Goal: Task Accomplishment & Management: Manage account settings

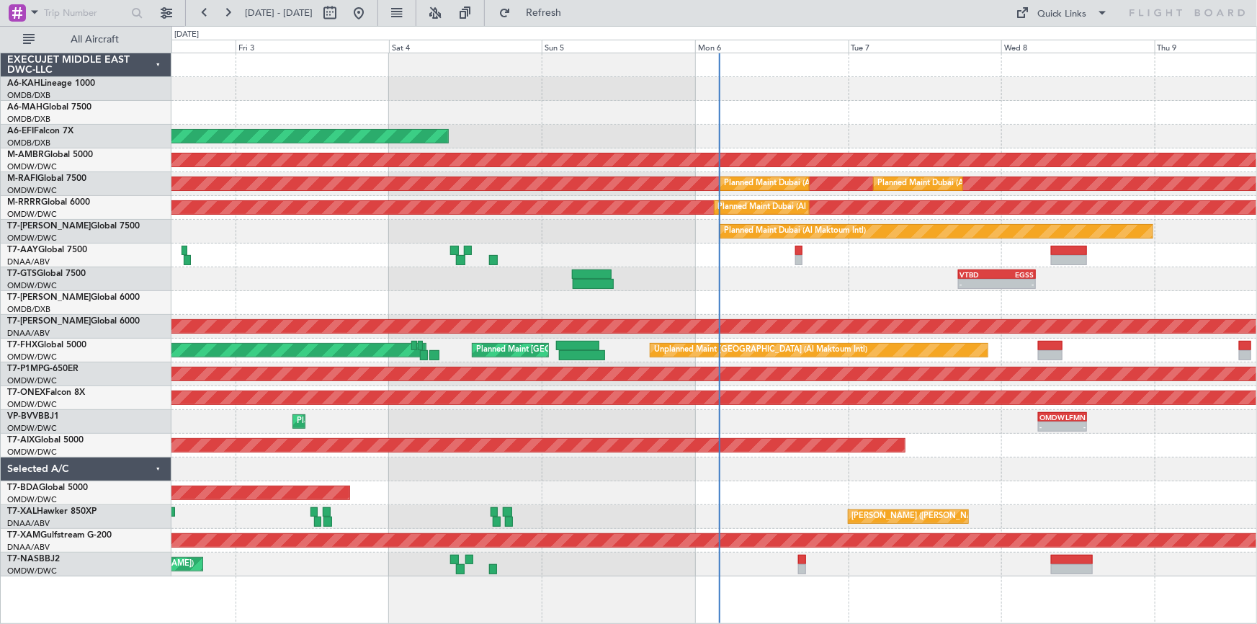
drag, startPoint x: 967, startPoint y: 12, endPoint x: 976, endPoint y: 12, distance: 9.4
click at [967, 12] on div "02 Oct 2025 - 09 Oct 2025 Refresh Quick Links All Aircraft" at bounding box center [628, 13] width 1257 height 26
click at [1182, 15] on icon at bounding box center [1186, 12] width 117 height 13
click at [1178, 15] on icon at bounding box center [1186, 12] width 117 height 13
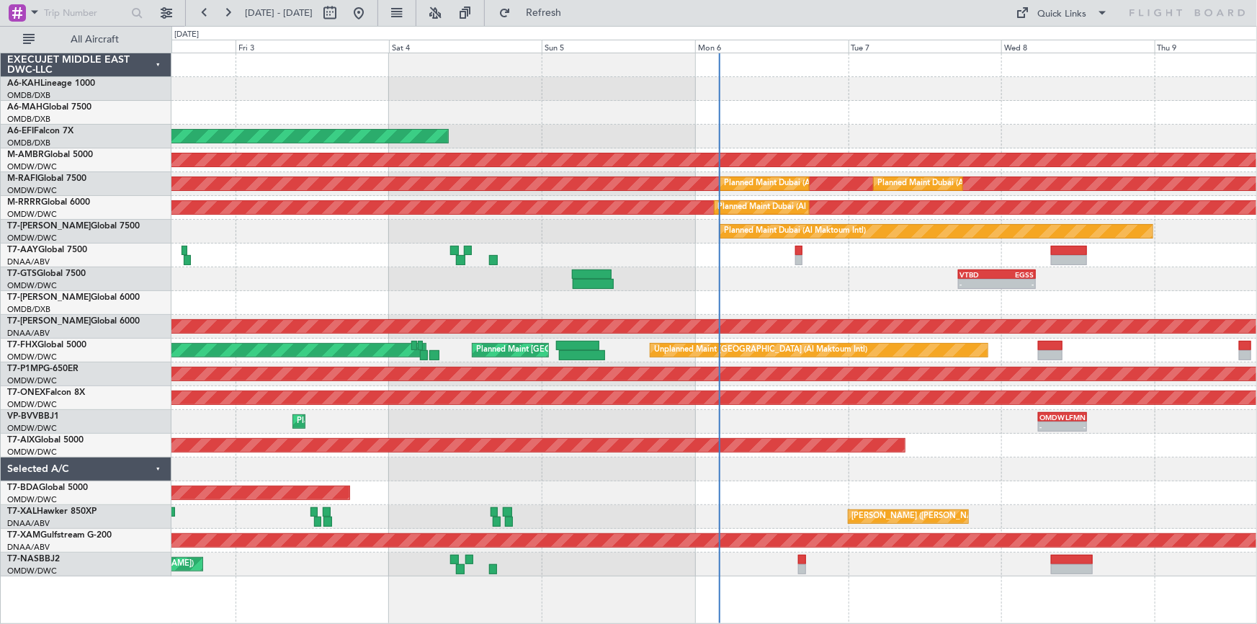
click at [1178, 15] on icon at bounding box center [1186, 12] width 117 height 13
click at [166, 6] on button at bounding box center [166, 12] width 23 height 23
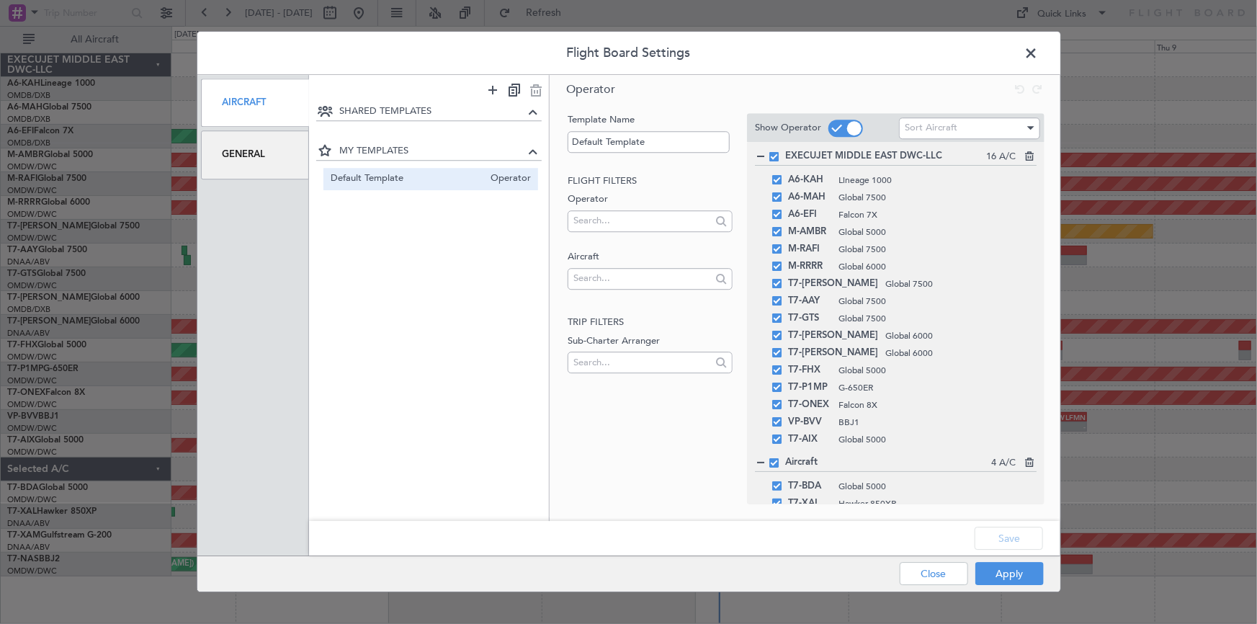
click at [246, 158] on div "General" at bounding box center [255, 155] width 109 height 48
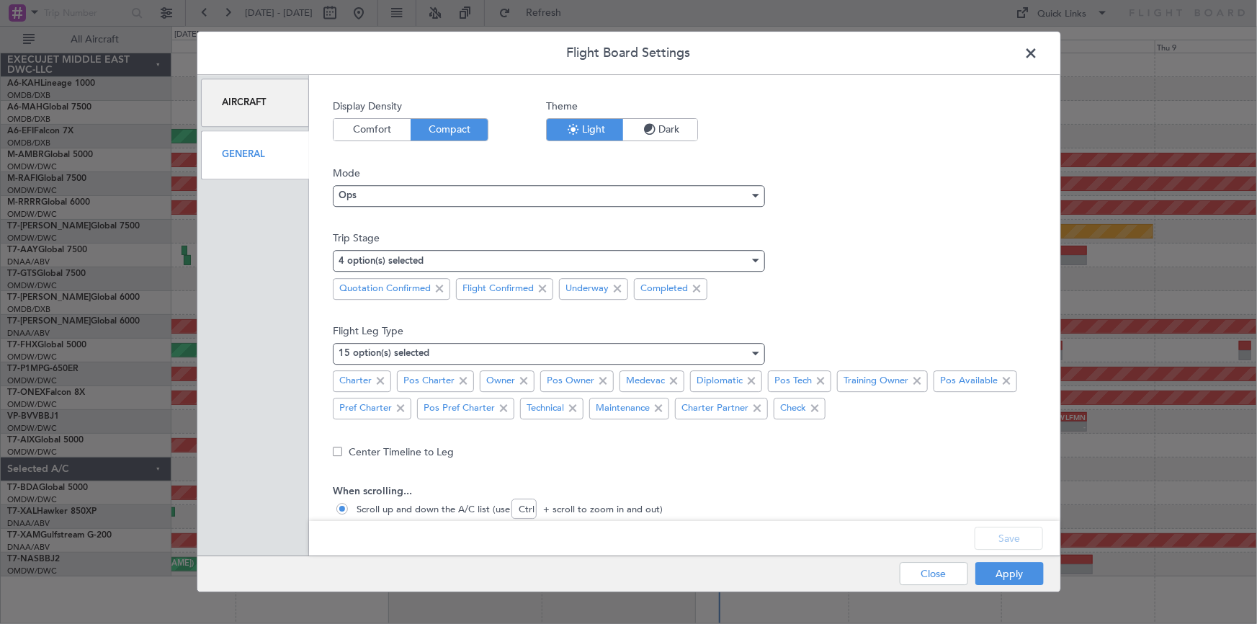
click at [358, 127] on span "Comfort" at bounding box center [372, 130] width 77 height 22
drag, startPoint x: 997, startPoint y: 534, endPoint x: 1019, endPoint y: 538, distance: 22.7
click at [998, 534] on button "Save" at bounding box center [1009, 538] width 68 height 23
click at [997, 576] on button "Apply" at bounding box center [1009, 574] width 68 height 23
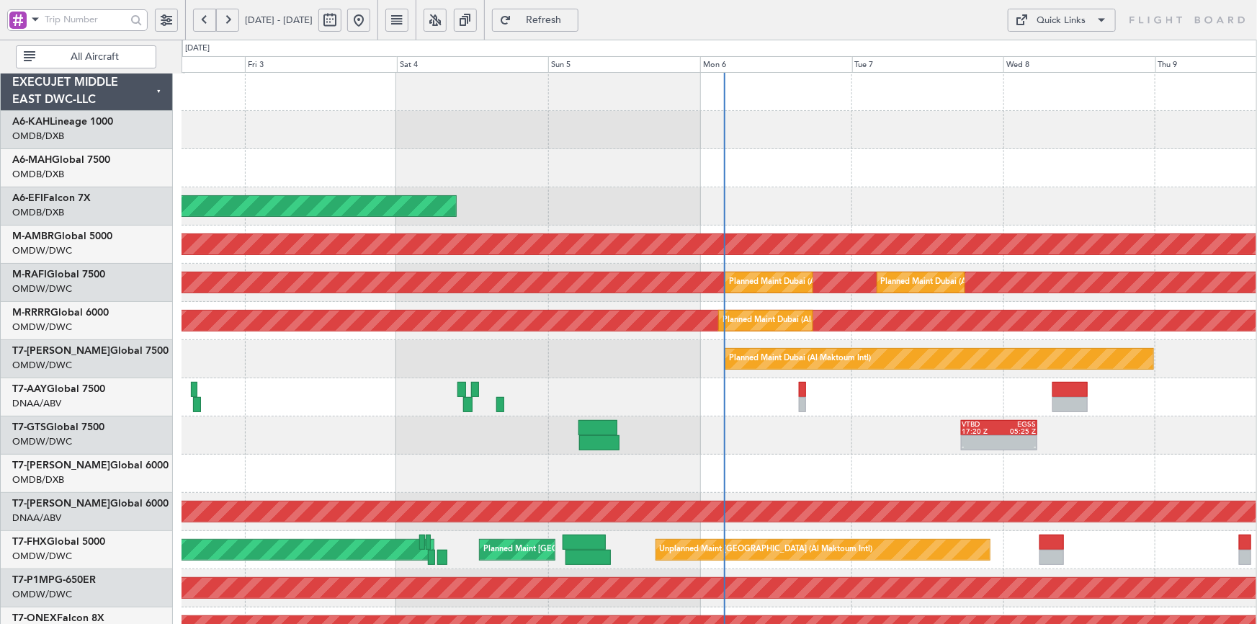
click at [676, 31] on div "02 Oct 2025 - 09 Oct 2025 Refresh Quick Links All Aircraft" at bounding box center [628, 20] width 1257 height 40
click at [158, 15] on button at bounding box center [166, 20] width 23 height 23
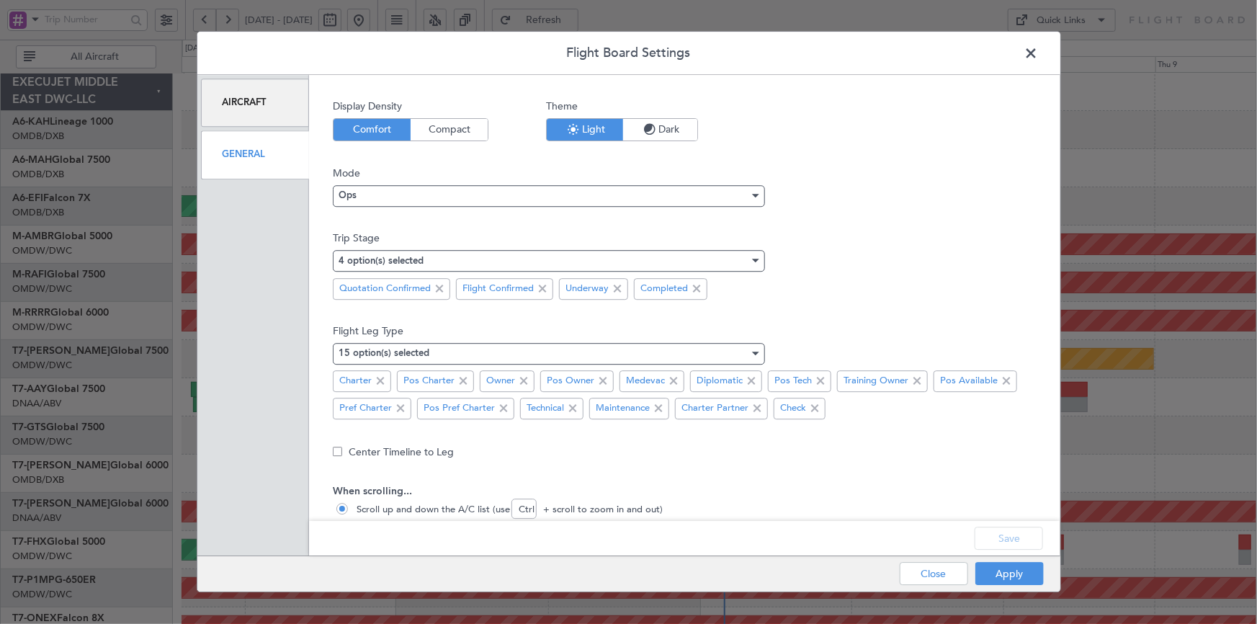
click at [443, 125] on span "Compact" at bounding box center [449, 130] width 77 height 22
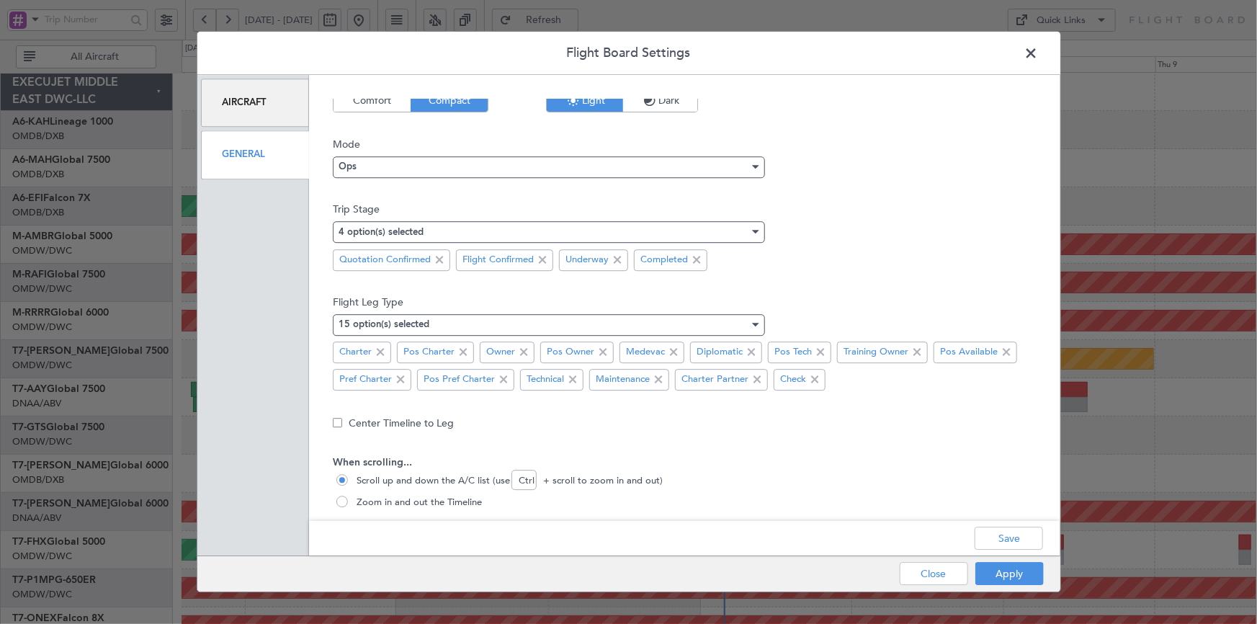
scroll to position [44, 0]
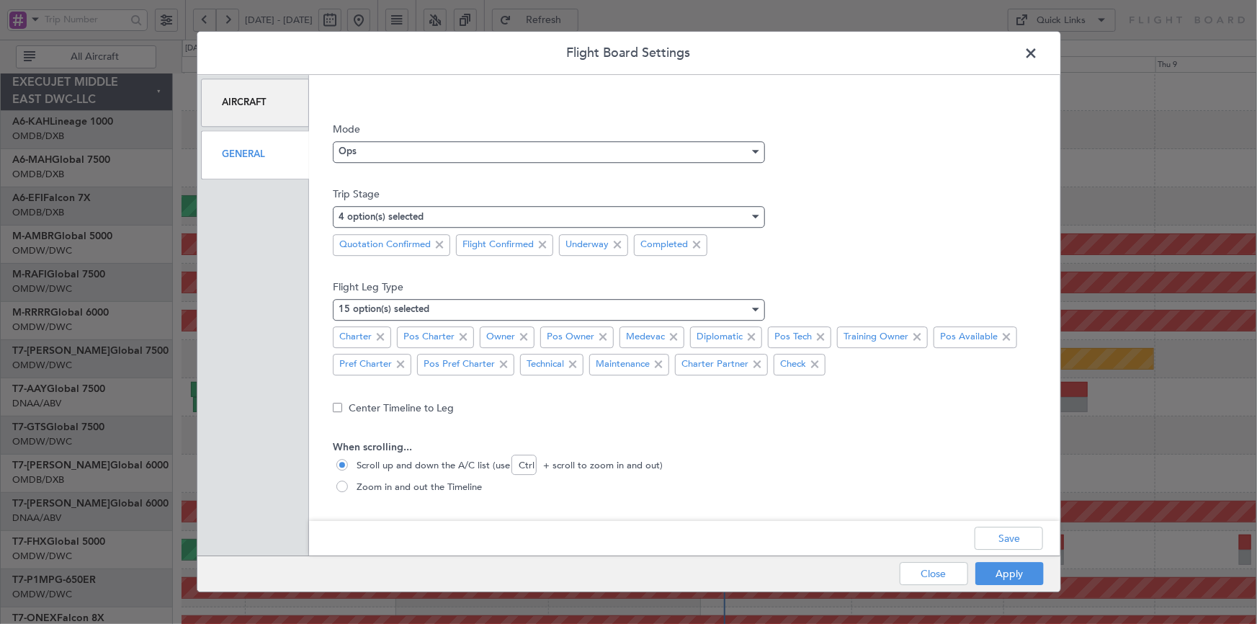
click at [341, 485] on span at bounding box center [342, 486] width 12 height 12
click at [341, 485] on input "Zoom in and out the Timeline" at bounding box center [343, 487] width 14 height 14
radio input "true"
click at [1006, 540] on button "Save" at bounding box center [1009, 538] width 68 height 23
drag, startPoint x: 997, startPoint y: 576, endPoint x: 798, endPoint y: 429, distance: 247.2
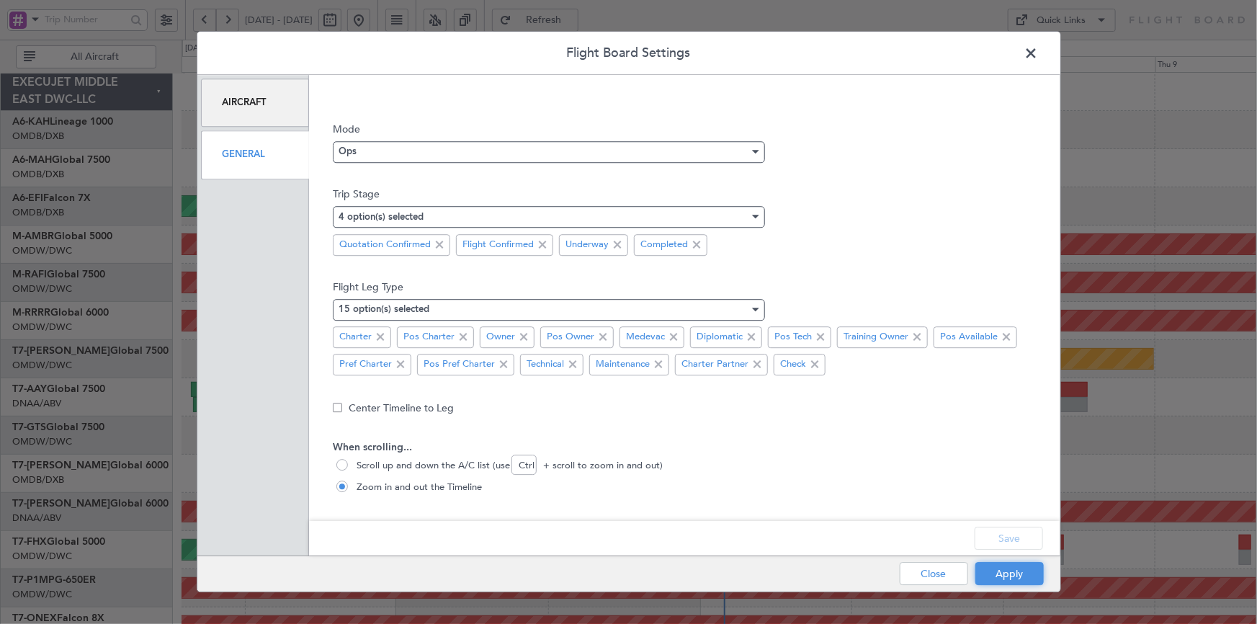
click at [996, 575] on button "Apply" at bounding box center [1009, 574] width 68 height 23
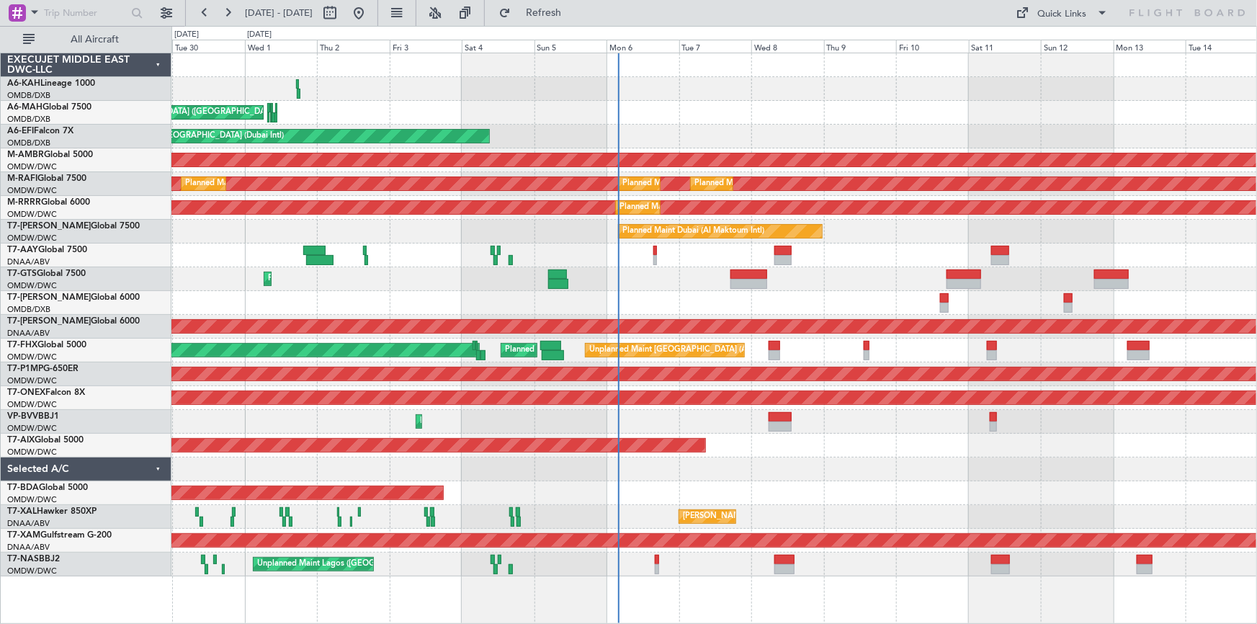
click at [898, 17] on div "29 Sep 2025 - 14 Oct 2025 Refresh Quick Links All Aircraft" at bounding box center [628, 13] width 1257 height 26
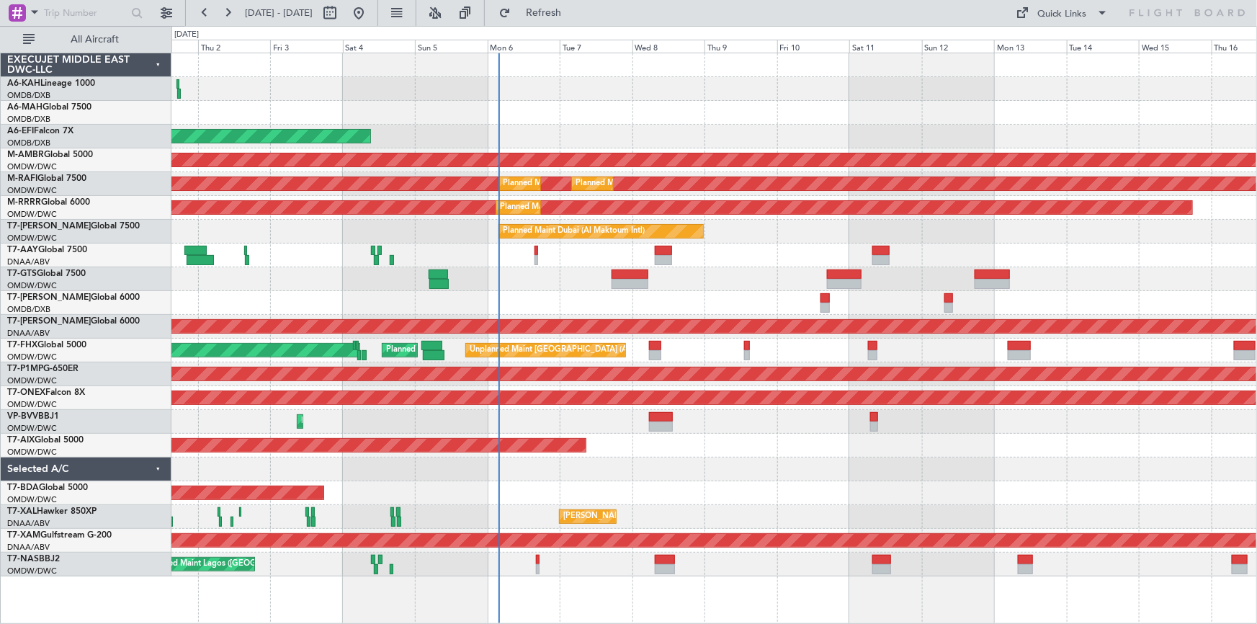
click at [432, 313] on div "Planned Maint Abu Dhabi (Al Bateen Executive) Planned Maint Dubai (Dubai Intl) …" at bounding box center [714, 314] width 1086 height 523
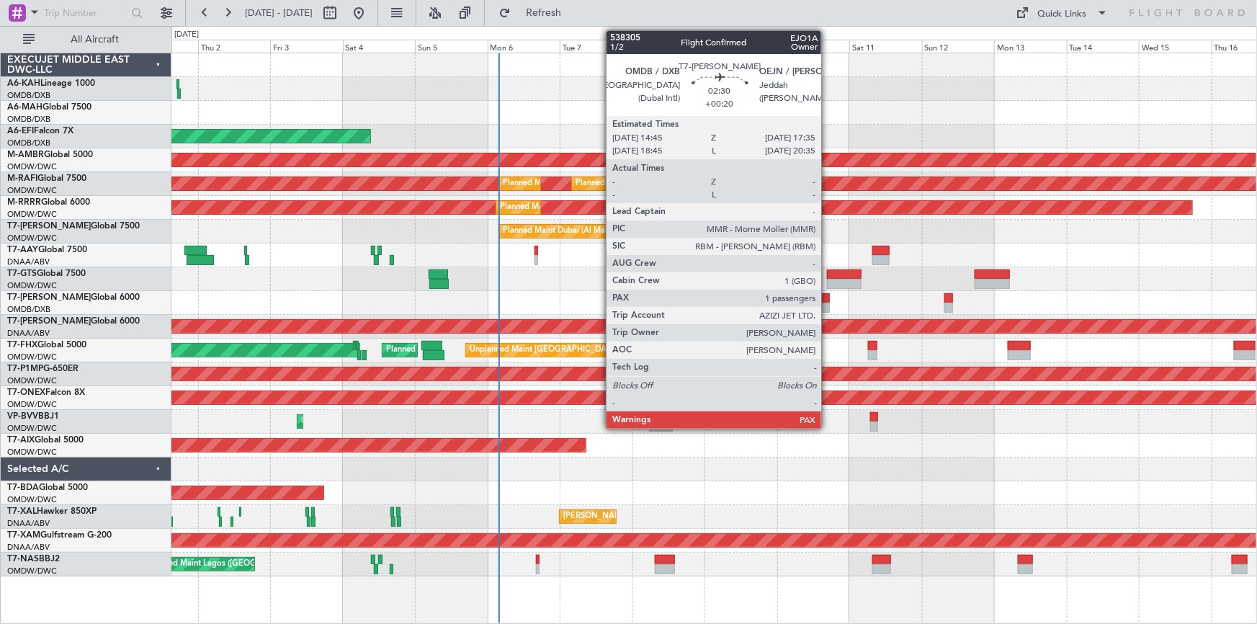
click at [825, 300] on div at bounding box center [824, 298] width 9 height 10
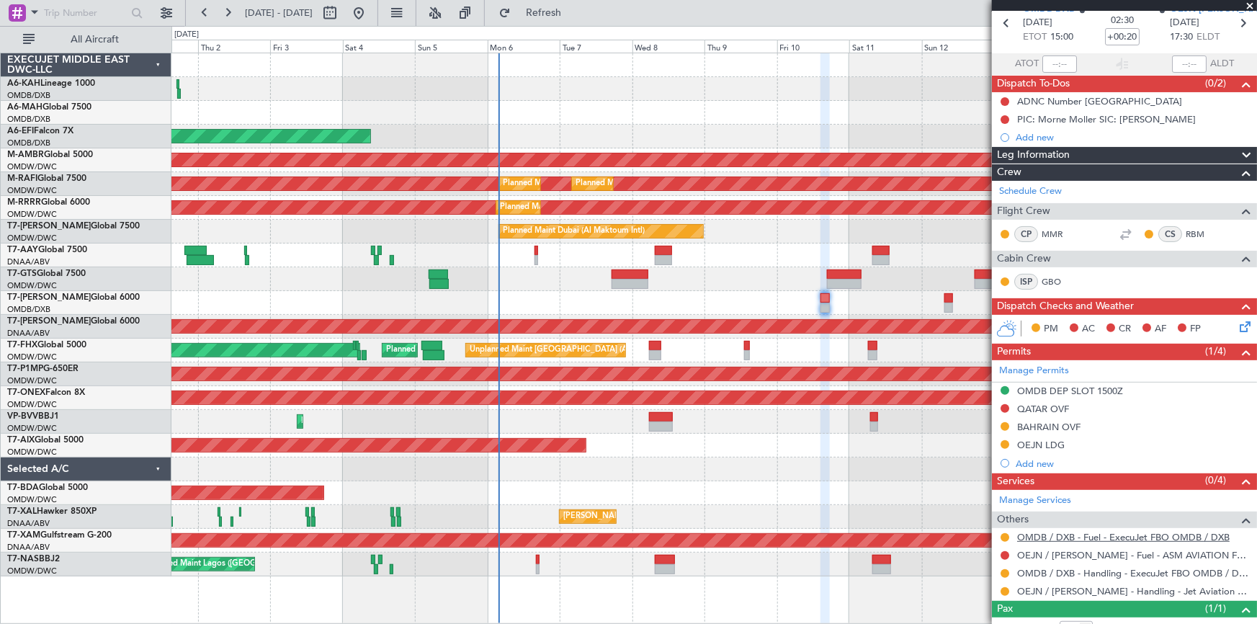
scroll to position [113, 0]
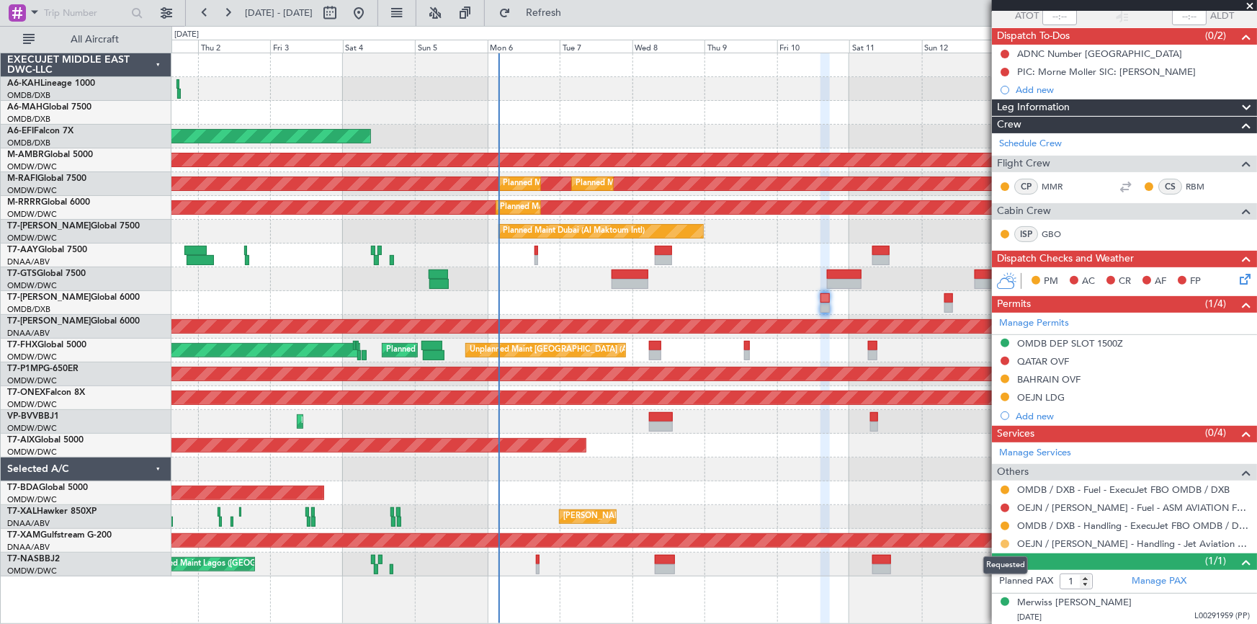
click at [1005, 541] on button at bounding box center [1005, 544] width 9 height 9
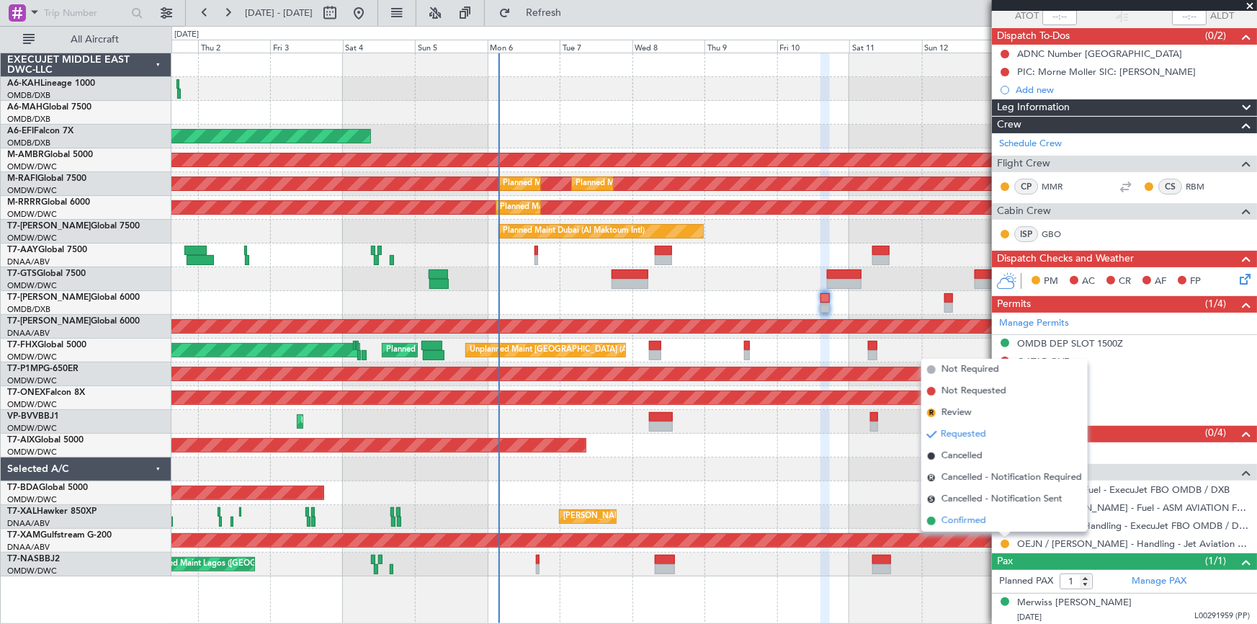
click at [976, 520] on span "Confirmed" at bounding box center [963, 521] width 45 height 14
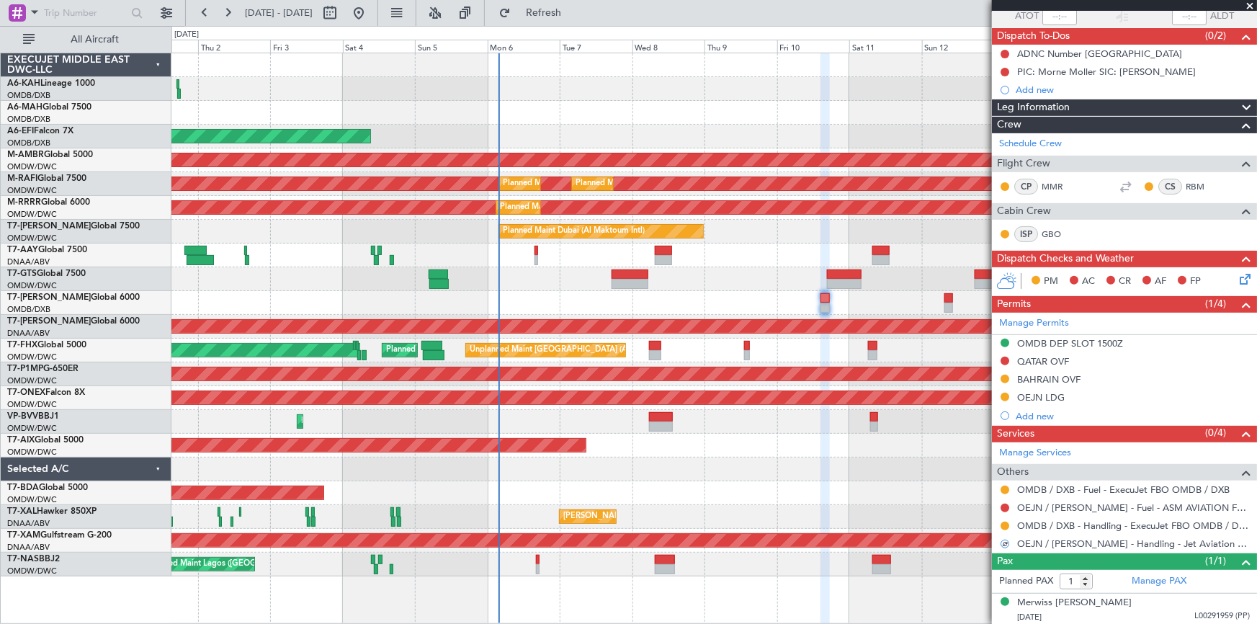
scroll to position [0, 0]
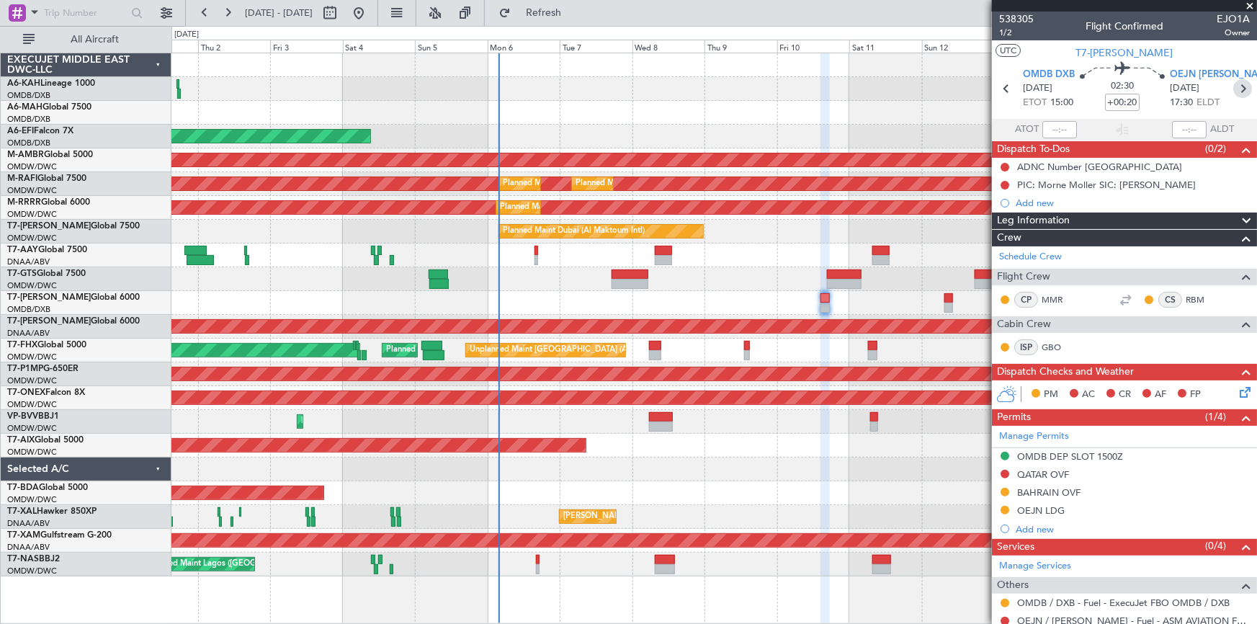
click at [1233, 87] on icon at bounding box center [1242, 88] width 19 height 19
type input "+00:15"
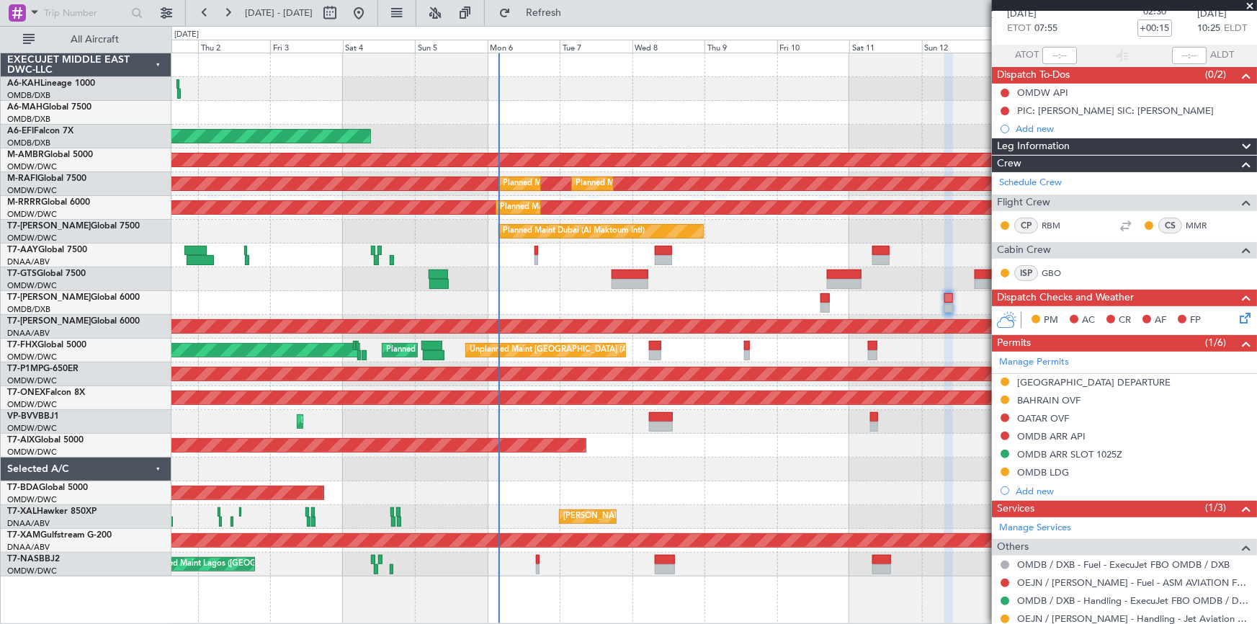
scroll to position [149, 0]
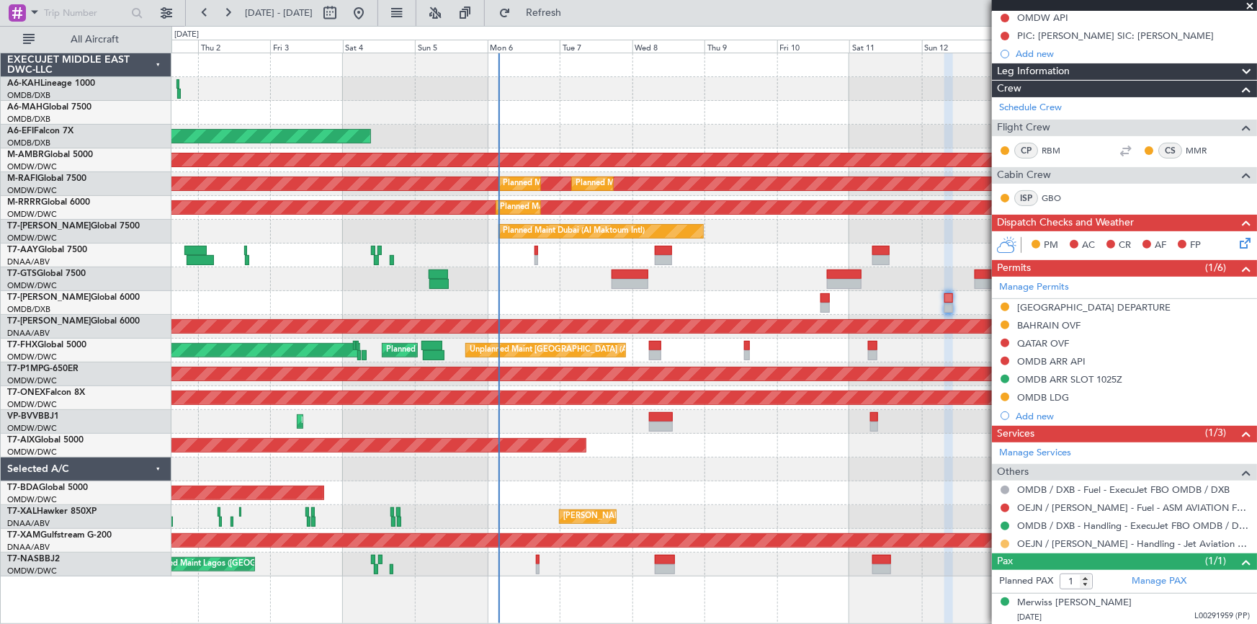
click at [1005, 541] on button at bounding box center [1005, 544] width 9 height 9
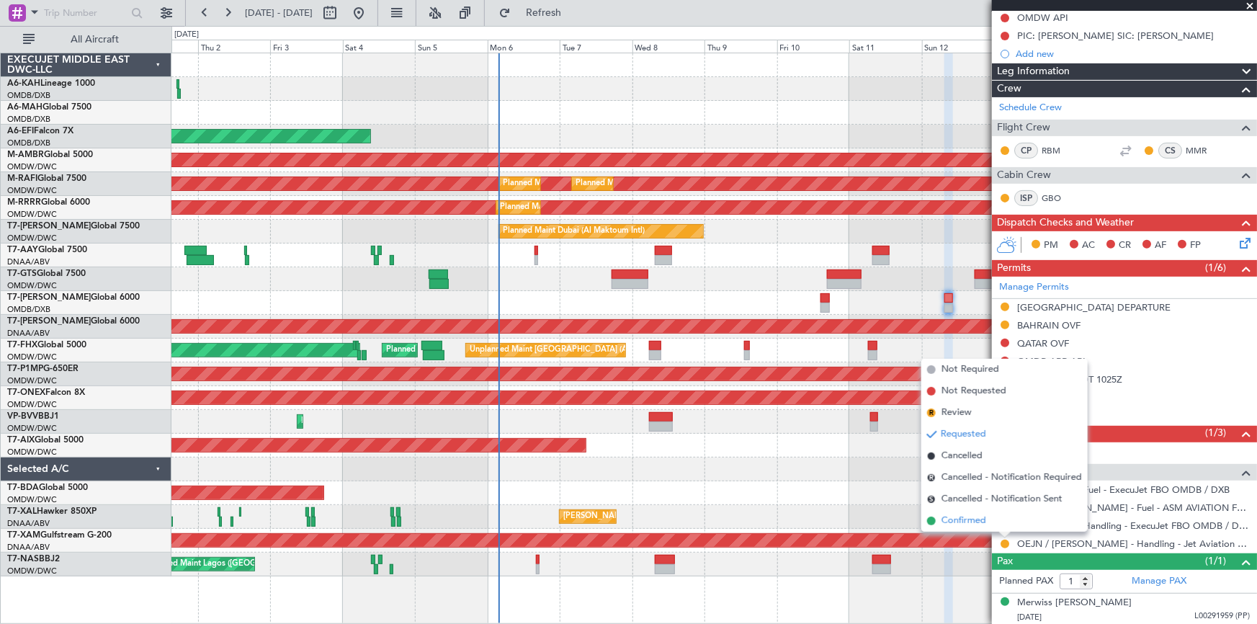
click at [967, 520] on span "Confirmed" at bounding box center [963, 521] width 45 height 14
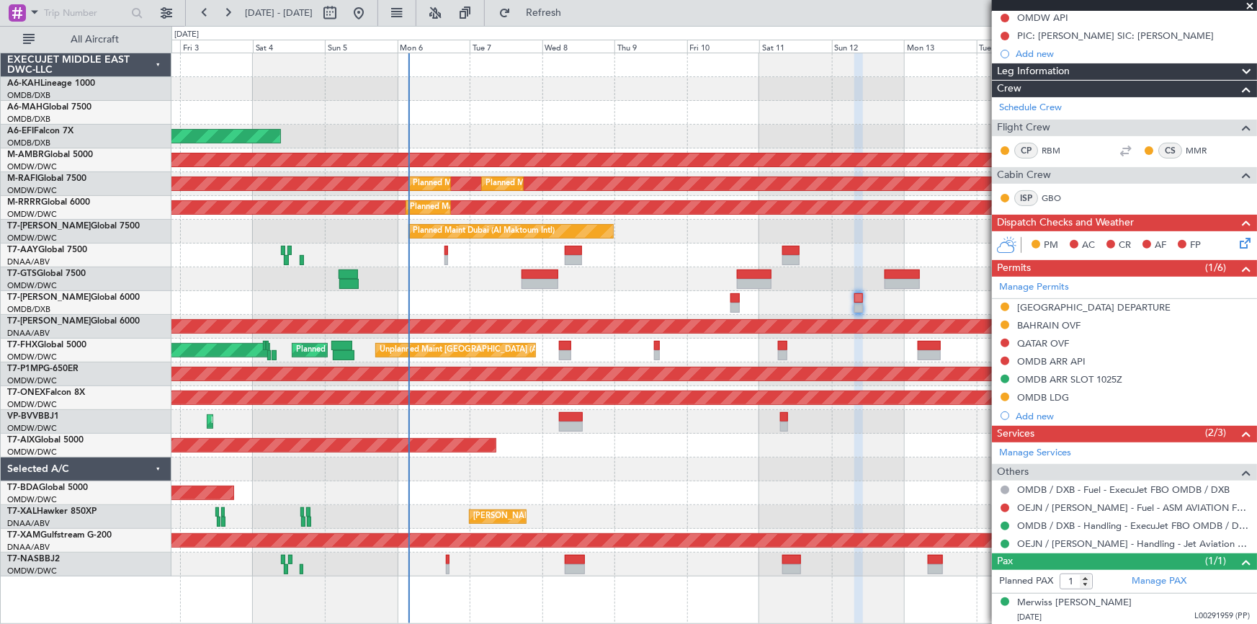
click at [685, 581] on div "Planned Maint Abu Dhabi (Al Bateen Executive) Planned Maint Dubai (Dubai Intl) …" at bounding box center [714, 338] width 1086 height 571
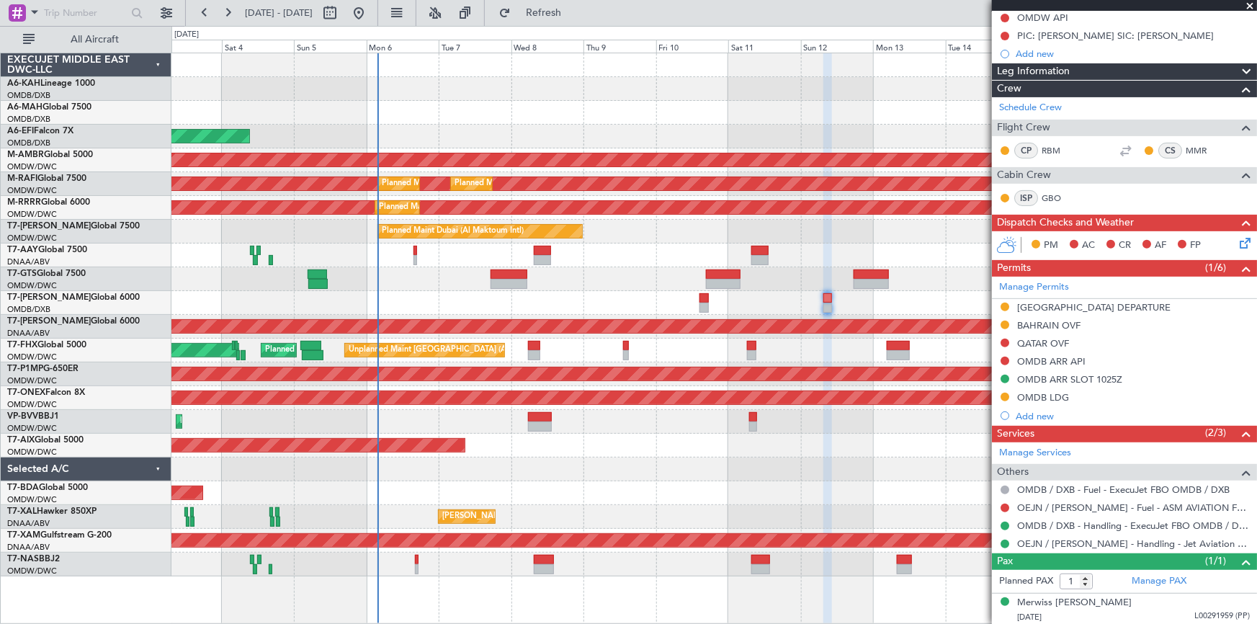
click at [666, 569] on div "Unplanned Maint Lagos ([GEOGRAPHIC_DATA][PERSON_NAME])" at bounding box center [714, 564] width 1086 height 24
click at [195, 410] on div "Planned Maint Dubai (Al Maktoum Intl)" at bounding box center [714, 422] width 1086 height 24
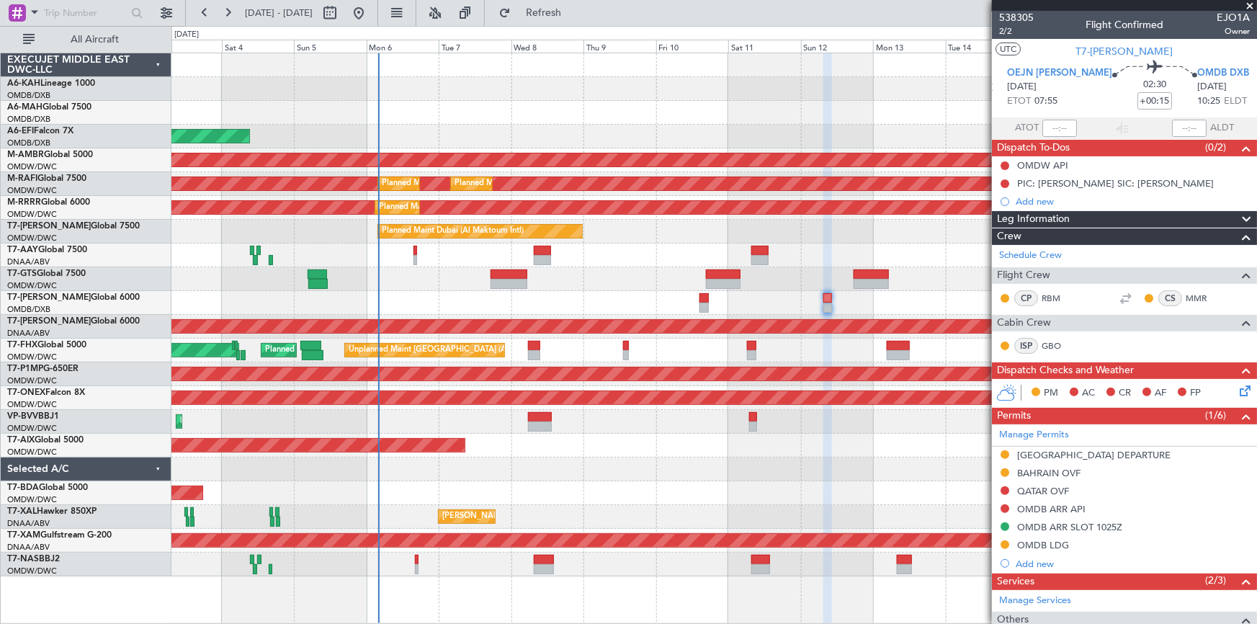
scroll to position [0, 0]
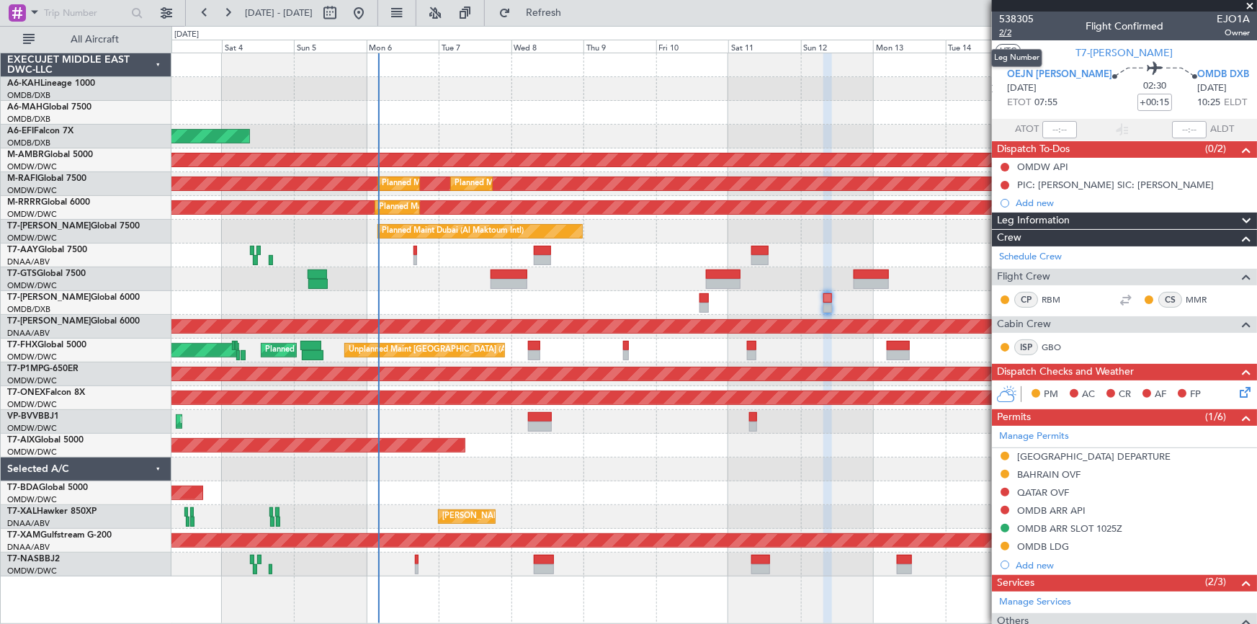
click at [1004, 30] on span "2/2" at bounding box center [1016, 33] width 35 height 12
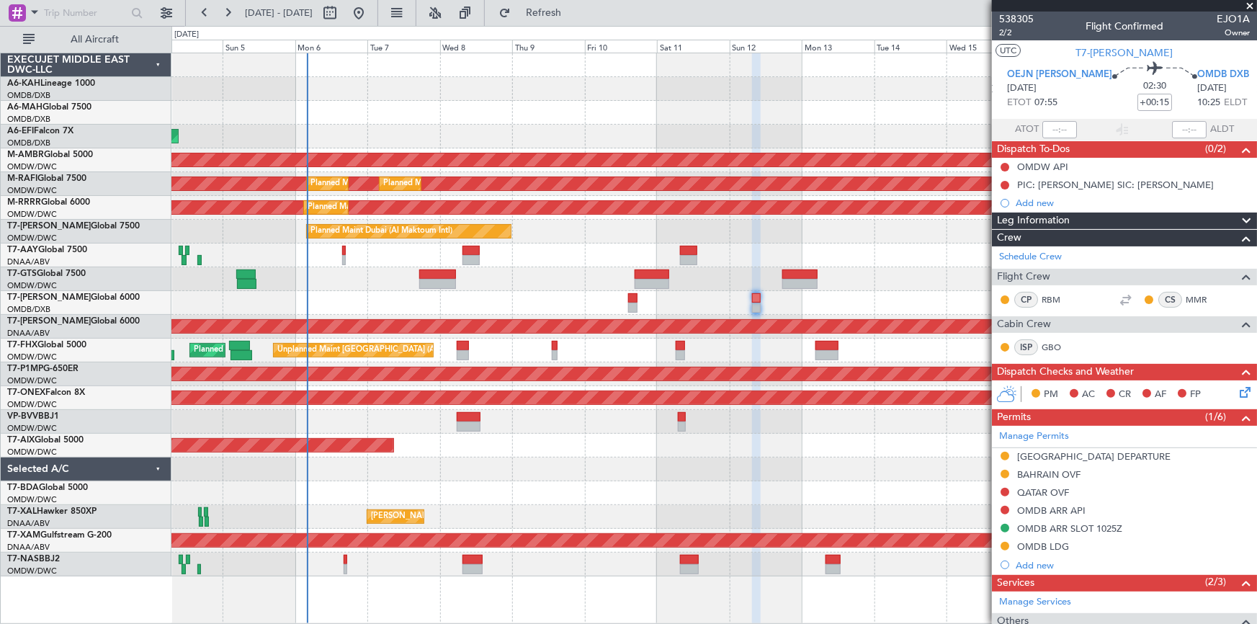
click at [605, 561] on div "Unplanned Maint Lagos ([GEOGRAPHIC_DATA][PERSON_NAME])" at bounding box center [714, 564] width 1086 height 24
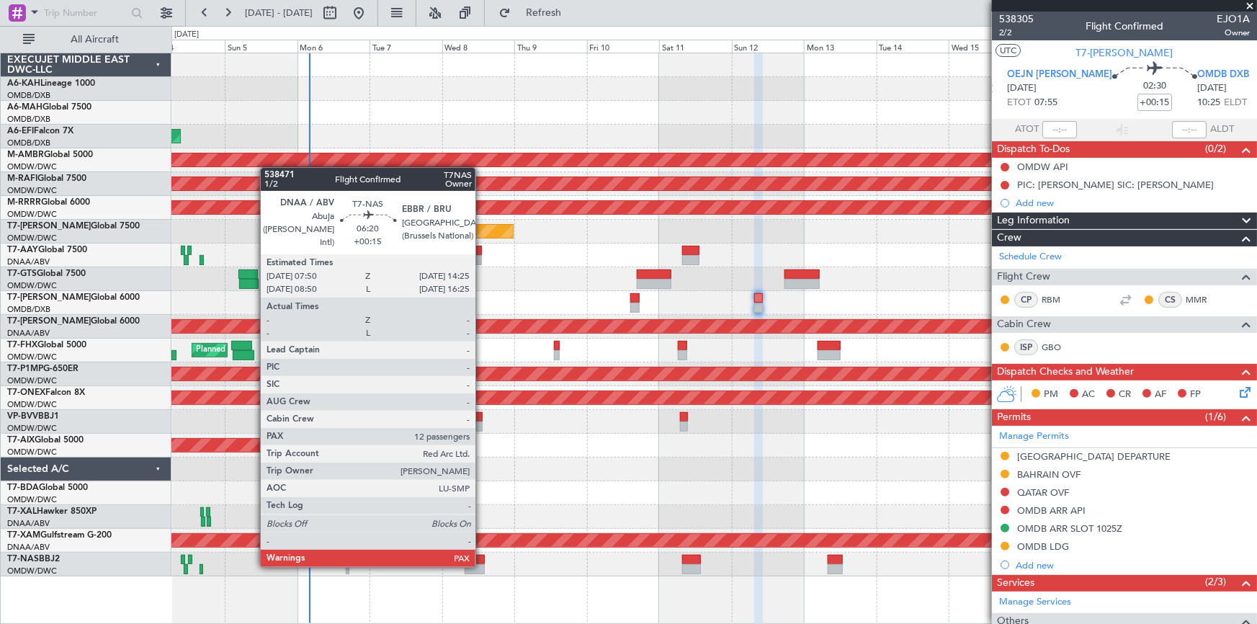
click at [482, 565] on div at bounding box center [475, 569] width 20 height 10
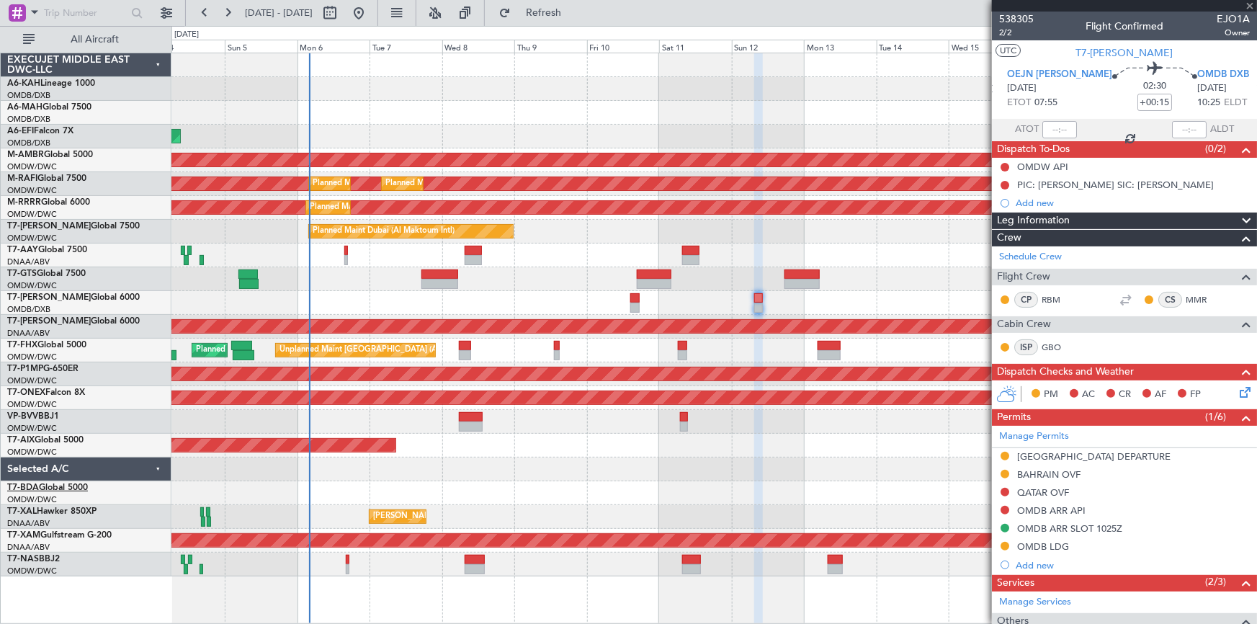
type input "12"
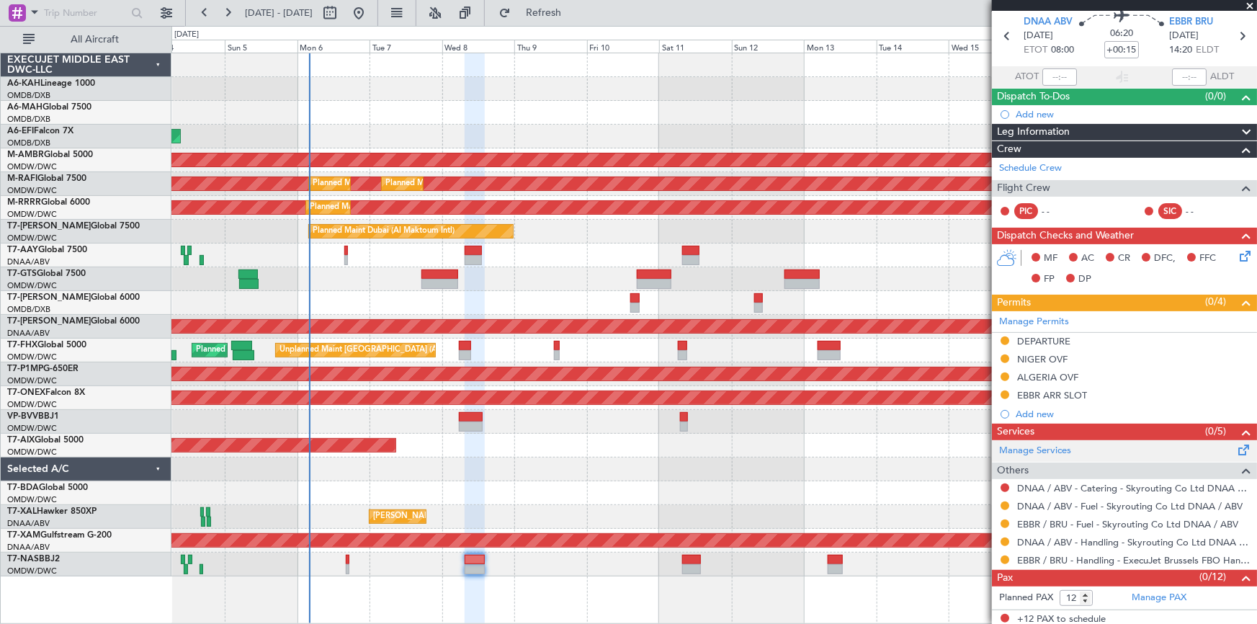
scroll to position [55, 0]
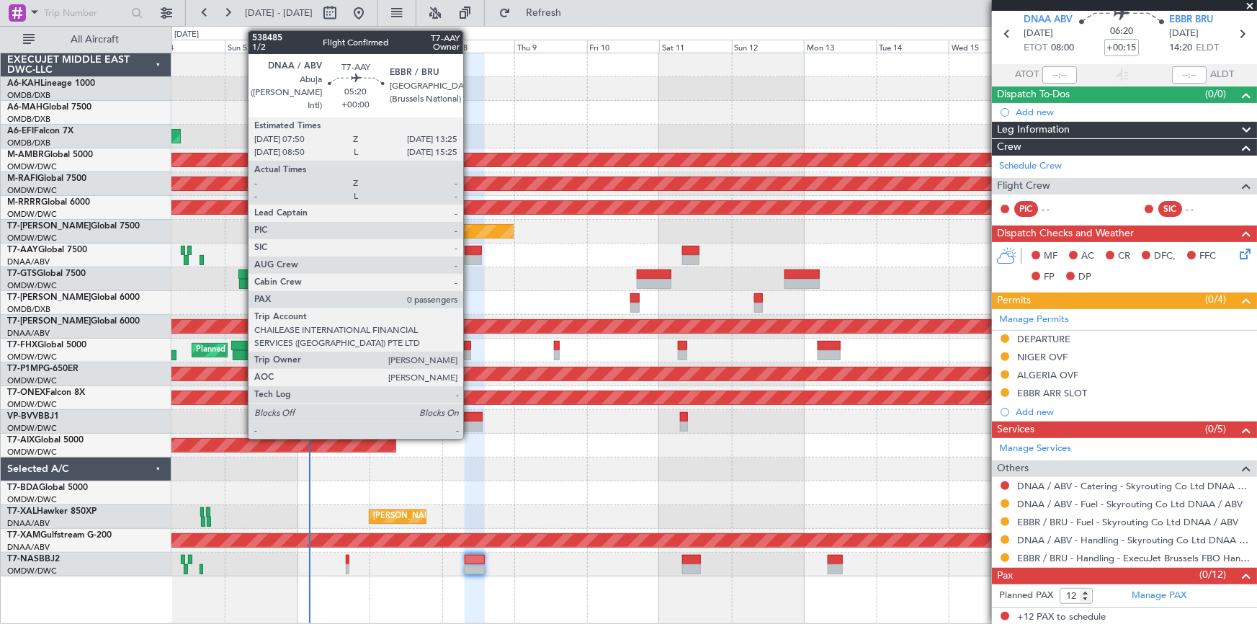
click at [470, 246] on div at bounding box center [473, 251] width 17 height 10
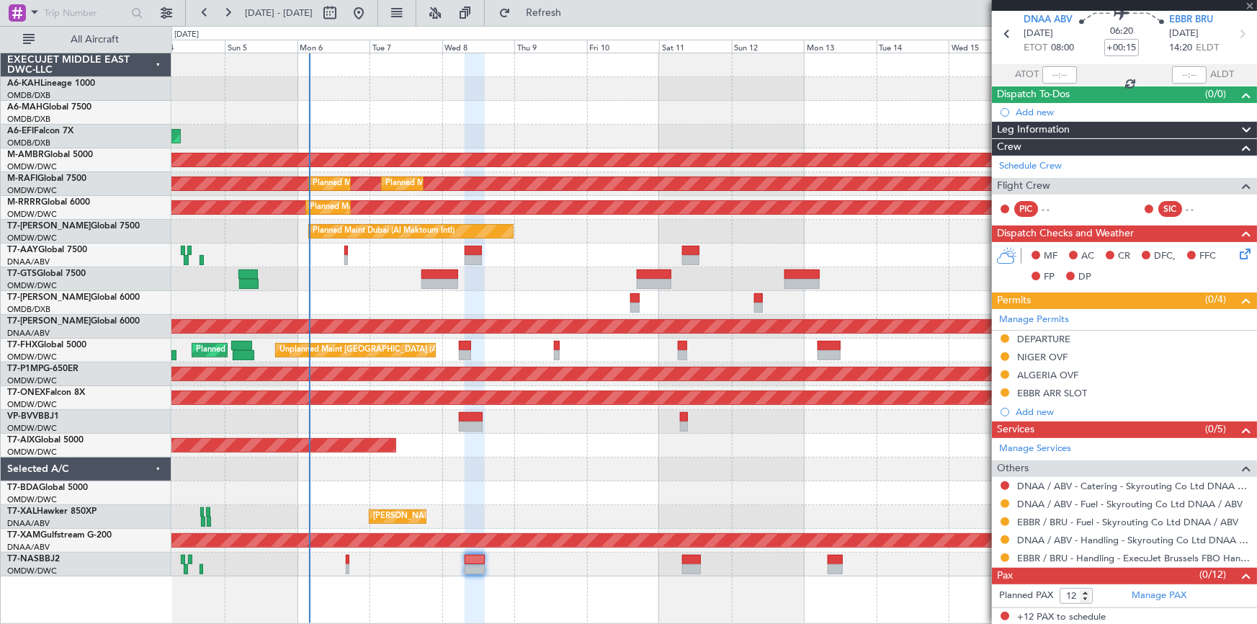
type input "0"
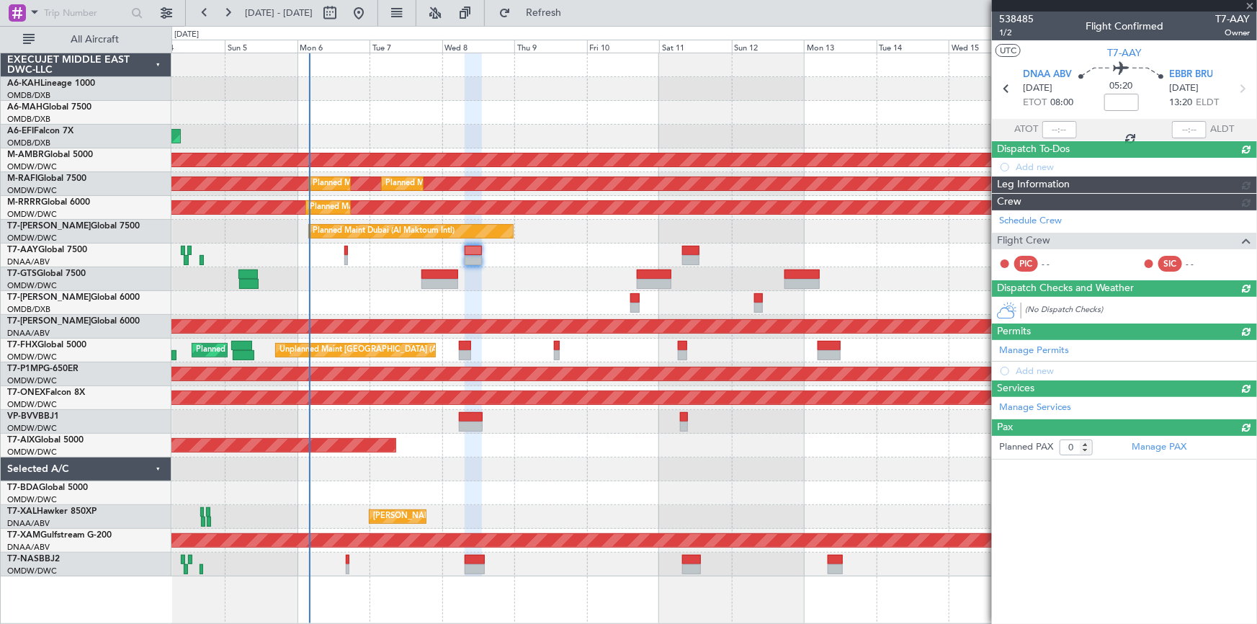
scroll to position [0, 0]
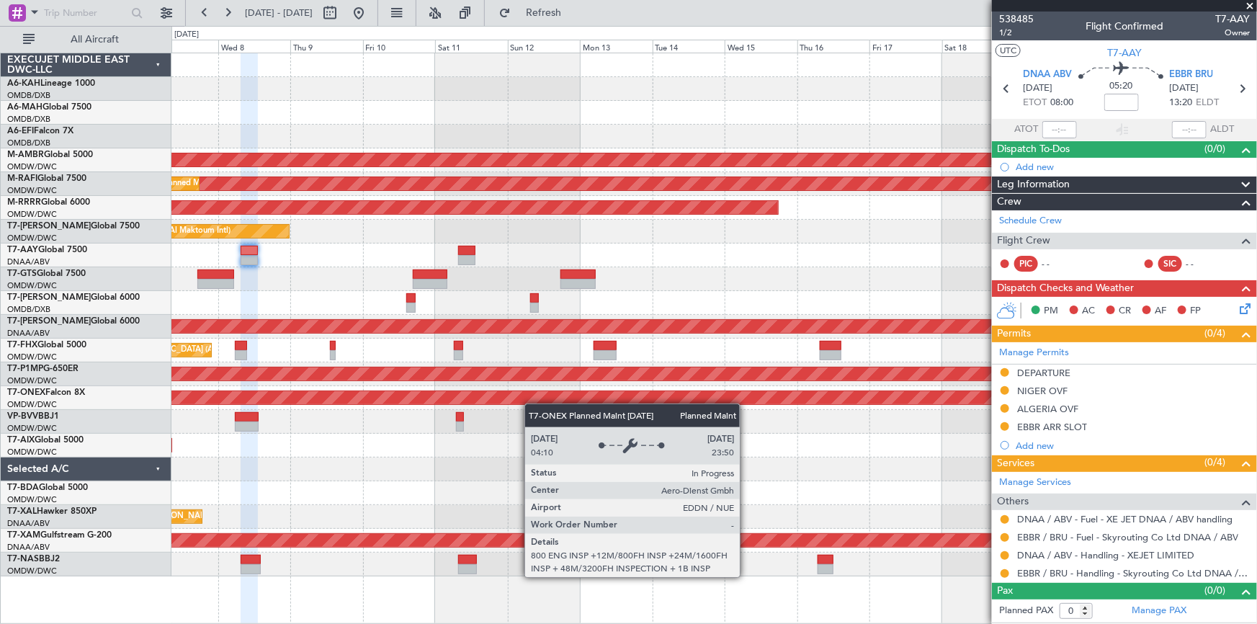
click at [512, 395] on div "AOG Maint Dubai (Dubai Intl) Planned Maint Singapore (Seletar) Planned Maint Du…" at bounding box center [714, 314] width 1086 height 523
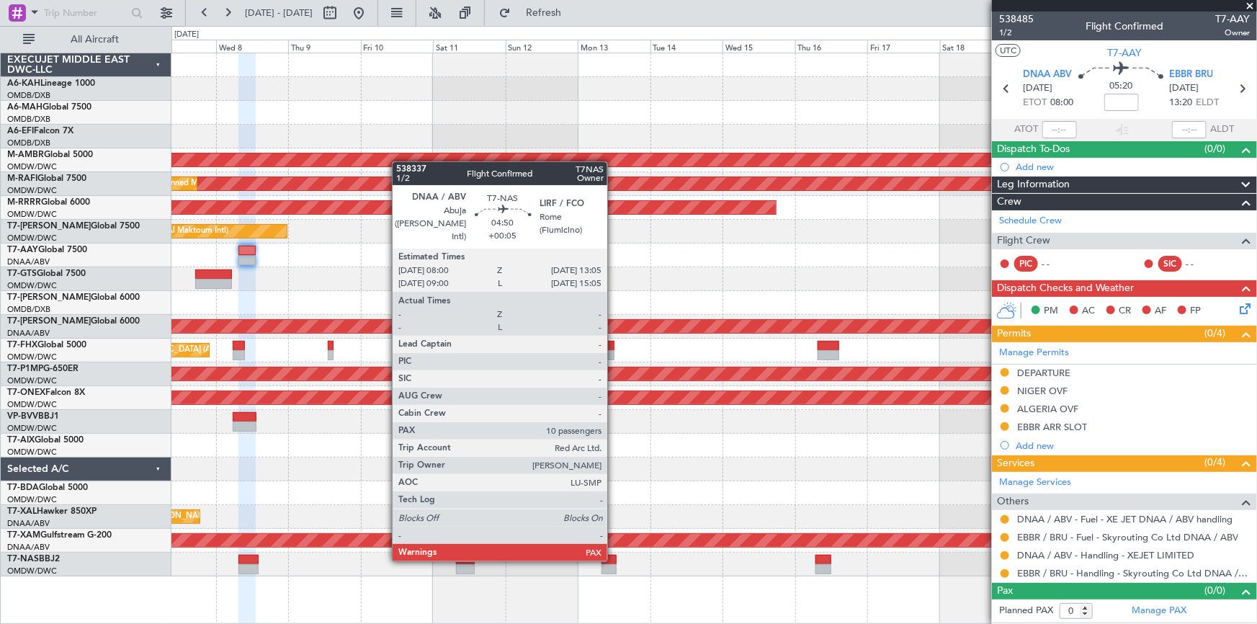
click at [614, 558] on div at bounding box center [609, 560] width 16 height 10
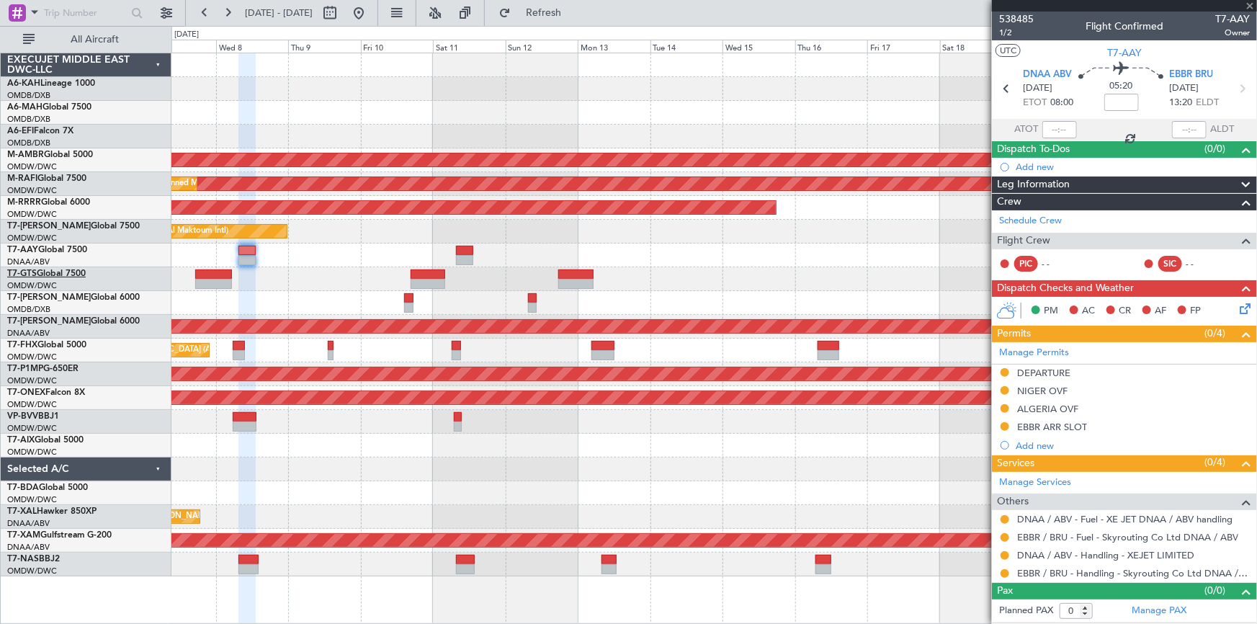
type input "+00:05"
type input "10"
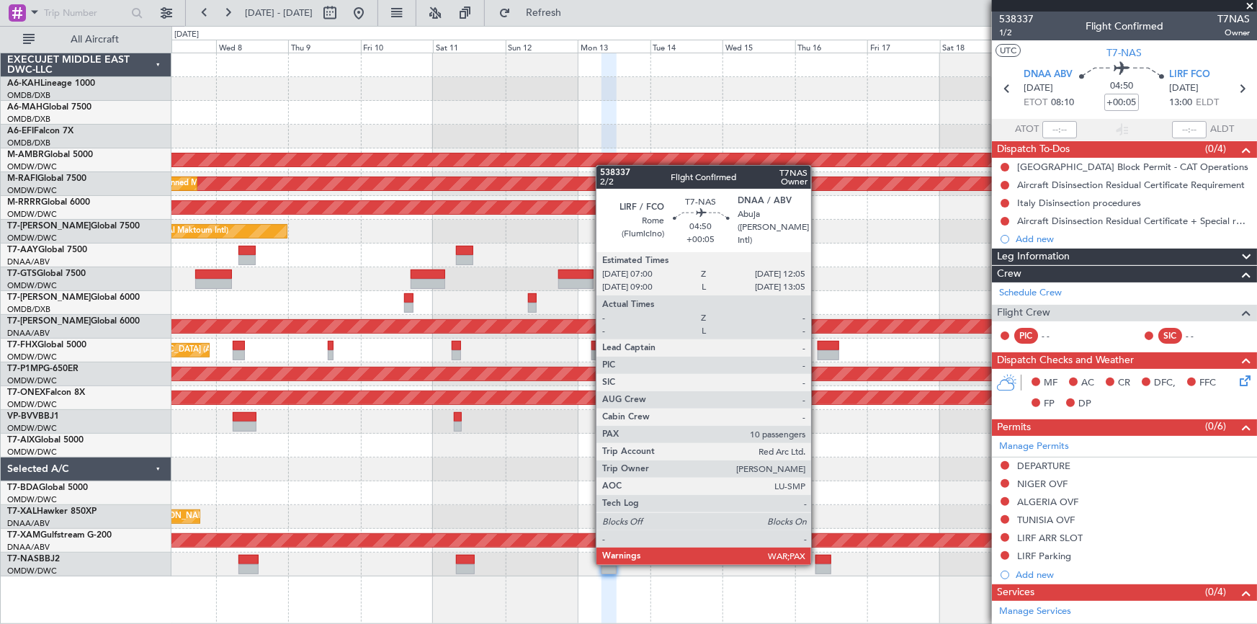
click at [819, 562] on div at bounding box center [823, 560] width 16 height 10
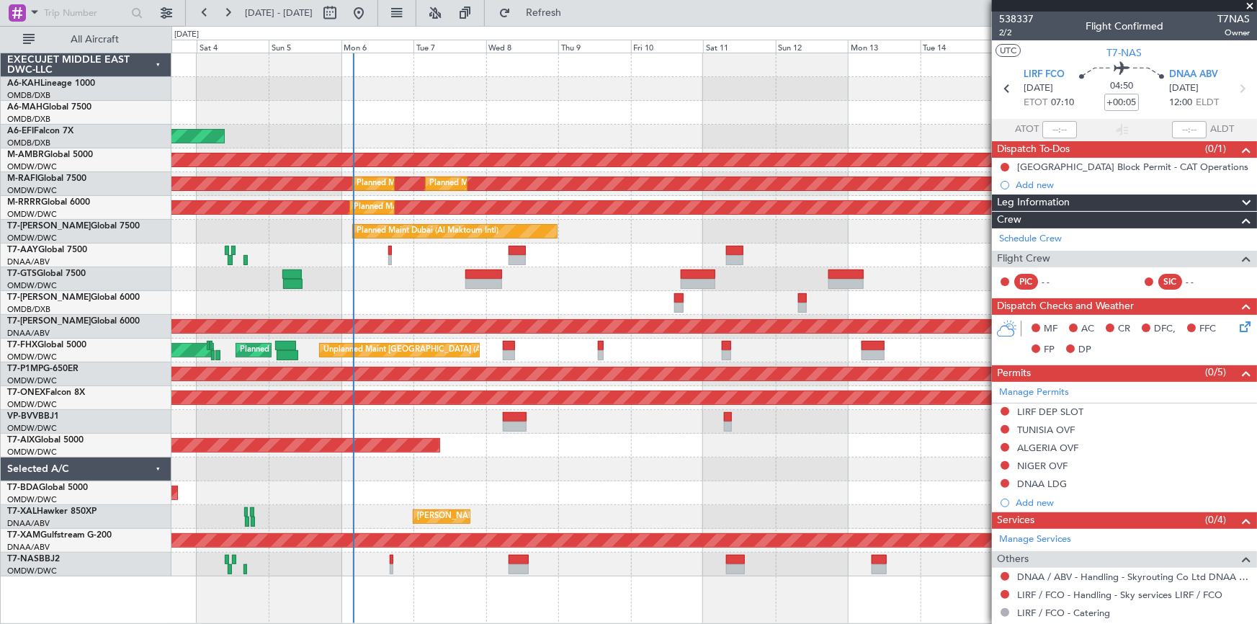
click at [637, 416] on div "Planned Maint Dubai (Dubai Intl) Planned Maint Dubai (Dubai Intl) AOG Maint Dub…" at bounding box center [714, 314] width 1086 height 523
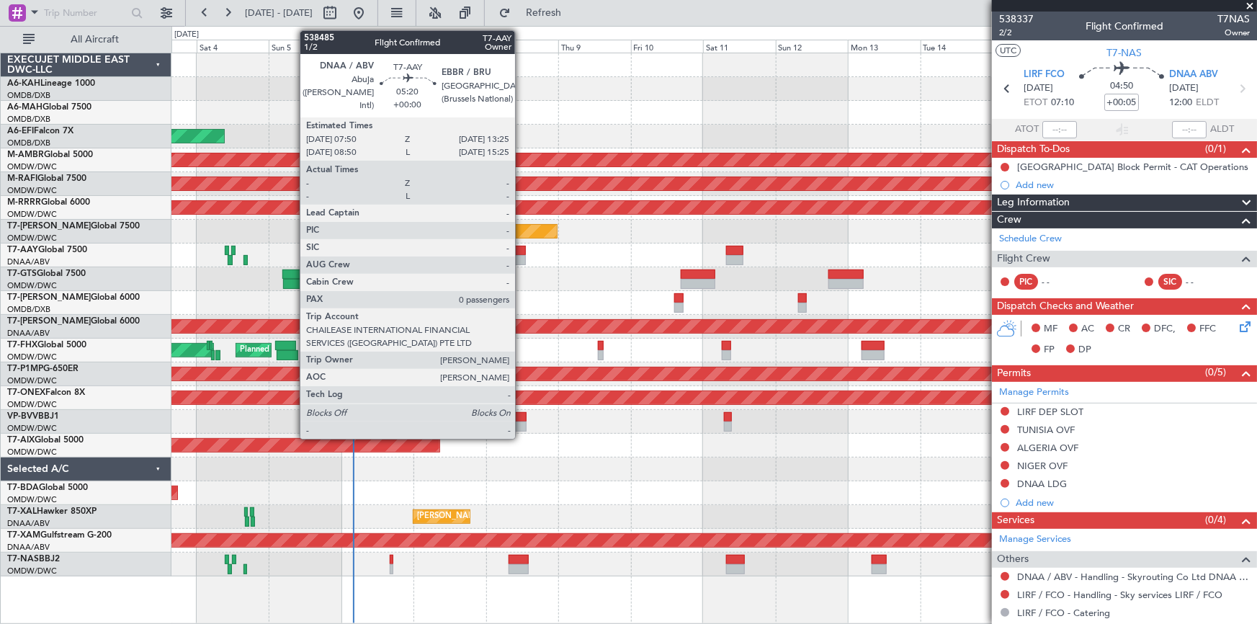
click at [520, 255] on div at bounding box center [714, 255] width 1086 height 24
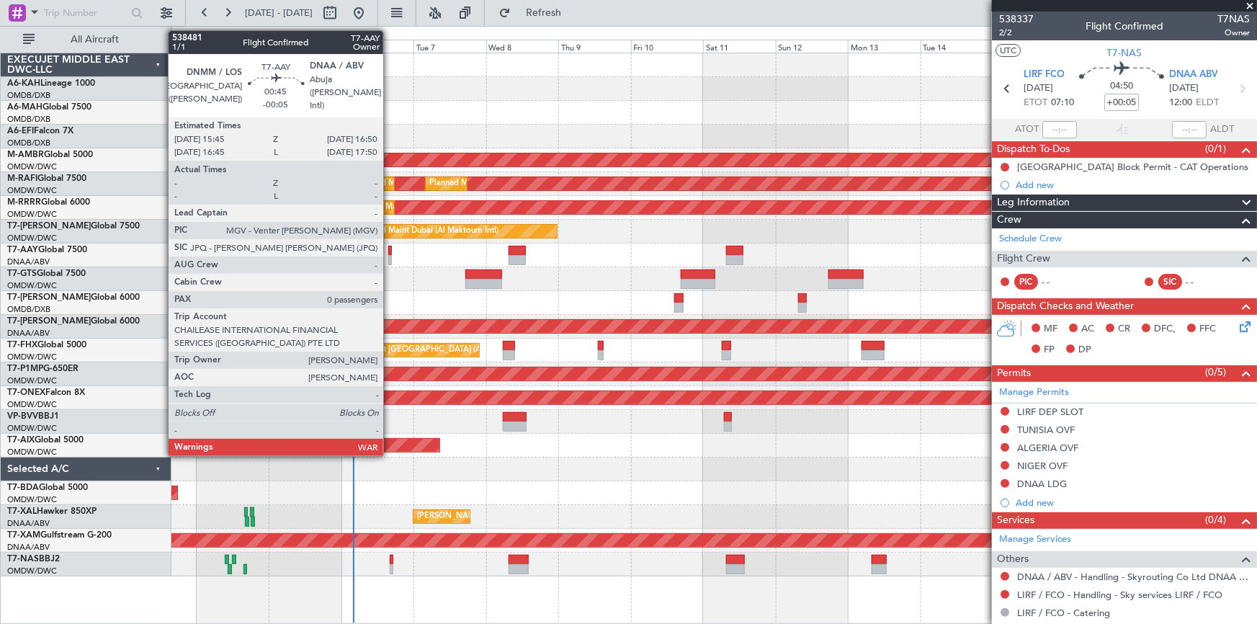
click at [390, 251] on div at bounding box center [390, 251] width 4 height 10
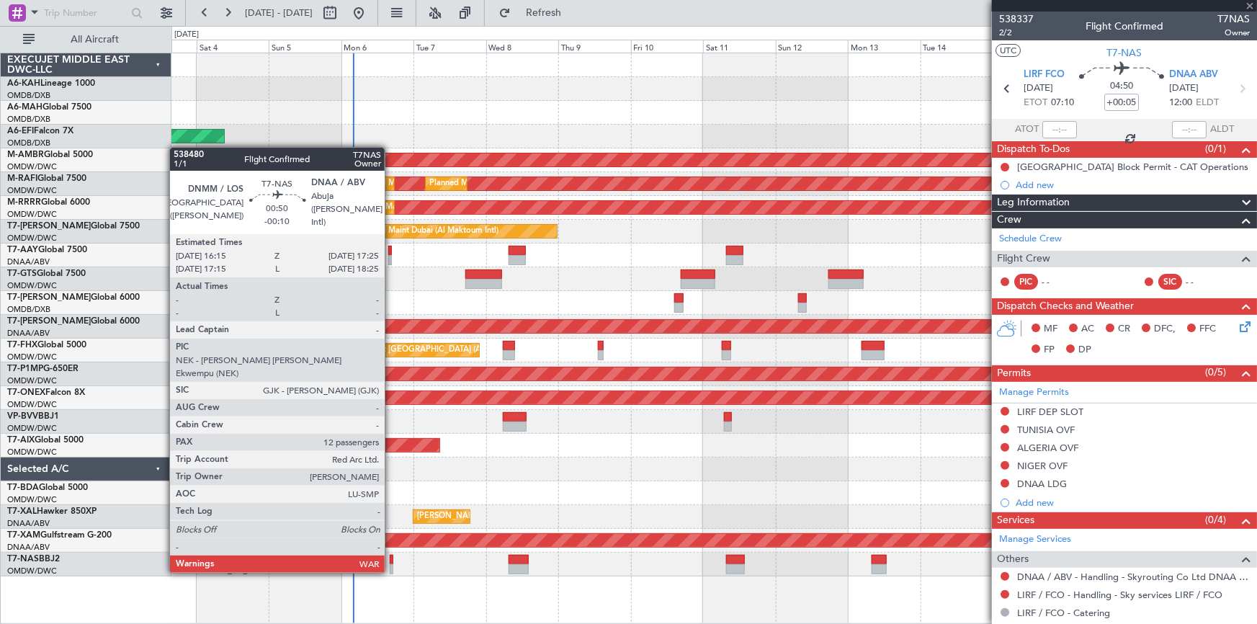
click at [389, 553] on div "Unplanned Maint Lagos ([GEOGRAPHIC_DATA][PERSON_NAME])" at bounding box center [714, 564] width 1086 height 24
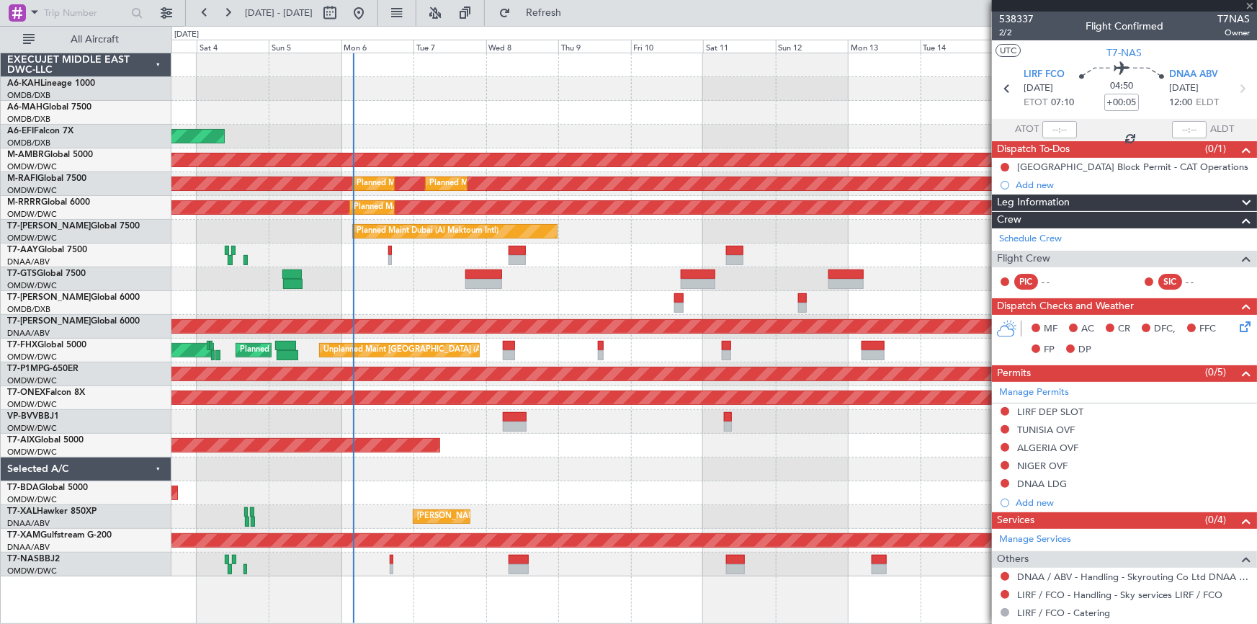
type input "-00:05"
type input "0"
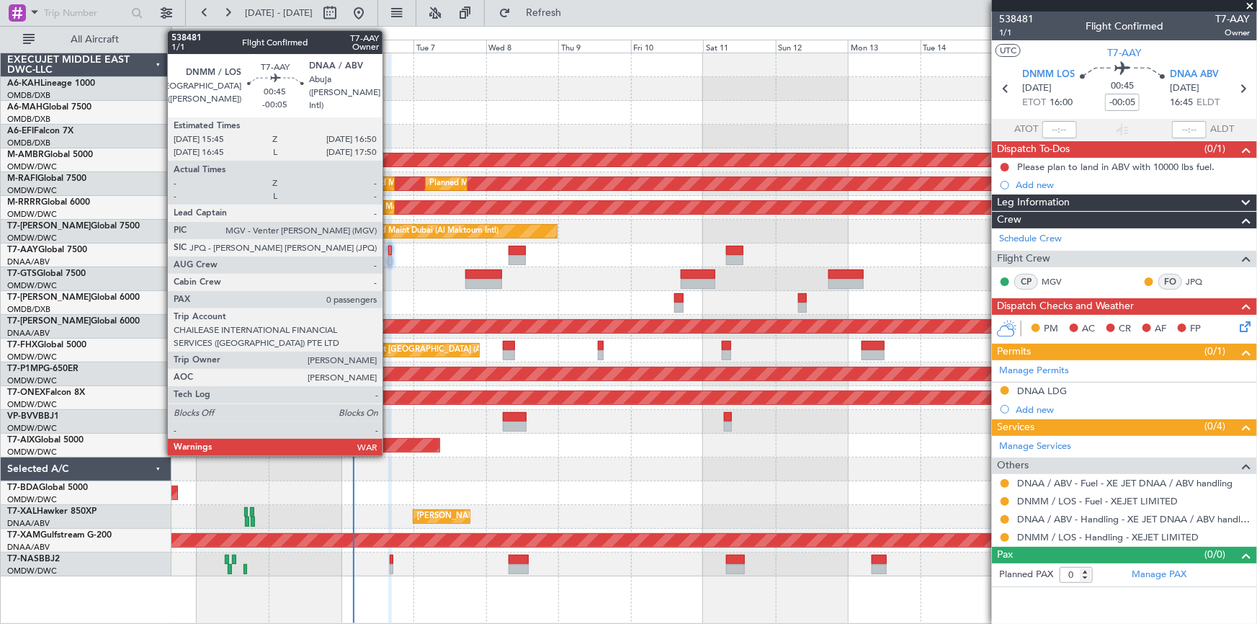
click at [389, 251] on div at bounding box center [390, 251] width 4 height 10
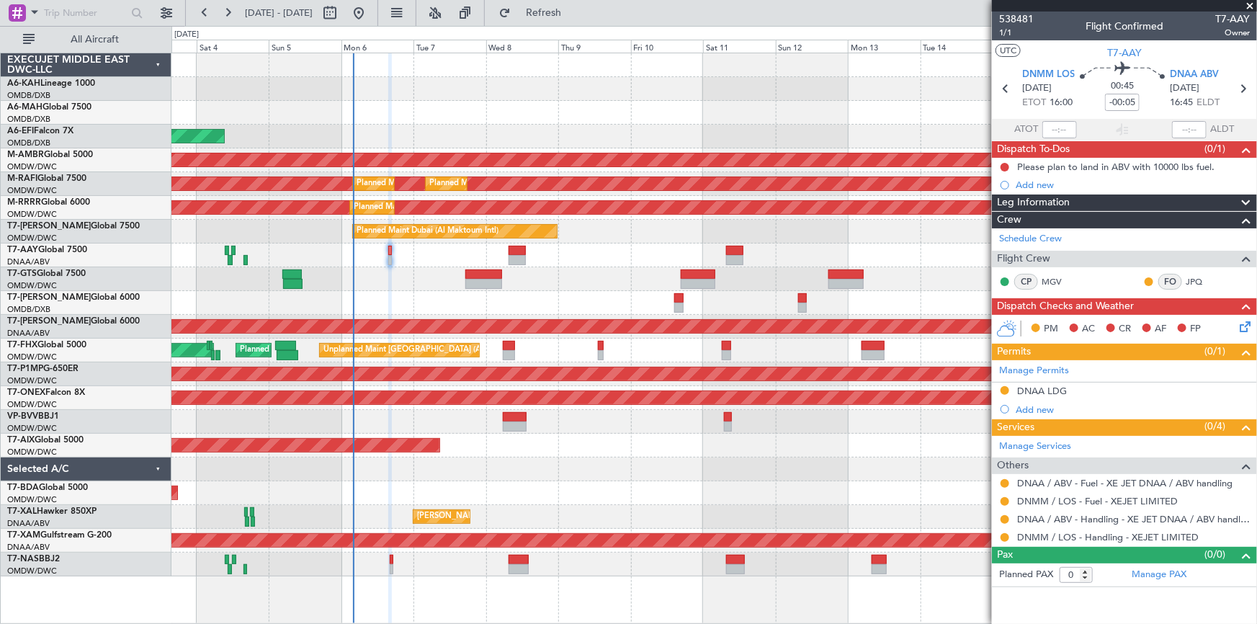
drag, startPoint x: 571, startPoint y: 10, endPoint x: 586, endPoint y: 112, distance: 103.3
click at [570, 10] on span "Refresh" at bounding box center [544, 13] width 61 height 10
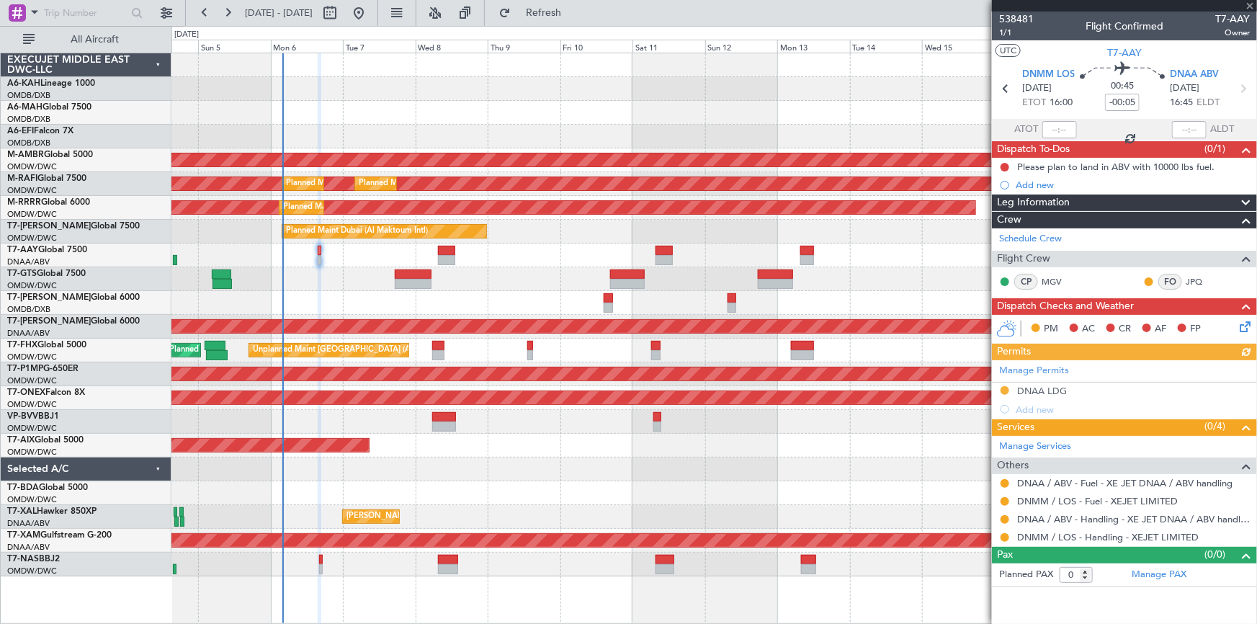
click at [498, 275] on div "Planned Maint Dubai (Dubai Intl) Planned Maint Dubai (Dubai Intl) AOG Maint Dub…" at bounding box center [714, 314] width 1086 height 523
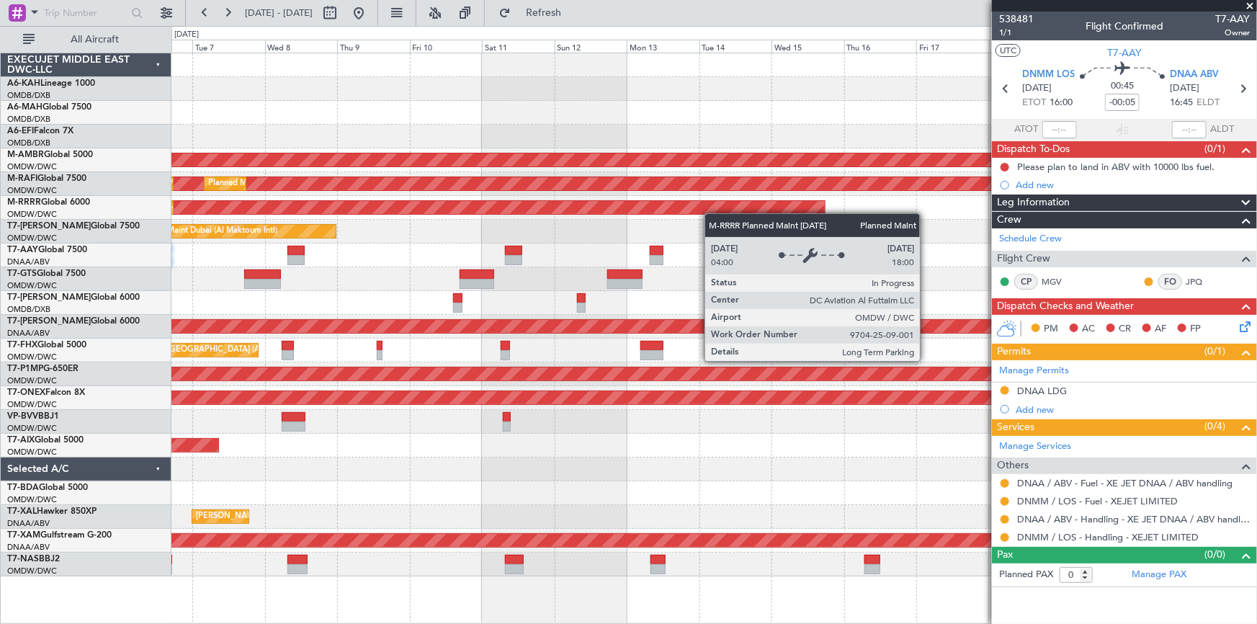
click at [726, 209] on div "AOG Maint Dubai (Dubai Intl) Planned Maint Singapore (Seletar) Planned Maint Du…" at bounding box center [714, 314] width 1086 height 523
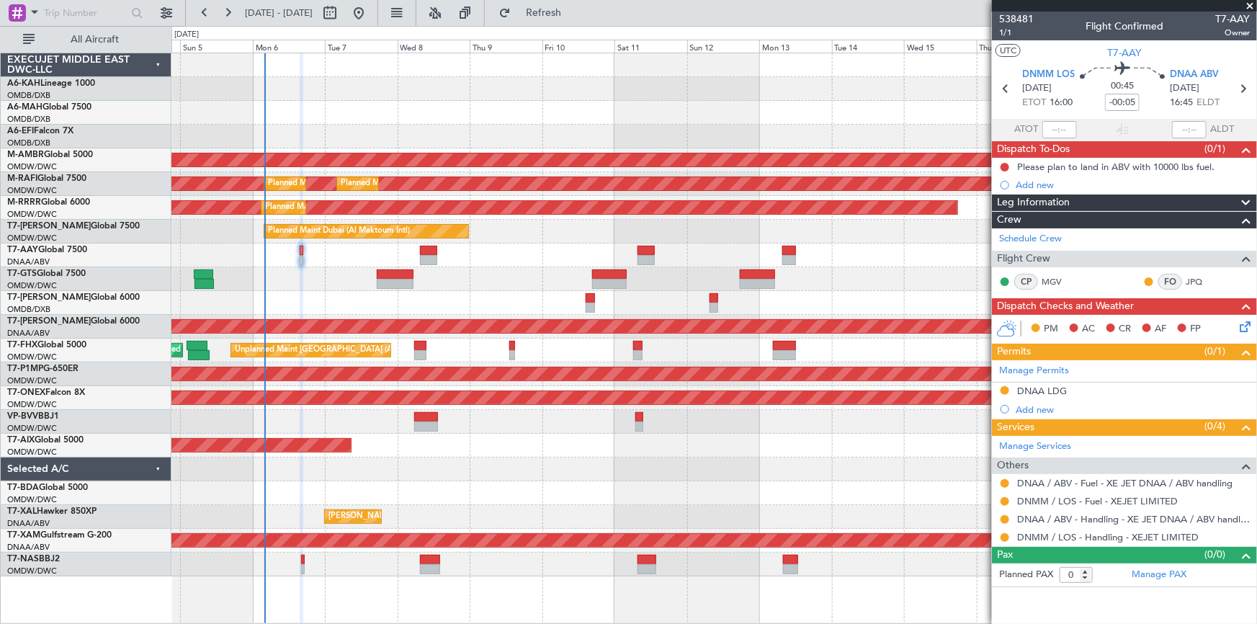
click at [660, 281] on div "Planned Maint Dubai (Dubai Intl) Planned Maint Dubai (Dubai Intl) AOG Maint Dub…" at bounding box center [714, 314] width 1086 height 523
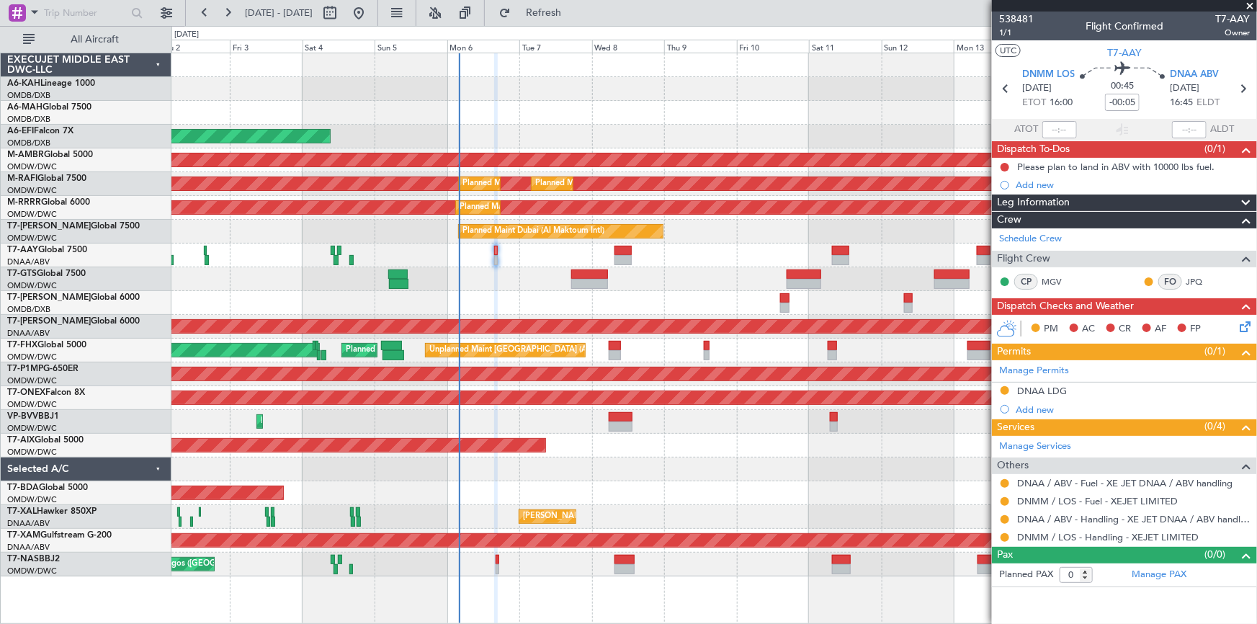
click at [414, 189] on div "Planned Maint Abu Dhabi (Al Bateen Executive) Planned Maint Dubai (Dubai Intl) …" at bounding box center [714, 314] width 1086 height 523
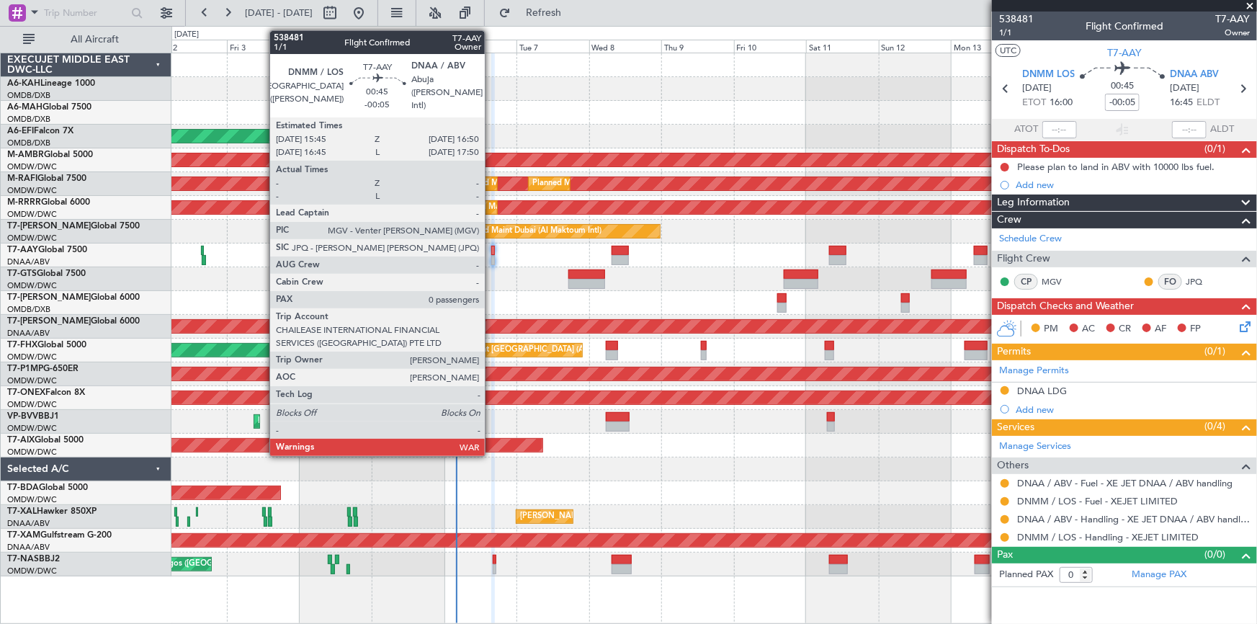
click at [491, 249] on div at bounding box center [493, 251] width 4 height 10
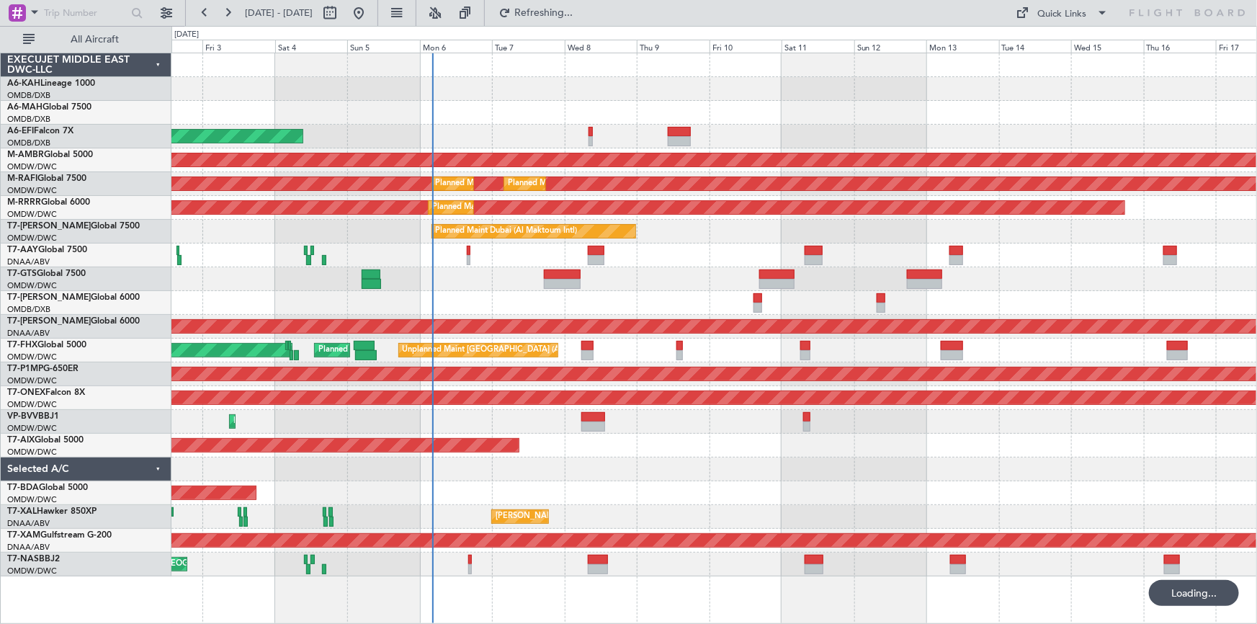
click at [396, 460] on div "Planned Maint [GEOGRAPHIC_DATA] (Al Bateen Executive) Planned Maint [GEOGRAPHIC…" at bounding box center [714, 314] width 1086 height 523
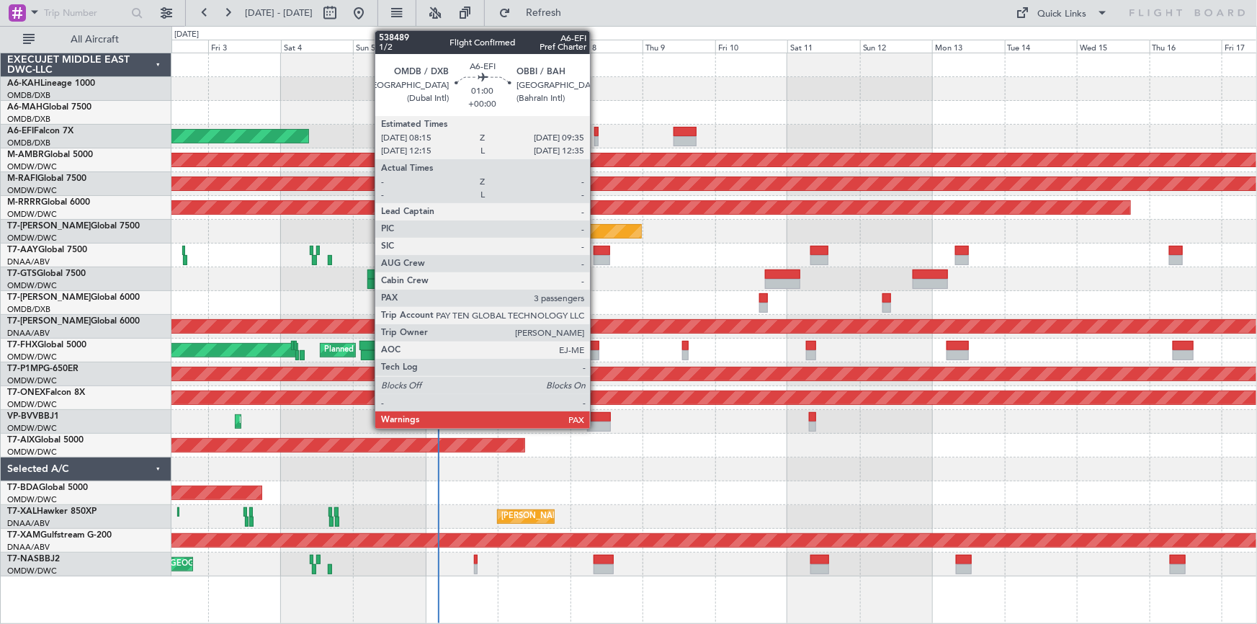
click at [596, 132] on div at bounding box center [596, 132] width 4 height 10
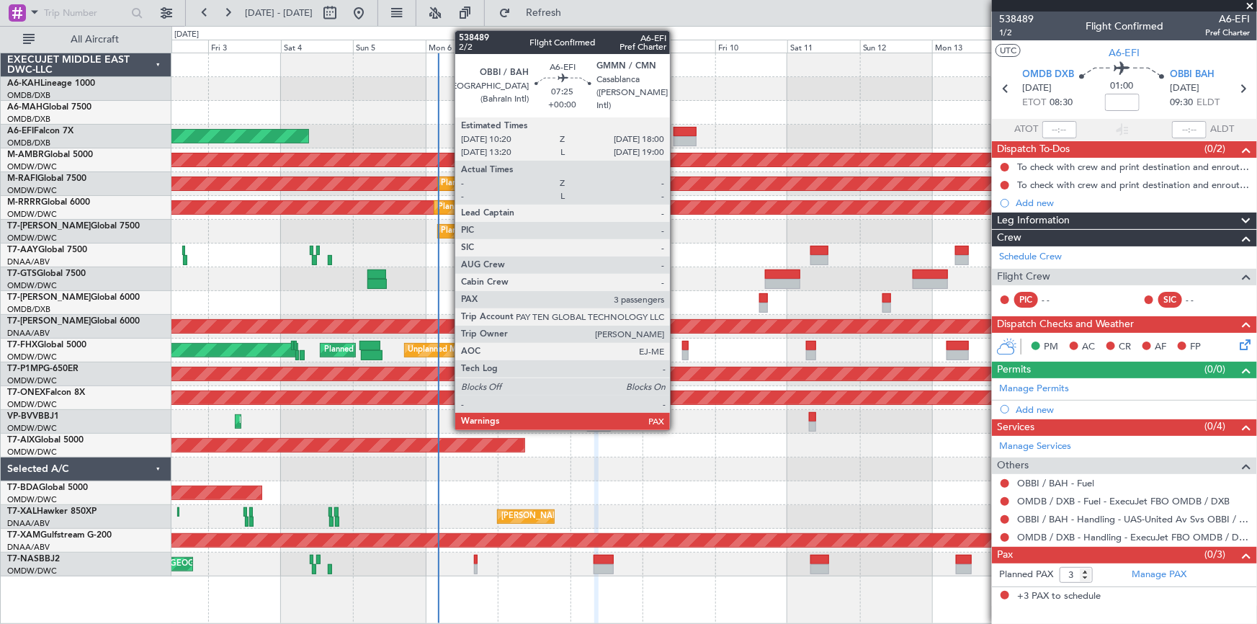
click at [679, 130] on div at bounding box center [686, 132] width 24 height 10
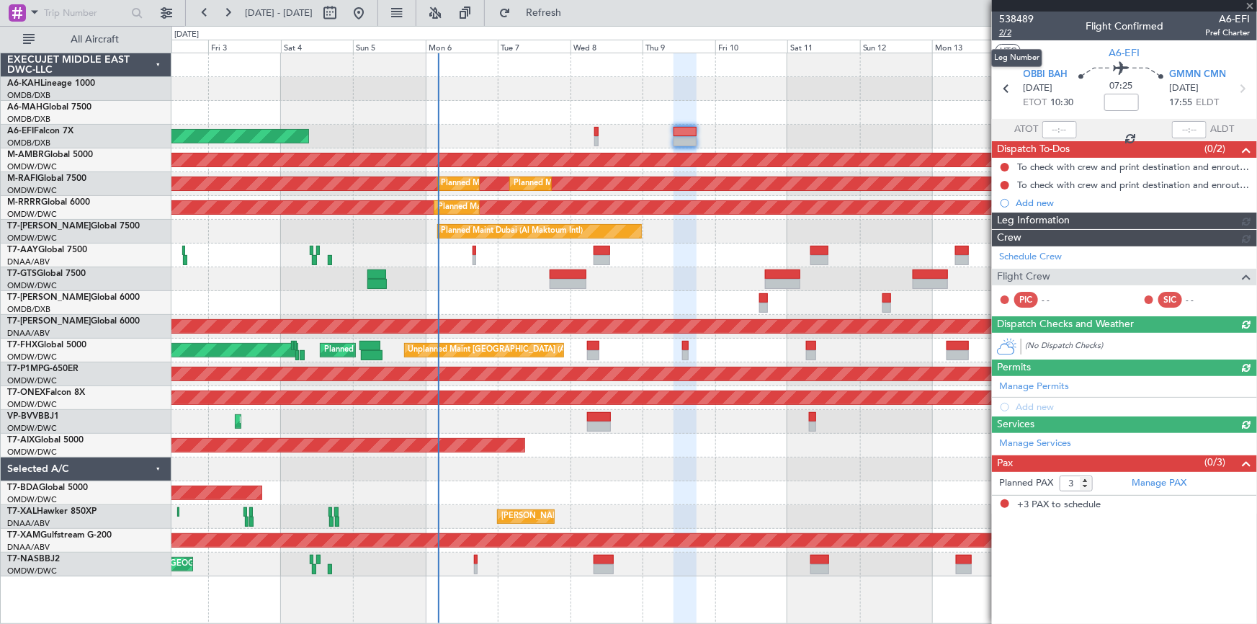
click at [1007, 32] on span "2/2" at bounding box center [1016, 33] width 35 height 12
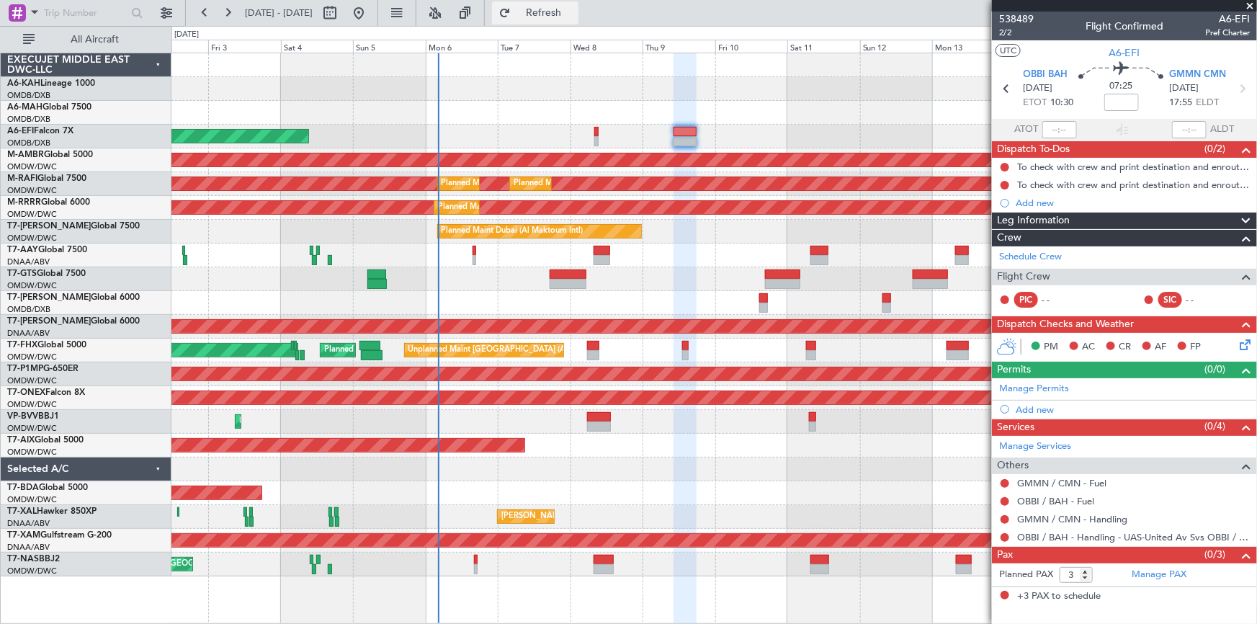
click at [571, 14] on span "Refresh" at bounding box center [544, 13] width 61 height 10
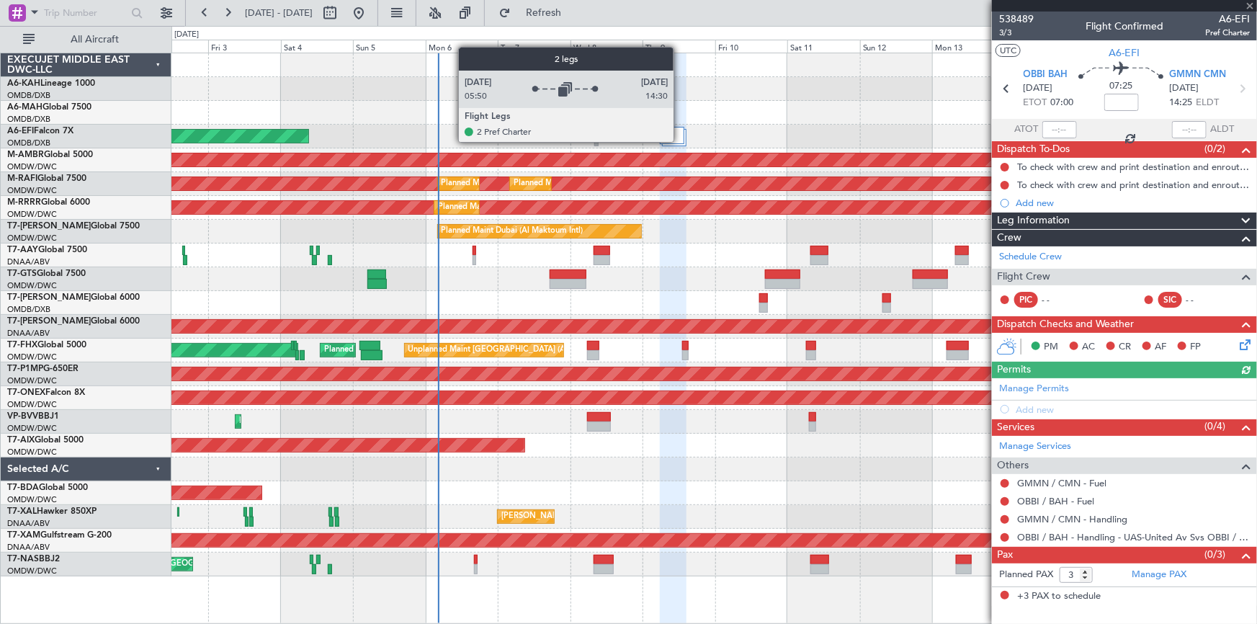
click at [680, 141] on div at bounding box center [672, 135] width 24 height 17
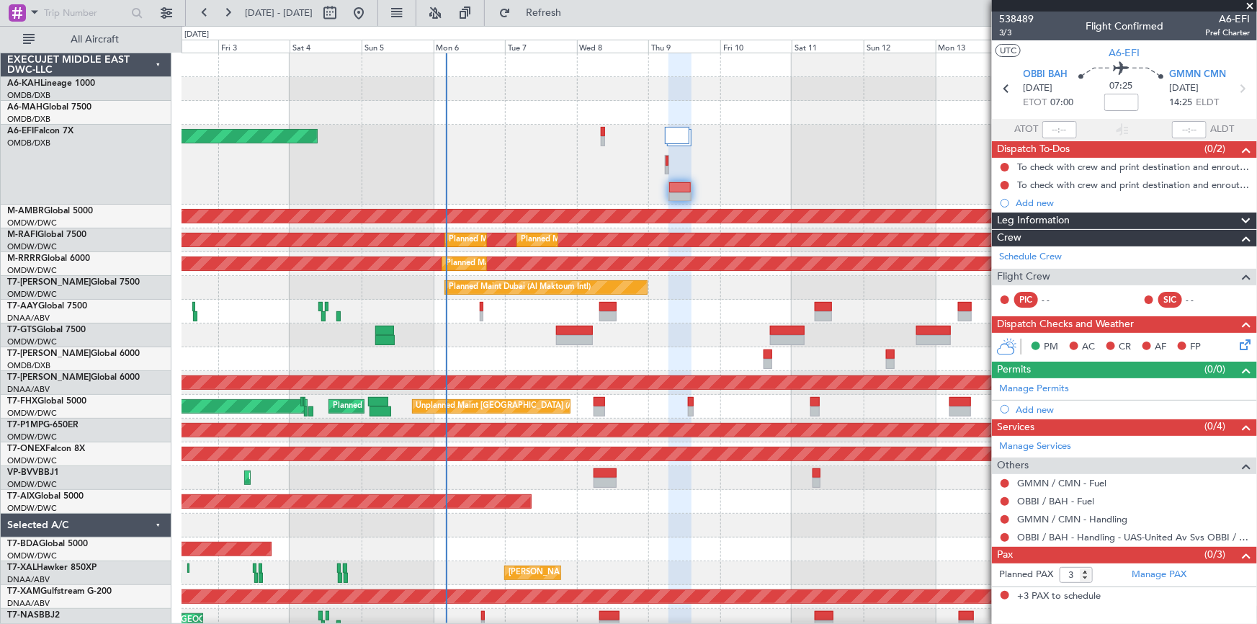
click at [544, 137] on div "AOG Maint [GEOGRAPHIC_DATA] (Dubai Intl)" at bounding box center [719, 165] width 1075 height 80
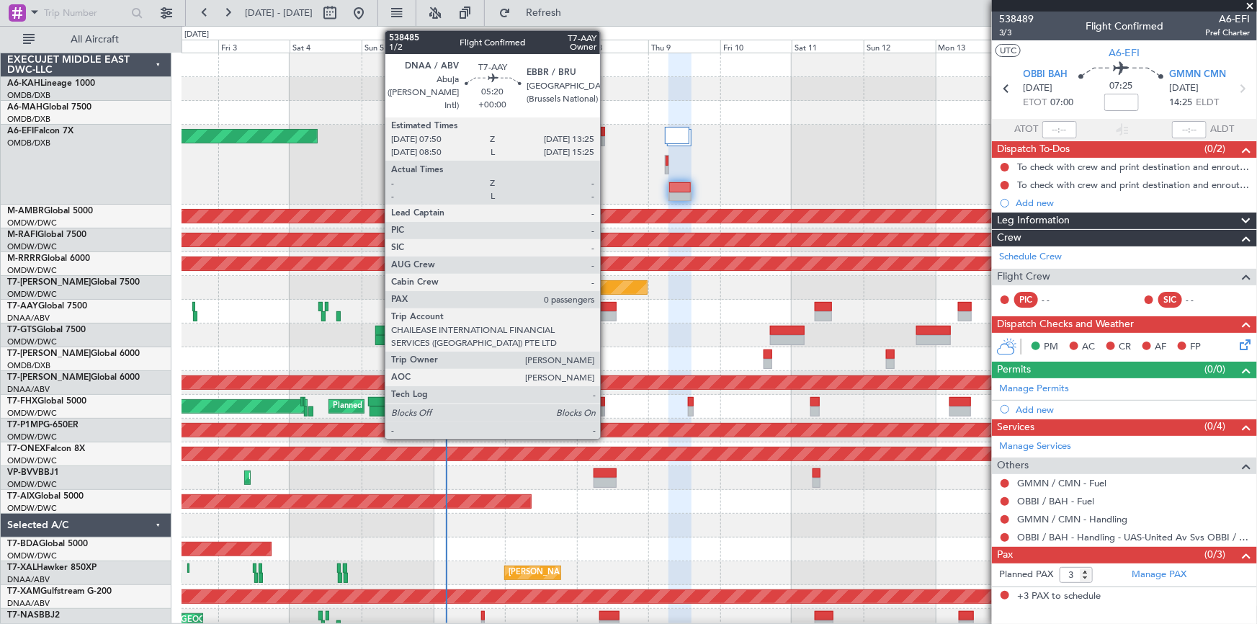
click at [607, 308] on div at bounding box center [607, 307] width 17 height 10
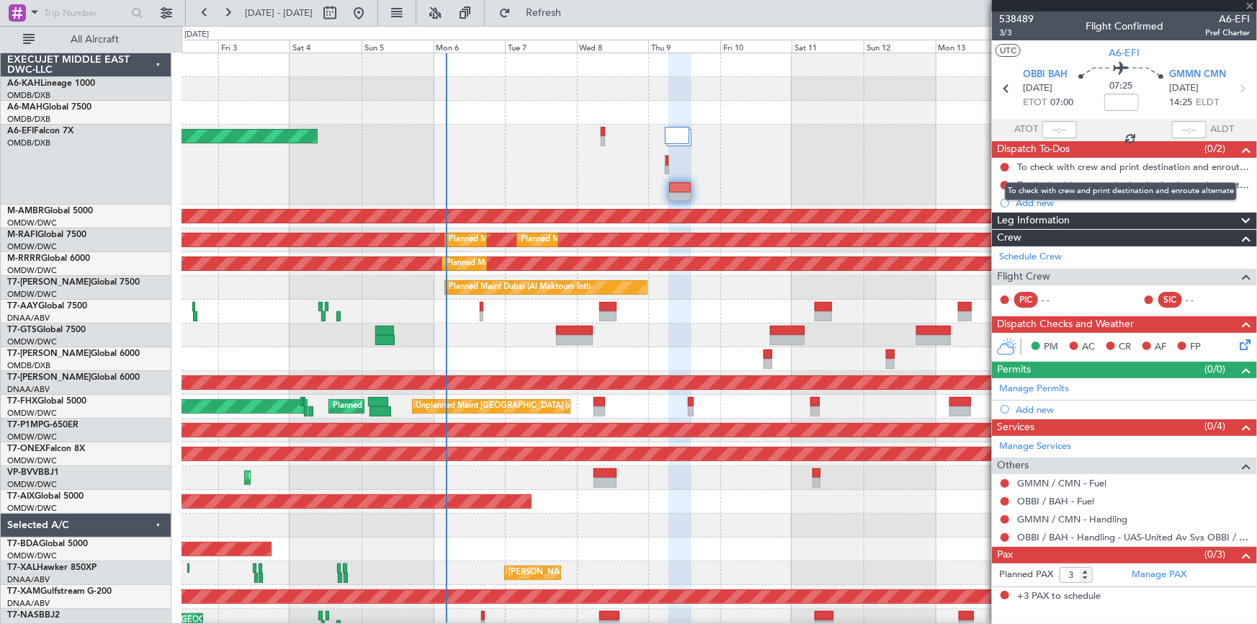
type input "0"
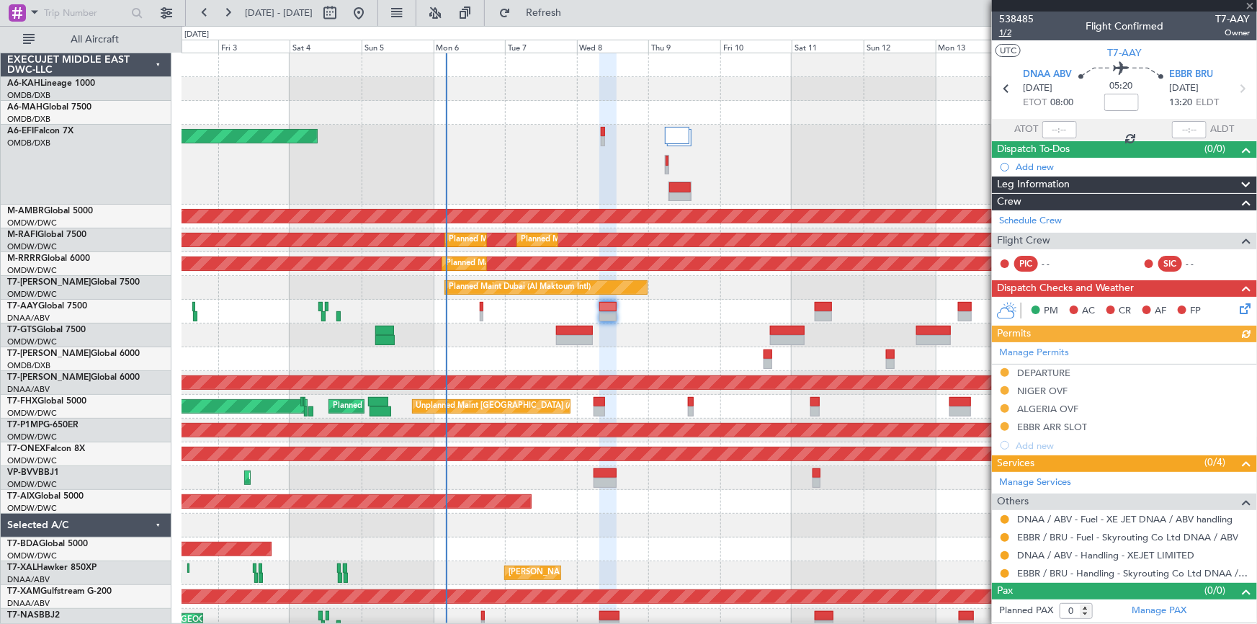
click at [1006, 32] on span "1/2" at bounding box center [1016, 33] width 35 height 12
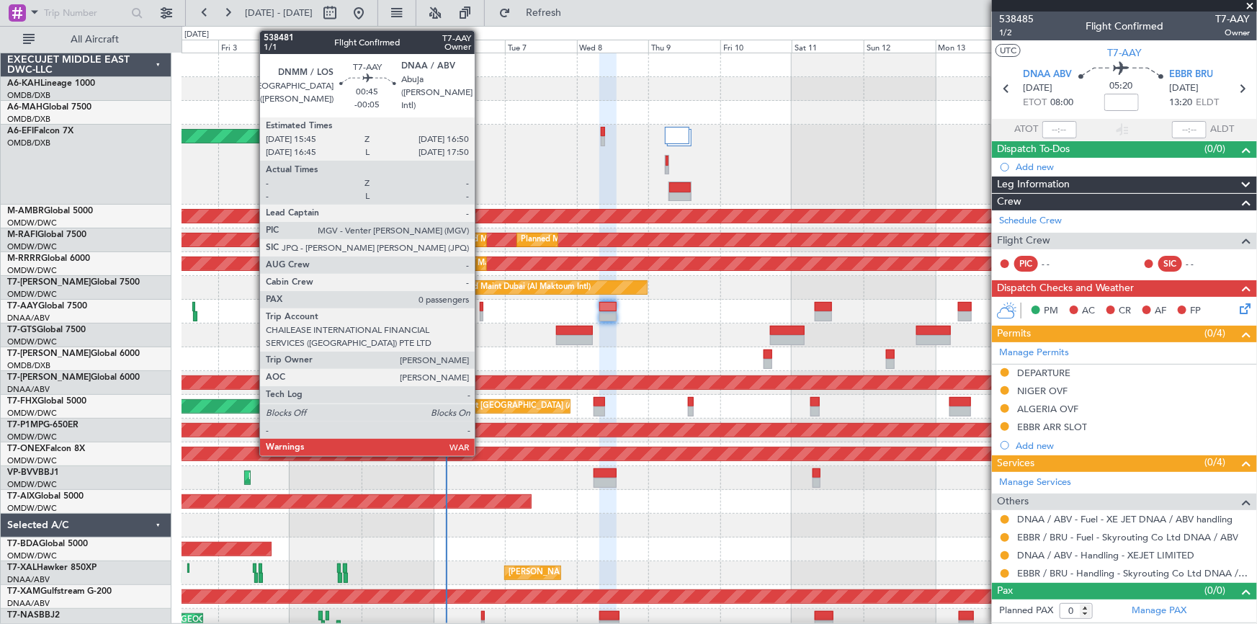
click at [481, 305] on div at bounding box center [482, 307] width 4 height 10
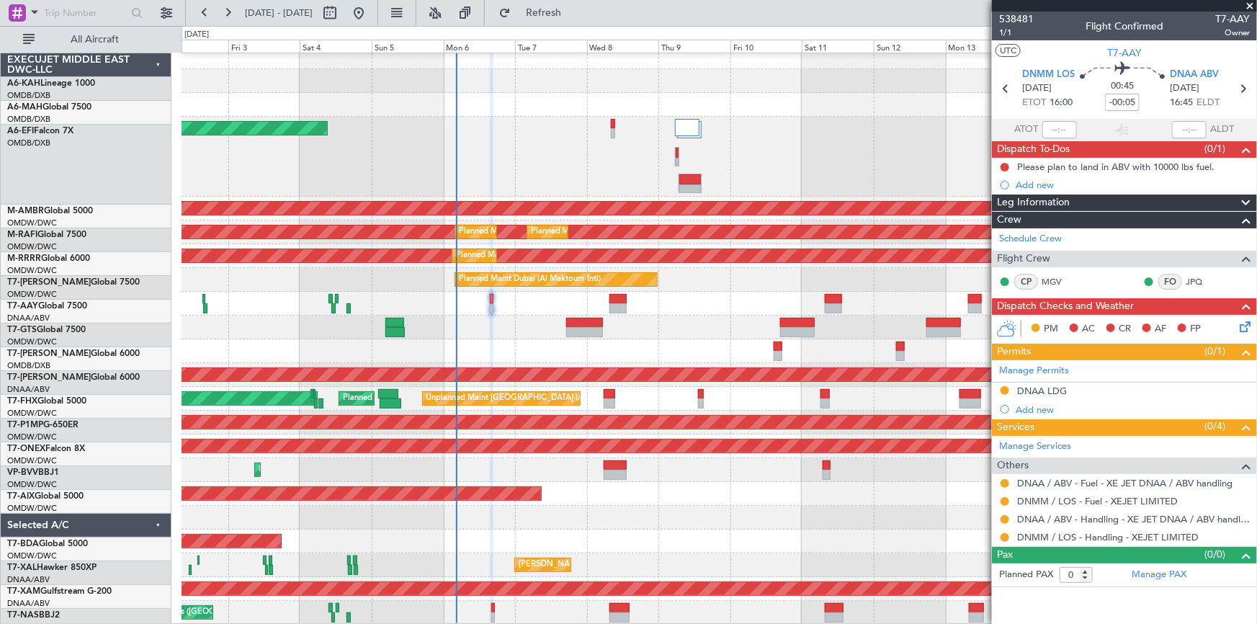
scroll to position [7, 0]
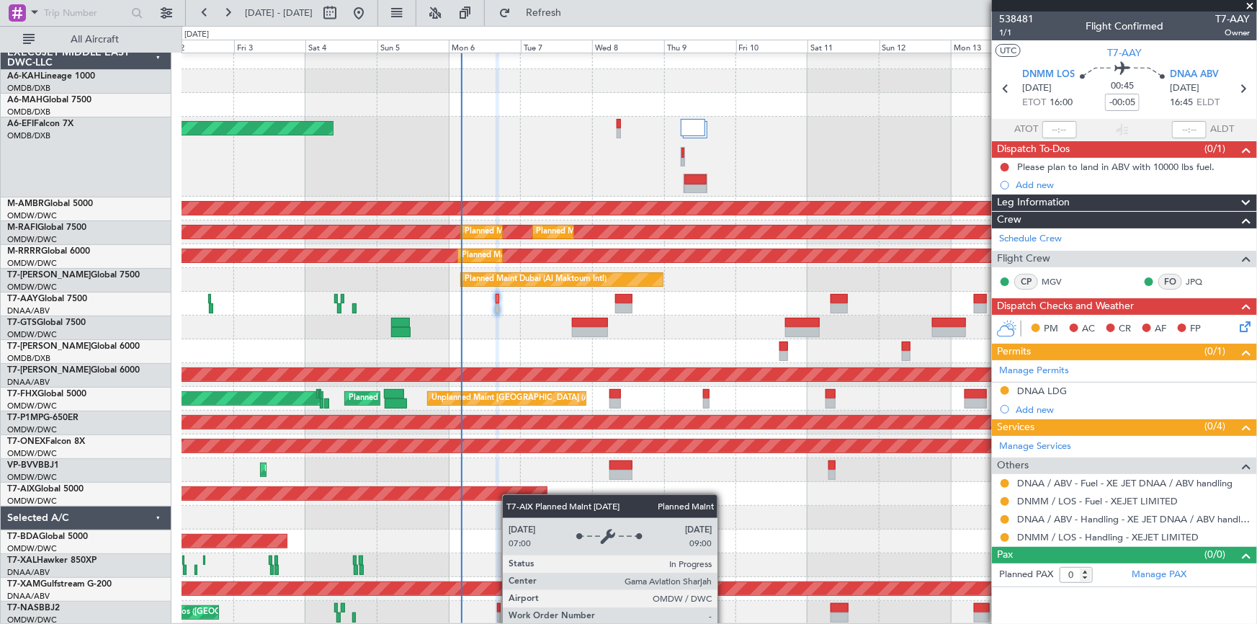
click at [511, 487] on div "Planned Maint [GEOGRAPHIC_DATA] (Al Bateen Executive) Planned Maint [GEOGRAPHIC…" at bounding box center [719, 334] width 1075 height 579
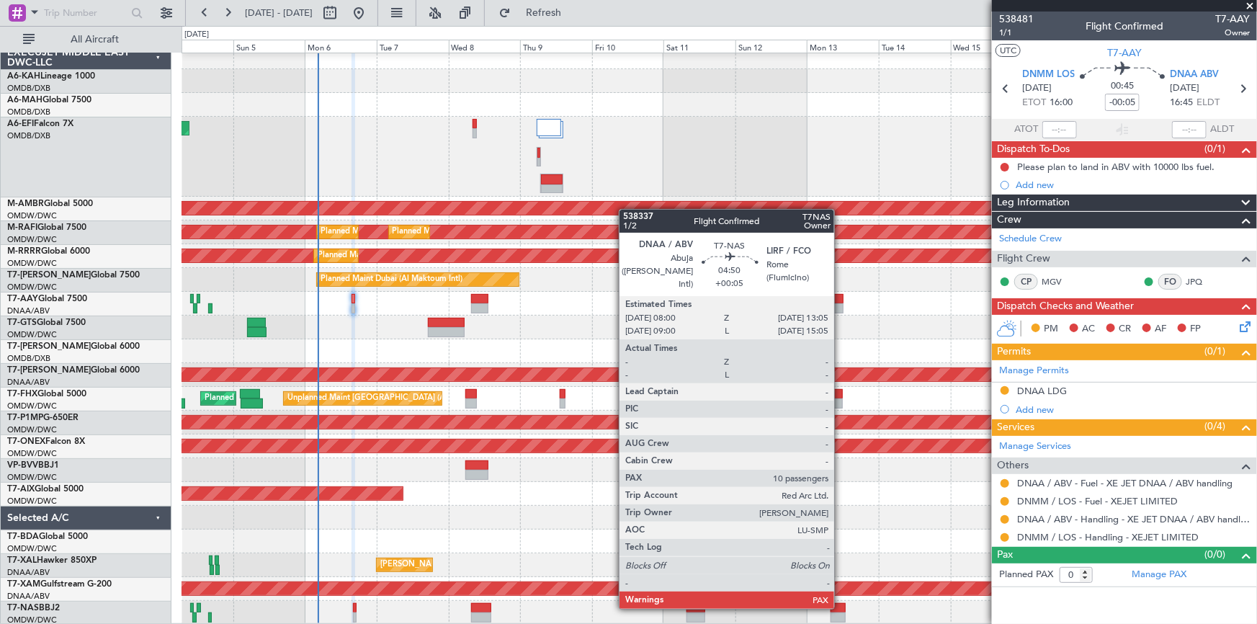
click at [841, 606] on div at bounding box center [839, 608] width 16 height 10
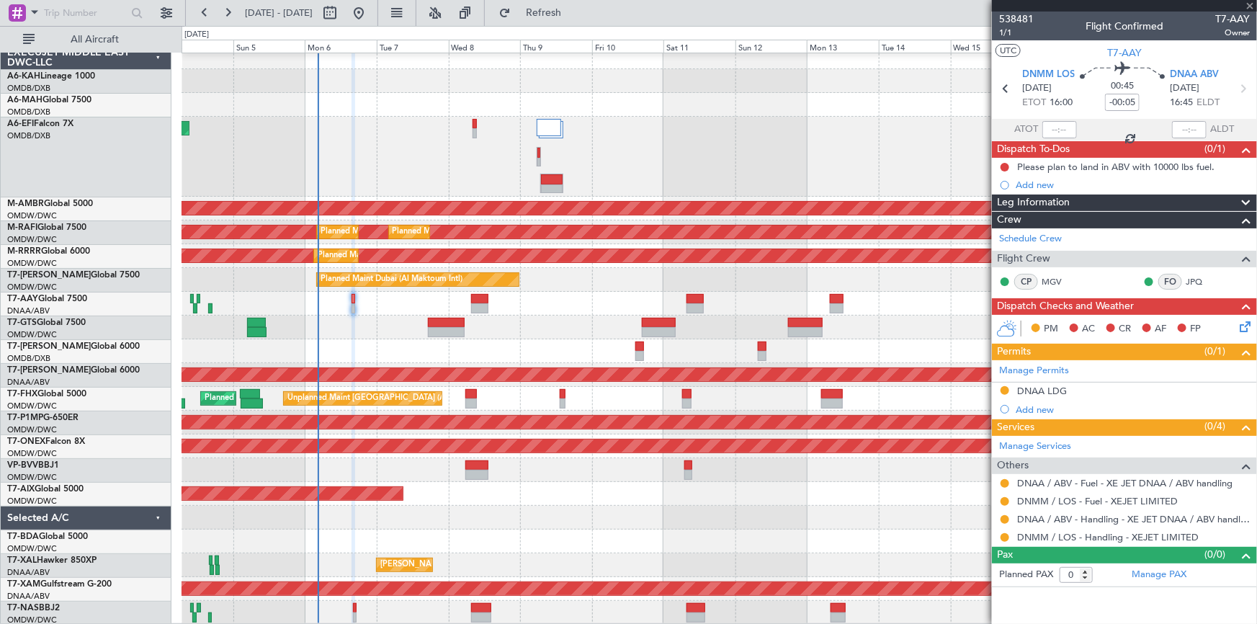
type input "+00:05"
type input "10"
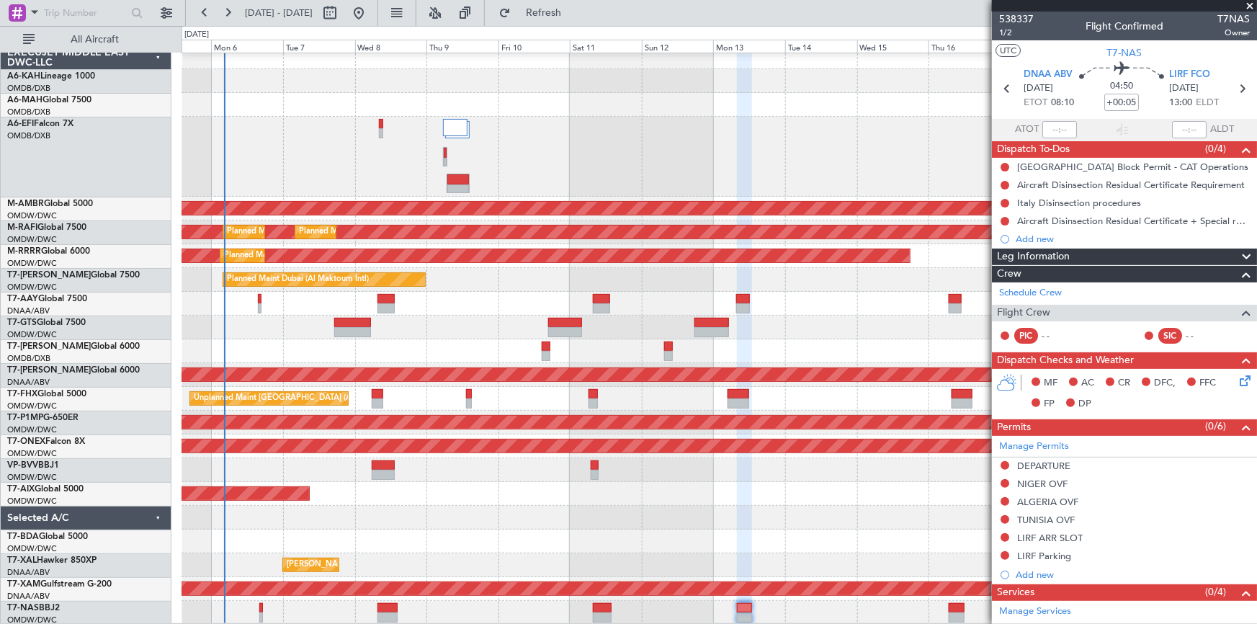
click at [645, 151] on div "AOG Maint [GEOGRAPHIC_DATA] (Dubai Intl)" at bounding box center [719, 157] width 1075 height 80
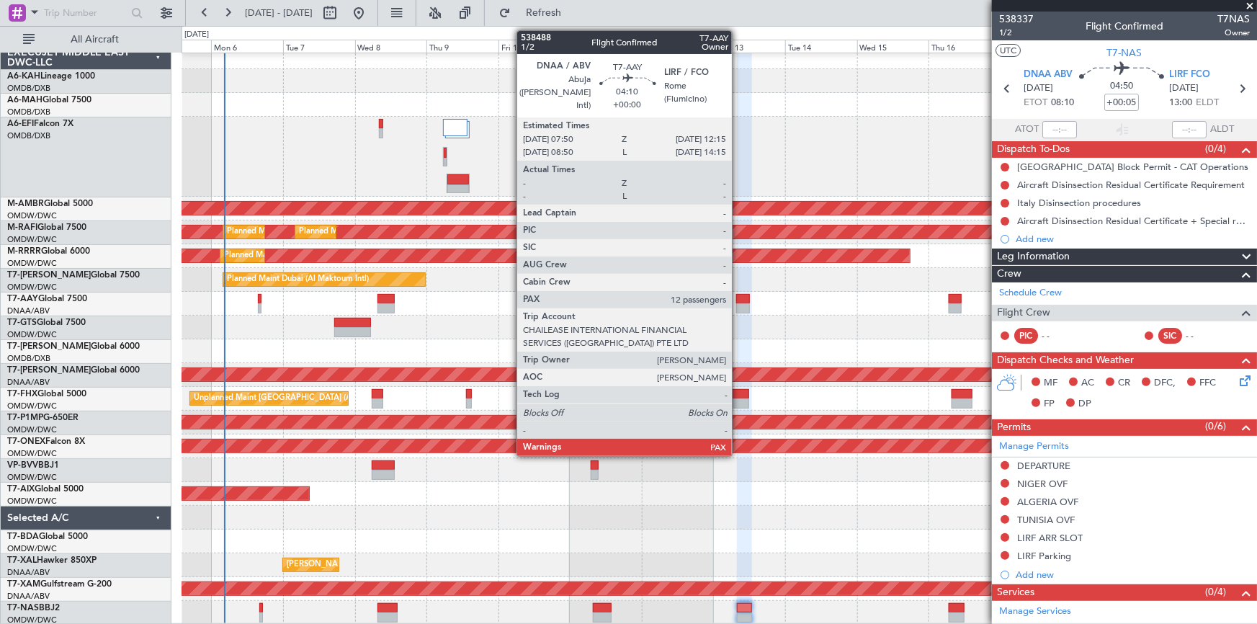
click at [738, 302] on div at bounding box center [743, 299] width 14 height 10
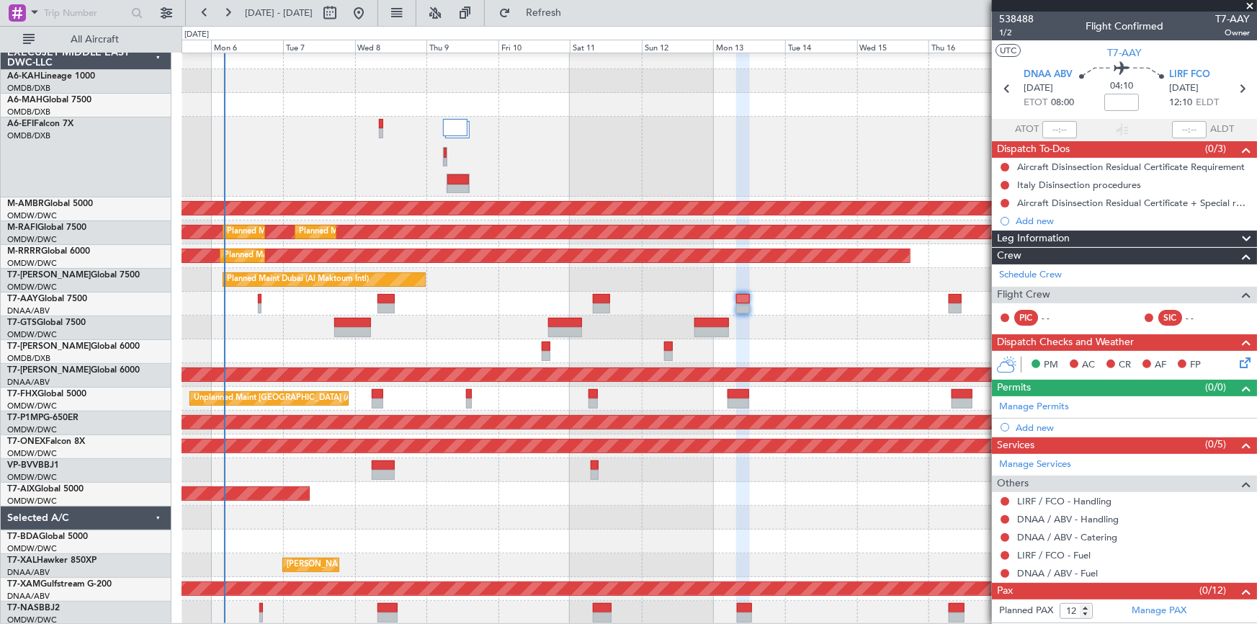
click at [605, 138] on div "AOG Maint [GEOGRAPHIC_DATA] (Dubai Intl)" at bounding box center [719, 157] width 1075 height 80
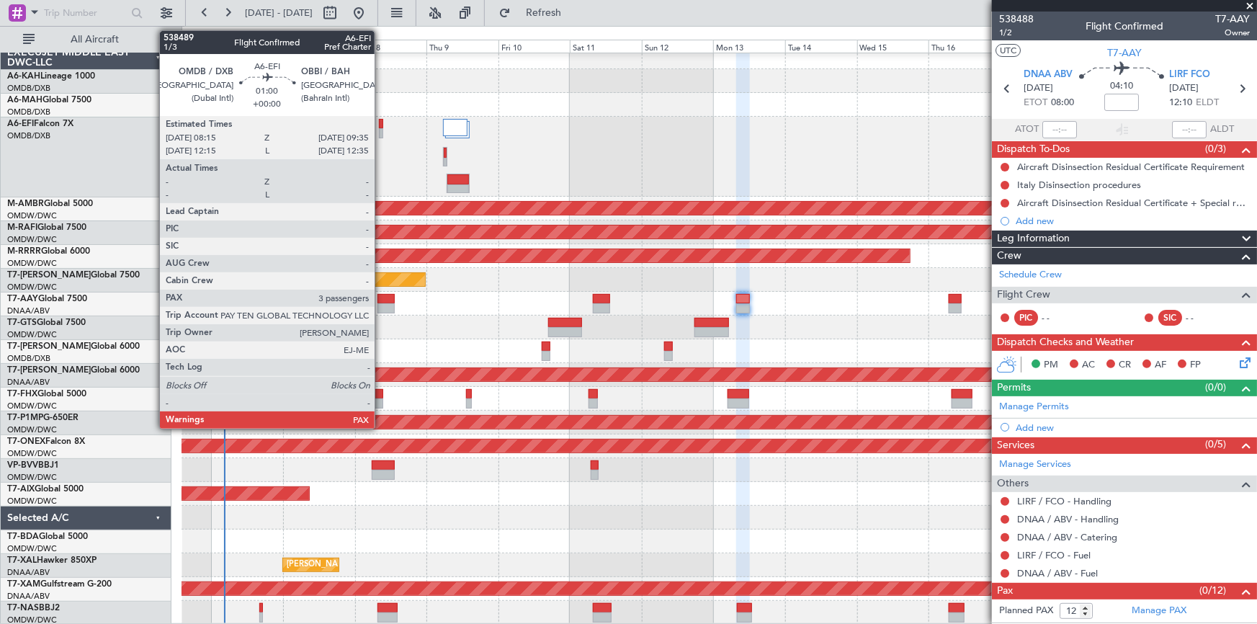
click at [381, 120] on div at bounding box center [381, 124] width 4 height 10
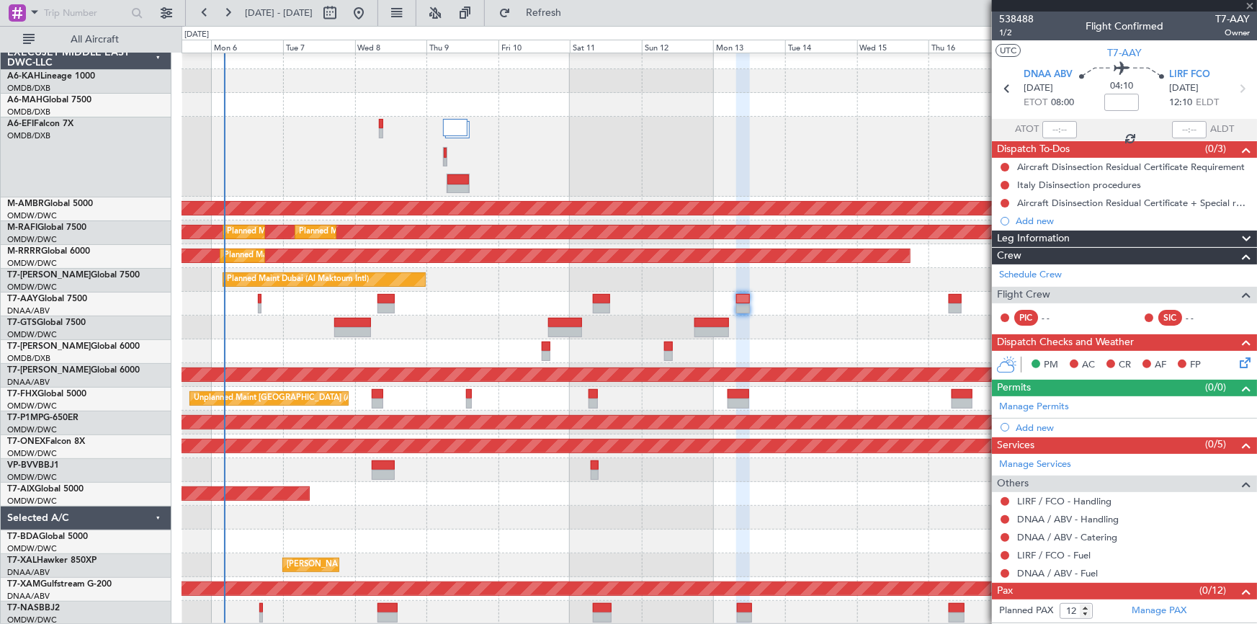
type input "3"
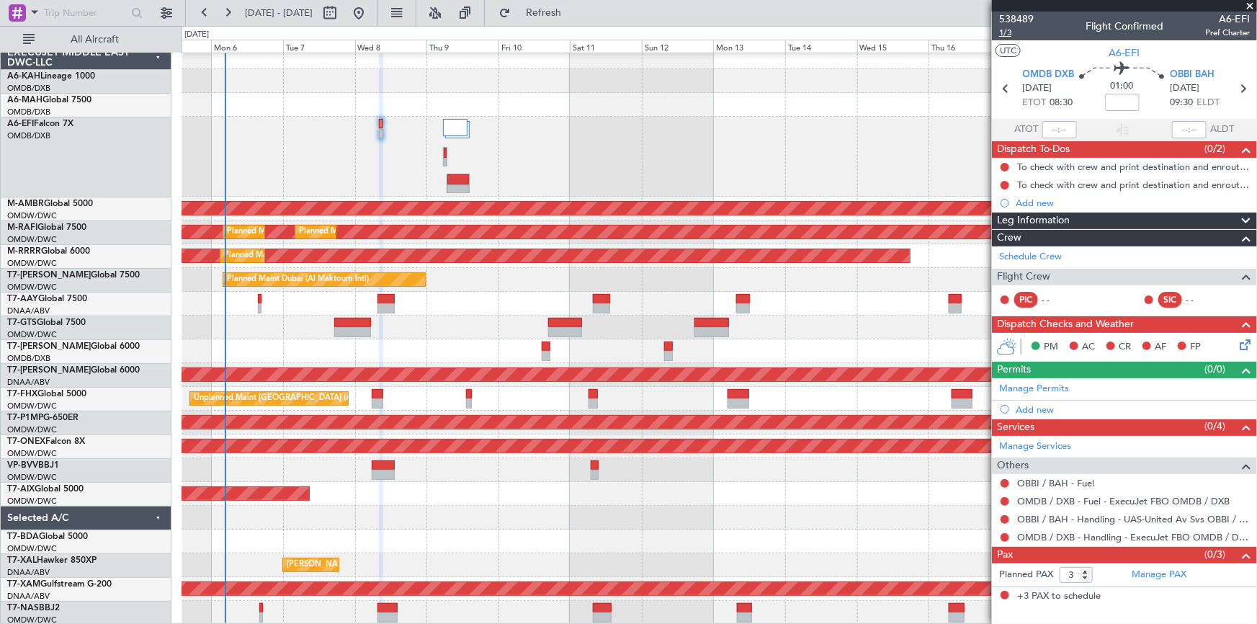
click at [1006, 30] on span "1/3" at bounding box center [1016, 33] width 35 height 12
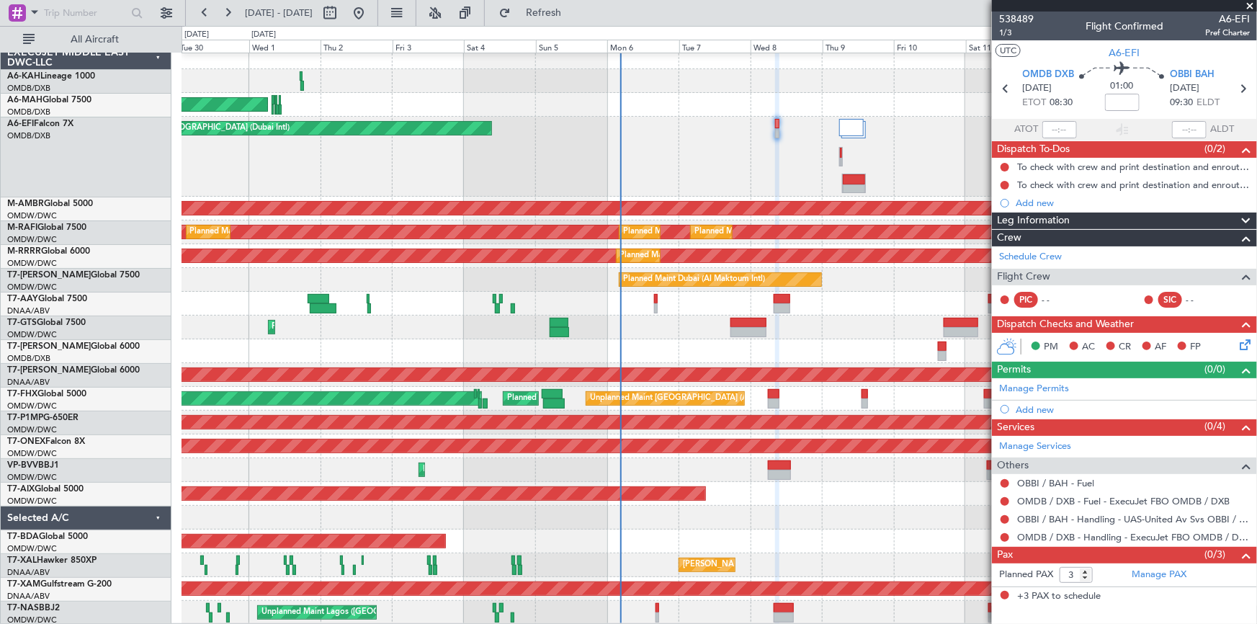
click at [849, 276] on div "Planned Maint Abu Dhabi (Al Bateen Executive) Planned Maint Dubai (Dubai Intl) …" at bounding box center [719, 334] width 1075 height 579
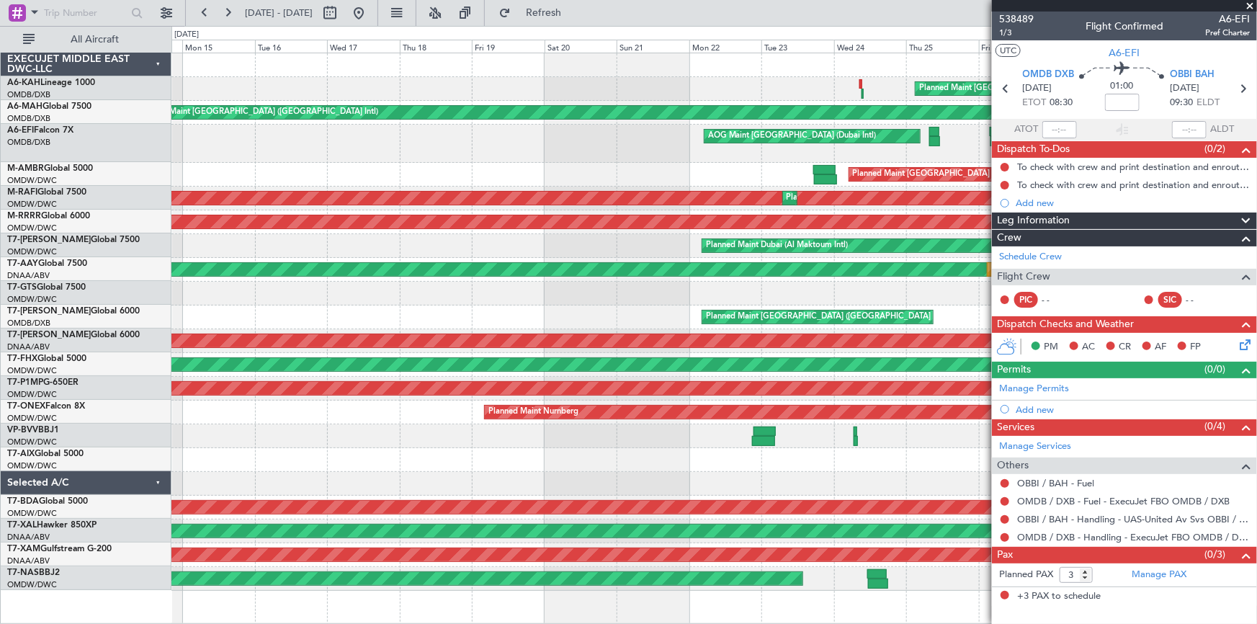
scroll to position [0, 0]
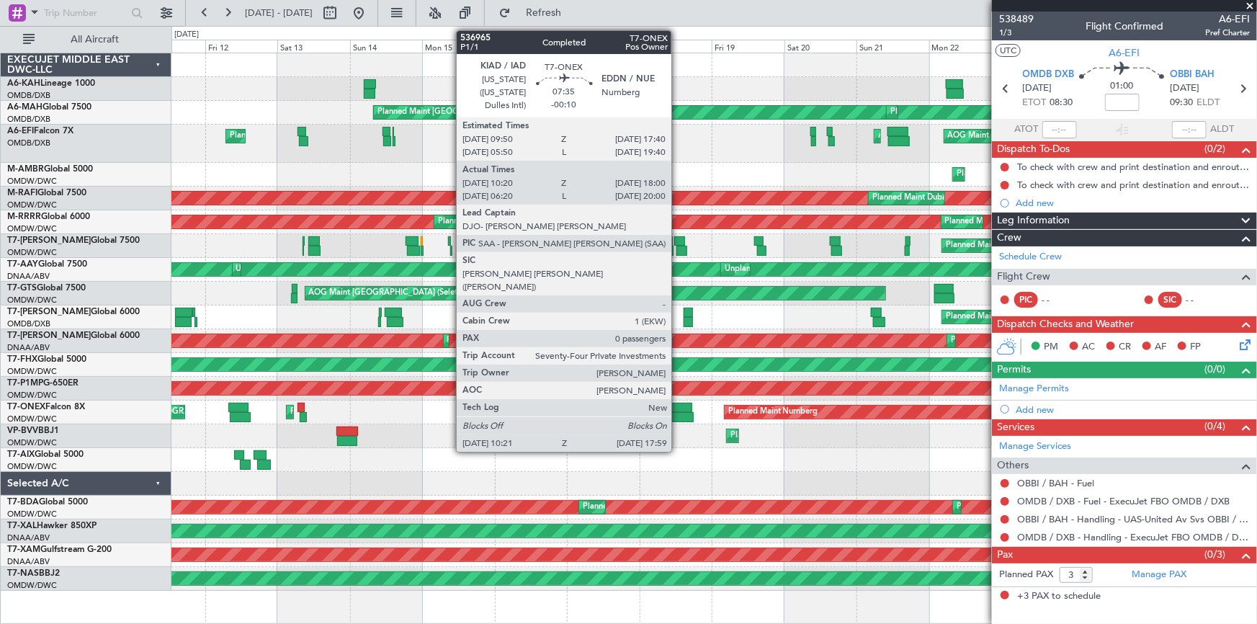
click at [678, 407] on div at bounding box center [680, 408] width 24 height 10
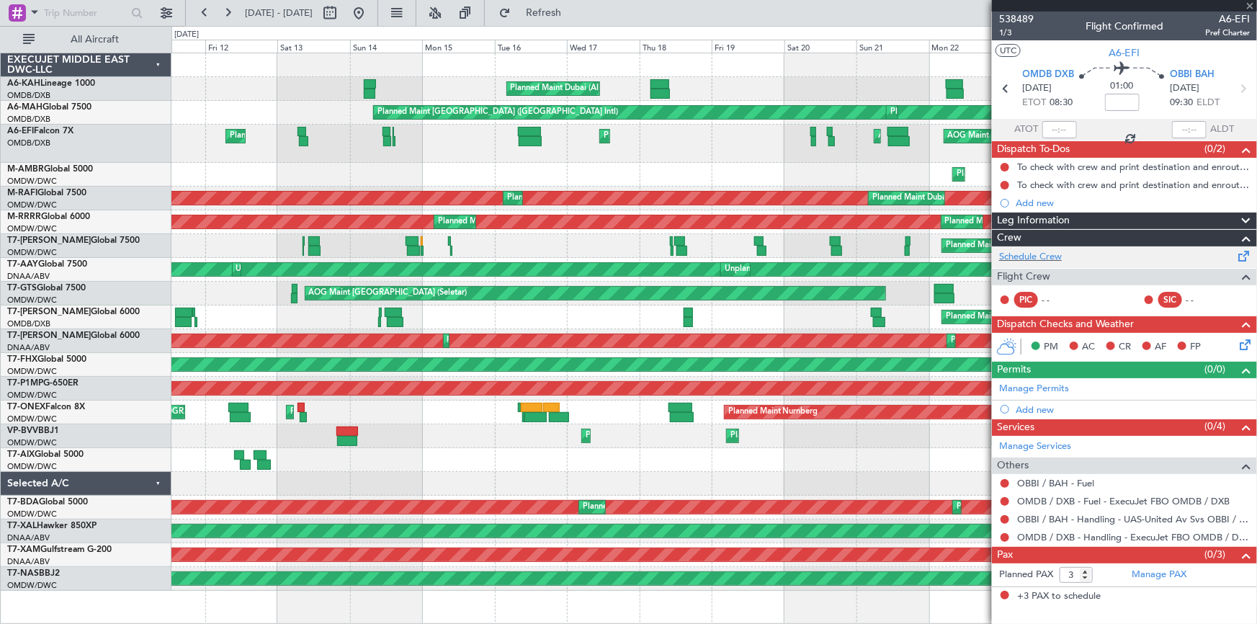
type input "-00:10"
type input "10:30"
type input "17:55"
type input "0"
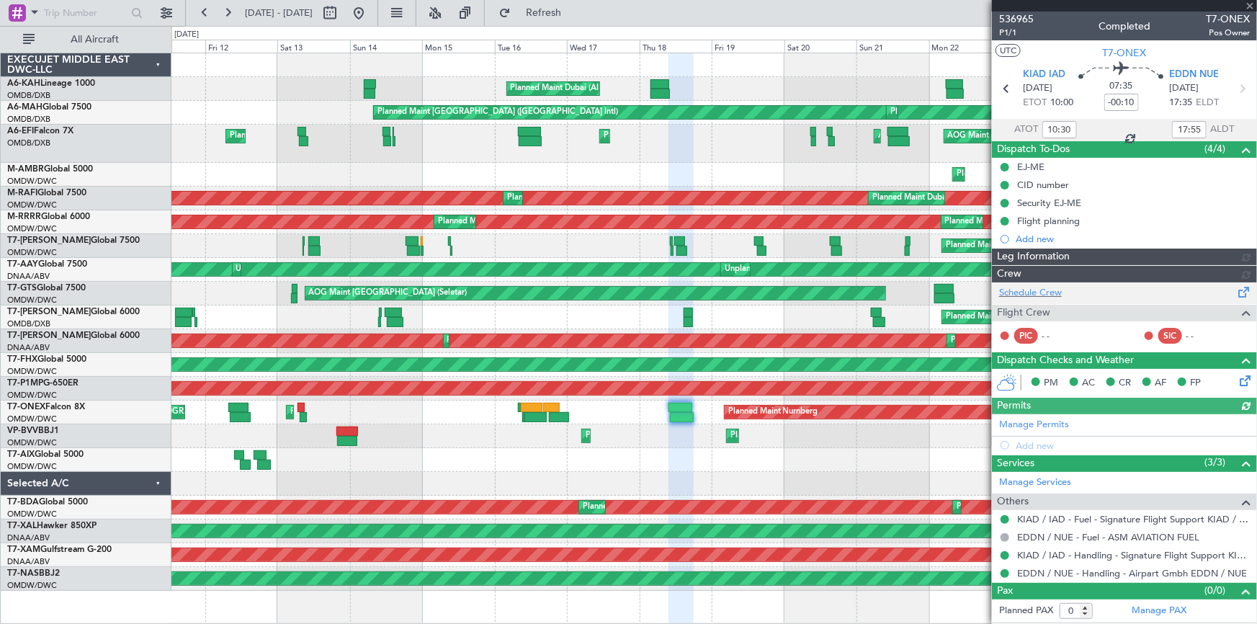
type input "Dherander Fithani (DHF)"
type input "7301"
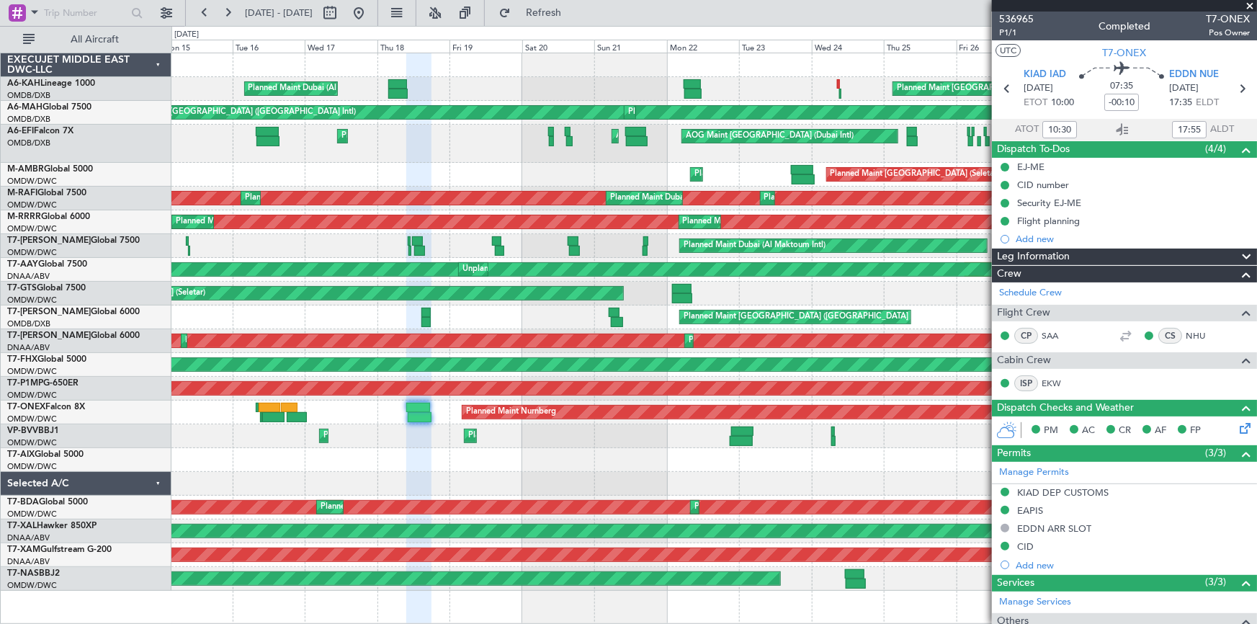
click at [601, 377] on div "Planned Maint Savannah (Savannah/hilton Head Intl)" at bounding box center [714, 389] width 1086 height 24
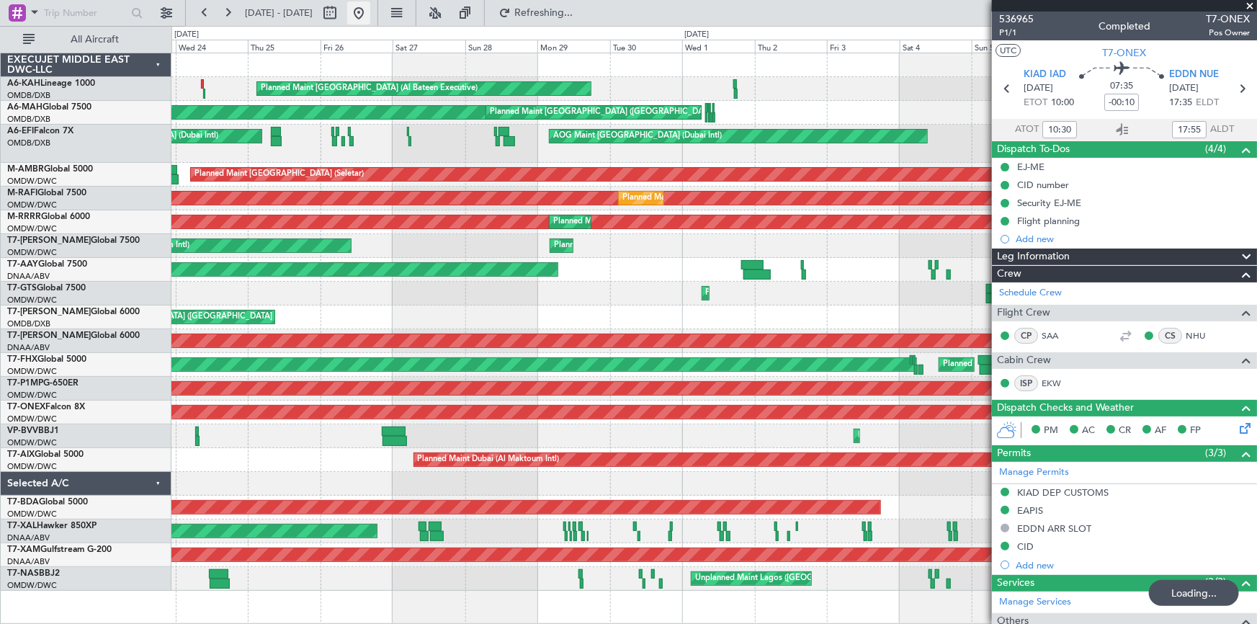
click at [370, 10] on button at bounding box center [358, 12] width 23 height 23
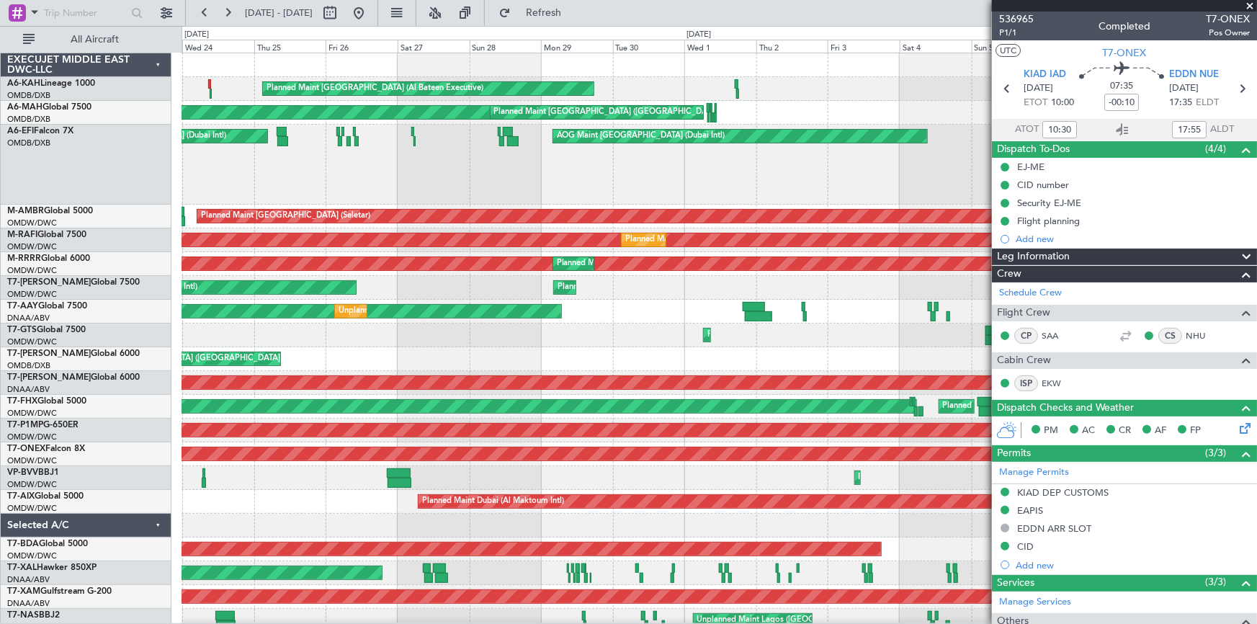
click at [742, 180] on div "AOG Maint Dubai (Dubai Intl) AOG Maint Dubai (Dubai Intl) AOG Maint" at bounding box center [719, 165] width 1075 height 80
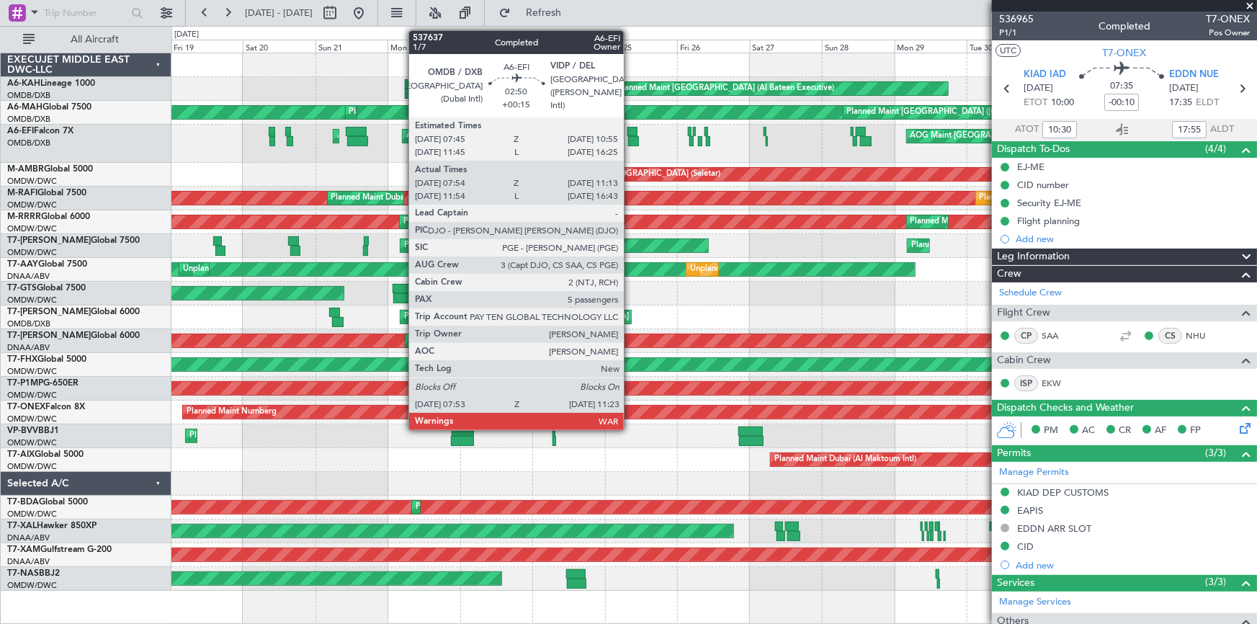
click at [630, 131] on div at bounding box center [632, 132] width 10 height 10
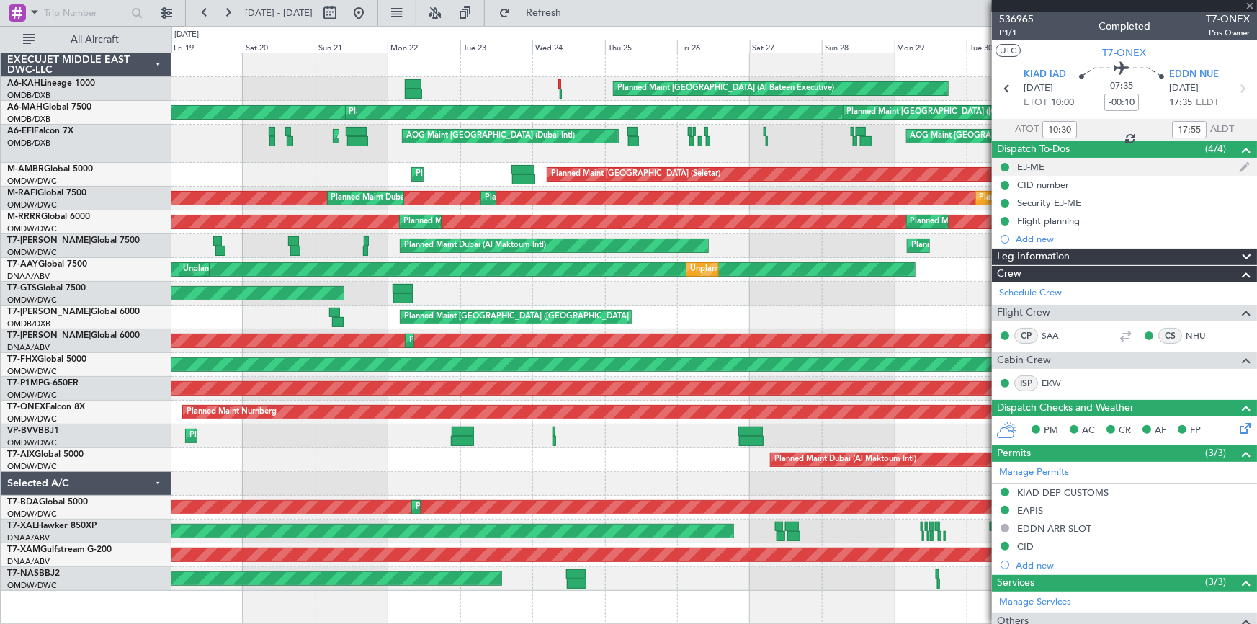
type input "+00:15"
type input "08:09"
type input "11:08"
type input "5"
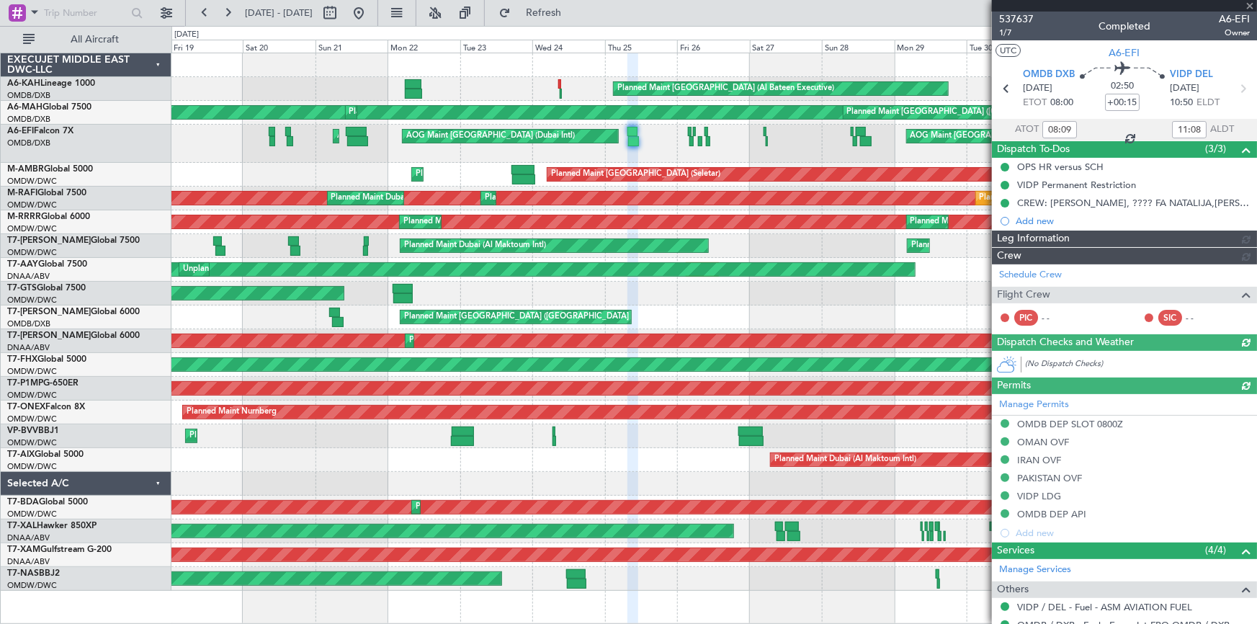
type input "[PERSON_NAME] (ANI)"
type input "7352"
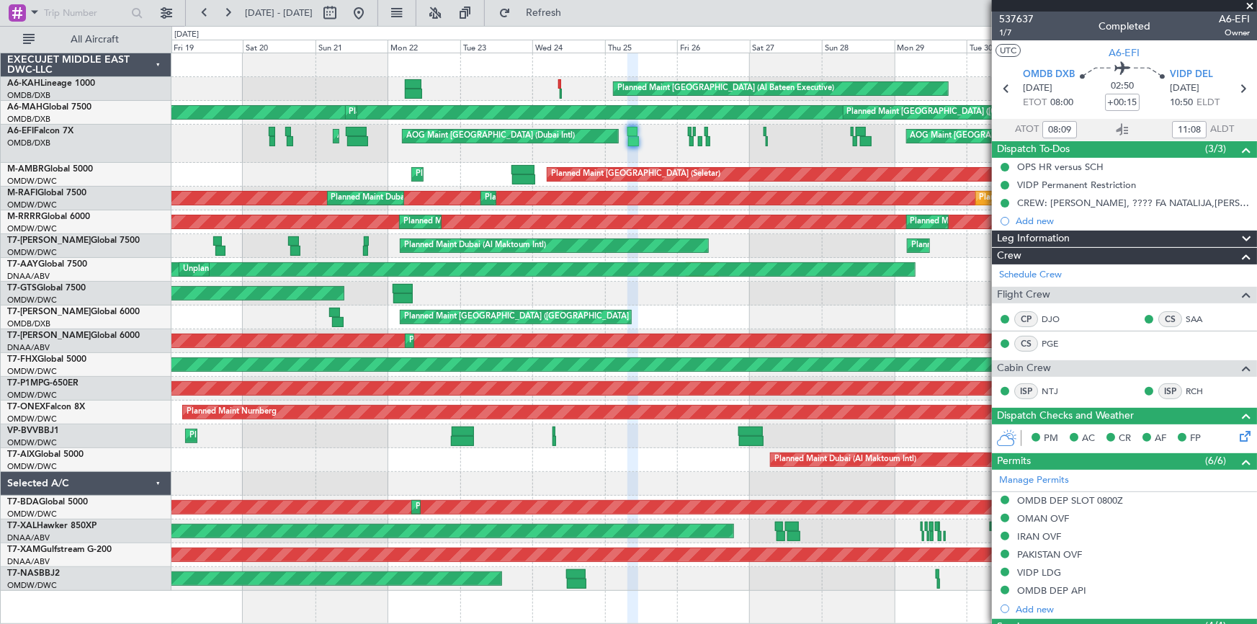
type input "08:09"
type input "11:08"
click at [771, 153] on div "AOG Maint Dubai (Dubai Intl) AOG Maint Dubai (Dubai Intl) AOG Maint Planned Mai…" at bounding box center [714, 144] width 1086 height 38
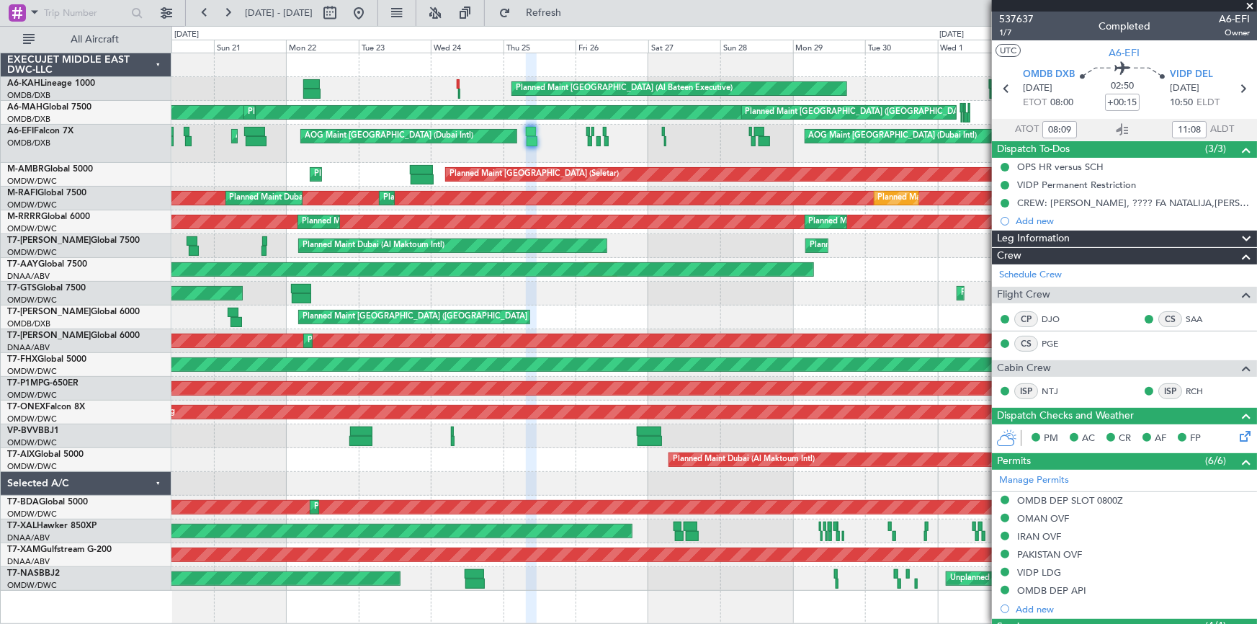
drag, startPoint x: 396, startPoint y: 15, endPoint x: 697, endPoint y: 109, distance: 314.8
click at [370, 14] on button at bounding box center [358, 12] width 23 height 23
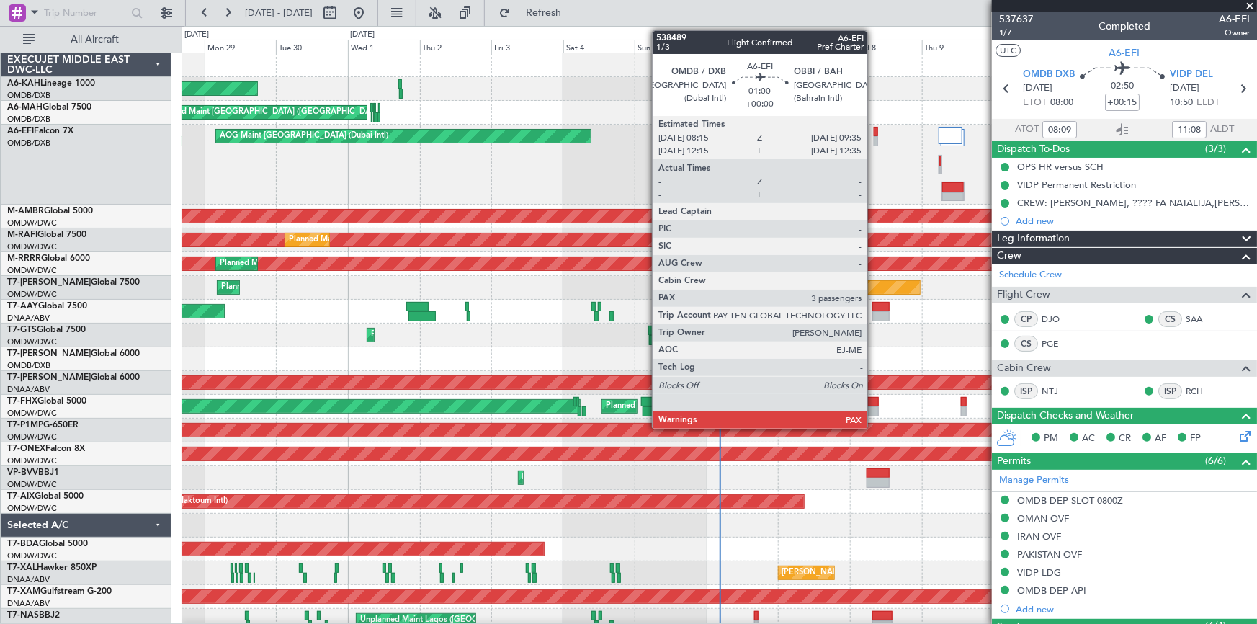
click at [874, 132] on div at bounding box center [876, 132] width 4 height 10
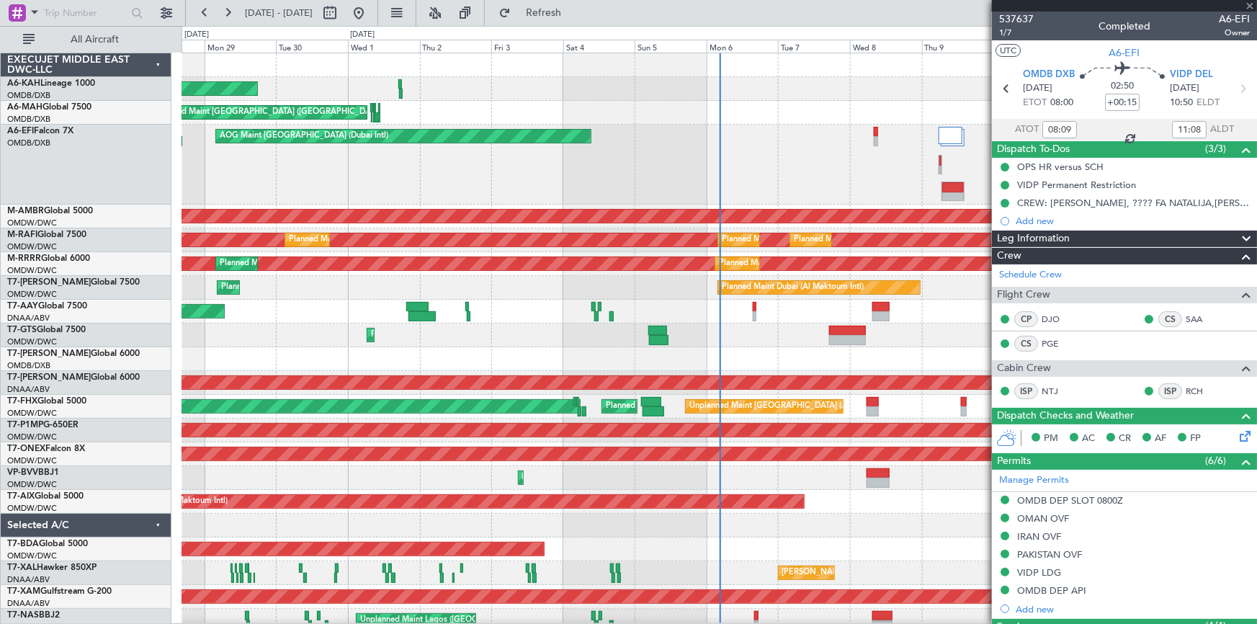
type input "3"
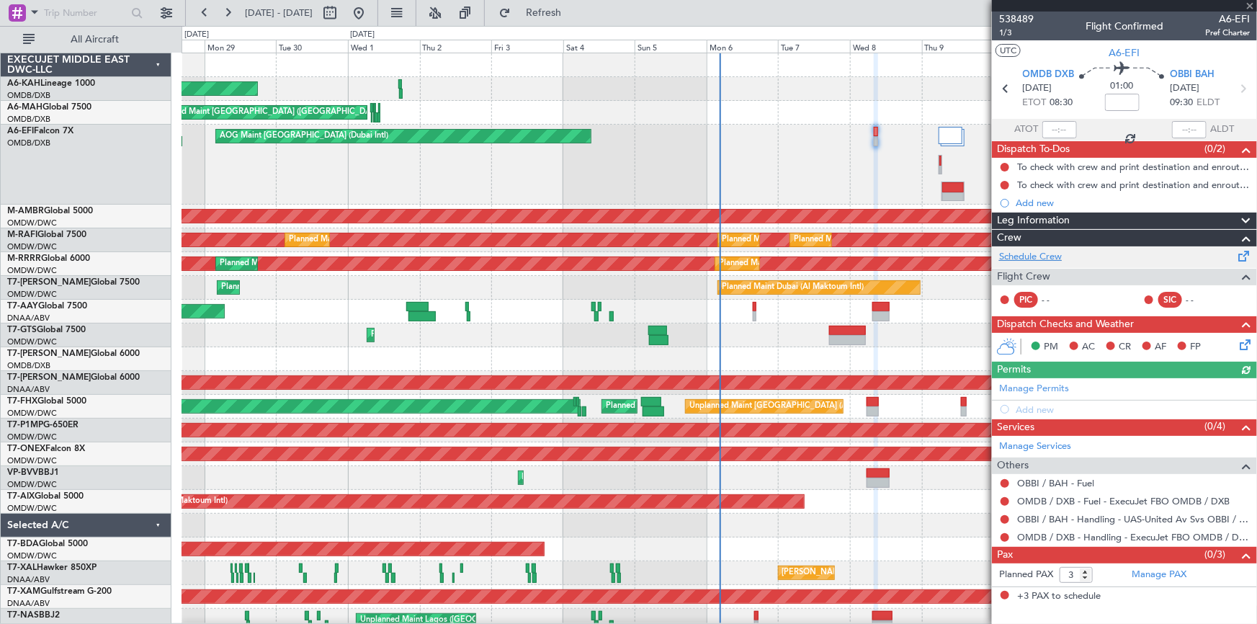
click at [1044, 256] on link "Schedule Crew" at bounding box center [1030, 257] width 63 height 14
click at [1008, 32] on span "1/3" at bounding box center [1016, 33] width 35 height 12
drag, startPoint x: 586, startPoint y: 14, endPoint x: 861, endPoint y: 140, distance: 303.0
click at [574, 14] on span "Refresh" at bounding box center [544, 13] width 61 height 10
type input "-00:05"
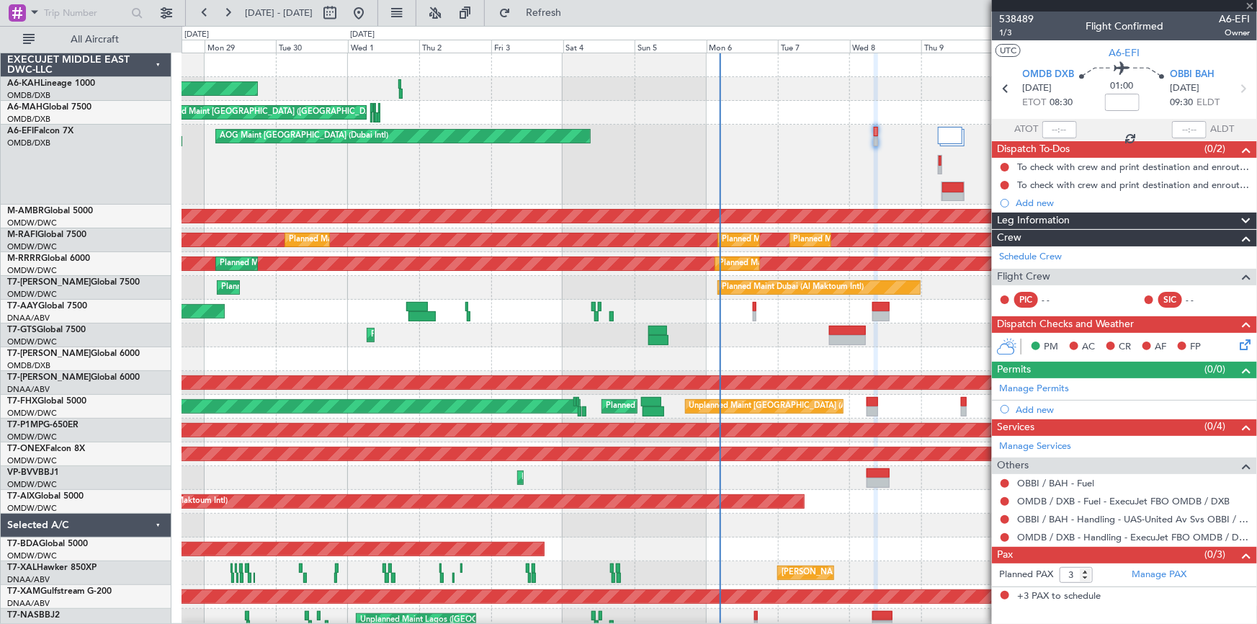
type input "0"
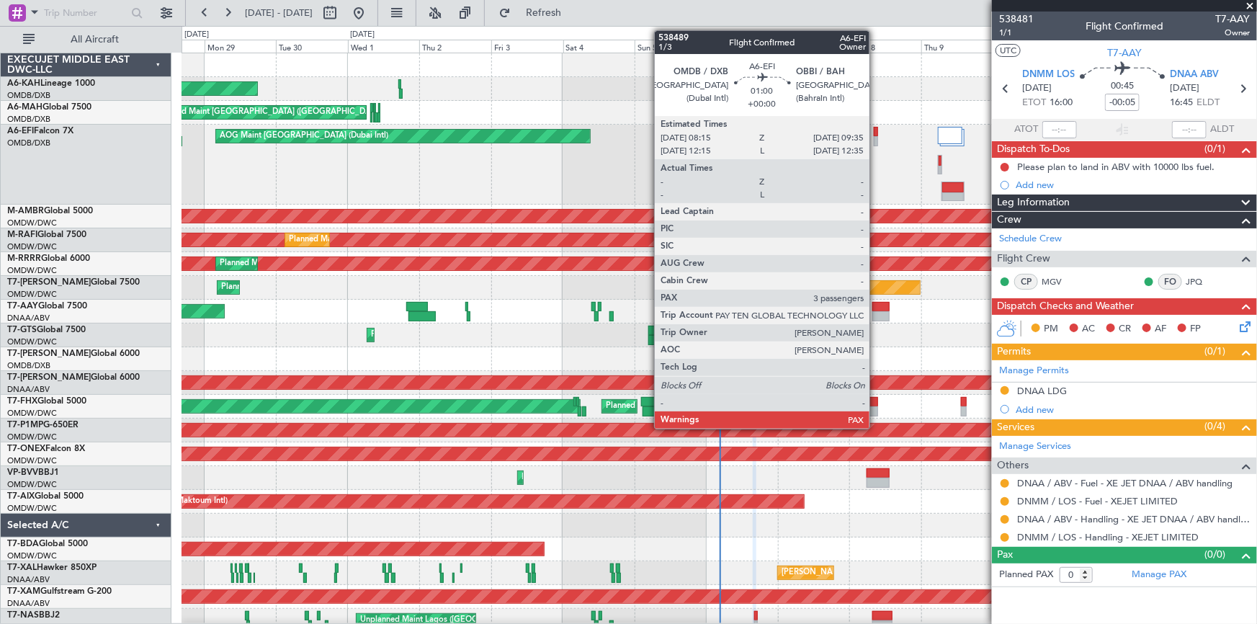
click at [876, 130] on div at bounding box center [876, 132] width 4 height 10
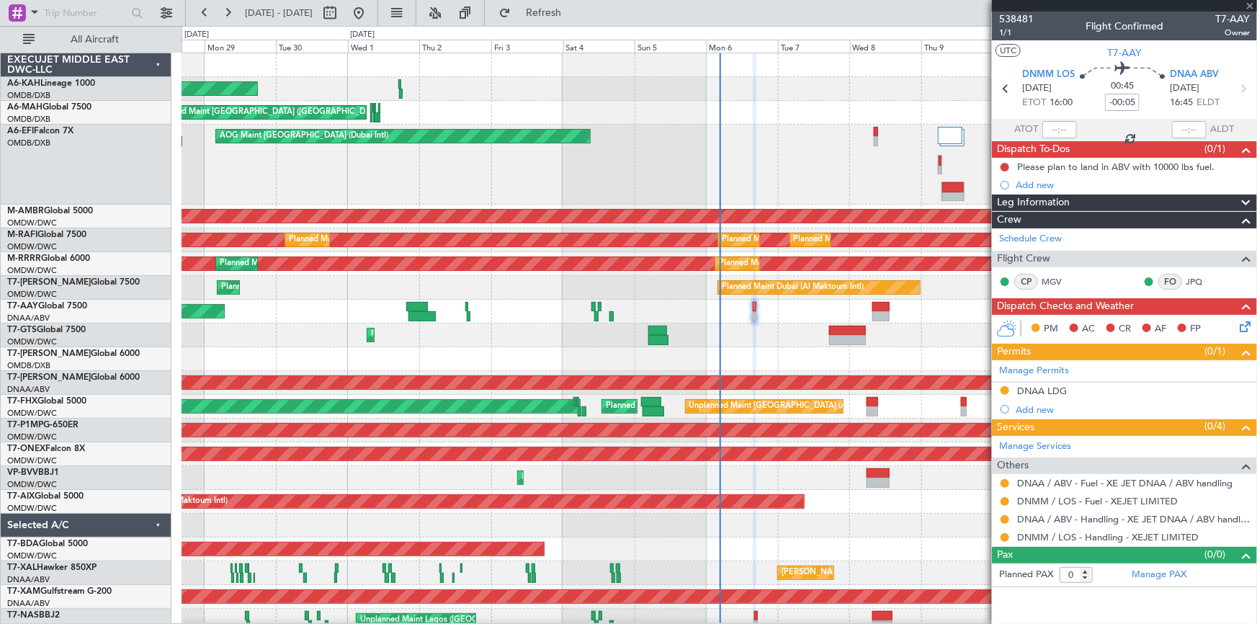
type input "3"
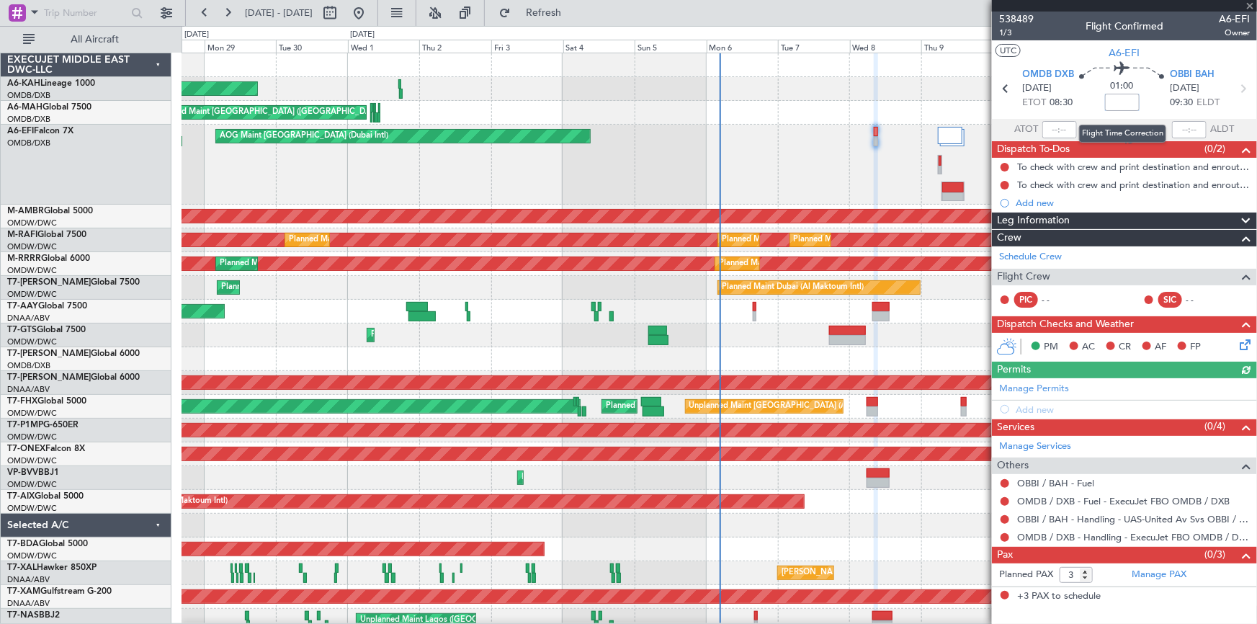
click at [1127, 100] on input at bounding box center [1122, 102] width 35 height 17
type input "-15"
type input "-00:15"
click at [1090, 122] on section "ATOT ALDT" at bounding box center [1124, 130] width 265 height 22
click at [1064, 485] on link "OBBI / BAH - Fuel" at bounding box center [1055, 483] width 77 height 12
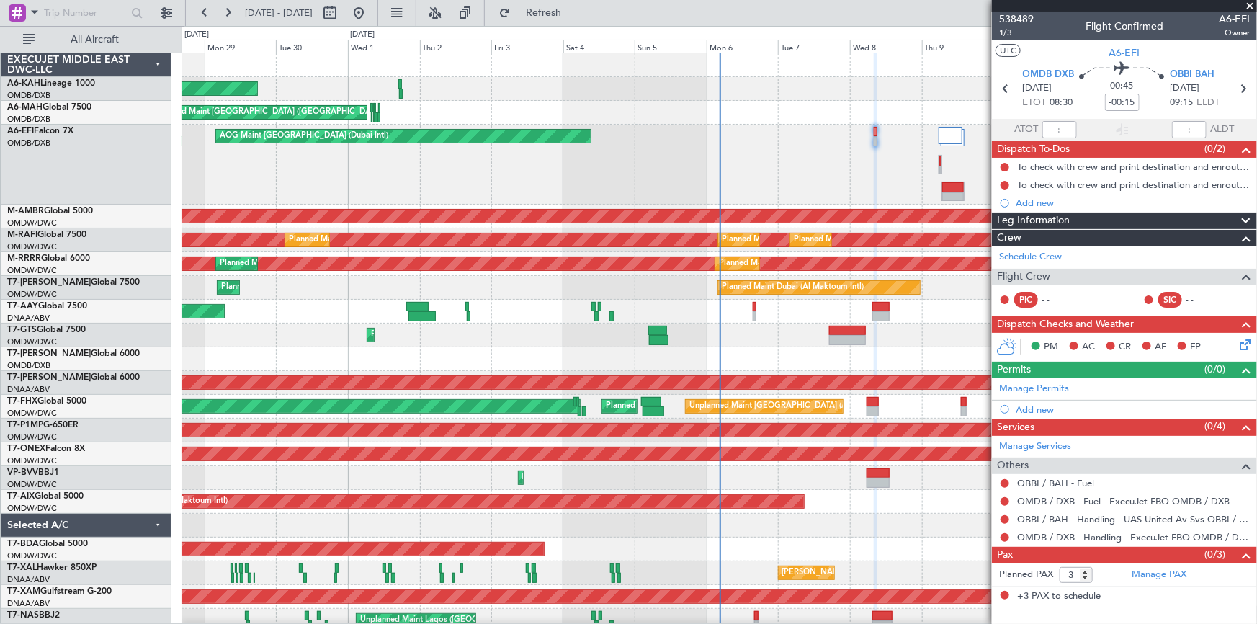
drag, startPoint x: 571, startPoint y: 7, endPoint x: 914, endPoint y: 236, distance: 412.0
click at [574, 14] on span "Refresh" at bounding box center [544, 13] width 61 height 10
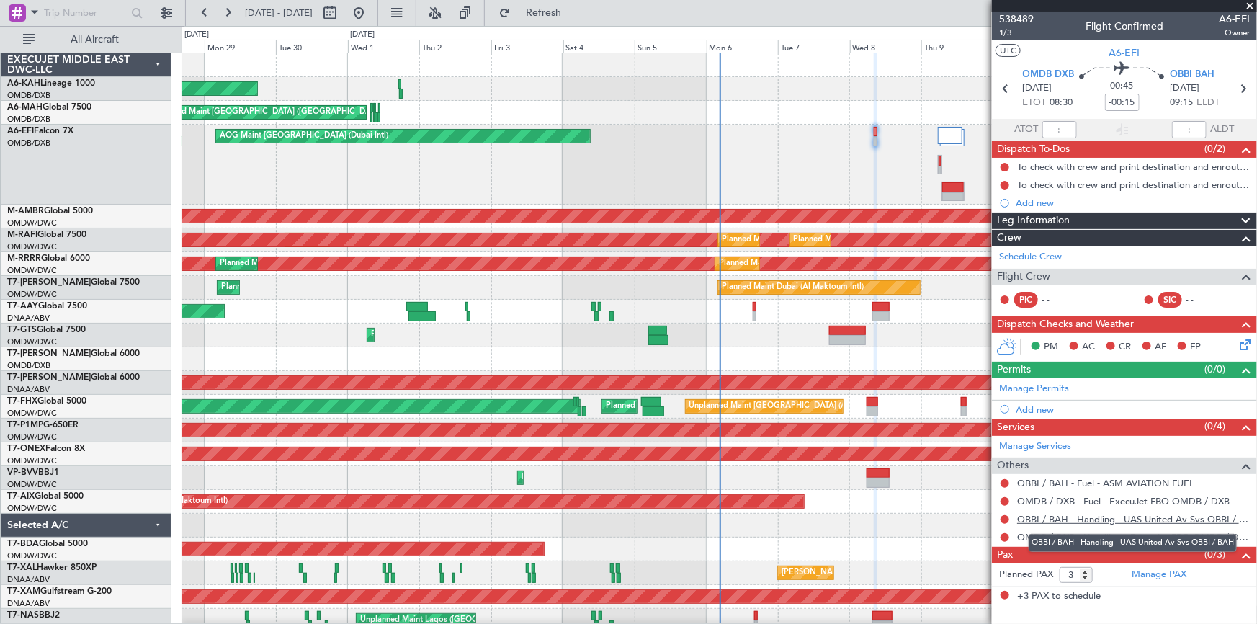
click at [1124, 517] on link "OBBI / BAH - Handling - UAS-United Av Svs OBBI / BAH" at bounding box center [1133, 519] width 233 height 12
drag, startPoint x: 596, startPoint y: 7, endPoint x: 615, endPoint y: 32, distance: 31.8
click at [574, 9] on span "Refresh" at bounding box center [544, 13] width 61 height 10
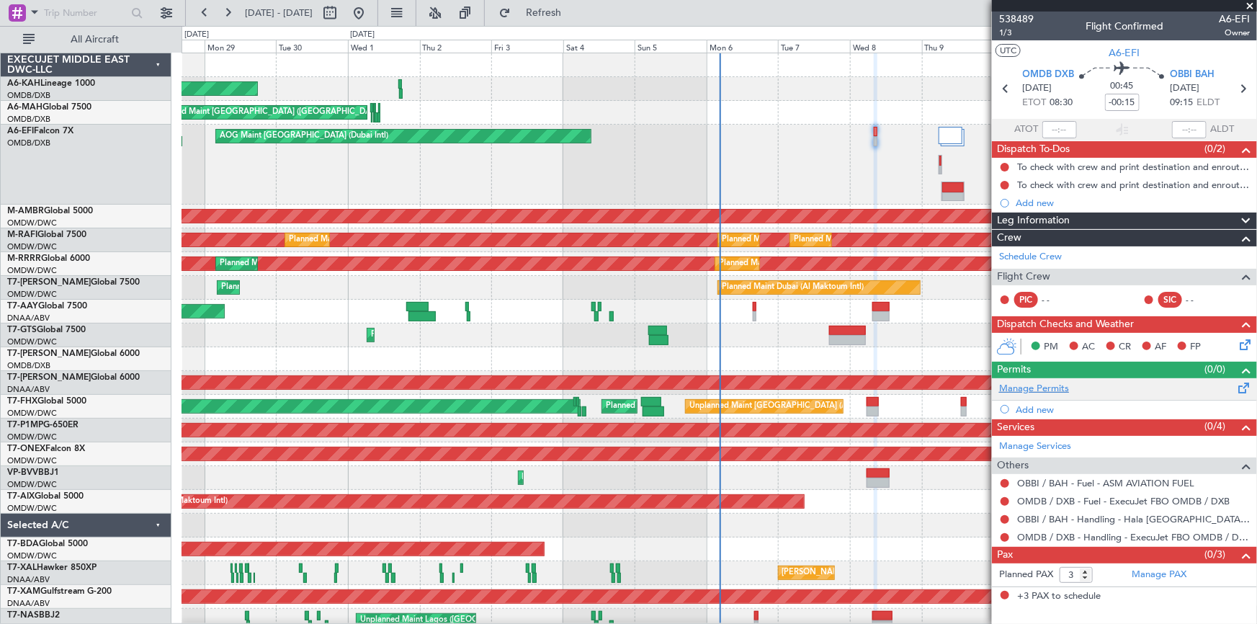
click at [1032, 385] on link "Manage Permits" at bounding box center [1034, 389] width 70 height 14
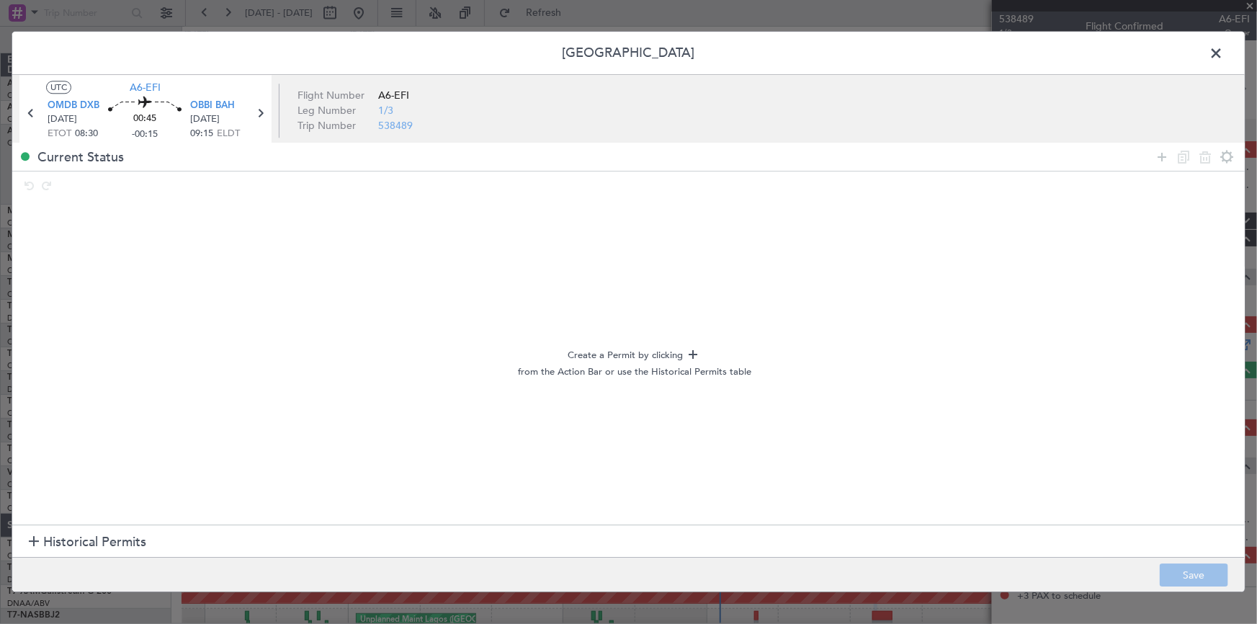
click at [111, 530] on section "Historical Permits" at bounding box center [628, 541] width 1232 height 35
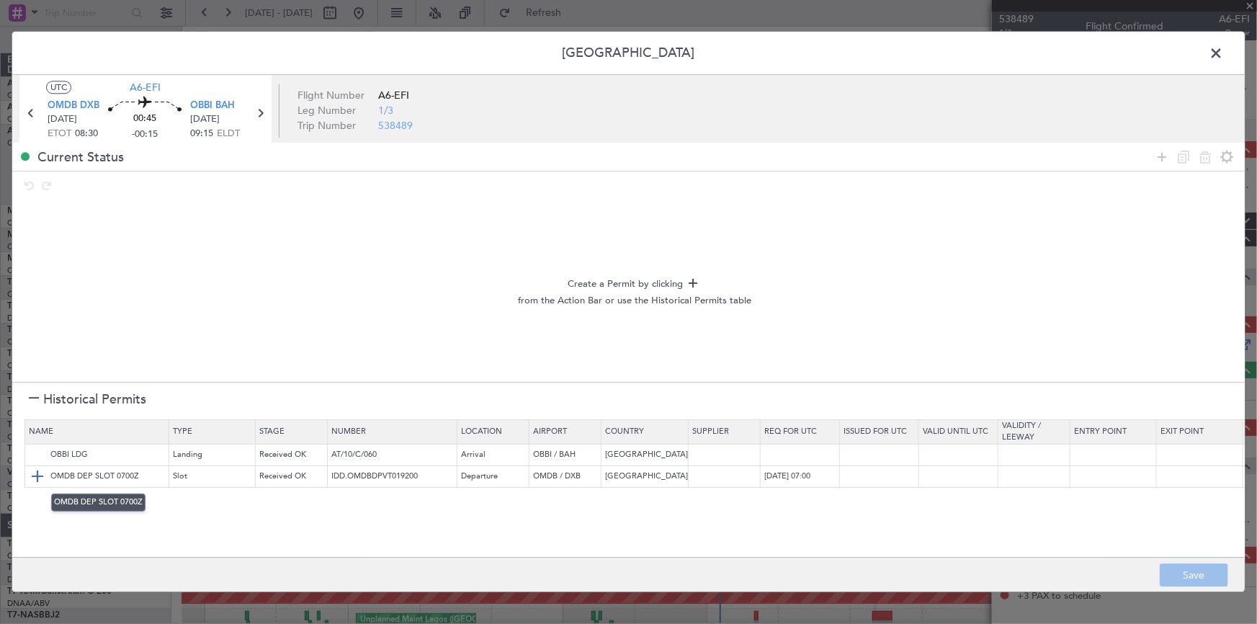
click at [35, 479] on img at bounding box center [37, 475] width 17 height 17
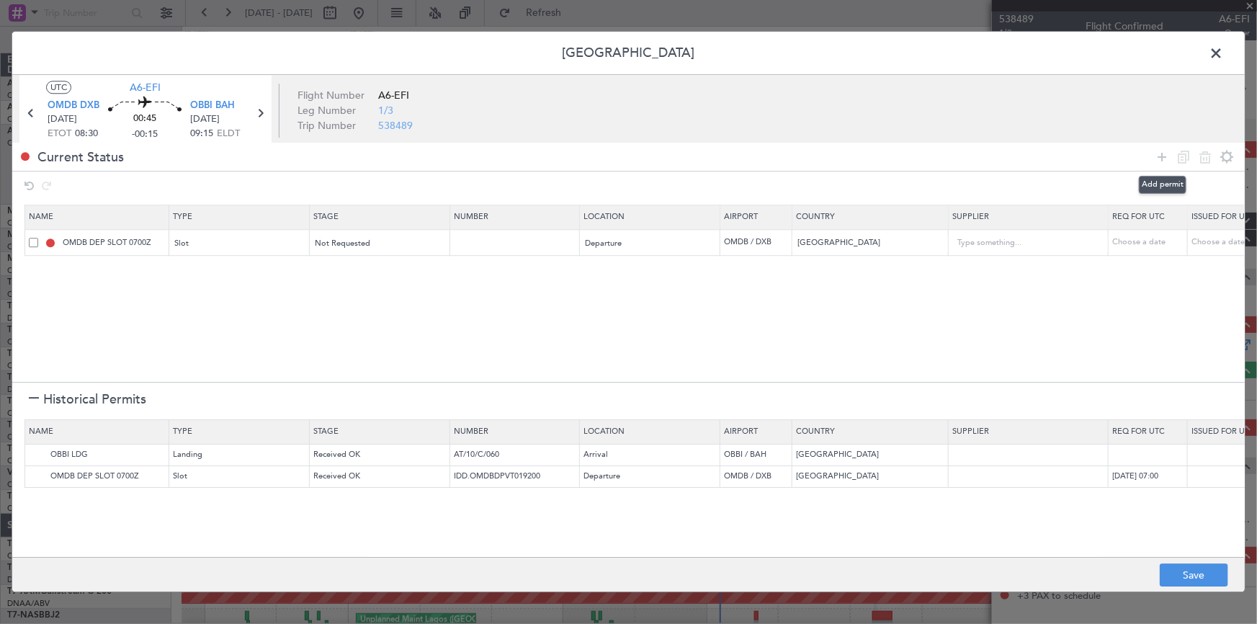
drag, startPoint x: 1164, startPoint y: 151, endPoint x: 1141, endPoint y: 165, distance: 26.8
click at [1151, 158] on div at bounding box center [1194, 156] width 86 height 21
click at [1160, 154] on icon at bounding box center [1161, 156] width 17 height 17
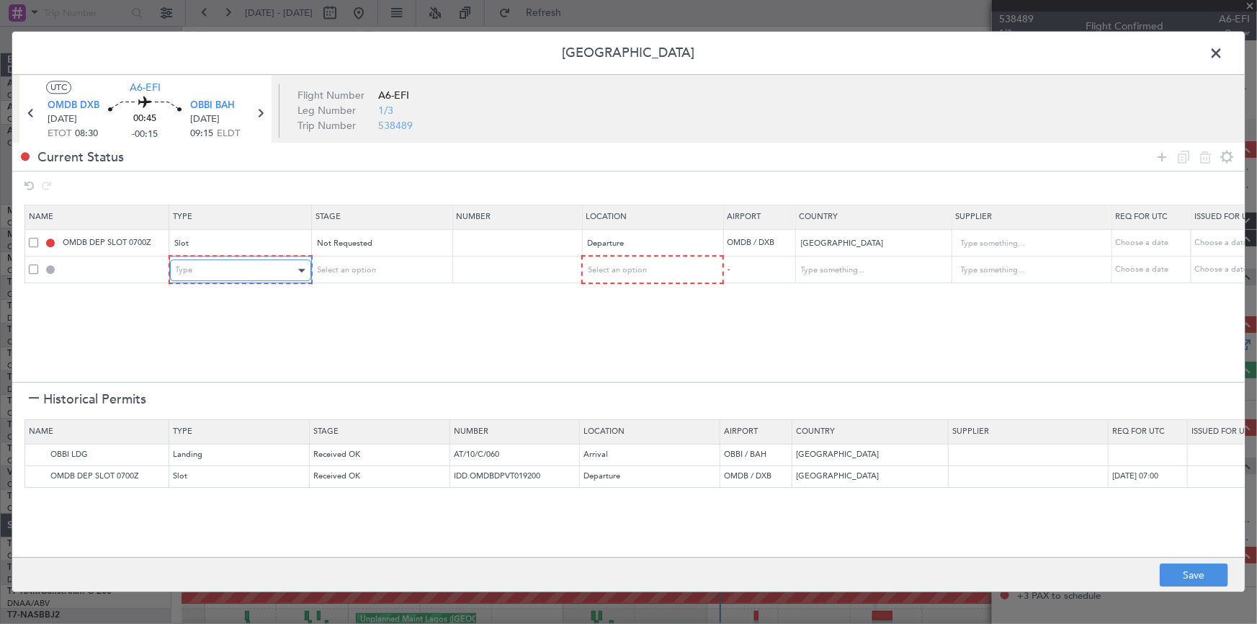
click at [232, 274] on div "Type" at bounding box center [236, 271] width 120 height 22
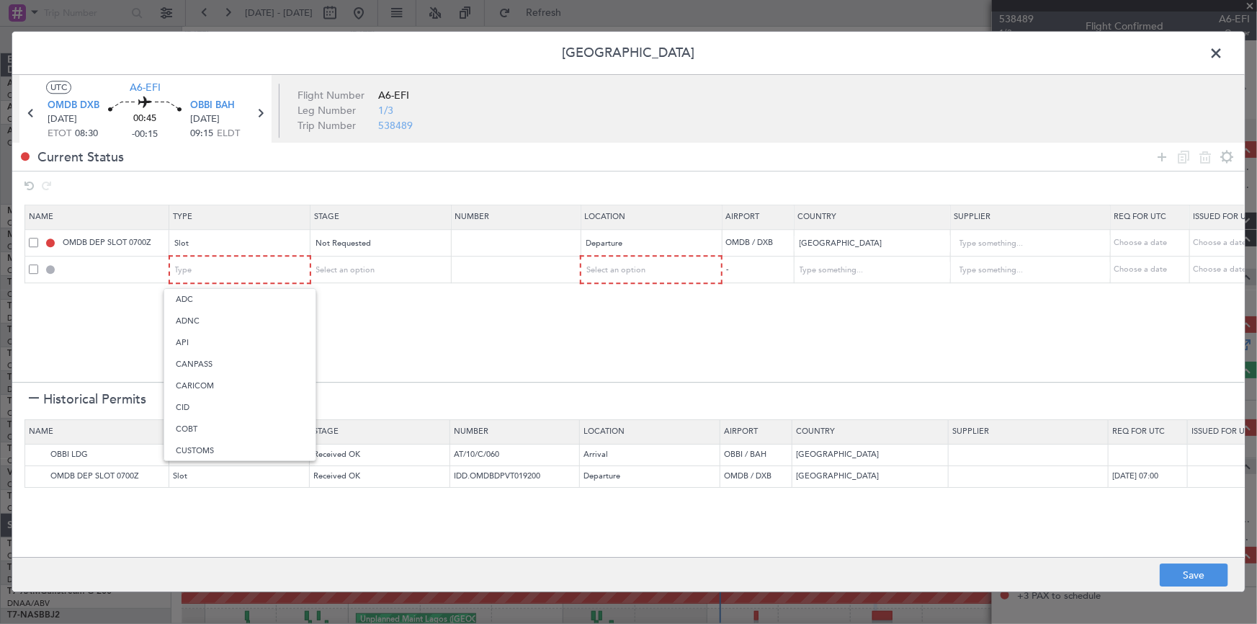
drag, startPoint x: 206, startPoint y: 339, endPoint x: 452, endPoint y: 264, distance: 256.8
click at [218, 337] on span "API" at bounding box center [240, 343] width 128 height 22
click at [437, 252] on div "Not Requested" at bounding box center [380, 244] width 140 height 22
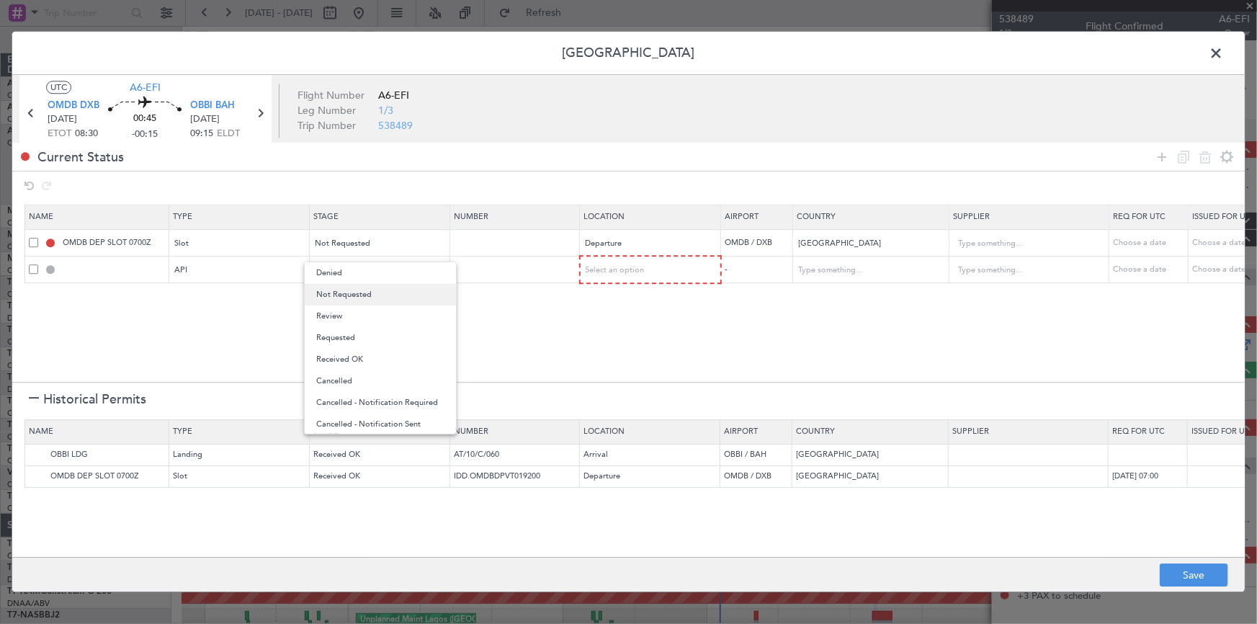
click at [371, 295] on span "Not Requested" at bounding box center [380, 295] width 128 height 22
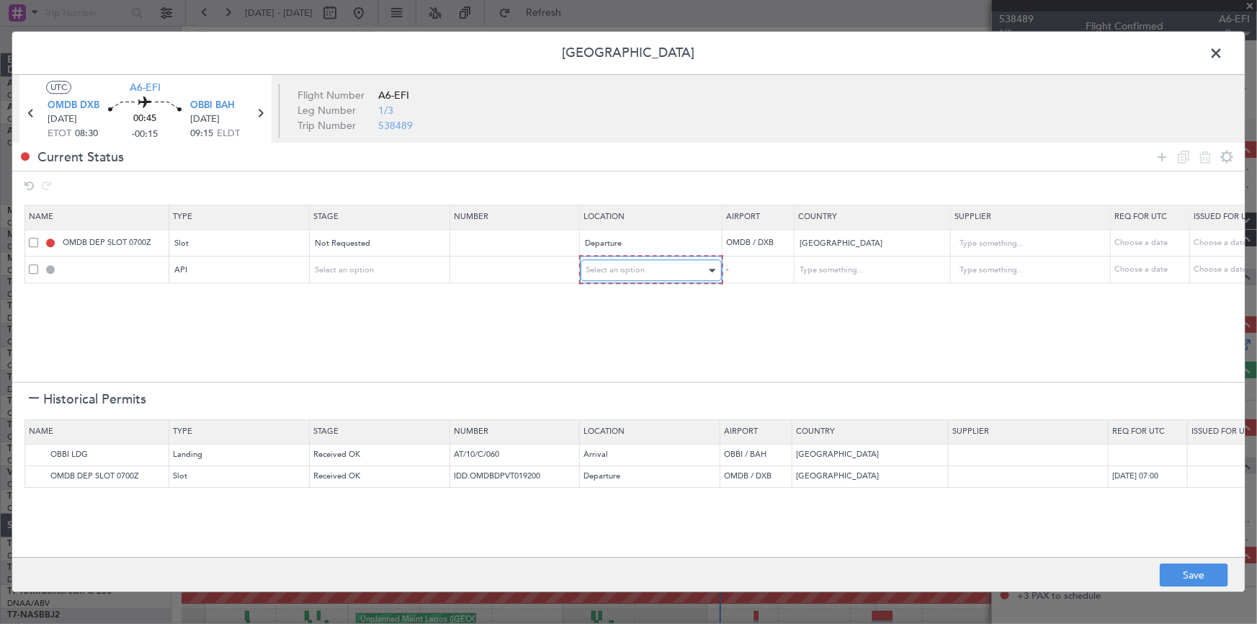
click at [640, 269] on span "Select an option" at bounding box center [615, 270] width 59 height 11
drag, startPoint x: 614, startPoint y: 301, endPoint x: 626, endPoint y: 300, distance: 12.3
click at [616, 300] on span "Departure" at bounding box center [650, 300] width 128 height 22
drag, startPoint x: 1156, startPoint y: 156, endPoint x: 880, endPoint y: 259, distance: 294.5
click at [1157, 156] on icon at bounding box center [1161, 156] width 17 height 17
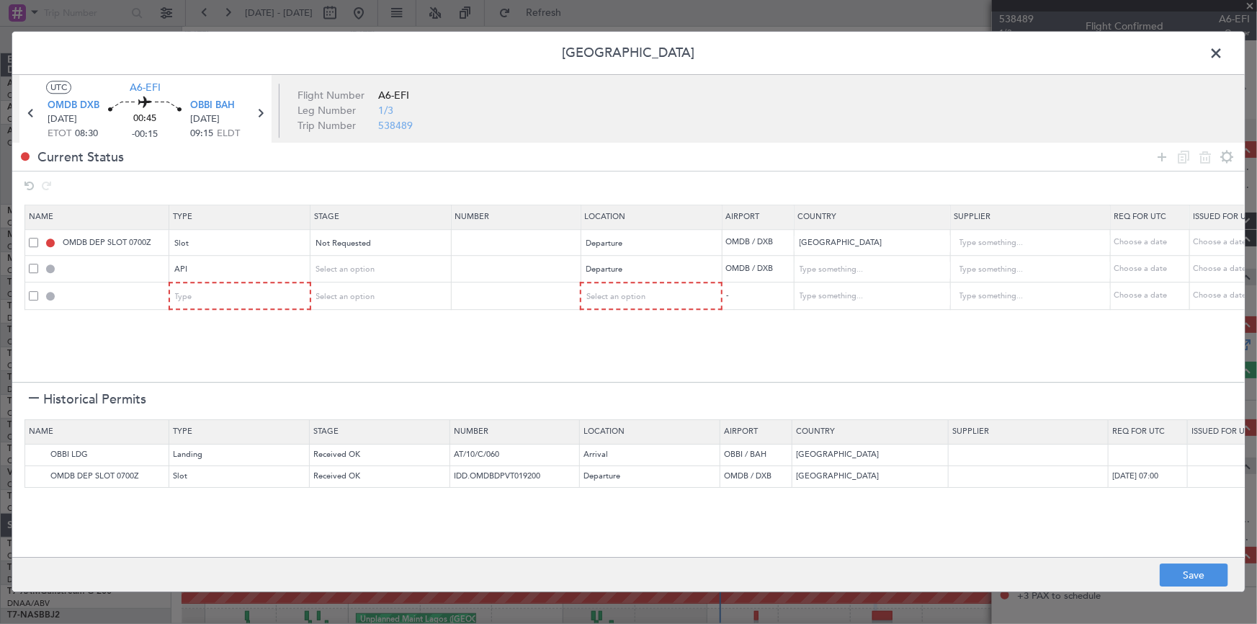
click at [209, 339] on section "Name Type Stage Number Location Airport Country Supplier Req For Utc Issued For…" at bounding box center [628, 291] width 1232 height 181
click at [32, 296] on span at bounding box center [33, 295] width 9 height 9
click at [39, 291] on input "checkbox" at bounding box center [39, 291] width 0 height 0
drag, startPoint x: 1200, startPoint y: 156, endPoint x: 903, endPoint y: 221, distance: 304.6
click at [1201, 156] on icon at bounding box center [1204, 156] width 17 height 17
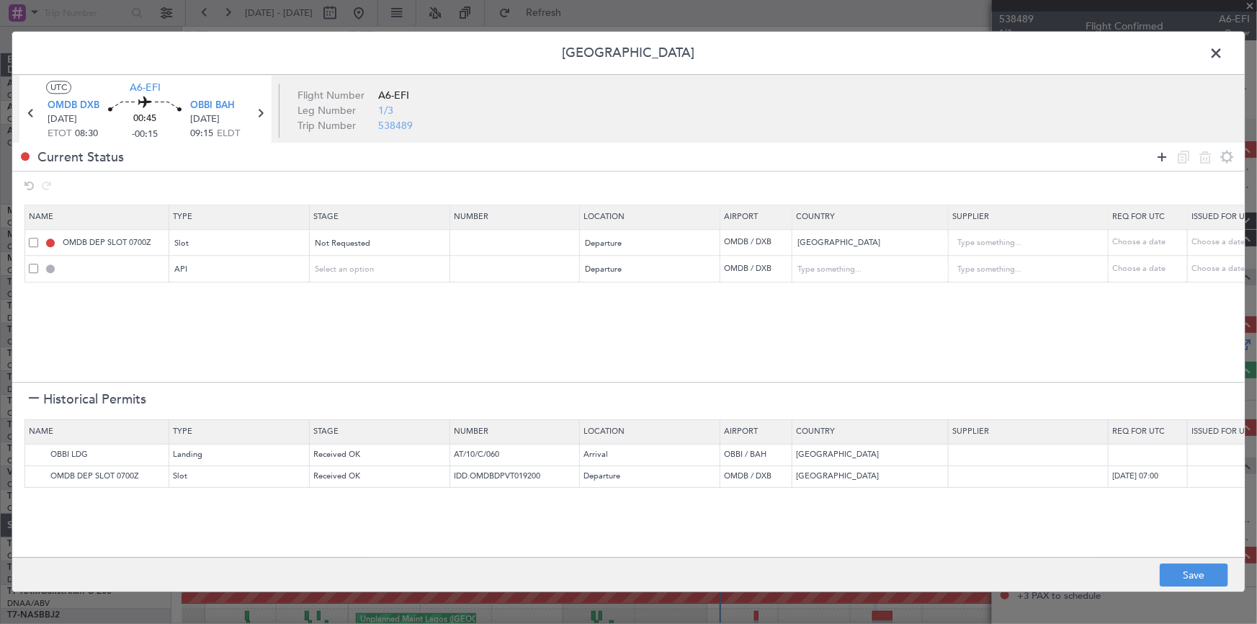
drag, startPoint x: 1156, startPoint y: 157, endPoint x: 770, endPoint y: 278, distance: 404.6
click at [1155, 158] on icon at bounding box center [1161, 156] width 17 height 17
click at [622, 297] on span "Select an option" at bounding box center [616, 296] width 59 height 11
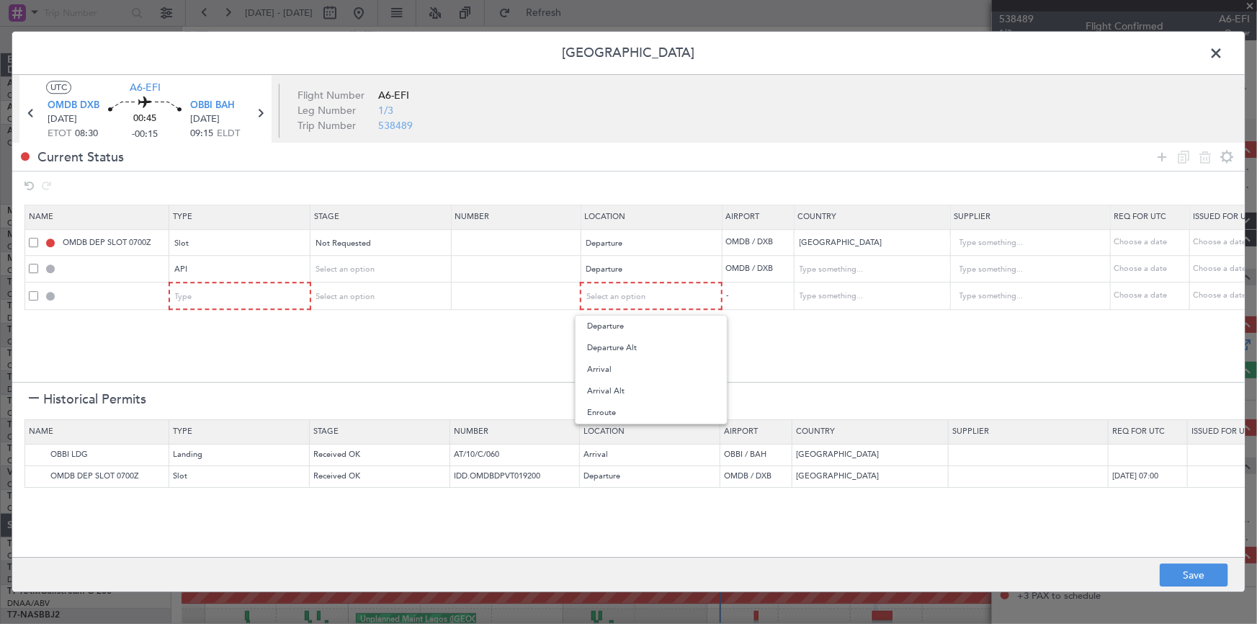
drag, startPoint x: 622, startPoint y: 416, endPoint x: 800, endPoint y: 331, distance: 198.1
click at [626, 414] on span "Enroute" at bounding box center [651, 413] width 128 height 22
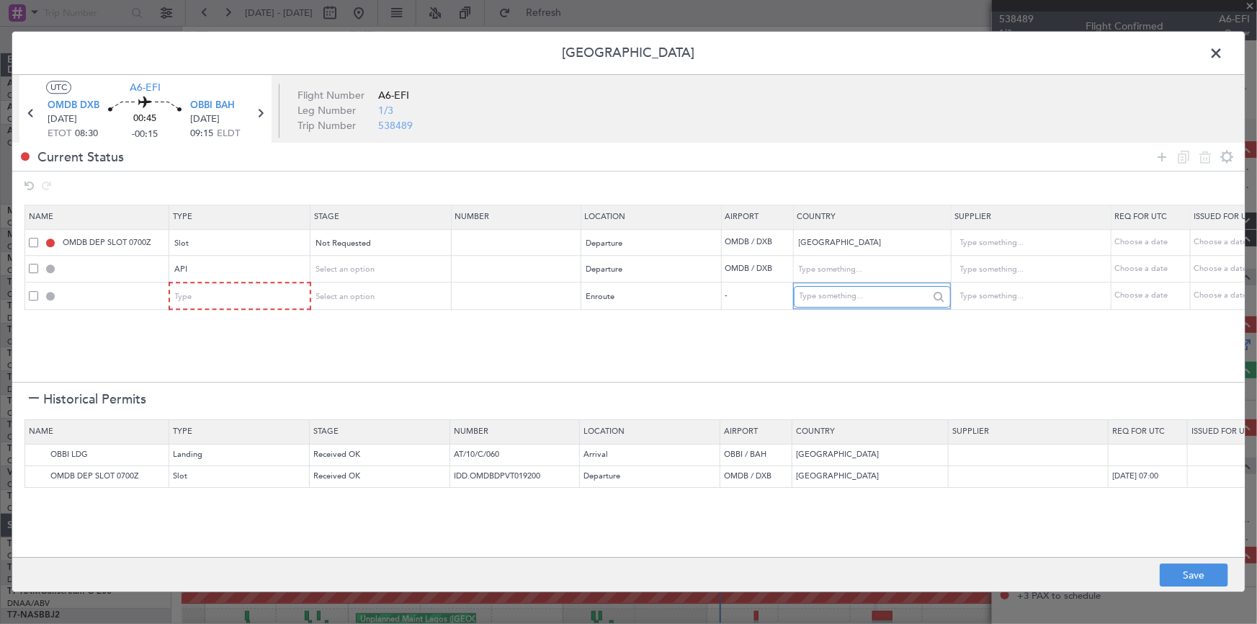
click at [830, 295] on input "text" at bounding box center [865, 297] width 130 height 22
click at [823, 321] on span "Qatar" at bounding box center [872, 319] width 134 height 22
type input "Qatar"
click at [251, 303] on div "Type" at bounding box center [236, 297] width 120 height 22
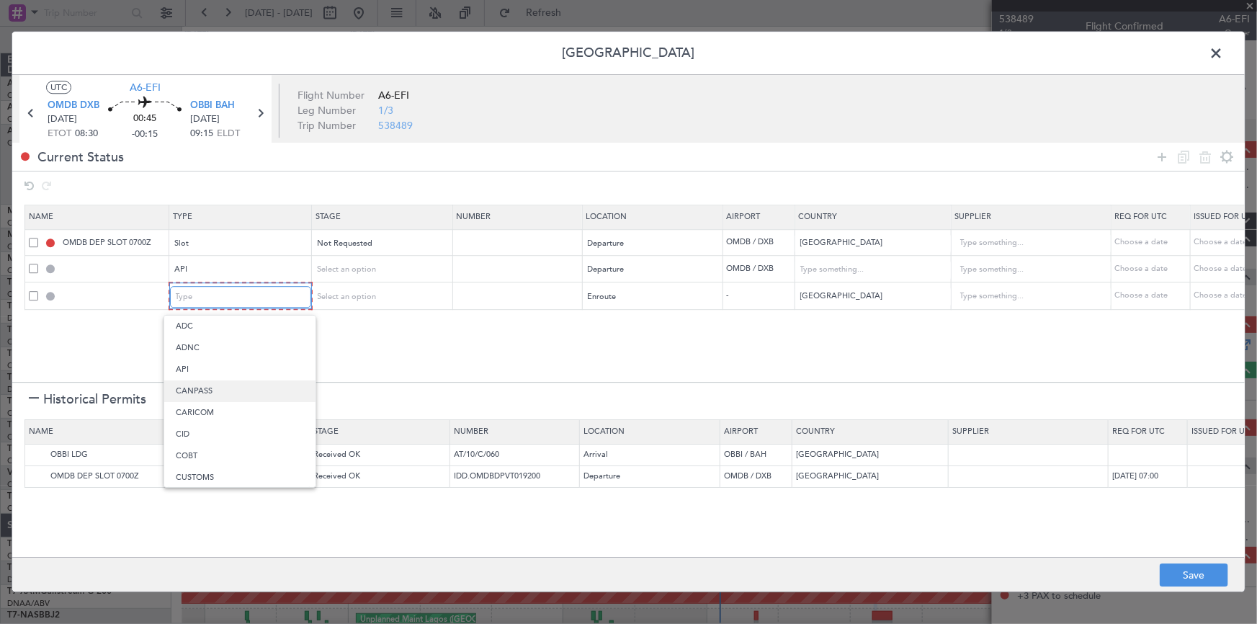
scroll to position [267, 0]
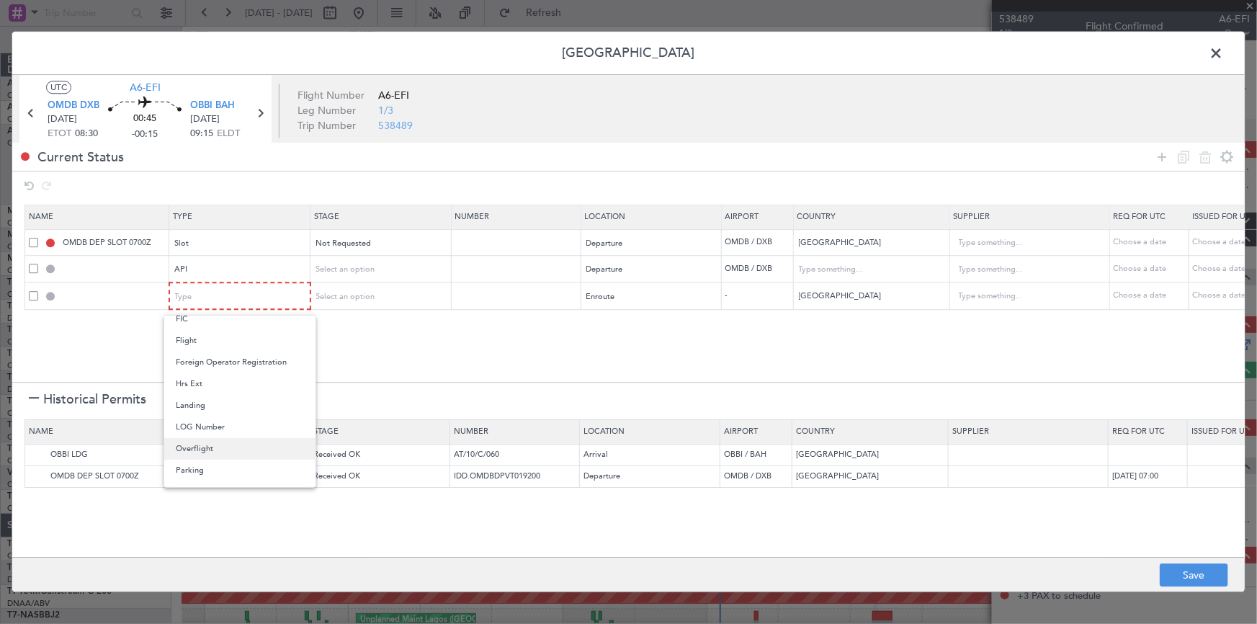
click at [220, 446] on span "Overflight" at bounding box center [240, 449] width 128 height 22
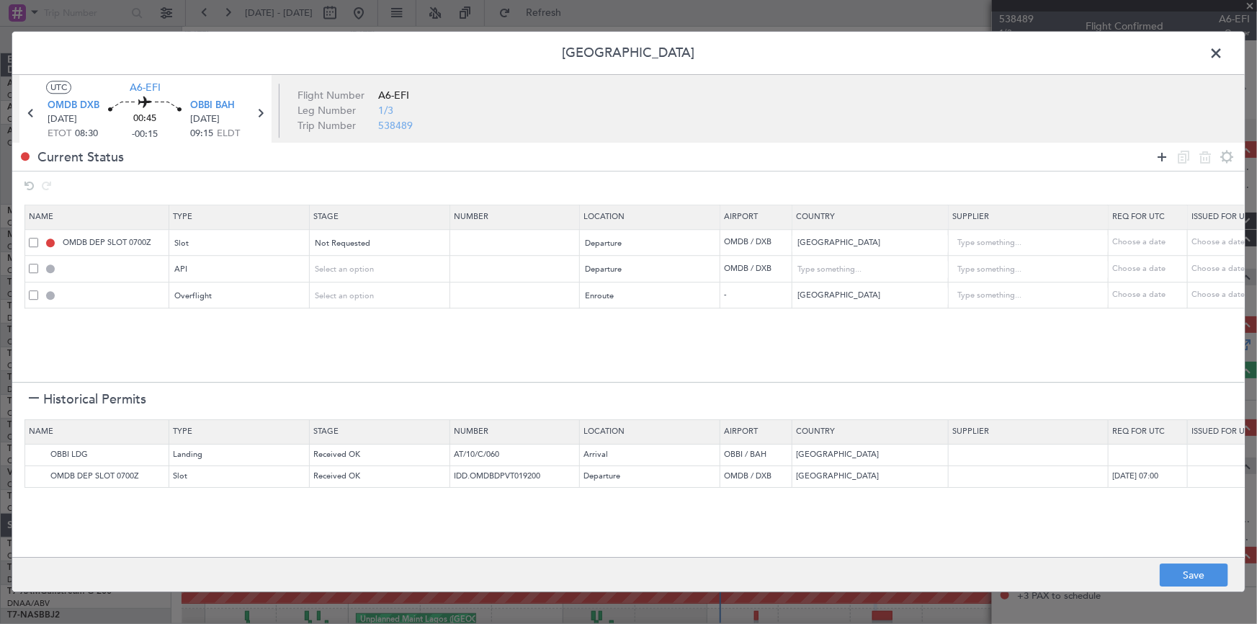
click at [1159, 151] on icon at bounding box center [1161, 156] width 17 height 17
drag, startPoint x: 35, startPoint y: 322, endPoint x: 565, endPoint y: 290, distance: 531.1
click at [37, 323] on span at bounding box center [33, 321] width 9 height 9
click at [39, 317] on input "checkbox" at bounding box center [39, 317] width 0 height 0
click at [1203, 157] on icon at bounding box center [1204, 156] width 17 height 17
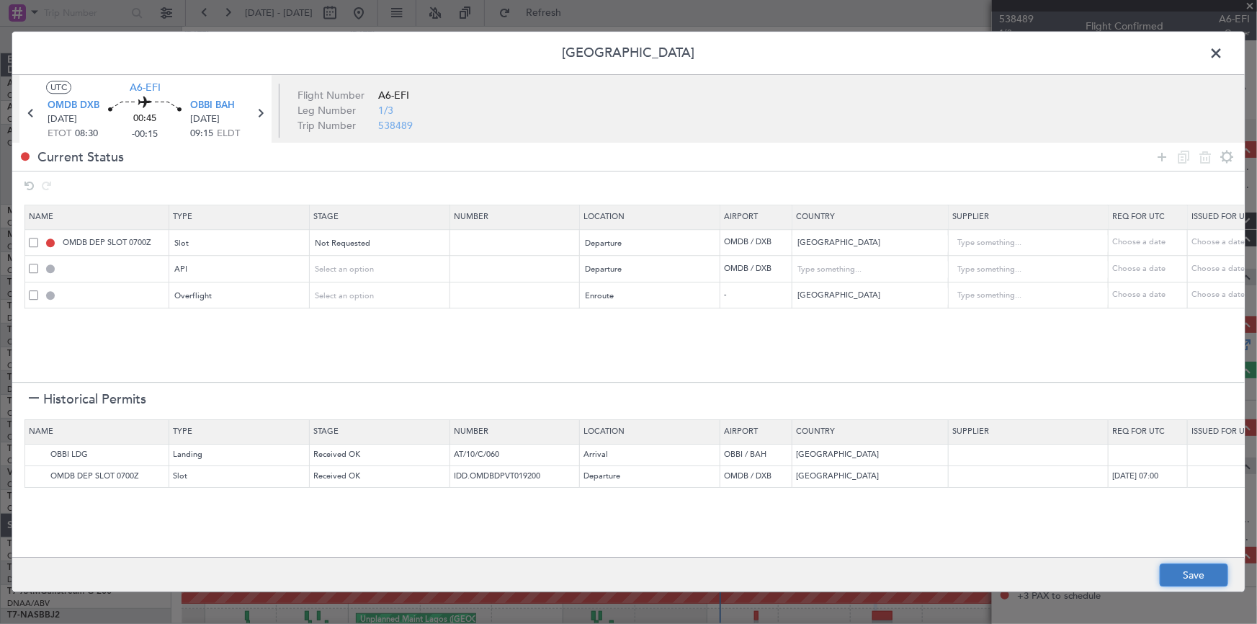
click at [1192, 571] on button "Save" at bounding box center [1194, 575] width 68 height 23
type input "OMDB DEP SLOT"
type input "NNN"
type input "1"
type input "OMDB DEP API"
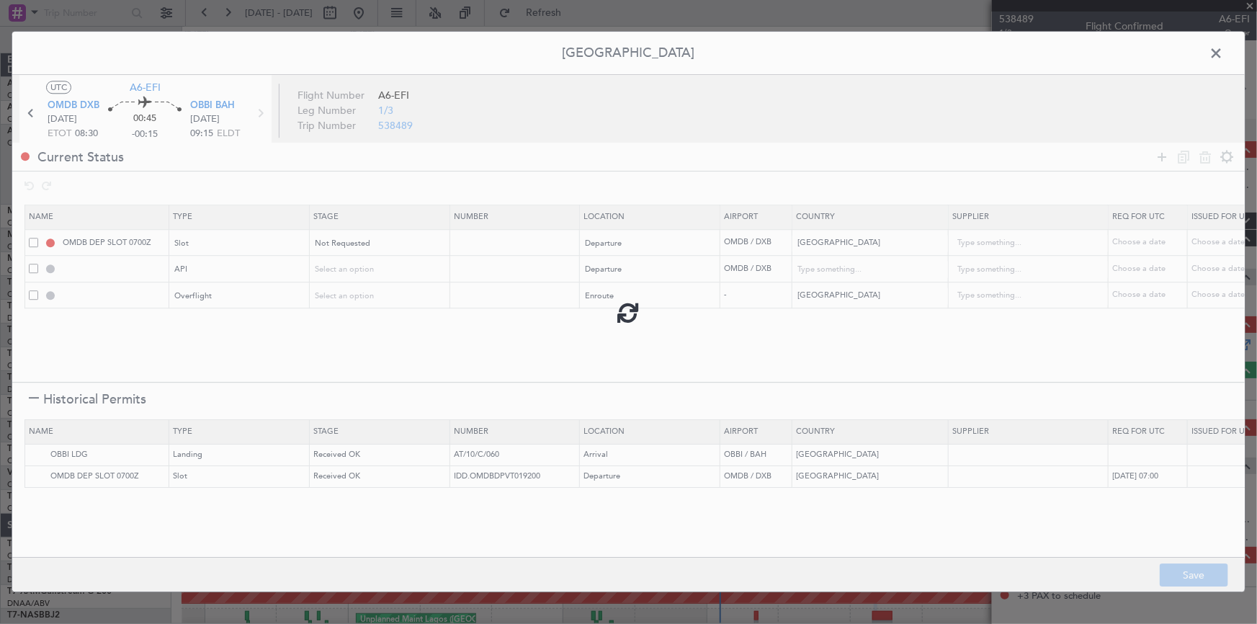
type input "United Arab Emirates"
type input "NNN"
type input "1"
type input "QATAR OVF"
type input "NNN"
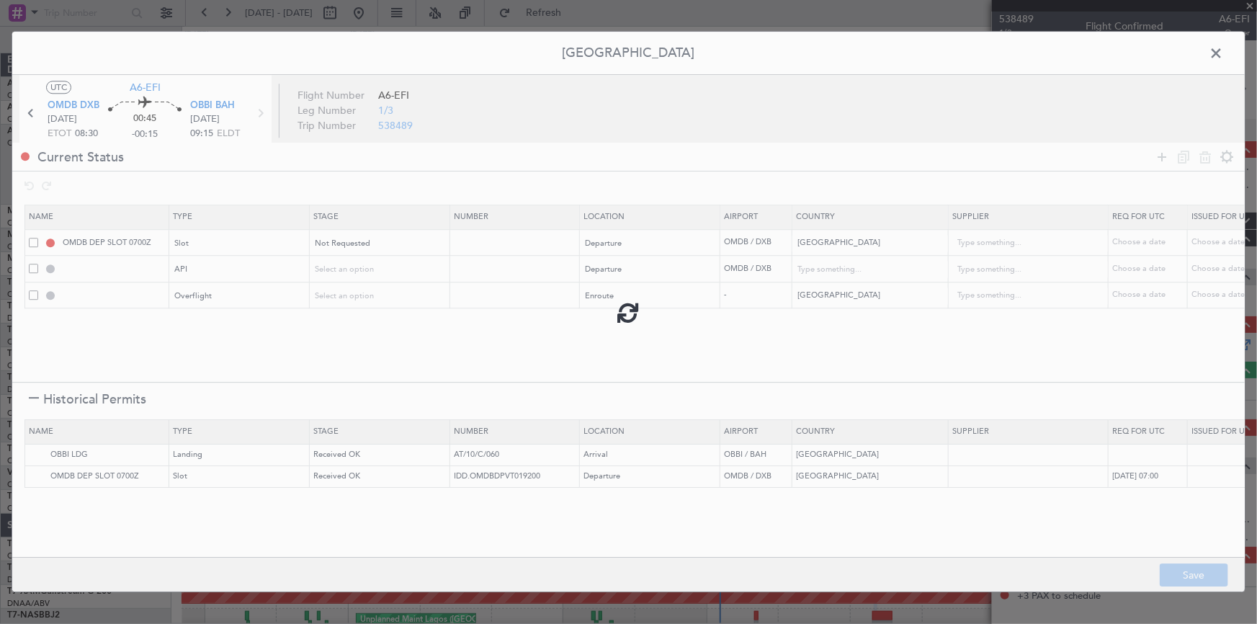
type input "2"
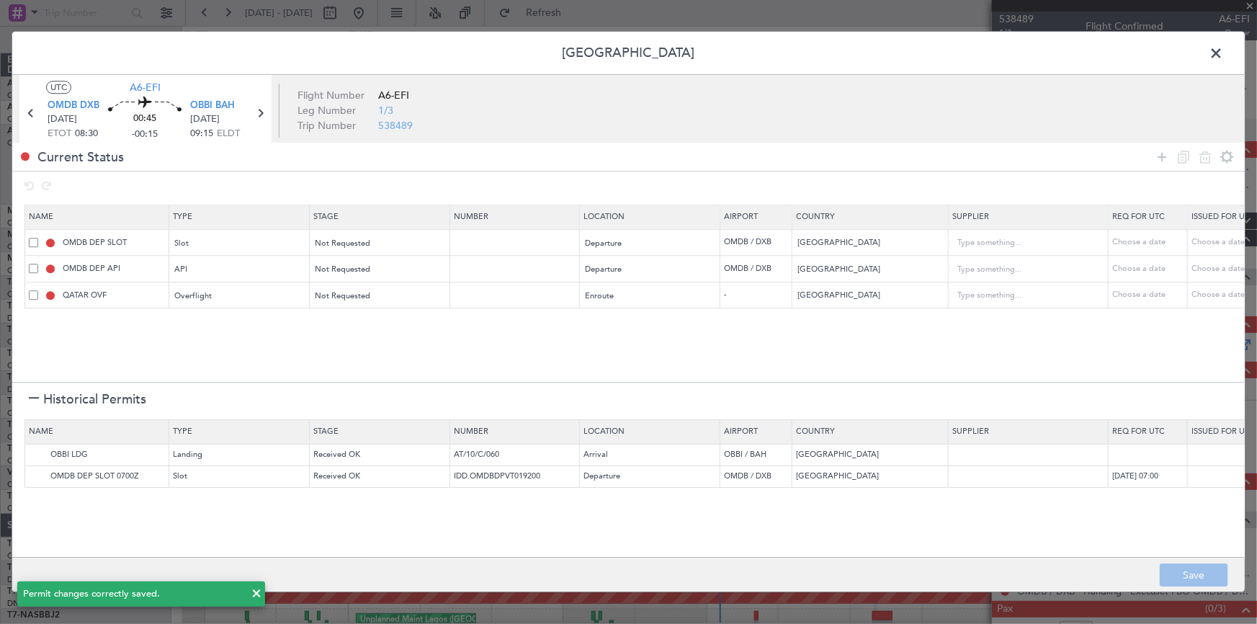
click at [1223, 54] on span at bounding box center [1223, 56] width 0 height 29
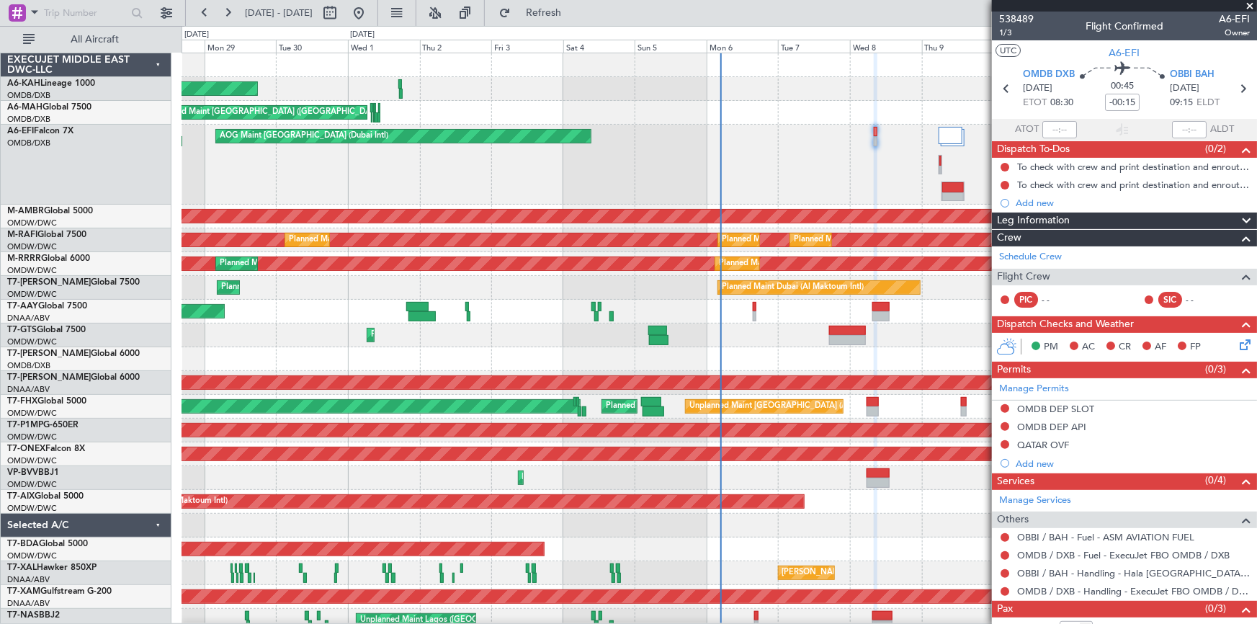
click at [636, 266] on div "Planned Maint Abu Dhabi (Al Bateen Executive) Planned Maint Dubai (Dubai Intl) …" at bounding box center [719, 342] width 1075 height 579
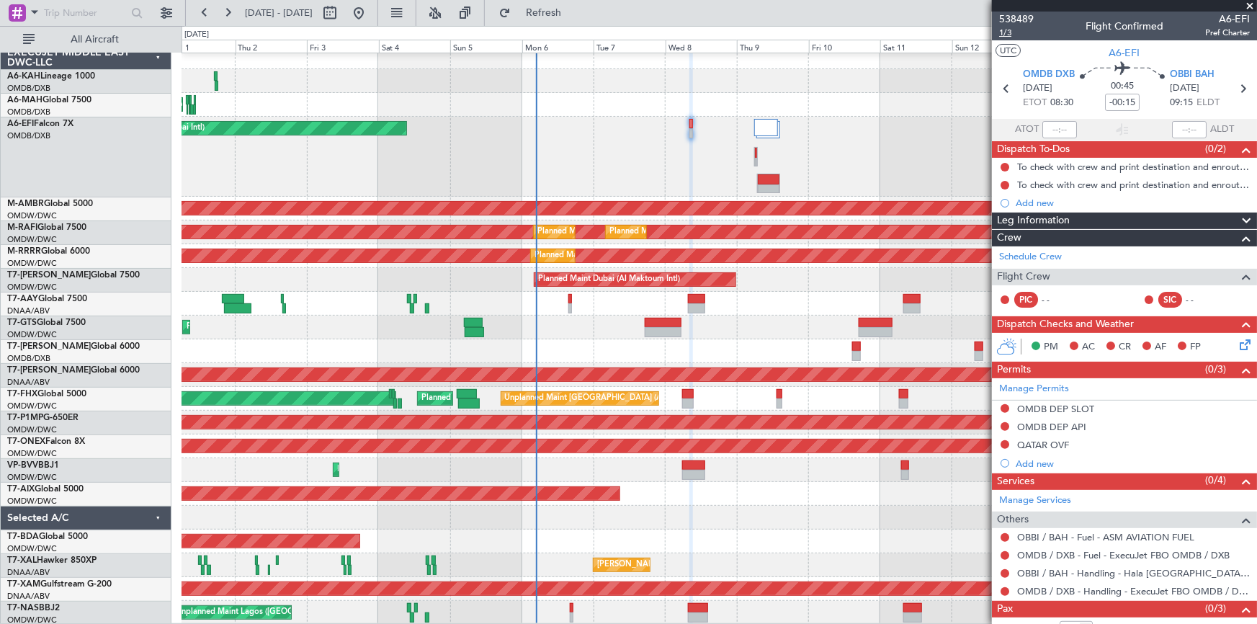
click at [1006, 31] on span "1/3" at bounding box center [1016, 33] width 35 height 12
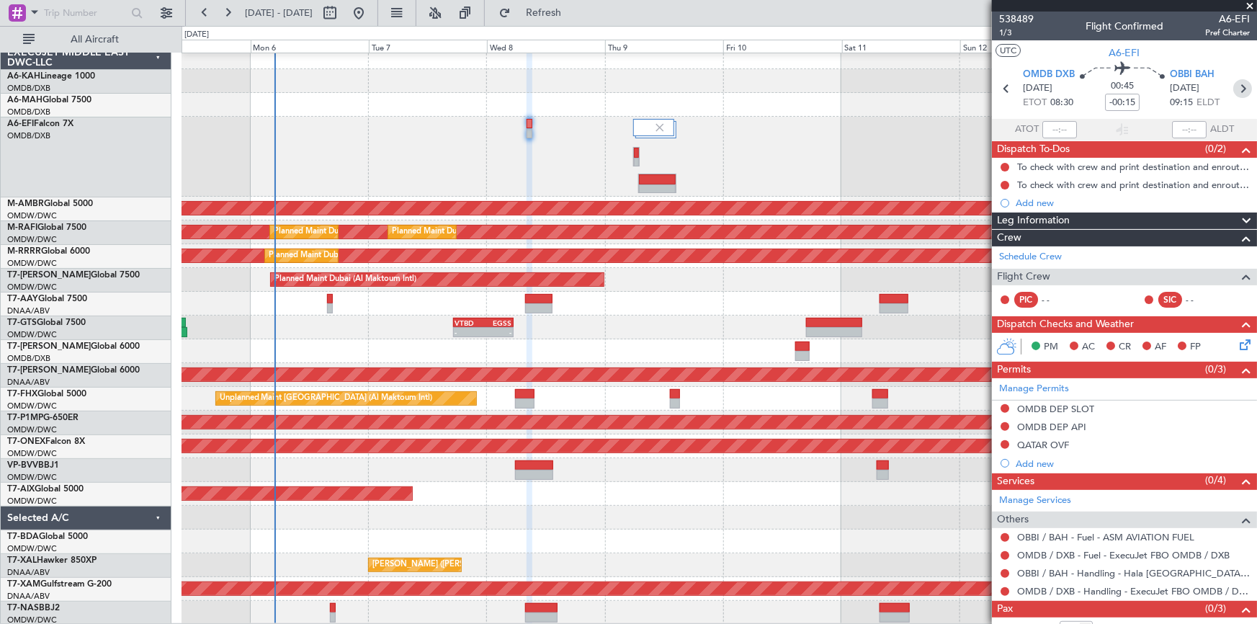
click at [1240, 87] on icon at bounding box center [1242, 88] width 19 height 19
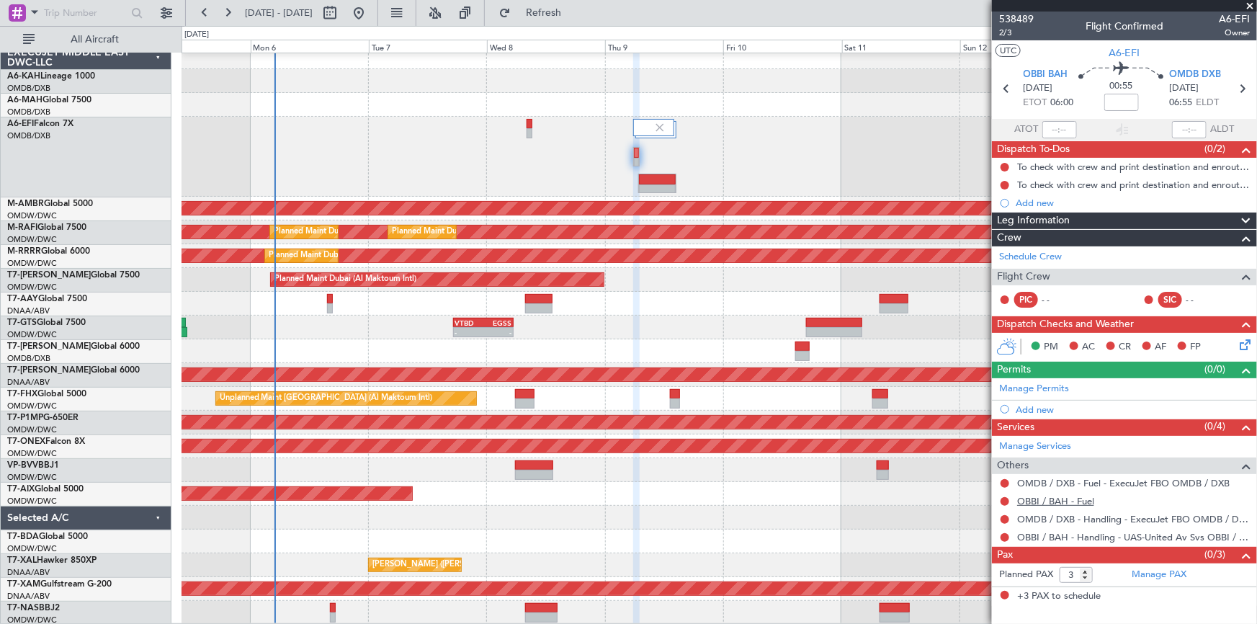
click at [1030, 495] on link "OBBI / BAH - Fuel" at bounding box center [1055, 501] width 77 height 12
click at [574, 8] on span "Refresh" at bounding box center [544, 13] width 61 height 10
click at [1030, 382] on link "Manage Permits" at bounding box center [1034, 389] width 70 height 14
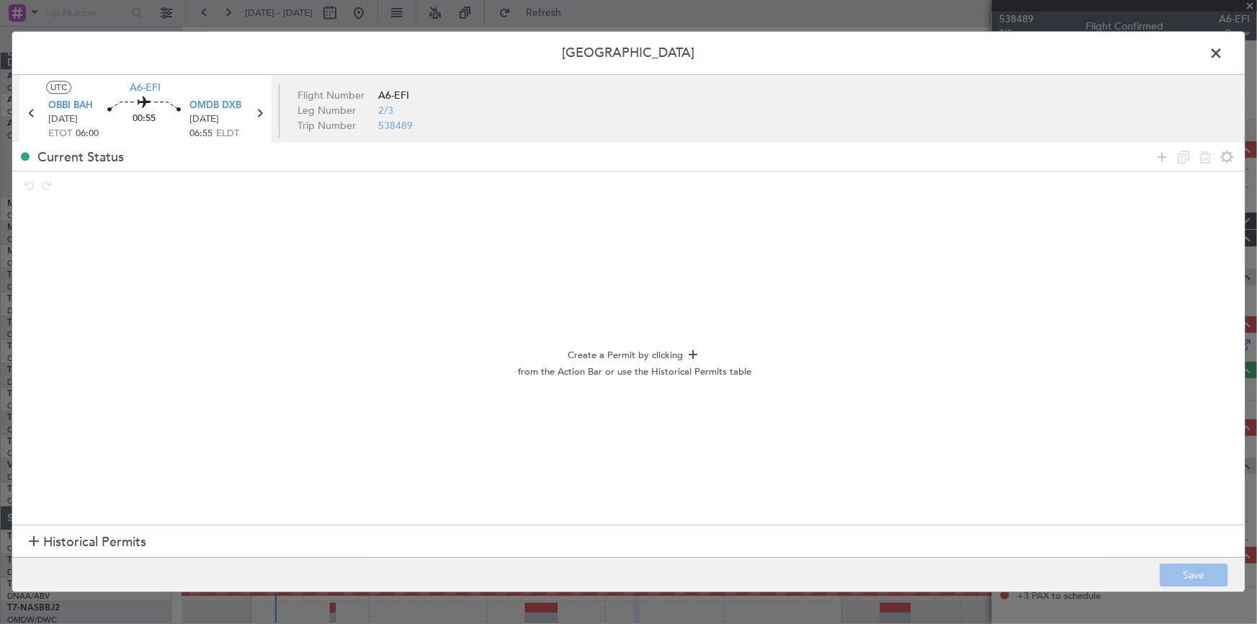
click at [115, 547] on span "Historical Permits" at bounding box center [94, 541] width 103 height 19
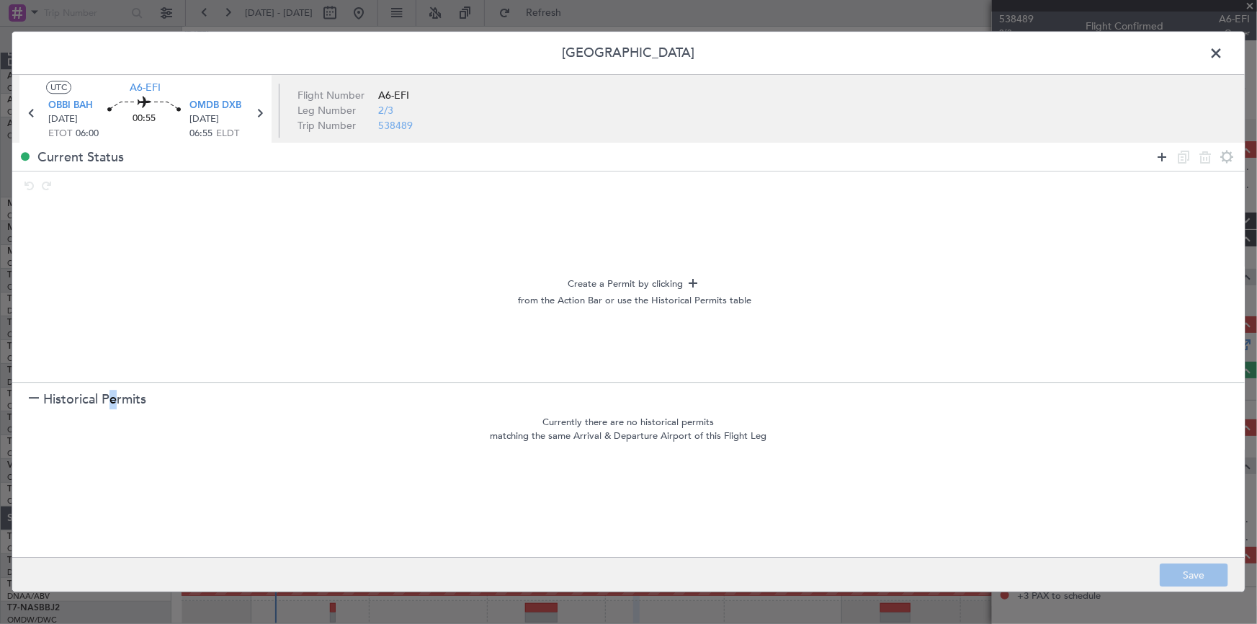
click at [1160, 156] on icon at bounding box center [1161, 156] width 17 height 17
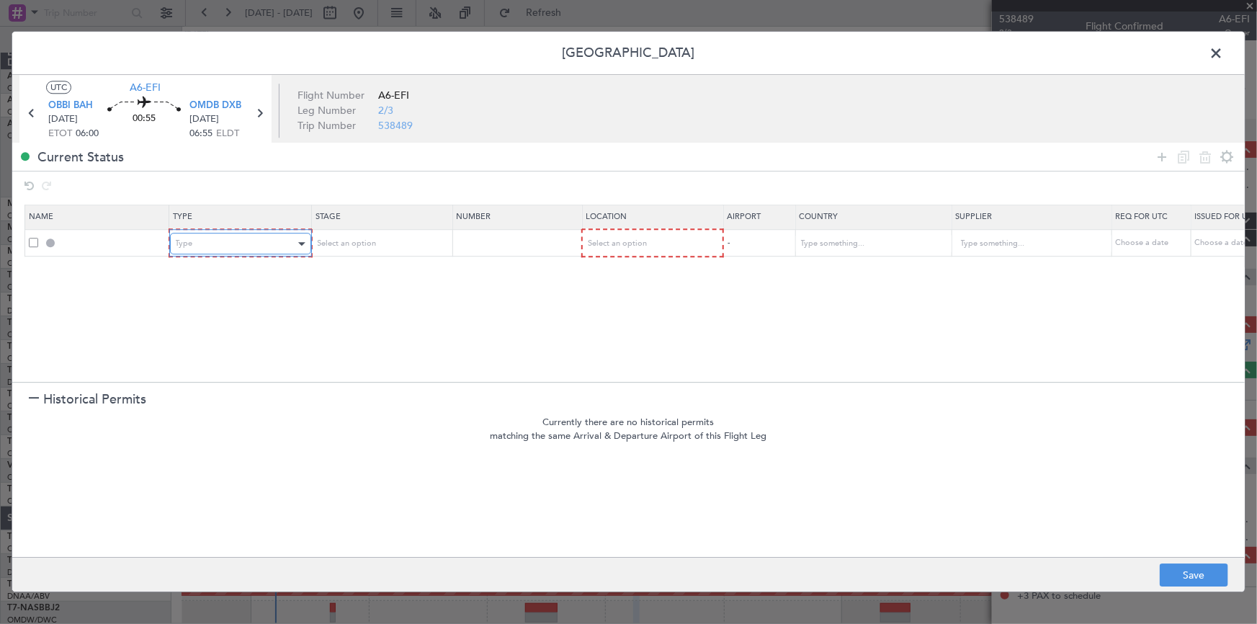
click at [228, 248] on div "Type" at bounding box center [236, 244] width 120 height 22
drag, startPoint x: 206, startPoint y: 414, endPoint x: 312, endPoint y: 359, distance: 119.5
click at [213, 413] on span "Departure" at bounding box center [240, 417] width 128 height 22
click at [384, 233] on div "Select an option" at bounding box center [376, 244] width 120 height 22
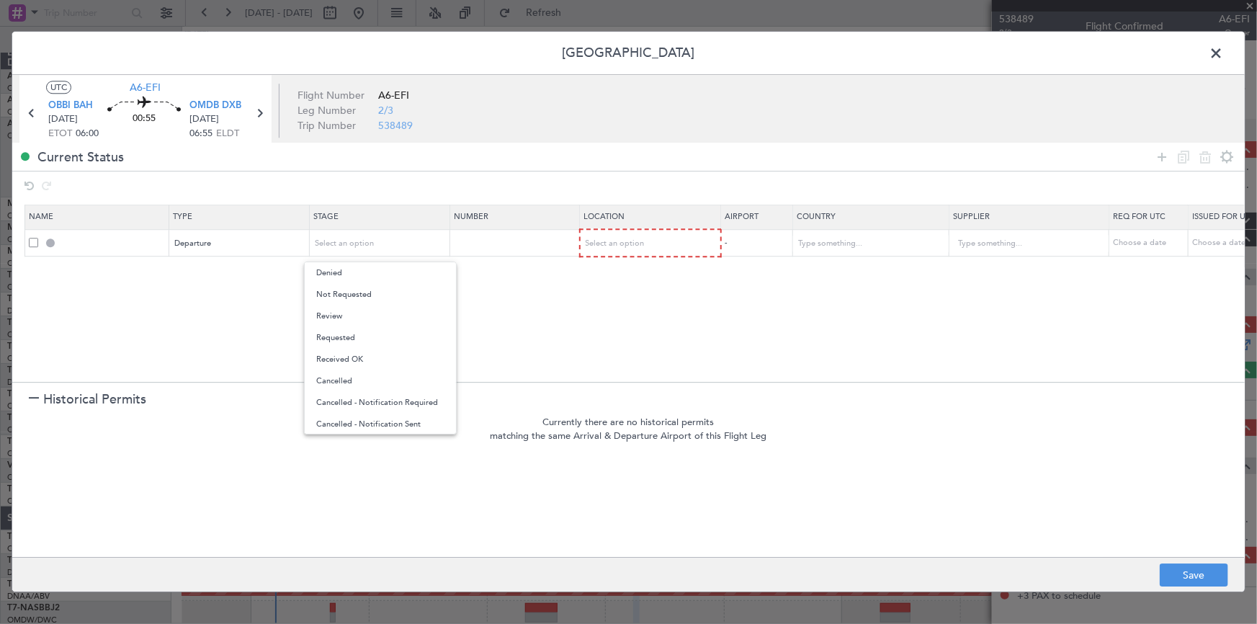
drag, startPoint x: 385, startPoint y: 293, endPoint x: 626, endPoint y: 259, distance: 243.0
click at [390, 292] on span "Not Requested" at bounding box center [380, 295] width 128 height 22
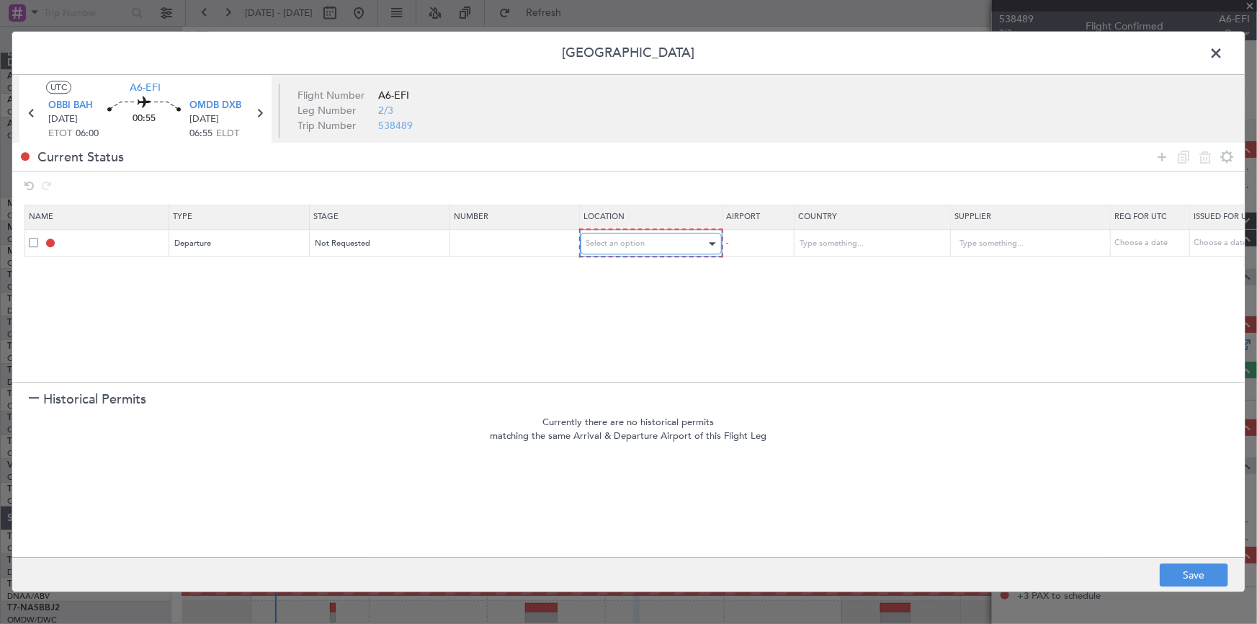
click at [635, 246] on span "Select an option" at bounding box center [615, 243] width 59 height 11
drag, startPoint x: 623, startPoint y: 272, endPoint x: 877, endPoint y: 267, distance: 254.3
click at [632, 272] on span "Departure" at bounding box center [650, 273] width 128 height 22
click at [1163, 155] on icon at bounding box center [1161, 156] width 17 height 17
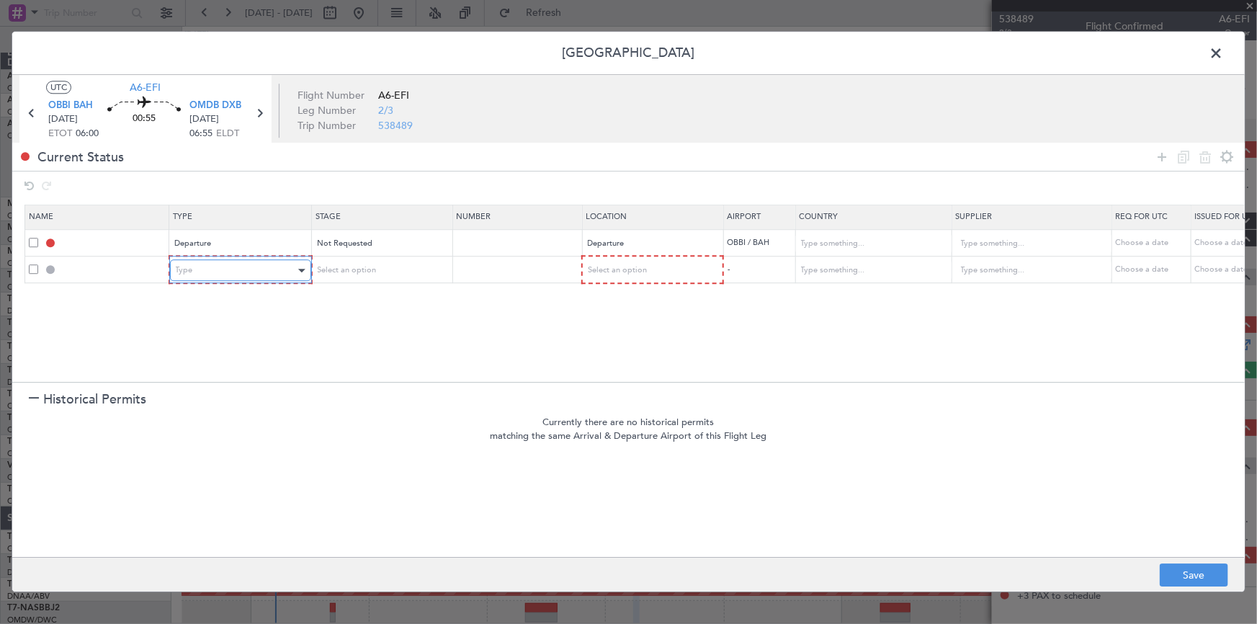
click at [209, 264] on div "Type" at bounding box center [236, 271] width 120 height 22
drag, startPoint x: 421, startPoint y: 319, endPoint x: 596, endPoint y: 277, distance: 180.7
click at [452, 316] on div at bounding box center [628, 312] width 1257 height 624
click at [603, 271] on span "Select an option" at bounding box center [616, 270] width 59 height 11
drag, startPoint x: 607, startPoint y: 388, endPoint x: 855, endPoint y: 316, distance: 258.0
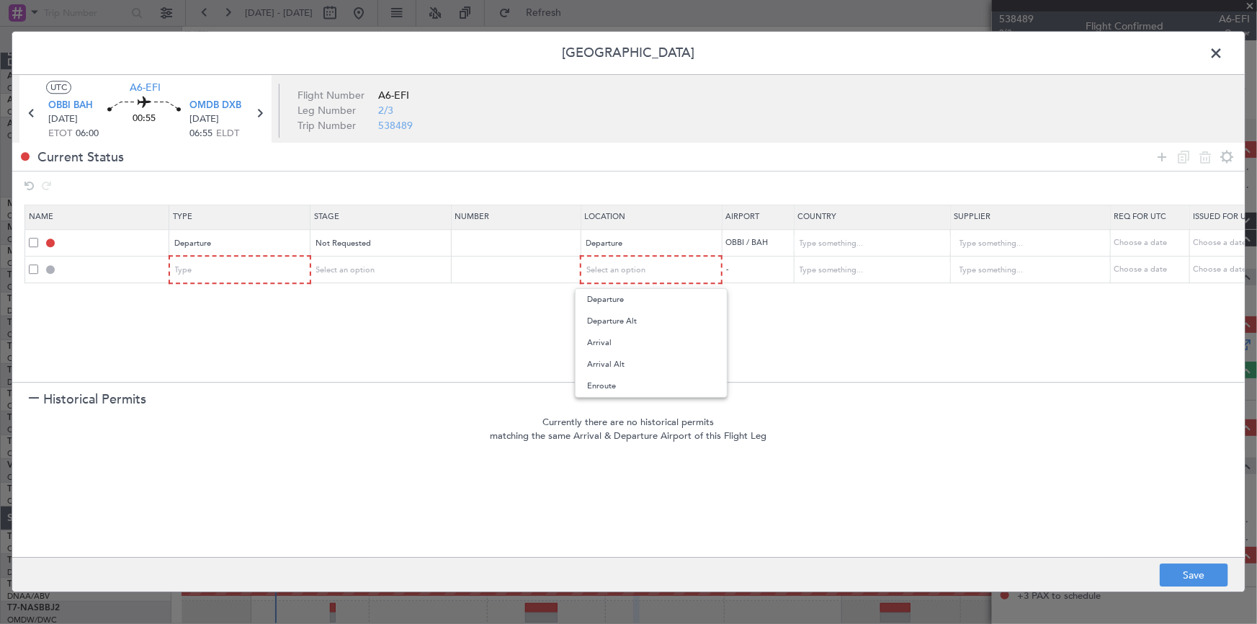
click at [632, 384] on span "Enroute" at bounding box center [651, 386] width 128 height 22
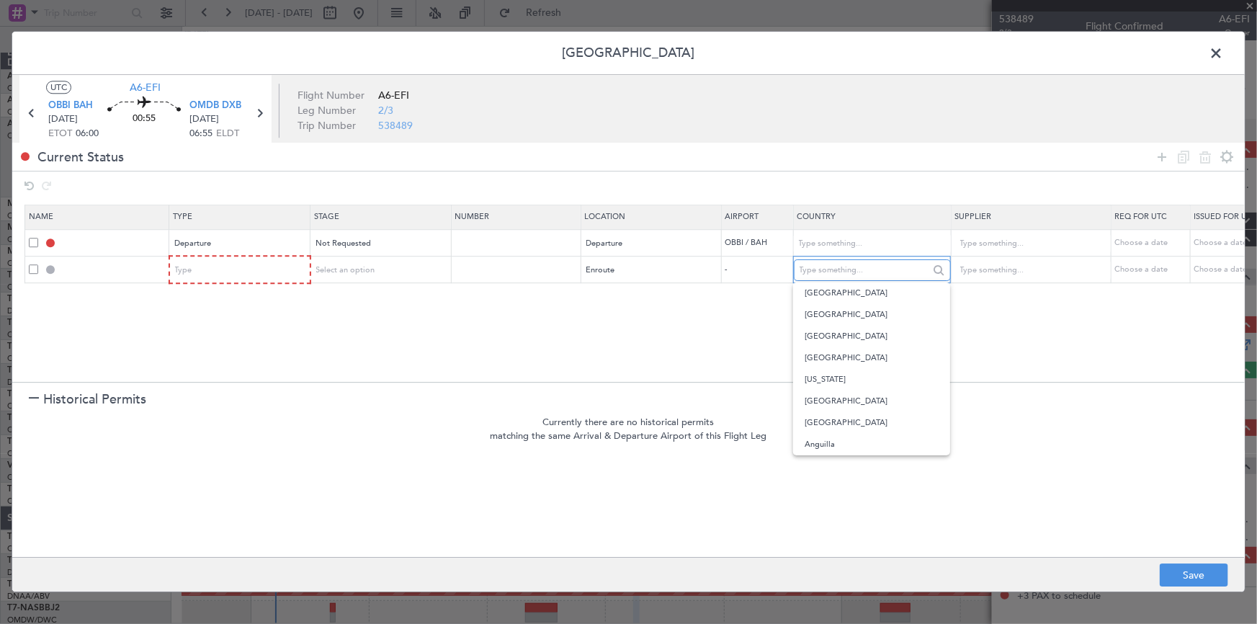
click at [848, 271] on input "text" at bounding box center [865, 270] width 130 height 22
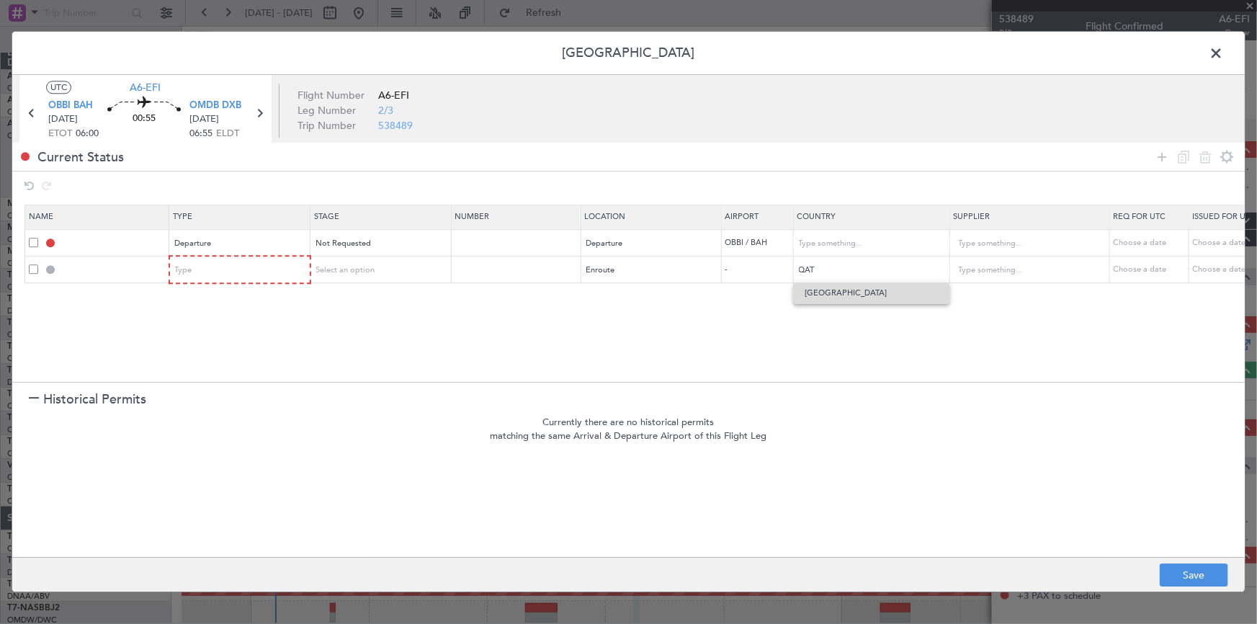
drag, startPoint x: 828, startPoint y: 294, endPoint x: 837, endPoint y: 291, distance: 9.1
click at [832, 292] on span "Qatar" at bounding box center [872, 293] width 134 height 22
type input "Qatar"
click at [1161, 152] on icon at bounding box center [1161, 156] width 17 height 17
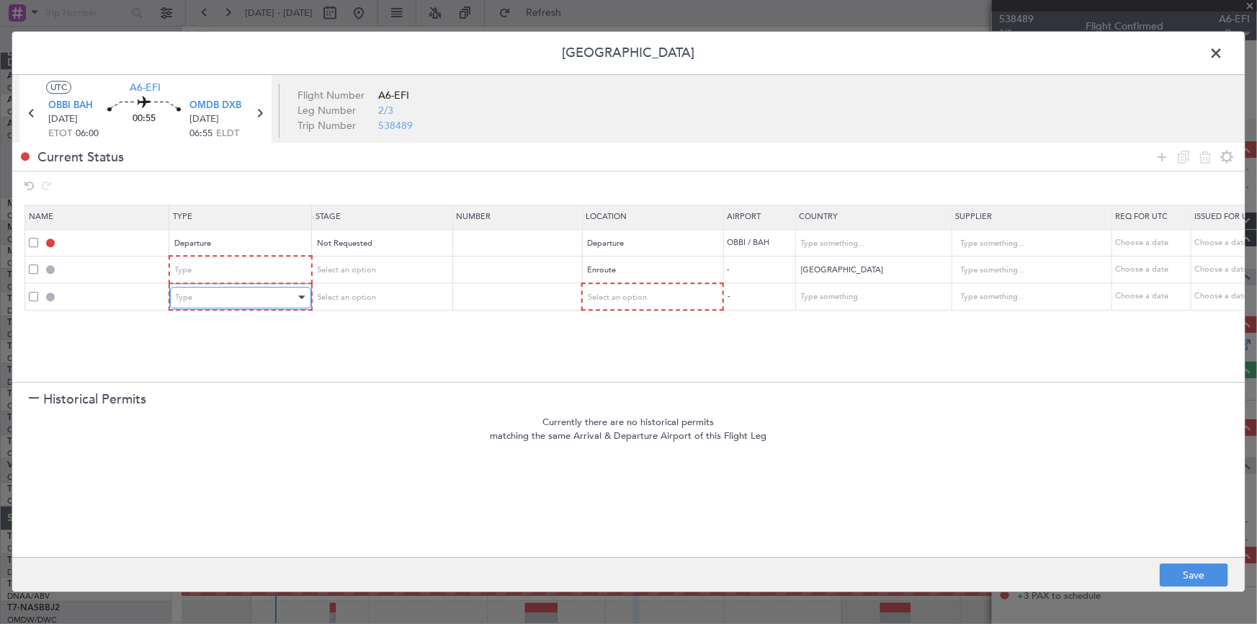
click at [236, 298] on div "Type" at bounding box center [236, 298] width 120 height 22
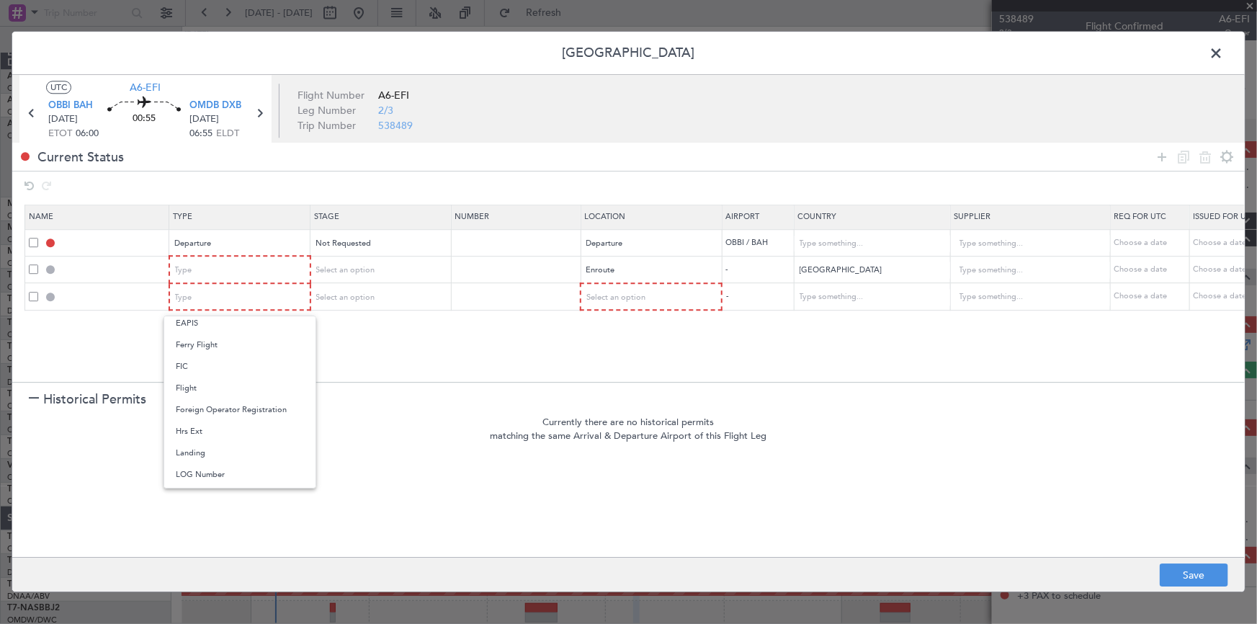
drag, startPoint x: 206, startPoint y: 447, endPoint x: 589, endPoint y: 308, distance: 407.4
click at [227, 442] on span "Landing" at bounding box center [240, 453] width 128 height 22
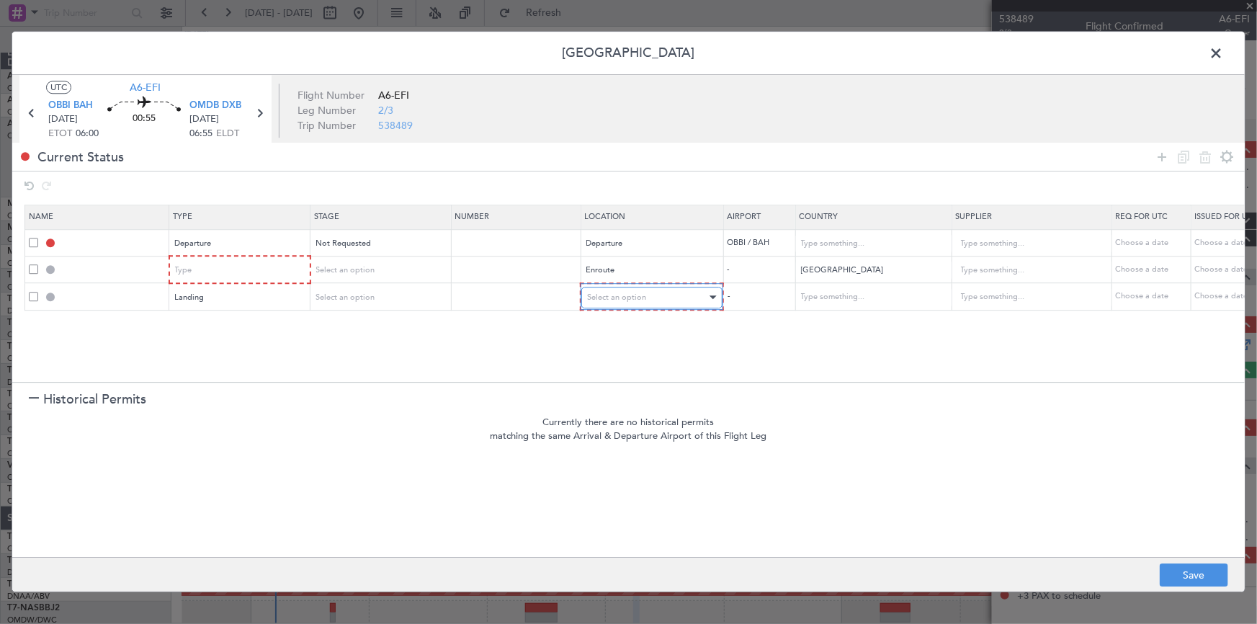
click at [626, 289] on div "Select an option" at bounding box center [647, 298] width 120 height 22
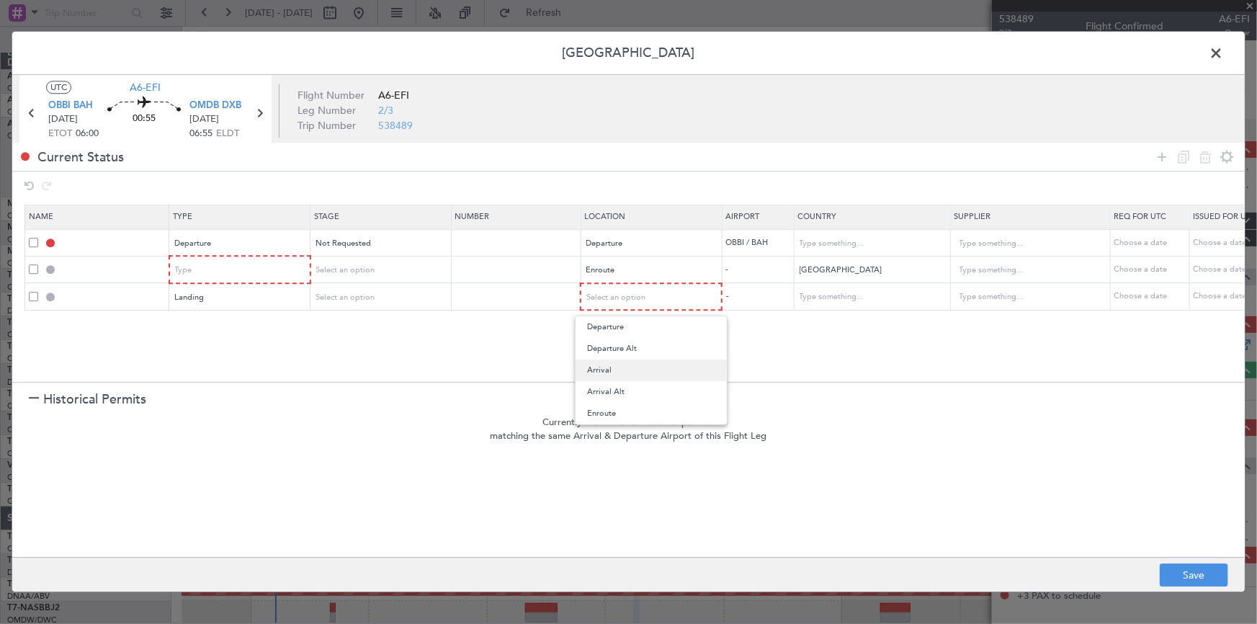
drag, startPoint x: 611, startPoint y: 367, endPoint x: 673, endPoint y: 351, distance: 63.9
click at [612, 366] on span "Arrival" at bounding box center [651, 370] width 128 height 22
drag, startPoint x: 1161, startPoint y: 158, endPoint x: 694, endPoint y: 284, distance: 484.2
click at [1152, 161] on div at bounding box center [1194, 156] width 86 height 21
click at [1158, 156] on icon at bounding box center [1161, 156] width 17 height 17
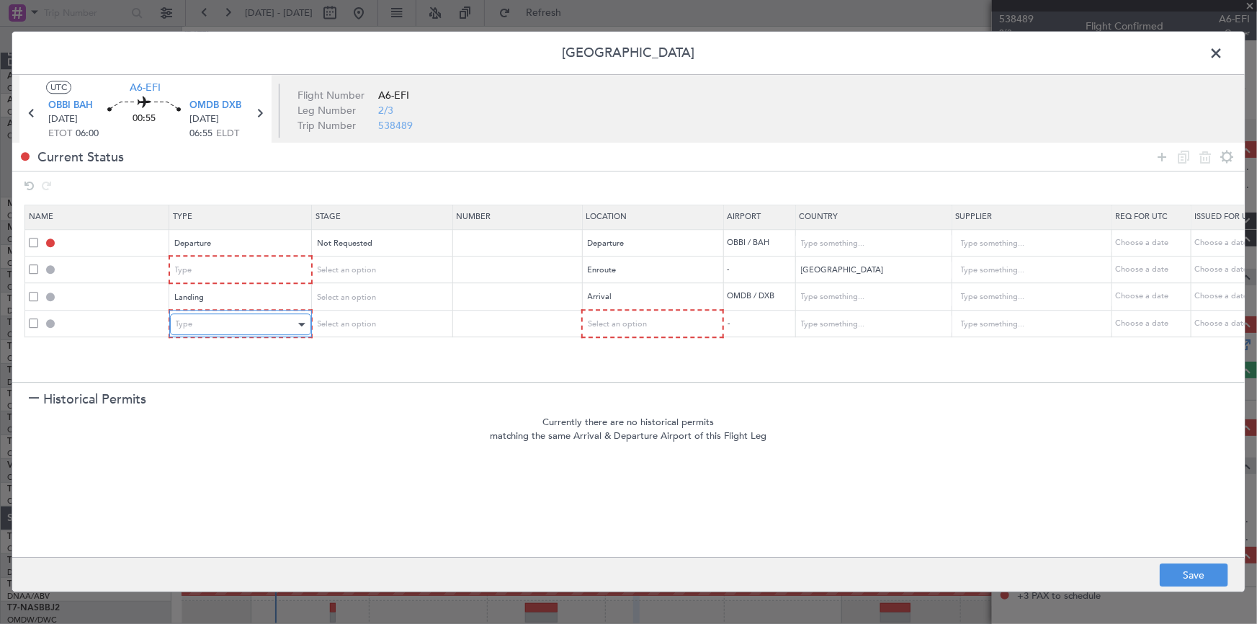
click at [210, 320] on div "Type" at bounding box center [236, 325] width 120 height 22
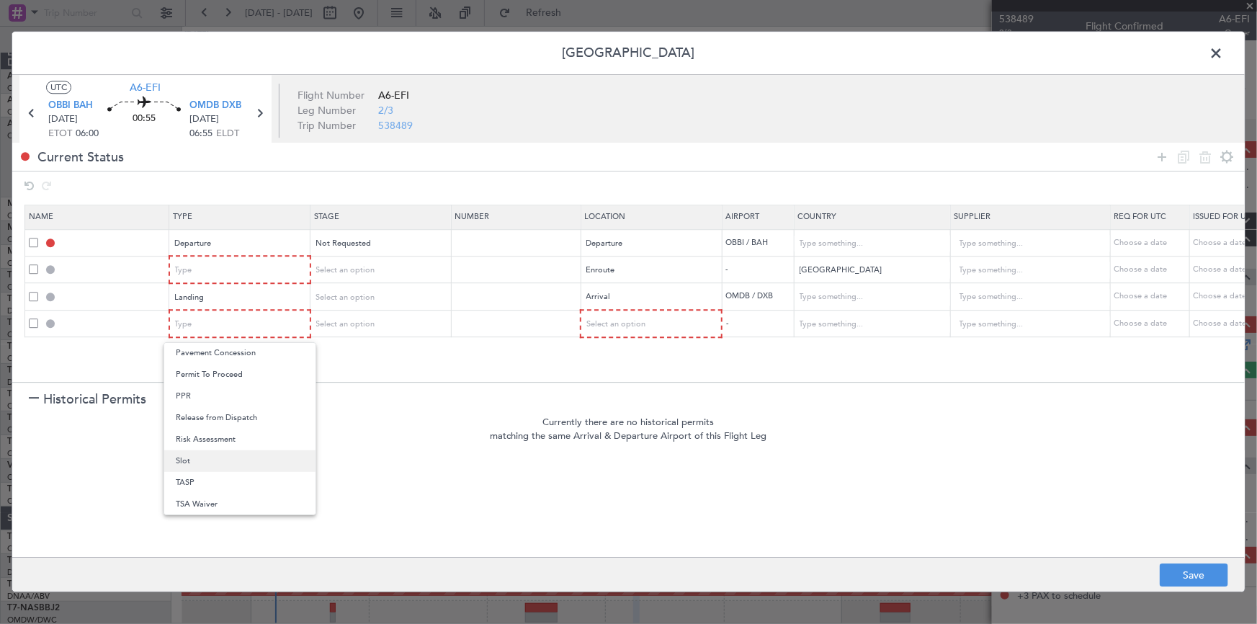
click at [197, 454] on span "Slot" at bounding box center [240, 461] width 128 height 22
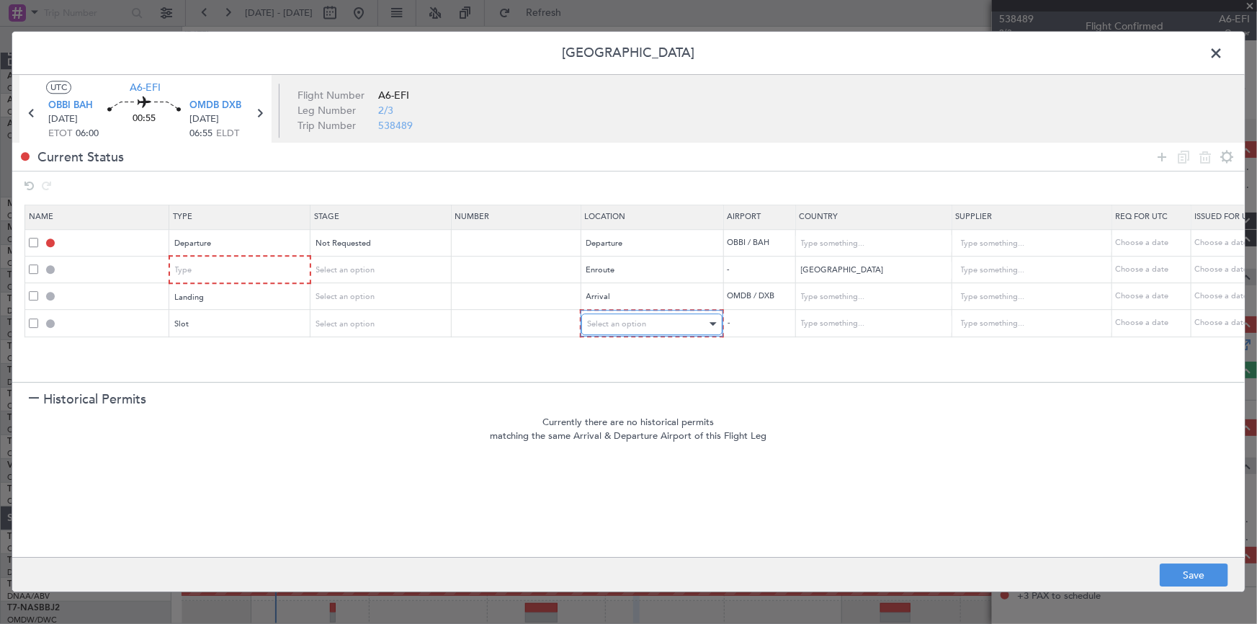
click at [648, 323] on div "Select an option" at bounding box center [647, 324] width 120 height 22
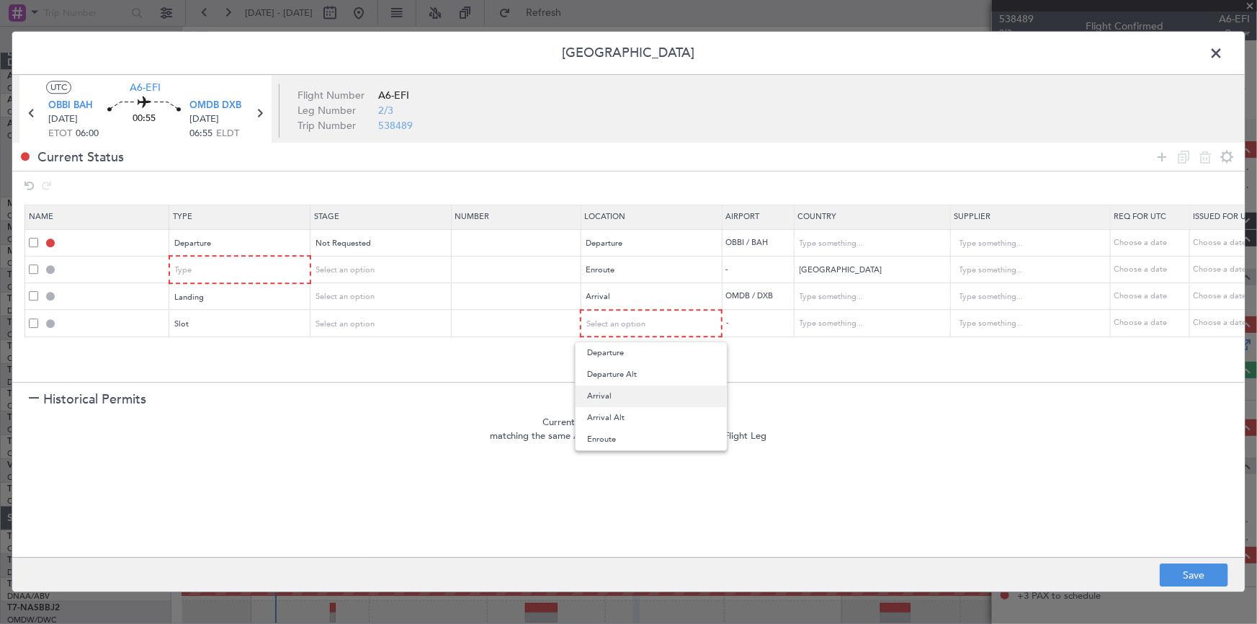
click at [612, 401] on span "Arrival" at bounding box center [651, 396] width 128 height 22
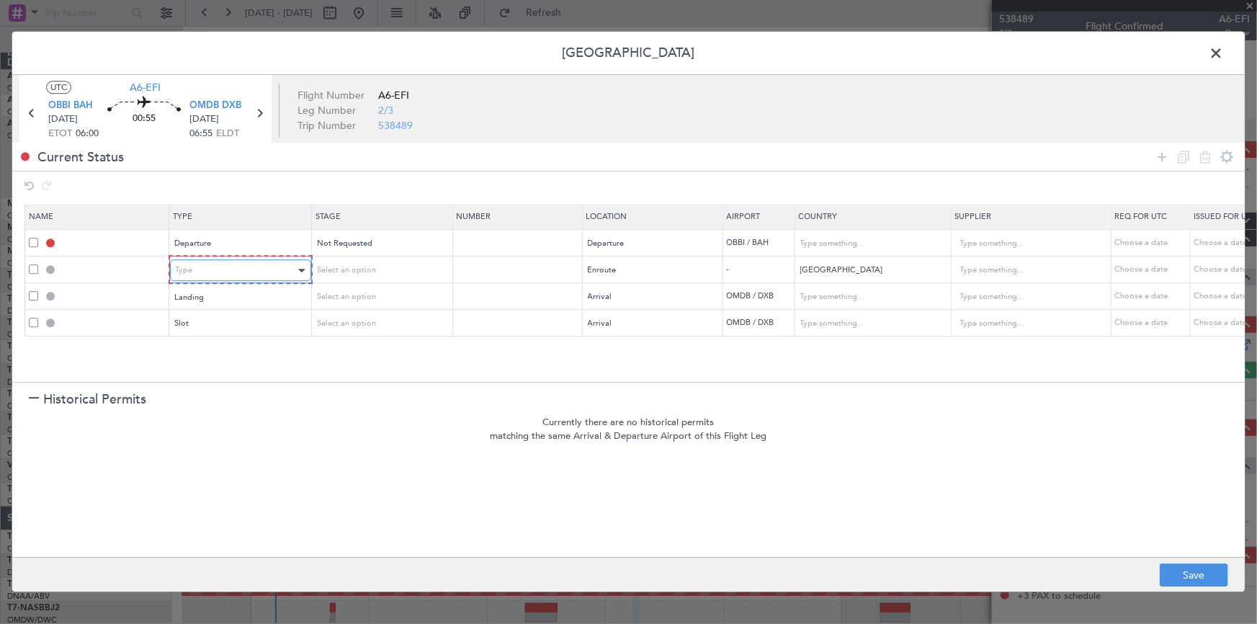
click at [254, 267] on div "Type" at bounding box center [236, 271] width 120 height 22
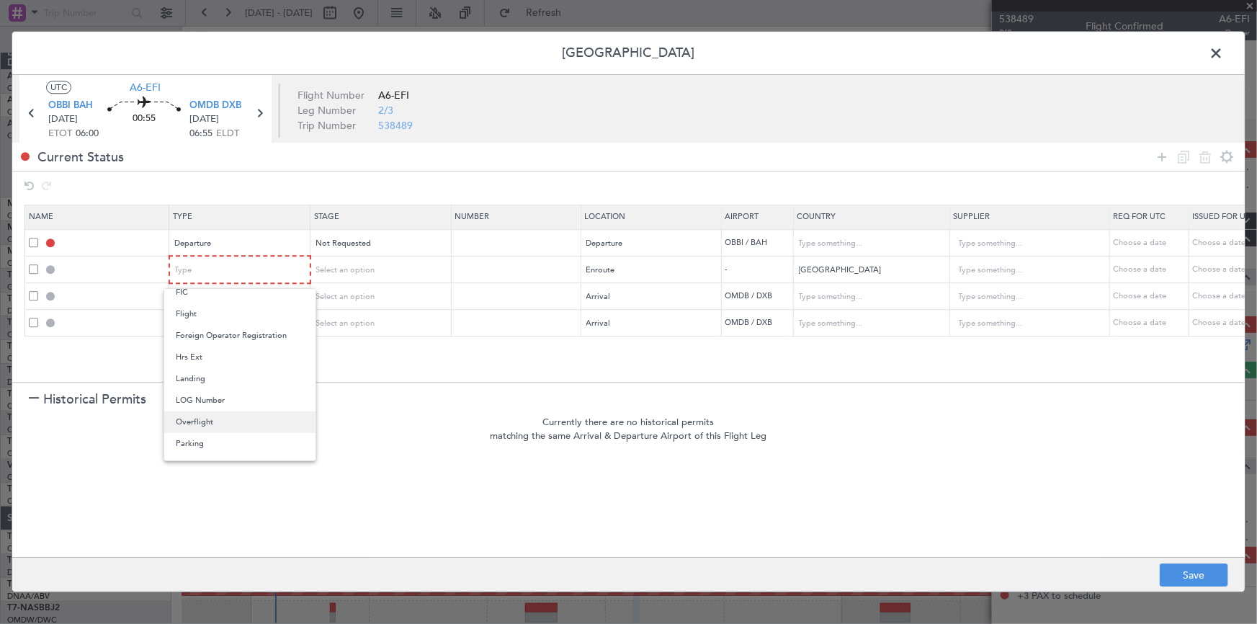
click at [205, 420] on span "Overflight" at bounding box center [240, 422] width 128 height 22
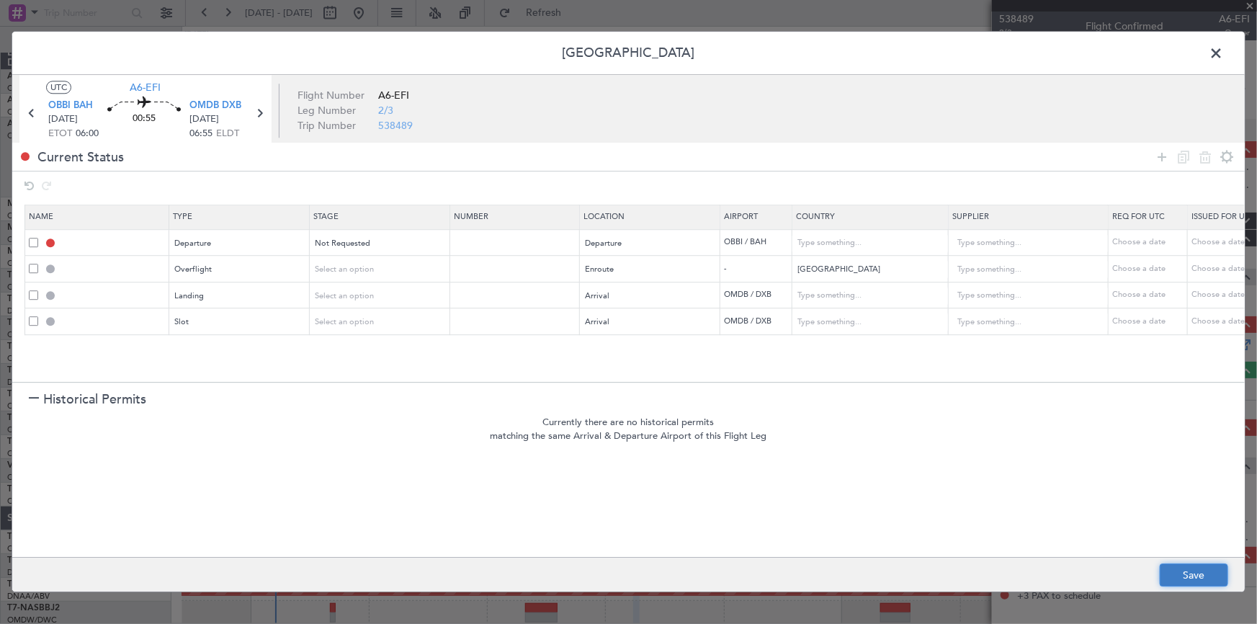
click at [1184, 569] on button "Save" at bounding box center [1194, 575] width 68 height 23
type input "DEPARTURE"
type input "Bahrain"
type input "NNN"
type input "QATAR OVF"
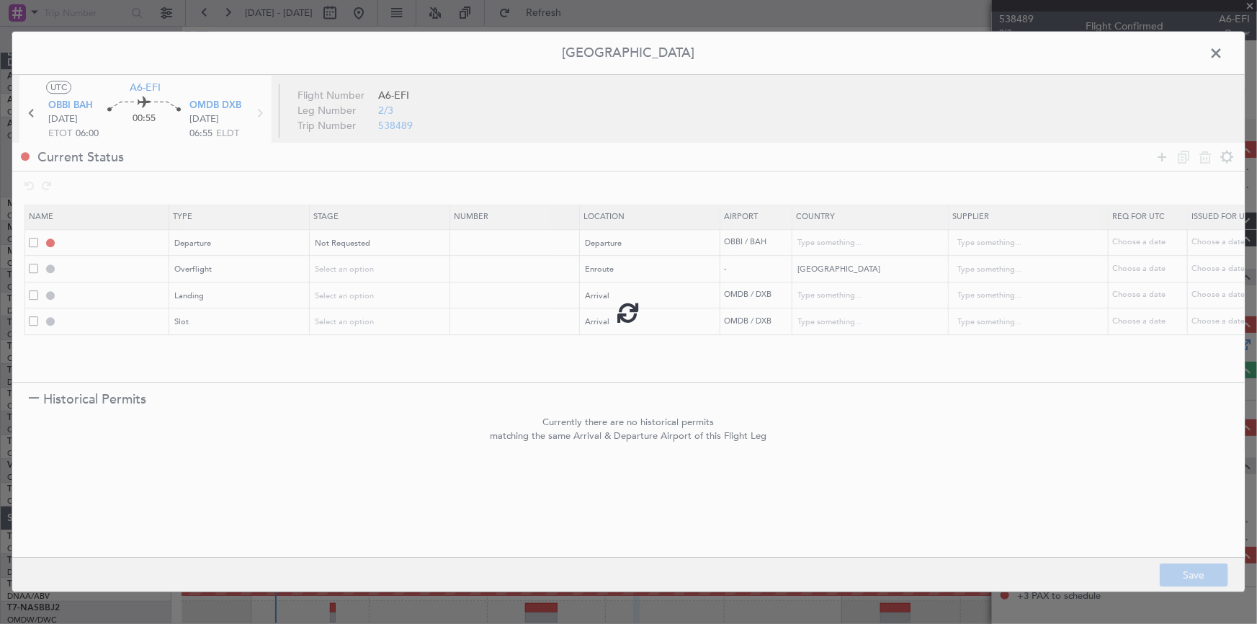
type input "NNN"
type input "2"
type input "OMDB LDG"
type input "United Arab Emirates"
type input "NNN"
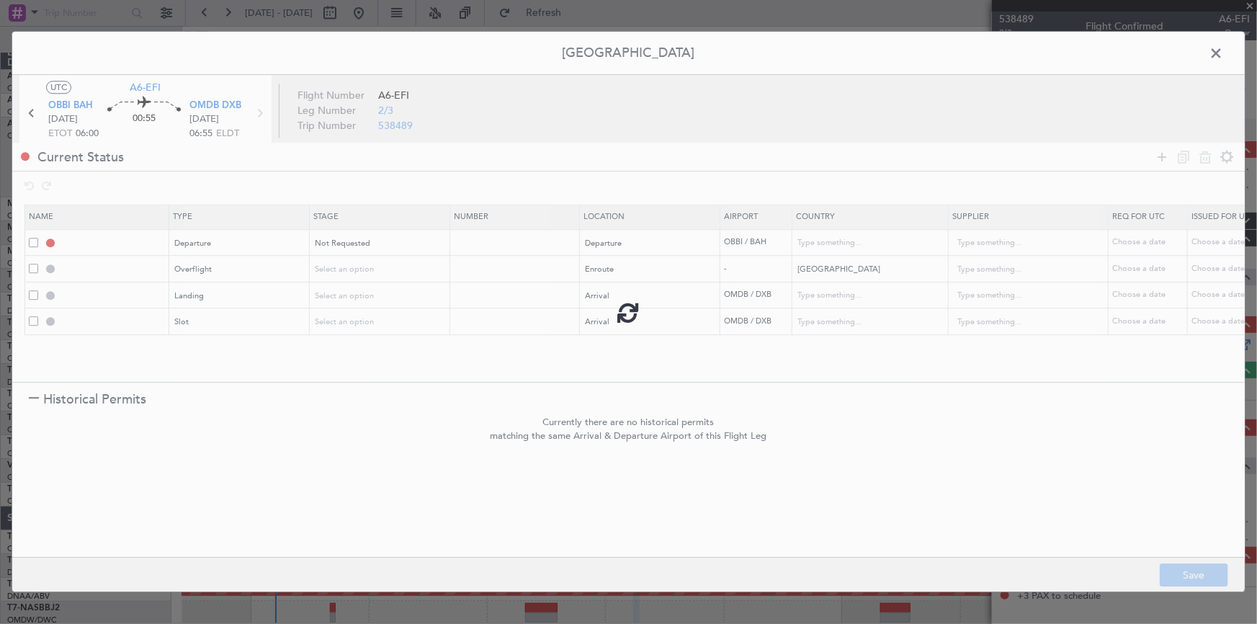
type input "1"
type input "OMDB ARR SLOT"
type input "United Arab Emirates"
type input "NNN"
type input "1"
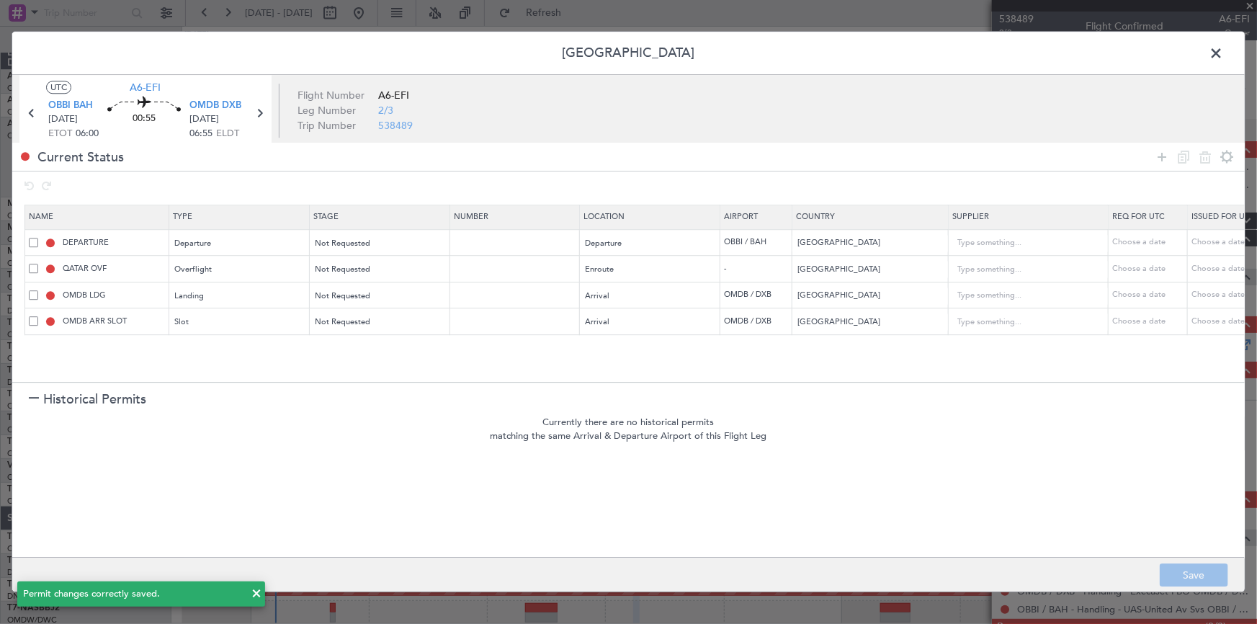
click at [1223, 56] on span at bounding box center [1223, 56] width 0 height 29
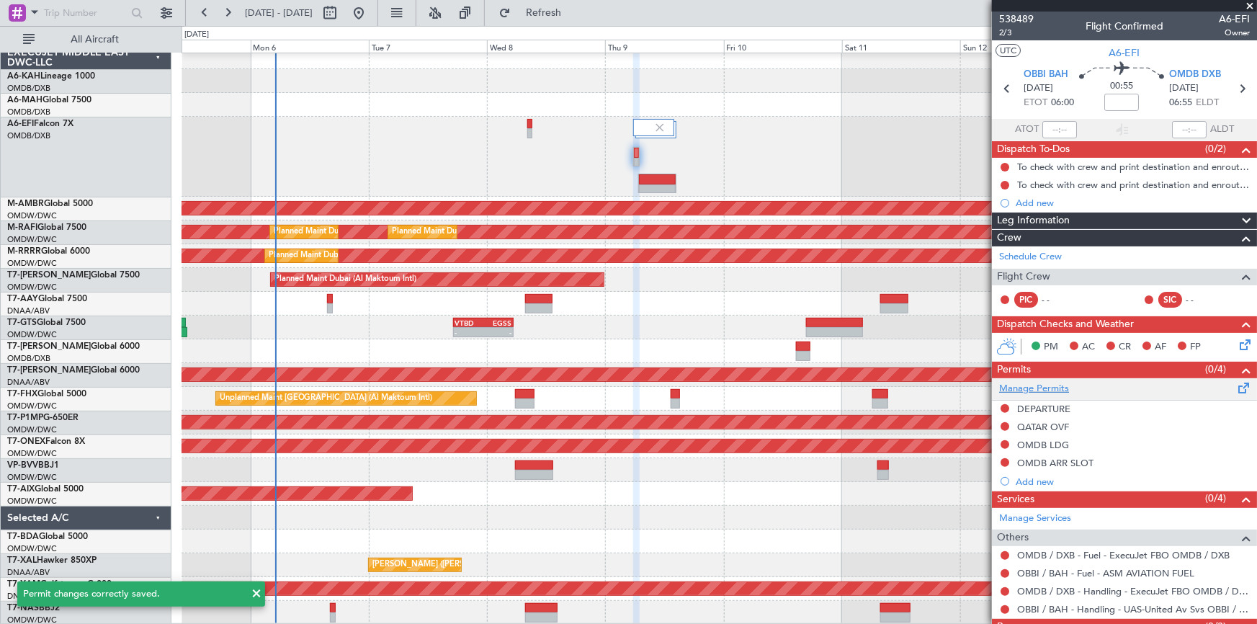
click at [1042, 386] on link "Manage Permits" at bounding box center [1034, 389] width 70 height 14
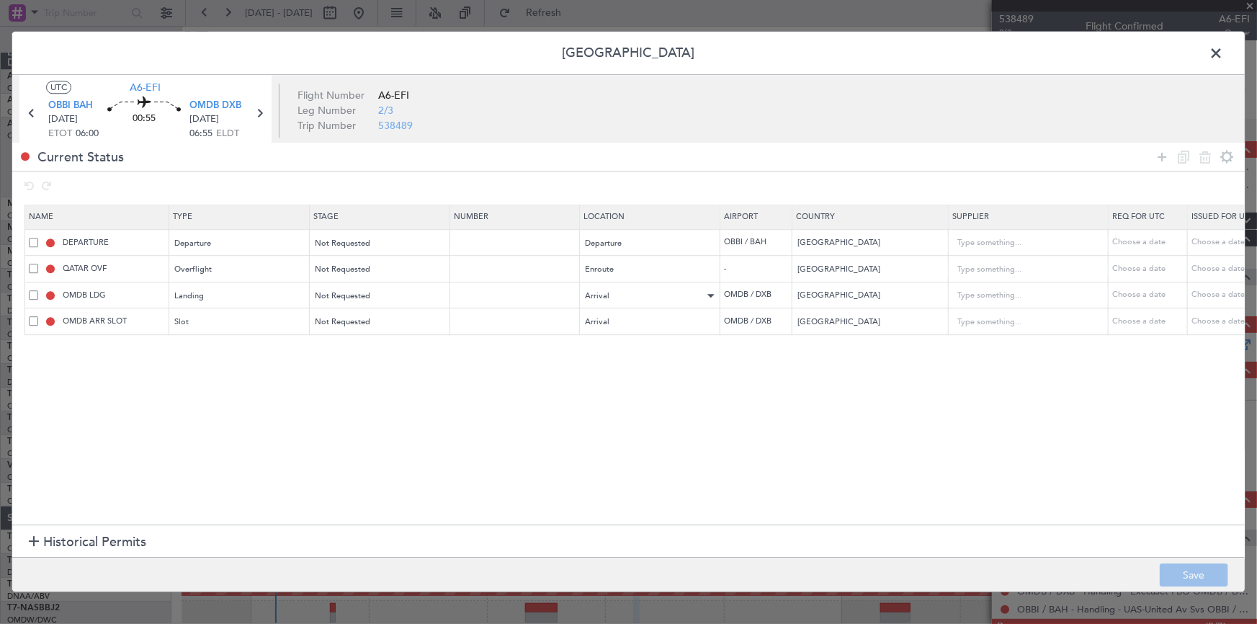
drag, startPoint x: 1164, startPoint y: 150, endPoint x: 657, endPoint y: 304, distance: 530.0
click at [1160, 153] on icon at bounding box center [1161, 156] width 17 height 17
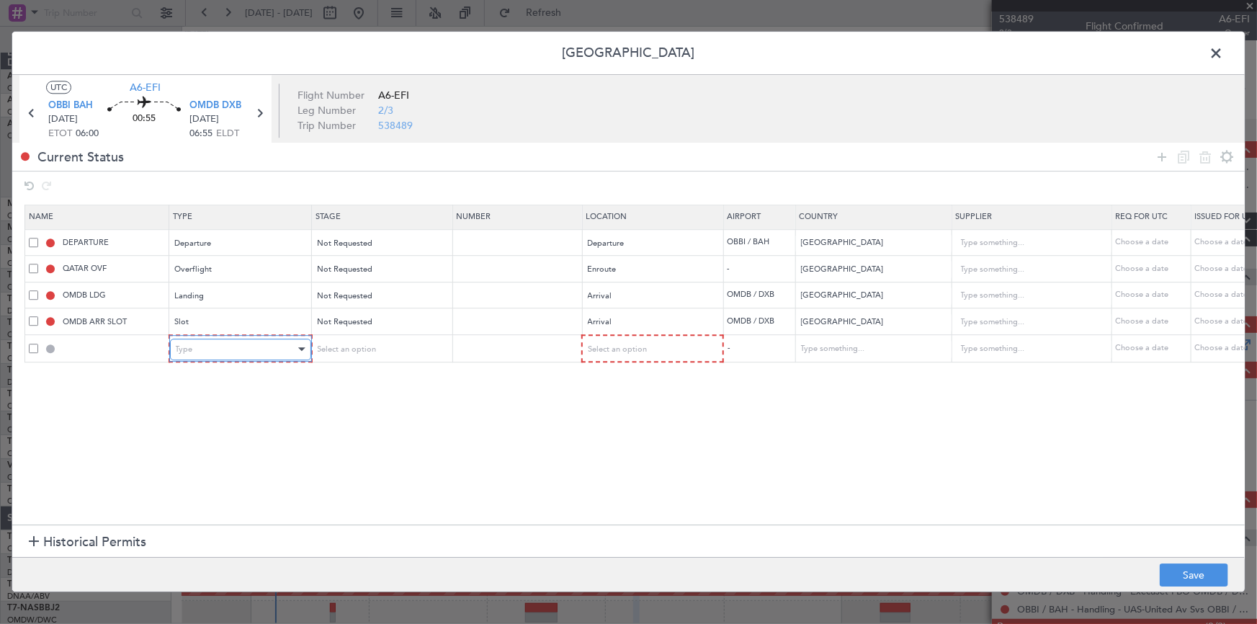
click at [259, 340] on div "Type" at bounding box center [236, 350] width 120 height 22
drag, startPoint x: 181, startPoint y: 416, endPoint x: 351, endPoint y: 375, distance: 174.9
click at [200, 414] on span "API" at bounding box center [240, 422] width 128 height 22
click at [382, 352] on div "Select an option" at bounding box center [376, 350] width 120 height 22
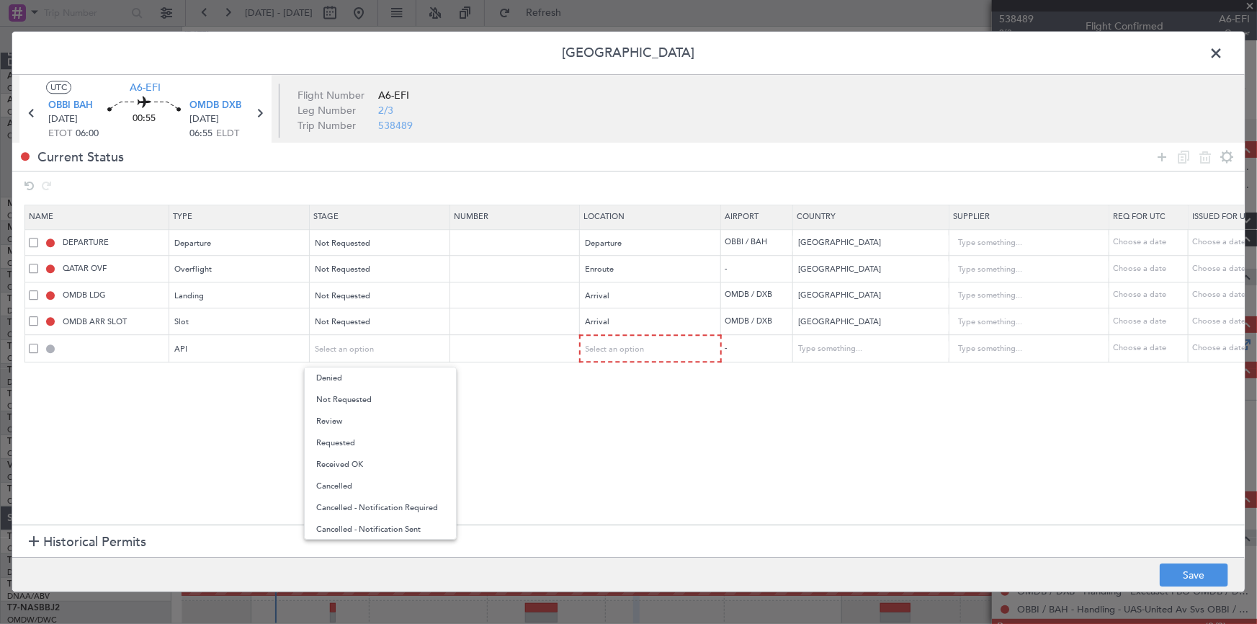
drag, startPoint x: 352, startPoint y: 401, endPoint x: 474, endPoint y: 401, distance: 122.5
click at [382, 401] on span "Not Requested" at bounding box center [380, 400] width 128 height 22
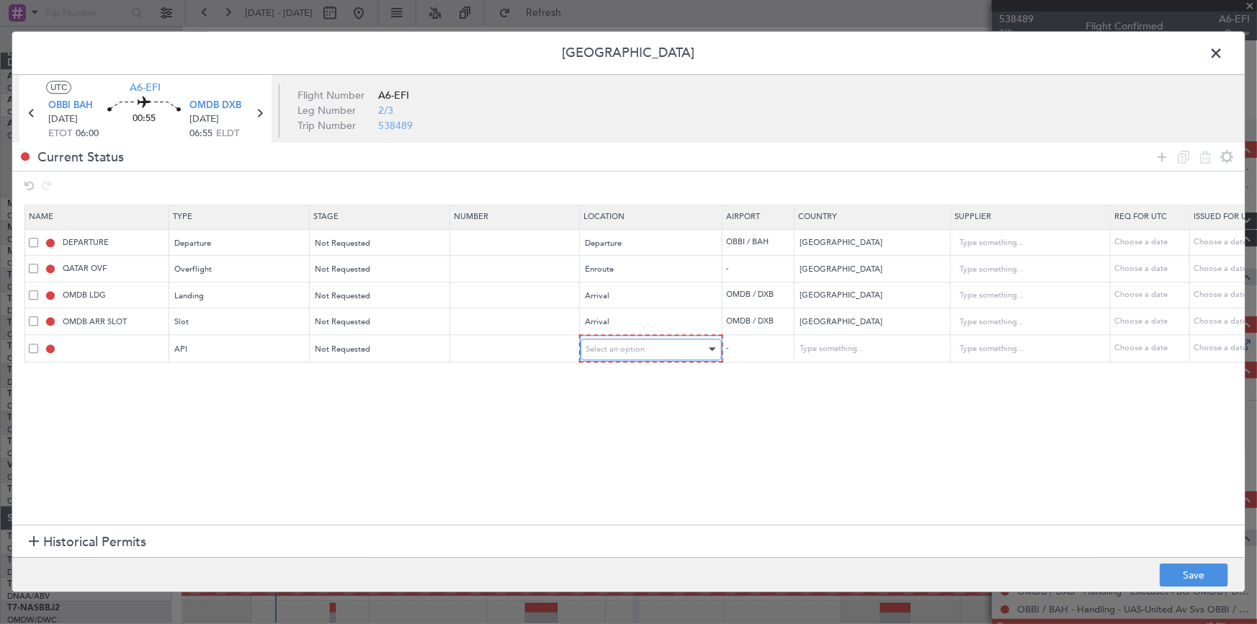
click at [624, 352] on span "Select an option" at bounding box center [615, 349] width 59 height 11
drag, startPoint x: 608, startPoint y: 421, endPoint x: 616, endPoint y: 425, distance: 9.0
click at [609, 421] on span "Arrival" at bounding box center [650, 422] width 128 height 22
click at [1195, 571] on button "Save" at bounding box center [1194, 575] width 68 height 23
type input "OMDB ARR API"
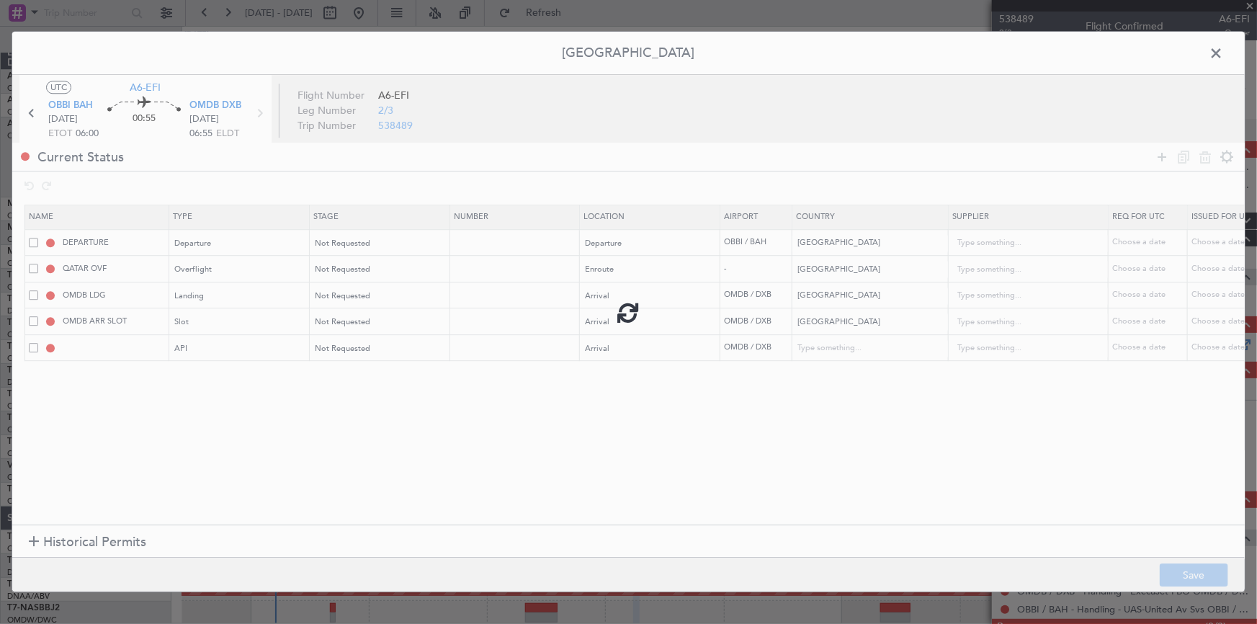
type input "United Arab Emirates"
type input "NNN"
type input "1"
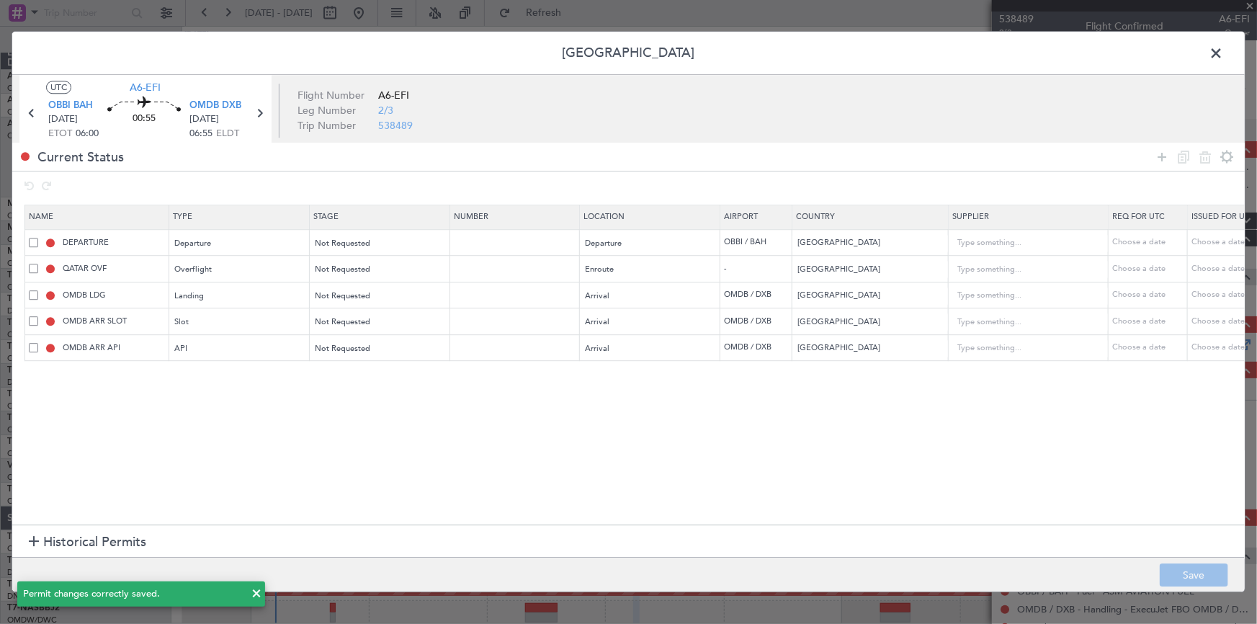
click at [1211, 40] on header "Permit Center" at bounding box center [628, 53] width 1232 height 43
click at [1223, 50] on span at bounding box center [1223, 56] width 0 height 29
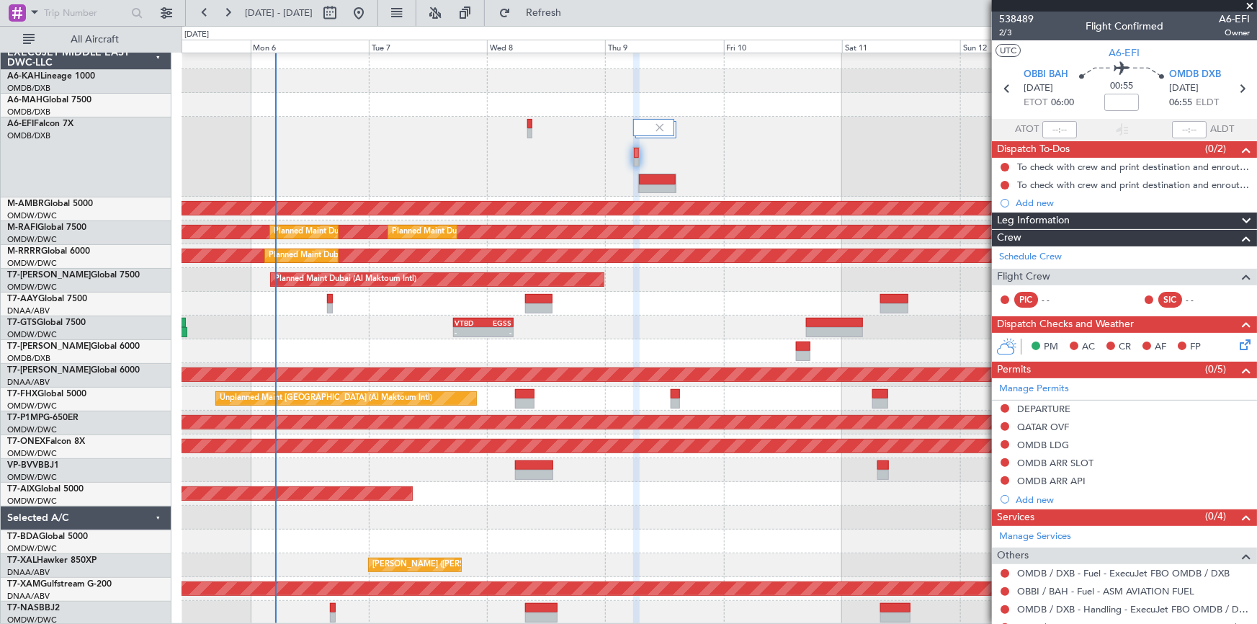
click at [589, 27] on div "0 0 Oct 2025 Sun 5 Mon 6 Tue 7 Wed 8 Thu 9 Fri 10 Sat 11 Sun 12 Mon 13 Tue 14" at bounding box center [719, 40] width 1075 height 26
click at [574, 14] on span "Refresh" at bounding box center [544, 13] width 61 height 10
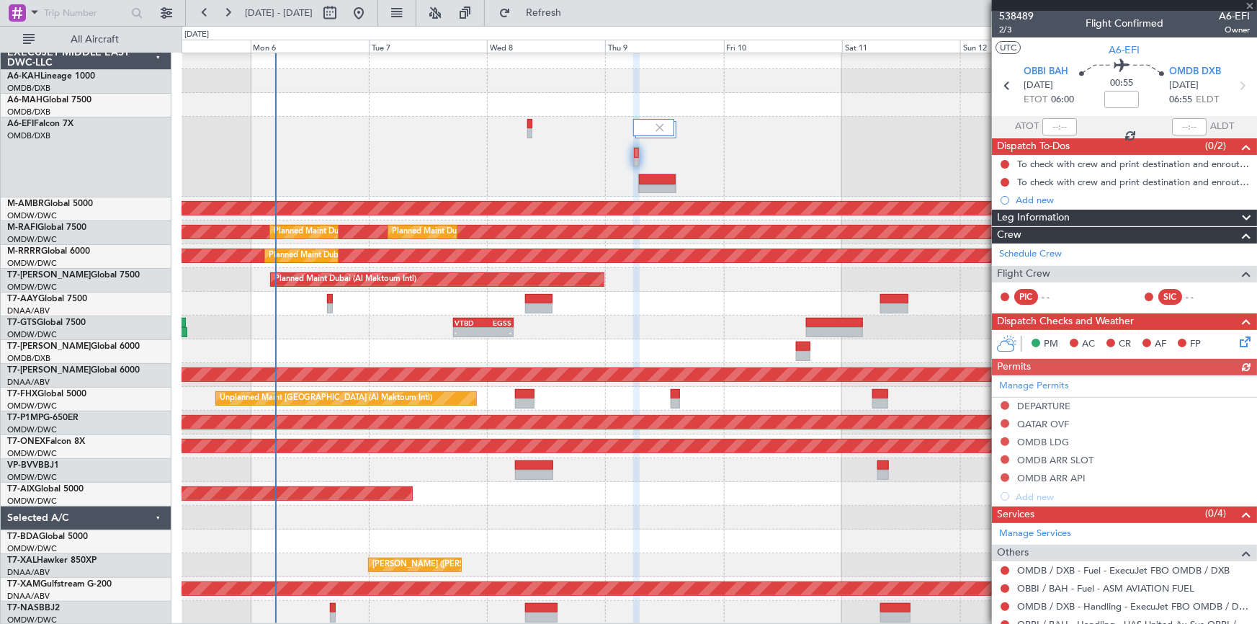
scroll to position [0, 0]
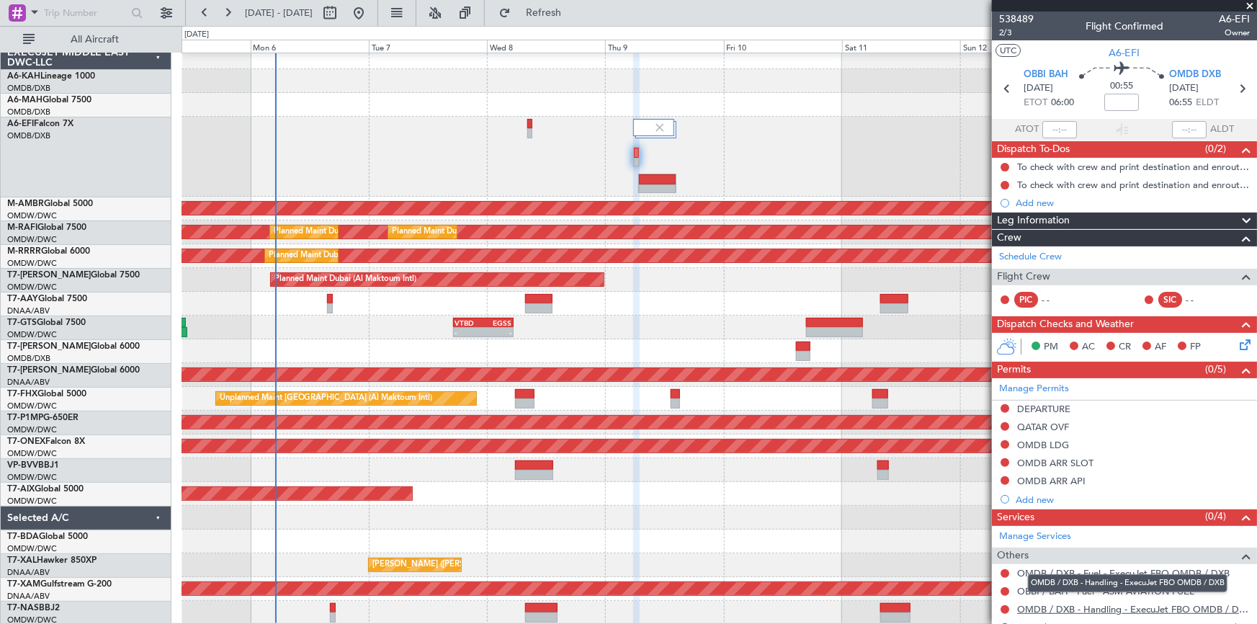
click at [1101, 609] on link "OMDB / DXB - Handling - ExecuJet FBO OMDB / DXB" at bounding box center [1133, 609] width 233 height 12
click at [1006, 443] on button at bounding box center [1005, 444] width 9 height 9
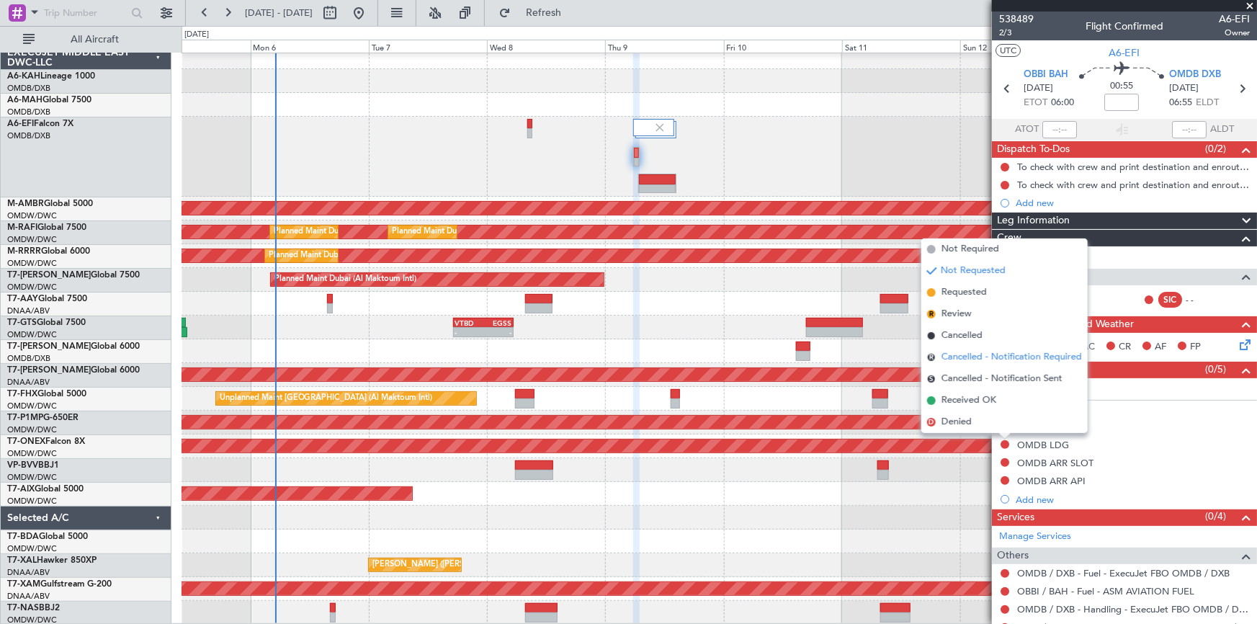
drag, startPoint x: 964, startPoint y: 292, endPoint x: 969, endPoint y: 354, distance: 62.2
click at [964, 318] on ul "Not Required Not Requested Requested R Review Cancelled R Cancelled - Notificat…" at bounding box center [1004, 335] width 166 height 194
click at [966, 297] on span "Requested" at bounding box center [963, 292] width 45 height 14
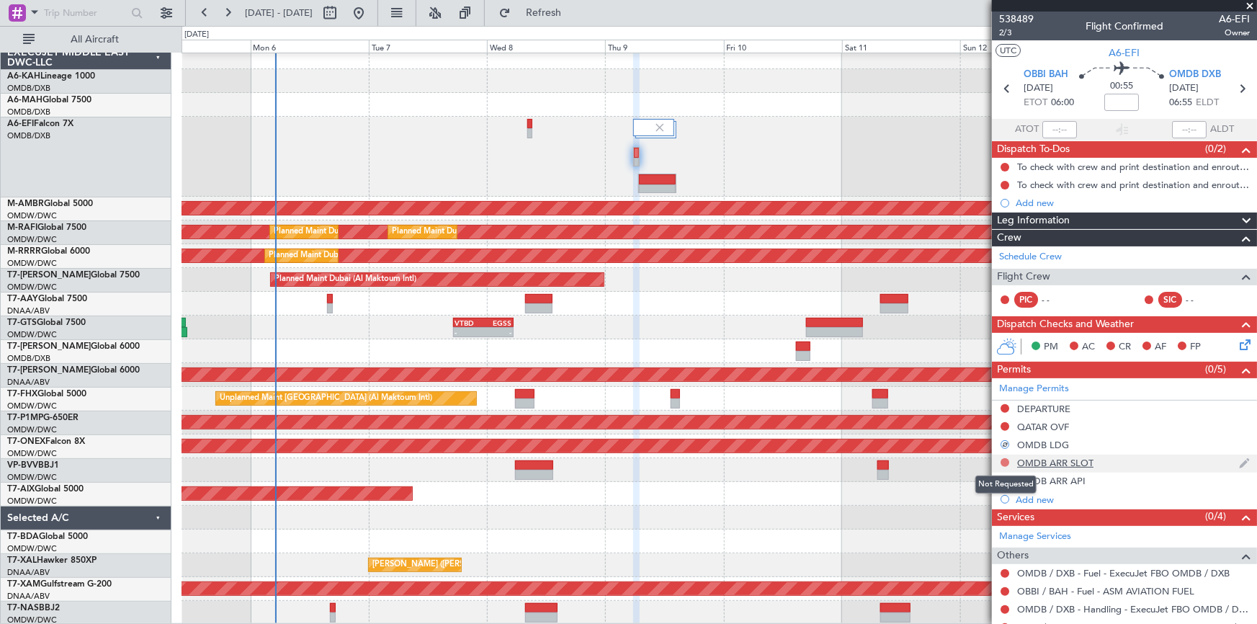
click at [1006, 461] on button at bounding box center [1005, 462] width 9 height 9
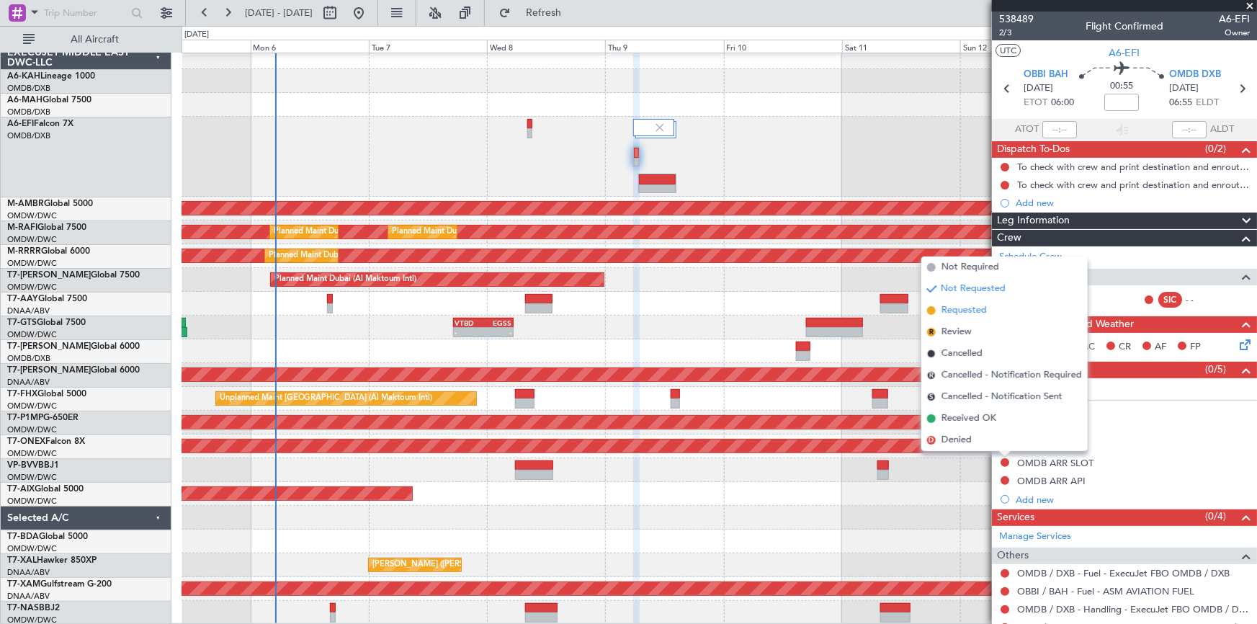
click at [965, 305] on span "Requested" at bounding box center [963, 310] width 45 height 14
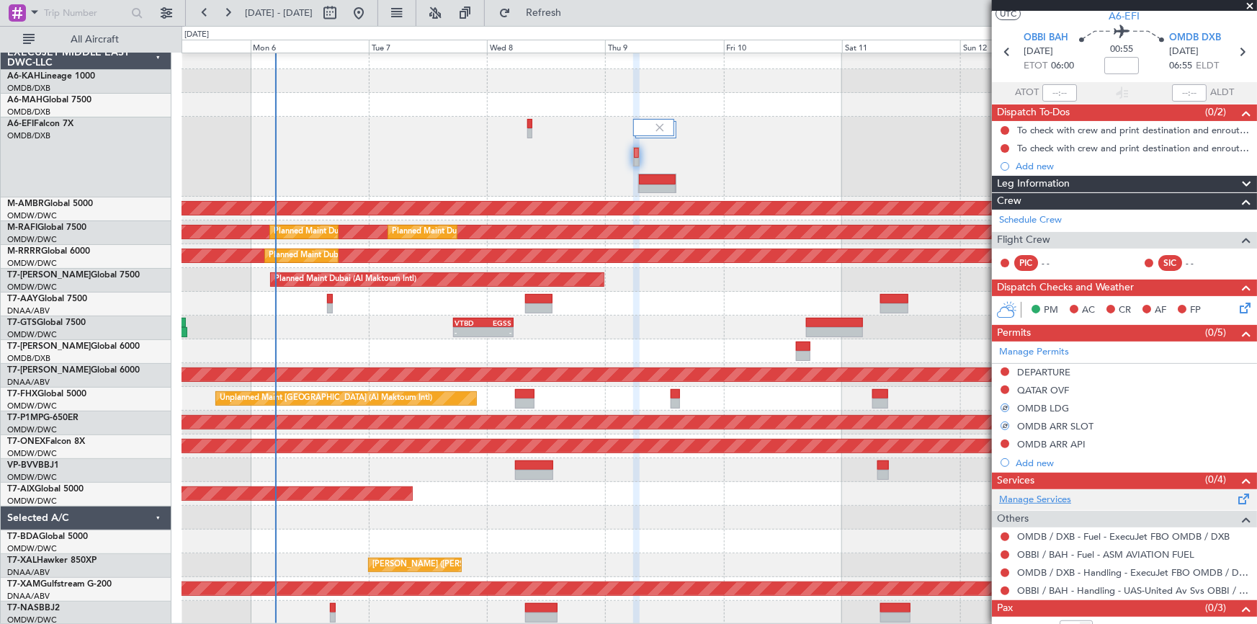
scroll to position [70, 0]
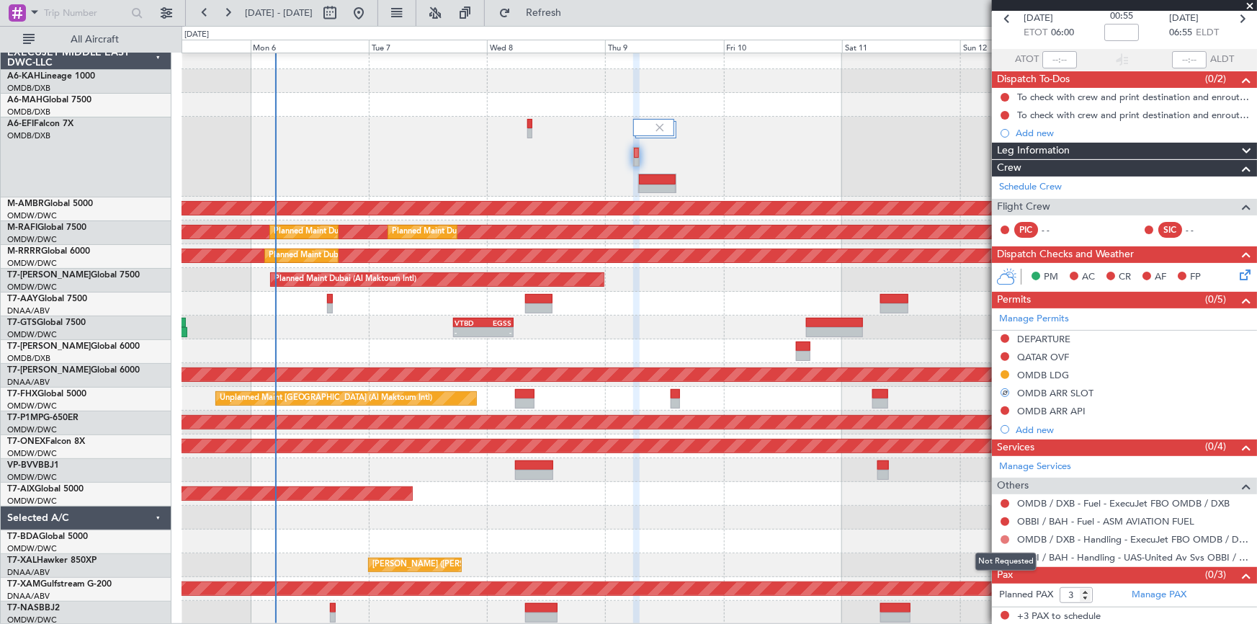
click at [1006, 537] on button at bounding box center [1005, 539] width 9 height 9
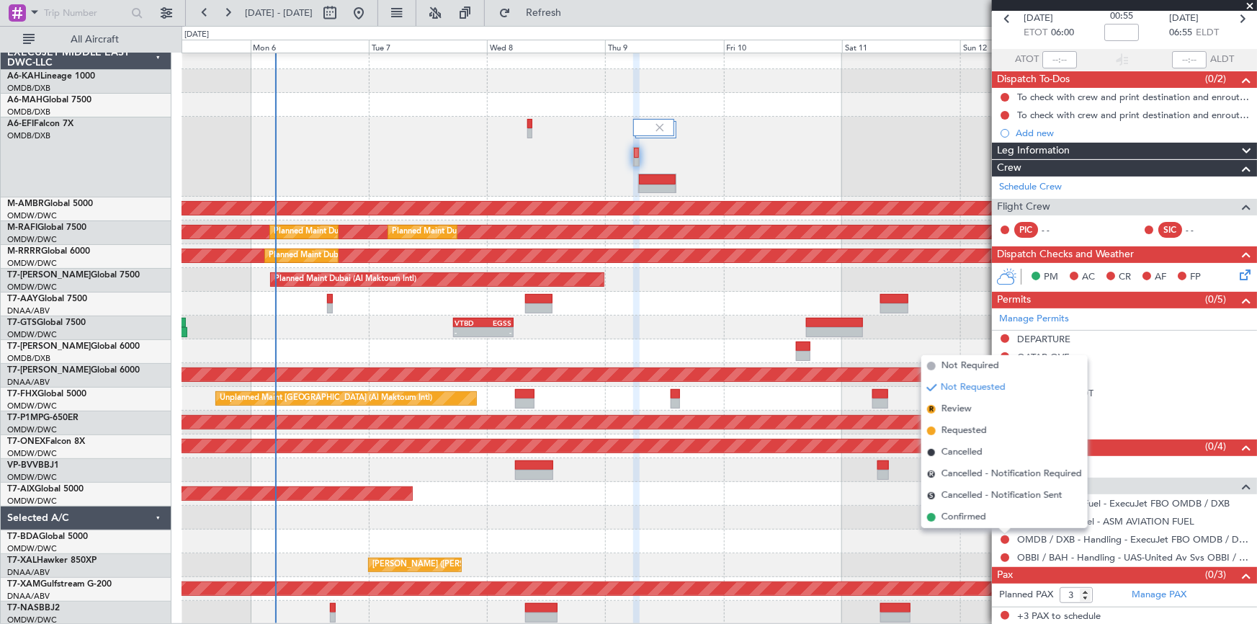
drag, startPoint x: 968, startPoint y: 426, endPoint x: 1016, endPoint y: 444, distance: 50.8
click at [970, 427] on span "Requested" at bounding box center [963, 431] width 45 height 14
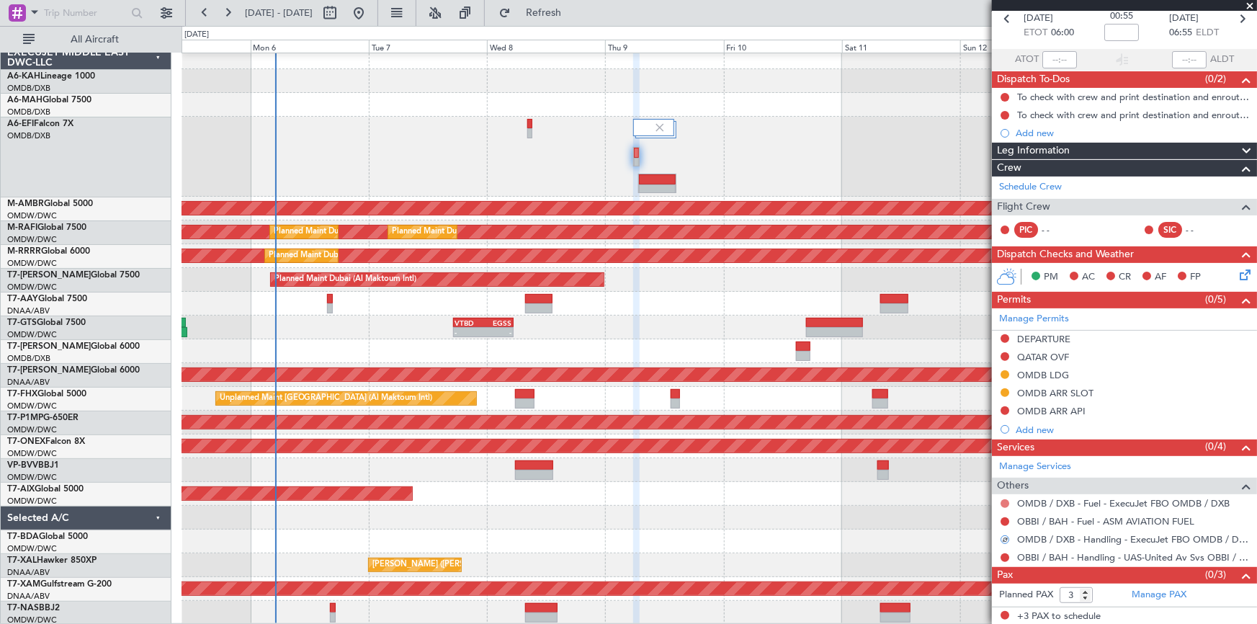
click at [1005, 501] on button at bounding box center [1005, 503] width 9 height 9
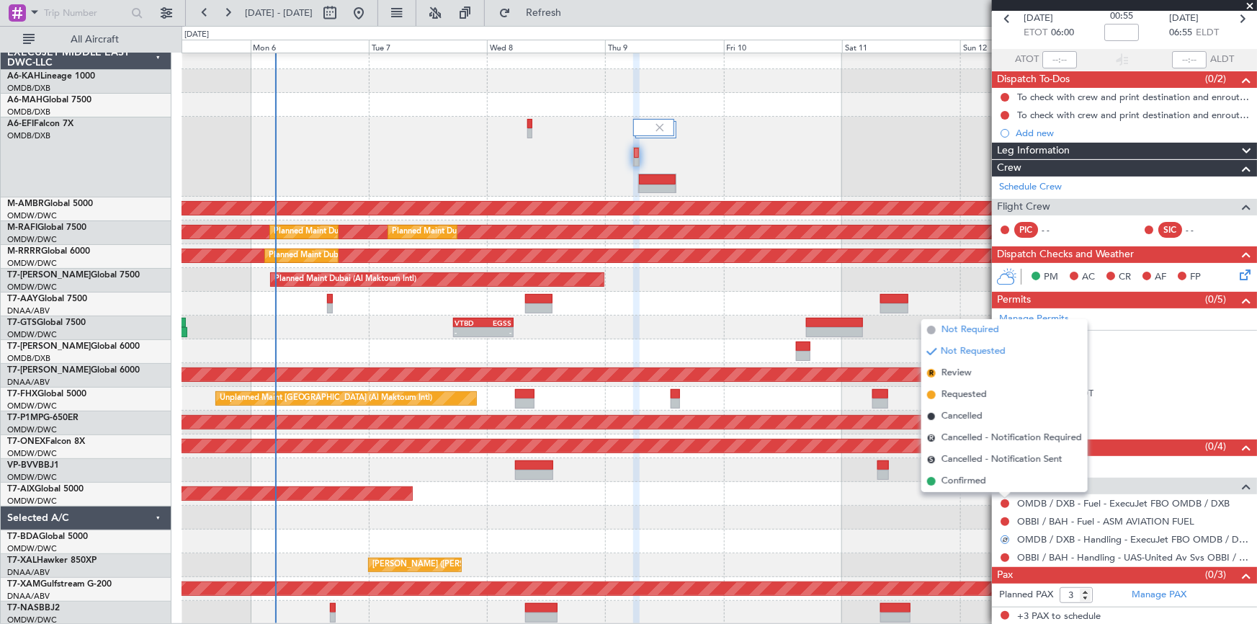
click at [977, 333] on span "Not Required" at bounding box center [970, 330] width 58 height 14
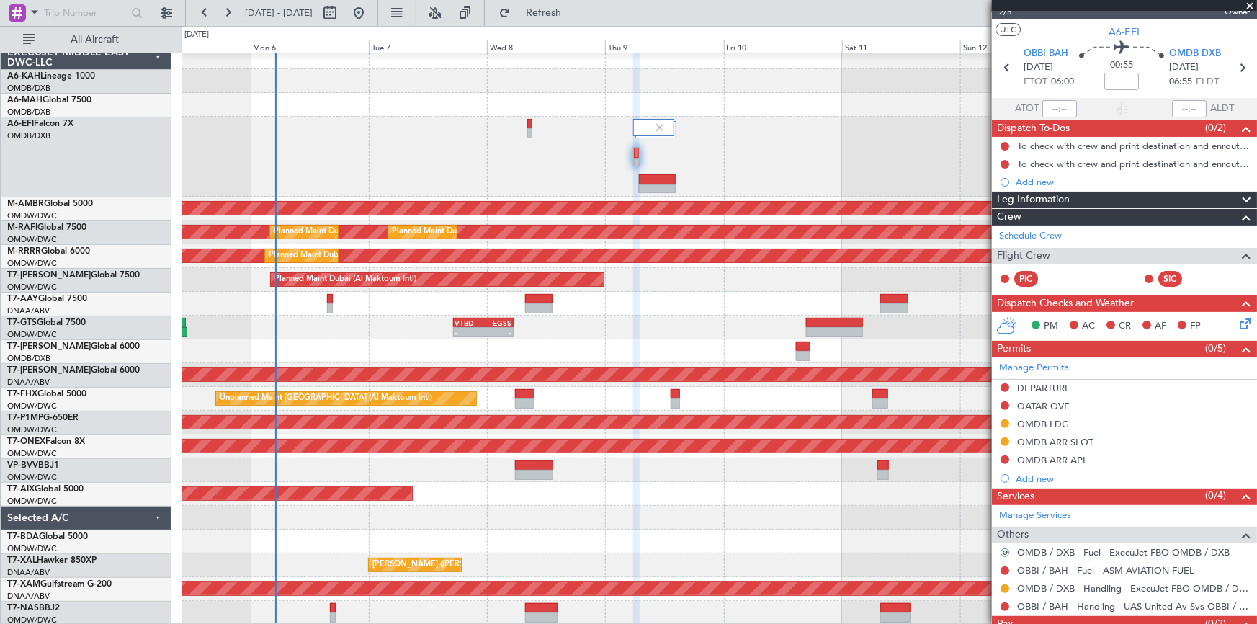
scroll to position [0, 0]
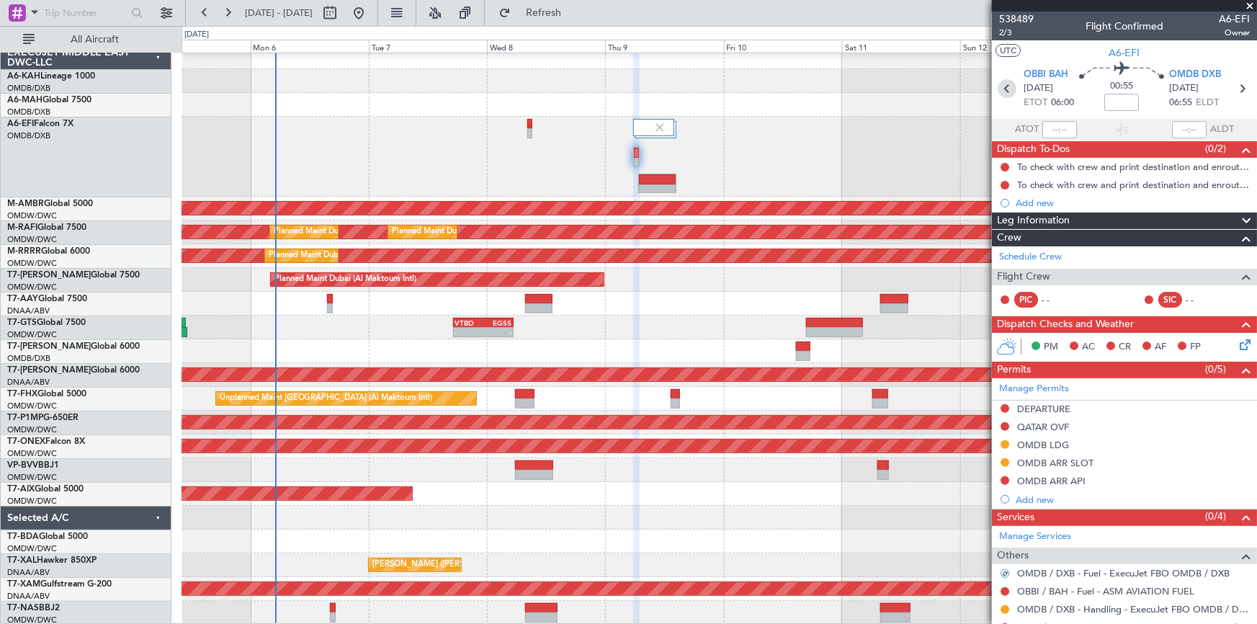
click at [998, 84] on icon at bounding box center [1007, 88] width 19 height 19
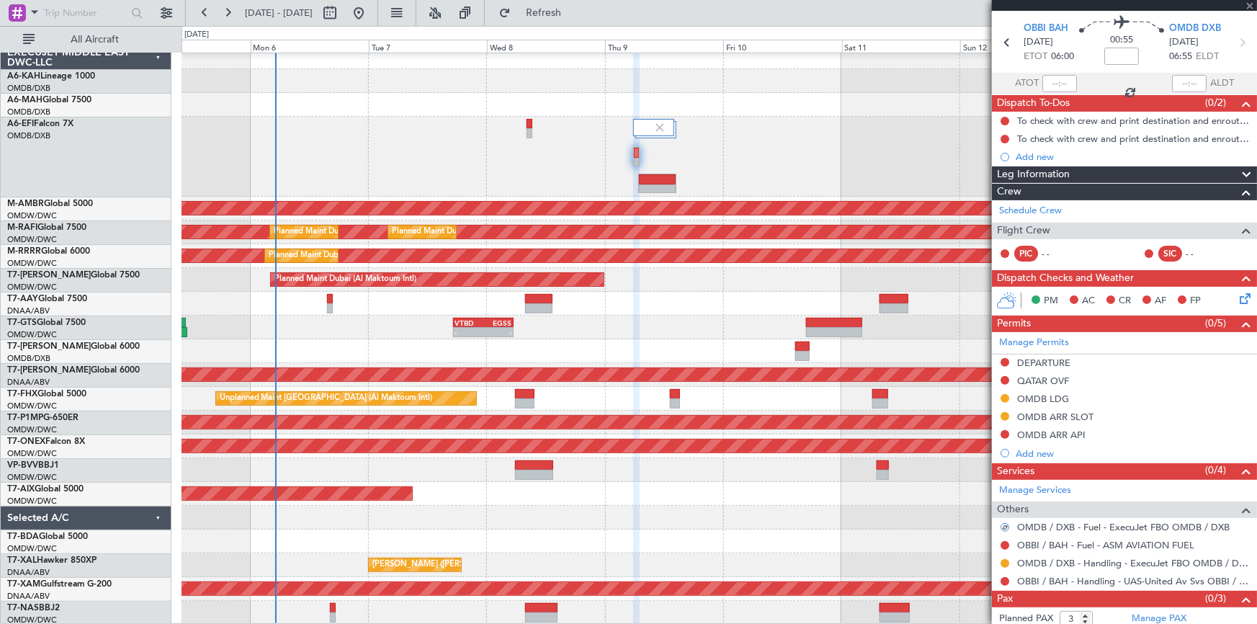
scroll to position [70, 0]
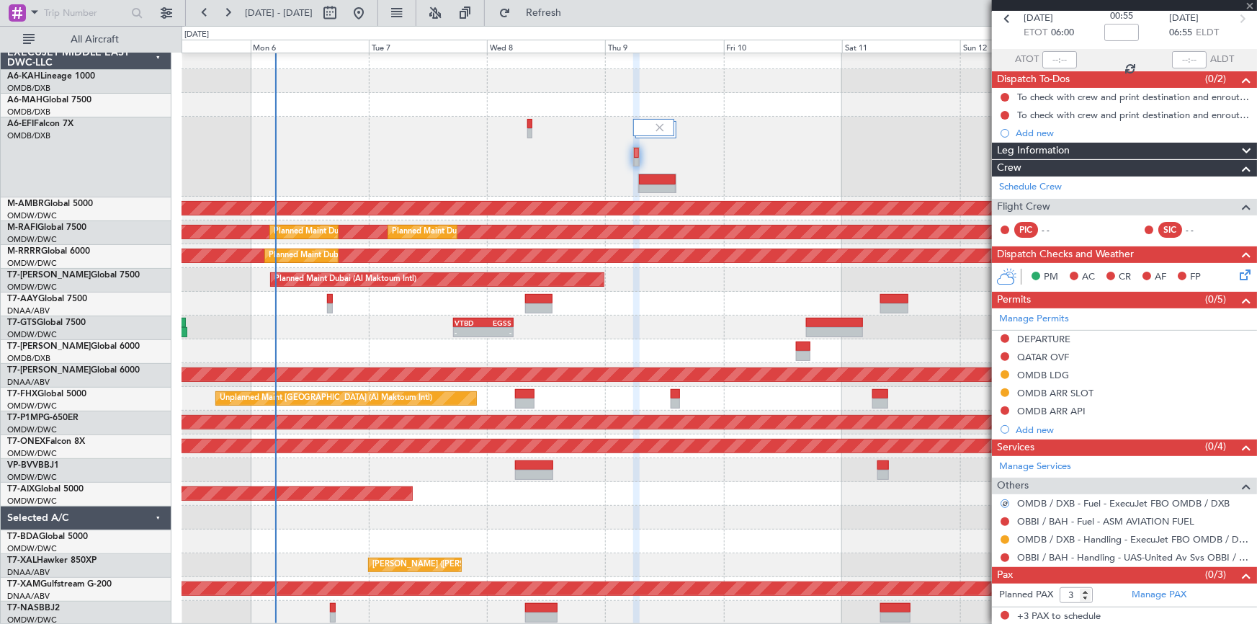
type input "-00:15"
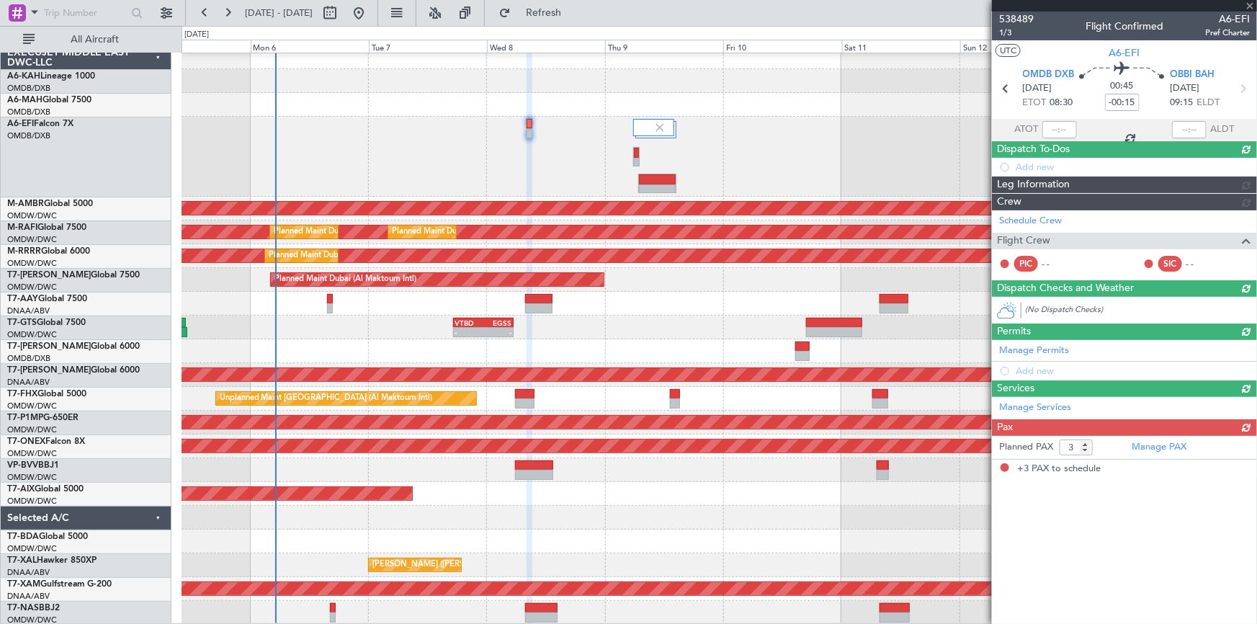
scroll to position [0, 0]
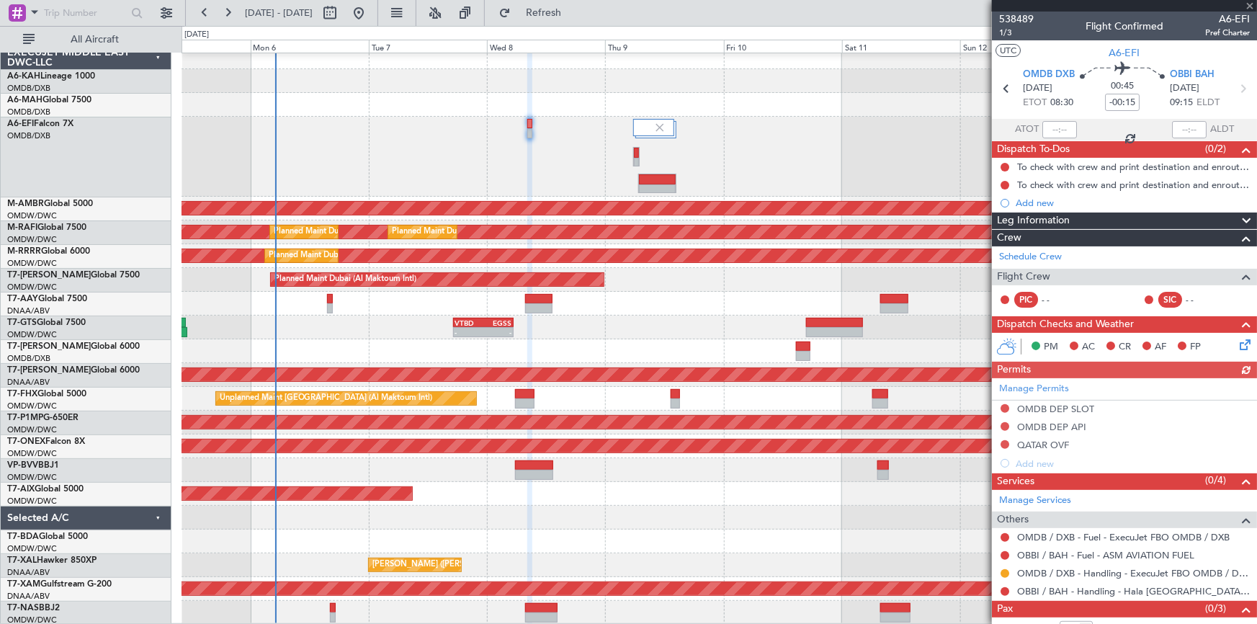
click at [1001, 407] on div "Manage Permits OMDB DEP SLOT OMDB DEP API QATAR OVF Add new" at bounding box center [1124, 425] width 265 height 94
click at [1004, 409] on div "Manage Permits OMDB DEP SLOT OMDB DEP API QATAR OVF Add new" at bounding box center [1124, 425] width 265 height 94
click at [1004, 408] on button at bounding box center [1005, 408] width 9 height 9
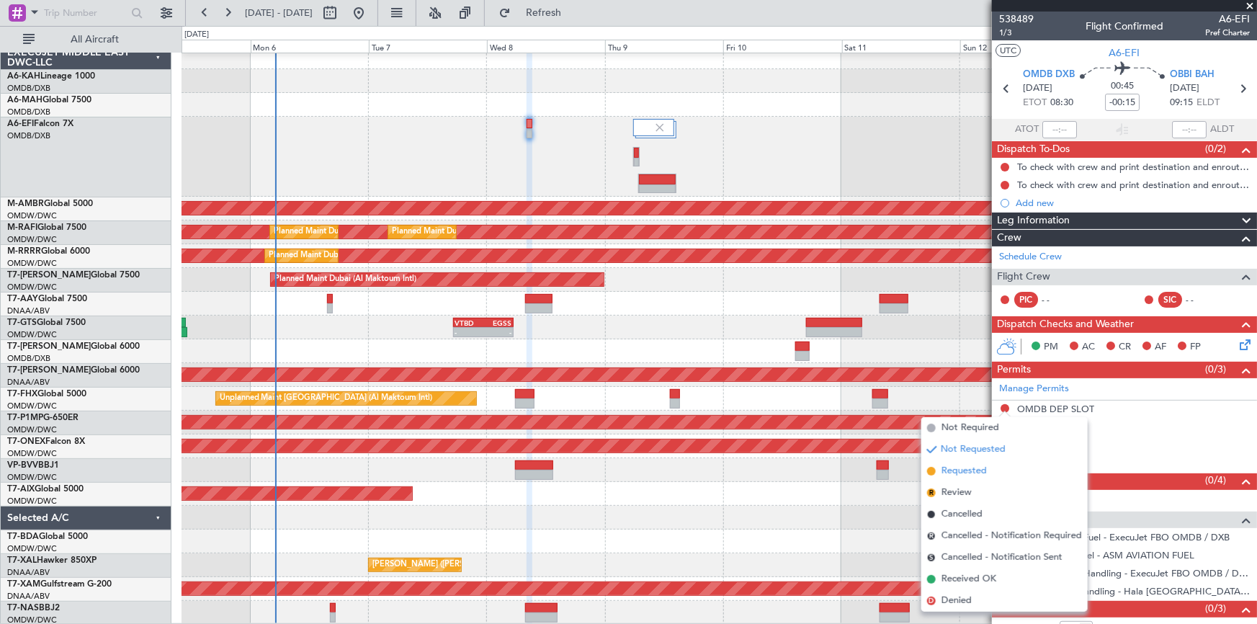
click at [972, 471] on span "Requested" at bounding box center [963, 471] width 45 height 14
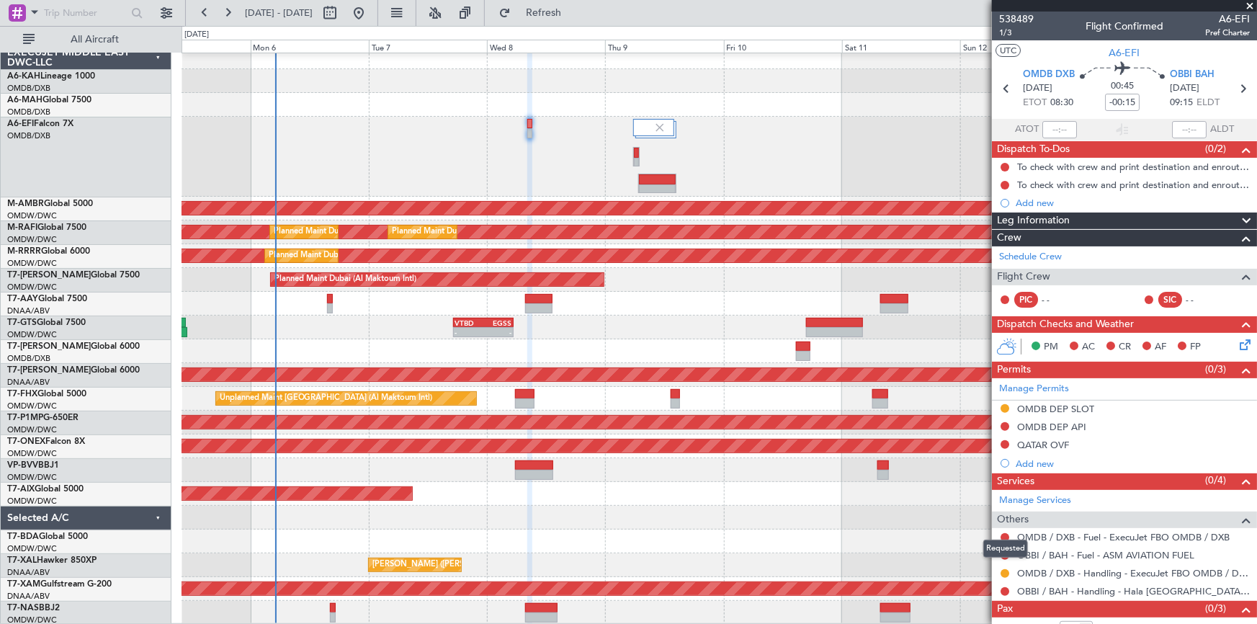
click at [1005, 533] on mat-tooltip-component "Requested" at bounding box center [1005, 548] width 65 height 38
click at [1006, 536] on button at bounding box center [1005, 537] width 9 height 9
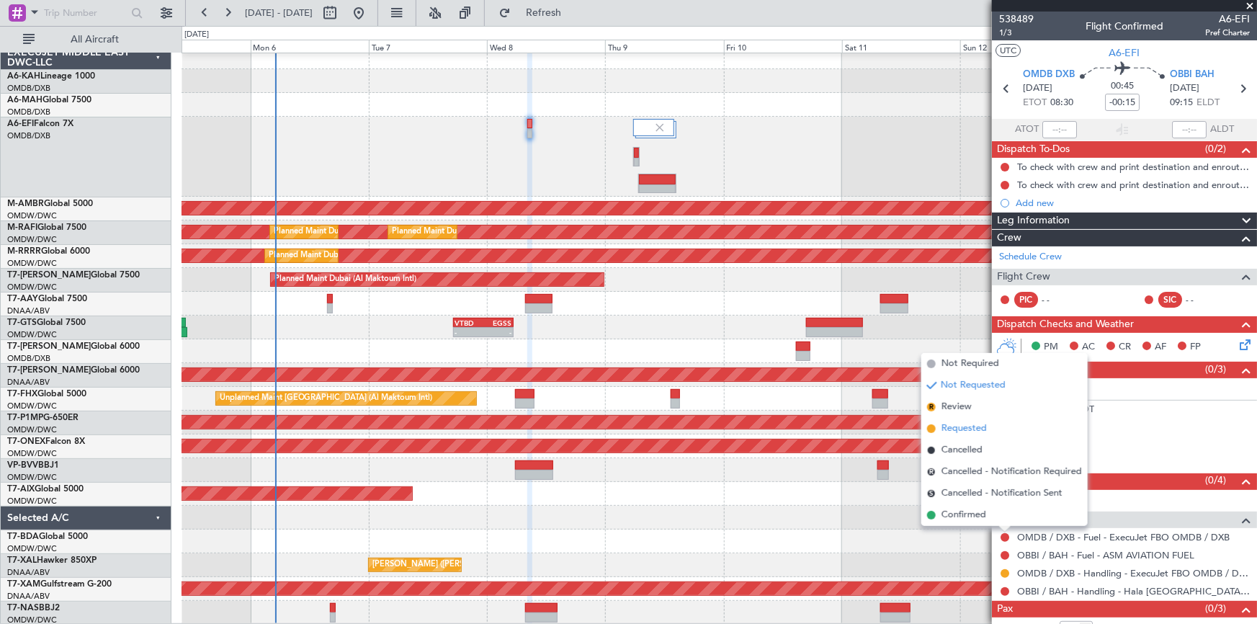
click at [980, 432] on span "Requested" at bounding box center [963, 428] width 45 height 14
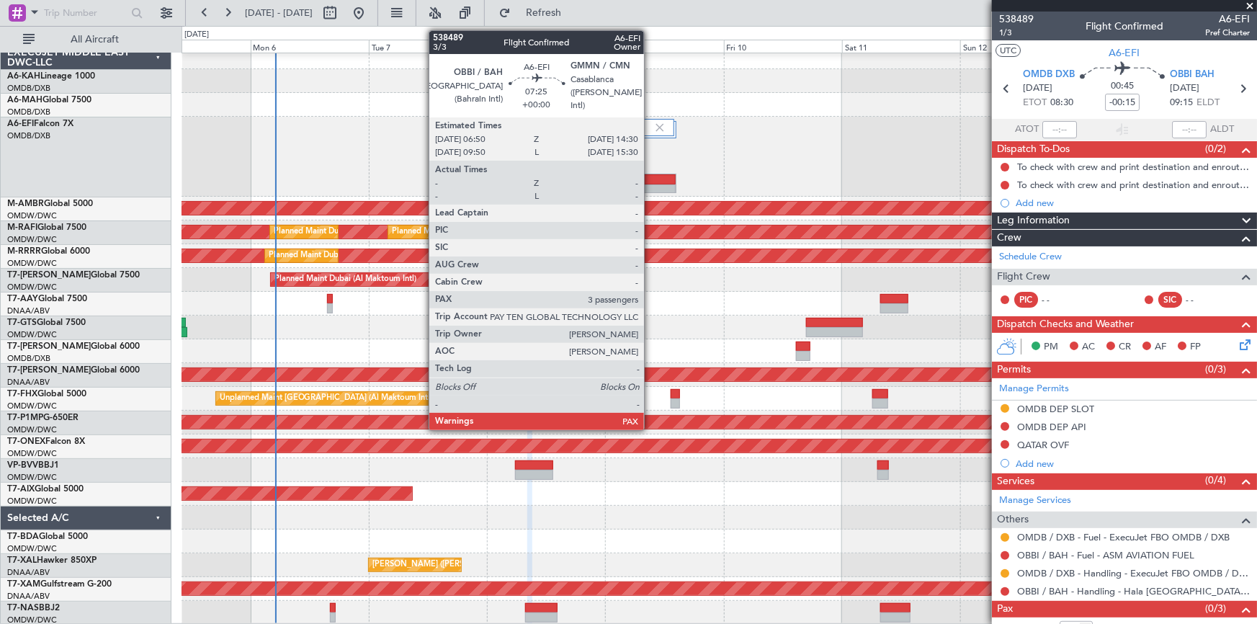
click at [650, 175] on div at bounding box center [657, 179] width 37 height 10
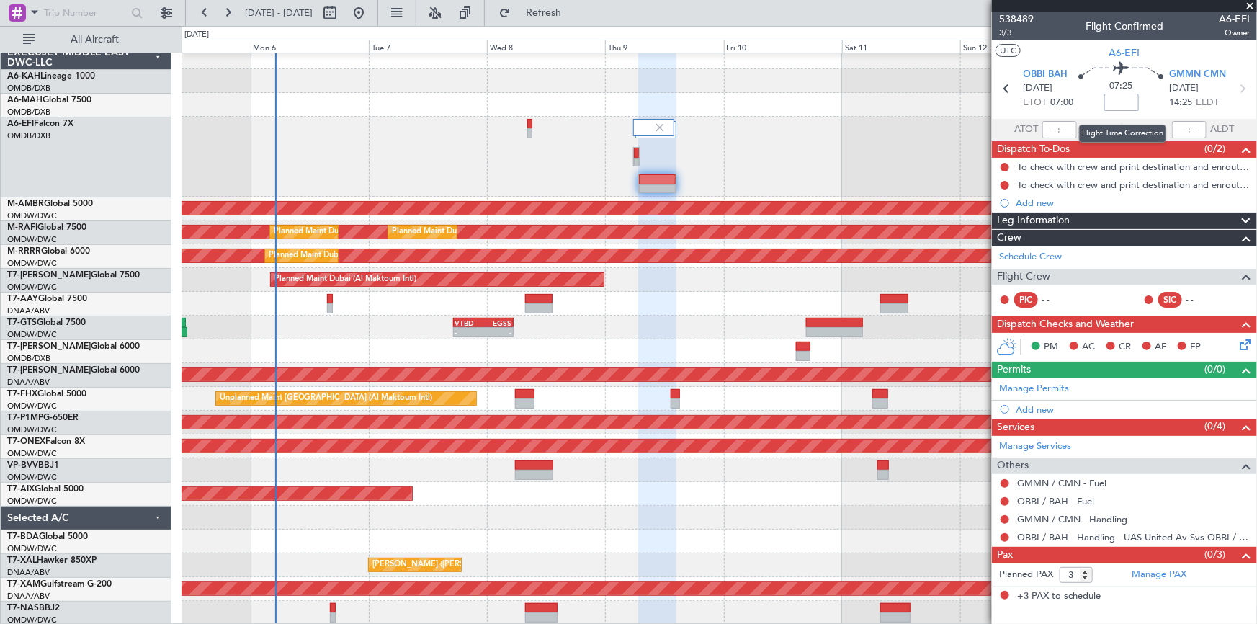
click at [1116, 101] on input at bounding box center [1121, 102] width 35 height 17
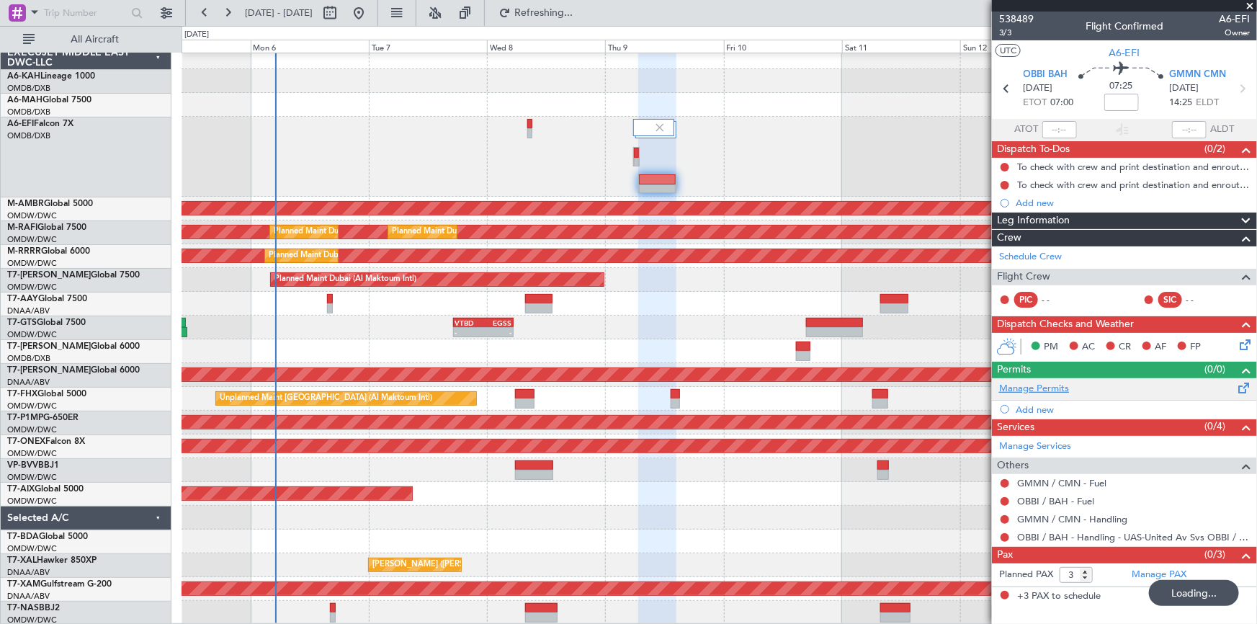
click at [1060, 385] on link "Manage Permits" at bounding box center [1034, 389] width 70 height 14
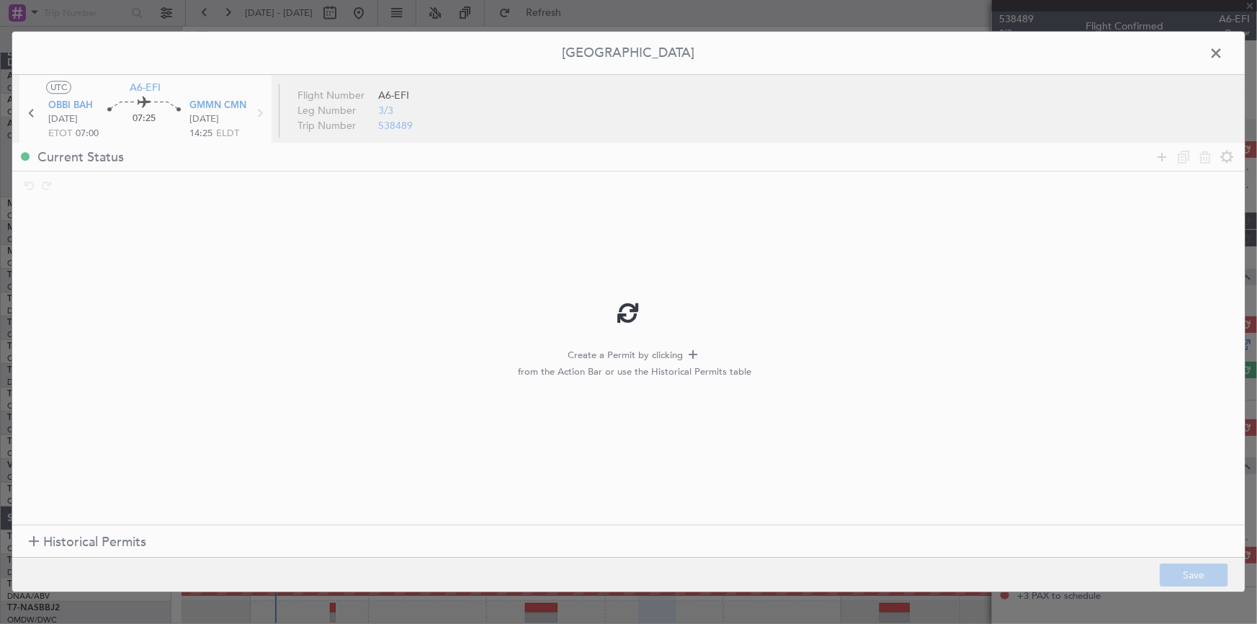
click at [105, 537] on div at bounding box center [628, 312] width 1232 height 560
drag, startPoint x: 86, startPoint y: 548, endPoint x: 22, endPoint y: 555, distance: 63.7
click at [84, 548] on div at bounding box center [628, 312] width 1232 height 560
click at [55, 542] on div at bounding box center [628, 312] width 1232 height 560
click at [35, 541] on div at bounding box center [34, 542] width 10 height 10
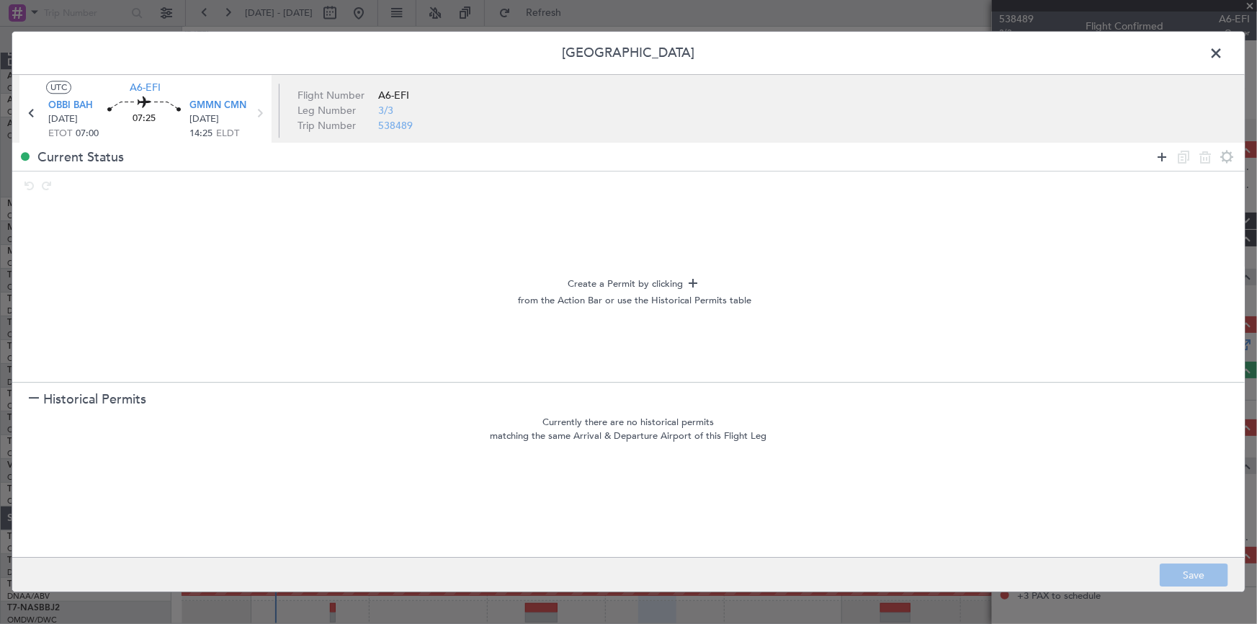
click at [1162, 153] on icon at bounding box center [1161, 156] width 17 height 17
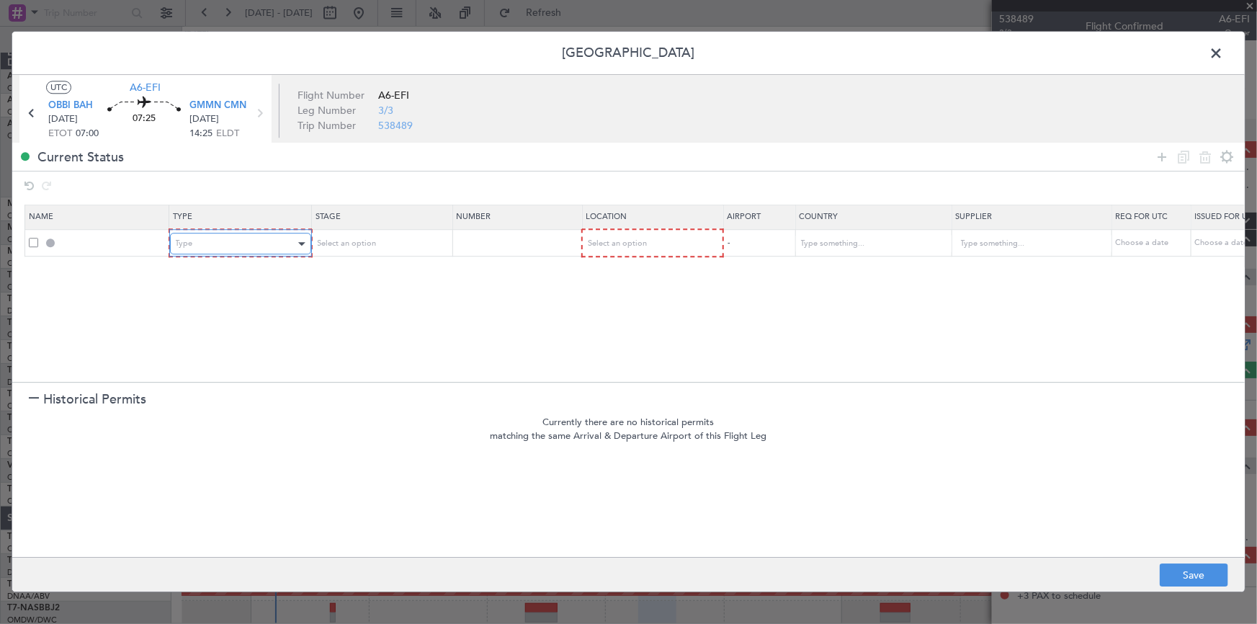
click at [256, 249] on div "Type" at bounding box center [236, 244] width 120 height 22
drag, startPoint x: 210, startPoint y: 417, endPoint x: 302, endPoint y: 372, distance: 102.8
click at [219, 413] on span "Departure" at bounding box center [240, 417] width 128 height 22
click at [413, 242] on div "Select an option" at bounding box center [376, 244] width 120 height 22
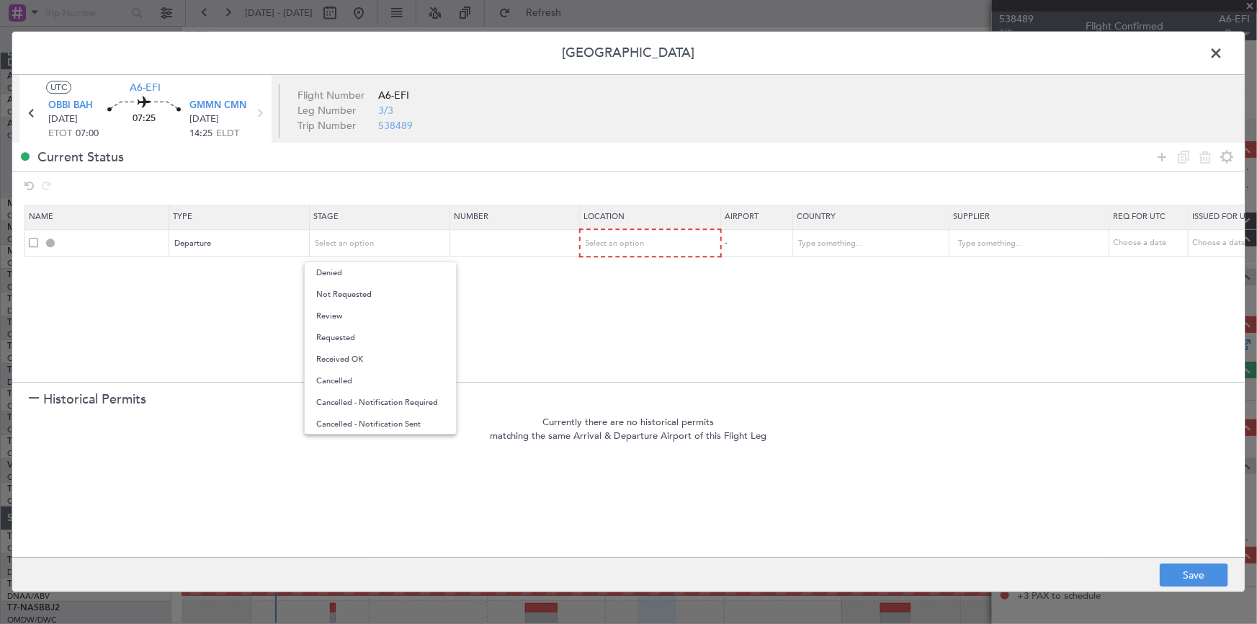
drag, startPoint x: 355, startPoint y: 295, endPoint x: 643, endPoint y: 264, distance: 289.8
click at [362, 296] on span "Not Requested" at bounding box center [380, 295] width 128 height 22
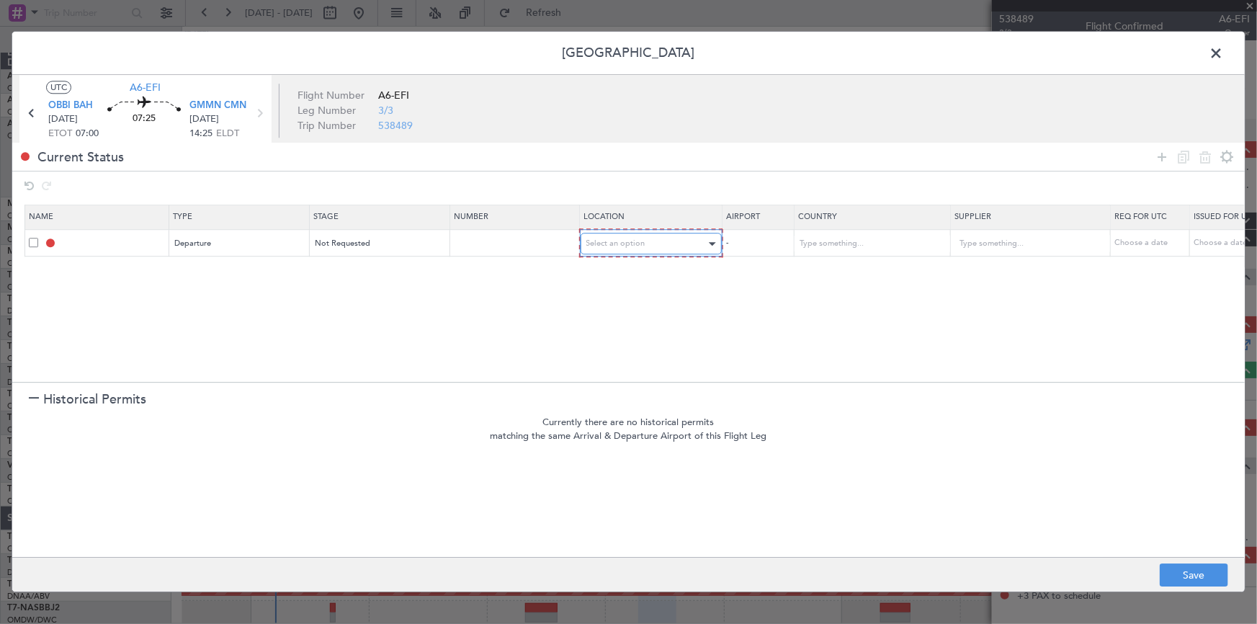
click at [631, 248] on div "Select an option" at bounding box center [646, 244] width 120 height 22
drag, startPoint x: 621, startPoint y: 272, endPoint x: 658, endPoint y: 274, distance: 37.5
click at [621, 273] on span "Departure" at bounding box center [650, 273] width 128 height 22
click at [1163, 152] on icon at bounding box center [1161, 156] width 17 height 17
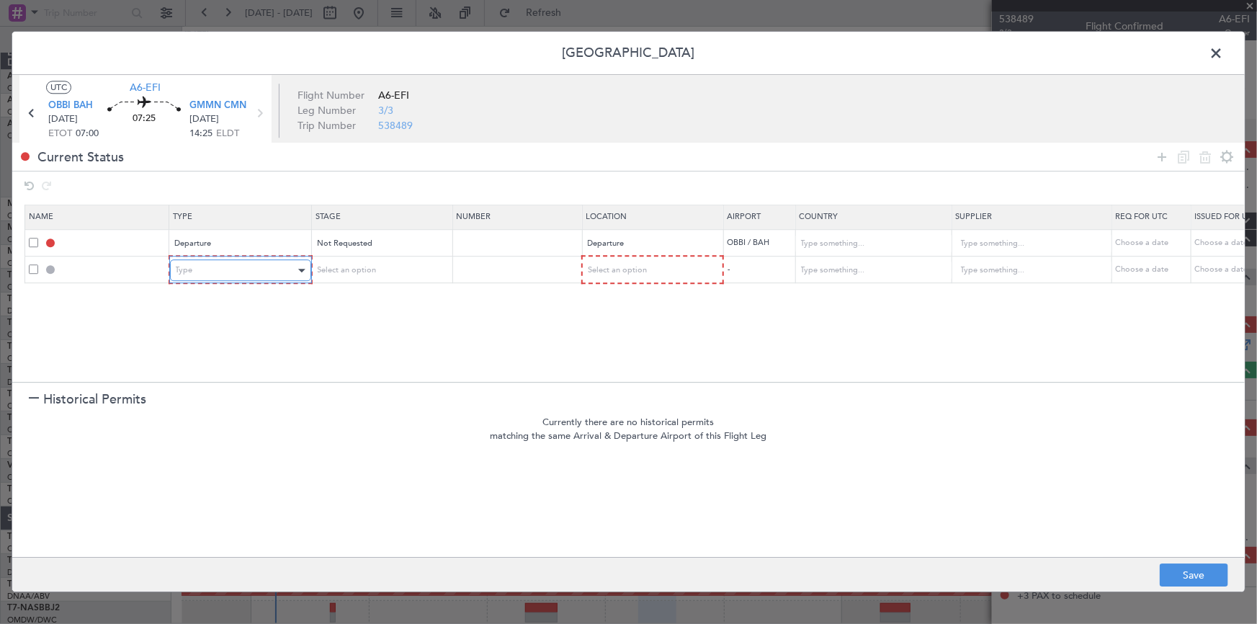
click at [217, 269] on div "Type" at bounding box center [236, 271] width 120 height 22
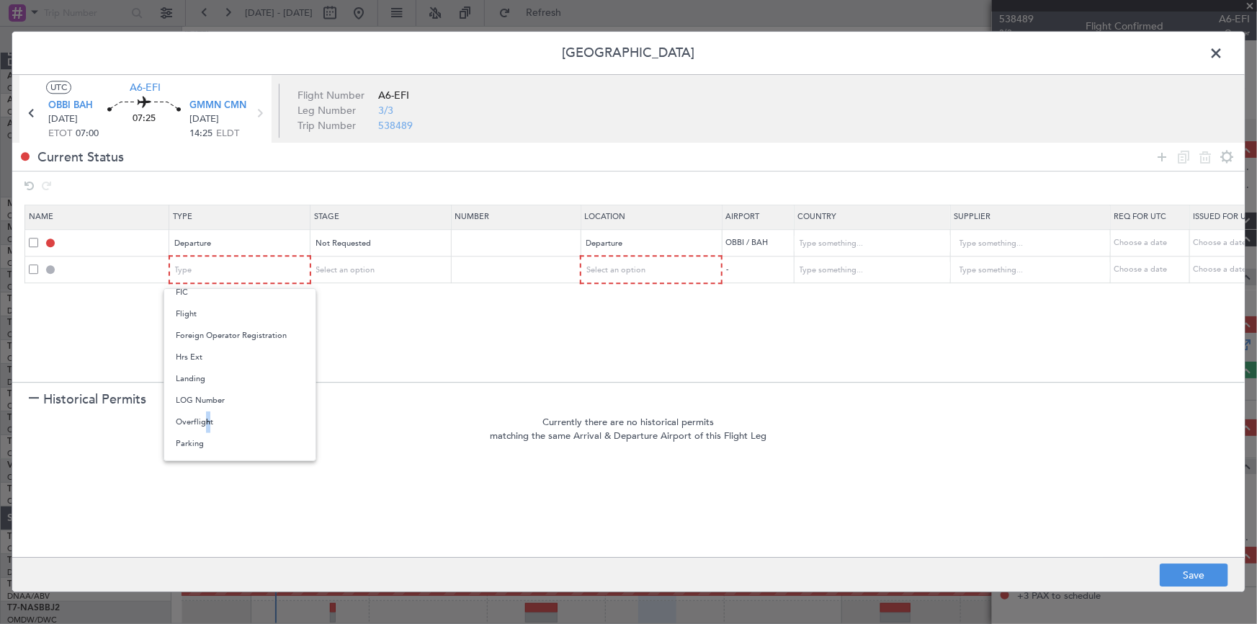
drag, startPoint x: 202, startPoint y: 422, endPoint x: 545, endPoint y: 326, distance: 356.9
click at [210, 420] on span "Overflight" at bounding box center [240, 422] width 128 height 22
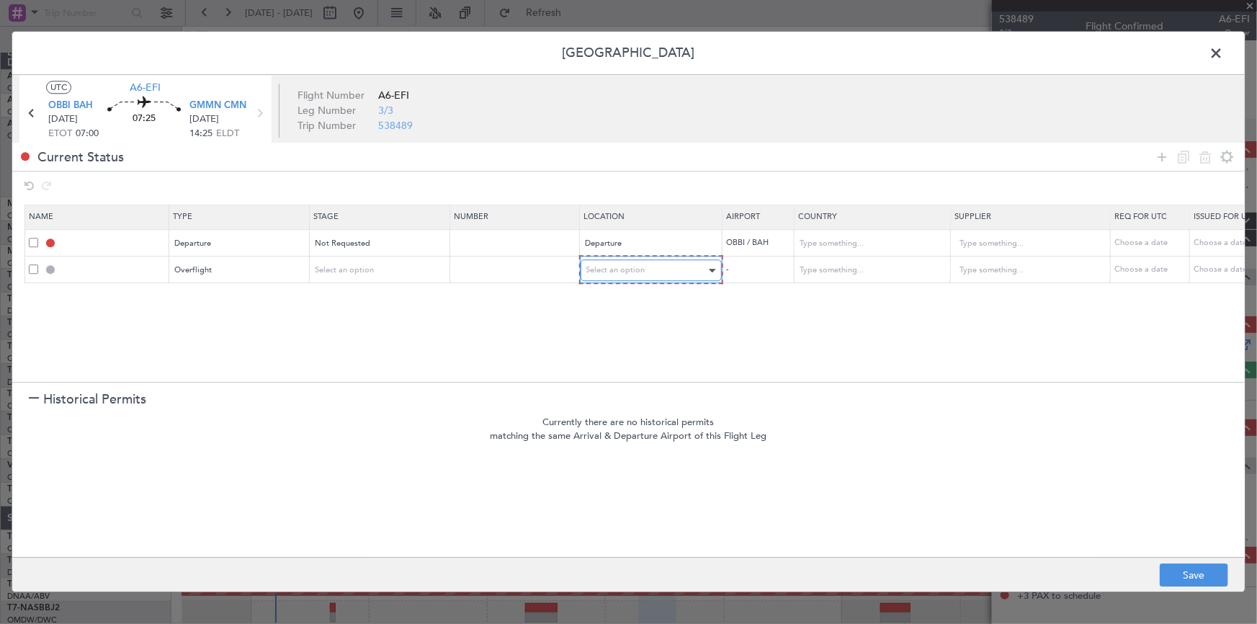
click at [614, 277] on div "Select an option" at bounding box center [646, 271] width 120 height 22
drag, startPoint x: 612, startPoint y: 380, endPoint x: 767, endPoint y: 335, distance: 162.1
click at [619, 382] on span "Enroute" at bounding box center [650, 386] width 128 height 22
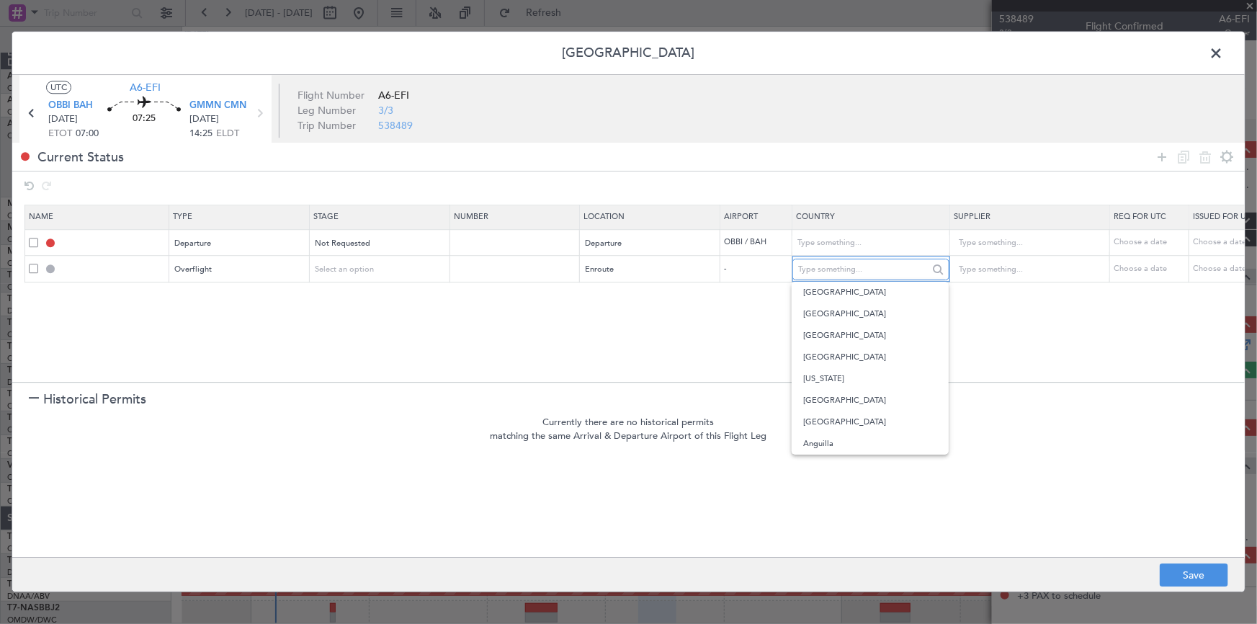
click at [840, 272] on input "text" at bounding box center [863, 270] width 130 height 22
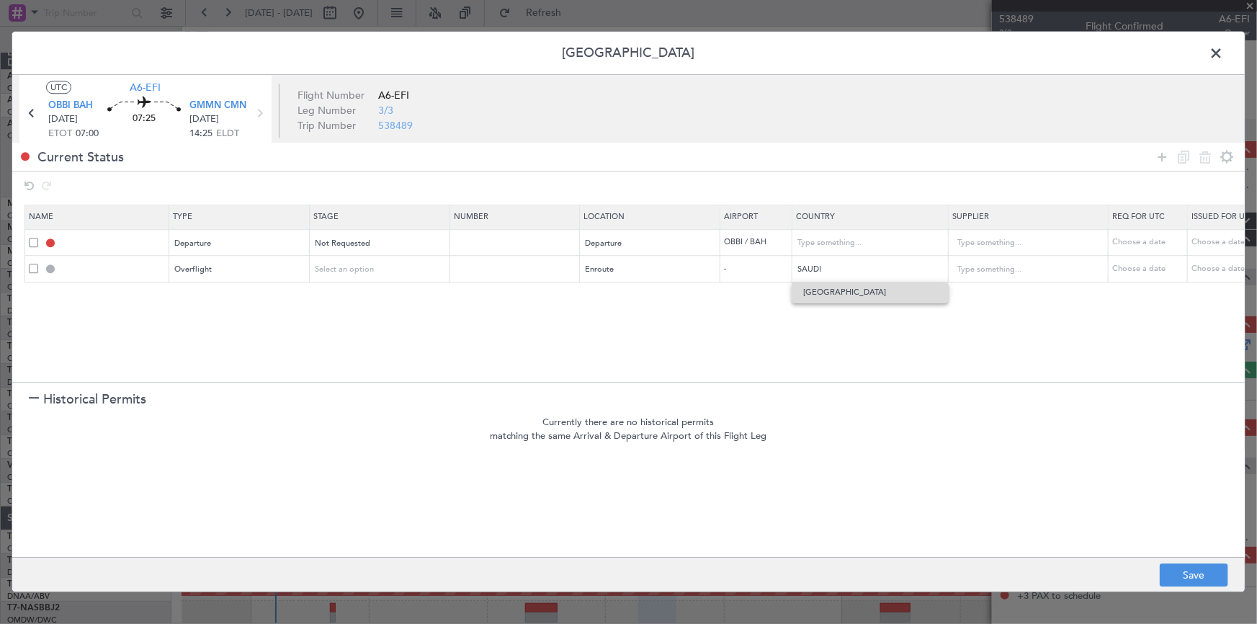
drag, startPoint x: 843, startPoint y: 299, endPoint x: 1026, endPoint y: 224, distance: 198.4
click at [843, 298] on span "Saudi Arabia" at bounding box center [870, 293] width 134 height 22
type input "Saudi Arabia"
click at [1160, 153] on icon at bounding box center [1161, 156] width 17 height 17
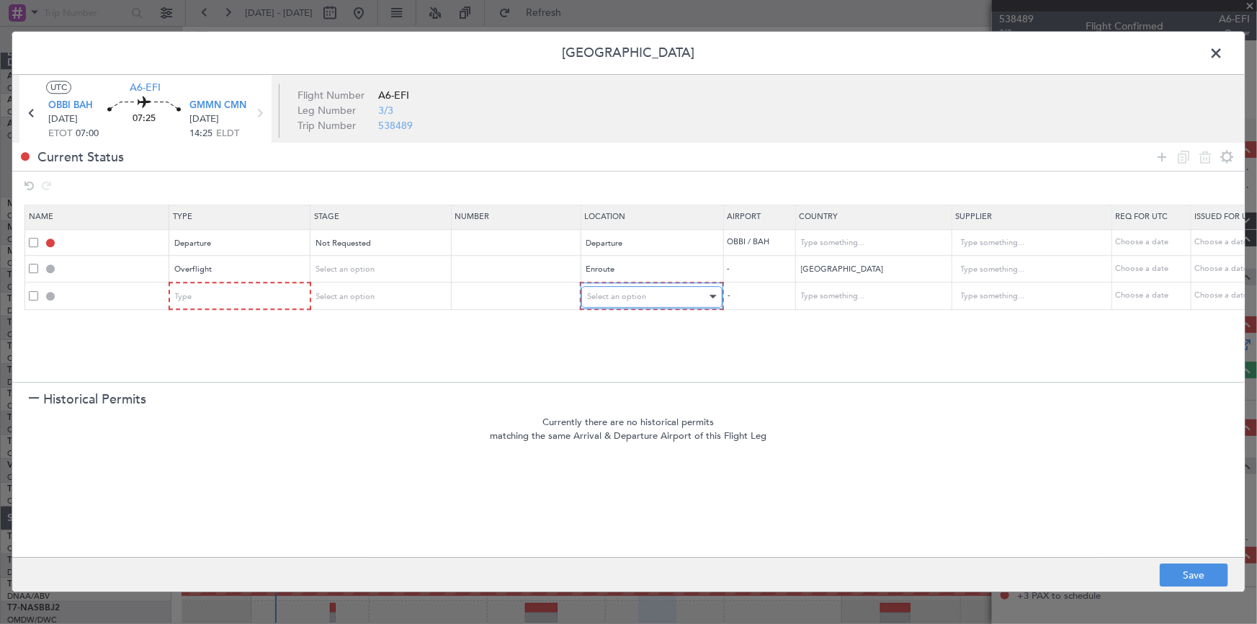
click at [637, 302] on div "Select an option" at bounding box center [647, 297] width 120 height 22
drag, startPoint x: 616, startPoint y: 411, endPoint x: 670, endPoint y: 406, distance: 54.3
click at [629, 411] on span "Enroute" at bounding box center [651, 413] width 128 height 22
click at [880, 291] on input "text" at bounding box center [865, 297] width 130 height 22
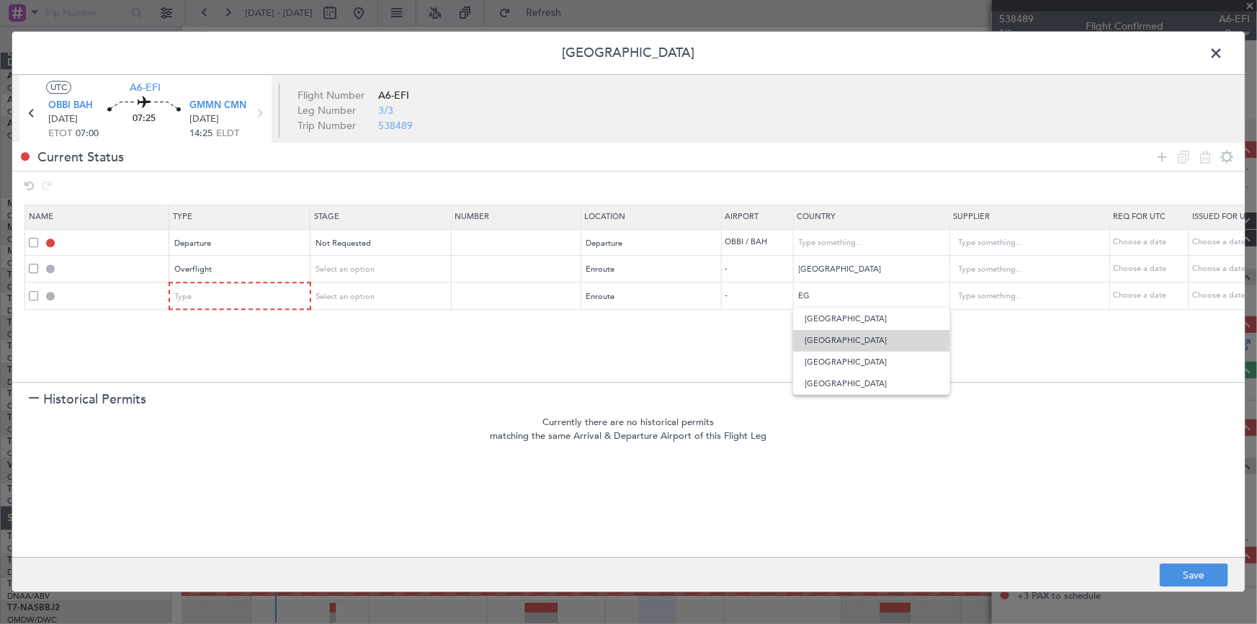
click at [822, 341] on span "Egypt" at bounding box center [872, 341] width 134 height 22
type input "Egypt"
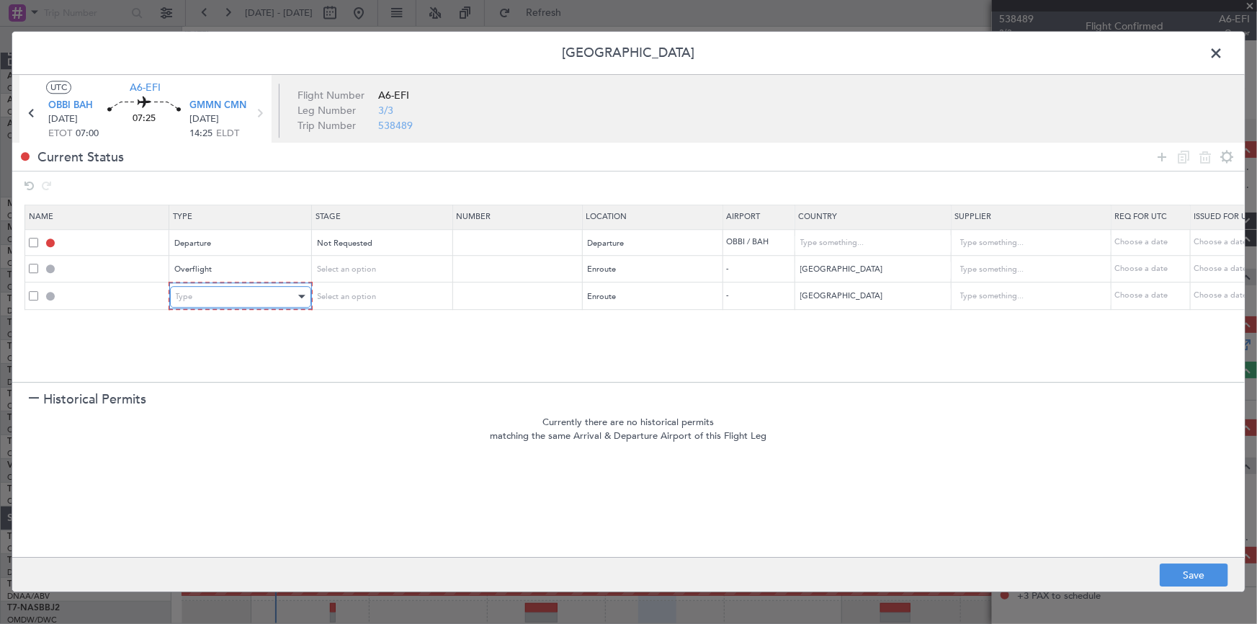
click at [240, 291] on div "Type" at bounding box center [236, 297] width 120 height 22
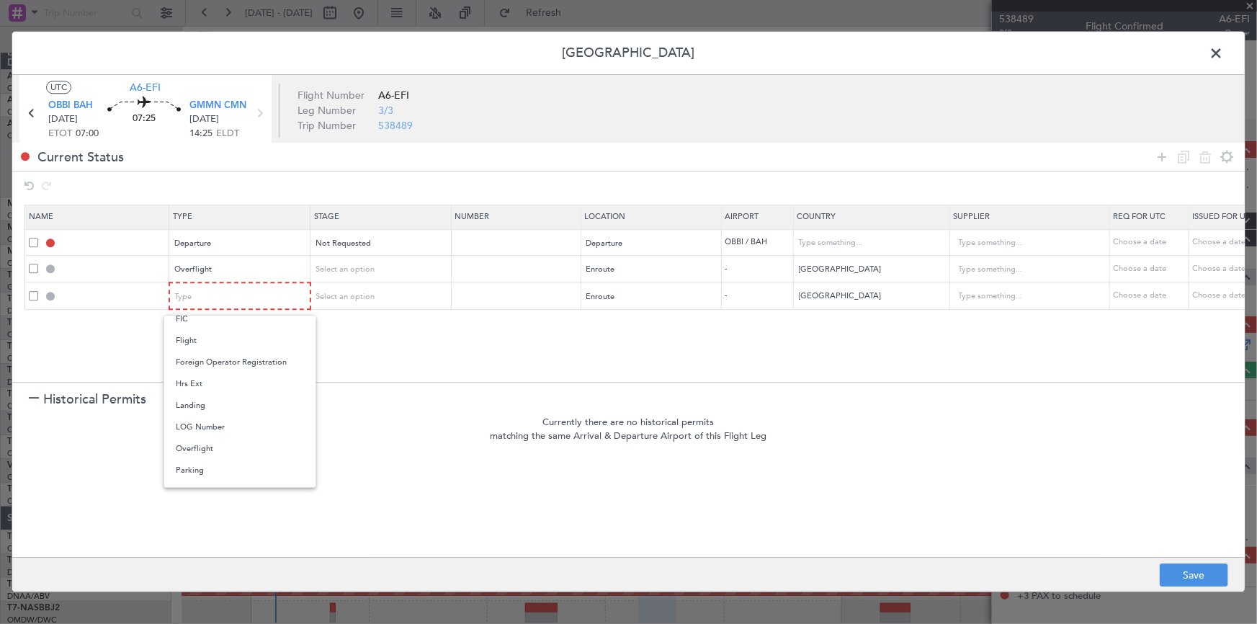
drag, startPoint x: 198, startPoint y: 447, endPoint x: 771, endPoint y: 411, distance: 573.8
click at [203, 447] on span "Overflight" at bounding box center [240, 449] width 128 height 22
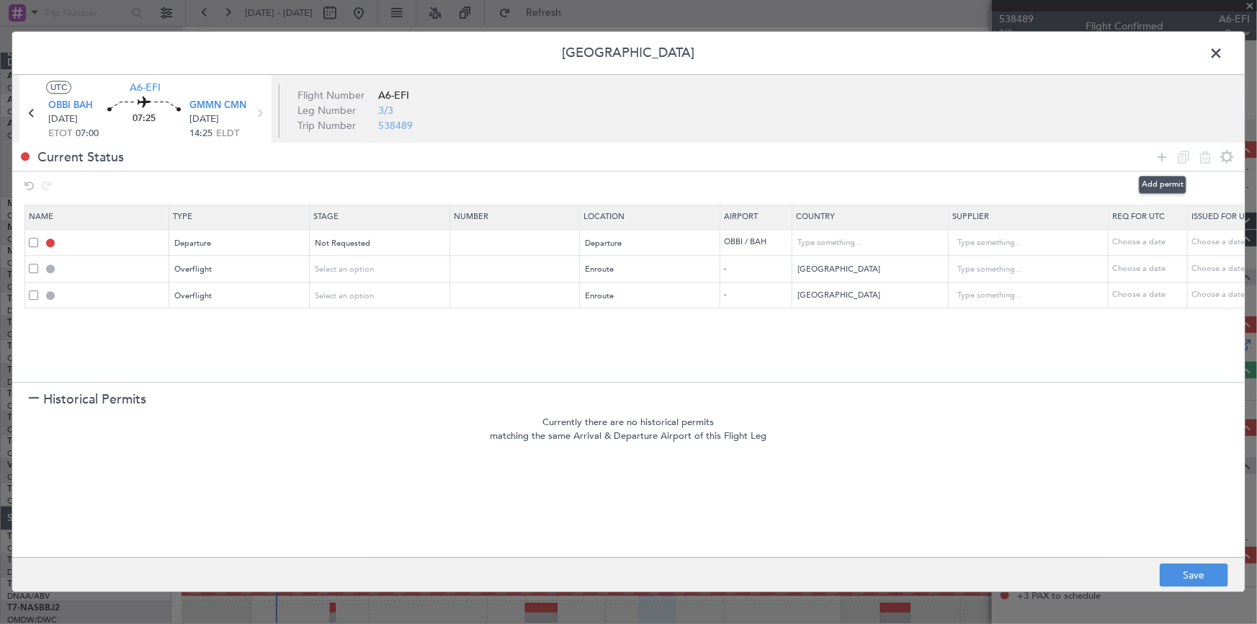
drag, startPoint x: 1160, startPoint y: 153, endPoint x: 1146, endPoint y: 168, distance: 20.4
click at [1160, 156] on icon at bounding box center [1161, 156] width 17 height 17
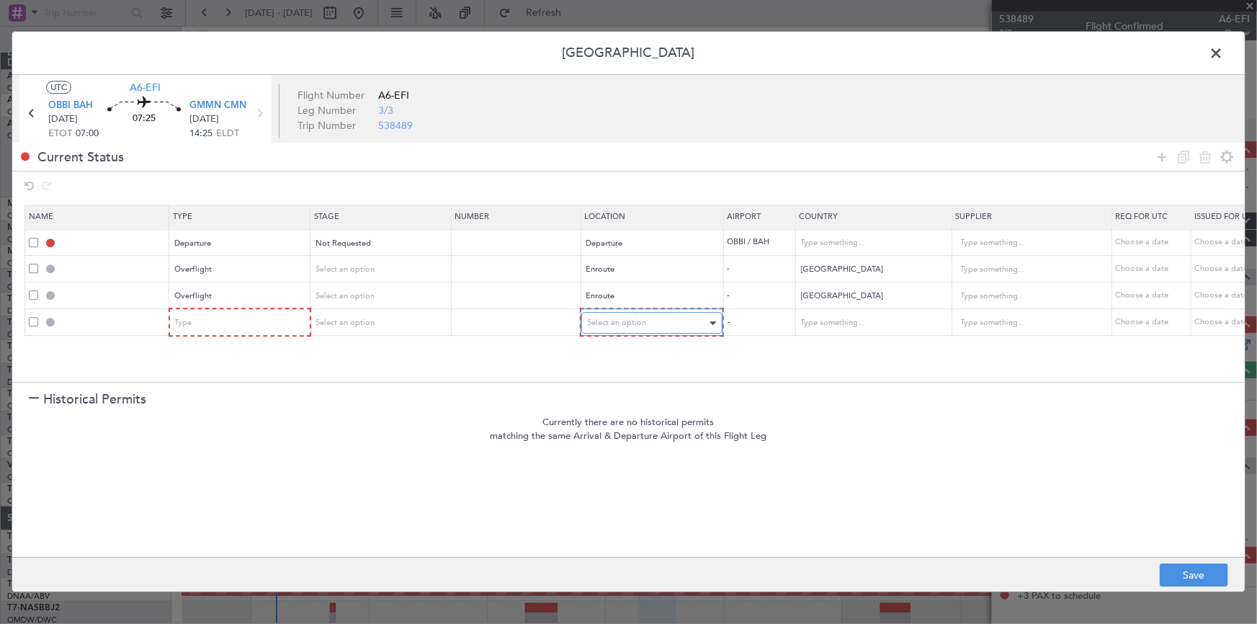
click at [642, 321] on span "Select an option" at bounding box center [616, 323] width 59 height 11
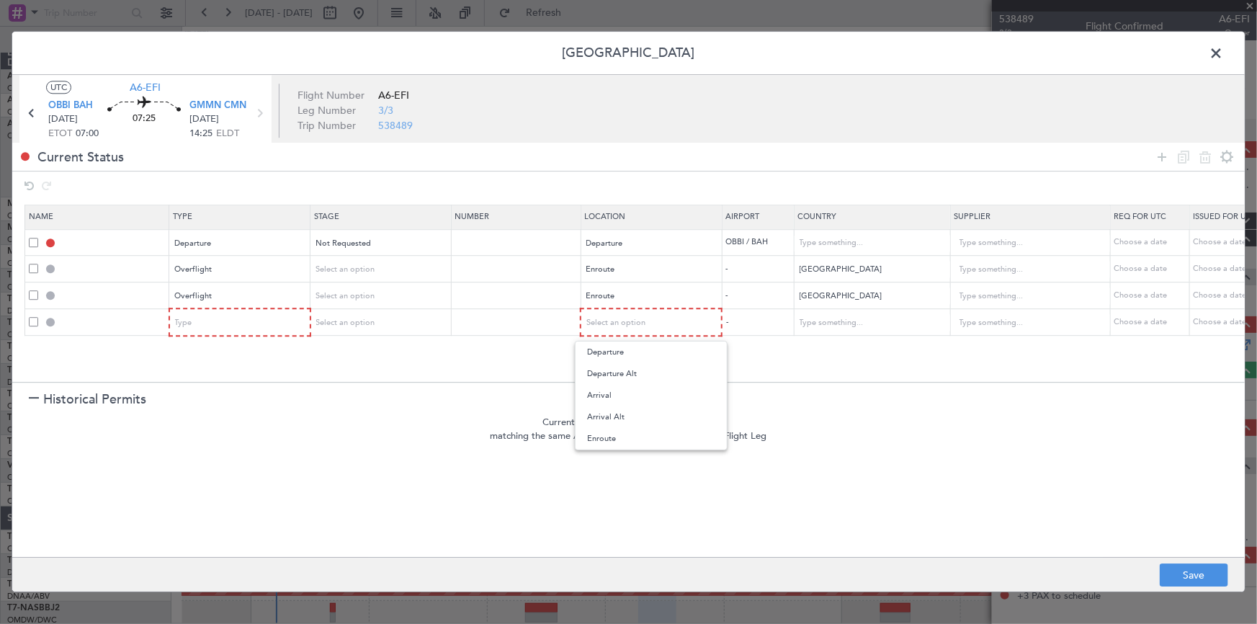
drag, startPoint x: 596, startPoint y: 433, endPoint x: 609, endPoint y: 434, distance: 13.8
click at [601, 434] on span "Enroute" at bounding box center [651, 439] width 128 height 22
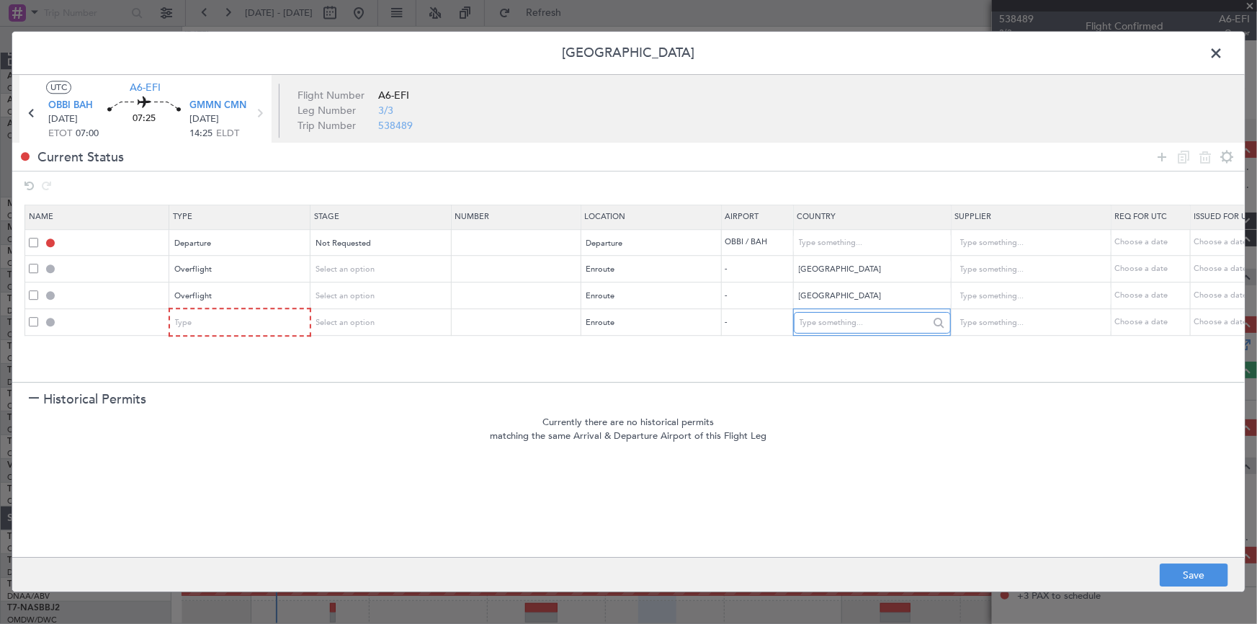
click at [860, 326] on input "text" at bounding box center [865, 323] width 130 height 22
click at [830, 349] on span "Tunisia" at bounding box center [872, 345] width 134 height 22
type input "Tunisia"
click at [1162, 155] on icon at bounding box center [1161, 156] width 17 height 17
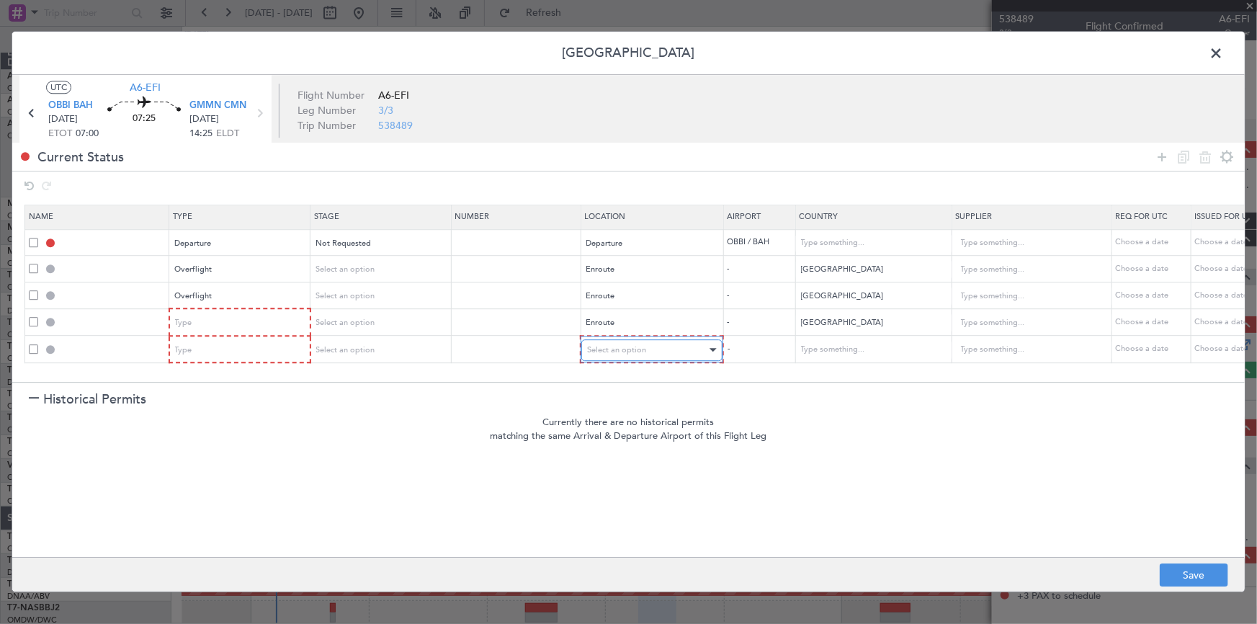
click at [648, 346] on div "Select an option" at bounding box center [647, 350] width 120 height 22
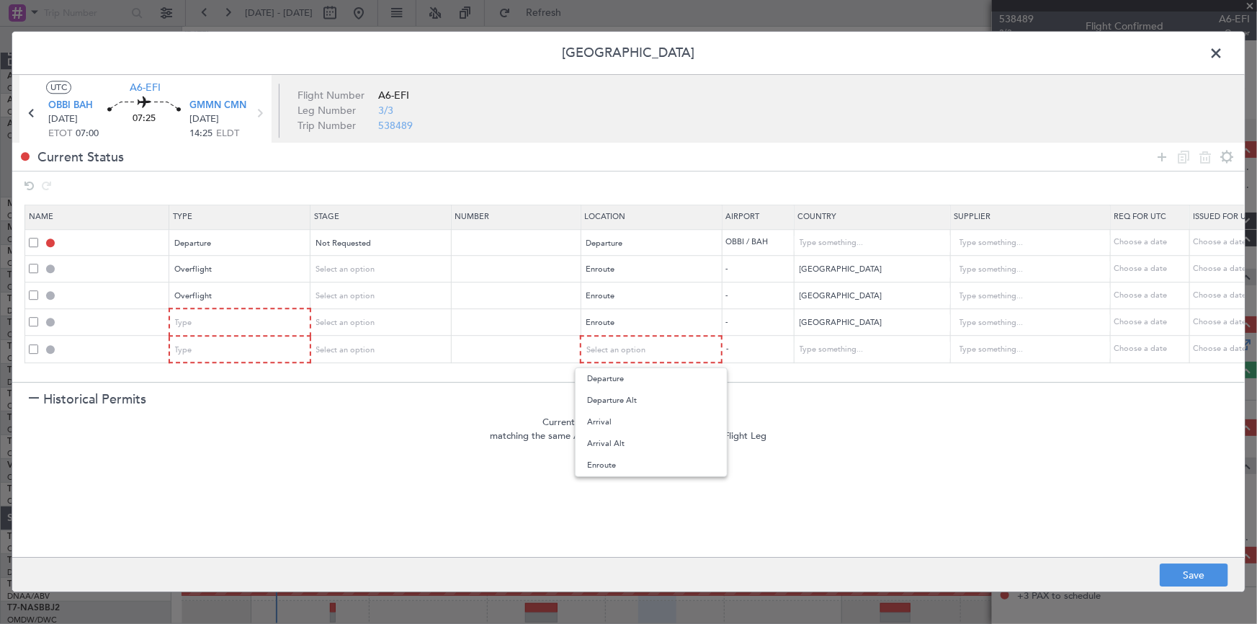
drag, startPoint x: 607, startPoint y: 470, endPoint x: 735, endPoint y: 442, distance: 132.0
click at [610, 469] on span "Enroute" at bounding box center [651, 466] width 128 height 22
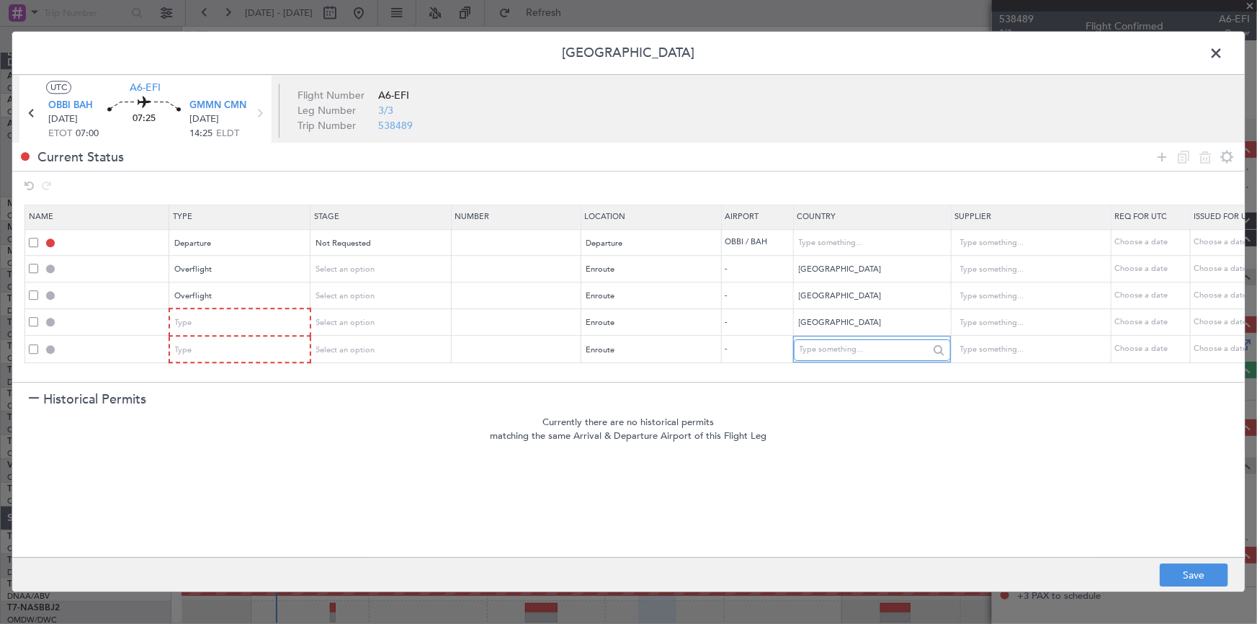
click at [864, 350] on input "text" at bounding box center [865, 350] width 130 height 22
click at [813, 372] on span "Algeria" at bounding box center [872, 373] width 134 height 22
type input "Algeria"
click at [1163, 153] on icon at bounding box center [1161, 156] width 17 height 17
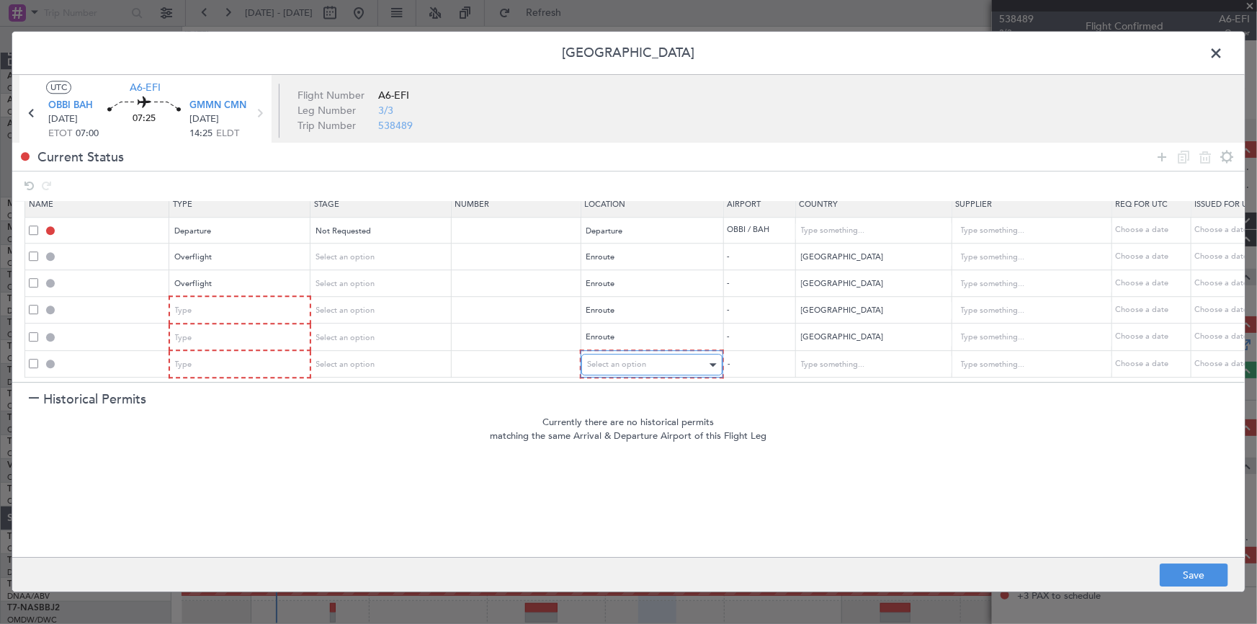
click at [600, 359] on span "Select an option" at bounding box center [616, 364] width 59 height 11
click at [613, 433] on span "Arrival" at bounding box center [651, 429] width 128 height 22
click at [282, 354] on div "Type" at bounding box center [236, 365] width 120 height 22
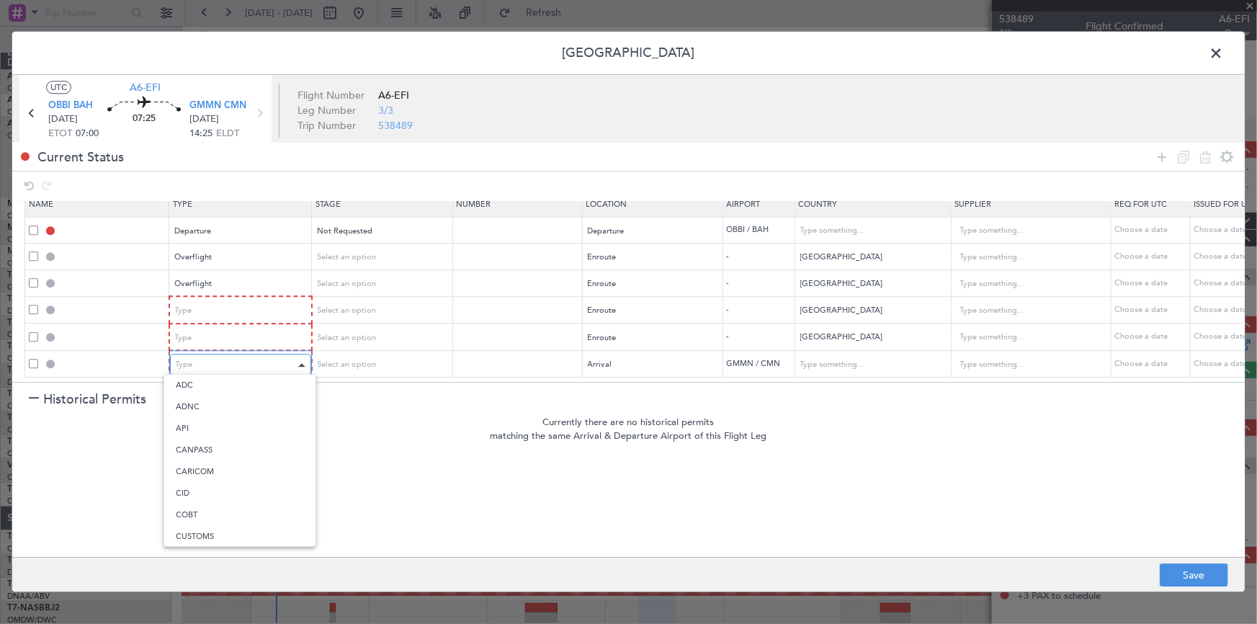
scroll to position [220, 0]
click at [195, 511] on span "Landing" at bounding box center [240, 512] width 128 height 22
click at [220, 328] on div "Type" at bounding box center [236, 339] width 120 height 22
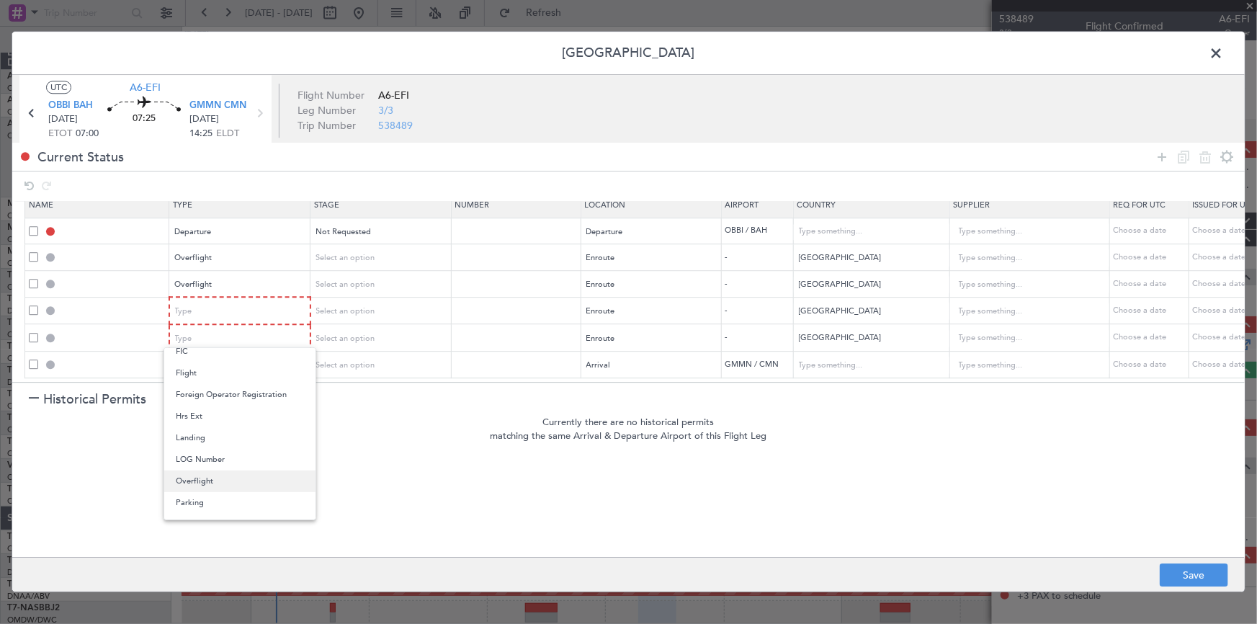
click at [202, 477] on span "Overflight" at bounding box center [240, 481] width 128 height 22
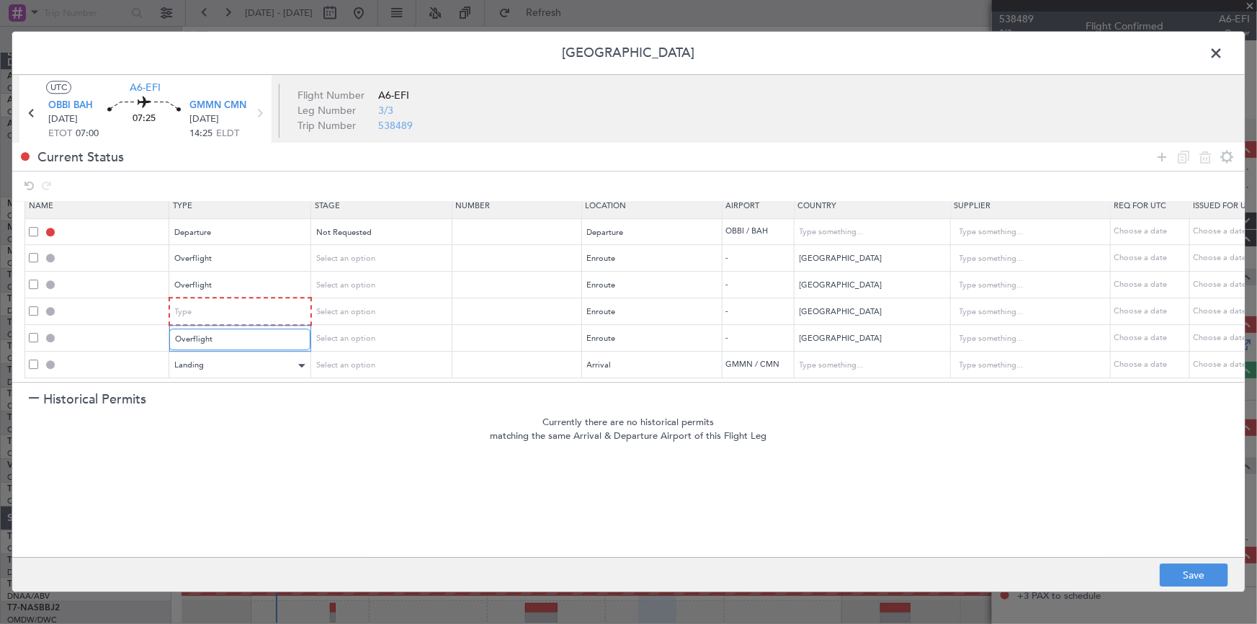
scroll to position [19, 0]
click at [219, 302] on div "Type" at bounding box center [236, 313] width 120 height 22
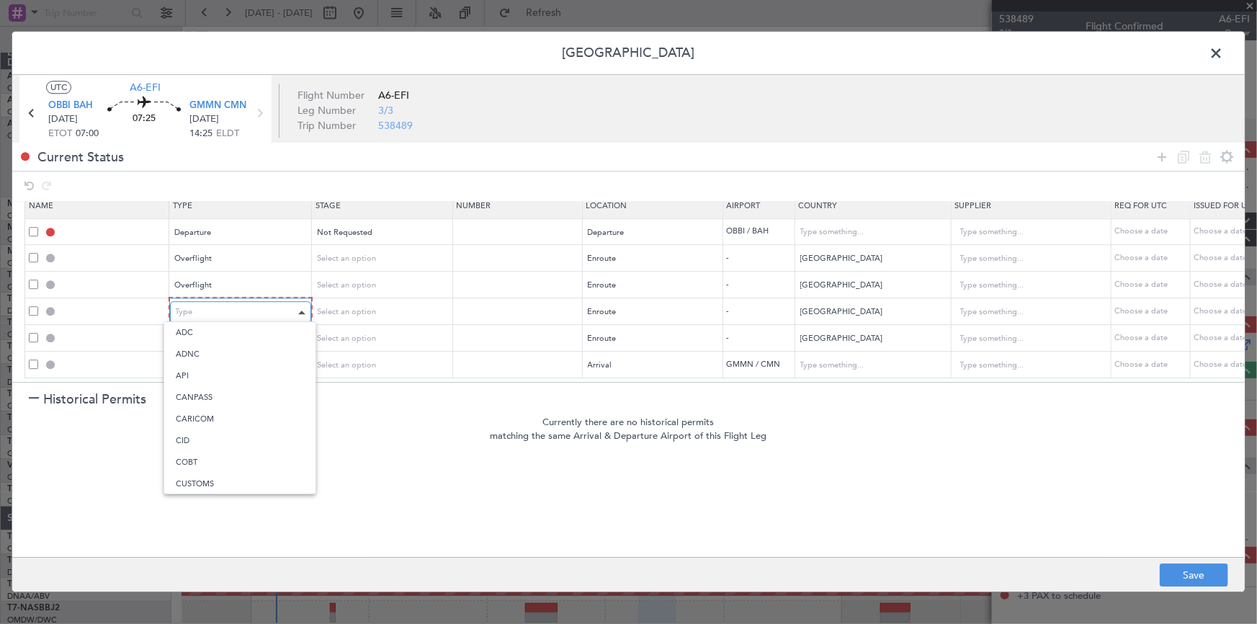
scroll to position [267, 0]
click at [202, 456] on span "Overflight" at bounding box center [240, 455] width 128 height 22
click at [1173, 576] on button "Save" at bounding box center [1194, 575] width 68 height 23
type input "DEPARTURE"
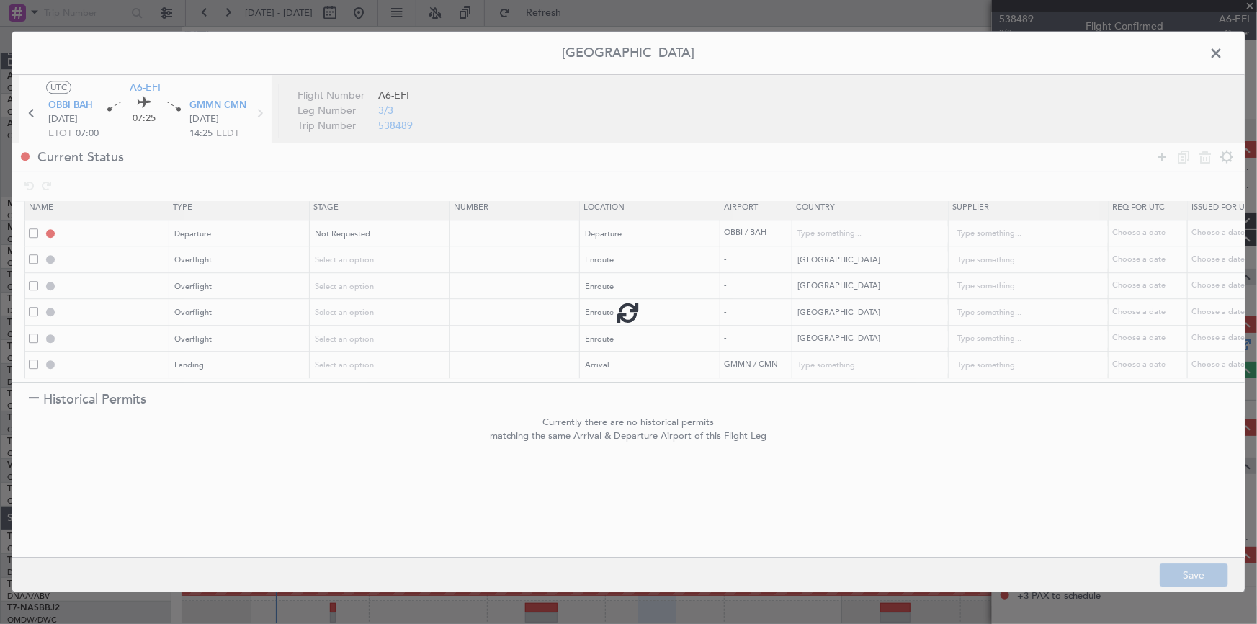
type input "Bahrain"
type input "NNN"
type input "SAUDI ARABIA OVF"
type input "NNN"
type input "EGYPT OVF"
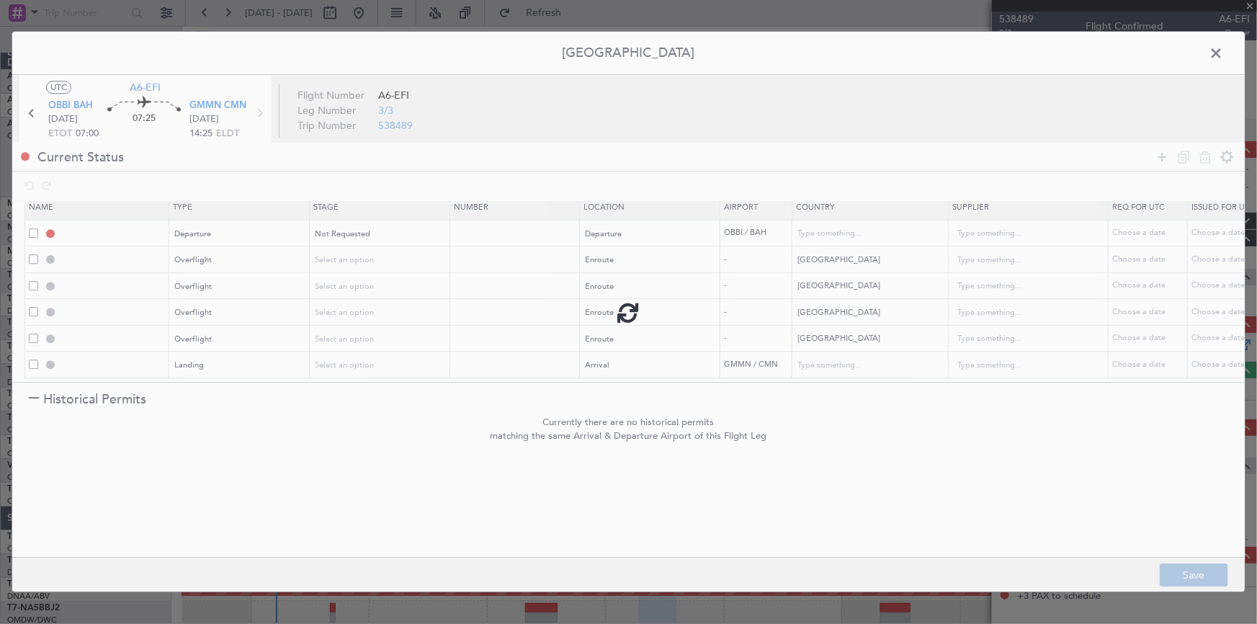
type input "NNN"
type input "TUNISIA OVF"
type input "NNN"
type input "ALGERIA OVF"
type input "NNN"
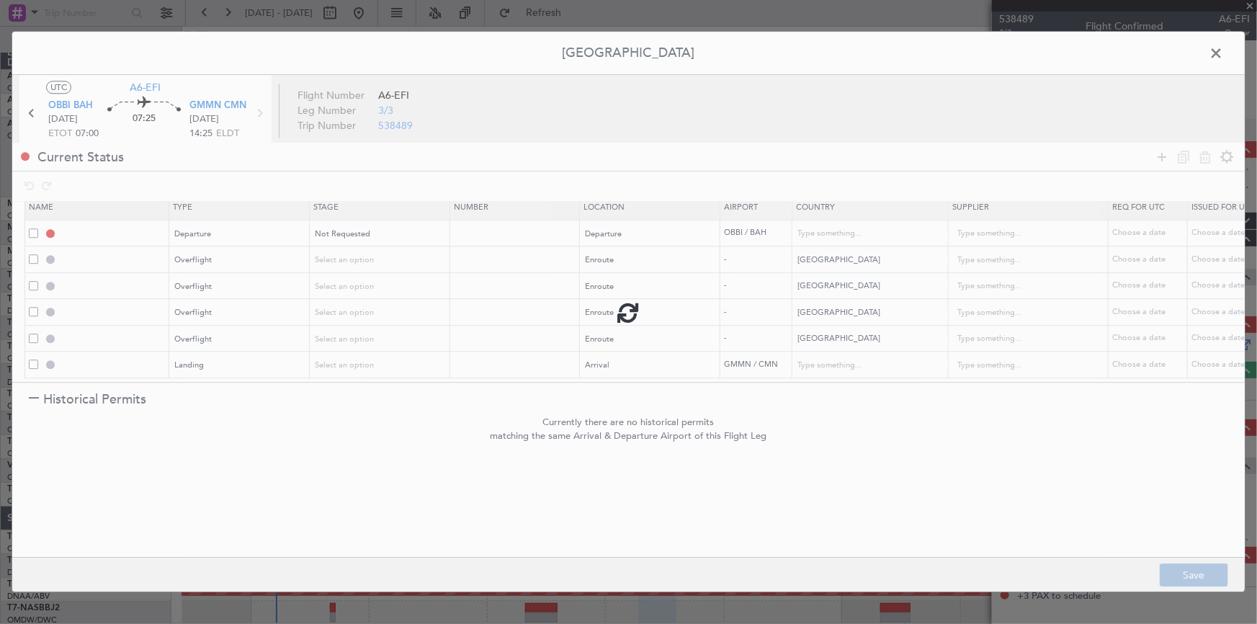
type input "GMMN LDG"
type input "Morocco"
type input "NNN"
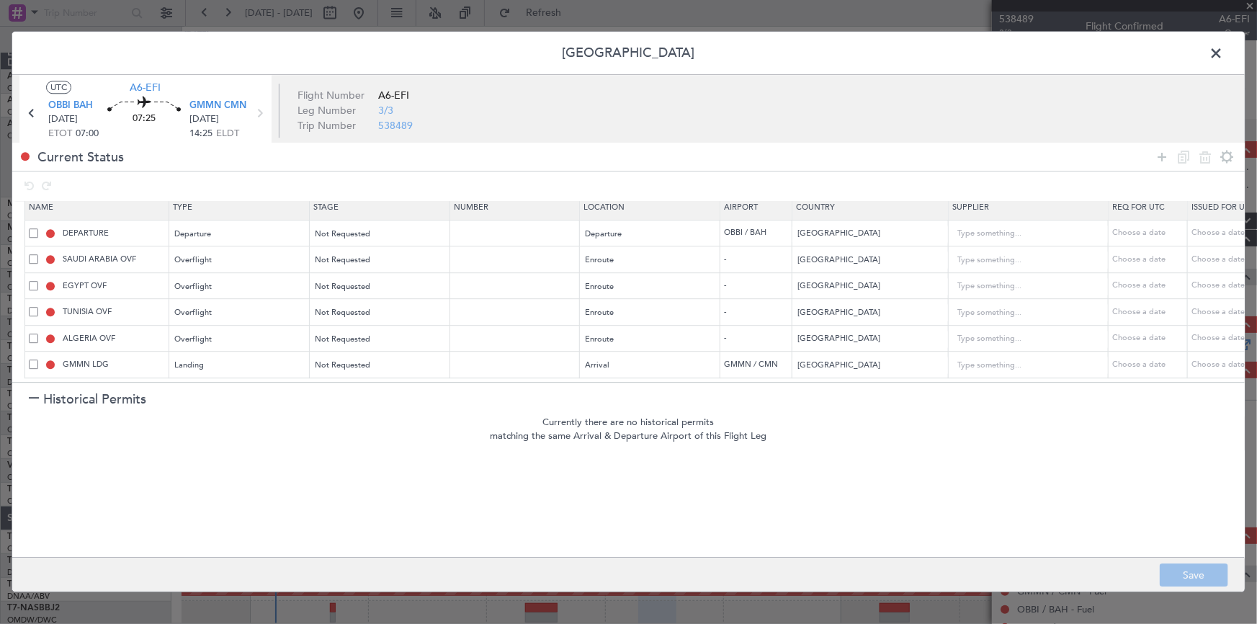
click at [1223, 55] on span at bounding box center [1223, 56] width 0 height 29
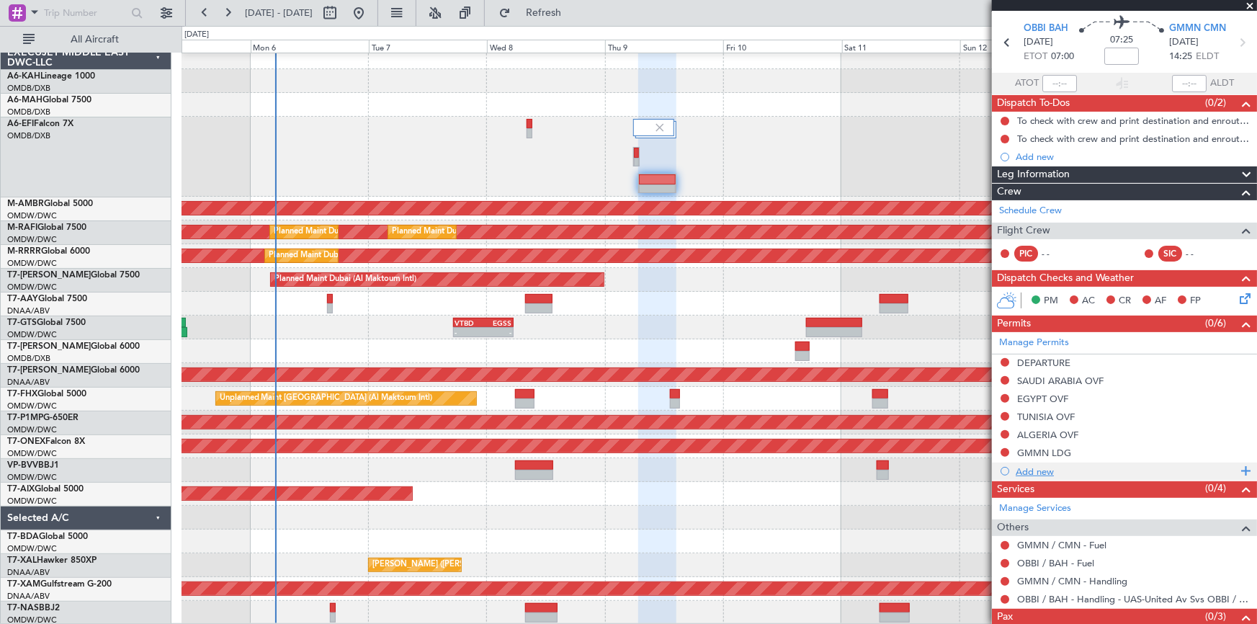
scroll to position [88, 0]
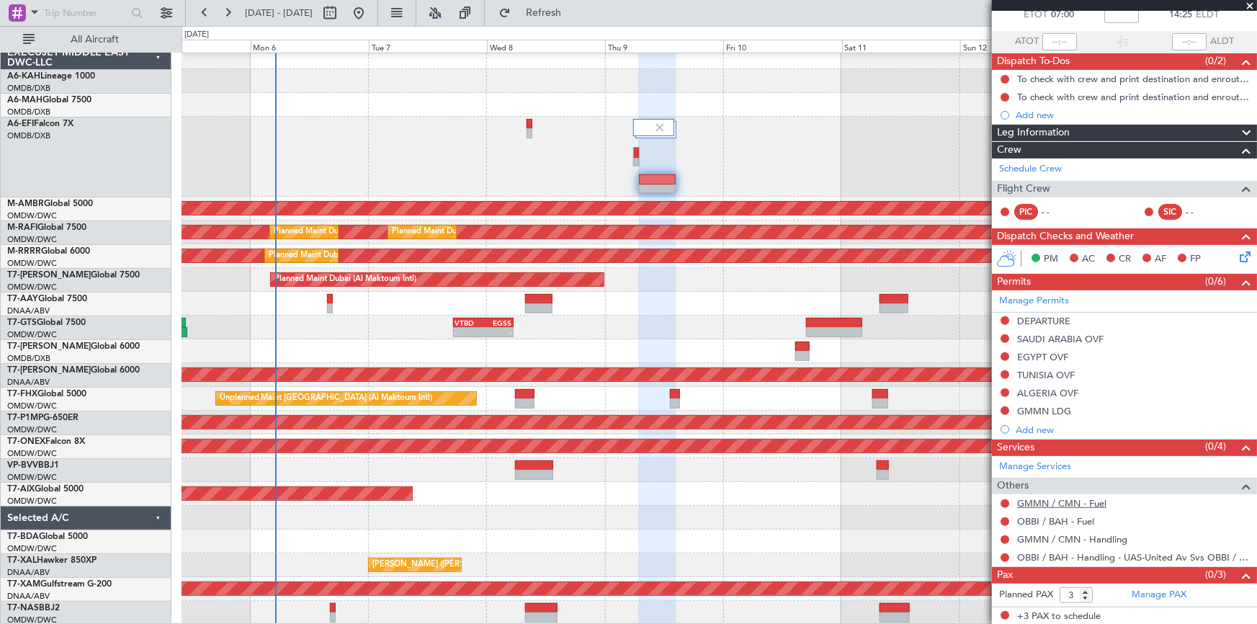
click at [1060, 499] on link "GMMN / CMN - Fuel" at bounding box center [1061, 503] width 89 height 12
click at [1026, 519] on link "OBBI / BAH - Fuel" at bounding box center [1055, 521] width 77 height 12
click at [574, 9] on span "Refresh" at bounding box center [544, 13] width 61 height 10
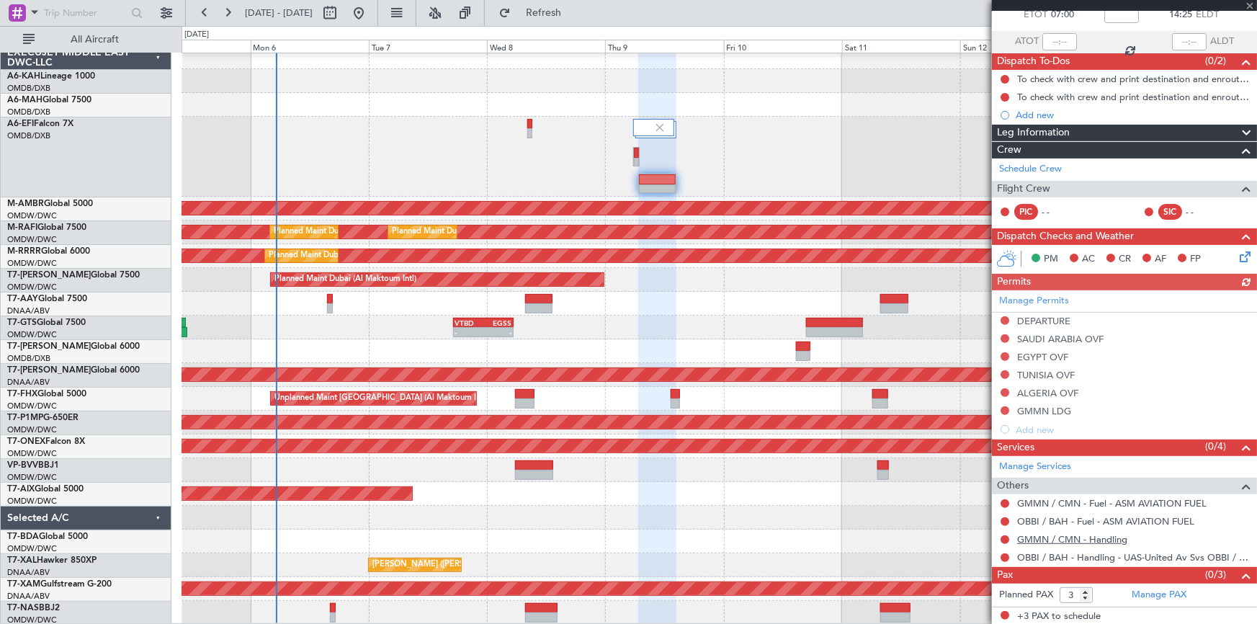
click at [1055, 535] on link "GMMN / CMN - Handling" at bounding box center [1072, 539] width 110 height 12
click at [568, 9] on span "Refresh" at bounding box center [544, 13] width 61 height 10
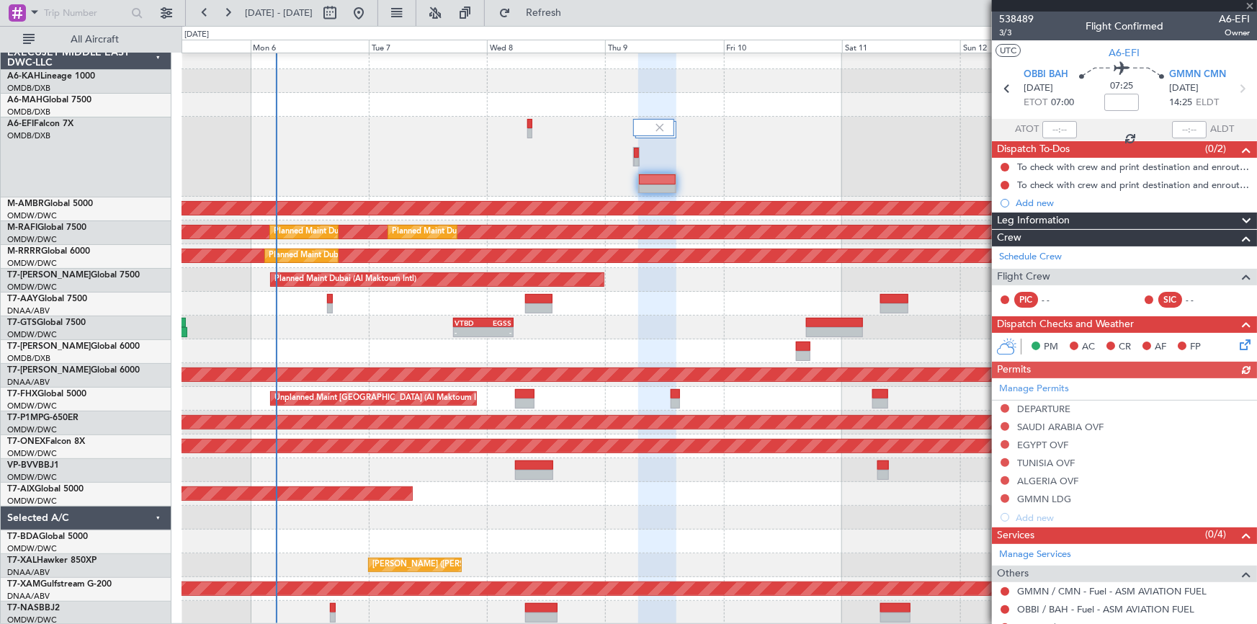
scroll to position [0, 0]
click at [578, 23] on button "Refresh" at bounding box center [535, 12] width 86 height 23
click at [1122, 102] on mat-tooltip-component "Flight Time" at bounding box center [1119, 112] width 66 height 38
click at [1118, 103] on input at bounding box center [1121, 102] width 35 height 17
click at [1088, 113] on mat-tooltip-component "Estimated Take-Off Time" at bounding box center [1060, 128] width 115 height 38
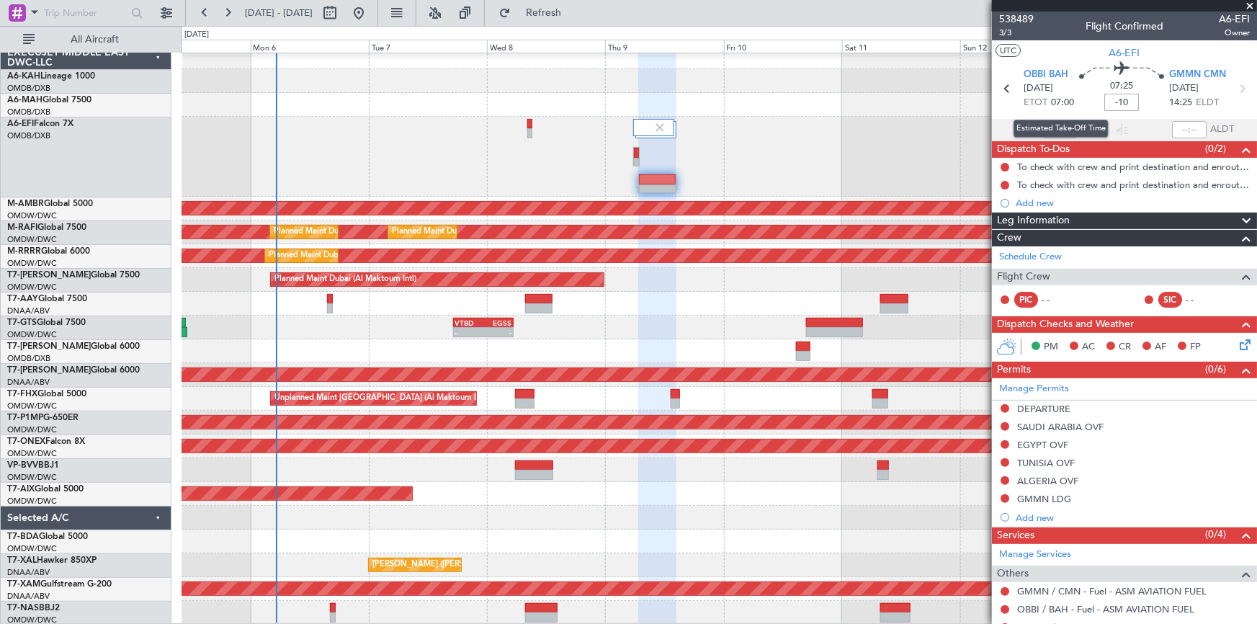
type input "-00:10"
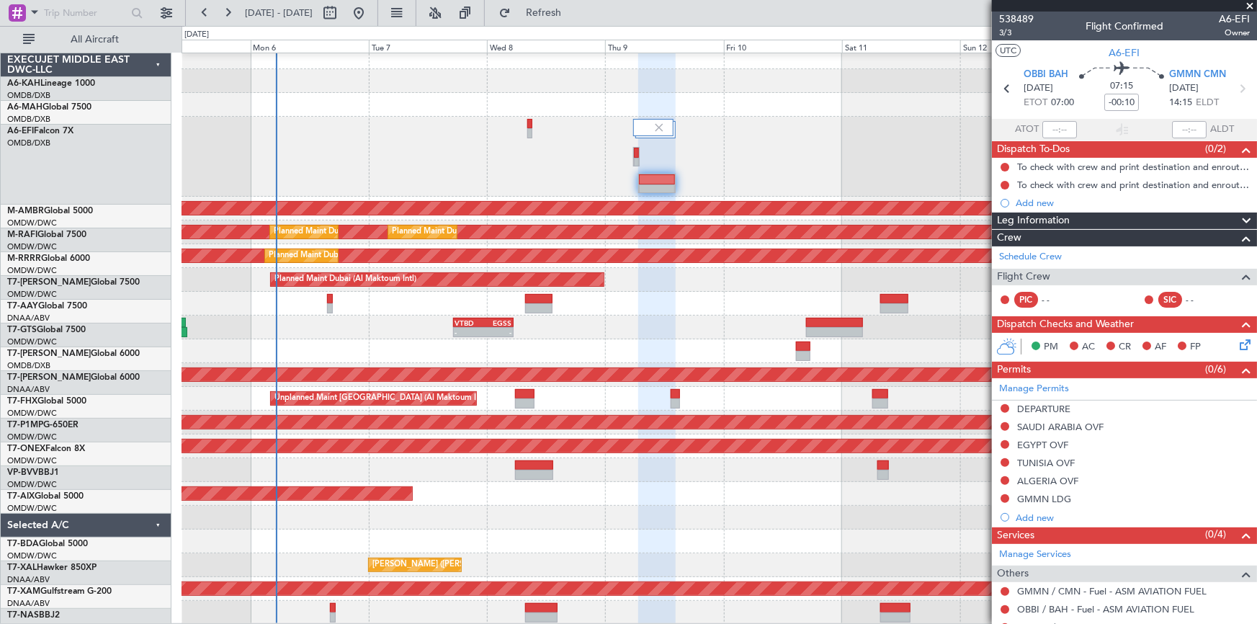
scroll to position [7, 0]
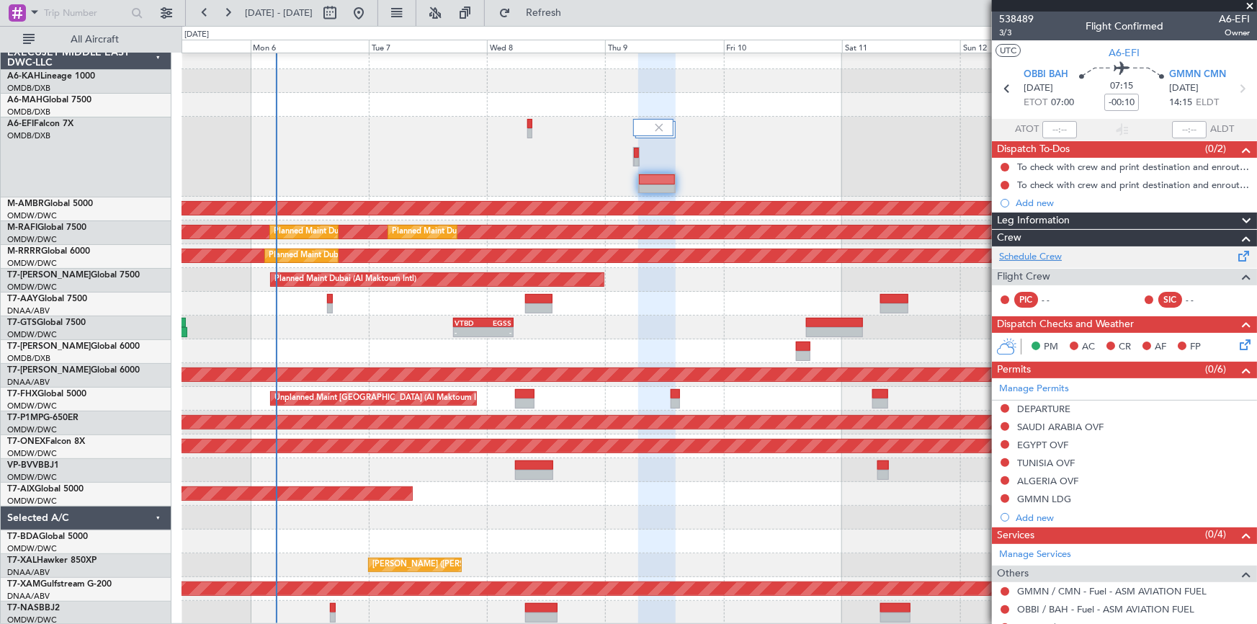
click at [1040, 256] on link "Schedule Crew" at bounding box center [1030, 257] width 63 height 14
click at [1002, 30] on span "3/3" at bounding box center [1016, 33] width 35 height 12
click at [998, 84] on icon at bounding box center [1007, 88] width 19 height 19
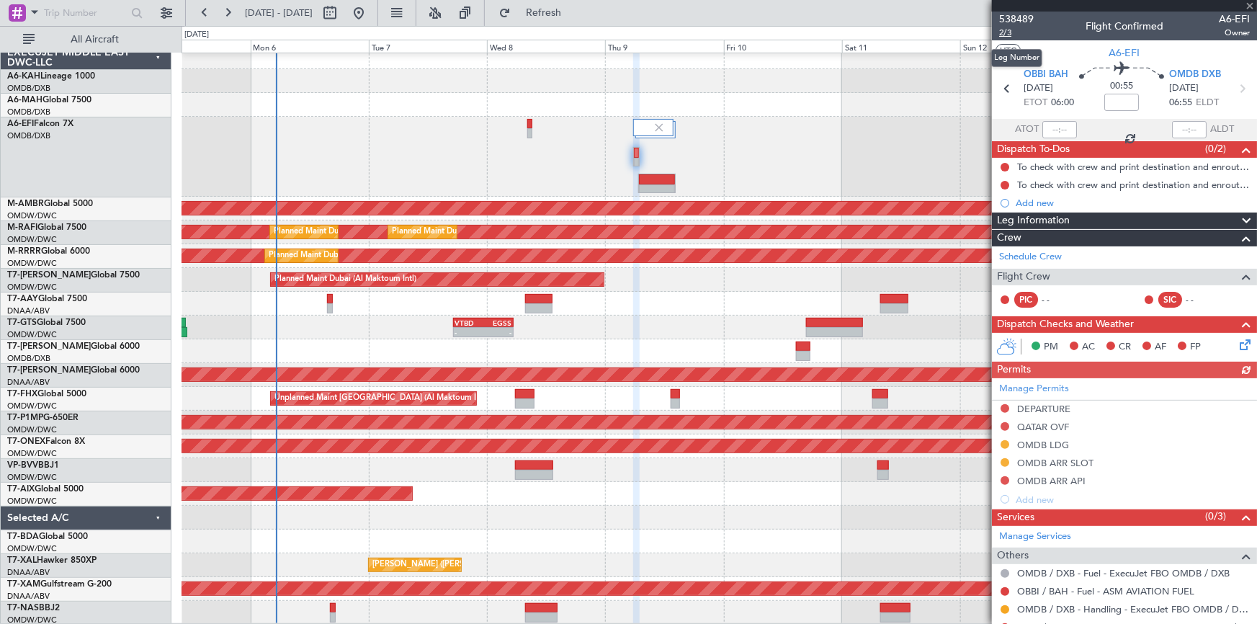
click at [1007, 31] on span "2/3" at bounding box center [1016, 33] width 35 height 12
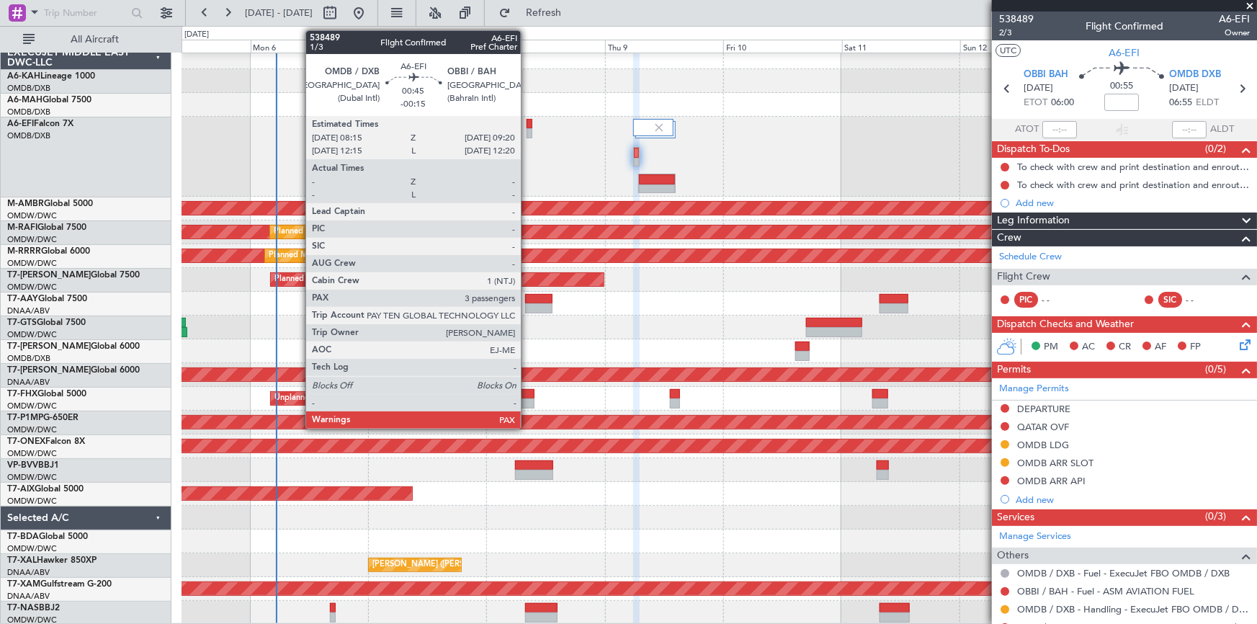
click at [527, 124] on div at bounding box center [530, 124] width 6 height 10
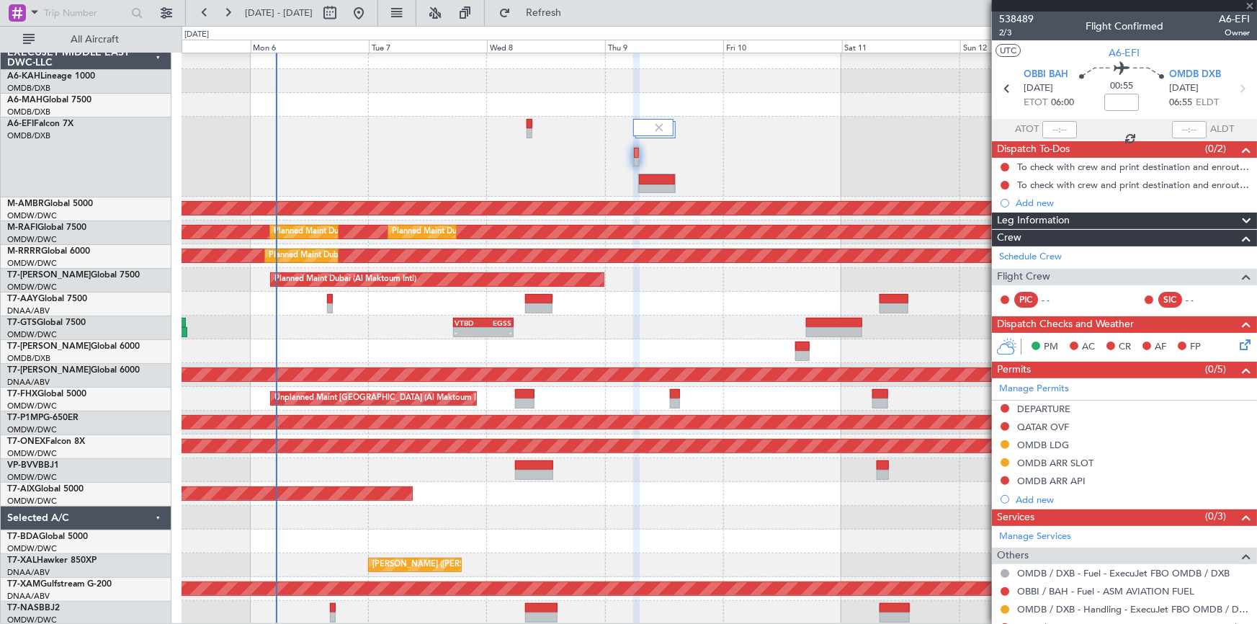
type input "-00:15"
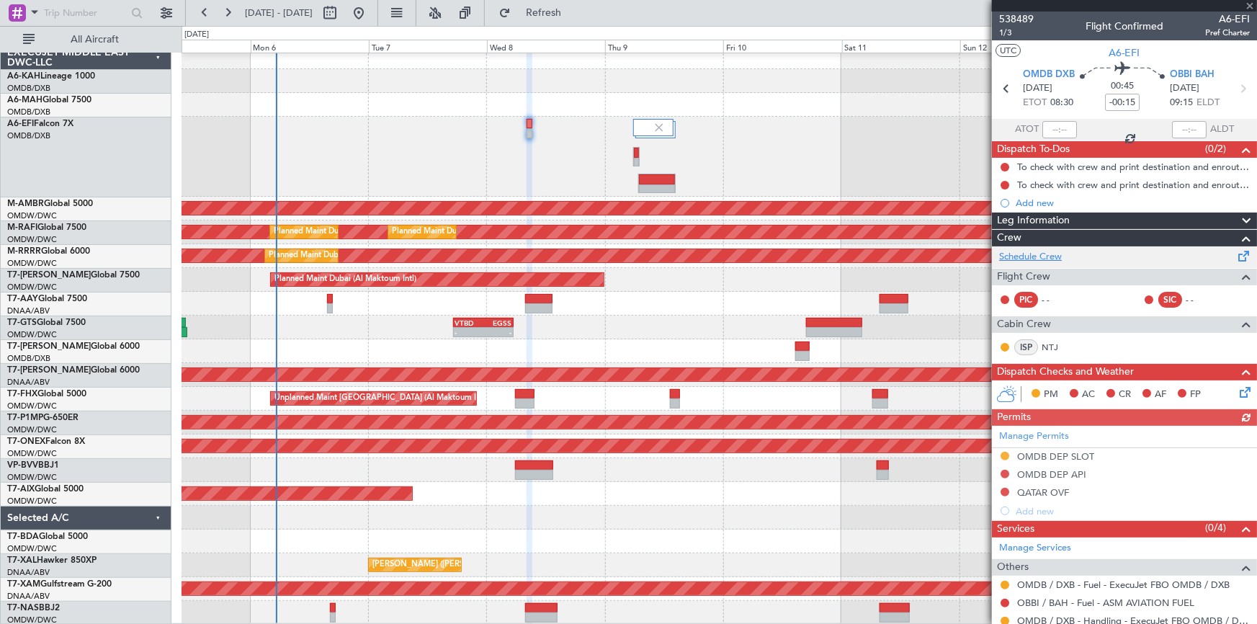
click at [1032, 254] on link "Schedule Crew" at bounding box center [1030, 257] width 63 height 14
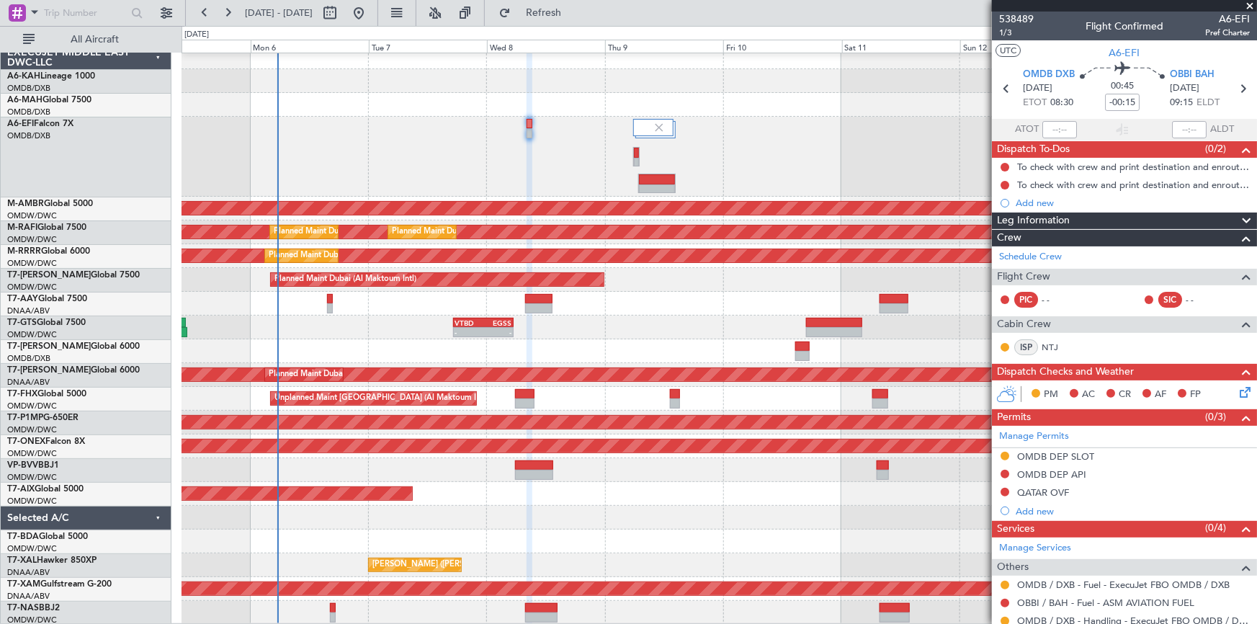
scroll to position [81, 0]
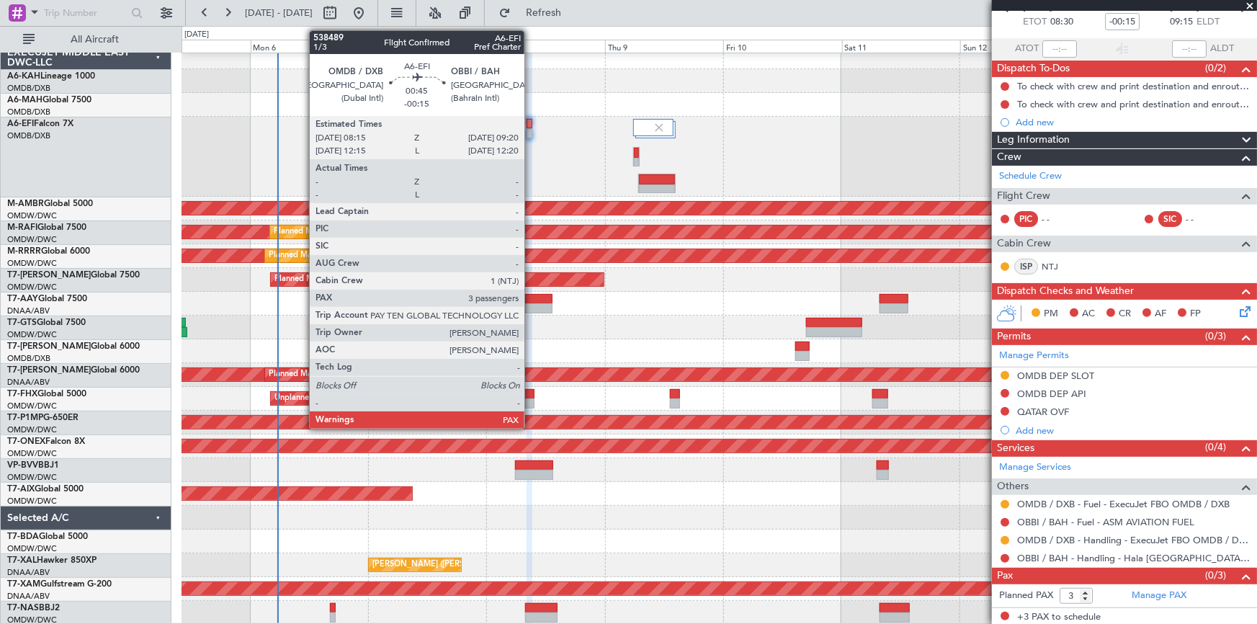
click at [531, 125] on div at bounding box center [530, 124] width 6 height 10
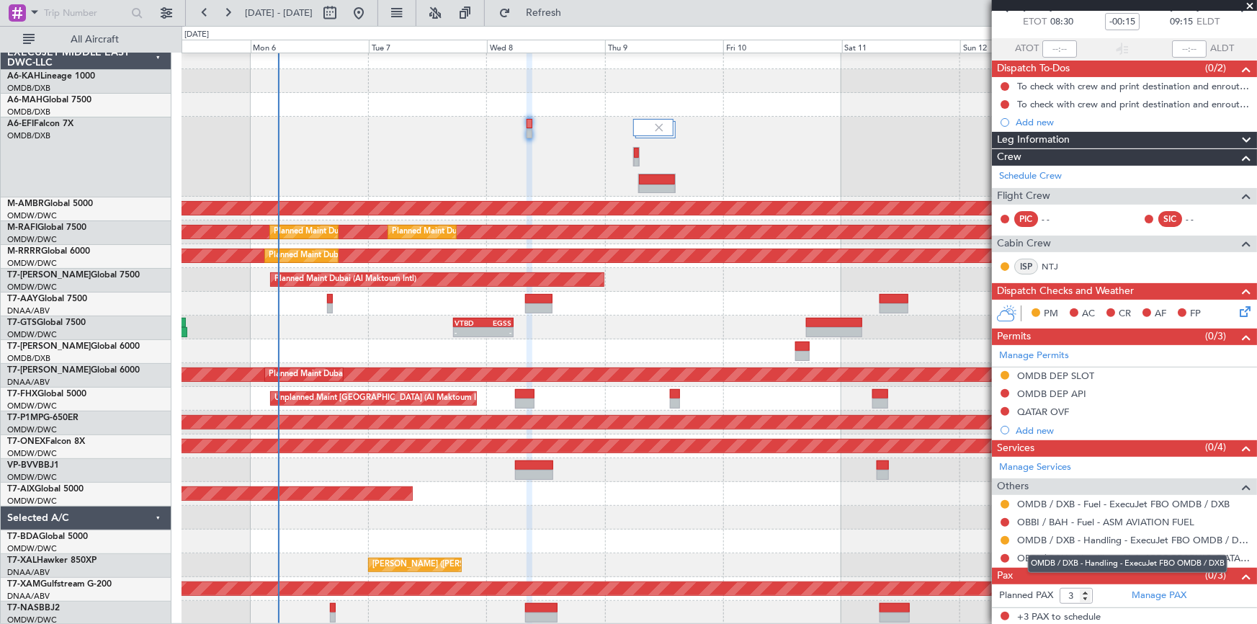
drag, startPoint x: 1062, startPoint y: 558, endPoint x: 825, endPoint y: 586, distance: 239.4
click at [1060, 557] on mat-tooltip-component "OMDB / DXB - Handling - ExecuJet FBO OMDB / DXB" at bounding box center [1128, 564] width 220 height 38
click at [1127, 553] on div "Incomplete" at bounding box center [1120, 547] width 46 height 18
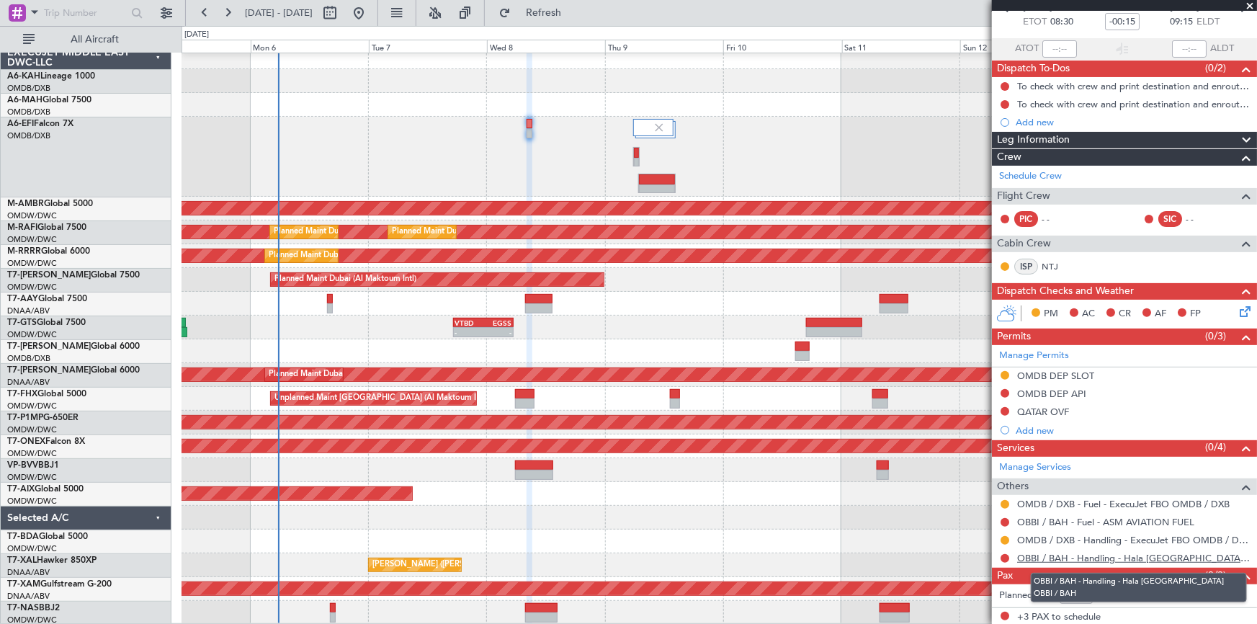
click at [1024, 558] on link "OBBI / BAH - Handling - Hala Bahrain OBBI / BAH" at bounding box center [1133, 558] width 233 height 12
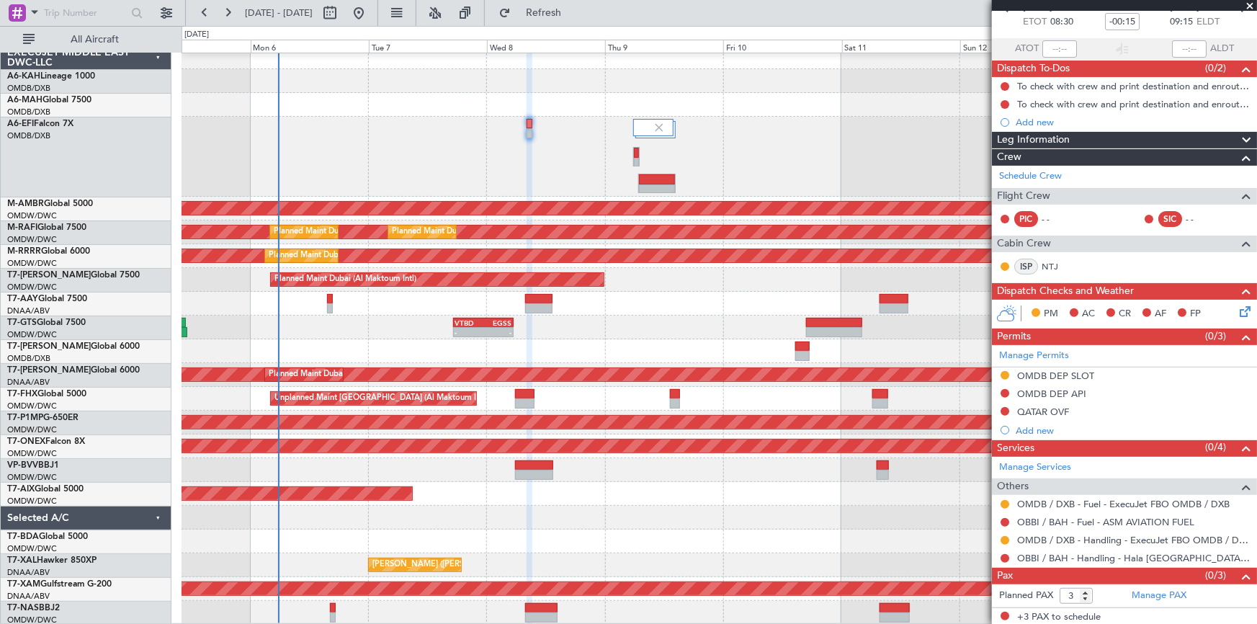
scroll to position [0, 0]
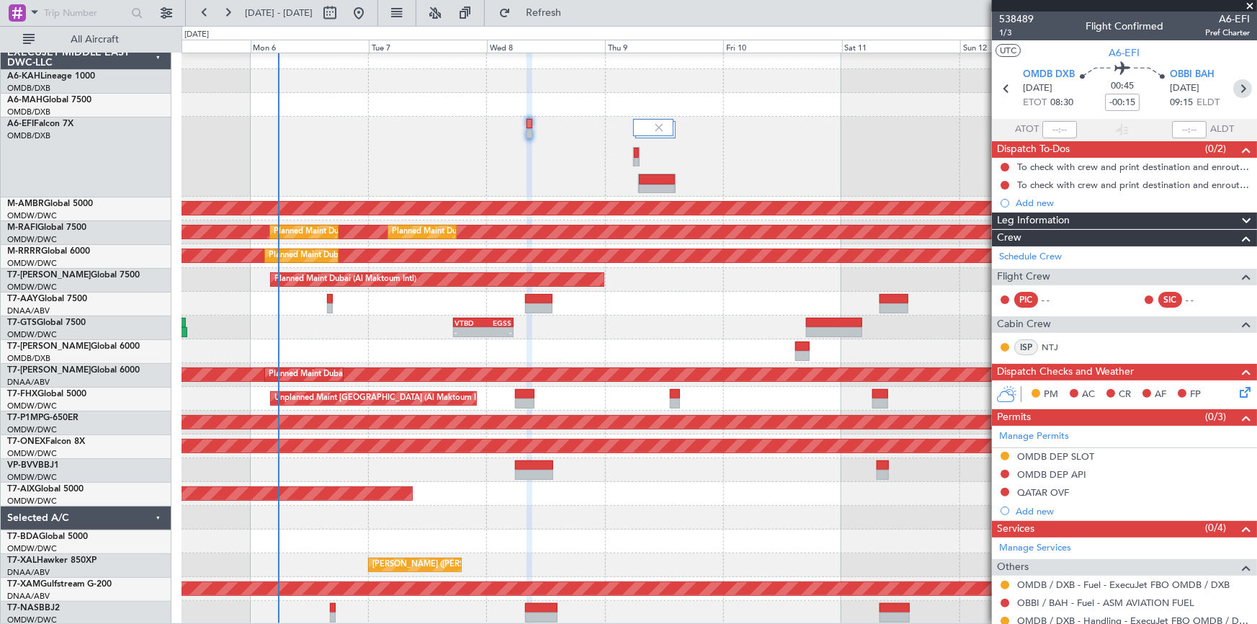
click at [1234, 86] on icon at bounding box center [1242, 88] width 19 height 19
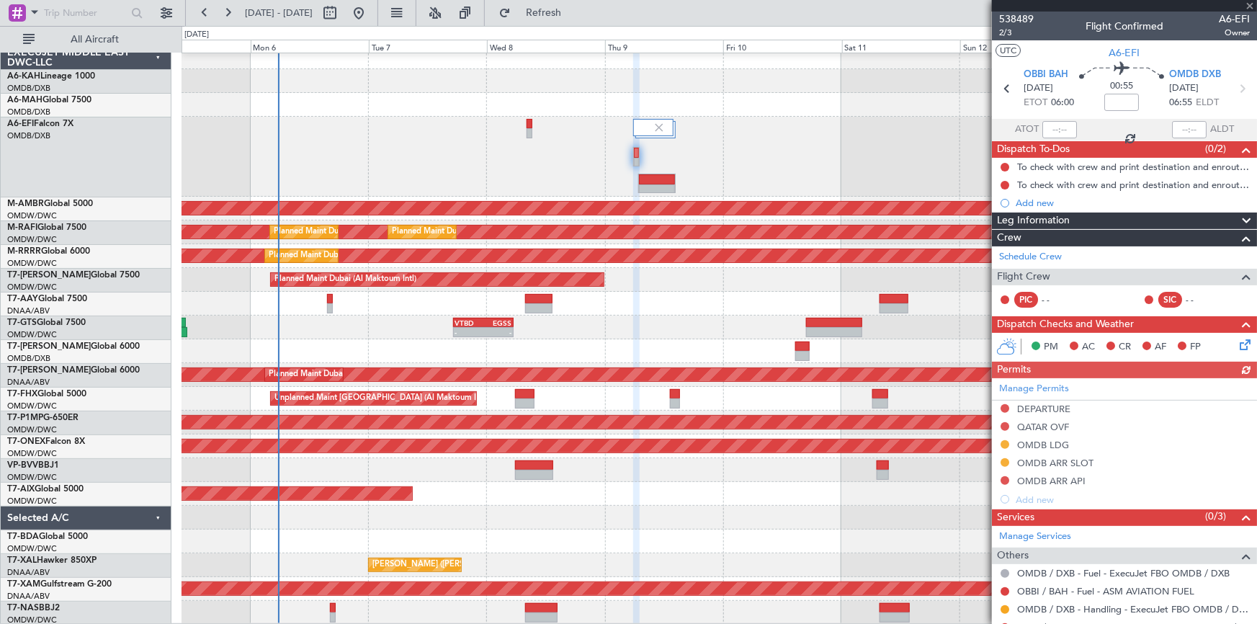
scroll to position [70, 0]
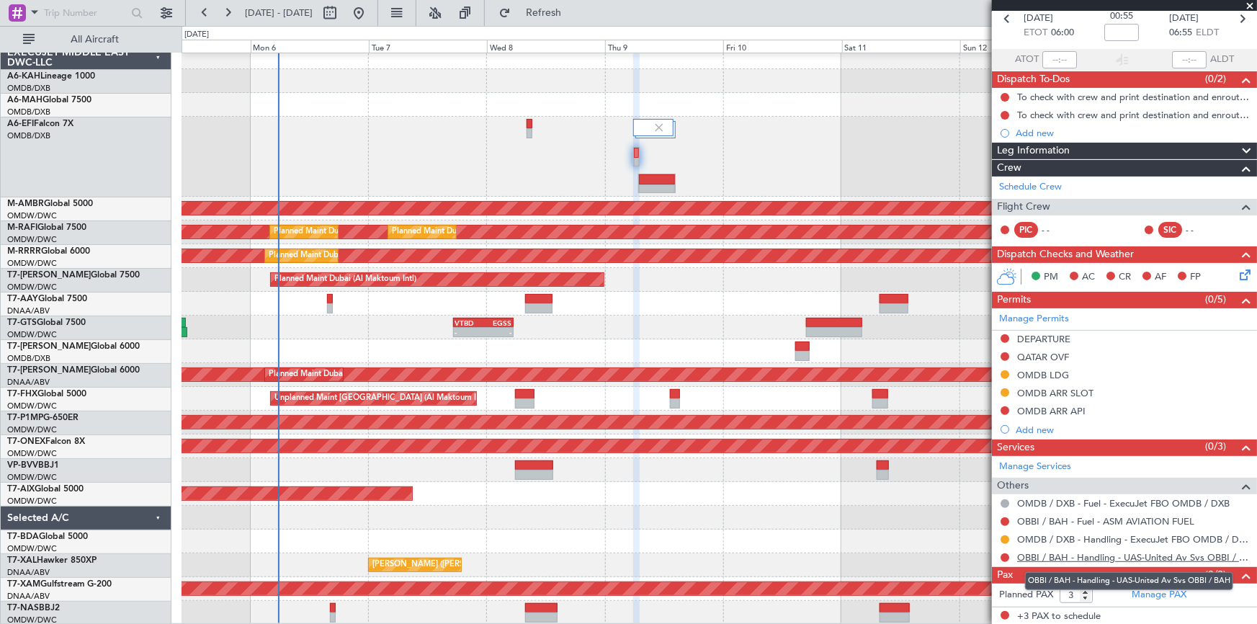
click at [1063, 556] on link "OBBI / BAH - Handling - UAS-United Av Svs OBBI / BAH" at bounding box center [1133, 557] width 233 height 12
click at [1237, 19] on icon at bounding box center [1241, 18] width 19 height 19
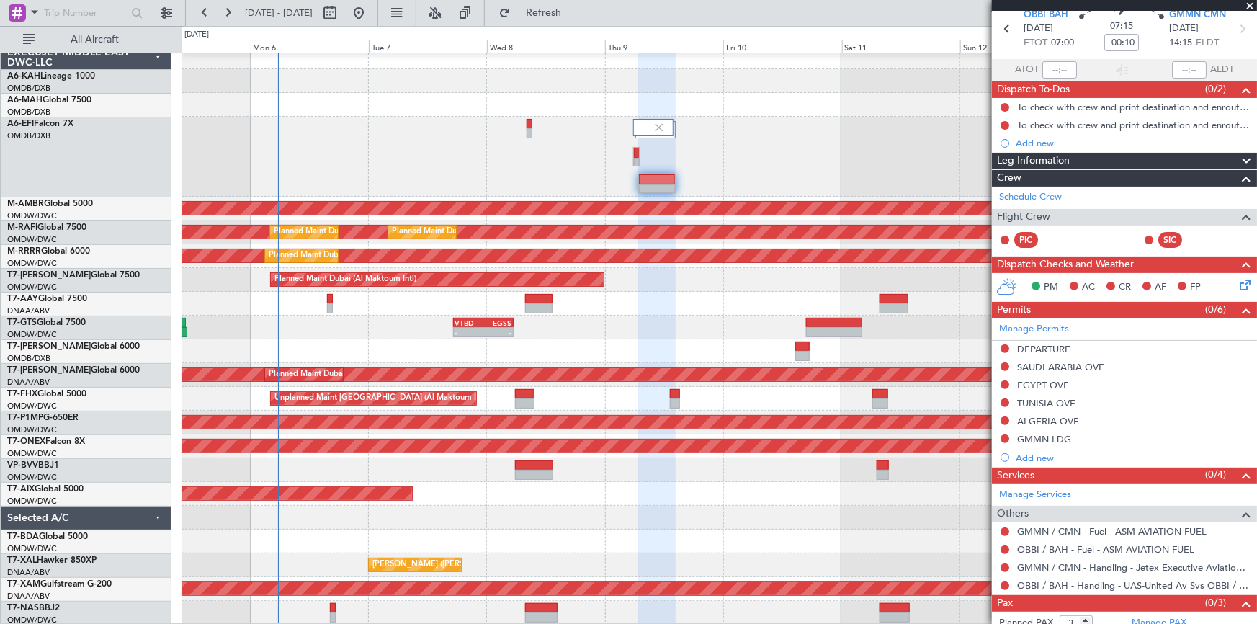
scroll to position [88, 0]
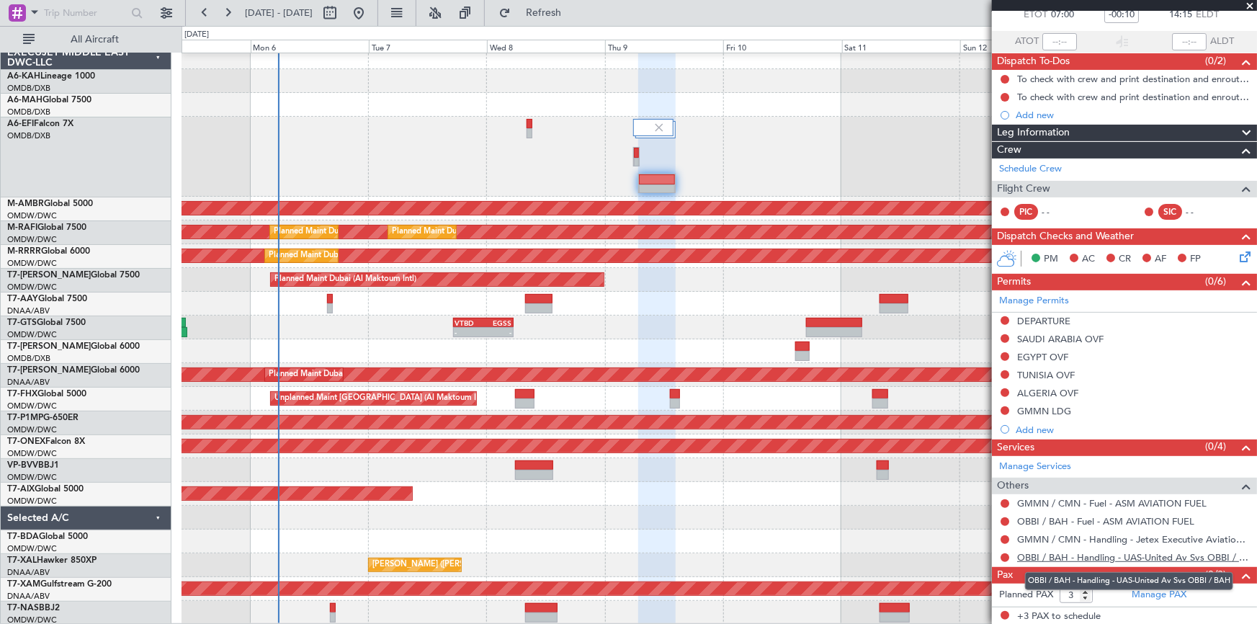
click at [1059, 558] on link "OBBI / BAH - Handling - UAS-United Av Svs OBBI / BAH" at bounding box center [1133, 557] width 233 height 12
drag, startPoint x: 544, startPoint y: 2, endPoint x: 587, endPoint y: 6, distance: 43.4
click at [563, 2] on button "Refresh" at bounding box center [535, 12] width 86 height 23
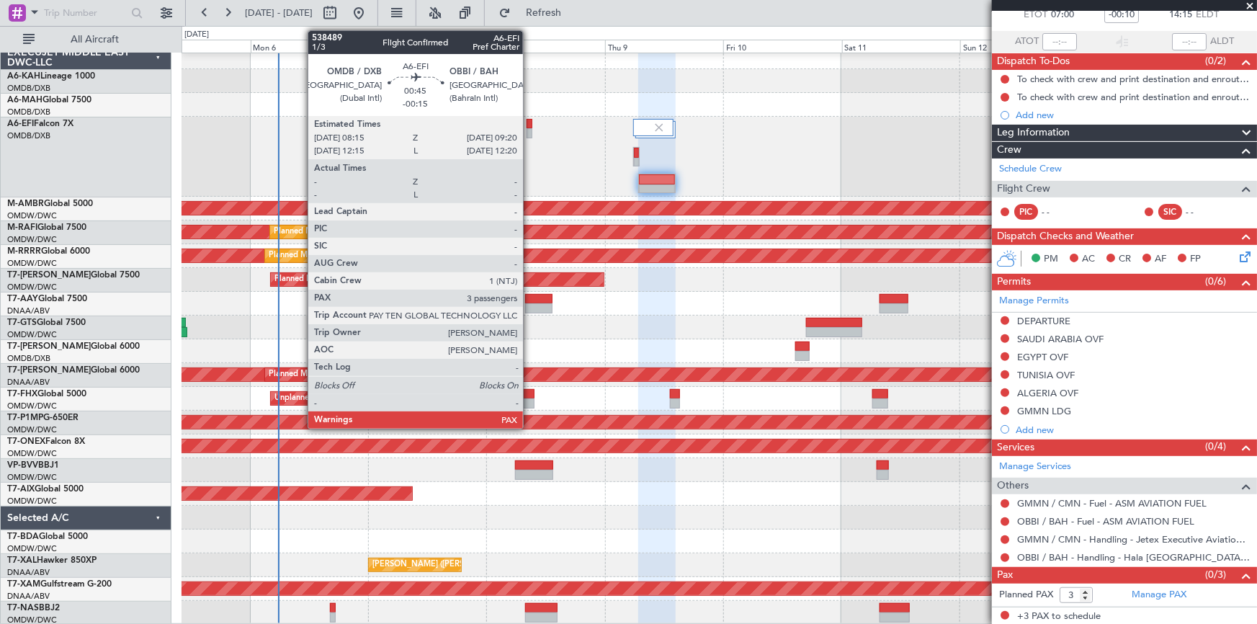
click at [529, 122] on div at bounding box center [530, 124] width 6 height 10
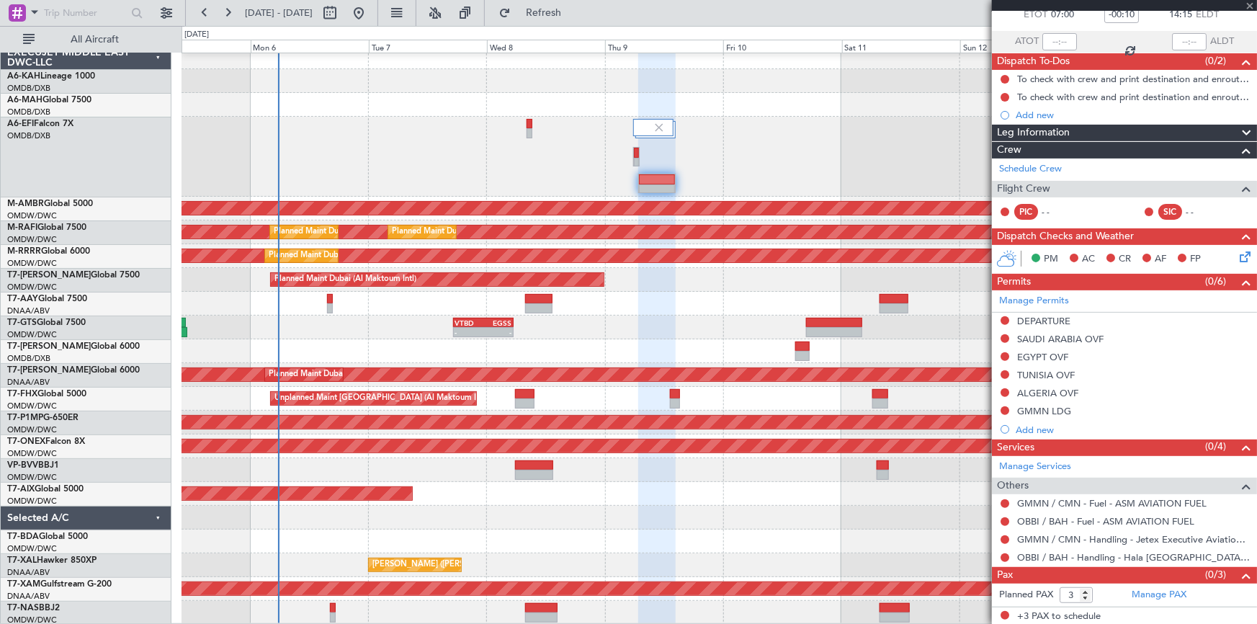
type input "-00:15"
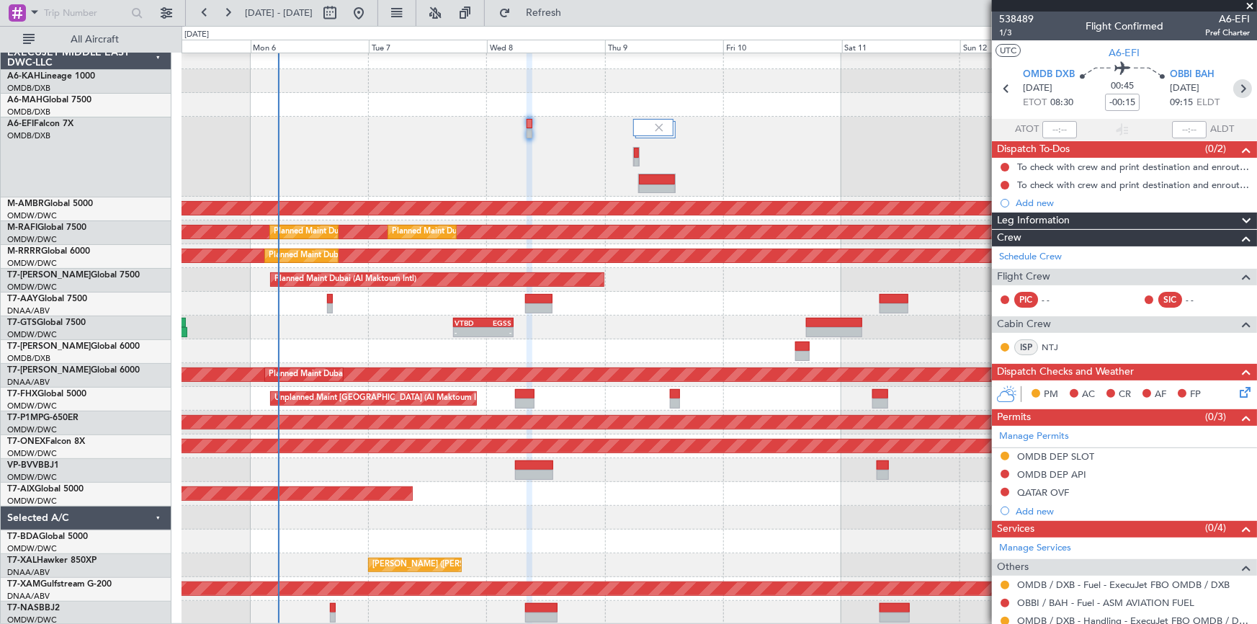
click at [1239, 88] on icon at bounding box center [1242, 88] width 19 height 19
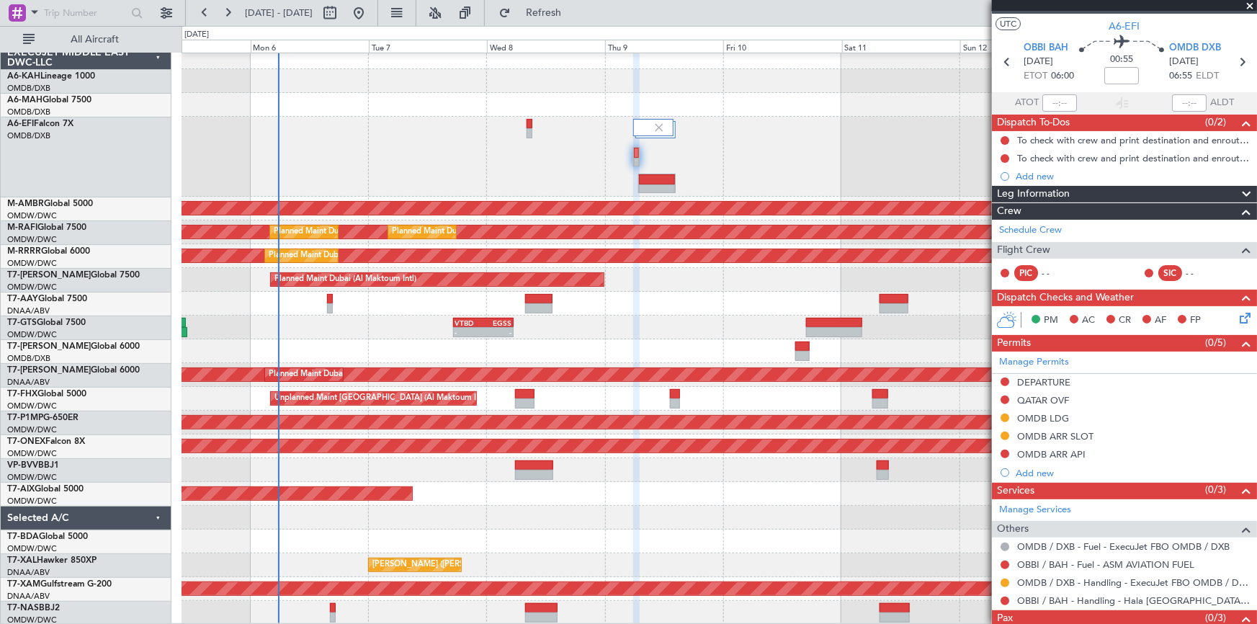
scroll to position [70, 0]
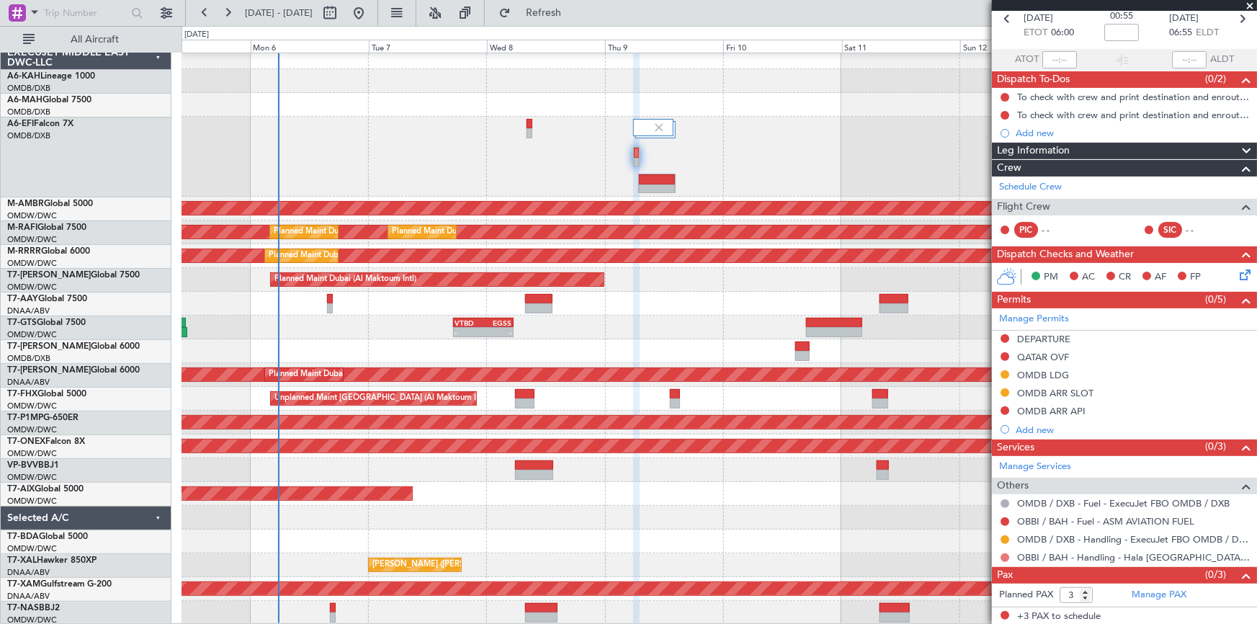
click at [1004, 555] on button at bounding box center [1005, 557] width 9 height 9
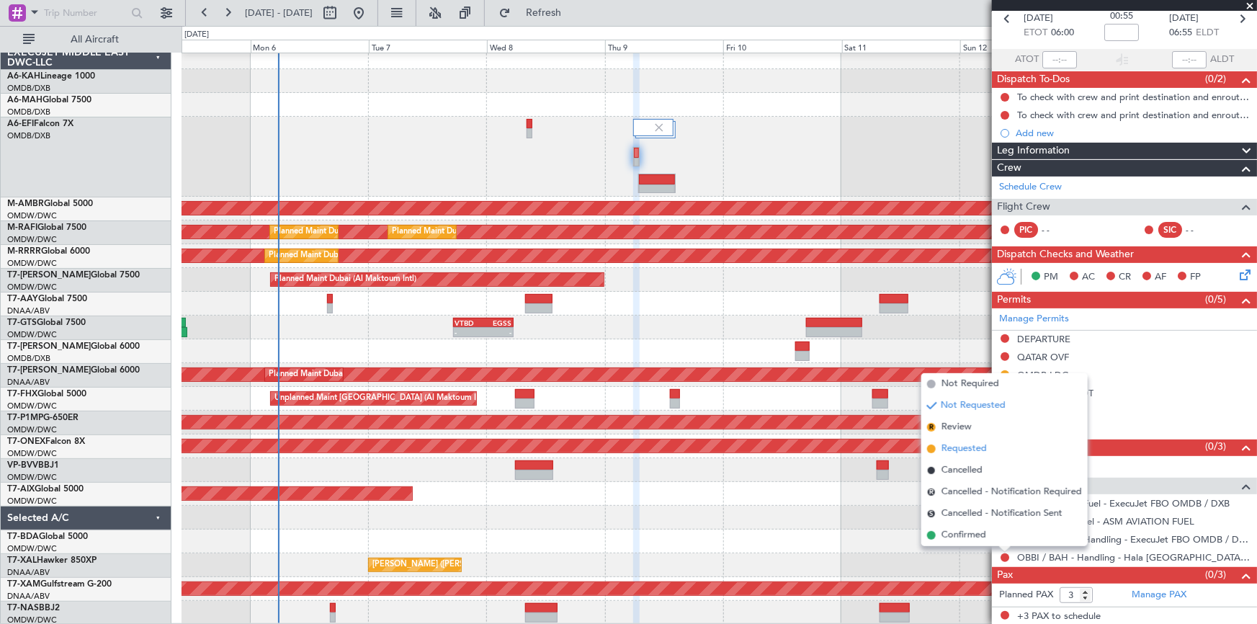
click at [959, 449] on span "Requested" at bounding box center [963, 449] width 45 height 14
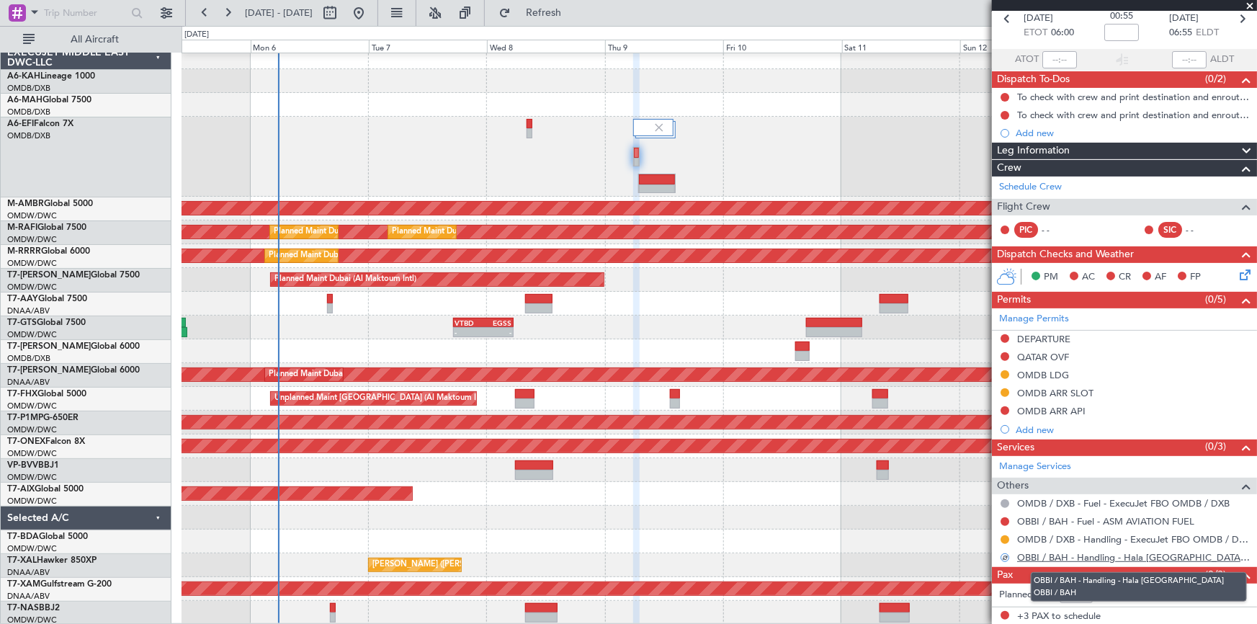
click at [1042, 555] on link "OBBI / BAH - Handling - Hala Bahrain OBBI / BAH" at bounding box center [1133, 557] width 233 height 12
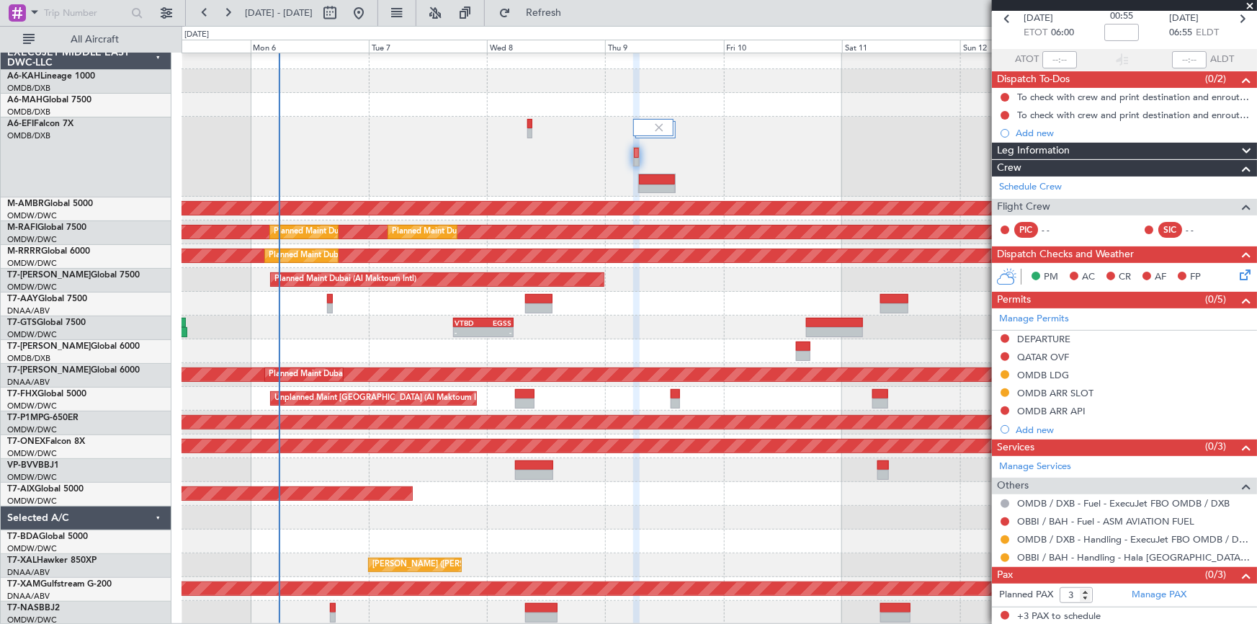
drag, startPoint x: 596, startPoint y: 14, endPoint x: 652, endPoint y: 54, distance: 68.7
click at [574, 14] on span "Refresh" at bounding box center [544, 13] width 61 height 10
click at [1004, 557] on button at bounding box center [1005, 557] width 9 height 9
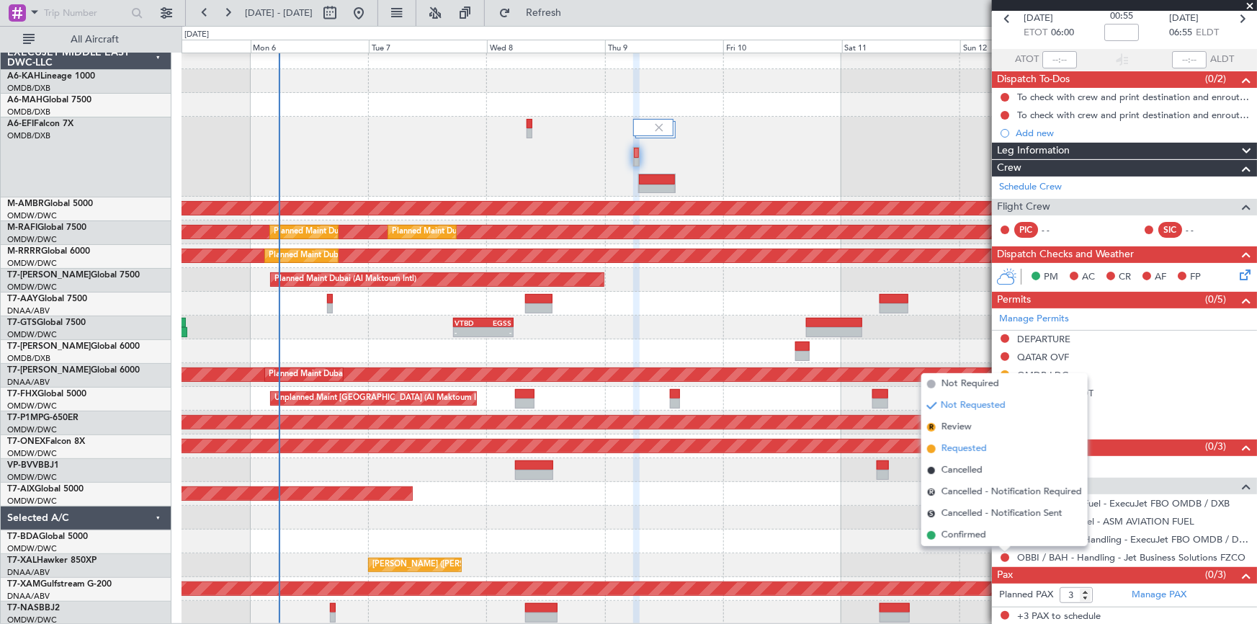
click at [970, 448] on span "Requested" at bounding box center [963, 449] width 45 height 14
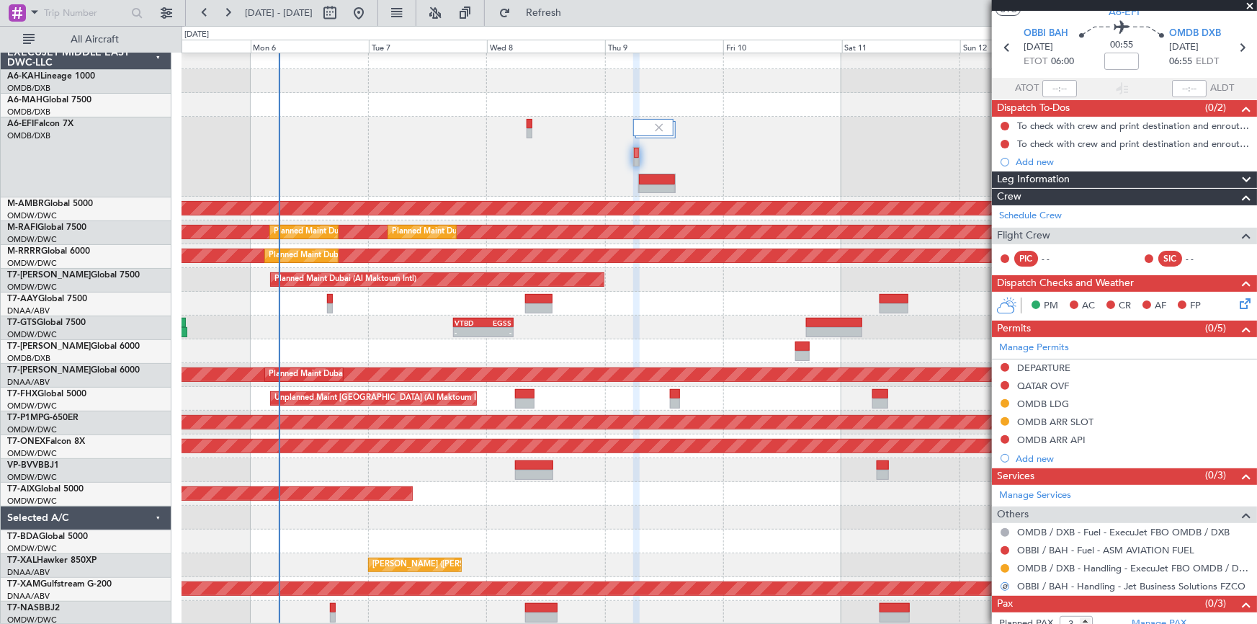
scroll to position [0, 0]
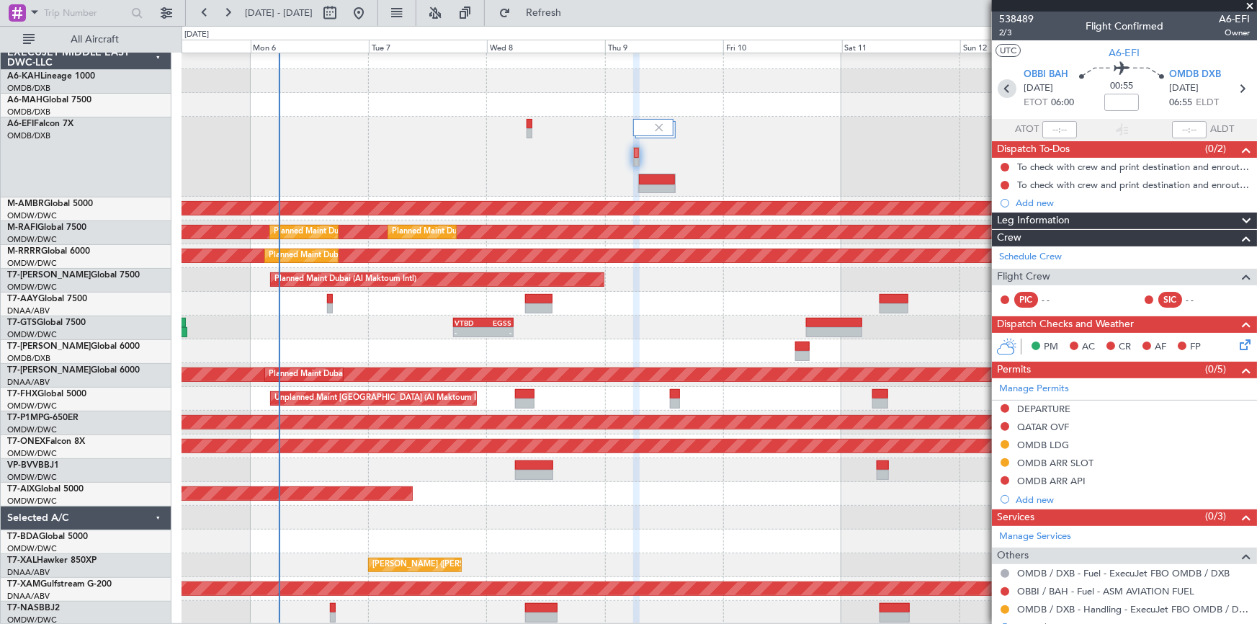
click at [1001, 84] on icon at bounding box center [1007, 88] width 19 height 19
type input "-00:15"
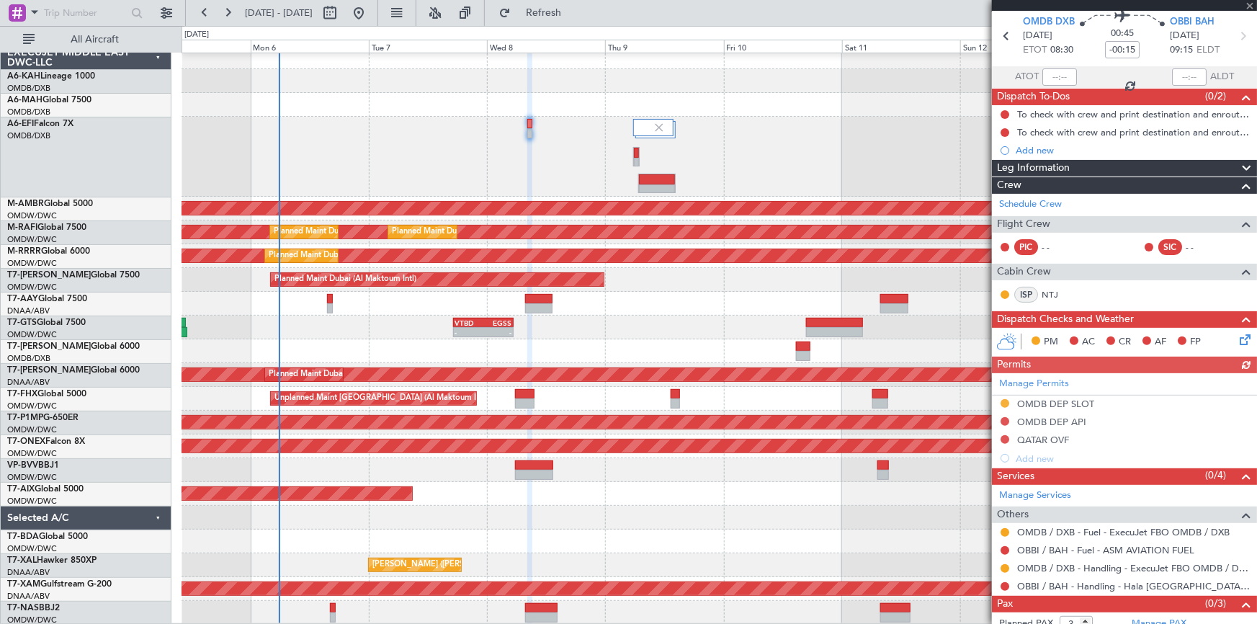
scroll to position [81, 0]
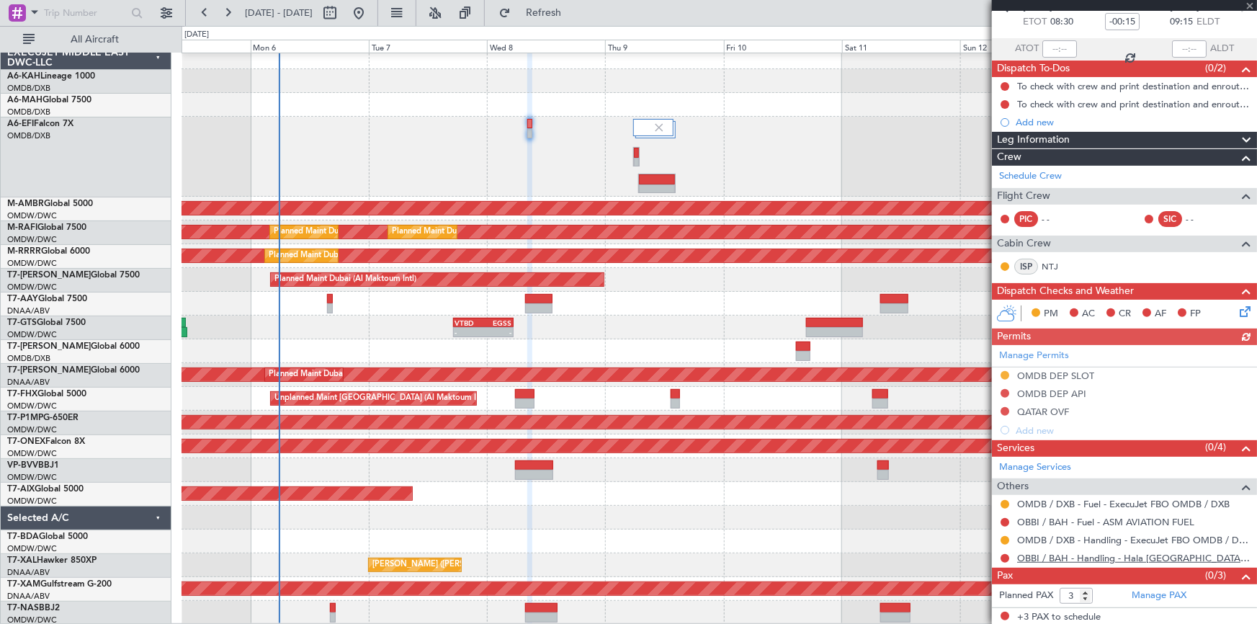
click at [1073, 553] on link "OBBI / BAH - Handling - Hala Bahrain OBBI / BAH" at bounding box center [1133, 558] width 233 height 12
drag, startPoint x: 1004, startPoint y: 552, endPoint x: 985, endPoint y: 546, distance: 19.8
click at [1004, 554] on button at bounding box center [1005, 558] width 9 height 9
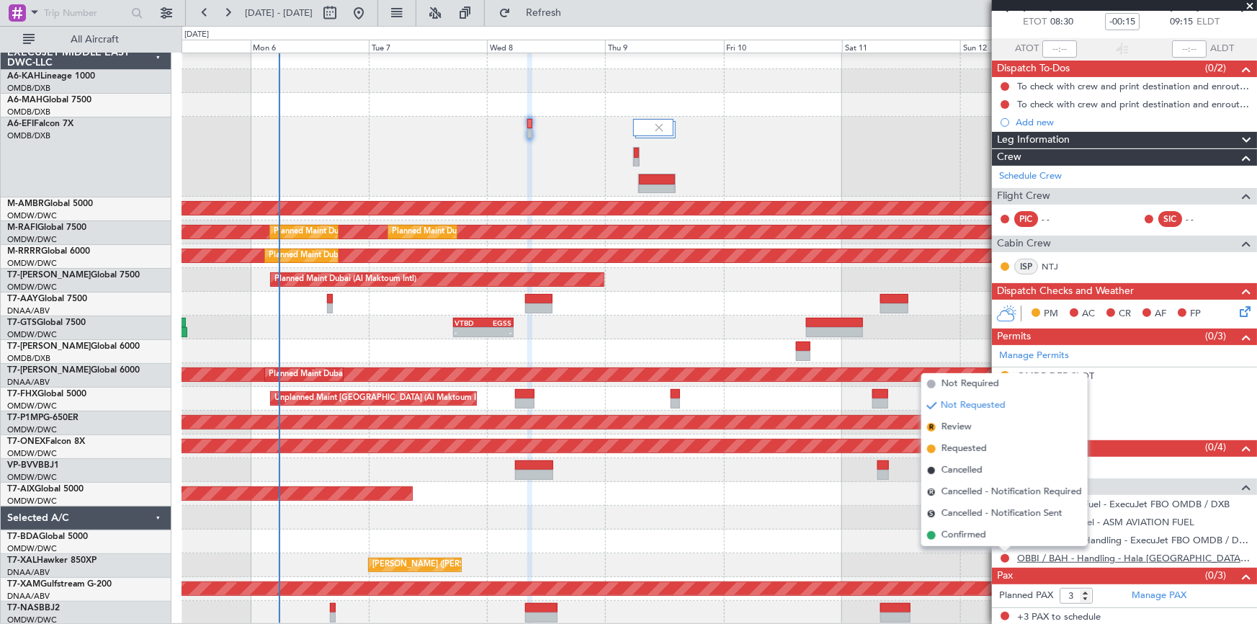
drag, startPoint x: 959, startPoint y: 446, endPoint x: 1070, endPoint y: 560, distance: 158.9
click at [963, 449] on span "Requested" at bounding box center [963, 449] width 45 height 14
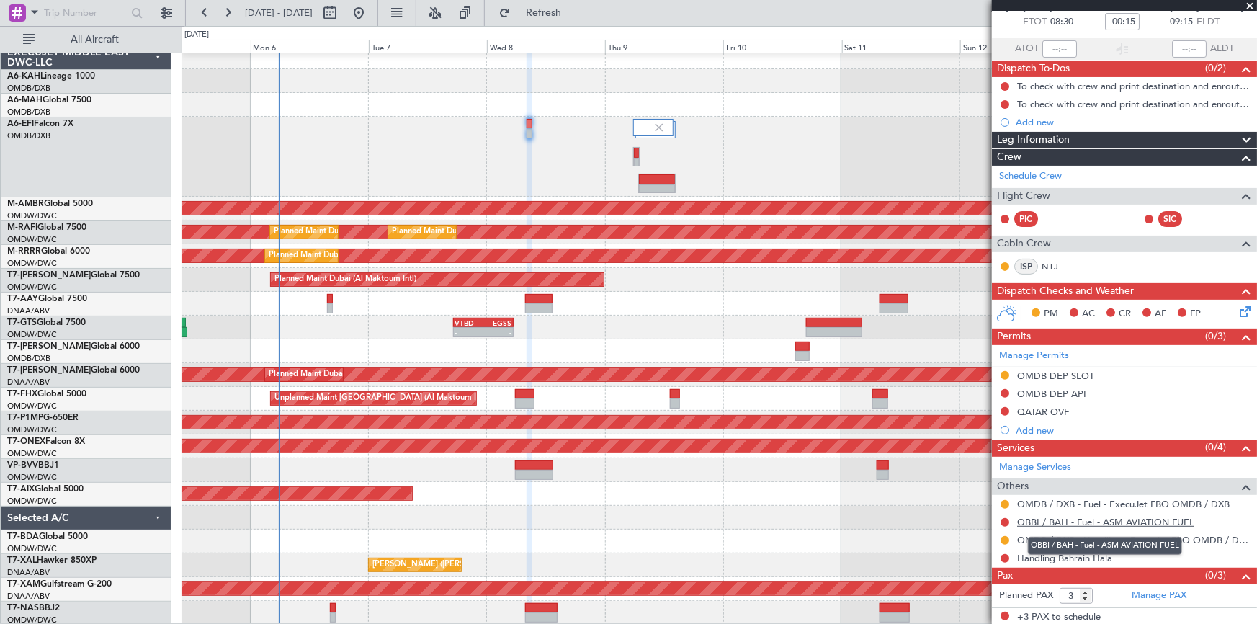
click at [1059, 519] on link "OBBI / BAH - Fuel - ASM AVIATION FUEL" at bounding box center [1105, 522] width 177 height 12
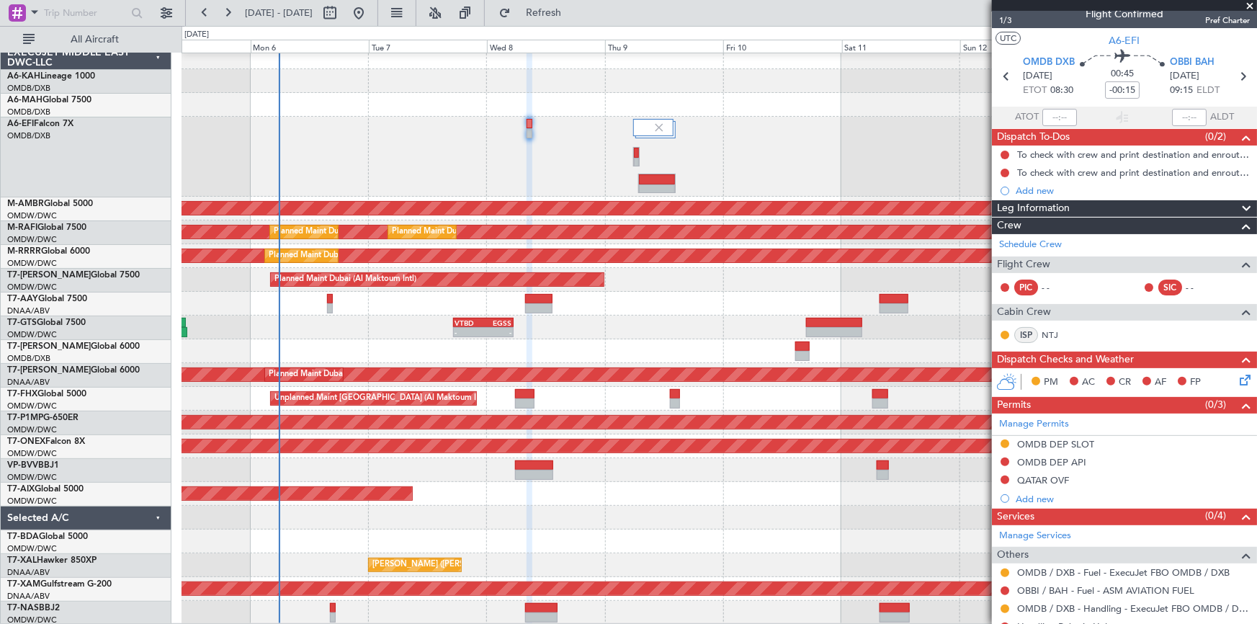
scroll to position [0, 0]
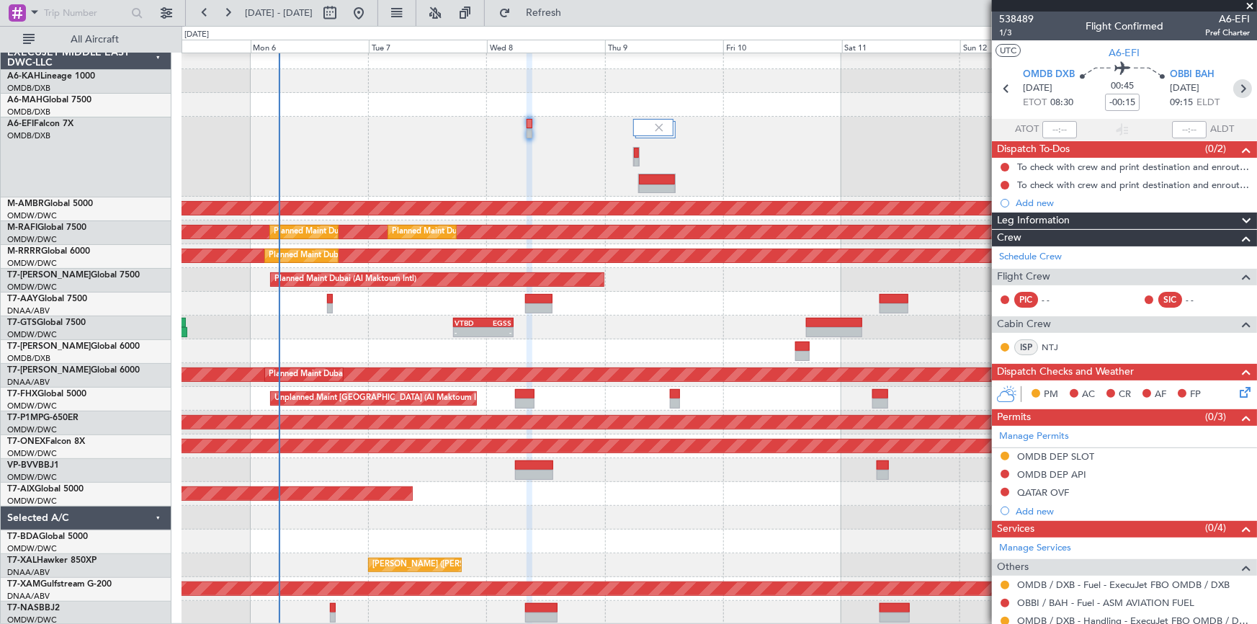
click at [1238, 88] on icon at bounding box center [1242, 88] width 19 height 19
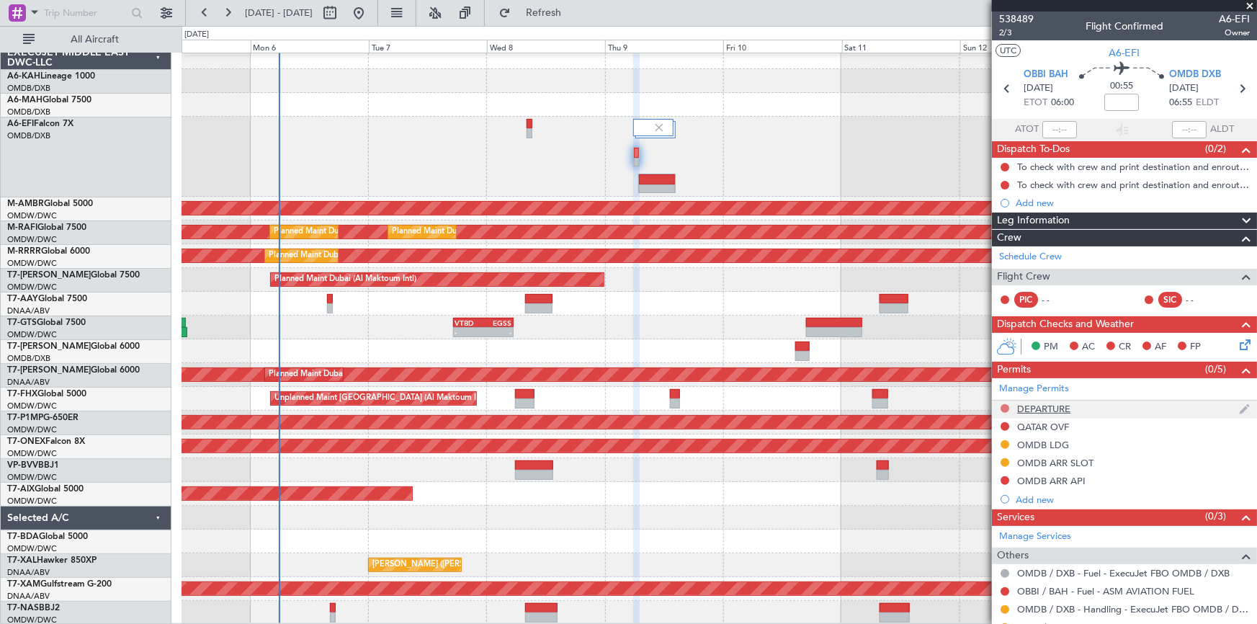
click at [1002, 405] on button at bounding box center [1005, 408] width 9 height 9
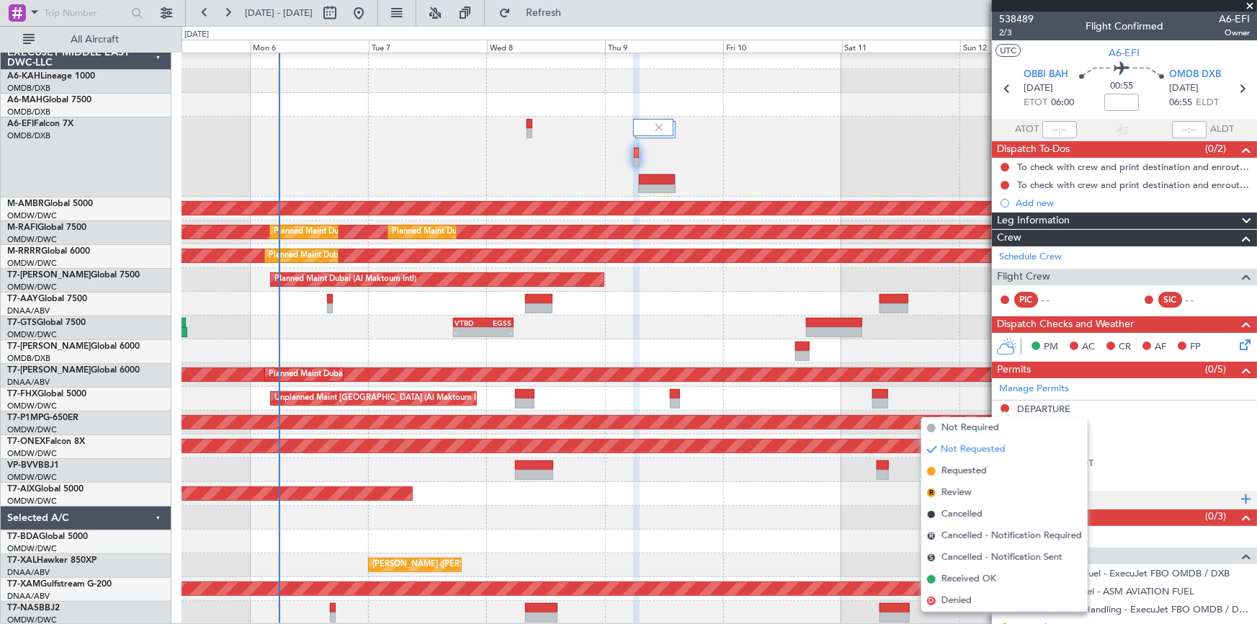
drag, startPoint x: 972, startPoint y: 468, endPoint x: 1044, endPoint y: 494, distance: 77.2
click at [972, 468] on span "Requested" at bounding box center [963, 471] width 45 height 14
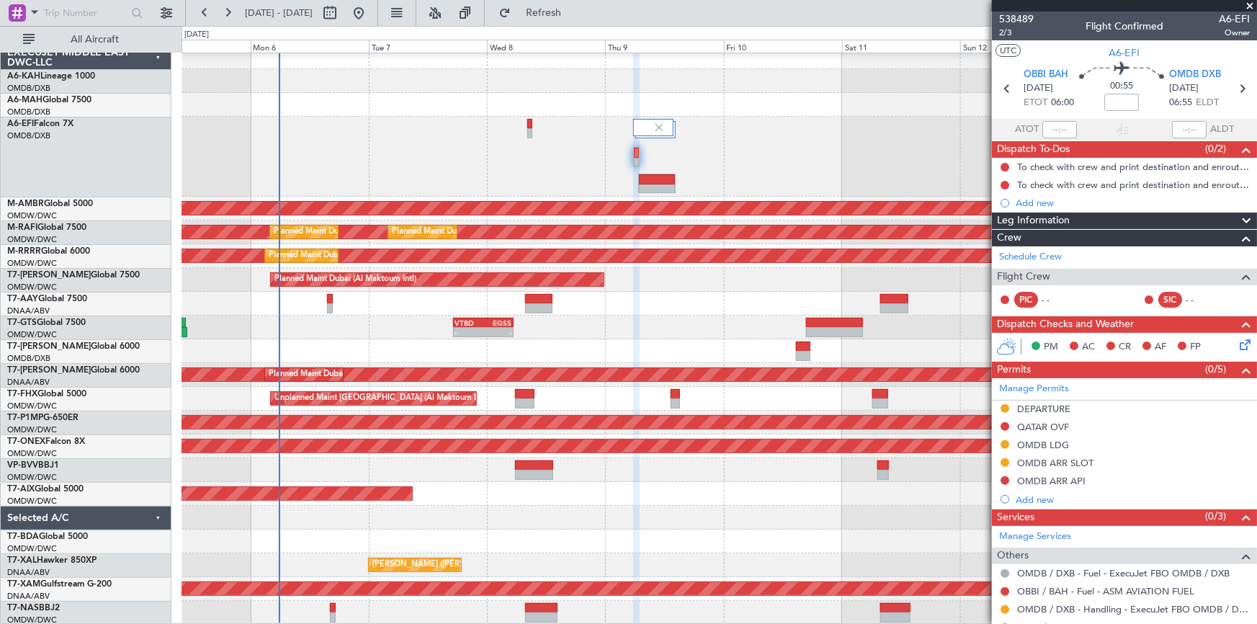
drag, startPoint x: 581, startPoint y: 20, endPoint x: 705, endPoint y: 55, distance: 129.5
click at [578, 24] on button "Refresh" at bounding box center [535, 12] width 86 height 23
click at [1237, 87] on icon at bounding box center [1241, 88] width 19 height 19
type input "-00:10"
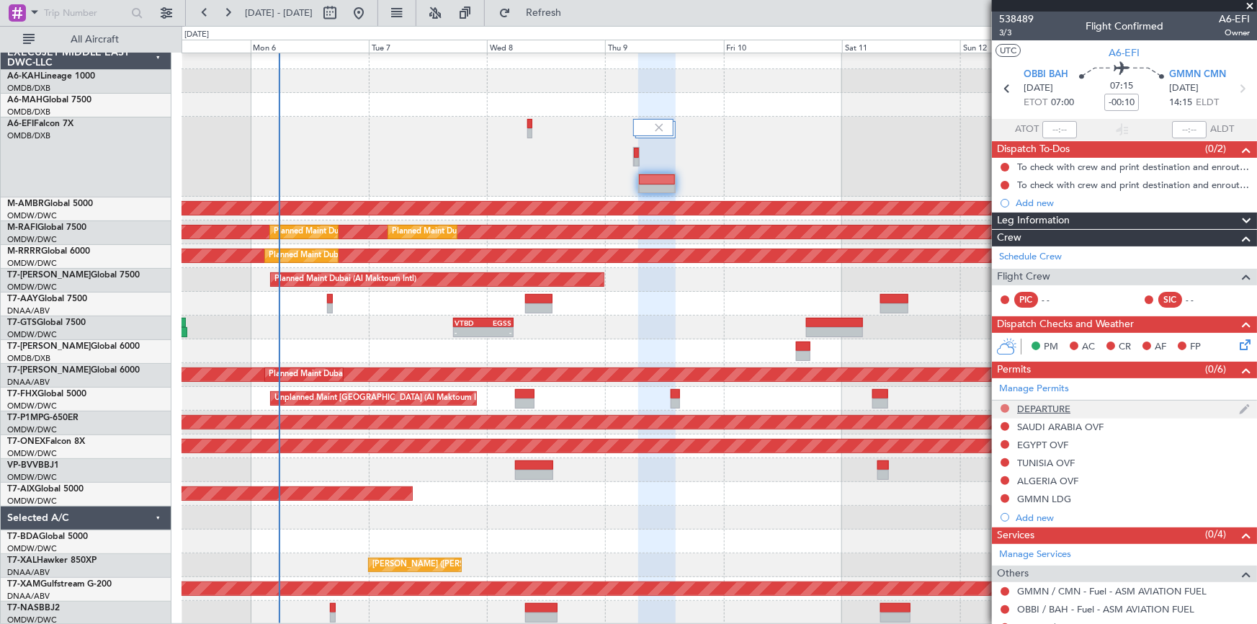
click at [1006, 404] on button at bounding box center [1005, 408] width 9 height 9
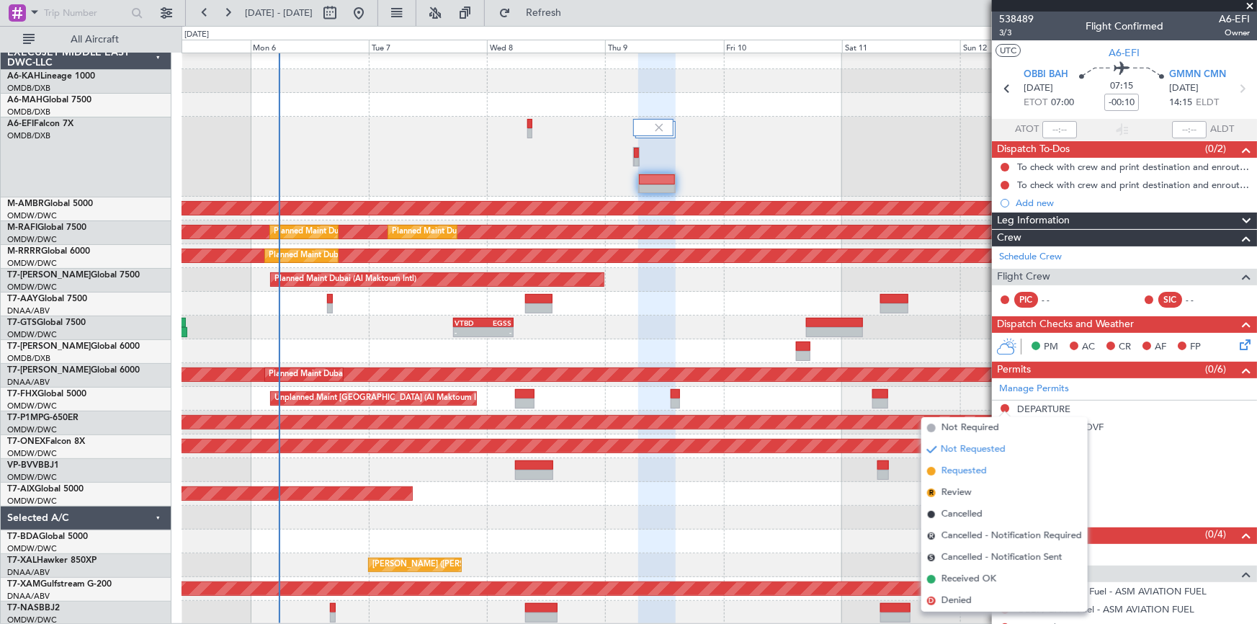
click at [960, 470] on span "Requested" at bounding box center [963, 471] width 45 height 14
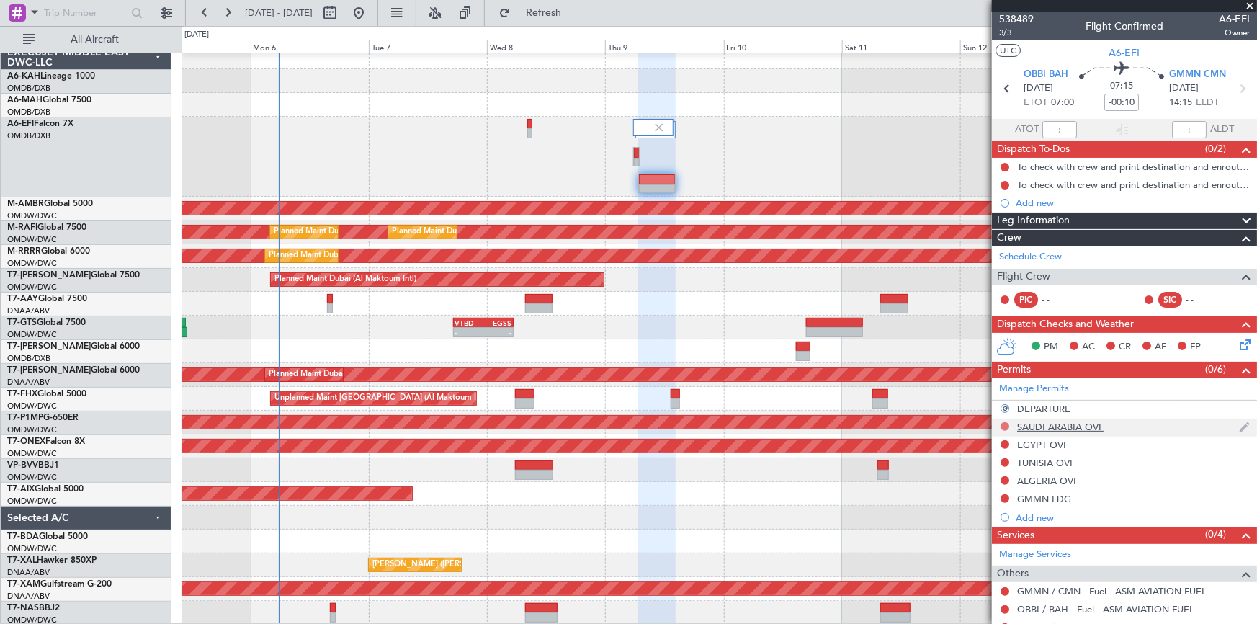
click at [1003, 424] on button at bounding box center [1005, 426] width 9 height 9
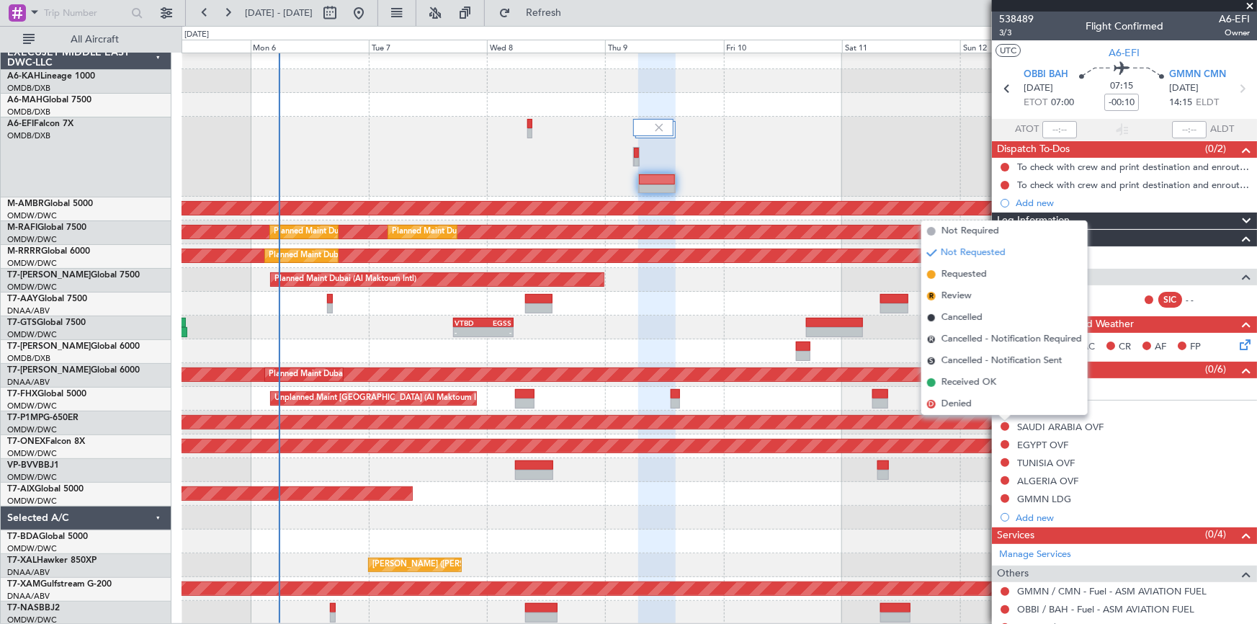
click at [961, 278] on span "Requested" at bounding box center [963, 274] width 45 height 14
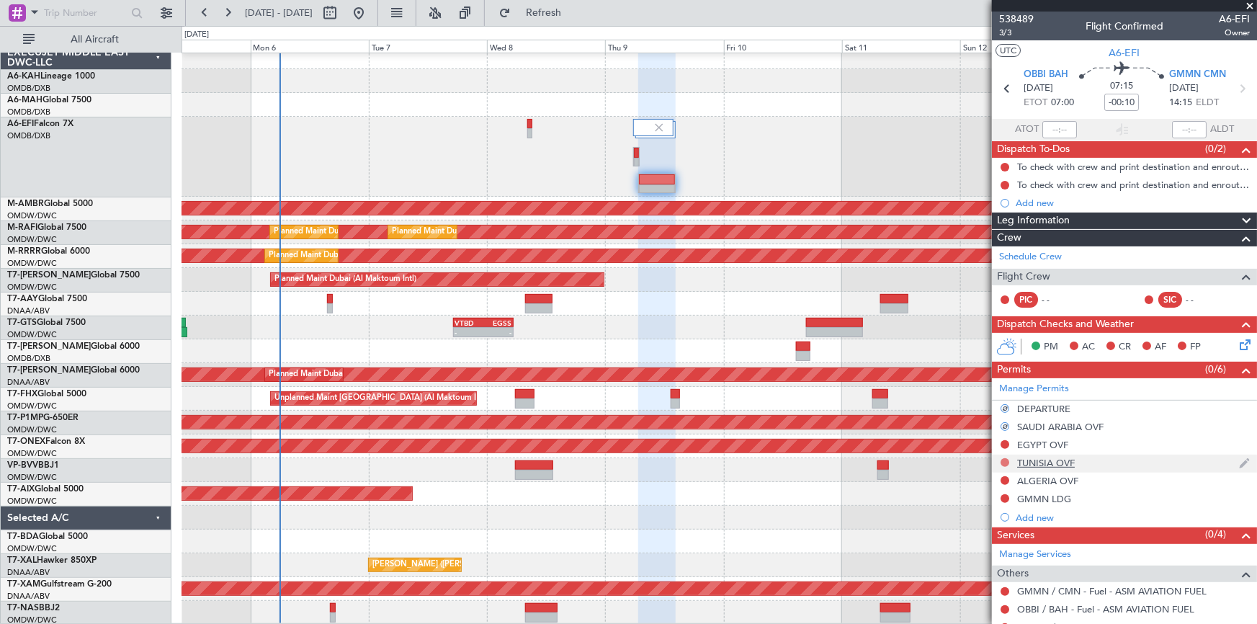
click at [1001, 462] on button at bounding box center [1005, 462] width 9 height 9
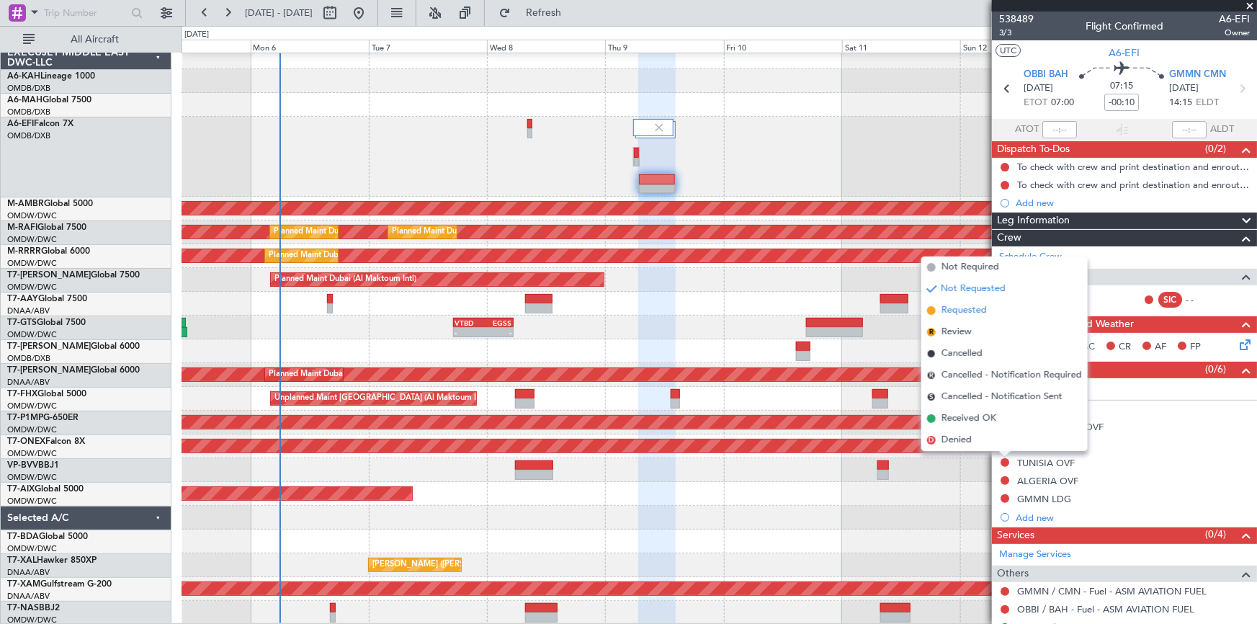
click at [960, 303] on li "Requested" at bounding box center [1004, 311] width 166 height 22
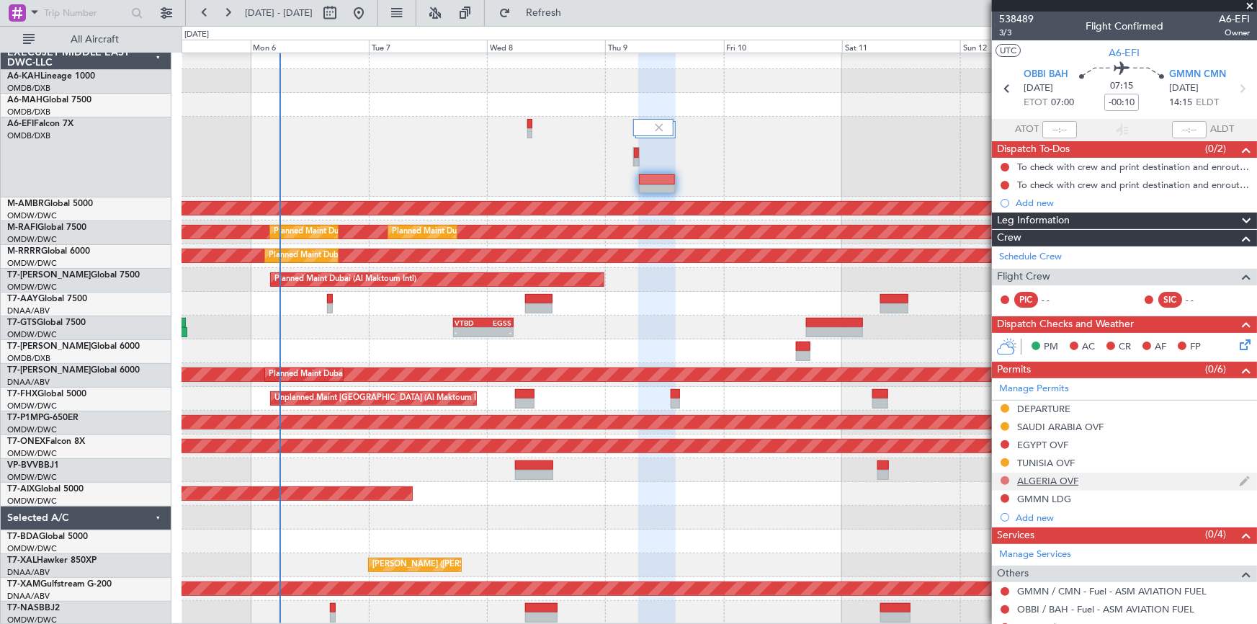
click at [1005, 480] on button at bounding box center [1005, 480] width 9 height 9
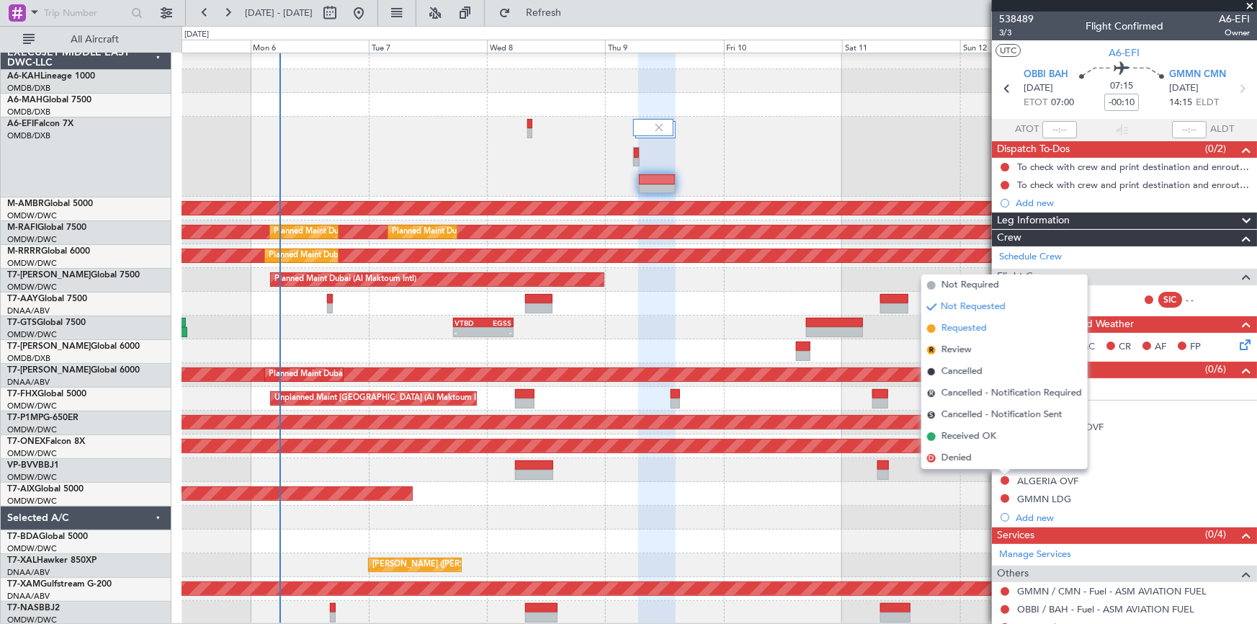
click at [967, 328] on span "Requested" at bounding box center [963, 328] width 45 height 14
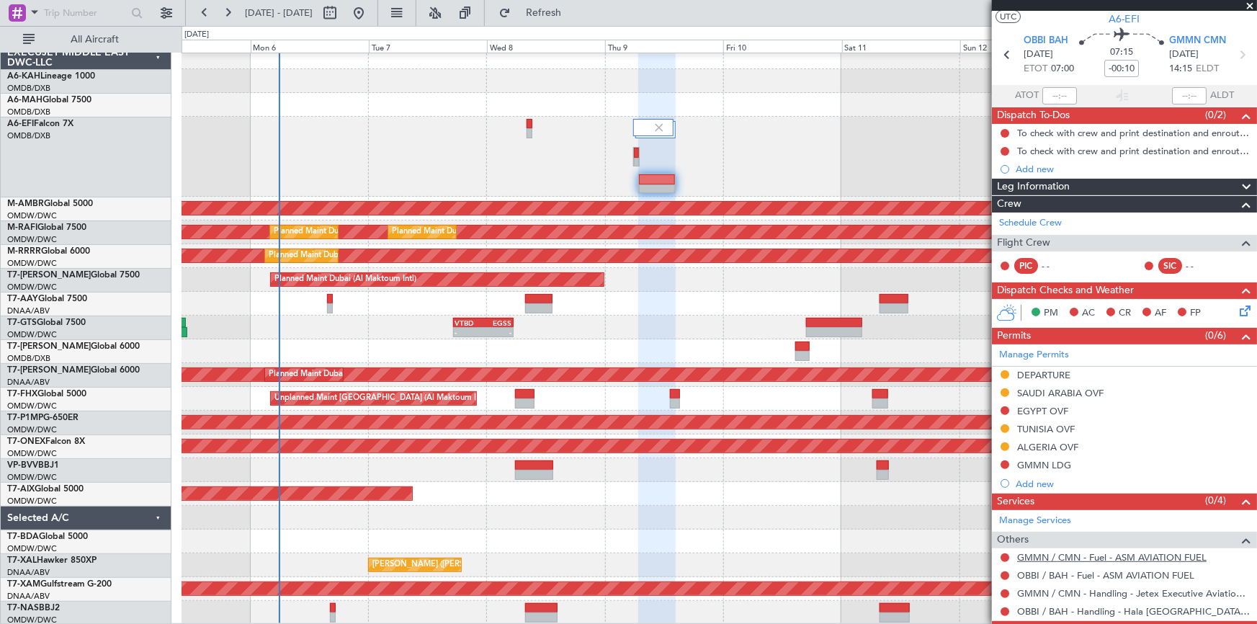
scroll to position [88, 0]
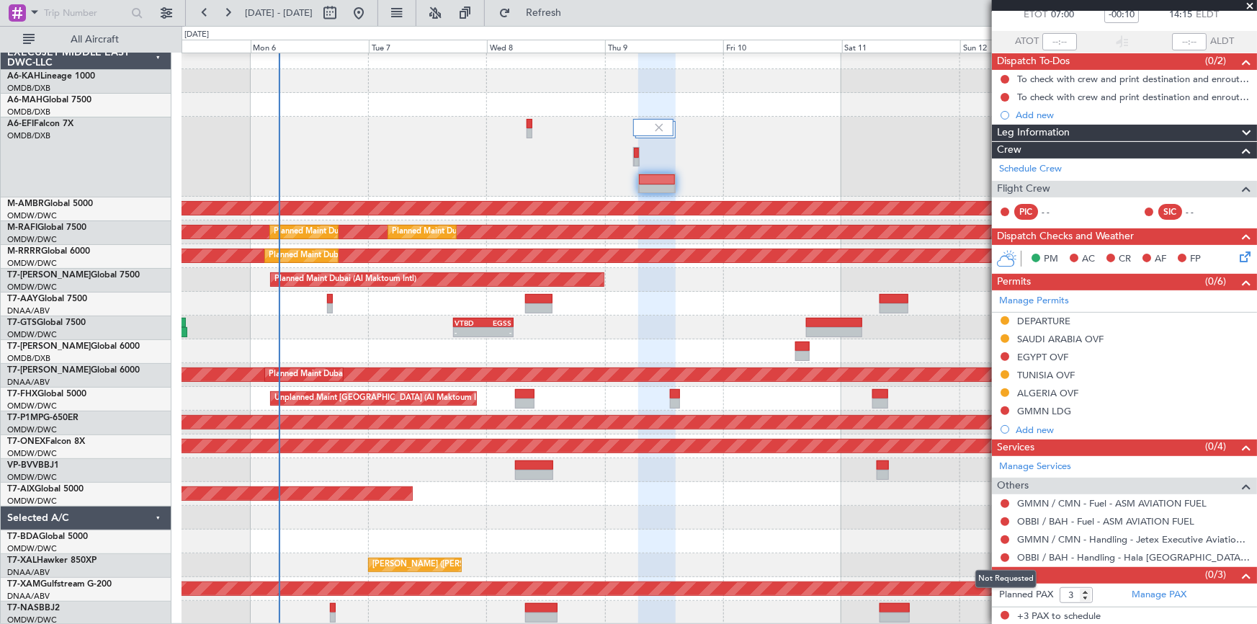
drag, startPoint x: 1005, startPoint y: 554, endPoint x: 980, endPoint y: 563, distance: 26.7
click at [1002, 555] on button at bounding box center [1005, 557] width 9 height 9
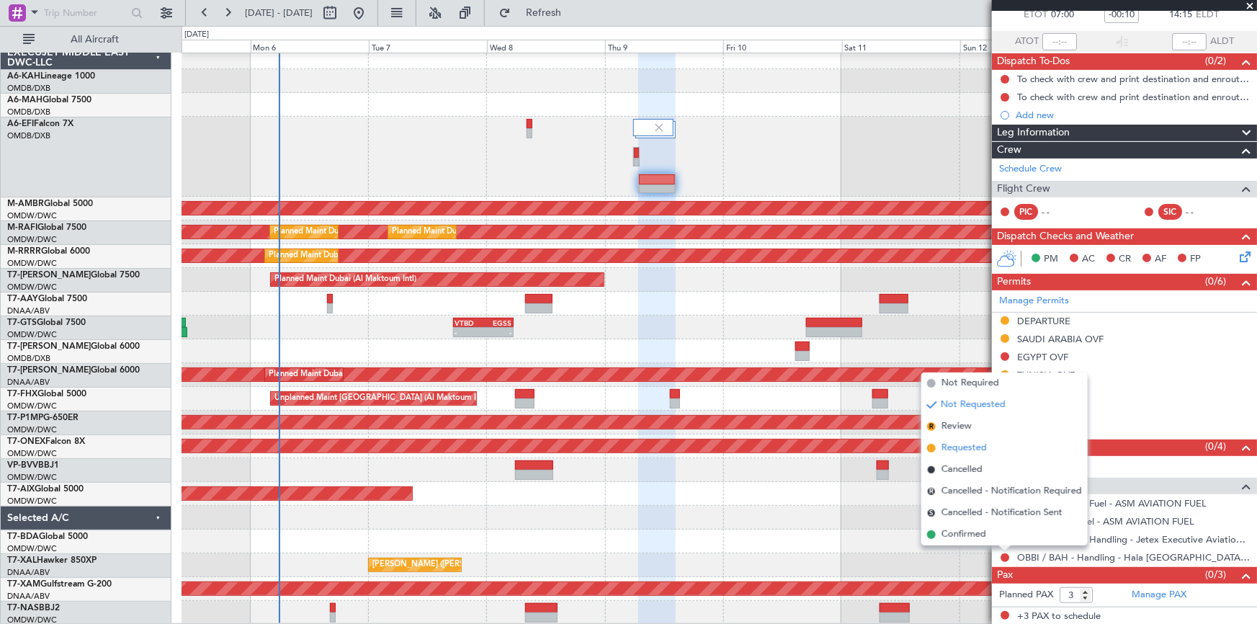
click at [957, 450] on span "Requested" at bounding box center [963, 448] width 45 height 14
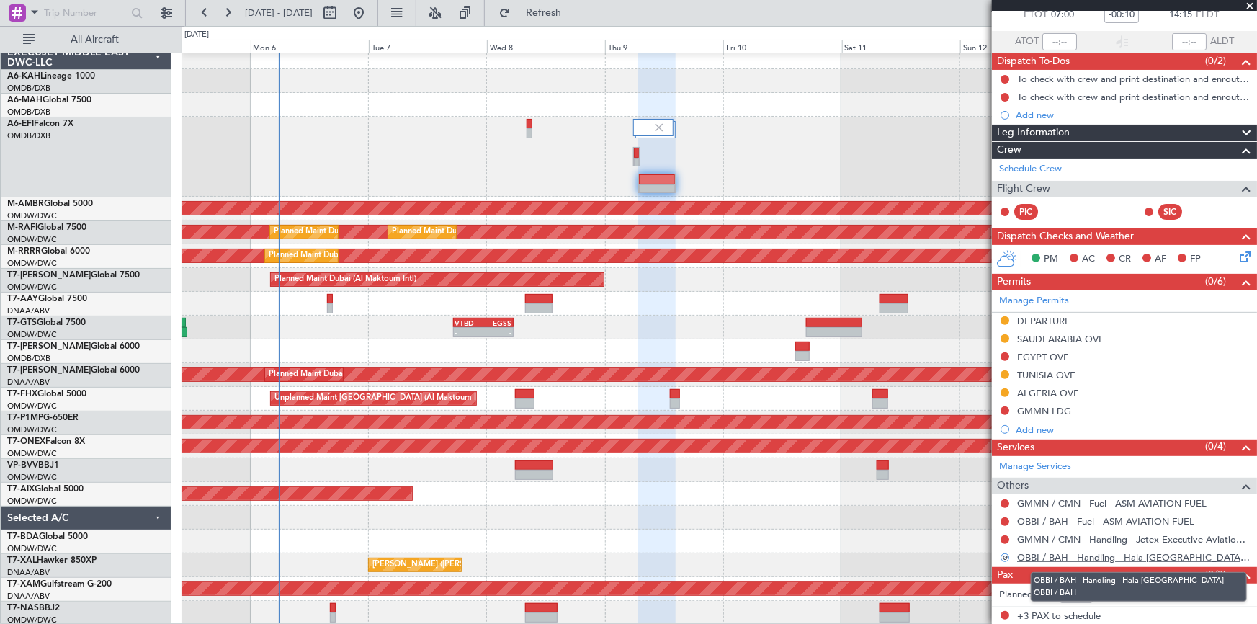
click at [1080, 555] on link "OBBI / BAH - Handling - Hala Bahrain OBBI / BAH" at bounding box center [1133, 557] width 233 height 12
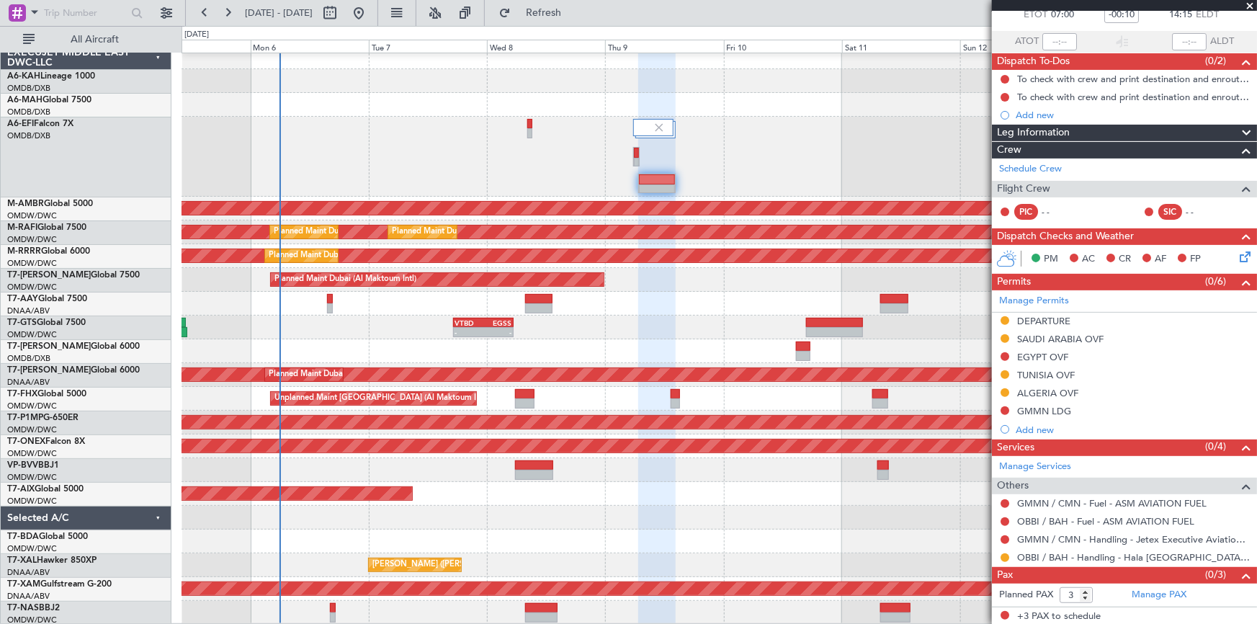
drag, startPoint x: 551, startPoint y: 9, endPoint x: 864, endPoint y: 172, distance: 352.5
click at [570, 14] on button "Refresh" at bounding box center [535, 12] width 86 height 23
click at [1005, 558] on button at bounding box center [1005, 557] width 9 height 9
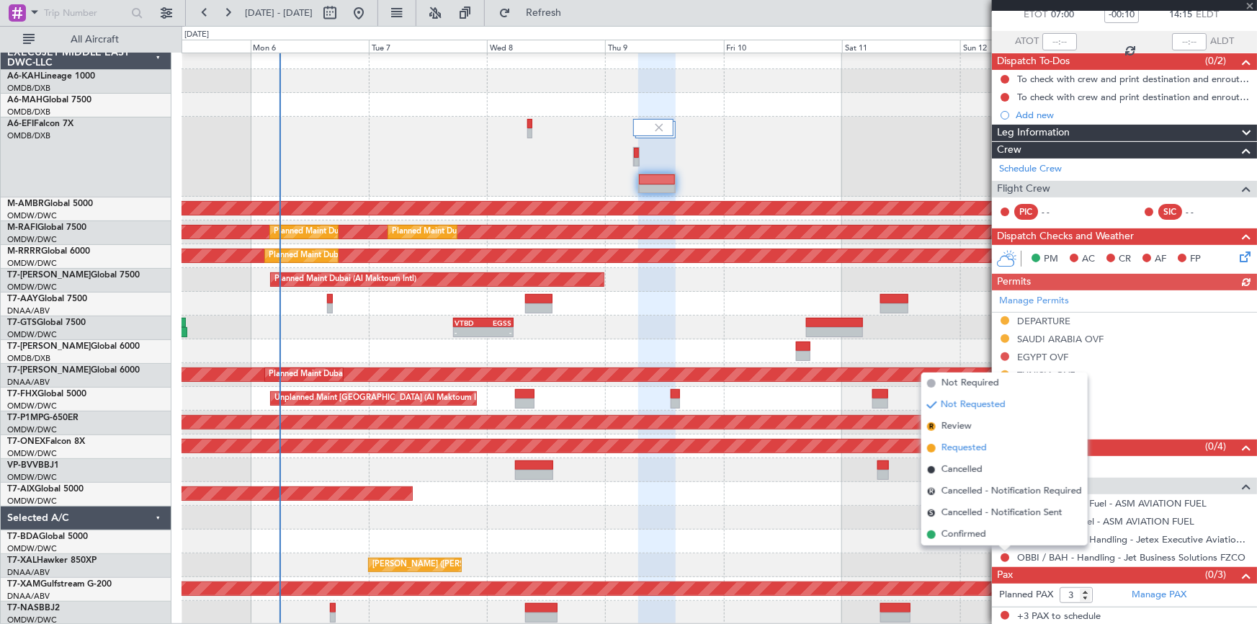
click at [975, 451] on span "Requested" at bounding box center [963, 448] width 45 height 14
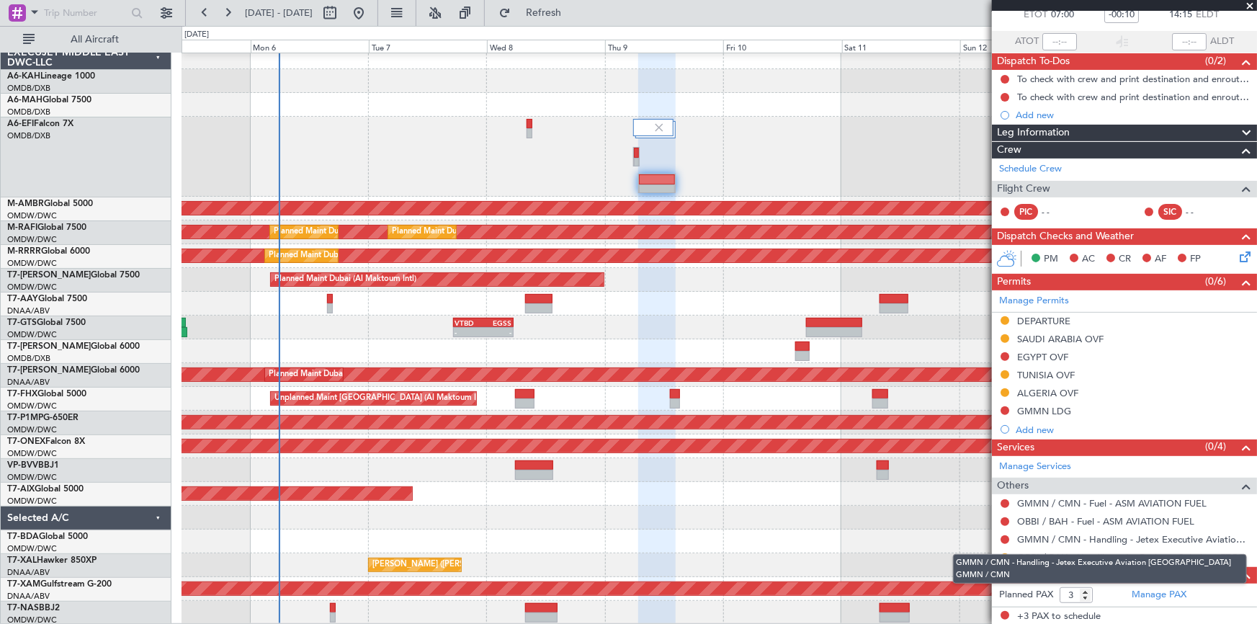
drag, startPoint x: 1075, startPoint y: 540, endPoint x: 941, endPoint y: 462, distance: 153.9
click at [1068, 526] on ul "GMMN / CMN - Fuel - ASM AVIATION FUEL OBBI / BAH - Fuel - ASM AVIATION FUEL GMM…" at bounding box center [1124, 530] width 265 height 72
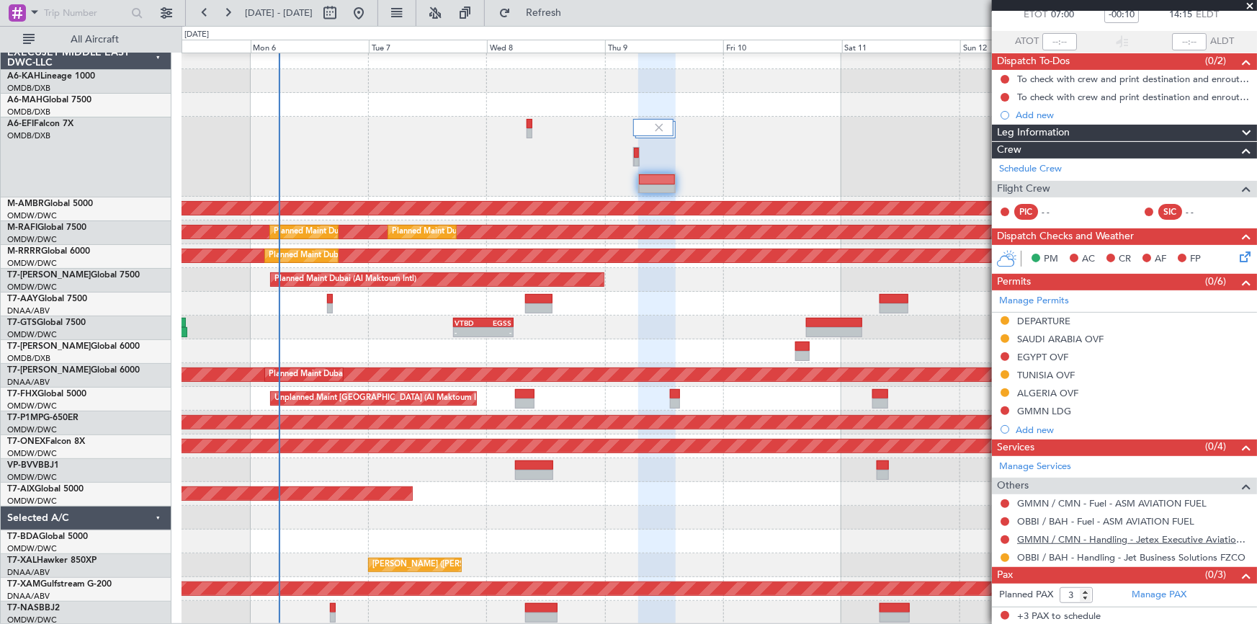
click at [1093, 538] on link "GMMN / CMN - Handling - Jetex Executive Aviation [GEOGRAPHIC_DATA] GMMN / CMN" at bounding box center [1133, 539] width 233 height 12
click at [1088, 534] on link "GMMN / CMN - Handling - Jetex Executive Aviation [GEOGRAPHIC_DATA] GMMN / CMN" at bounding box center [1133, 539] width 233 height 12
click at [1005, 353] on button at bounding box center [1005, 356] width 9 height 9
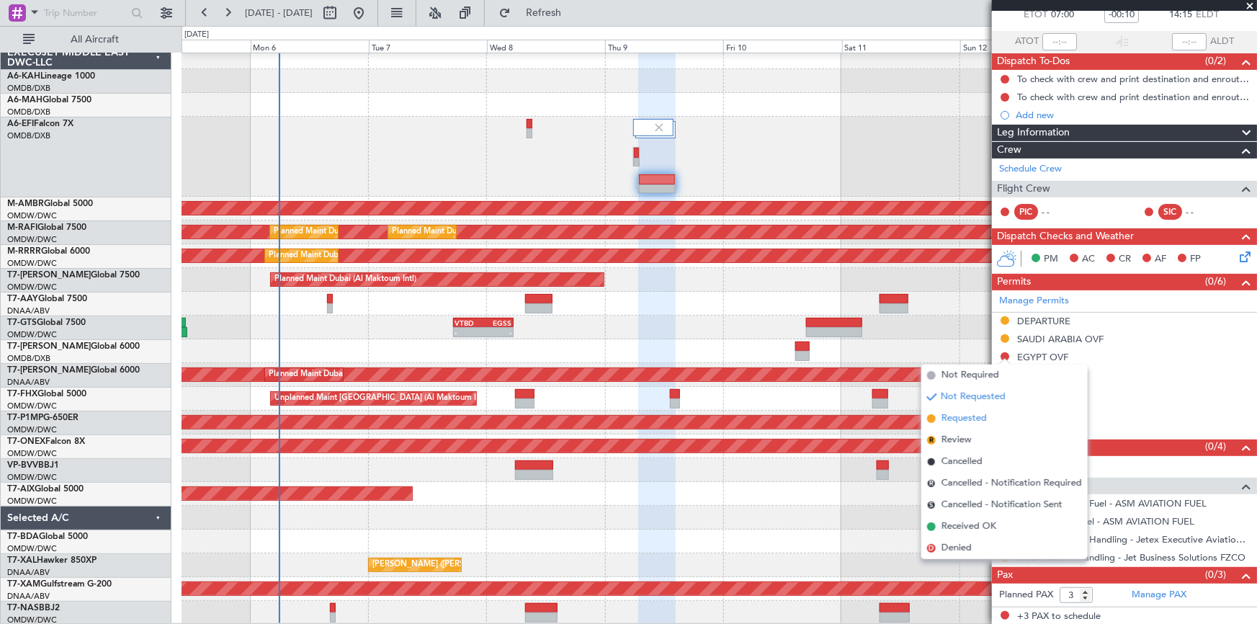
click at [968, 419] on span "Requested" at bounding box center [963, 418] width 45 height 14
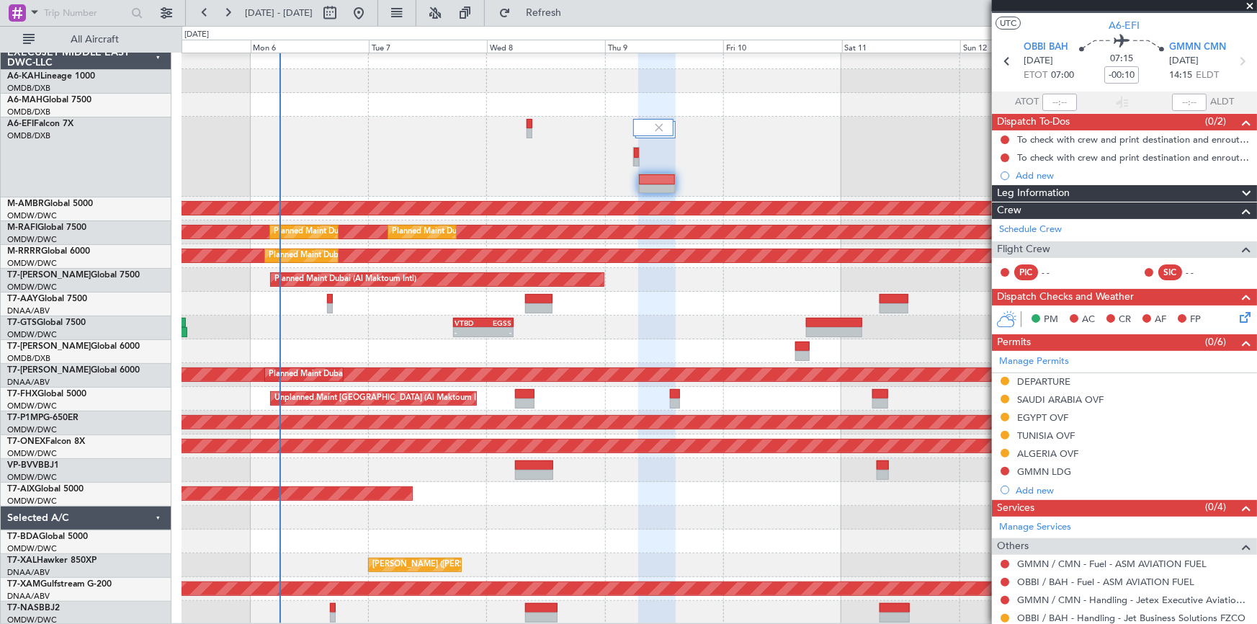
scroll to position [0, 0]
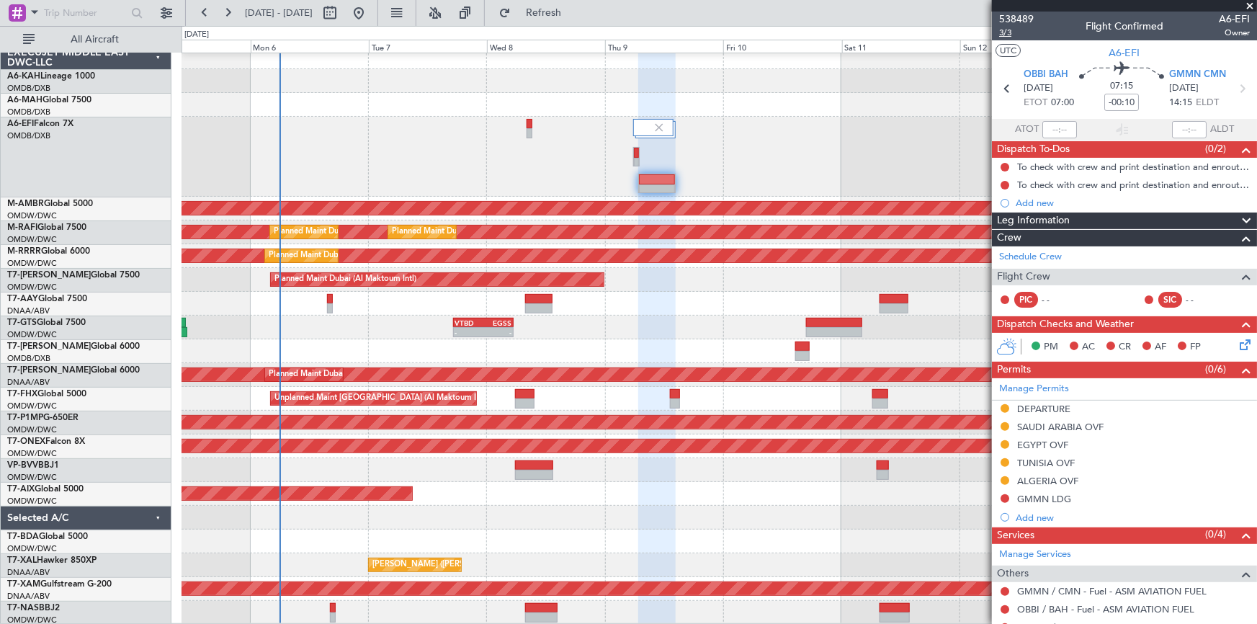
click at [1008, 28] on span "3/3" at bounding box center [1016, 33] width 35 height 12
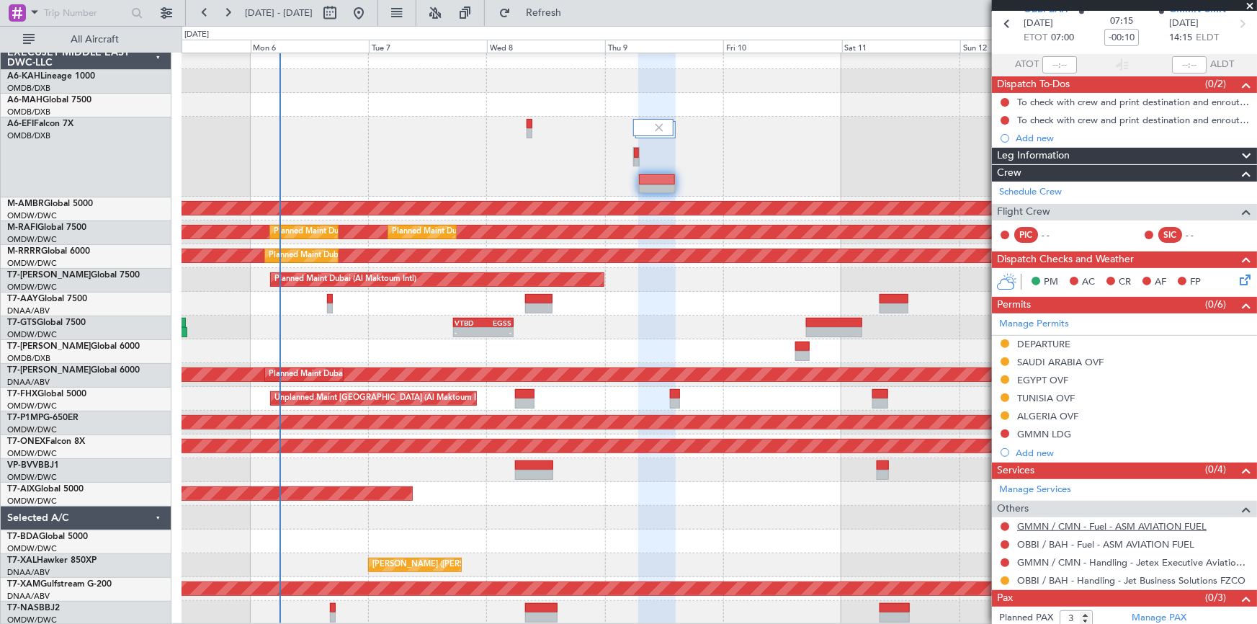
scroll to position [88, 0]
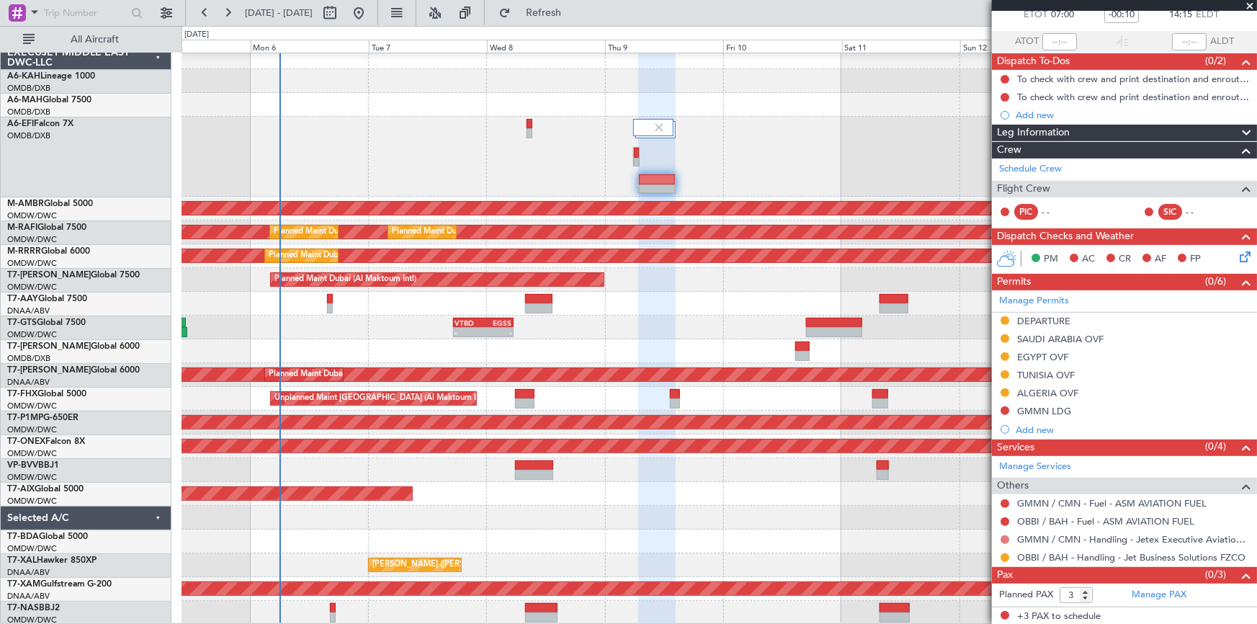
click at [1008, 535] on button at bounding box center [1005, 539] width 9 height 9
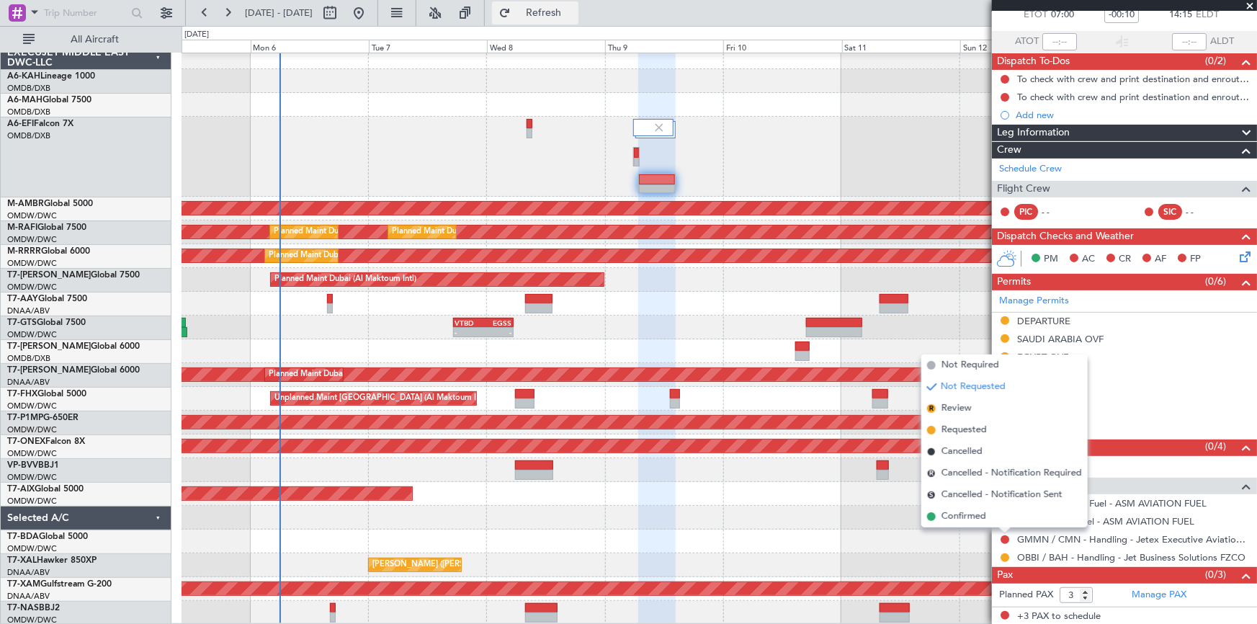
click at [574, 17] on span "Refresh" at bounding box center [544, 13] width 61 height 10
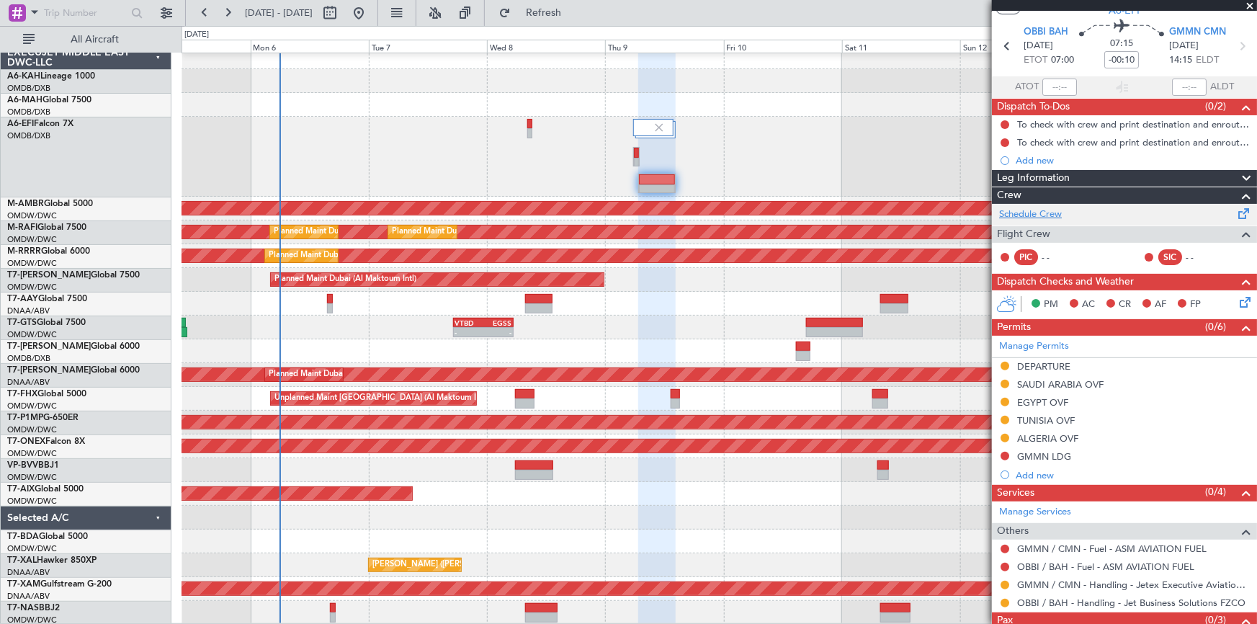
scroll to position [0, 0]
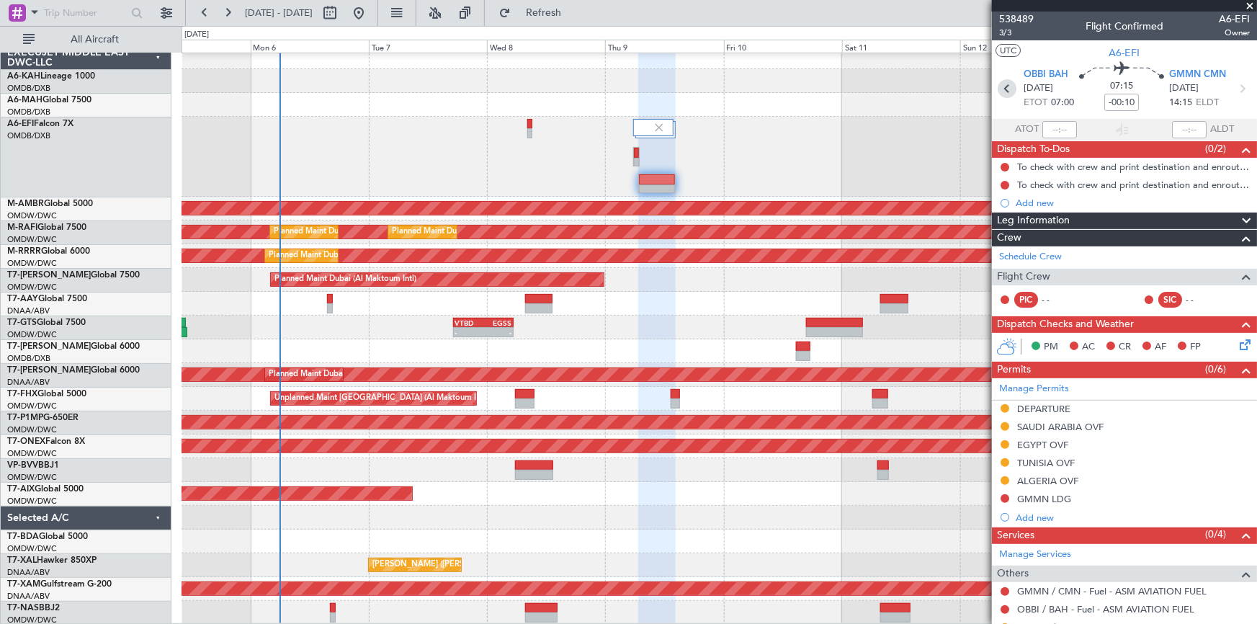
click at [999, 88] on icon at bounding box center [1007, 88] width 19 height 19
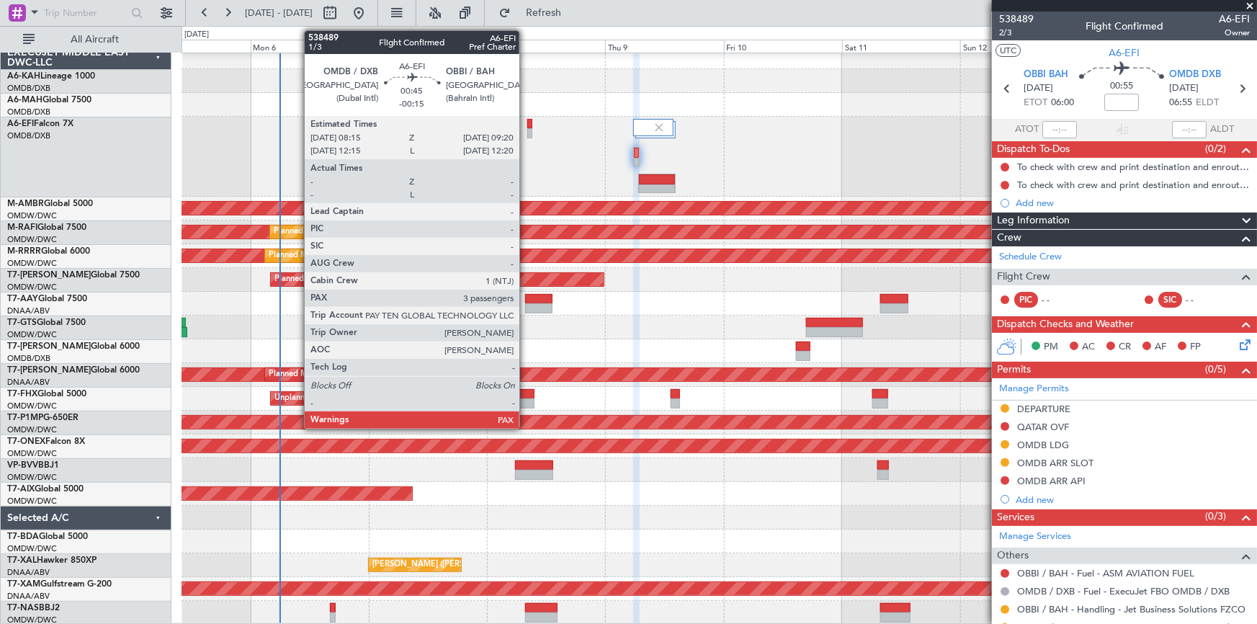
click at [527, 125] on div at bounding box center [530, 124] width 6 height 10
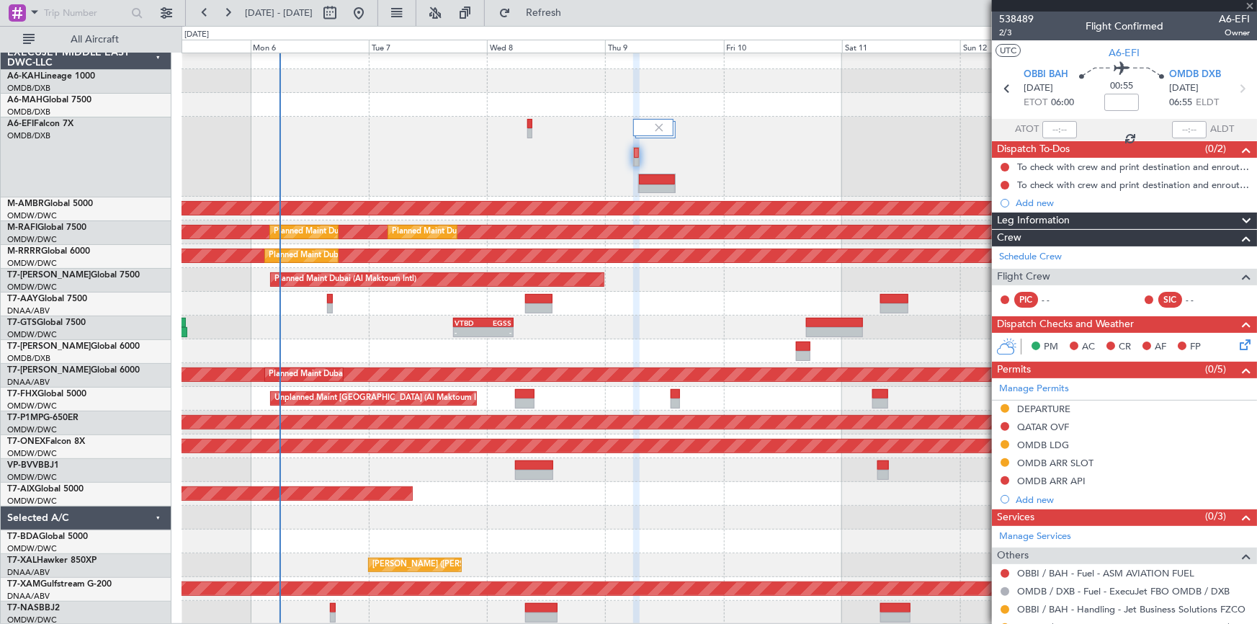
type input "-00:15"
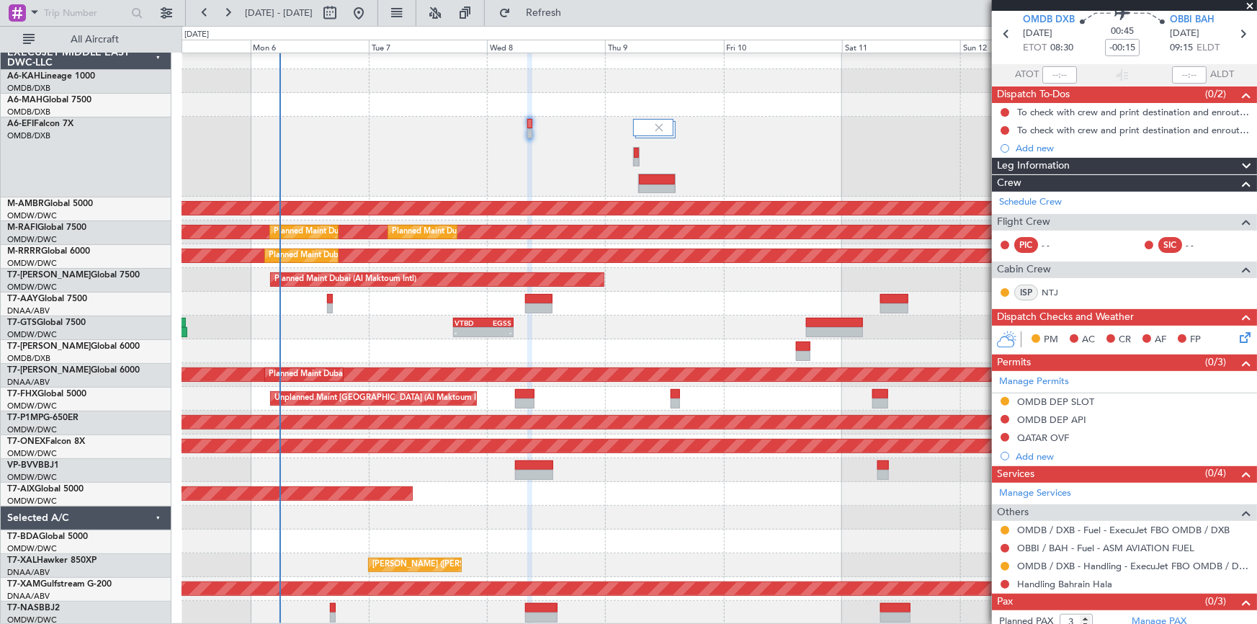
scroll to position [81, 0]
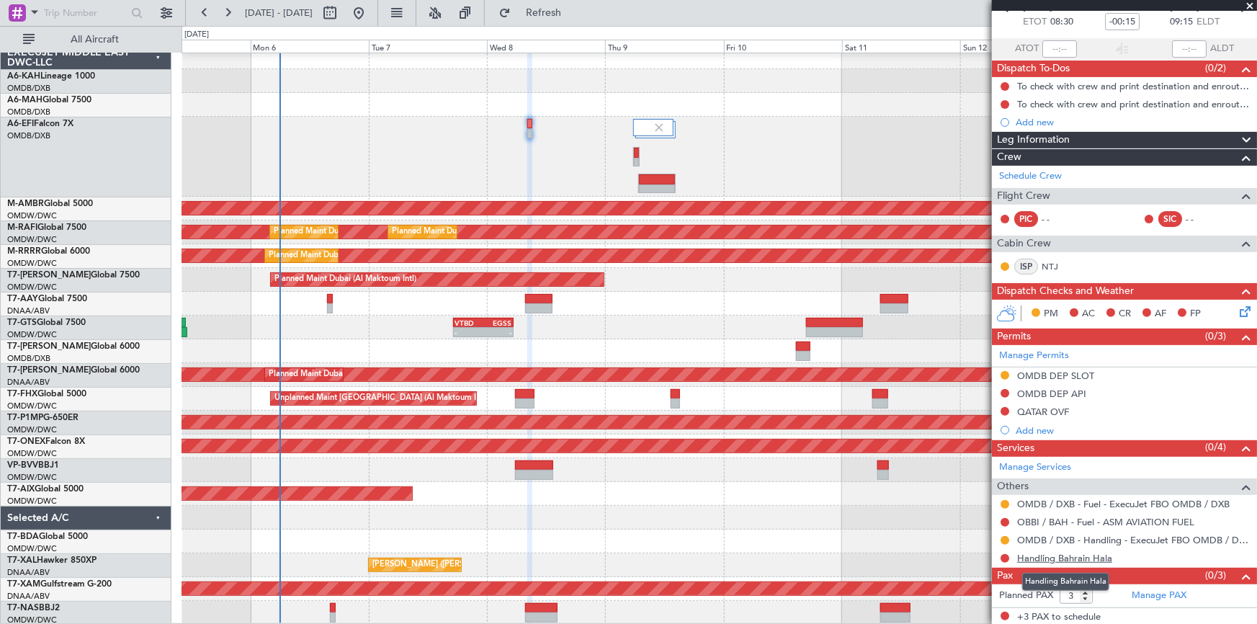
click at [1060, 558] on link "Handling Bahrain Hala" at bounding box center [1064, 558] width 95 height 12
drag, startPoint x: 580, startPoint y: 18, endPoint x: 1022, endPoint y: 223, distance: 487.3
click at [574, 18] on span "Refresh" at bounding box center [544, 13] width 61 height 10
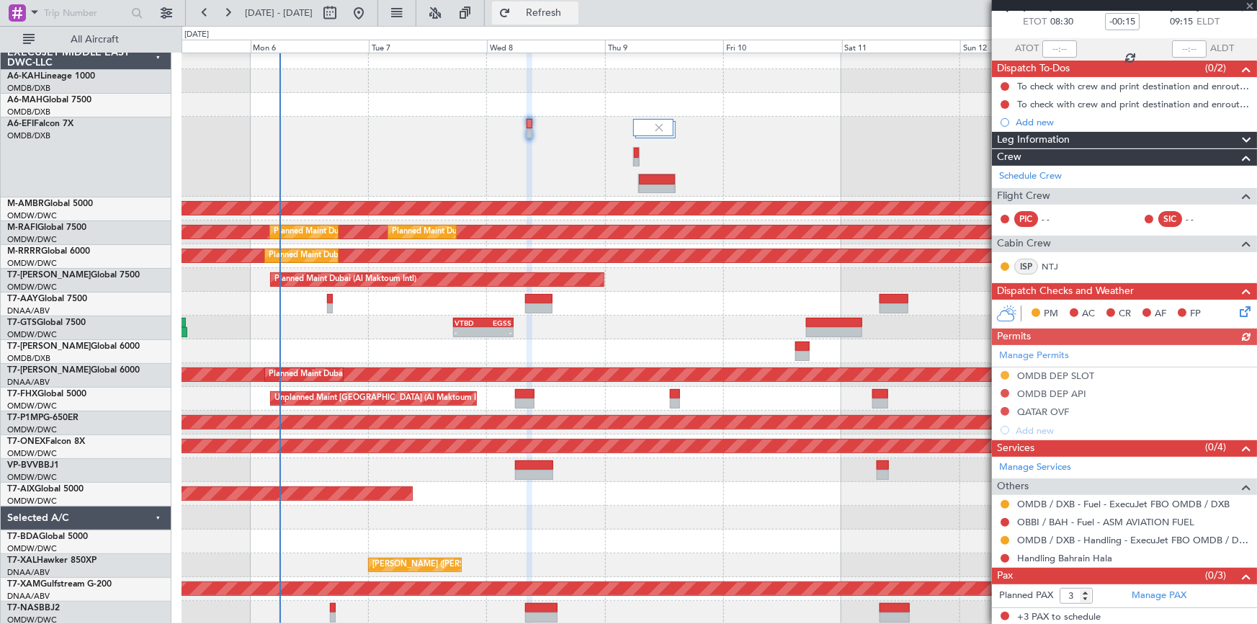
click at [578, 19] on button "Refresh" at bounding box center [535, 12] width 86 height 23
click at [1059, 555] on link "Handling Bahrain Hala" at bounding box center [1064, 558] width 95 height 12
click at [1066, 558] on link "Handling Bahrain Hala" at bounding box center [1064, 558] width 95 height 12
click at [578, 4] on button "Refresh" at bounding box center [535, 12] width 86 height 23
click at [578, 4] on button "Refreshing..." at bounding box center [535, 12] width 86 height 23
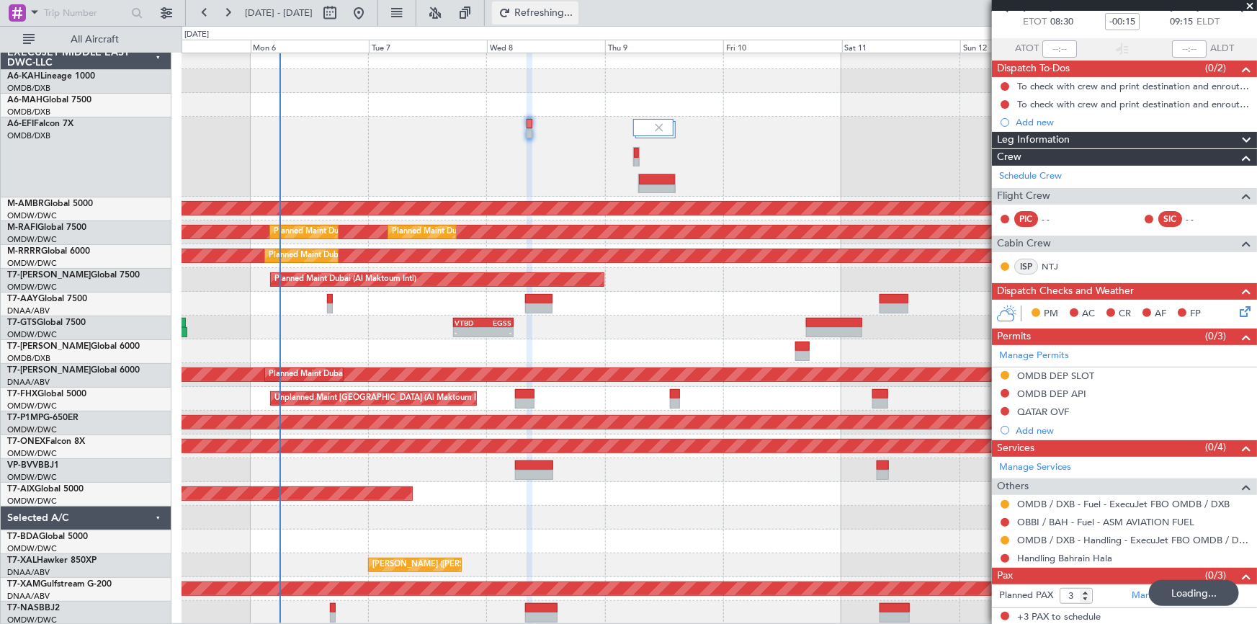
click at [578, 4] on button "Refreshing..." at bounding box center [535, 12] width 86 height 23
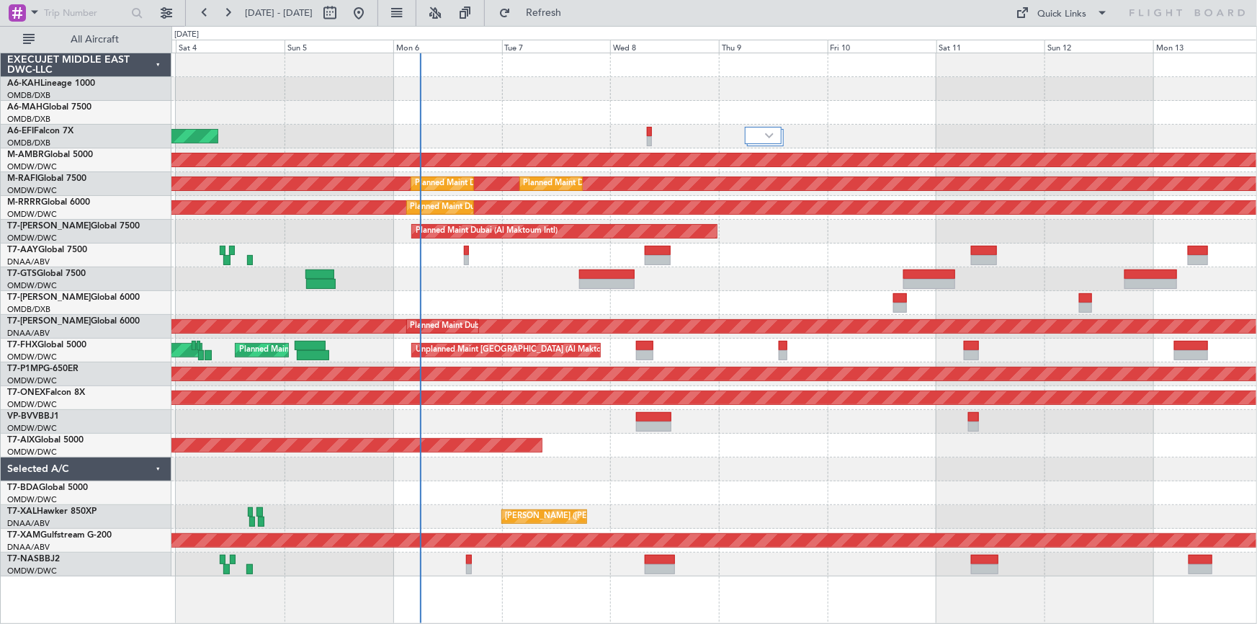
click at [558, 407] on div "Planned Maint Nurnberg" at bounding box center [714, 398] width 1086 height 24
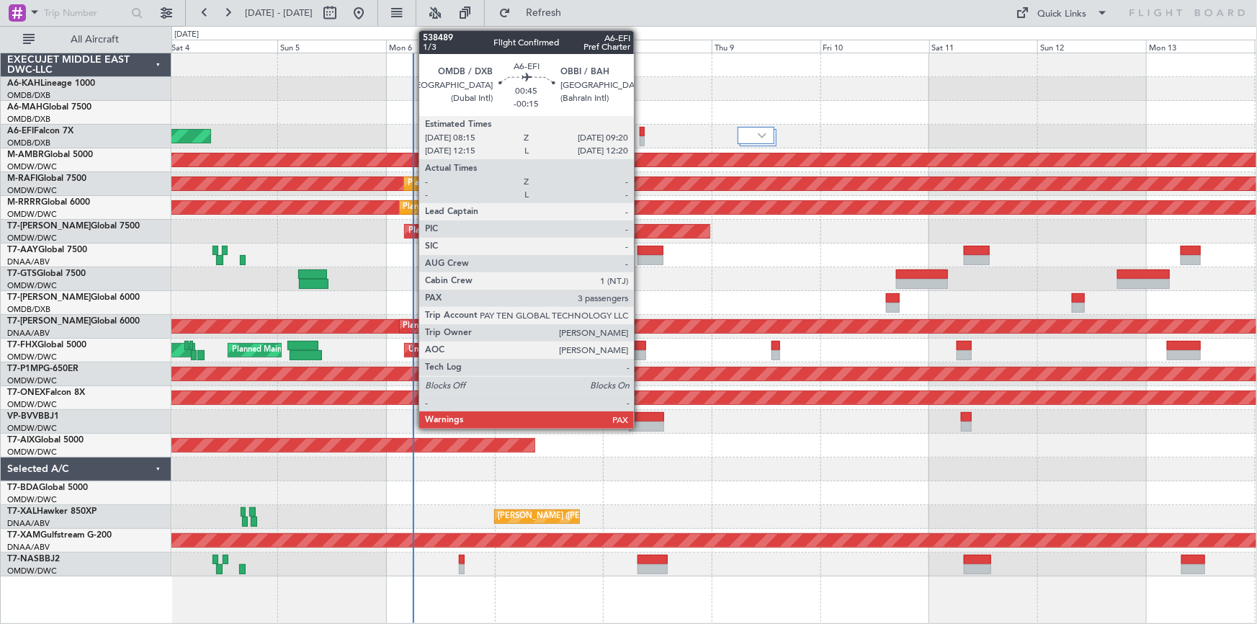
click at [640, 134] on div at bounding box center [642, 132] width 5 height 10
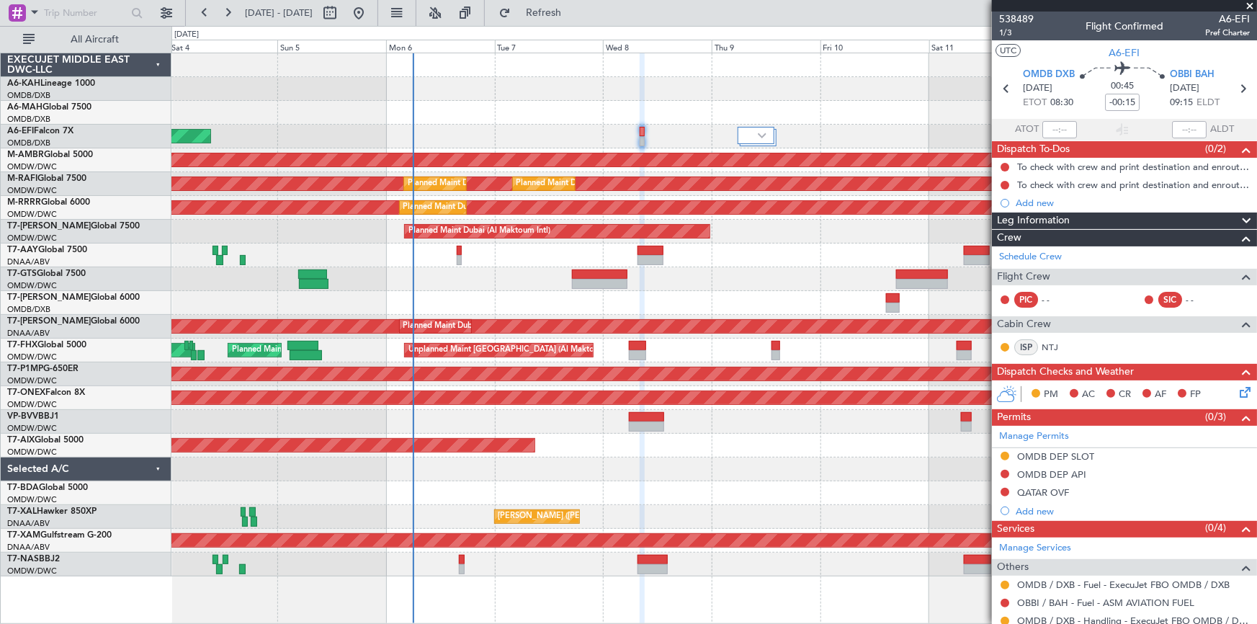
scroll to position [81, 0]
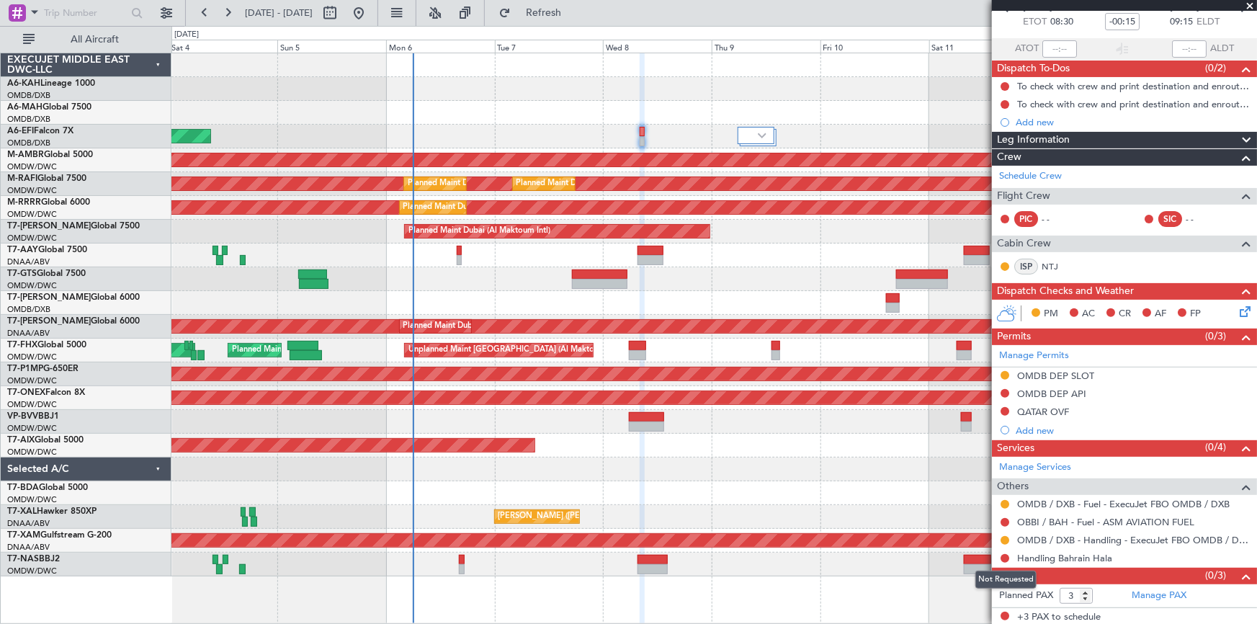
drag, startPoint x: 1008, startPoint y: 555, endPoint x: 996, endPoint y: 550, distance: 12.9
click at [1008, 555] on button at bounding box center [1005, 558] width 9 height 9
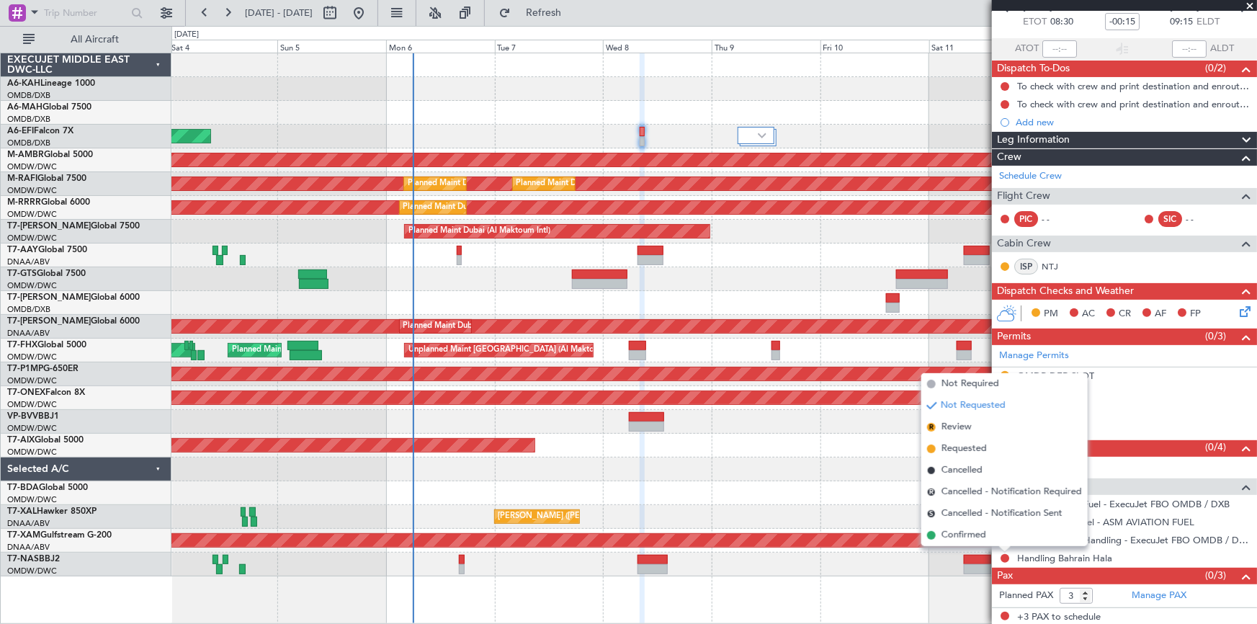
click at [965, 447] on span "Requested" at bounding box center [963, 449] width 45 height 14
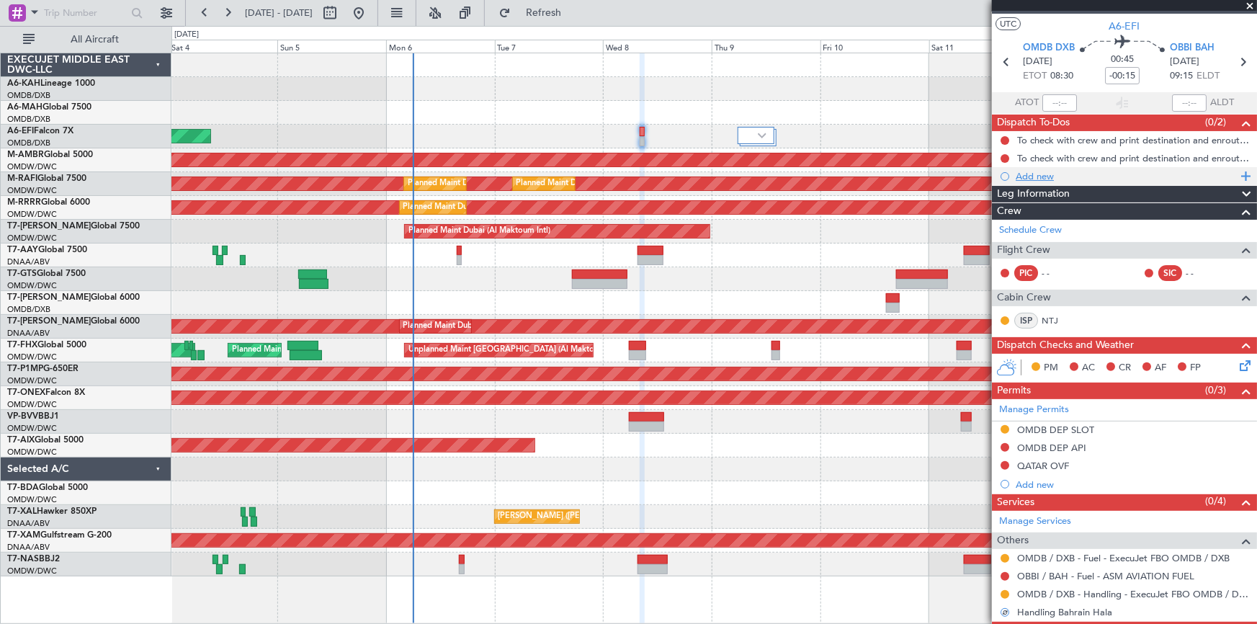
scroll to position [0, 0]
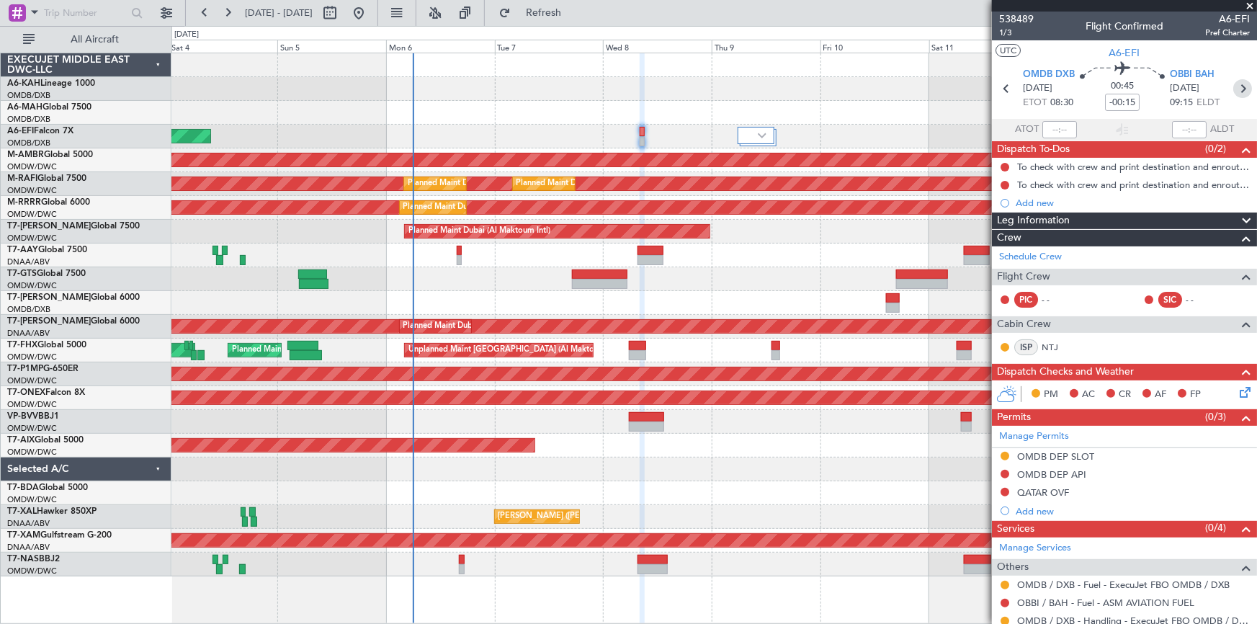
click at [1238, 88] on icon at bounding box center [1242, 88] width 19 height 19
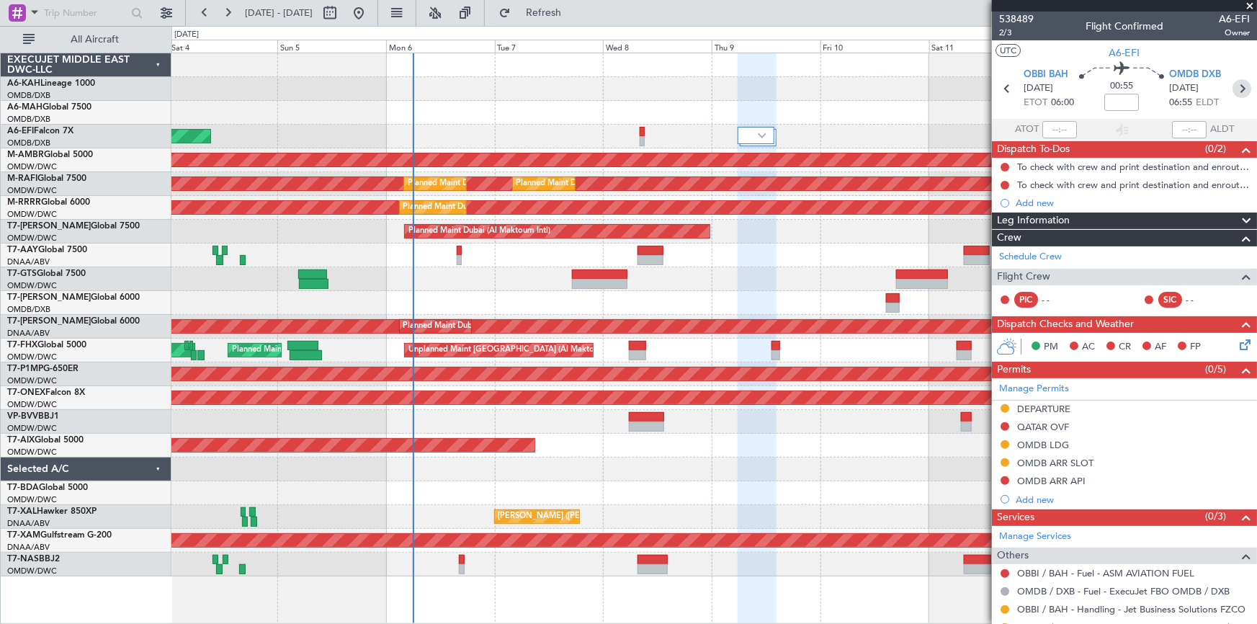
click at [1234, 90] on icon at bounding box center [1241, 88] width 19 height 19
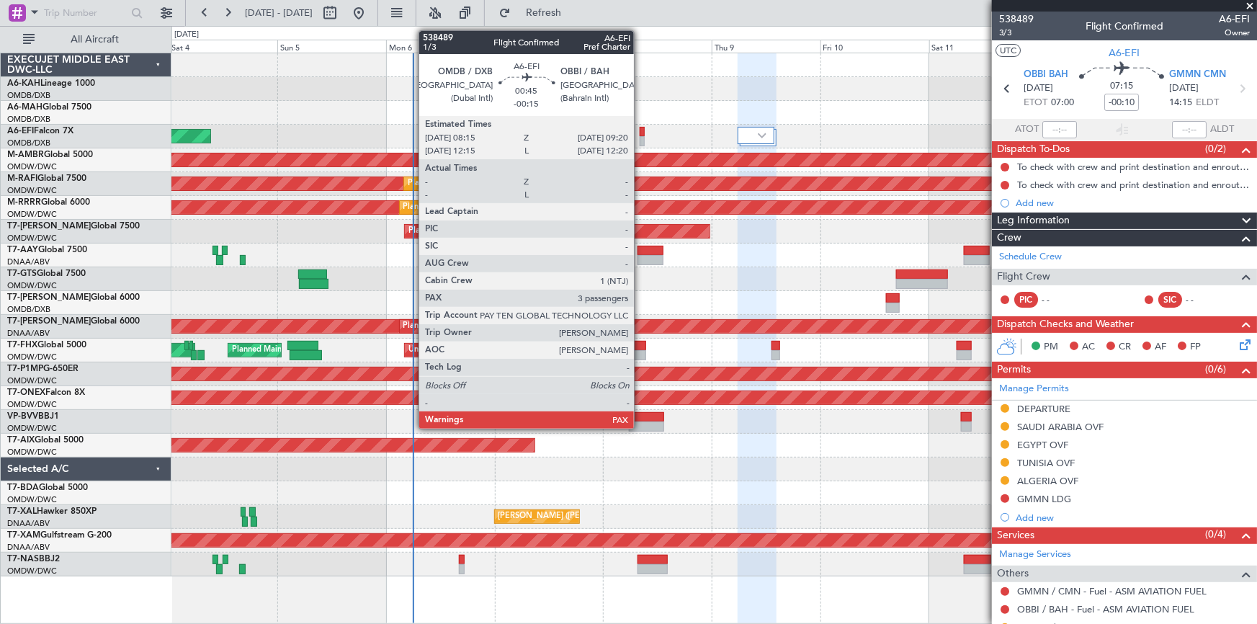
click at [640, 131] on div at bounding box center [642, 132] width 5 height 10
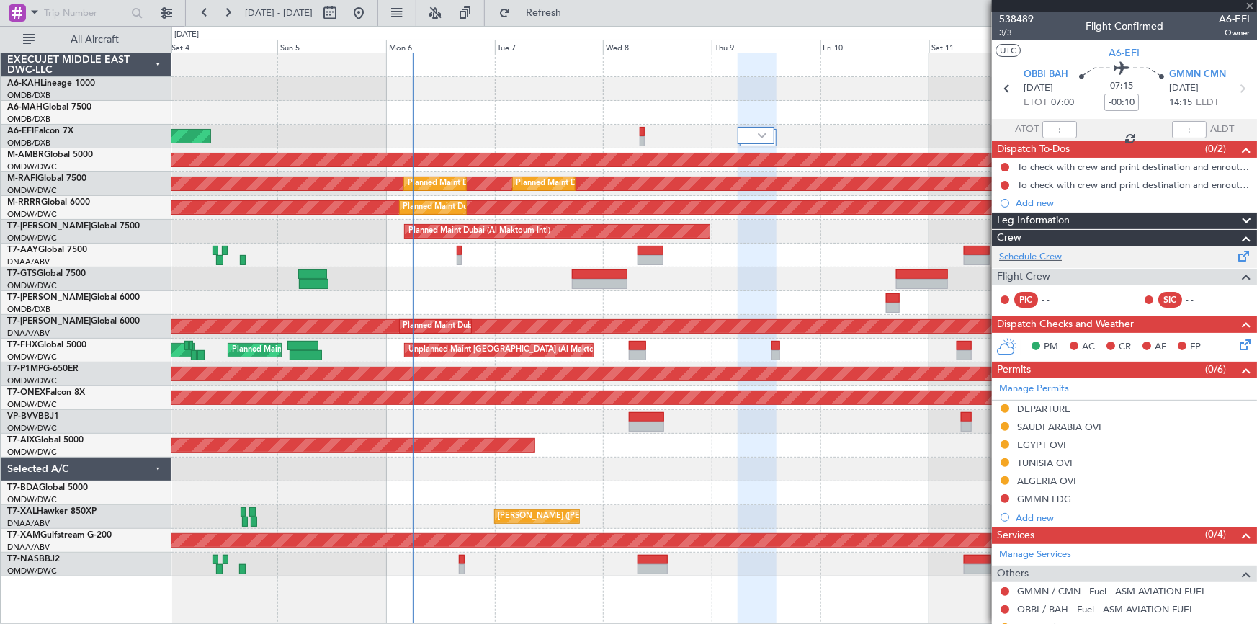
type input "-00:15"
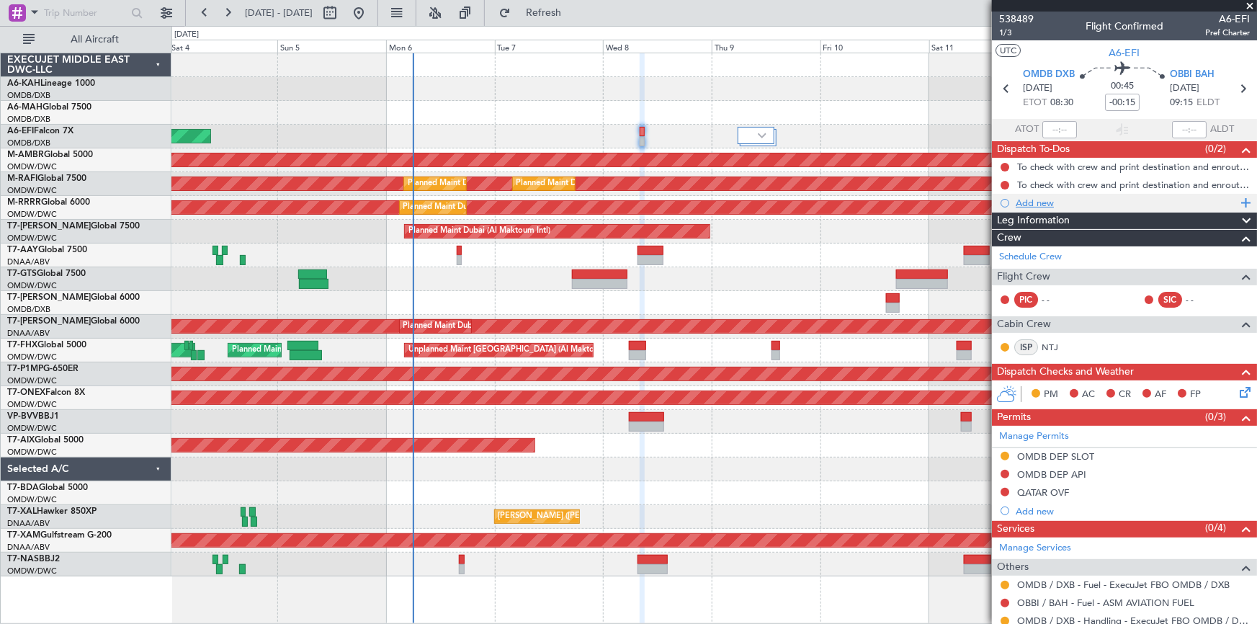
click at [1036, 202] on div "Add new" at bounding box center [1126, 203] width 221 height 12
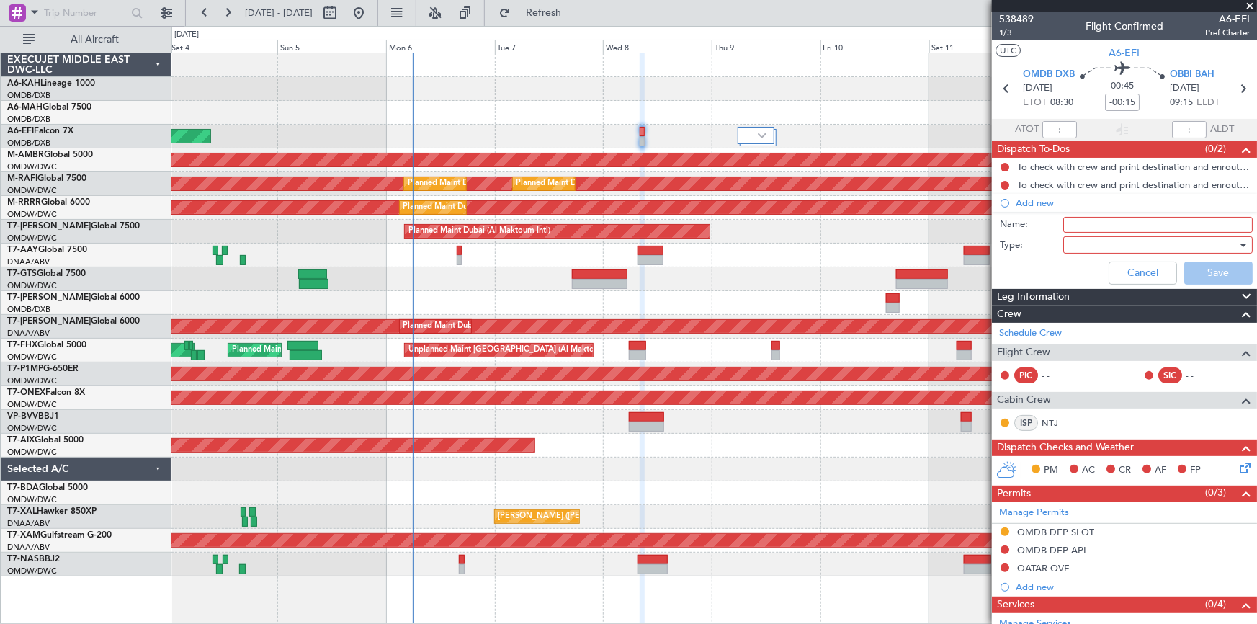
click at [1081, 223] on input "Name:" at bounding box center [1157, 225] width 189 height 16
paste input "[PERSON_NAME] or [PERSON_NAME]"
drag, startPoint x: 1172, startPoint y: 222, endPoint x: 1167, endPoint y: 233, distance: 11.9
click at [1172, 223] on input "Check with [PERSON_NAME] for SIC [PERSON_NAME] or [PERSON_NAME]" at bounding box center [1157, 225] width 189 height 16
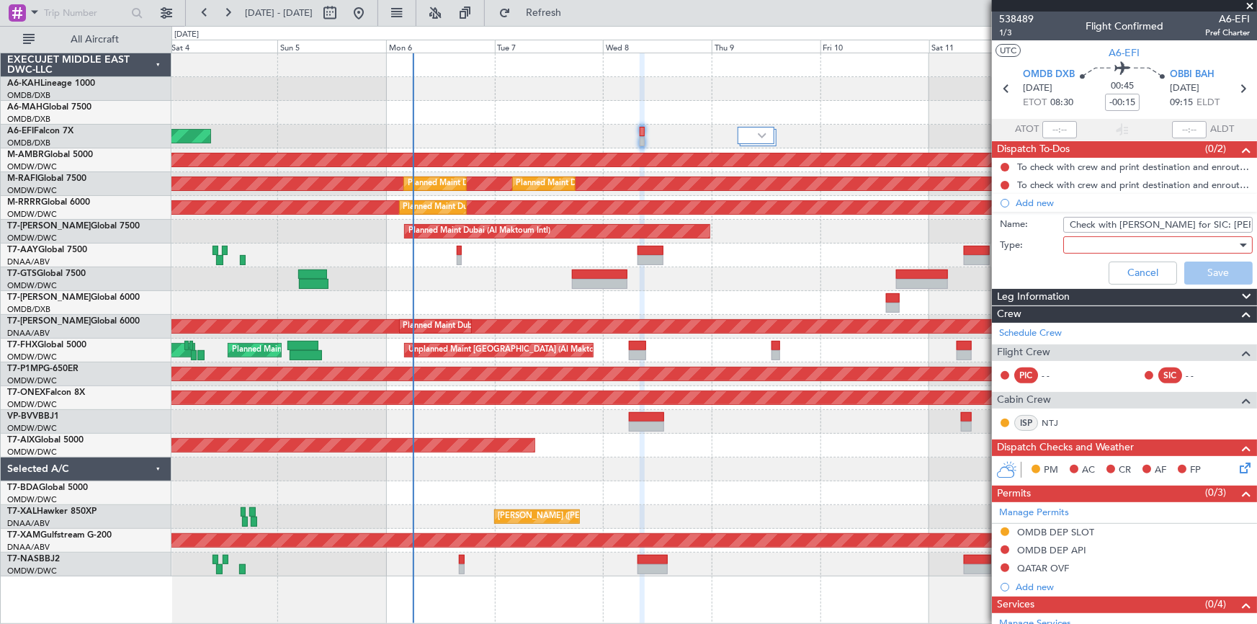
type input "Check with [PERSON_NAME] for SIC: [PERSON_NAME] or [PERSON_NAME]"
click at [1141, 249] on div at bounding box center [1153, 245] width 168 height 22
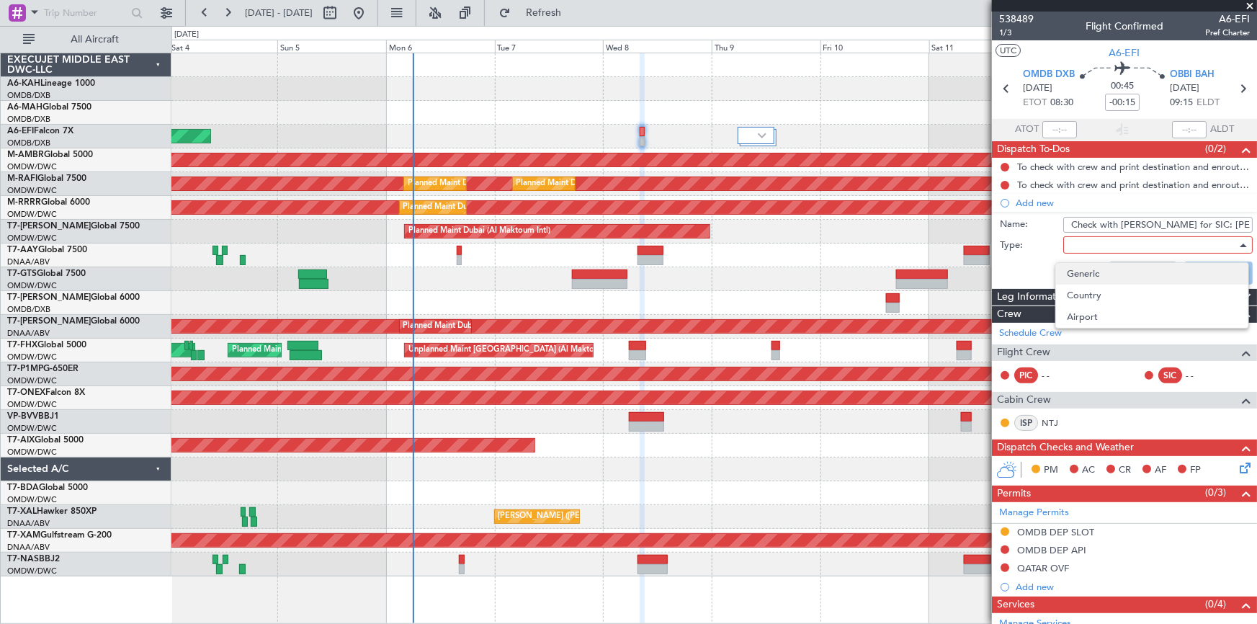
click at [1104, 269] on span "Generic" at bounding box center [1152, 274] width 169 height 22
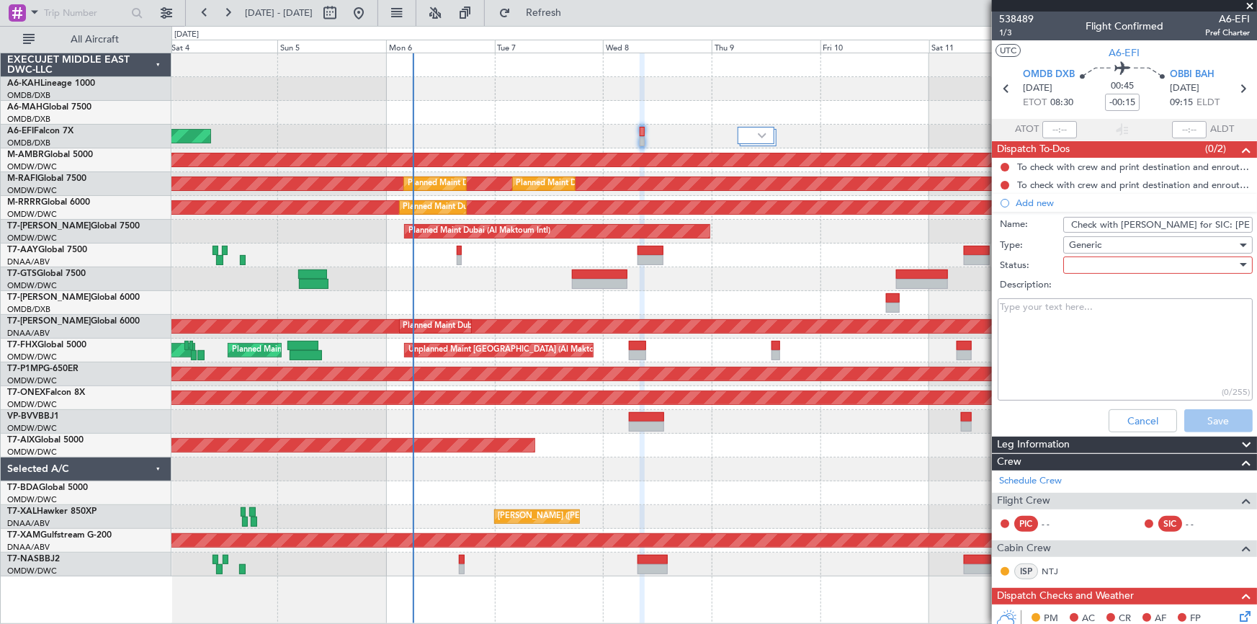
click at [1111, 263] on div at bounding box center [1153, 265] width 168 height 22
drag, startPoint x: 1091, startPoint y: 282, endPoint x: 1201, endPoint y: 364, distance: 136.9
click at [1099, 284] on span "Not Started" at bounding box center [1152, 294] width 169 height 22
drag, startPoint x: 1217, startPoint y: 415, endPoint x: 897, endPoint y: 373, distance: 323.3
click at [1217, 415] on button "Save" at bounding box center [1218, 420] width 68 height 23
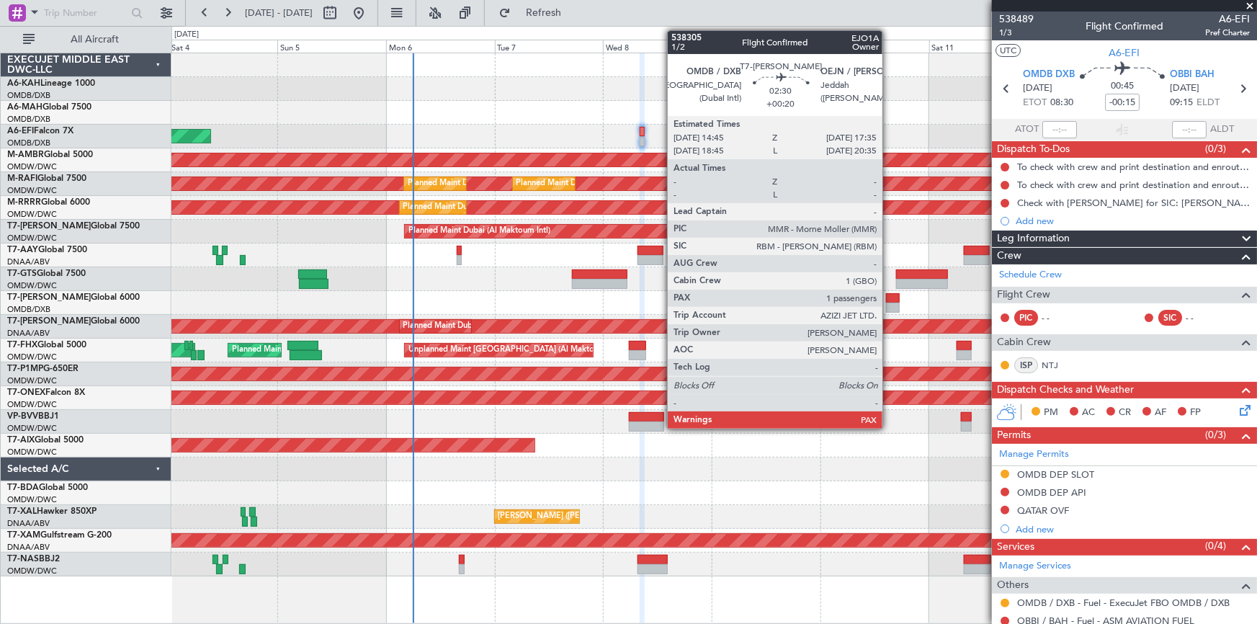
click at [890, 297] on div at bounding box center [892, 298] width 13 height 10
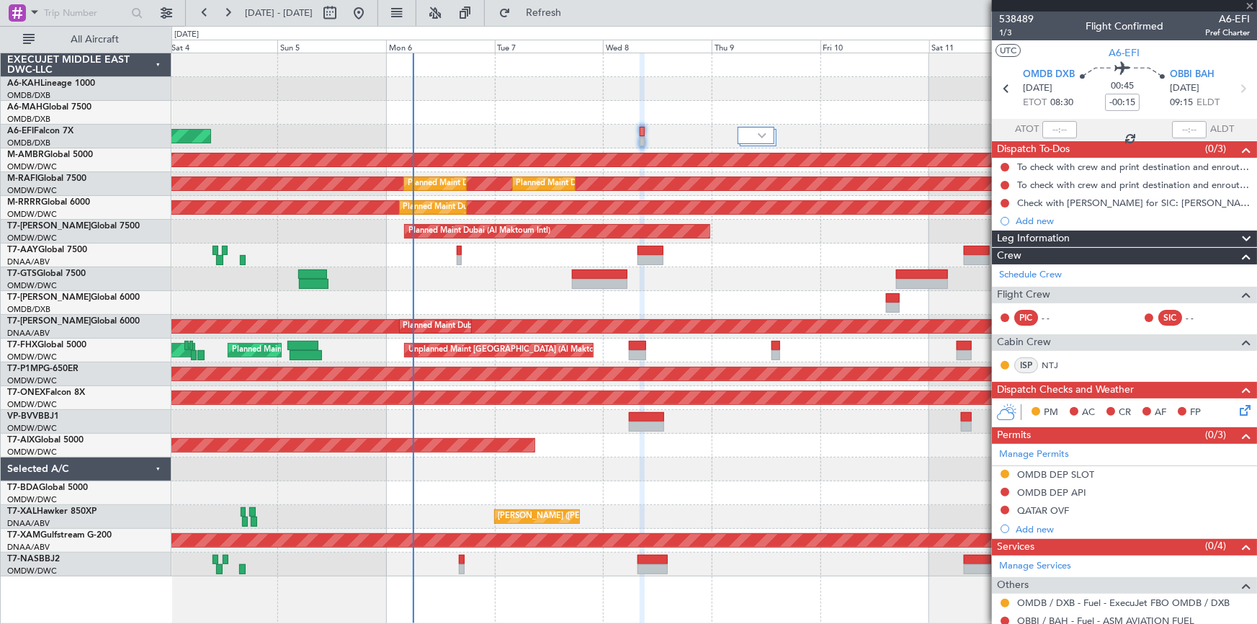
type input "+00:20"
type input "1"
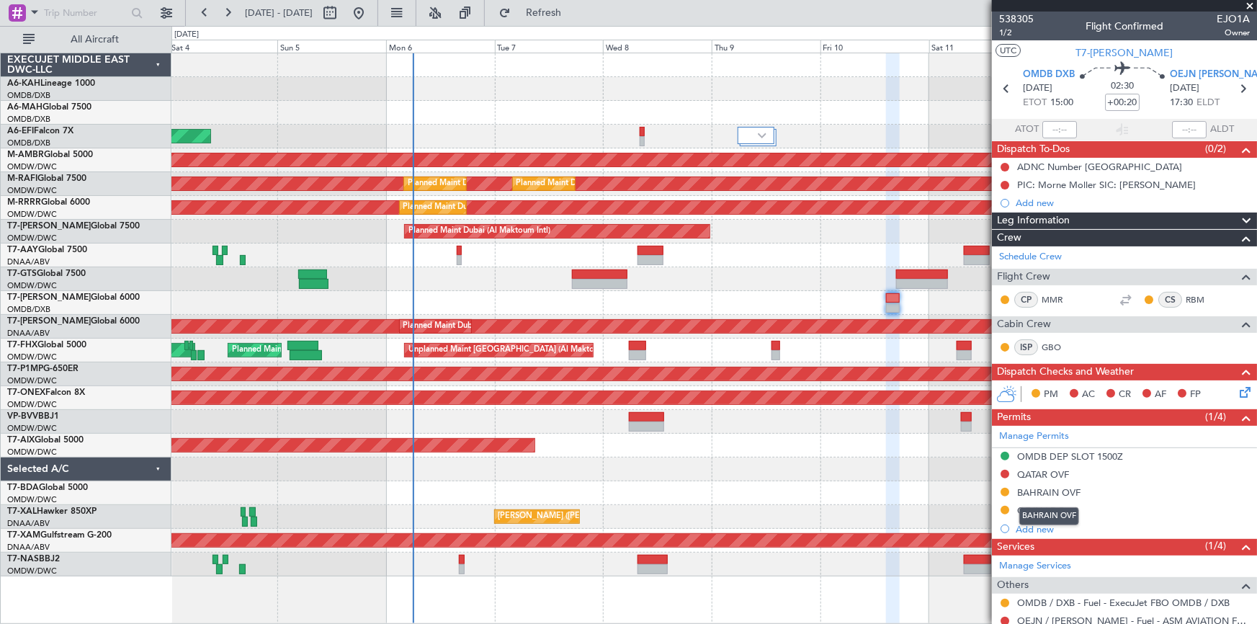
click at [1050, 489] on div "BAHRAIN OVF" at bounding box center [1048, 492] width 63 height 12
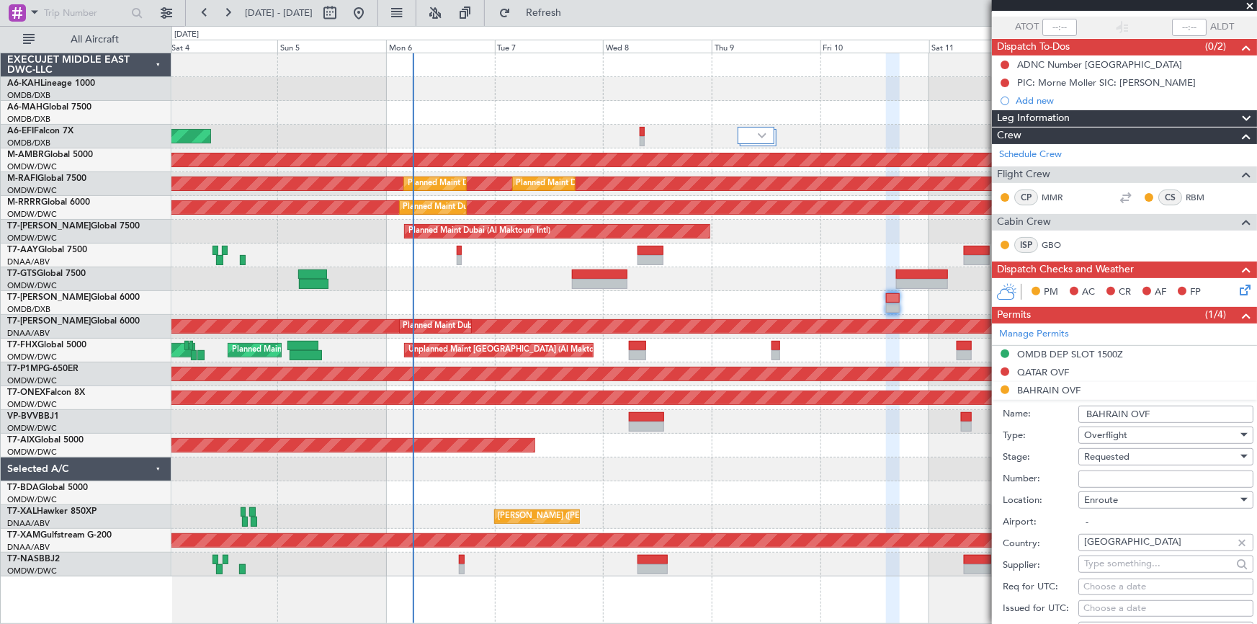
scroll to position [130, 0]
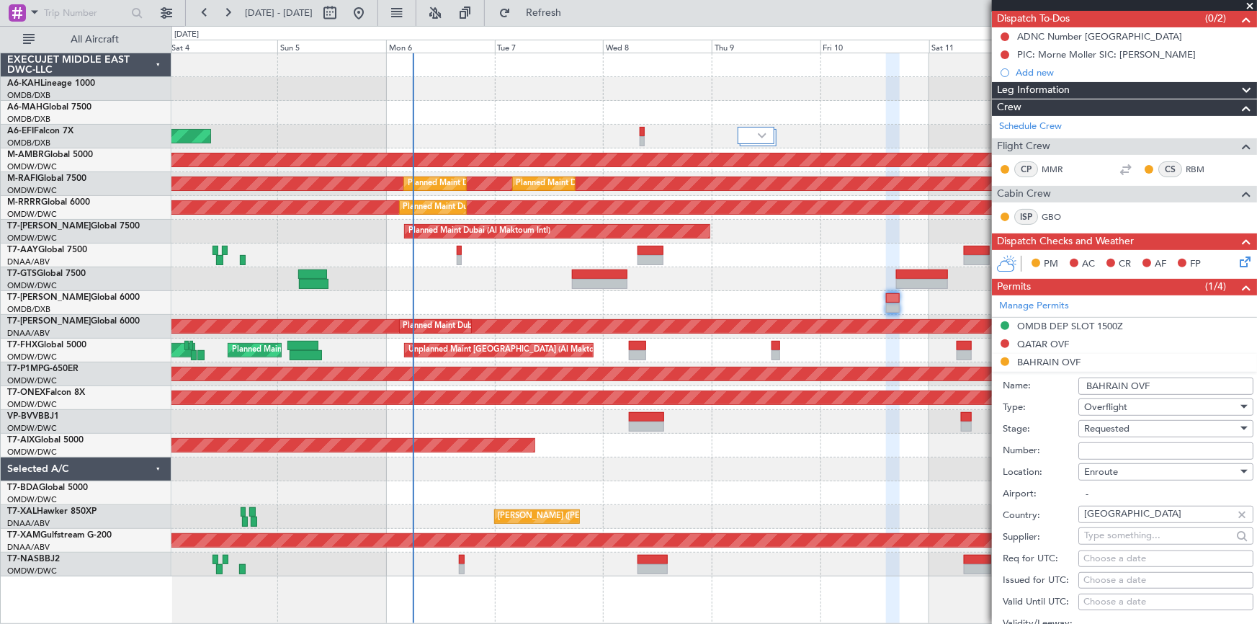
drag, startPoint x: 1134, startPoint y: 425, endPoint x: 1145, endPoint y: 431, distance: 12.6
click at [1137, 426] on div "Requested" at bounding box center [1160, 429] width 153 height 22
click at [1126, 531] on span "Received OK" at bounding box center [1161, 538] width 153 height 22
click at [1137, 454] on input "Number:" at bounding box center [1165, 450] width 175 height 17
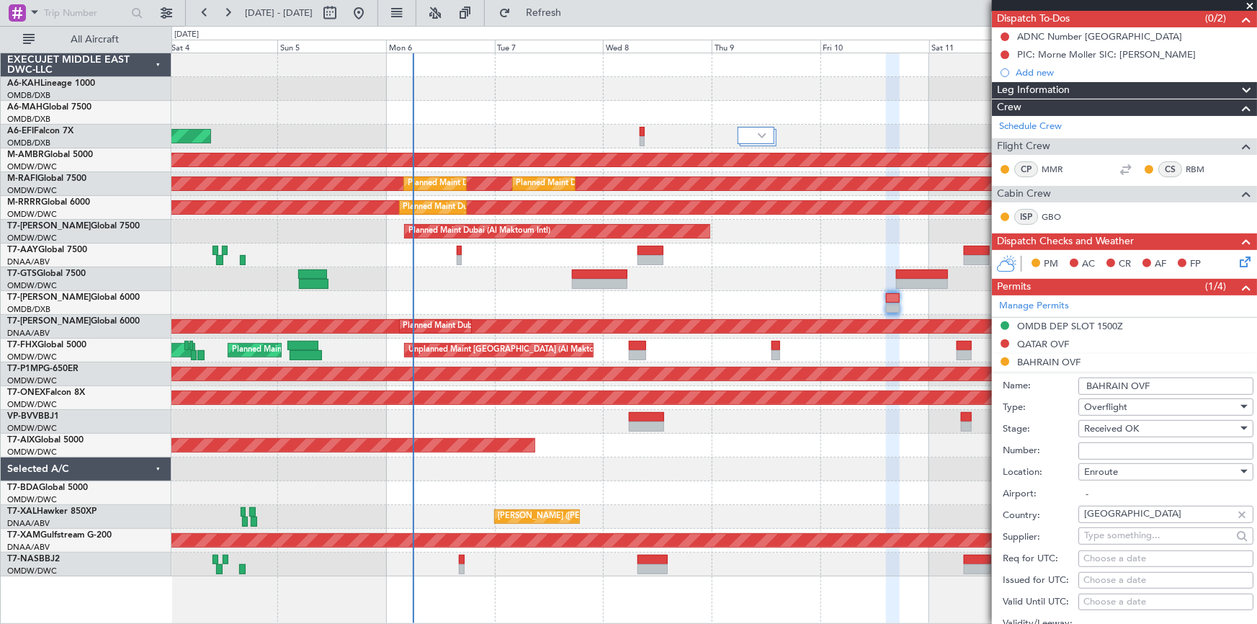
paste input "AT/P/25-10/ON/000318"
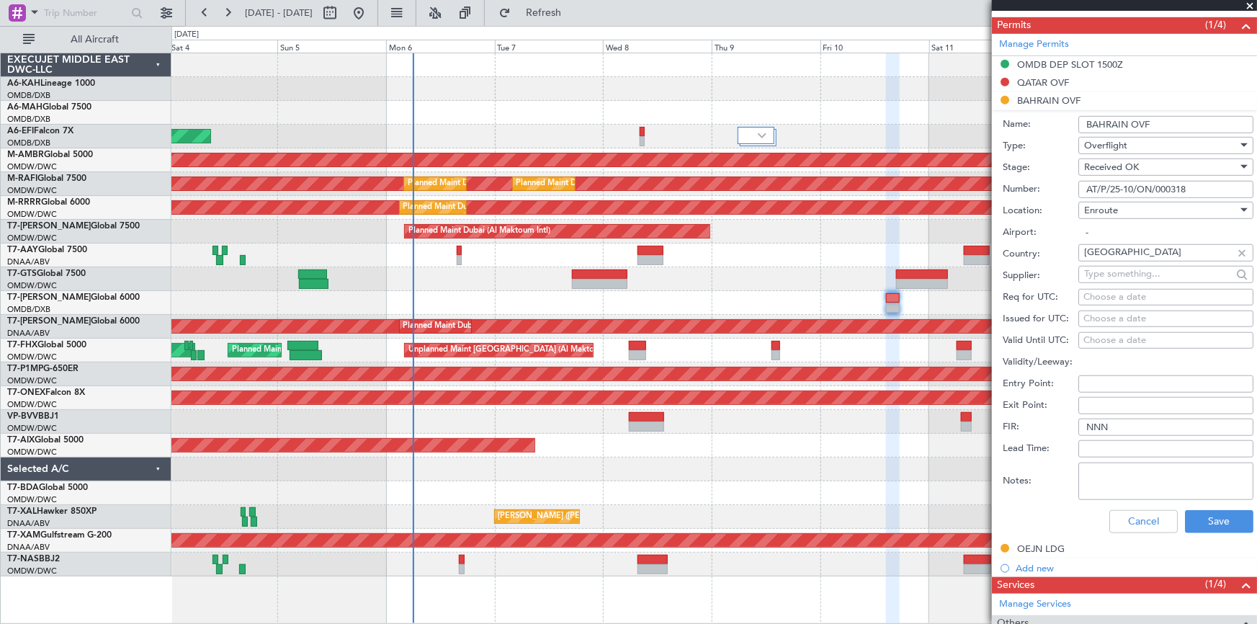
scroll to position [393, 0]
type input "AT/P/25-10/ON/000318"
click at [1191, 526] on button "Save" at bounding box center [1219, 520] width 68 height 23
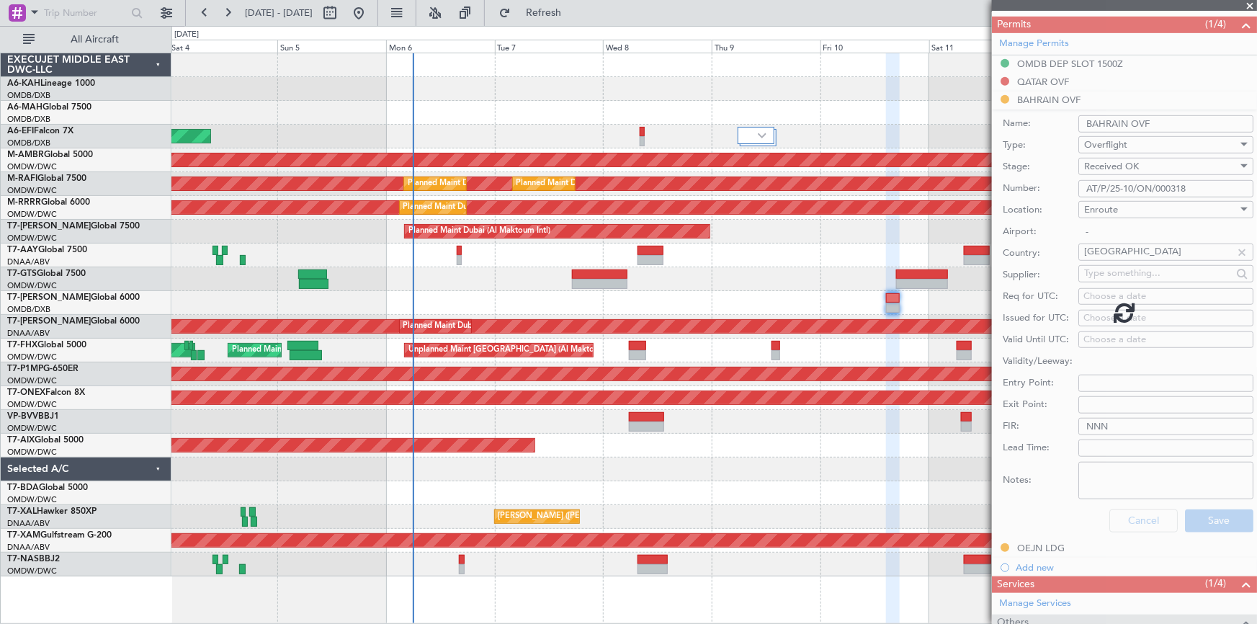
click at [1106, 468] on div at bounding box center [1124, 312] width 265 height 624
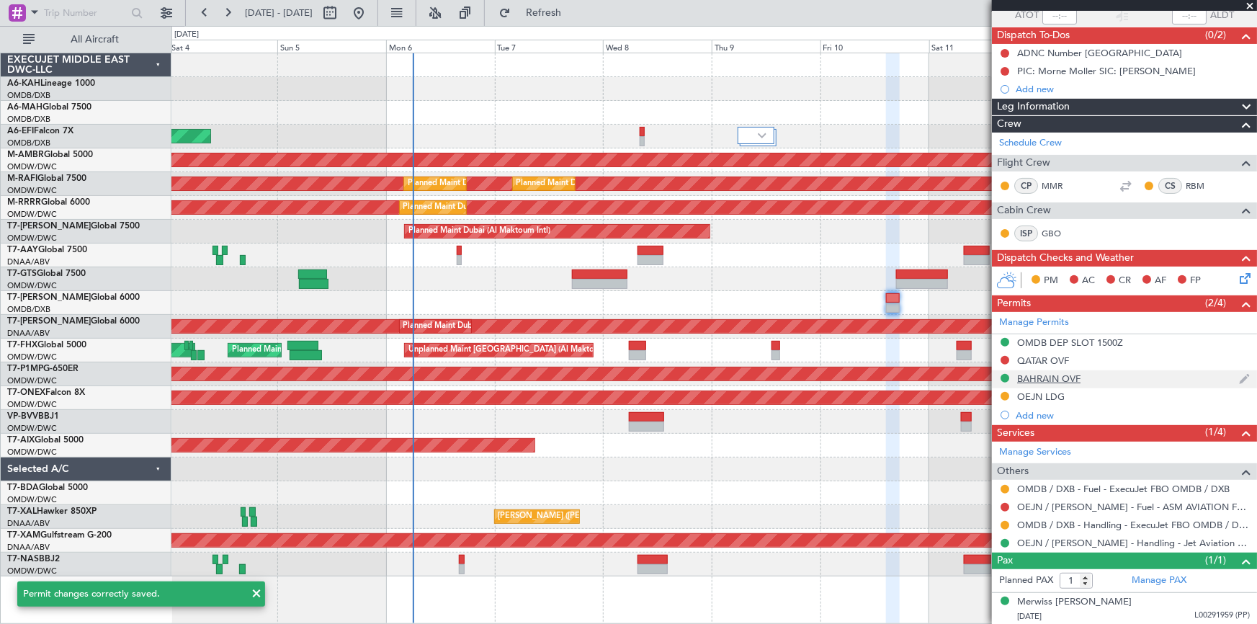
click at [1052, 372] on div "BAHRAIN OVF" at bounding box center [1048, 378] width 63 height 12
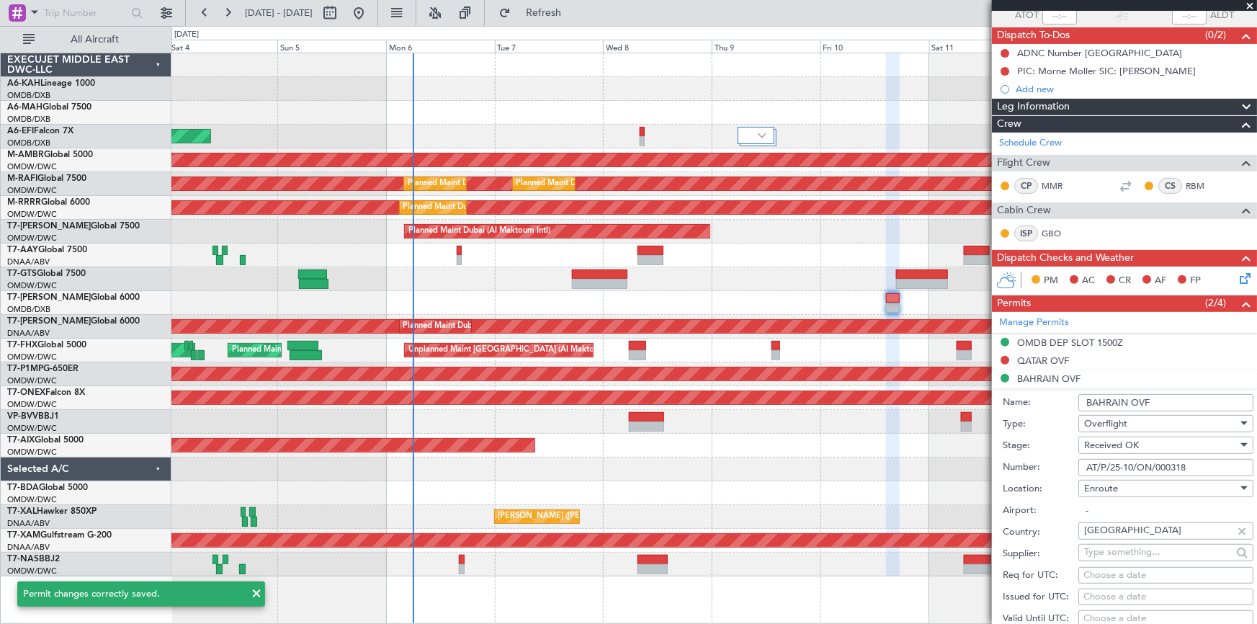
scroll to position [393, 0]
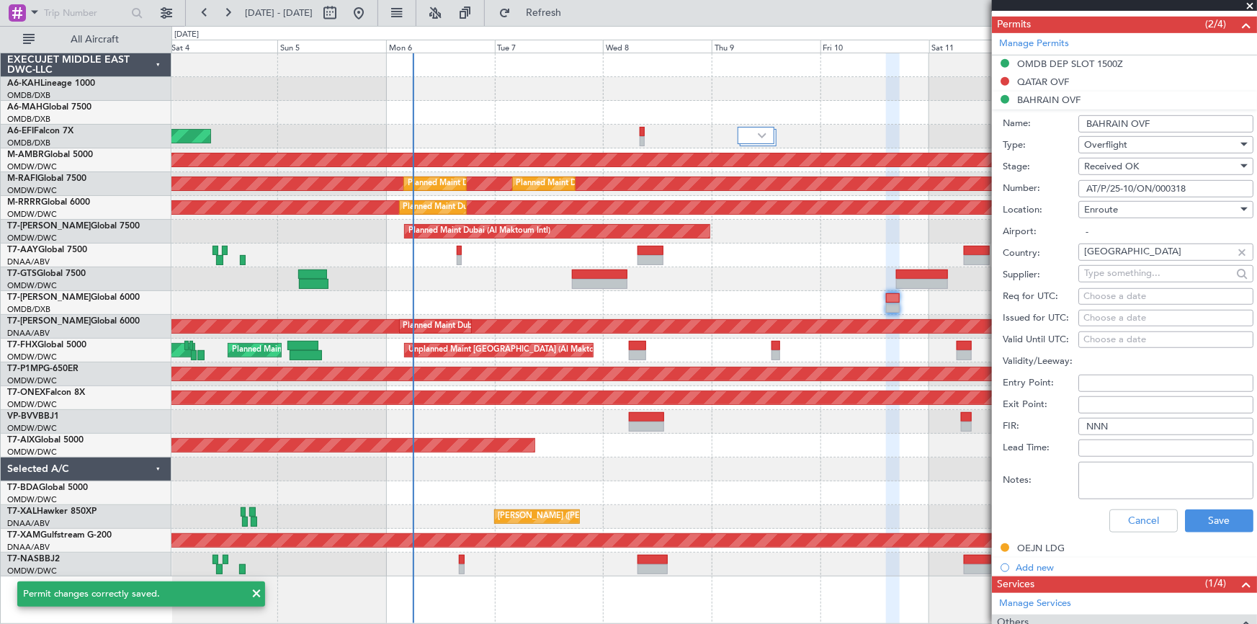
click at [1133, 480] on textarea "Notes:" at bounding box center [1165, 480] width 175 height 37
type textarea "v"
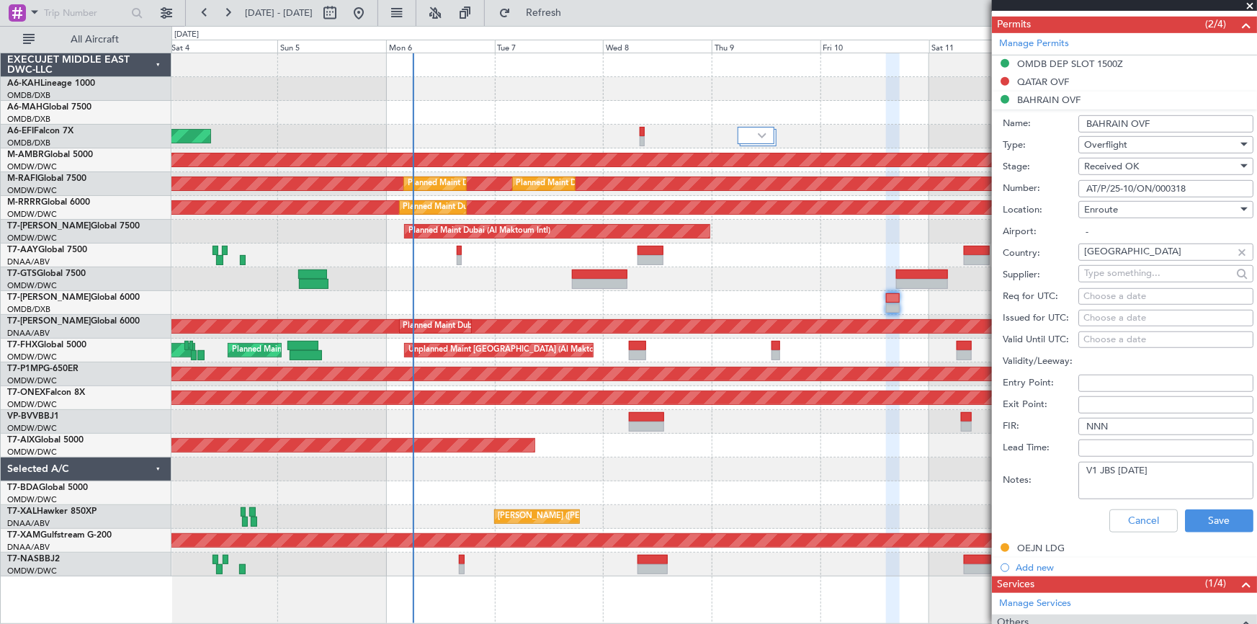
drag, startPoint x: 1170, startPoint y: 471, endPoint x: 952, endPoint y: 466, distance: 218.3
click at [952, 467] on fb-app "04 Oct 2025 - 14 Oct 2025 Refresh Quick Links All Aircraft AOG Maint Dubai (Dub…" at bounding box center [628, 317] width 1257 height 613
type textarea "V1 JBS 10OCT"
click at [1217, 517] on button "Save" at bounding box center [1219, 520] width 68 height 23
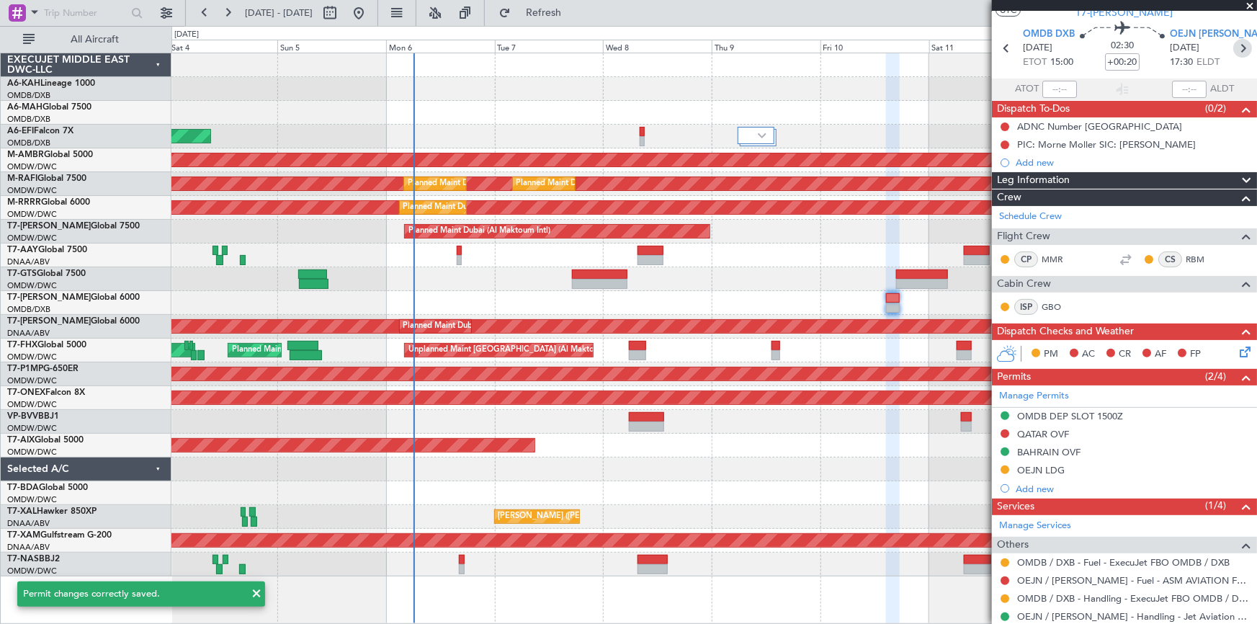
scroll to position [0, 0]
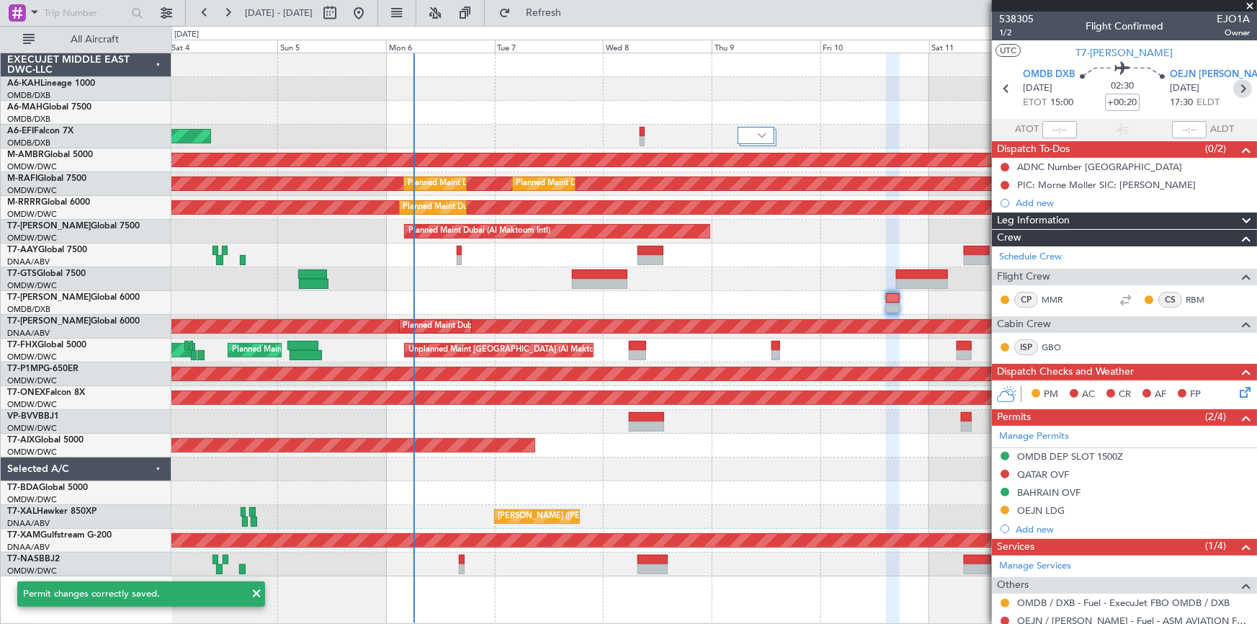
click at [1235, 86] on icon at bounding box center [1242, 88] width 19 height 19
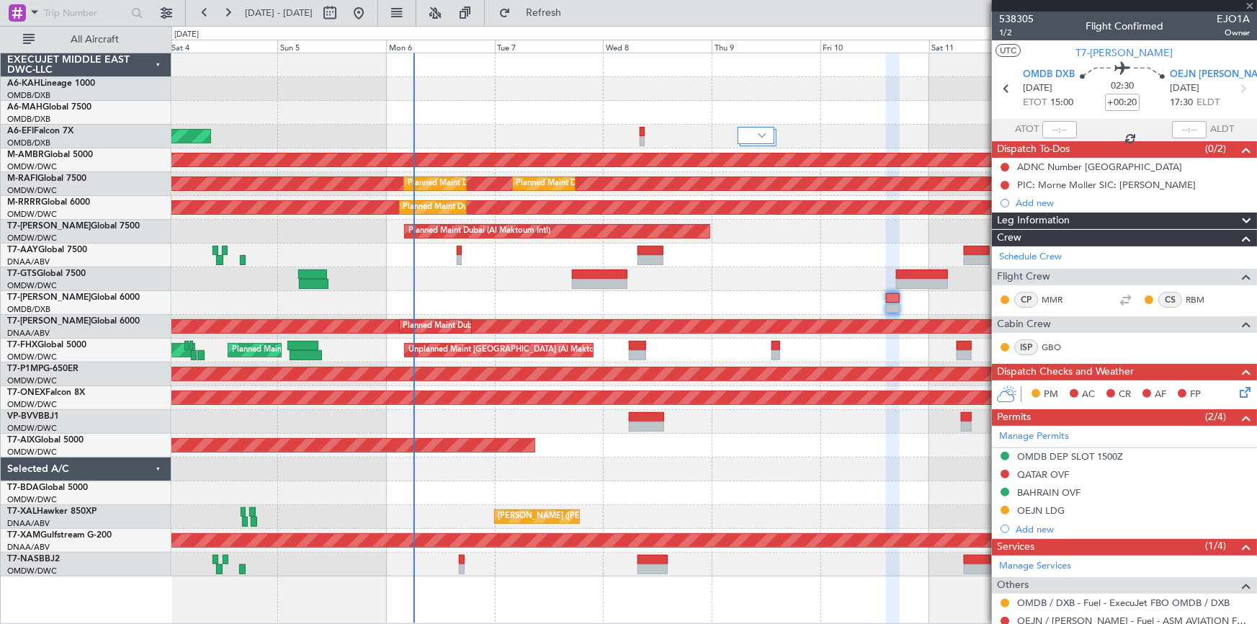
type input "+00:15"
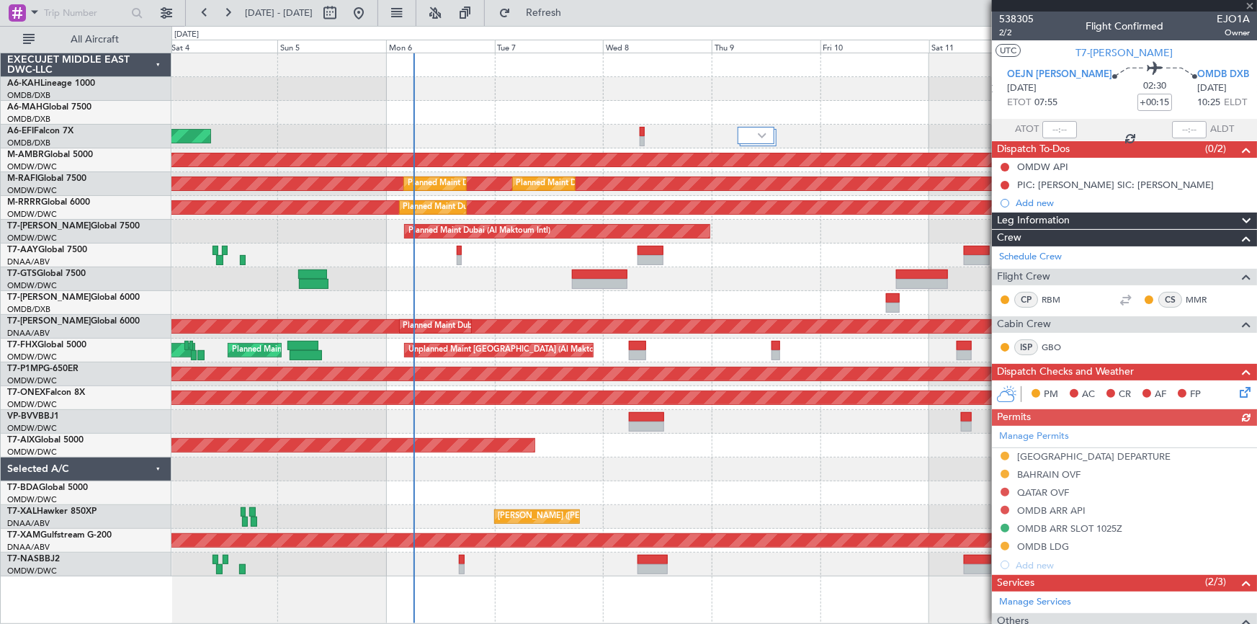
click at [1047, 472] on div "Manage Permits SAUDI ARABIA DEPARTURE BAHRAIN OVF QATAR OVF OMDB ARR API OMDB A…" at bounding box center [1124, 500] width 265 height 148
click at [1049, 475] on div "Manage Permits SAUDI ARABIA DEPARTURE BAHRAIN OVF QATAR OVF OMDB ARR API OMDB A…" at bounding box center [1124, 500] width 265 height 148
click at [1037, 475] on div "Manage Permits SAUDI ARABIA DEPARTURE BAHRAIN OVF QATAR OVF OMDB ARR API OMDB A…" at bounding box center [1124, 500] width 265 height 148
click at [1038, 468] on div "BAHRAIN OVF" at bounding box center [1048, 474] width 63 height 12
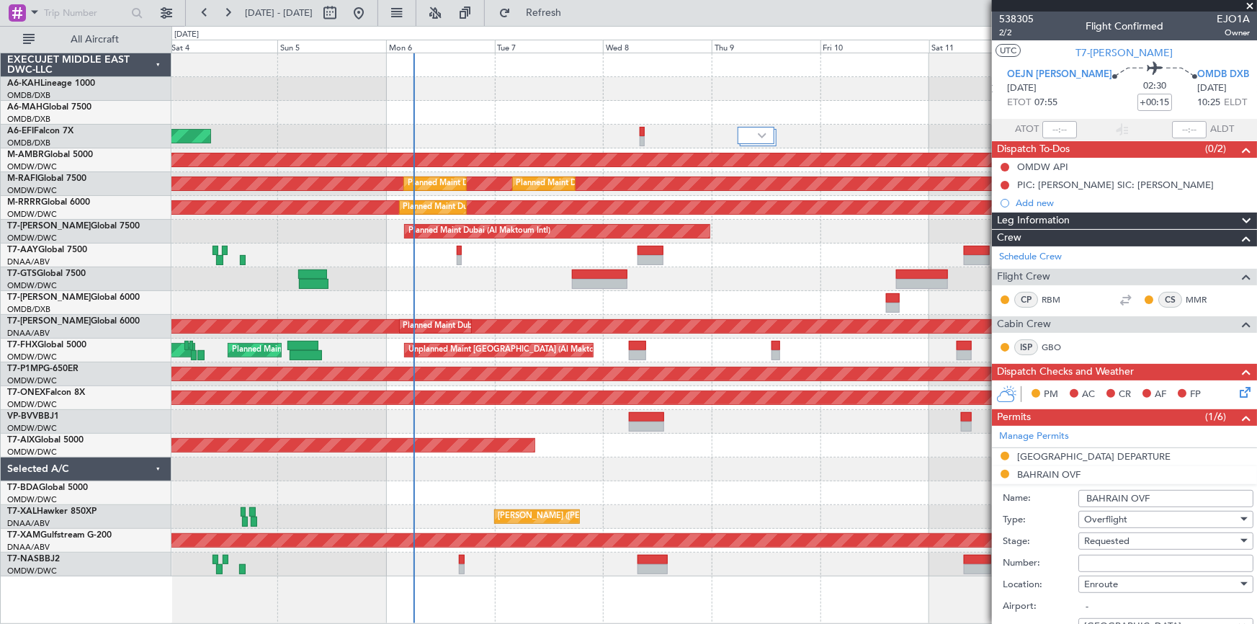
click at [1117, 560] on input "Number:" at bounding box center [1165, 563] width 175 height 17
paste input "V1 JBS 10OCT"
type input "V1 JBS 10OCT"
click at [1101, 540] on span "Requested" at bounding box center [1106, 540] width 45 height 13
drag, startPoint x: 1254, startPoint y: 220, endPoint x: 1253, endPoint y: 309, distance: 88.6
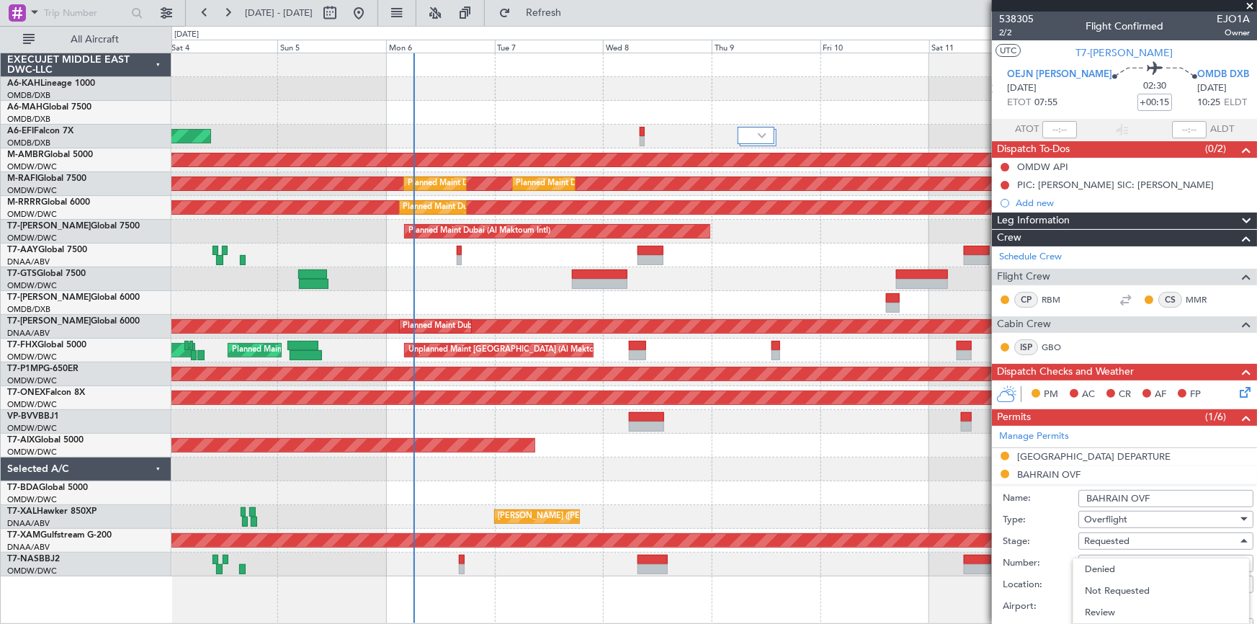
click at [1253, 309] on div at bounding box center [628, 312] width 1257 height 624
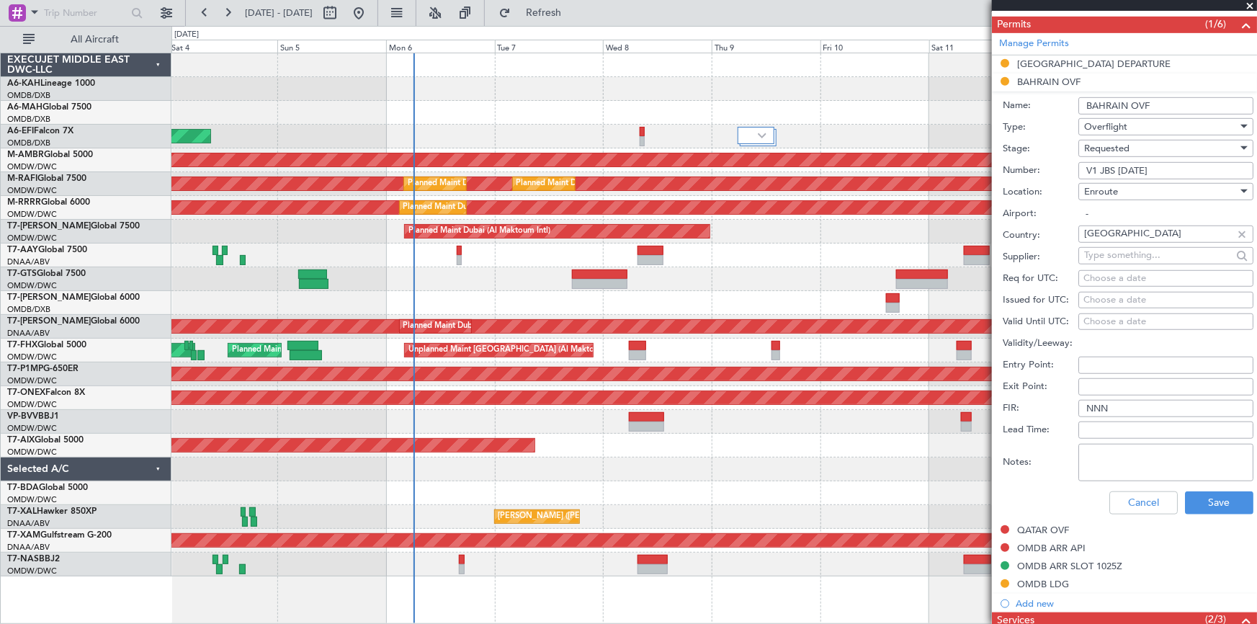
scroll to position [327, 0]
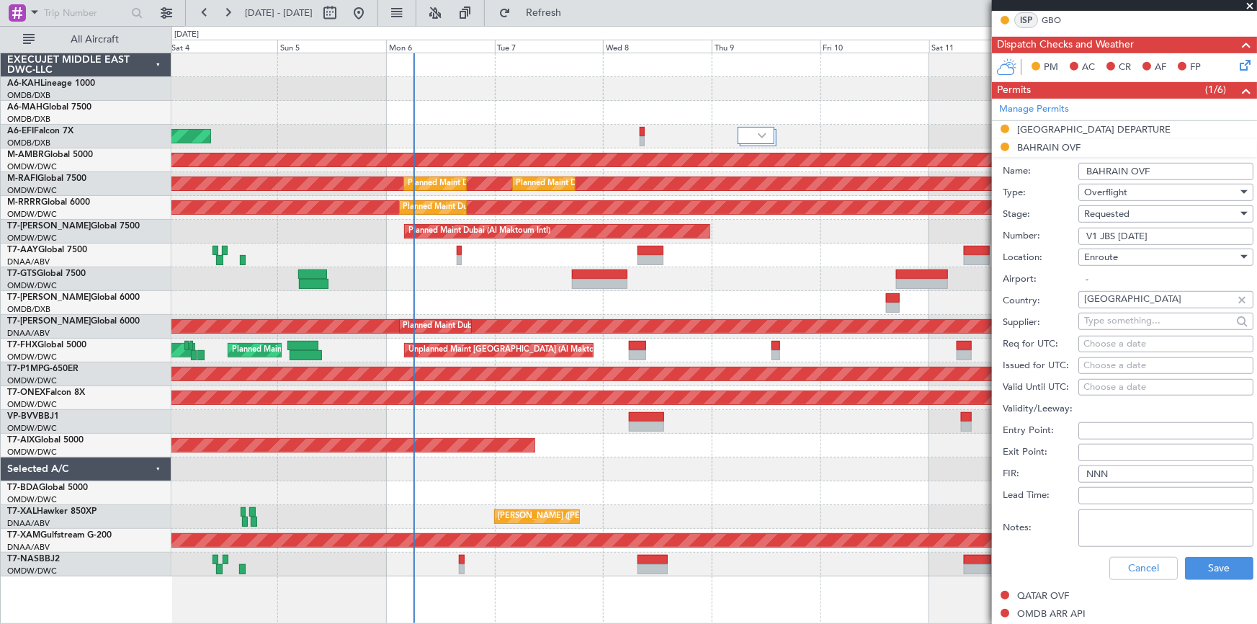
click at [1114, 215] on span "Requested" at bounding box center [1106, 213] width 45 height 13
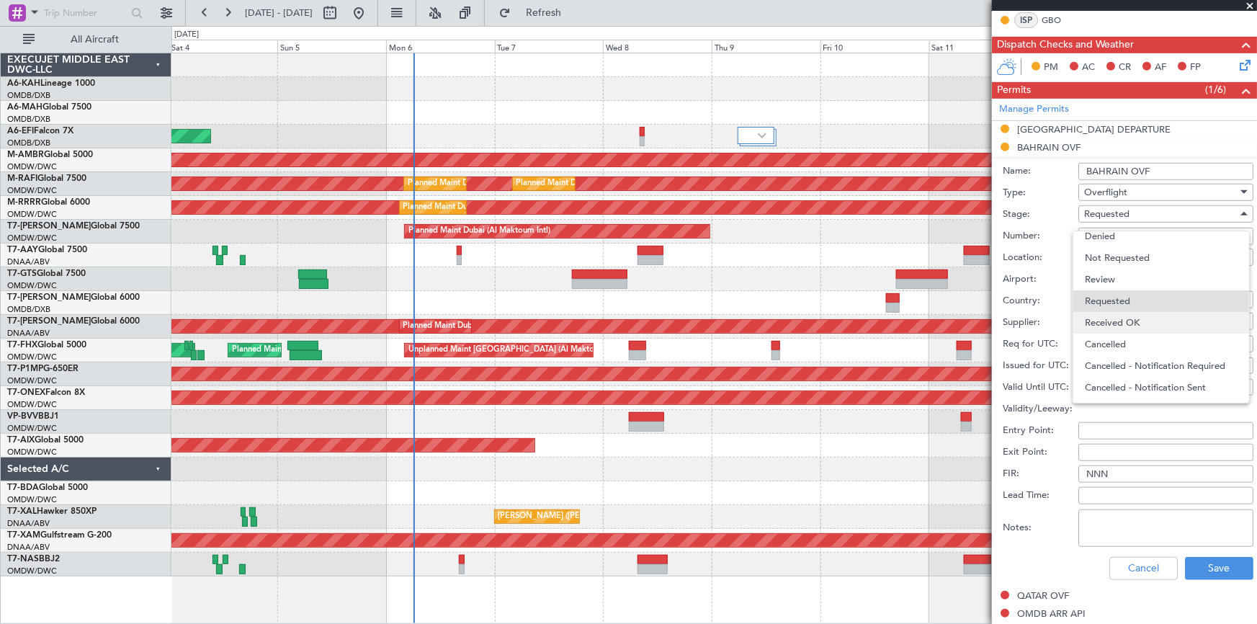
click at [1103, 316] on span "Received OK" at bounding box center [1161, 323] width 153 height 22
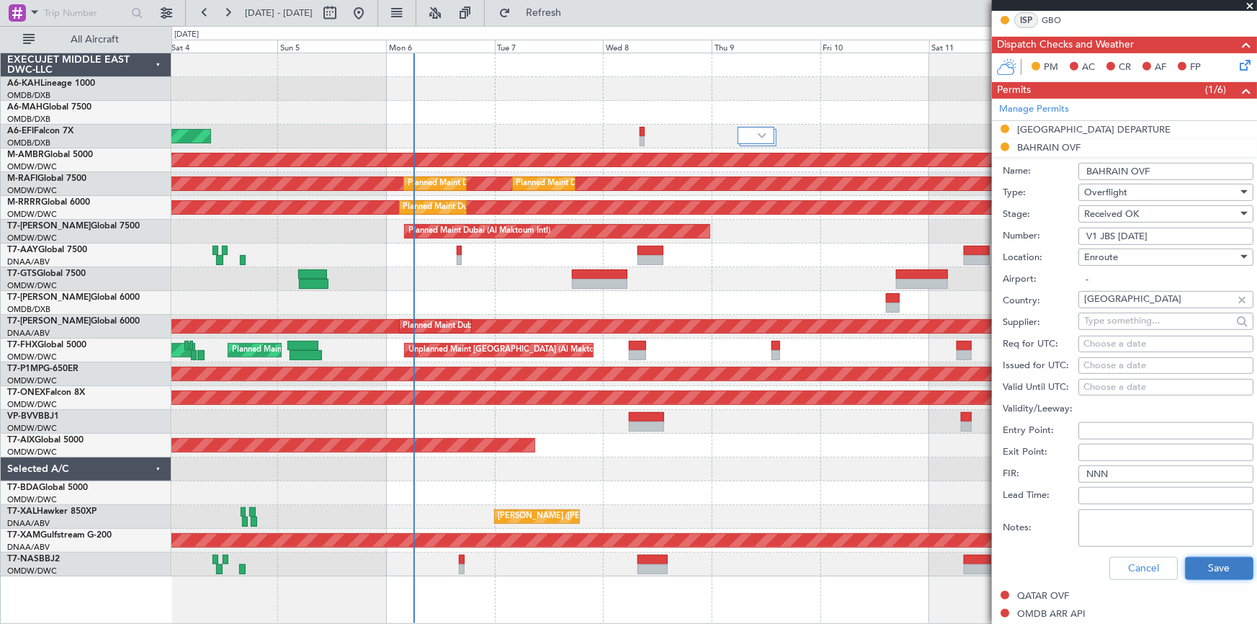
click at [1200, 562] on button "Save" at bounding box center [1219, 568] width 68 height 23
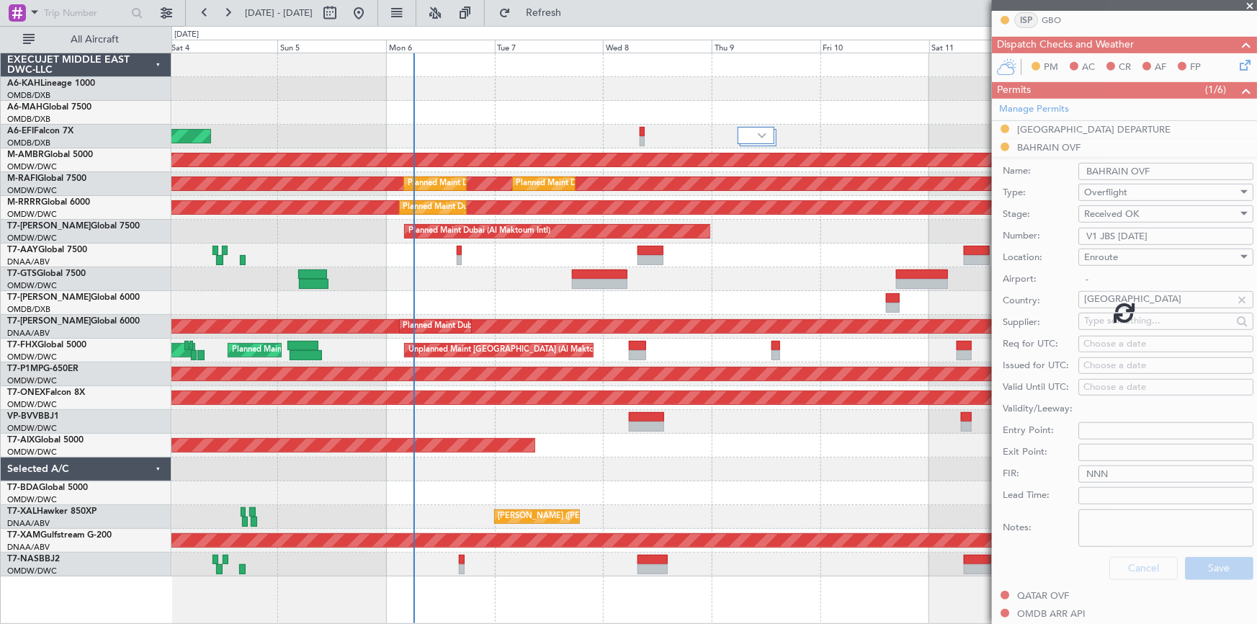
click at [1109, 512] on div at bounding box center [1124, 312] width 265 height 624
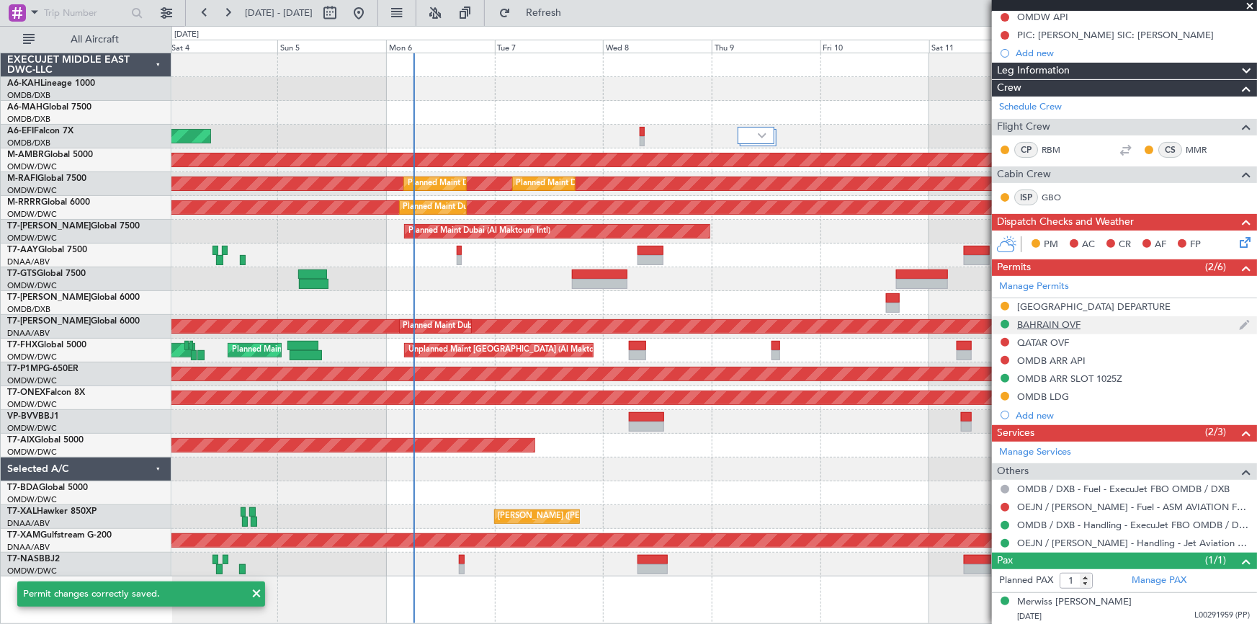
click at [1047, 319] on div "BAHRAIN OVF" at bounding box center [1048, 324] width 63 height 12
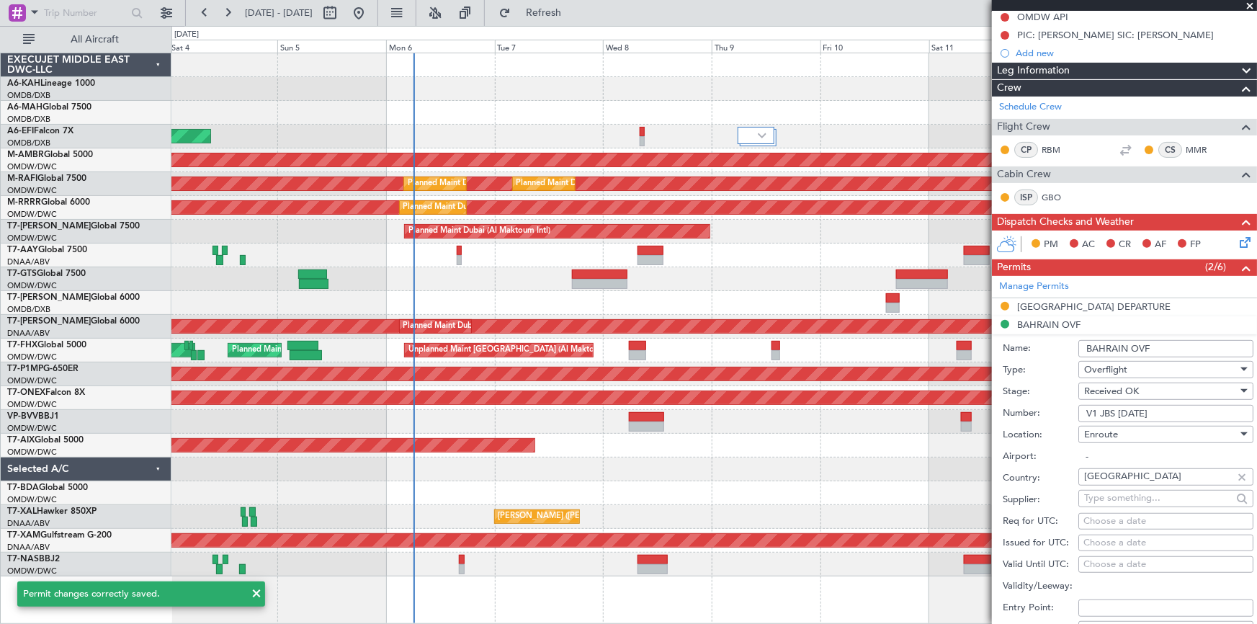
scroll to position [327, 0]
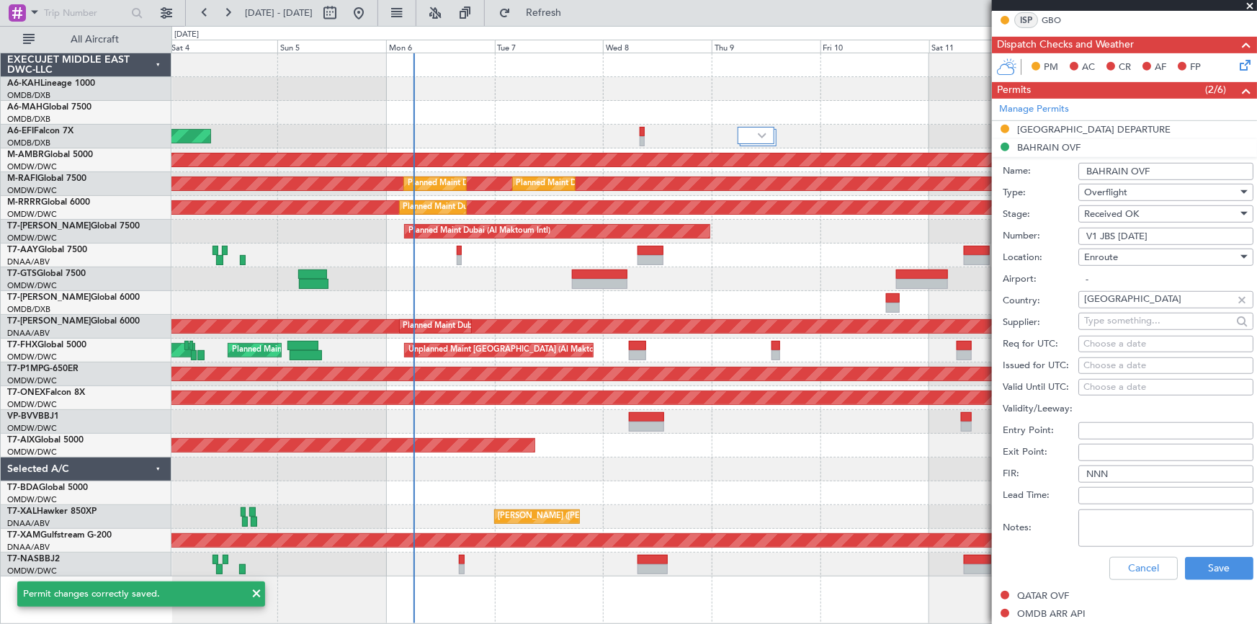
click at [1145, 527] on textarea "Notes:" at bounding box center [1165, 527] width 175 height 37
paste textarea "V1 JBS 10OCT"
type textarea "V1 JBS 10OCT"
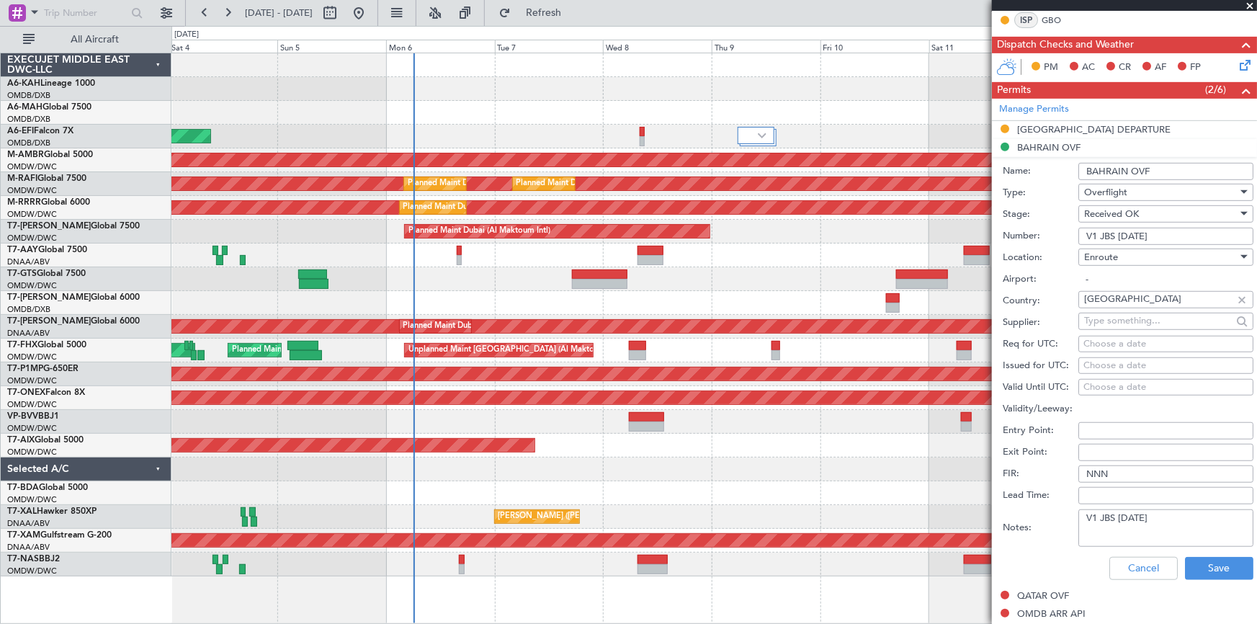
drag, startPoint x: 1160, startPoint y: 231, endPoint x: 743, endPoint y: 231, distance: 417.1
click at [743, 231] on fb-app "04 Oct 2025 - 14 Oct 2025 Refresh Quick Links All Aircraft AOG Maint Dubai (Dub…" at bounding box center [628, 317] width 1257 height 613
paste input "AT/P/25-10/ON/000318"
type input "AT/P/25-10/ON/000318"
click at [1207, 567] on button "Save" at bounding box center [1219, 568] width 68 height 23
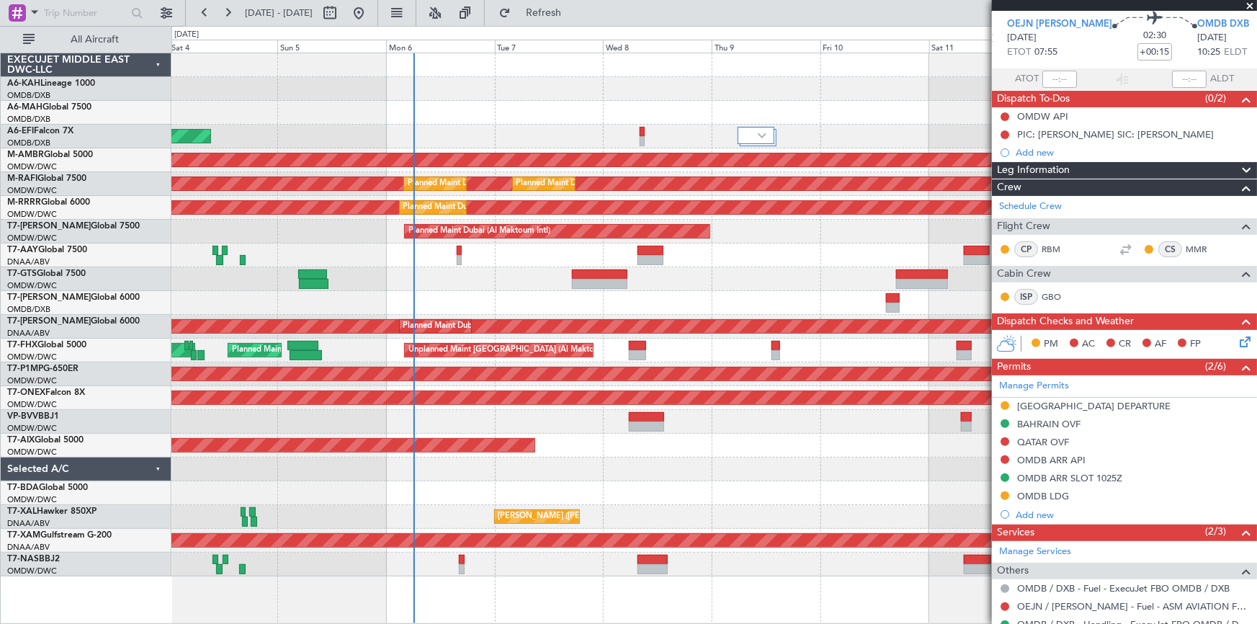
scroll to position [0, 0]
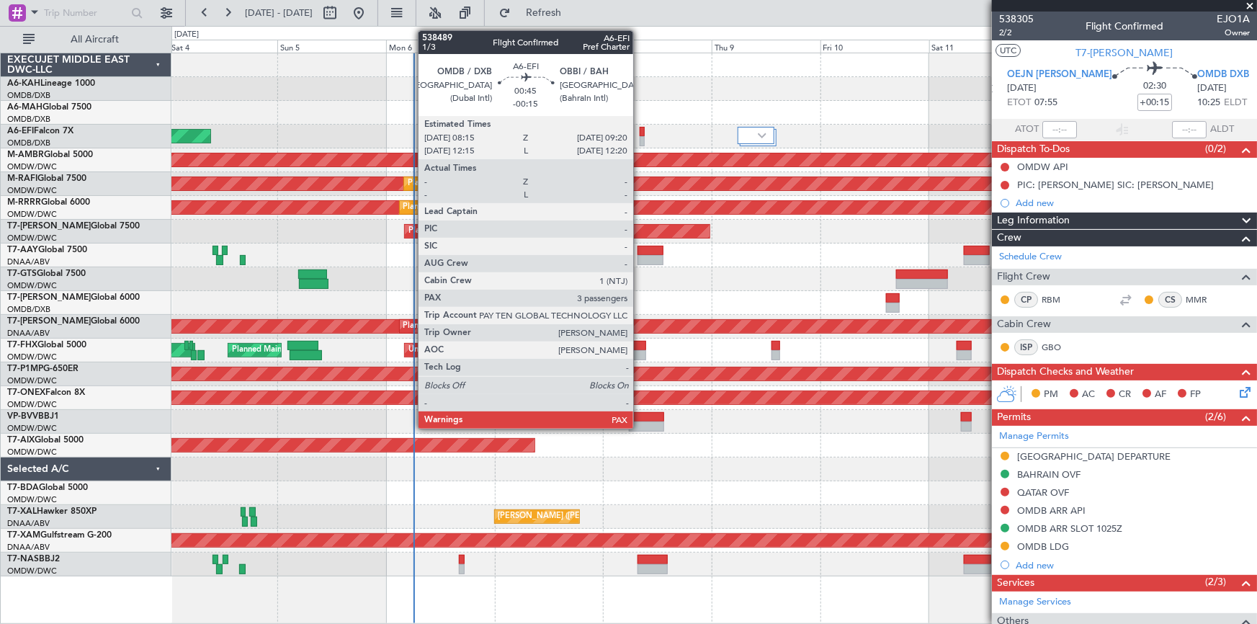
click at [640, 133] on div at bounding box center [642, 132] width 5 height 10
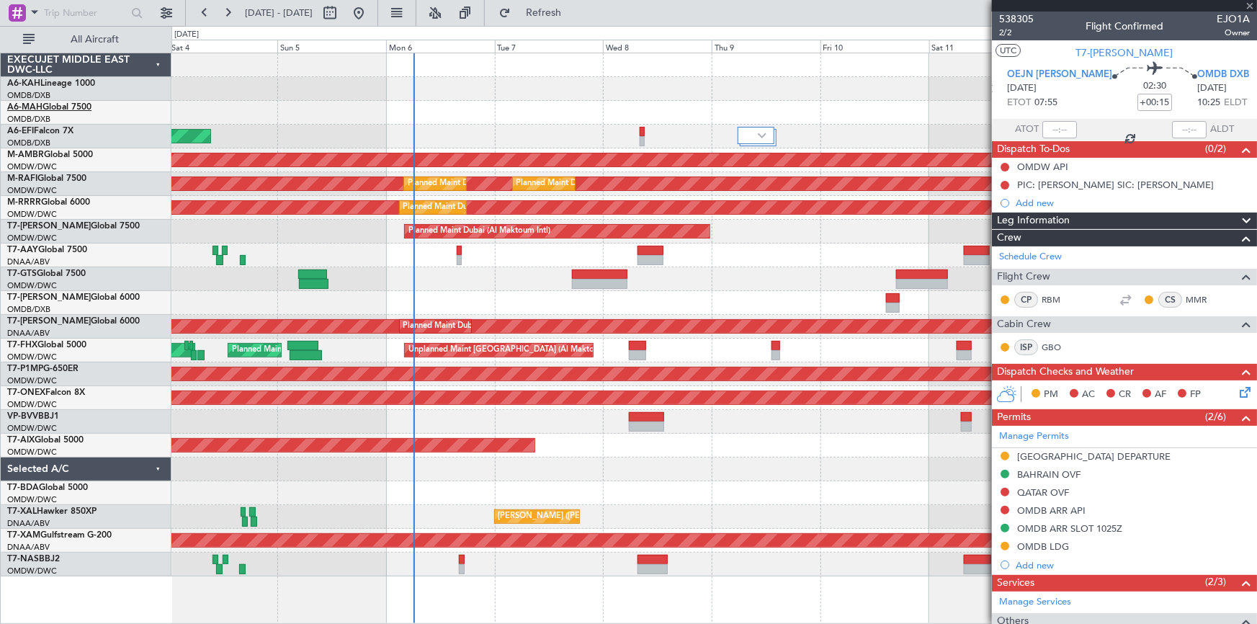
type input "-00:15"
type input "3"
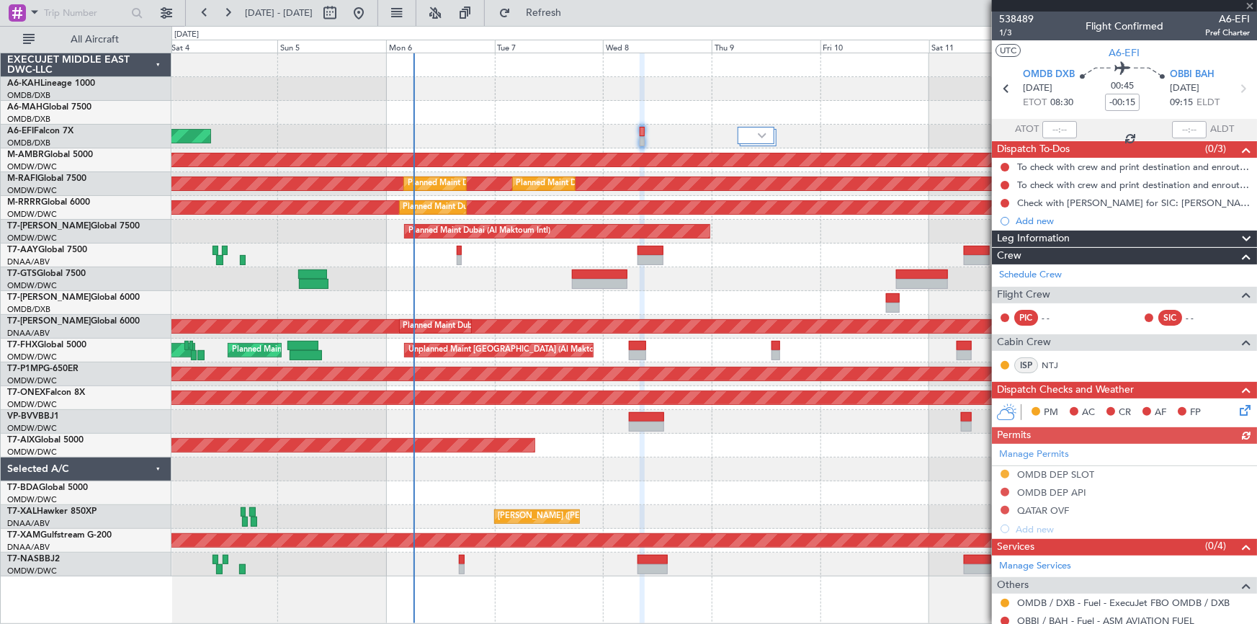
drag, startPoint x: 1117, startPoint y: 53, endPoint x: 1098, endPoint y: 53, distance: 19.4
click at [1117, 53] on span "A6-EFI" at bounding box center [1124, 52] width 31 height 15
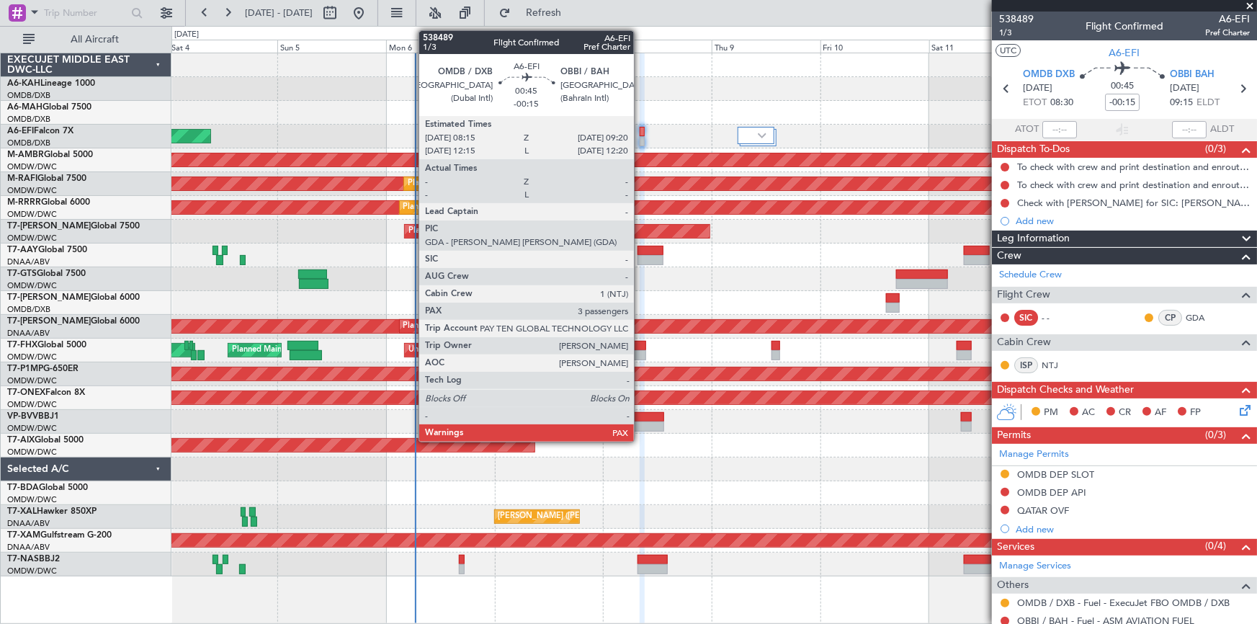
click at [640, 132] on div at bounding box center [642, 132] width 5 height 10
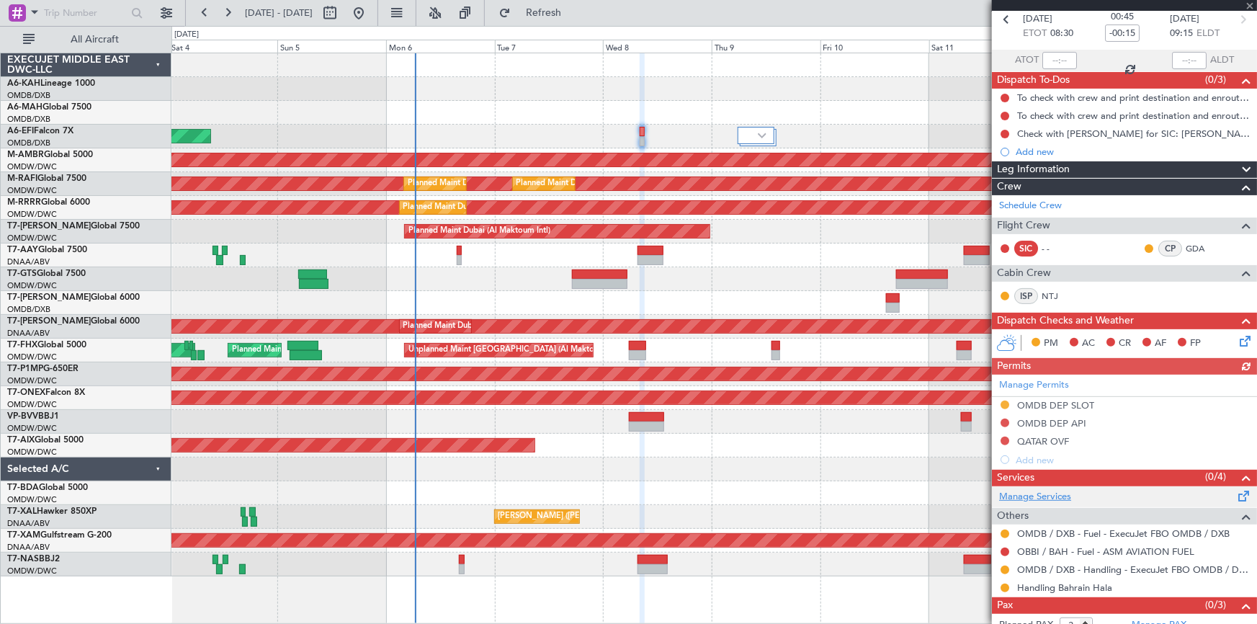
scroll to position [99, 0]
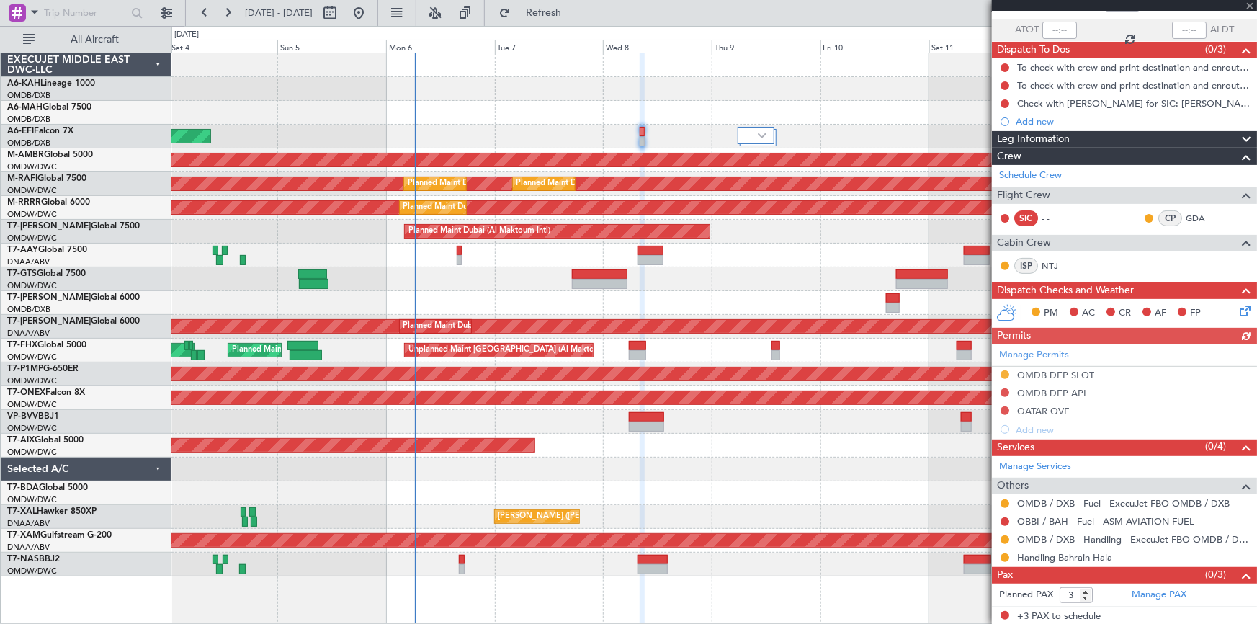
drag, startPoint x: 1065, startPoint y: 375, endPoint x: 1047, endPoint y: 372, distance: 18.2
click at [1065, 375] on div "Manage Permits OMDB DEP SLOT OMDB DEP API QATAR OVF Add new" at bounding box center [1124, 391] width 265 height 94
click at [1037, 367] on div "Manage Permits OMDB DEP SLOT OMDB DEP API QATAR OVF Add new" at bounding box center [1124, 391] width 265 height 94
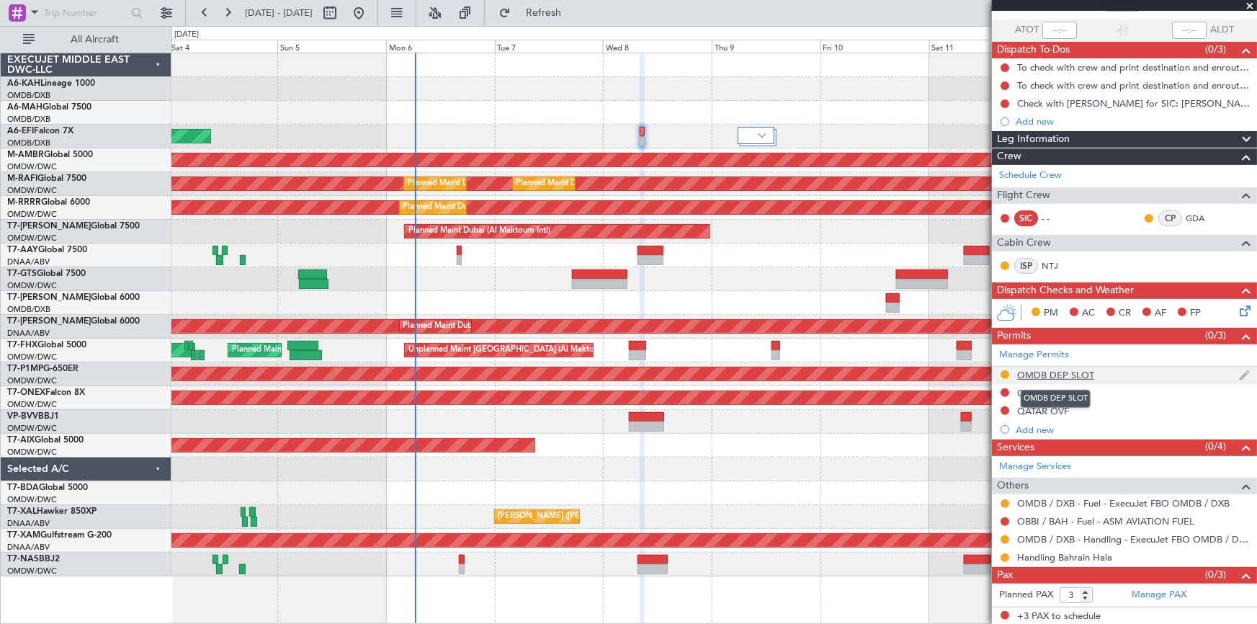
click at [1023, 372] on div "OMDB DEP SLOT" at bounding box center [1055, 375] width 77 height 12
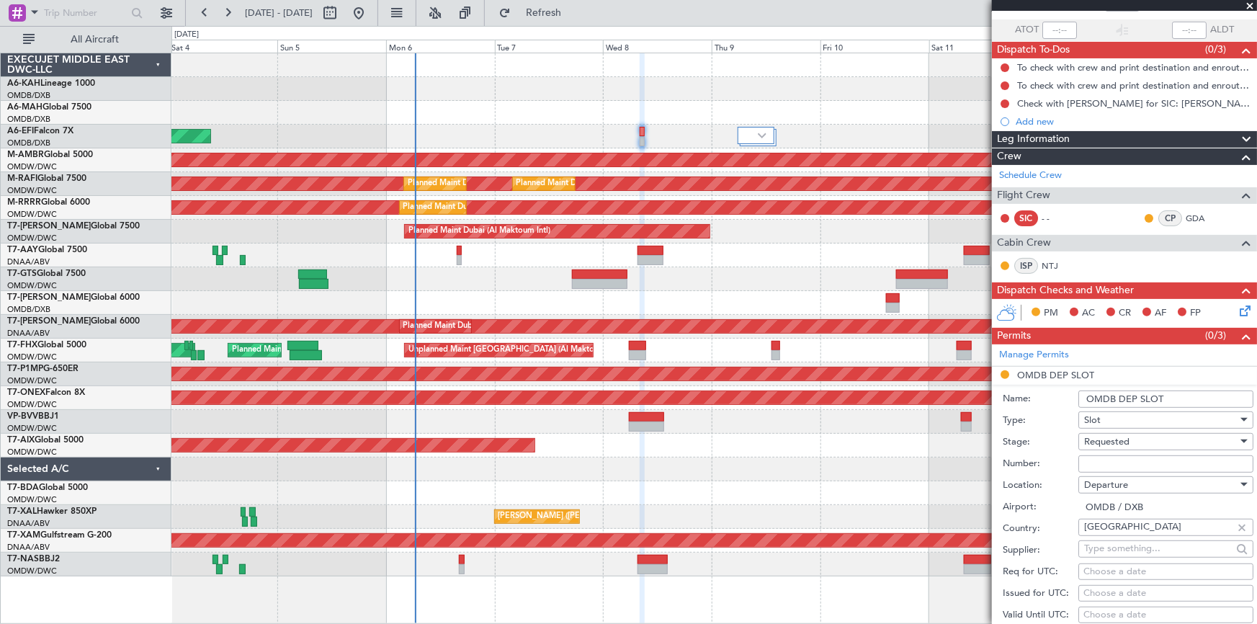
click at [1122, 439] on span "Requested" at bounding box center [1106, 441] width 45 height 13
drag, startPoint x: 1123, startPoint y: 552, endPoint x: 1129, endPoint y: 502, distance: 50.8
click at [1124, 550] on span "Received OK" at bounding box center [1161, 551] width 153 height 22
click at [1129, 462] on input "Number:" at bounding box center [1165, 463] width 175 height 17
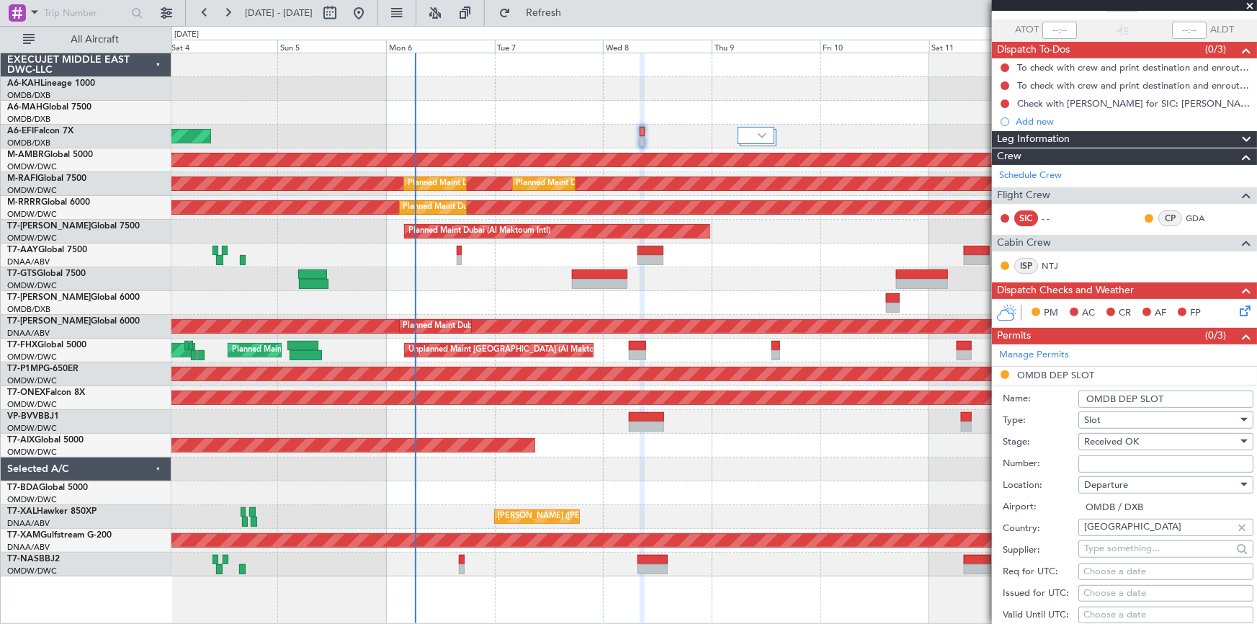
paste input "EJO1234"
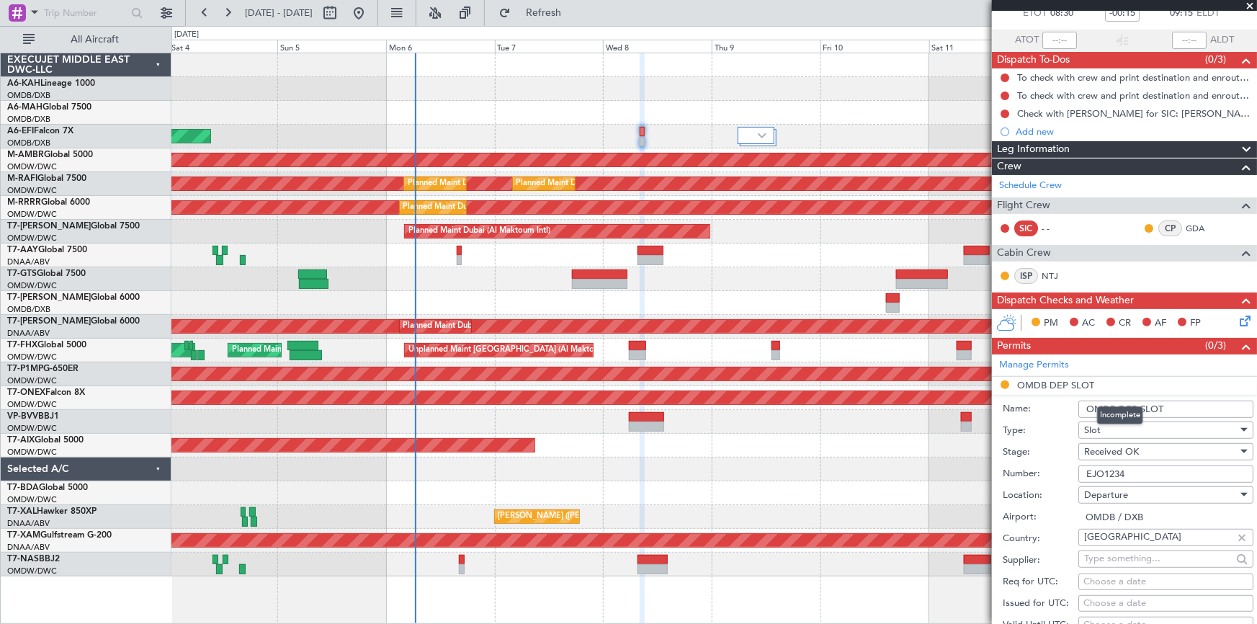
scroll to position [0, 0]
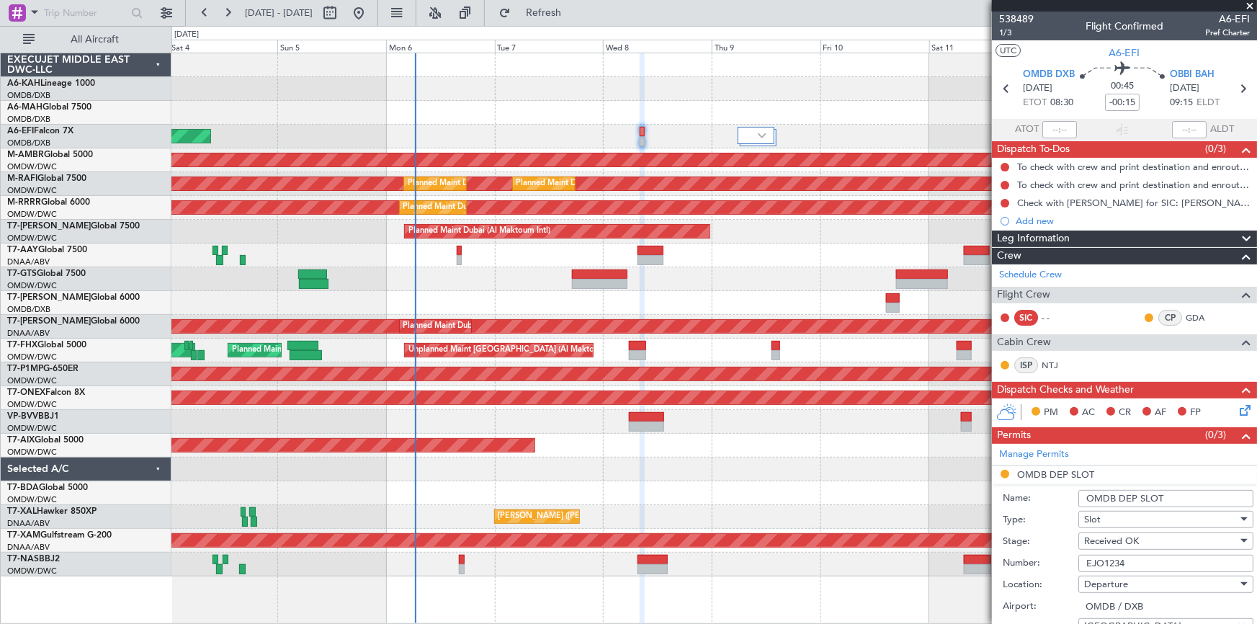
type input "EJO1234"
click at [1055, 505] on div "Name: OMDB DEP SLOT" at bounding box center [1128, 499] width 251 height 22
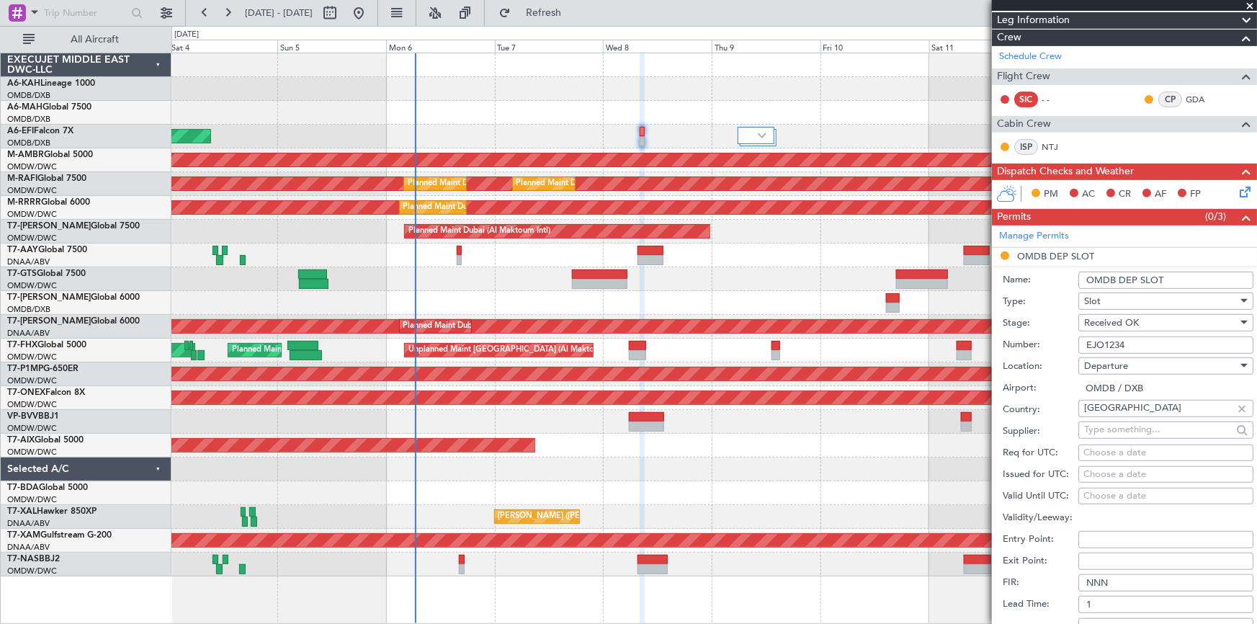
scroll to position [261, 0]
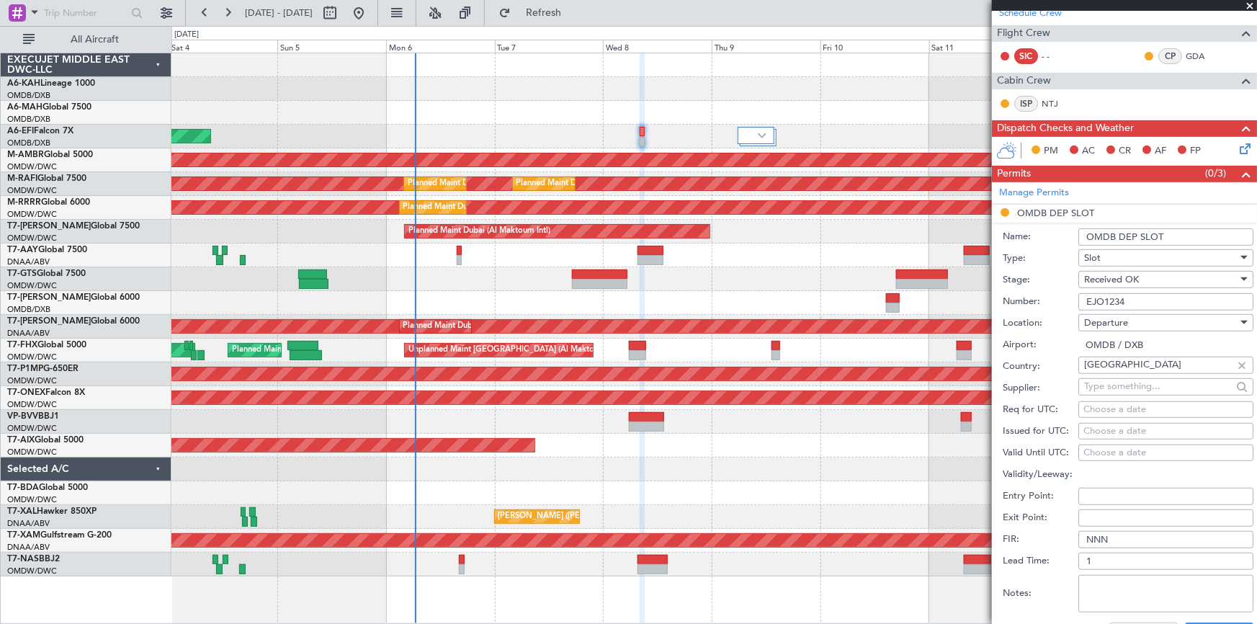
click at [1116, 410] on div "Choose a date" at bounding box center [1165, 410] width 165 height 14
select select "10"
select select "2025"
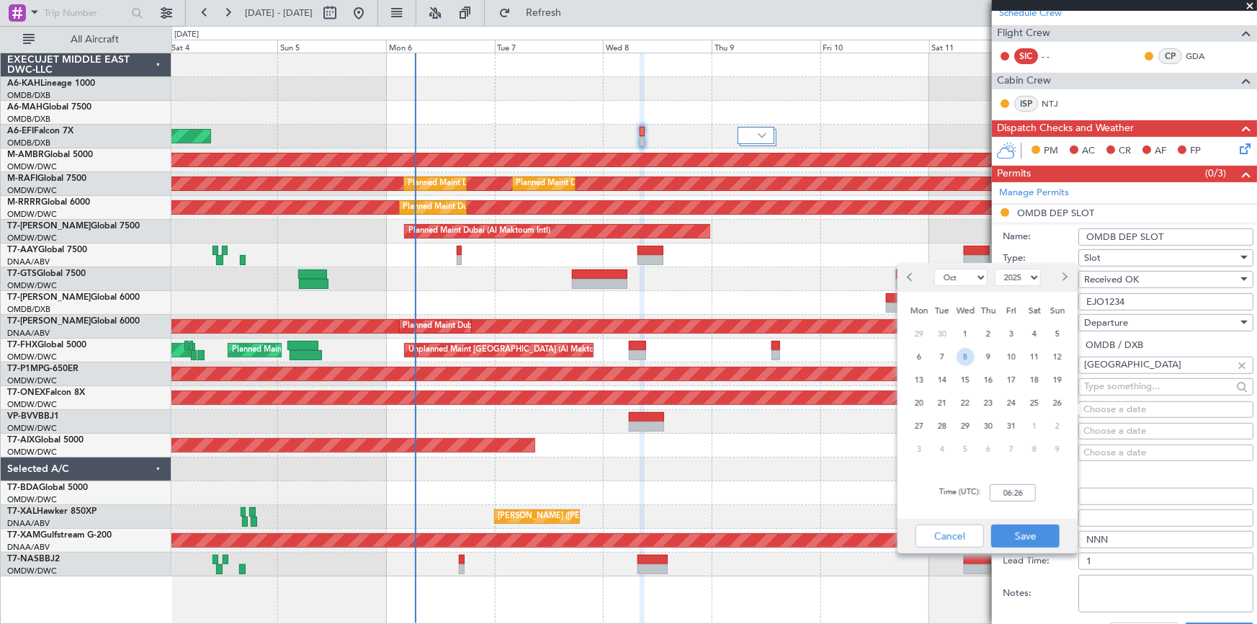
click at [963, 359] on span "8" at bounding box center [966, 357] width 18 height 18
click at [995, 491] on input "00:00" at bounding box center [1013, 492] width 46 height 17
type input "08:30"
drag, startPoint x: 1017, startPoint y: 537, endPoint x: 1149, endPoint y: 457, distance: 153.8
click at [1022, 533] on button "Save" at bounding box center [1025, 535] width 68 height 23
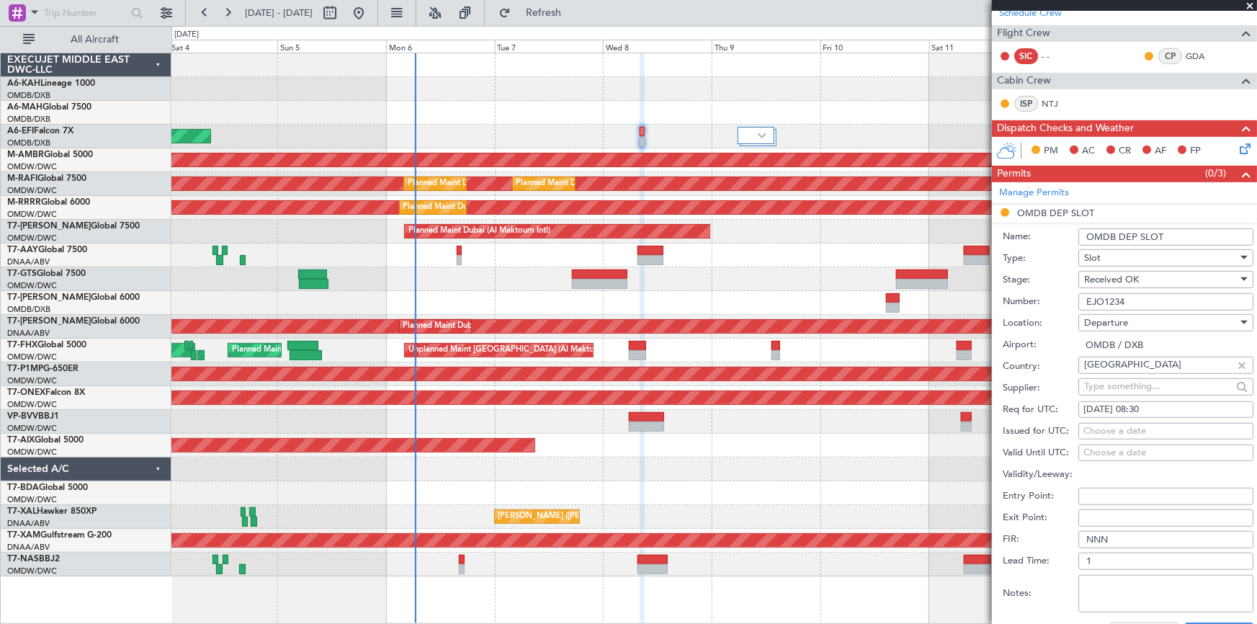
click at [1138, 423] on fb-calendar-cell "Choose a date" at bounding box center [1165, 431] width 175 height 17
click at [1131, 429] on div "Choose a date" at bounding box center [1165, 431] width 165 height 14
select select "10"
select select "2025"
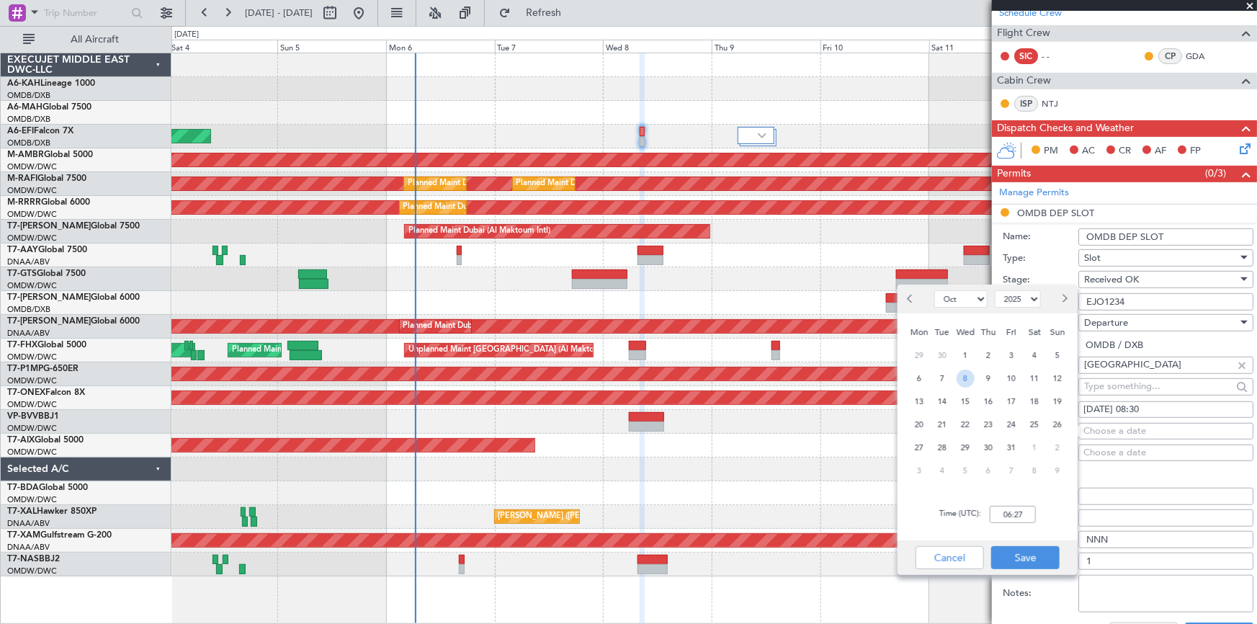
drag, startPoint x: 967, startPoint y: 377, endPoint x: 998, endPoint y: 512, distance: 138.9
click at [970, 388] on div "8" at bounding box center [965, 378] width 23 height 23
click at [1001, 510] on input "00:00" at bounding box center [1013, 514] width 46 height 17
type input "08:30"
drag, startPoint x: 1019, startPoint y: 550, endPoint x: 1209, endPoint y: 591, distance: 193.7
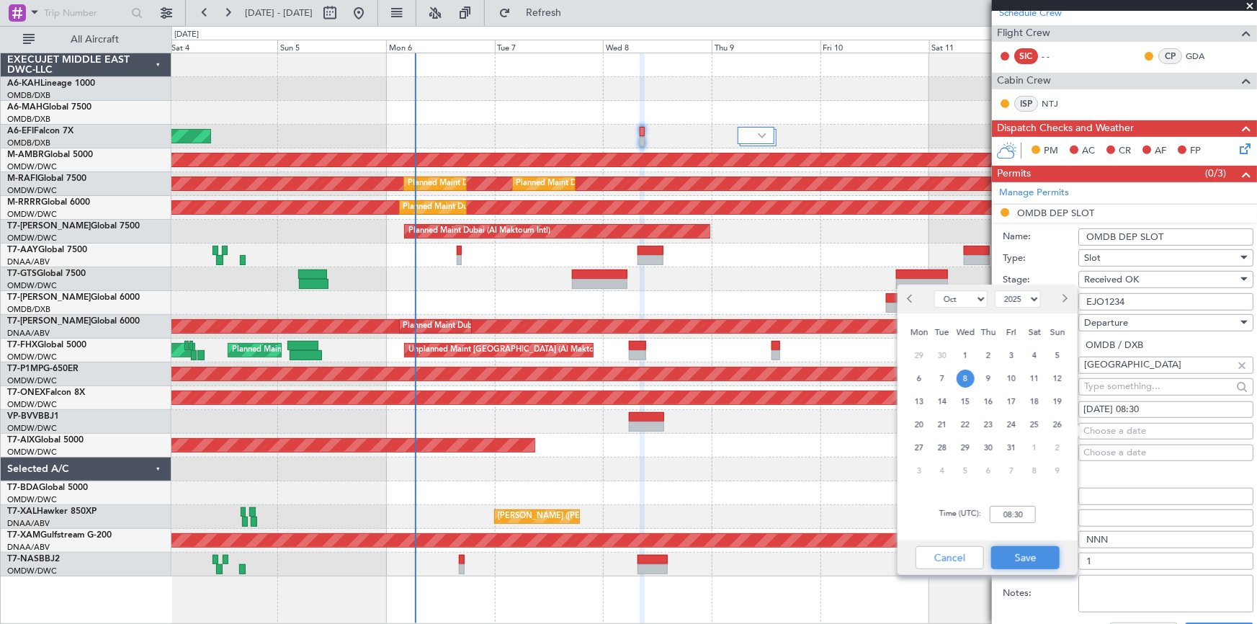
click at [1021, 550] on button "Save" at bounding box center [1025, 557] width 68 height 23
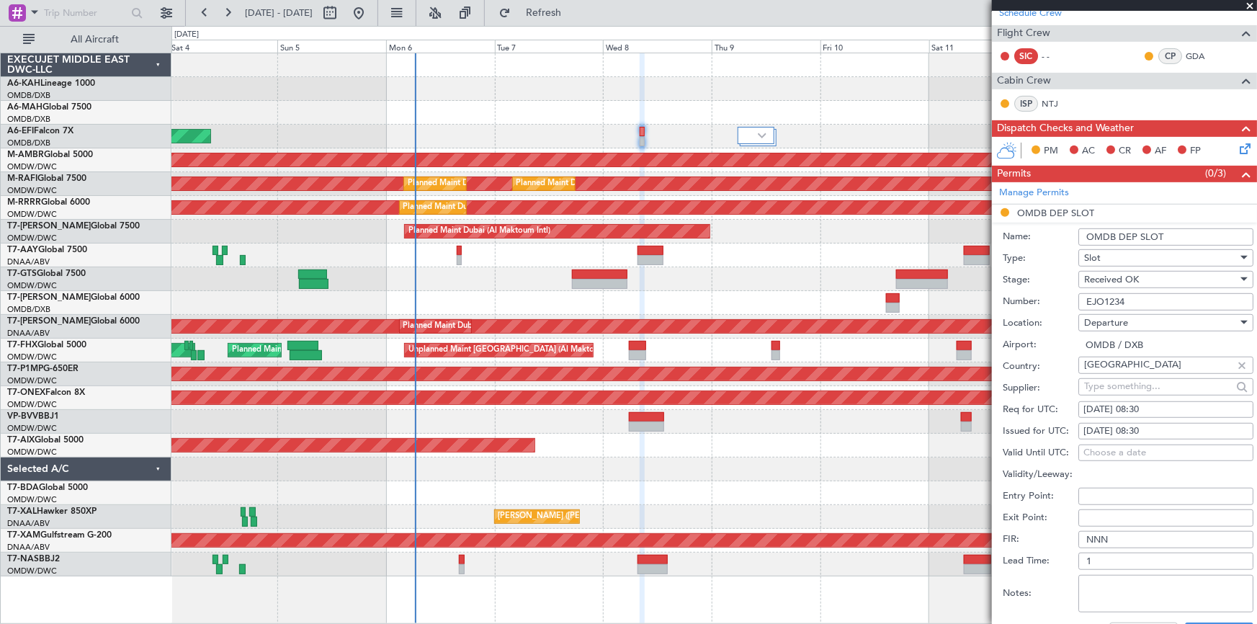
scroll to position [458, 0]
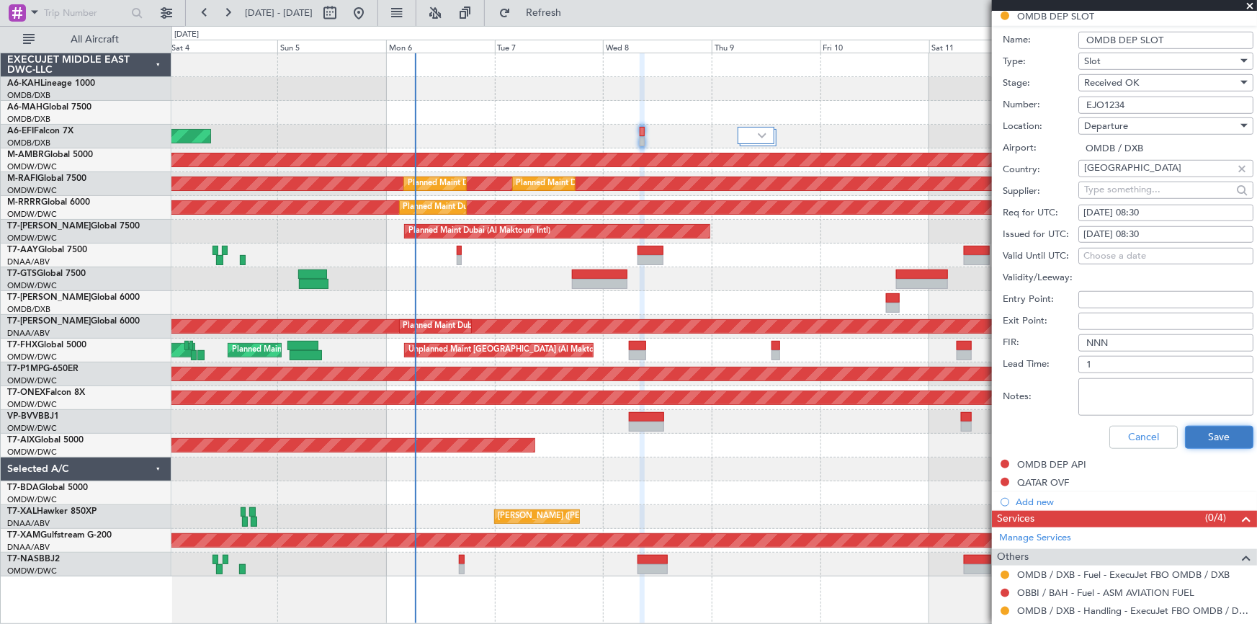
click at [1212, 439] on button "Save" at bounding box center [1219, 437] width 68 height 23
click at [1206, 437] on button "Save" at bounding box center [1219, 437] width 68 height 23
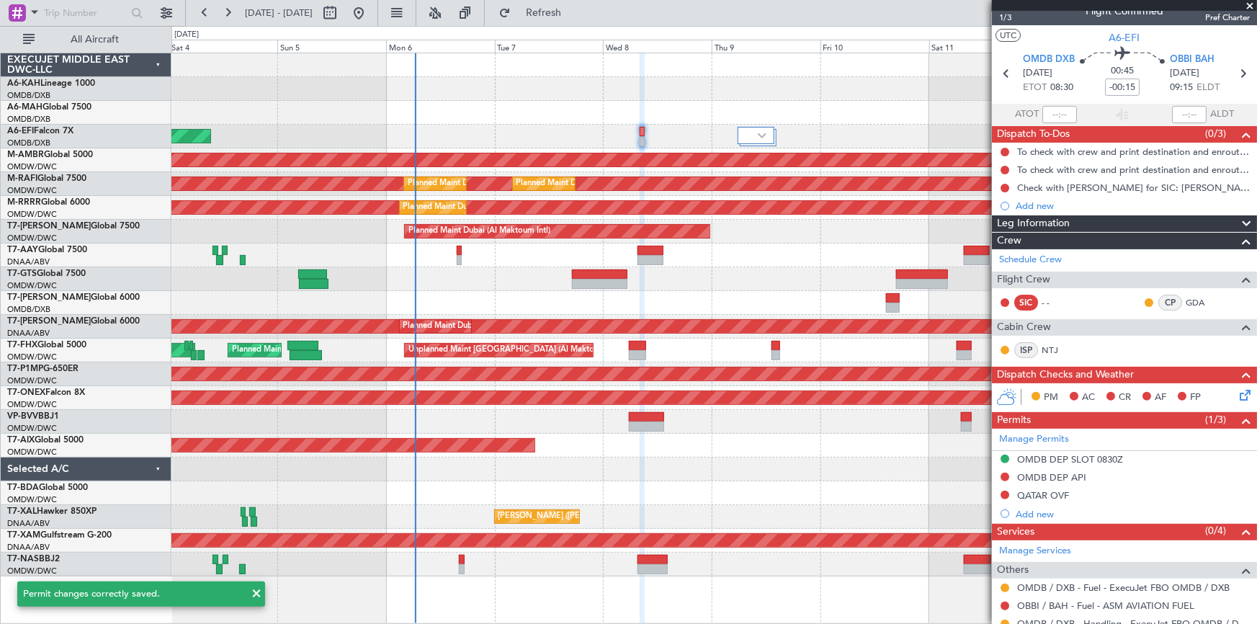
scroll to position [0, 0]
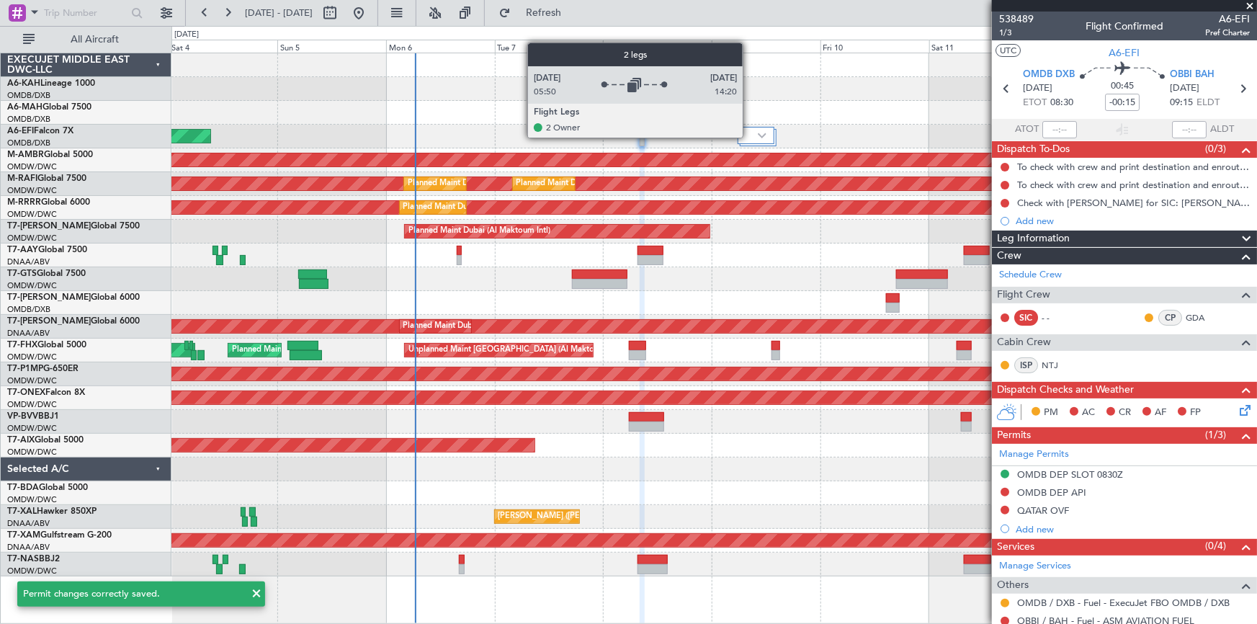
click at [749, 133] on div at bounding box center [756, 135] width 37 height 17
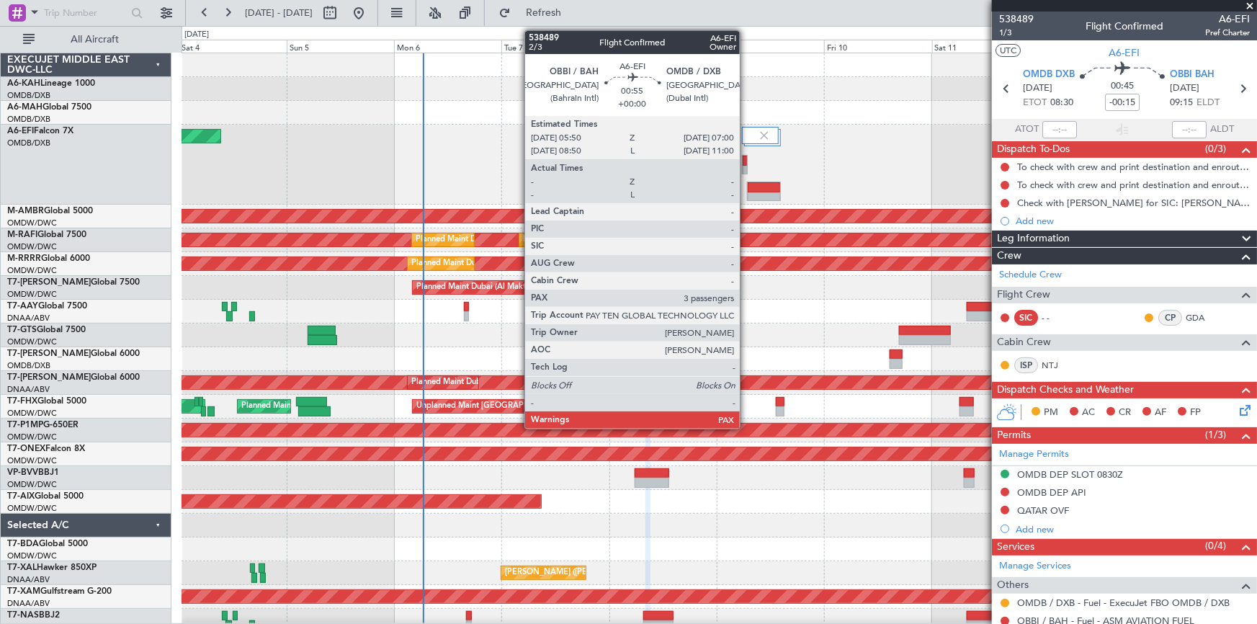
click at [745, 166] on div at bounding box center [745, 171] width 4 height 10
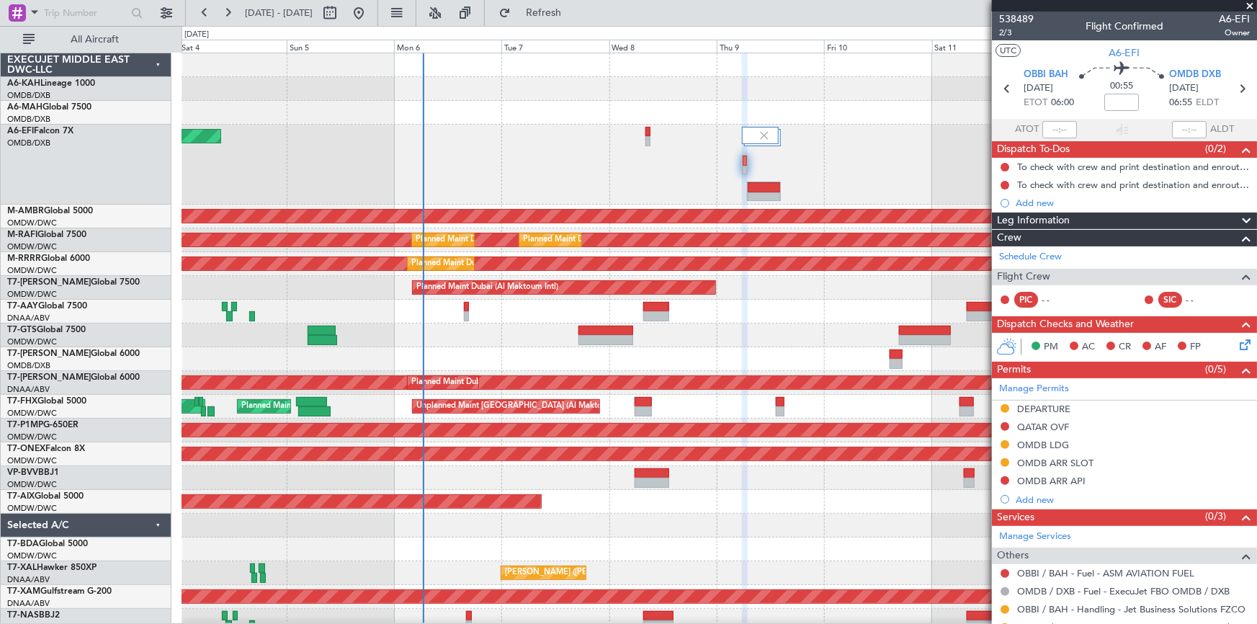
drag, startPoint x: 1057, startPoint y: 457, endPoint x: 1091, endPoint y: 467, distance: 35.1
click at [1060, 457] on div "OMDB ARR SLOT" at bounding box center [1055, 463] width 76 height 12
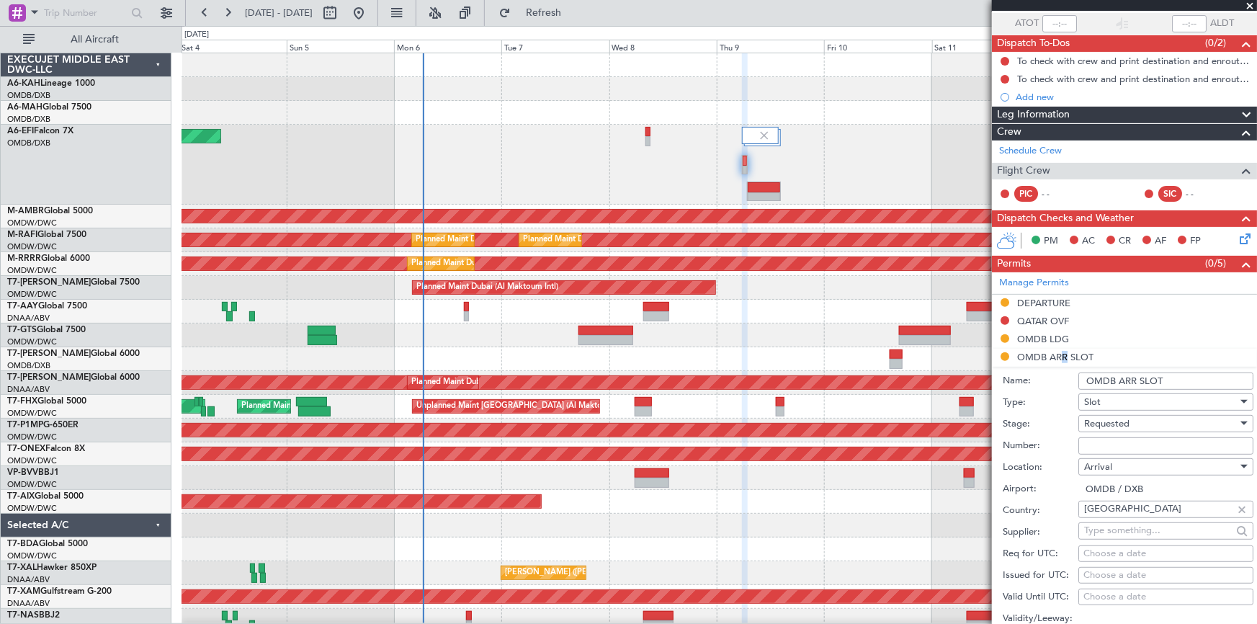
scroll to position [130, 0]
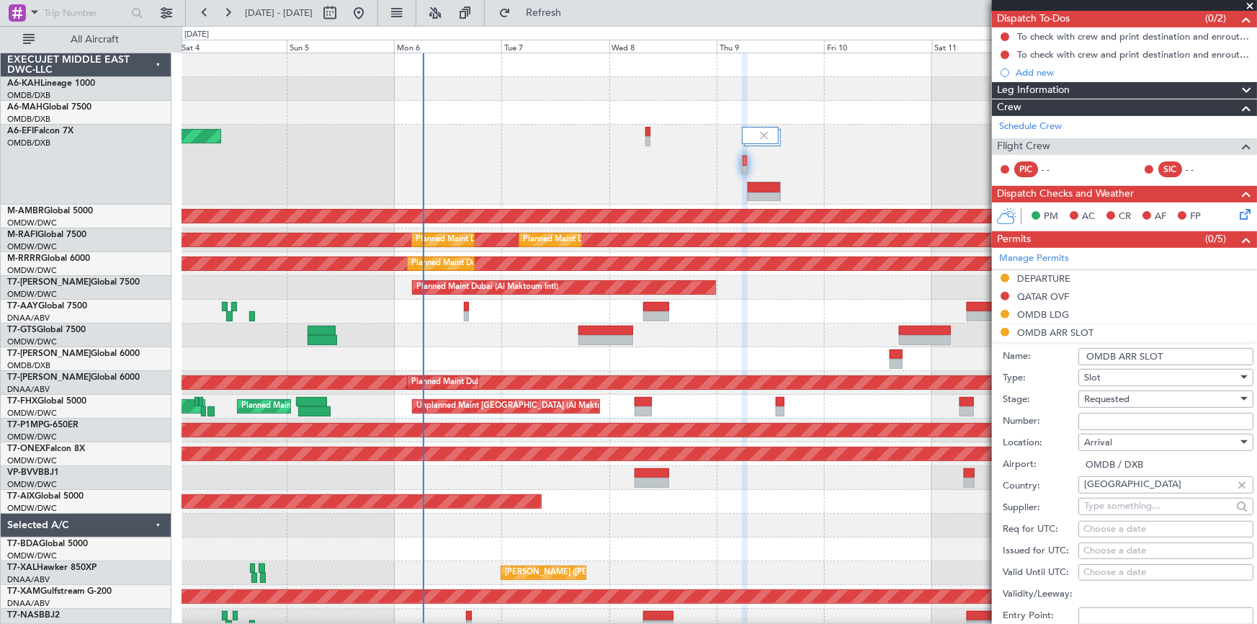
click at [1141, 398] on div "Requested" at bounding box center [1160, 399] width 153 height 22
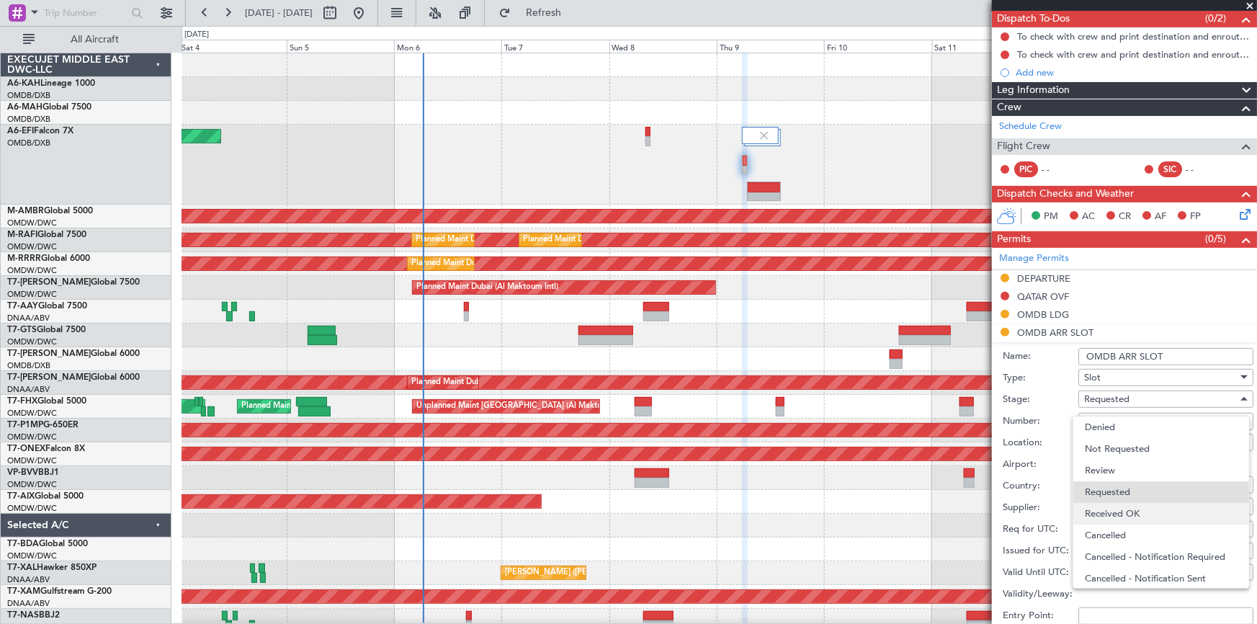
scroll to position [6, 0]
click at [1135, 506] on span "Received OK" at bounding box center [1161, 508] width 153 height 22
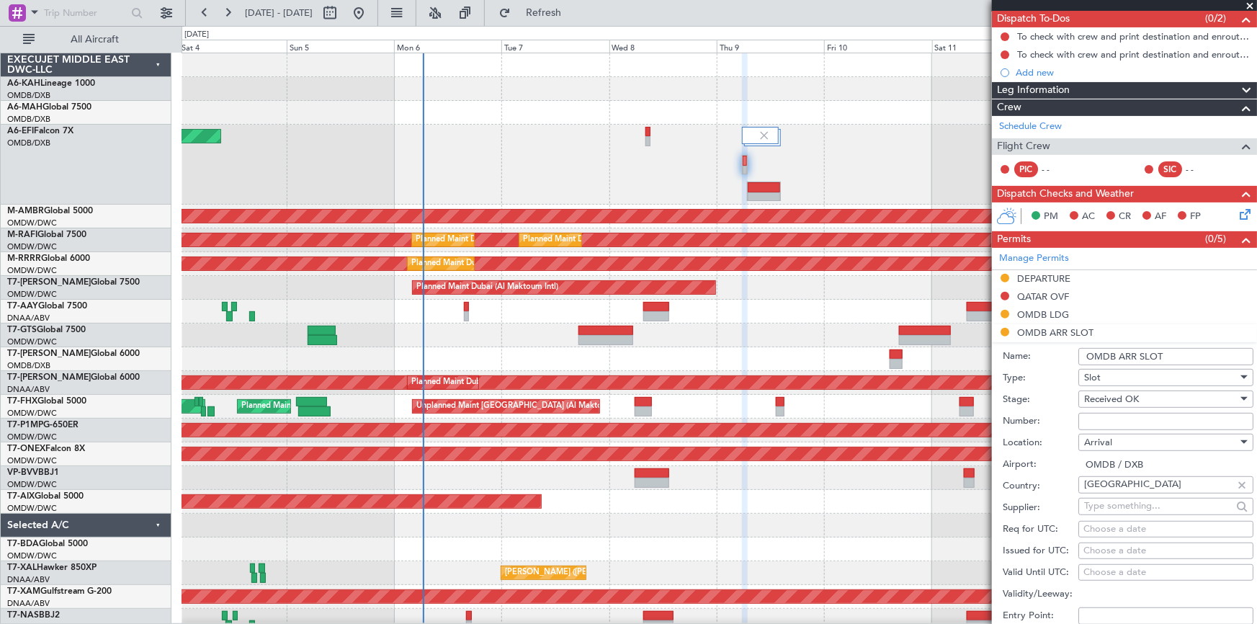
click at [1132, 414] on input "Number:" at bounding box center [1165, 421] width 175 height 17
paste input "EJO125"
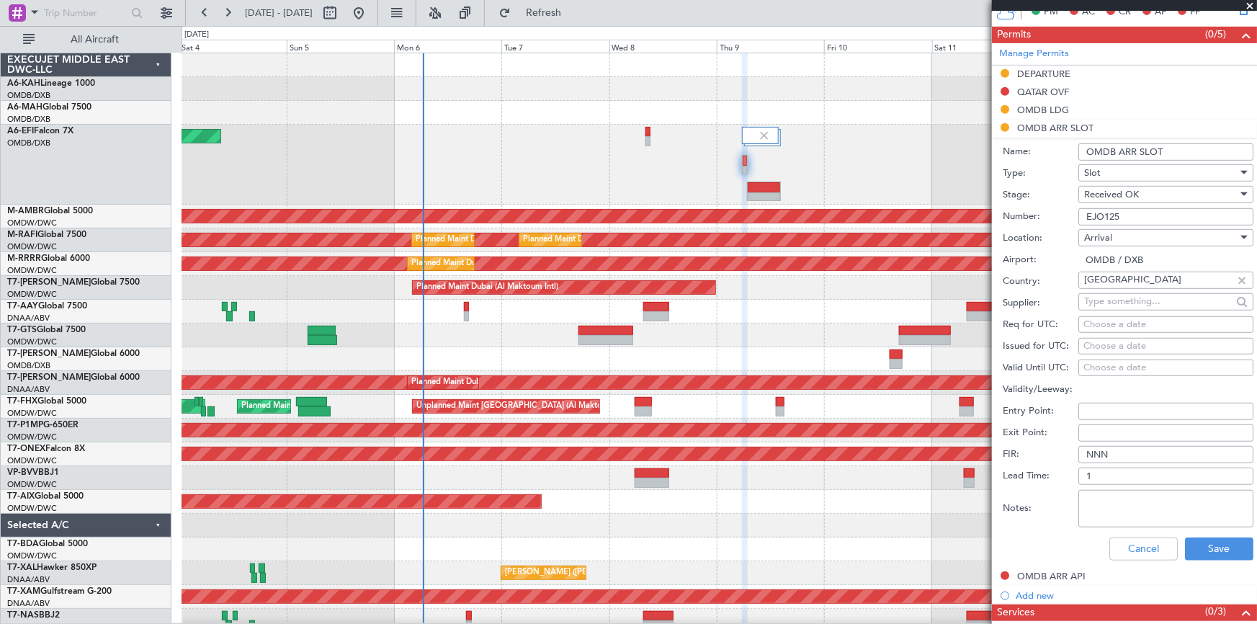
scroll to position [458, 0]
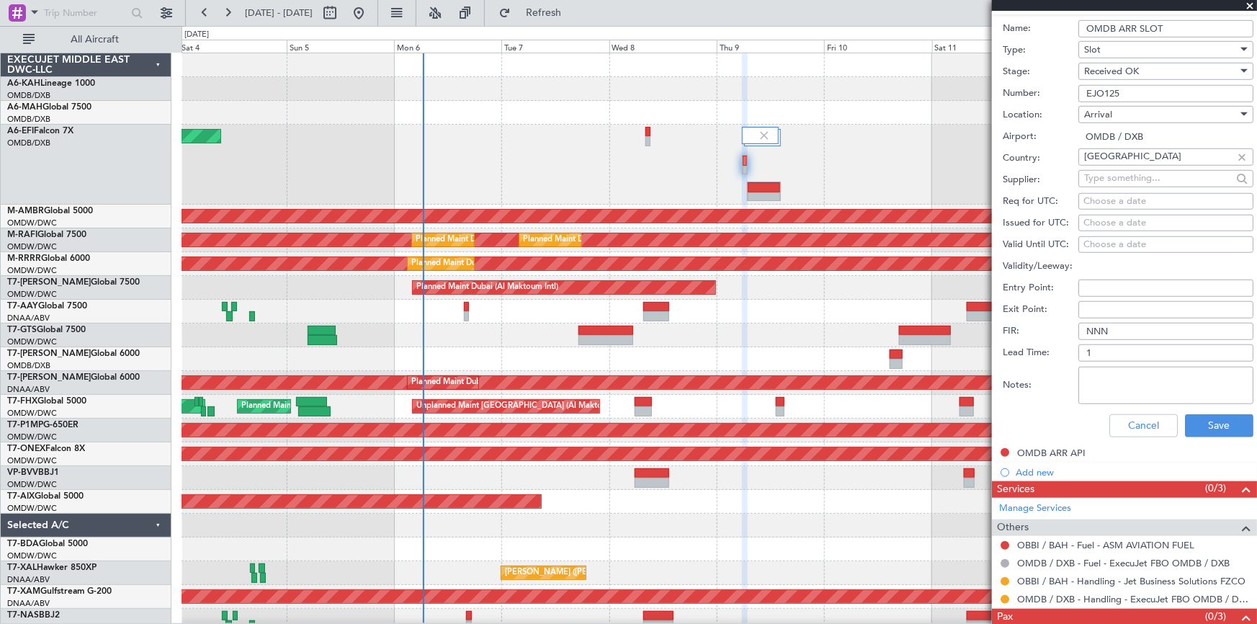
type input "EJO125"
click at [1124, 200] on div "Choose a date" at bounding box center [1165, 201] width 165 height 14
select select "10"
select select "2025"
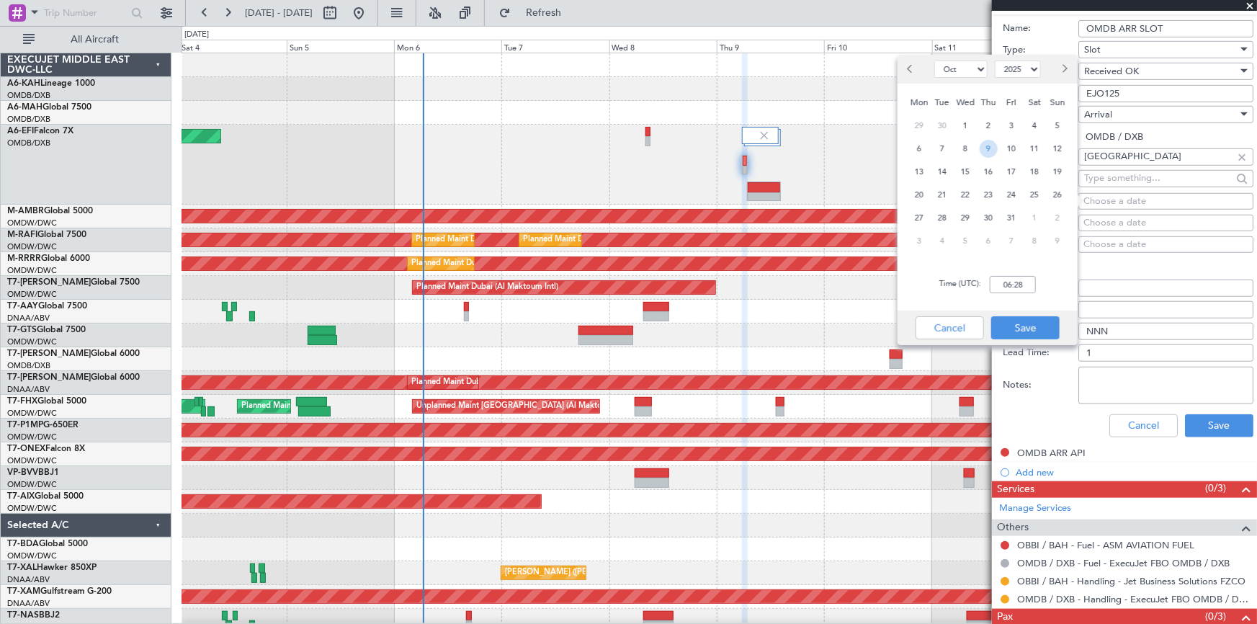
drag, startPoint x: 985, startPoint y: 149, endPoint x: 986, endPoint y: 324, distance: 175.0
click at [990, 159] on ngb-datepicker-month "Mon Tue Wed Thu Fri Sat Sun 29 30 1 2 3 4 5 6 7 8 9 10 11 12 13 14 15 16 17 18 …" at bounding box center [988, 173] width 167 height 164
click at [1001, 285] on input "06:28" at bounding box center [1013, 284] width 46 height 17
type input "06:00"
click at [1027, 331] on button "Save" at bounding box center [1025, 327] width 68 height 23
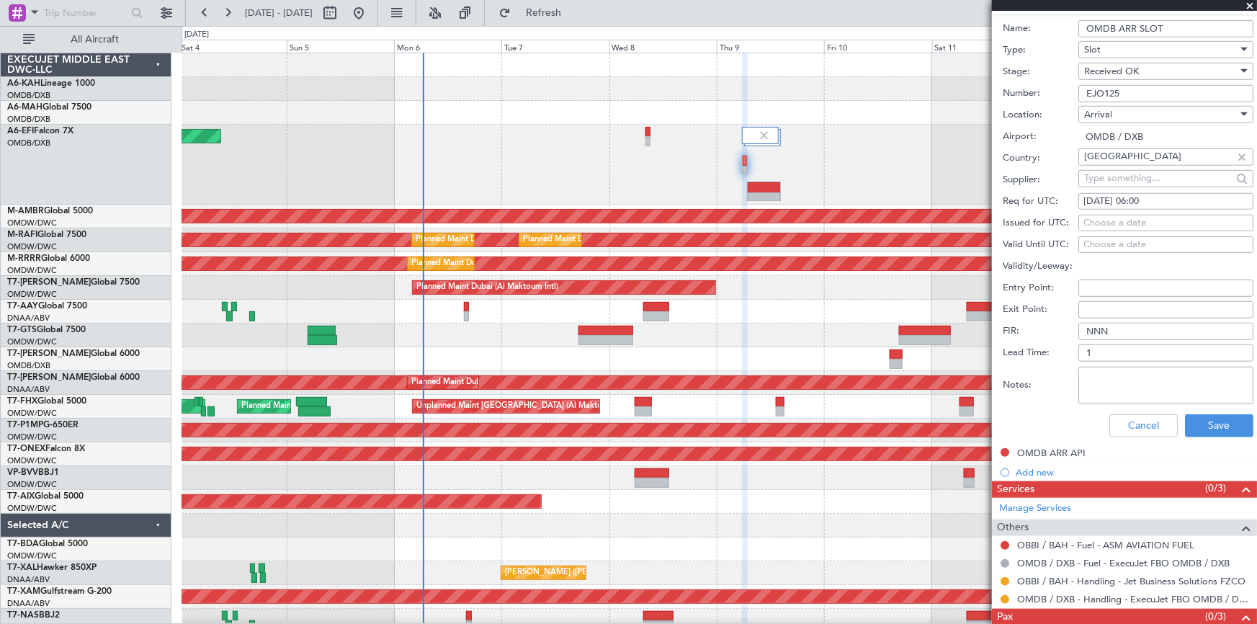
click at [1114, 223] on div "Choose a date" at bounding box center [1165, 223] width 165 height 14
select select "10"
select select "2025"
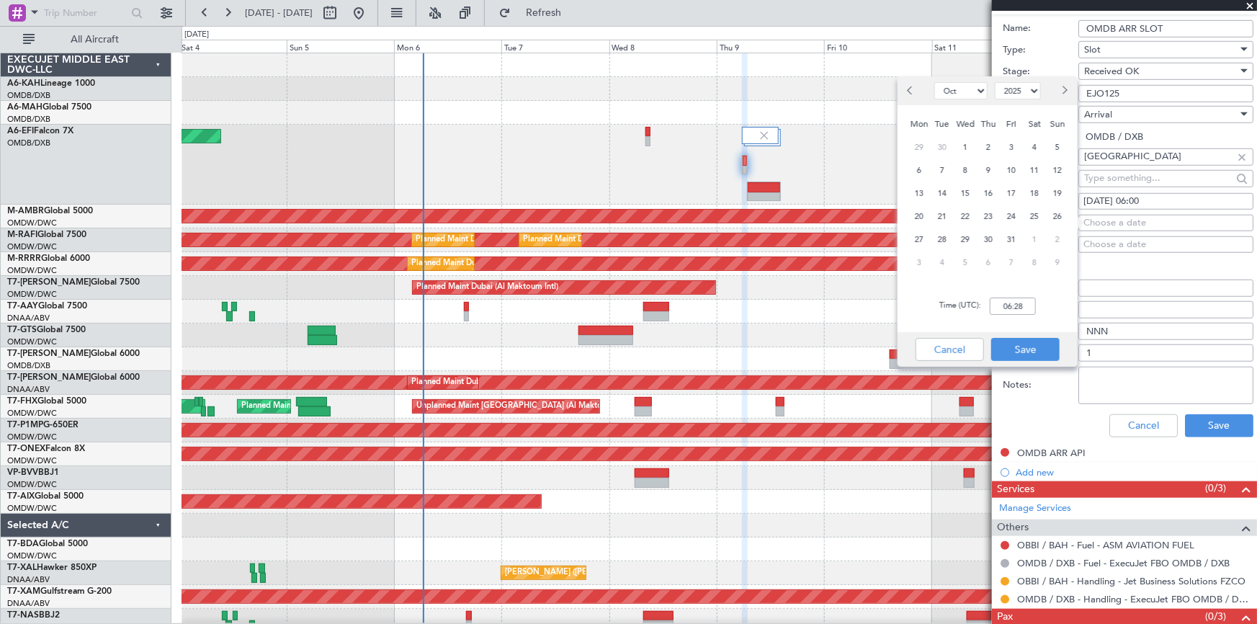
drag, startPoint x: 977, startPoint y: 166, endPoint x: 990, endPoint y: 166, distance: 12.2
click at [982, 165] on div "9" at bounding box center [988, 169] width 23 height 23
click at [990, 304] on input "00:00" at bounding box center [1013, 305] width 46 height 17
type input "06:00"
drag, startPoint x: 1206, startPoint y: 416, endPoint x: 1203, endPoint y: 398, distance: 17.5
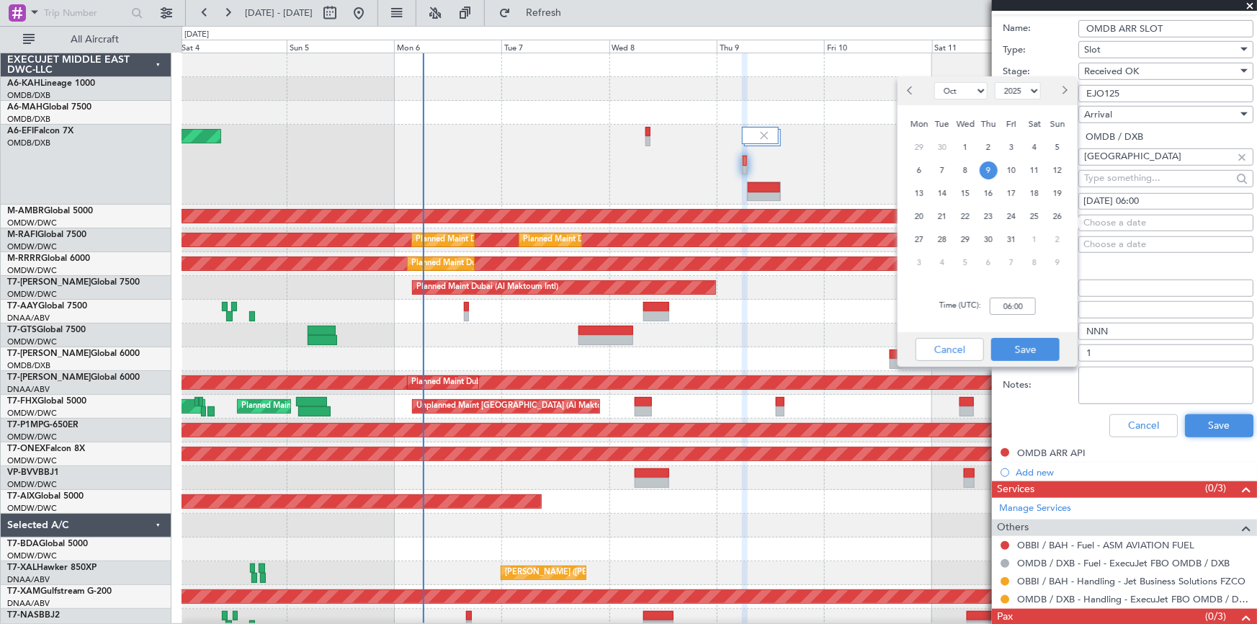
click at [1204, 407] on div "Cancel Save" at bounding box center [1128, 425] width 251 height 37
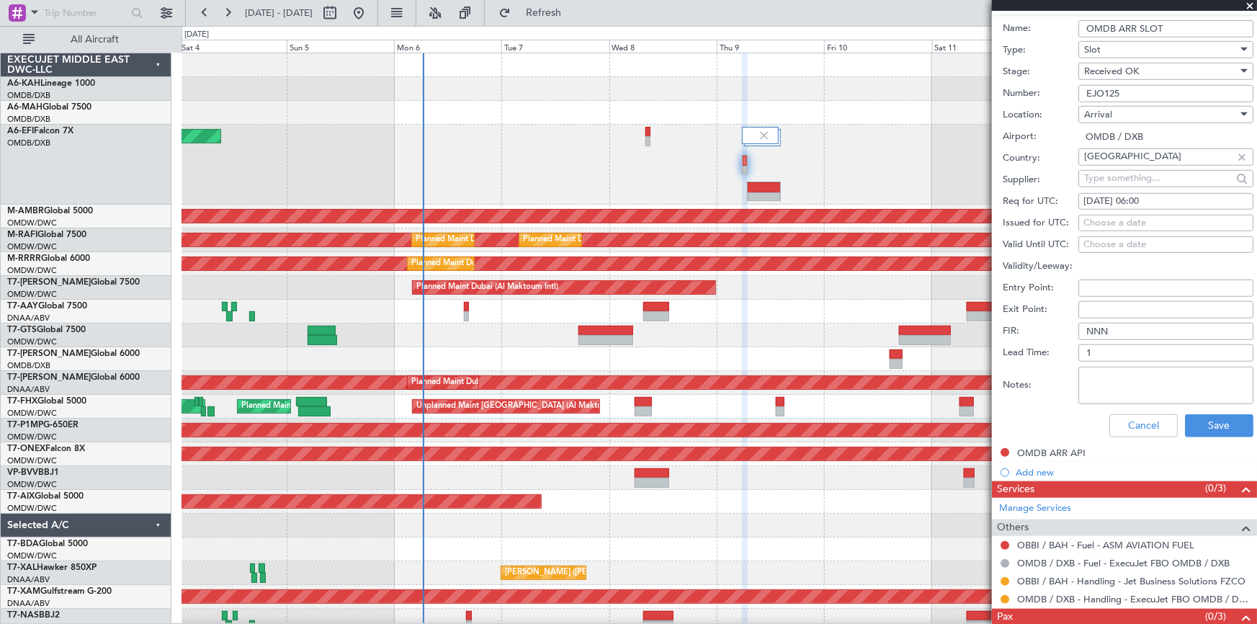
click at [1109, 220] on div "Choose a date" at bounding box center [1165, 223] width 165 height 14
select select "10"
select select "2025"
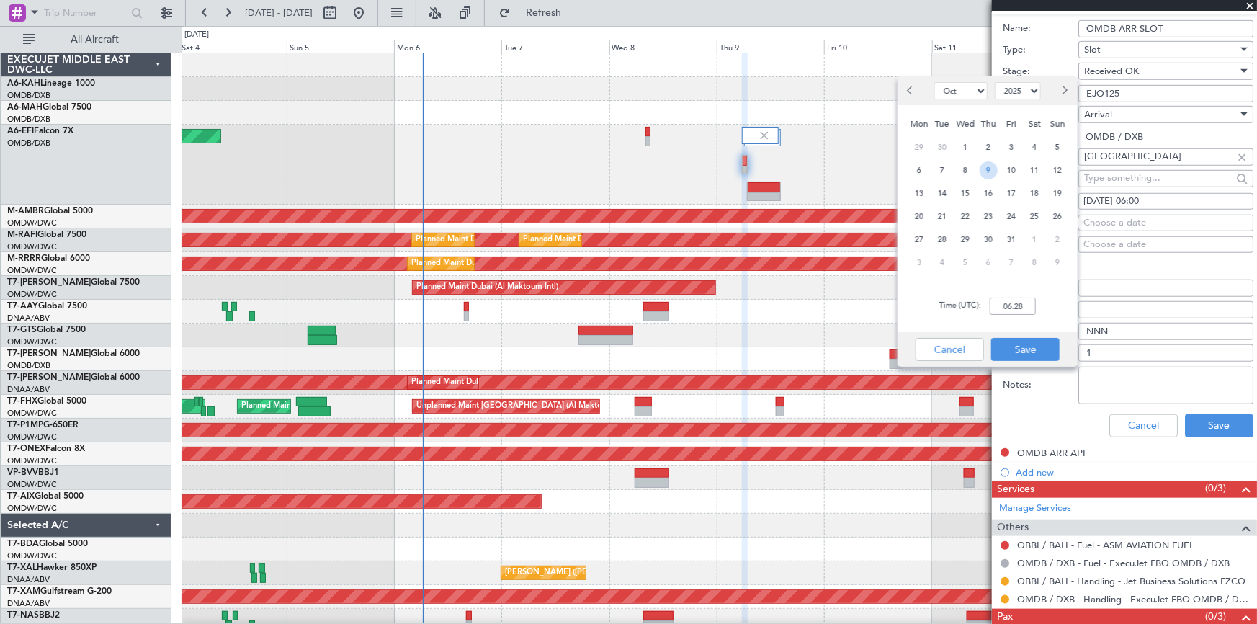
click at [980, 171] on span "9" at bounding box center [989, 170] width 18 height 18
click at [995, 309] on input "00:00" at bounding box center [1013, 305] width 46 height 17
type input "06:00"
click at [1010, 346] on button "Save" at bounding box center [1025, 349] width 68 height 23
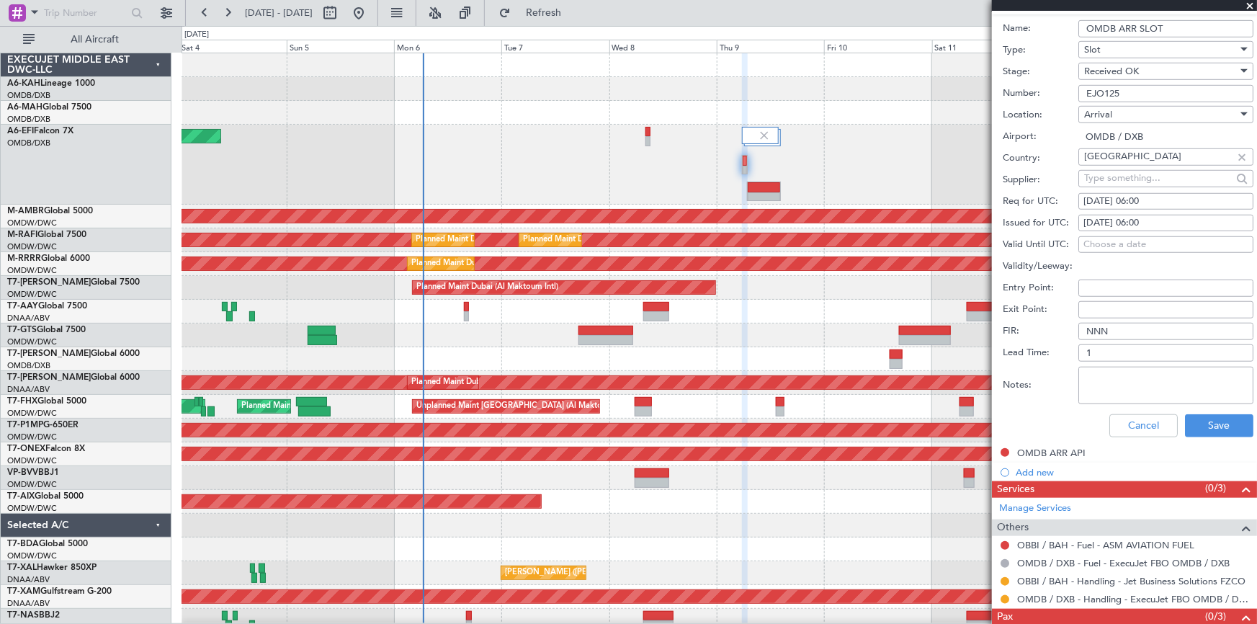
click at [1115, 202] on div "06/10/2025 06:00" at bounding box center [1165, 201] width 165 height 14
select select "10"
select select "2025"
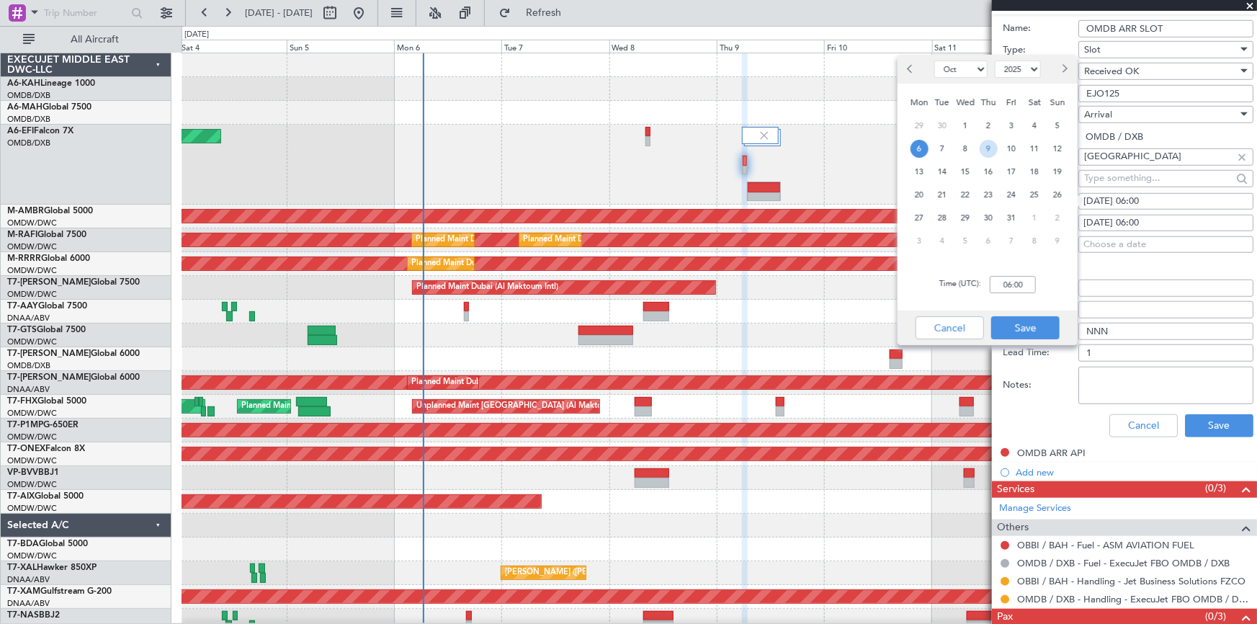
drag, startPoint x: 989, startPoint y: 148, endPoint x: 980, endPoint y: 310, distance: 162.3
click at [990, 151] on span "9" at bounding box center [989, 149] width 18 height 18
click at [1002, 288] on input "00:00" at bounding box center [1013, 284] width 46 height 17
type input "06:00"
drag, startPoint x: 1014, startPoint y: 324, endPoint x: 1098, endPoint y: 345, distance: 86.1
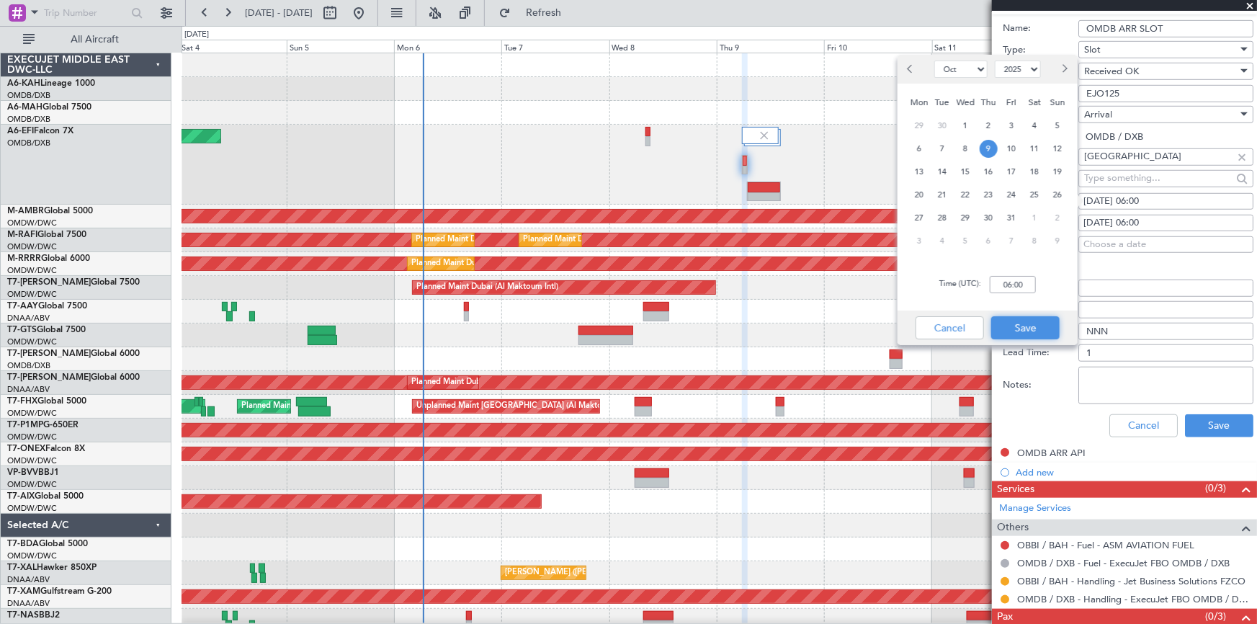
click at [1023, 326] on button "Save" at bounding box center [1025, 327] width 68 height 23
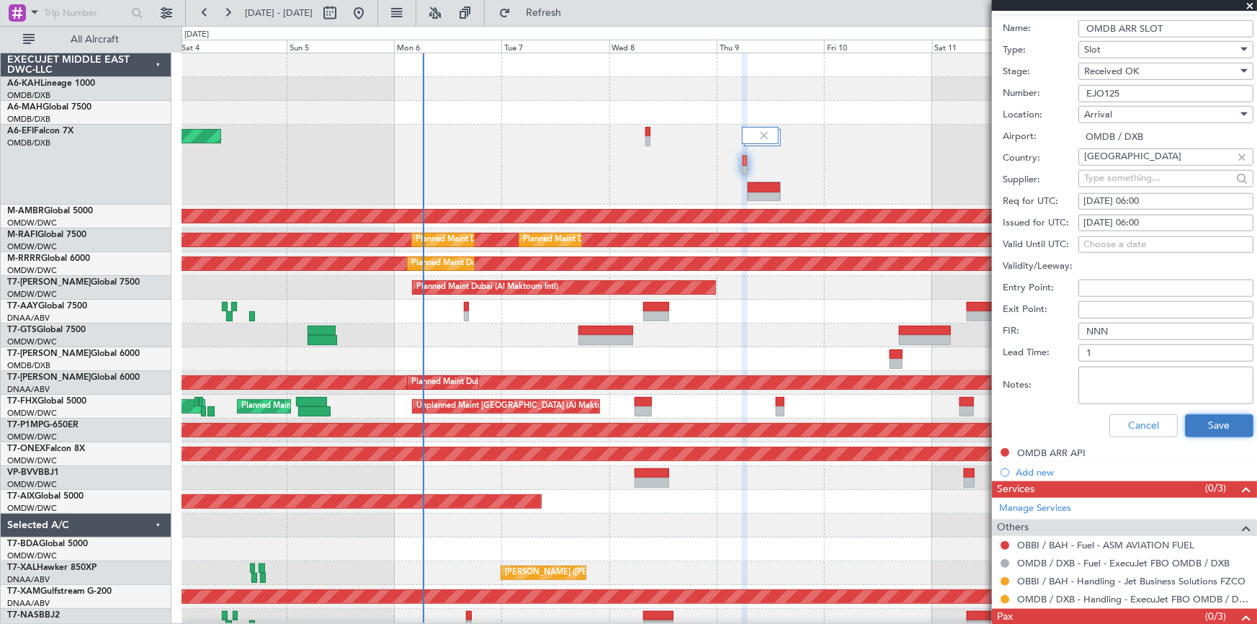
click at [1208, 419] on button "Save" at bounding box center [1219, 425] width 68 height 23
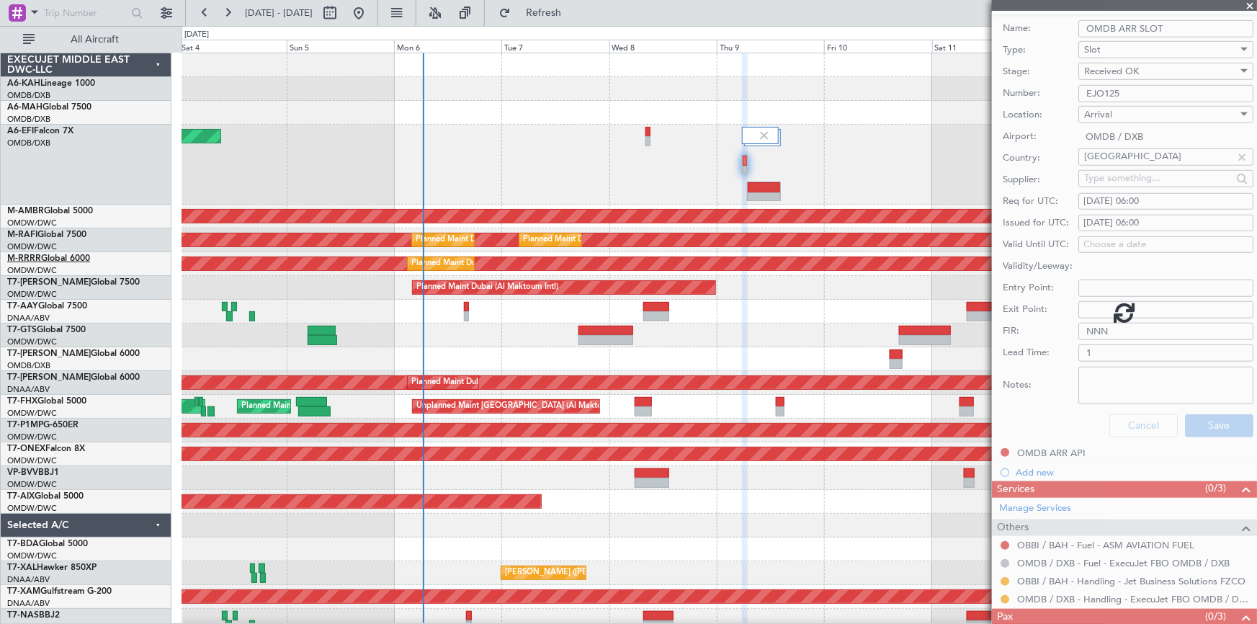
scroll to position [28, 0]
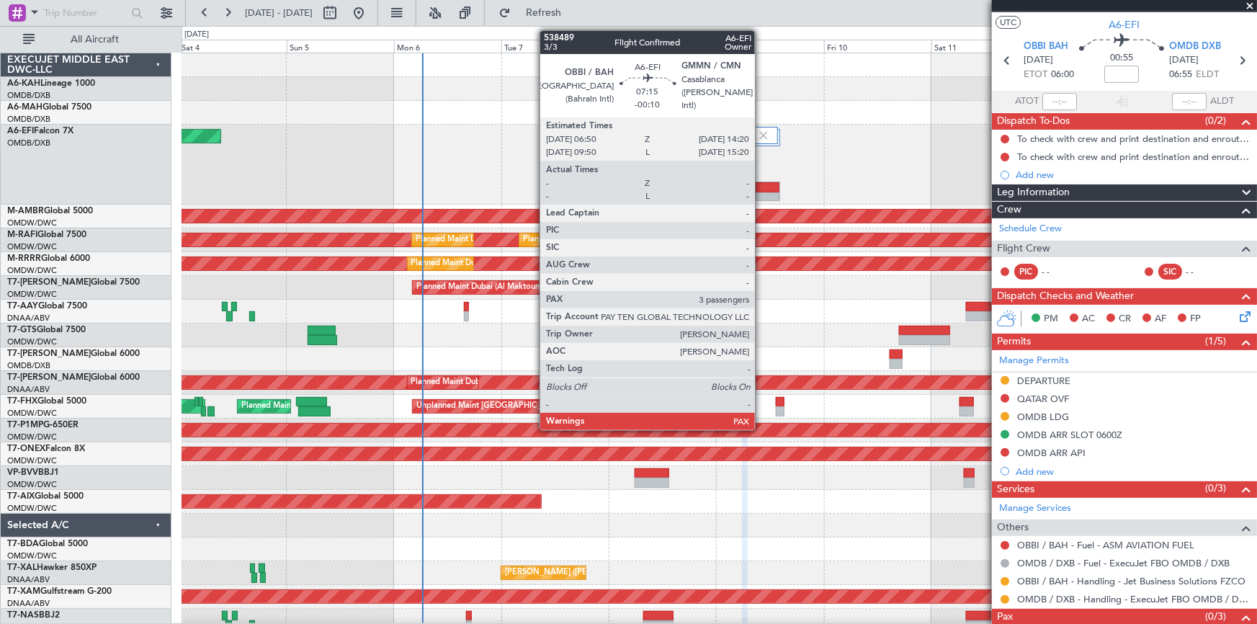
click at [761, 187] on div at bounding box center [763, 187] width 32 height 10
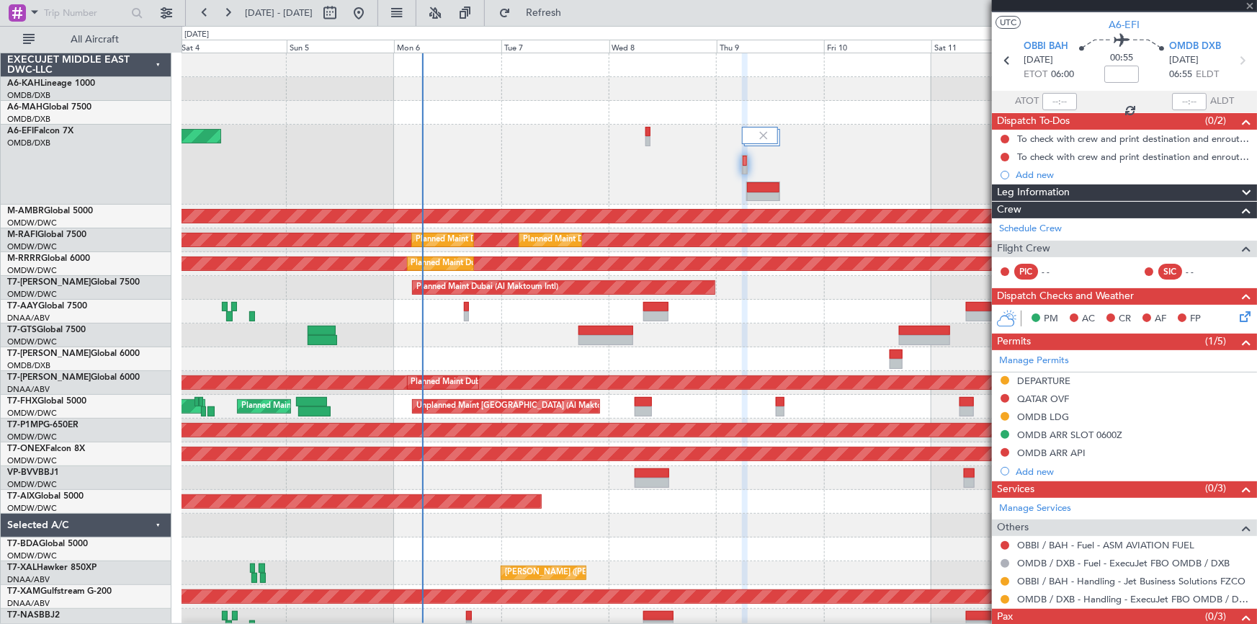
type input "-00:10"
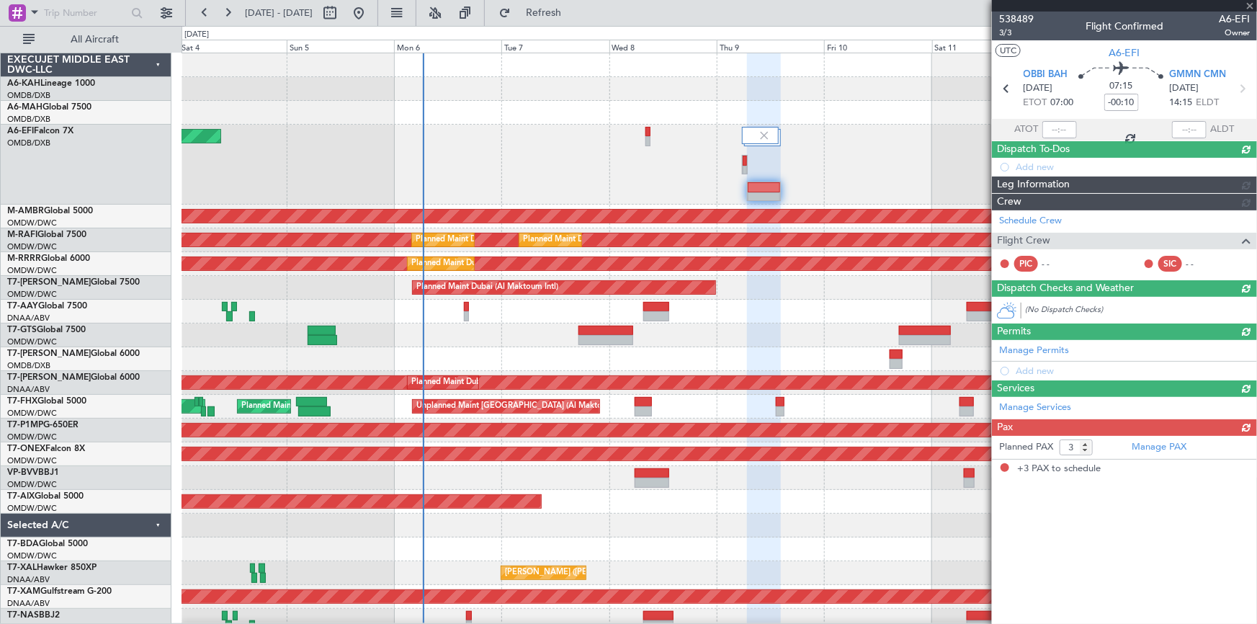
scroll to position [0, 0]
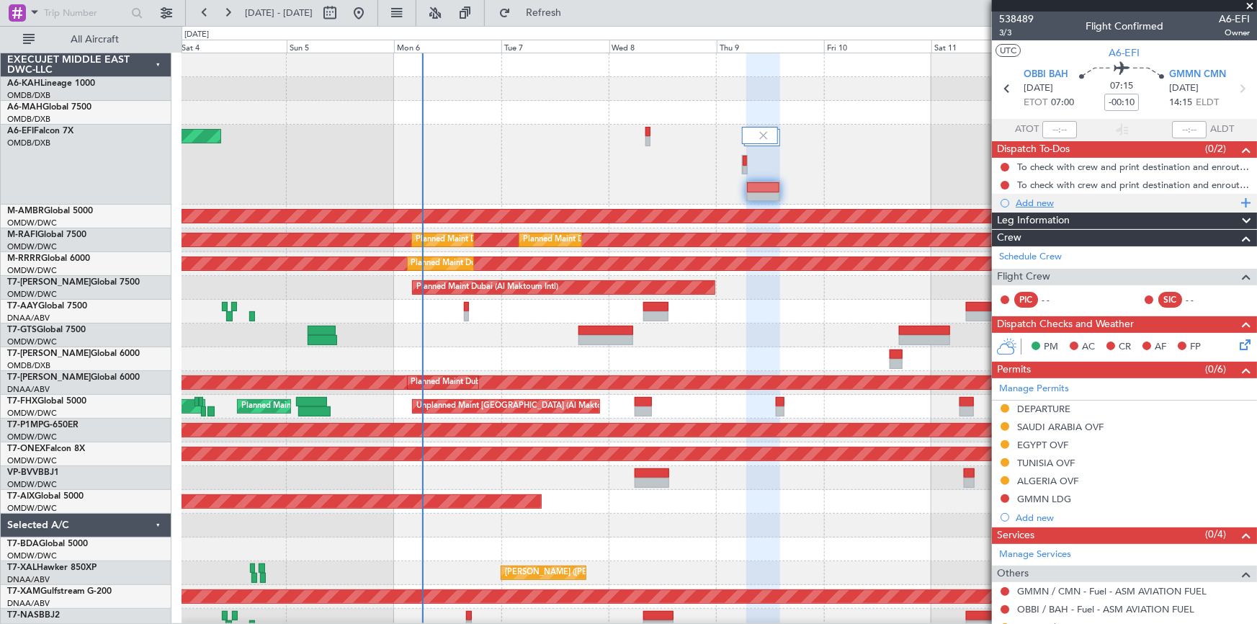
click at [1035, 197] on div "Add new" at bounding box center [1126, 203] width 221 height 12
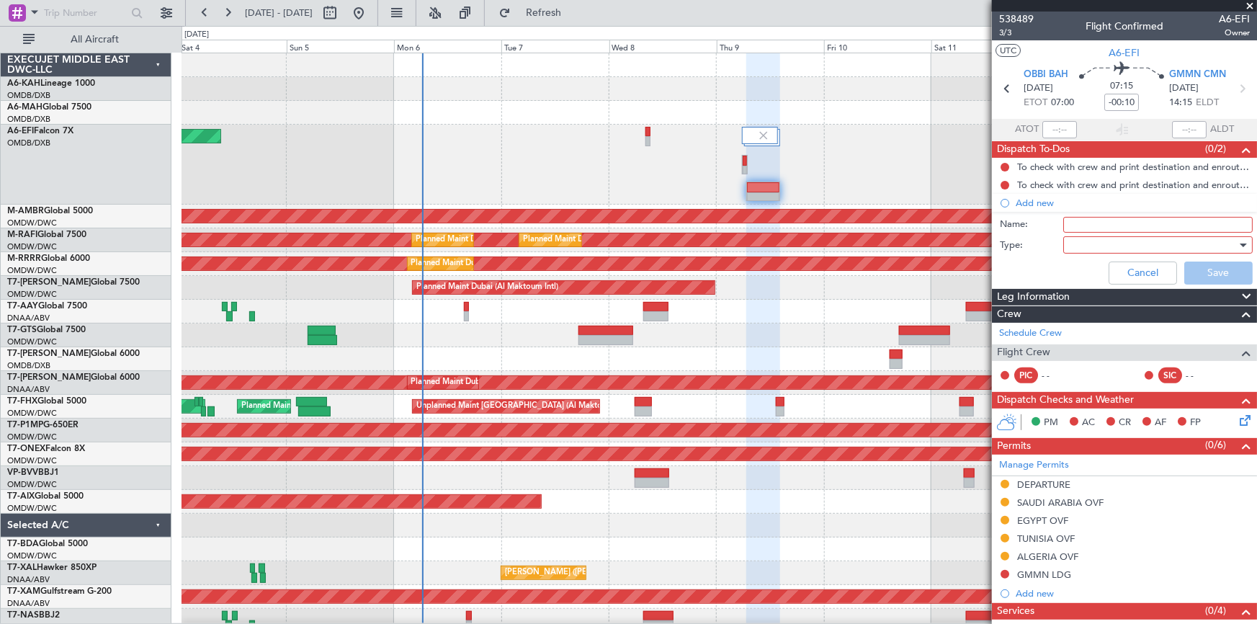
click at [1088, 225] on input "Name:" at bounding box center [1157, 225] width 189 height 16
type input "e"
type input "EGYPT ROUTE"
click at [1073, 246] on div at bounding box center [1153, 245] width 168 height 22
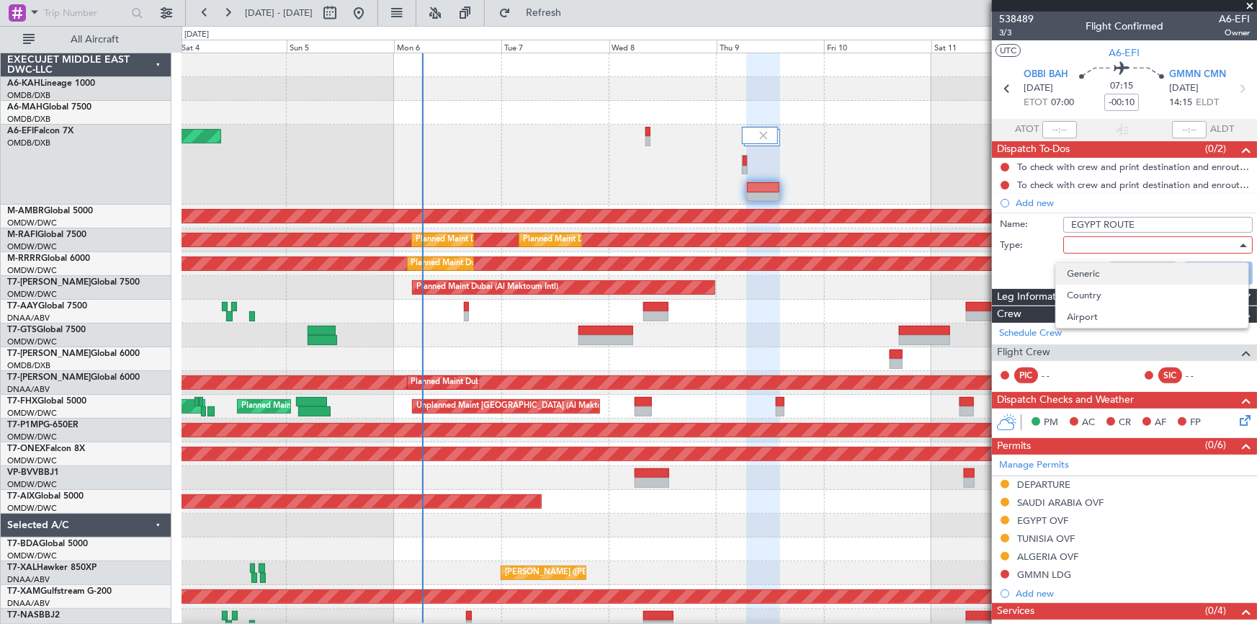
click at [1077, 268] on span "Generic" at bounding box center [1152, 274] width 169 height 22
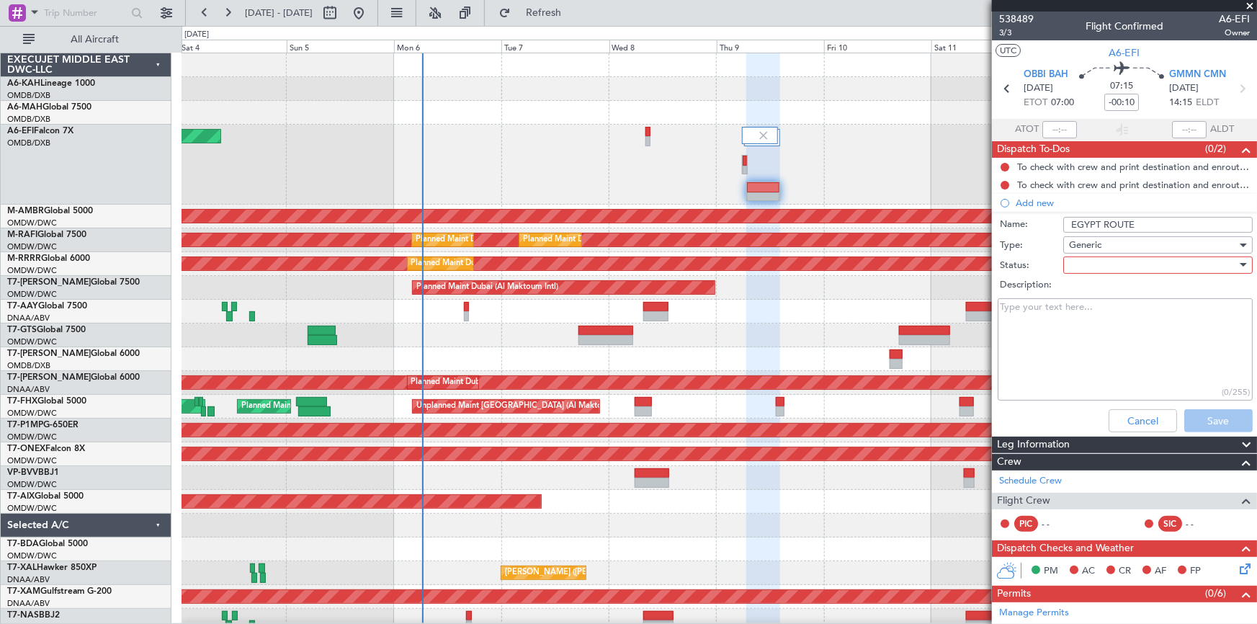
click at [1086, 260] on div at bounding box center [1153, 265] width 168 height 22
click at [1098, 288] on span "Not Started" at bounding box center [1152, 294] width 169 height 22
click at [1065, 316] on textarea "Description:" at bounding box center [1125, 349] width 255 height 103
paste textarea "LOSUL point due to it needs military approval."
click at [1001, 308] on textarea "LOSUL point due to it needs military approval." at bounding box center [1125, 349] width 255 height 103
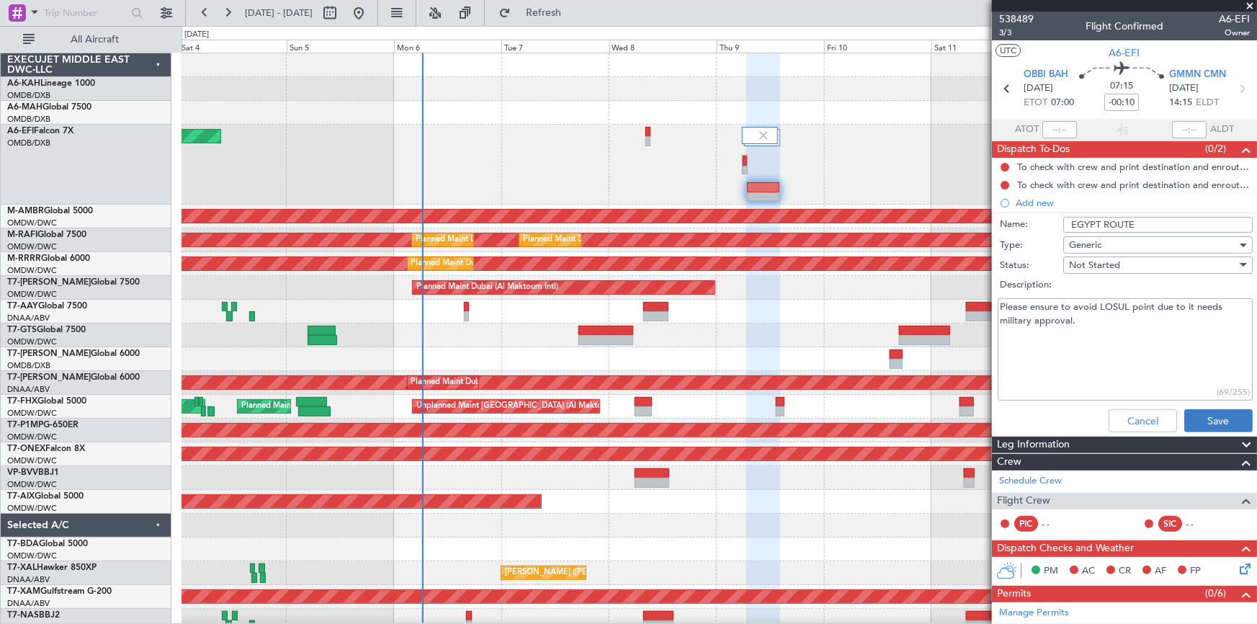
type textarea "Please ensure to avoid LOSUL point due to it needs military approval."
click at [1214, 423] on button "Save" at bounding box center [1218, 420] width 68 height 23
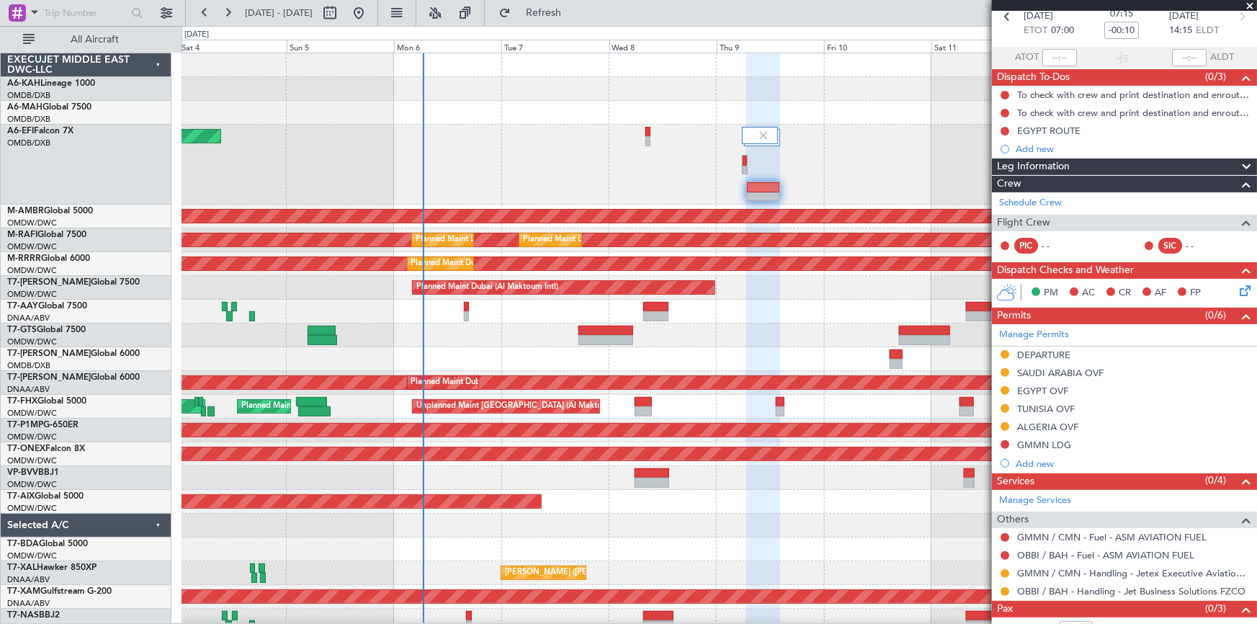
scroll to position [106, 0]
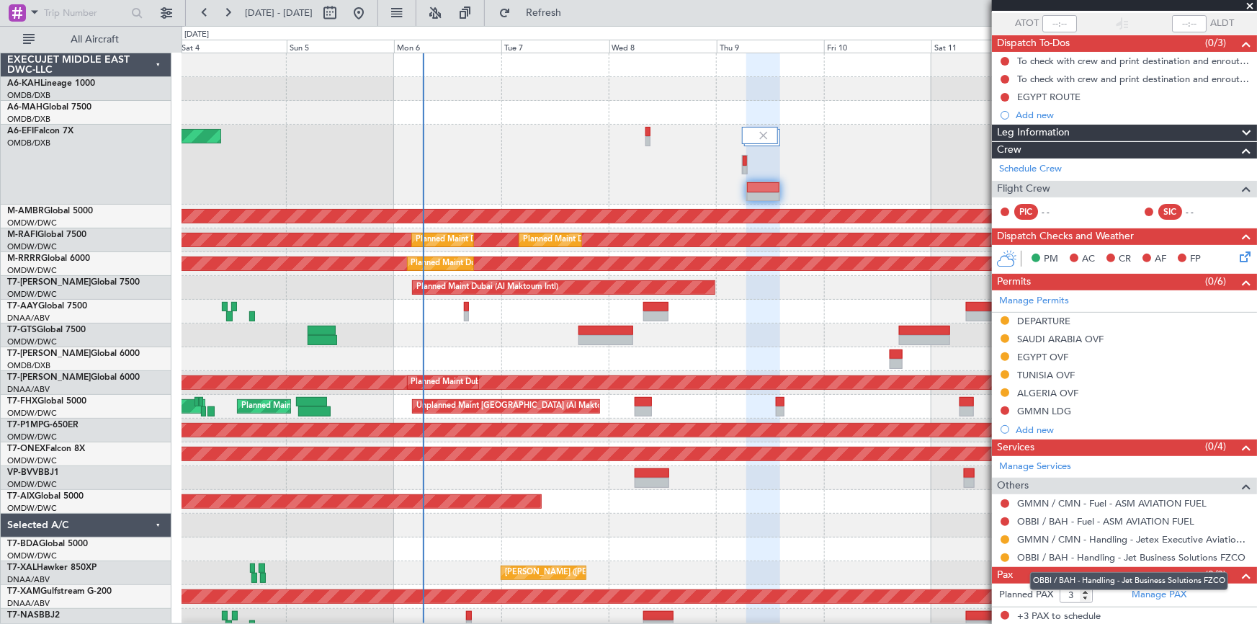
click at [1153, 590] on mat-tooltip-component "OBBI / BAH - Handling - Jet Business Solutions FZCO" at bounding box center [1129, 581] width 218 height 38
click at [1156, 591] on link "Manage PAX" at bounding box center [1159, 595] width 55 height 14
click at [553, 9] on button "Refresh" at bounding box center [535, 12] width 86 height 23
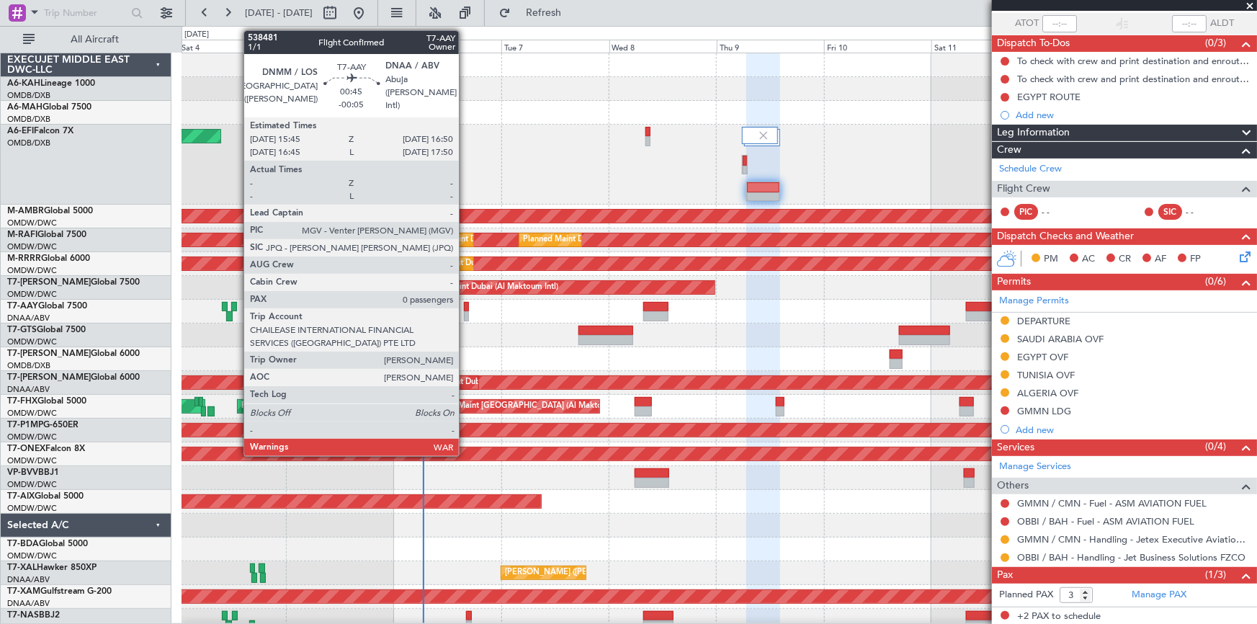
click at [465, 309] on div at bounding box center [466, 307] width 5 height 10
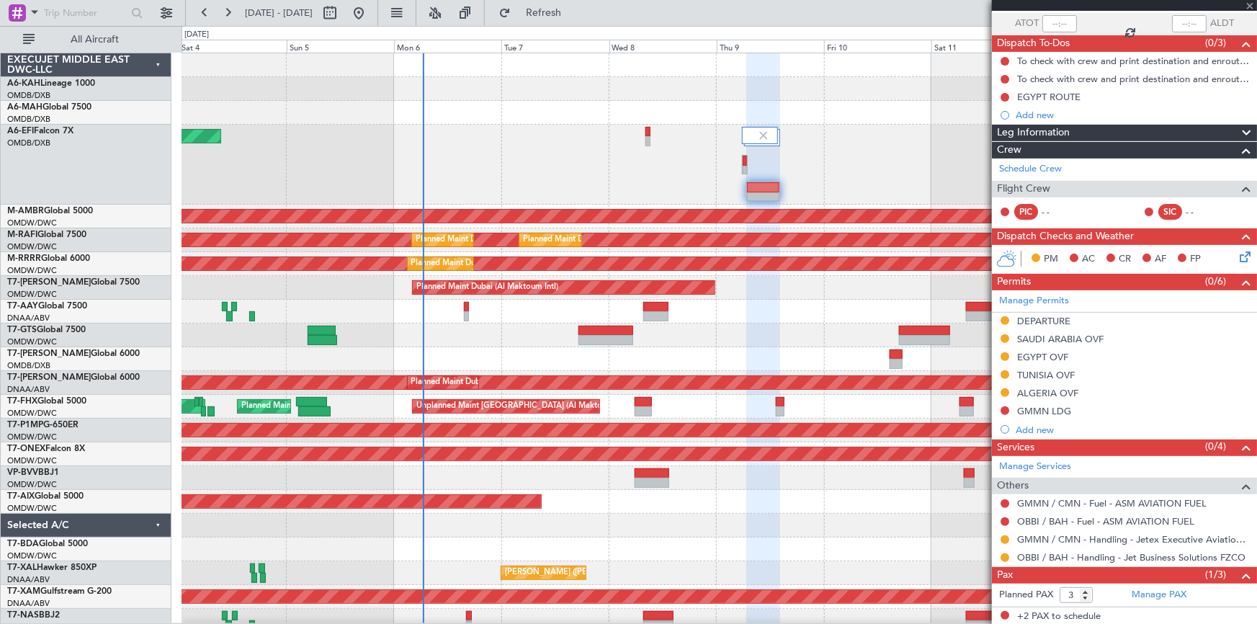
type input "-00:05"
type input "0"
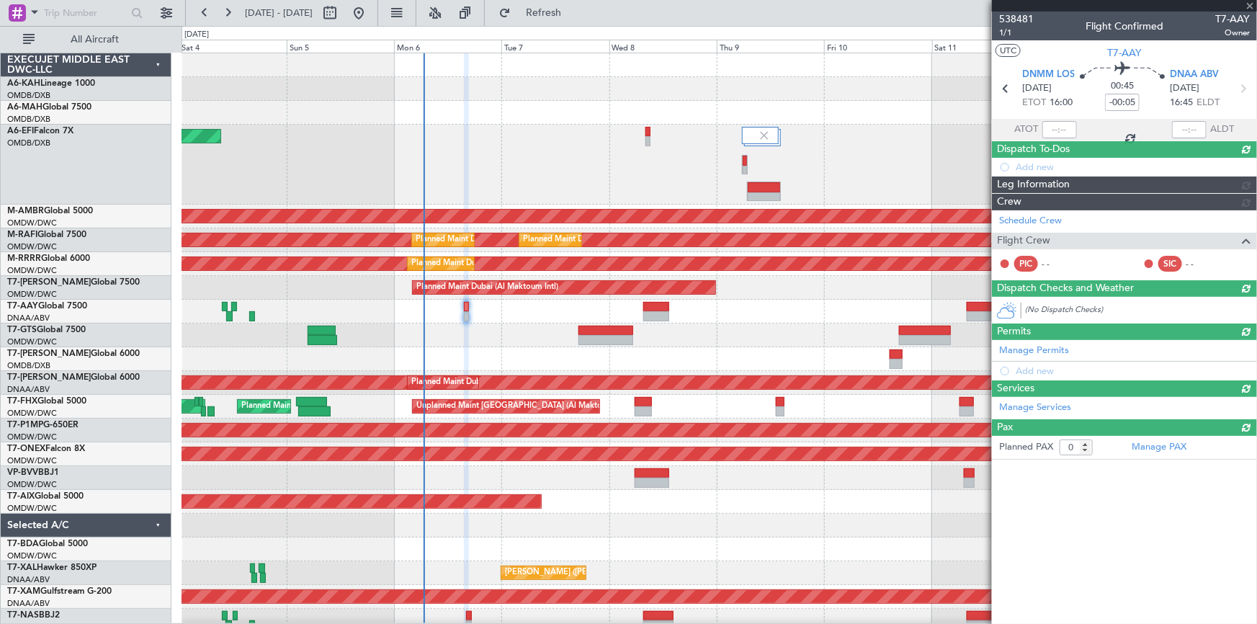
scroll to position [0, 0]
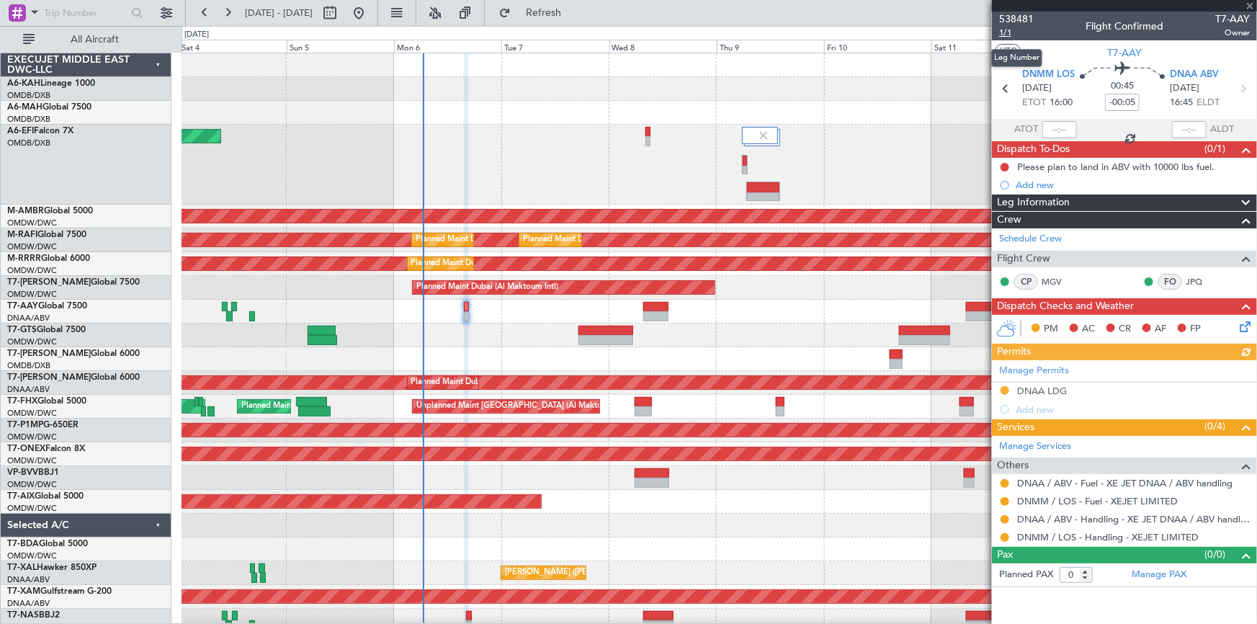
click at [1004, 30] on span "1/1" at bounding box center [1016, 33] width 35 height 12
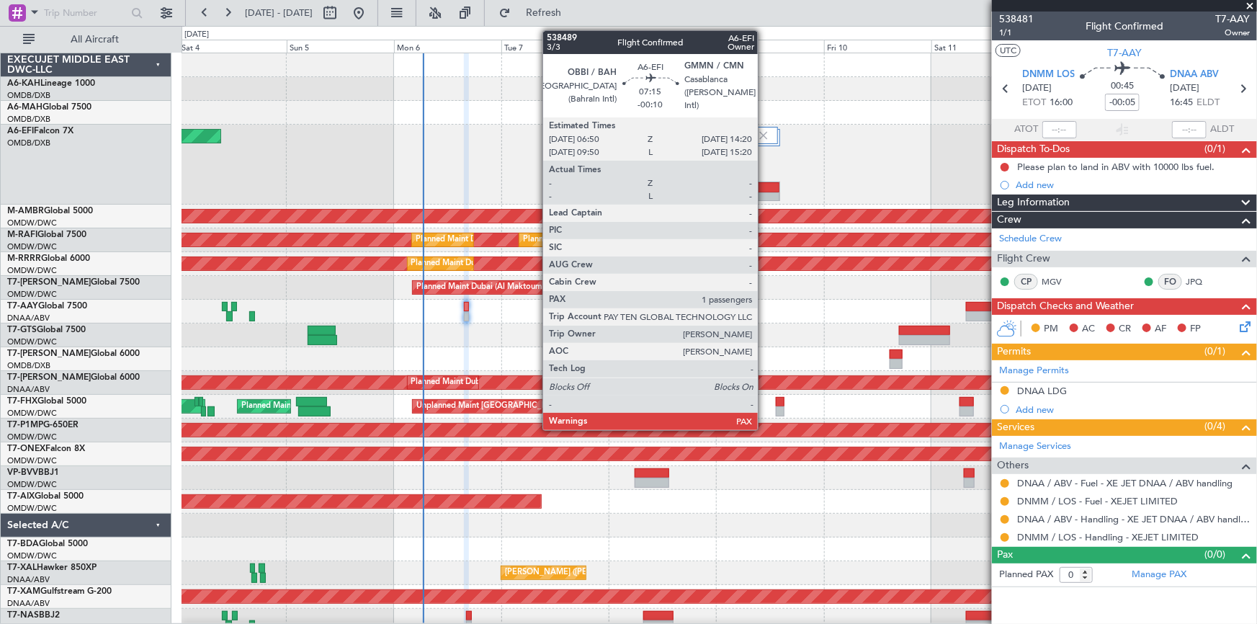
click at [764, 194] on div at bounding box center [763, 197] width 32 height 10
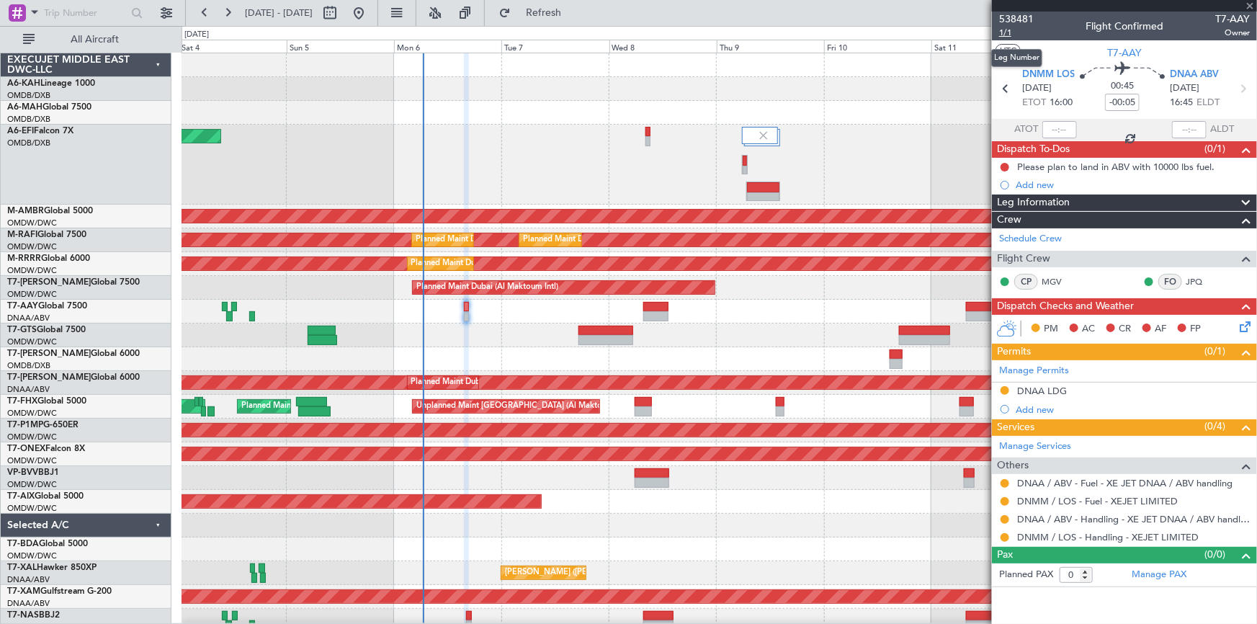
type input "-00:10"
type input "3"
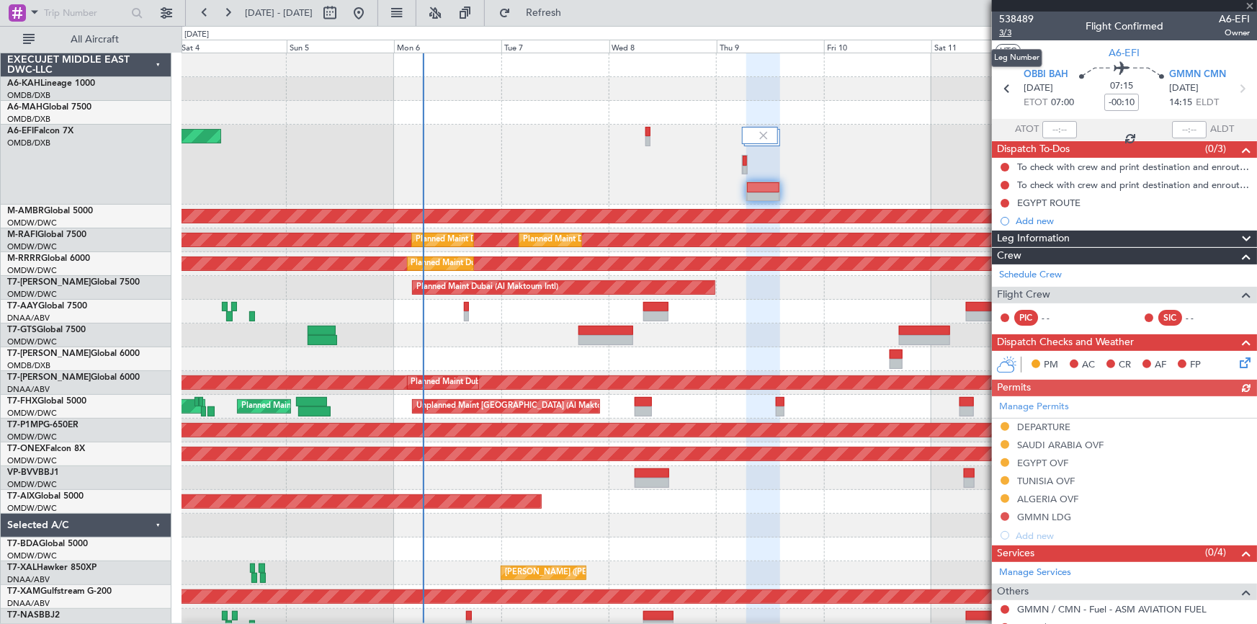
click at [1003, 34] on span "3/3" at bounding box center [1016, 33] width 35 height 12
click at [574, 14] on span "Refresh" at bounding box center [544, 13] width 61 height 10
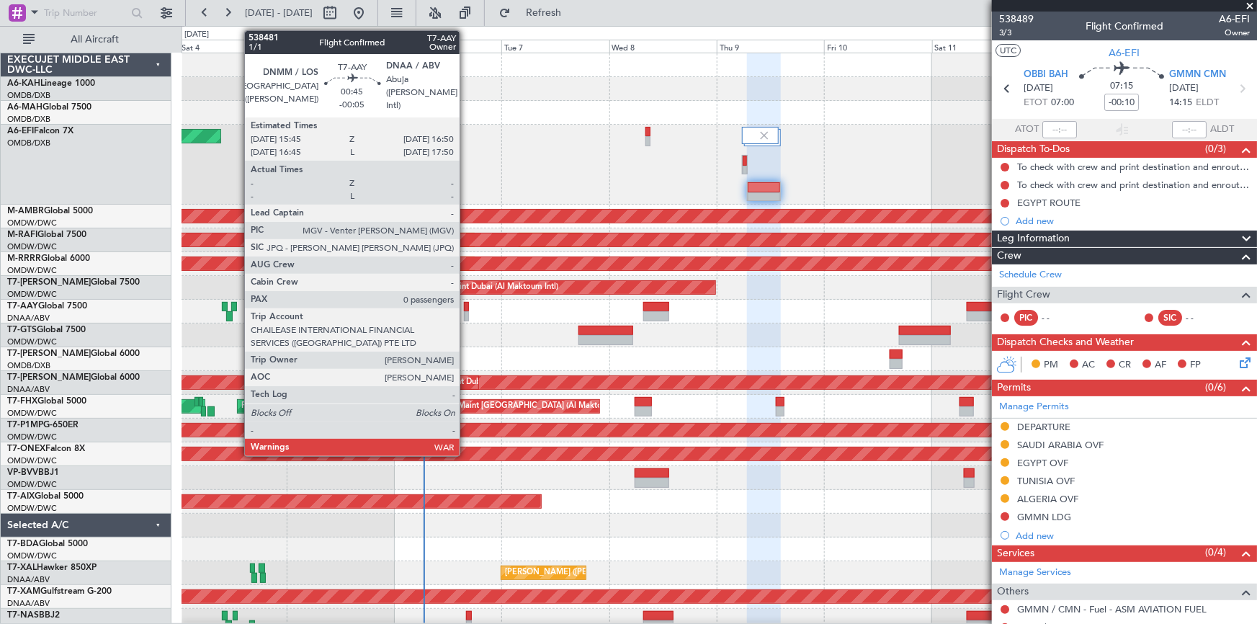
click at [466, 311] on div at bounding box center [466, 316] width 5 height 10
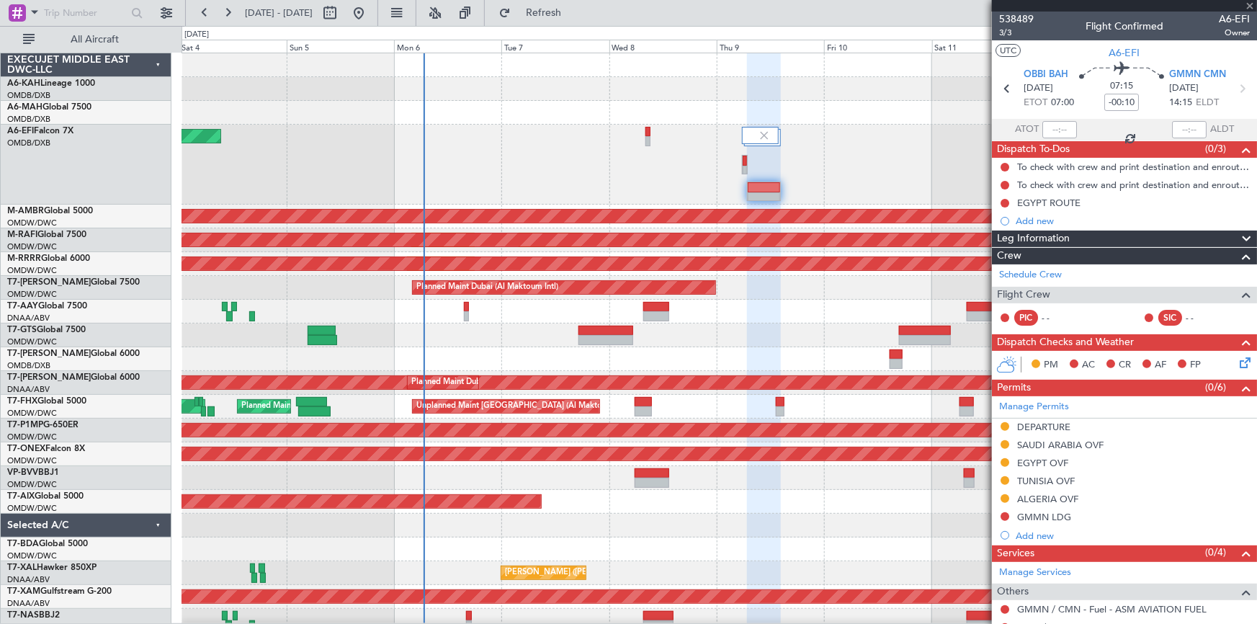
type input "-00:05"
type input "0"
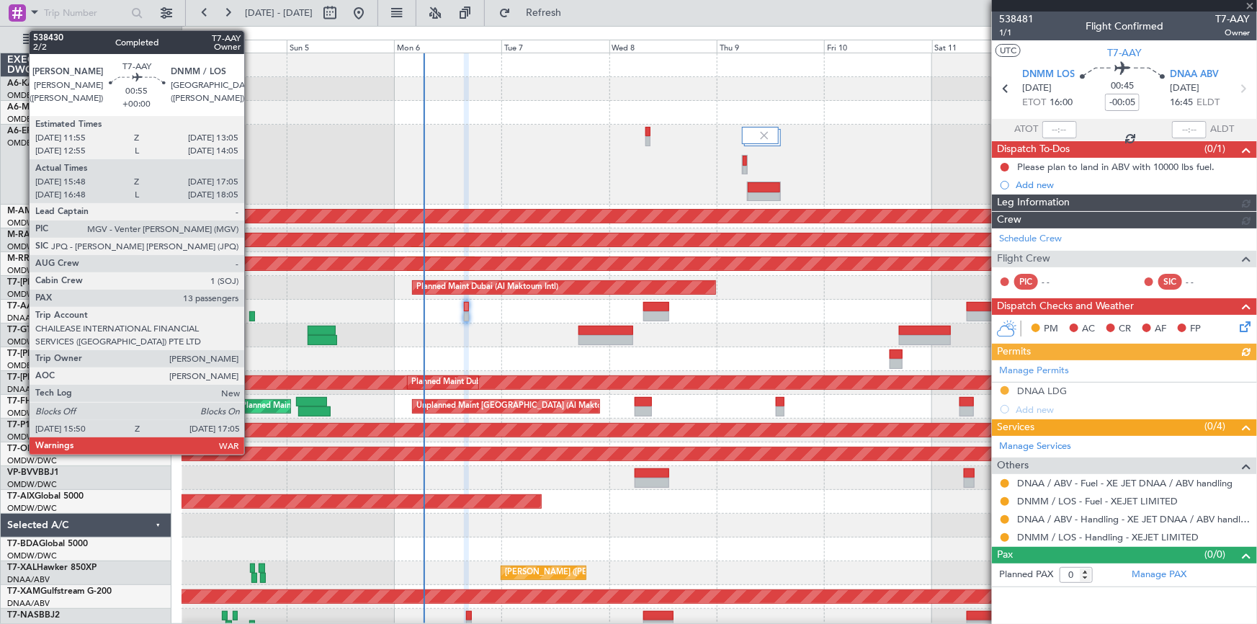
click at [251, 316] on div at bounding box center [252, 316] width 6 height 10
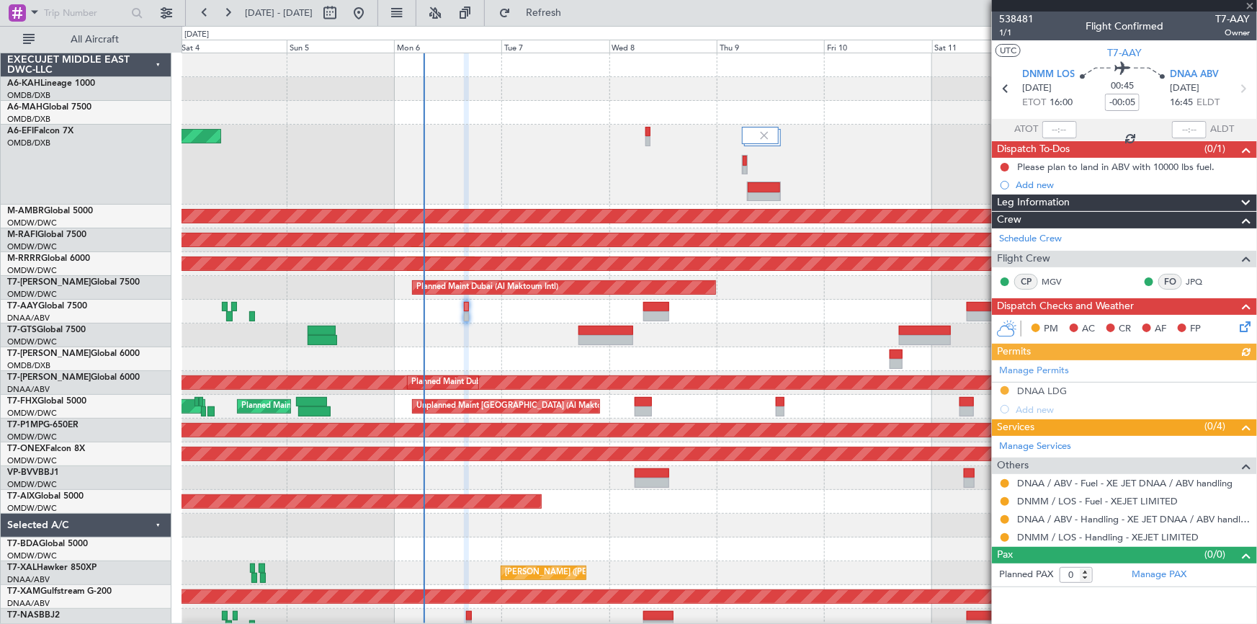
type input "15:58"
type input "17:00"
type input "13"
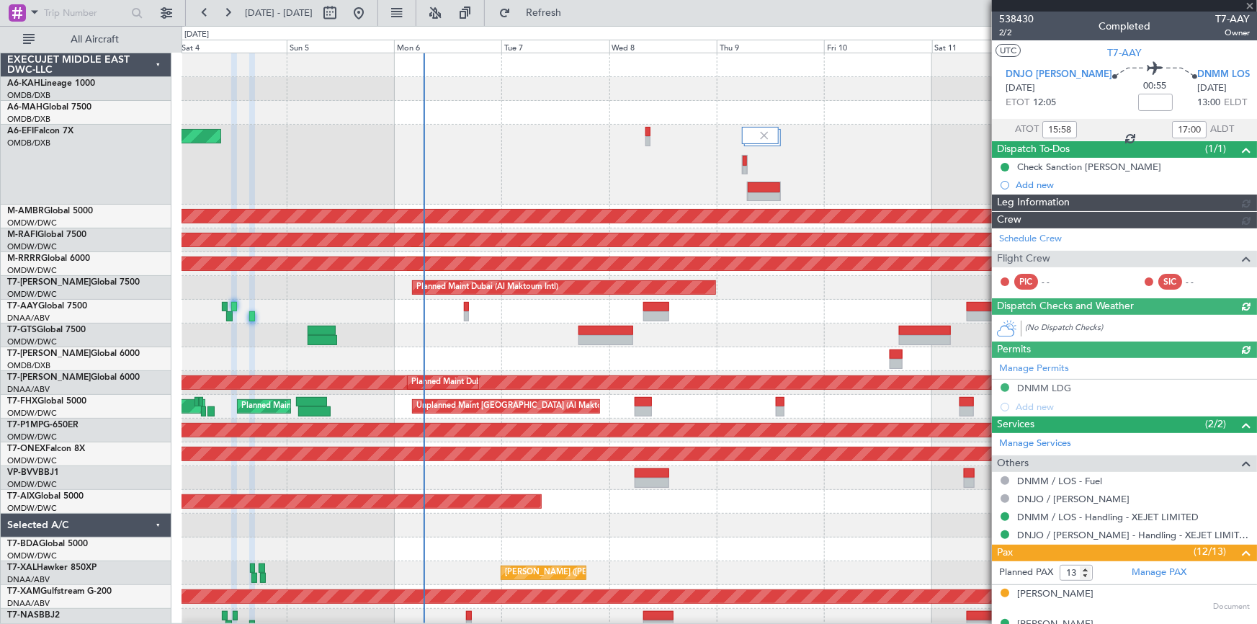
type input "Anita Mani (ANI)"
type input "7453"
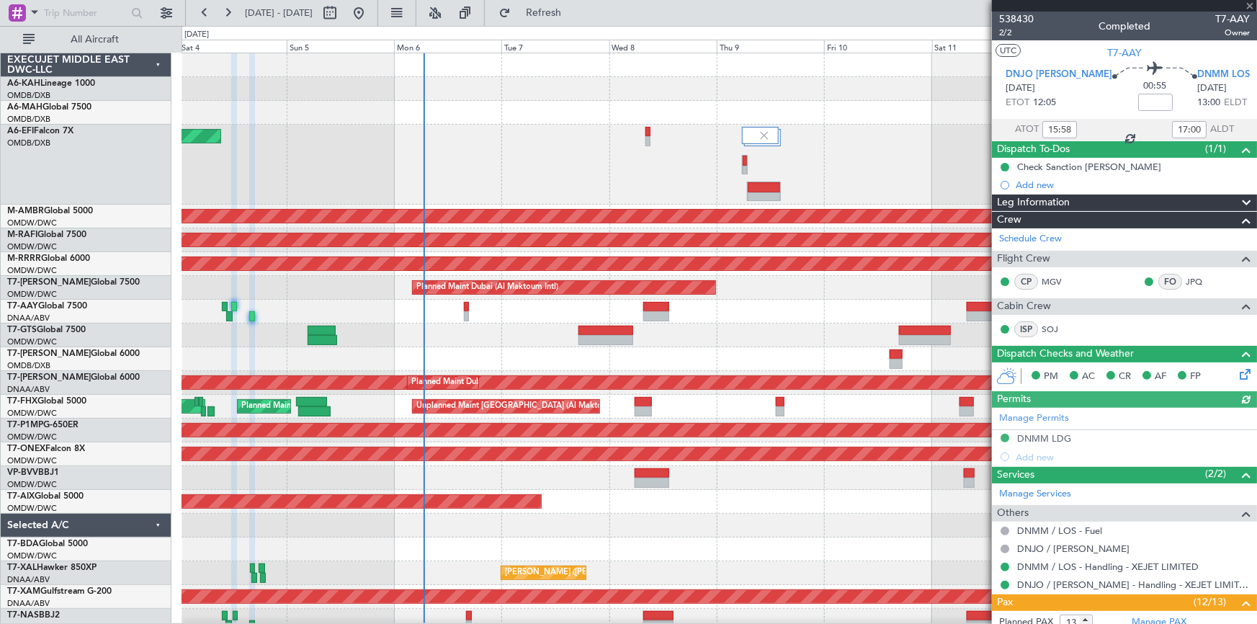
drag, startPoint x: 1044, startPoint y: 439, endPoint x: 1012, endPoint y: 434, distance: 32.1
click at [1042, 439] on div "Manage Permits DNMM LDG Add new" at bounding box center [1124, 437] width 265 height 58
click at [1036, 438] on div "Manage Permits DNMM LDG Add new" at bounding box center [1124, 437] width 265 height 58
click at [1060, 438] on div "DNMM LDG" at bounding box center [1044, 438] width 54 height 12
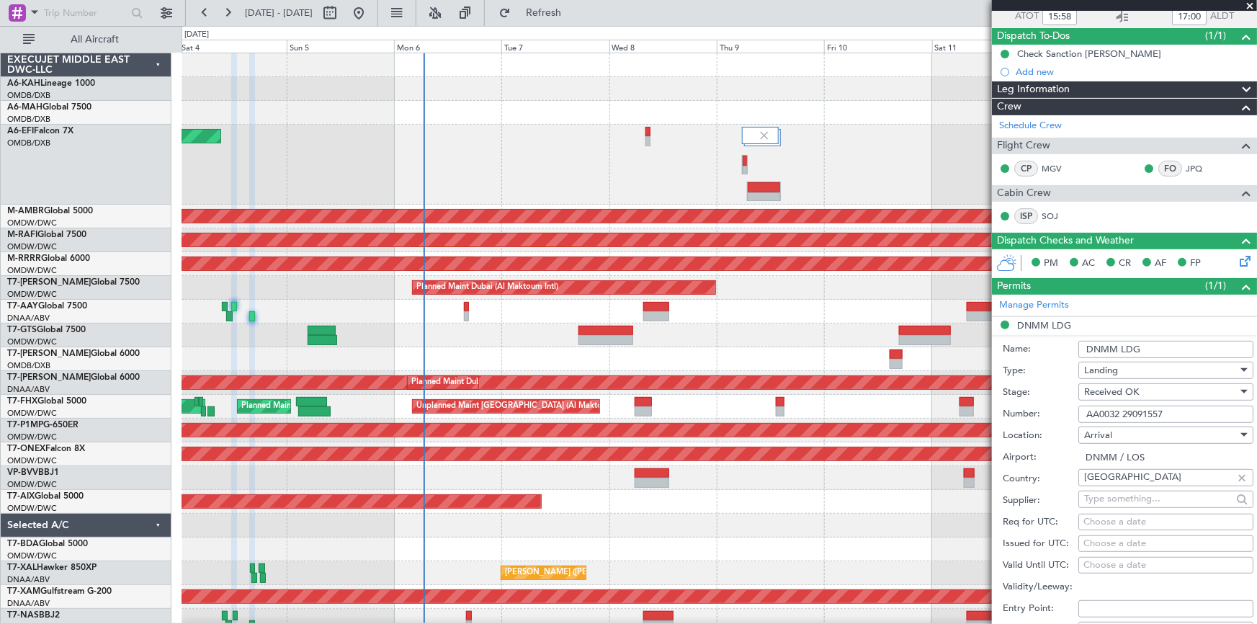
scroll to position [196, 0]
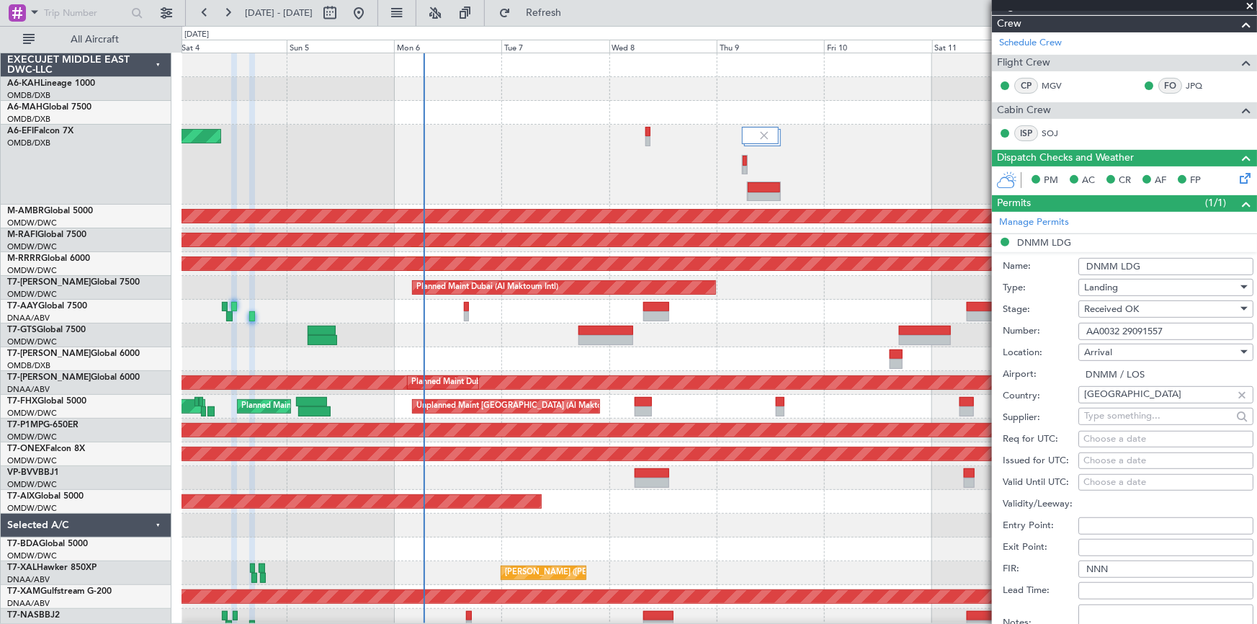
drag, startPoint x: 1173, startPoint y: 328, endPoint x: 933, endPoint y: 303, distance: 241.9
click at [933, 303] on fb-app "04 Oct 2025 - 14 Oct 2025 Refresh Quick Links All Aircraft AOG Maint Dubai (Dub…" at bounding box center [628, 317] width 1257 height 613
click at [462, 305] on div at bounding box center [719, 312] width 1075 height 24
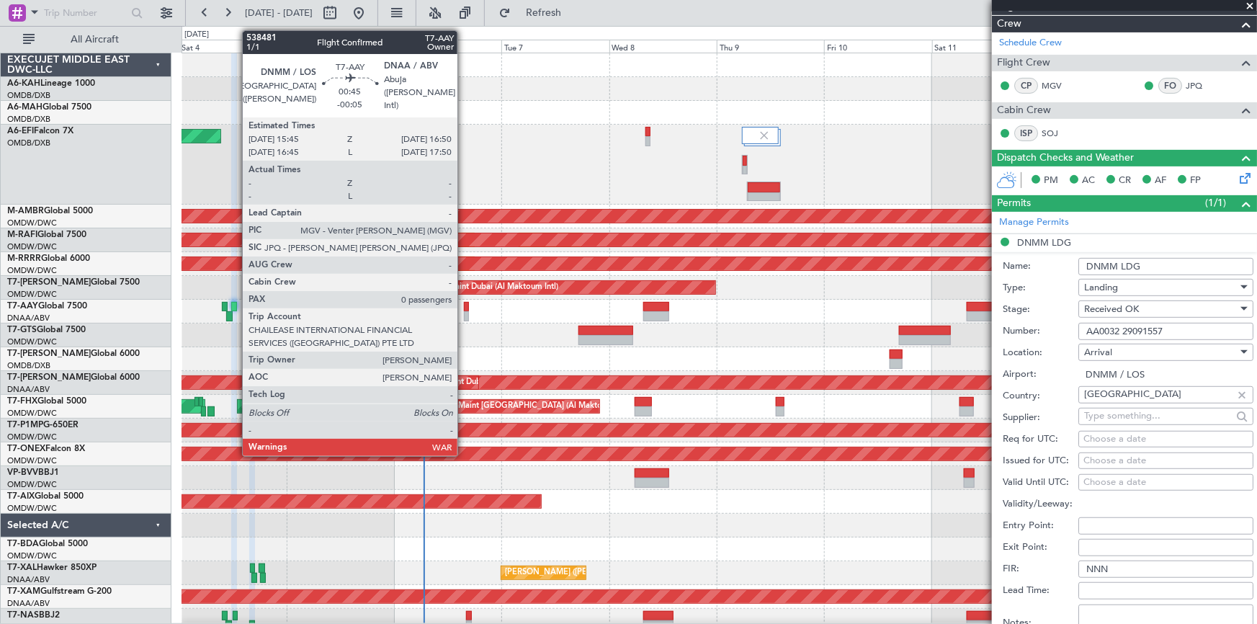
click at [464, 307] on div at bounding box center [466, 307] width 5 height 10
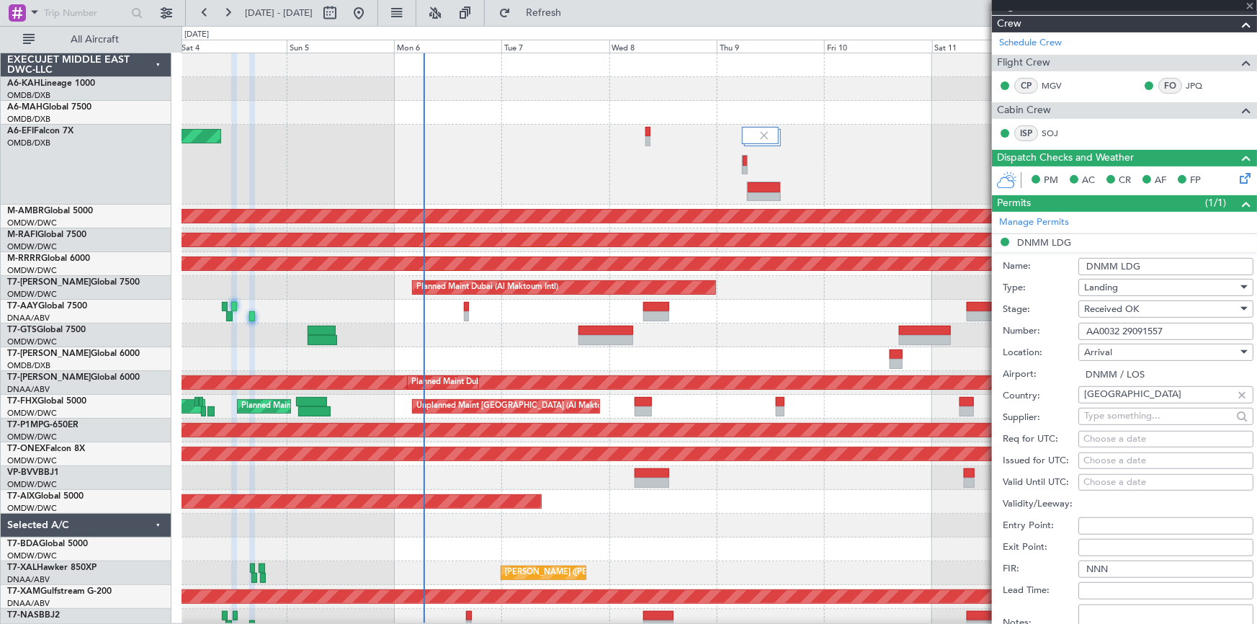
type input "-00:05"
type input "0"
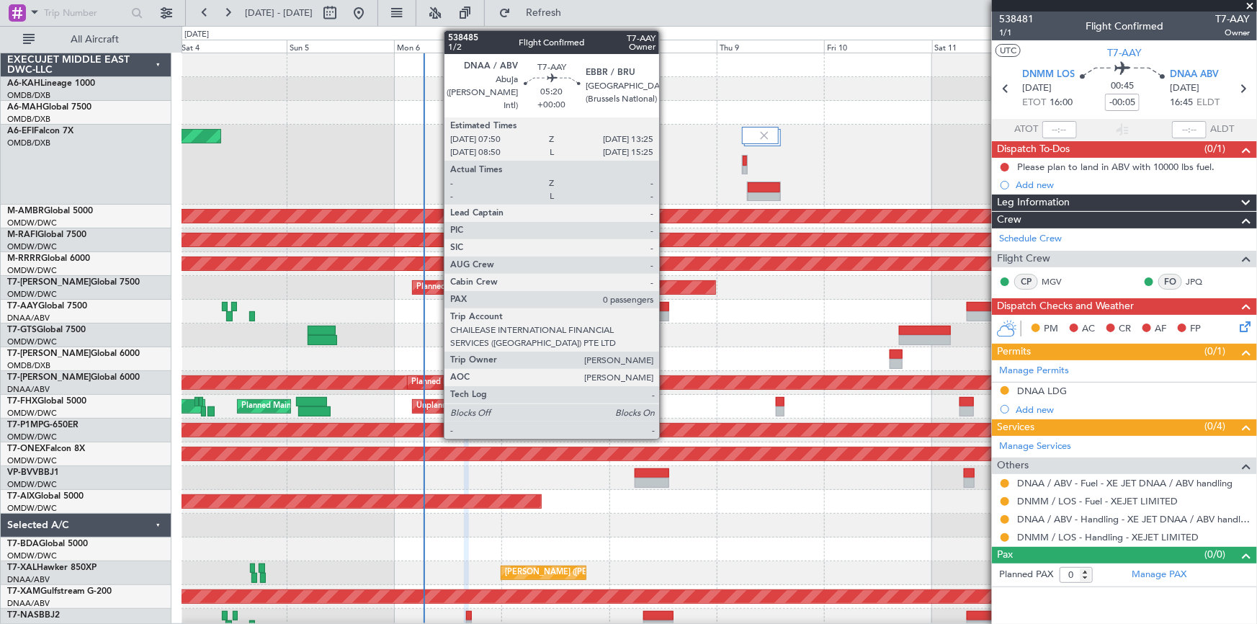
click at [666, 305] on div at bounding box center [655, 307] width 25 height 10
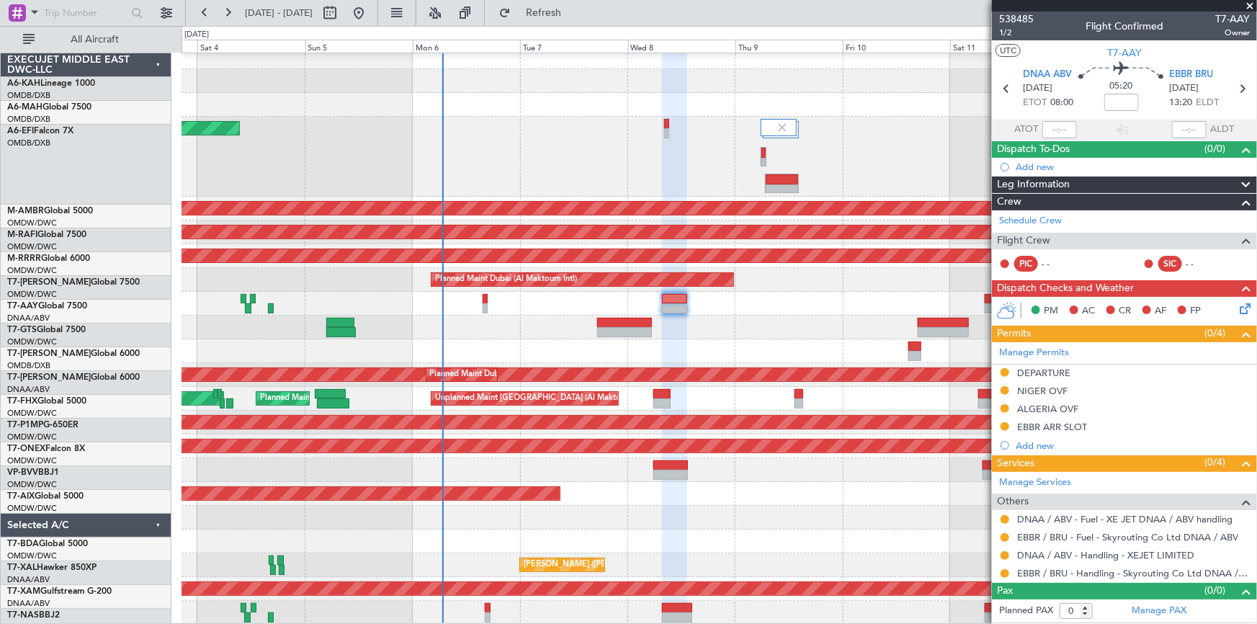
scroll to position [7, 0]
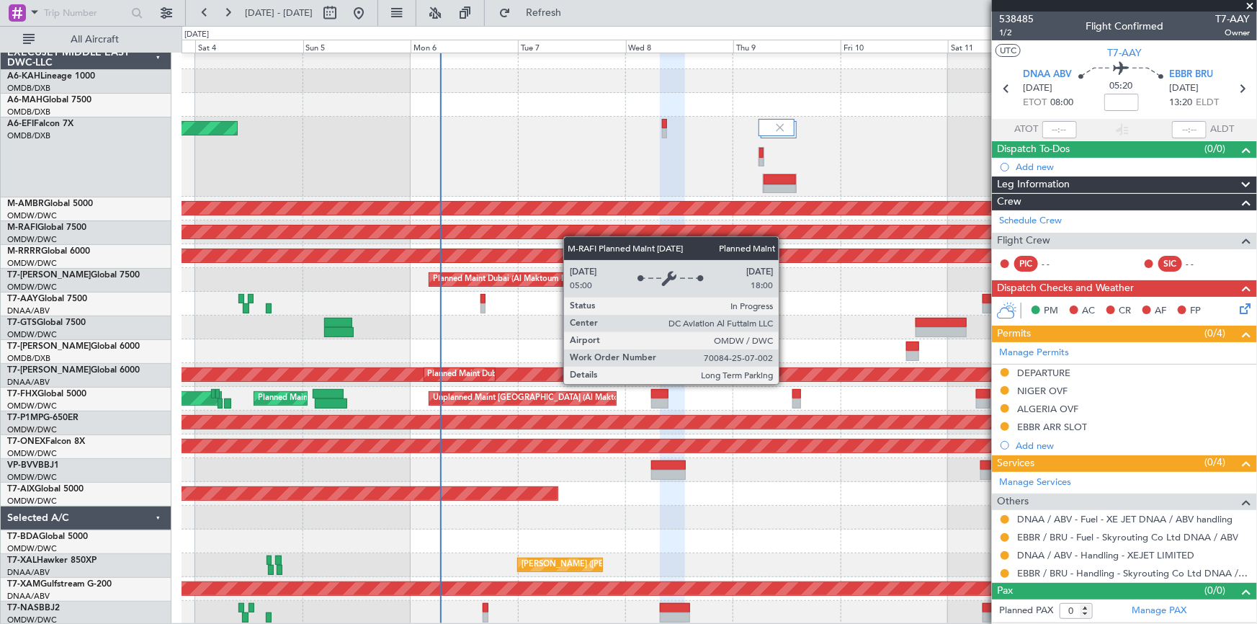
click at [570, 233] on div "AOG Maint Dubai (Dubai Intl) Planned Maint Singapore (Seletar) Planned Maint Du…" at bounding box center [719, 334] width 1075 height 579
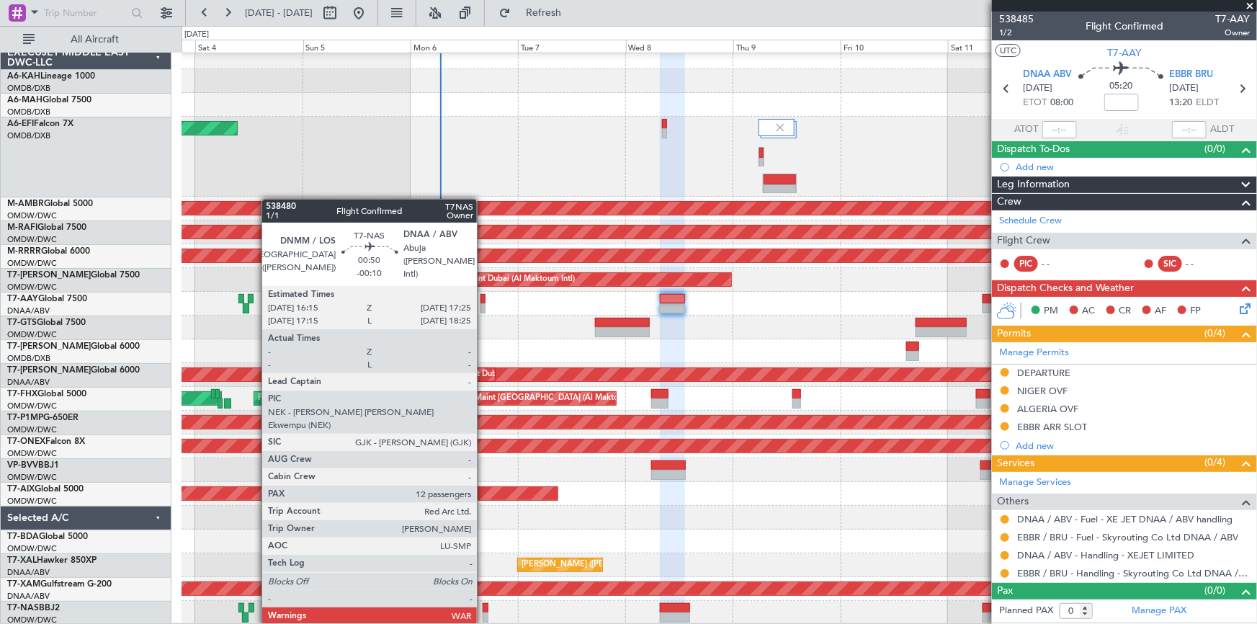
click at [487, 607] on div at bounding box center [486, 608] width 6 height 10
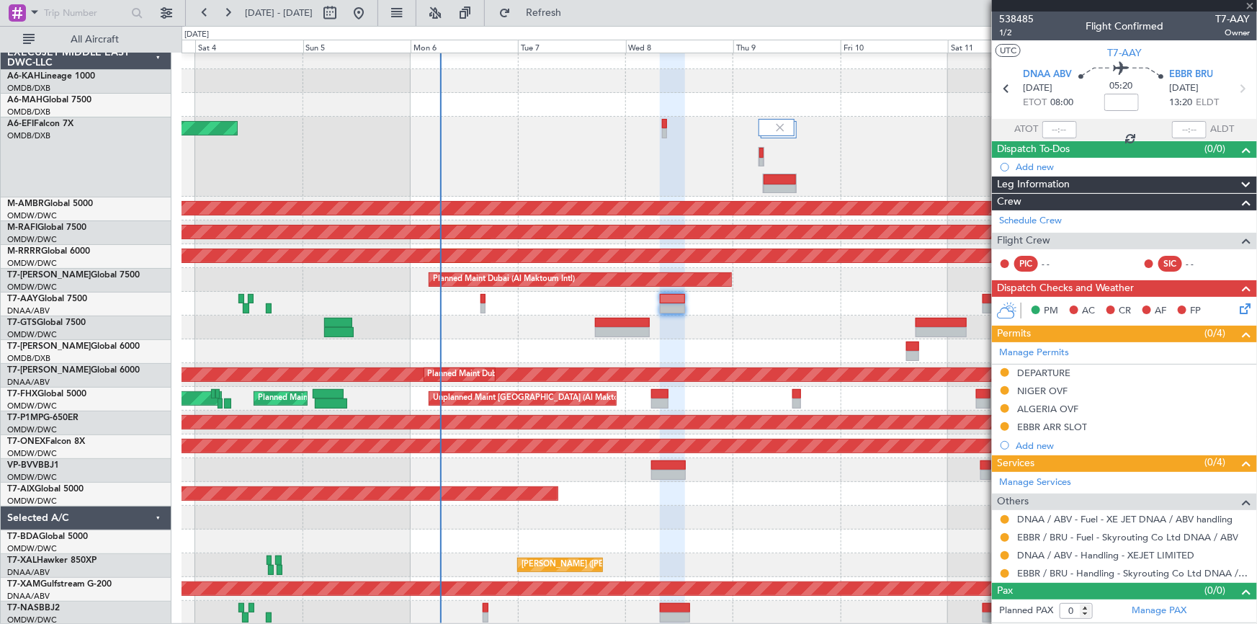
type input "-00:10"
type input "12"
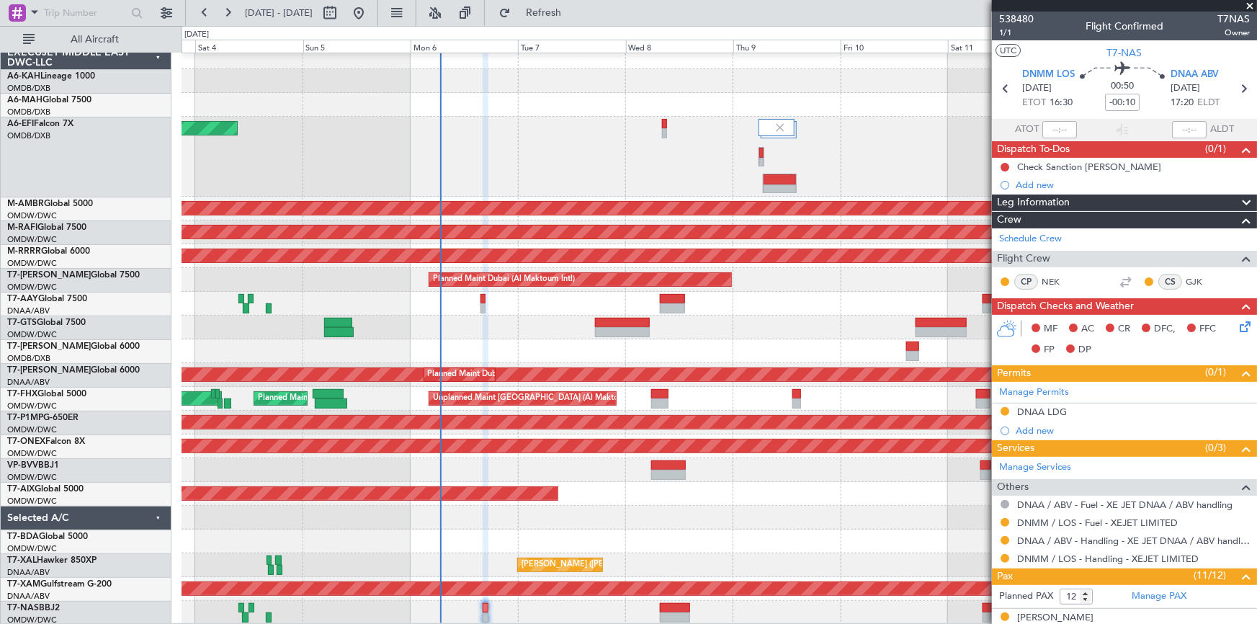
click at [1045, 411] on div "DNAA LDG" at bounding box center [1042, 412] width 50 height 12
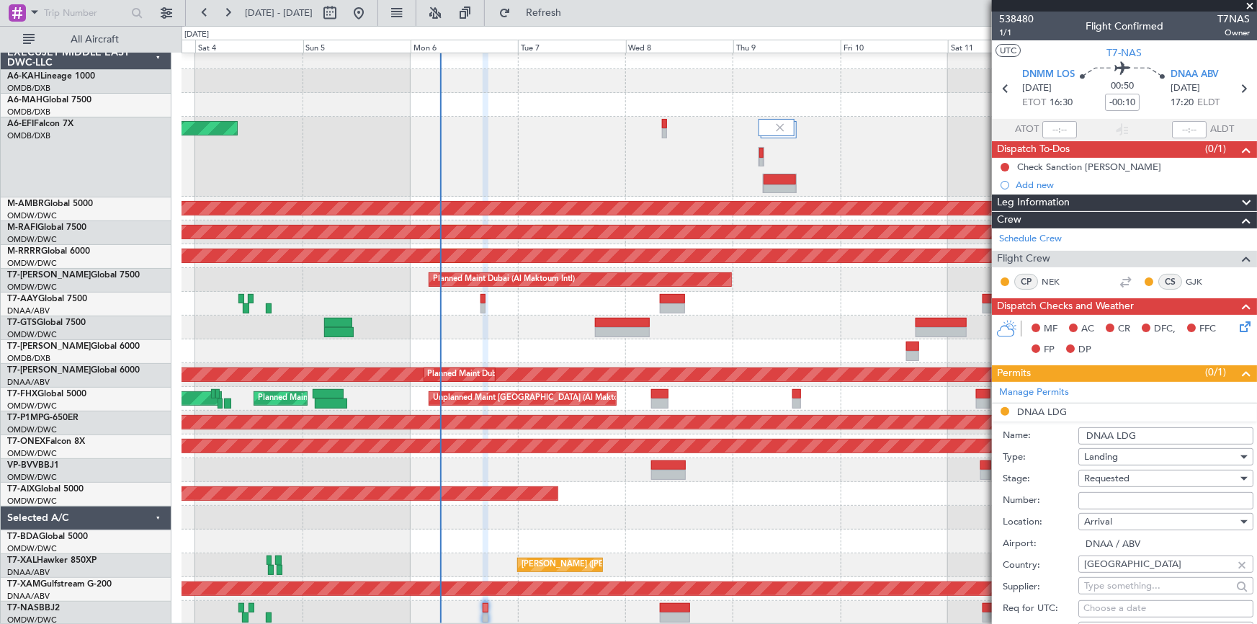
scroll to position [327, 0]
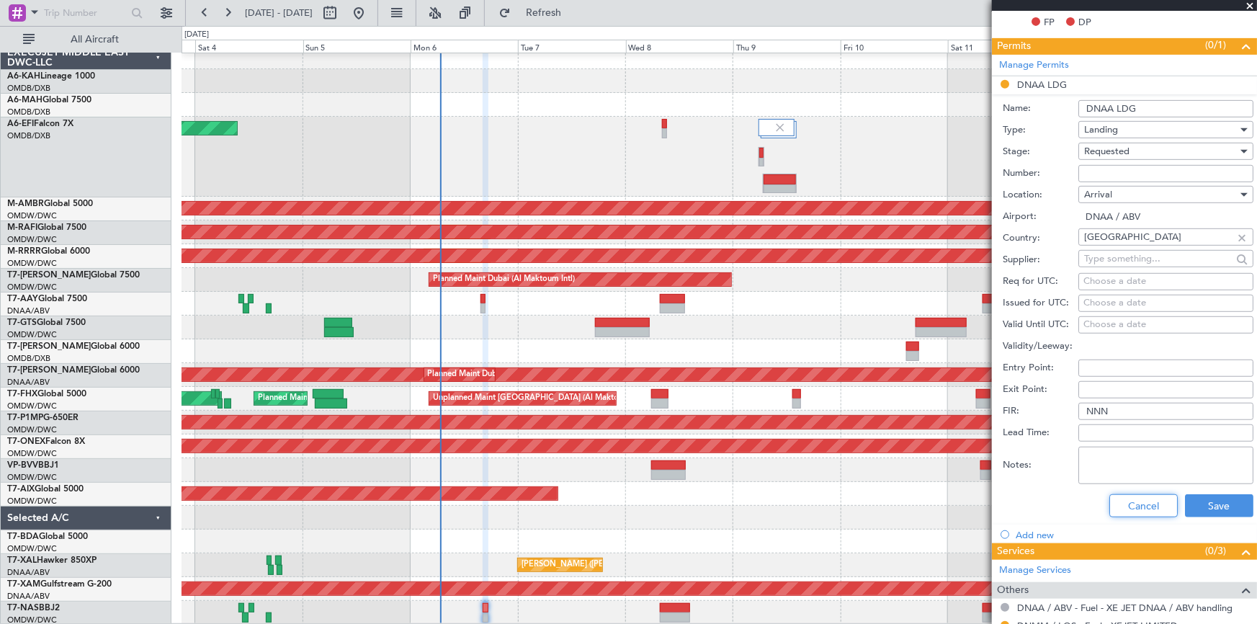
drag, startPoint x: 1141, startPoint y: 504, endPoint x: 864, endPoint y: 485, distance: 277.3
click at [1135, 504] on button "Cancel" at bounding box center [1143, 505] width 68 height 23
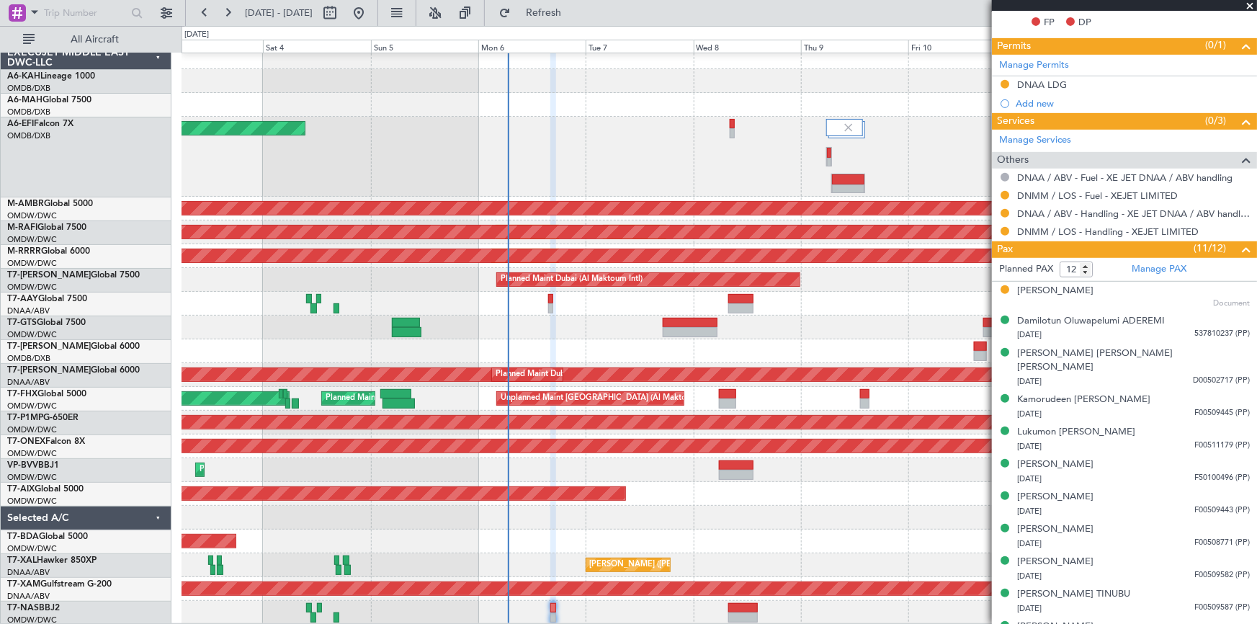
scroll to position [7, 0]
click at [465, 537] on div "AOG Maint Dubai (Al Maktoum Intl)" at bounding box center [719, 541] width 1075 height 24
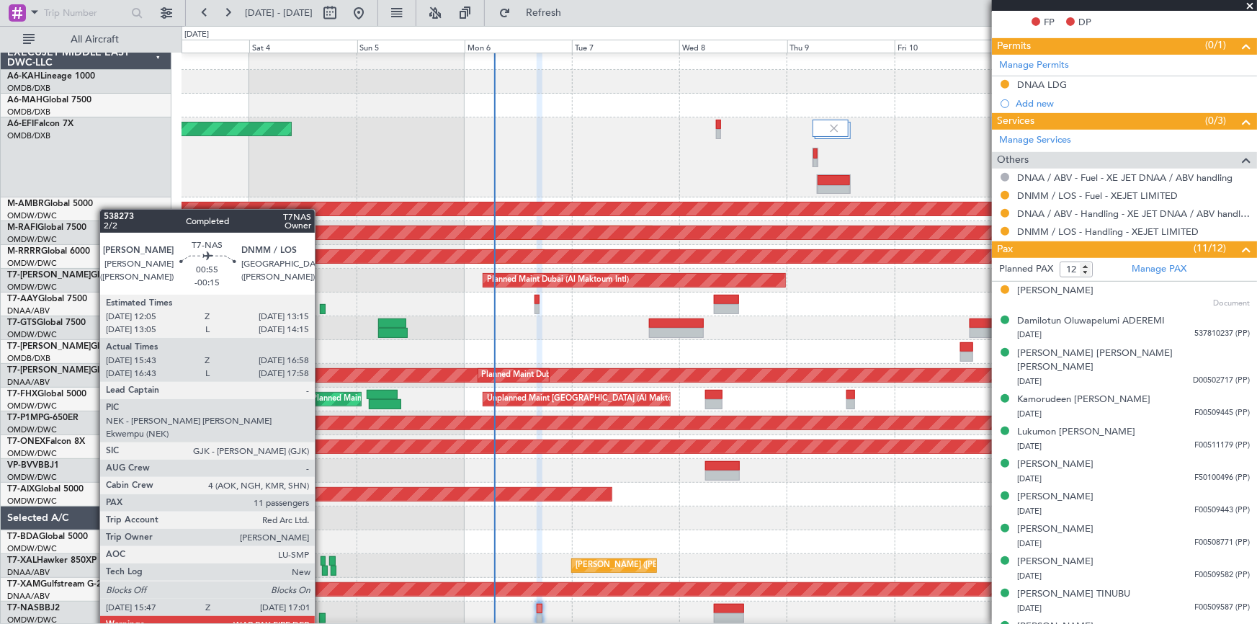
click at [321, 619] on div at bounding box center [322, 618] width 6 height 10
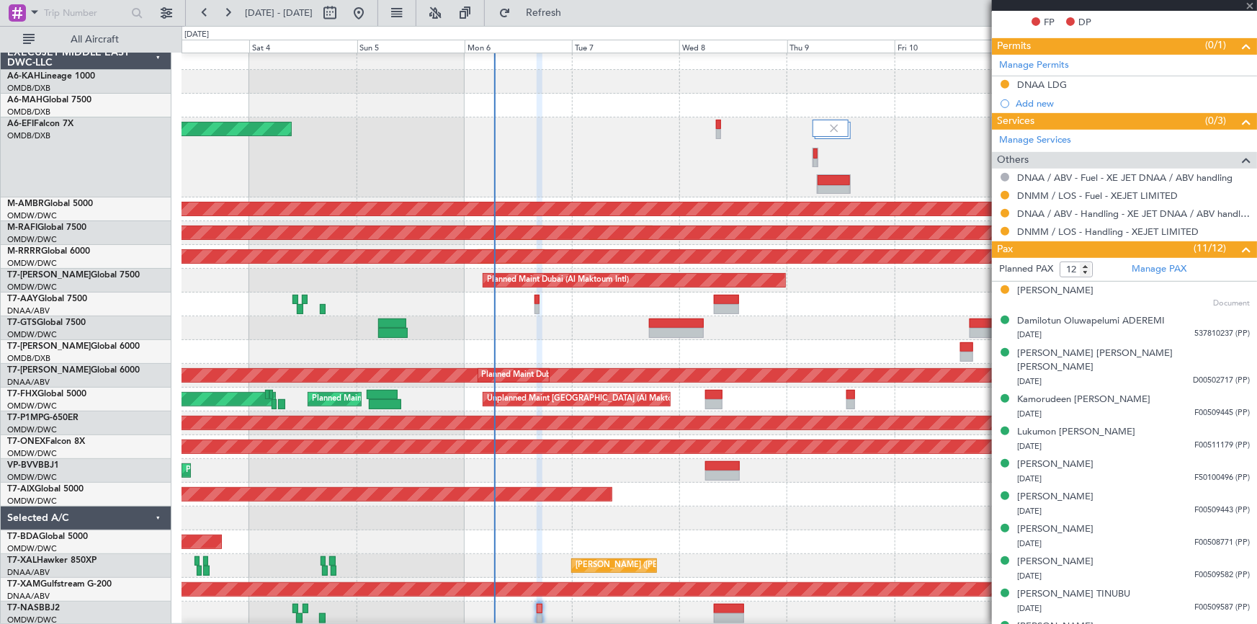
type input "-00:15"
type input "15:53"
type input "16:53"
type input "11"
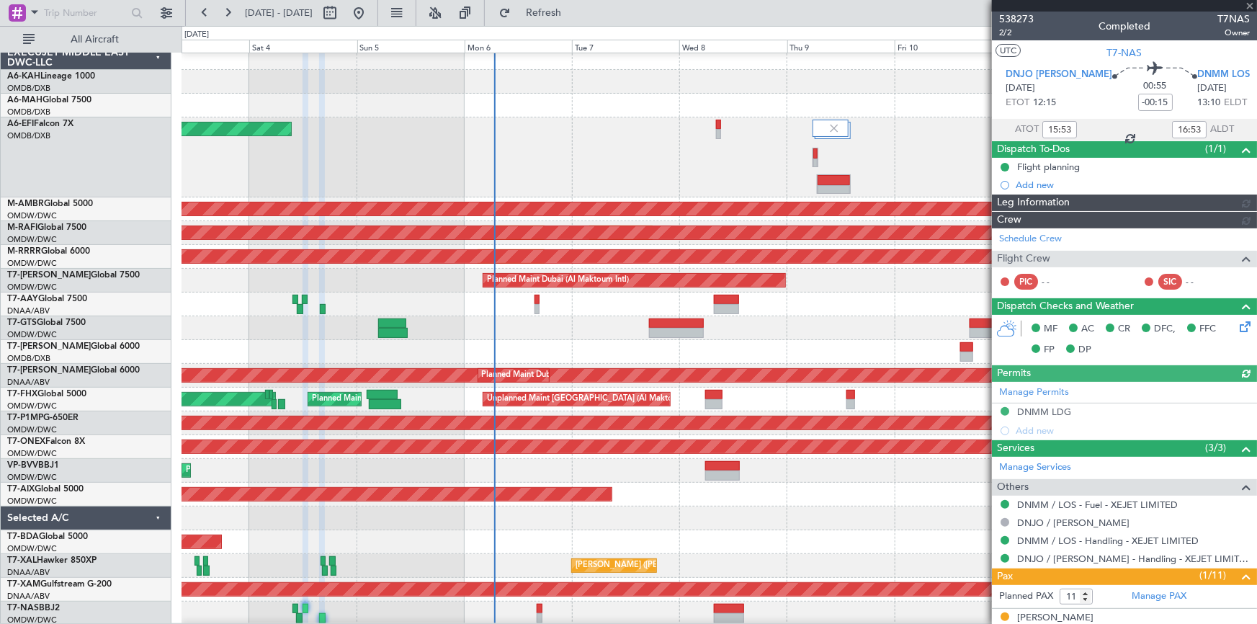
type input "Anita Mani (ANI)"
type input "7436"
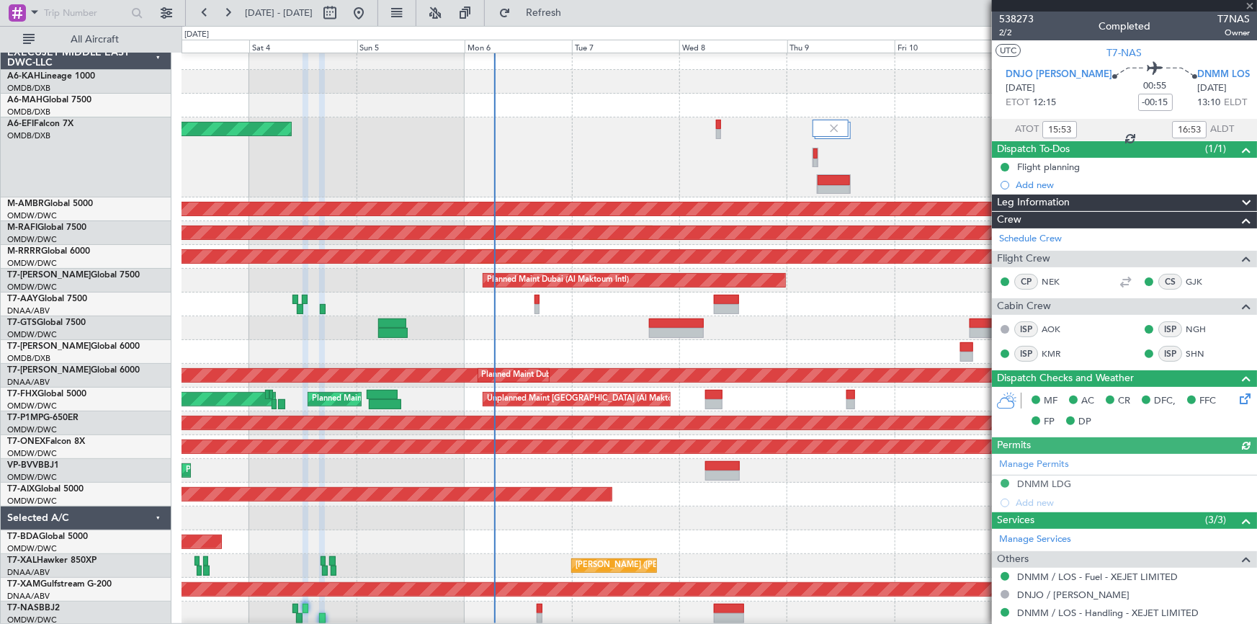
drag, startPoint x: 1043, startPoint y: 483, endPoint x: 992, endPoint y: 481, distance: 51.2
click at [1043, 483] on div "Manage Permits DNMM LDG Add new" at bounding box center [1124, 483] width 265 height 58
click at [1026, 477] on div "Manage Permits DNMM LDG Add new" at bounding box center [1124, 483] width 265 height 58
click at [1037, 480] on div "Manage Permits DNMM LDG Add new" at bounding box center [1124, 483] width 265 height 58
click at [1048, 478] on div "DNMM LDG" at bounding box center [1044, 484] width 54 height 12
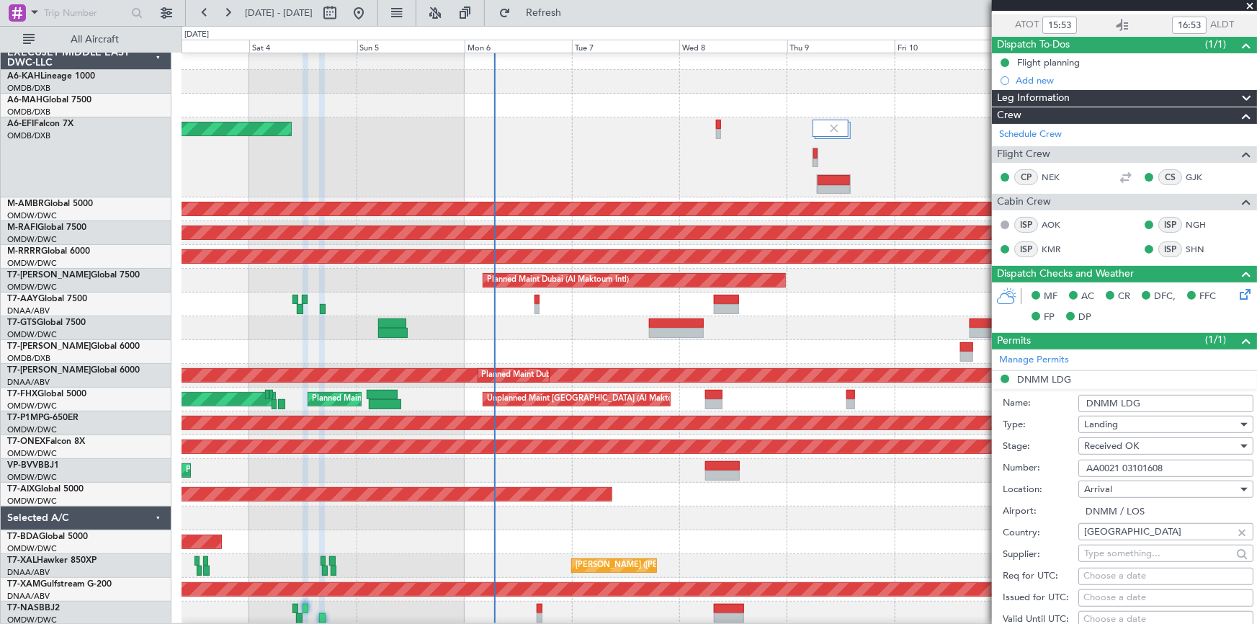
scroll to position [130, 0]
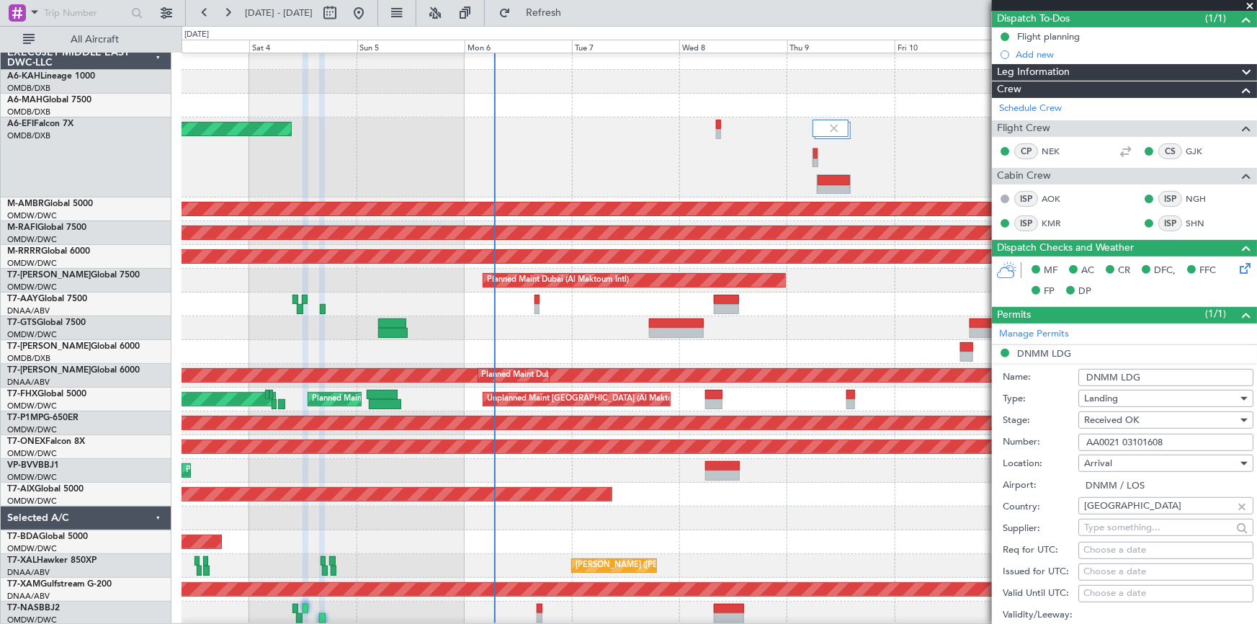
drag, startPoint x: 1177, startPoint y: 442, endPoint x: 938, endPoint y: 430, distance: 239.4
click at [938, 431] on fb-app "03 Oct 2025 - 13 Oct 2025 Refresh Quick Links All Aircraft Planned Maint Dubai …" at bounding box center [628, 317] width 1257 height 613
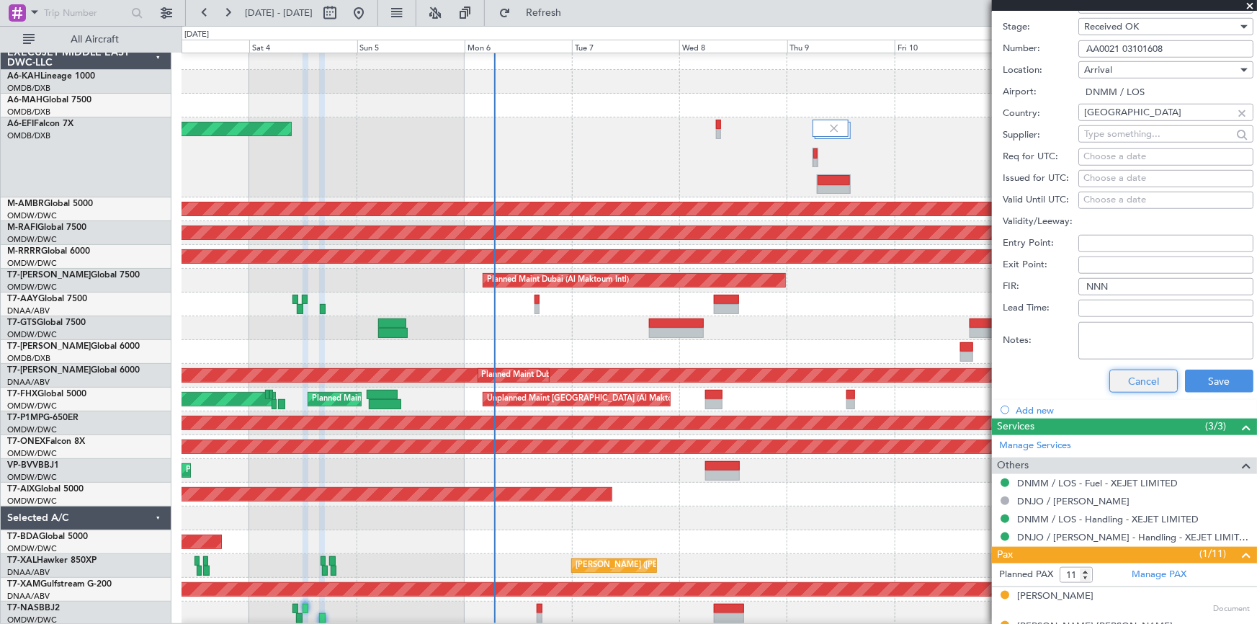
click at [1135, 379] on button "Cancel" at bounding box center [1143, 381] width 68 height 23
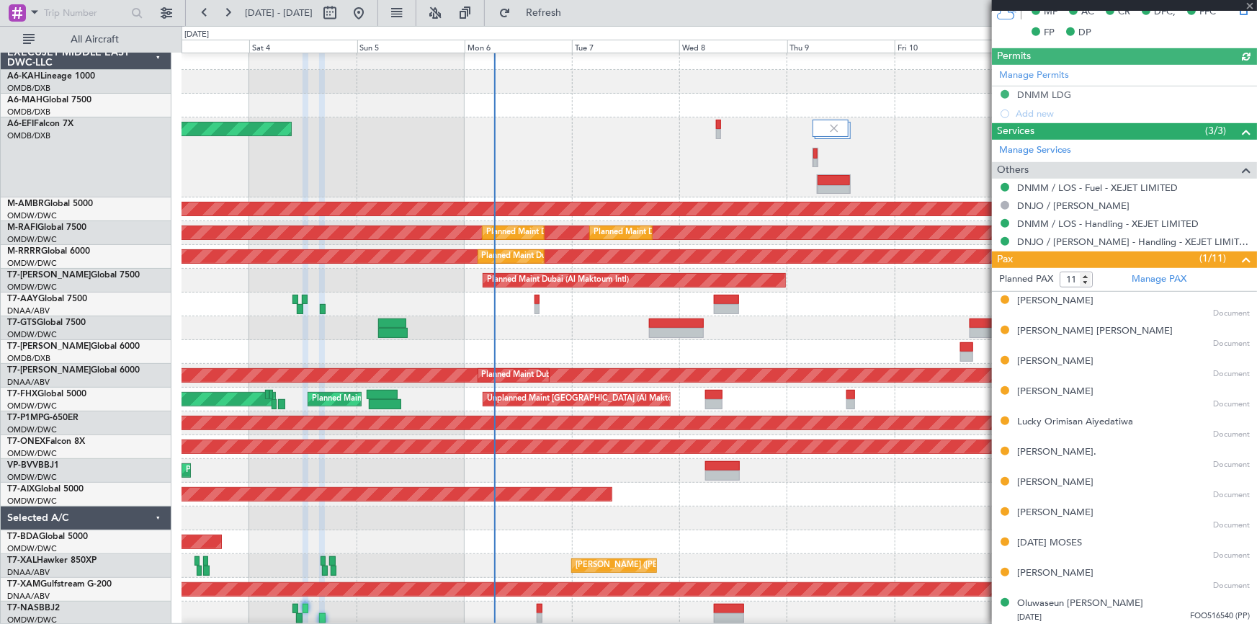
type input "Anita Mani (ANI)"
type input "7436"
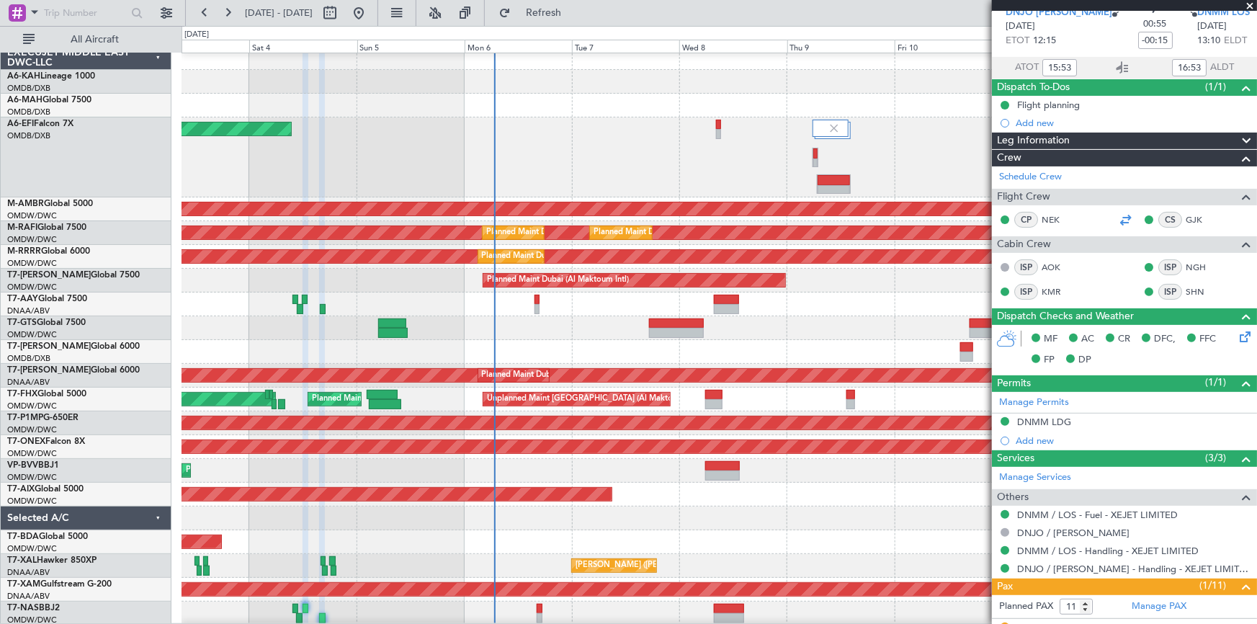
scroll to position [0, 0]
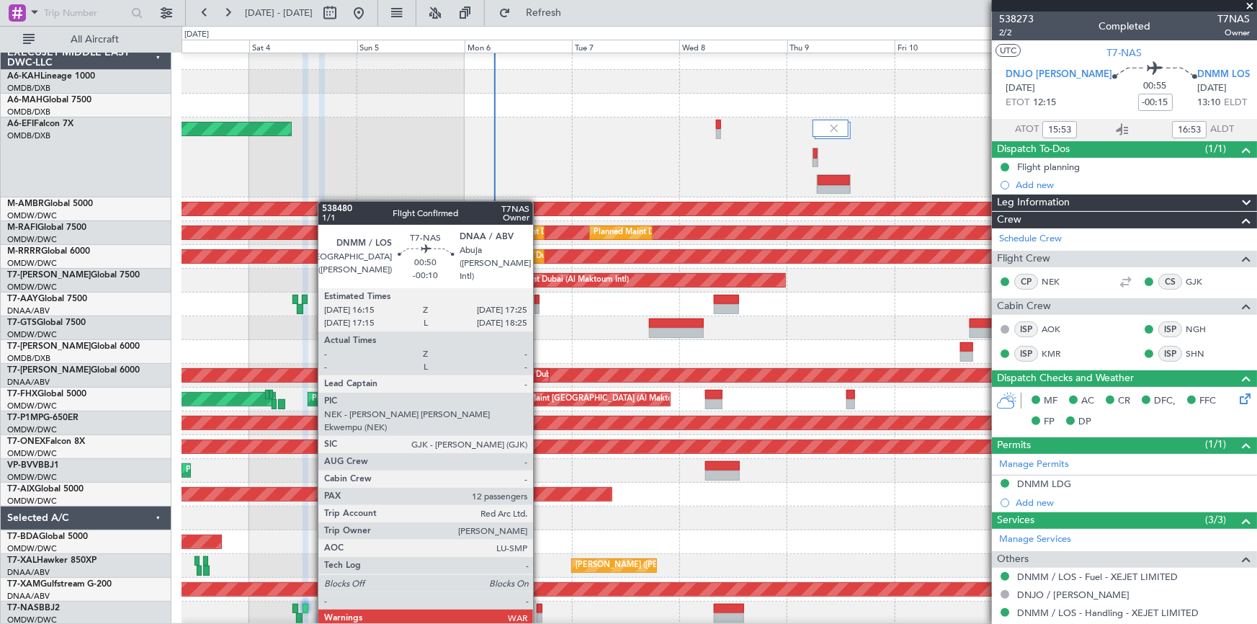
click at [540, 610] on div at bounding box center [540, 609] width 6 height 10
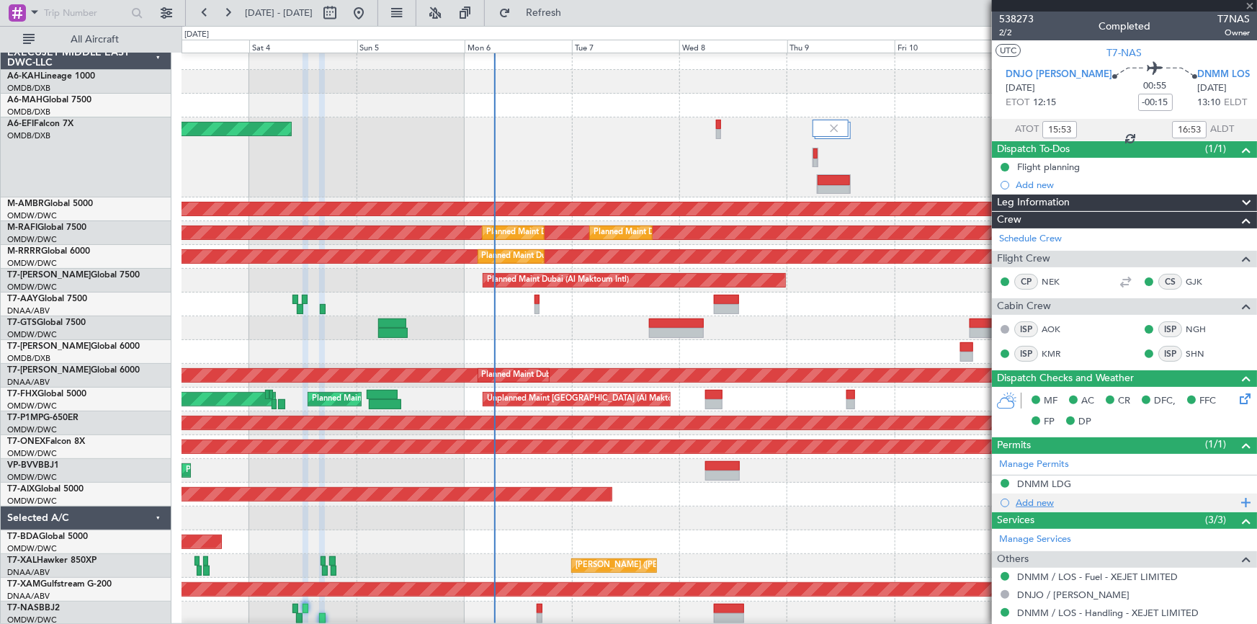
type input "-00:10"
type input "12"
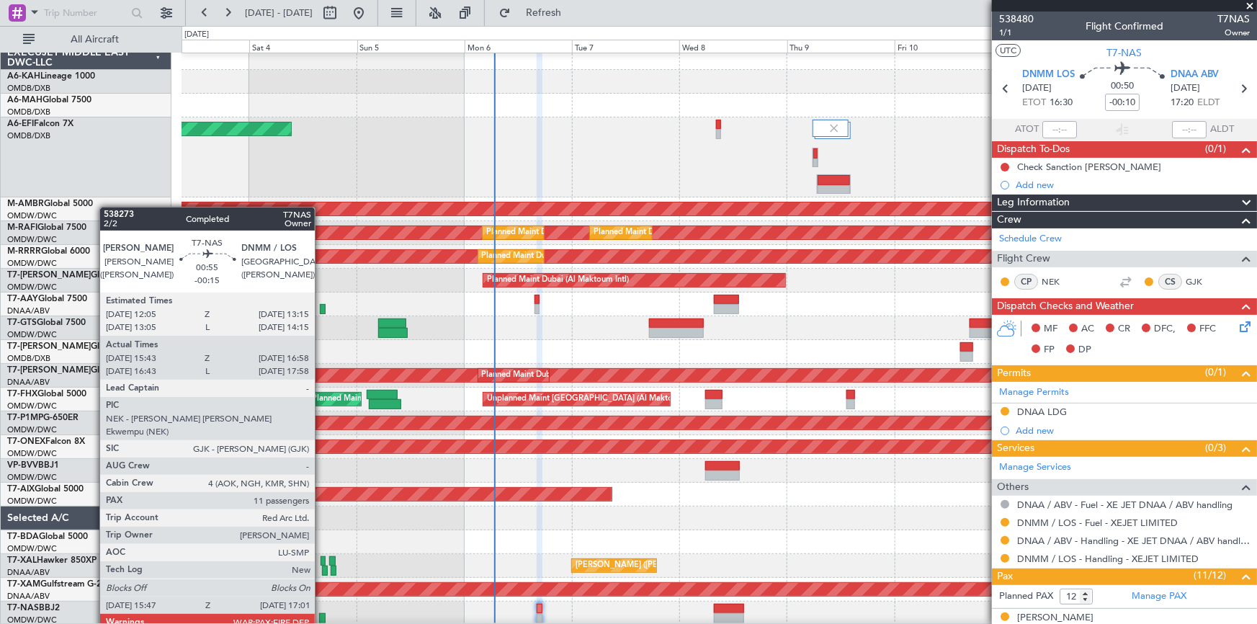
click at [321, 617] on div at bounding box center [322, 618] width 6 height 10
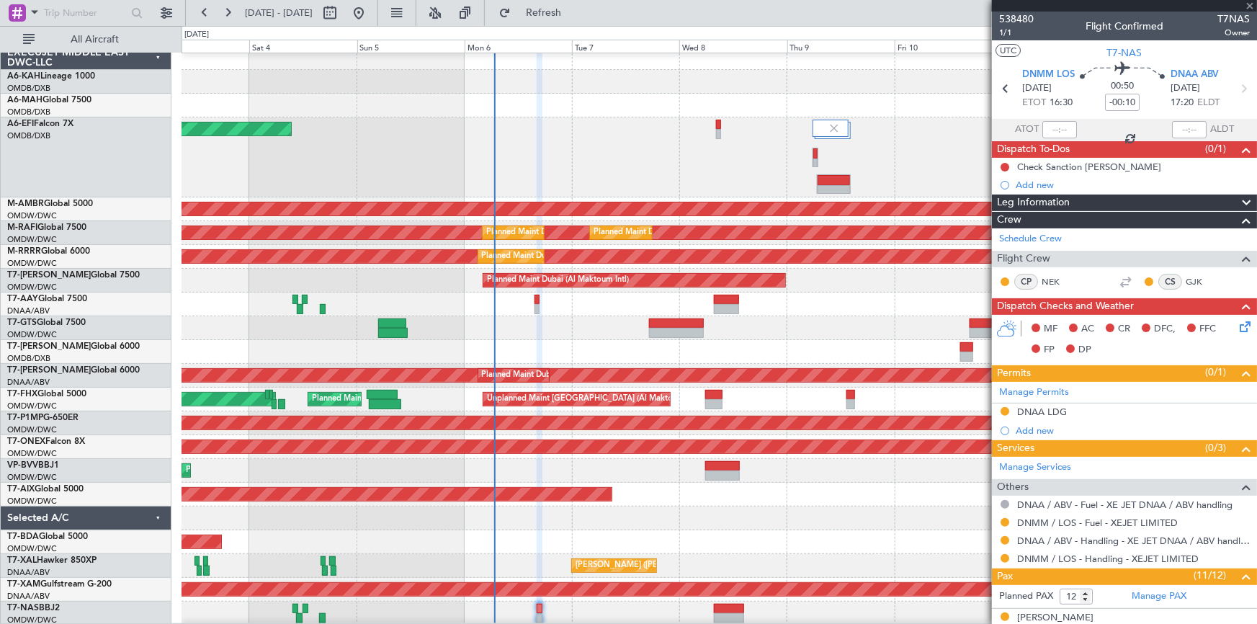
type input "-00:15"
type input "15:53"
type input "16:53"
type input "11"
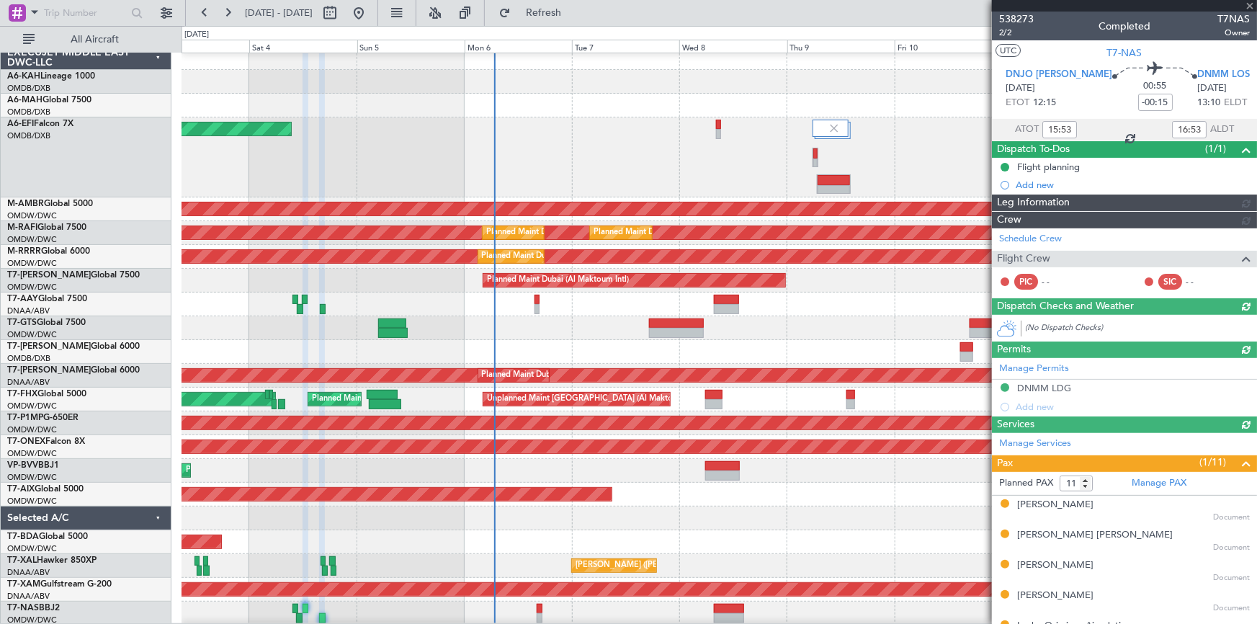
type input "Anita Mani (ANI)"
type input "7436"
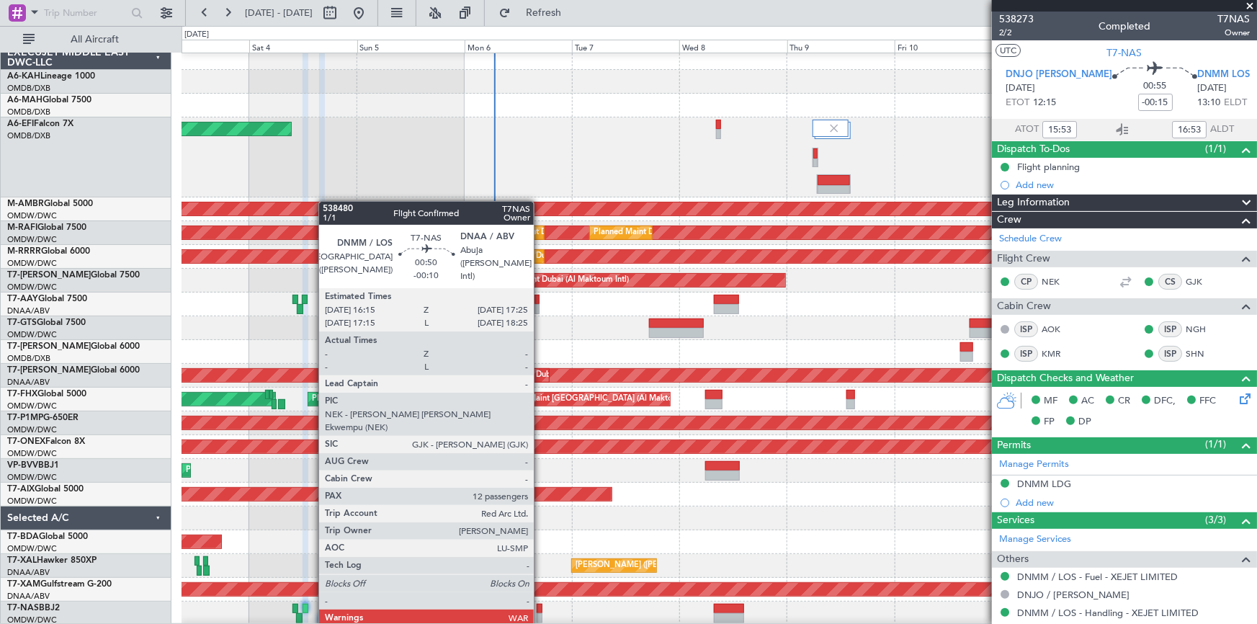
click at [540, 611] on div at bounding box center [540, 609] width 6 height 10
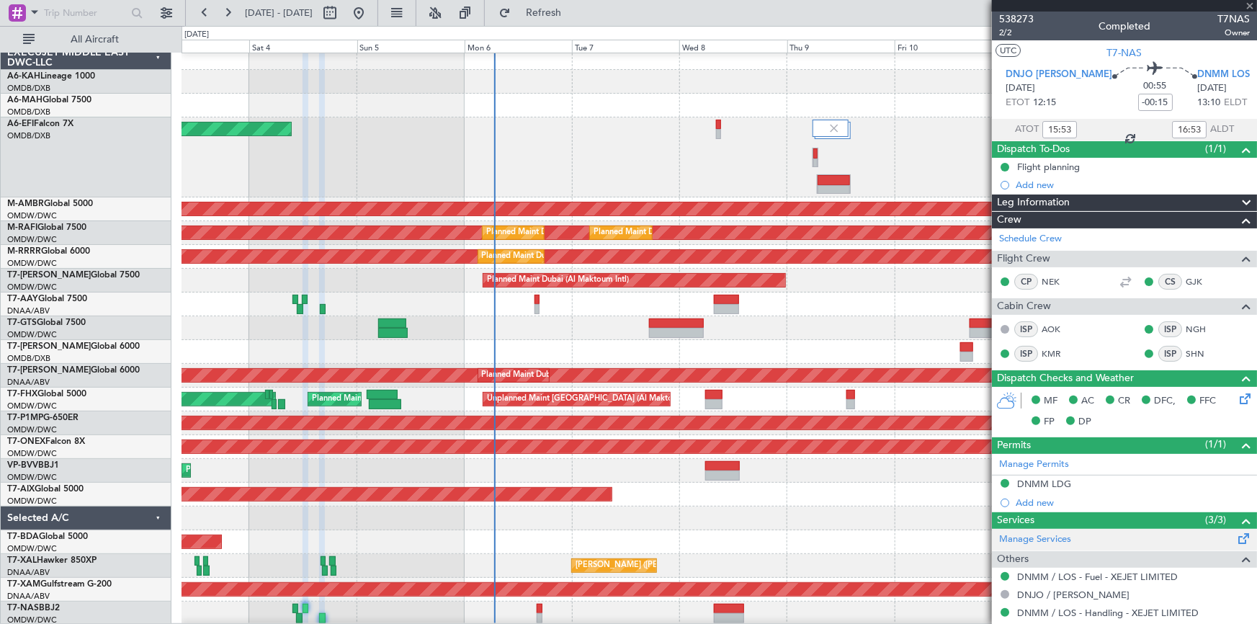
type input "-00:10"
type input "12"
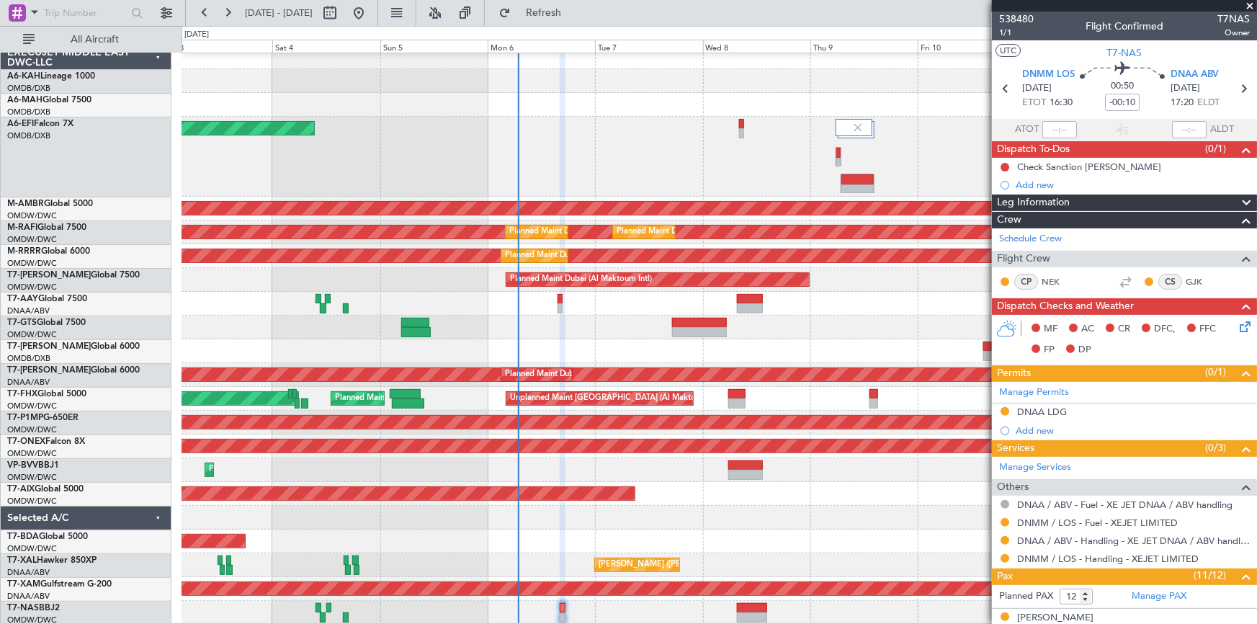
scroll to position [7, 0]
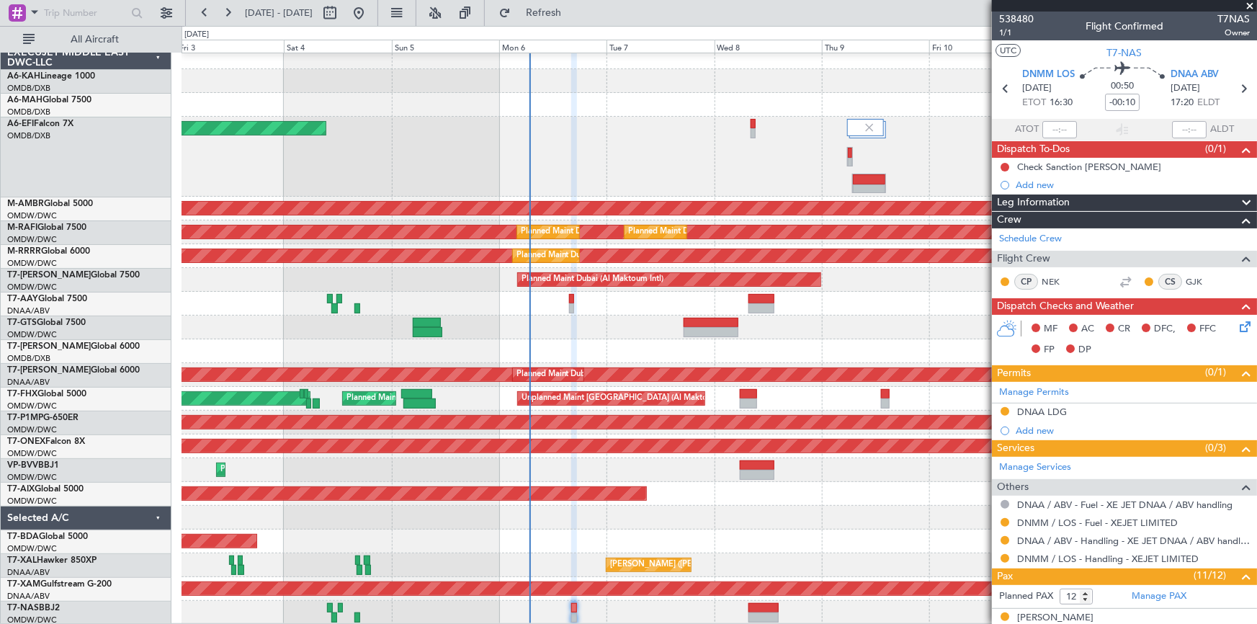
click at [789, 257] on div "Planned Maint Dubai (Dubai Intl) Planned Maint Dubai (Dubai Intl) AOG Maint Dub…" at bounding box center [719, 334] width 1075 height 579
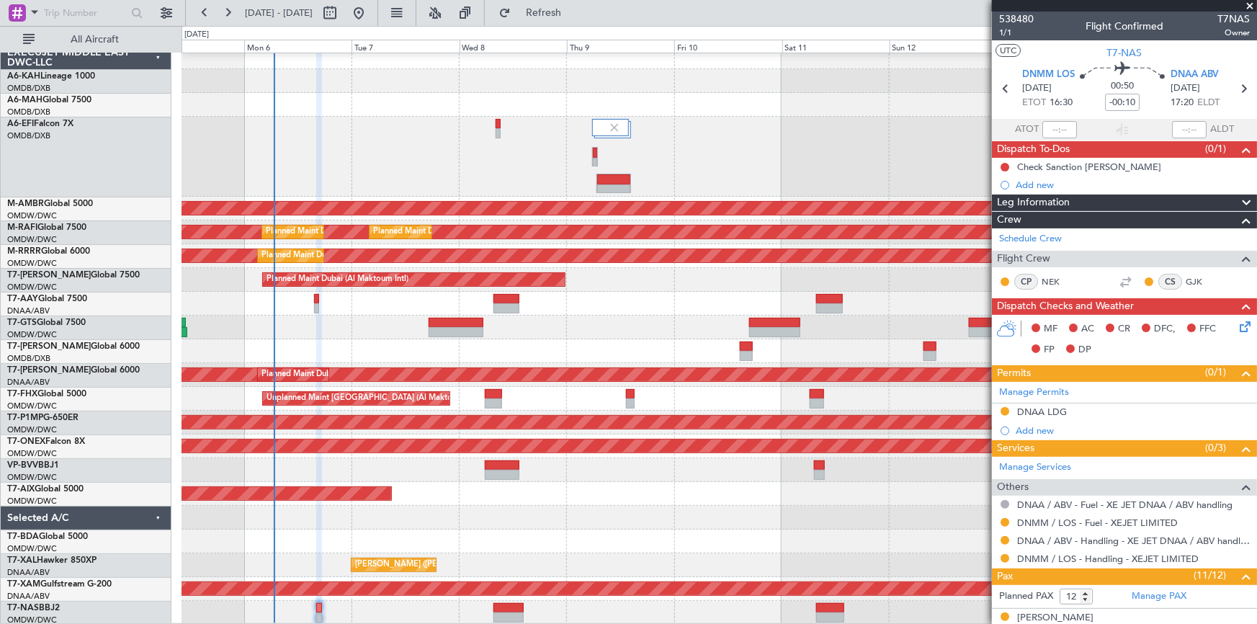
click at [562, 500] on div "AOG Maint Dubai (Dubai Intl) Planned Maint Singapore (Seletar) Planned Maint Du…" at bounding box center [719, 334] width 1075 height 579
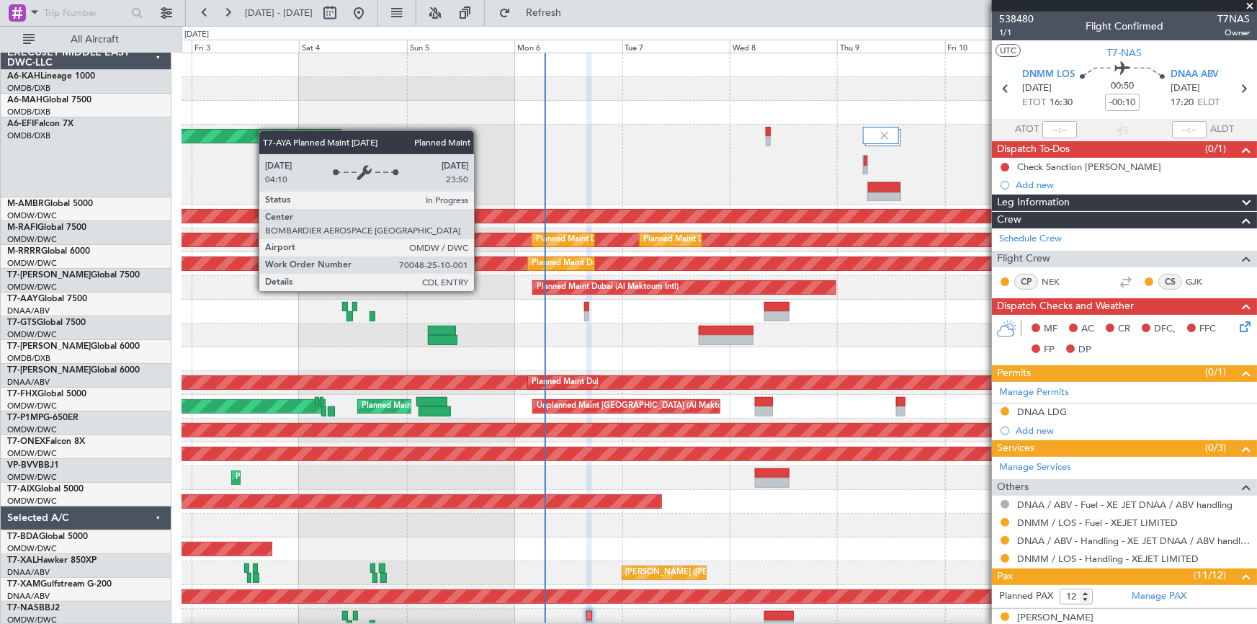
click at [744, 290] on div "Planned Maint Dubai (Al Maktoum Intl)" at bounding box center [684, 287] width 303 height 13
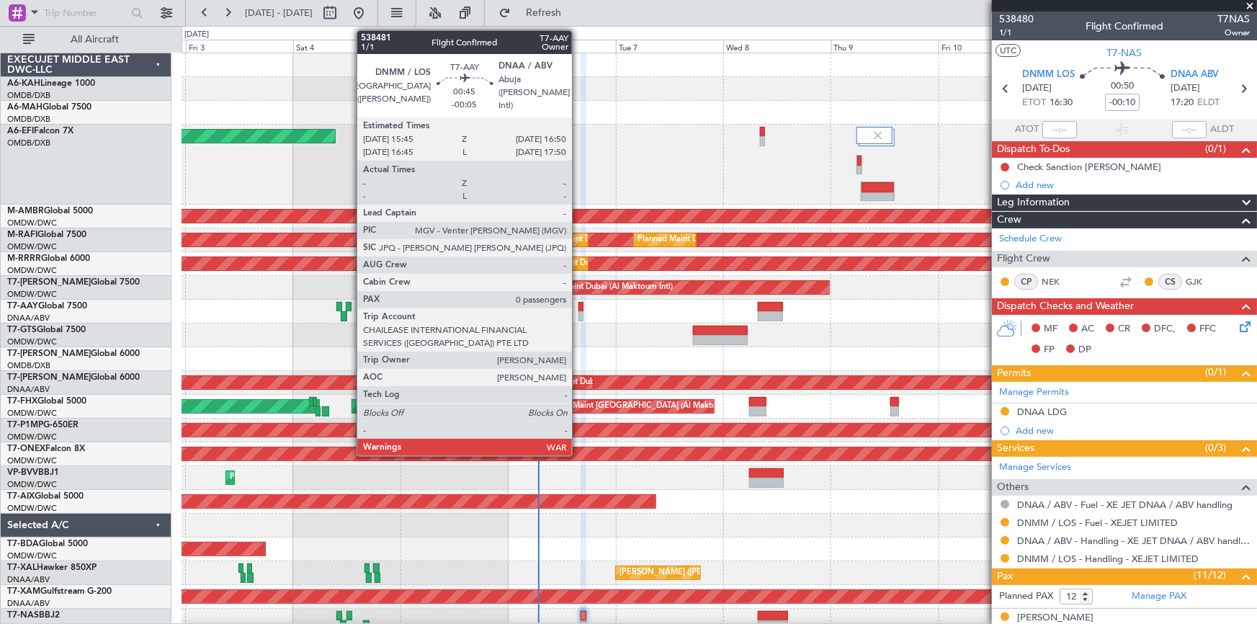
click at [578, 308] on div at bounding box center [580, 307] width 5 height 10
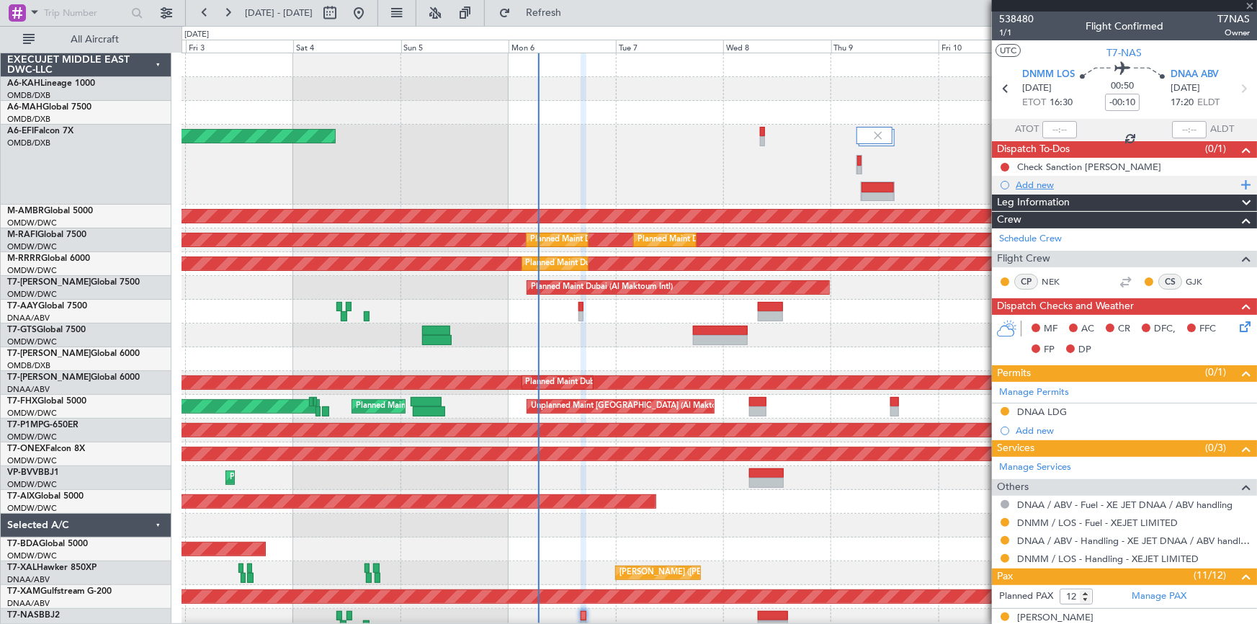
type input "-00:05"
type input "0"
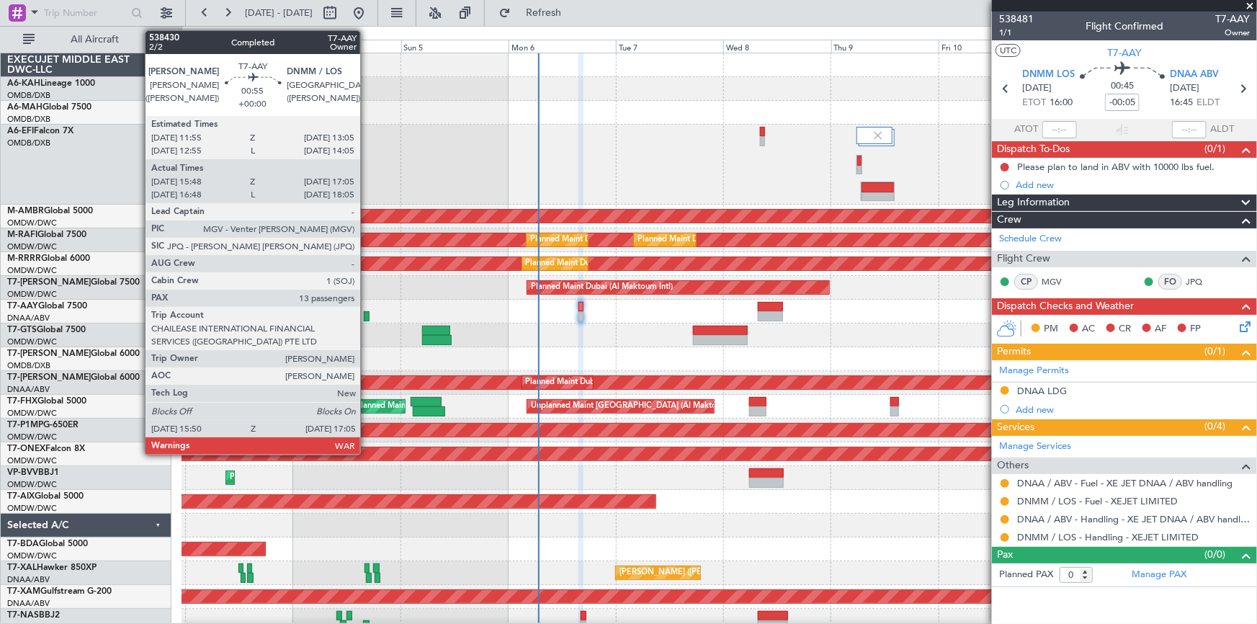
click at [367, 318] on div at bounding box center [367, 316] width 6 height 10
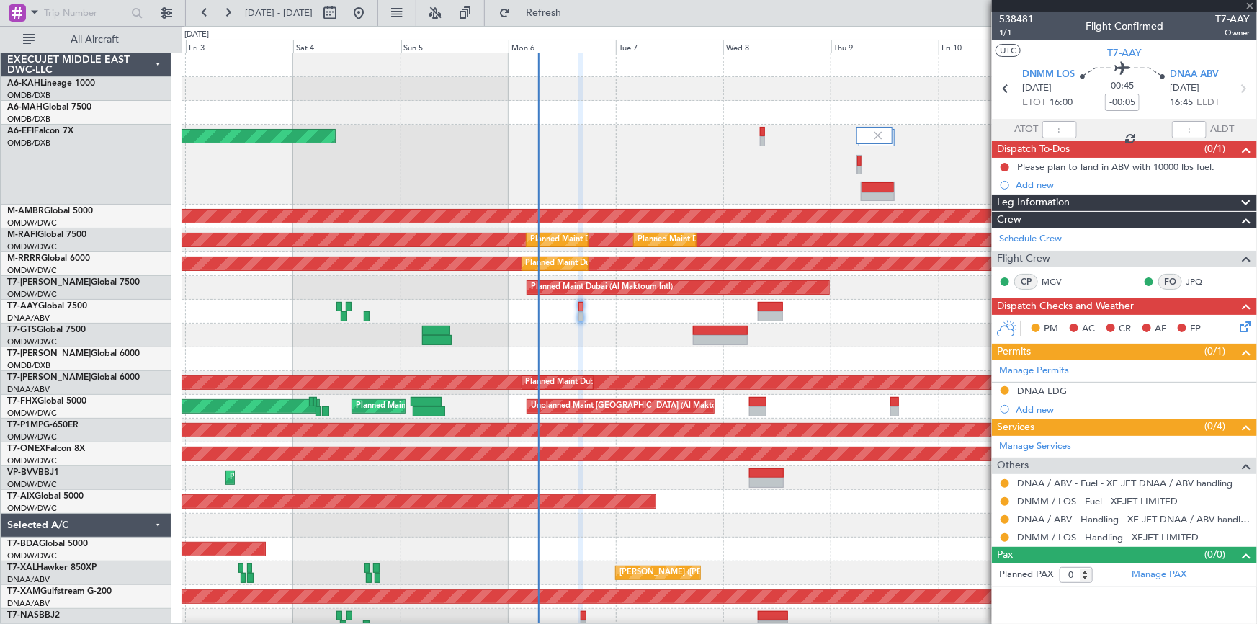
type input "15:58"
type input "17:00"
type input "13"
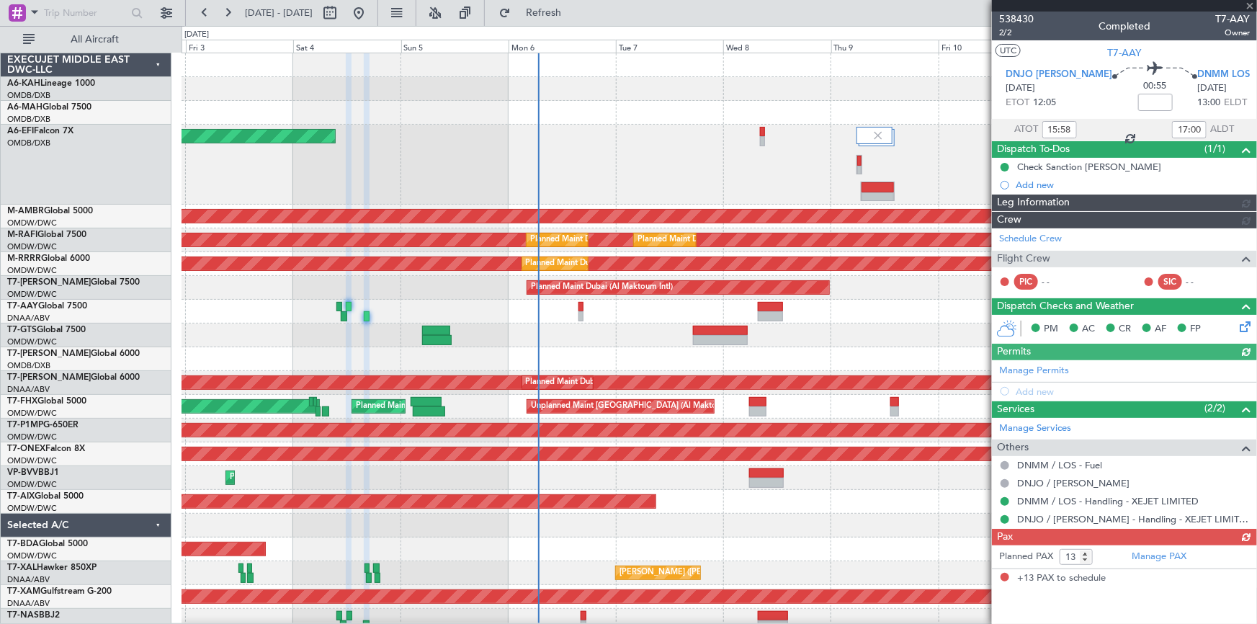
type input "Anita Mani (ANI)"
type input "7453"
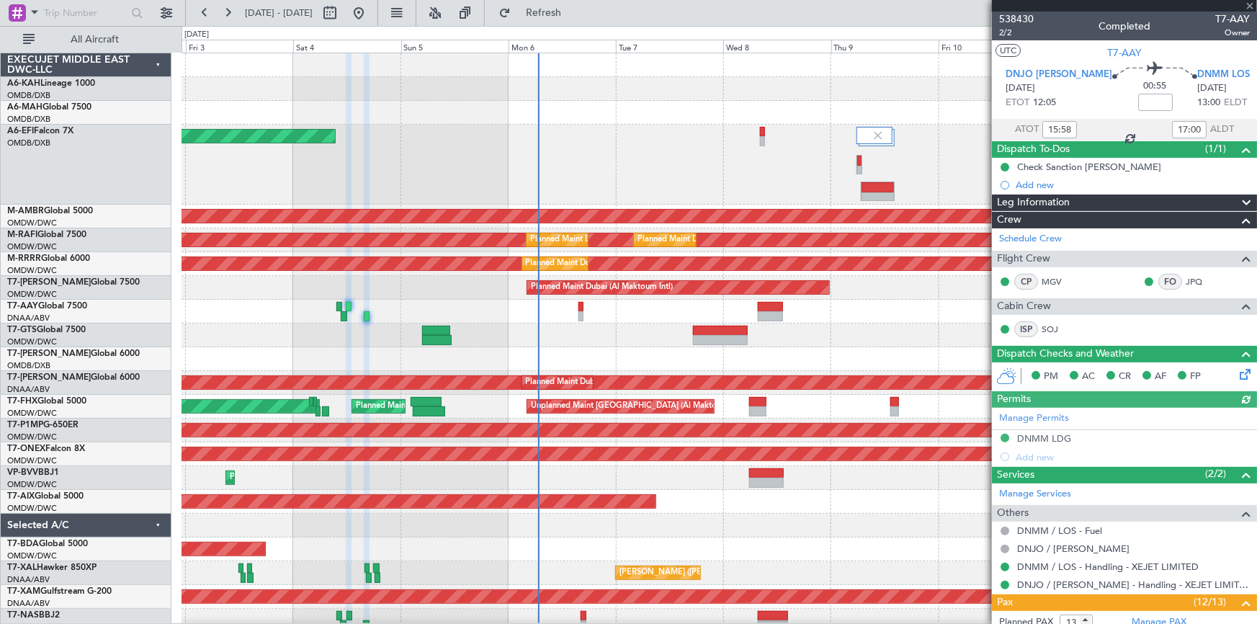
drag, startPoint x: 1057, startPoint y: 434, endPoint x: 994, endPoint y: 443, distance: 64.0
click at [1054, 434] on div "Manage Permits DNMM LDG Add new" at bounding box center [1124, 437] width 265 height 58
click at [1036, 439] on div "Manage Permits DNMM LDG Add new" at bounding box center [1124, 437] width 265 height 58
drag, startPoint x: 1050, startPoint y: 439, endPoint x: 1059, endPoint y: 437, distance: 9.5
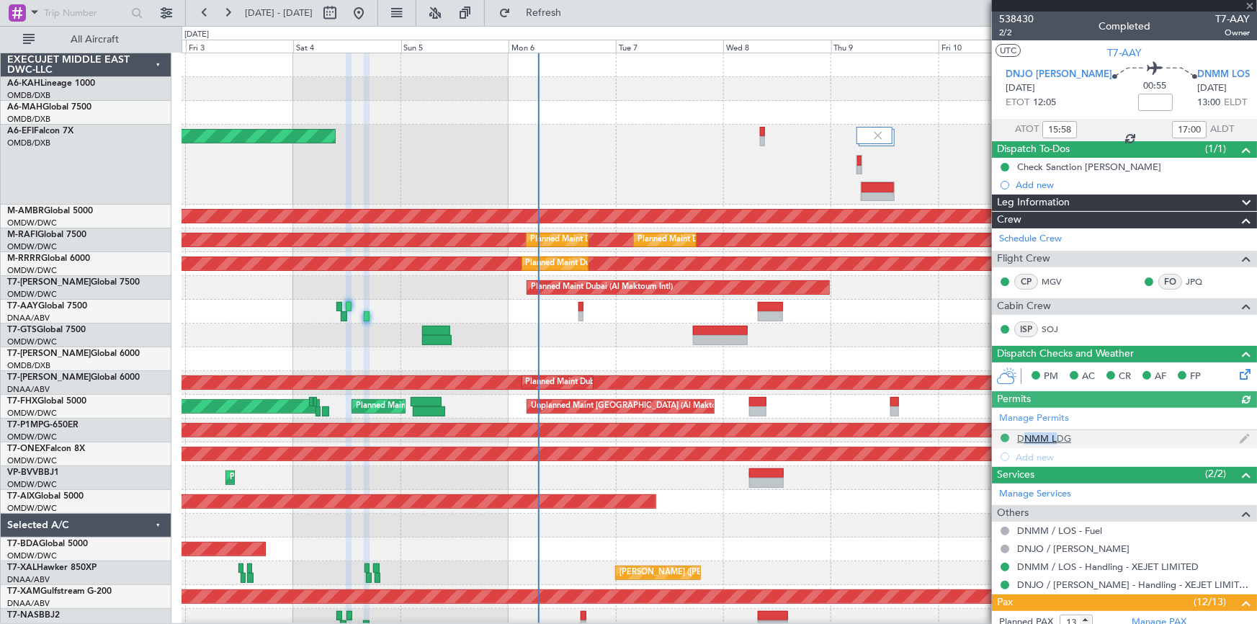
click at [1050, 437] on div "Manage Permits DNMM LDG Add new" at bounding box center [1124, 437] width 265 height 58
click at [1065, 437] on div "DNMM LDG" at bounding box center [1044, 438] width 54 height 12
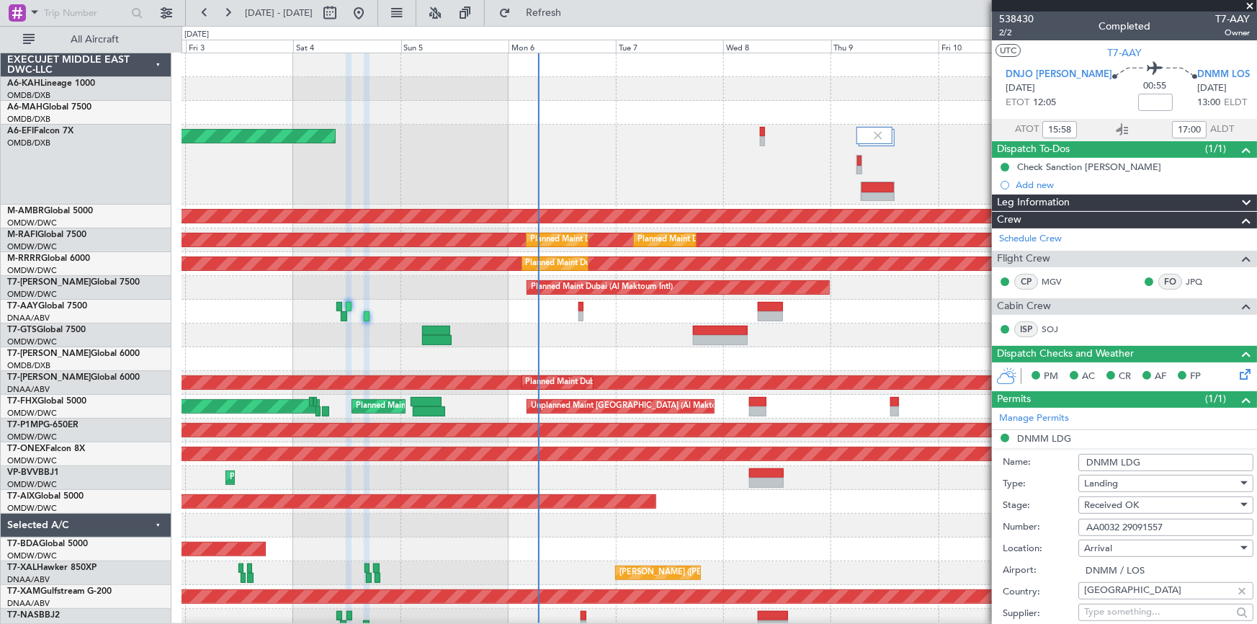
drag, startPoint x: 1176, startPoint y: 524, endPoint x: 941, endPoint y: 511, distance: 235.9
click at [941, 511] on fb-app "02 Oct 2025 - 12 Oct 2025 Refresh Quick Links All Aircraft Planned Maint Dubai …" at bounding box center [628, 317] width 1257 height 613
type input "16:58"
type input "18:00"
type input "15:58"
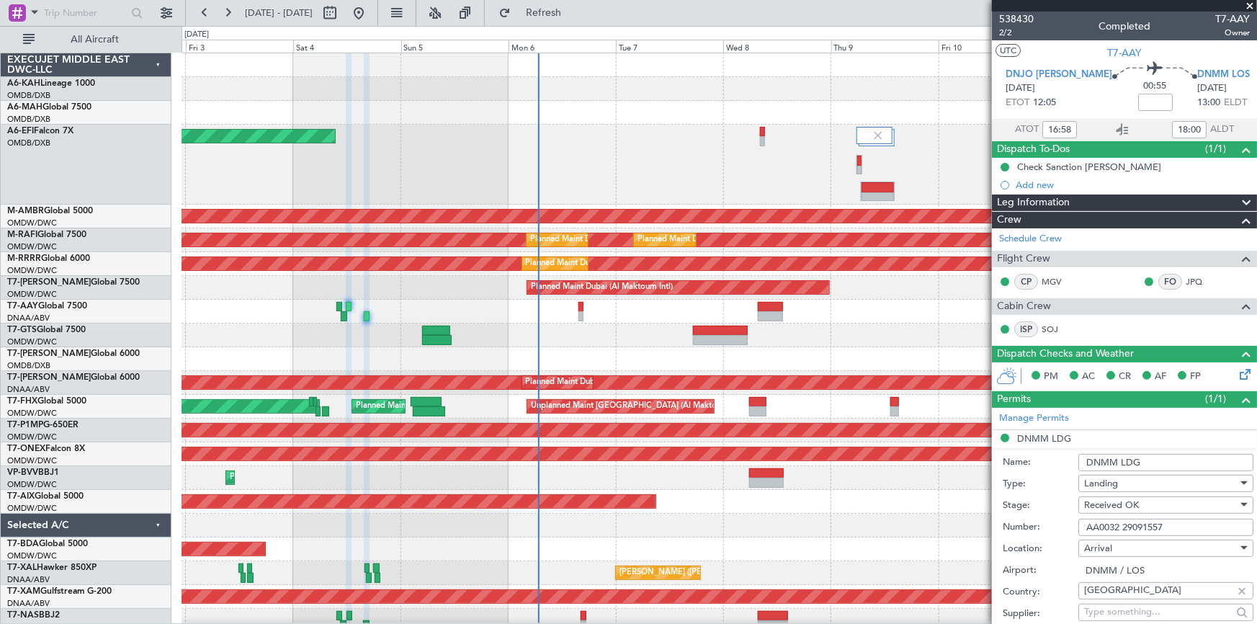
type input "17:00"
click at [1250, 89] on icon at bounding box center [1259, 88] width 19 height 19
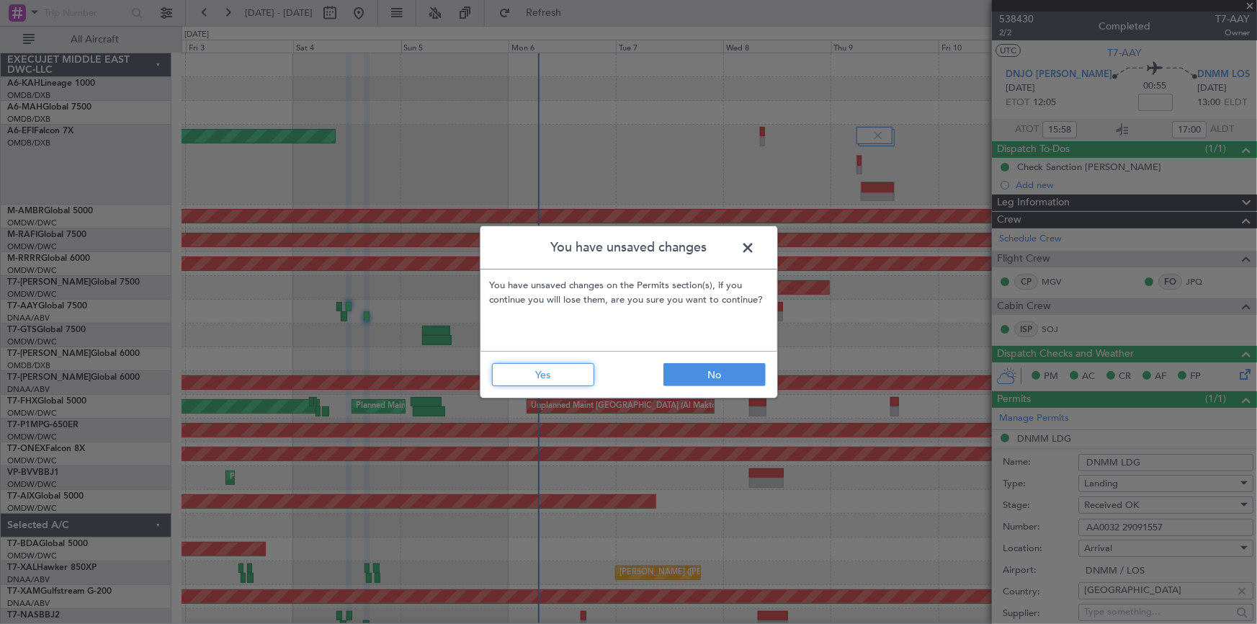
drag, startPoint x: 516, startPoint y: 375, endPoint x: 630, endPoint y: 347, distance: 117.8
click at [516, 375] on button "Yes" at bounding box center [543, 374] width 102 height 23
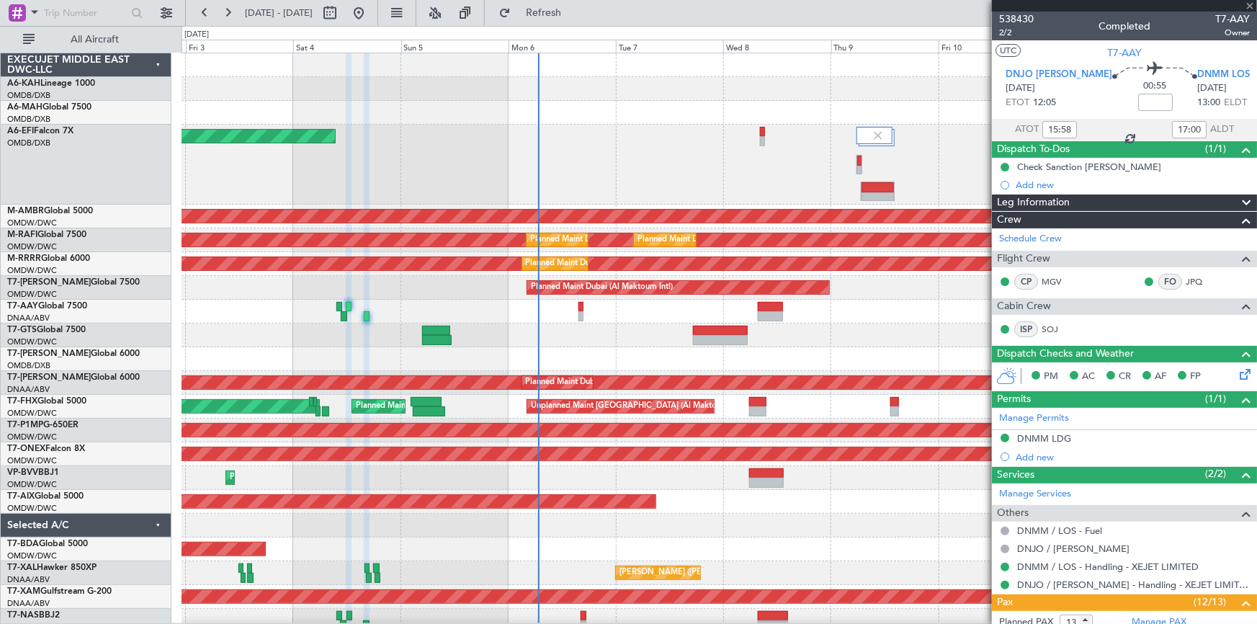
type input "-00:05"
type input "0"
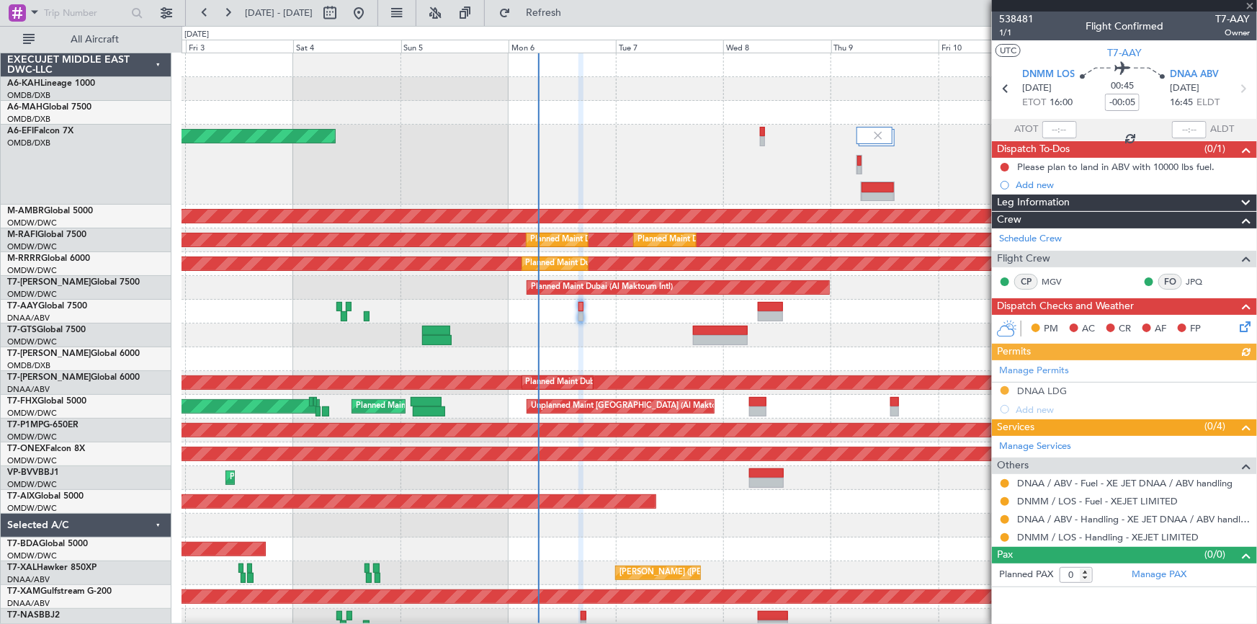
click at [1050, 389] on div "Manage Permits DNAA LDG Add new" at bounding box center [1124, 389] width 265 height 58
click at [1037, 389] on div "Manage Permits DNAA LDG Add new" at bounding box center [1124, 389] width 265 height 58
click at [1029, 384] on div "Manage Permits DNAA LDG Add new" at bounding box center [1124, 389] width 265 height 58
click at [1029, 385] on div "DNAA LDG" at bounding box center [1042, 391] width 50 height 12
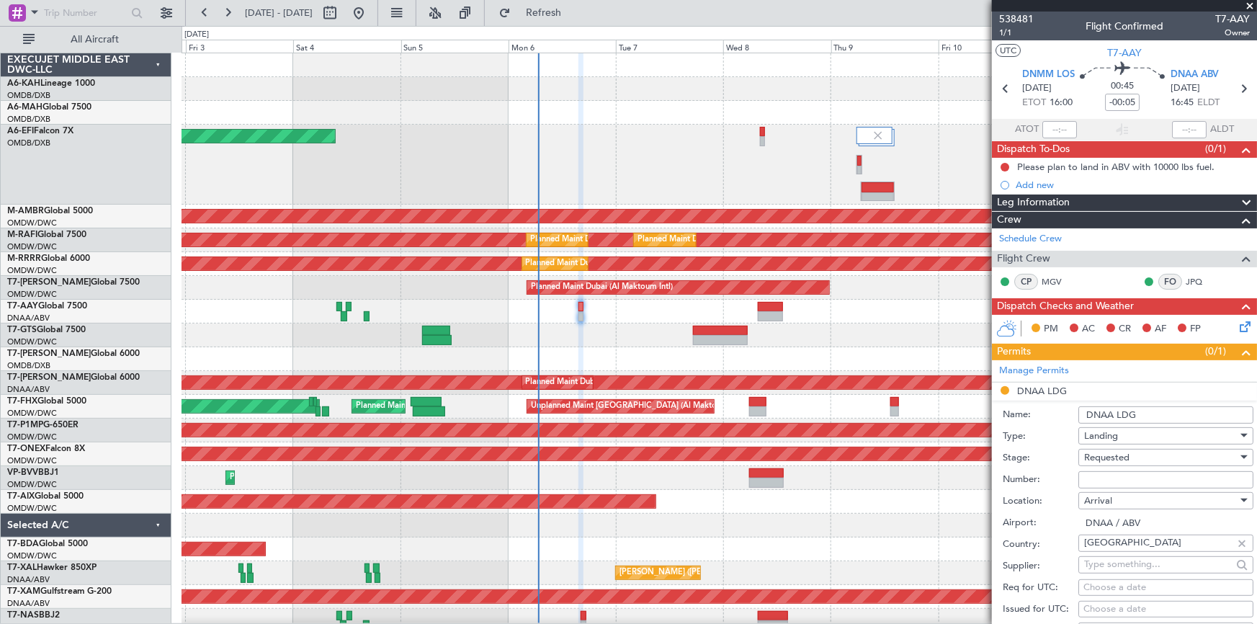
click at [1130, 480] on input "Number:" at bounding box center [1165, 479] width 175 height 17
paste input "AA0032 29091557"
type input "AA0032 29091557"
click at [1100, 461] on span "Requested" at bounding box center [1106, 457] width 45 height 13
click at [1047, 433] on div at bounding box center [628, 312] width 1257 height 624
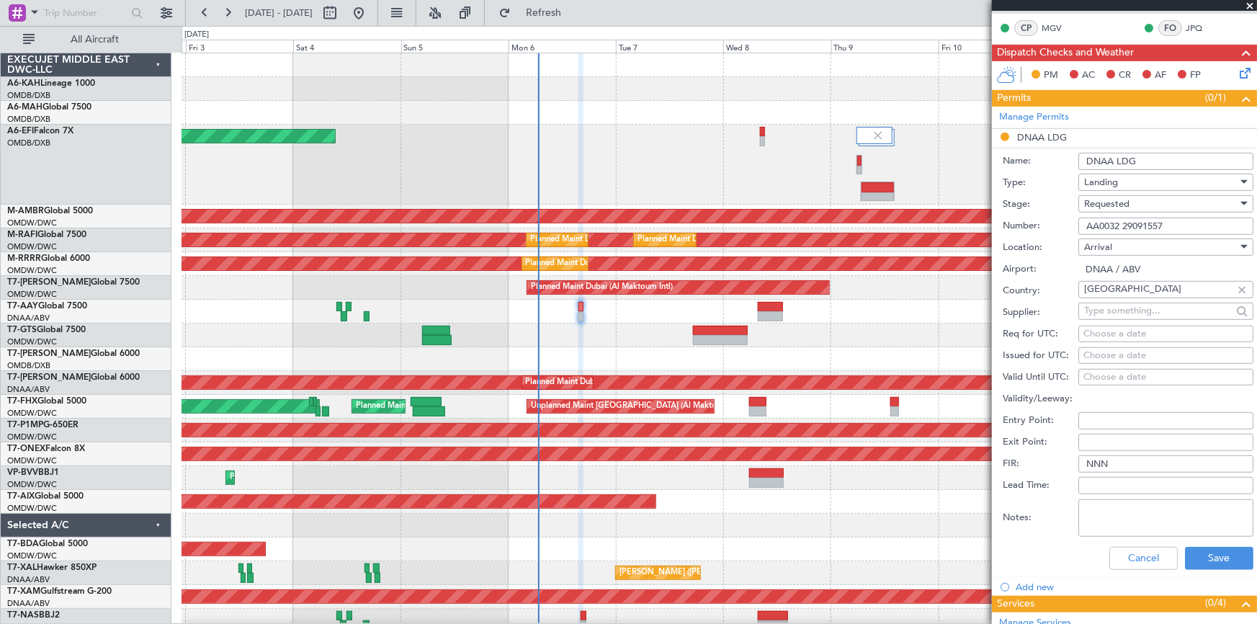
scroll to position [327, 0]
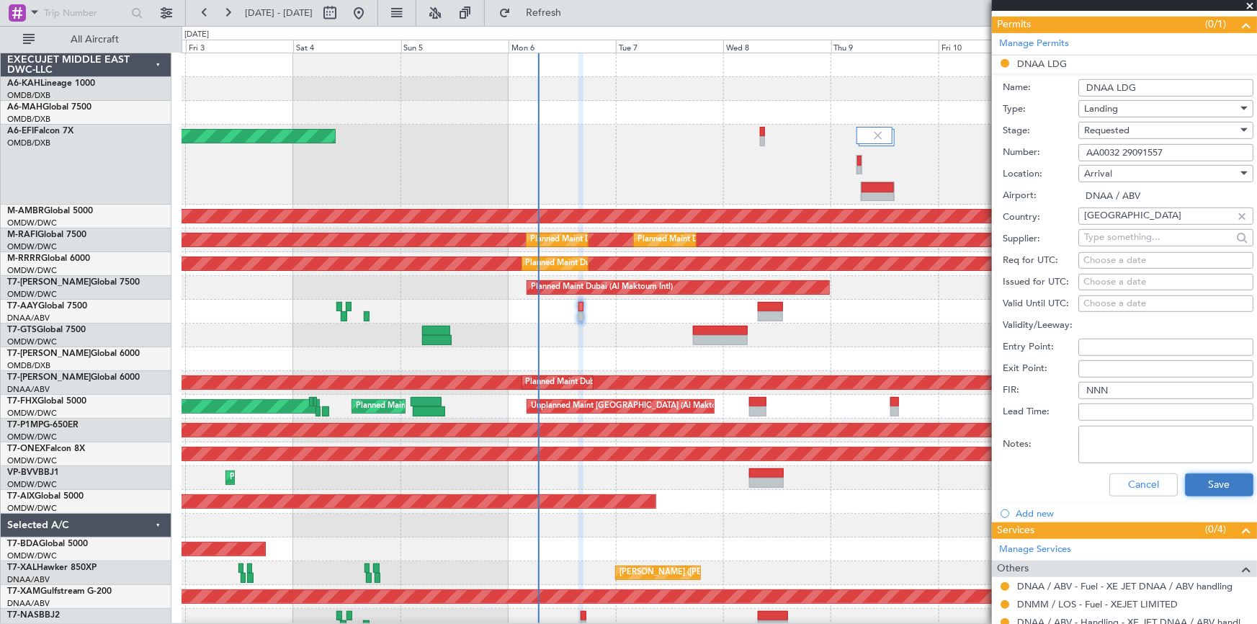
click at [1201, 491] on button "Save" at bounding box center [1219, 484] width 68 height 23
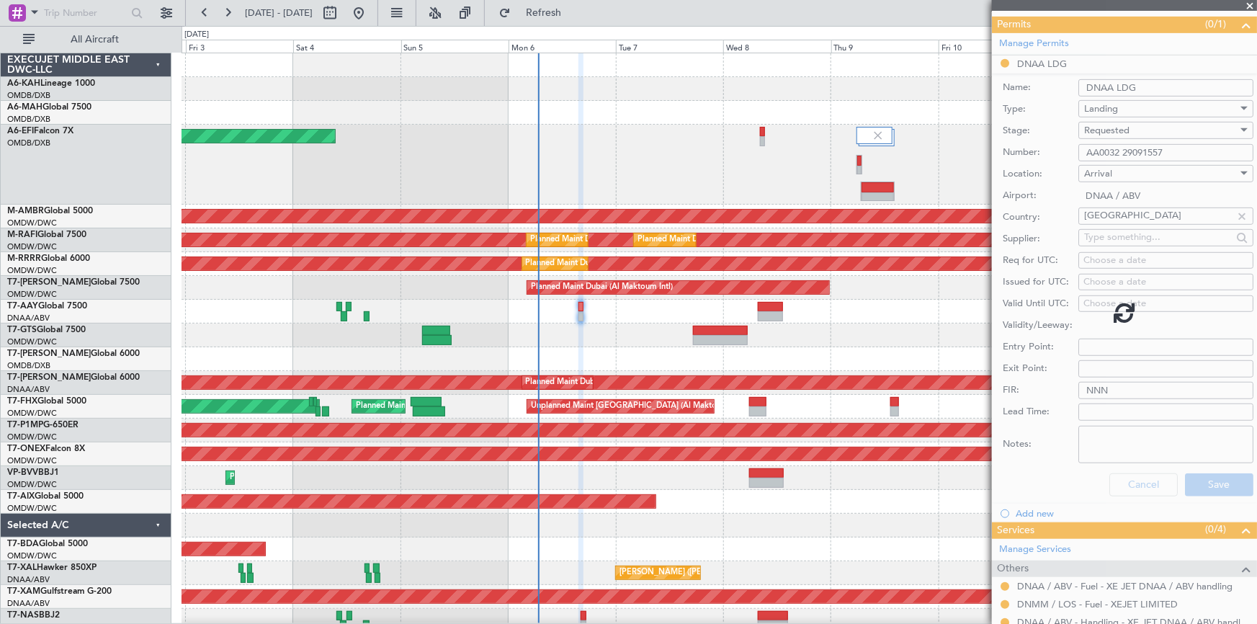
scroll to position [0, 0]
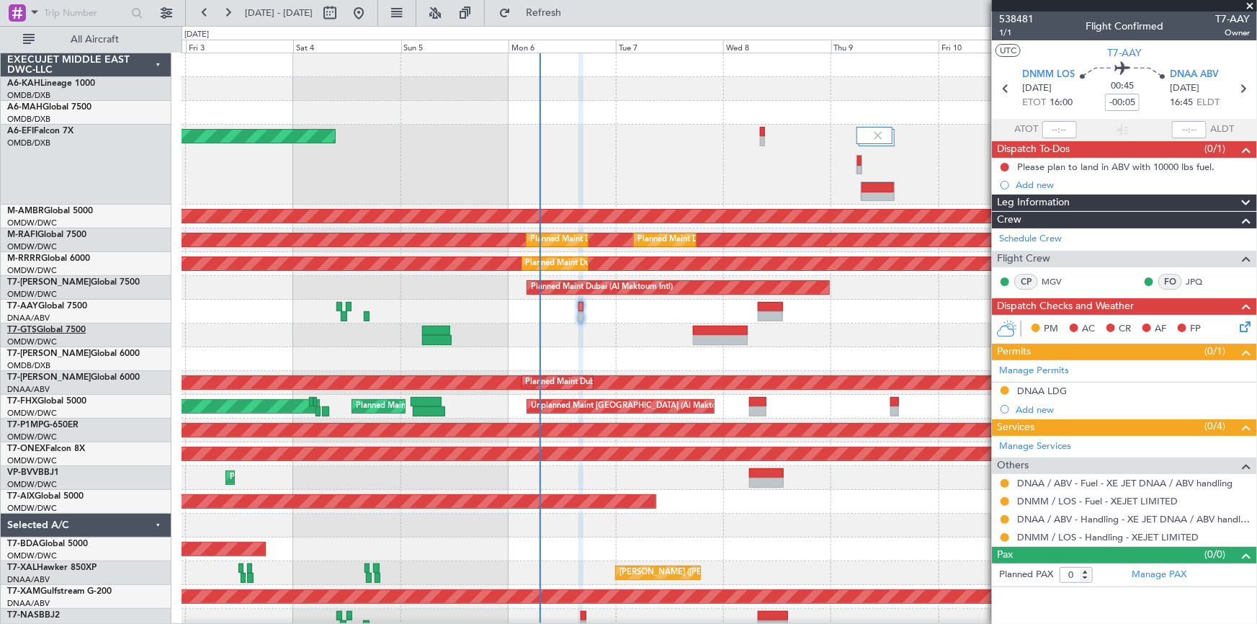
click at [72, 331] on link "T7-GTS Global 7500" at bounding box center [46, 330] width 79 height 9
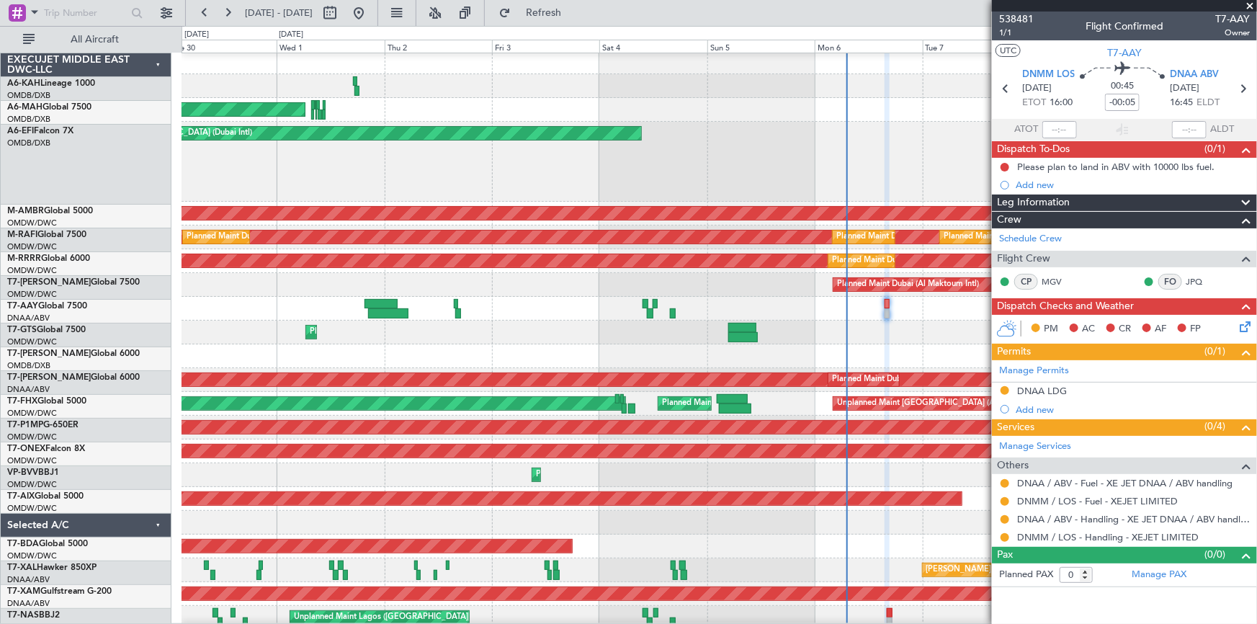
click at [735, 122] on div "AOG Maint [GEOGRAPHIC_DATA] (Dubai Intl)" at bounding box center [719, 162] width 1075 height 80
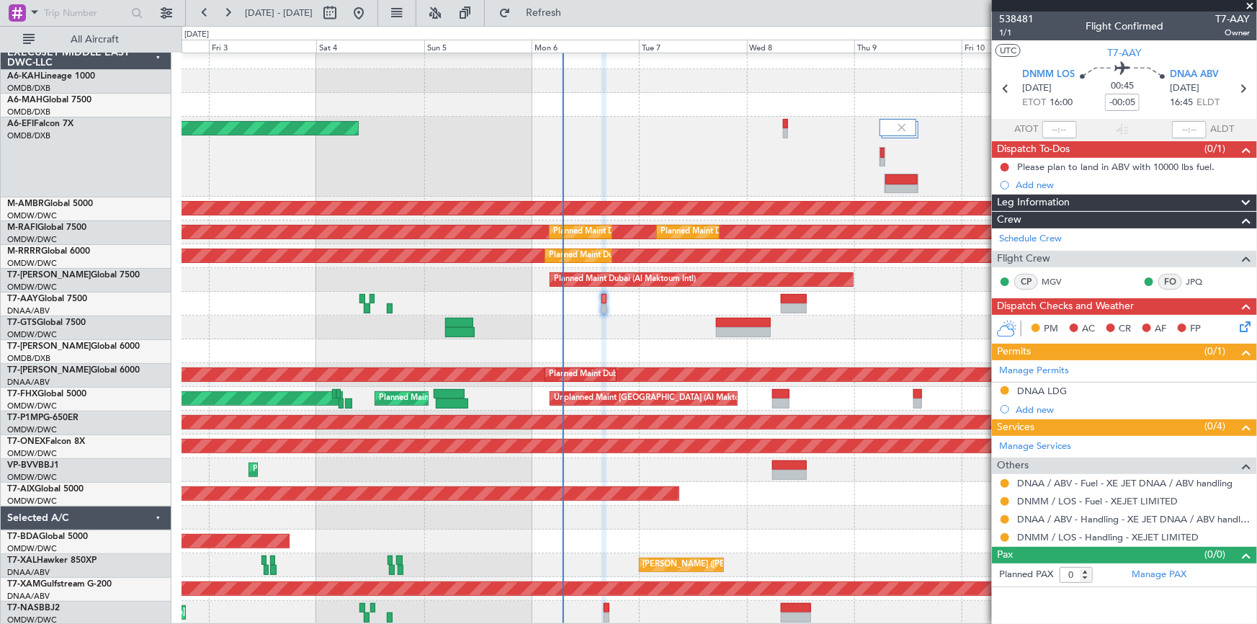
click at [367, 102] on div "Planned Maint Dubai (Dubai Intl) Planned Maint Dubai (Dubai Intl) AOG Maint Dub…" at bounding box center [719, 334] width 1075 height 579
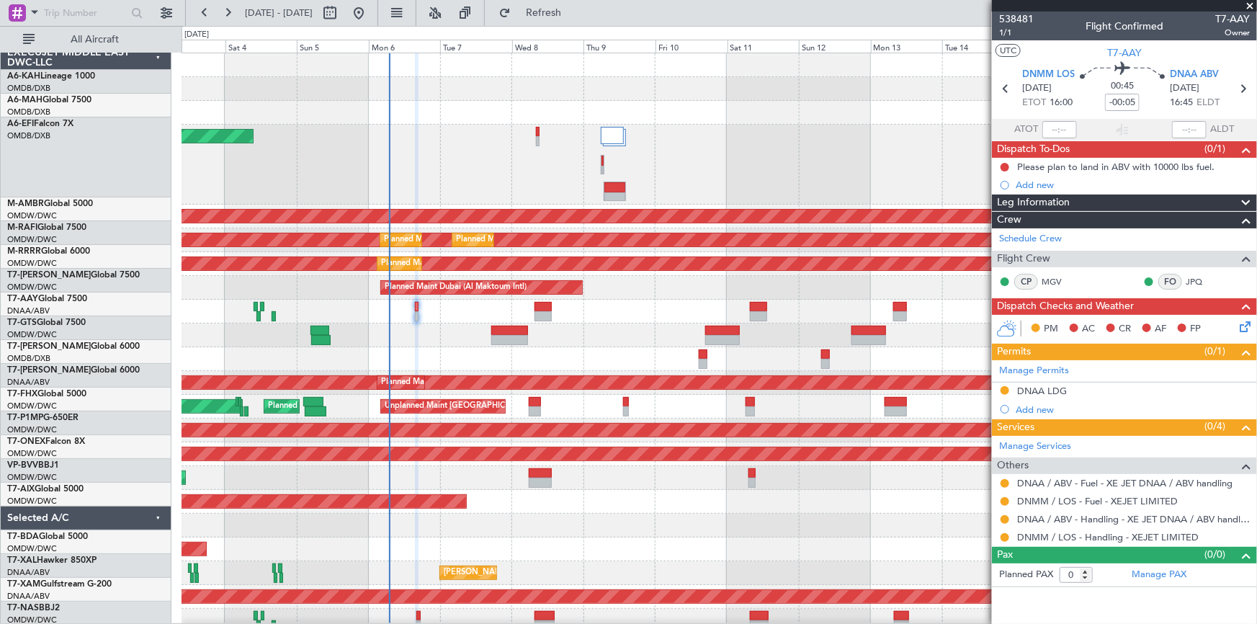
scroll to position [0, 0]
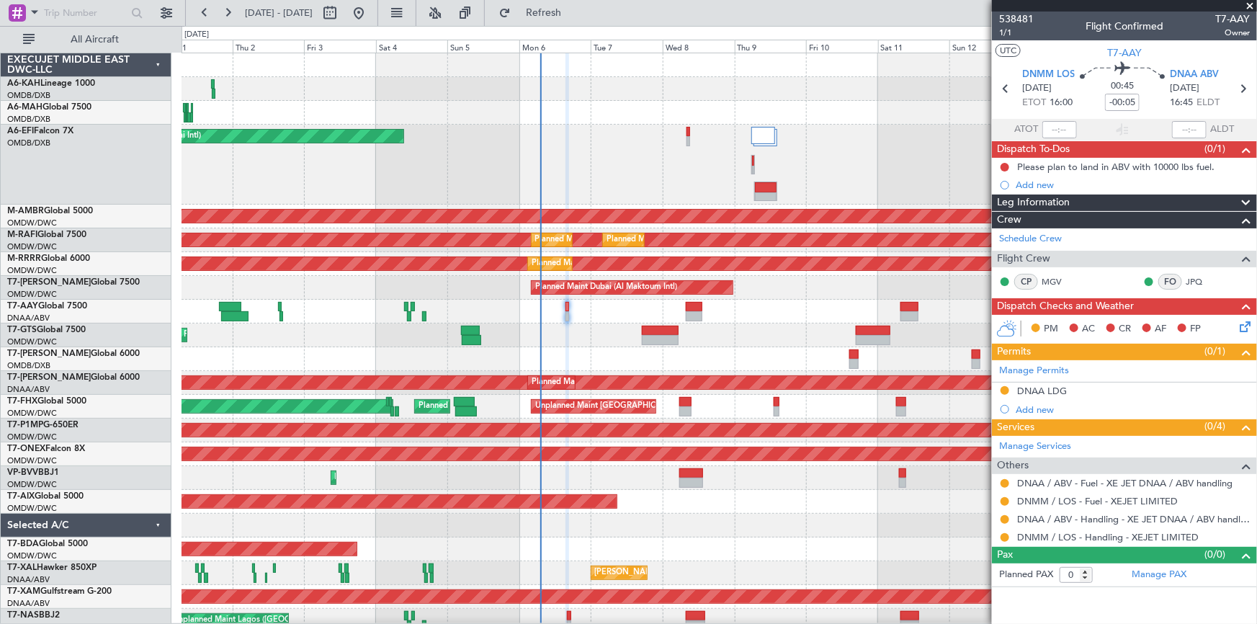
click at [589, 170] on div "AOG Maint [GEOGRAPHIC_DATA] (Dubai Intl)" at bounding box center [719, 165] width 1075 height 80
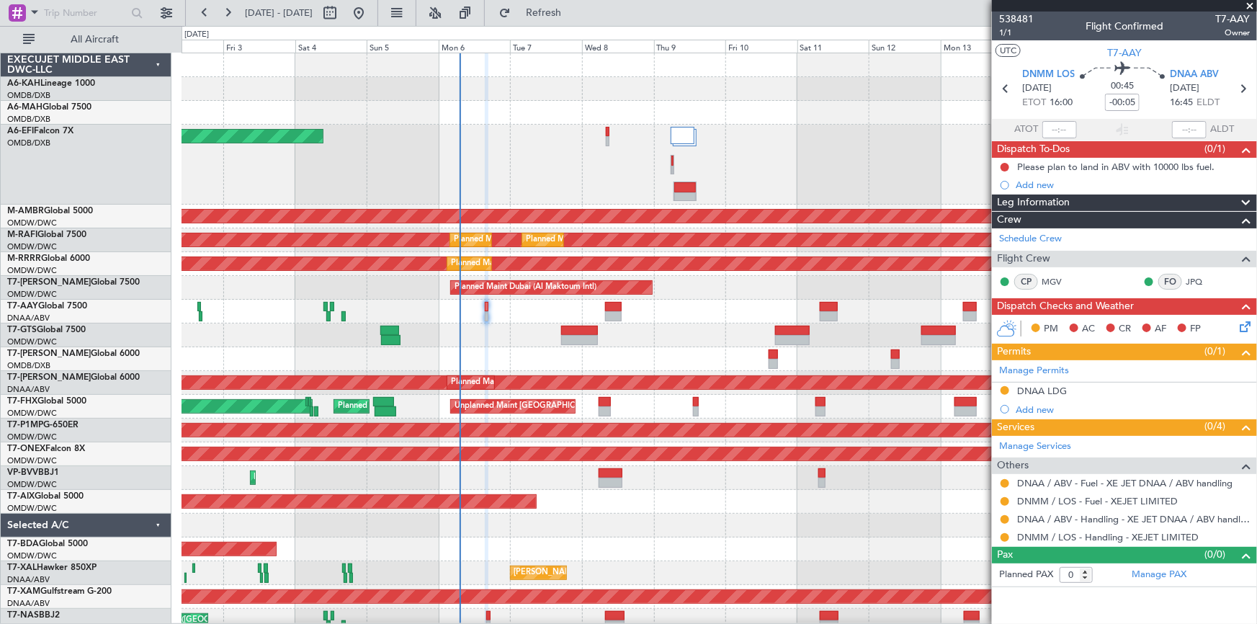
click at [692, 309] on div "Unplanned Maint [GEOGRAPHIC_DATA] (Al Maktoum Intl)" at bounding box center [719, 312] width 1075 height 24
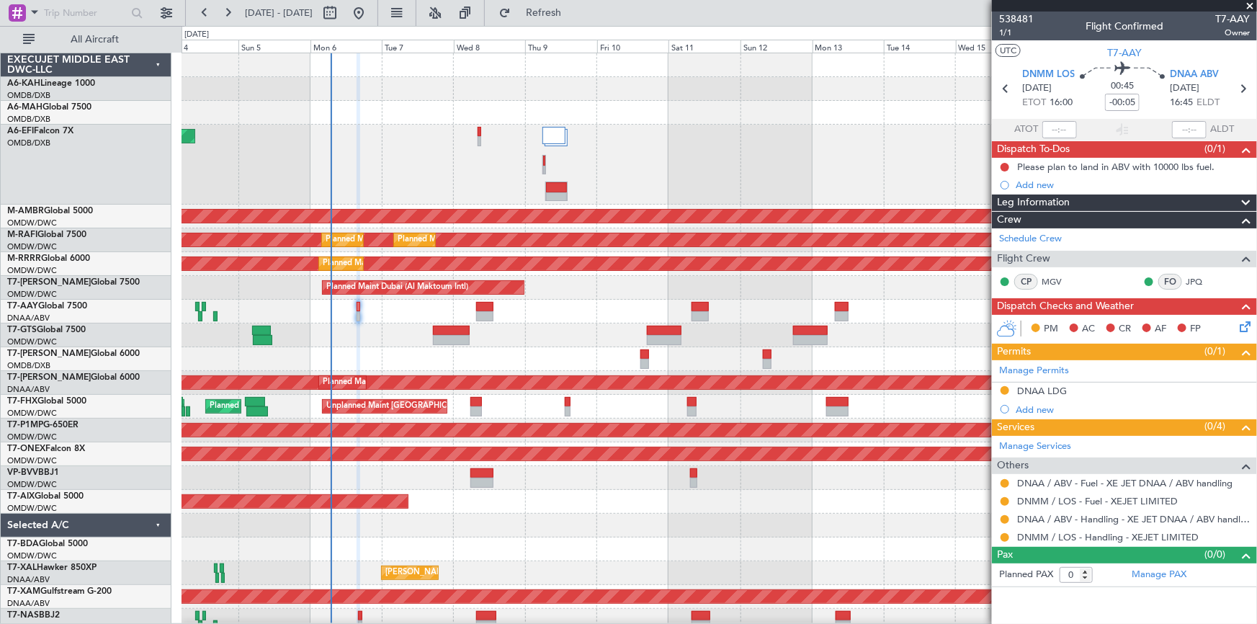
click at [741, 297] on div "Planned Maint Dubai (Al Maktoum Intl)" at bounding box center [719, 288] width 1075 height 24
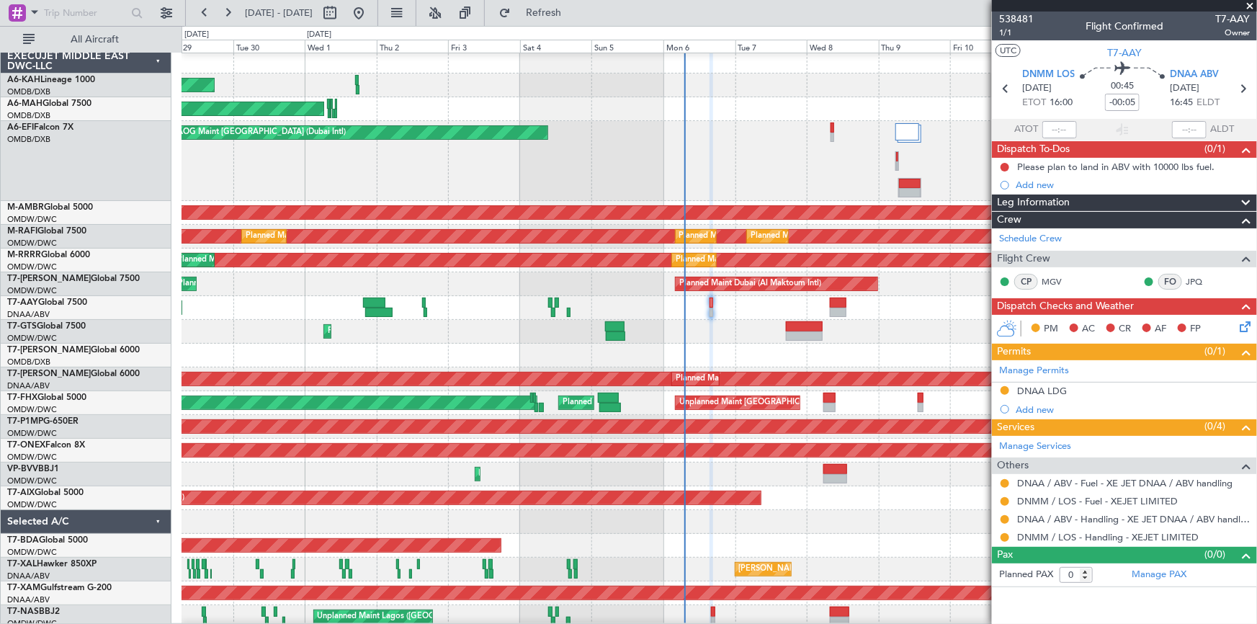
click at [928, 296] on div "Unplanned Maint Dubai (Al Maktoum Intl) Unplanned Maint Dubai (Al Maktoum Intl)" at bounding box center [719, 308] width 1075 height 24
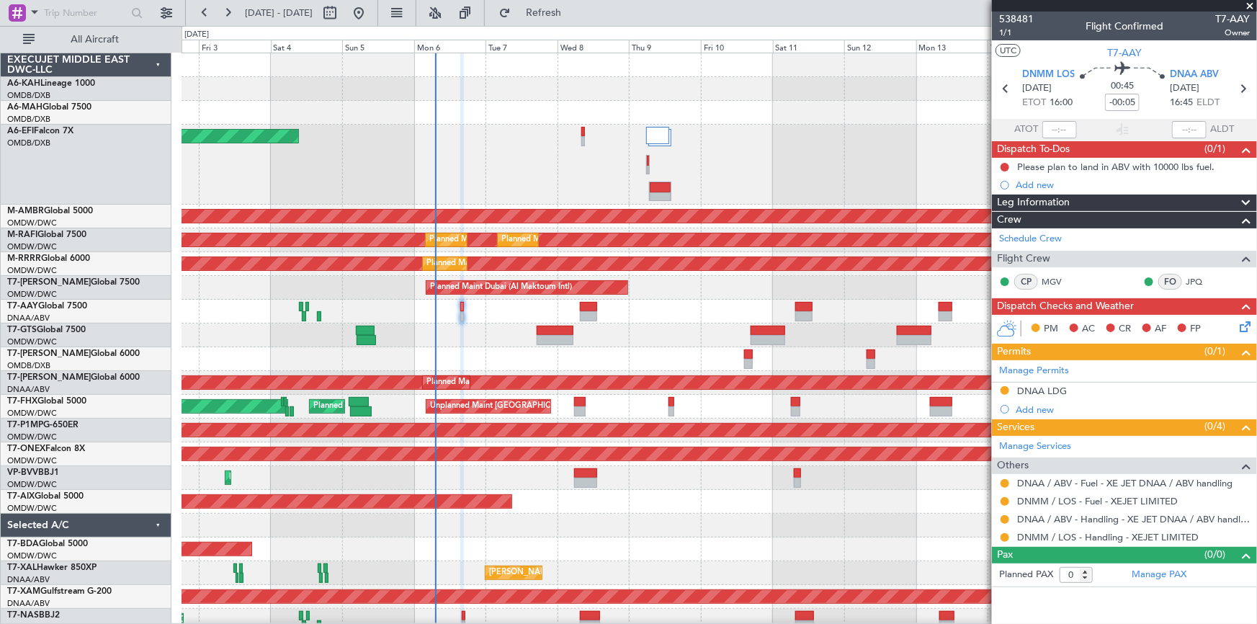
click at [605, 351] on div "Planned Maint Abu Dhabi (Al Bateen Executive) Planned Maint Dubai (Dubai Intl) …" at bounding box center [719, 342] width 1075 height 579
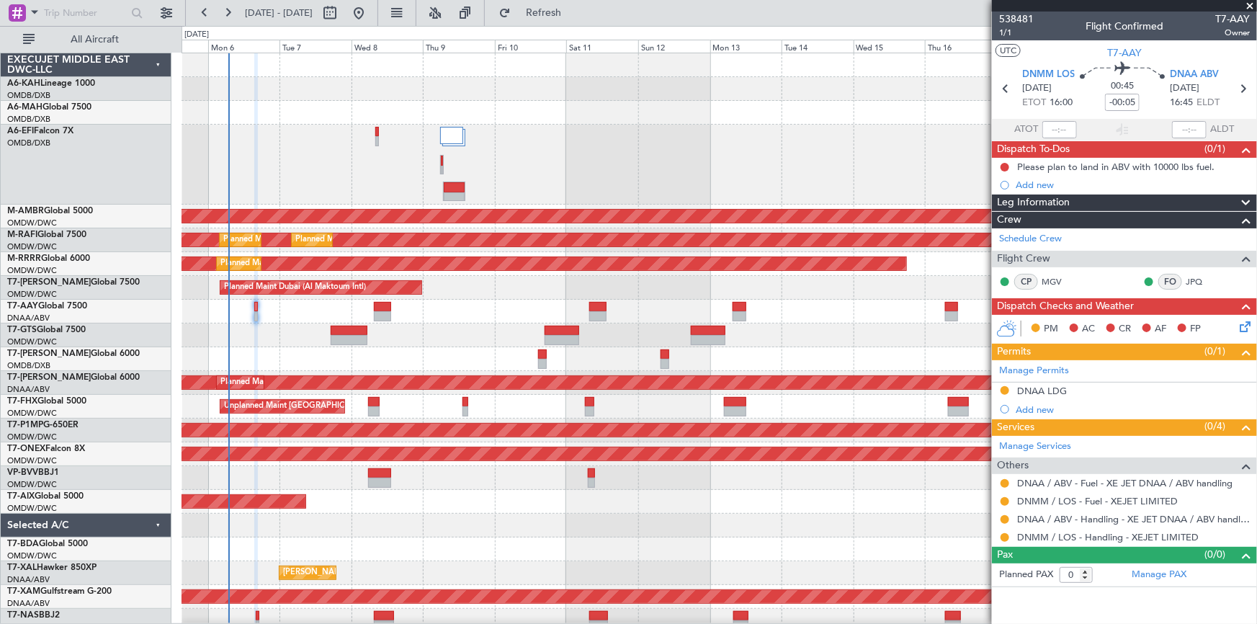
click at [680, 328] on div "AOG Maint Dubai (Dubai Intl) Planned Maint Singapore (Seletar) Planned Maint Du…" at bounding box center [719, 342] width 1075 height 579
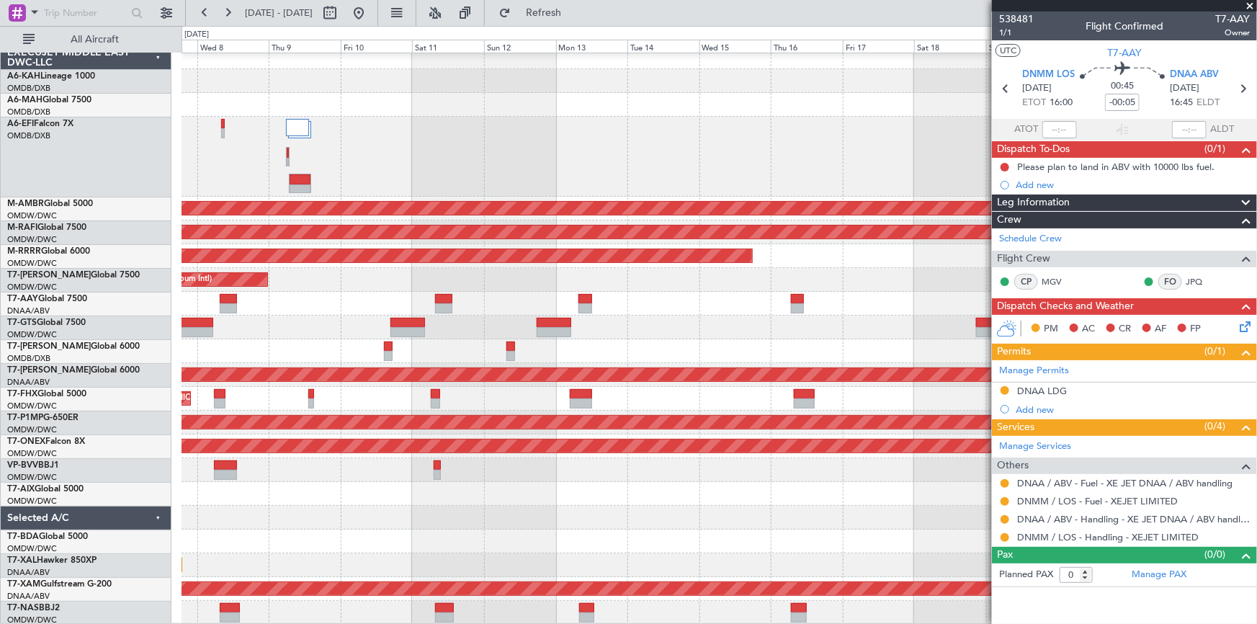
scroll to position [7, 0]
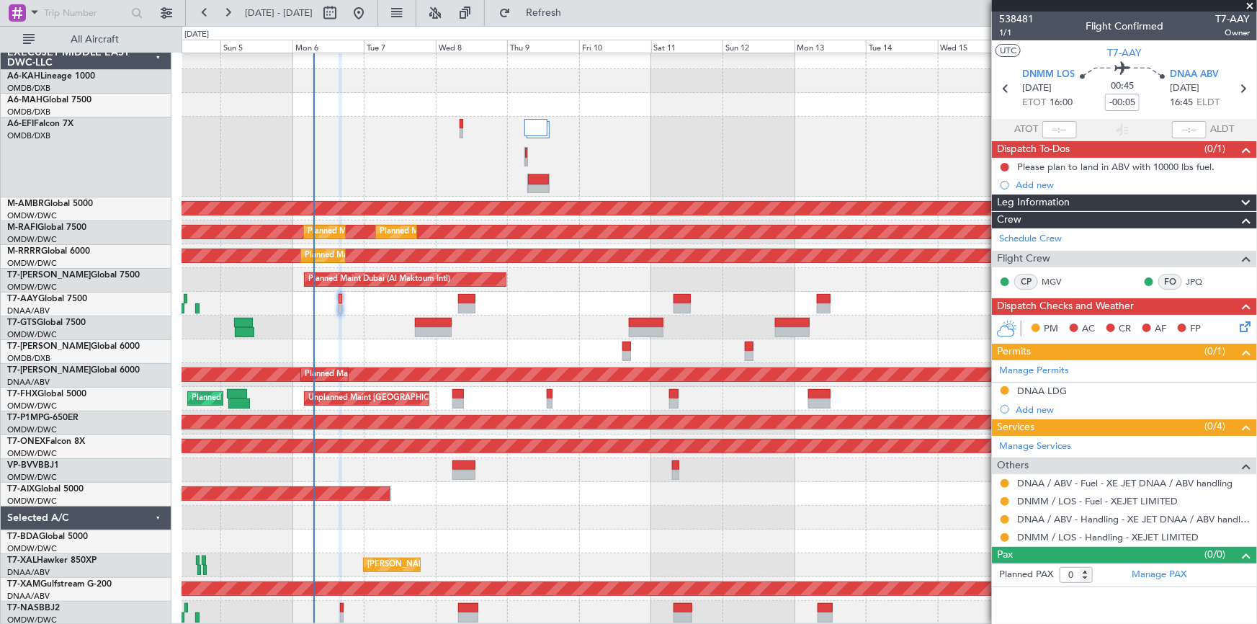
click at [522, 295] on div at bounding box center [719, 304] width 1075 height 24
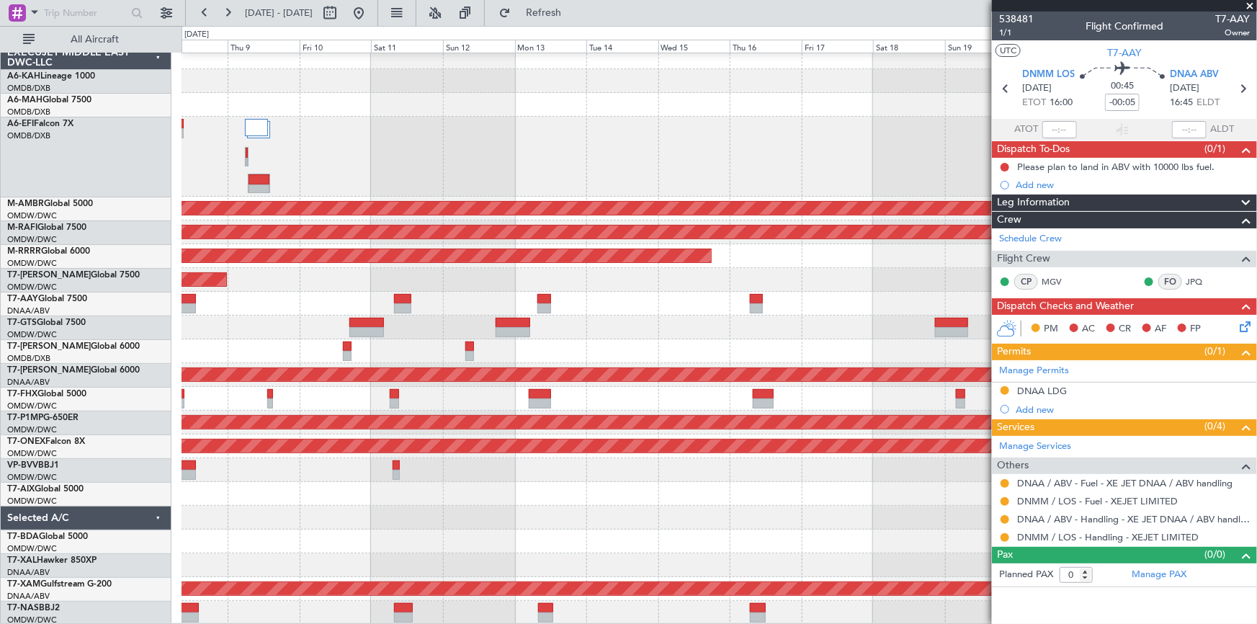
click at [455, 313] on div "Planned Maint Singapore (Seletar) Planned Maint Dubai (Al Maktoum Intl) Planned…" at bounding box center [719, 334] width 1075 height 579
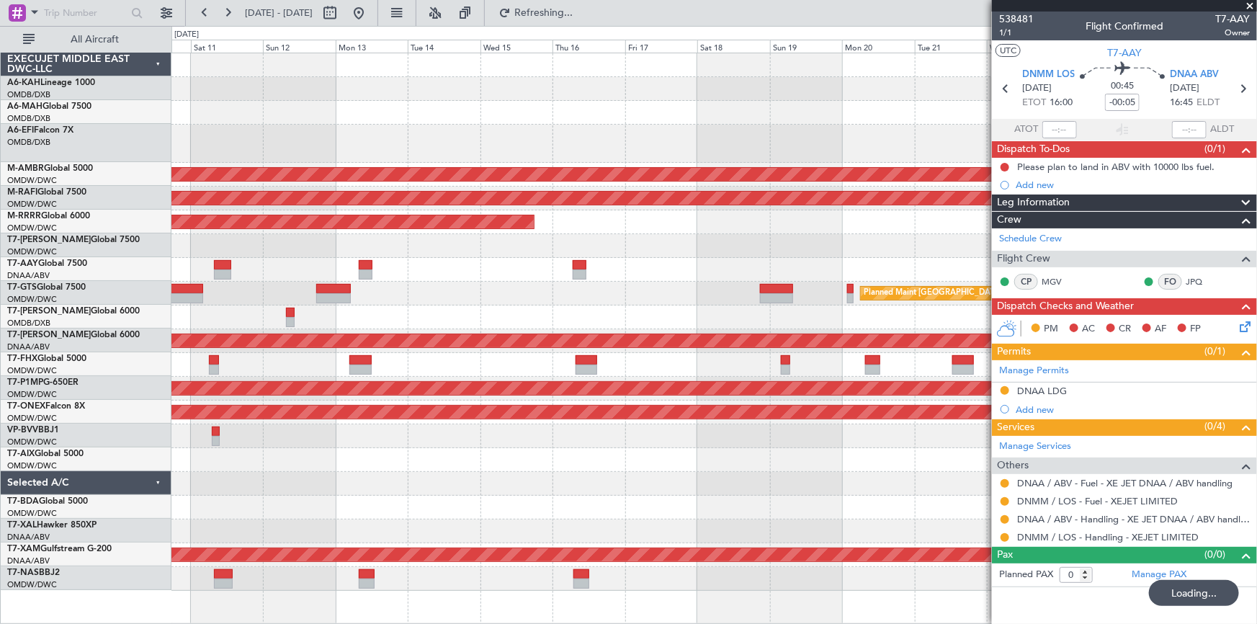
scroll to position [0, 0]
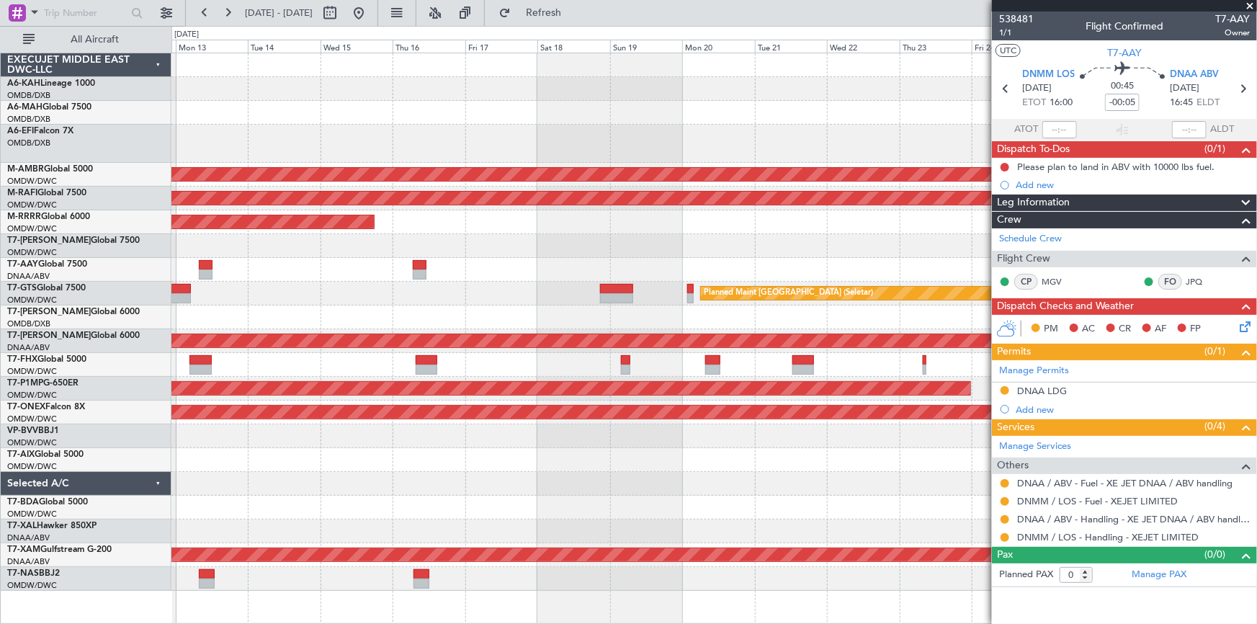
click at [541, 308] on div at bounding box center [714, 317] width 1086 height 24
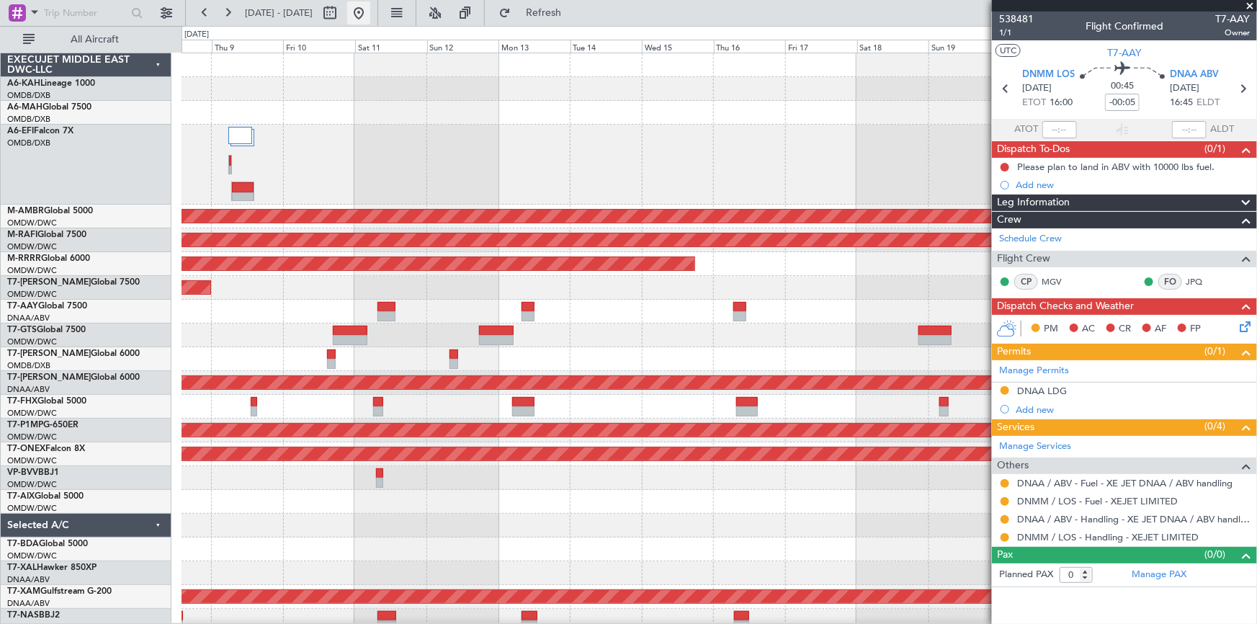
click at [370, 17] on button at bounding box center [358, 12] width 23 height 23
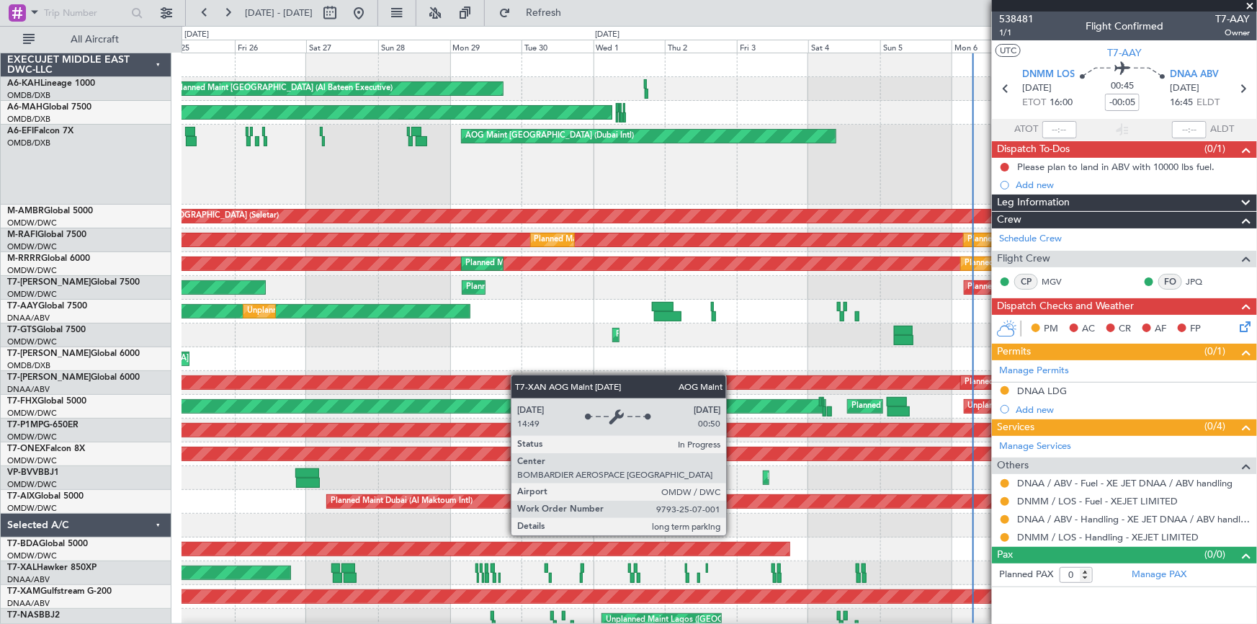
click at [533, 380] on div "Planned Maint Abu Dhabi (Al Bateen Executive) Planned Maint Dubai (Dubai Intl) …" at bounding box center [719, 342] width 1075 height 579
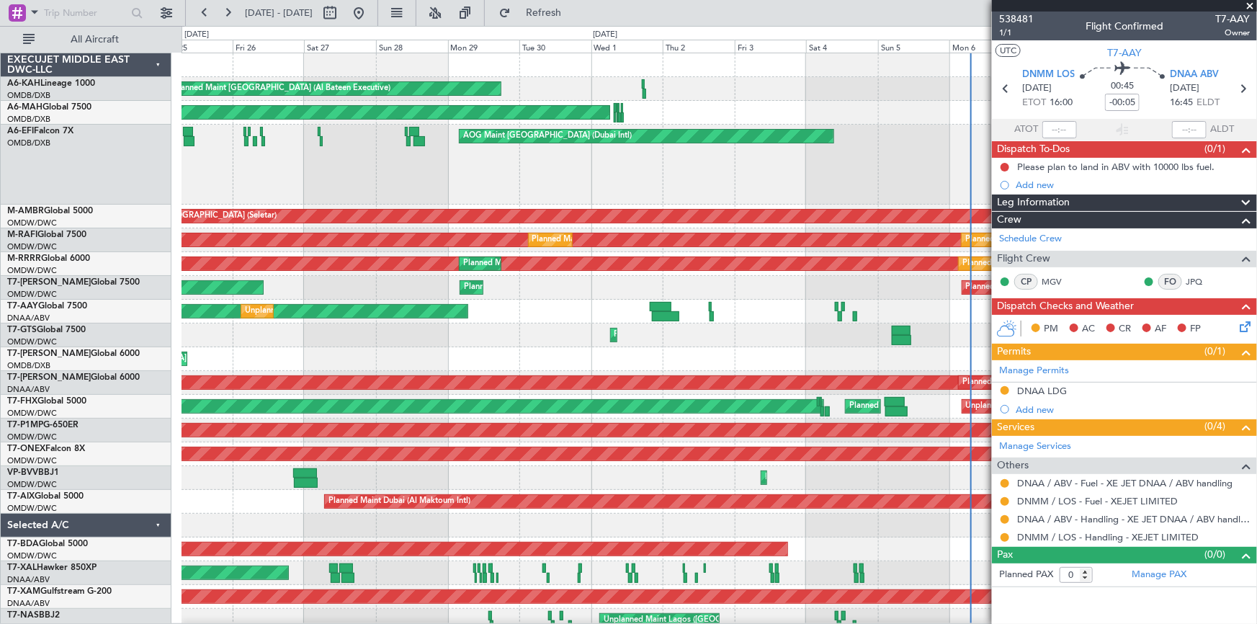
scroll to position [7, 0]
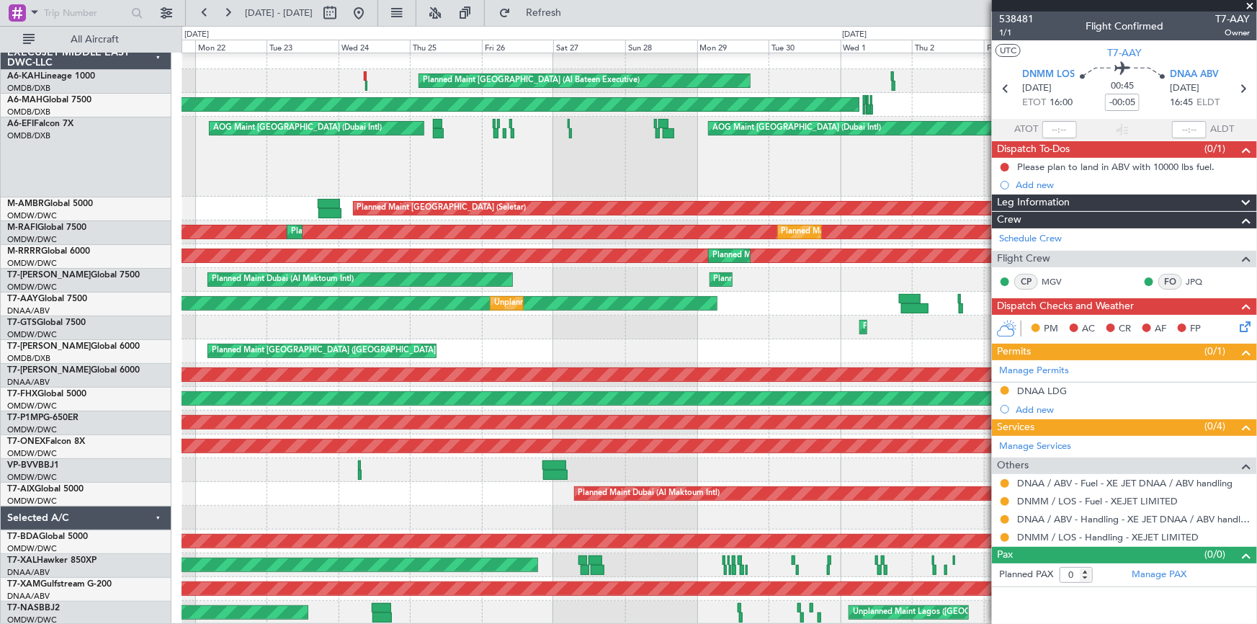
click at [521, 345] on div "Planned Maint [GEOGRAPHIC_DATA] ([GEOGRAPHIC_DATA] Intl)" at bounding box center [719, 351] width 1075 height 24
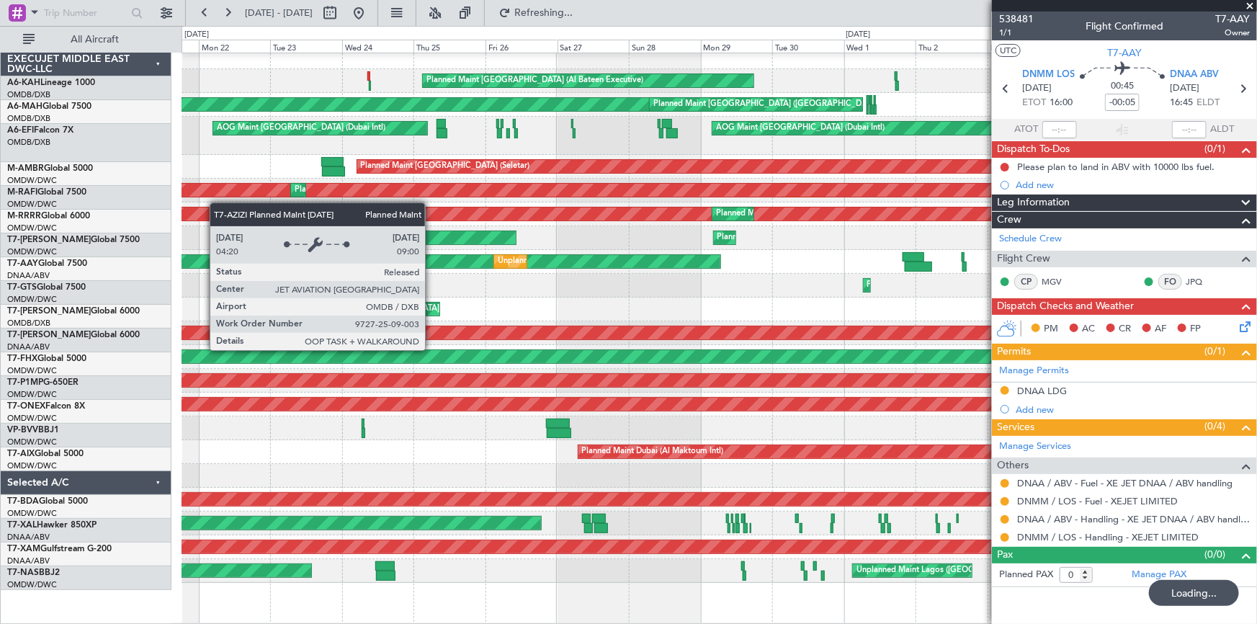
scroll to position [0, 0]
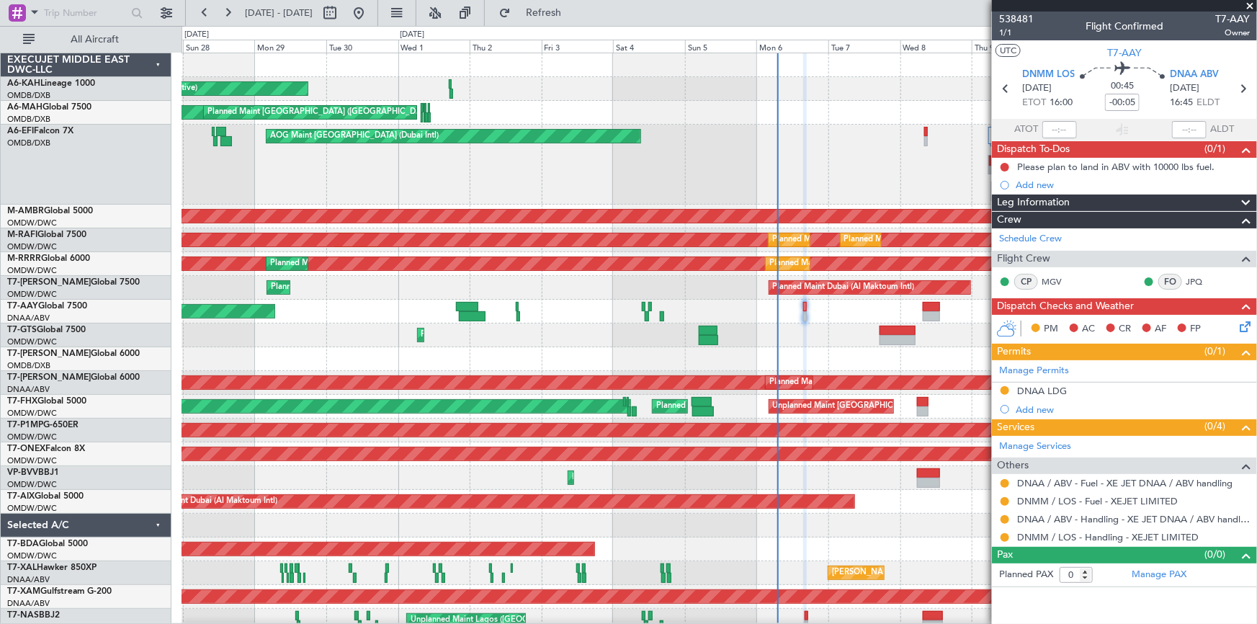
click at [717, 419] on div "Planned Maint Abu Dhabi (Al Bateen Executive) Planned Maint Dubai (Dubai Intl) …" at bounding box center [719, 342] width 1075 height 579
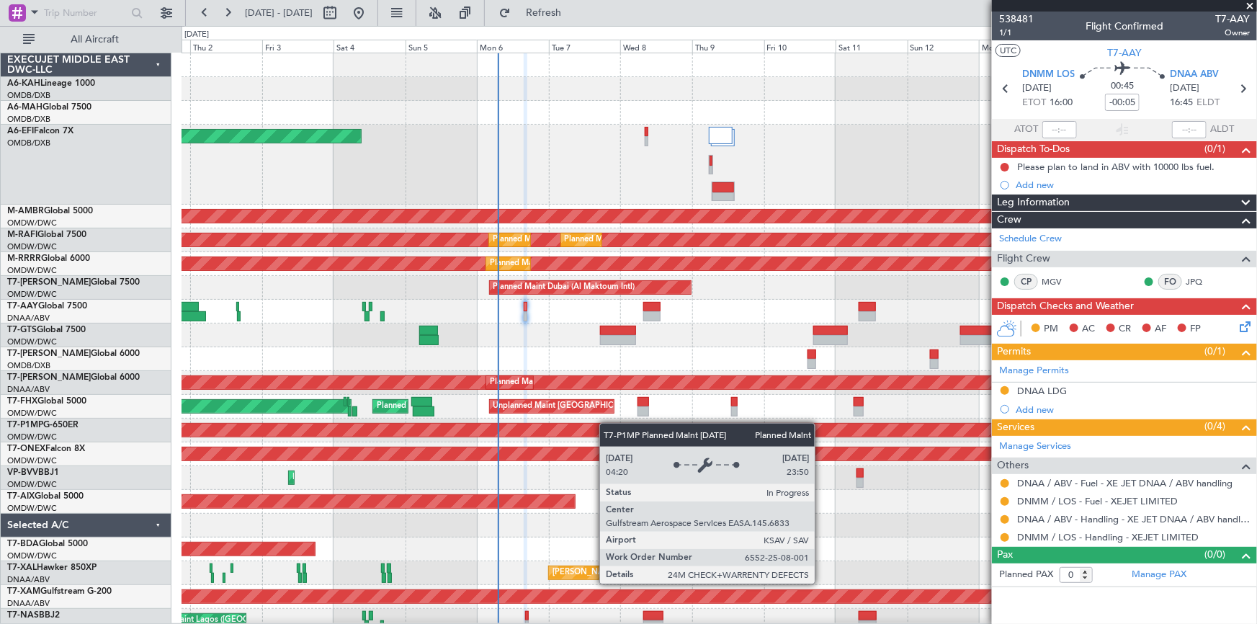
click at [591, 426] on div "Planned Maint Abu Dhabi (Al Bateen Executive) Planned Maint Dubai (Dubai Intl) …" at bounding box center [719, 342] width 1075 height 579
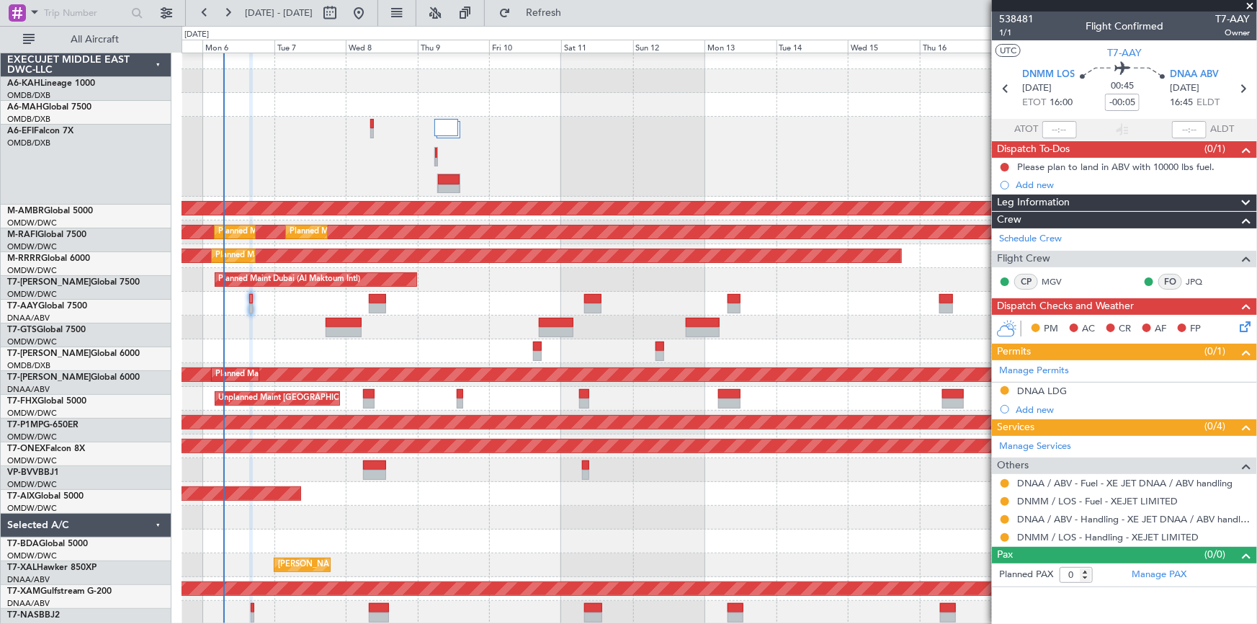
scroll to position [7, 0]
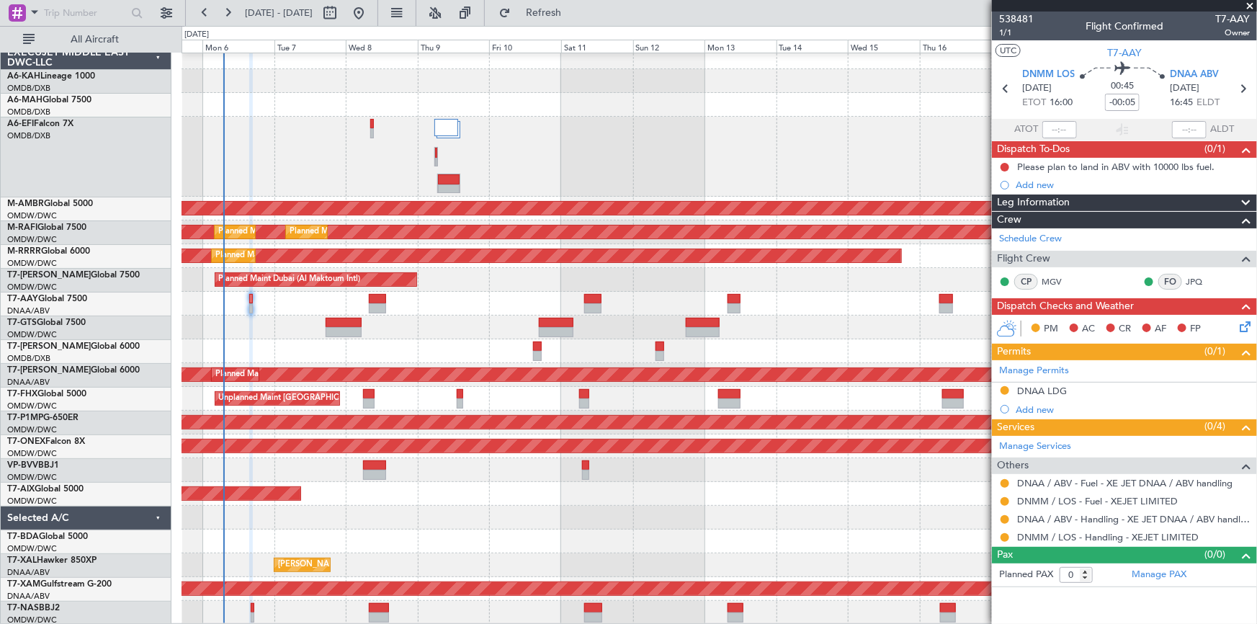
click at [534, 391] on div "Unplanned Maint Dubai (Al Maktoum Intl) Planned Maint Singapore (Seletar) Plann…" at bounding box center [719, 399] width 1075 height 24
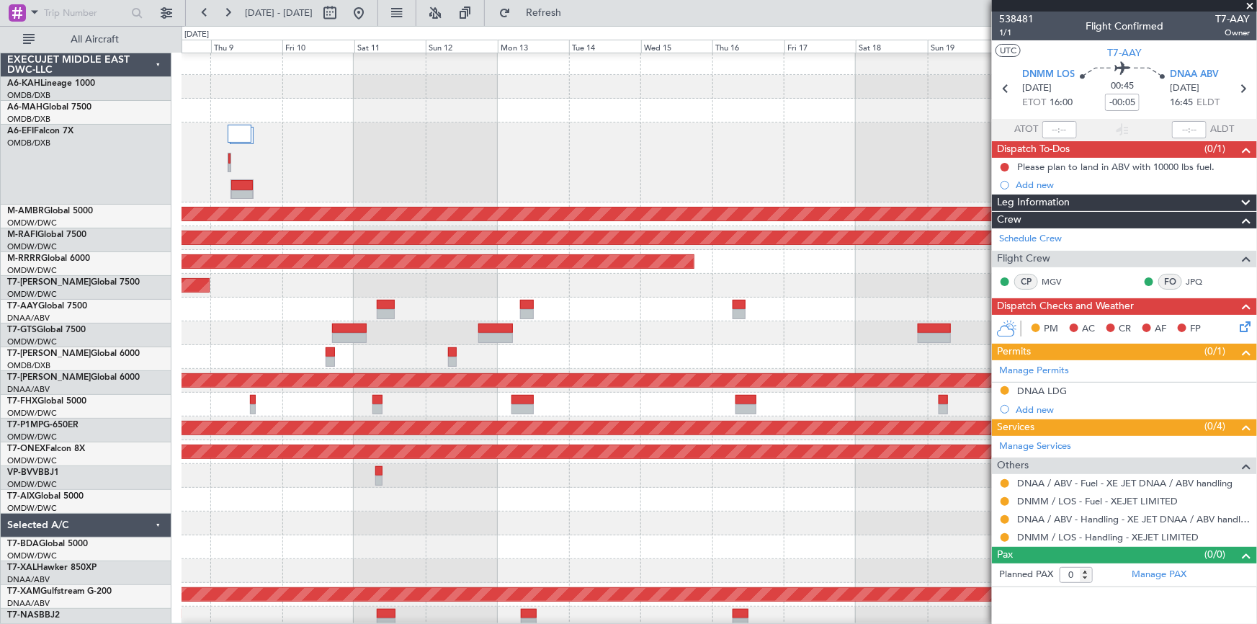
scroll to position [6, 0]
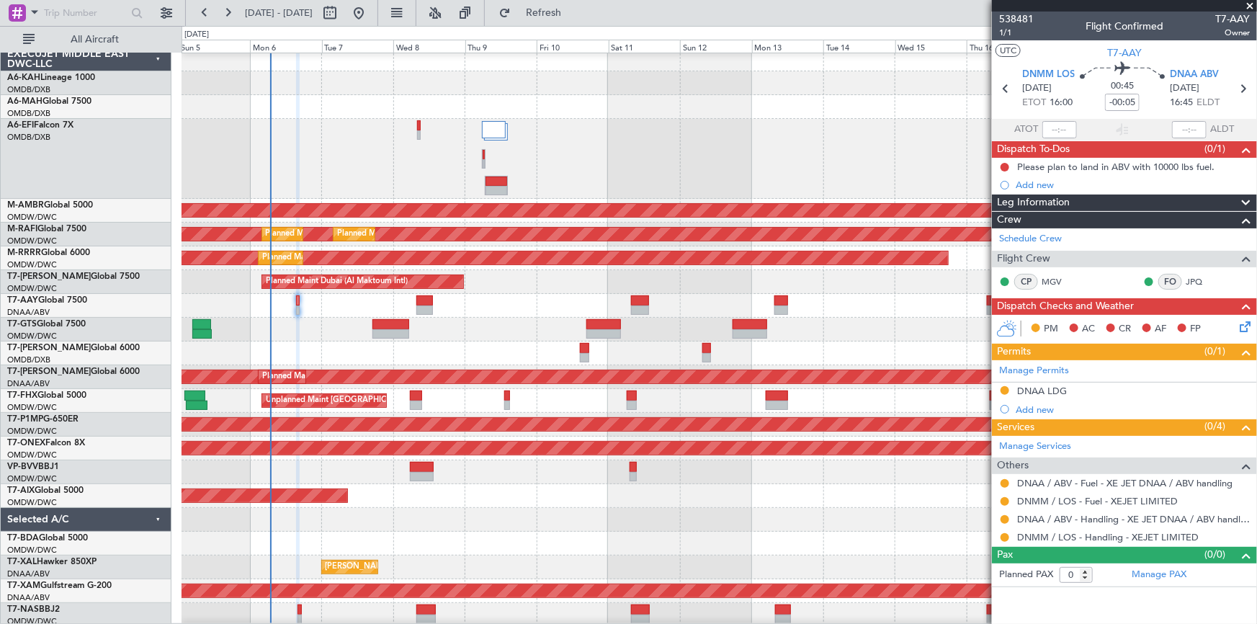
click at [573, 467] on div "Planned Maint Dubai (Al Maktoum Intl)" at bounding box center [719, 472] width 1075 height 24
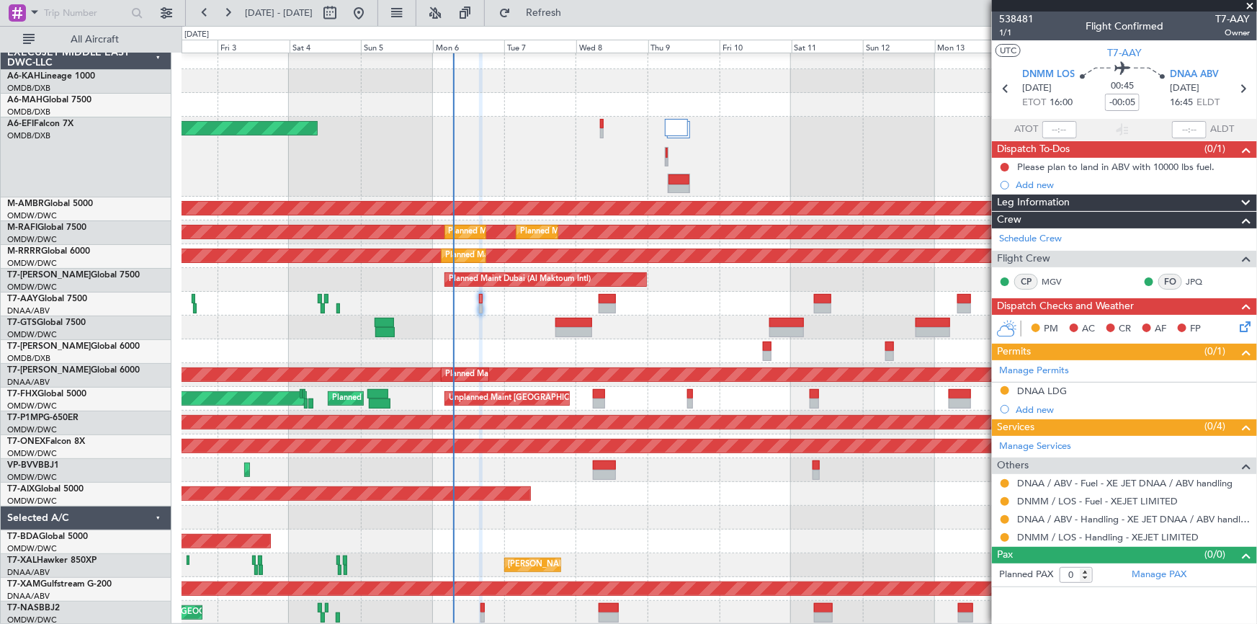
click at [488, 460] on div "Planned Maint Dubai (Al Maktoum Intl)" at bounding box center [719, 470] width 1075 height 24
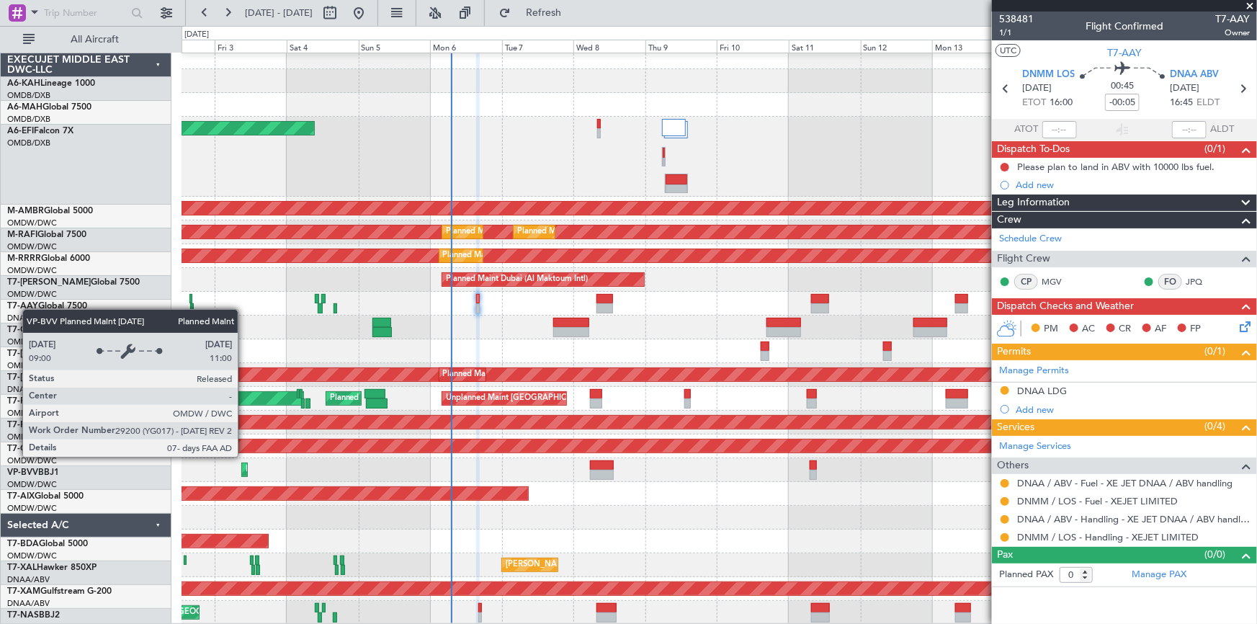
scroll to position [7, 0]
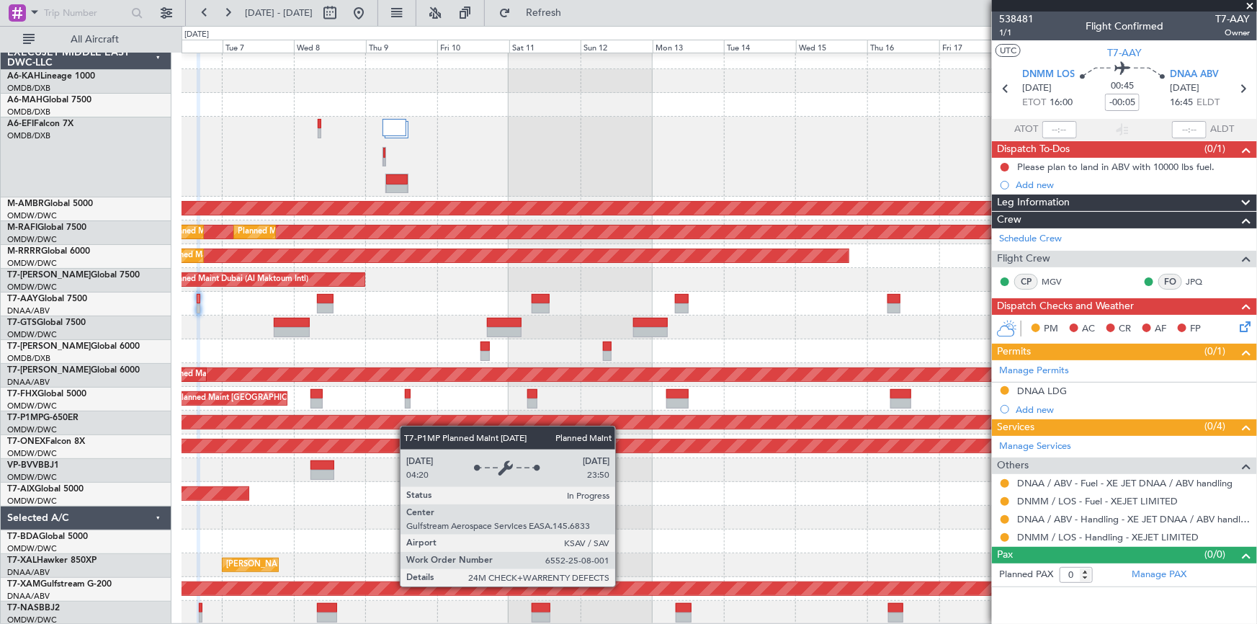
click at [372, 419] on div "AOG Maint [GEOGRAPHIC_DATA] (Dubai Intl) Planned Maint [GEOGRAPHIC_DATA] (Selet…" at bounding box center [719, 334] width 1075 height 579
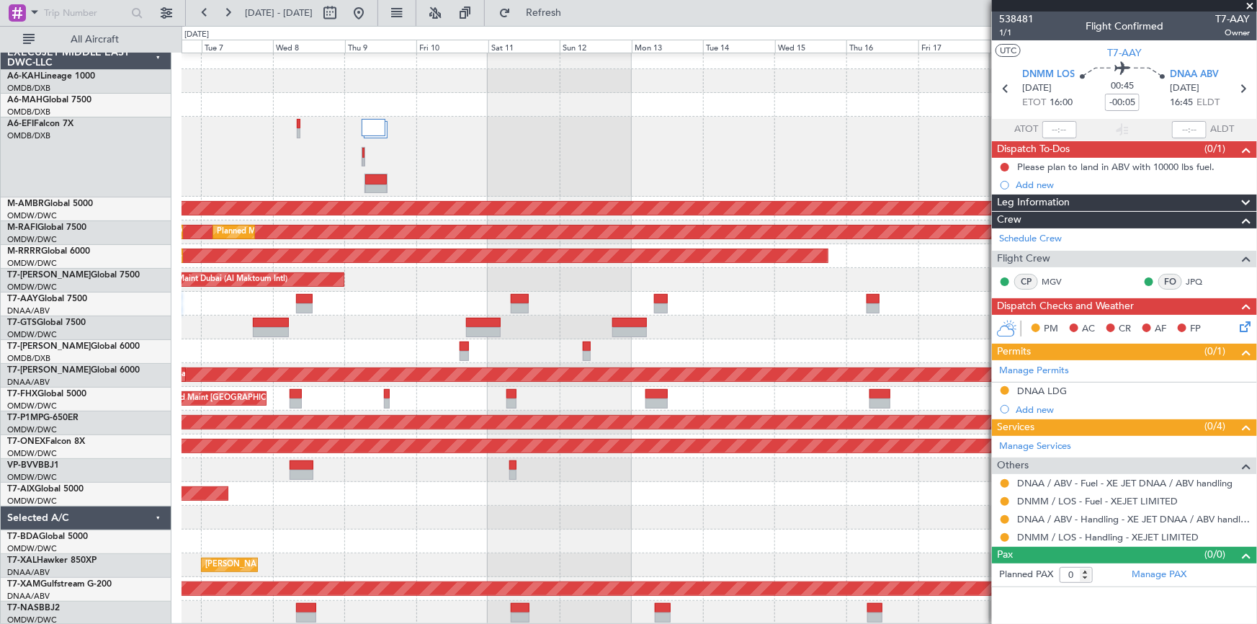
scroll to position [0, 0]
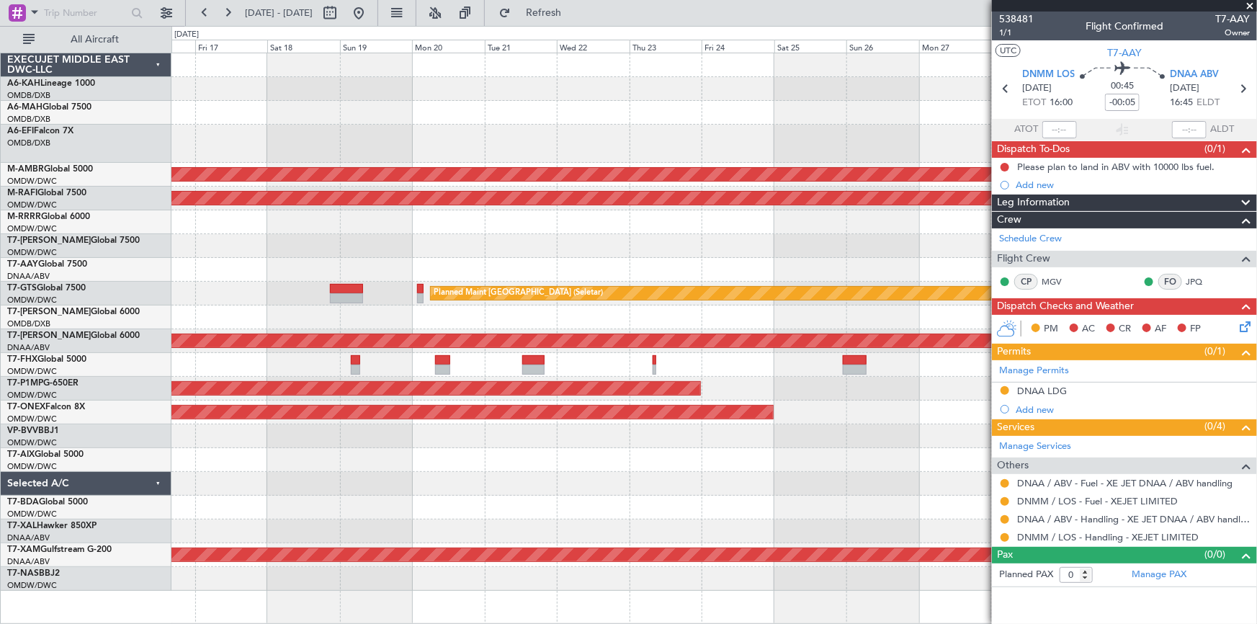
click at [610, 460] on div at bounding box center [714, 460] width 1086 height 24
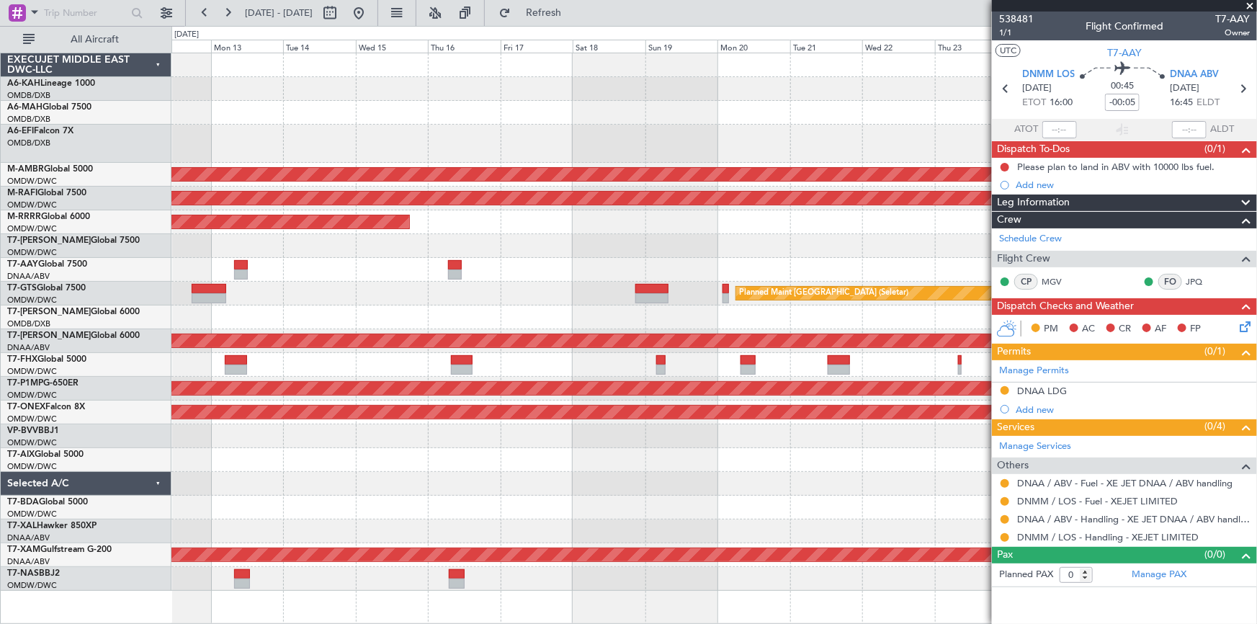
click at [761, 442] on div "Planned Maint [GEOGRAPHIC_DATA] (Seletar) Planned Maint [GEOGRAPHIC_DATA] (Al M…" at bounding box center [714, 321] width 1086 height 537
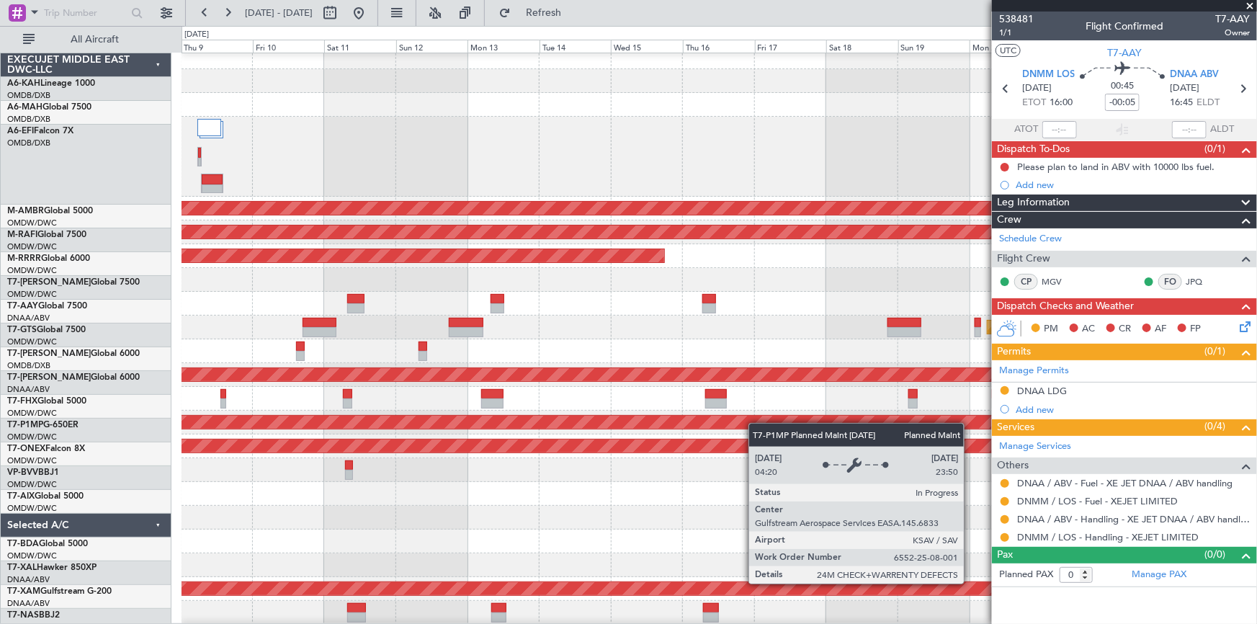
scroll to position [7, 0]
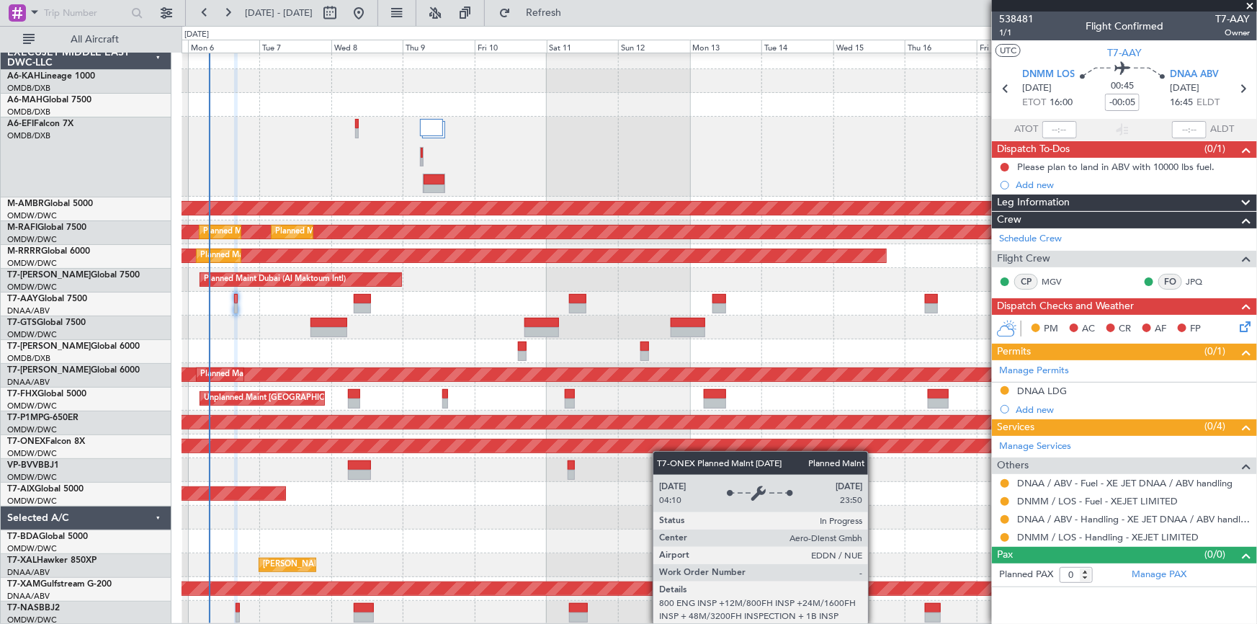
click at [702, 444] on div "AOG Maint [GEOGRAPHIC_DATA] (Dubai Intl) Planned Maint [GEOGRAPHIC_DATA] (Selet…" at bounding box center [719, 334] width 1075 height 579
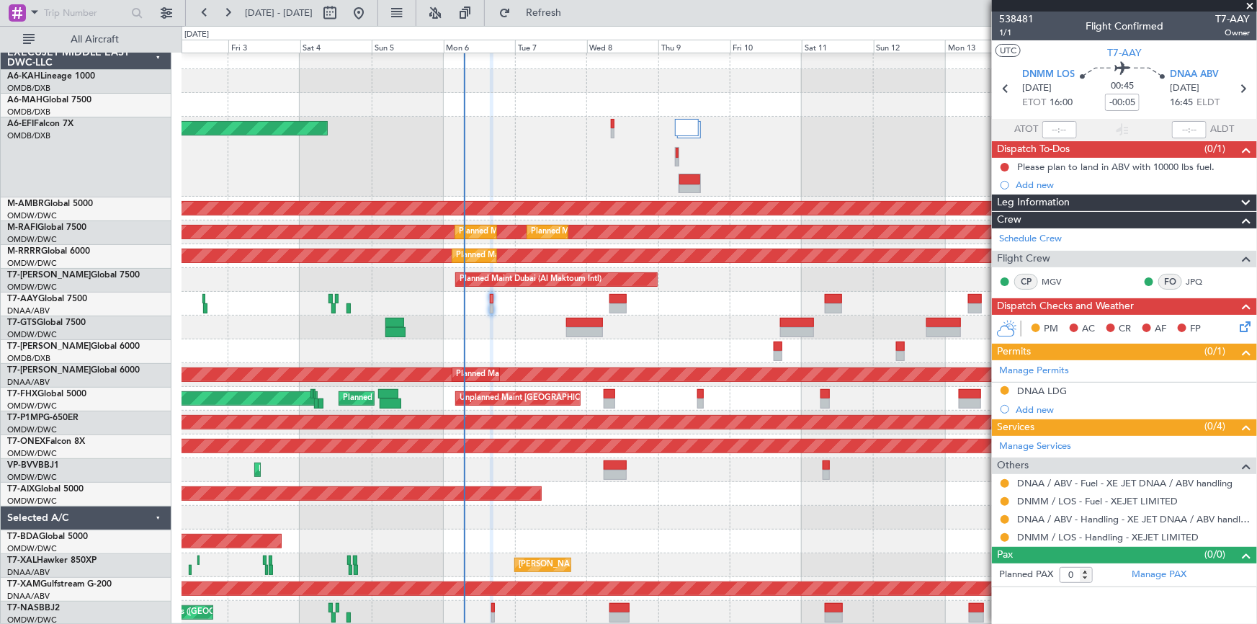
click at [517, 471] on div "Planned Maint Dubai (Al Maktoum Intl)" at bounding box center [719, 470] width 1075 height 24
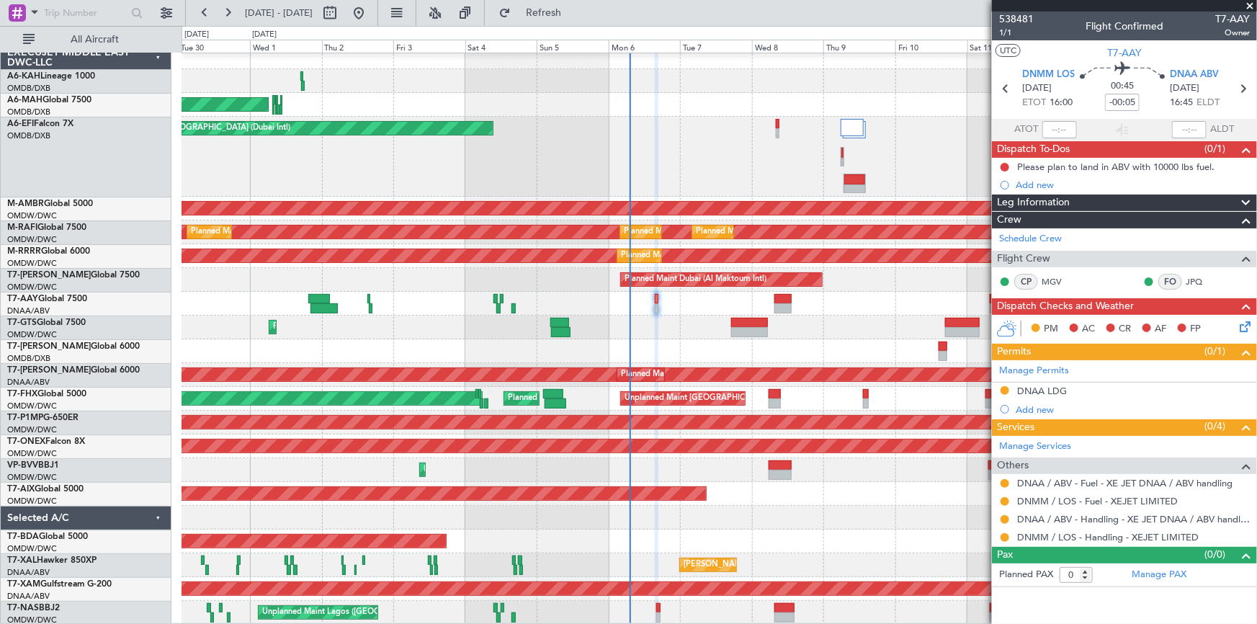
click at [460, 459] on div "Planned Maint Dubai (Al Maktoum Intl)" at bounding box center [719, 470] width 1075 height 24
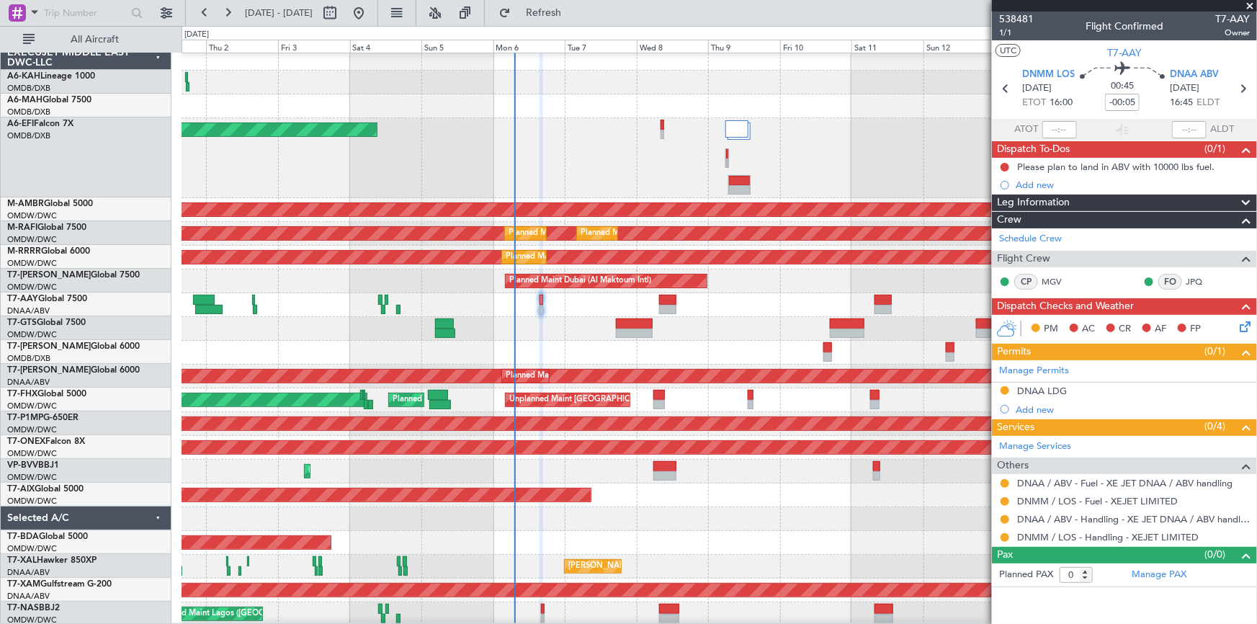
click at [373, 460] on div "Planned Maint Dubai (Al Maktoum Intl)" at bounding box center [719, 472] width 1075 height 24
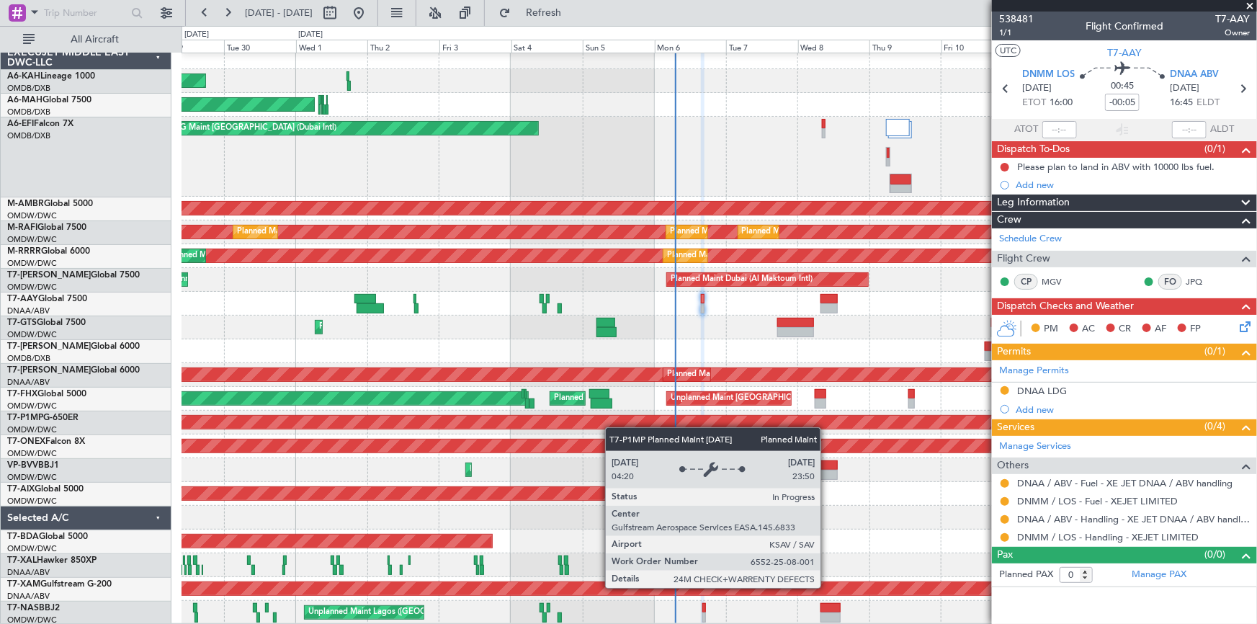
click at [619, 422] on div "Planned Maint [GEOGRAPHIC_DATA] (Al Bateen Executive) Planned Maint [GEOGRAPHIC…" at bounding box center [719, 334] width 1075 height 579
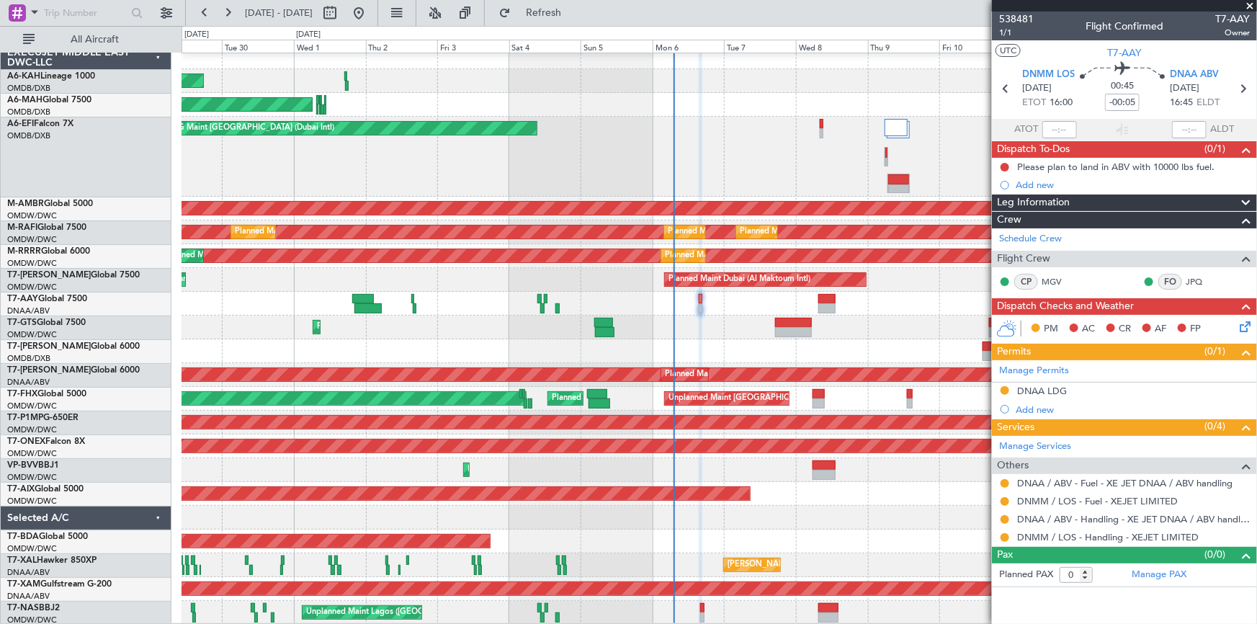
click at [586, 334] on div "Planned Maint [GEOGRAPHIC_DATA] (Al Bateen Executive) Planned Maint [GEOGRAPHIC…" at bounding box center [719, 334] width 1075 height 579
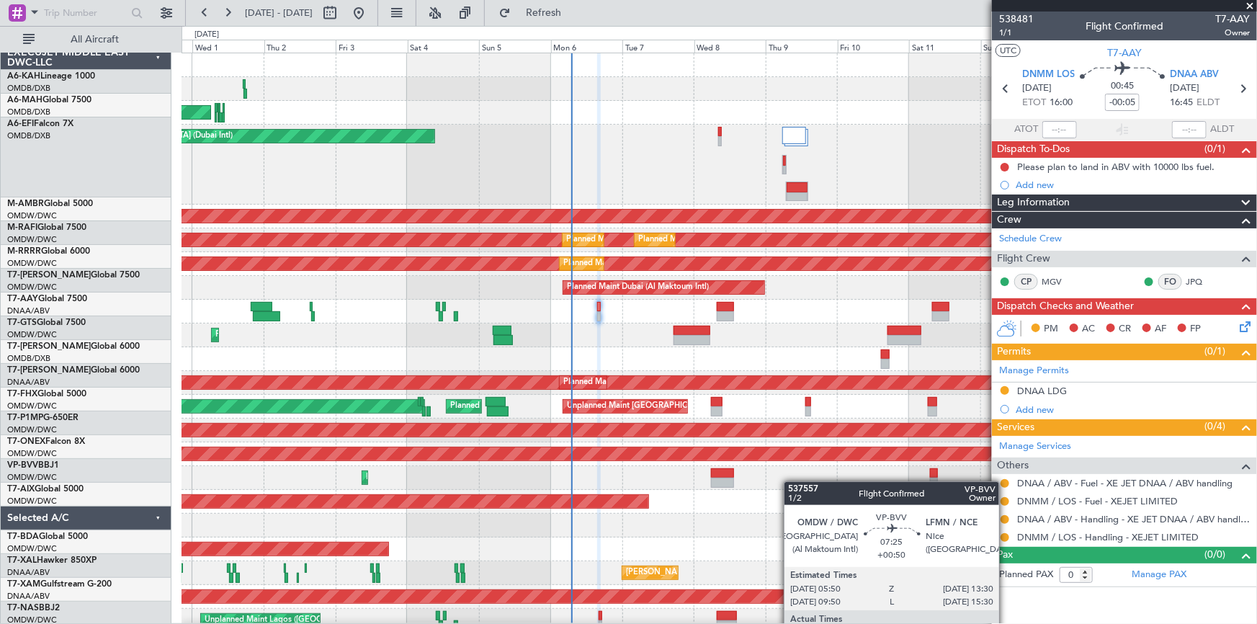
scroll to position [0, 0]
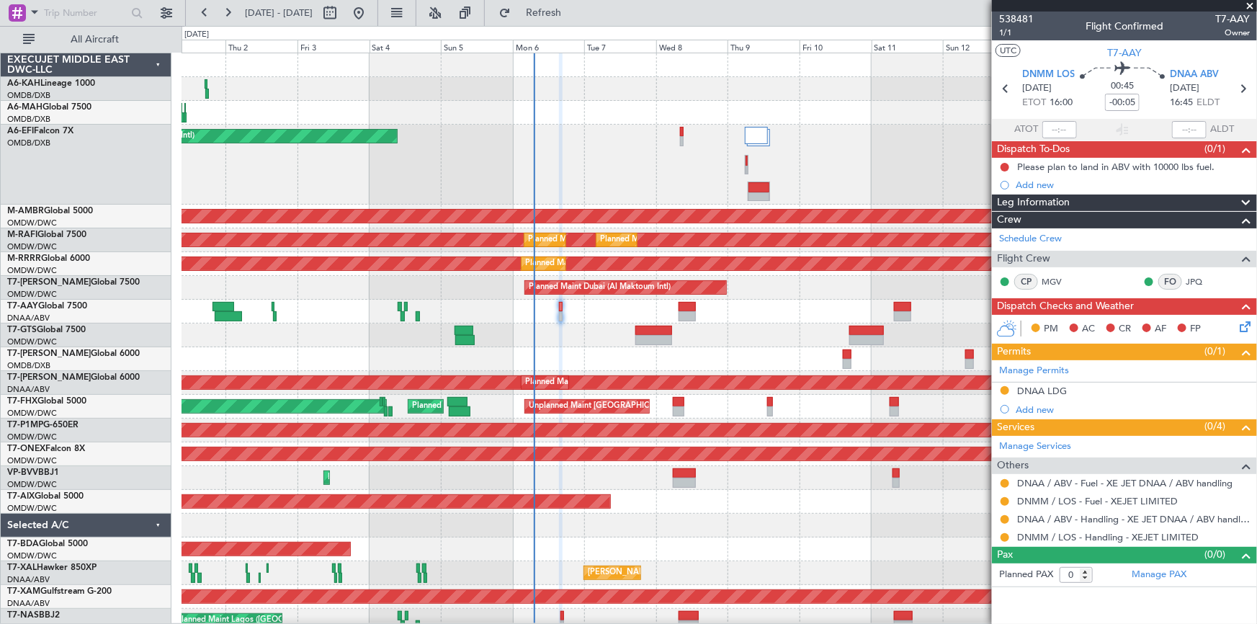
click at [702, 501] on div "Planned Maint [GEOGRAPHIC_DATA] (Al Bateen Executive) Planned Maint [GEOGRAPHIC…" at bounding box center [719, 342] width 1075 height 579
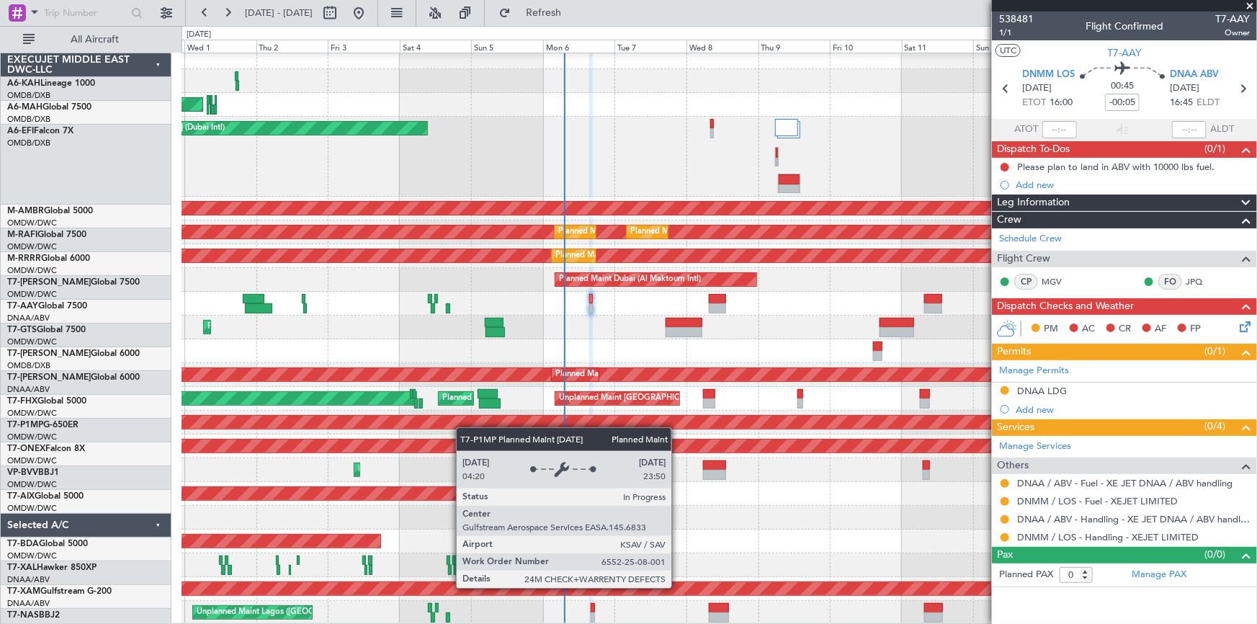
scroll to position [7, 0]
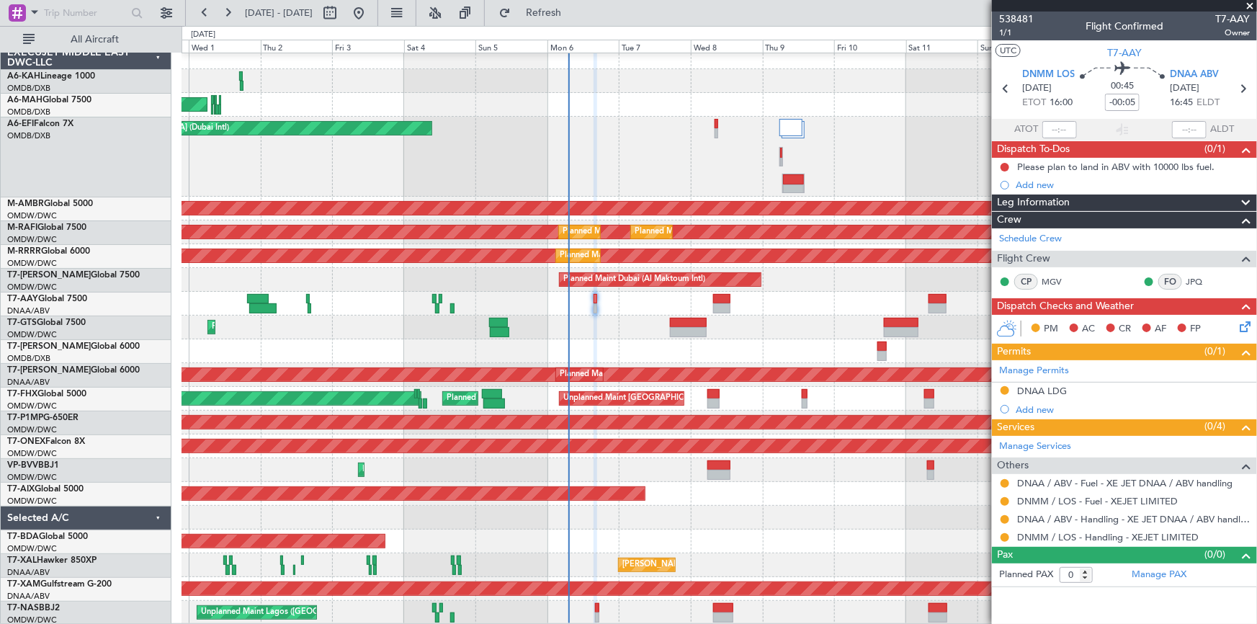
click at [470, 410] on div "Planned Maint [GEOGRAPHIC_DATA] (Al Bateen Executive) Planned Maint [GEOGRAPHIC…" at bounding box center [719, 334] width 1075 height 579
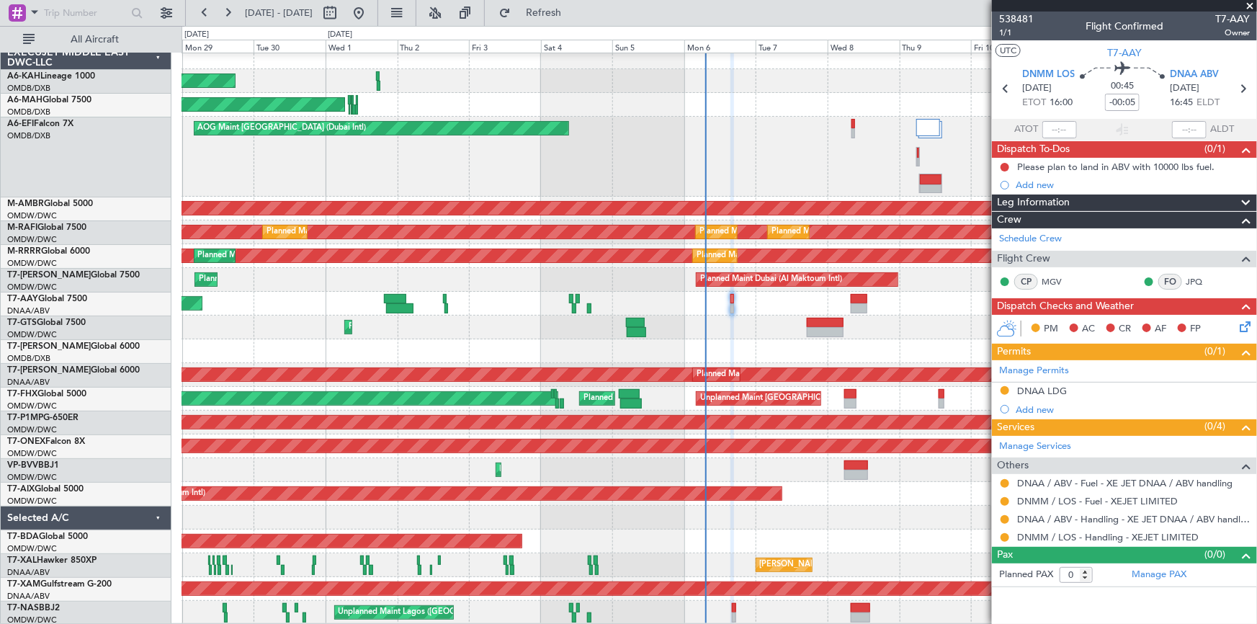
click at [808, 508] on div "Planned Maint Abu Dhabi (Al Bateen Executive) Planned Maint Dubai (Dubai Intl) …" at bounding box center [719, 334] width 1075 height 579
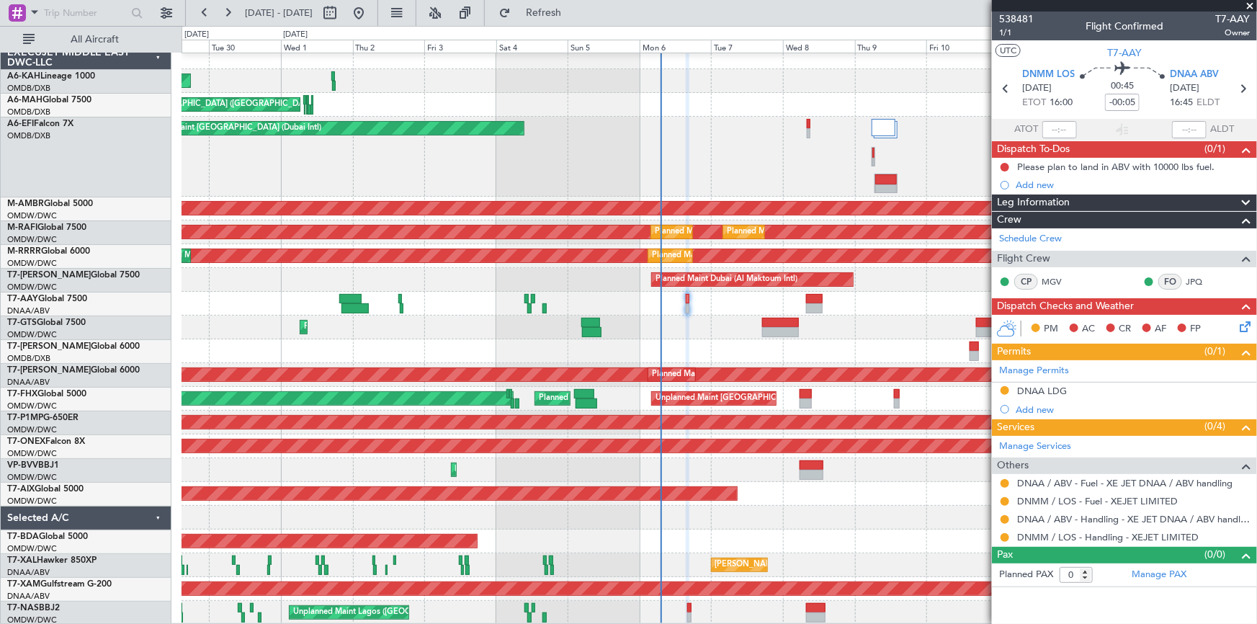
click at [621, 478] on div "Planned Maint Abu Dhabi (Al Bateen Executive) Planned Maint Dubai (Dubai Intl) …" at bounding box center [719, 334] width 1075 height 579
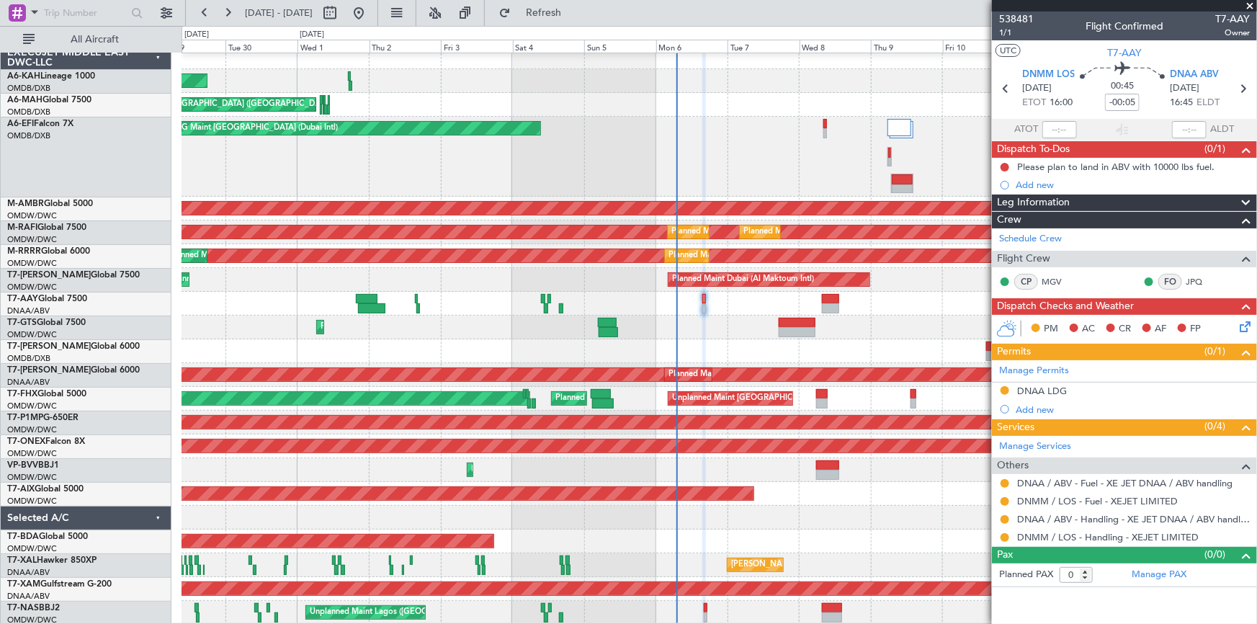
click at [547, 503] on div "Planned Maint Abu Dhabi (Al Bateen Executive) Planned Maint Dubai (Dubai Intl) …" at bounding box center [719, 334] width 1075 height 579
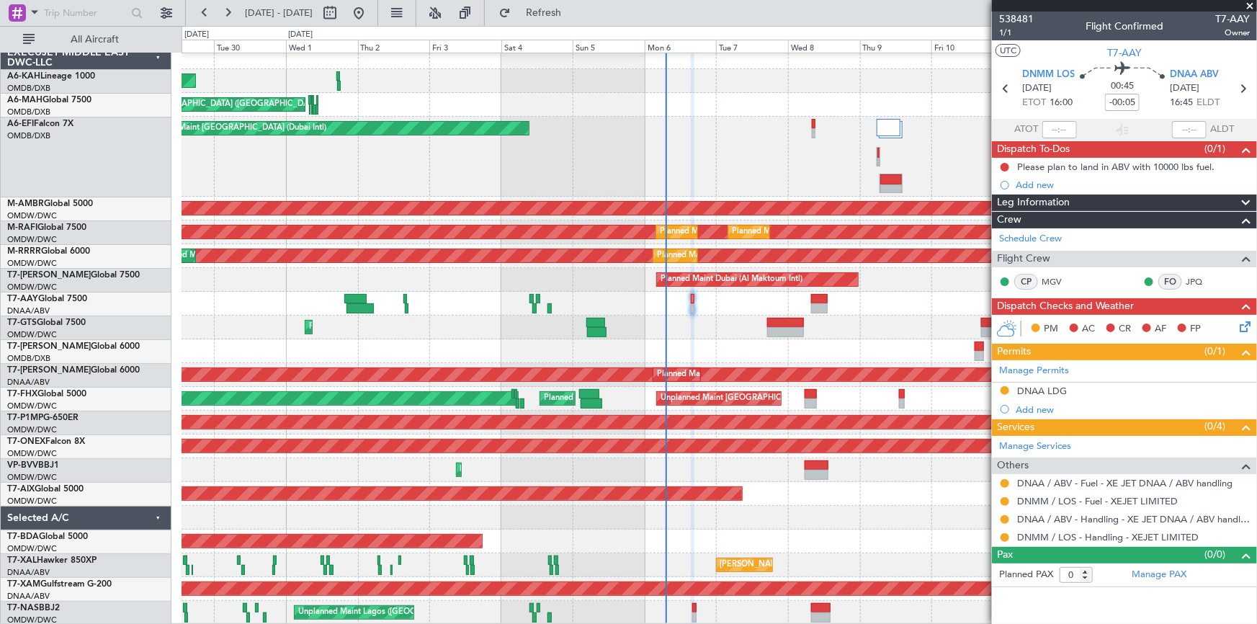
click at [630, 503] on div "Planned Maint Abu Dhabi (Al Bateen Executive) Planned Maint Dubai (Dubai Intl) …" at bounding box center [719, 334] width 1075 height 579
click at [785, 145] on div "AOG Maint [GEOGRAPHIC_DATA] (Dubai Intl)" at bounding box center [719, 157] width 1075 height 80
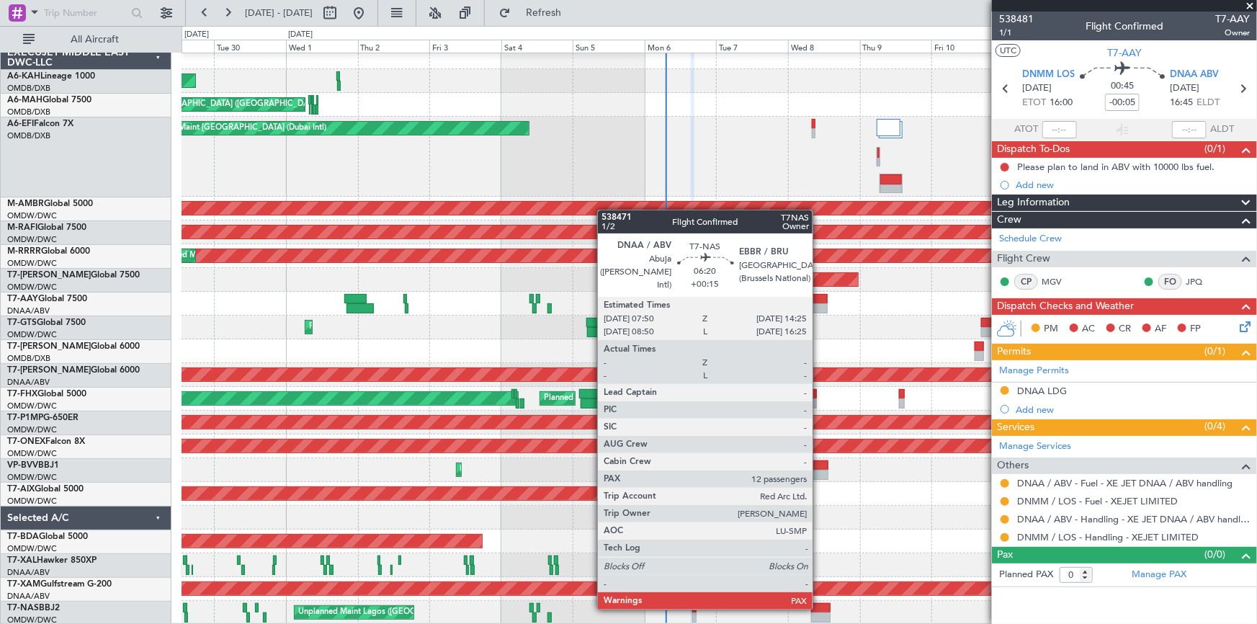
click at [820, 608] on div at bounding box center [821, 608] width 20 height 10
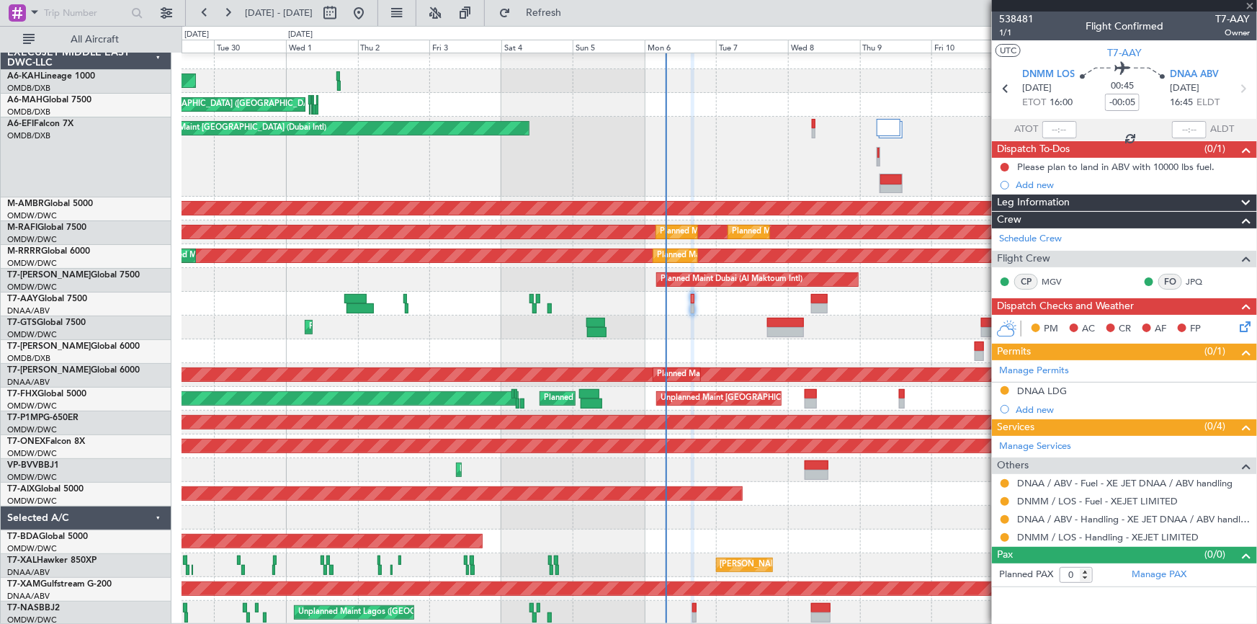
type input "+00:15"
type input "12"
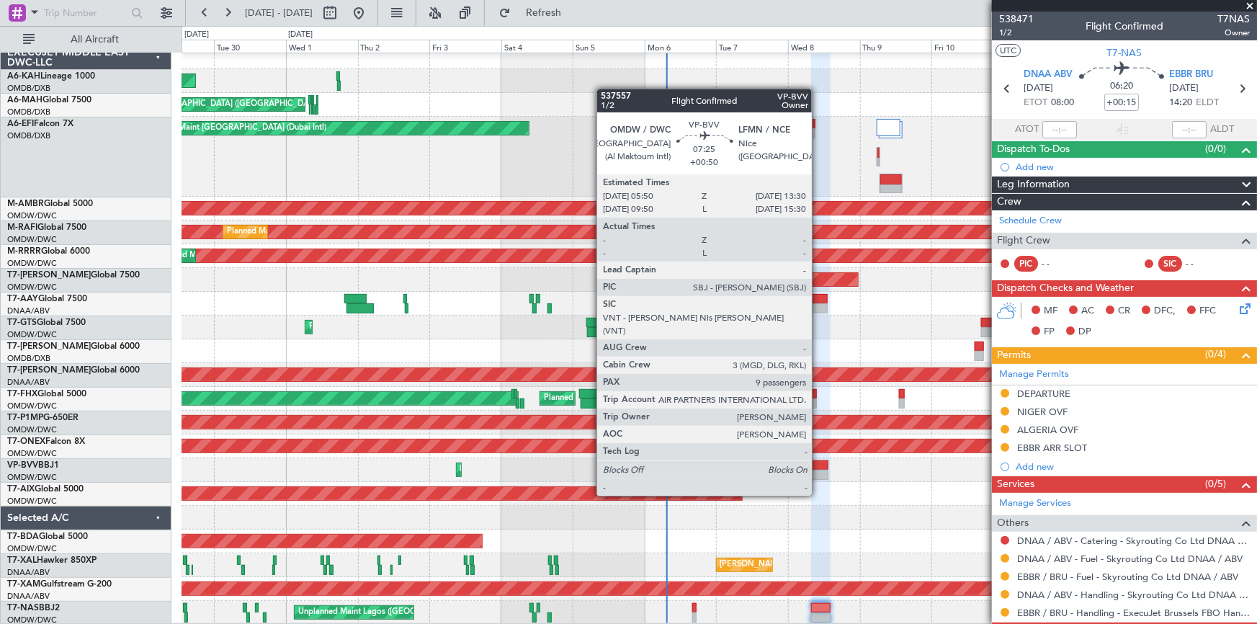
click at [821, 469] on div "Planned Maint Dubai (Al Maktoum Intl)" at bounding box center [719, 470] width 1075 height 24
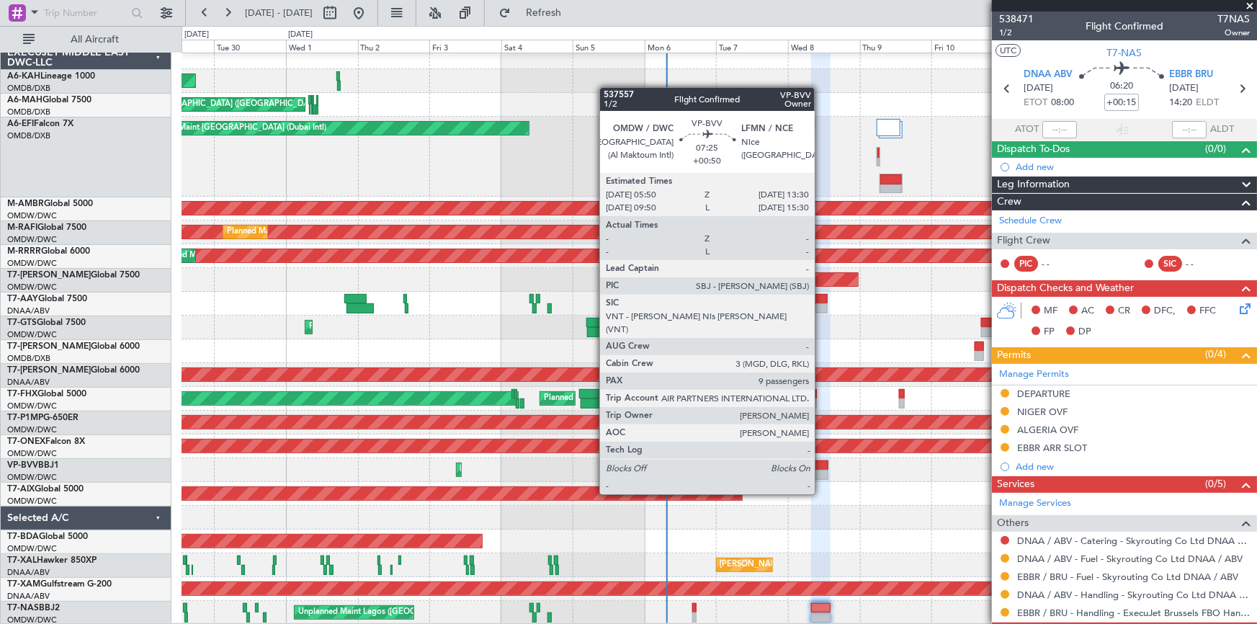
click at [821, 467] on div at bounding box center [816, 465] width 23 height 10
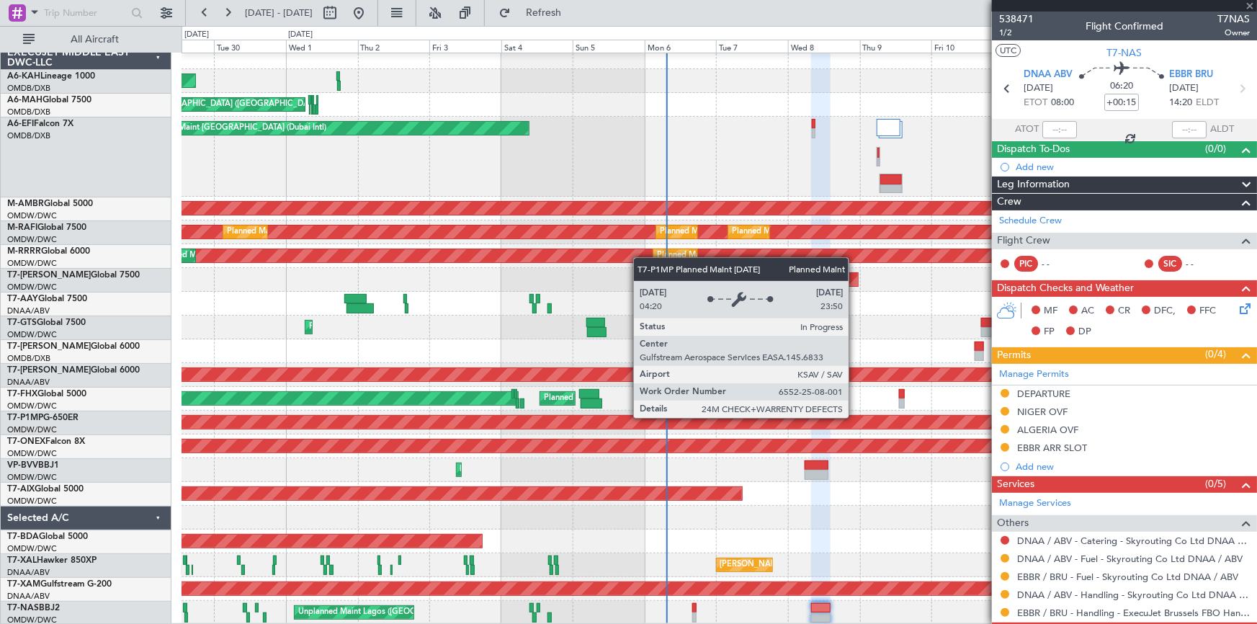
type input "+00:50"
type input "9"
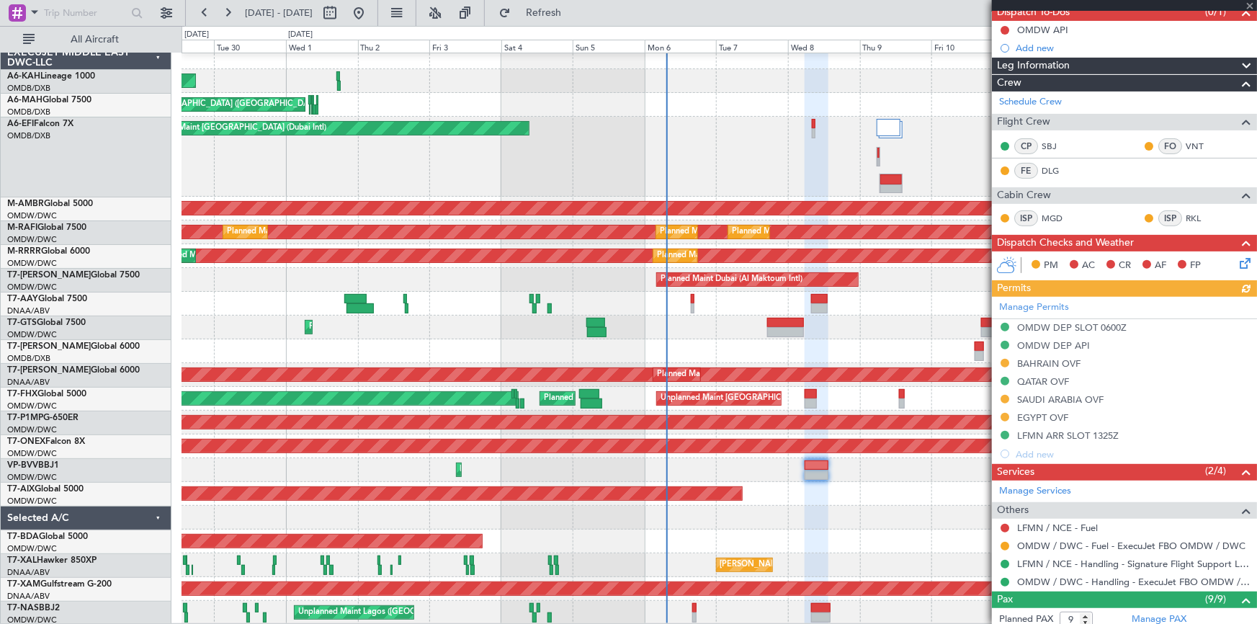
scroll to position [196, 0]
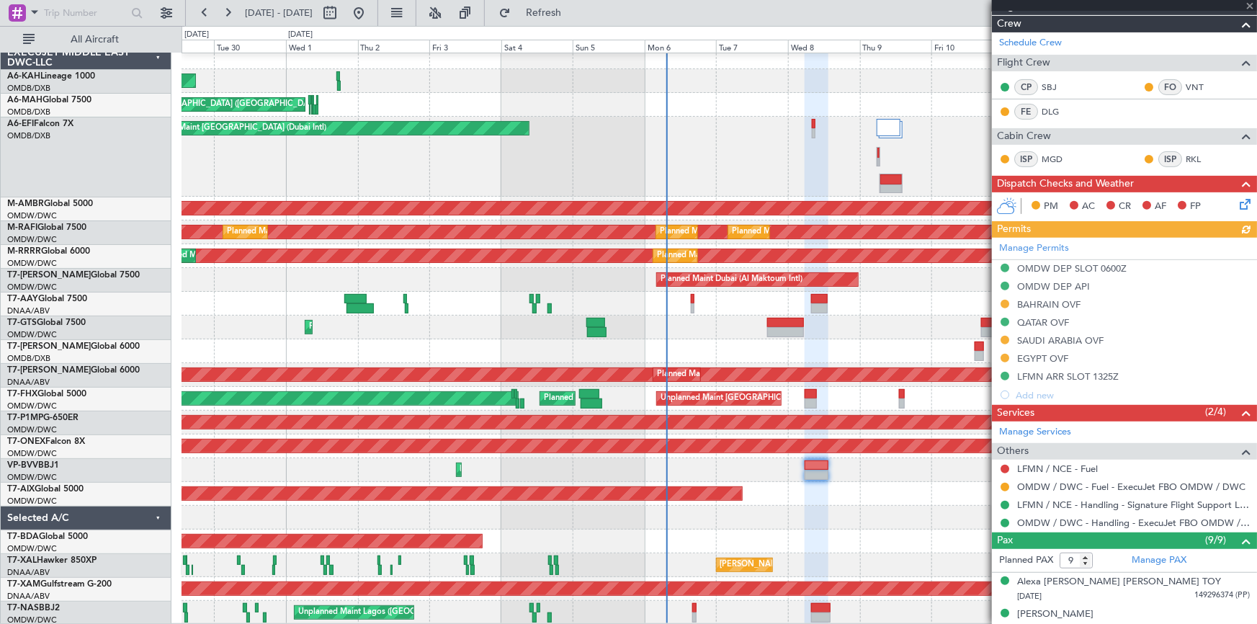
click at [1046, 308] on div "Manage Permits OMDW DEP SLOT 0600Z OMDW DEP API BAHRAIN OVF QATAR OVF SAUDI ARA…" at bounding box center [1124, 321] width 265 height 166
drag, startPoint x: 1046, startPoint y: 300, endPoint x: 1017, endPoint y: 305, distance: 29.3
click at [1041, 301] on div "Manage Permits OMDW DEP SLOT 0600Z OMDW DEP API BAHRAIN OVF QATAR OVF SAUDI ARA…" at bounding box center [1124, 321] width 265 height 166
click at [1049, 300] on div "Manage Permits OMDW DEP SLOT 0600Z OMDW DEP API BAHRAIN OVF QATAR OVF SAUDI ARA…" at bounding box center [1124, 321] width 265 height 166
click at [1064, 303] on div "Manage Permits OMDW DEP SLOT 0600Z OMDW DEP API BAHRAIN OVF QATAR OVF SAUDI ARA…" at bounding box center [1124, 321] width 265 height 166
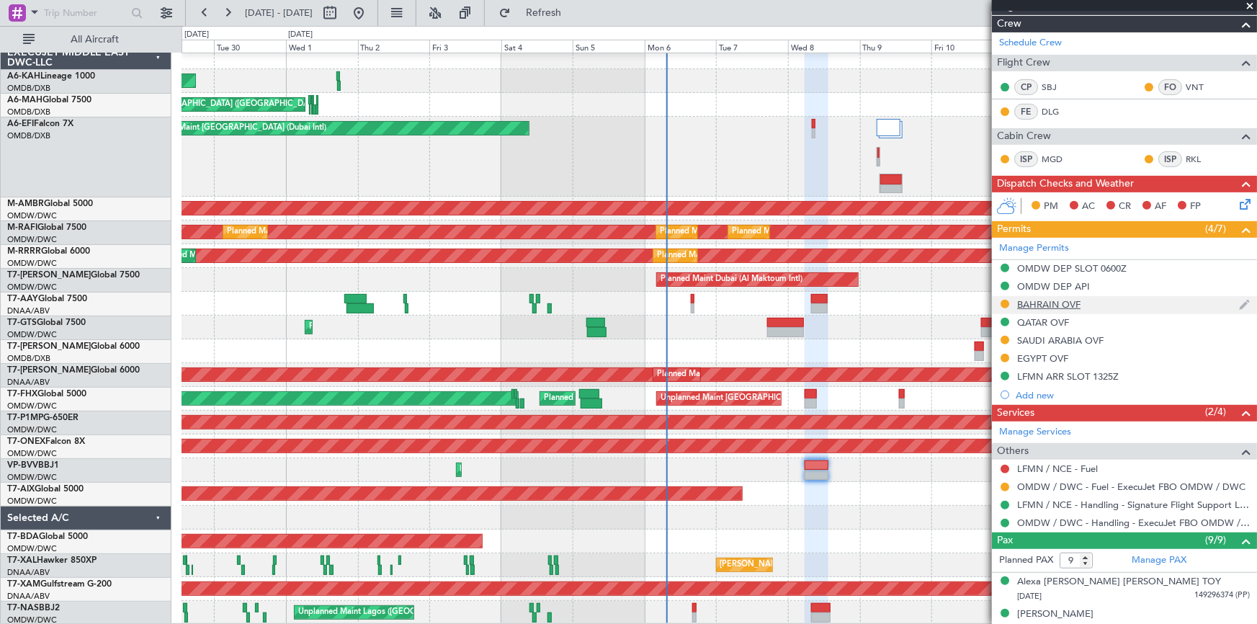
click at [1032, 305] on div "BAHRAIN OVF" at bounding box center [1048, 304] width 63 height 12
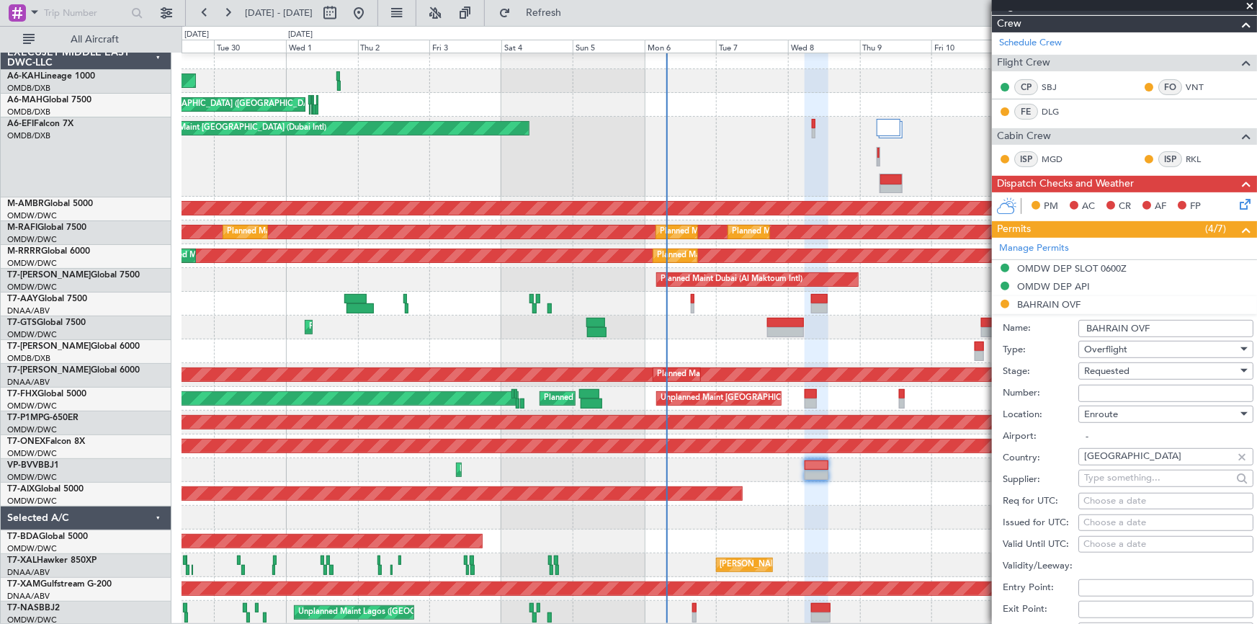
click at [1127, 395] on input "Number:" at bounding box center [1165, 393] width 175 height 17
paste input "AT/P/25-10/ON/000313"
type input "AT/P/25-10/ON/000313"
click at [1120, 372] on span "Requested" at bounding box center [1106, 370] width 45 height 13
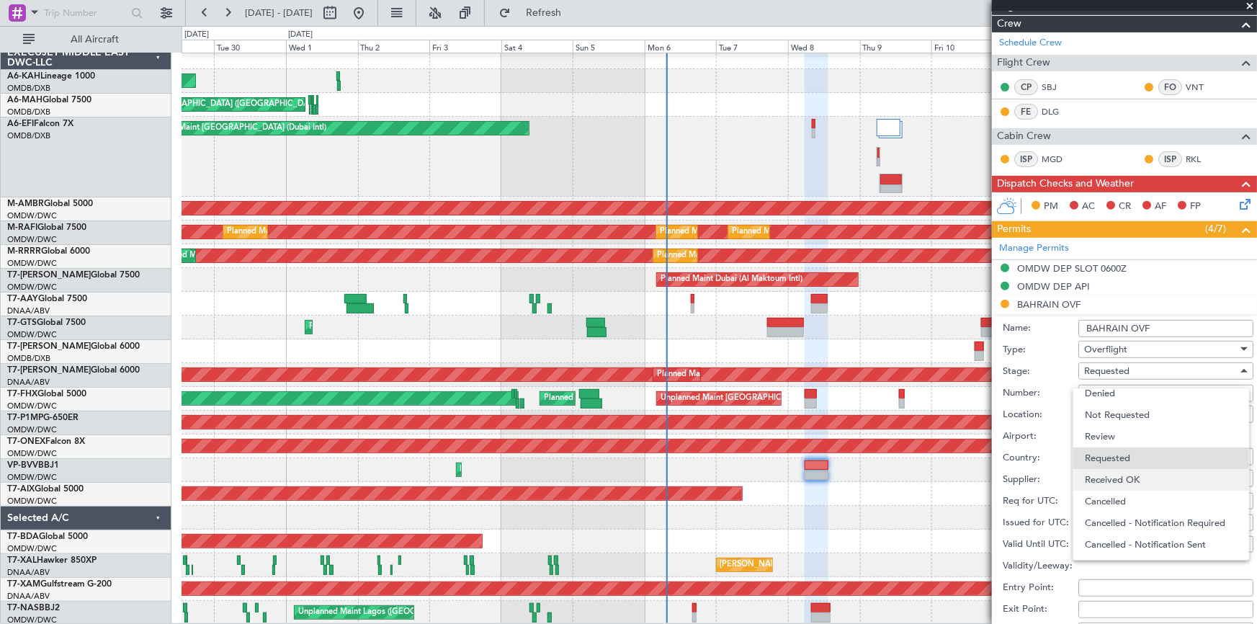
click at [1136, 475] on span "Received OK" at bounding box center [1161, 480] width 153 height 22
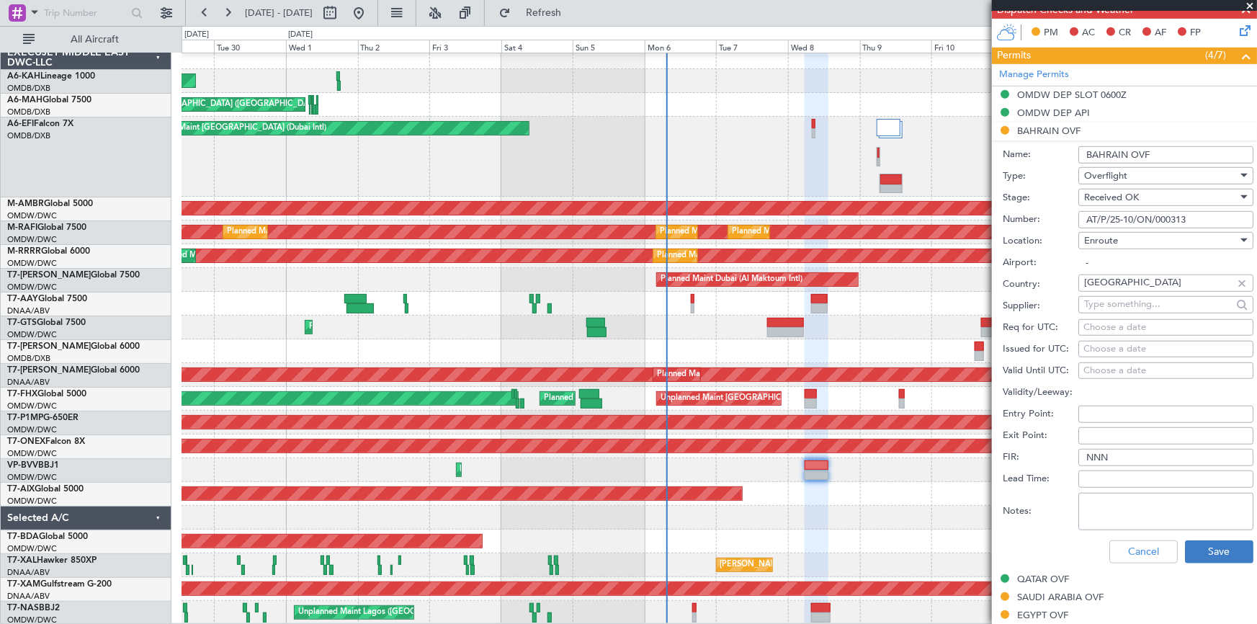
scroll to position [458, 0]
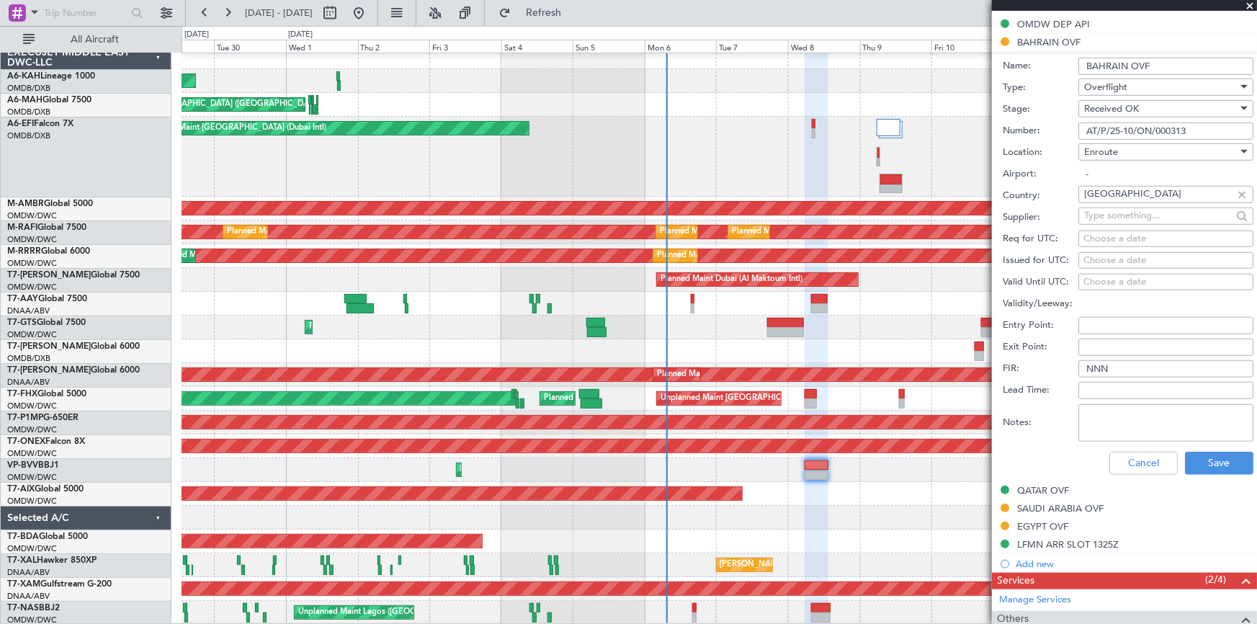
click at [1160, 419] on textarea "Notes:" at bounding box center [1165, 422] width 175 height 37
type textarea "v1 JBS 08OCT"
click at [1212, 467] on button "Save" at bounding box center [1219, 463] width 68 height 23
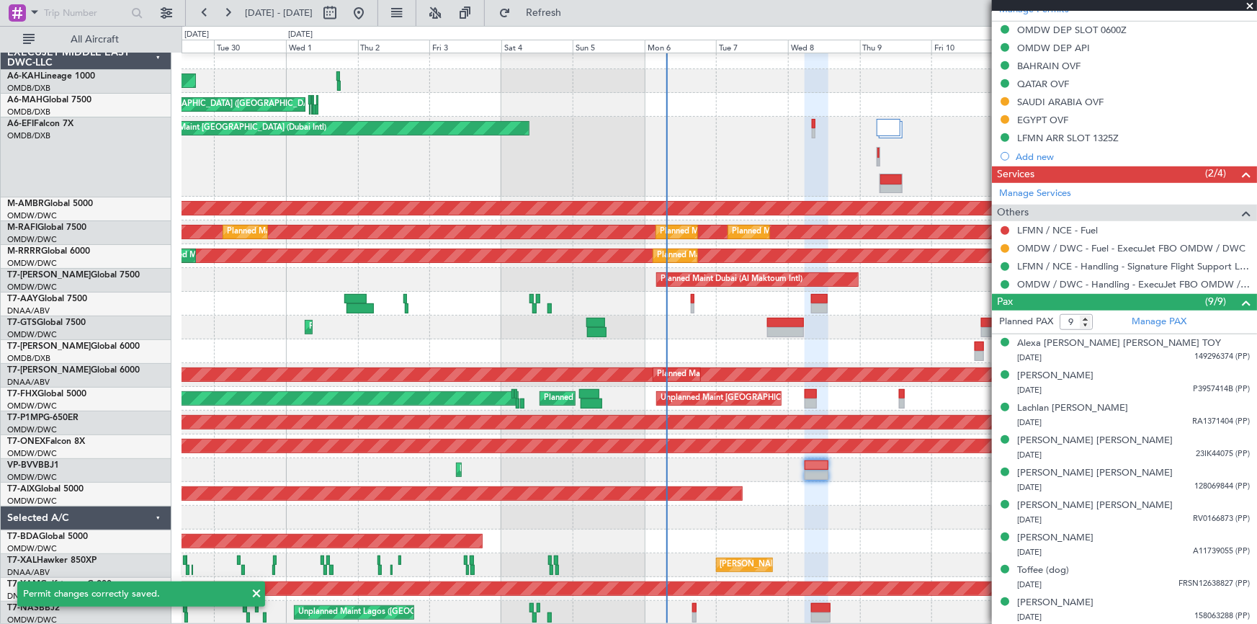
scroll to position [303, 0]
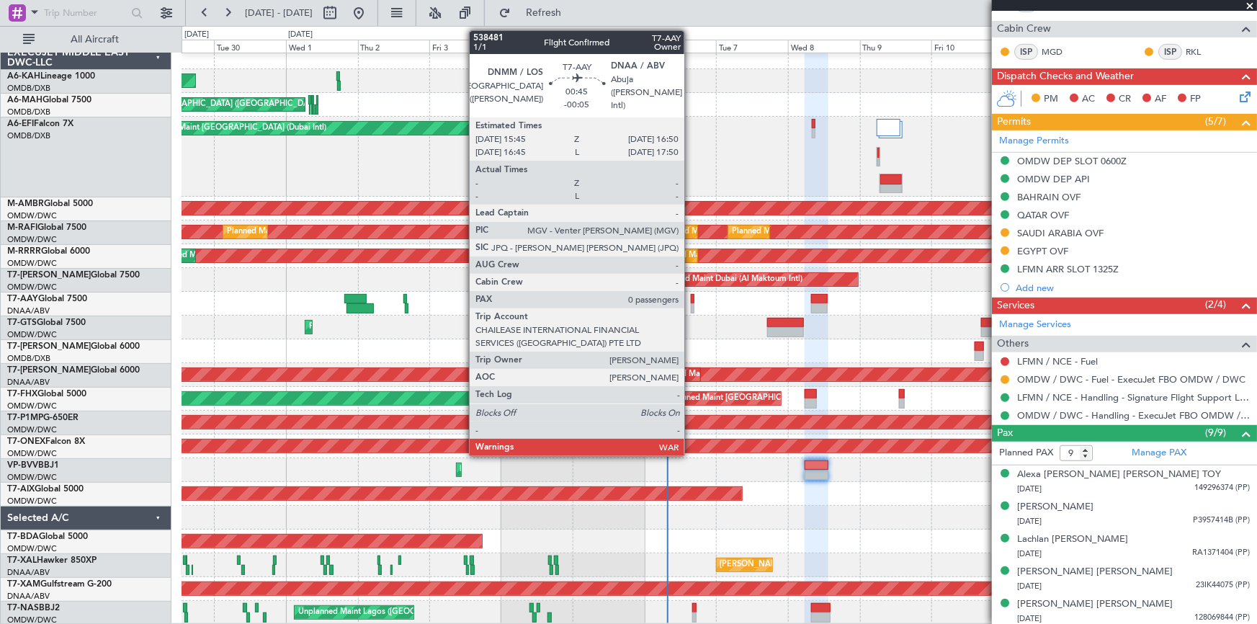
click at [691, 297] on div at bounding box center [693, 299] width 4 height 10
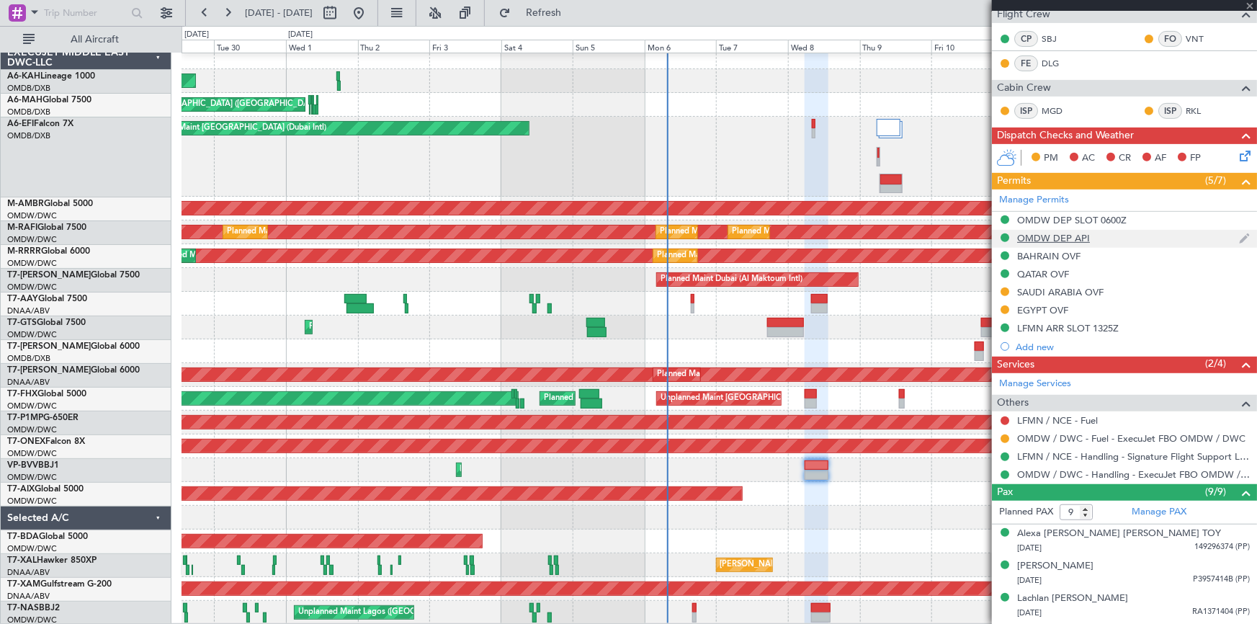
scroll to position [0, 0]
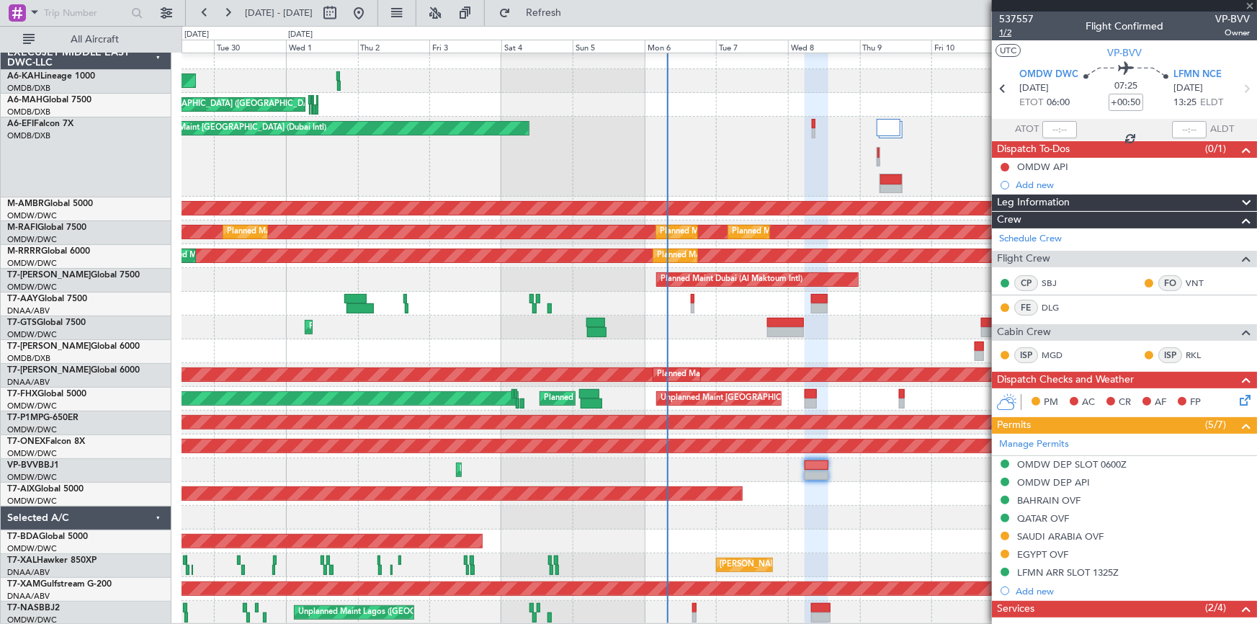
type input "-00:05"
type input "0"
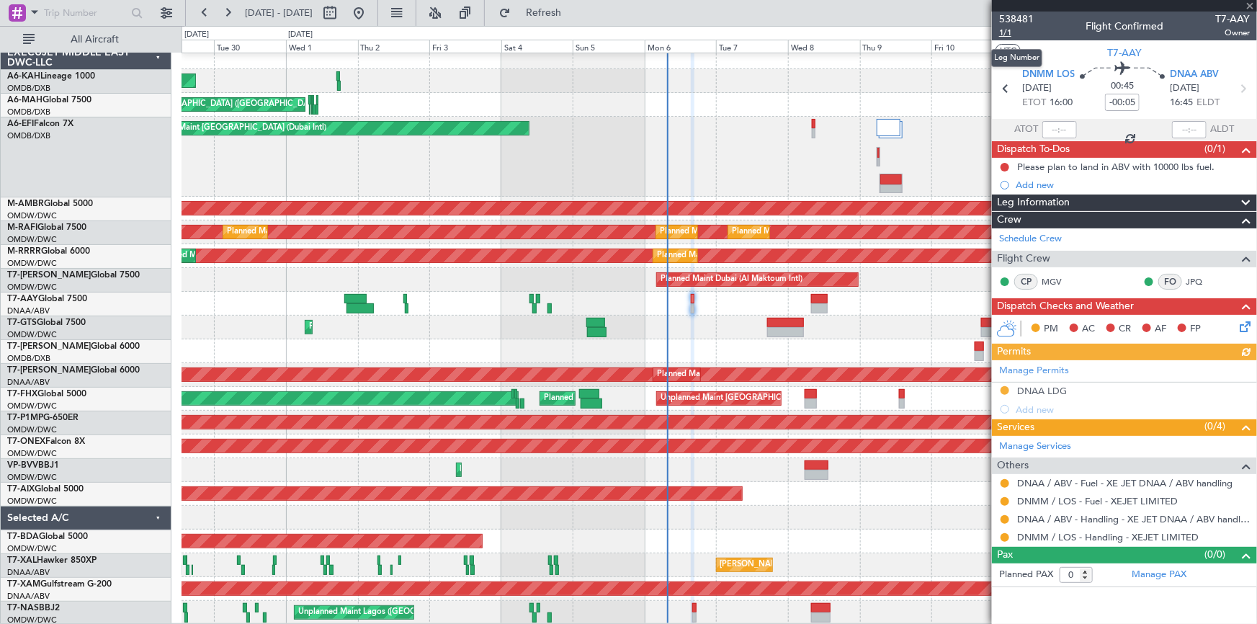
click at [1006, 35] on span "1/1" at bounding box center [1016, 33] width 35 height 12
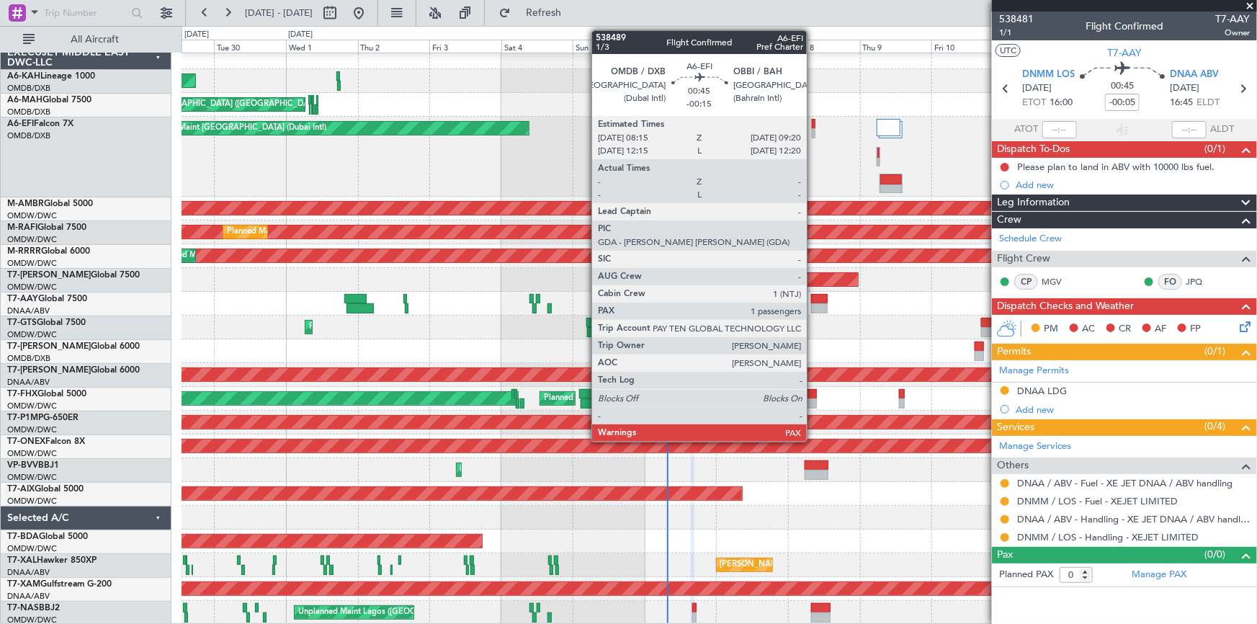
click at [813, 123] on div at bounding box center [814, 124] width 4 height 10
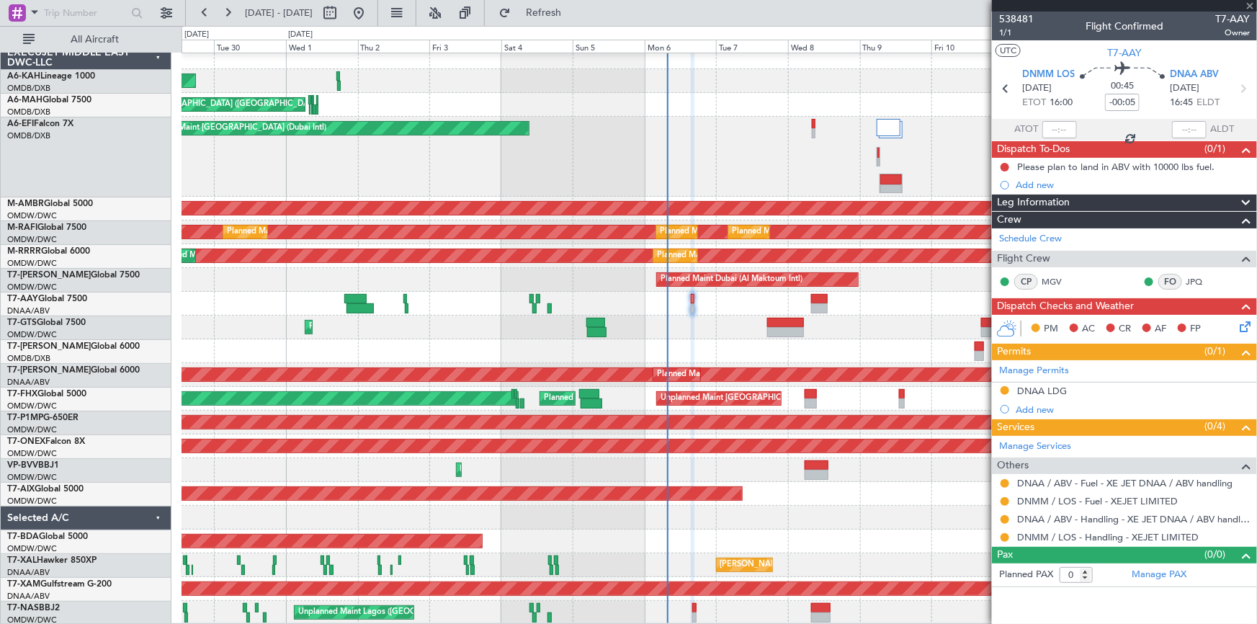
type input "-00:15"
type input "3"
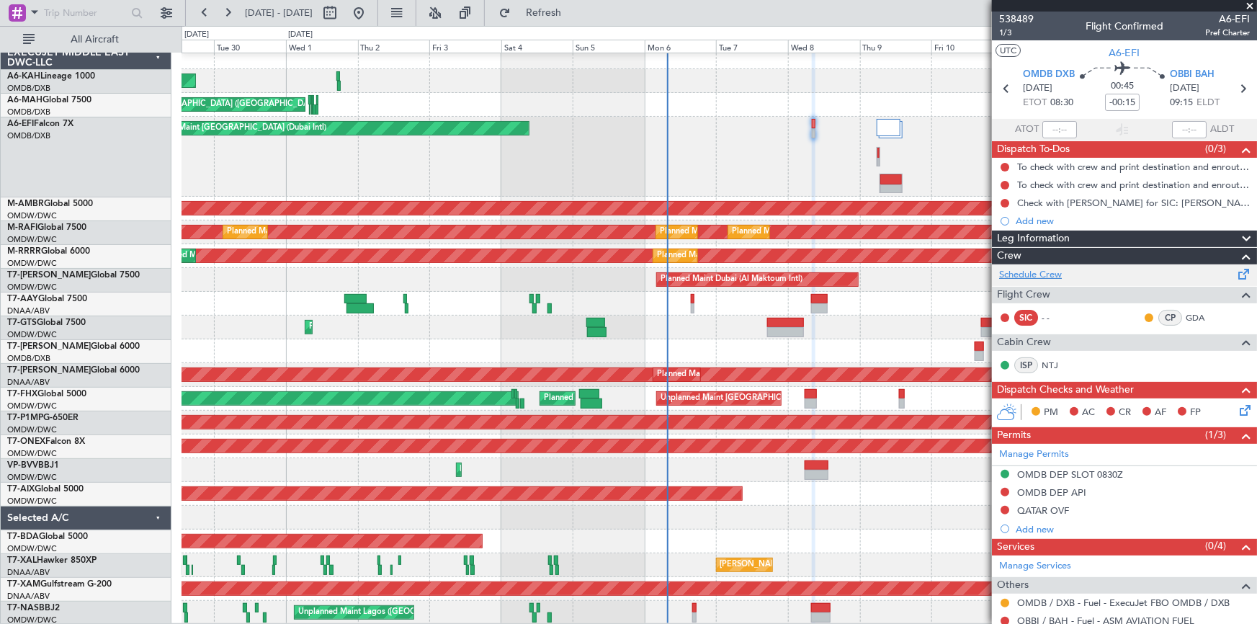
click at [1029, 276] on link "Schedule Crew" at bounding box center [1030, 275] width 63 height 14
click at [1008, 30] on span "1/3" at bounding box center [1016, 33] width 35 height 12
click at [1037, 274] on link "Schedule Crew" at bounding box center [1030, 275] width 63 height 14
drag, startPoint x: 583, startPoint y: 14, endPoint x: 583, endPoint y: 54, distance: 39.6
click at [574, 16] on span "Refresh" at bounding box center [544, 13] width 61 height 10
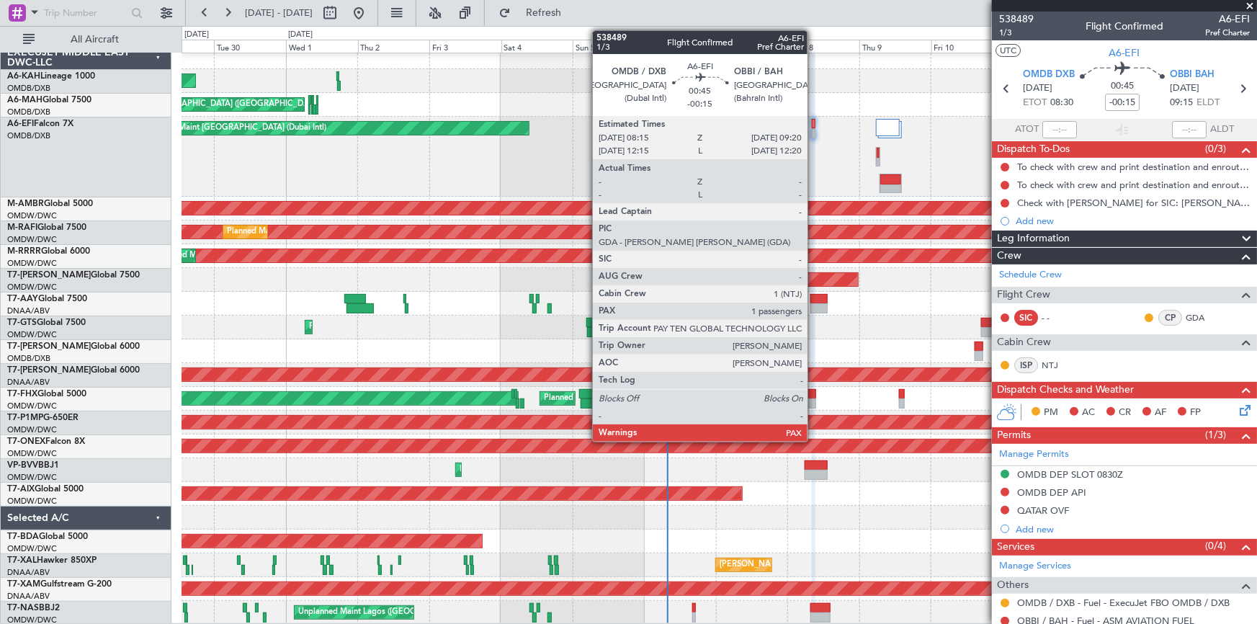
click at [814, 123] on div at bounding box center [814, 124] width 4 height 10
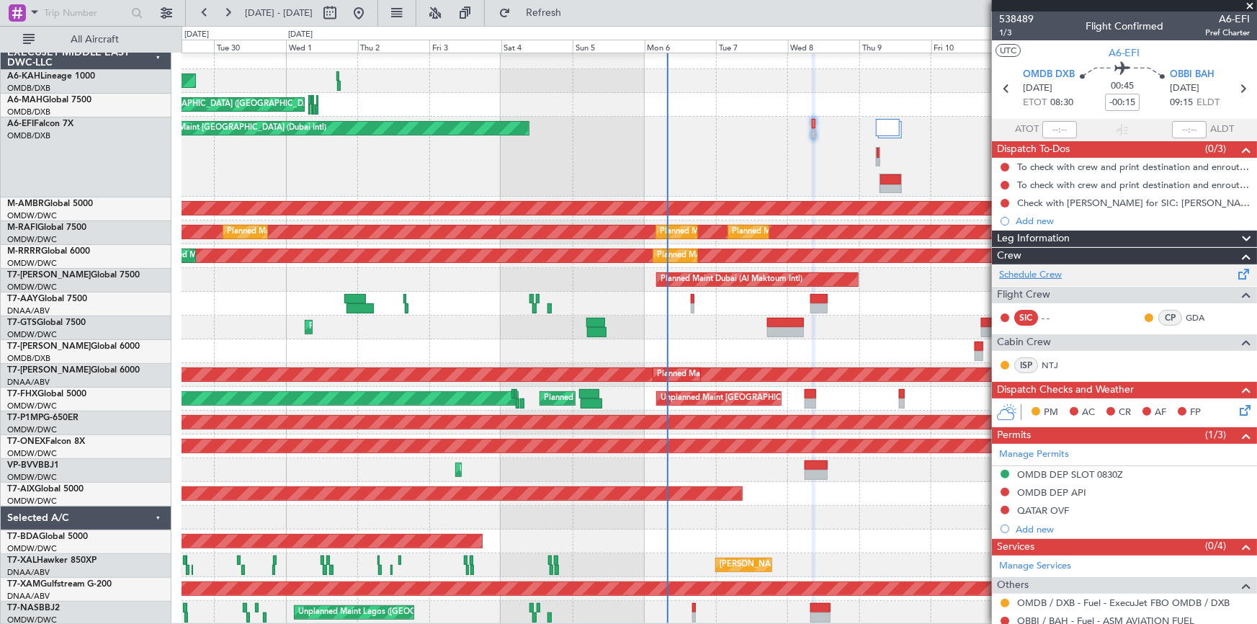
click at [1037, 278] on link "Schedule Crew" at bounding box center [1030, 275] width 63 height 14
click at [1050, 276] on link "Schedule Crew" at bounding box center [1030, 275] width 63 height 14
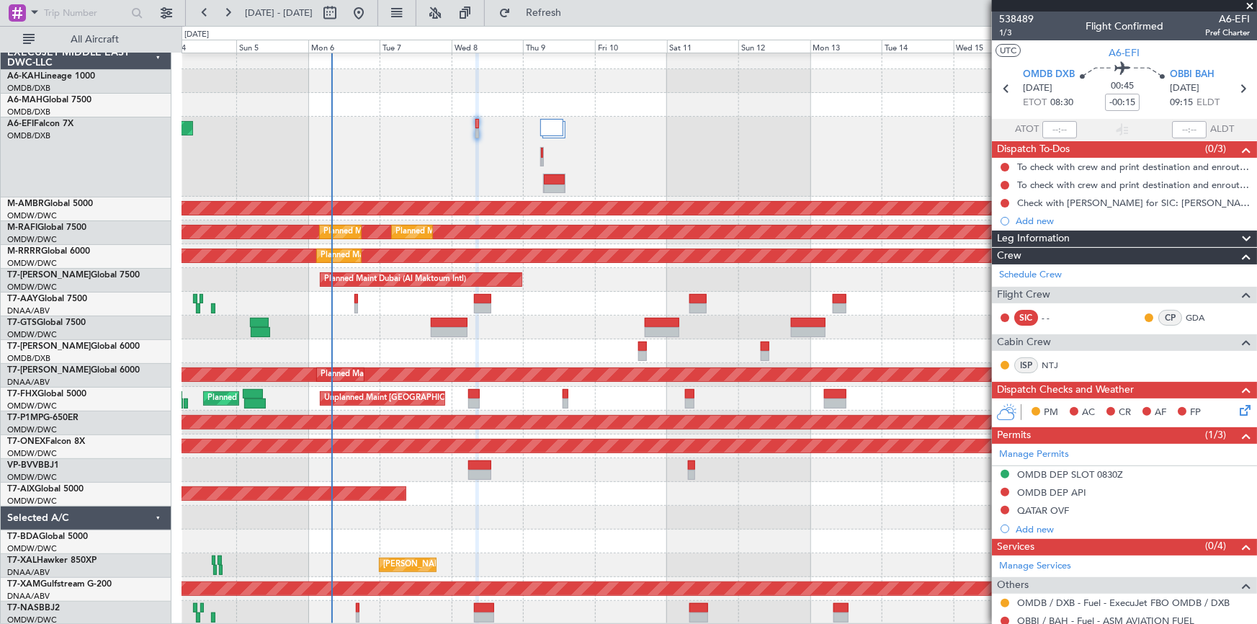
click at [446, 287] on div "Planned Maint Dubai (Dubai Intl) Planned Maint Dubai (Dubai Intl) AOG Maint Dub…" at bounding box center [719, 334] width 1075 height 579
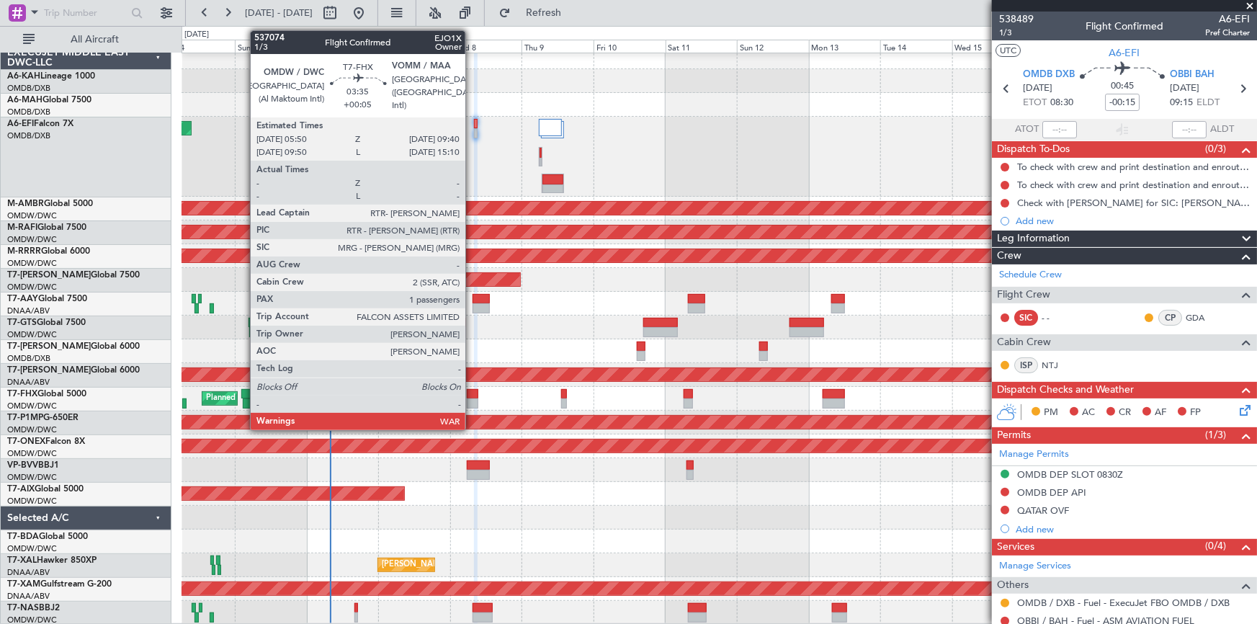
click at [473, 391] on div at bounding box center [473, 394] width 12 height 10
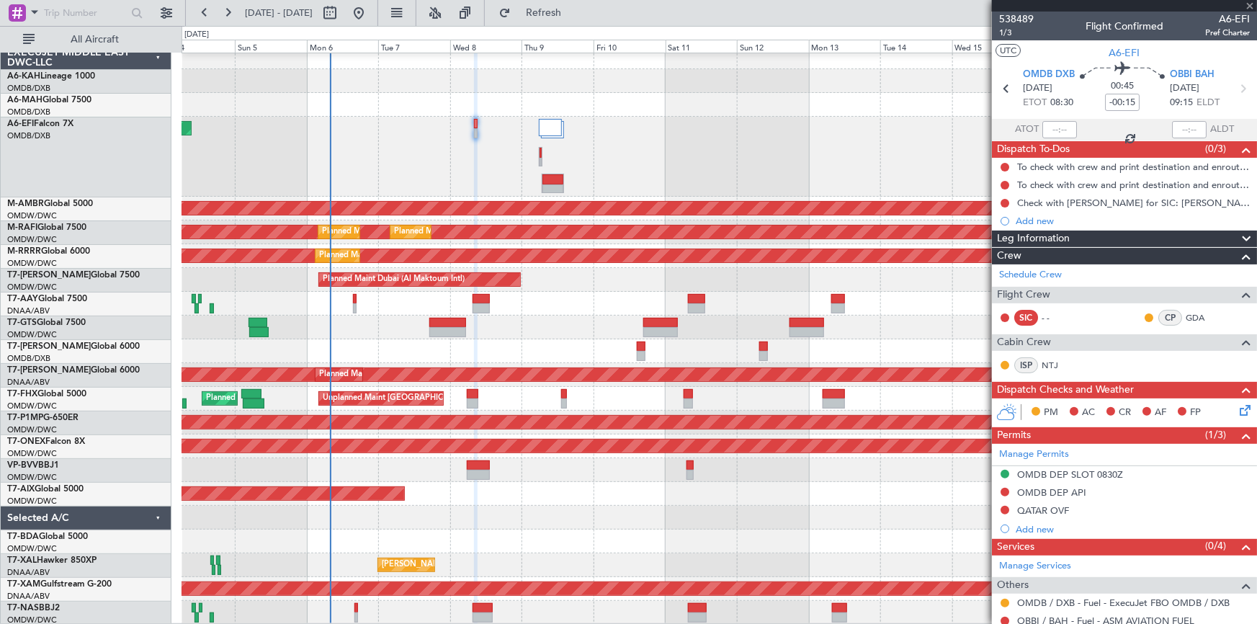
type input "+00:05"
type input "1"
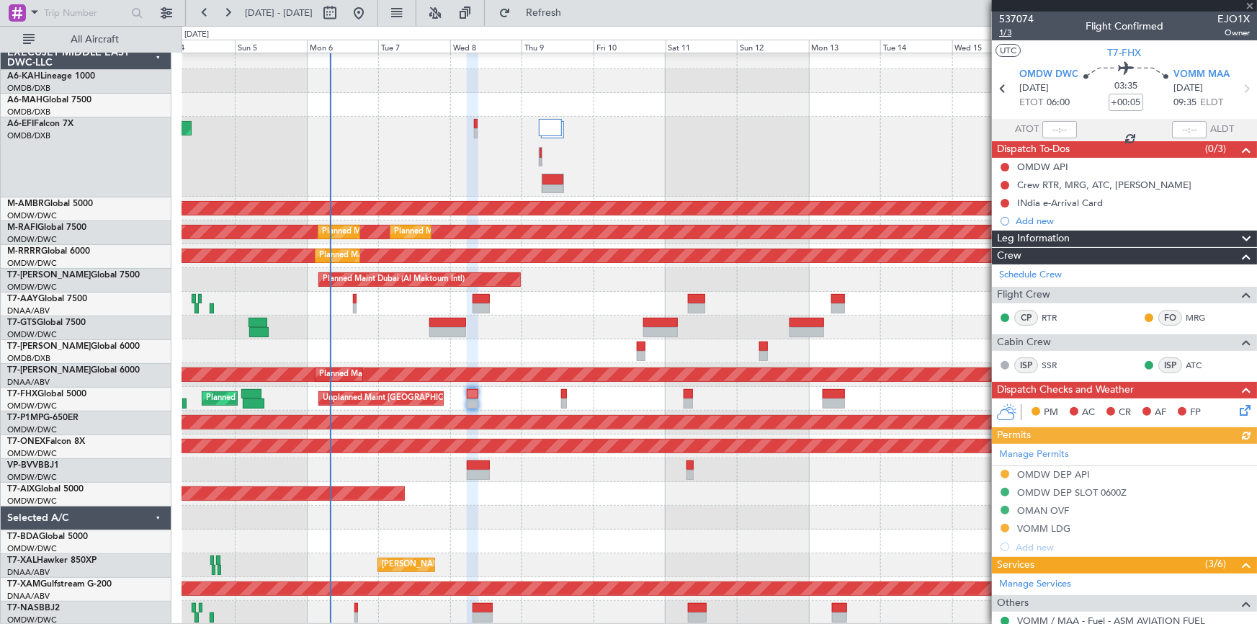
click at [1008, 33] on span "1/3" at bounding box center [1016, 33] width 35 height 12
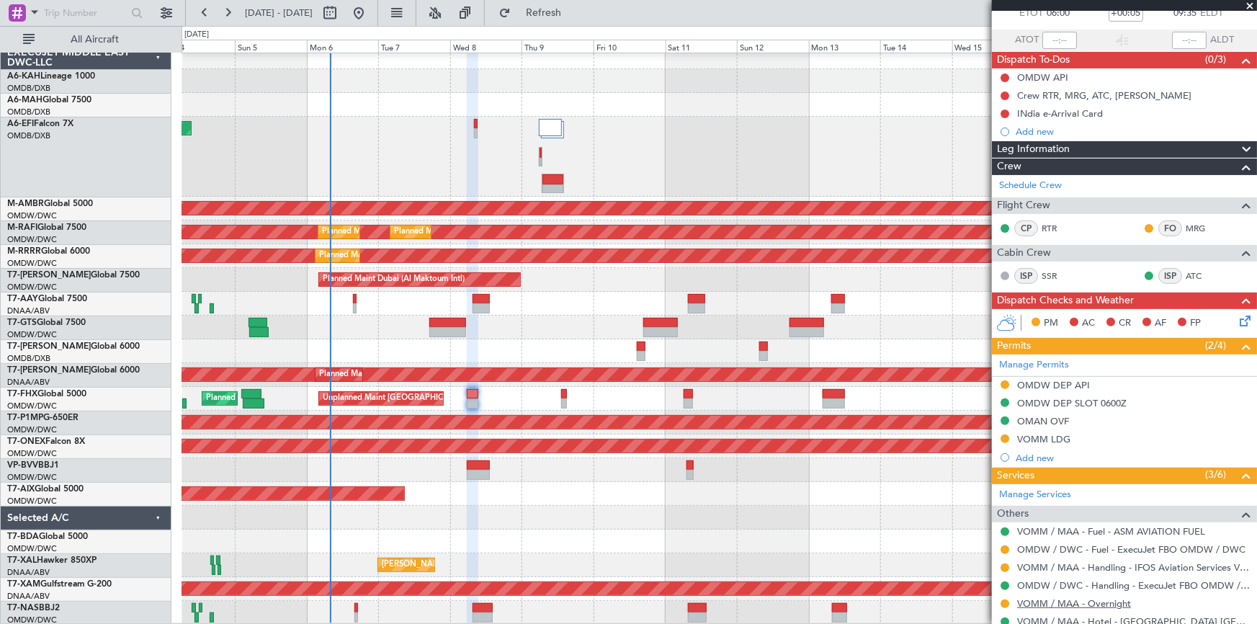
scroll to position [167, 0]
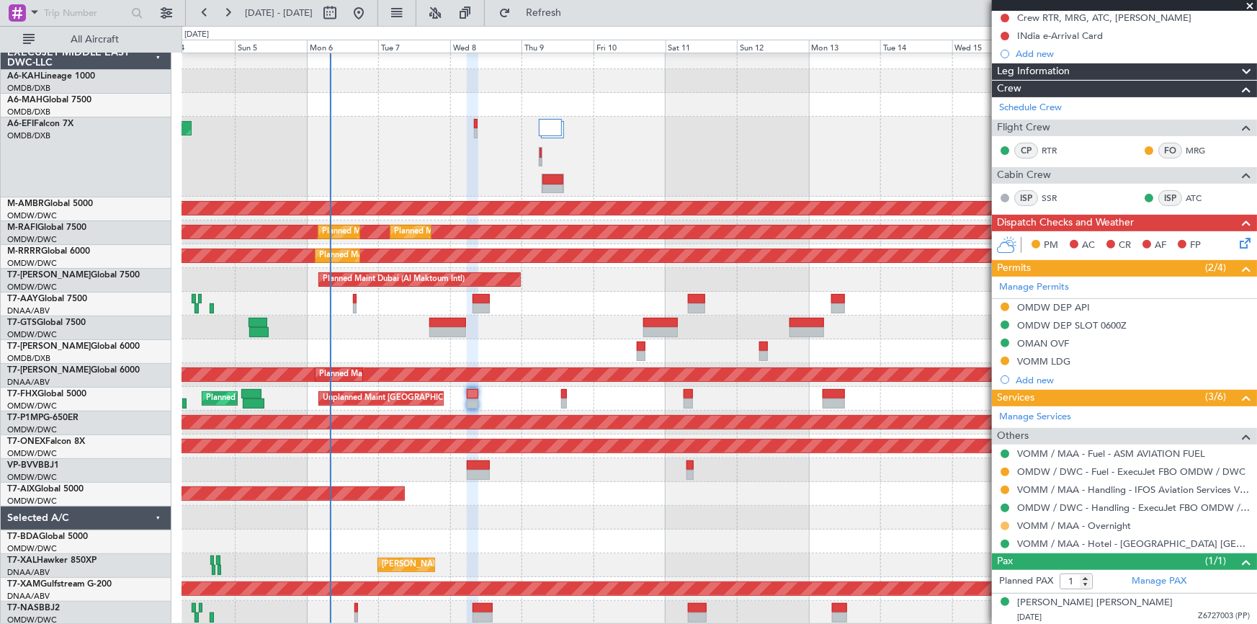
click at [1001, 522] on button at bounding box center [1005, 526] width 9 height 9
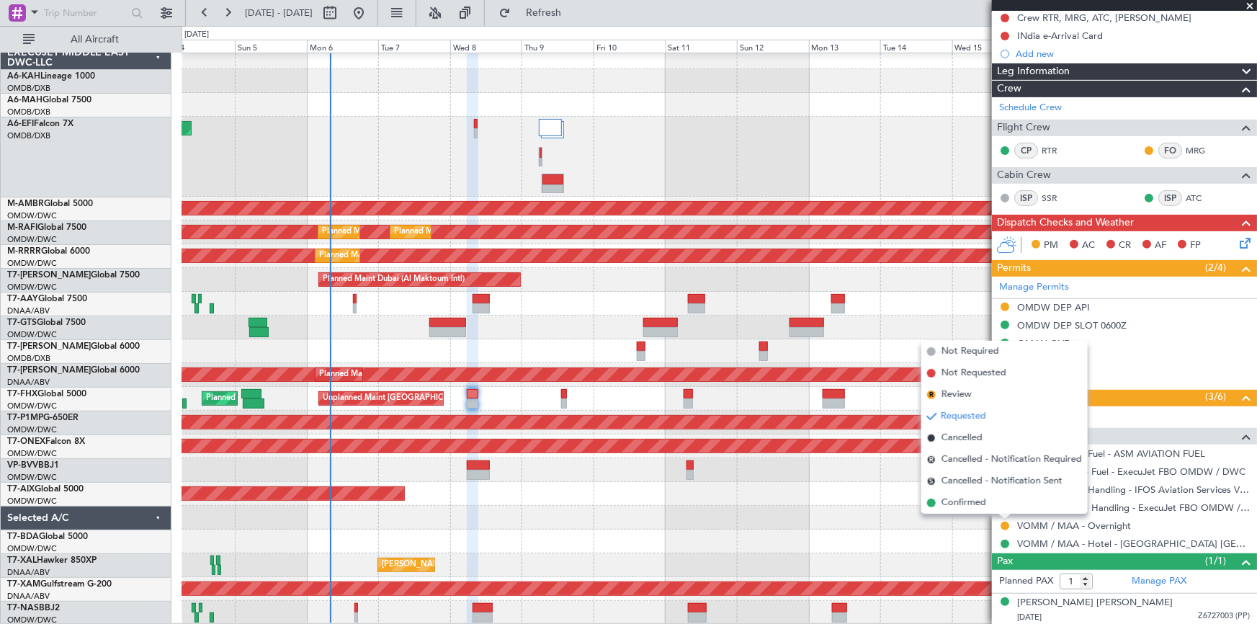
drag, startPoint x: 970, startPoint y: 506, endPoint x: 995, endPoint y: 516, distance: 27.4
click at [980, 507] on span "Confirmed" at bounding box center [963, 503] width 45 height 14
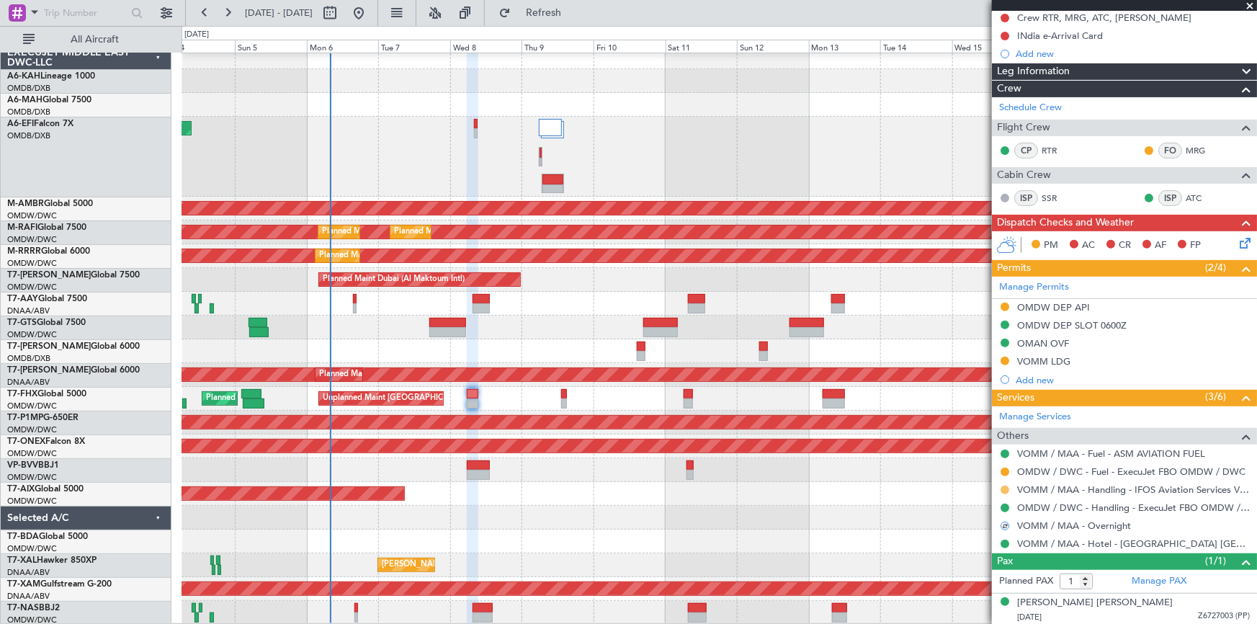
click at [1008, 489] on button at bounding box center [1005, 489] width 9 height 9
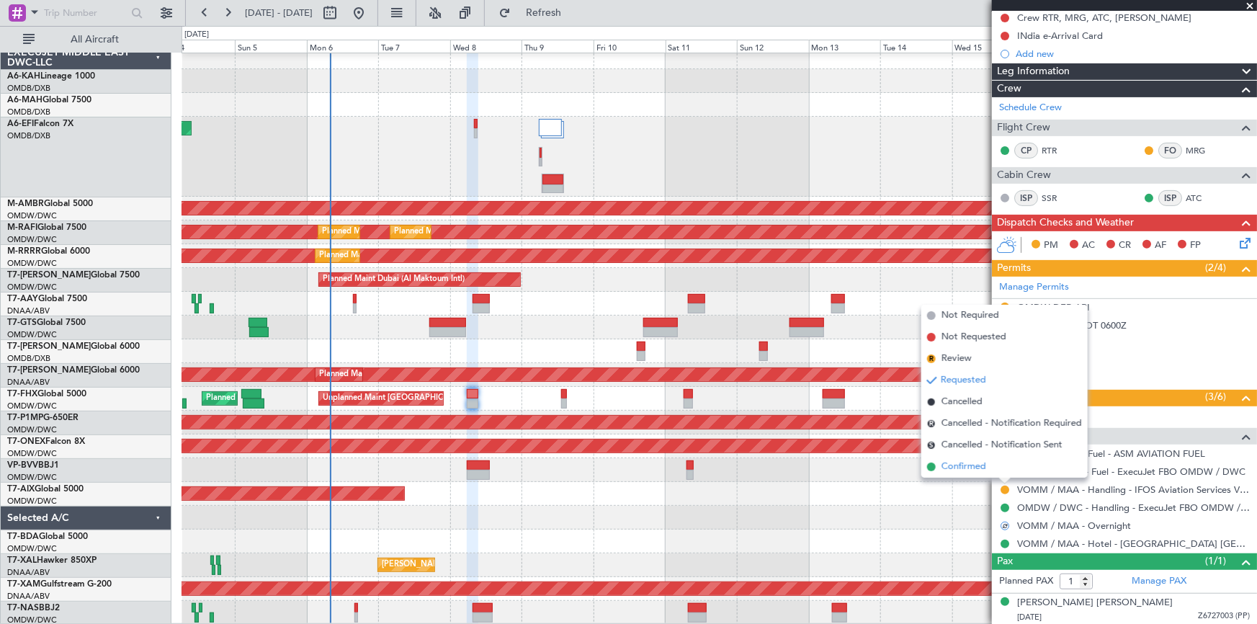
click at [985, 473] on span "Confirmed" at bounding box center [963, 467] width 45 height 14
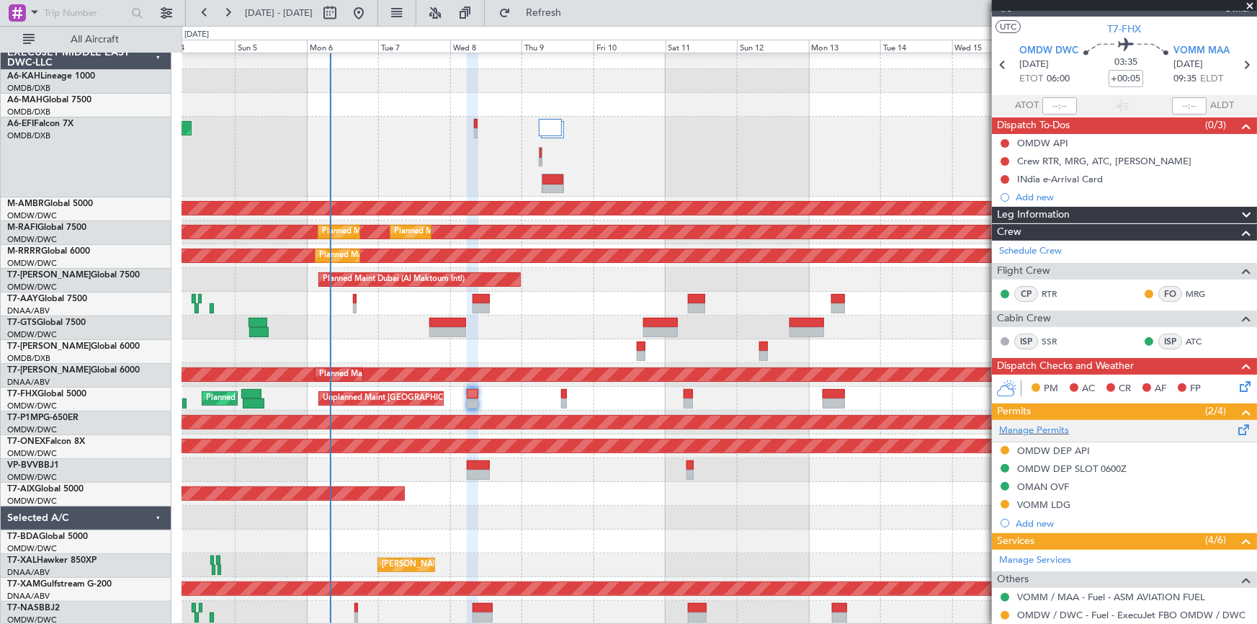
scroll to position [0, 0]
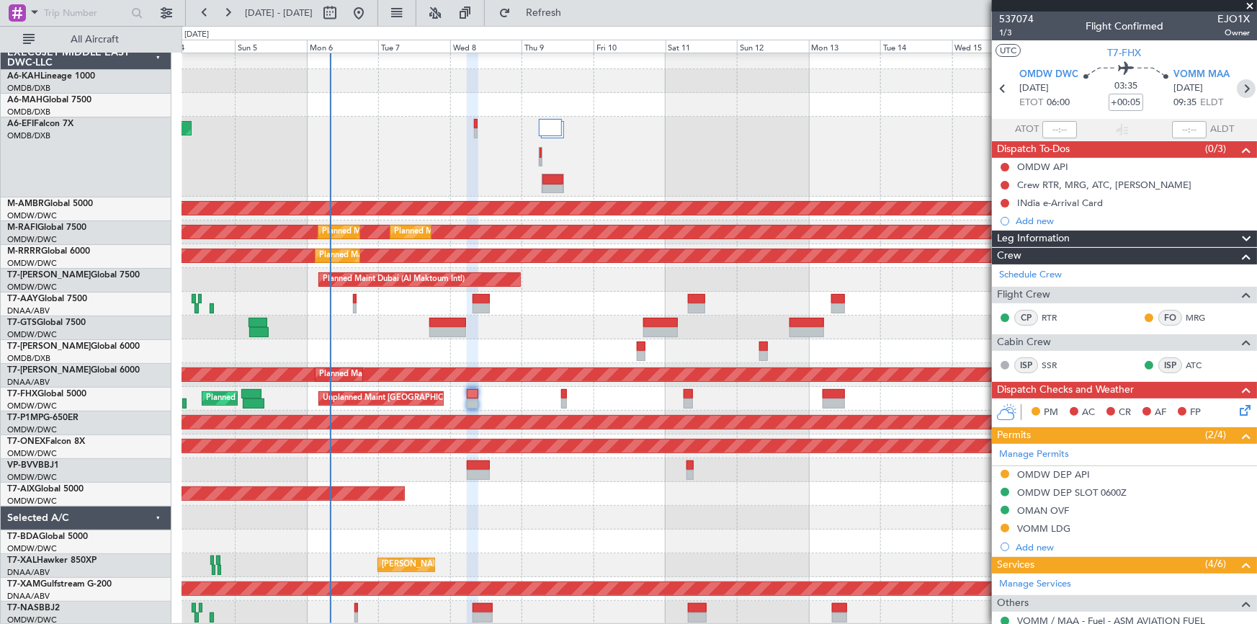
click at [1237, 81] on icon at bounding box center [1246, 88] width 19 height 19
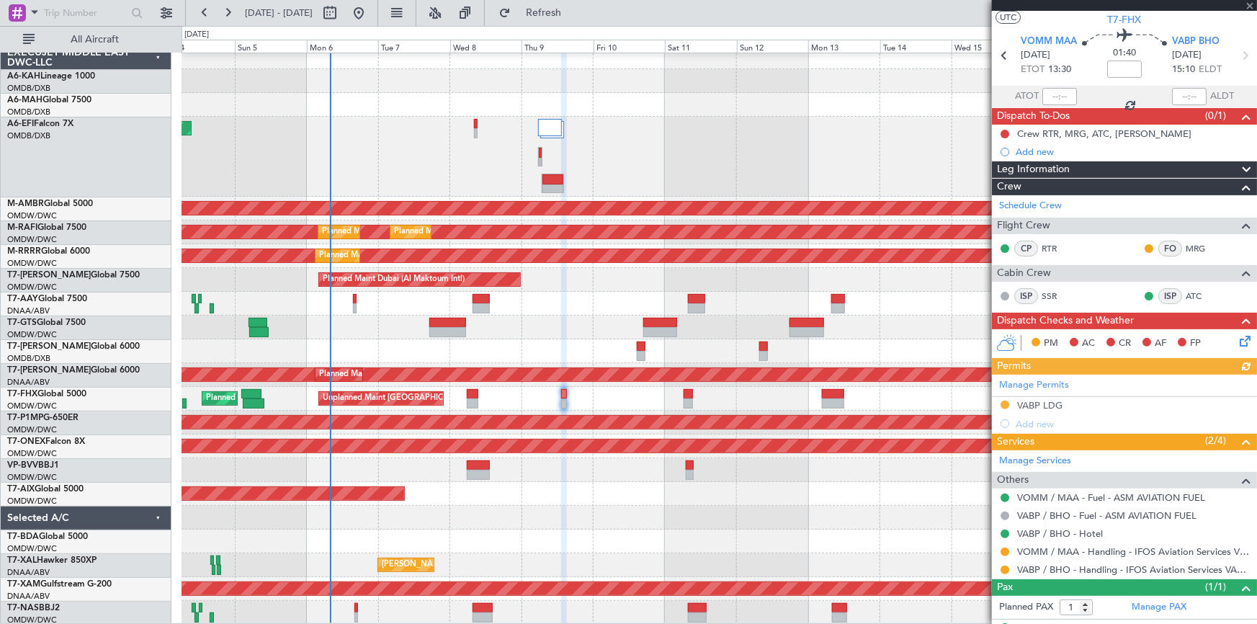
scroll to position [59, 0]
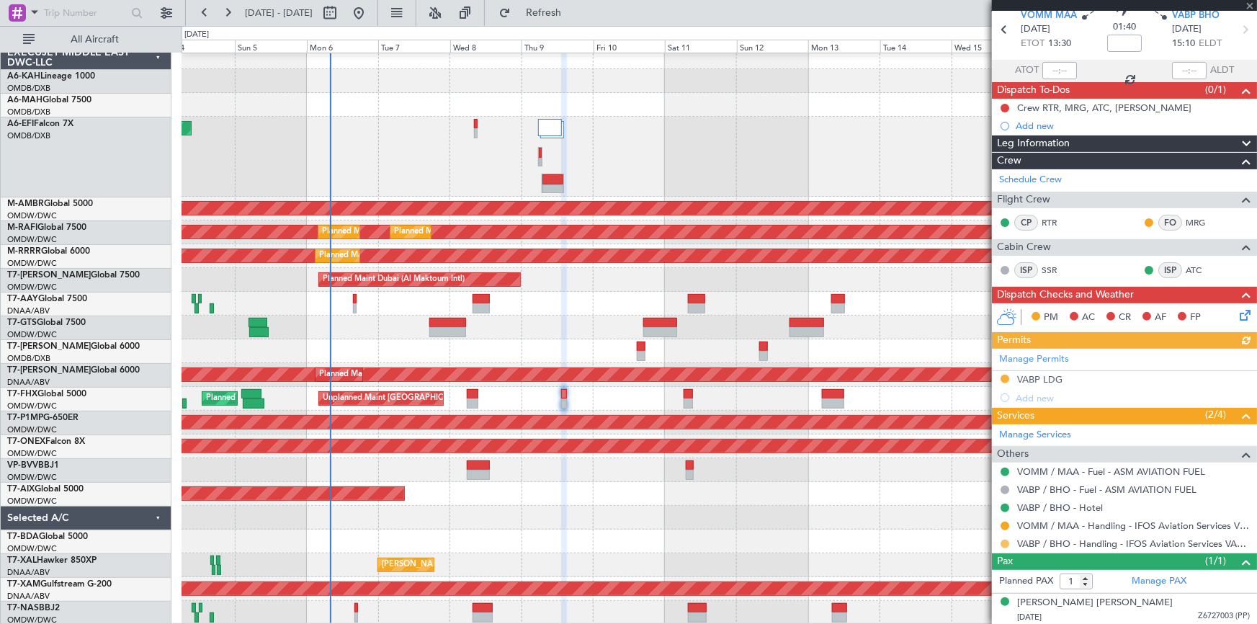
click at [1007, 543] on button at bounding box center [1005, 544] width 9 height 9
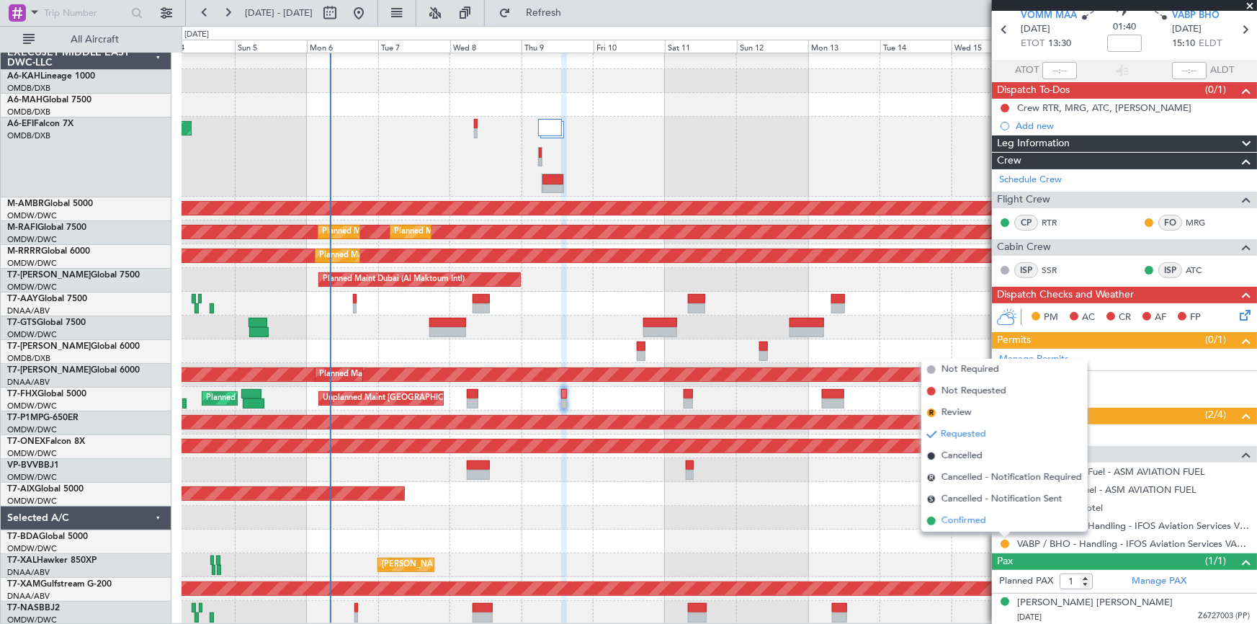
click at [972, 524] on span "Confirmed" at bounding box center [963, 521] width 45 height 14
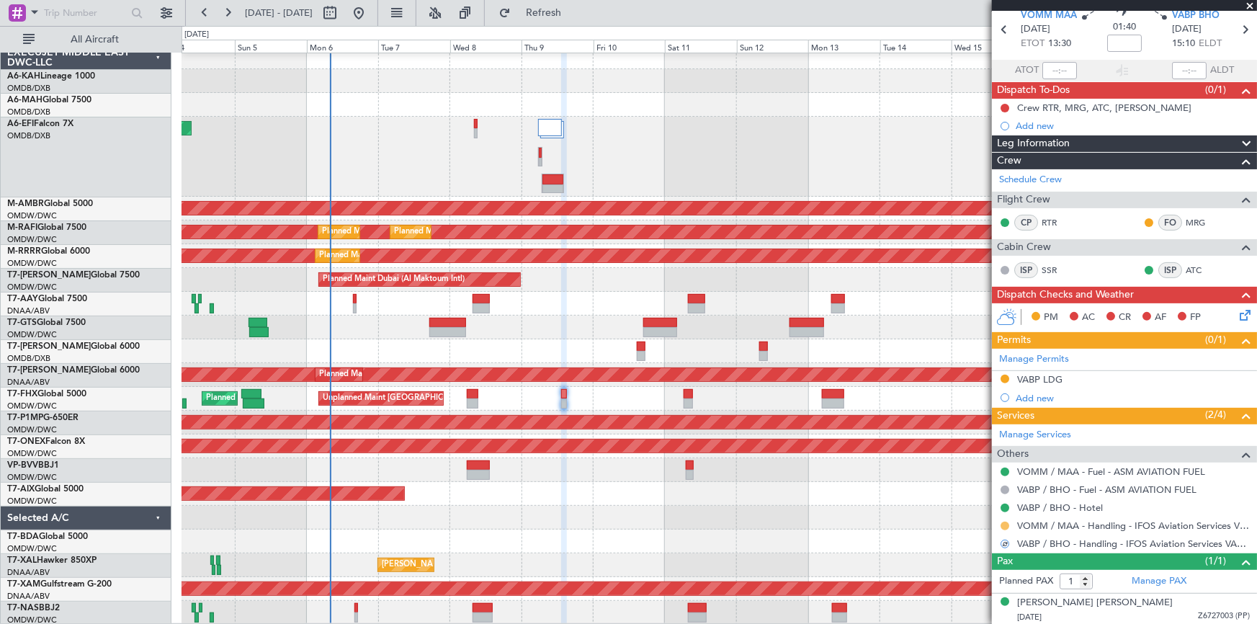
click at [1006, 524] on button at bounding box center [1005, 526] width 9 height 9
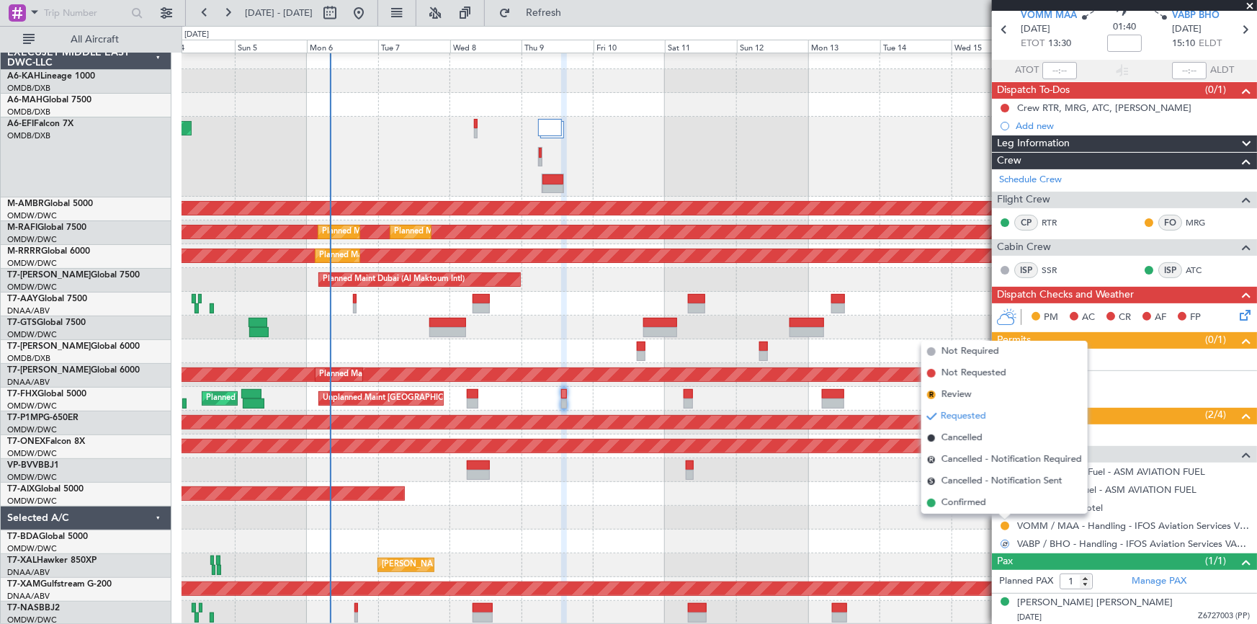
click at [975, 501] on span "Confirmed" at bounding box center [963, 503] width 45 height 14
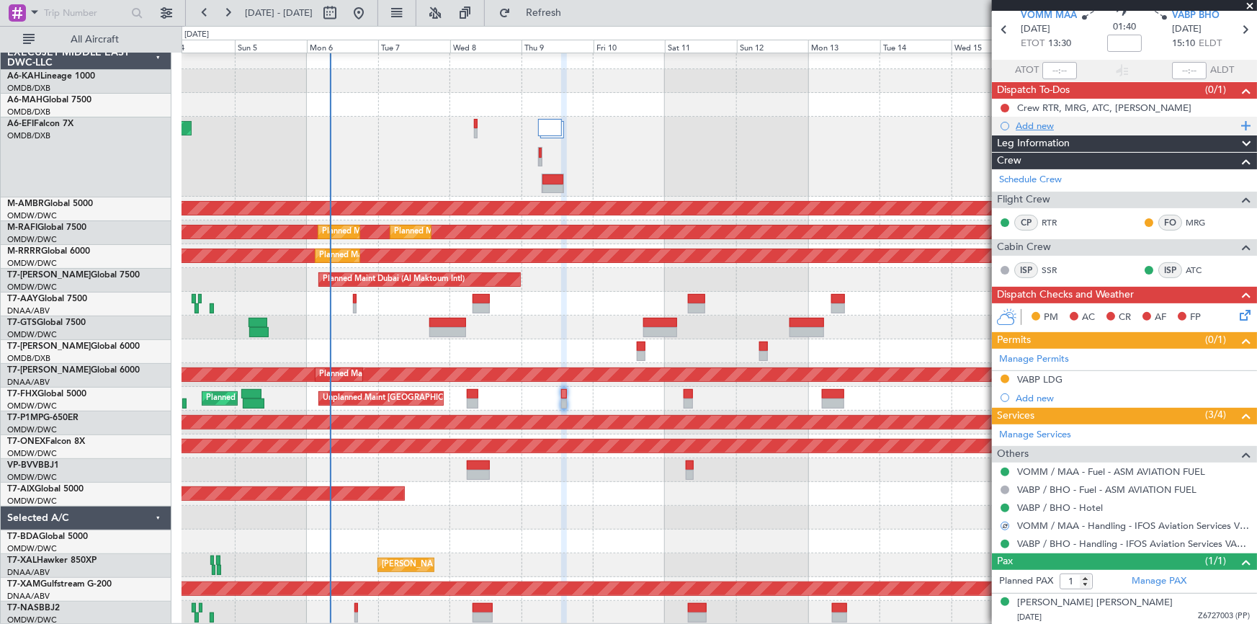
scroll to position [0, 0]
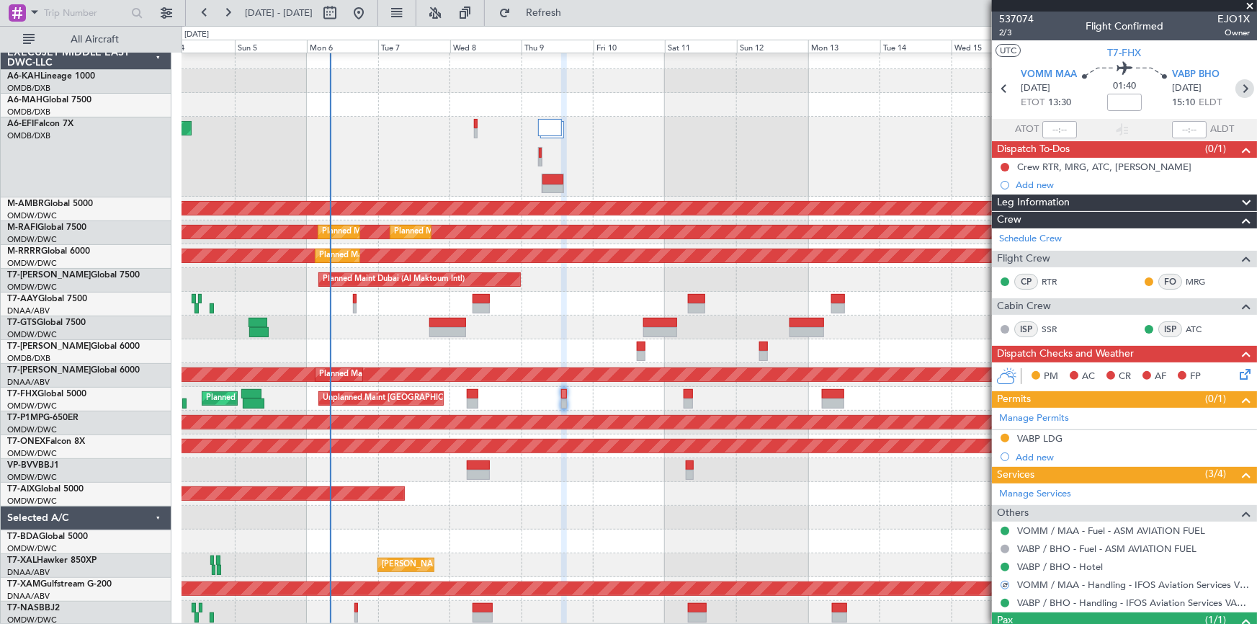
click at [1238, 90] on icon at bounding box center [1244, 88] width 19 height 19
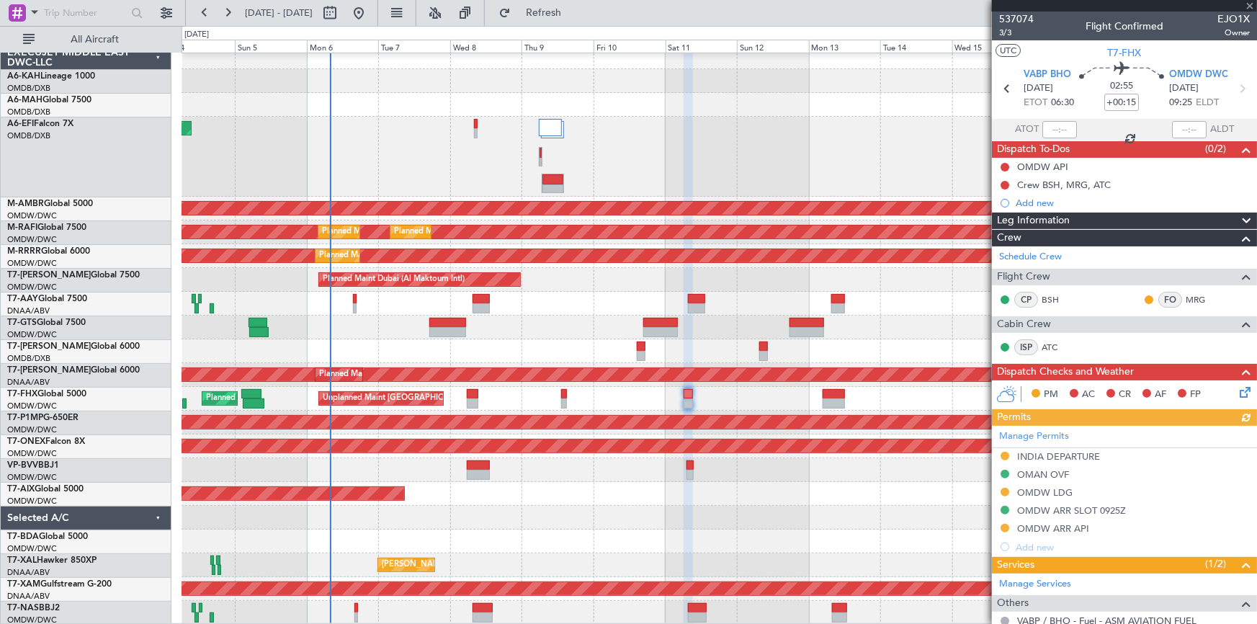
scroll to position [131, 0]
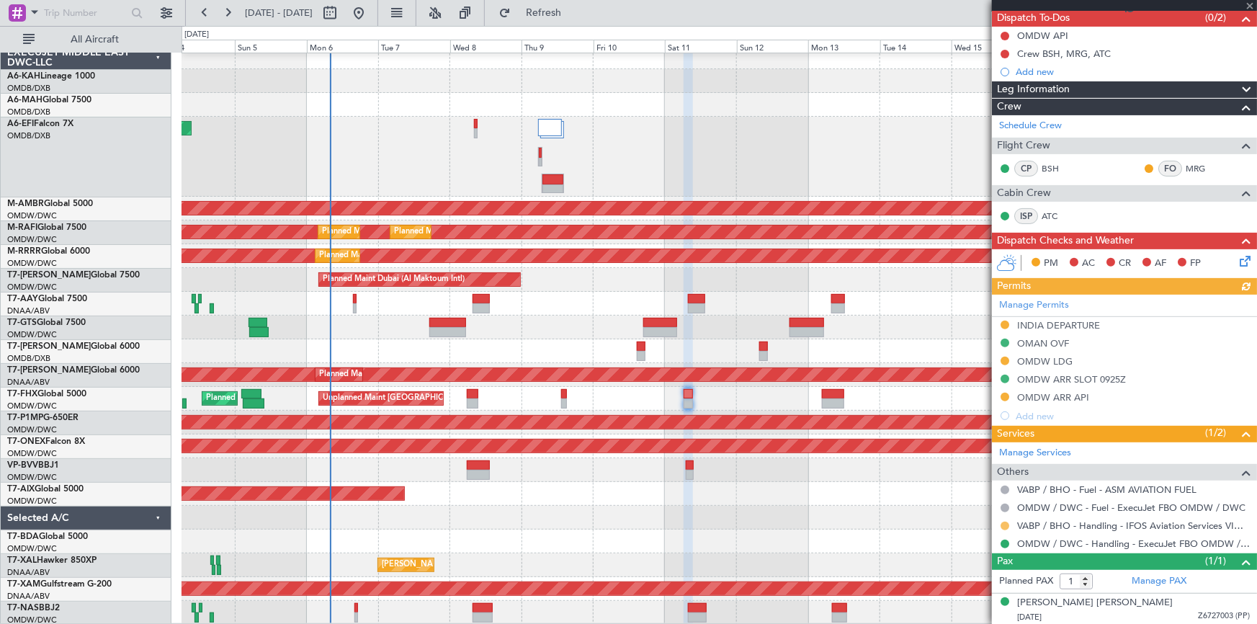
click at [1001, 525] on button at bounding box center [1005, 526] width 9 height 9
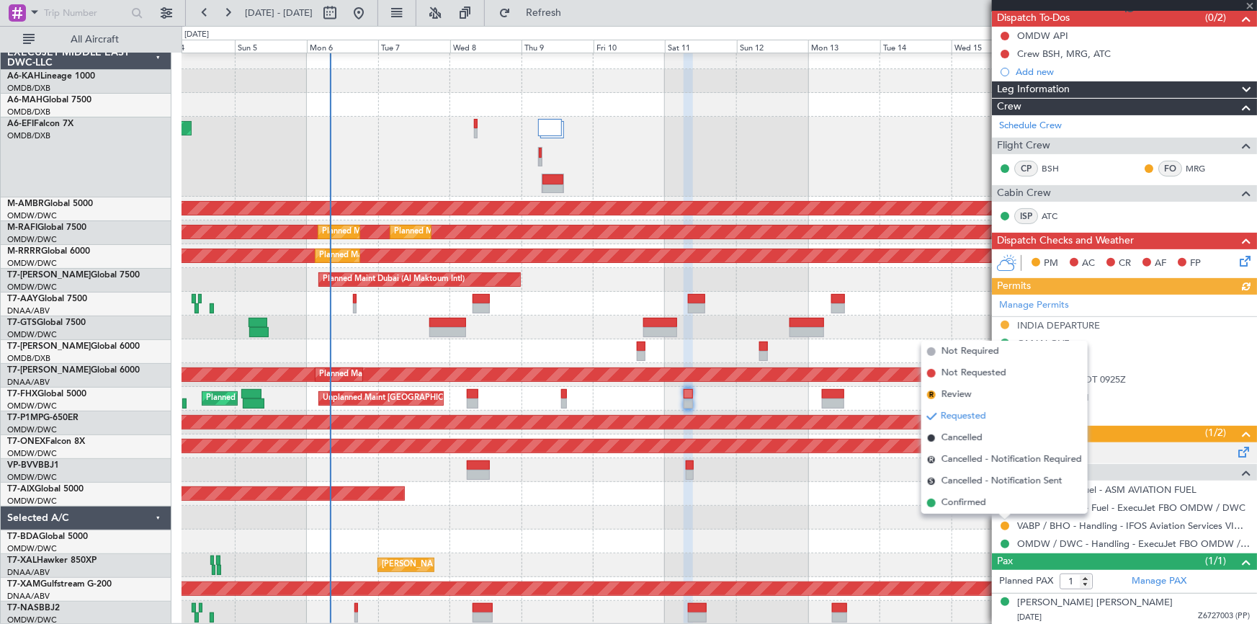
drag, startPoint x: 975, startPoint y: 500, endPoint x: 1199, endPoint y: 448, distance: 230.6
click at [977, 501] on span "Confirmed" at bounding box center [963, 503] width 45 height 14
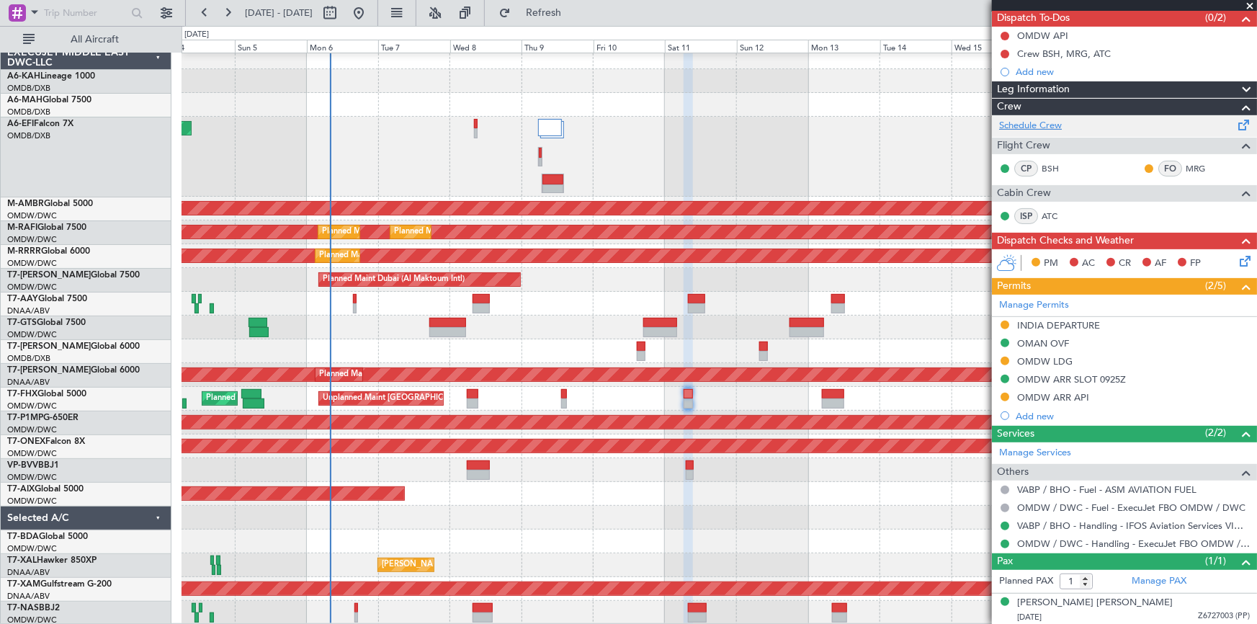
drag, startPoint x: 560, startPoint y: 13, endPoint x: 1008, endPoint y: 117, distance: 460.1
click at [609, 27] on fb-flight-board "04 Oct 2025 - 19 Oct 2025 Refresh Quick Links All Aircraft Planned Maint Dubai …" at bounding box center [628, 317] width 1257 height 613
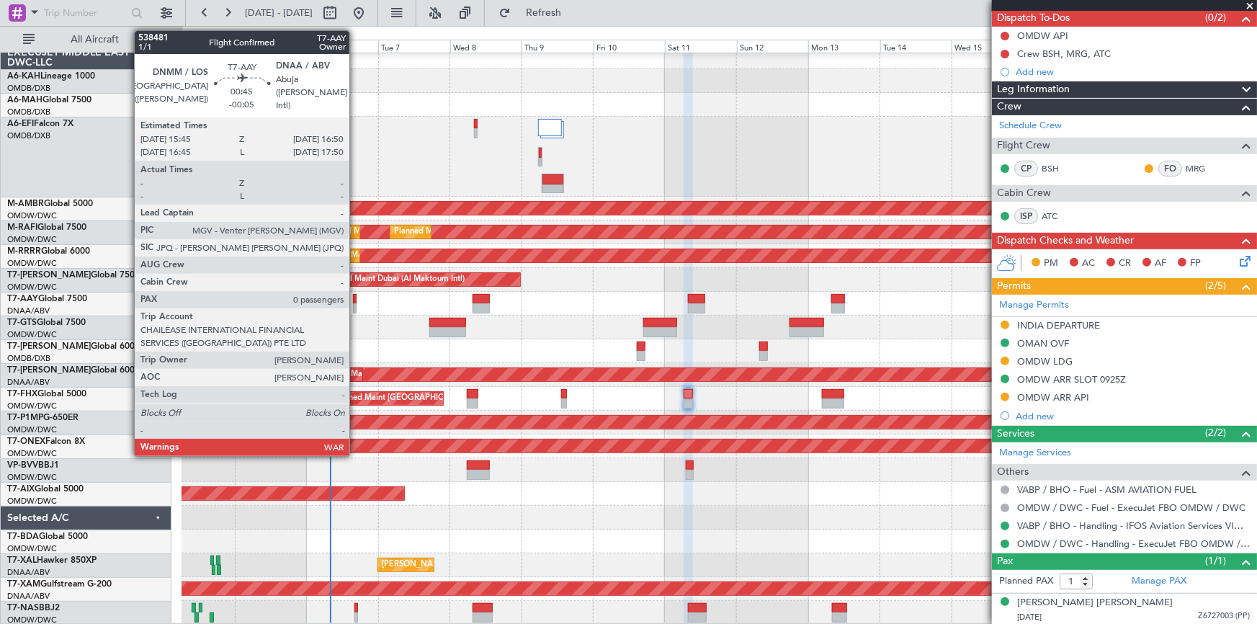
click at [356, 300] on div at bounding box center [355, 299] width 4 height 10
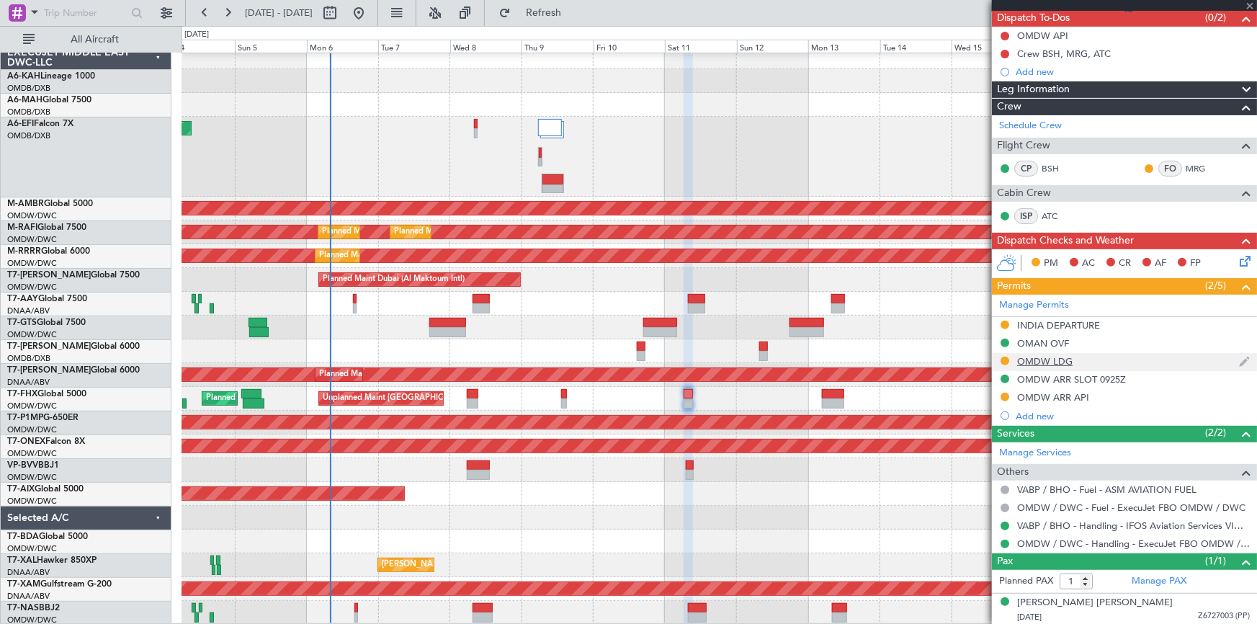
type input "-00:05"
type input "0"
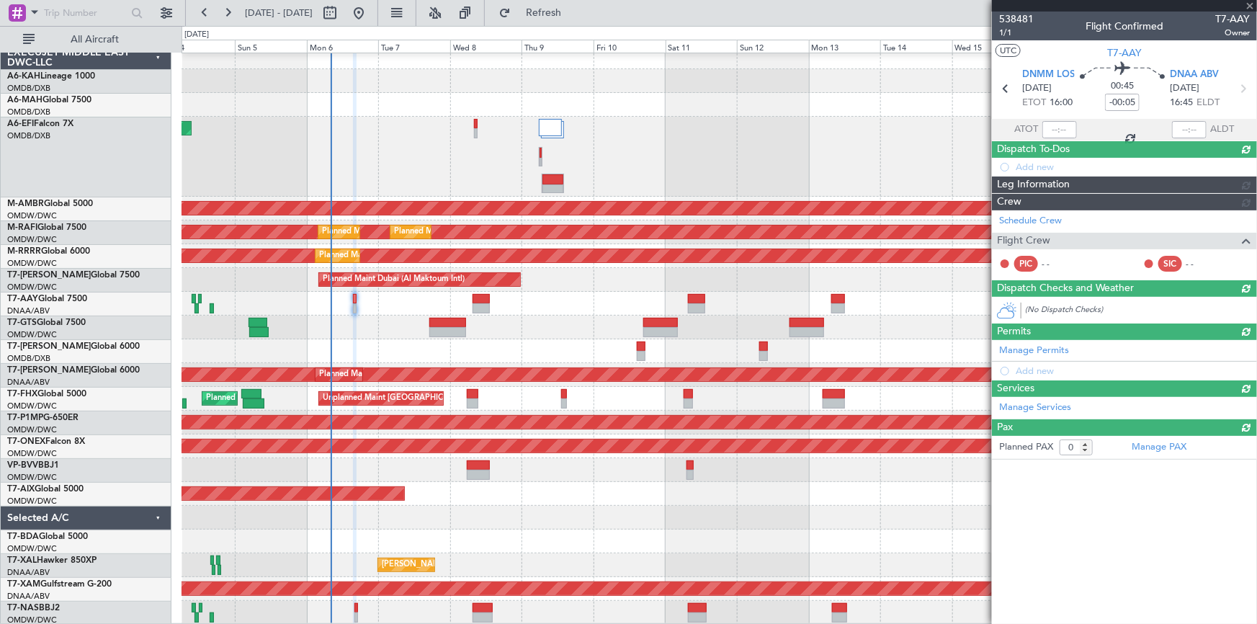
scroll to position [0, 0]
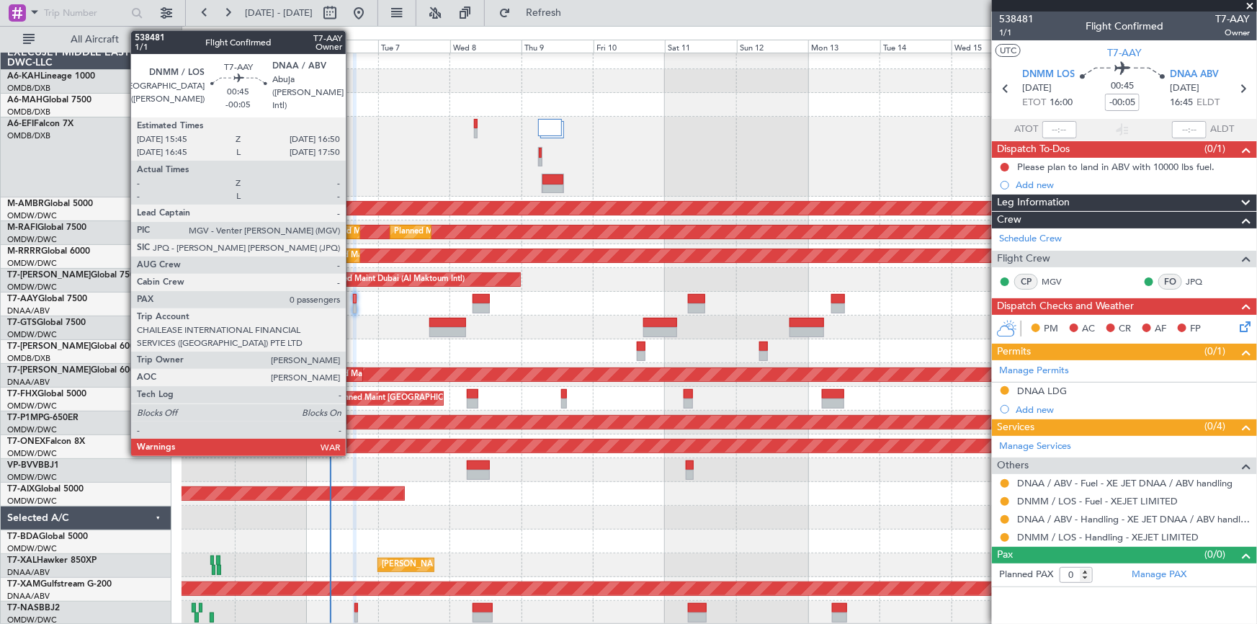
click at [355, 297] on div at bounding box center [355, 299] width 4 height 10
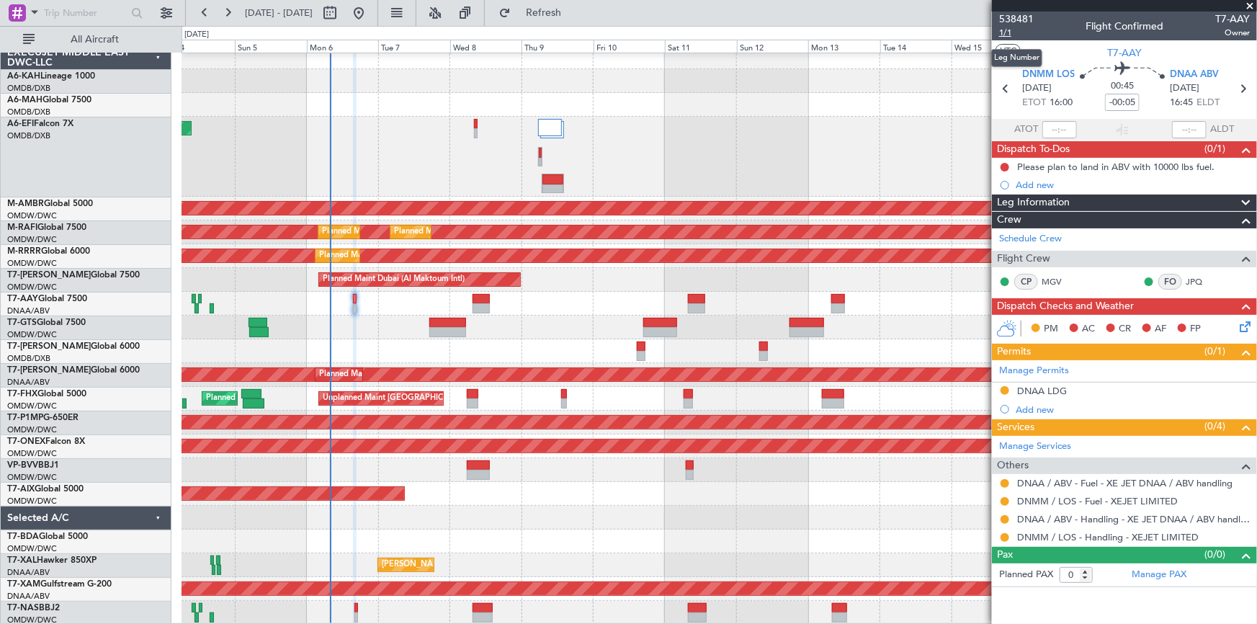
click at [1011, 31] on span "1/1" at bounding box center [1016, 33] width 35 height 12
click at [1117, 50] on span "T7-AAY" at bounding box center [1124, 52] width 35 height 15
click at [1004, 480] on button at bounding box center [1005, 483] width 9 height 9
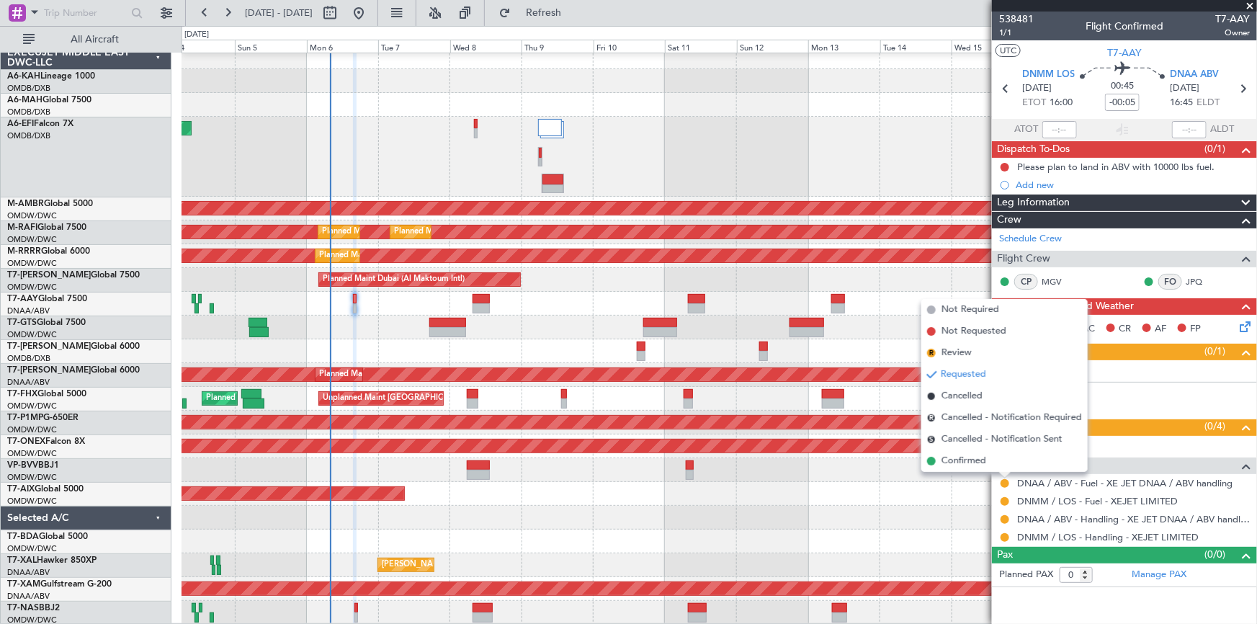
drag, startPoint x: 963, startPoint y: 461, endPoint x: 981, endPoint y: 470, distance: 20.3
click at [970, 464] on span "Confirmed" at bounding box center [963, 461] width 45 height 14
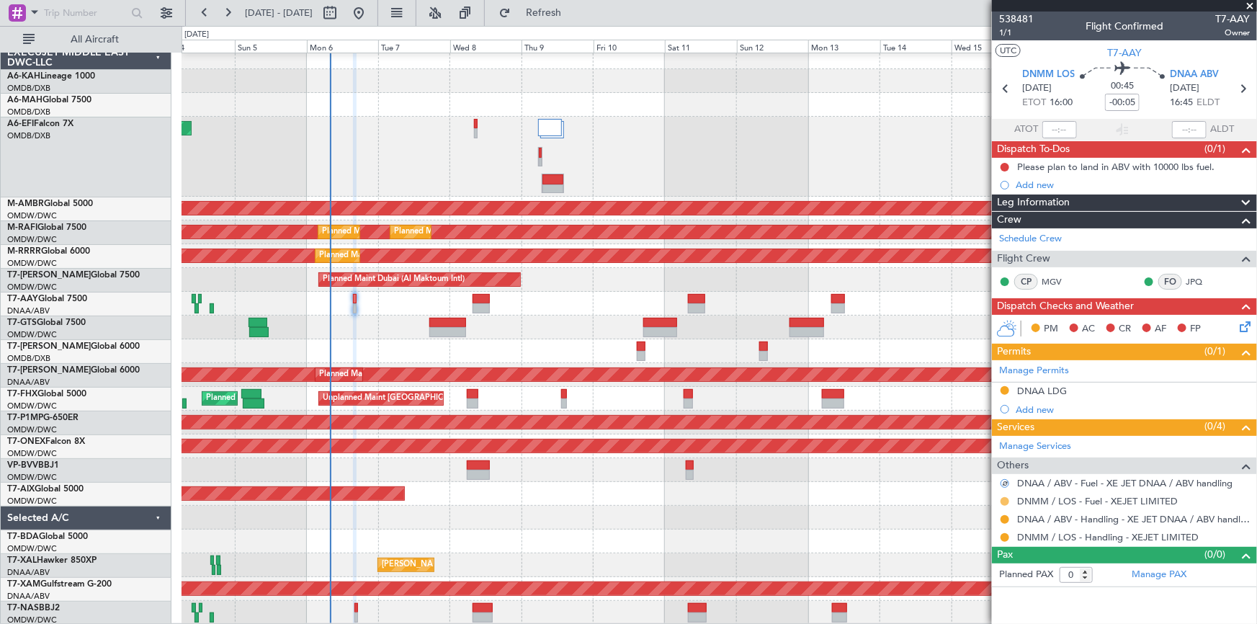
click at [1007, 498] on button at bounding box center [1005, 501] width 9 height 9
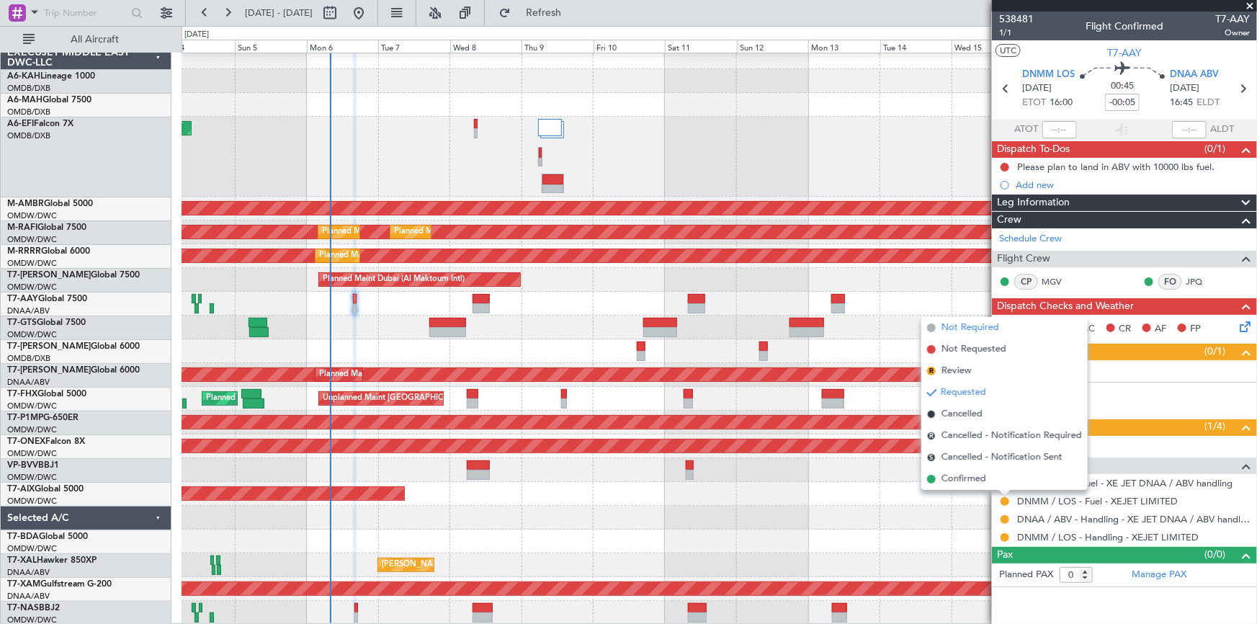
click at [975, 325] on span "Not Required" at bounding box center [970, 328] width 58 height 14
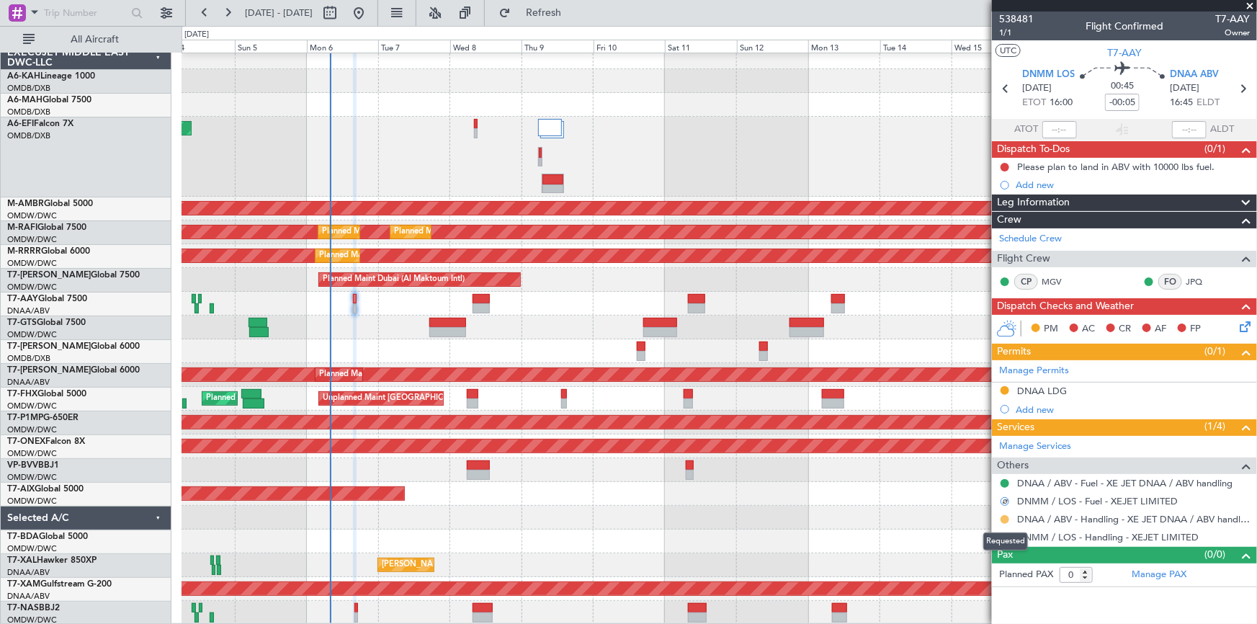
click at [1002, 516] on button at bounding box center [1005, 519] width 9 height 9
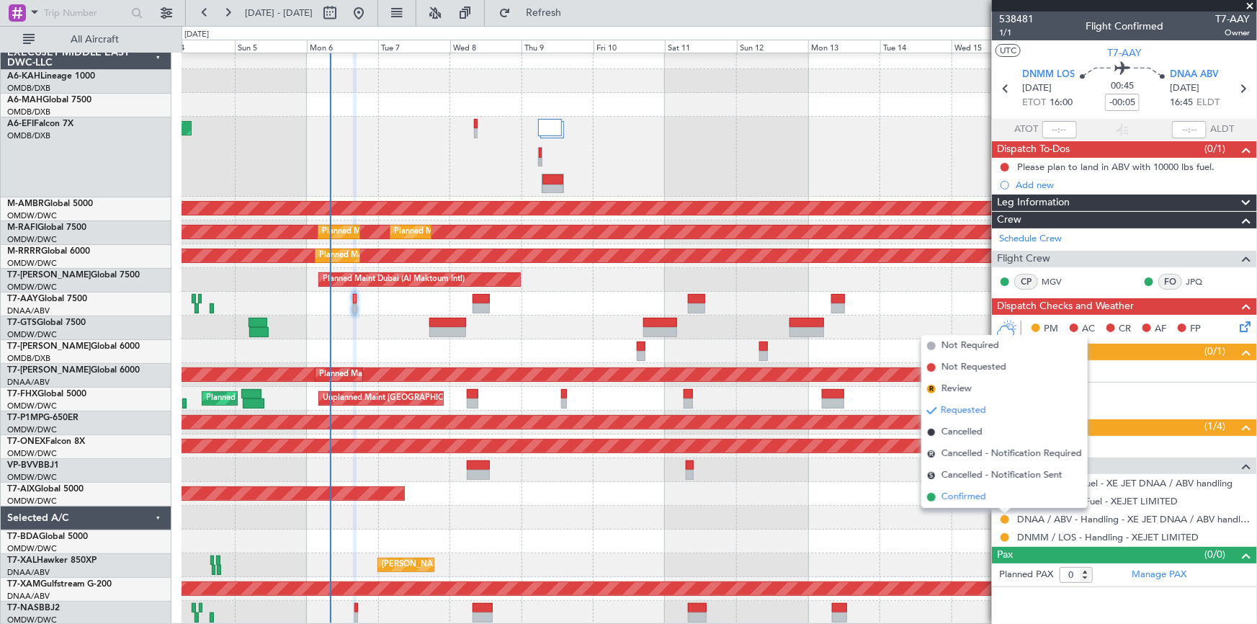
click at [959, 497] on span "Confirmed" at bounding box center [963, 497] width 45 height 14
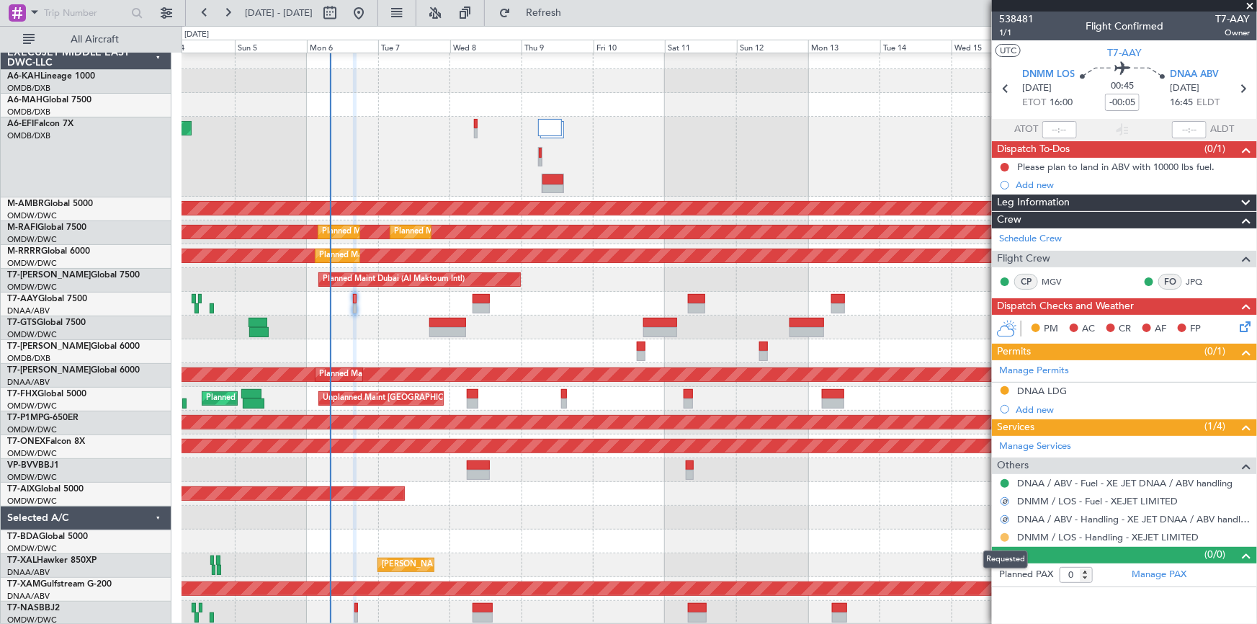
click at [1001, 534] on button at bounding box center [1005, 537] width 9 height 9
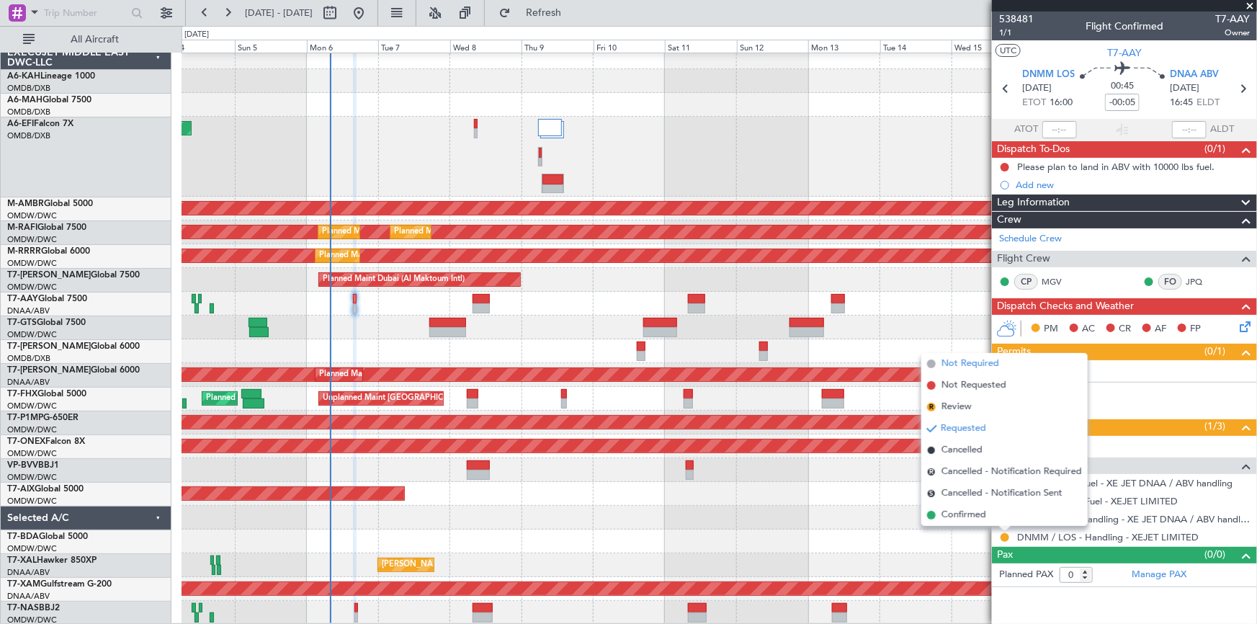
click at [978, 362] on span "Not Required" at bounding box center [970, 364] width 58 height 14
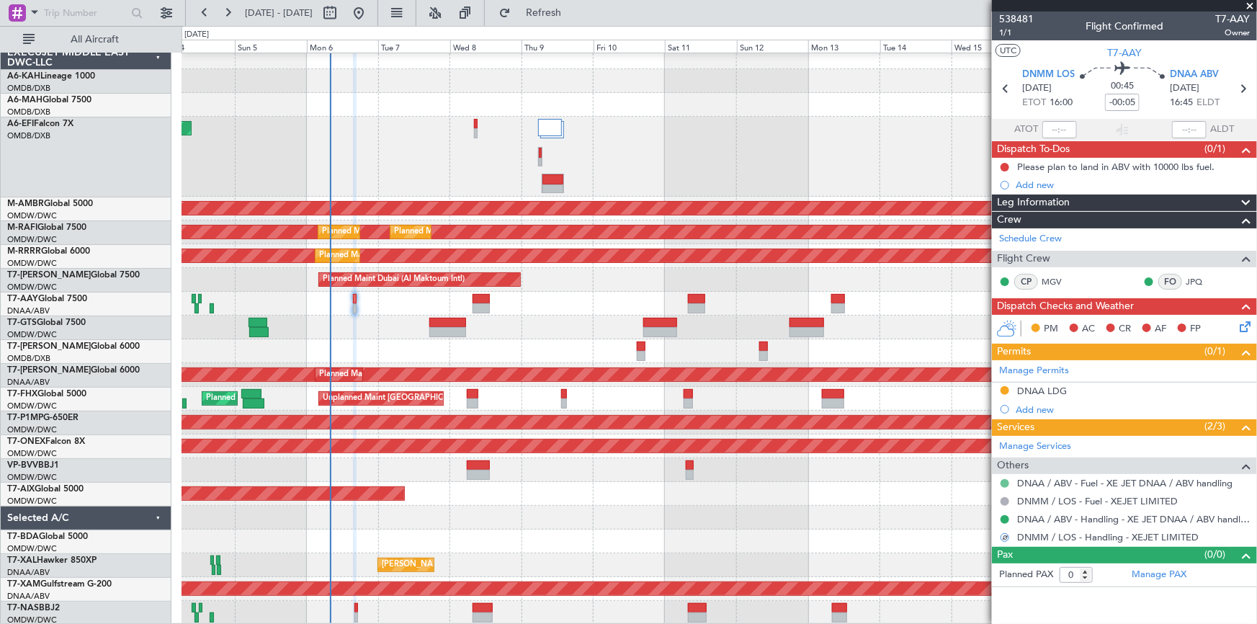
click at [1004, 480] on button at bounding box center [1005, 483] width 9 height 9
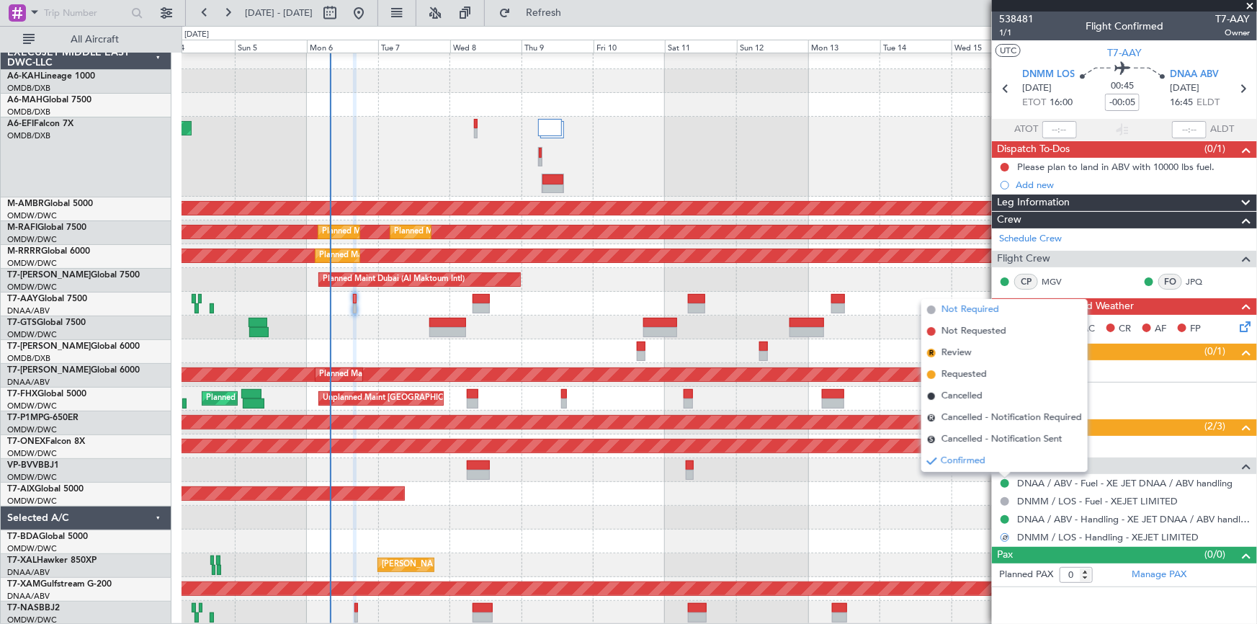
click at [972, 308] on span "Not Required" at bounding box center [970, 310] width 58 height 14
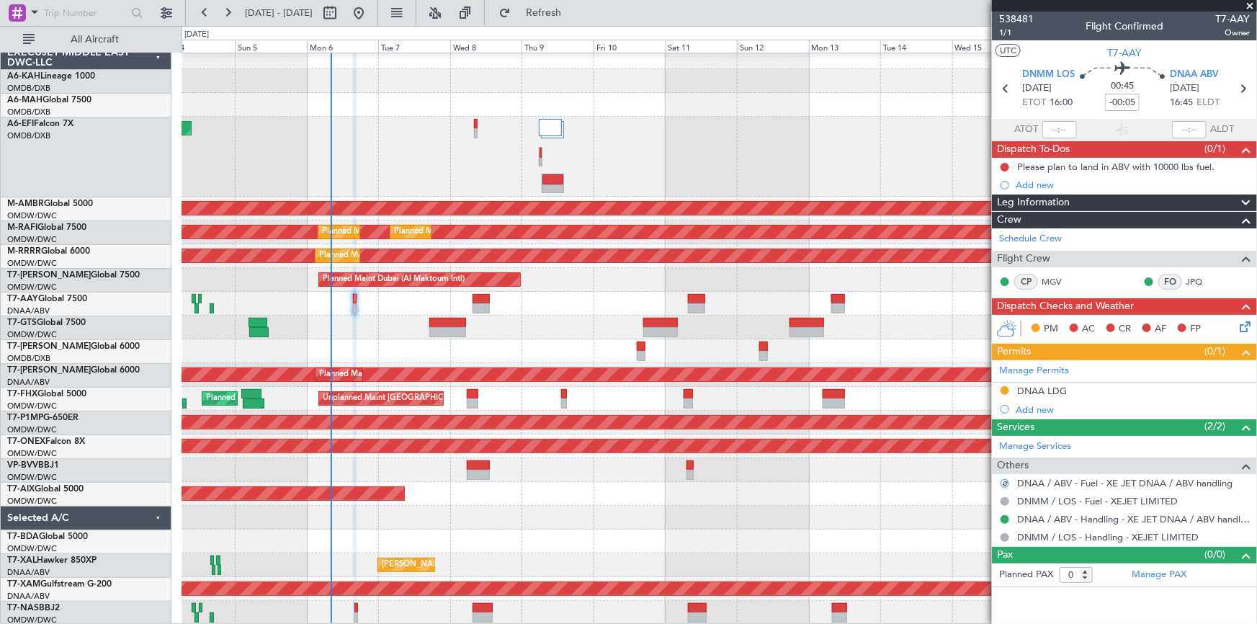
click at [1005, 537] on mat-tooltip-component "Confirmed" at bounding box center [1005, 541] width 65 height 38
click at [1006, 533] on button at bounding box center [1005, 537] width 9 height 9
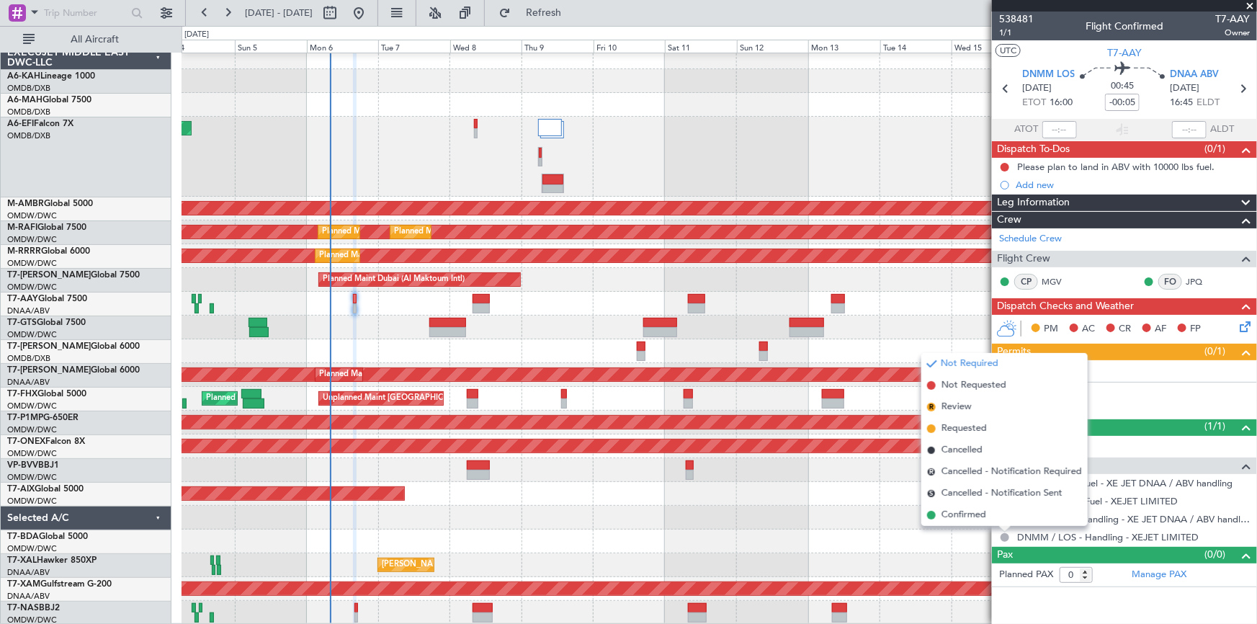
drag, startPoint x: 969, startPoint y: 510, endPoint x: 977, endPoint y: 510, distance: 7.9
click at [971, 510] on span "Confirmed" at bounding box center [963, 515] width 45 height 14
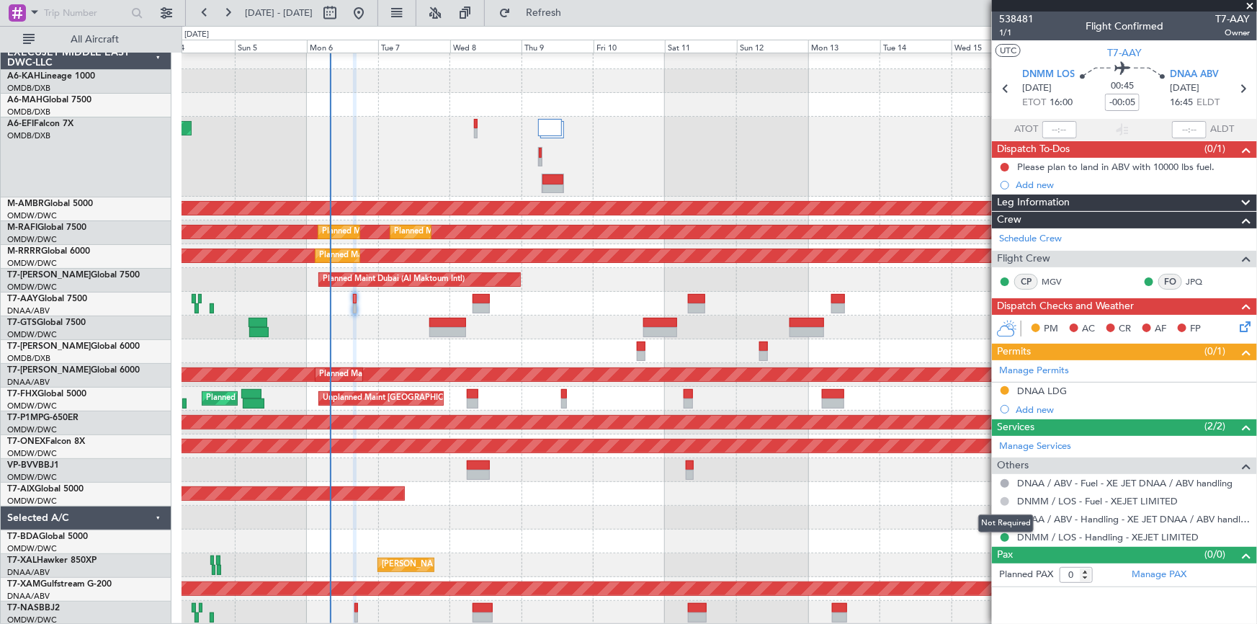
click at [1006, 498] on button at bounding box center [1005, 501] width 9 height 9
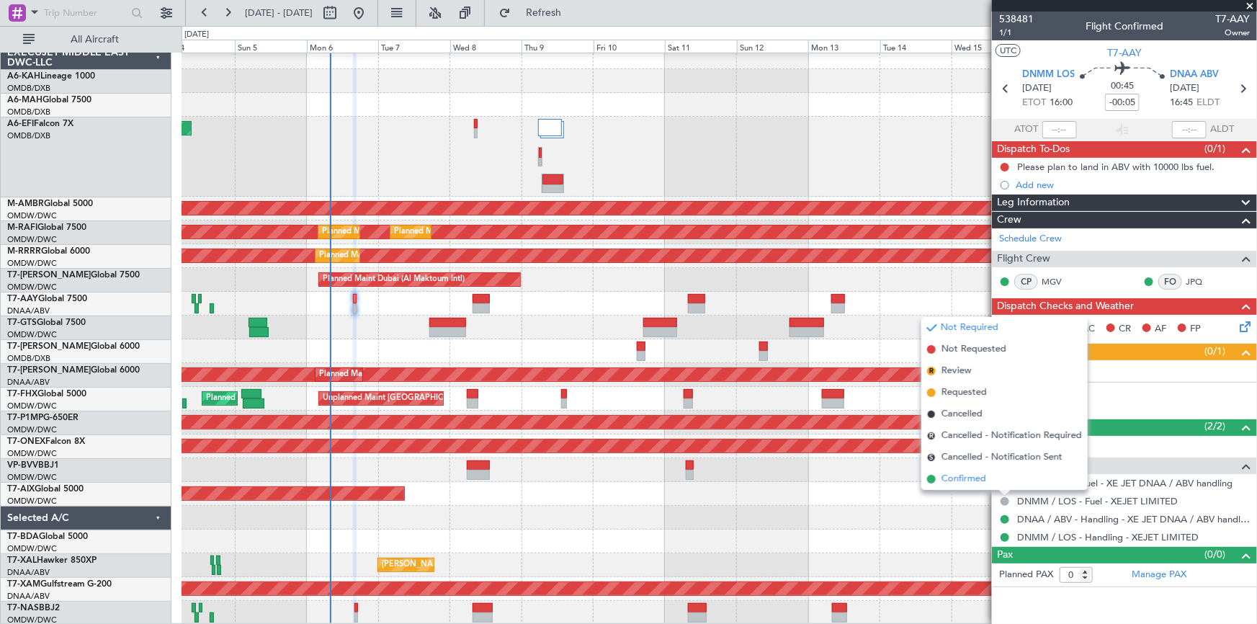
click at [972, 478] on span "Confirmed" at bounding box center [963, 479] width 45 height 14
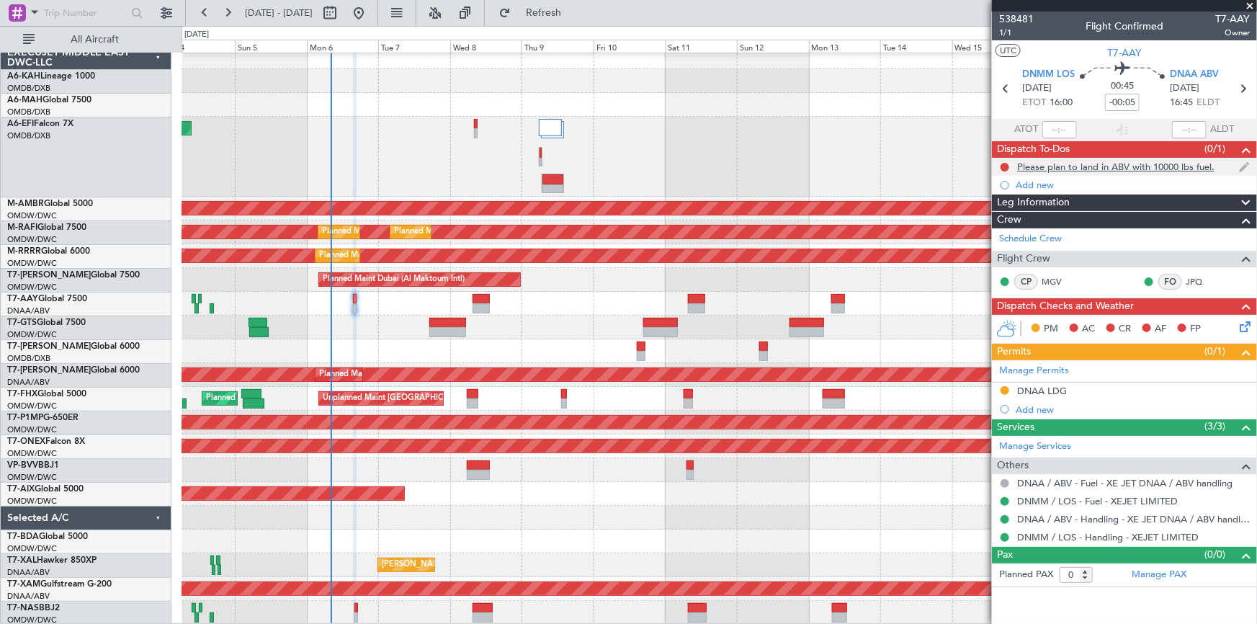
click at [1055, 164] on div "Please plan to land in ABV with 10000 lbs fuel." at bounding box center [1115, 167] width 197 height 12
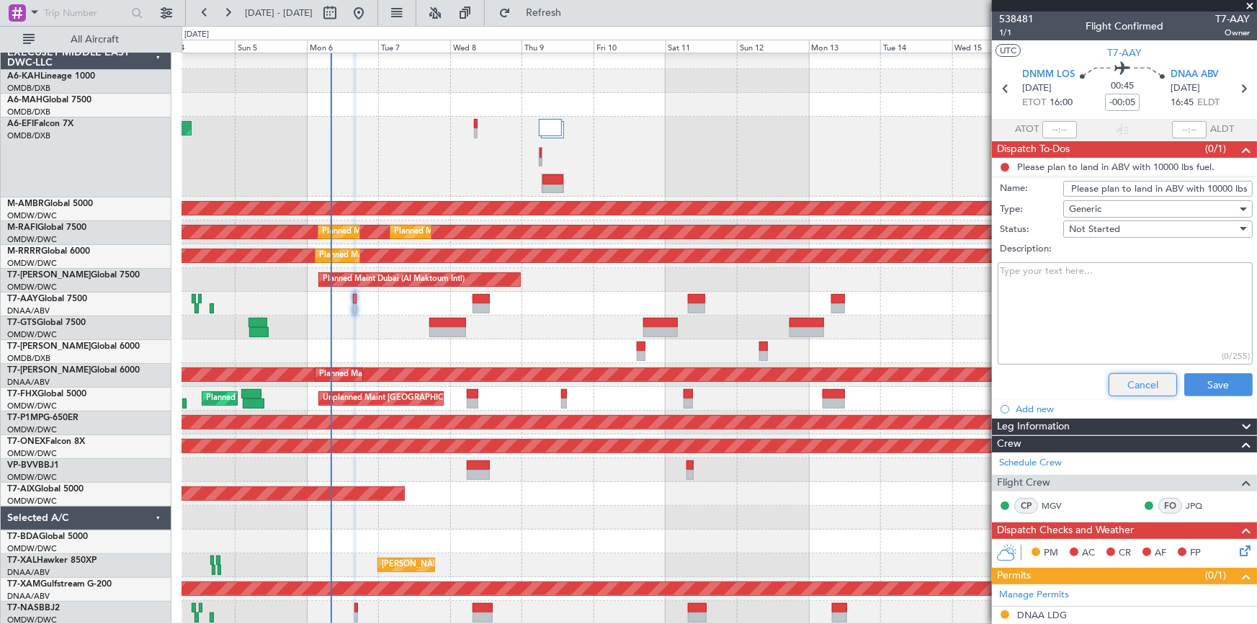
click at [1124, 373] on button "Cancel" at bounding box center [1143, 384] width 68 height 23
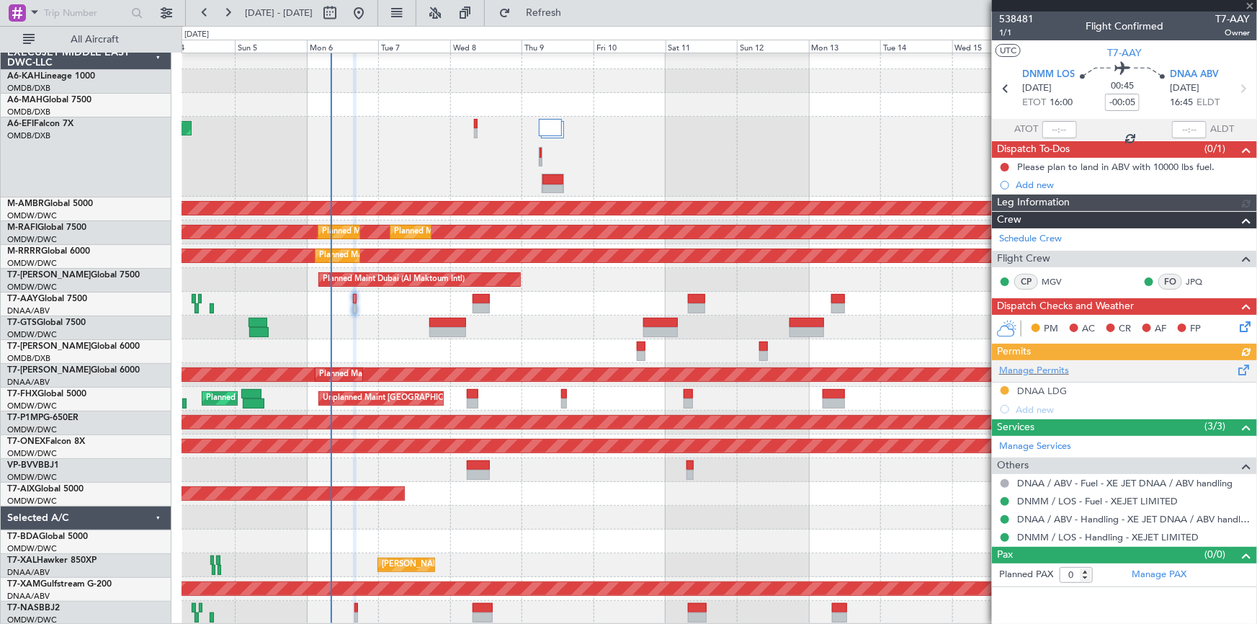
type input "Dherander Fithani (DHF)"
type input "7466"
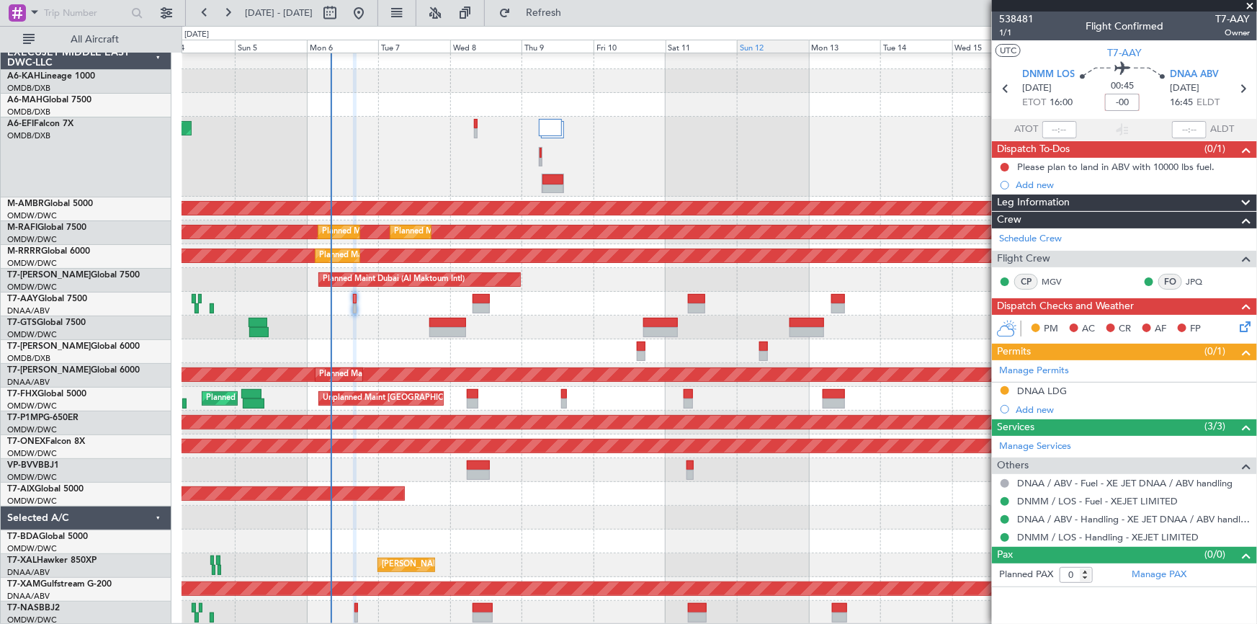
type input "-00"
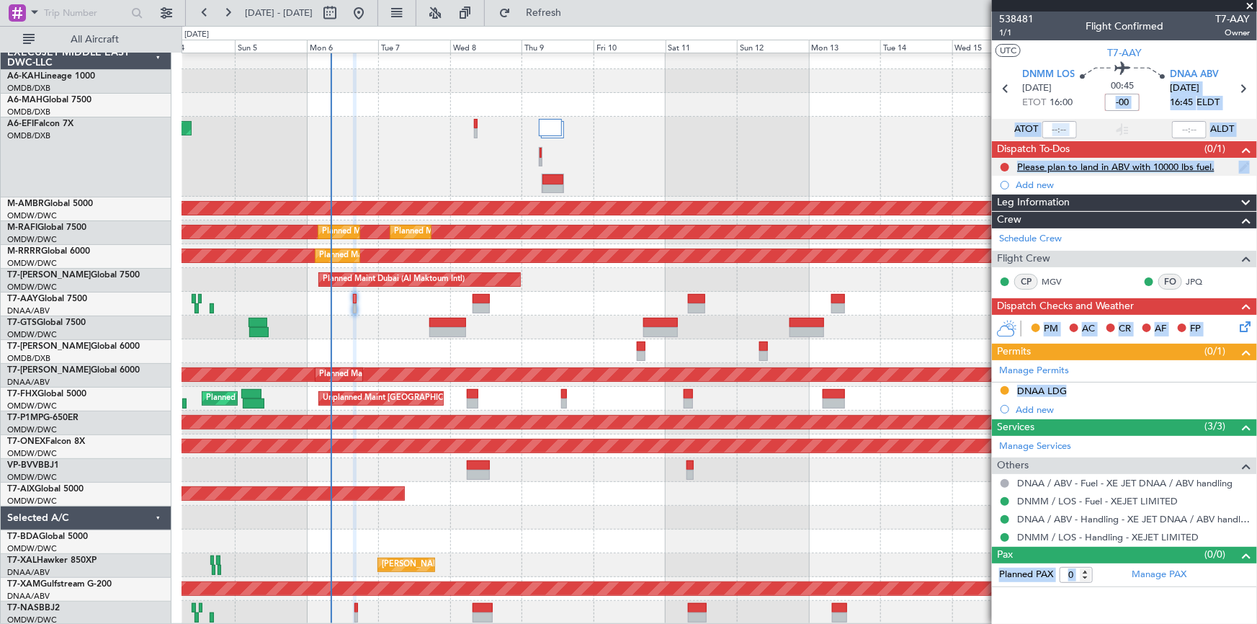
type input "-00:00"
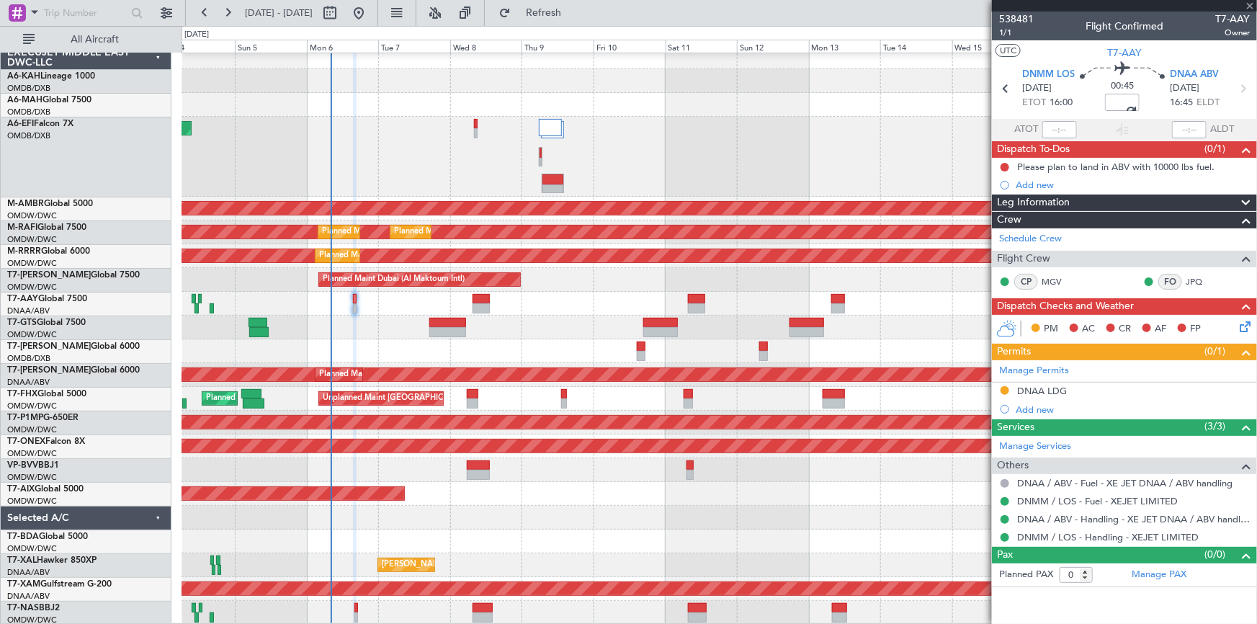
click at [1091, 94] on div "00:45 -00:00" at bounding box center [1122, 88] width 95 height 53
click at [1035, 389] on div "DNAA LDG" at bounding box center [1042, 391] width 50 height 12
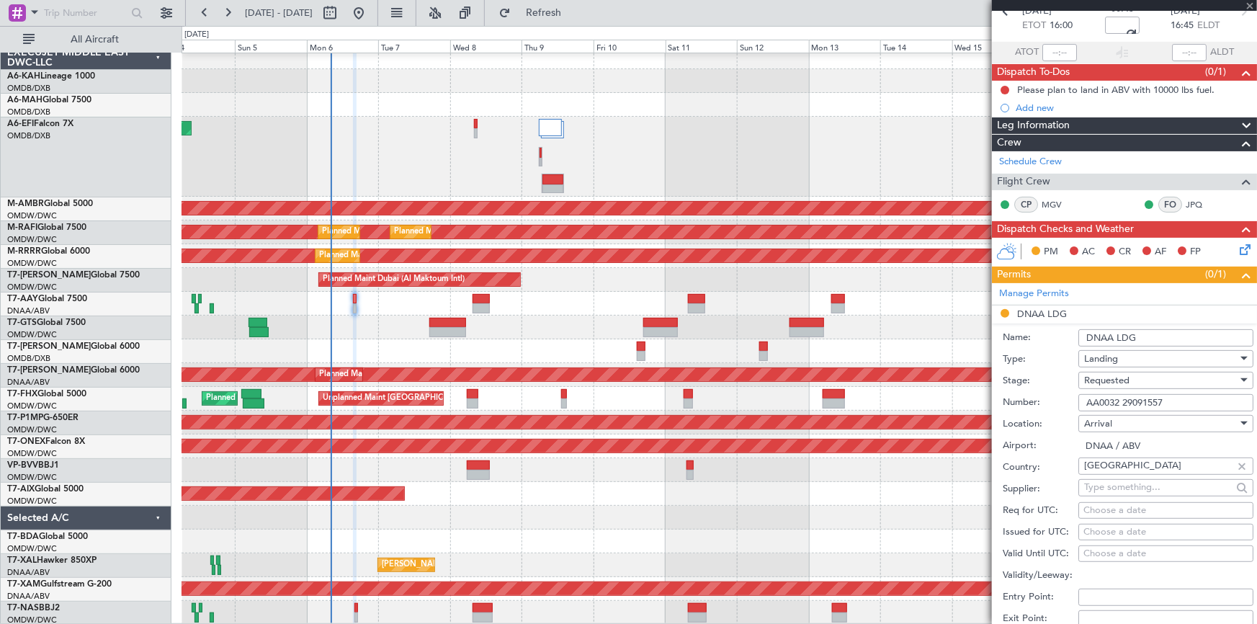
scroll to position [130, 0]
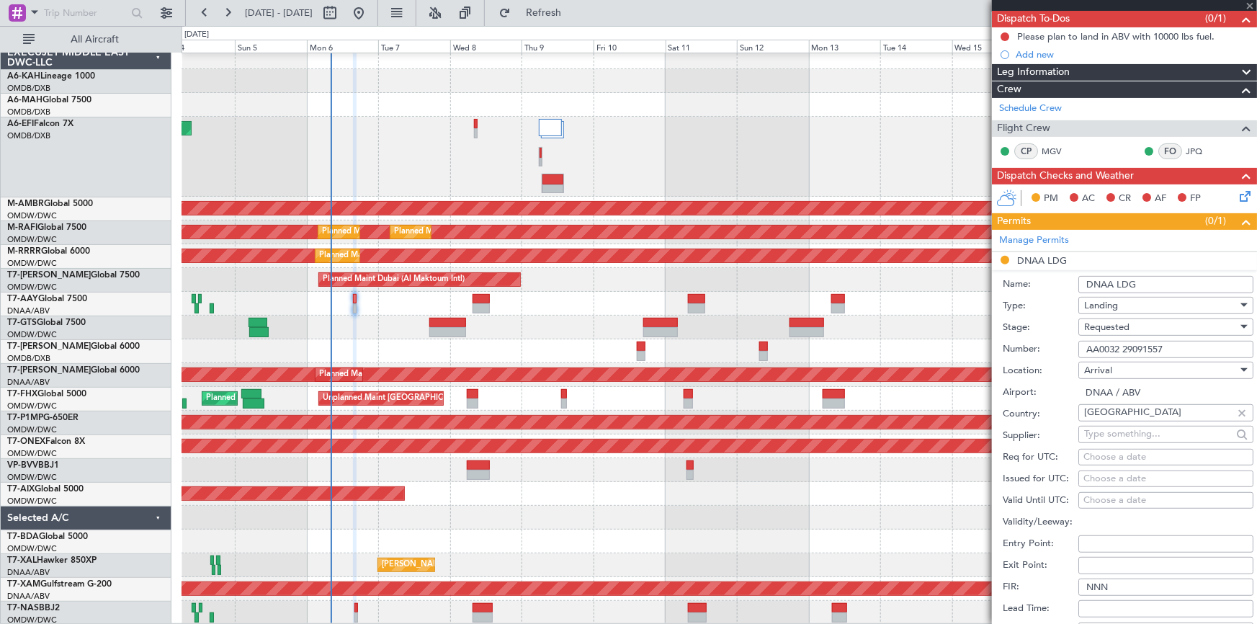
click at [1128, 329] on span "Requested" at bounding box center [1106, 327] width 45 height 13
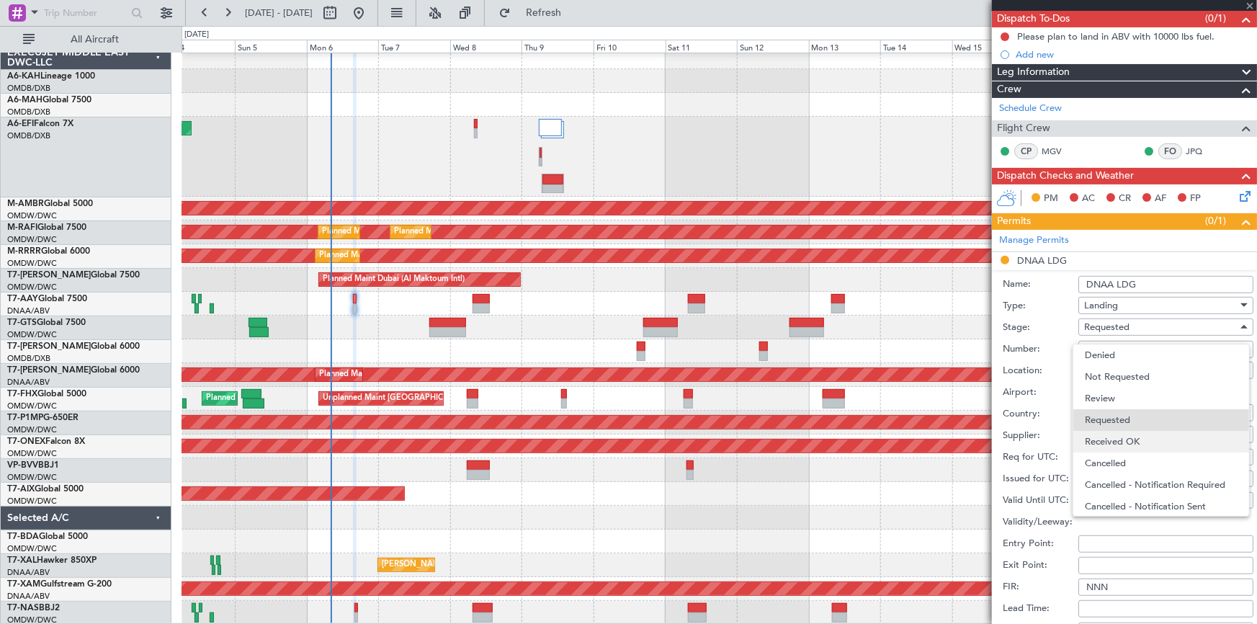
scroll to position [6, 0]
click at [1138, 433] on span "Received OK" at bounding box center [1161, 436] width 153 height 22
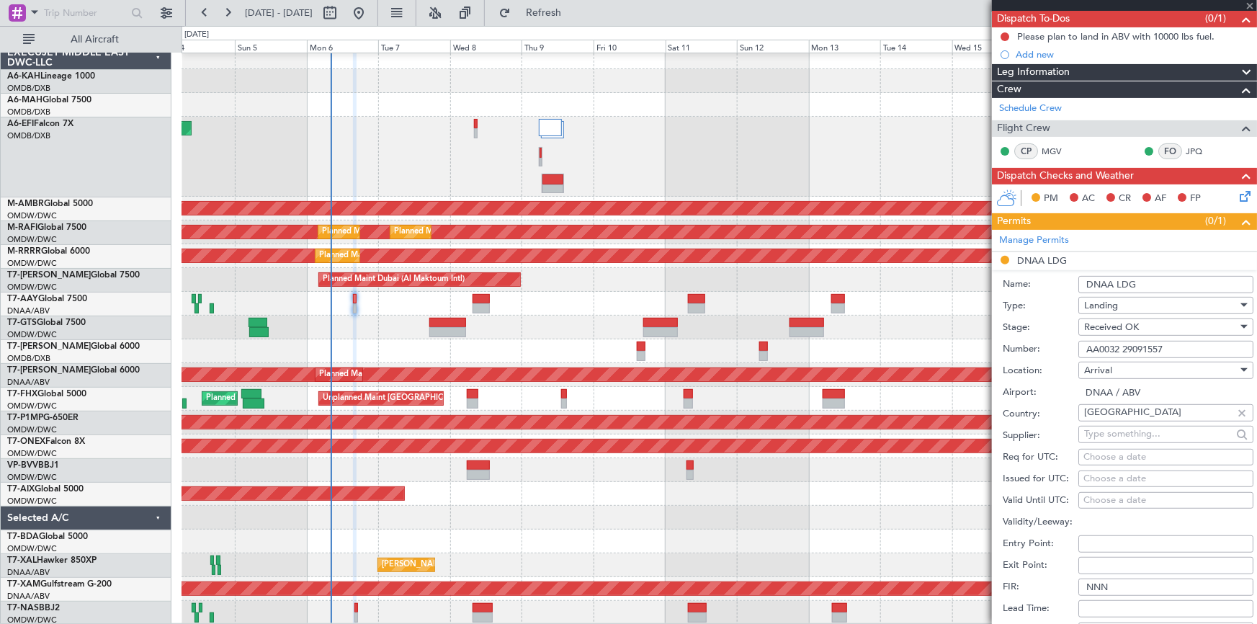
scroll to position [391, 0]
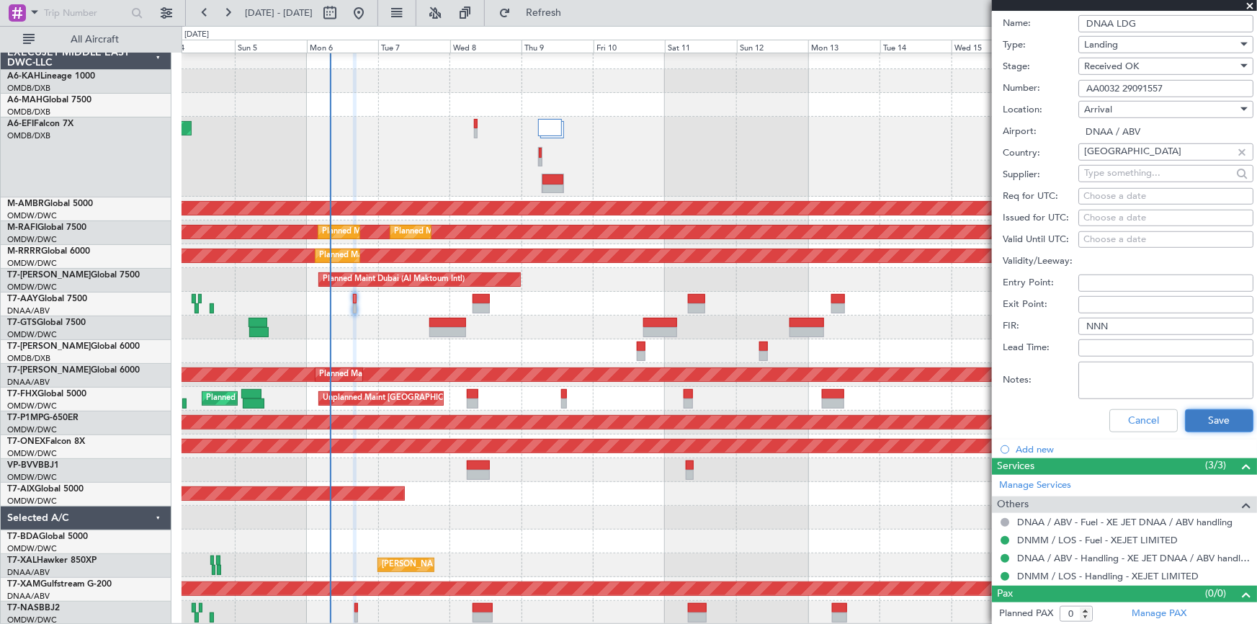
click at [1210, 419] on button "Save" at bounding box center [1219, 420] width 68 height 23
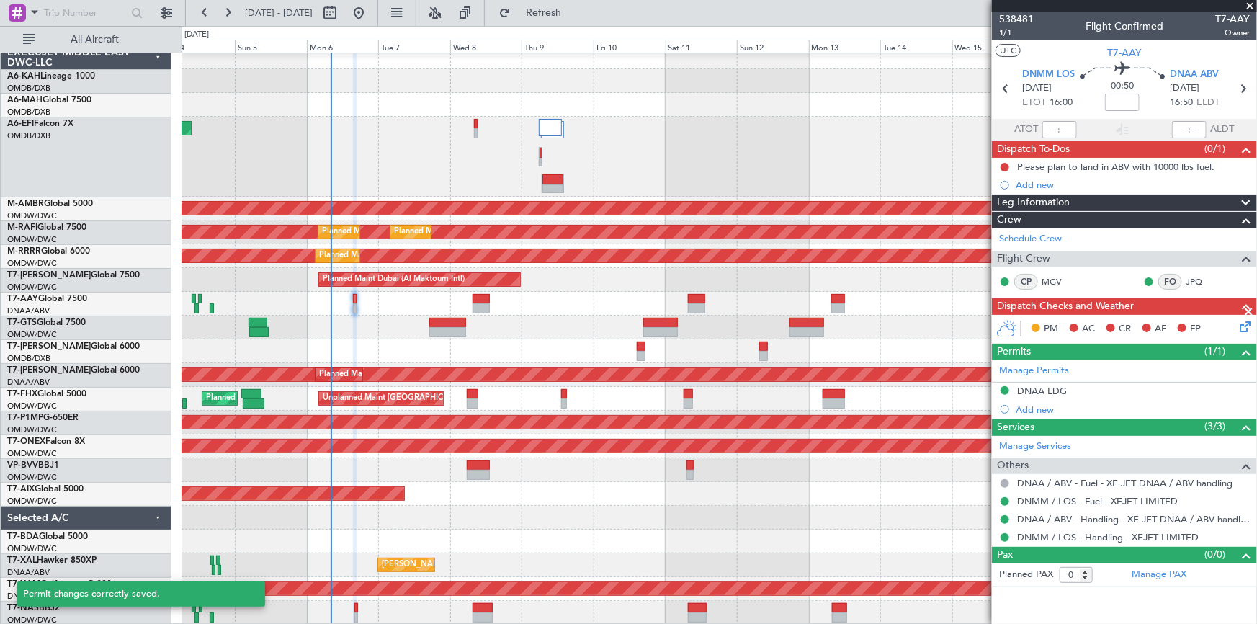
scroll to position [0, 0]
drag, startPoint x: 1001, startPoint y: 165, endPoint x: 1025, endPoint y: 184, distance: 30.8
click at [1001, 165] on button at bounding box center [1005, 167] width 9 height 9
drag, startPoint x: 987, startPoint y: 229, endPoint x: 1099, endPoint y: 193, distance: 118.0
click at [988, 228] on span "Completed" at bounding box center [1012, 230] width 48 height 14
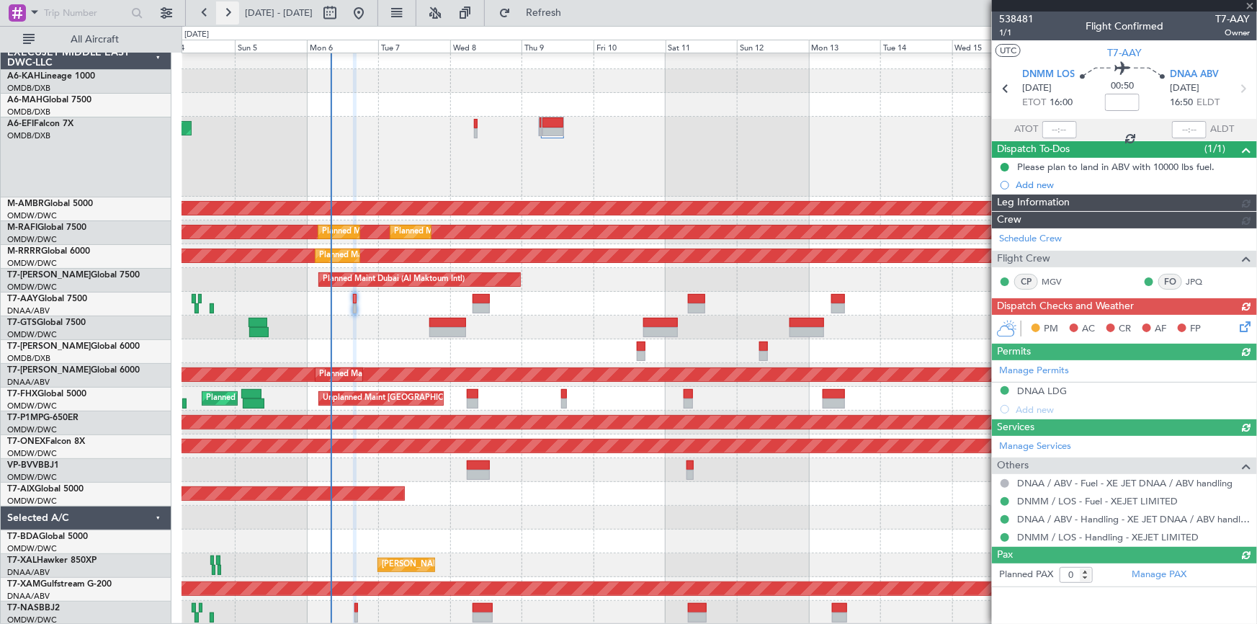
type input "Dherander Fithani (DHF)"
type input "7466"
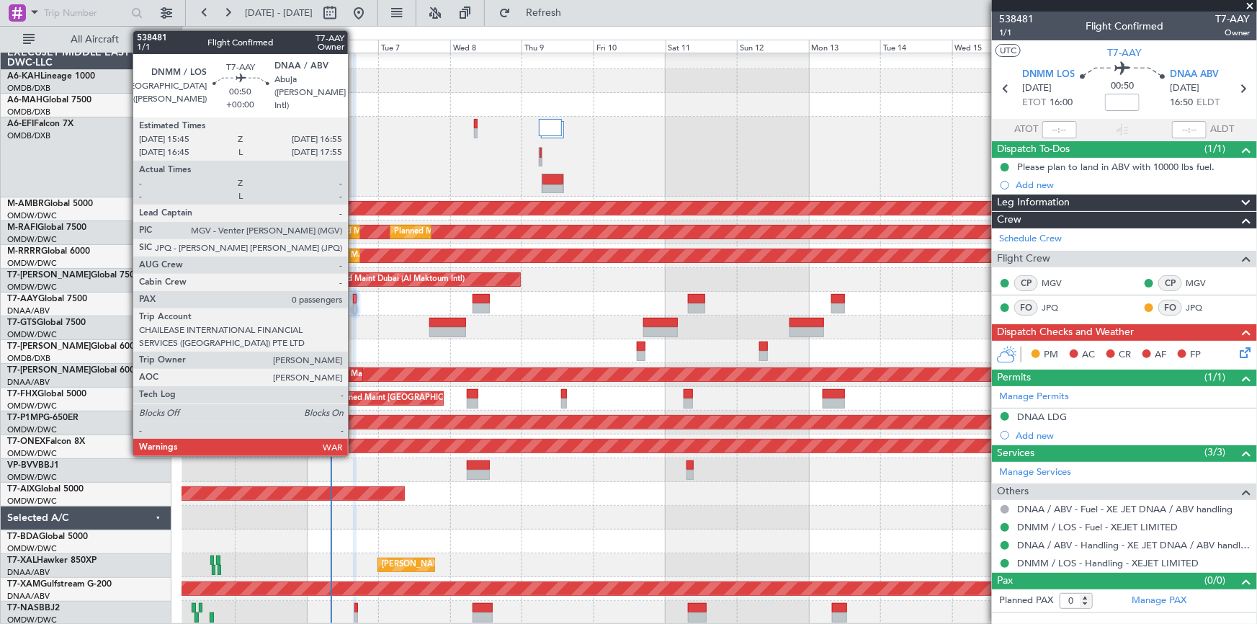
click at [354, 298] on div at bounding box center [355, 299] width 4 height 10
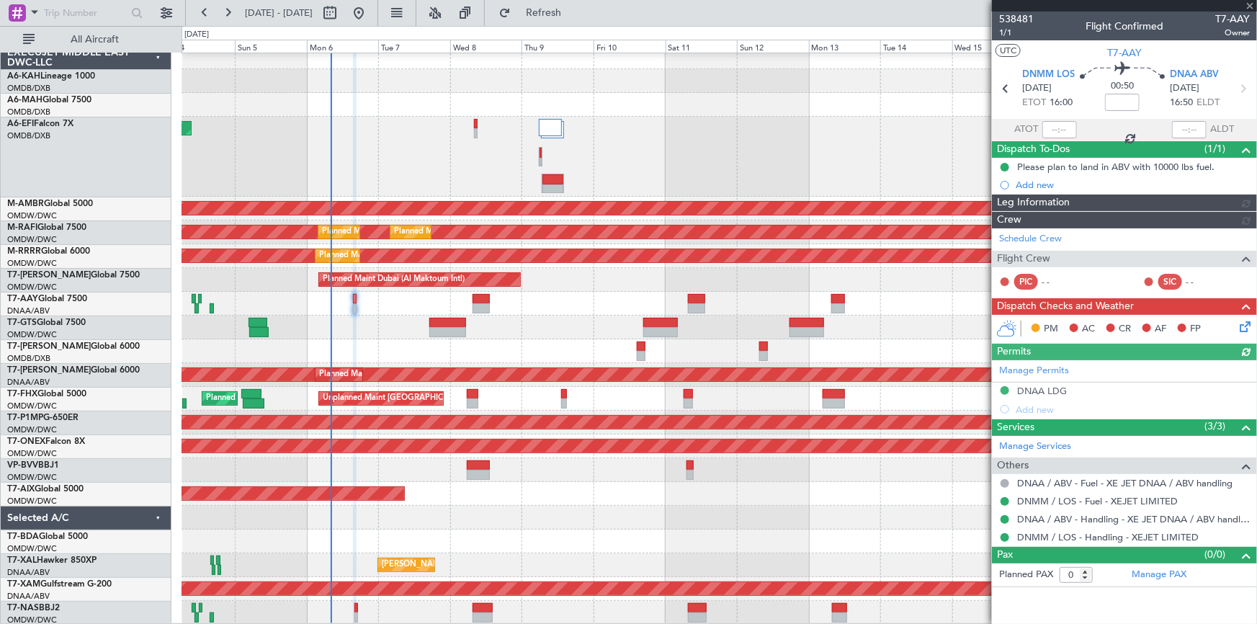
type input "Dherander Fithani (DHF)"
type input "7466"
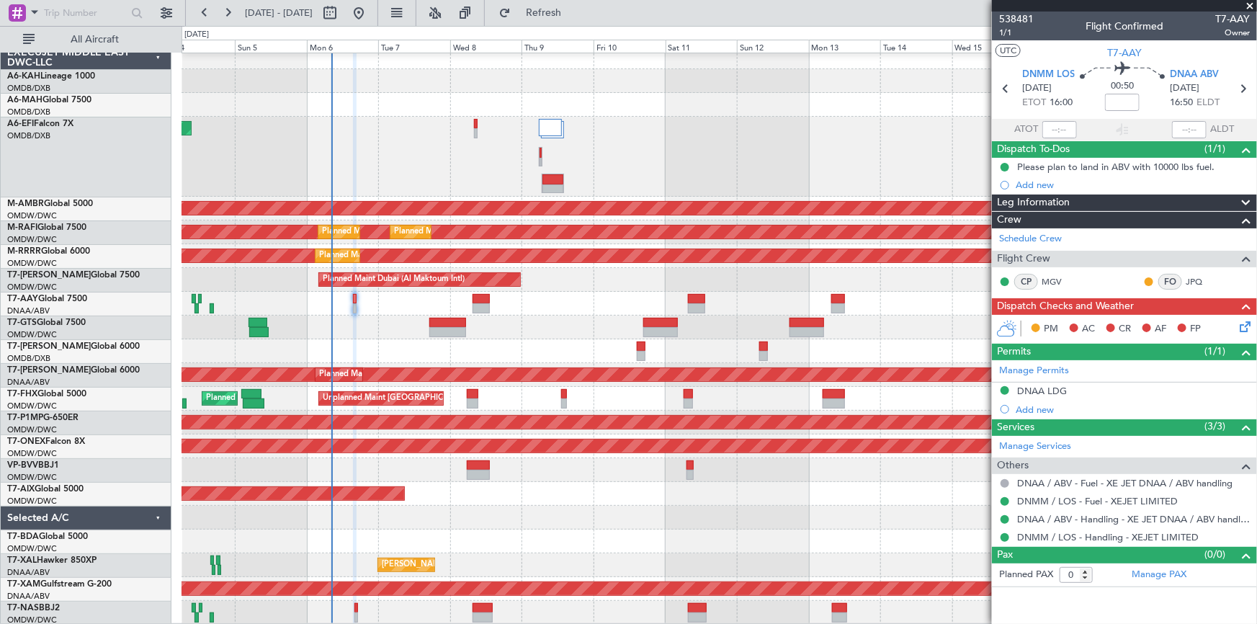
click at [1245, 322] on icon at bounding box center [1243, 324] width 12 height 12
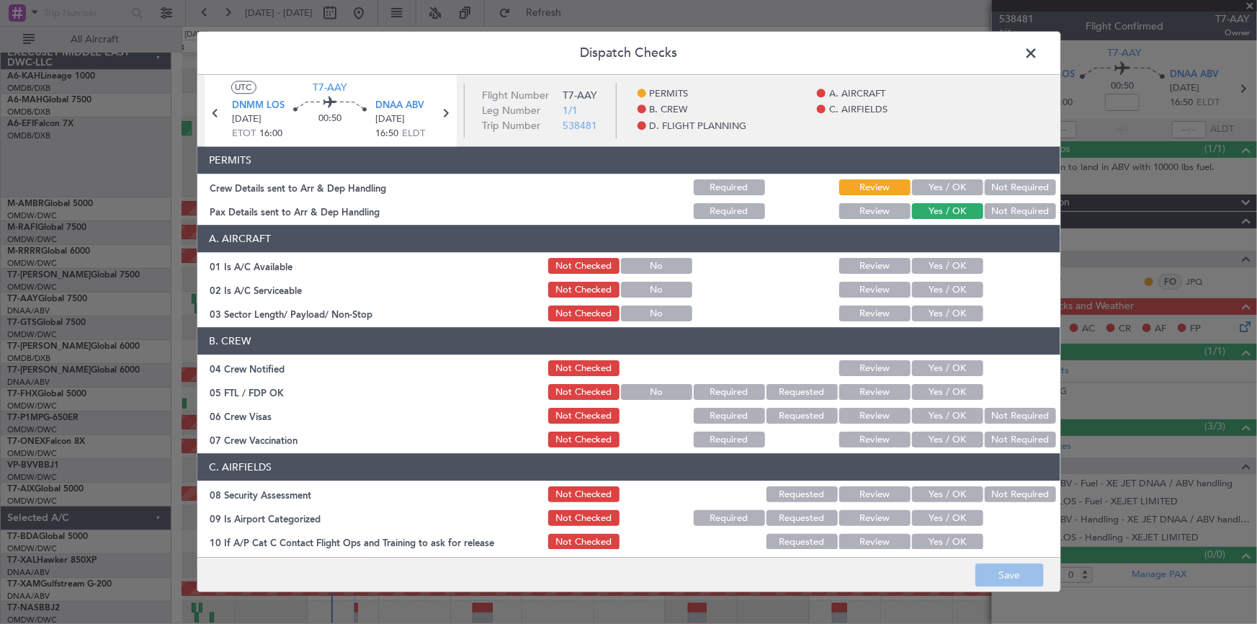
click at [949, 184] on button "Yes / OK" at bounding box center [947, 188] width 71 height 16
click at [931, 260] on button "Yes / OK" at bounding box center [947, 267] width 71 height 16
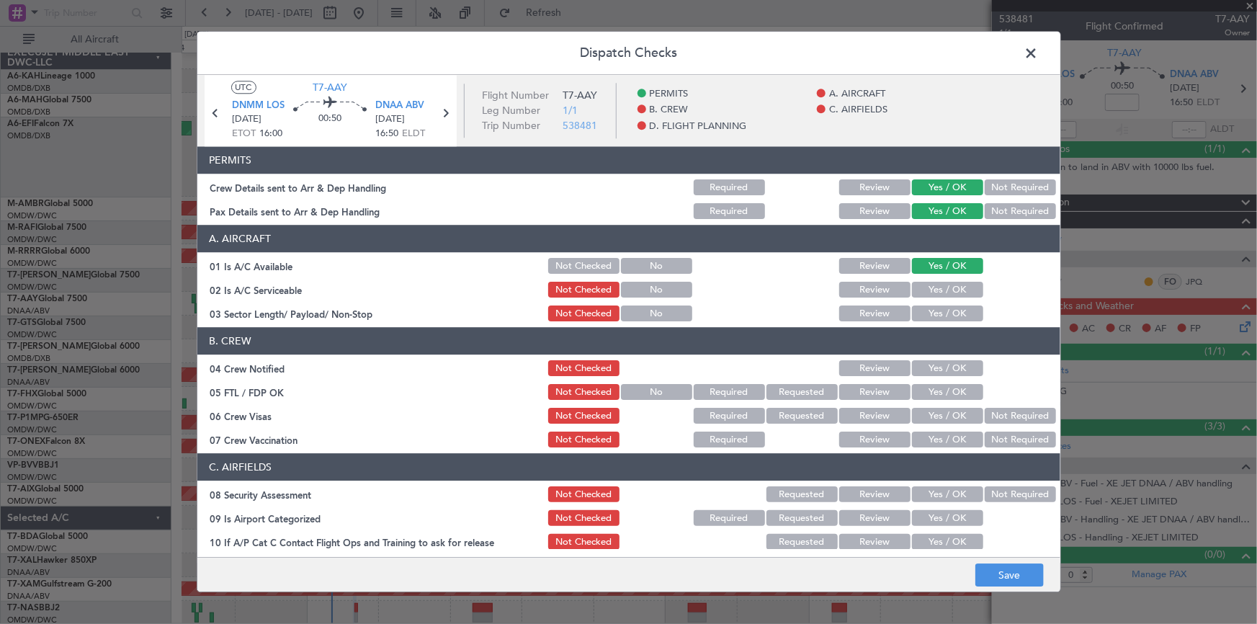
drag, startPoint x: 1009, startPoint y: 210, endPoint x: 989, endPoint y: 244, distance: 39.4
click at [1008, 210] on button "Not Required" at bounding box center [1020, 212] width 71 height 16
click at [952, 289] on button "Yes / OK" at bounding box center [947, 290] width 71 height 16
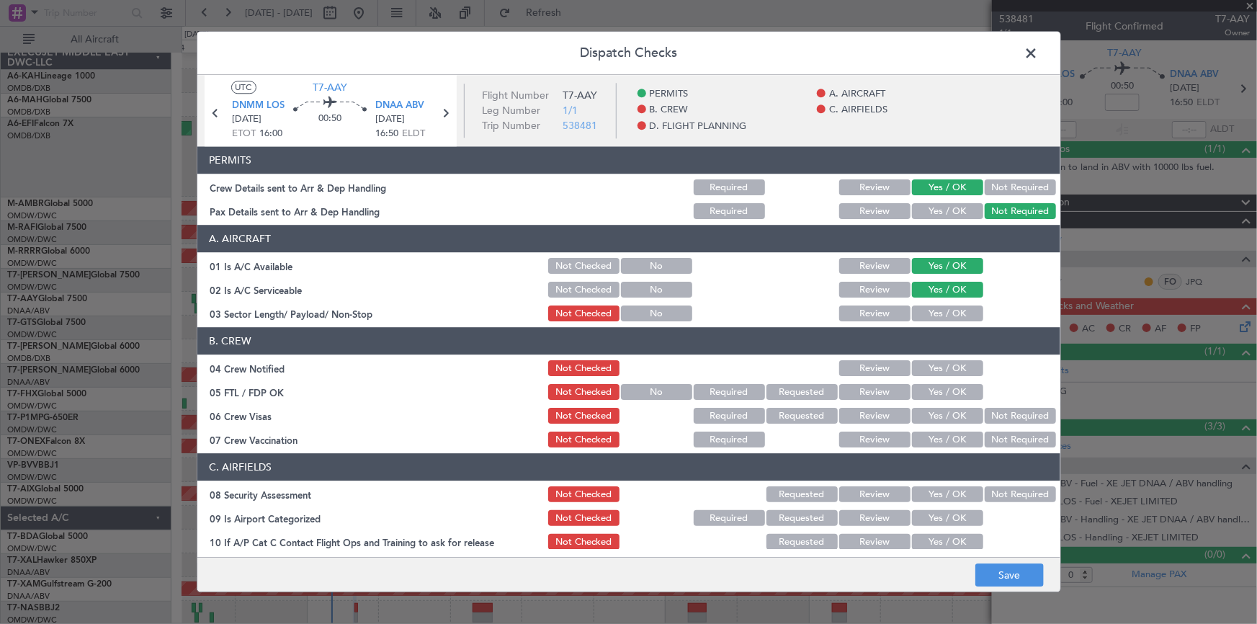
click at [940, 321] on button "Yes / OK" at bounding box center [947, 314] width 71 height 16
drag, startPoint x: 926, startPoint y: 382, endPoint x: 932, endPoint y: 374, distance: 9.8
click at [928, 379] on section "B. CREW 04 Crew Notified Not Checked Review Yes / OK 05 FTL / FDP OK Not Checke…" at bounding box center [628, 389] width 863 height 122
click at [931, 372] on button "Yes / OK" at bounding box center [947, 369] width 71 height 16
click at [934, 399] on div "Yes / OK" at bounding box center [946, 392] width 73 height 20
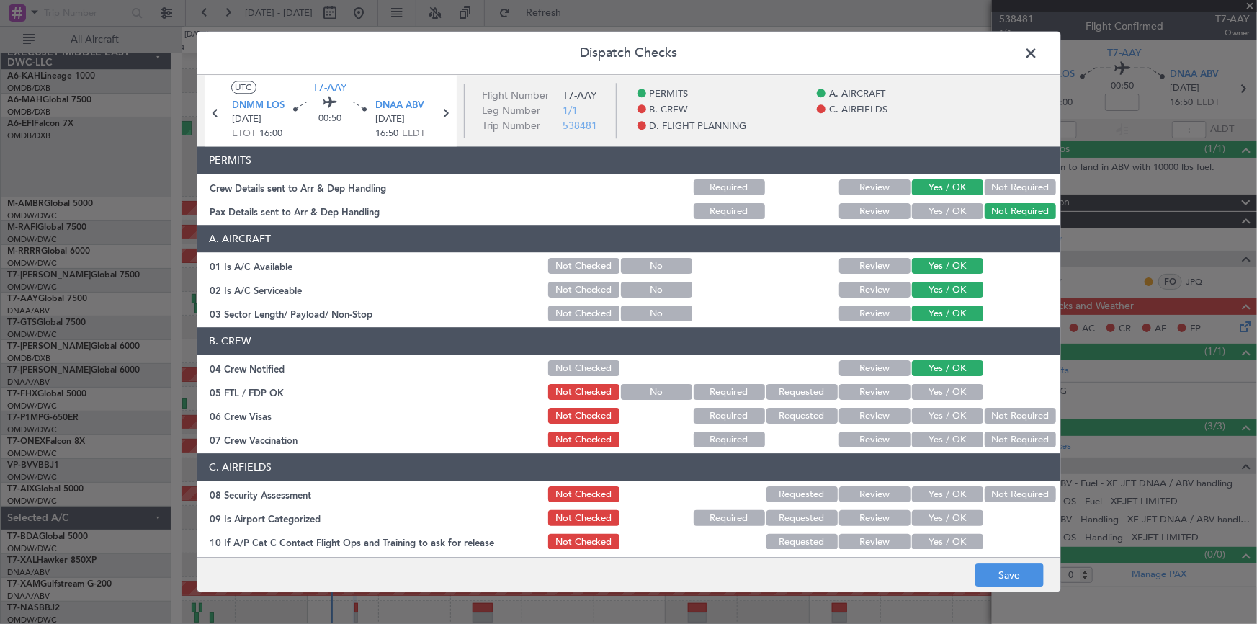
drag, startPoint x: 935, startPoint y: 389, endPoint x: 939, endPoint y: 396, distance: 8.1
click at [936, 390] on button "Yes / OK" at bounding box center [947, 393] width 71 height 16
click at [936, 417] on button "Yes / OK" at bounding box center [947, 416] width 71 height 16
click at [939, 439] on button "Yes / OK" at bounding box center [947, 440] width 71 height 16
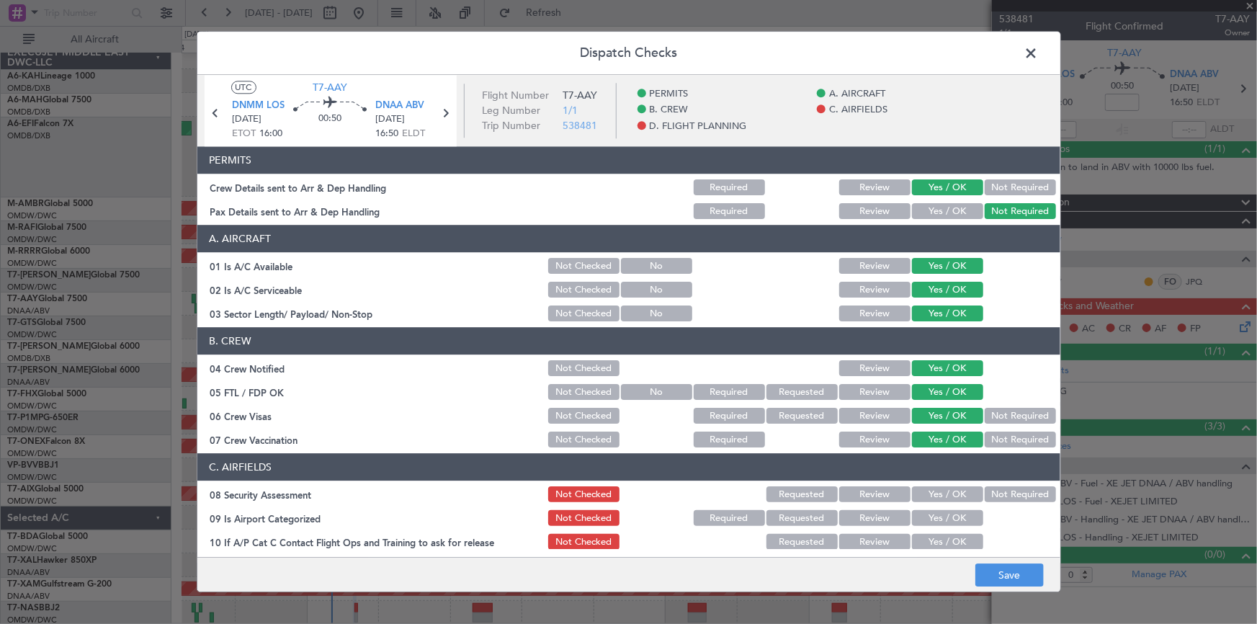
scroll to position [130, 0]
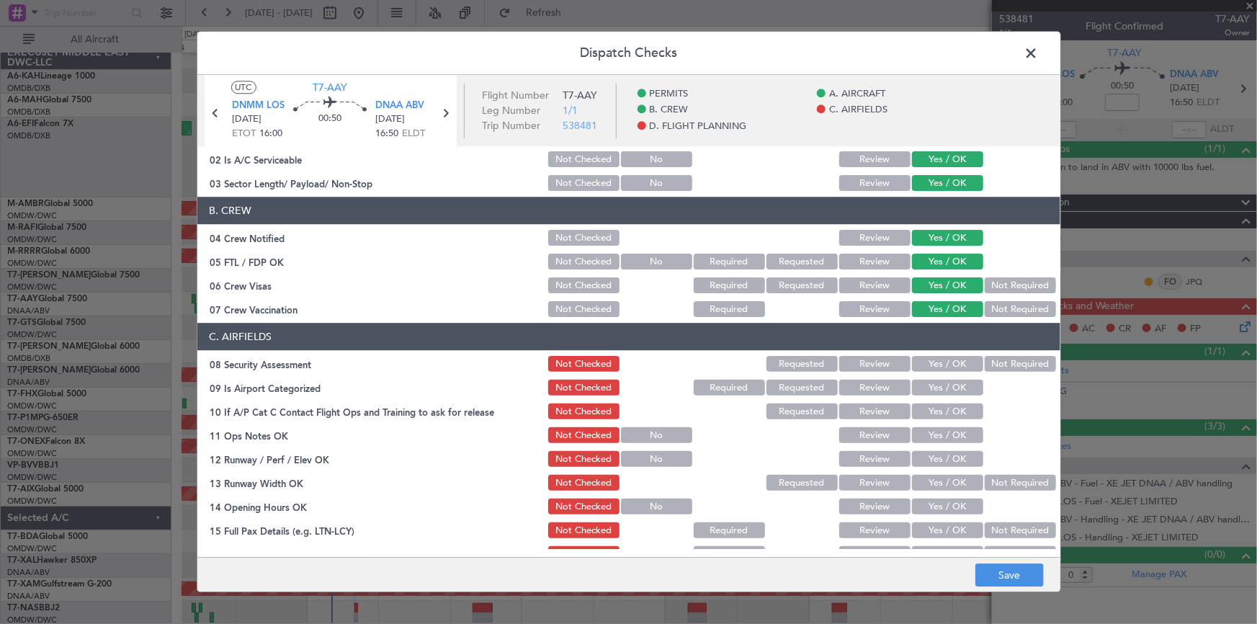
click at [929, 369] on button "Yes / OK" at bounding box center [947, 365] width 71 height 16
click at [936, 380] on button "Yes / OK" at bounding box center [947, 388] width 71 height 16
click at [928, 414] on button "Yes / OK" at bounding box center [947, 412] width 71 height 16
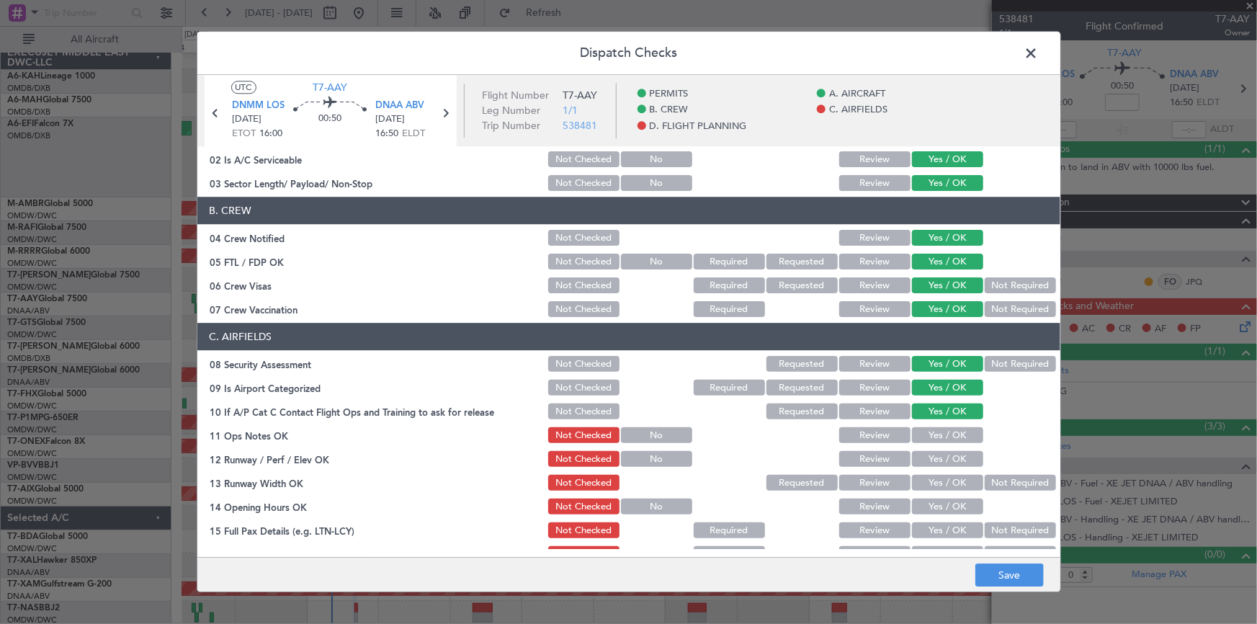
click at [936, 444] on section "C. AIRFIELDS 08 Security Assessment Not Checked Requested Review Yes / OK Not R…" at bounding box center [628, 550] width 863 height 455
click at [929, 456] on button "Yes / OK" at bounding box center [947, 460] width 71 height 16
click at [929, 430] on button "Yes / OK" at bounding box center [947, 436] width 71 height 16
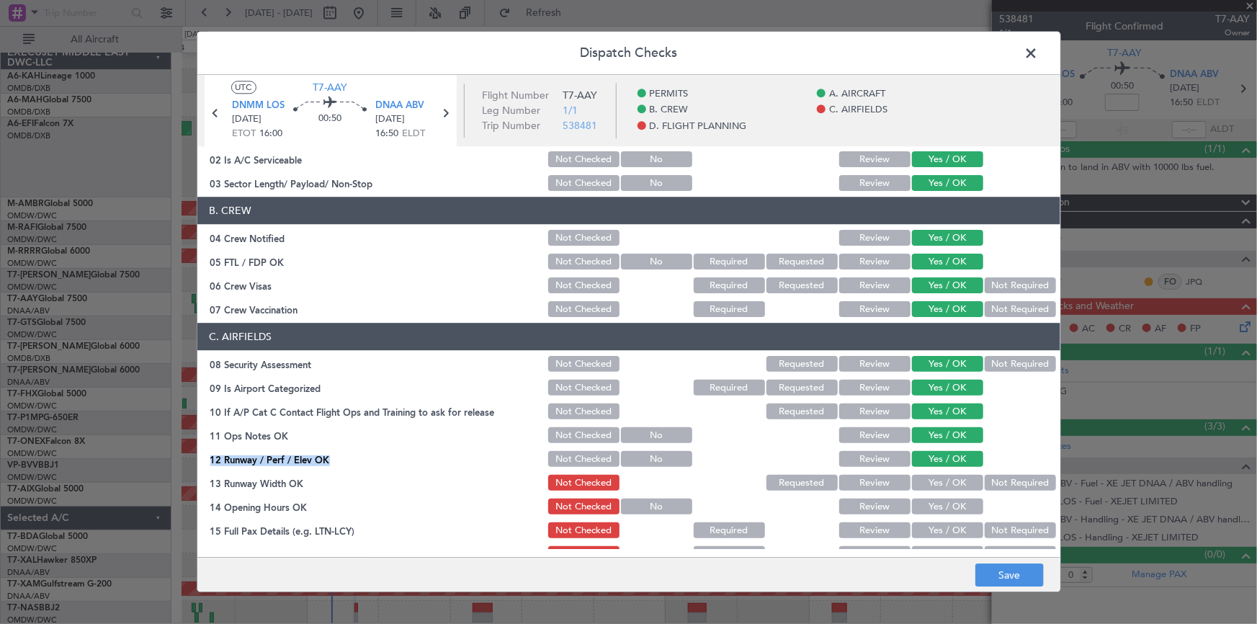
drag, startPoint x: 929, startPoint y: 486, endPoint x: 941, endPoint y: 511, distance: 28.0
click at [931, 486] on button "Yes / OK" at bounding box center [947, 483] width 71 height 16
click at [936, 509] on button "Yes / OK" at bounding box center [947, 507] width 71 height 16
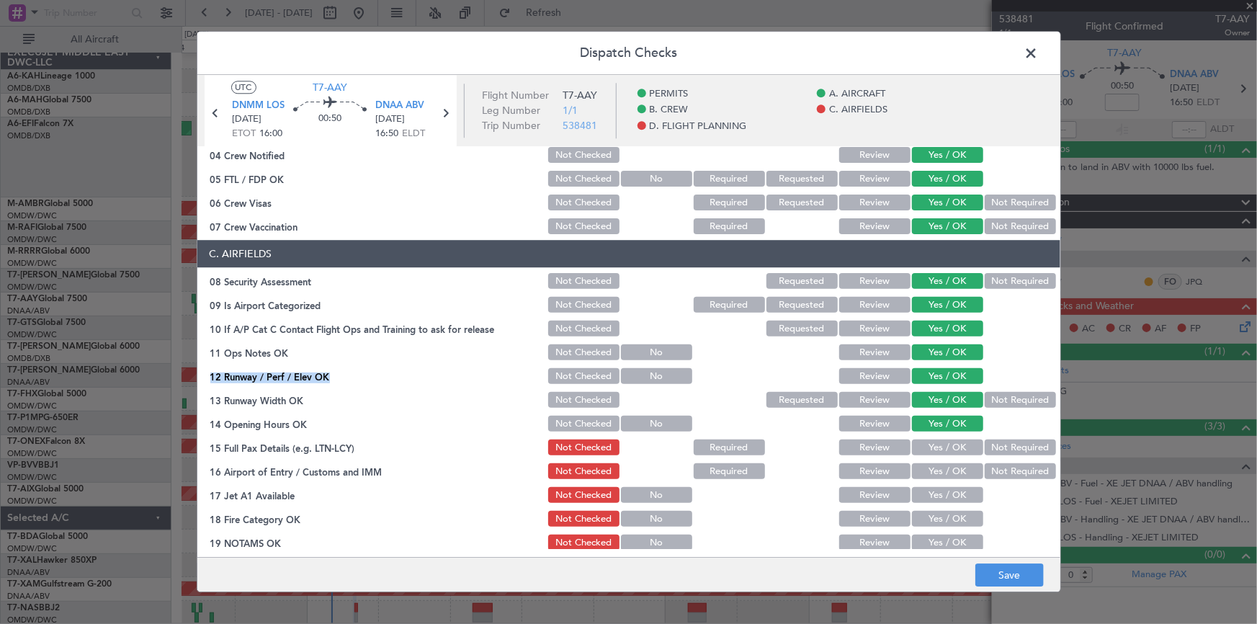
scroll to position [261, 0]
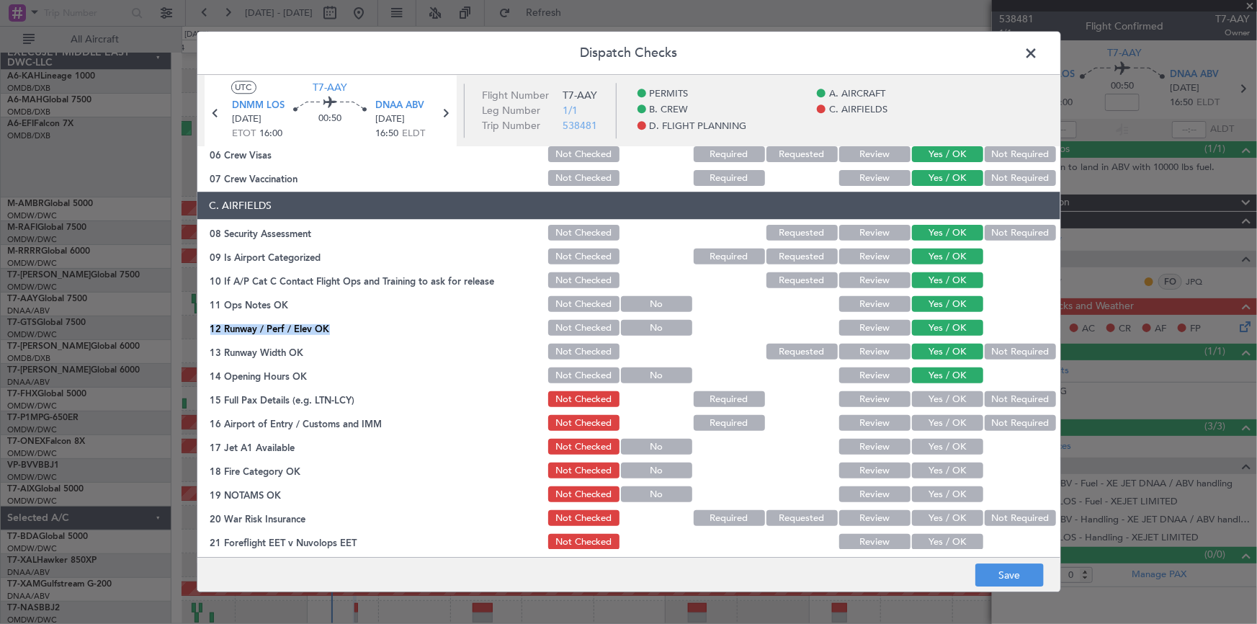
click at [1008, 399] on button "Not Required" at bounding box center [1020, 400] width 71 height 16
click at [990, 421] on button "Not Required" at bounding box center [1020, 424] width 71 height 16
click at [921, 445] on button "Yes / OK" at bounding box center [947, 447] width 71 height 16
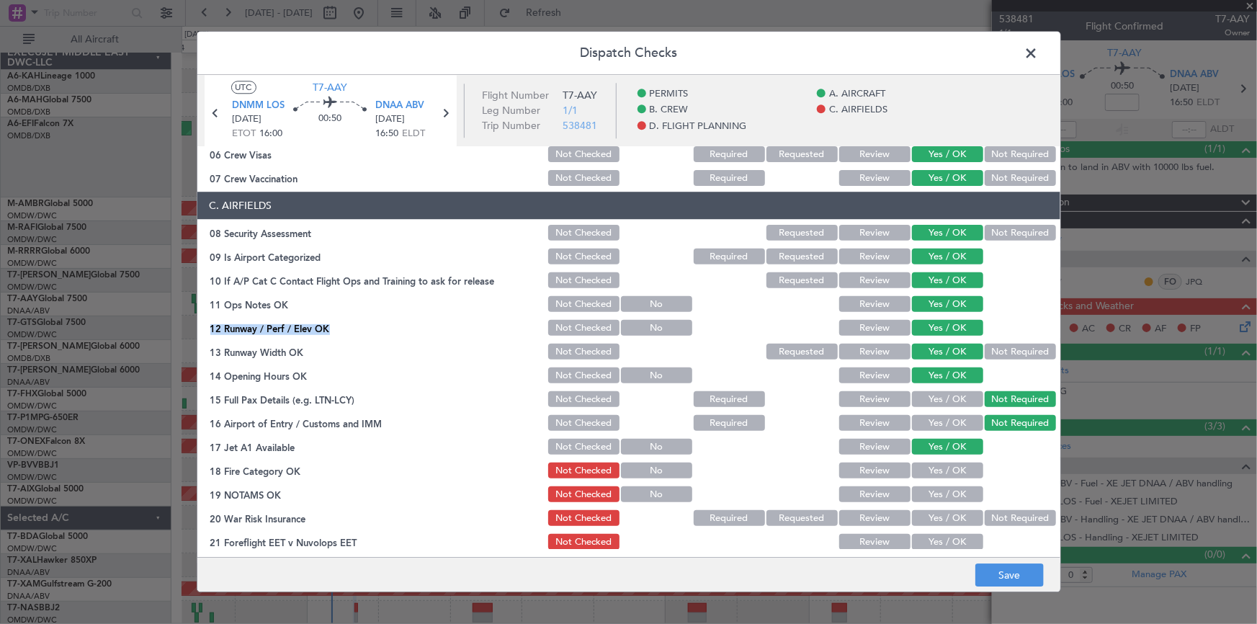
drag, startPoint x: 931, startPoint y: 470, endPoint x: 936, endPoint y: 490, distance: 20.6
click at [931, 470] on button "Yes / OK" at bounding box center [947, 471] width 71 height 16
click at [934, 487] on button "Yes / OK" at bounding box center [947, 495] width 71 height 16
click at [939, 512] on button "Yes / OK" at bounding box center [947, 519] width 71 height 16
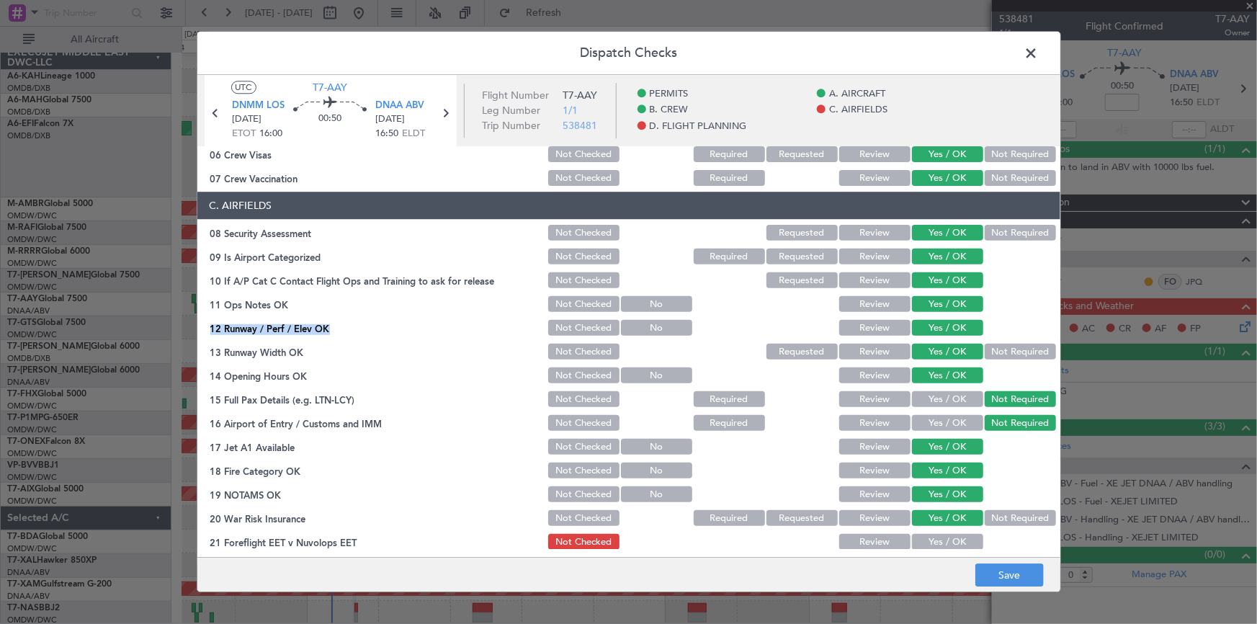
drag, startPoint x: 942, startPoint y: 537, endPoint x: 947, endPoint y: 527, distance: 10.3
click at [942, 535] on button "Yes / OK" at bounding box center [947, 542] width 71 height 16
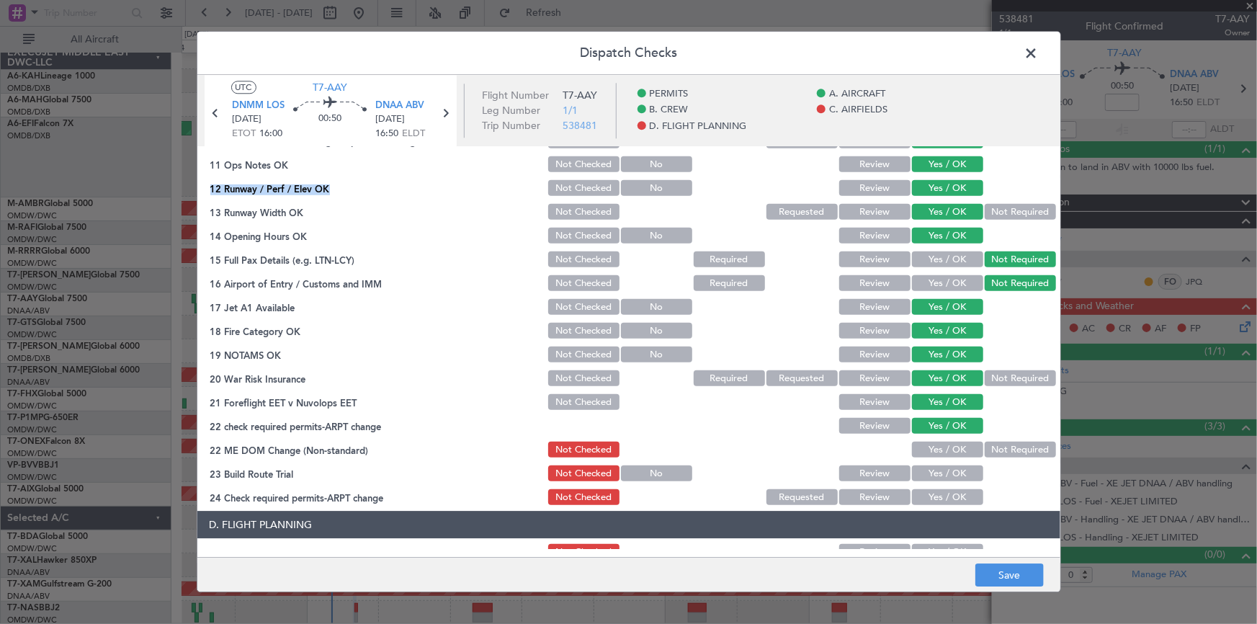
scroll to position [458, 0]
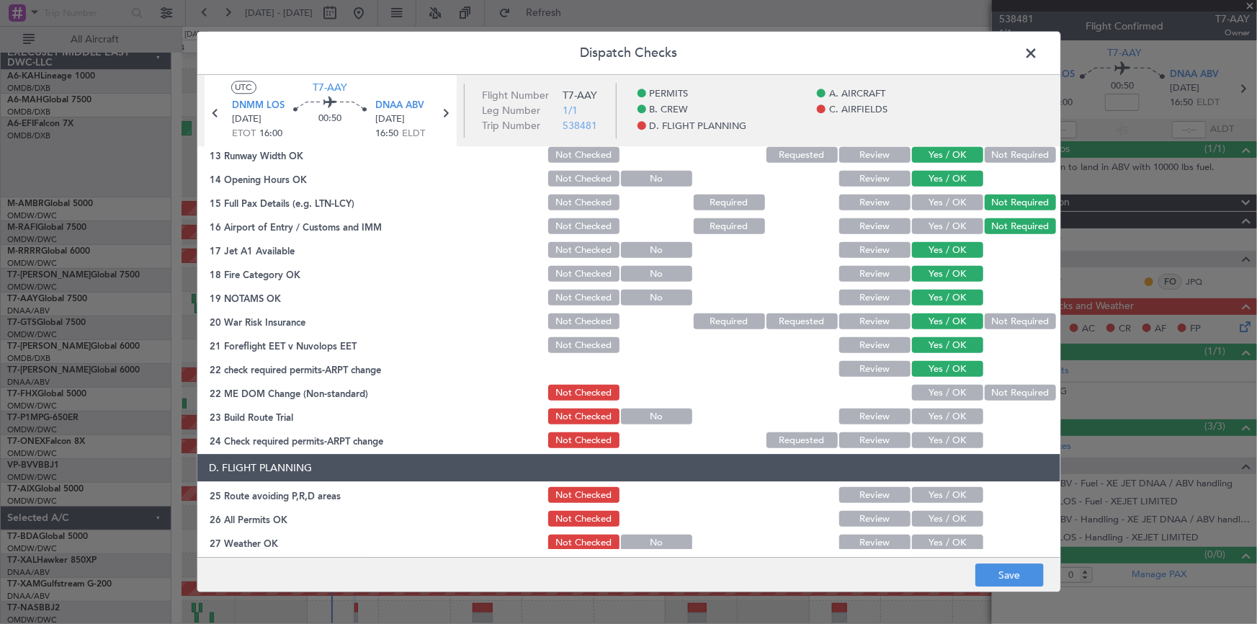
click at [939, 390] on button "Yes / OK" at bounding box center [947, 393] width 71 height 16
click at [936, 403] on section "C. AIRFIELDS 08 Security Assessment Not Checked Requested Review Yes / OK Not R…" at bounding box center [628, 223] width 863 height 455
click at [942, 419] on button "Yes / OK" at bounding box center [947, 417] width 71 height 16
drag, startPoint x: 936, startPoint y: 439, endPoint x: 936, endPoint y: 485, distance: 46.1
click at [936, 439] on button "Yes / OK" at bounding box center [947, 441] width 71 height 16
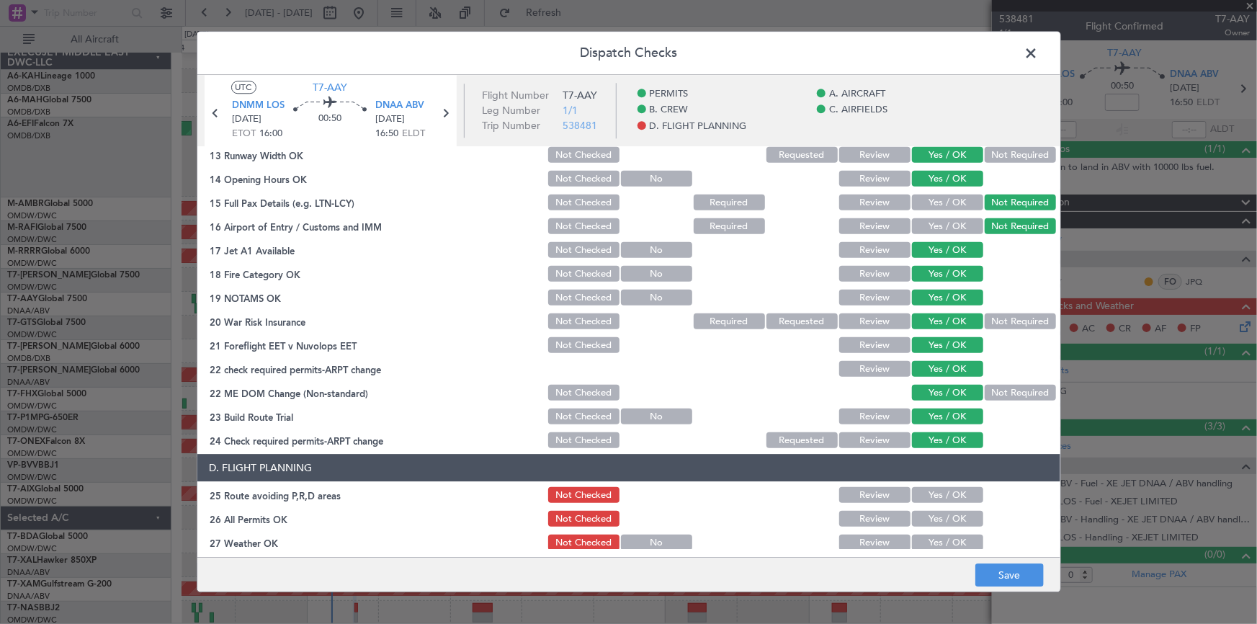
click at [931, 488] on button "Yes / OK" at bounding box center [947, 496] width 71 height 16
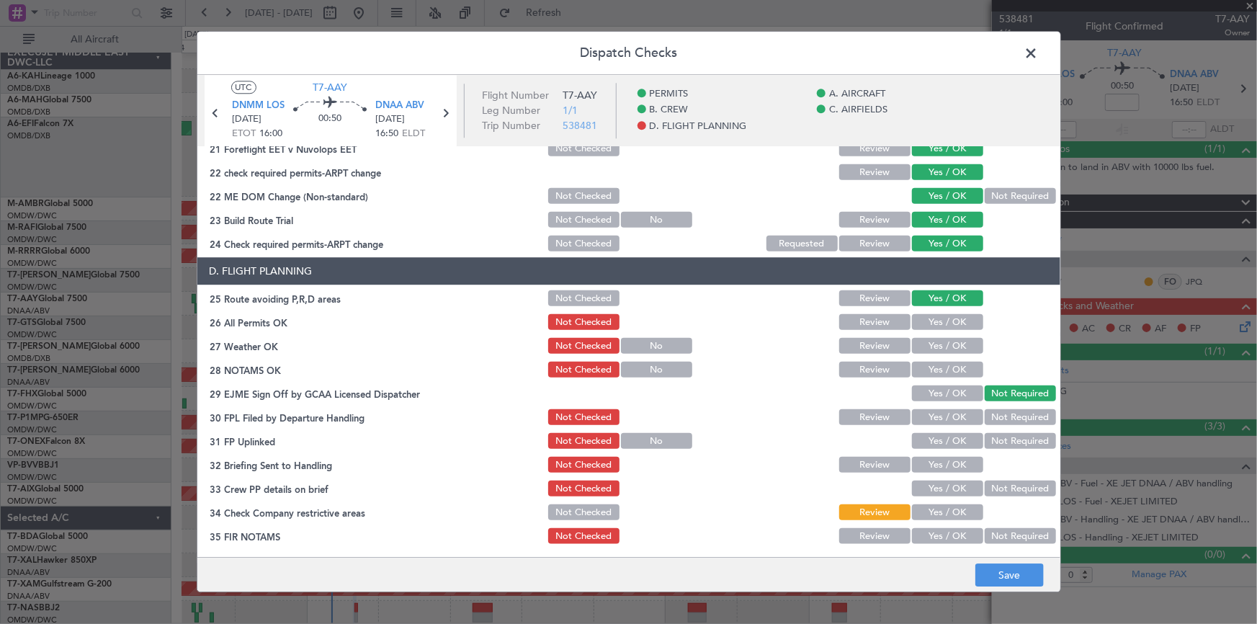
click at [941, 323] on button "Yes / OK" at bounding box center [947, 323] width 71 height 16
click at [949, 350] on button "Yes / OK" at bounding box center [947, 347] width 71 height 16
click at [941, 370] on button "Yes / OK" at bounding box center [947, 370] width 71 height 16
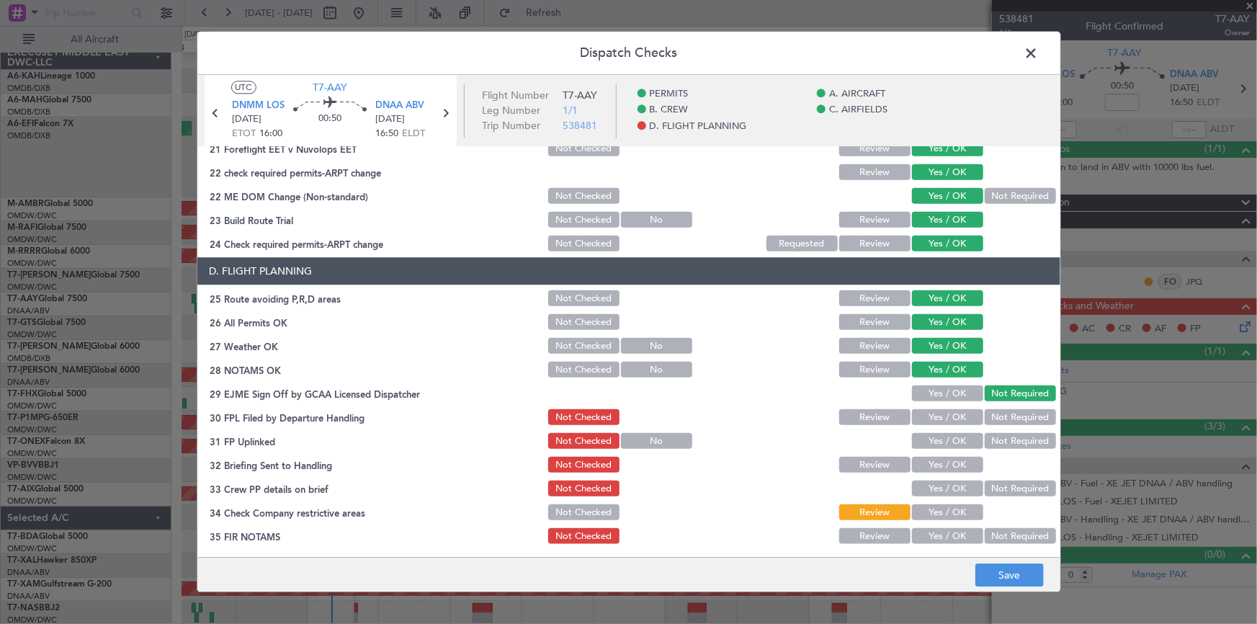
click at [951, 416] on button "Yes / OK" at bounding box center [947, 418] width 71 height 16
click at [931, 441] on button "Yes / OK" at bounding box center [947, 442] width 71 height 16
drag, startPoint x: 927, startPoint y: 474, endPoint x: 935, endPoint y: 484, distance: 12.8
click at [927, 473] on div "Yes / OK" at bounding box center [946, 465] width 73 height 20
click at [931, 464] on button "Yes / OK" at bounding box center [947, 465] width 71 height 16
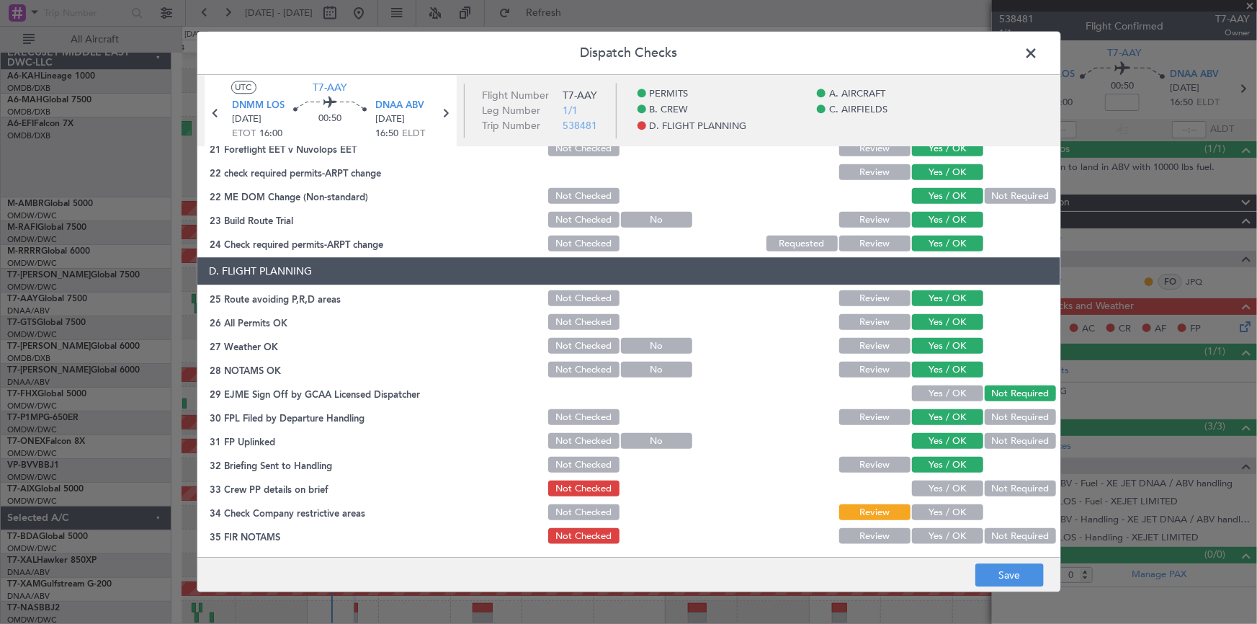
click at [929, 486] on button "Yes / OK" at bounding box center [947, 489] width 71 height 16
click at [934, 503] on div "Yes / OK" at bounding box center [946, 513] width 73 height 20
click at [931, 511] on button "Yes / OK" at bounding box center [947, 512] width 71 height 16
click at [931, 535] on button "Yes / OK" at bounding box center [947, 536] width 71 height 16
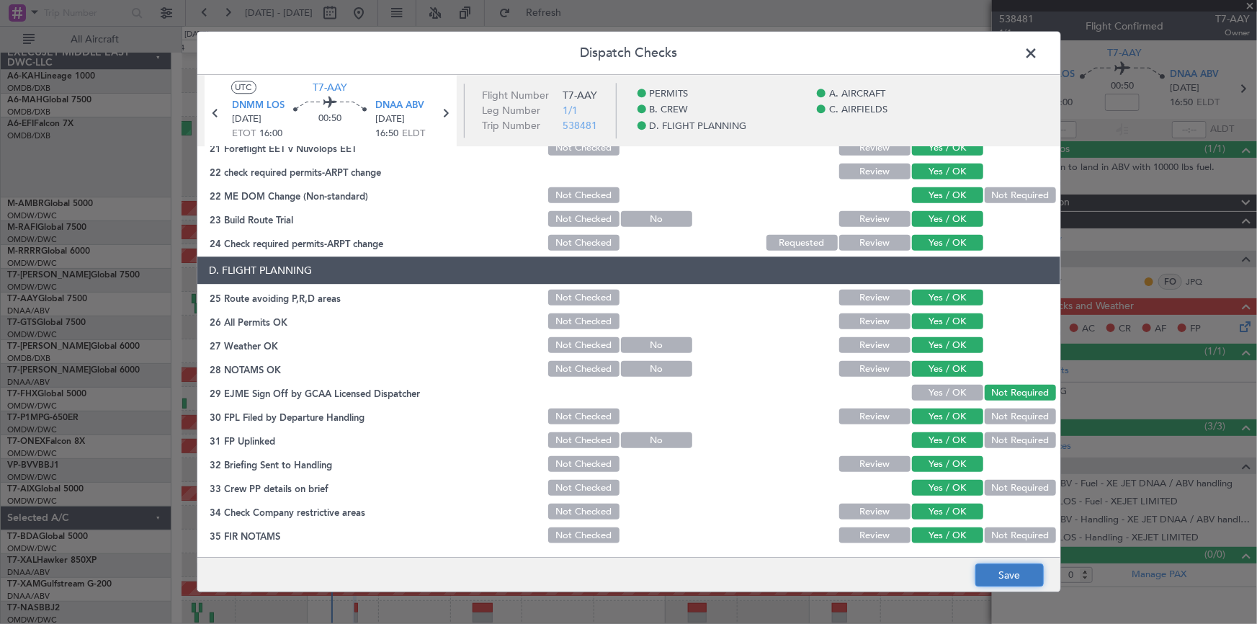
click at [1018, 571] on button "Save" at bounding box center [1009, 575] width 68 height 23
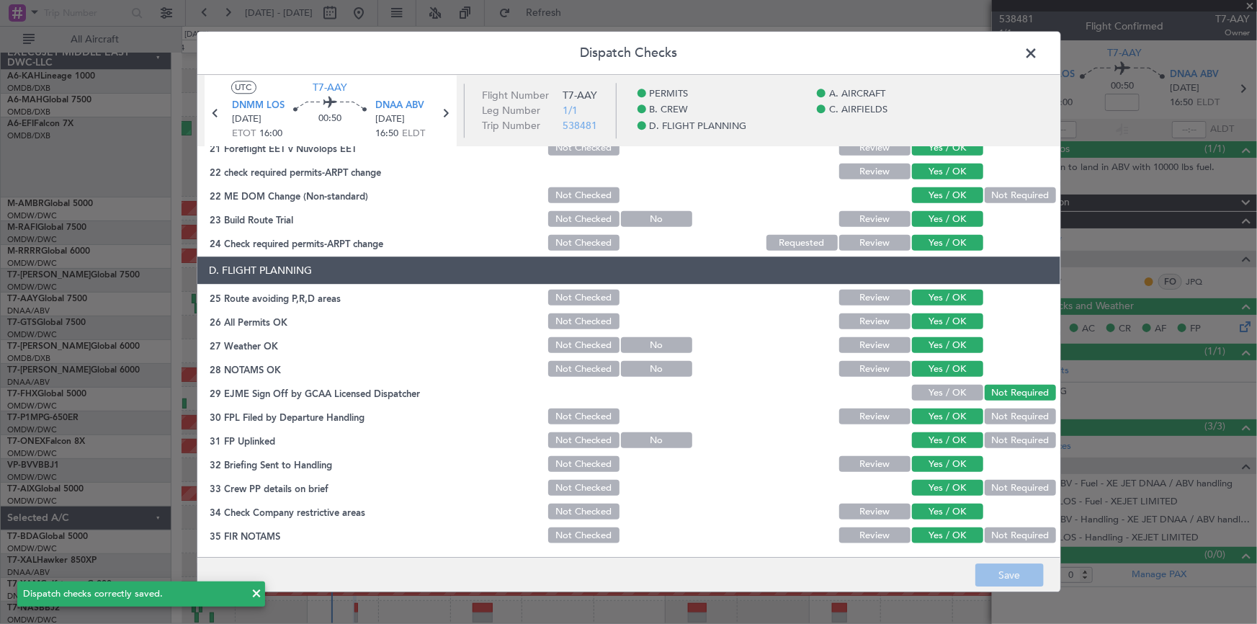
click at [1039, 46] on span at bounding box center [1039, 56] width 0 height 29
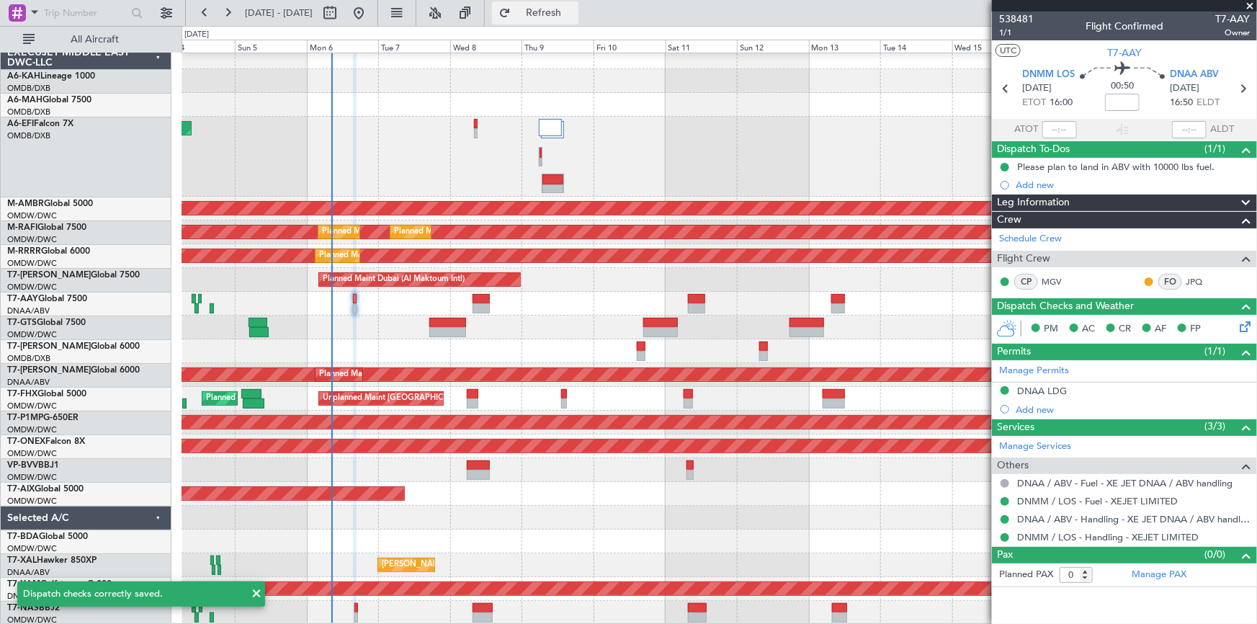
click at [574, 8] on span "Refresh" at bounding box center [544, 13] width 61 height 10
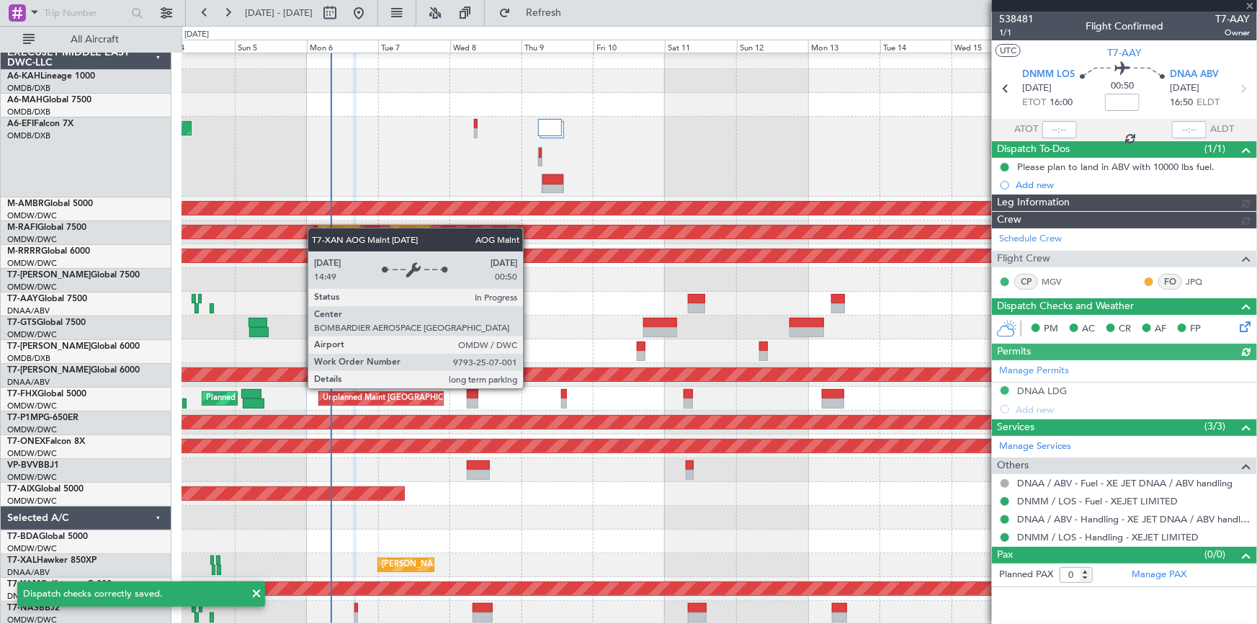
type input "Dherander Fithani (DHF)"
type input "7466"
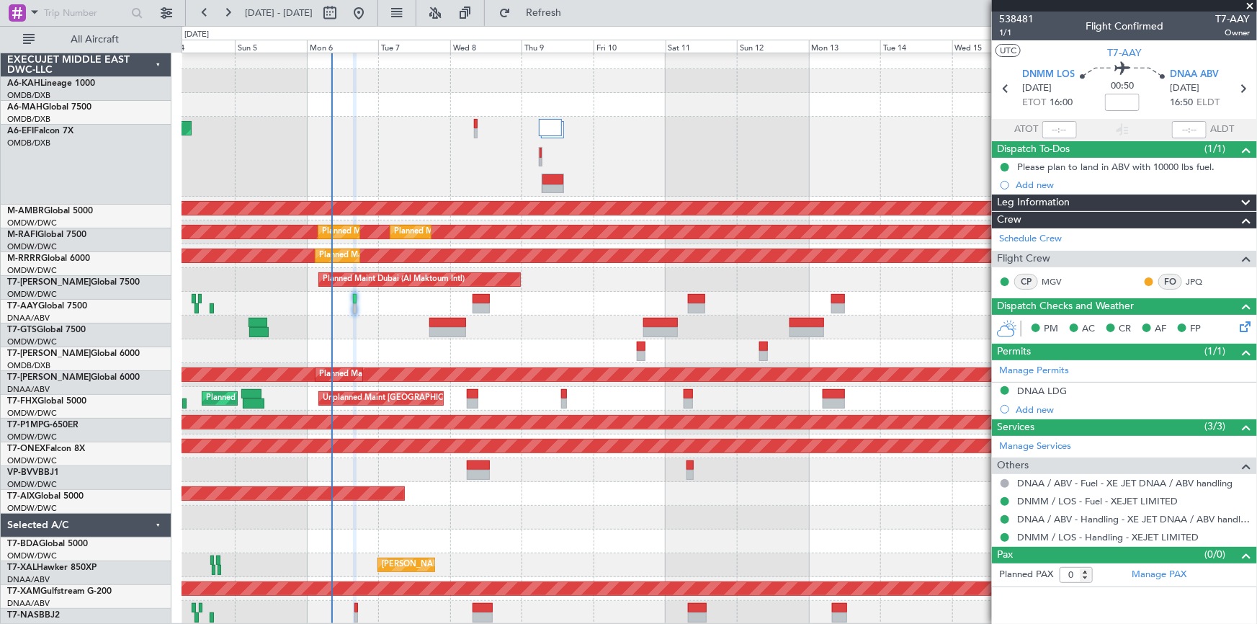
scroll to position [7, 0]
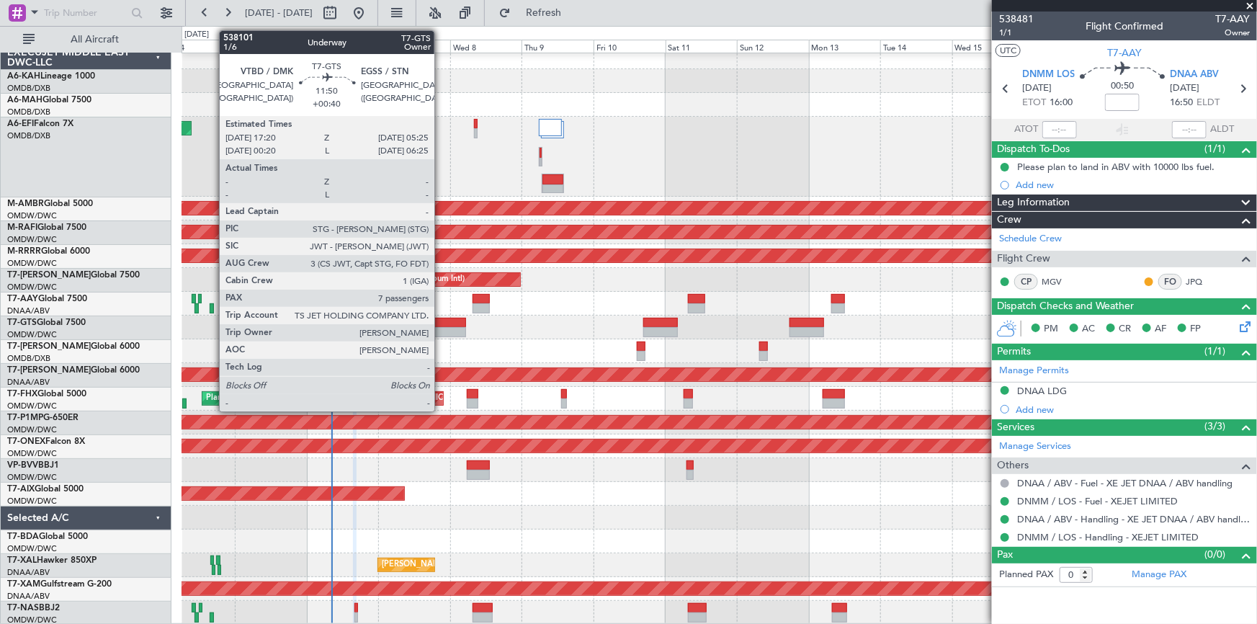
click at [439, 323] on div at bounding box center [447, 323] width 37 height 10
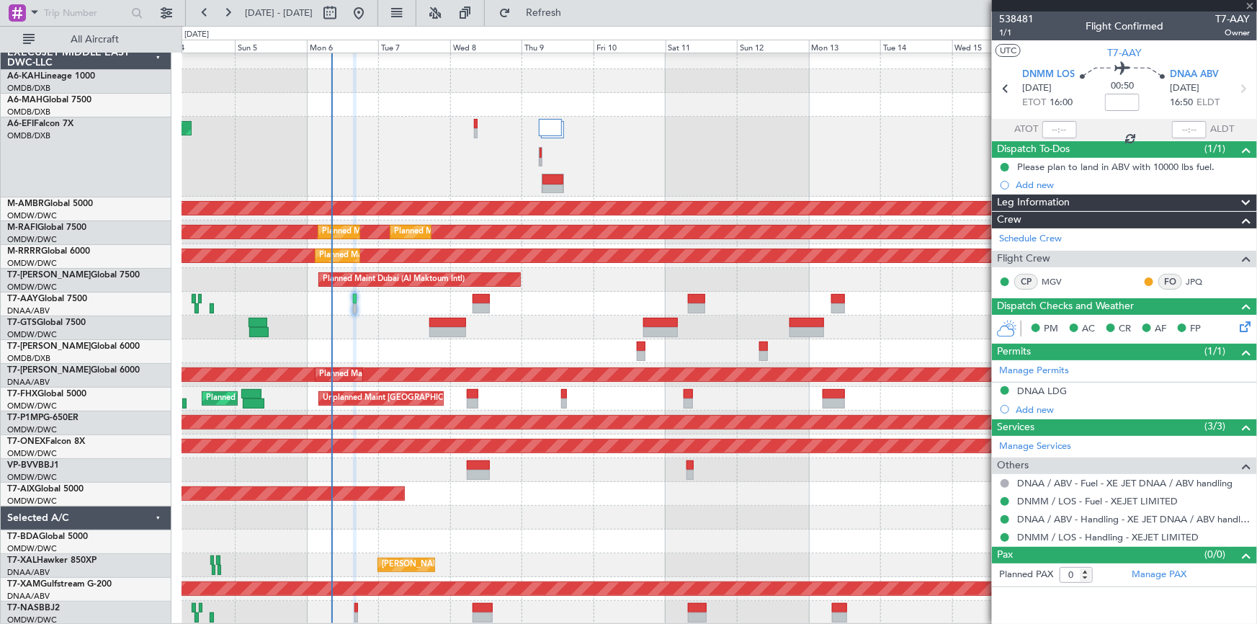
type input "+00:40"
type input "7"
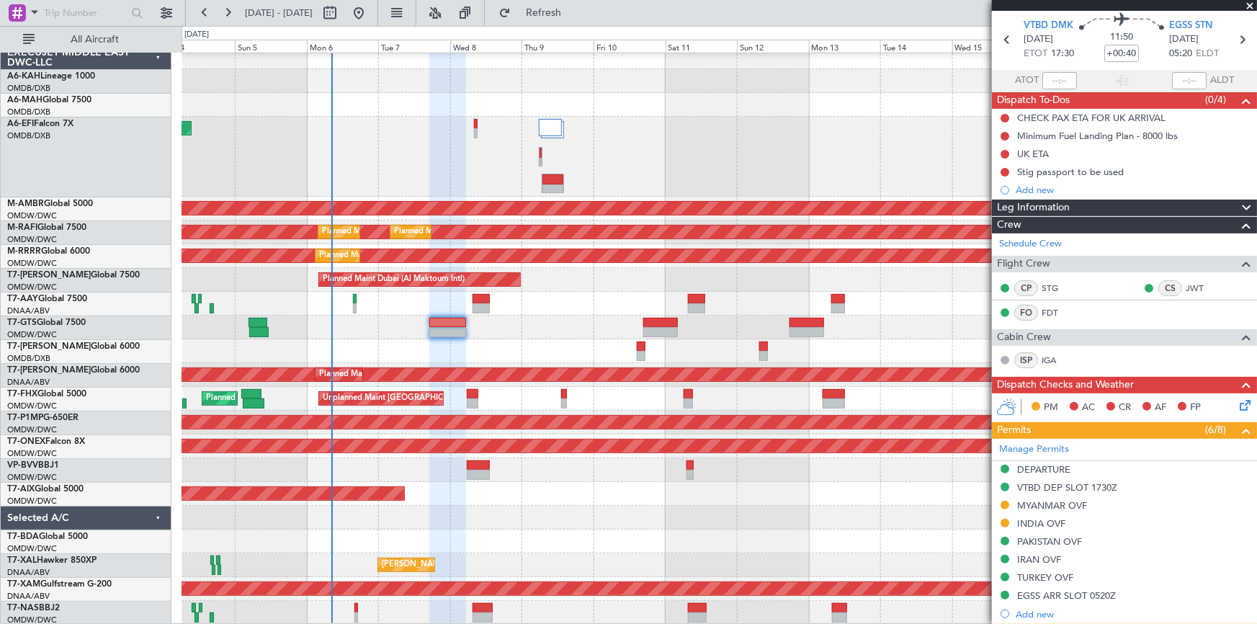
scroll to position [0, 0]
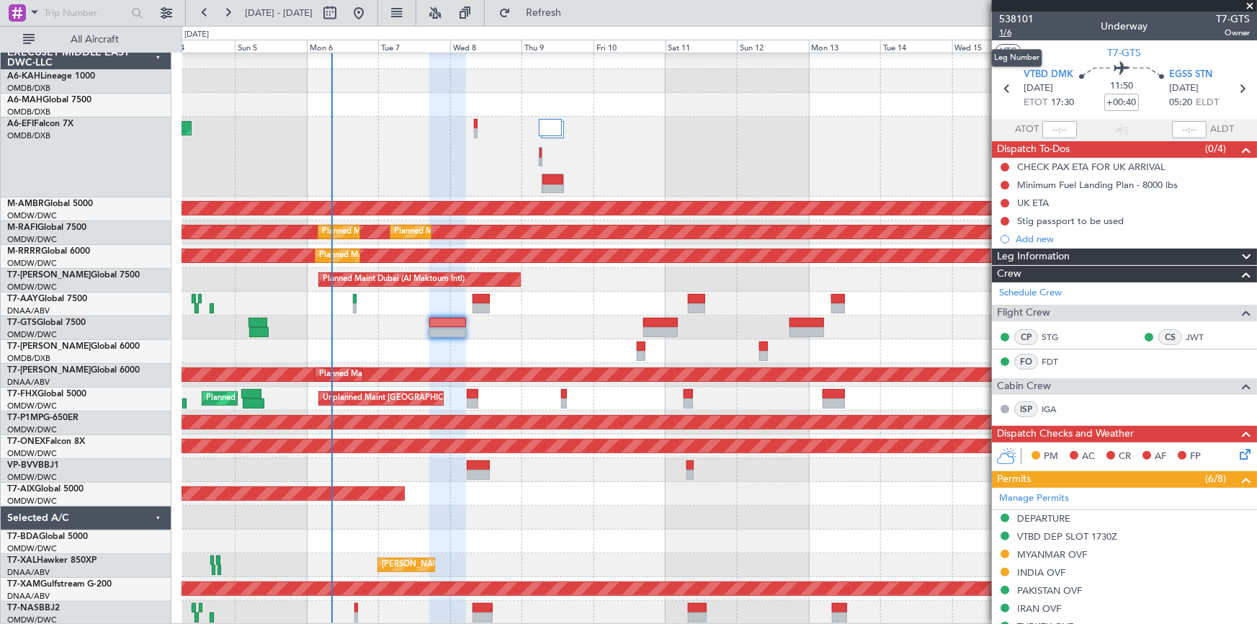
click at [1011, 32] on span "1/6" at bounding box center [1016, 33] width 35 height 12
click at [1005, 31] on span "1/6" at bounding box center [1016, 33] width 35 height 12
click at [1106, 103] on input "+00:40" at bounding box center [1121, 102] width 35 height 17
type input "-00"
drag, startPoint x: 1081, startPoint y: 122, endPoint x: 1238, endPoint y: 147, distance: 158.9
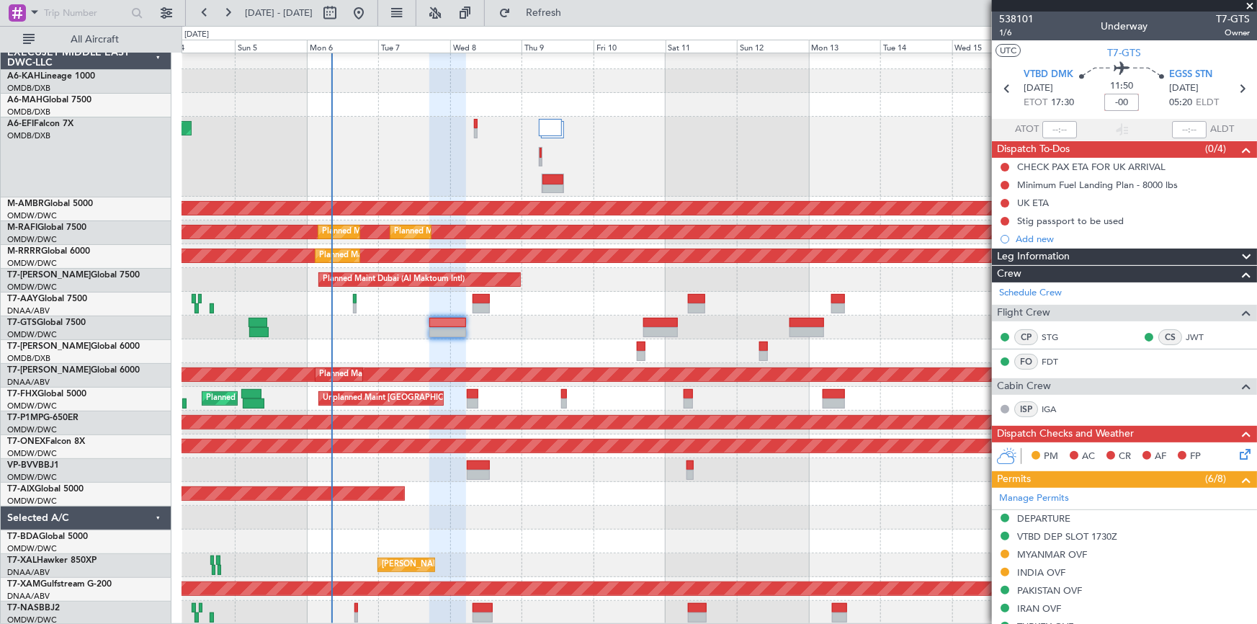
click at [1106, 128] on section "ATOT ALDT" at bounding box center [1124, 130] width 265 height 22
type input "-00:00"
click at [1008, 29] on span "1/6" at bounding box center [1016, 33] width 35 height 12
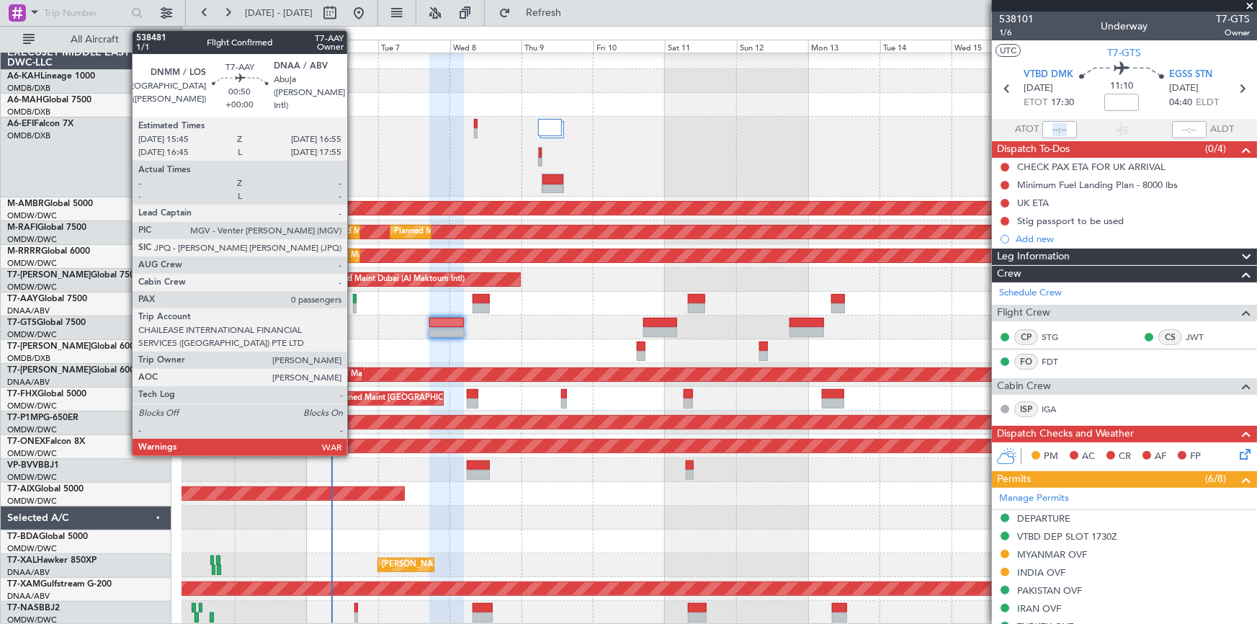
click at [354, 300] on div at bounding box center [355, 299] width 4 height 10
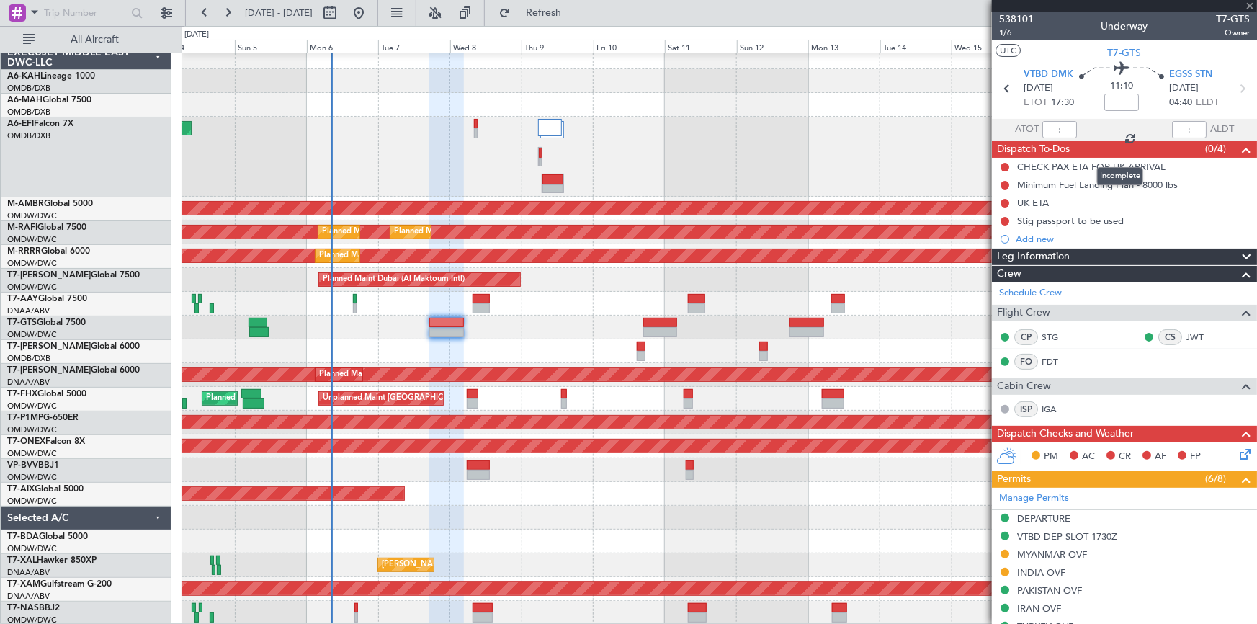
type input "0"
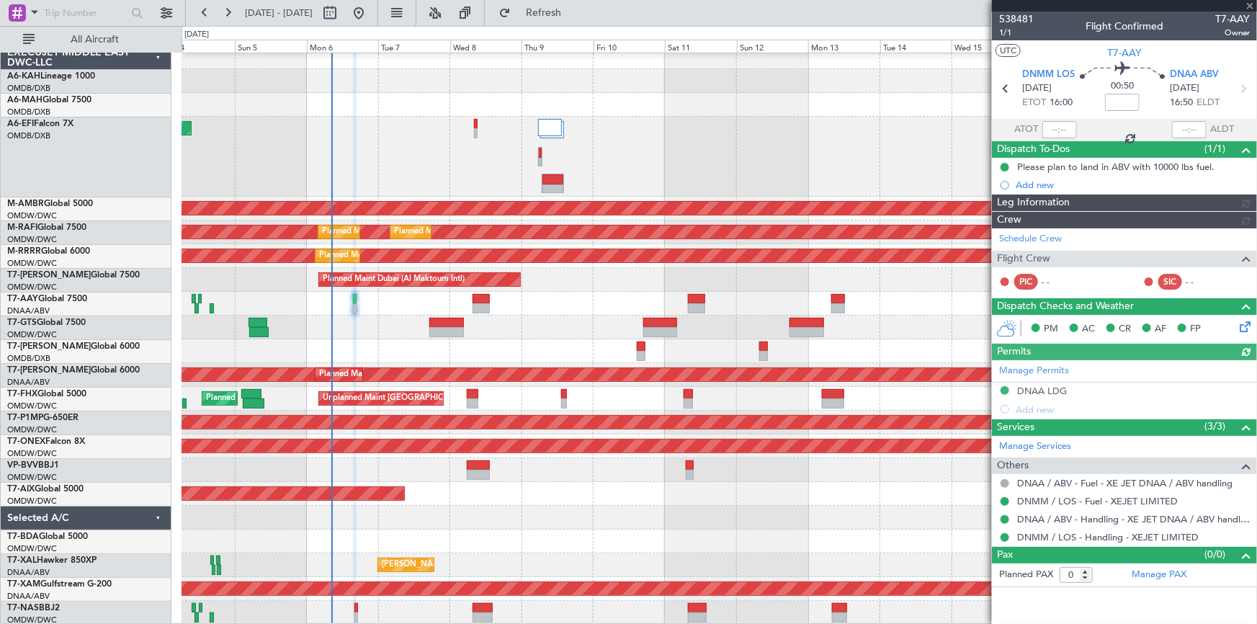
type input "Dherander Fithani (DHF)"
type input "7466"
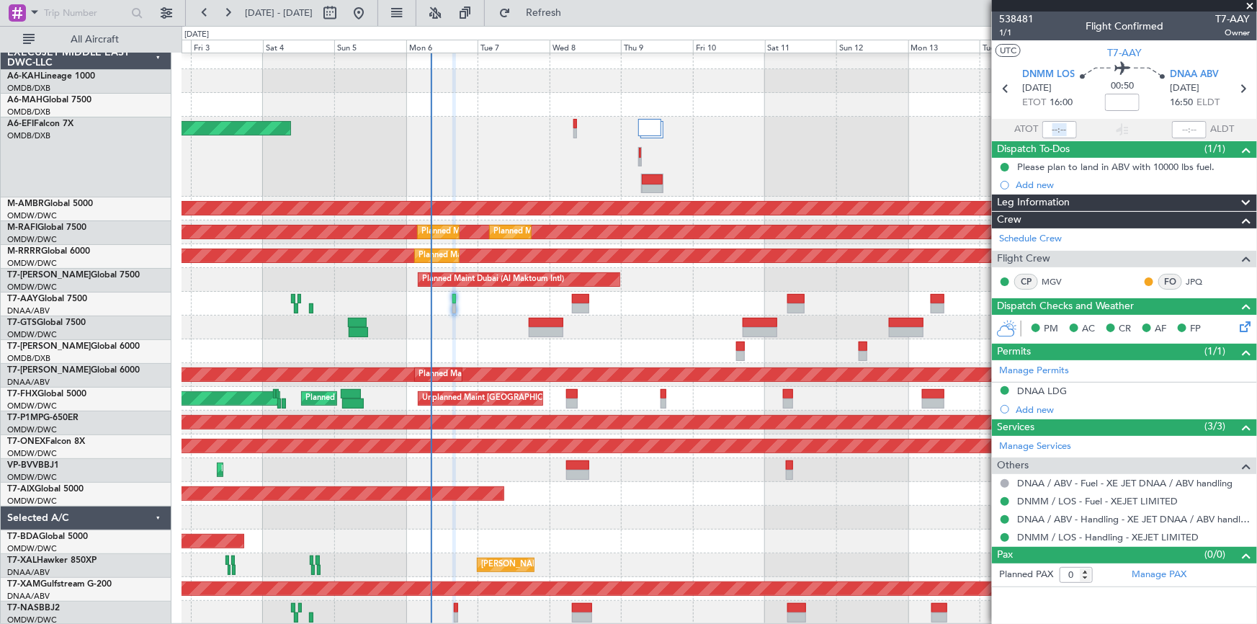
scroll to position [7, 0]
click at [431, 334] on div "Planned Maint [GEOGRAPHIC_DATA] (Al Bateen Executive) Planned Maint [GEOGRAPHIC…" at bounding box center [719, 334] width 1075 height 579
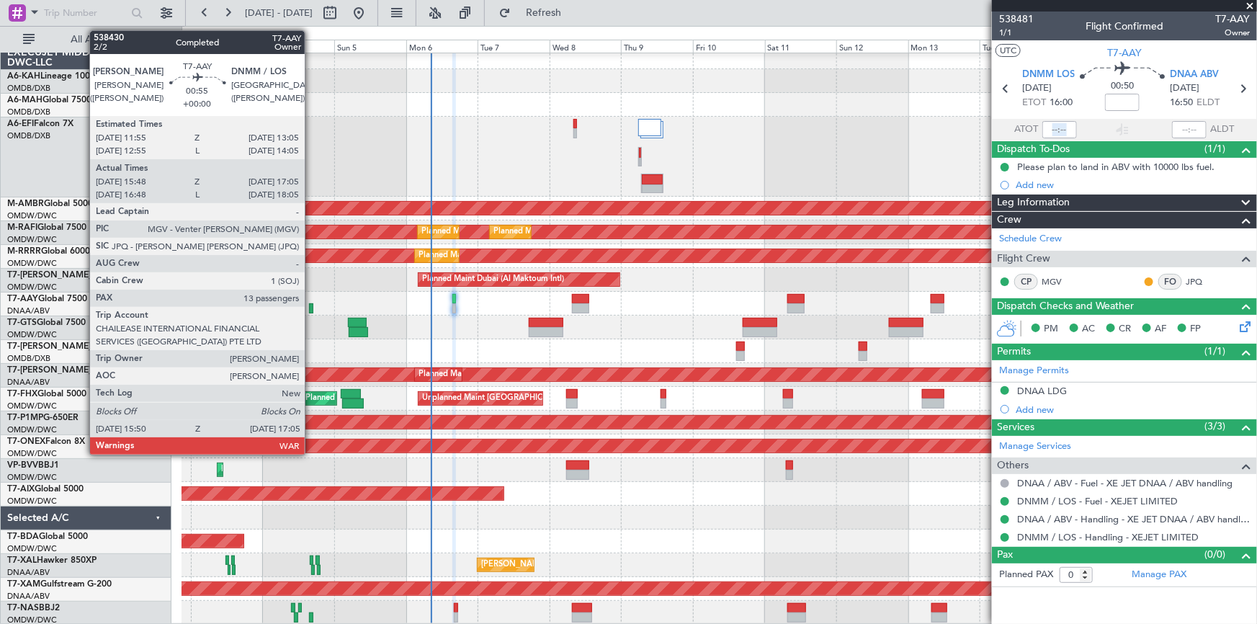
click at [311, 308] on div at bounding box center [311, 308] width 4 height 10
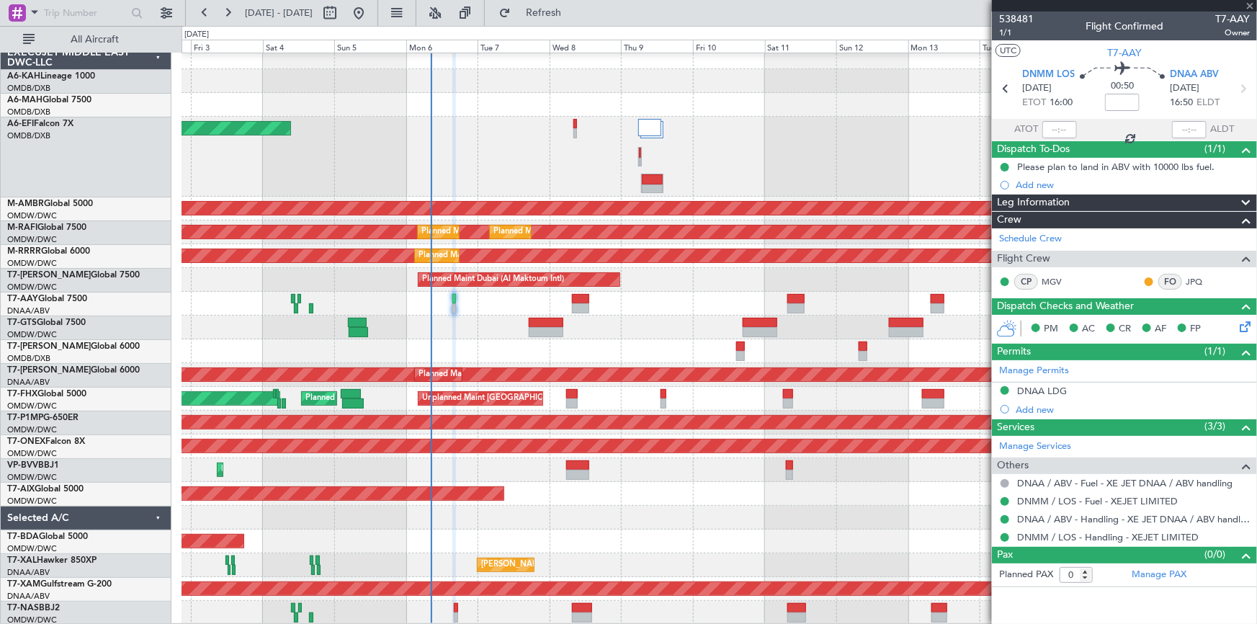
type input "15:58"
type input "17:00"
type input "13"
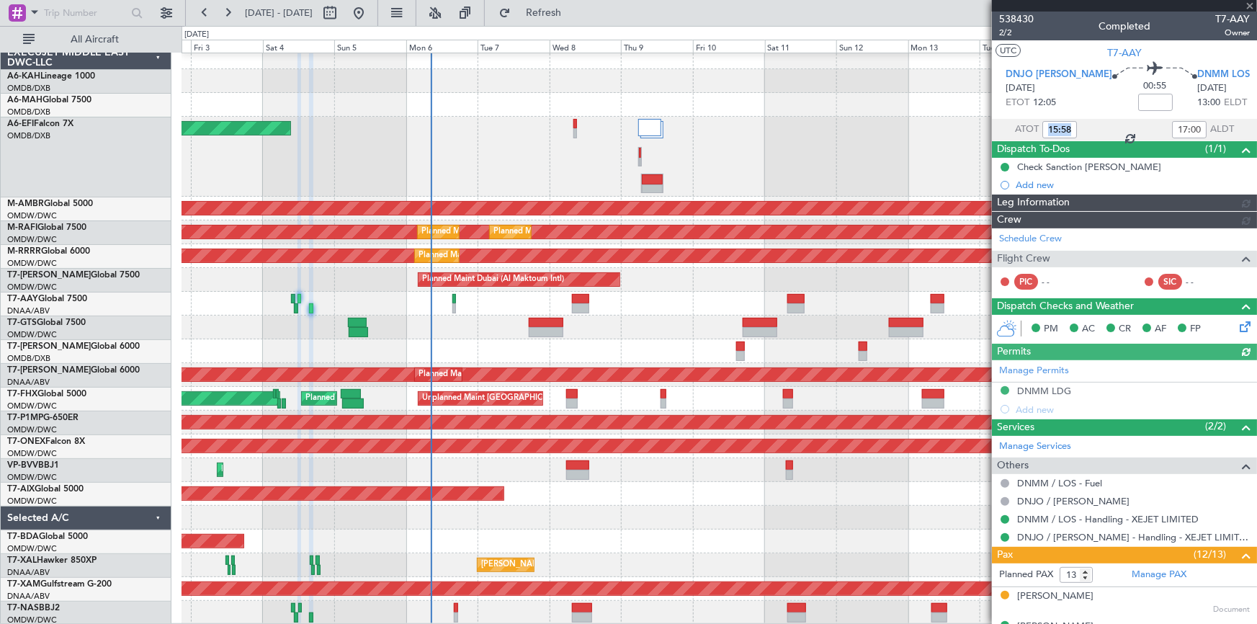
type input "[PERSON_NAME] (ANI)"
type input "7453"
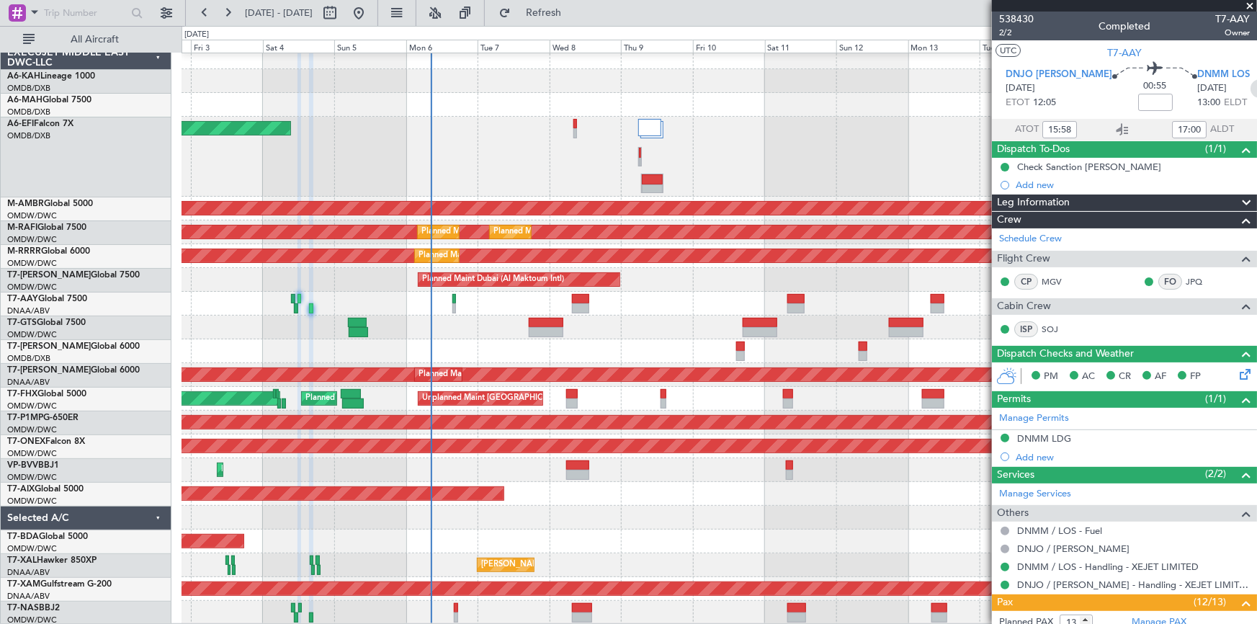
click at [1250, 86] on icon at bounding box center [1259, 88] width 19 height 19
type input "0"
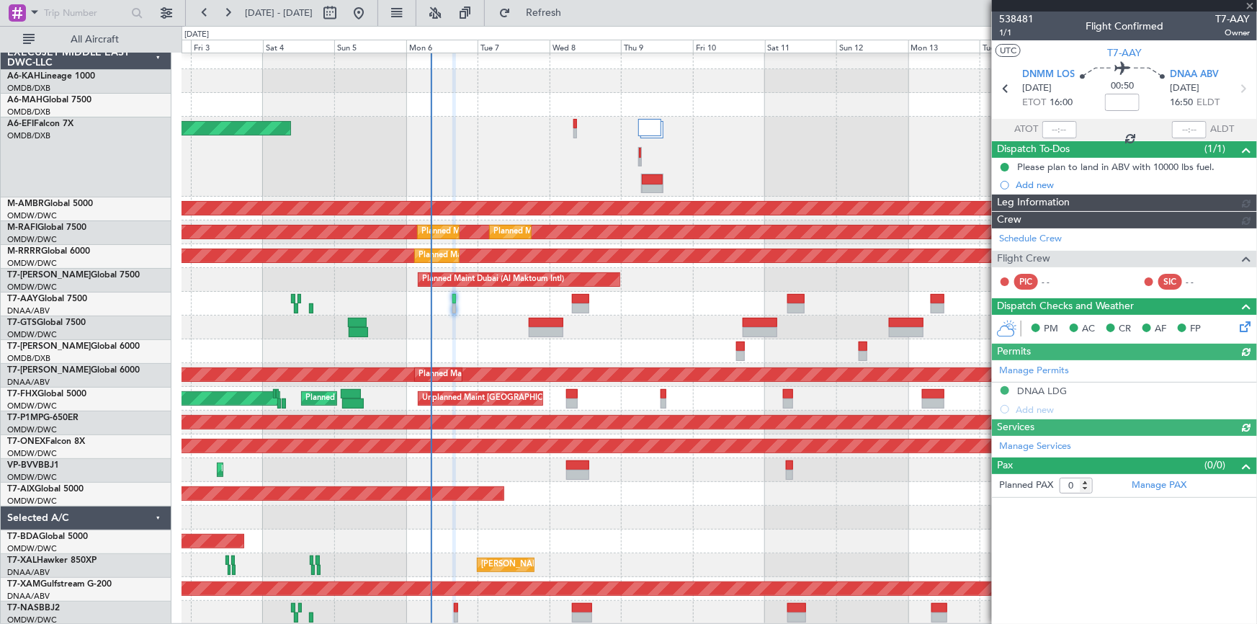
type input "Dherander Fithani (DHF)"
type input "7466"
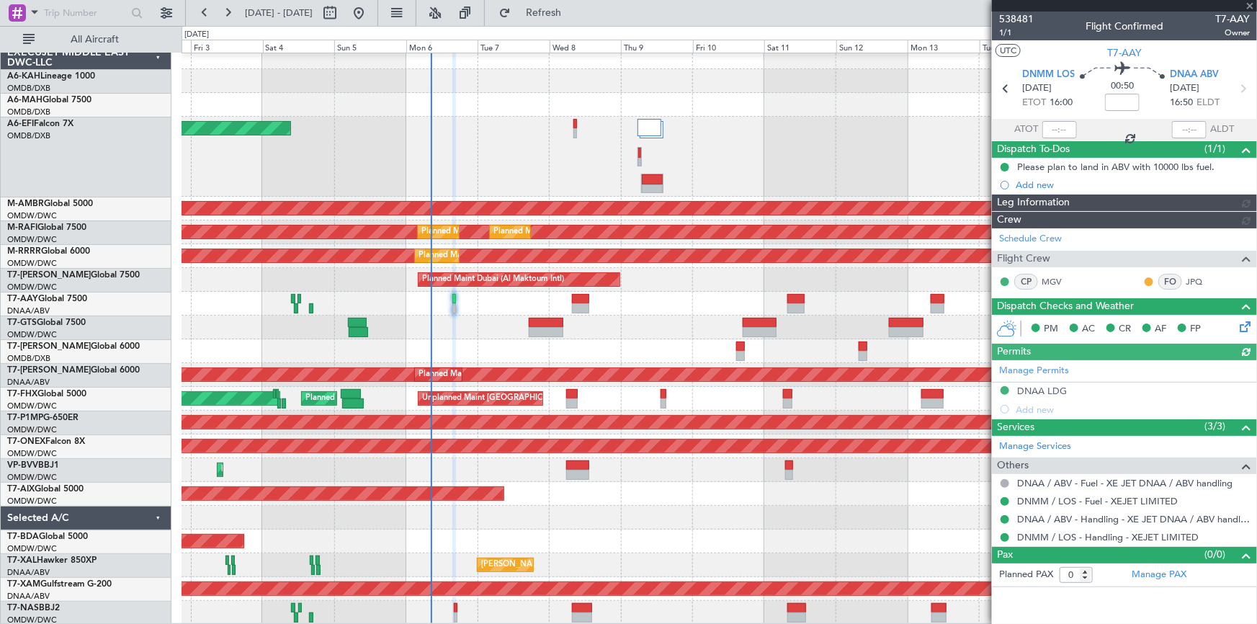
type input "Dherander Fithani (DHF)"
type input "7466"
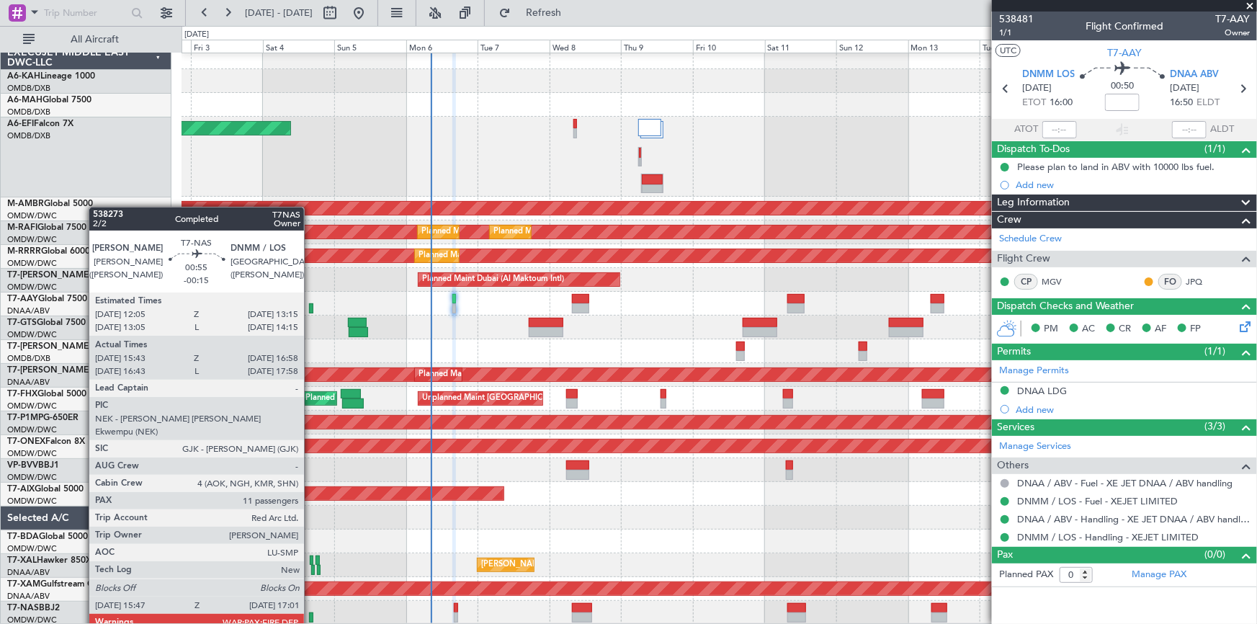
click at [310, 617] on div at bounding box center [311, 617] width 4 height 10
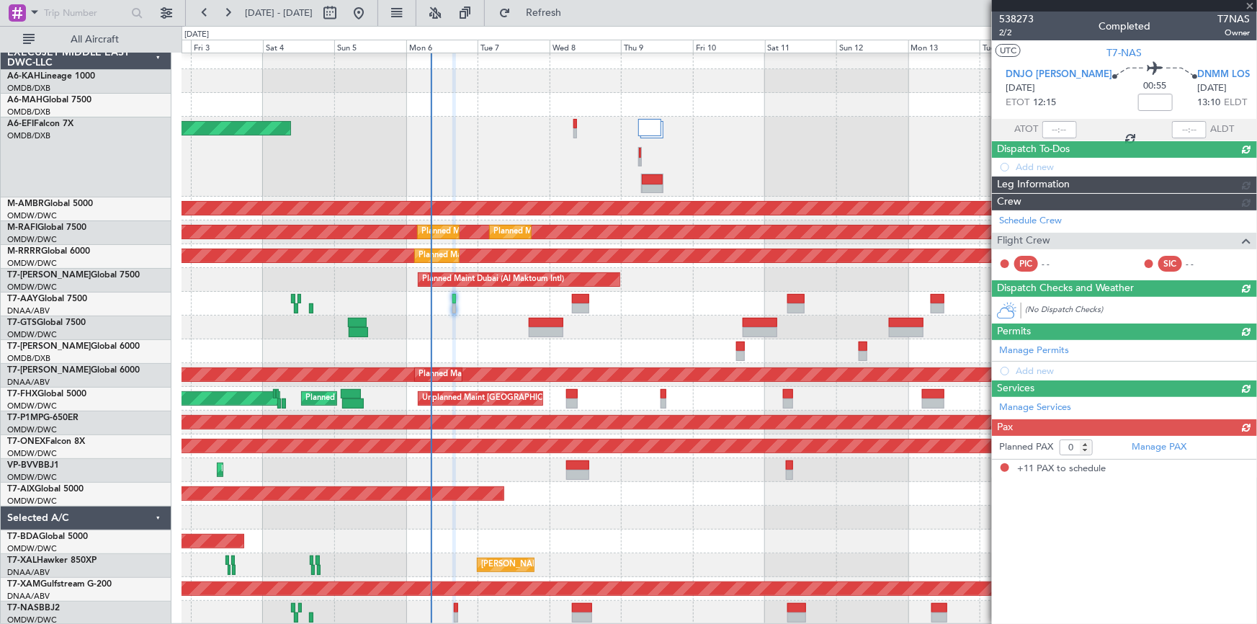
type input "-00:15"
type input "15:53"
type input "16:53"
type input "11"
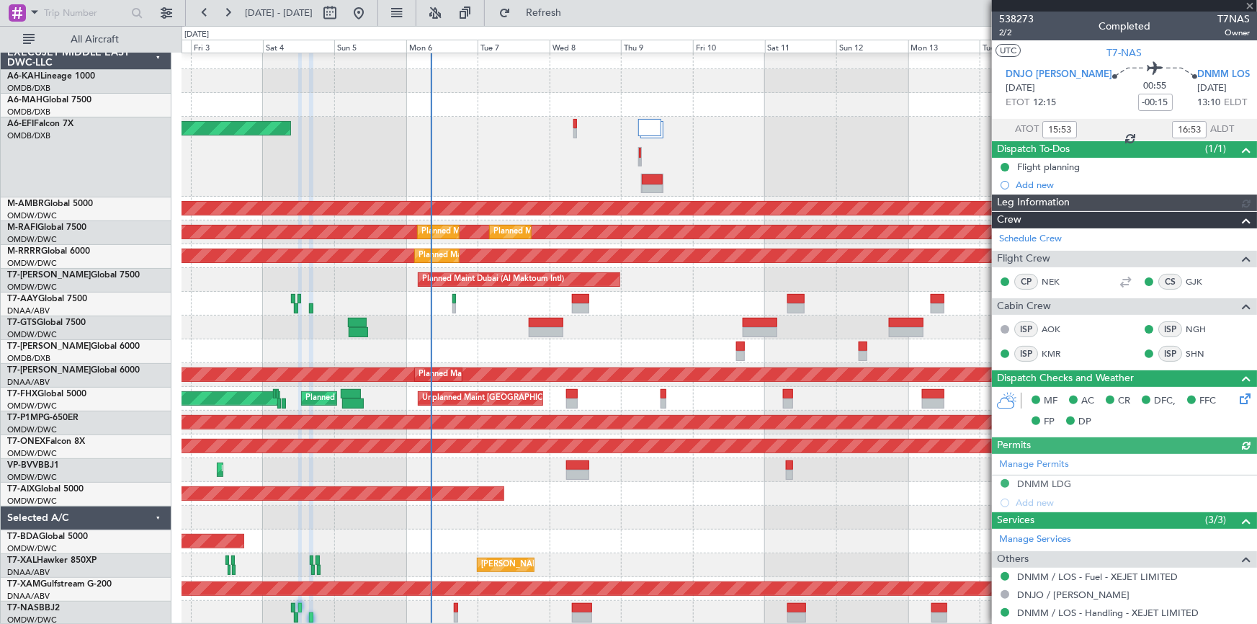
type input "[PERSON_NAME] (ANI)"
type input "7436"
click at [1046, 485] on div "Manage Permits DNMM LDG Add new" at bounding box center [1124, 483] width 265 height 58
click at [1031, 485] on div "Manage Permits DNMM LDG Add new" at bounding box center [1124, 483] width 265 height 58
click at [1034, 481] on div "DNMM LDG" at bounding box center [1044, 484] width 54 height 12
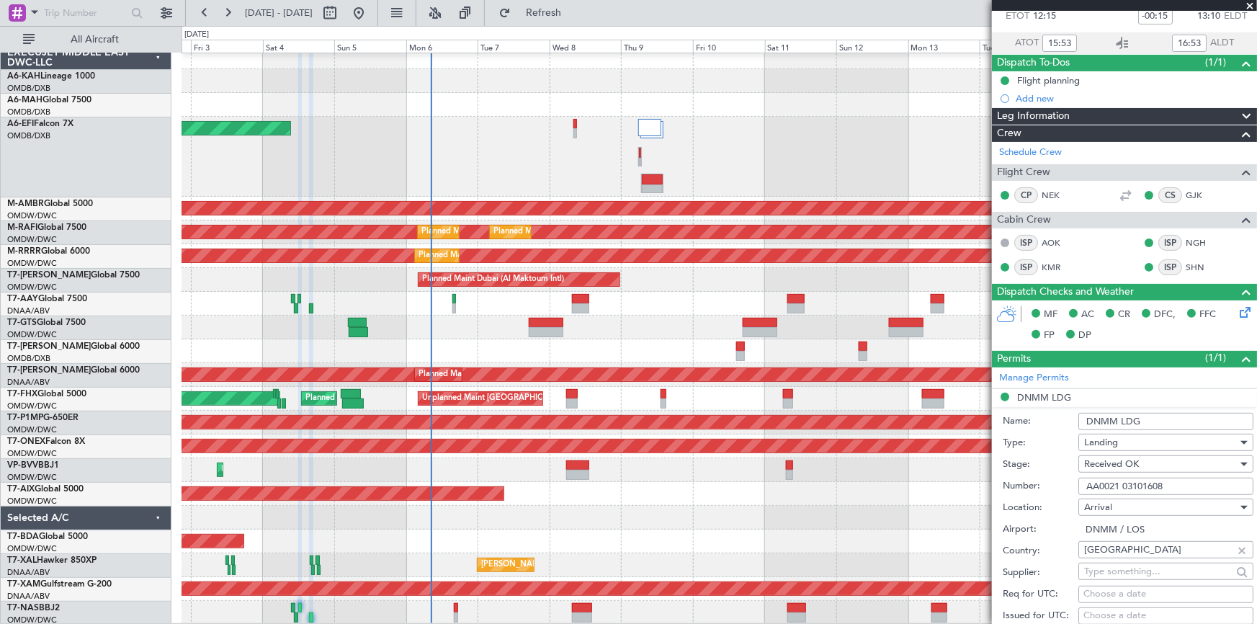
scroll to position [130, 0]
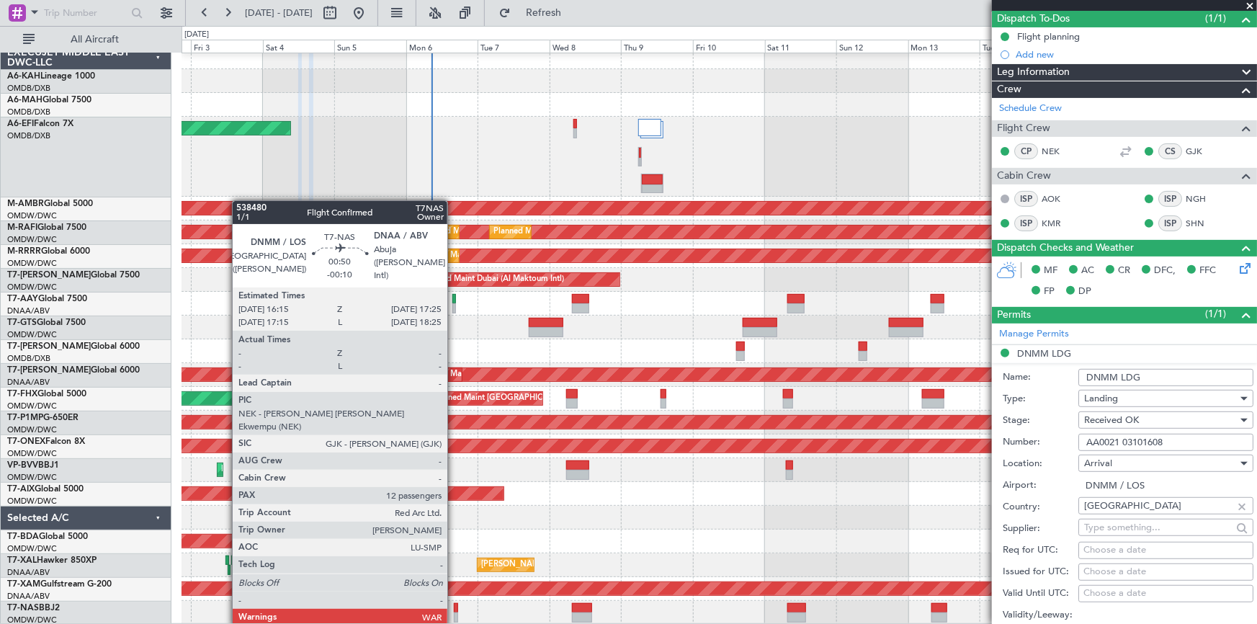
click at [454, 610] on div at bounding box center [456, 608] width 4 height 10
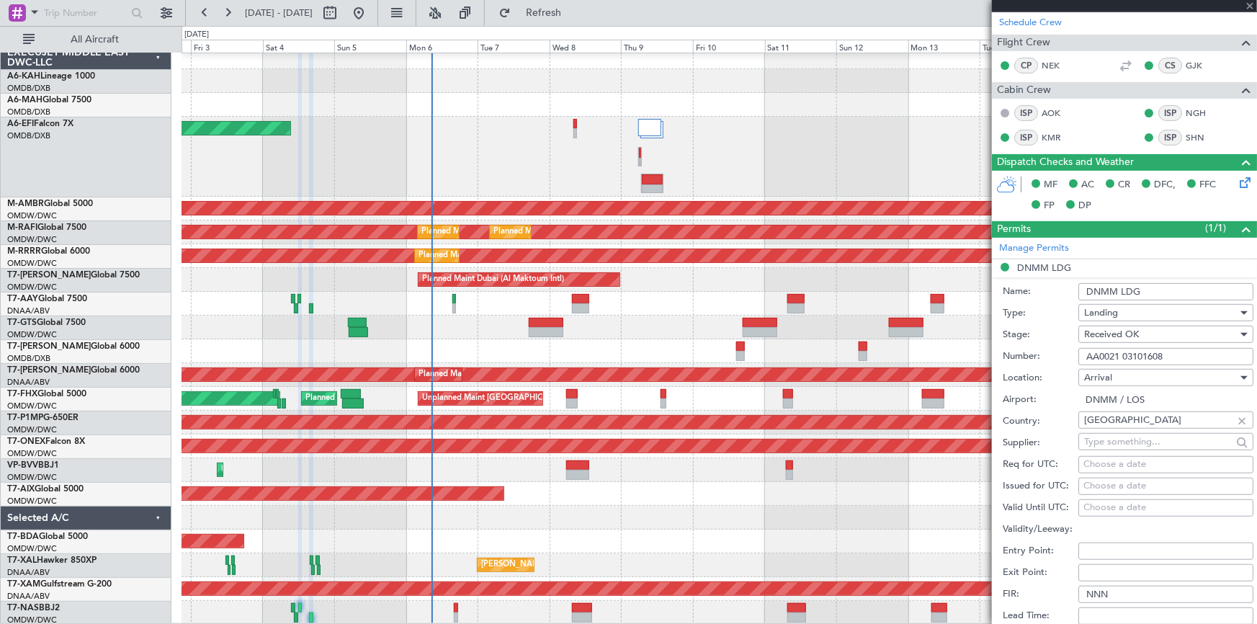
scroll to position [327, 0]
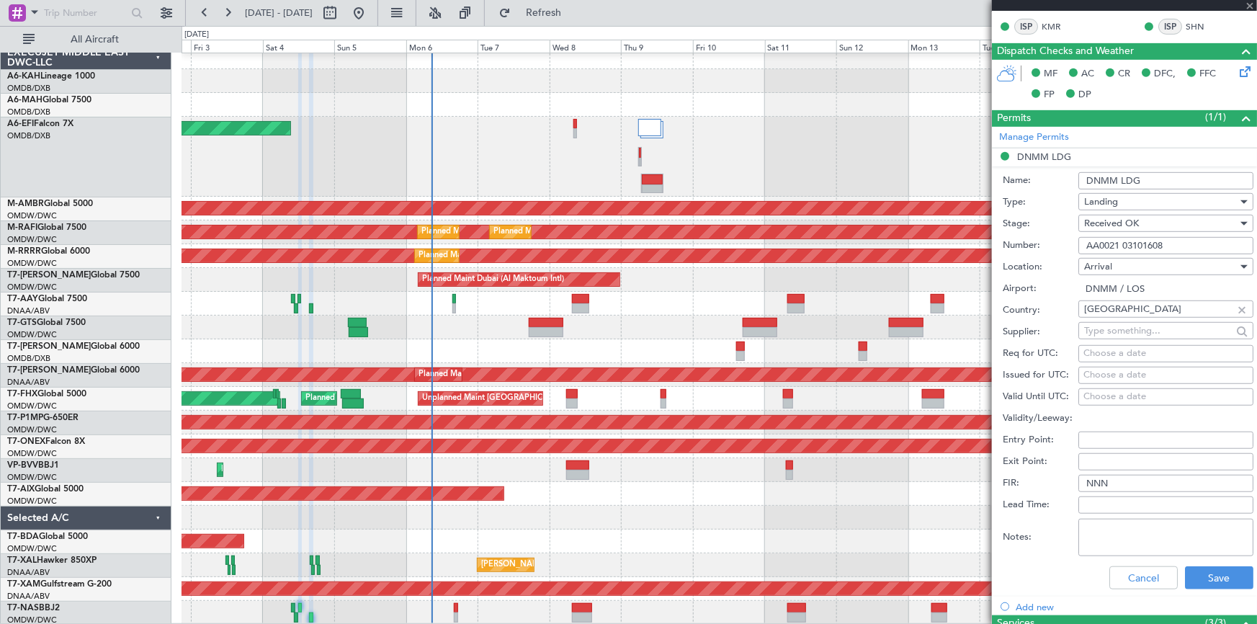
type input "-00:10"
type input "12"
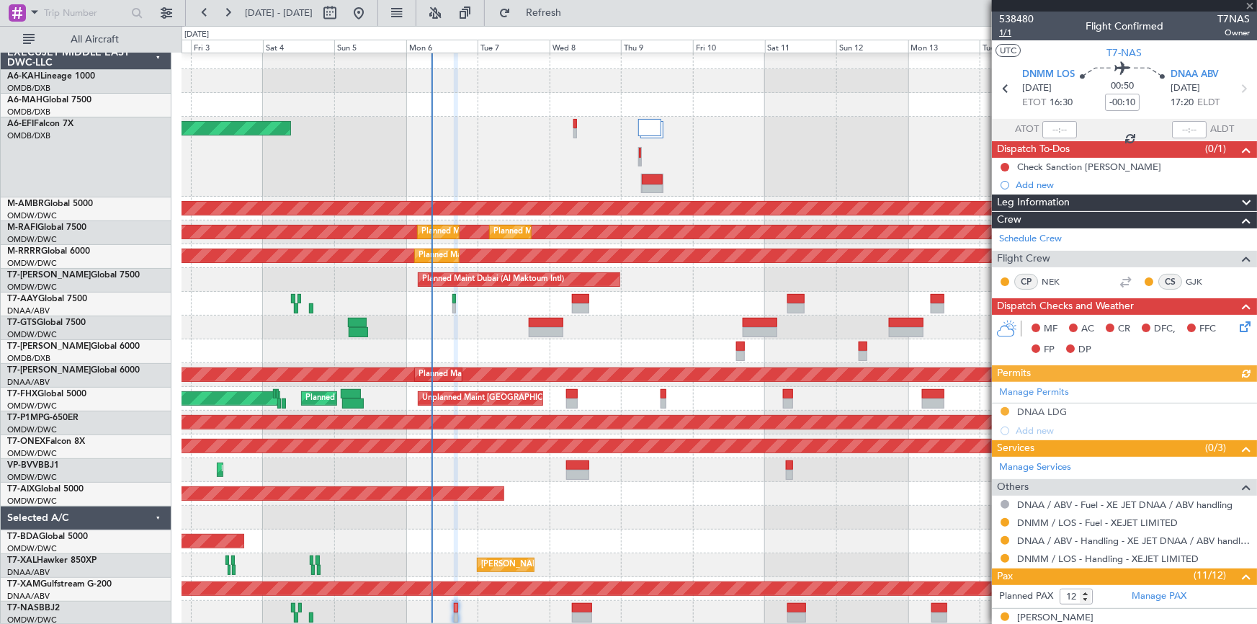
click at [1003, 27] on span "1/1" at bounding box center [1016, 33] width 35 height 12
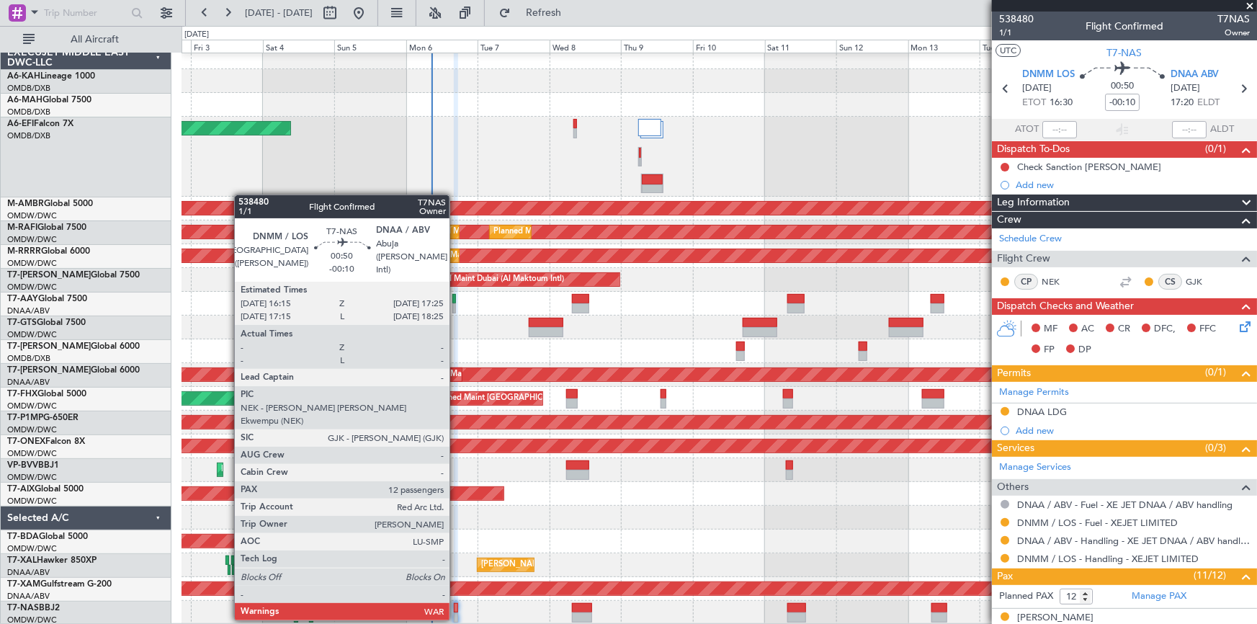
click at [456, 604] on div at bounding box center [456, 608] width 4 height 10
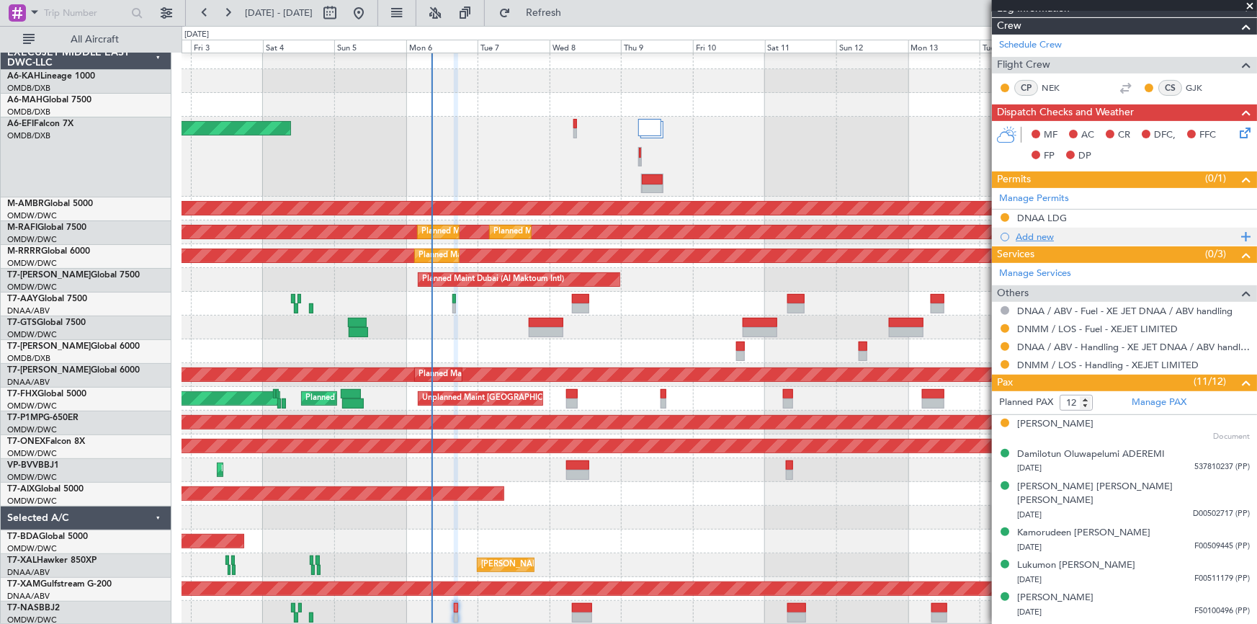
scroll to position [130, 0]
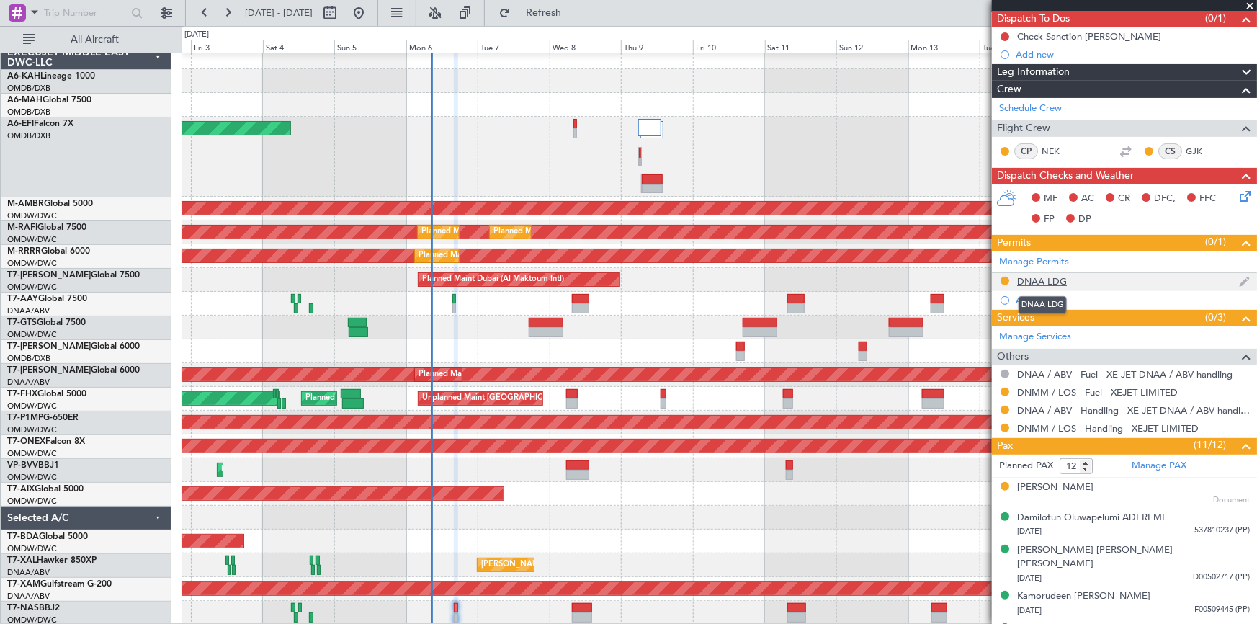
click at [1046, 280] on div "DNAA LDG" at bounding box center [1042, 281] width 50 height 12
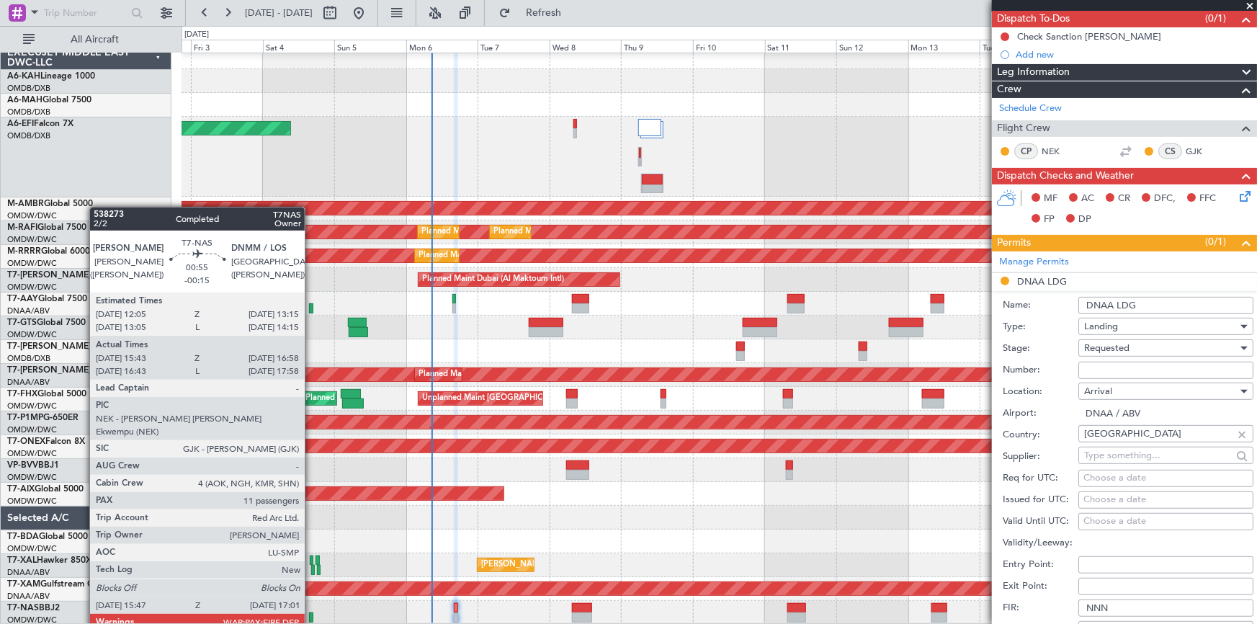
click at [311, 617] on div at bounding box center [311, 617] width 4 height 10
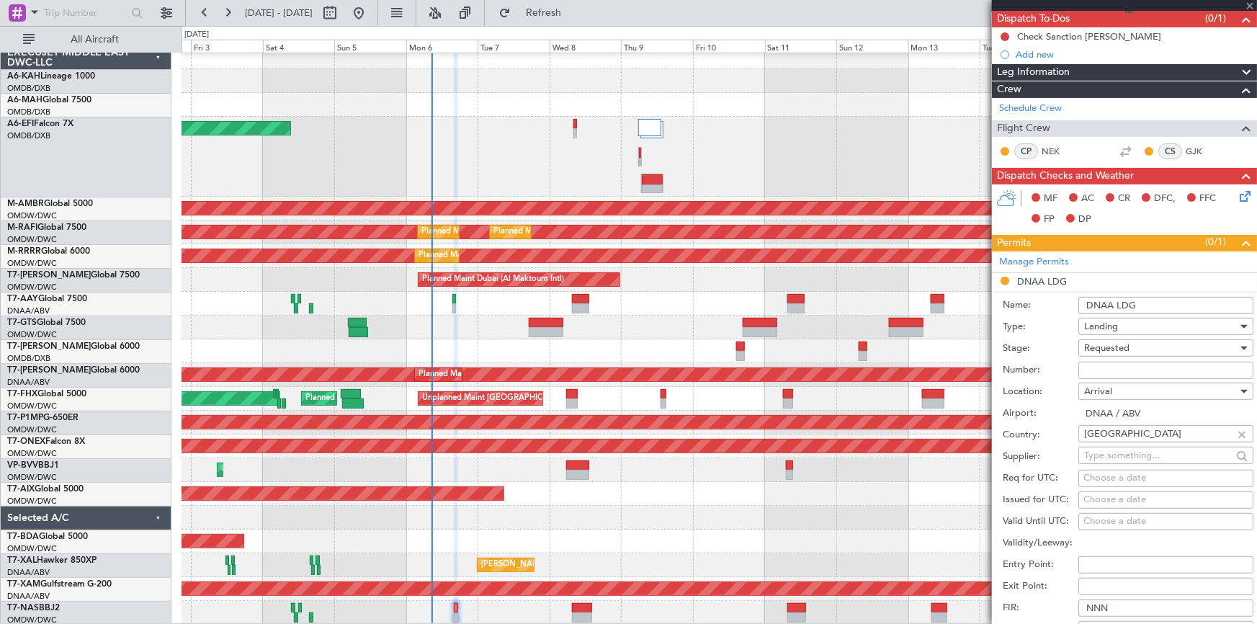
type input "-00:15"
type input "15:53"
type input "16:53"
type input "11"
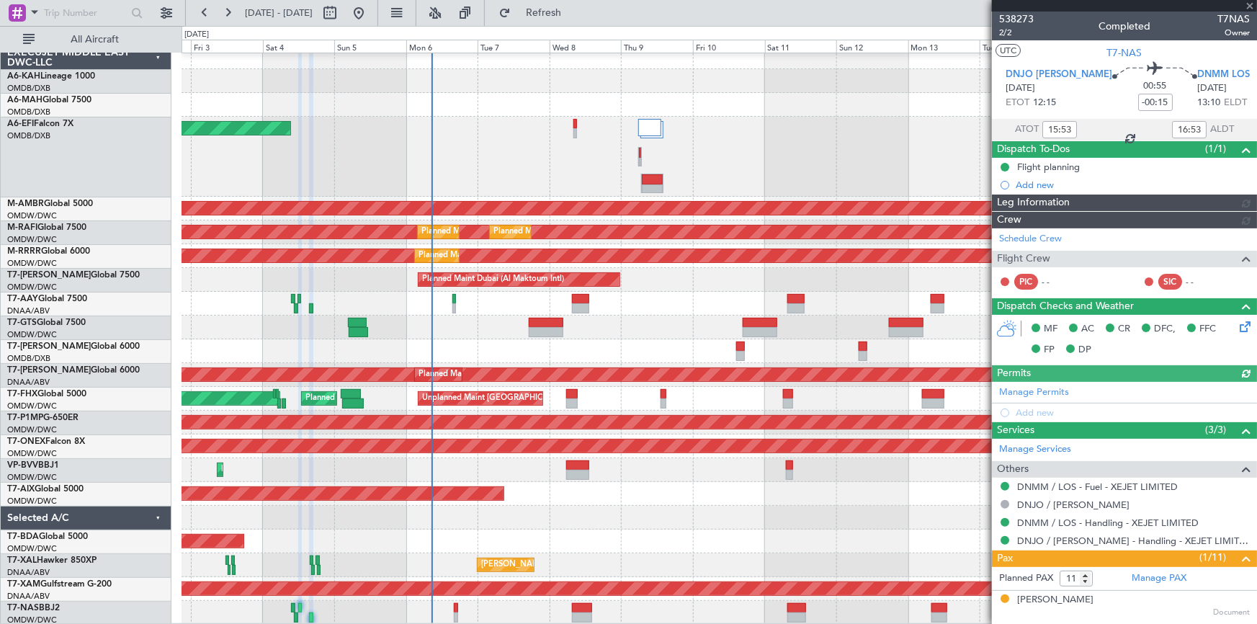
type input "[PERSON_NAME] (ANI)"
type input "7436"
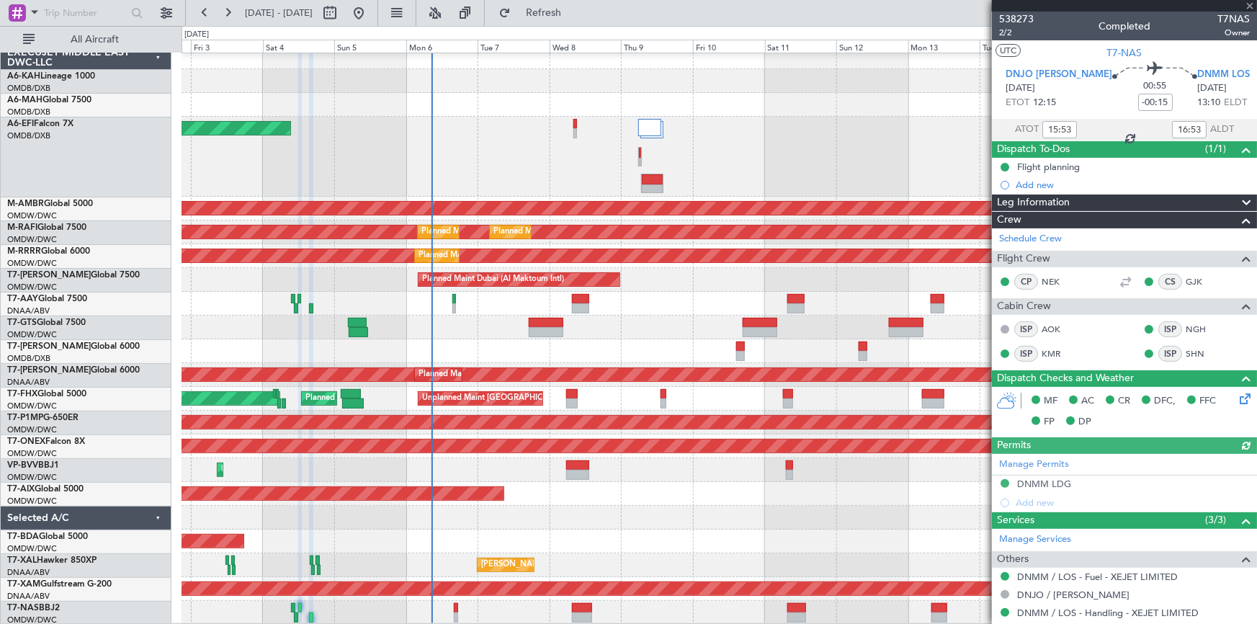
click at [1047, 486] on div "Manage Permits DNMM LDG Add new" at bounding box center [1124, 483] width 265 height 58
click at [1030, 487] on div "Manage Permits DNMM LDG Add new" at bounding box center [1124, 483] width 265 height 58
click at [1041, 483] on div "Manage Permits DNMM LDG Add new" at bounding box center [1124, 483] width 265 height 58
click at [1044, 483] on div "Manage Permits DNMM LDG Add new" at bounding box center [1124, 483] width 265 height 58
click at [1031, 483] on div "DNMM LDG" at bounding box center [1044, 484] width 54 height 12
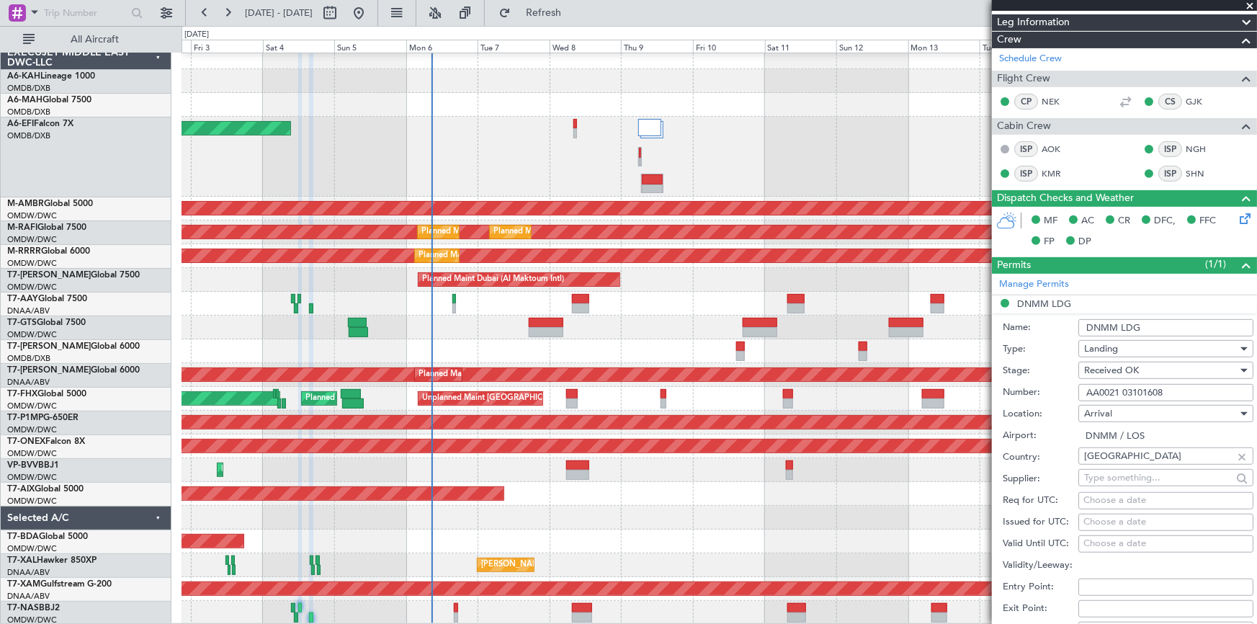
scroll to position [196, 0]
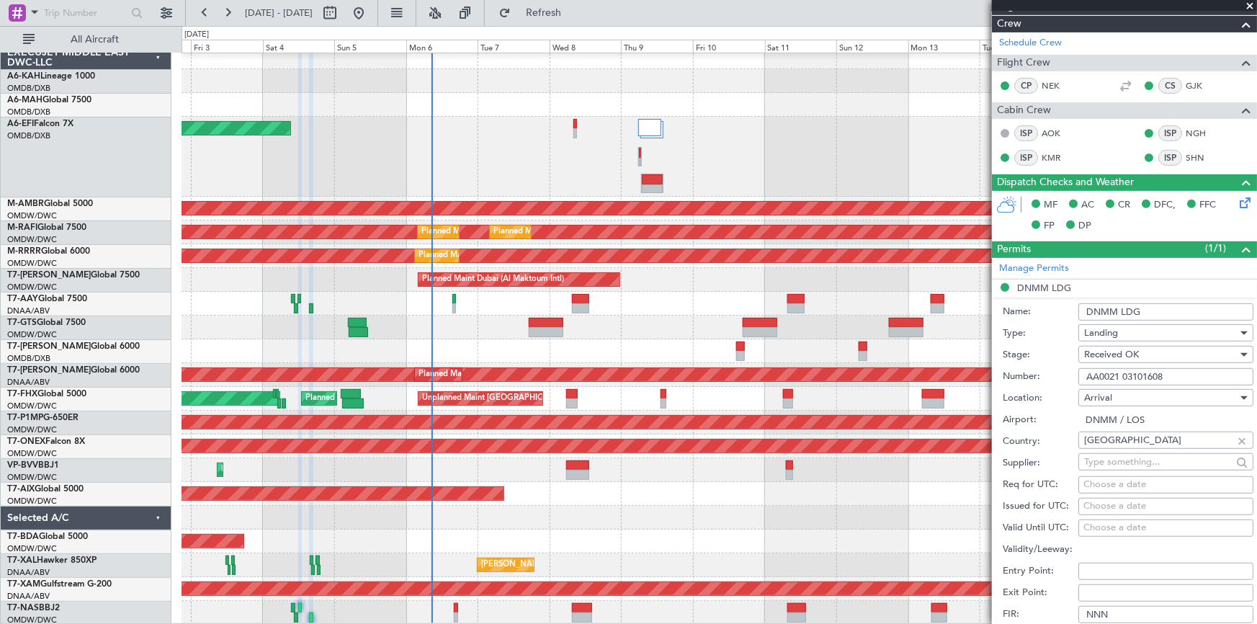
drag, startPoint x: 1168, startPoint y: 373, endPoint x: 912, endPoint y: 345, distance: 257.3
click at [912, 345] on fb-app "[DATE] - [DATE] Refresh Quick Links All Aircraft Planned Maint [GEOGRAPHIC_DATA…" at bounding box center [628, 317] width 1257 height 613
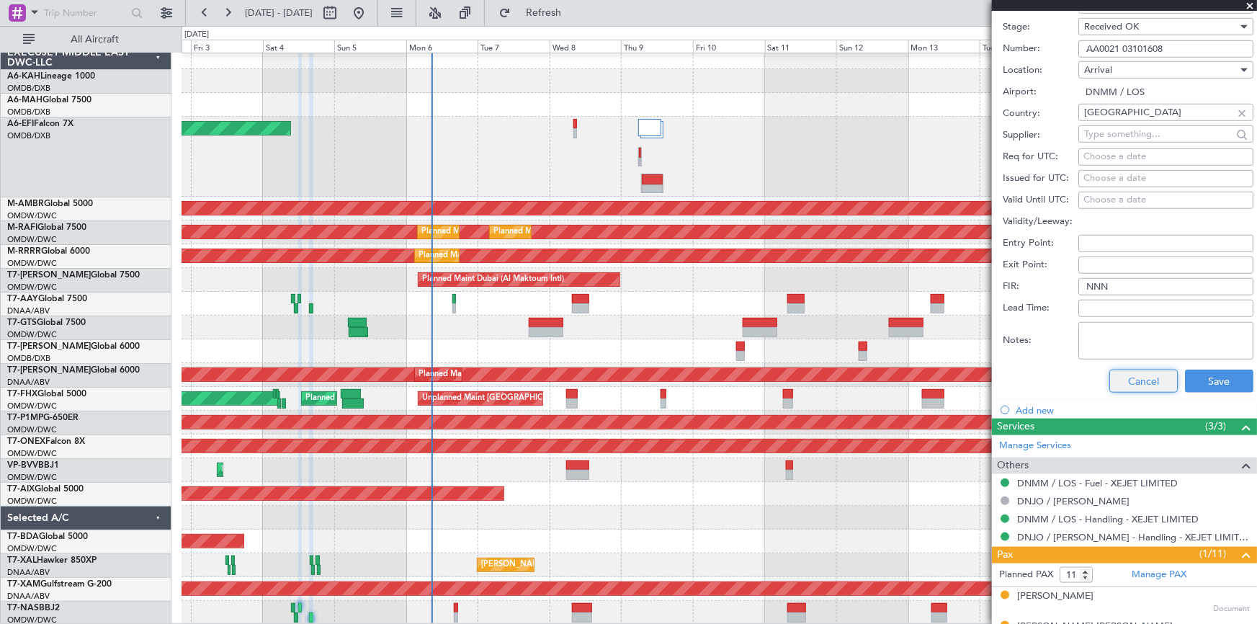
click at [1132, 381] on button "Cancel" at bounding box center [1143, 381] width 68 height 23
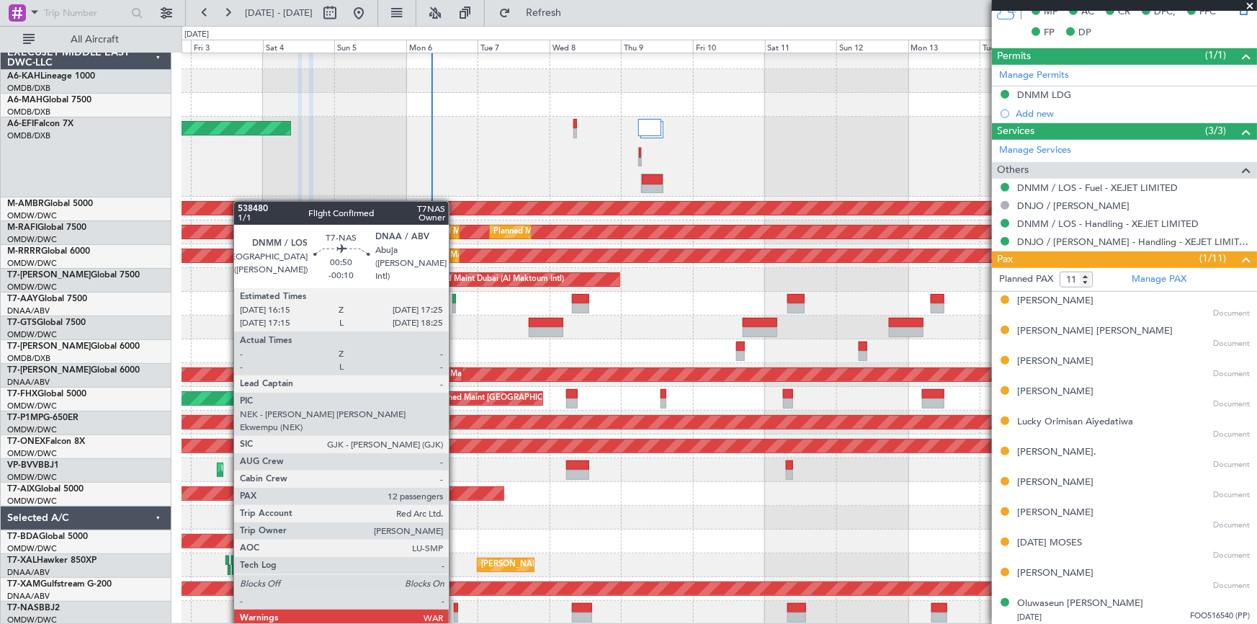
click at [455, 611] on div at bounding box center [456, 608] width 4 height 10
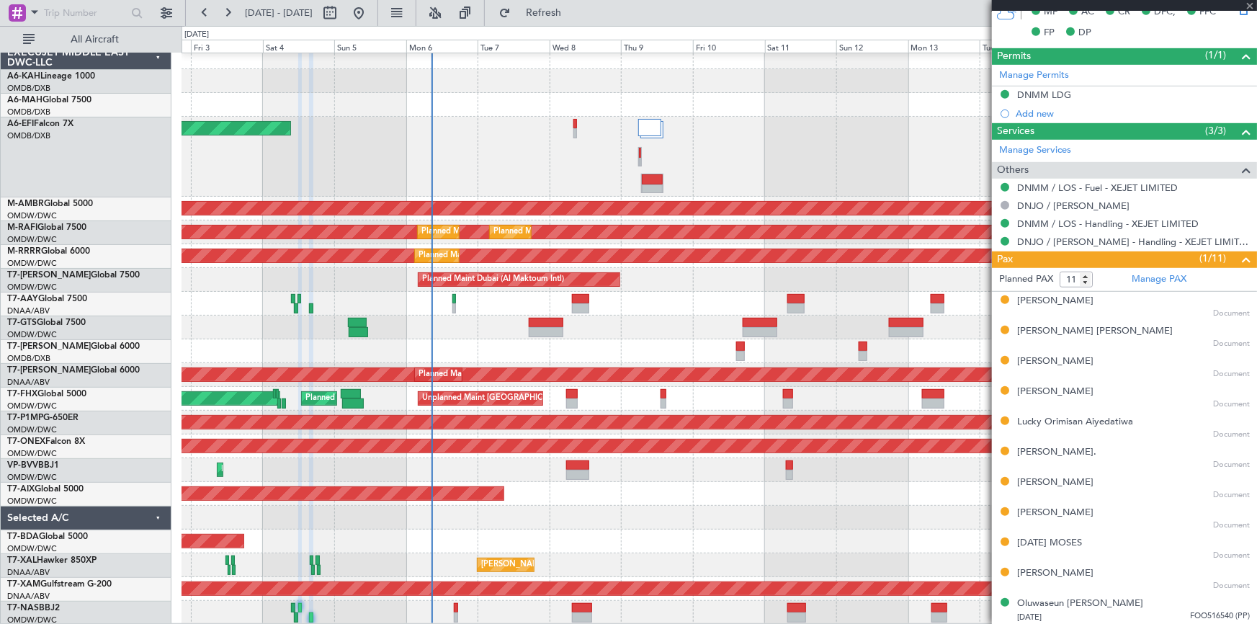
type input "-00:10"
type input "12"
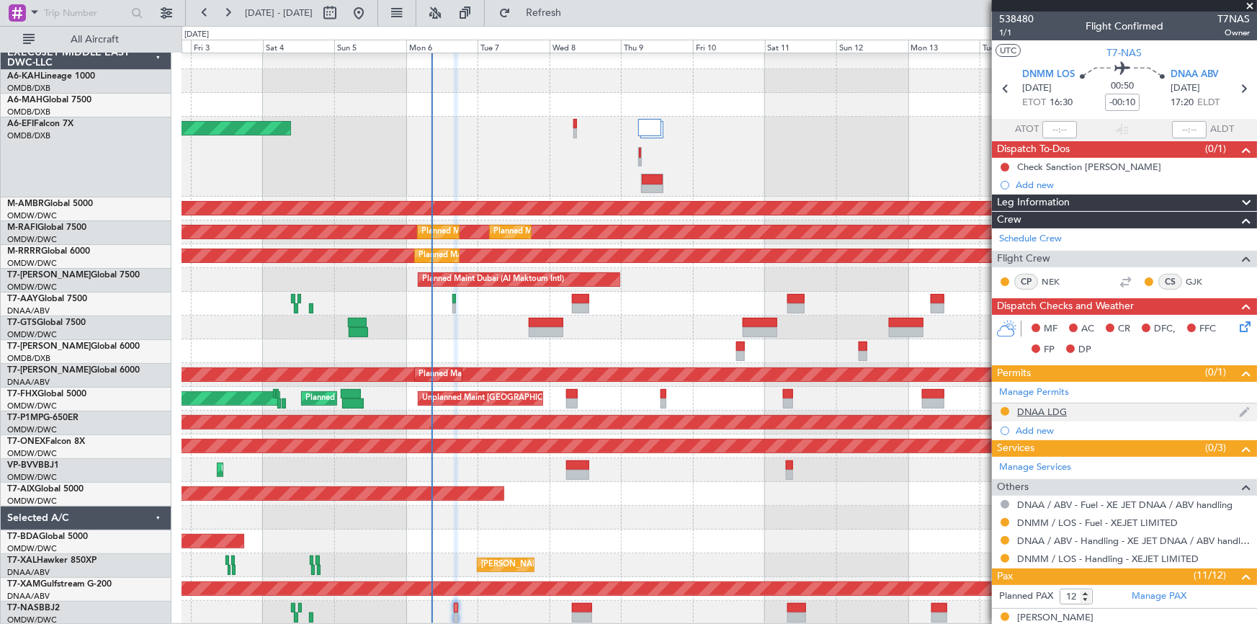
click at [1052, 410] on div "DNAA LDG" at bounding box center [1042, 412] width 50 height 12
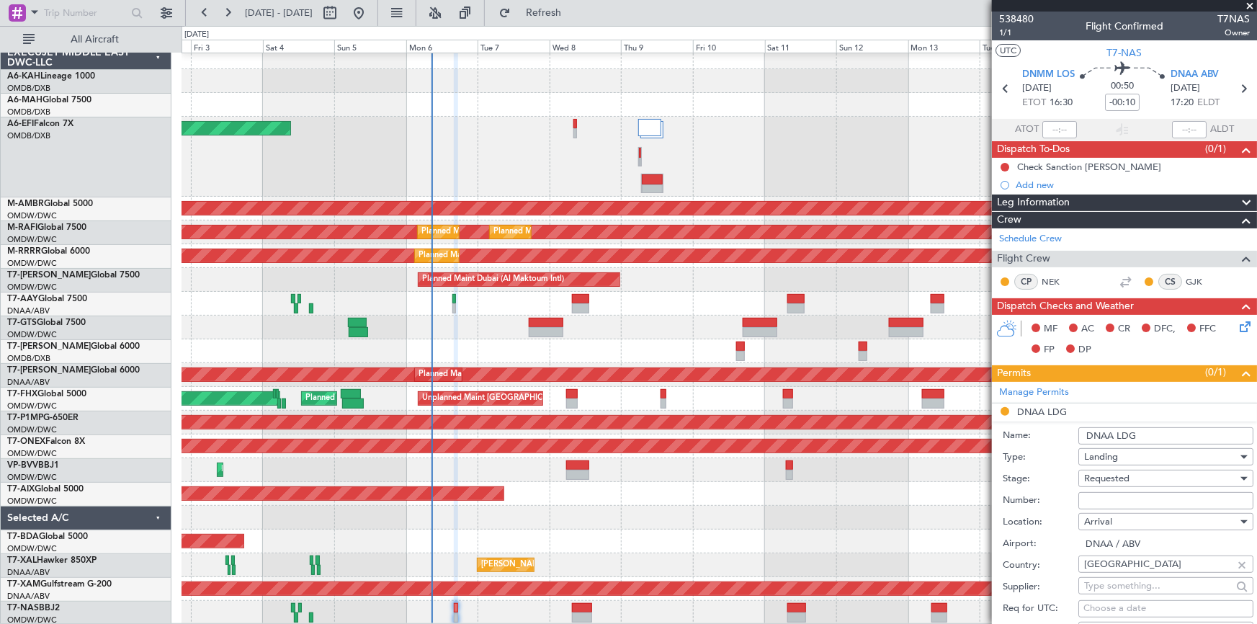
click at [1124, 502] on input "Number:" at bounding box center [1165, 500] width 175 height 17
paste input "AA0021 03101608"
type input "AA0021 03101608"
click at [1096, 474] on span "Requested" at bounding box center [1106, 478] width 45 height 13
drag, startPoint x: 1125, startPoint y: 588, endPoint x: 1225, endPoint y: 563, distance: 103.3
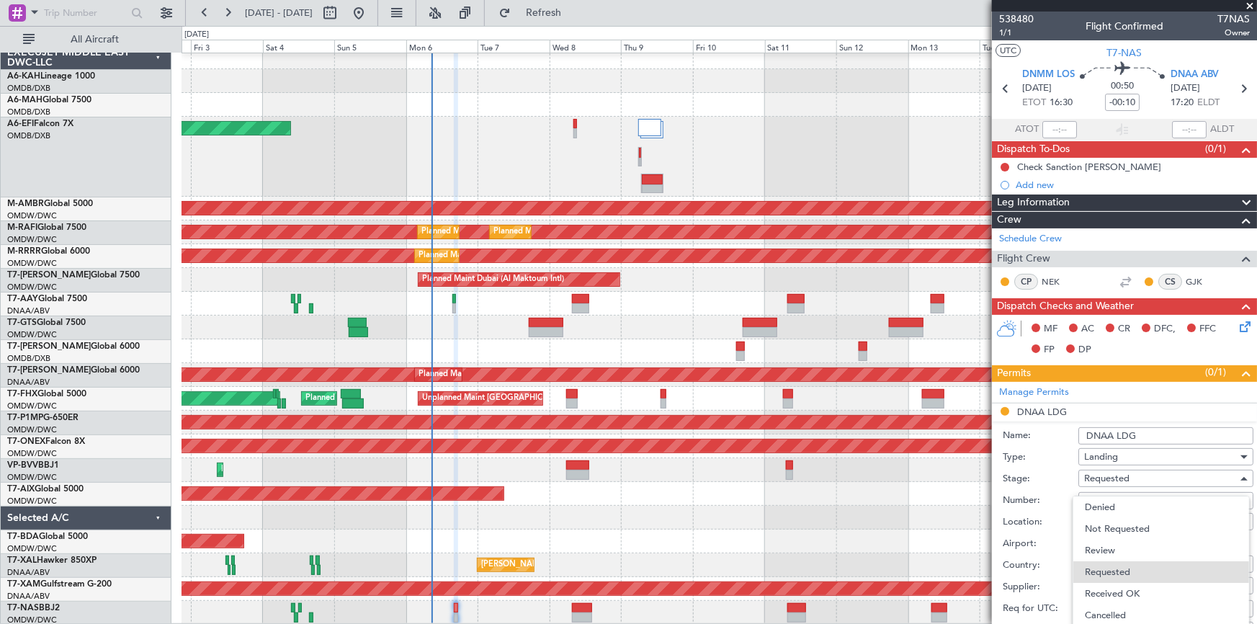
click at [1126, 587] on span "Received OK" at bounding box center [1161, 594] width 153 height 22
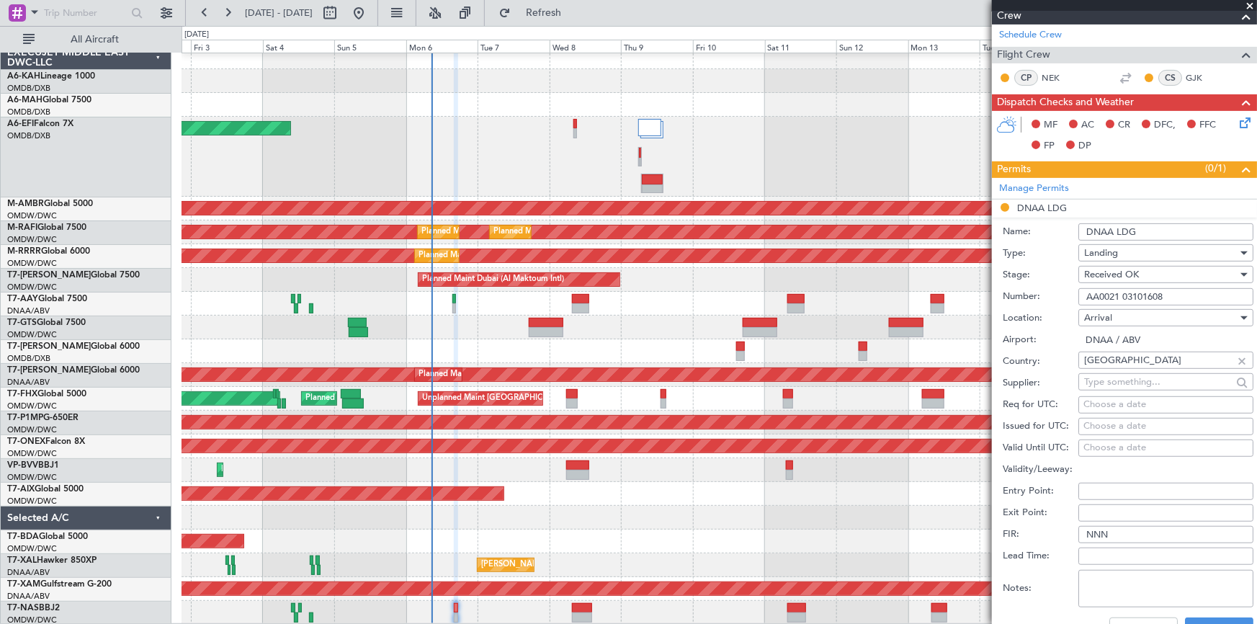
scroll to position [261, 0]
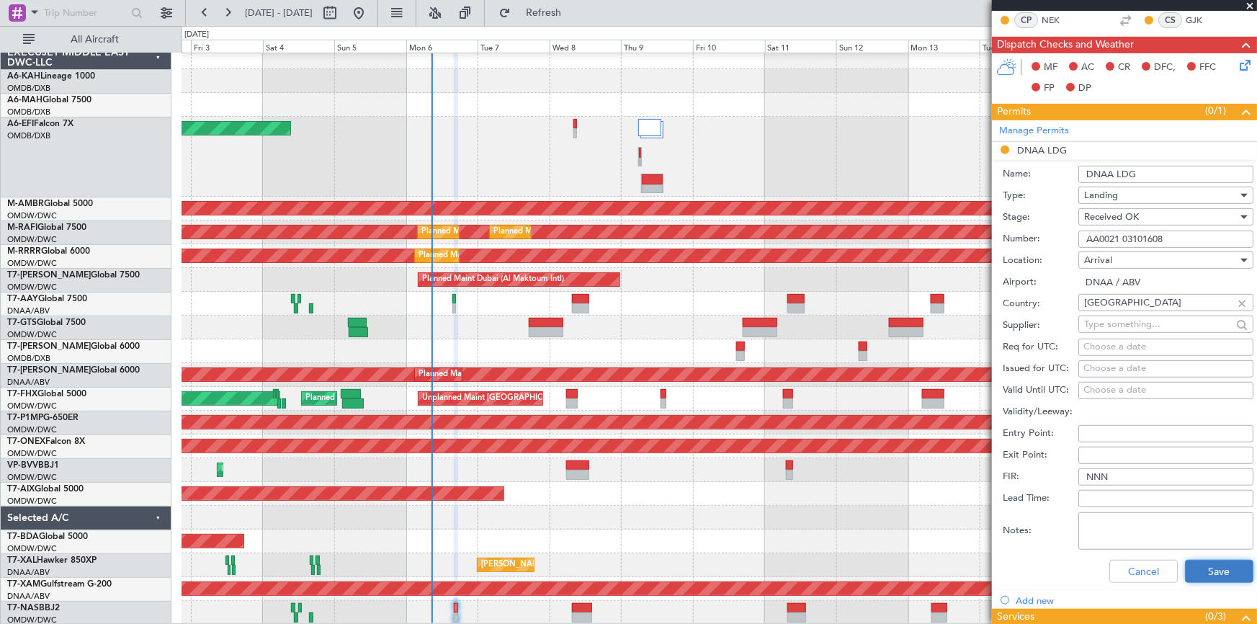
click at [1206, 570] on button "Save" at bounding box center [1219, 571] width 68 height 23
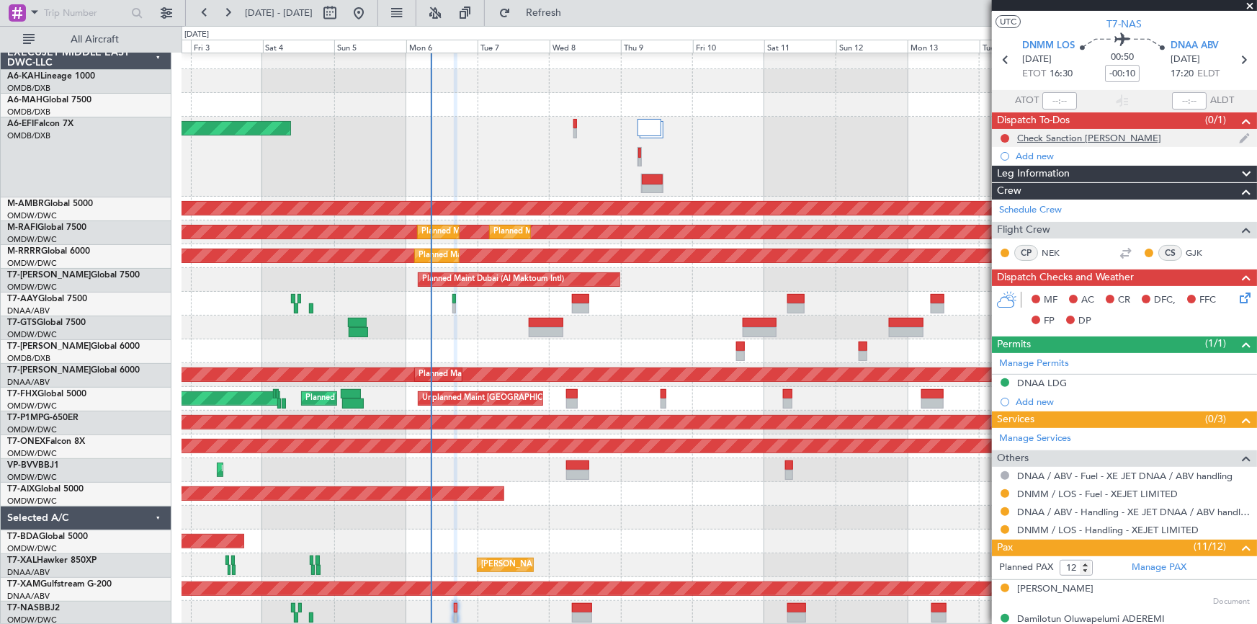
scroll to position [0, 0]
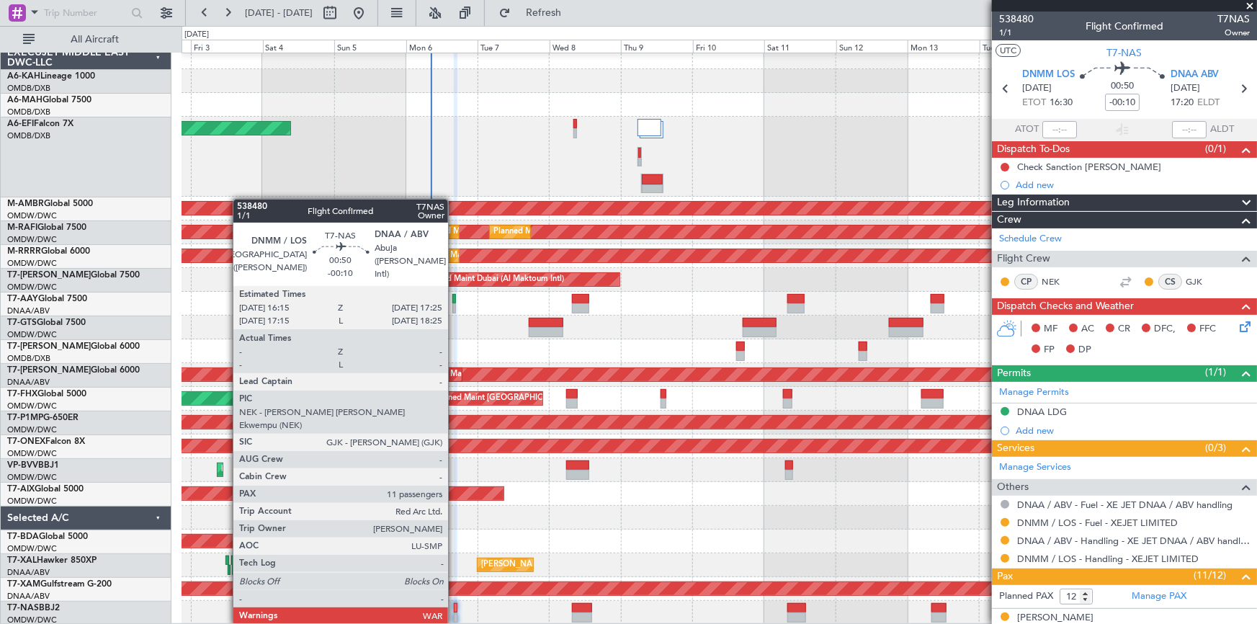
click at [455, 609] on div at bounding box center [456, 608] width 4 height 10
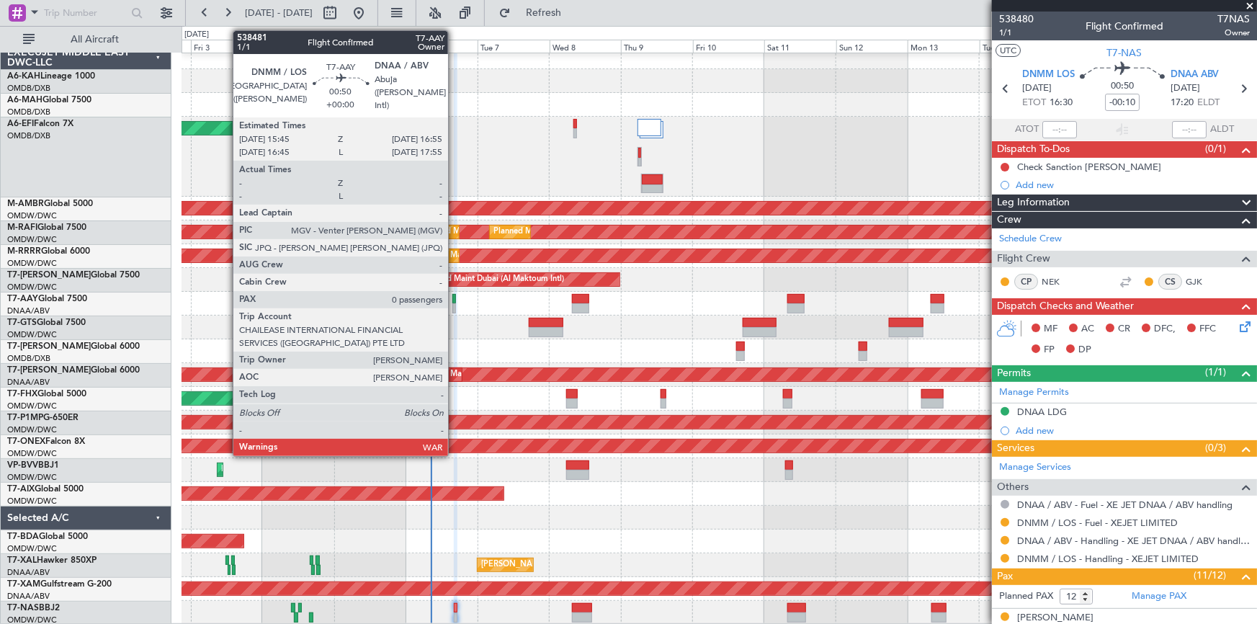
click at [455, 297] on div at bounding box center [454, 299] width 4 height 10
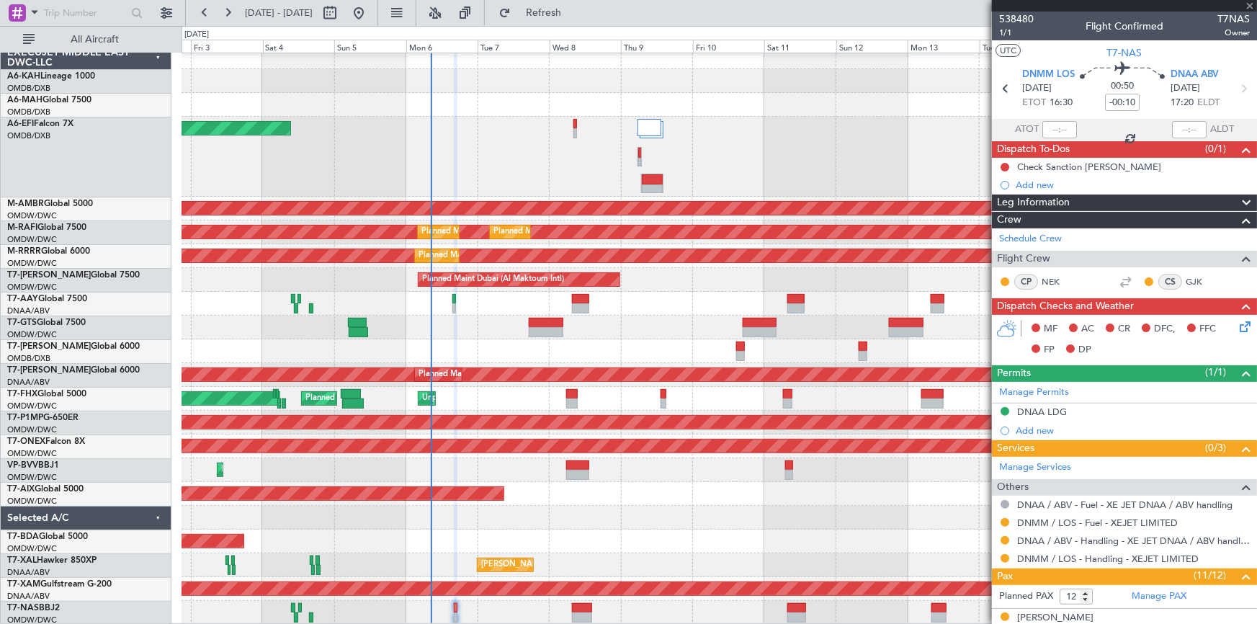
type input "0"
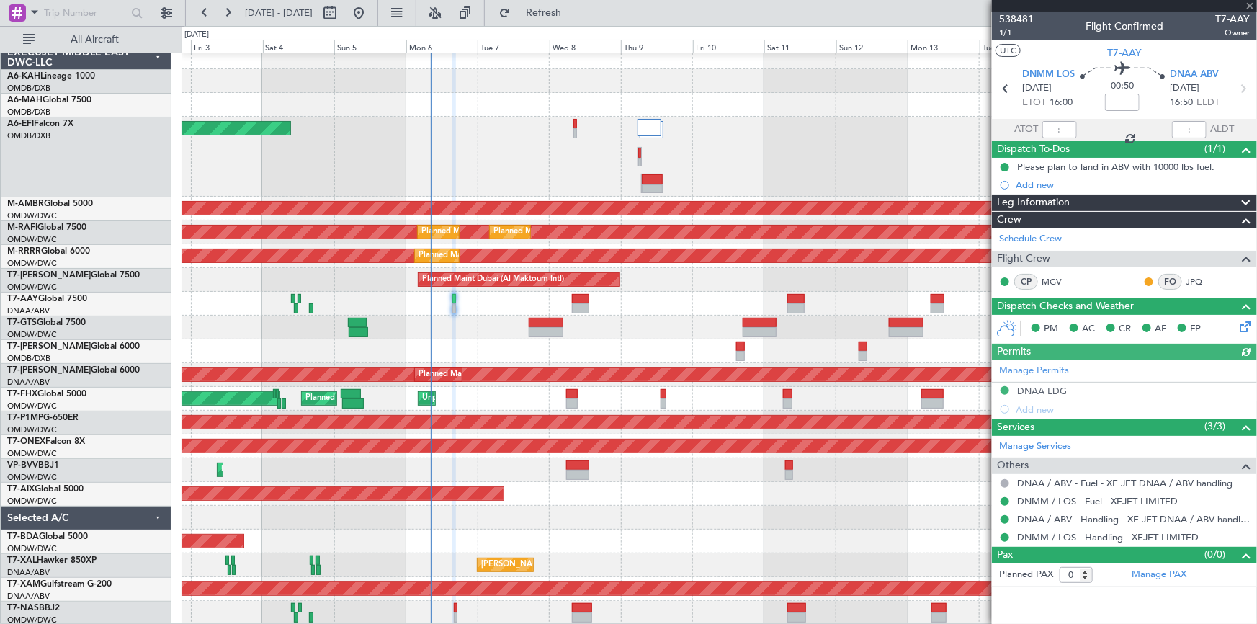
type input "Dherander Fithani (DHF)"
type input "7466"
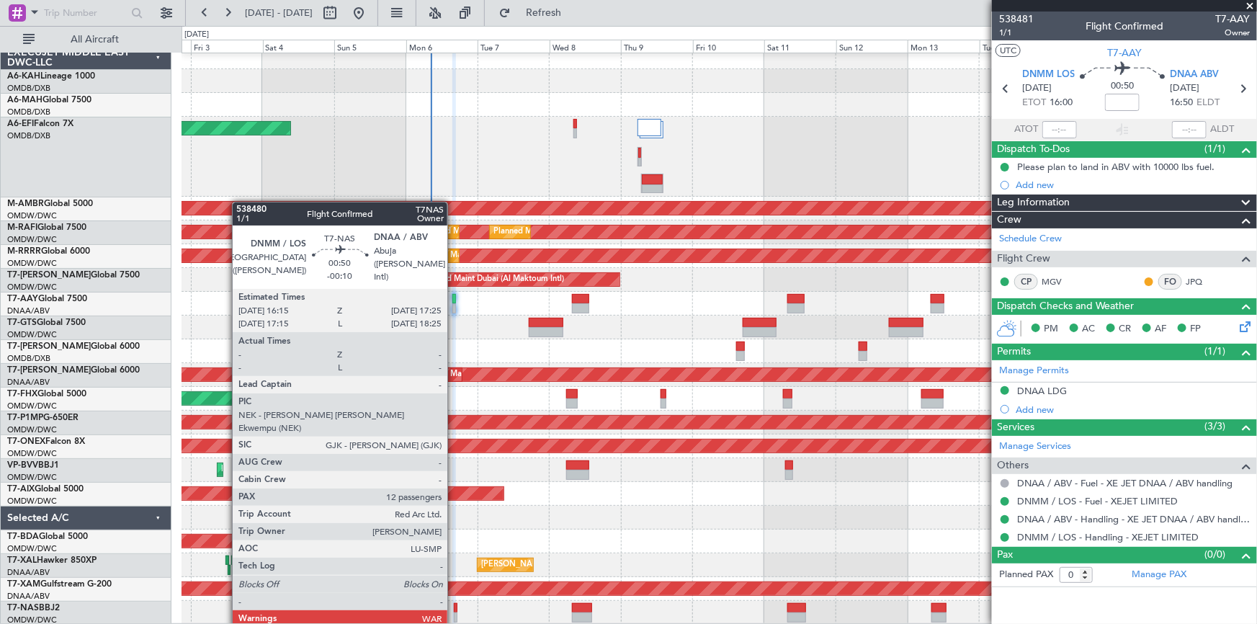
click at [454, 612] on div at bounding box center [456, 617] width 4 height 10
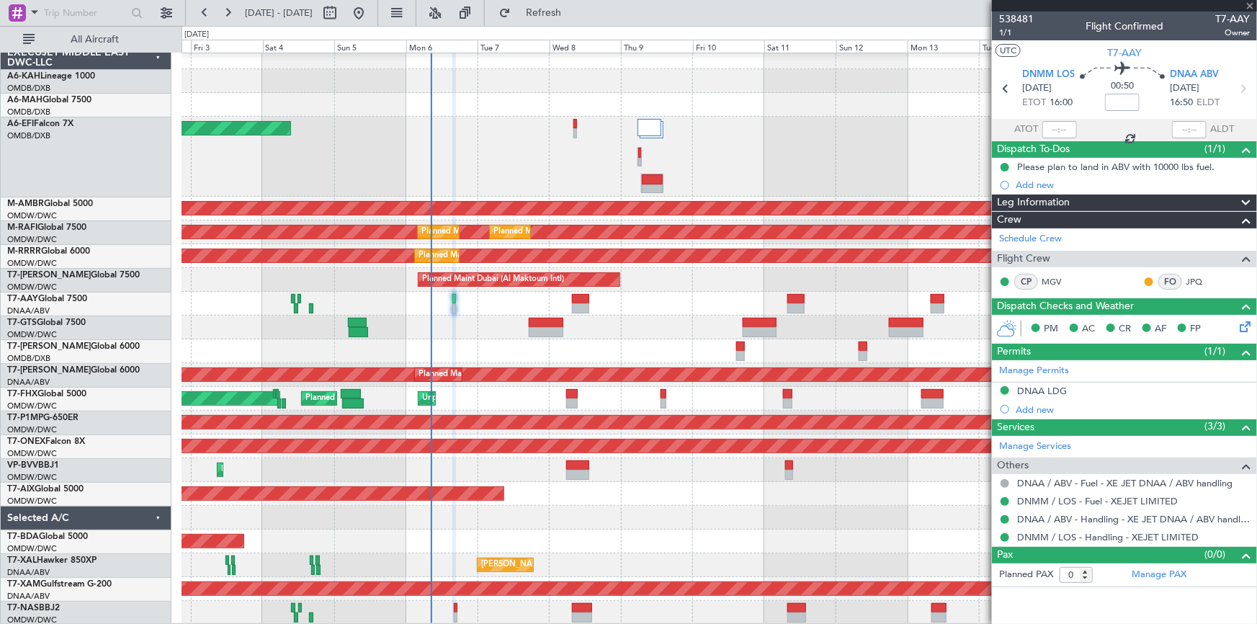
type input "-00:10"
type input "12"
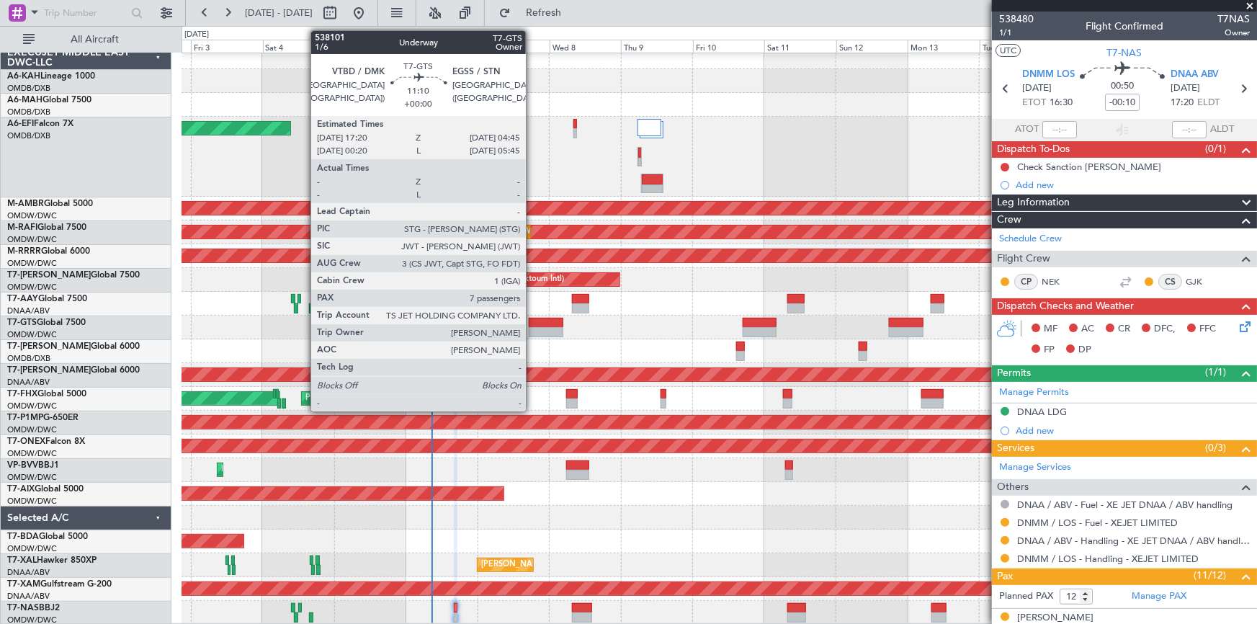
click at [532, 322] on div at bounding box center [546, 323] width 35 height 10
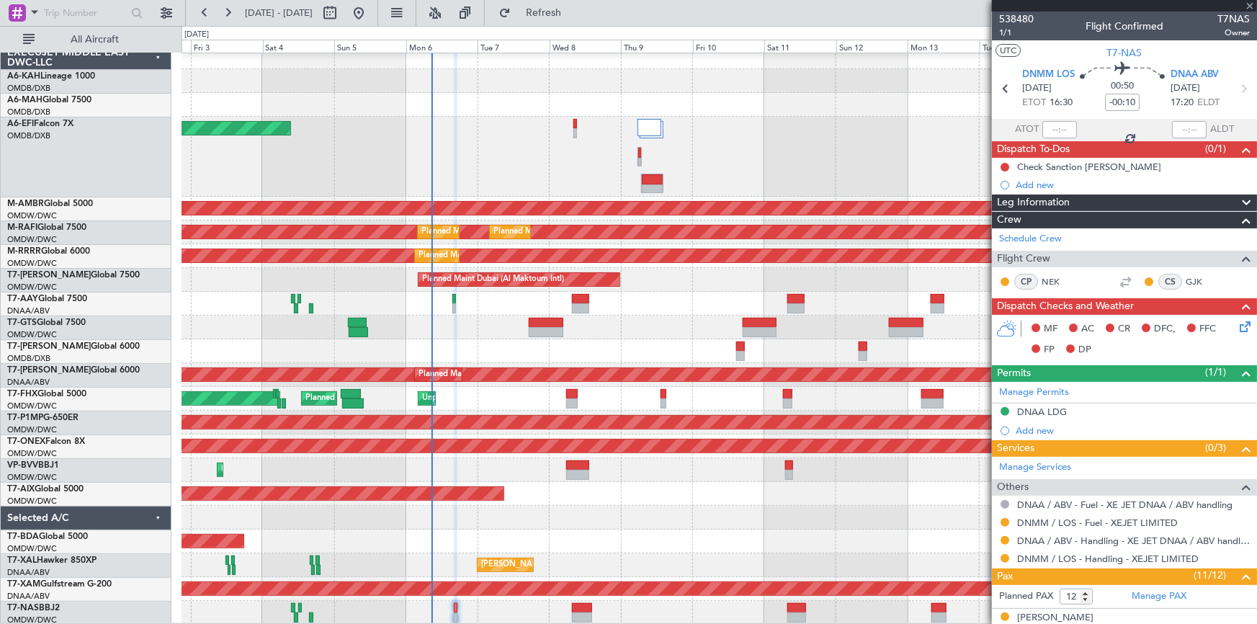
type input "7"
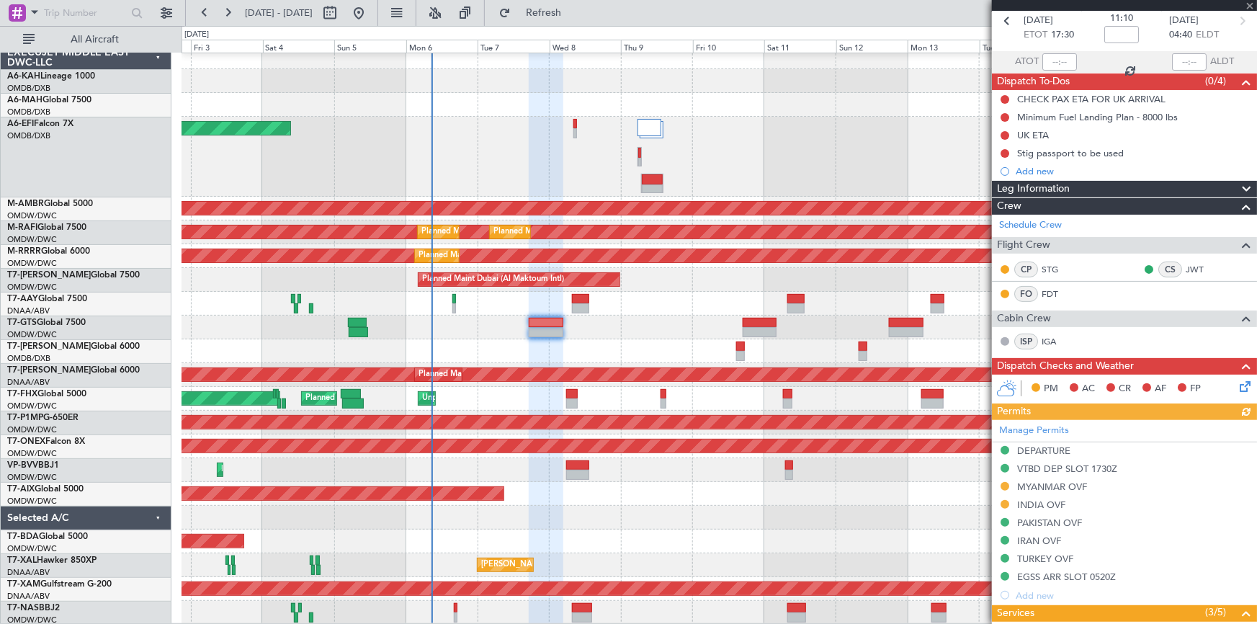
scroll to position [196, 0]
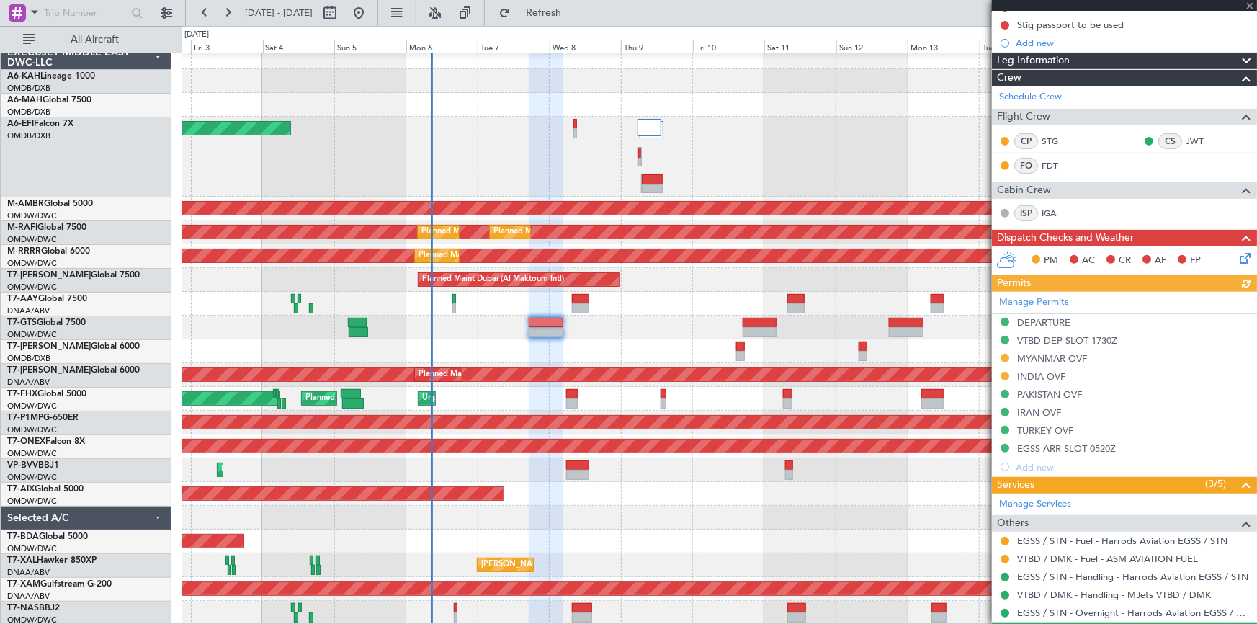
drag, startPoint x: 1046, startPoint y: 375, endPoint x: 988, endPoint y: 366, distance: 59.0
click at [1042, 375] on div "Manage Permits DEPARTURE VTBD DEP SLOT 1730Z [GEOGRAPHIC_DATA] OVF [GEOGRAPHIC_…" at bounding box center [1124, 384] width 265 height 184
click at [1027, 371] on div "Manage Permits DEPARTURE VTBD DEP SLOT 1730Z [GEOGRAPHIC_DATA] OVF [GEOGRAPHIC_…" at bounding box center [1124, 384] width 265 height 184
drag, startPoint x: 1040, startPoint y: 375, endPoint x: 993, endPoint y: 382, distance: 47.3
click at [1039, 375] on div "Manage Permits DEPARTURE VTBD DEP SLOT 1730Z [GEOGRAPHIC_DATA] OVF [GEOGRAPHIC_…" at bounding box center [1124, 384] width 265 height 184
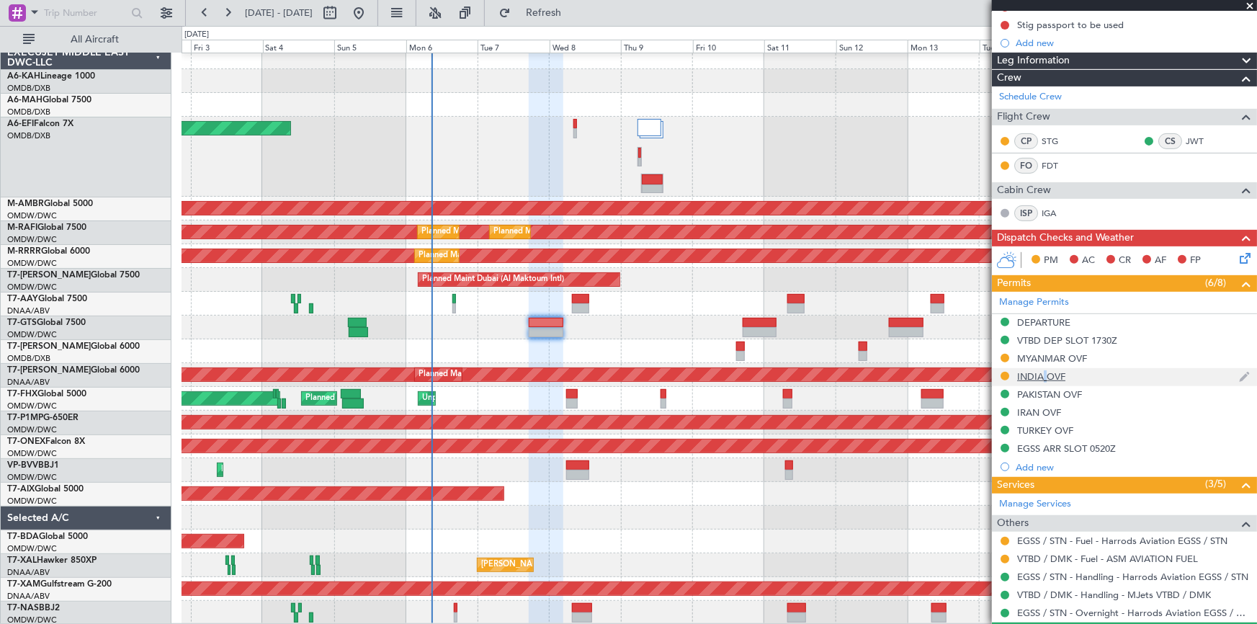
click at [1043, 375] on div "INDIA OVF" at bounding box center [1041, 376] width 48 height 12
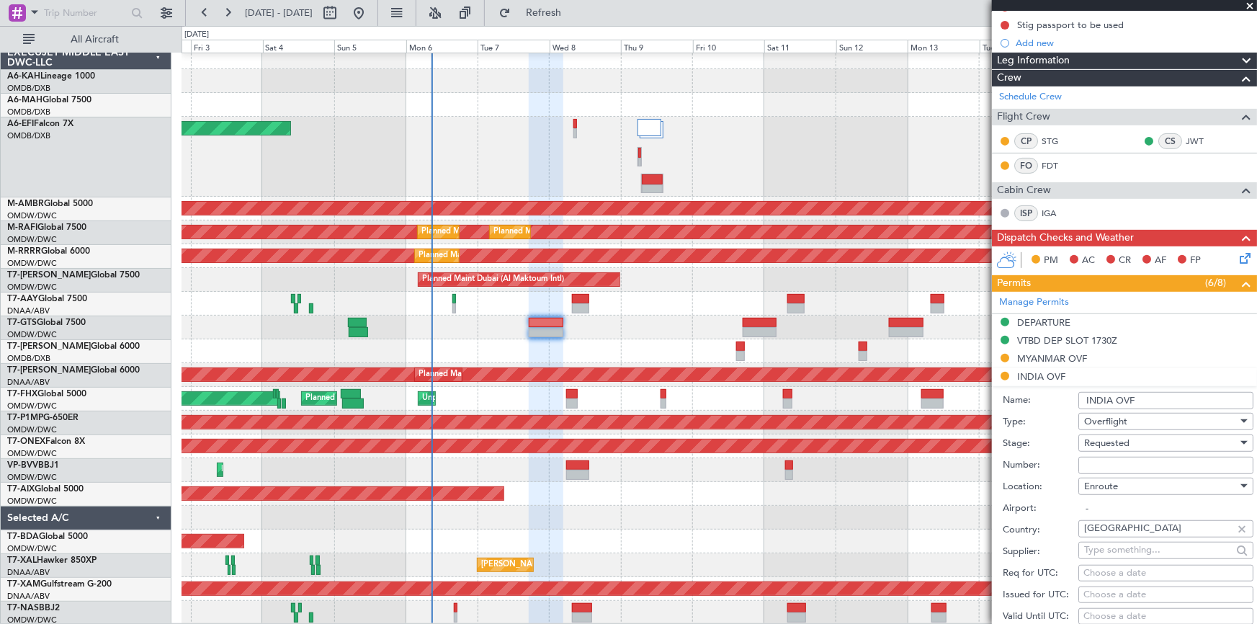
click at [1122, 460] on input "Number:" at bounding box center [1165, 465] width 175 height 17
paste input "YA/N/0533/10/06"
type input "YA/N/0533/10/06"
click at [1091, 437] on span "Requested" at bounding box center [1106, 443] width 45 height 13
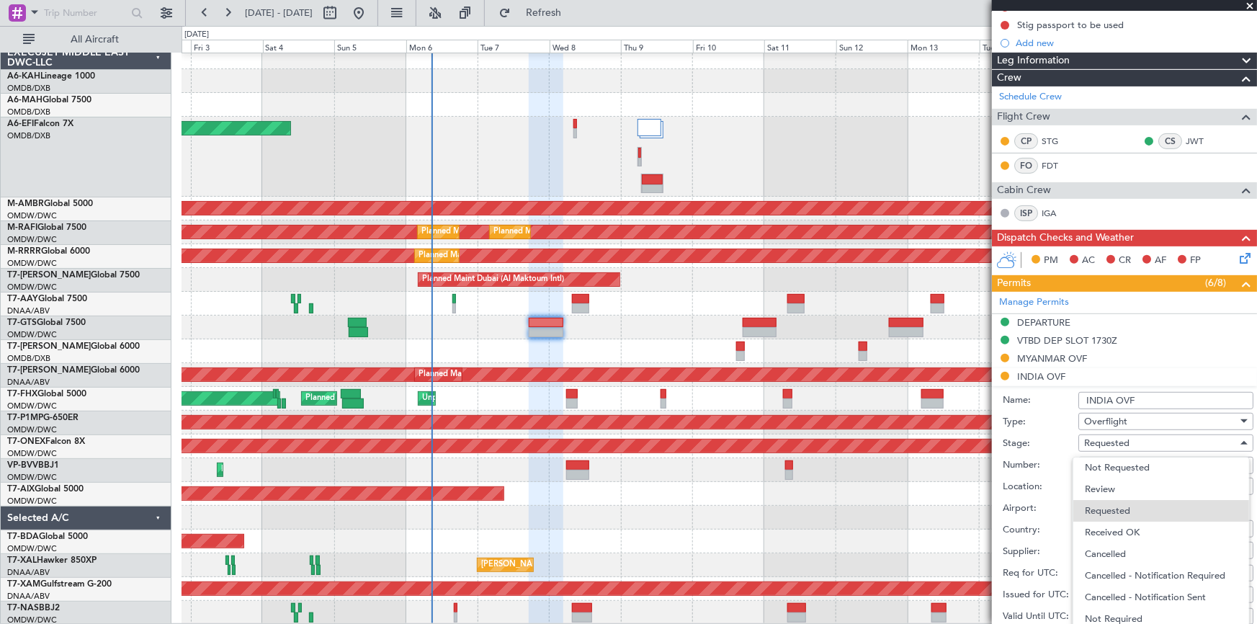
drag, startPoint x: 1137, startPoint y: 529, endPoint x: 1153, endPoint y: 484, distance: 48.3
click at [1137, 527] on span "Received OK" at bounding box center [1161, 533] width 153 height 22
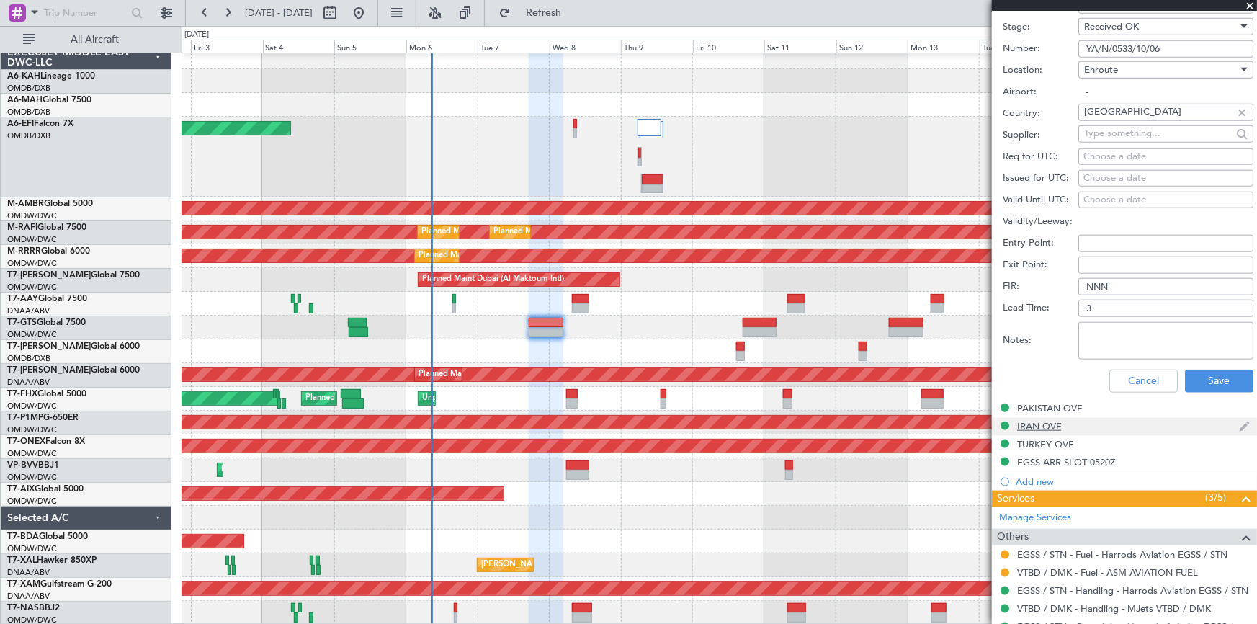
scroll to position [720, 0]
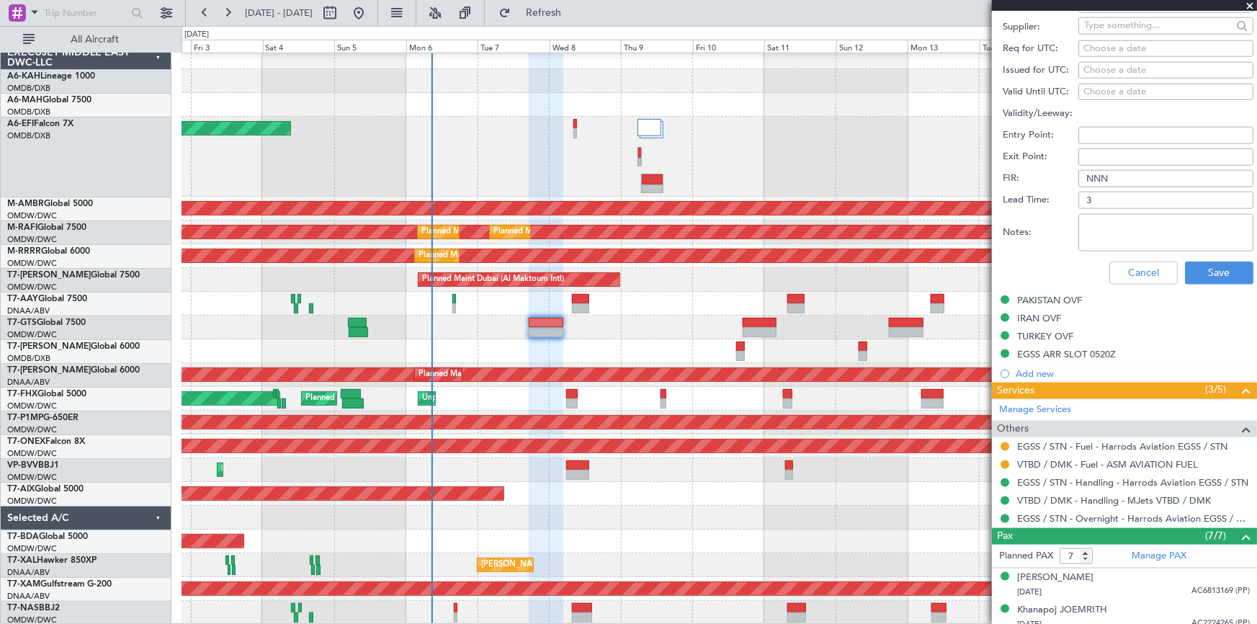
click at [1131, 238] on textarea "Notes:" at bounding box center [1165, 232] width 175 height 37
type textarea "i"
type textarea "V1 IFOS 07.OCT"
click at [1196, 272] on button "Save" at bounding box center [1219, 272] width 68 height 23
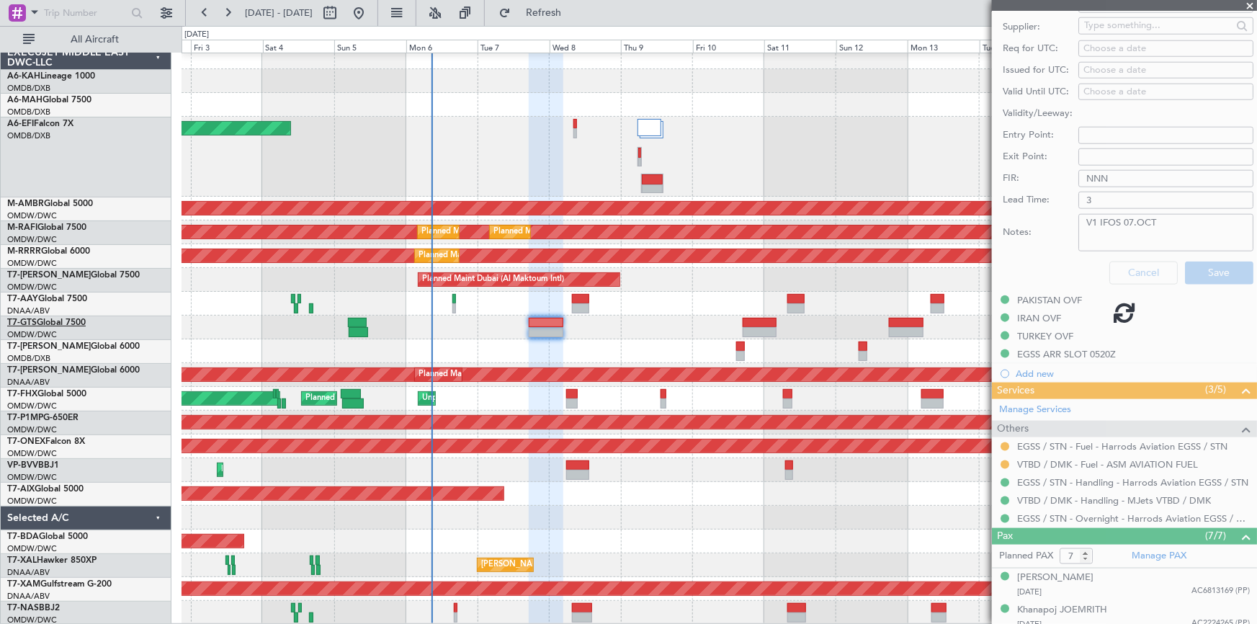
scroll to position [290, 0]
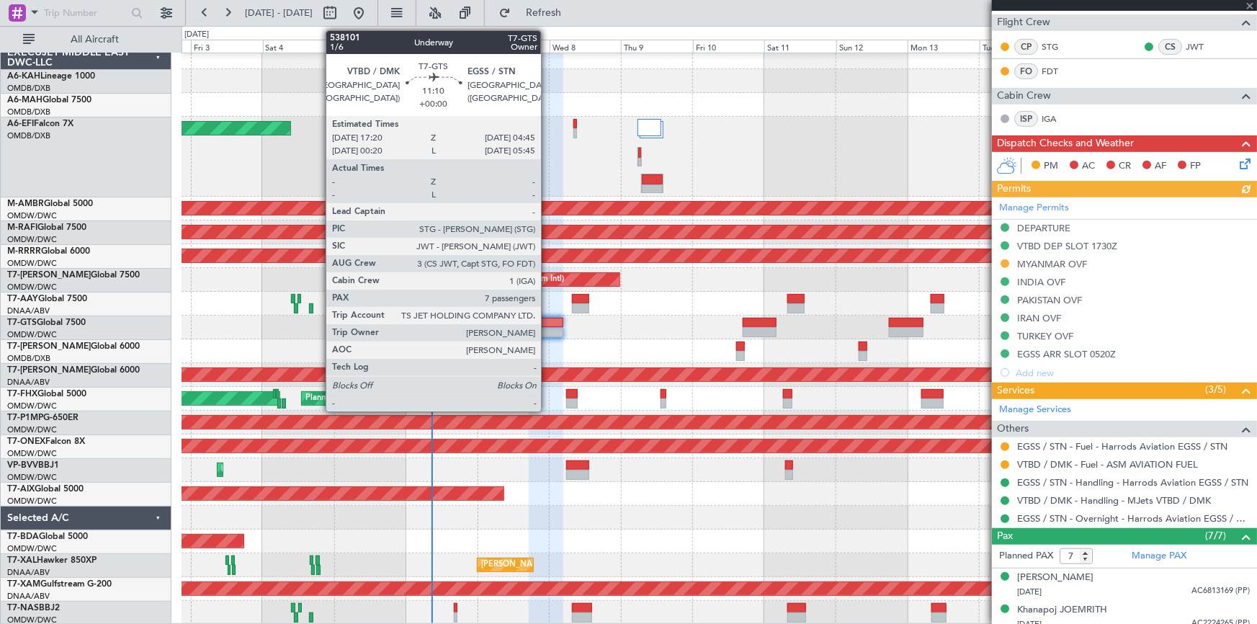
click at [547, 322] on div at bounding box center [546, 323] width 35 height 10
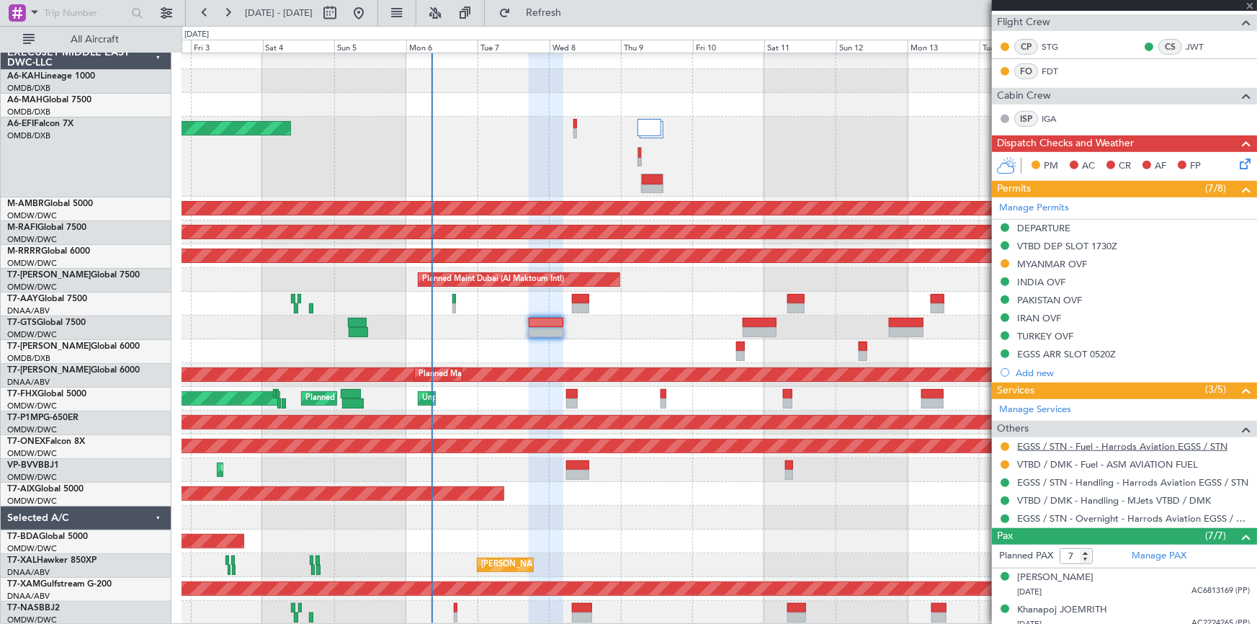
scroll to position [0, 0]
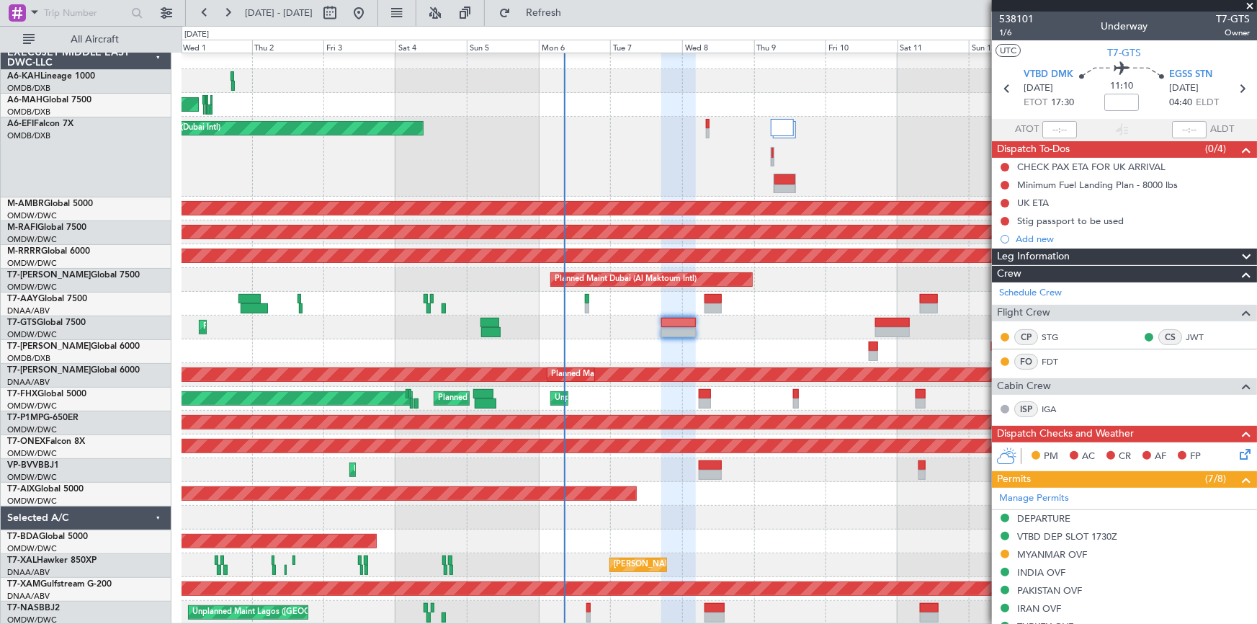
click at [753, 470] on div "Planned Maint [GEOGRAPHIC_DATA] (Al Bateen Executive) Planned Maint [GEOGRAPHIC…" at bounding box center [719, 334] width 1075 height 579
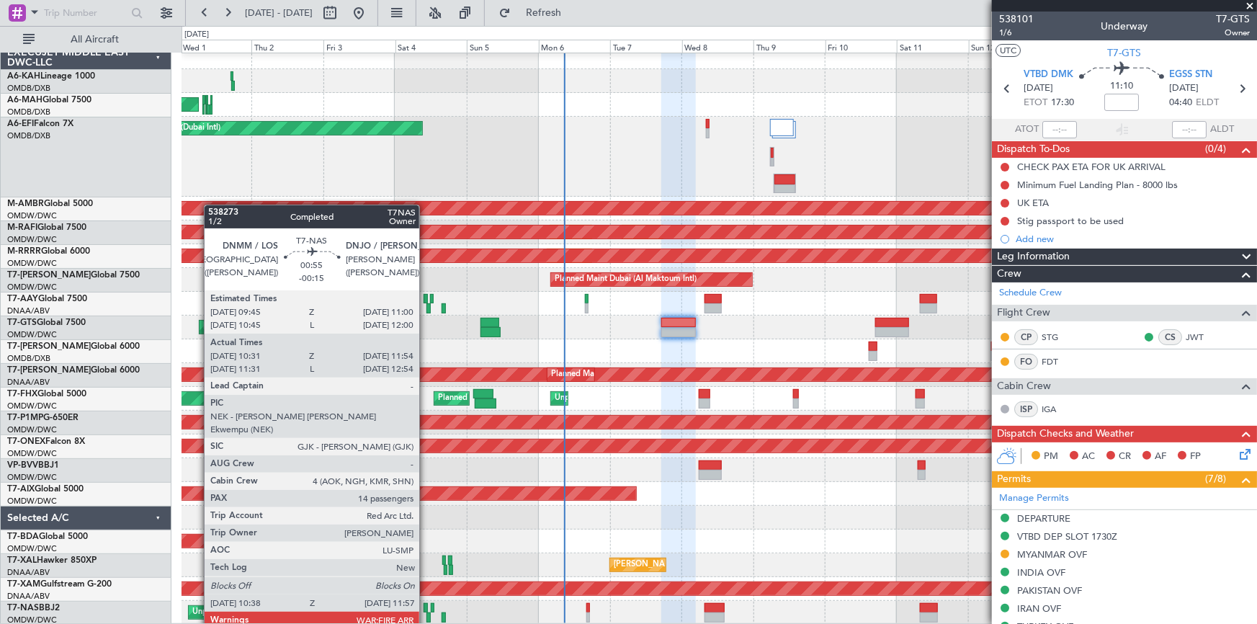
click at [426, 614] on div at bounding box center [428, 617] width 4 height 10
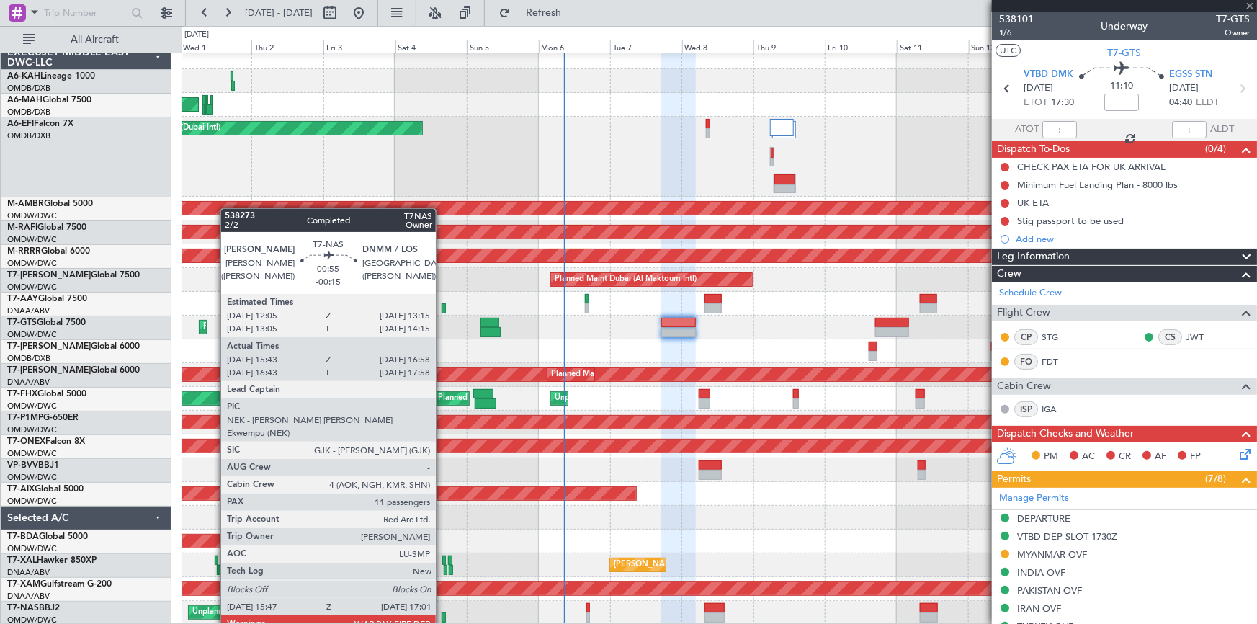
type input "-00:15"
type input "10:46"
type input "11:49"
type input "14"
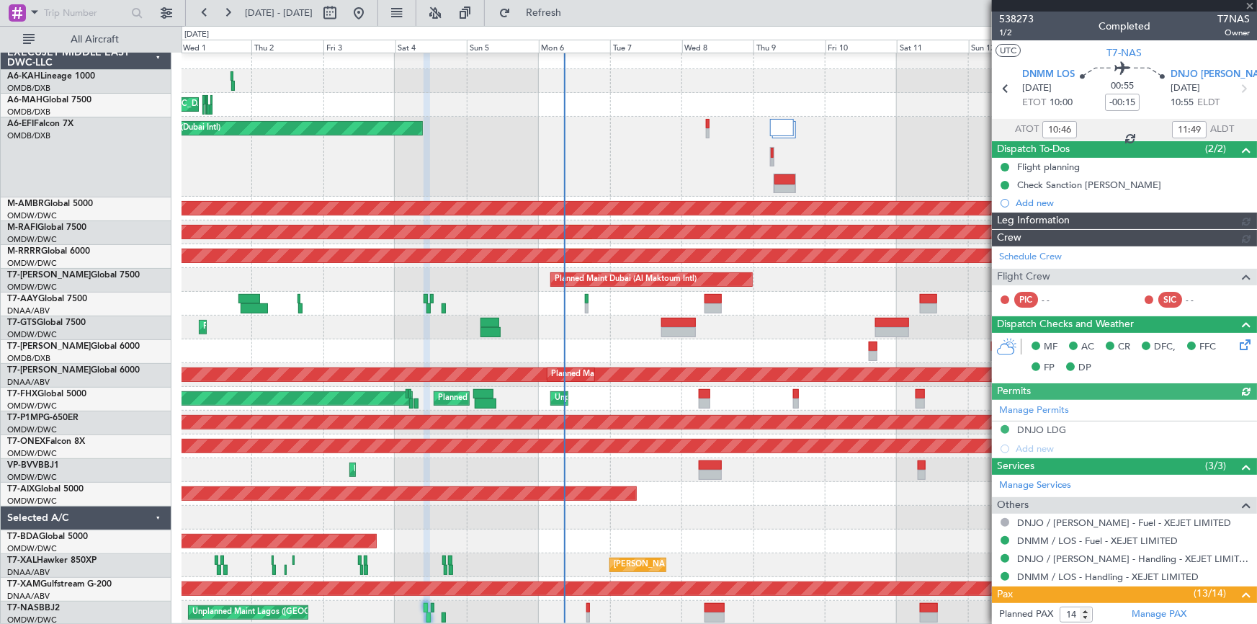
type input "[PERSON_NAME] (ANI)"
type input "7435"
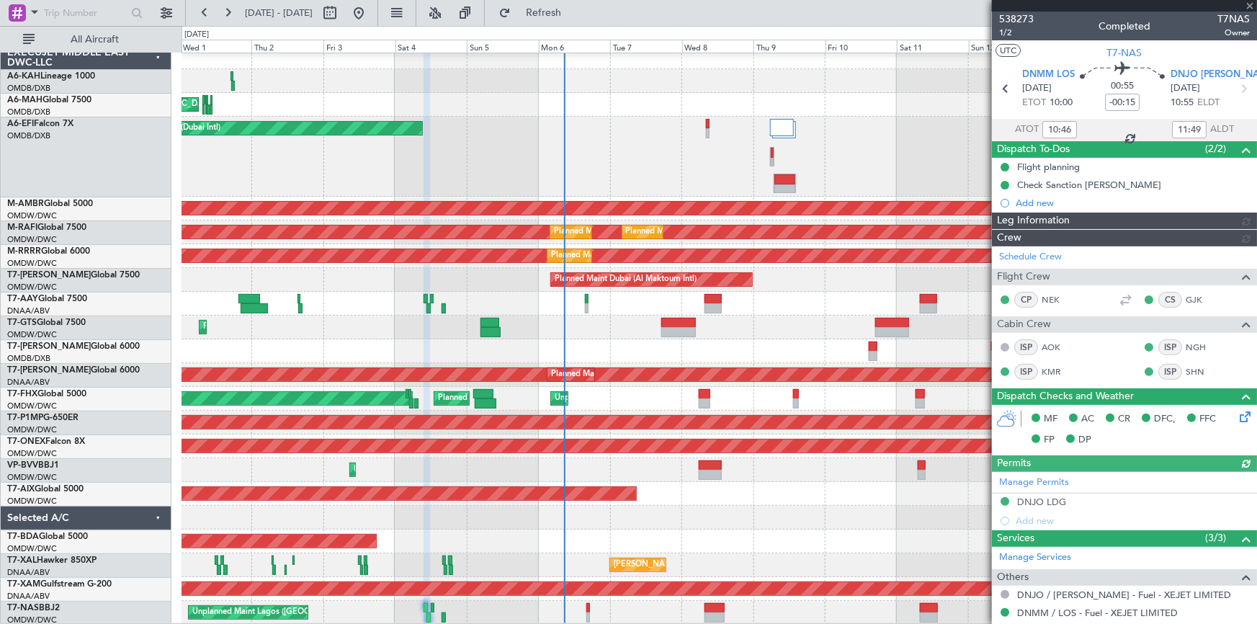
type input "[PERSON_NAME] (ANI)"
type input "7435"
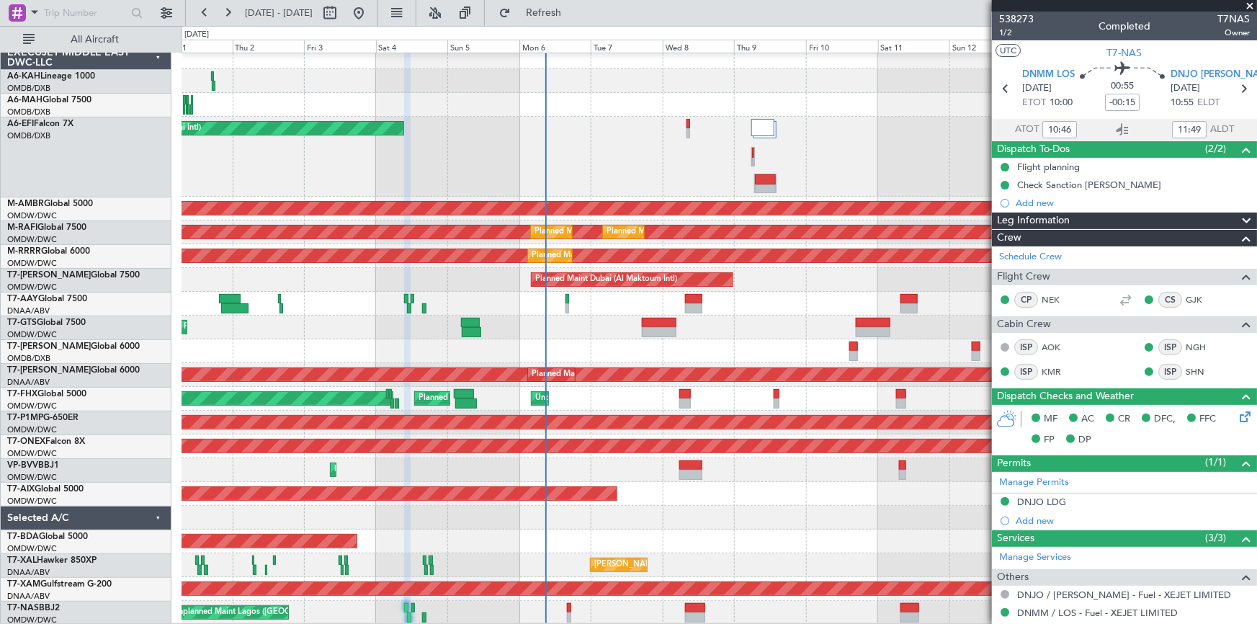
click at [671, 378] on div "Planned Maint [GEOGRAPHIC_DATA] (Al Bateen Executive) Planned Maint [GEOGRAPHIC…" at bounding box center [719, 334] width 1075 height 579
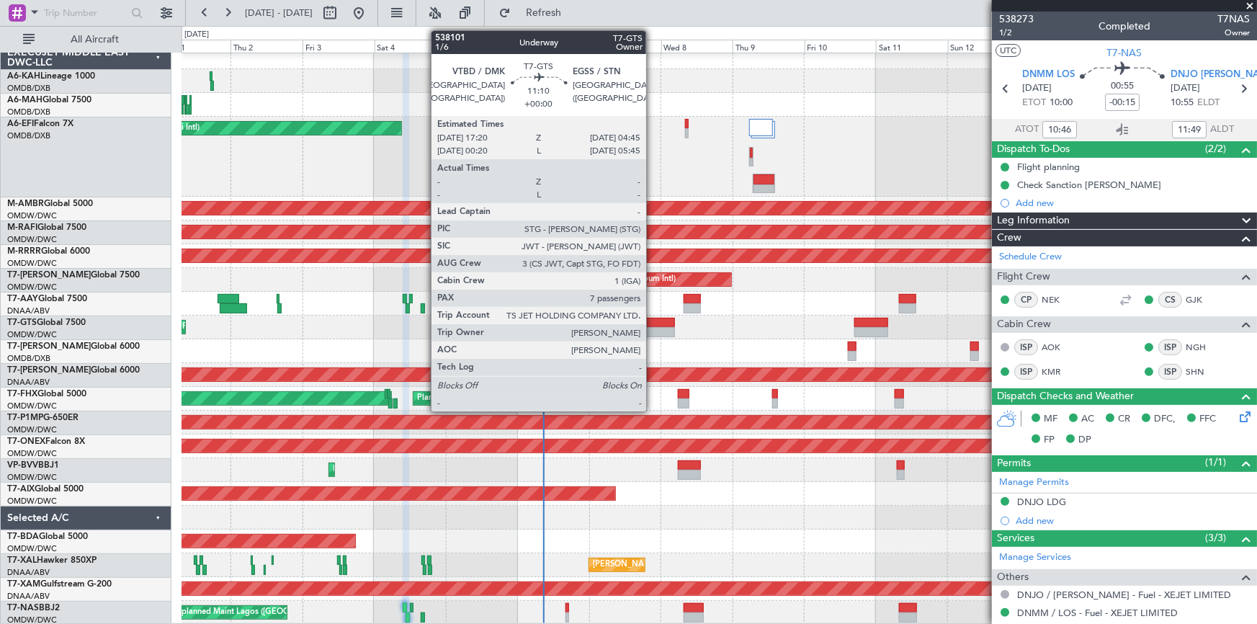
click at [653, 321] on div at bounding box center [657, 323] width 35 height 10
type input "7"
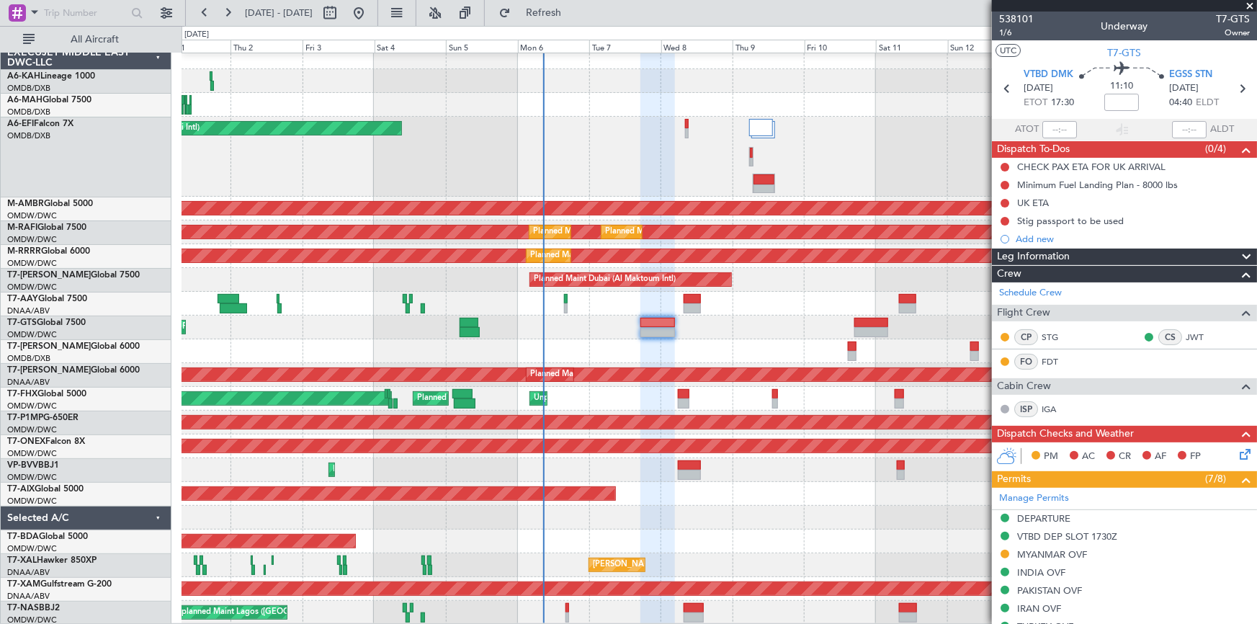
click at [1052, 548] on div "MYANMAR OVF" at bounding box center [1052, 554] width 70 height 12
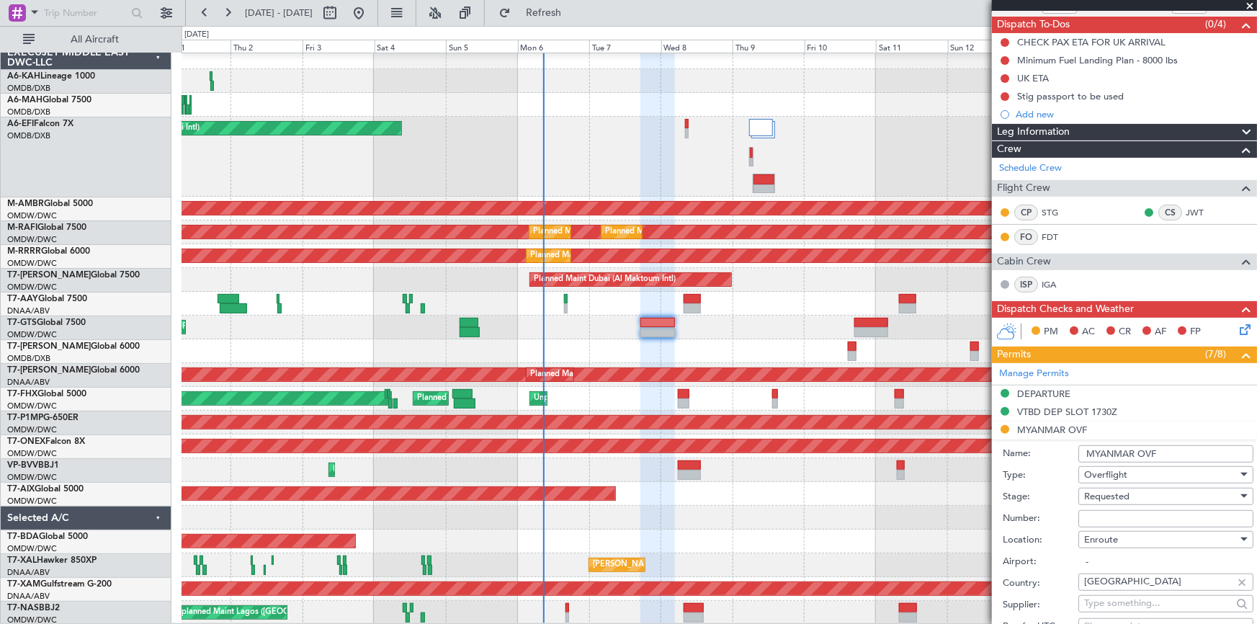
scroll to position [196, 0]
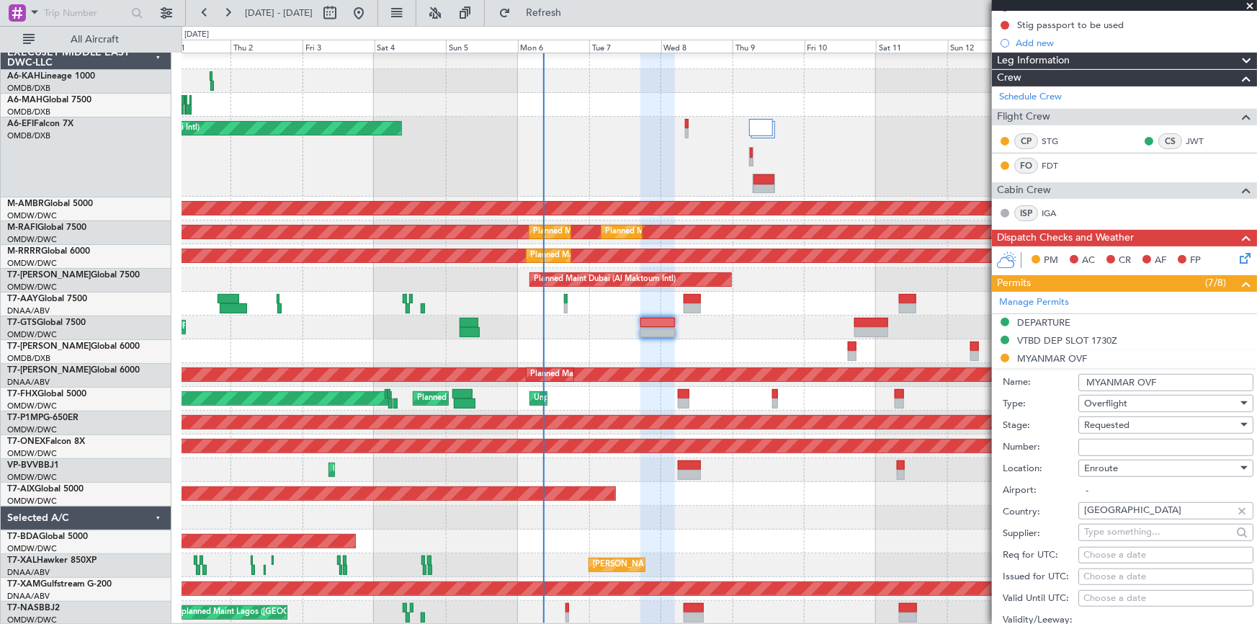
click at [1121, 447] on input "Number:" at bounding box center [1165, 447] width 175 height 17
paste input "ATS 160/3-GEN/OCT 2025/06"
type input "ATS 160/3-GEN/OCT 2025/06"
click at [1109, 427] on span "Requested" at bounding box center [1106, 425] width 45 height 13
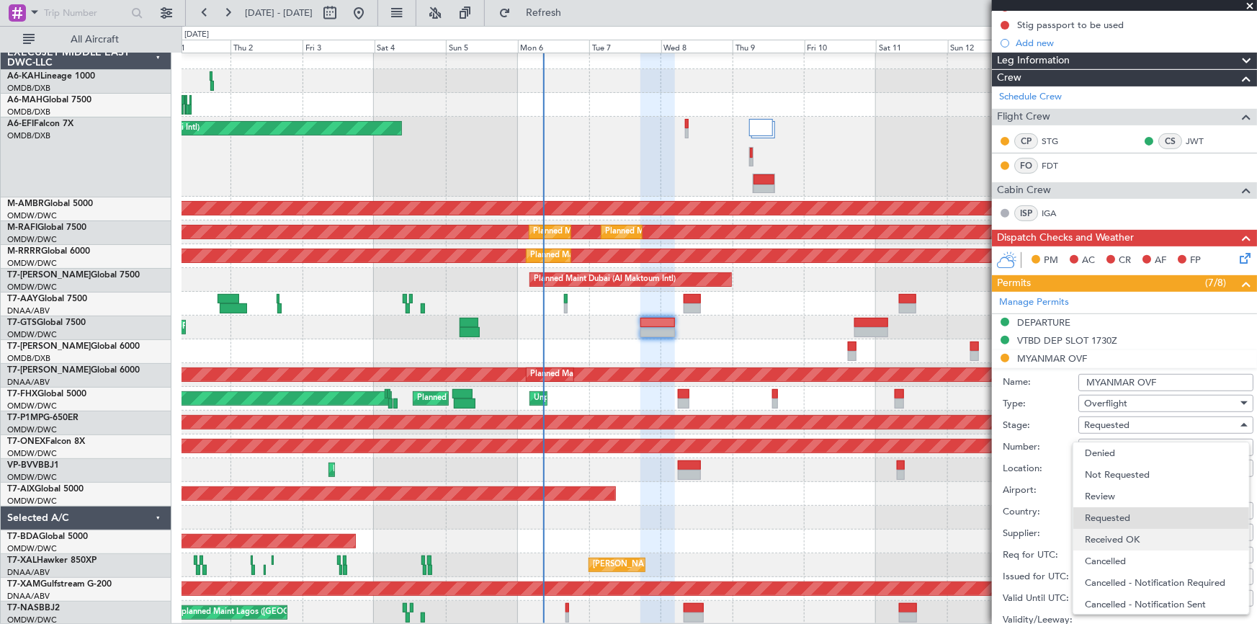
scroll to position [6, 0]
drag, startPoint x: 1129, startPoint y: 533, endPoint x: 1150, endPoint y: 497, distance: 41.3
click at [1130, 532] on span "Received OK" at bounding box center [1161, 534] width 153 height 22
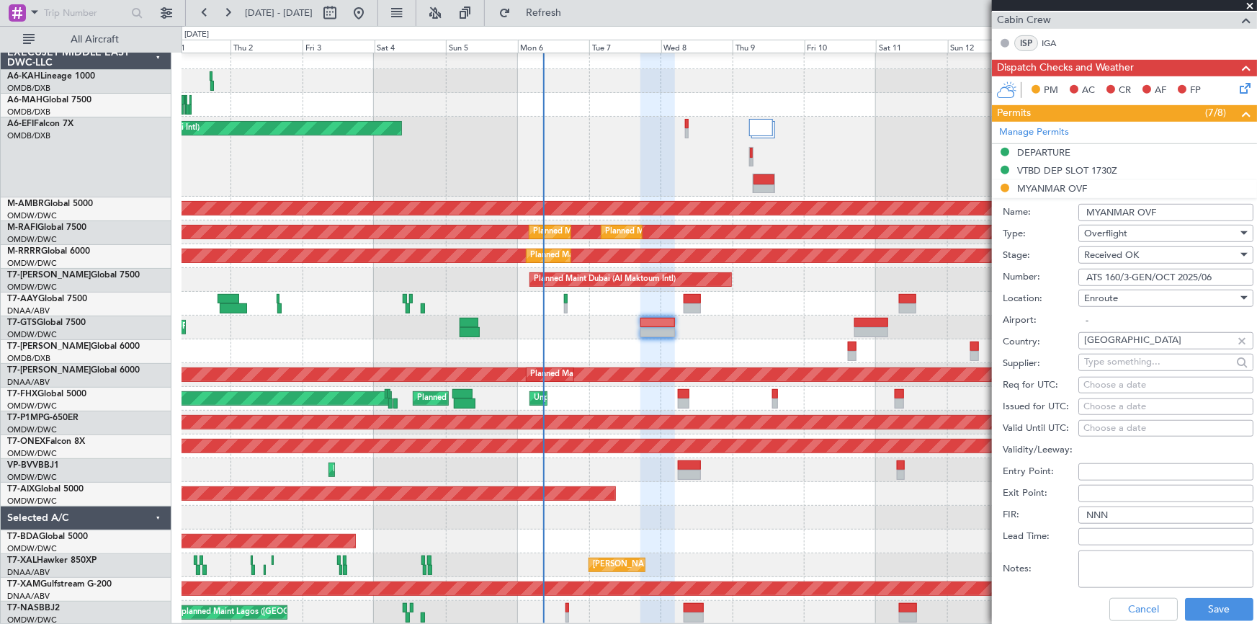
scroll to position [458, 0]
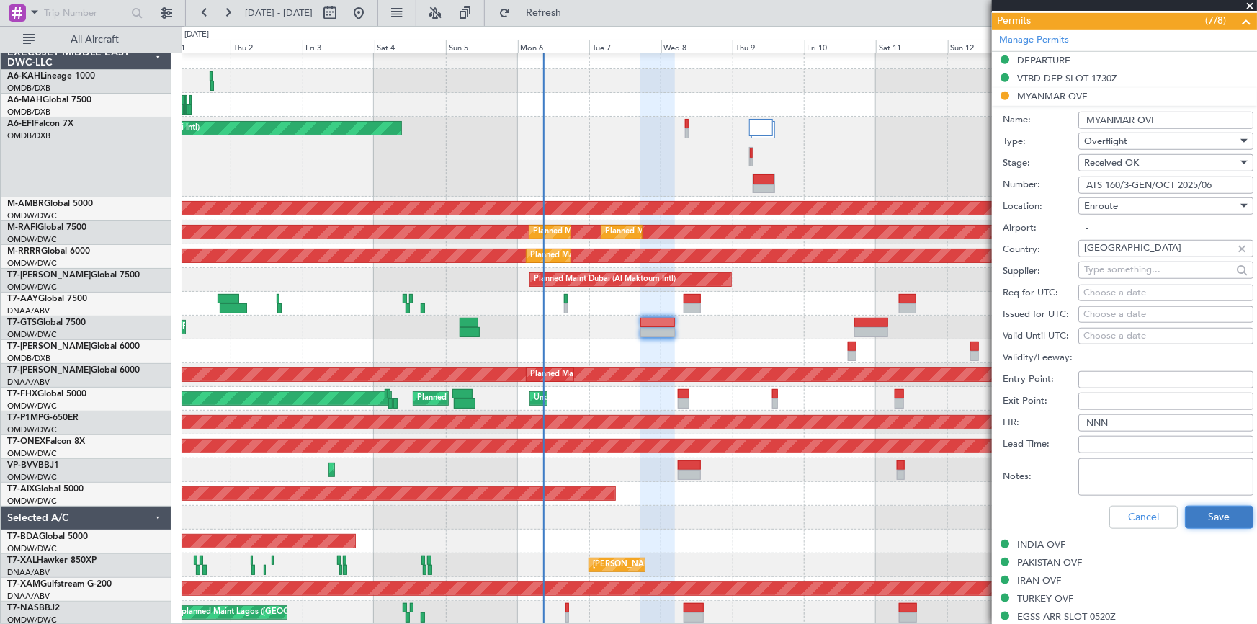
click at [1210, 519] on button "Save" at bounding box center [1219, 517] width 68 height 23
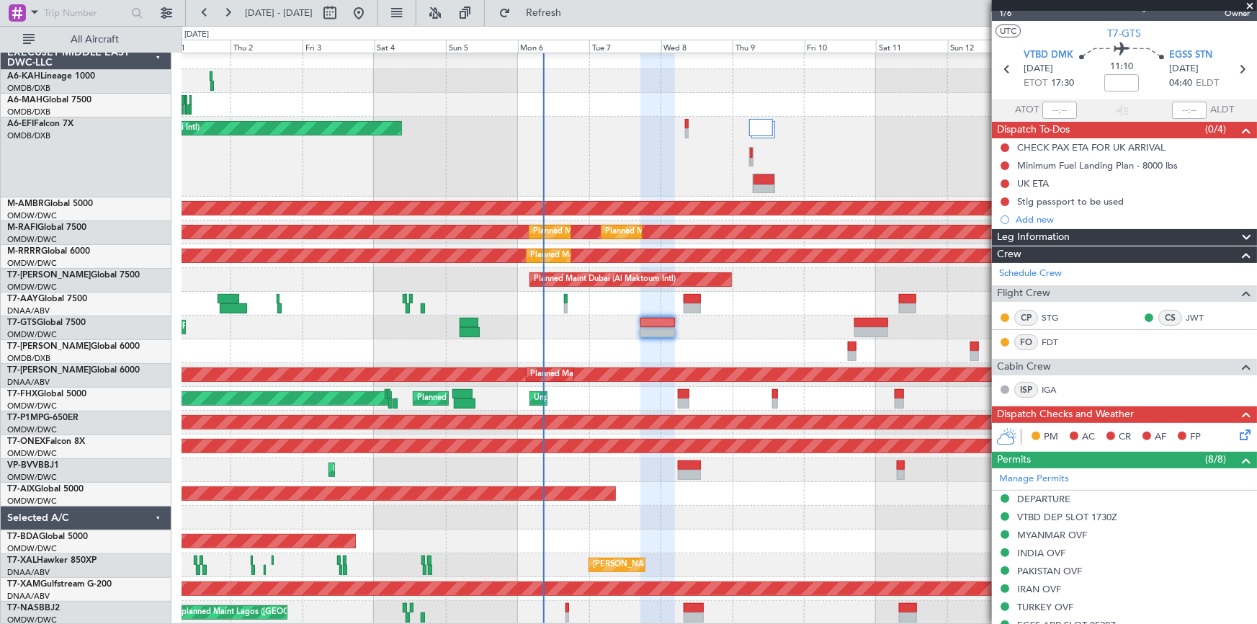
scroll to position [0, 0]
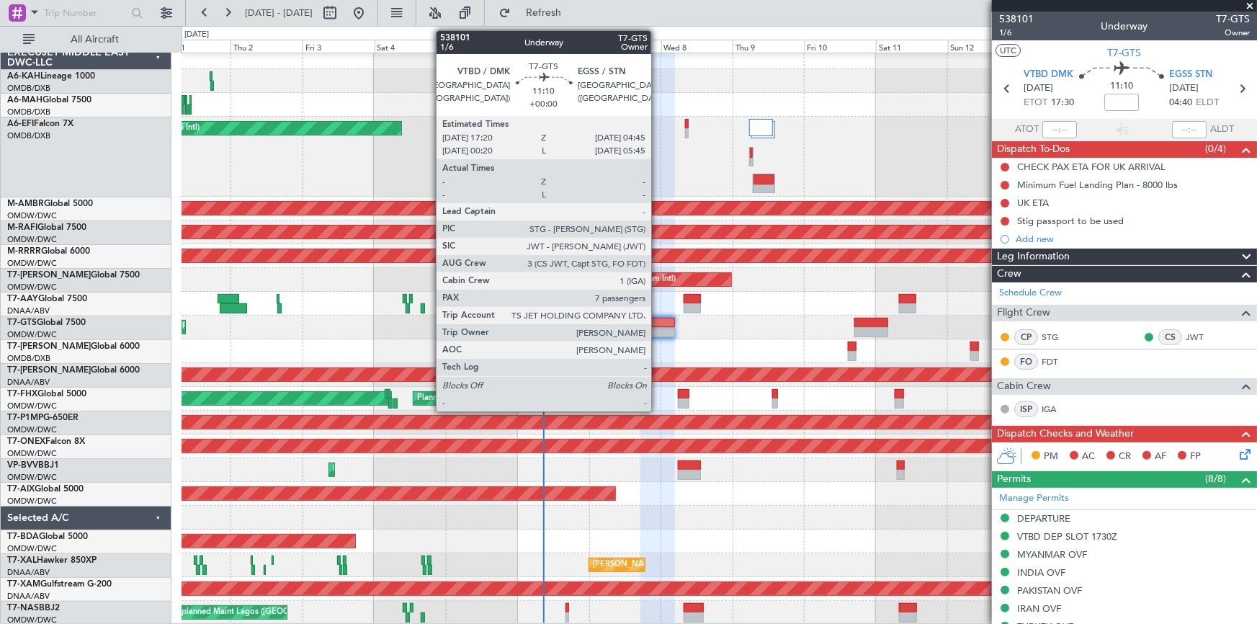
click at [658, 323] on div at bounding box center [657, 323] width 35 height 10
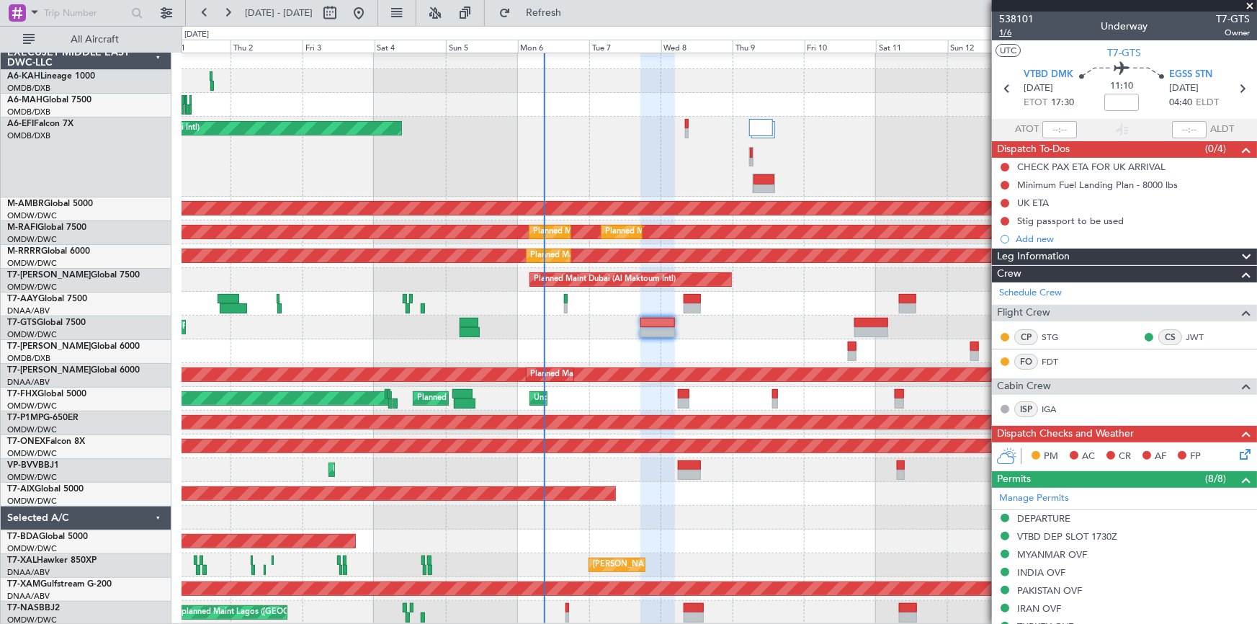
click at [1004, 35] on span "1/6" at bounding box center [1016, 33] width 35 height 12
click at [1122, 99] on input at bounding box center [1121, 102] width 35 height 17
type input "+00:30"
click at [1003, 34] on span "1/6" at bounding box center [1016, 33] width 35 height 12
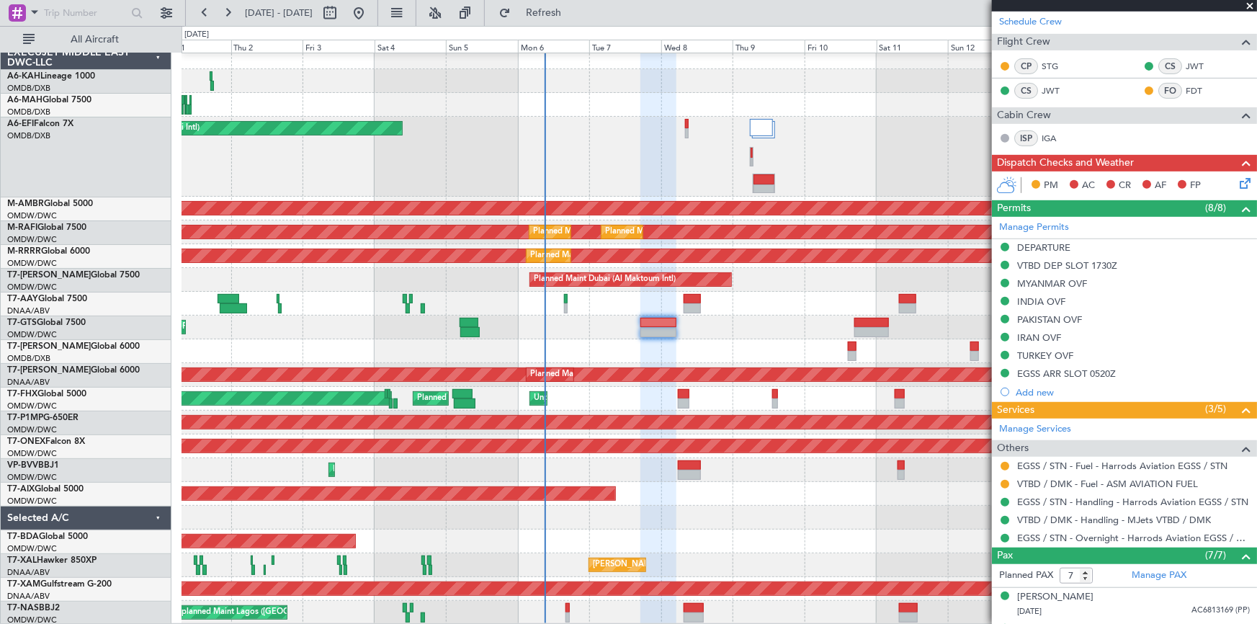
scroll to position [327, 0]
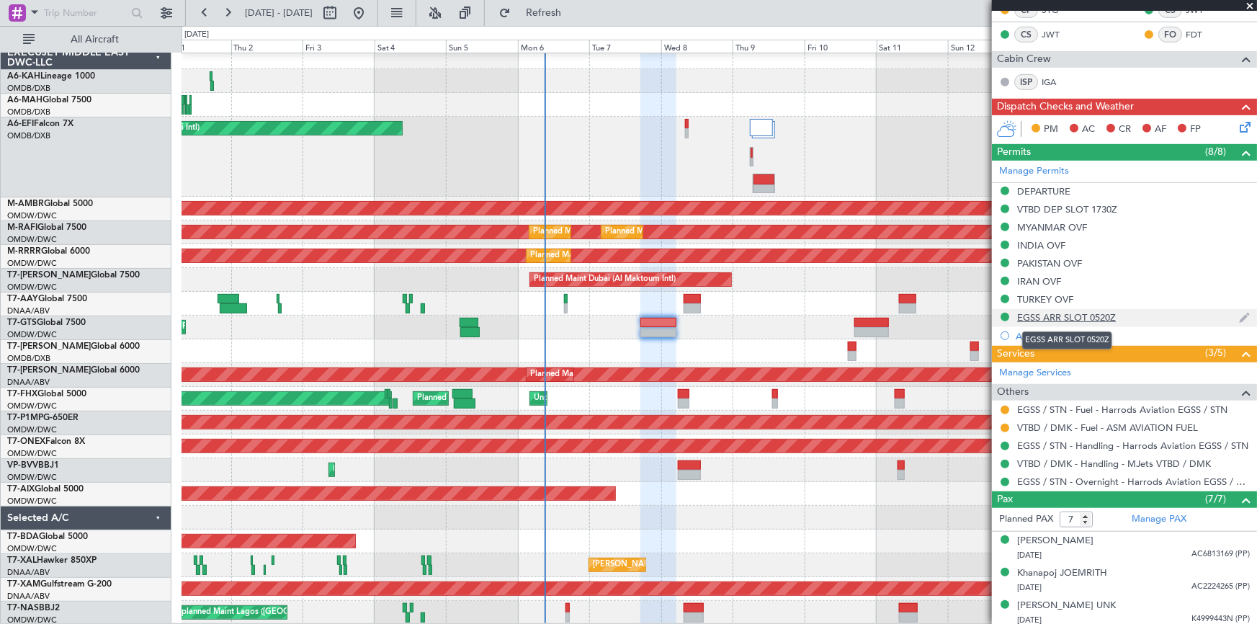
click at [1055, 312] on div "EGSS ARR SLOT 0520Z" at bounding box center [1066, 317] width 99 height 12
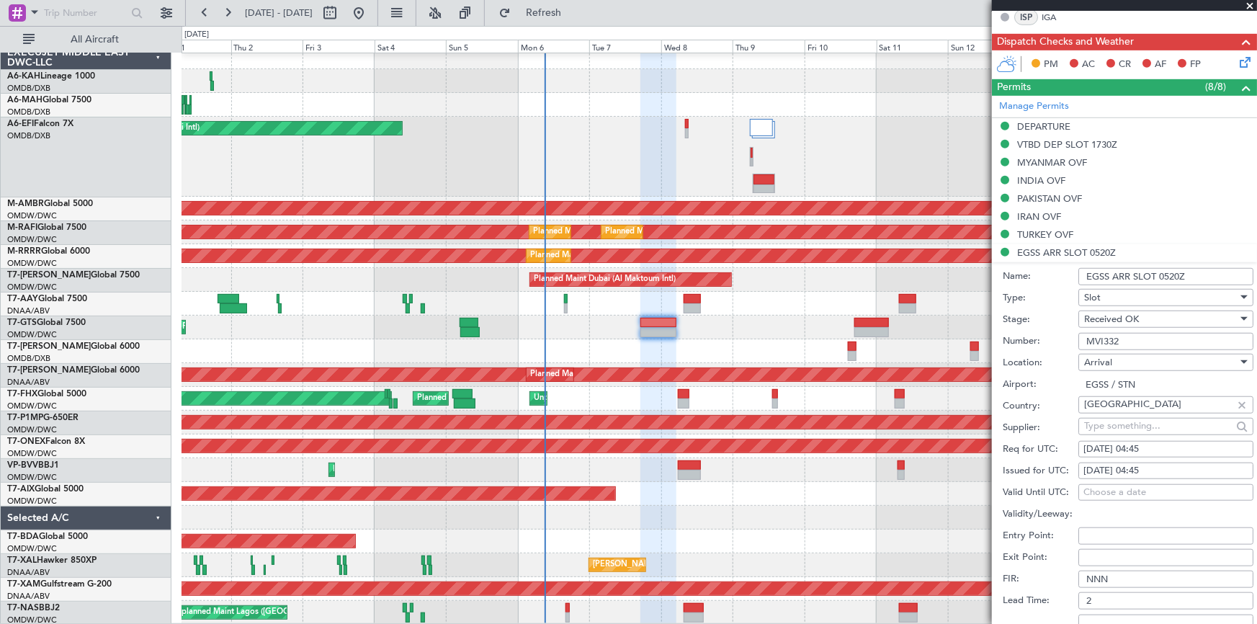
scroll to position [393, 0]
click at [1142, 447] on div "08/10/2025 04:45" at bounding box center [1165, 449] width 165 height 14
select select "10"
select select "2025"
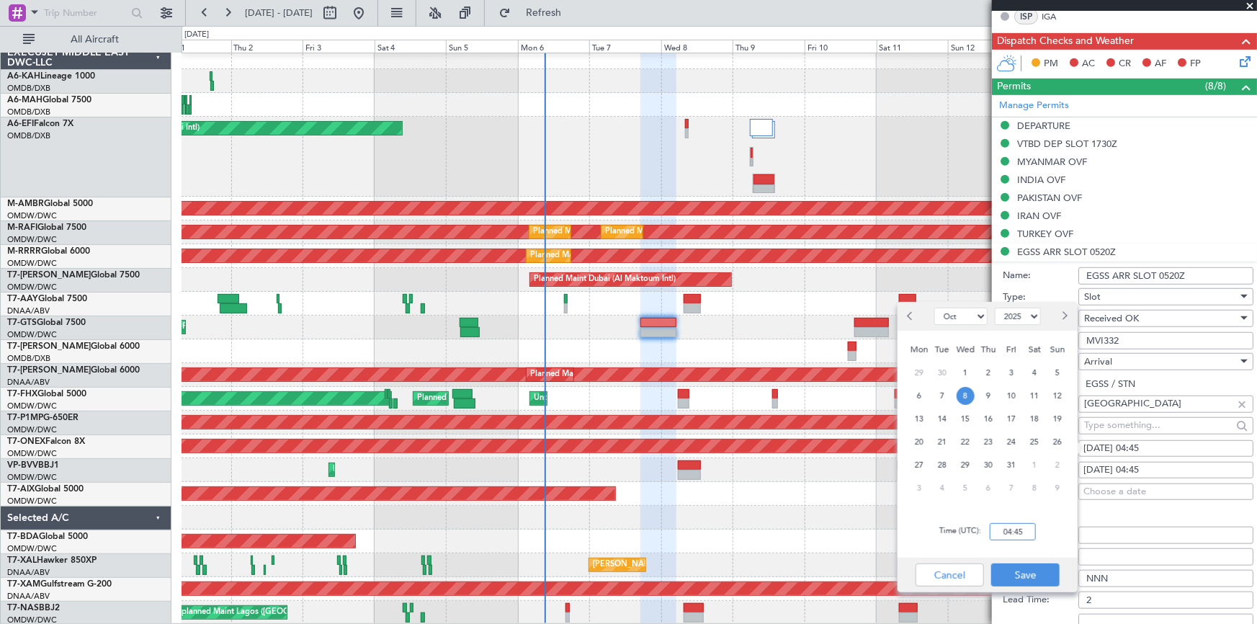
click at [990, 529] on input "04:45" at bounding box center [1013, 531] width 46 height 17
type input "05:10"
click at [1031, 573] on button "Save" at bounding box center [1025, 574] width 68 height 23
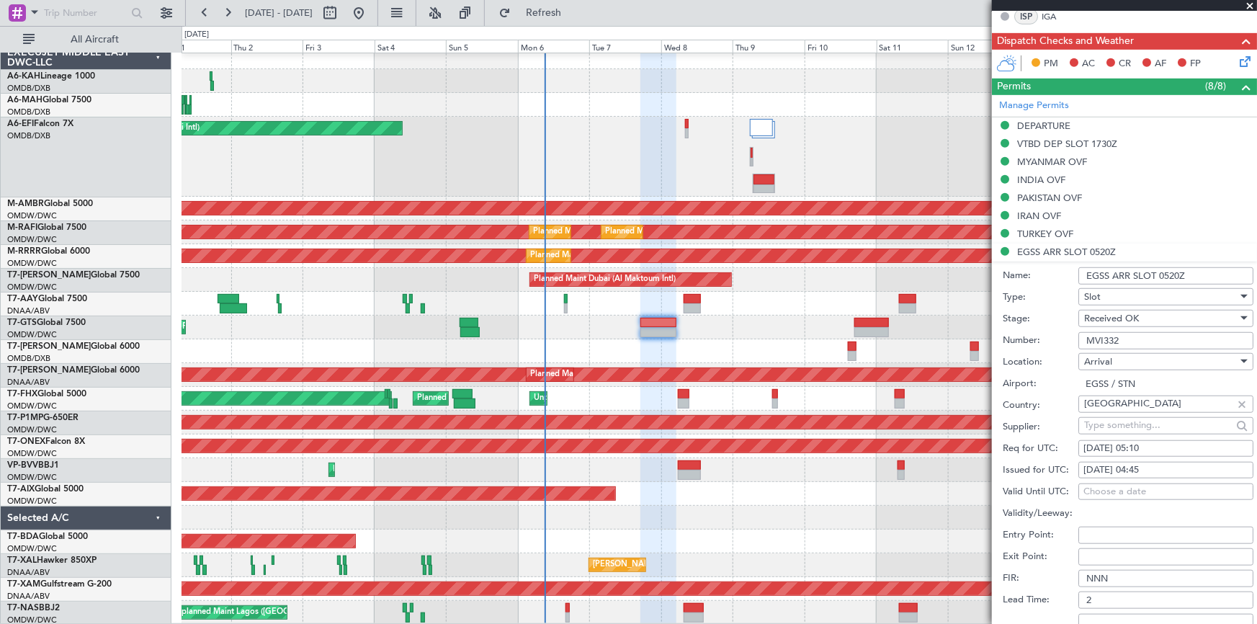
click at [1150, 468] on div "08/10/2025 04:45" at bounding box center [1165, 470] width 165 height 14
select select "10"
select select "2025"
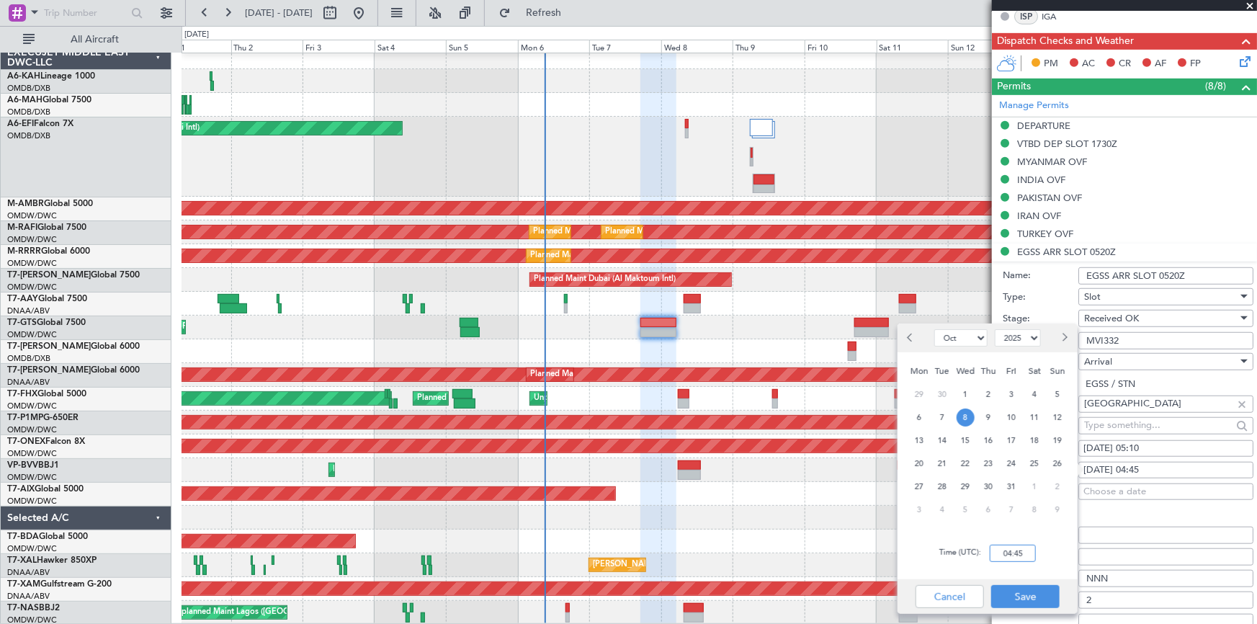
click at [997, 552] on input "04:45" at bounding box center [1013, 553] width 46 height 17
type input "05:20"
click at [1037, 598] on button "Save" at bounding box center [1025, 596] width 68 height 23
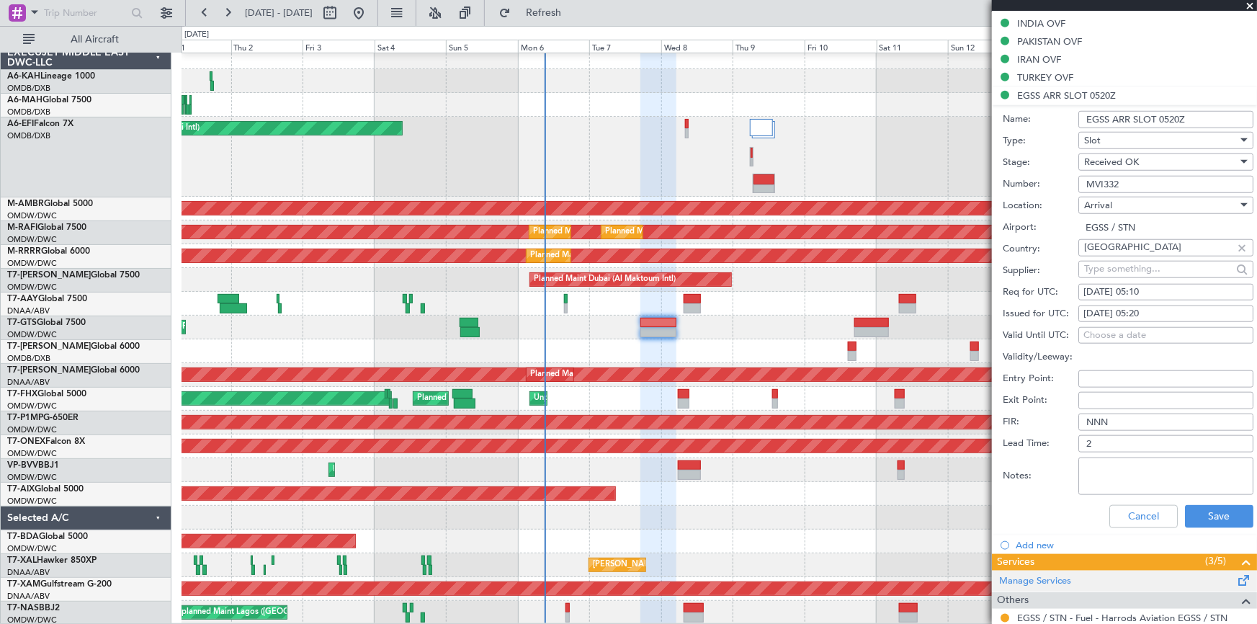
scroll to position [720, 0]
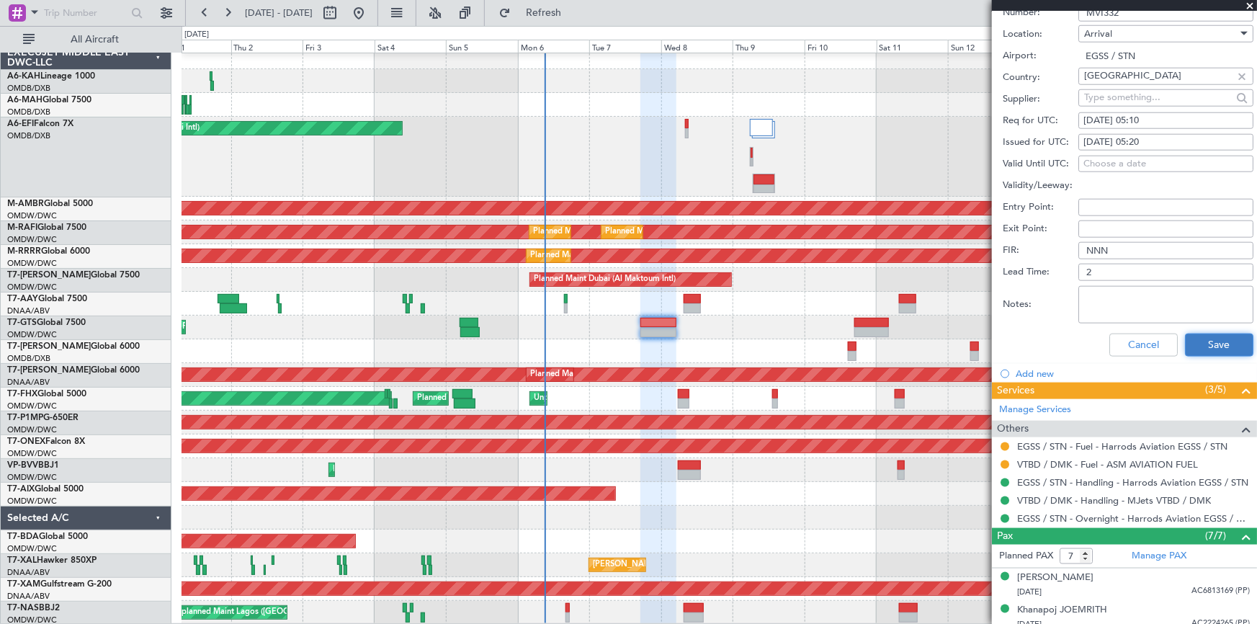
click at [1214, 345] on button "Save" at bounding box center [1219, 345] width 68 height 23
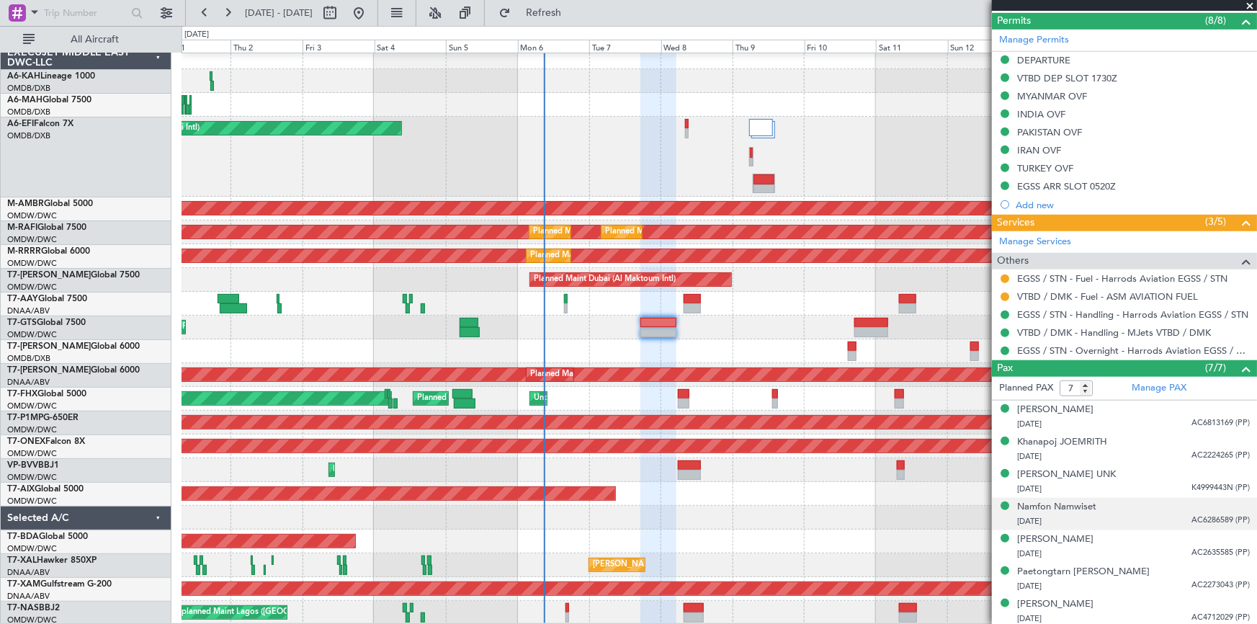
scroll to position [460, 0]
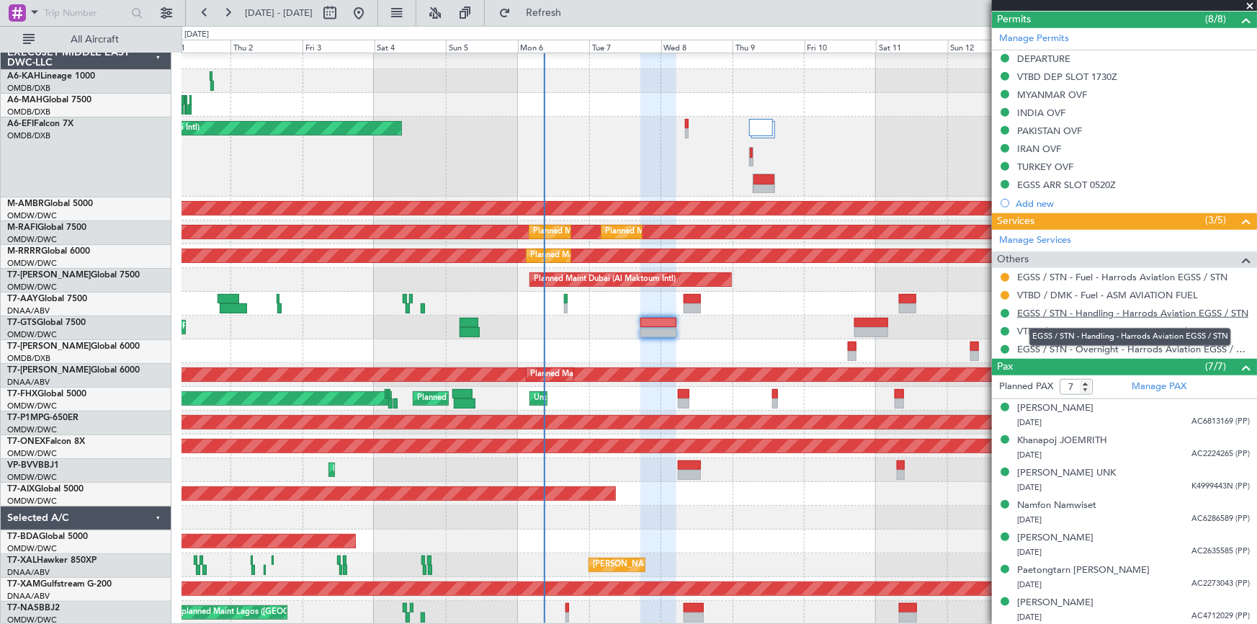
click at [1084, 311] on link "EGSS / STN - Handling - Harrods Aviation EGSS / STN" at bounding box center [1132, 313] width 231 height 12
click at [1003, 273] on button at bounding box center [1005, 277] width 9 height 9
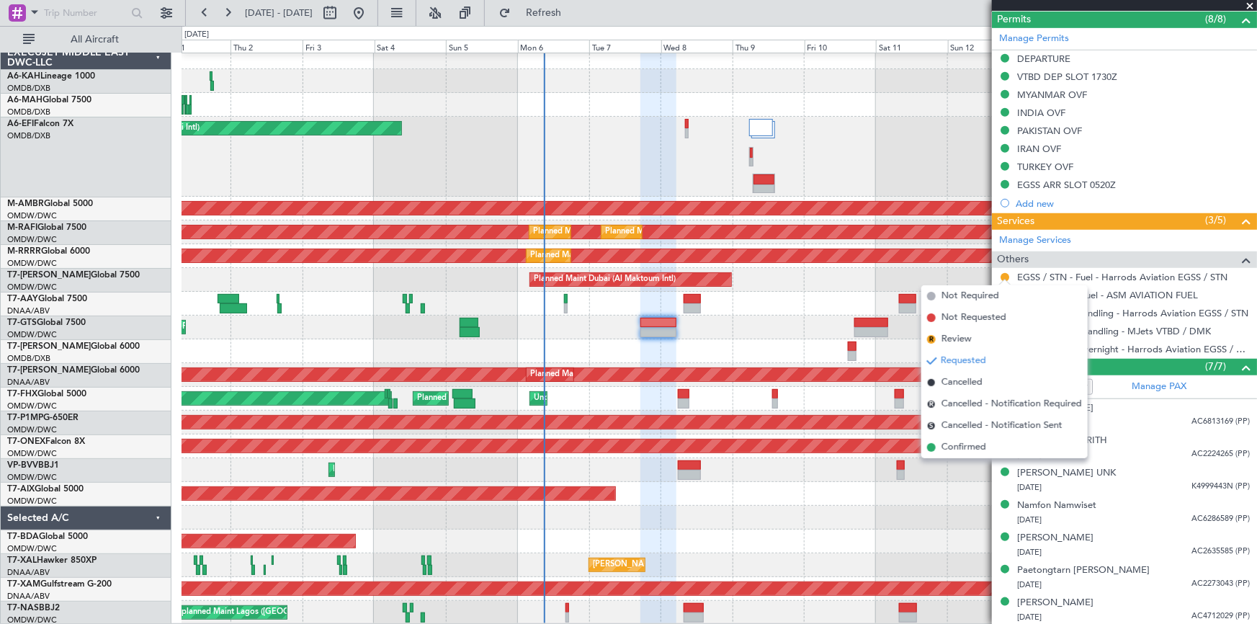
drag, startPoint x: 955, startPoint y: 297, endPoint x: 947, endPoint y: 287, distance: 13.3
click at [957, 297] on span "Not Required" at bounding box center [970, 296] width 58 height 14
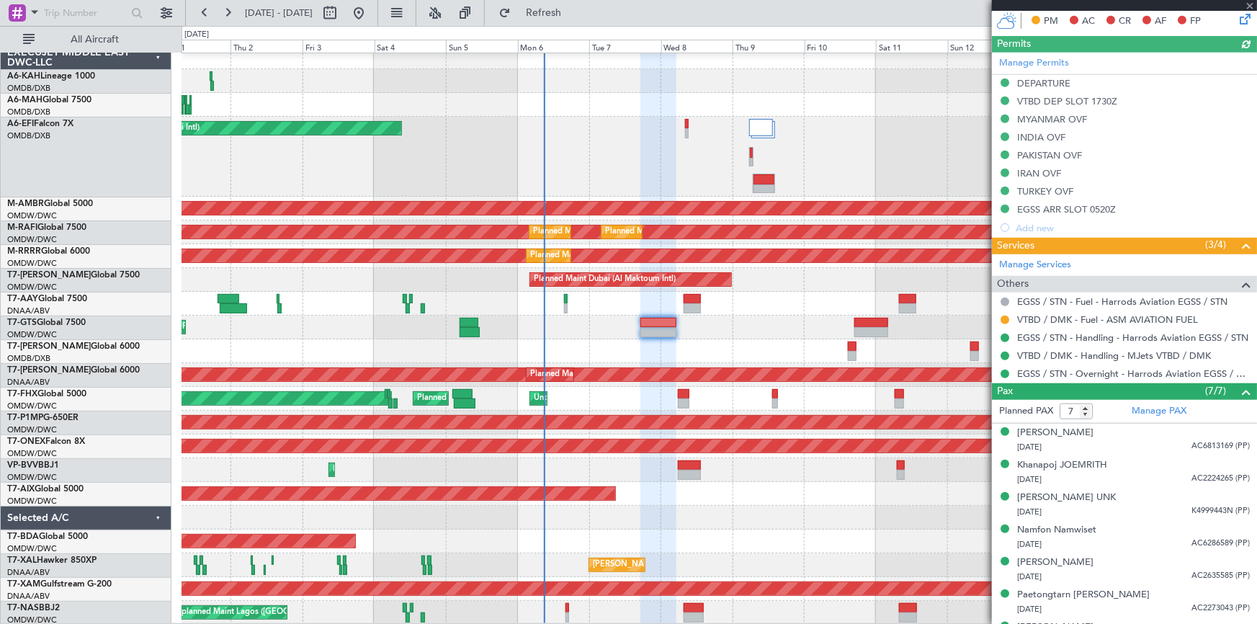
scroll to position [483, 0]
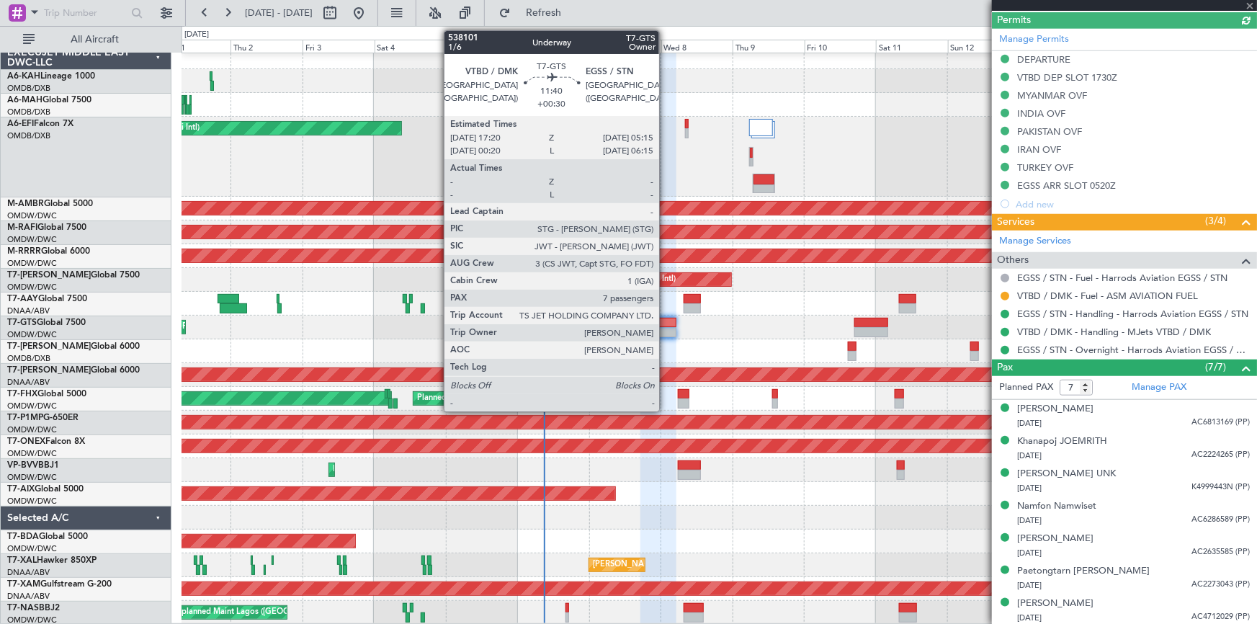
click at [666, 323] on div at bounding box center [658, 323] width 36 height 10
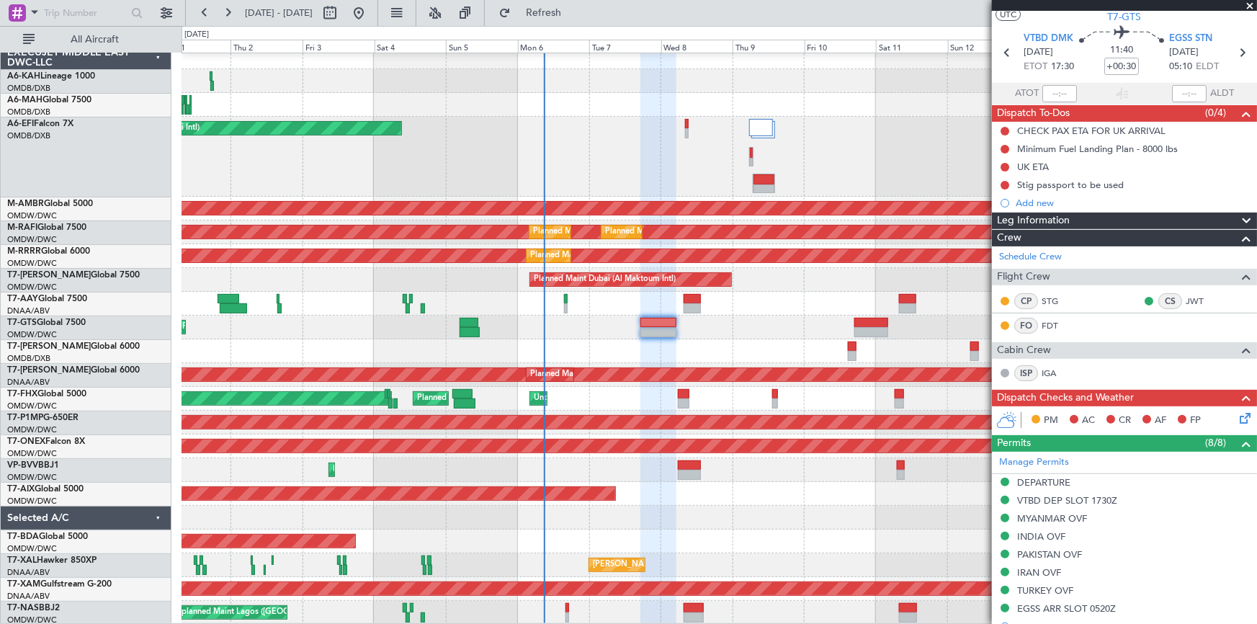
scroll to position [0, 0]
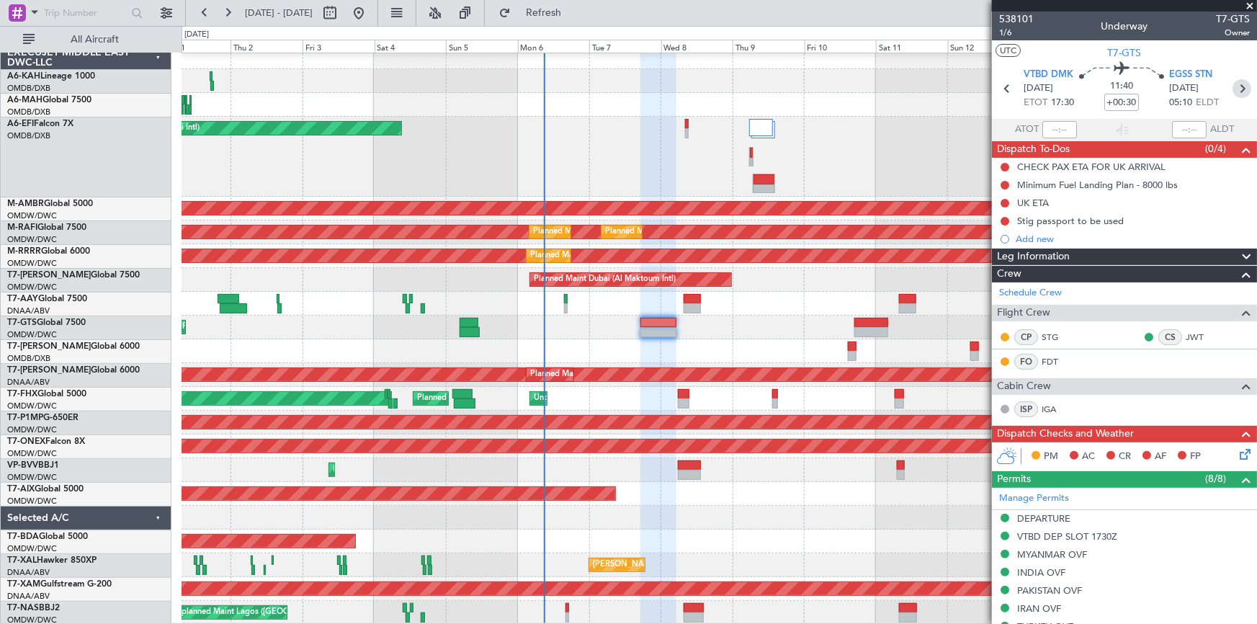
click at [1235, 87] on icon at bounding box center [1241, 88] width 19 height 19
type input "+00:50"
type input "2"
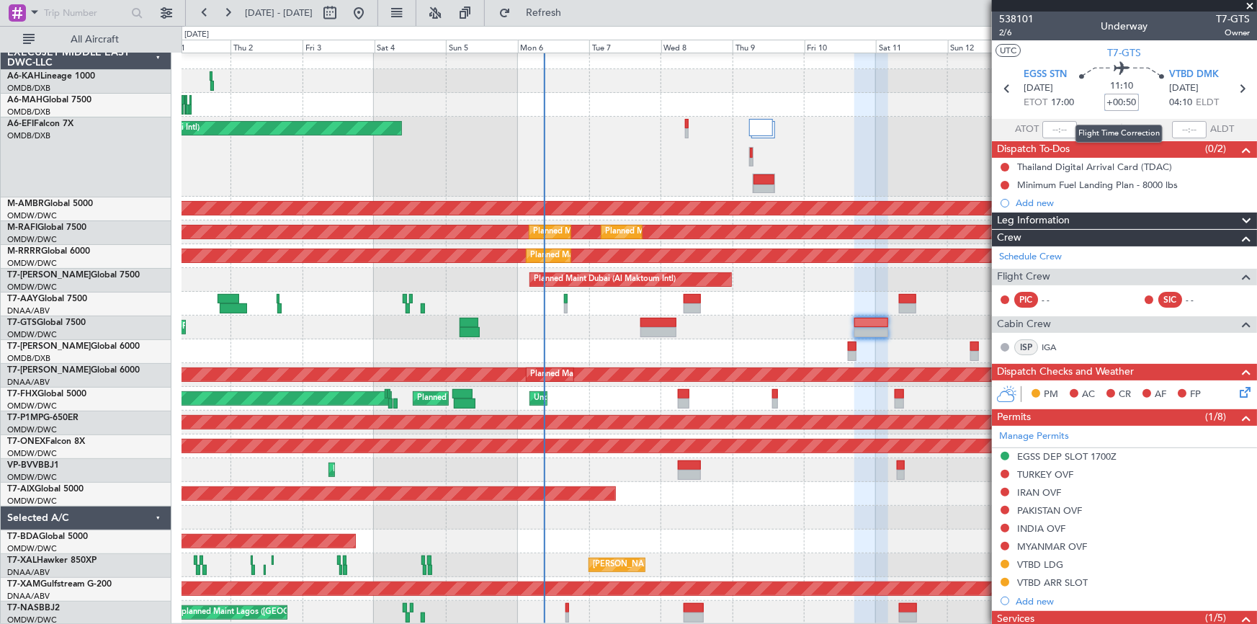
click at [1104, 99] on input "+00:50" at bounding box center [1121, 102] width 35 height 17
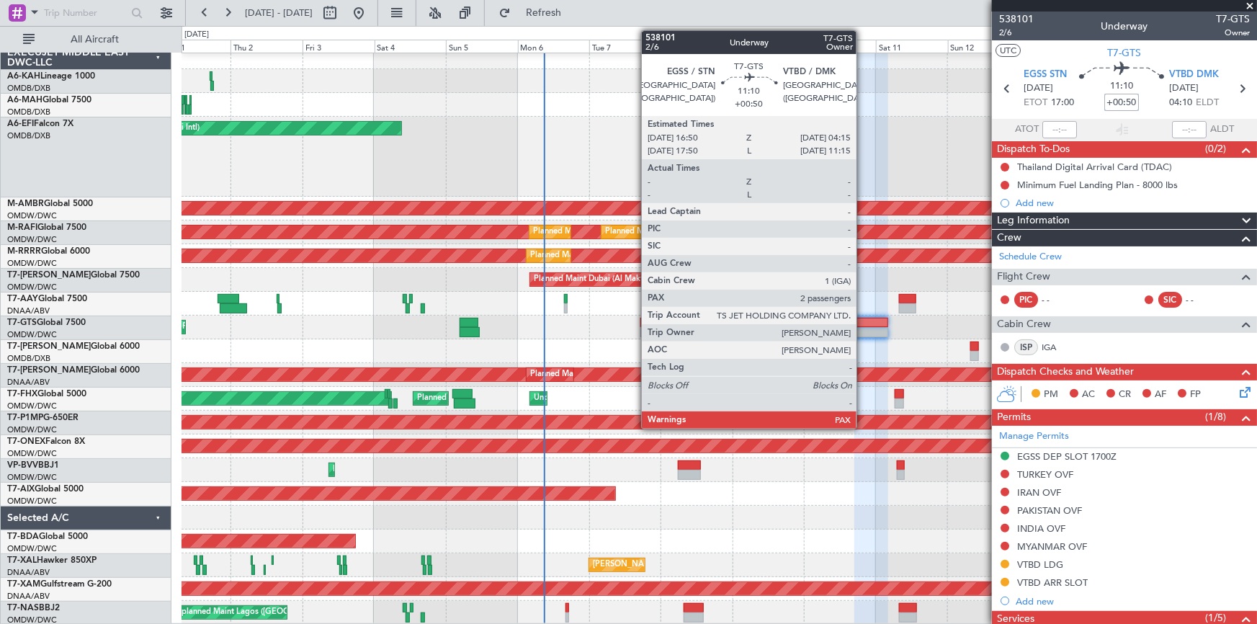
click at [863, 323] on div at bounding box center [871, 323] width 35 height 10
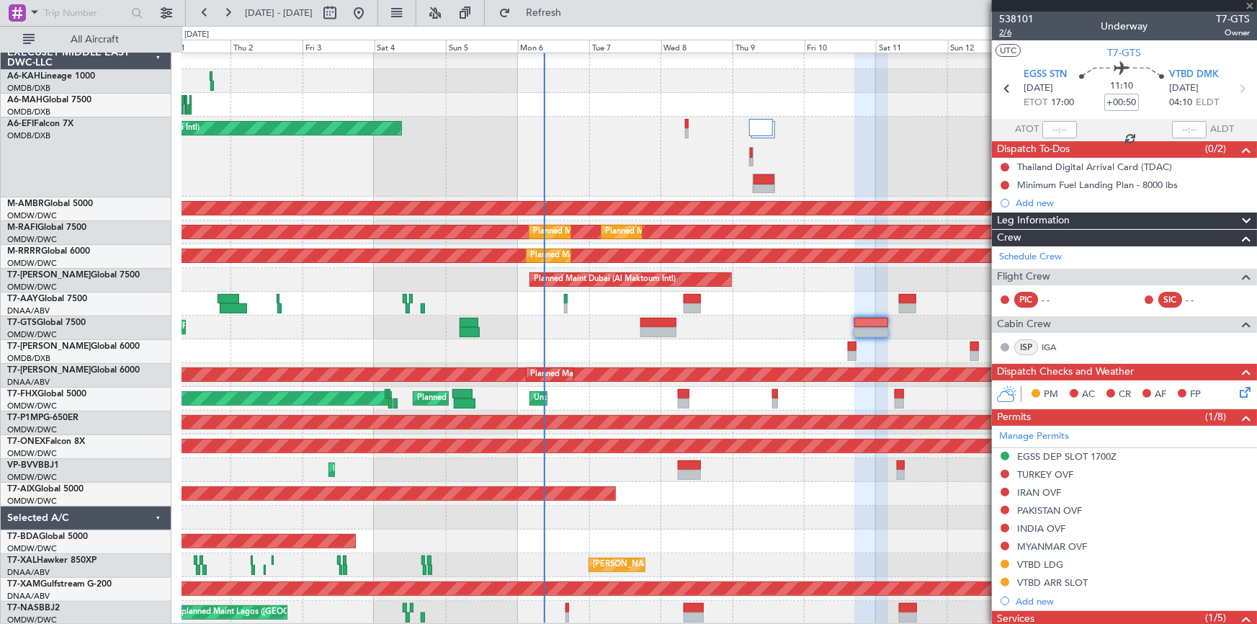
click at [1002, 29] on span "2/6" at bounding box center [1016, 33] width 35 height 12
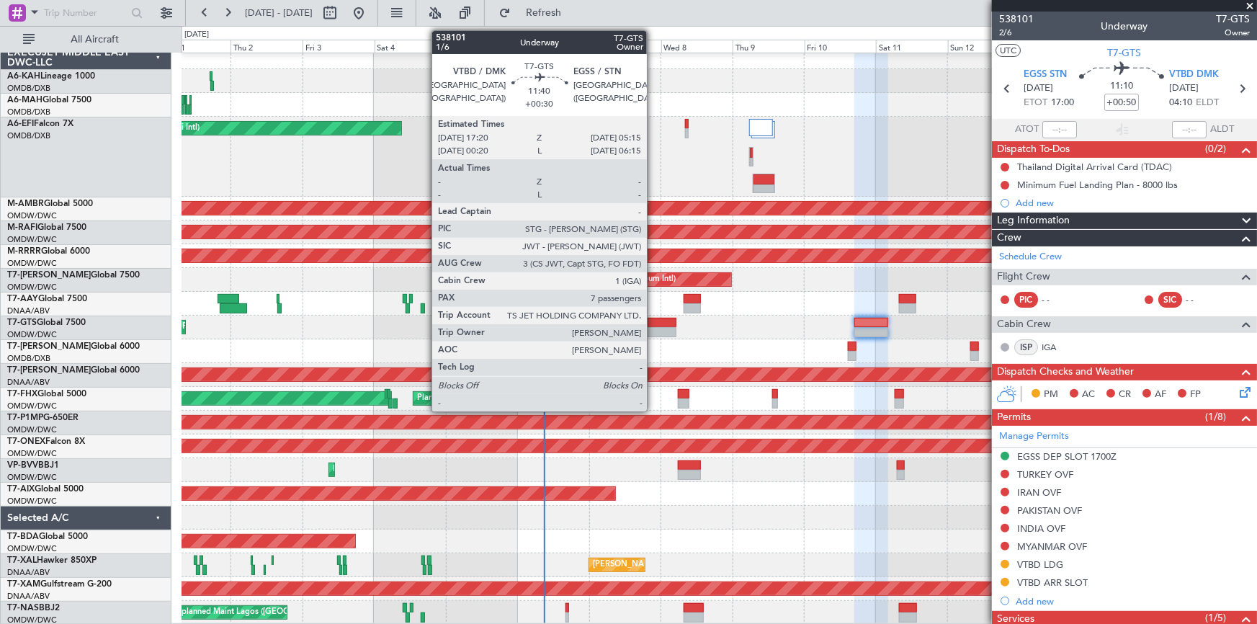
click at [653, 327] on div at bounding box center [658, 332] width 36 height 10
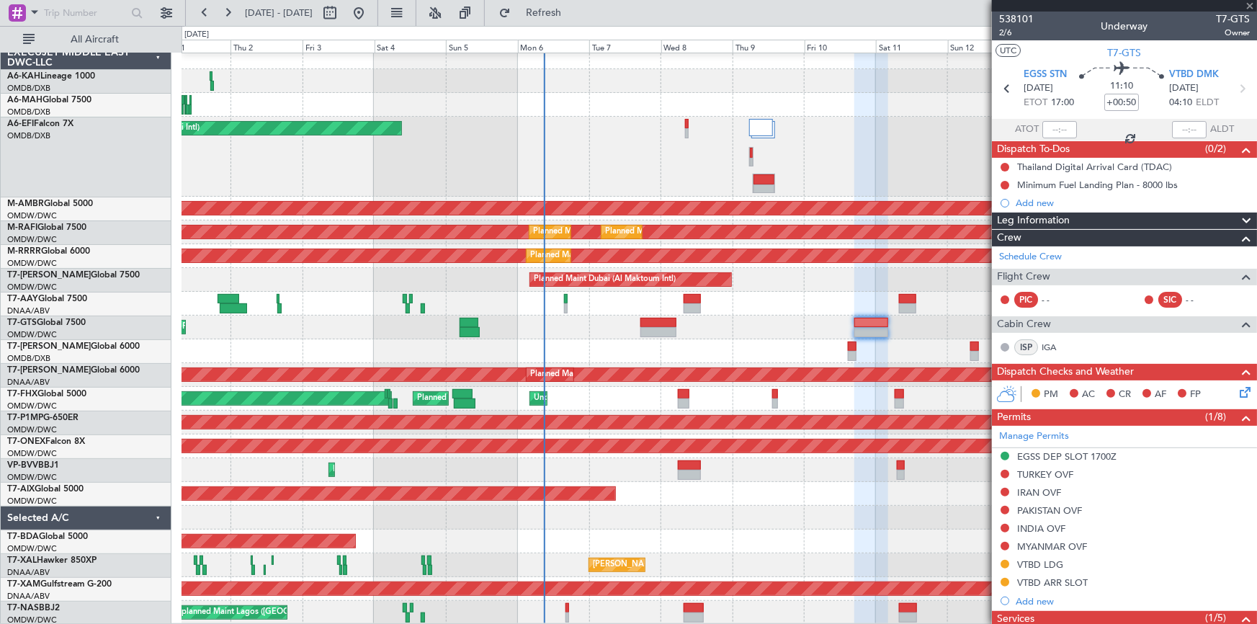
type input "+00:30"
type input "7"
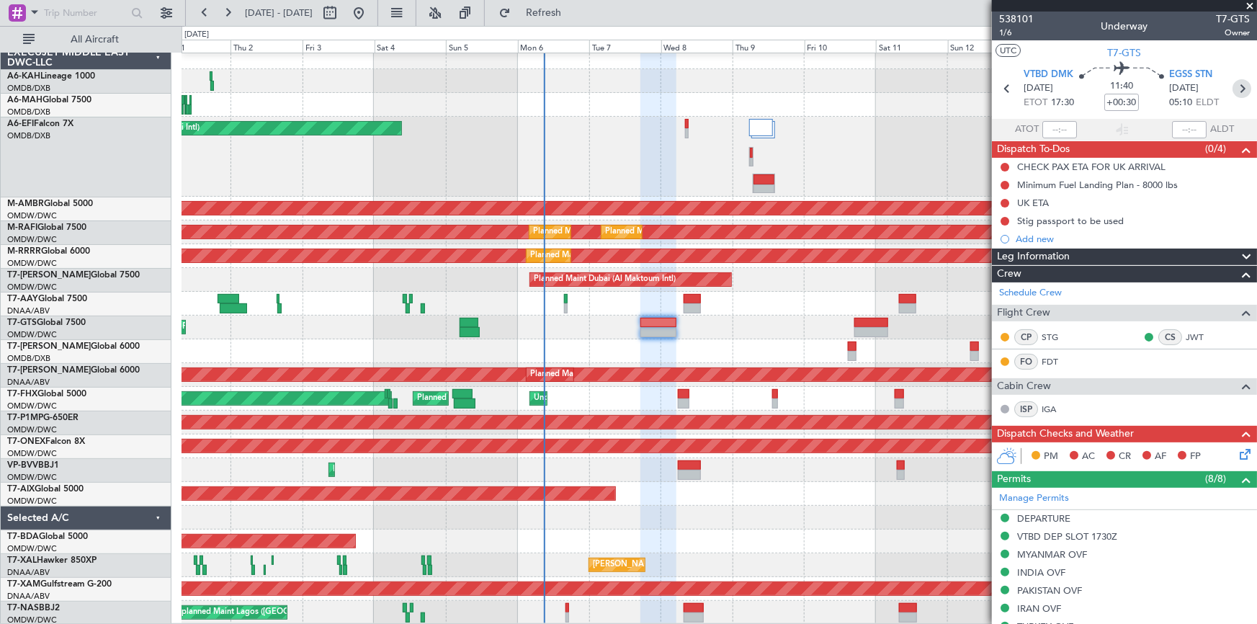
click at [1238, 88] on icon at bounding box center [1241, 88] width 19 height 19
type input "+00:50"
type input "2"
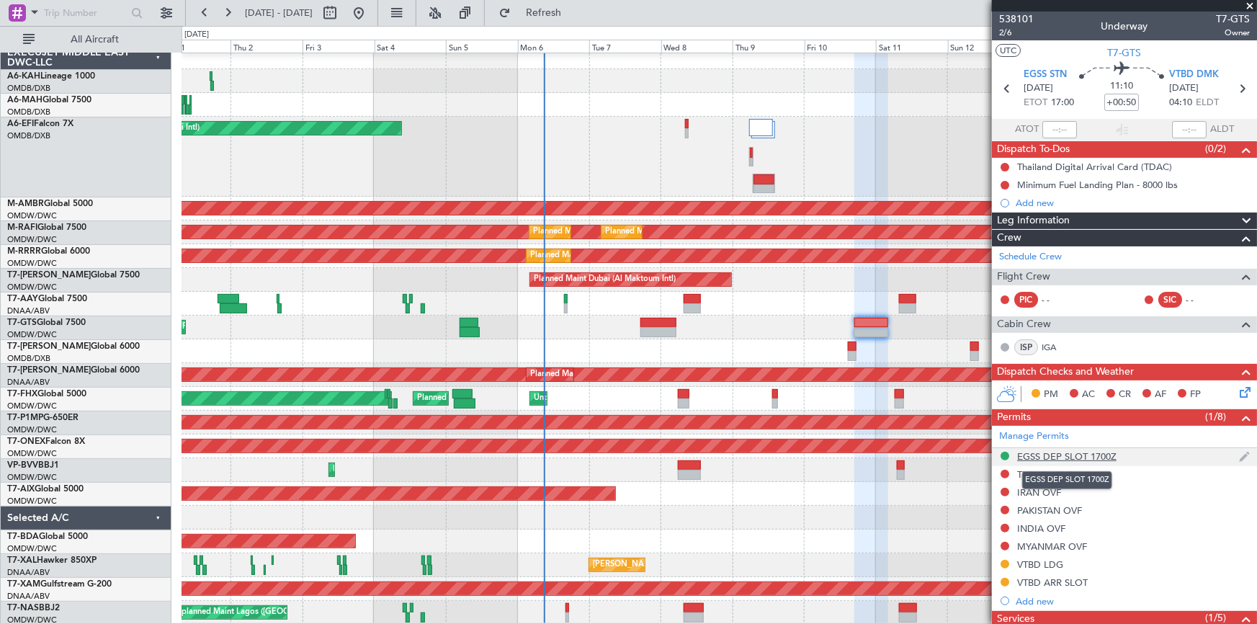
click at [1089, 452] on div "EGSS DEP SLOT 1700Z" at bounding box center [1066, 456] width 99 height 12
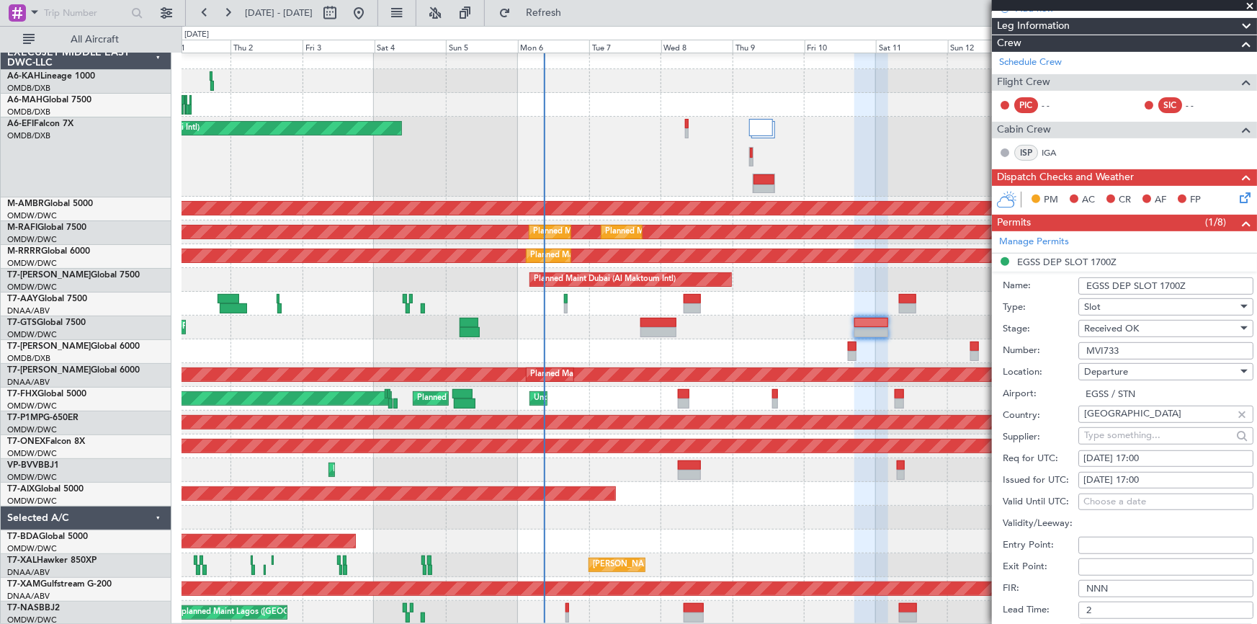
scroll to position [261, 0]
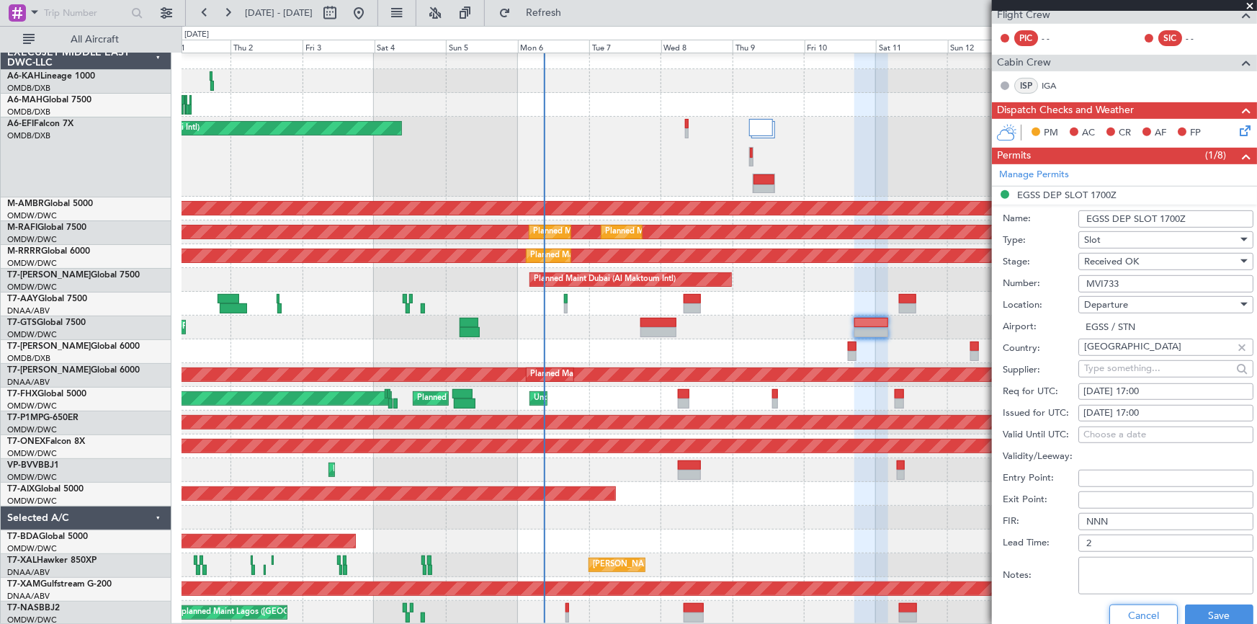
drag, startPoint x: 1140, startPoint y: 612, endPoint x: 524, endPoint y: 442, distance: 638.7
click at [1138, 612] on button "Cancel" at bounding box center [1143, 615] width 68 height 23
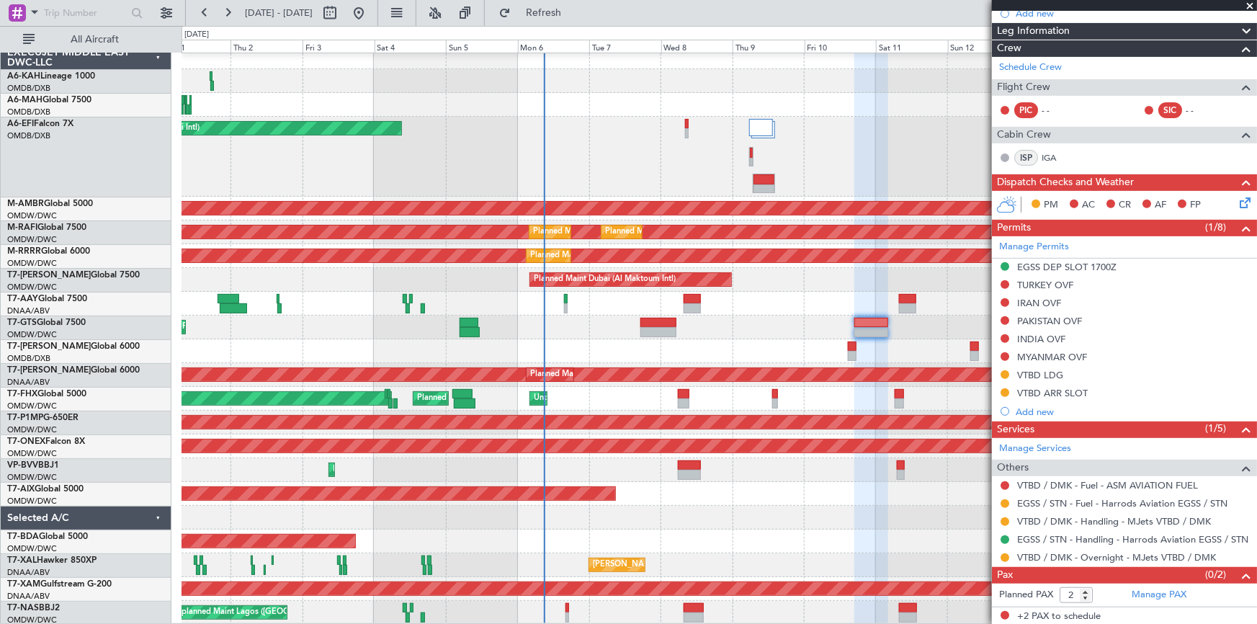
scroll to position [0, 0]
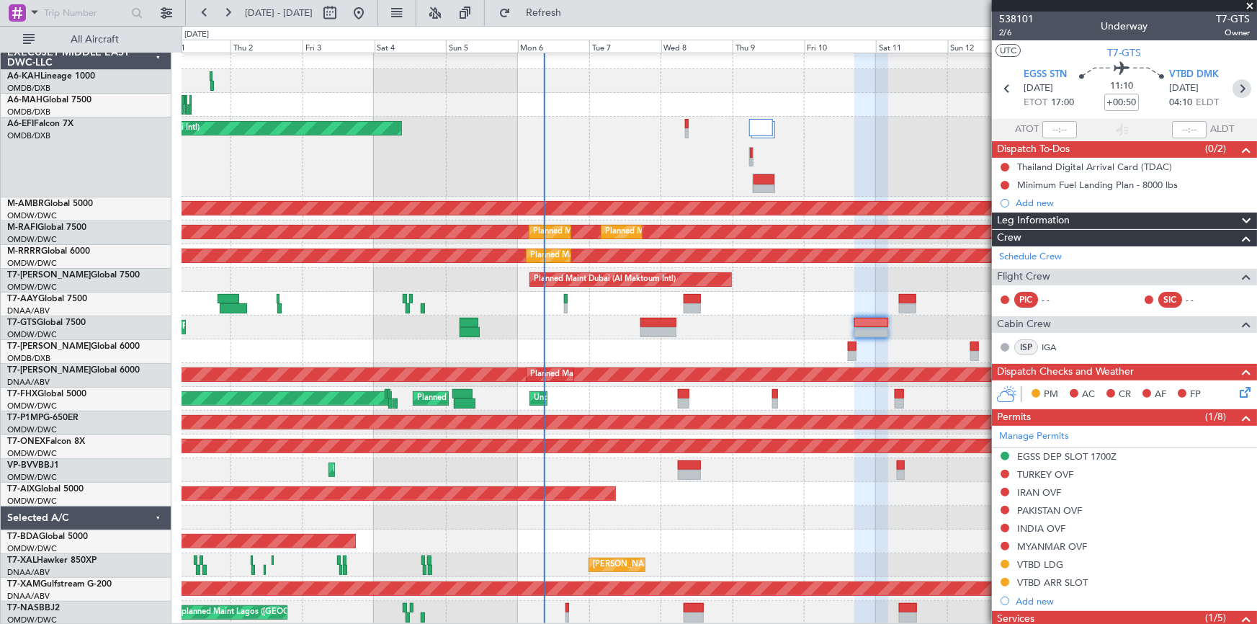
click at [1237, 86] on icon at bounding box center [1241, 88] width 19 height 19
type input "6"
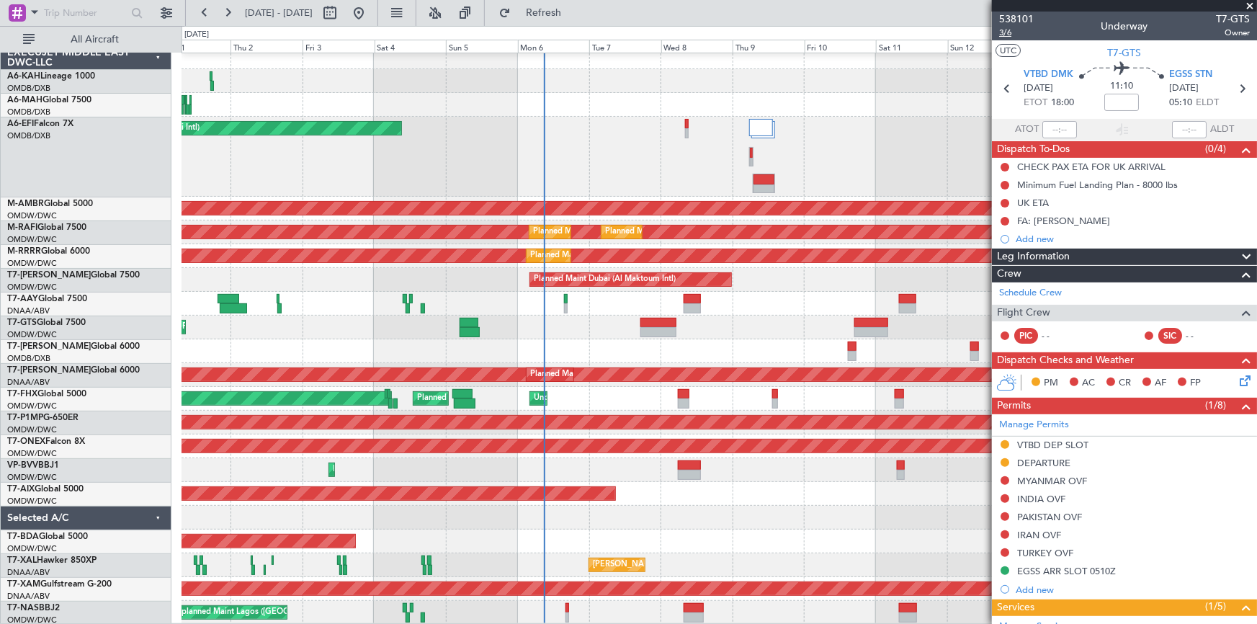
click at [1007, 35] on span "3/6" at bounding box center [1016, 33] width 35 height 12
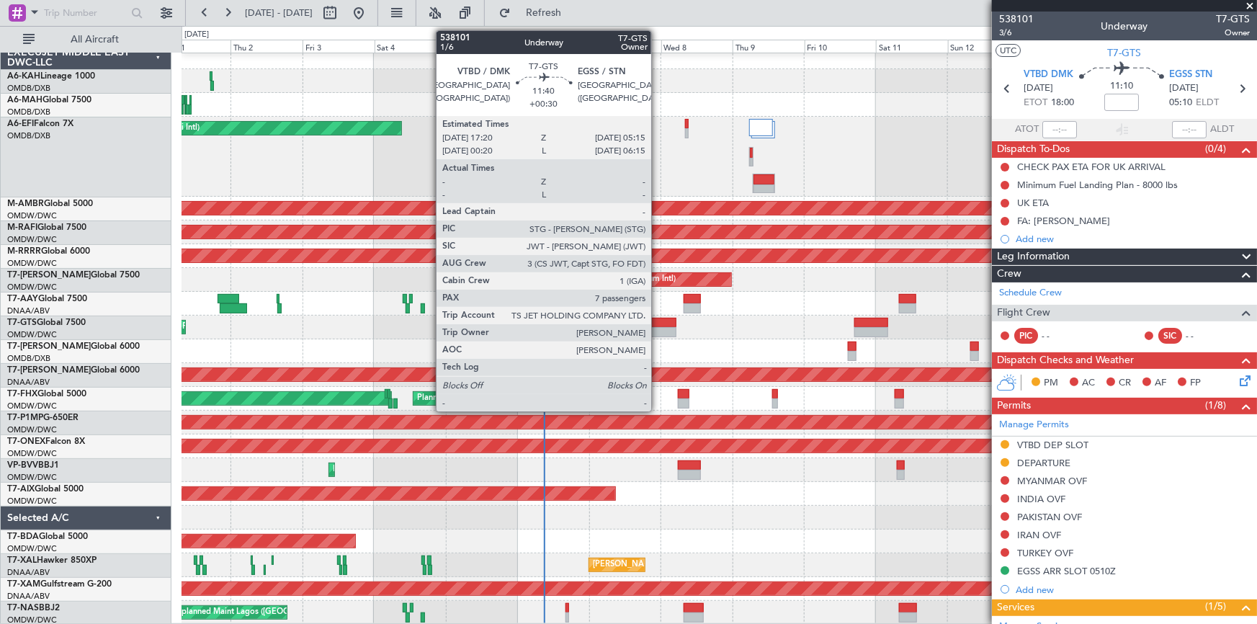
click at [658, 323] on div at bounding box center [658, 323] width 36 height 10
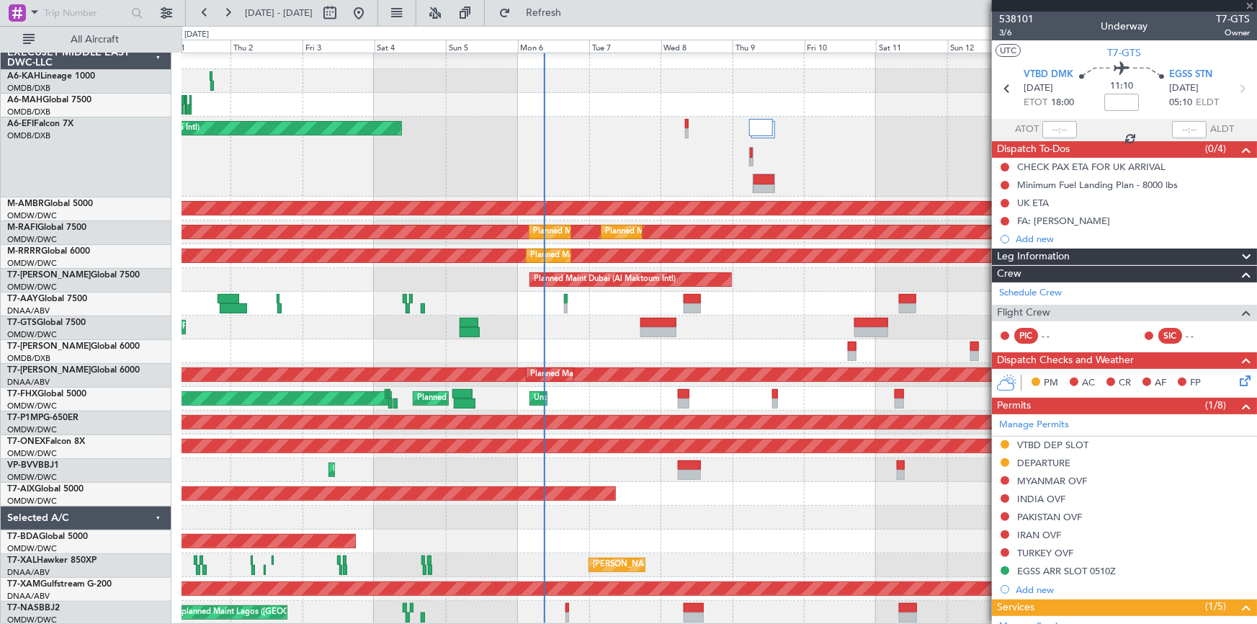
type input "+00:30"
type input "7"
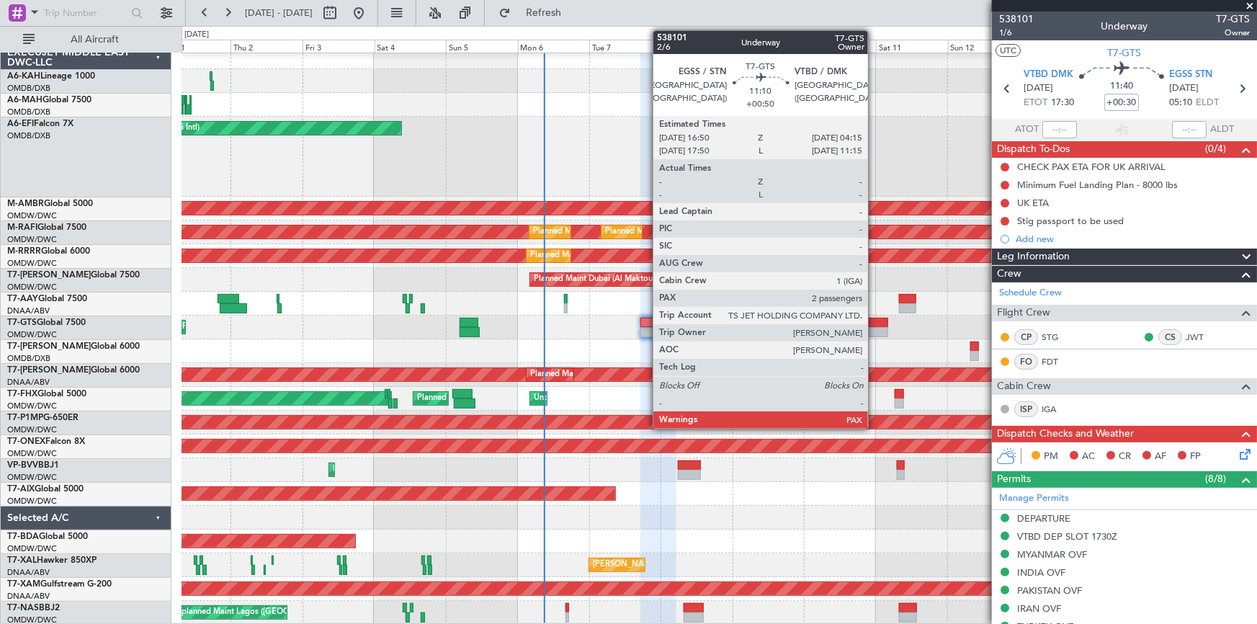
click at [874, 322] on div at bounding box center [871, 323] width 35 height 10
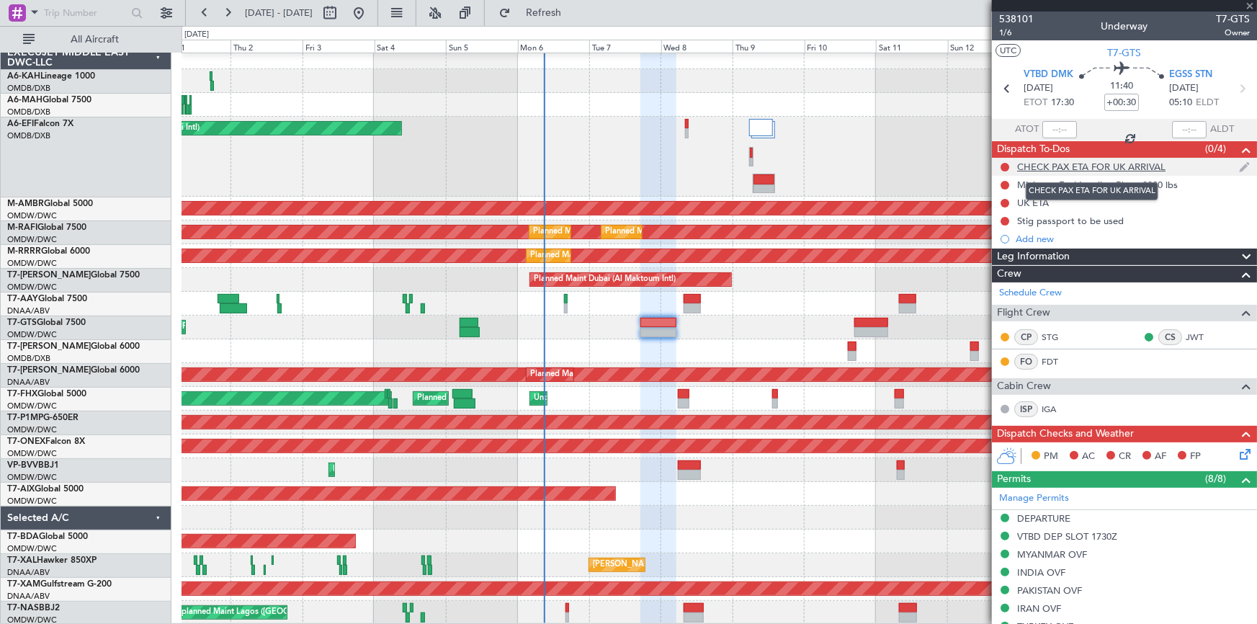
type input "+00:50"
type input "2"
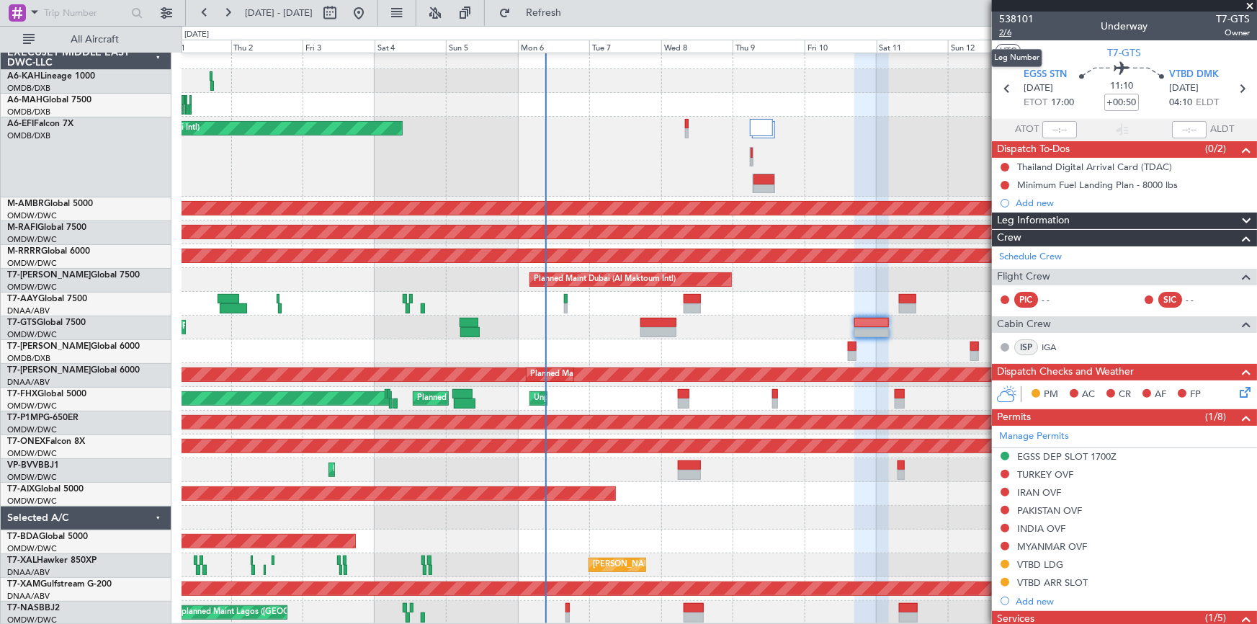
click at [1007, 32] on span "2/6" at bounding box center [1016, 33] width 35 height 12
click at [1104, 102] on input "+00:50" at bounding box center [1121, 102] width 35 height 17
click at [1094, 122] on section "ATOT ALDT" at bounding box center [1124, 130] width 265 height 22
click at [1235, 89] on icon at bounding box center [1241, 88] width 19 height 19
type input "6"
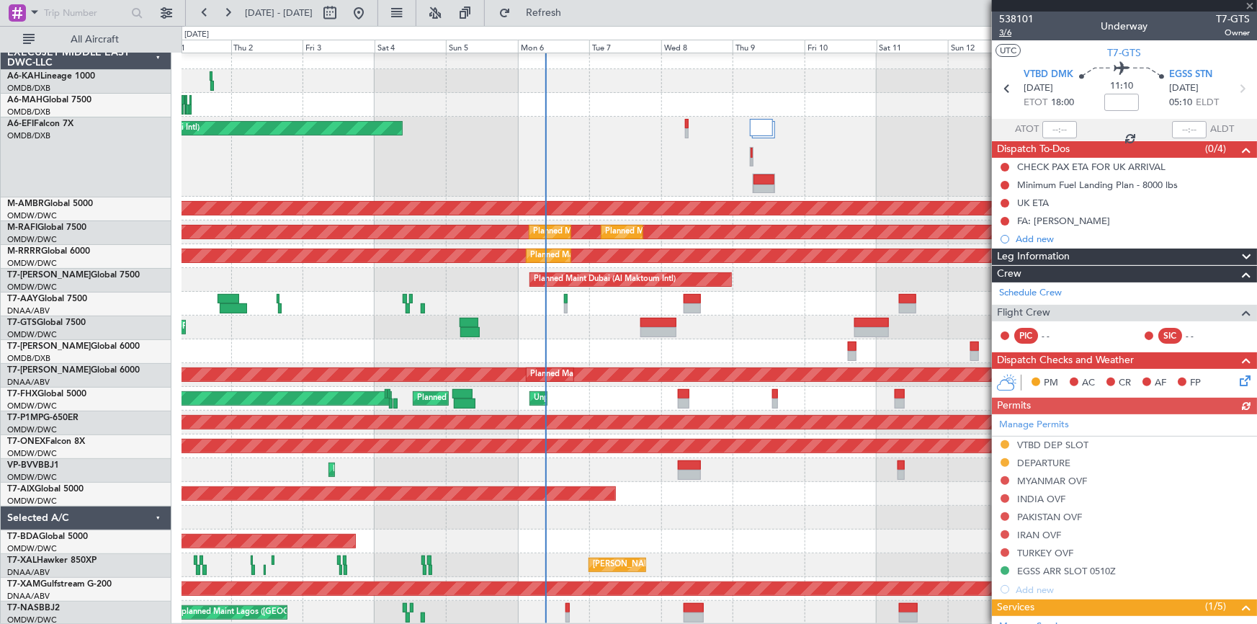
click at [1008, 32] on span "3/6" at bounding box center [1016, 33] width 35 height 12
click at [1002, 28] on span "3/6" at bounding box center [1016, 33] width 35 height 12
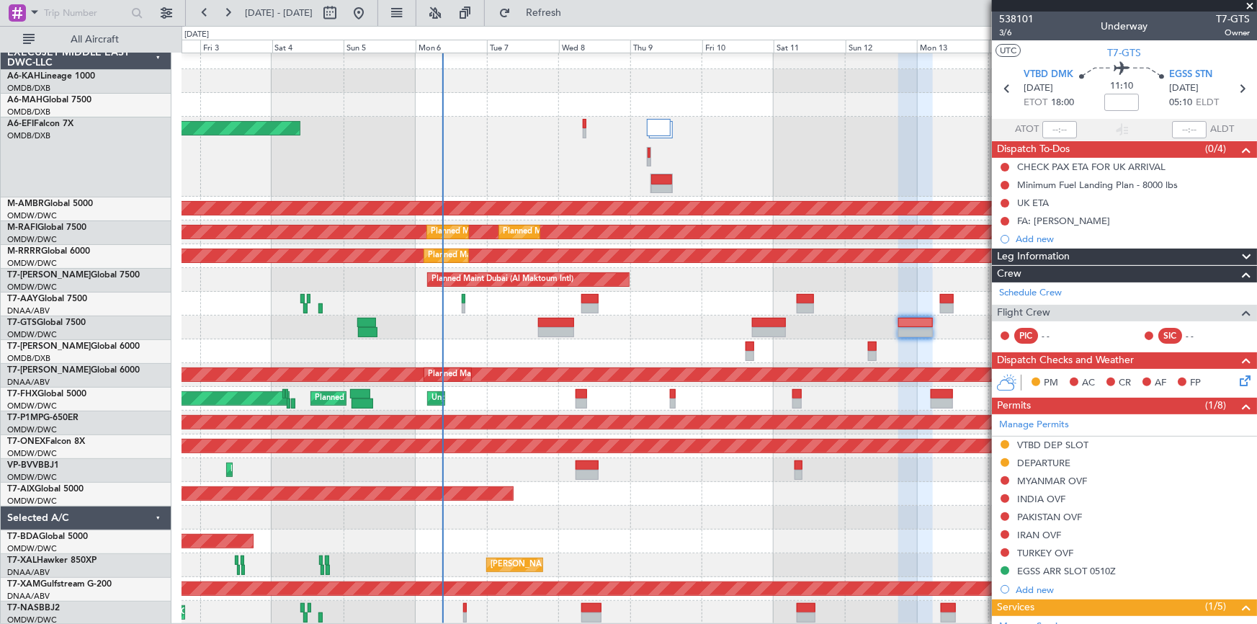
click at [451, 298] on div "Planned Maint [GEOGRAPHIC_DATA] (Al Bateen Executive) Planned Maint [GEOGRAPHIC…" at bounding box center [719, 334] width 1075 height 579
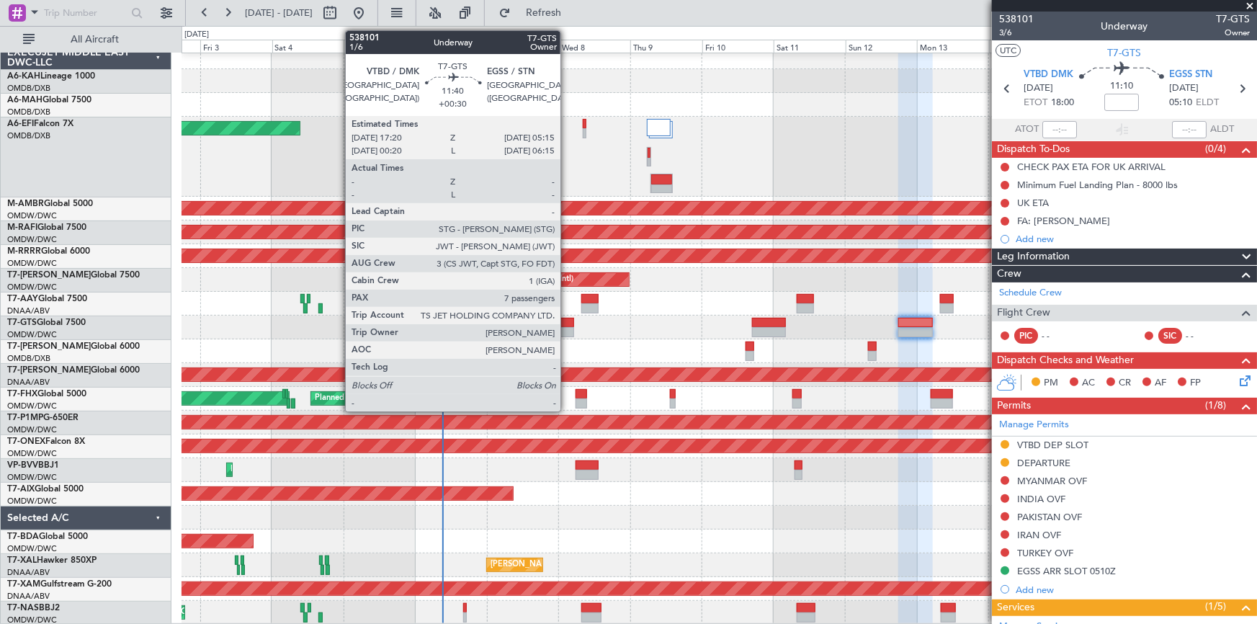
click at [567, 322] on div at bounding box center [556, 323] width 36 height 10
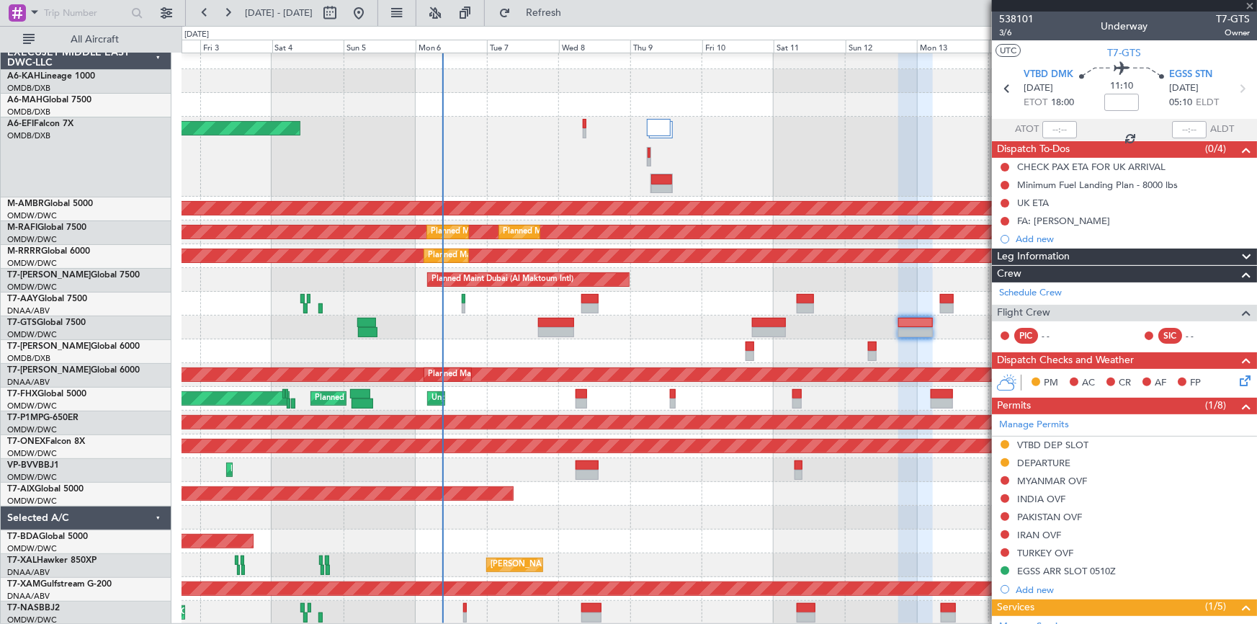
type input "+00:30"
type input "7"
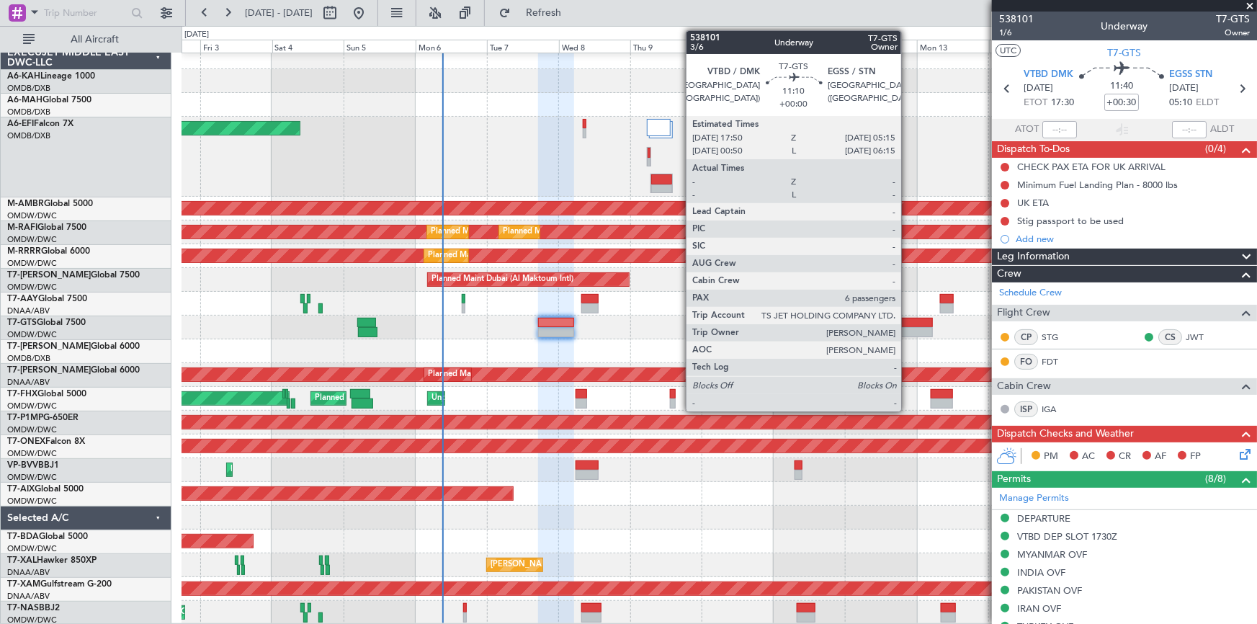
click at [908, 323] on div at bounding box center [915, 323] width 35 height 10
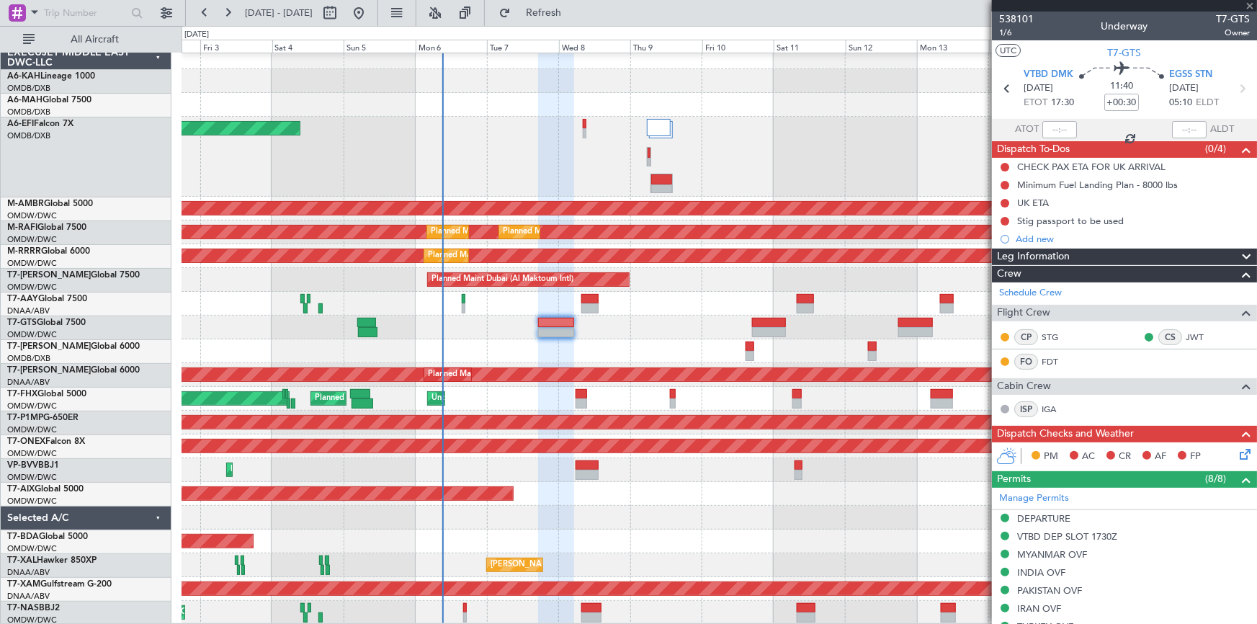
type input "6"
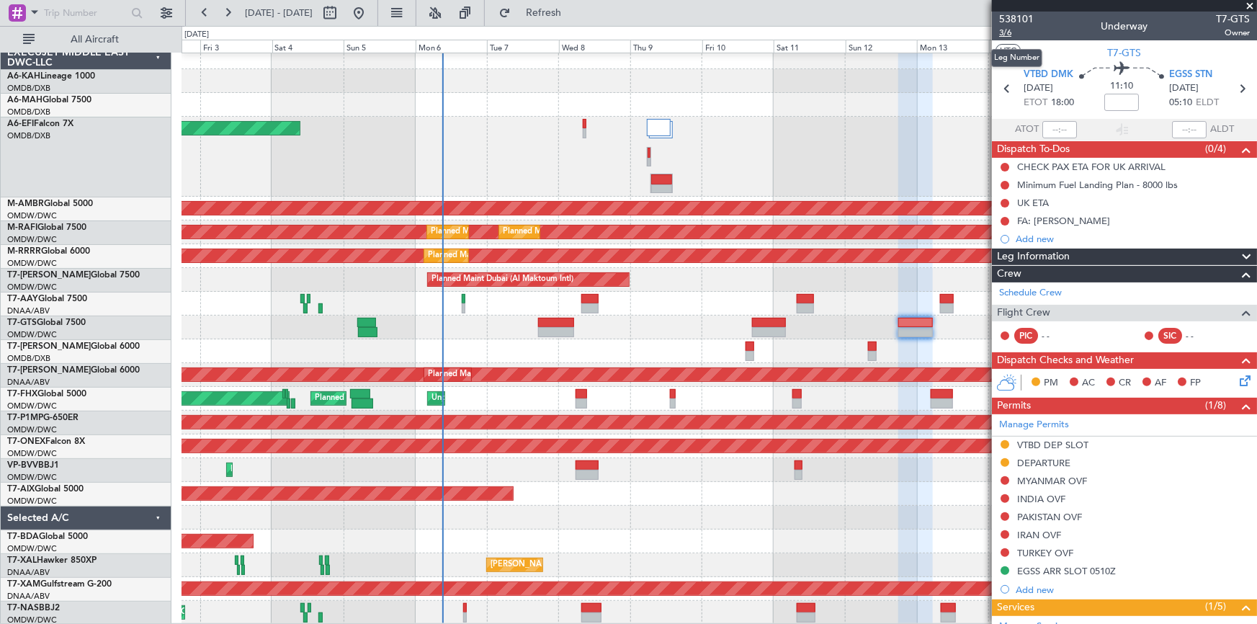
click at [1006, 30] on span "3/6" at bounding box center [1016, 33] width 35 height 12
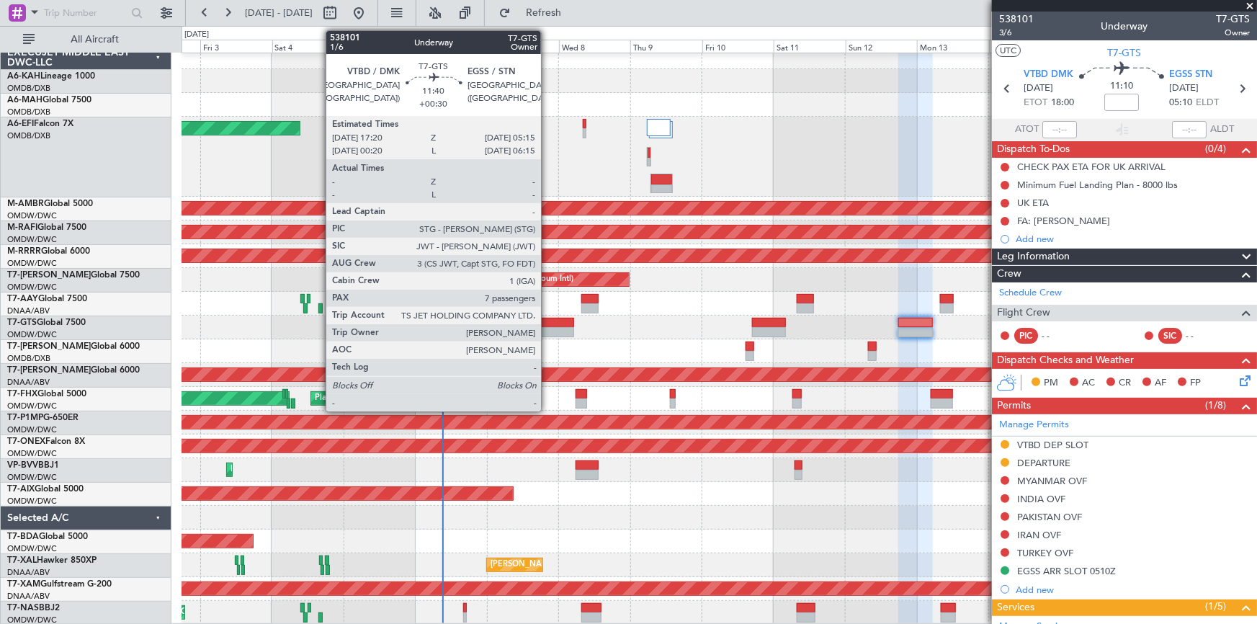
click at [547, 318] on div at bounding box center [556, 323] width 36 height 10
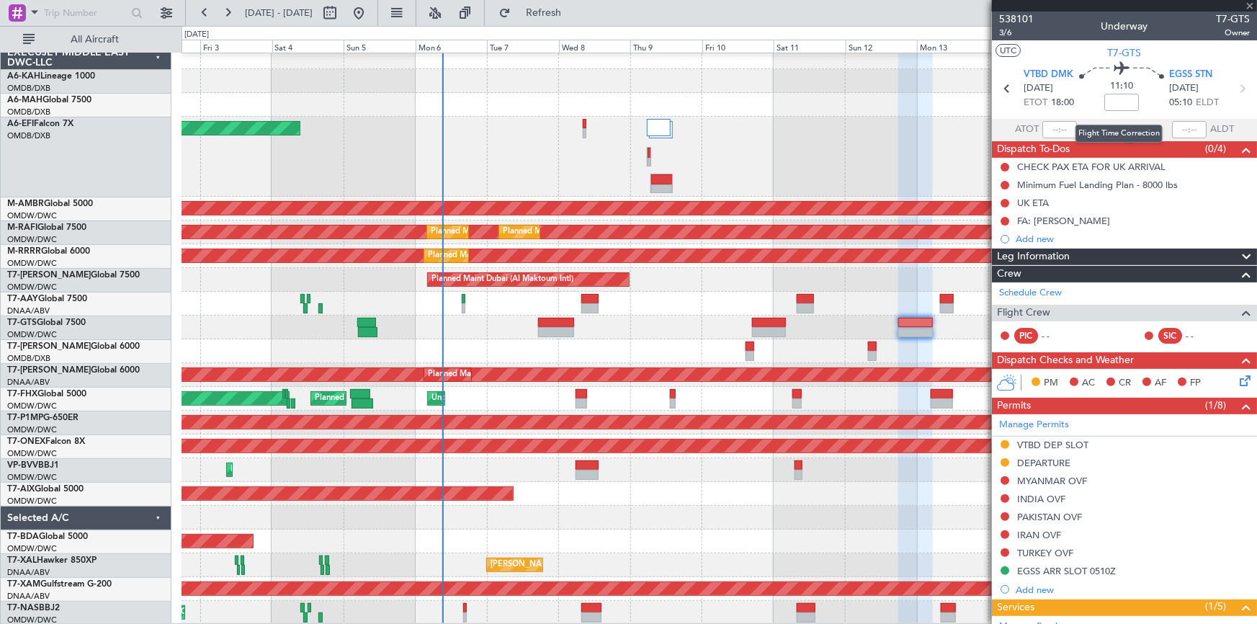
type input "+00:30"
type input "7"
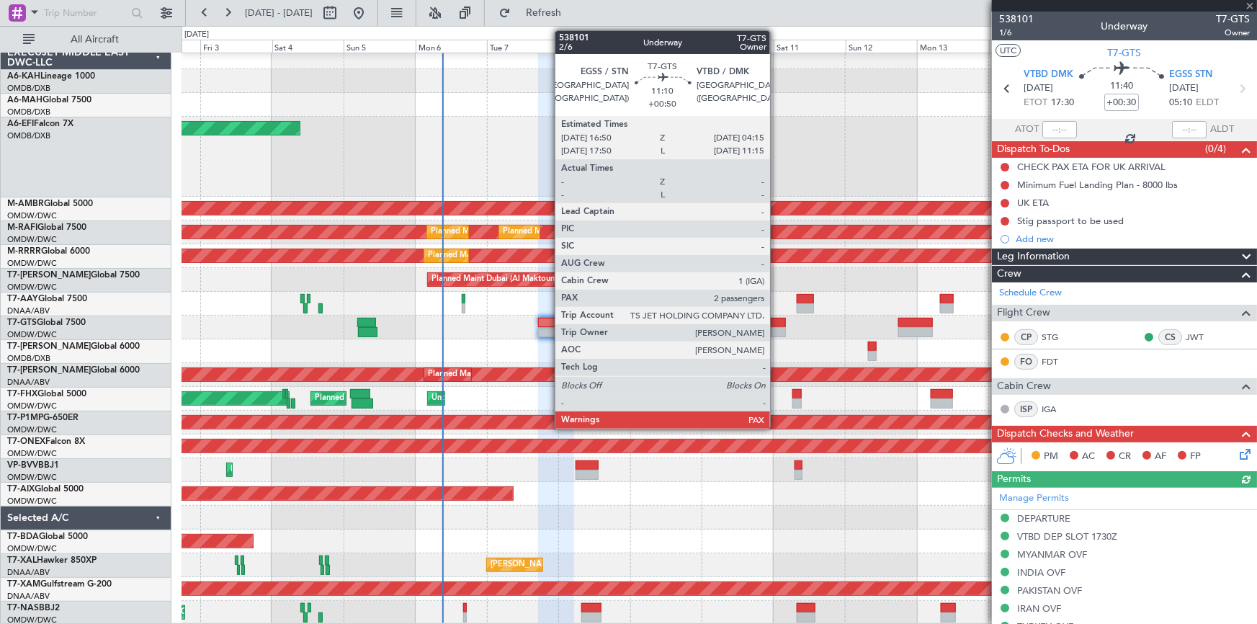
click at [777, 322] on div at bounding box center [769, 323] width 35 height 10
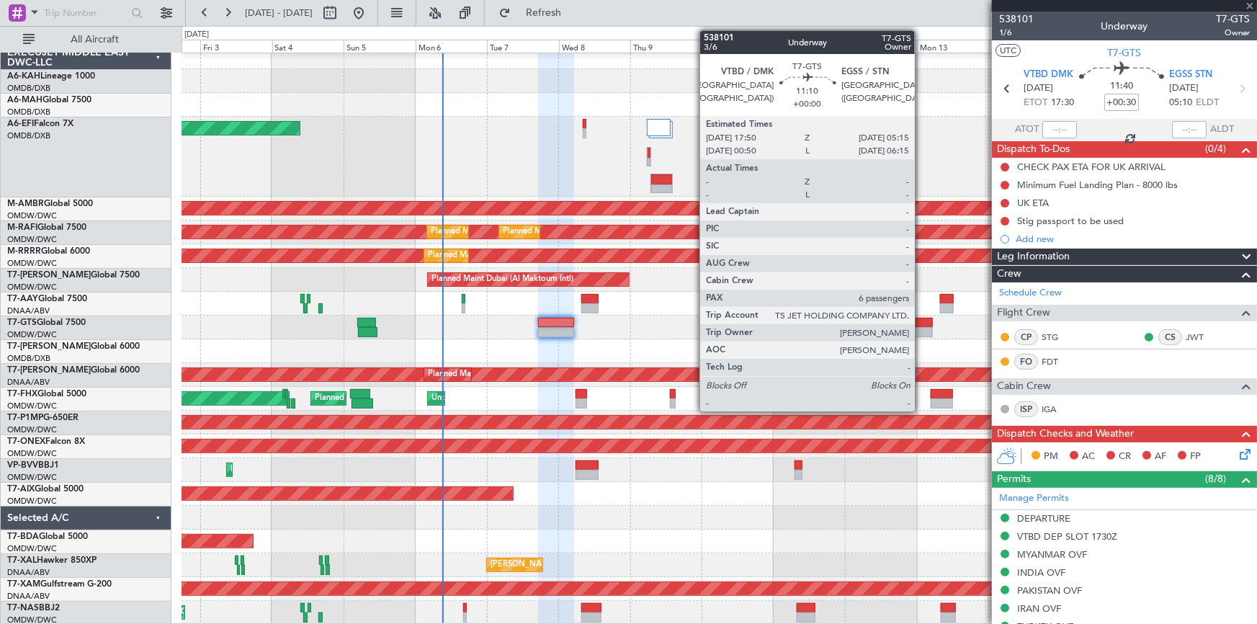
click at [921, 323] on div at bounding box center [915, 323] width 35 height 10
type input "+00:50"
type input "2"
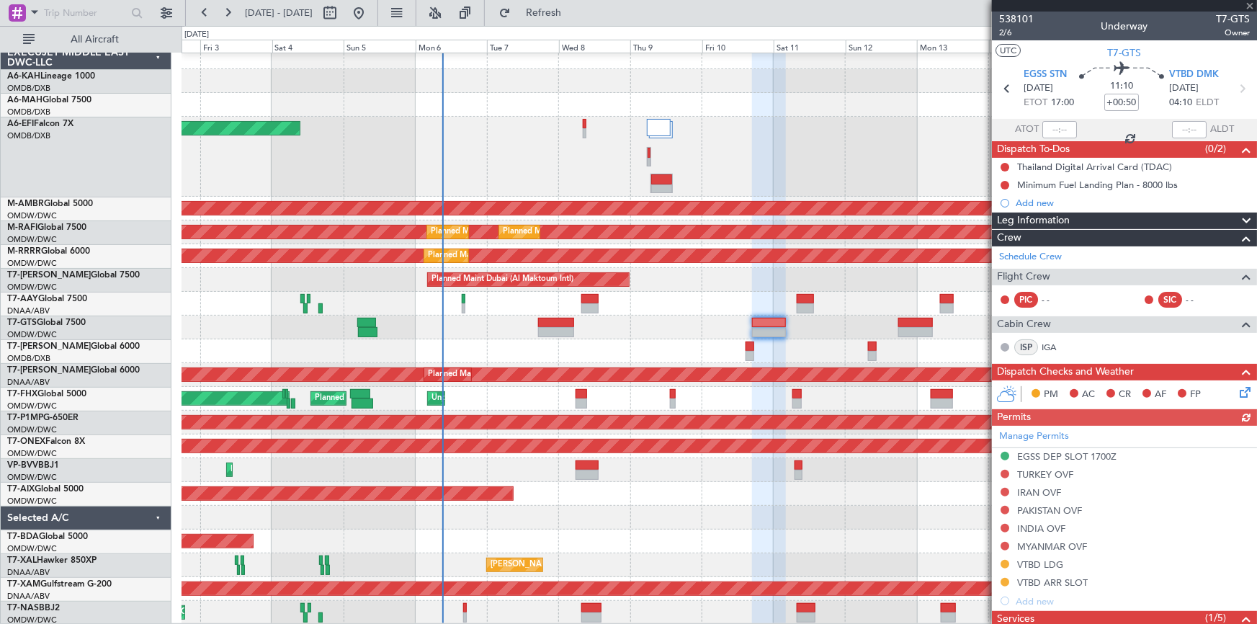
type input "6"
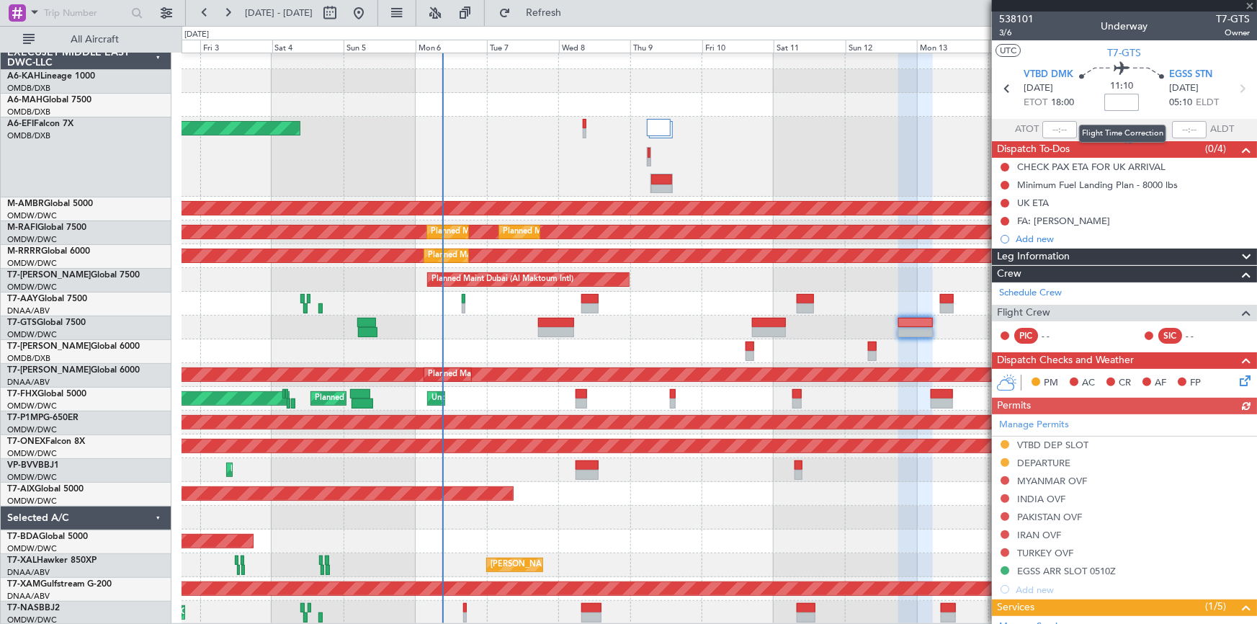
click at [1122, 99] on input at bounding box center [1121, 102] width 35 height 17
type input "+30"
type input "+00:30"
click at [1005, 32] on span "3/6" at bounding box center [1016, 33] width 35 height 12
click at [574, 8] on span "Refresh" at bounding box center [544, 13] width 61 height 10
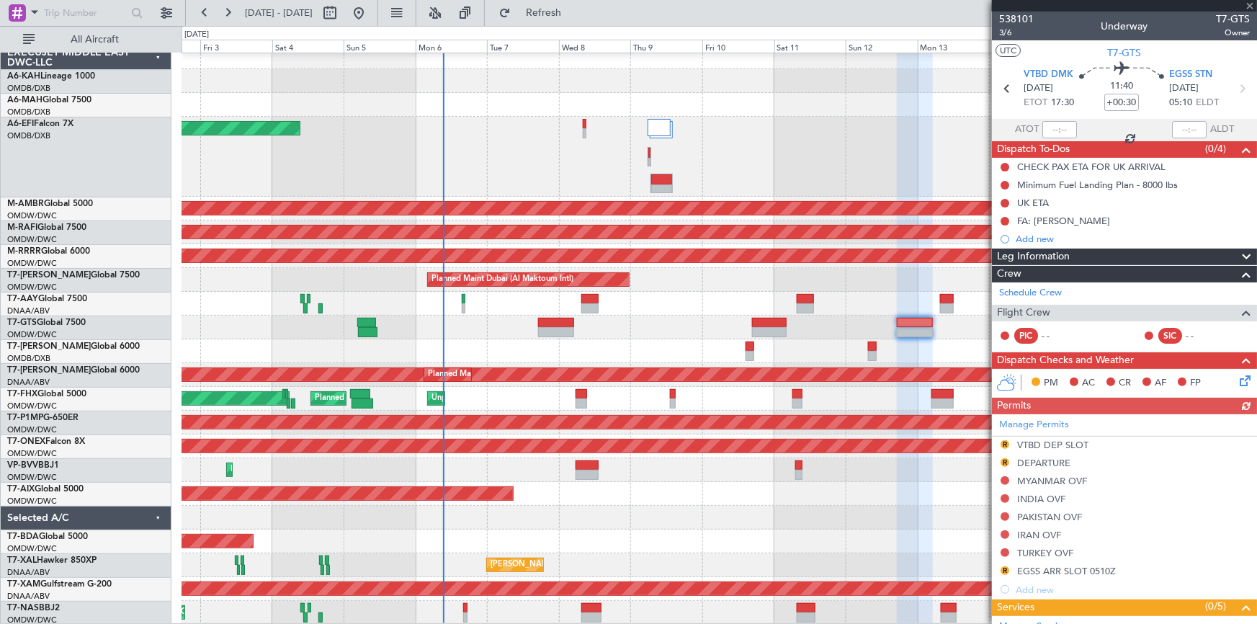
click at [1005, 442] on div "Manage Permits R VTBD DEP SLOT R DEPARTURE MYANMAR OVF INDIA OVF PAKISTAN OVF I…" at bounding box center [1124, 506] width 265 height 184
click at [1001, 442] on button "R" at bounding box center [1005, 444] width 9 height 9
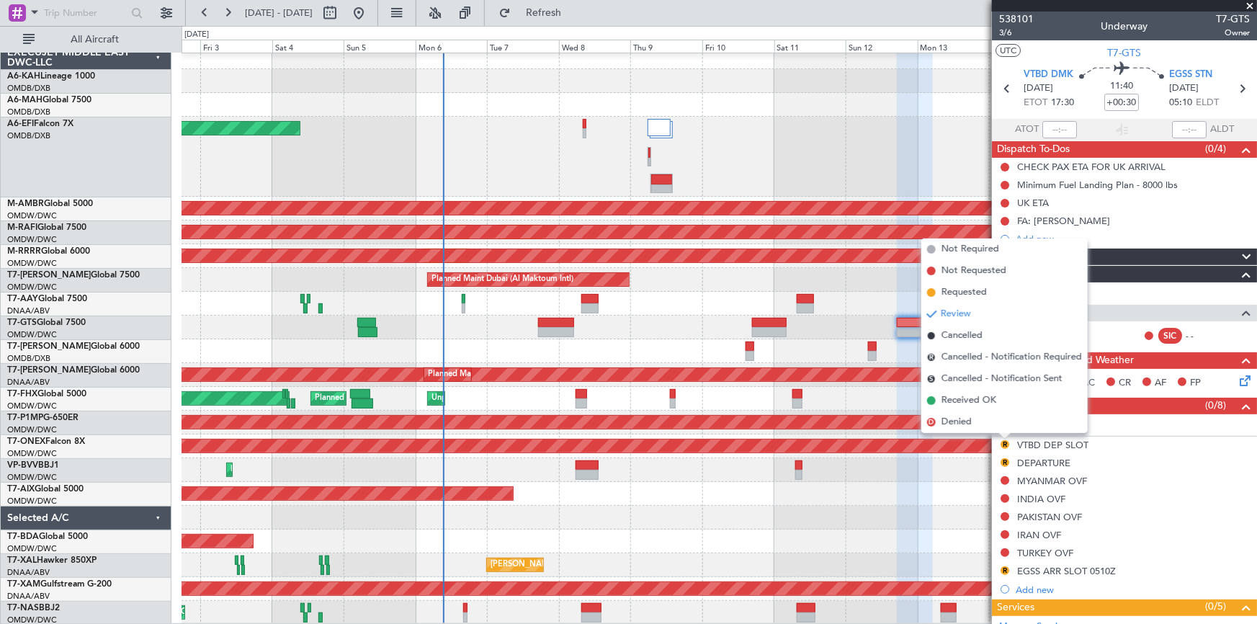
drag, startPoint x: 957, startPoint y: 290, endPoint x: 996, endPoint y: 372, distance: 90.2
click at [958, 291] on span "Requested" at bounding box center [963, 292] width 45 height 14
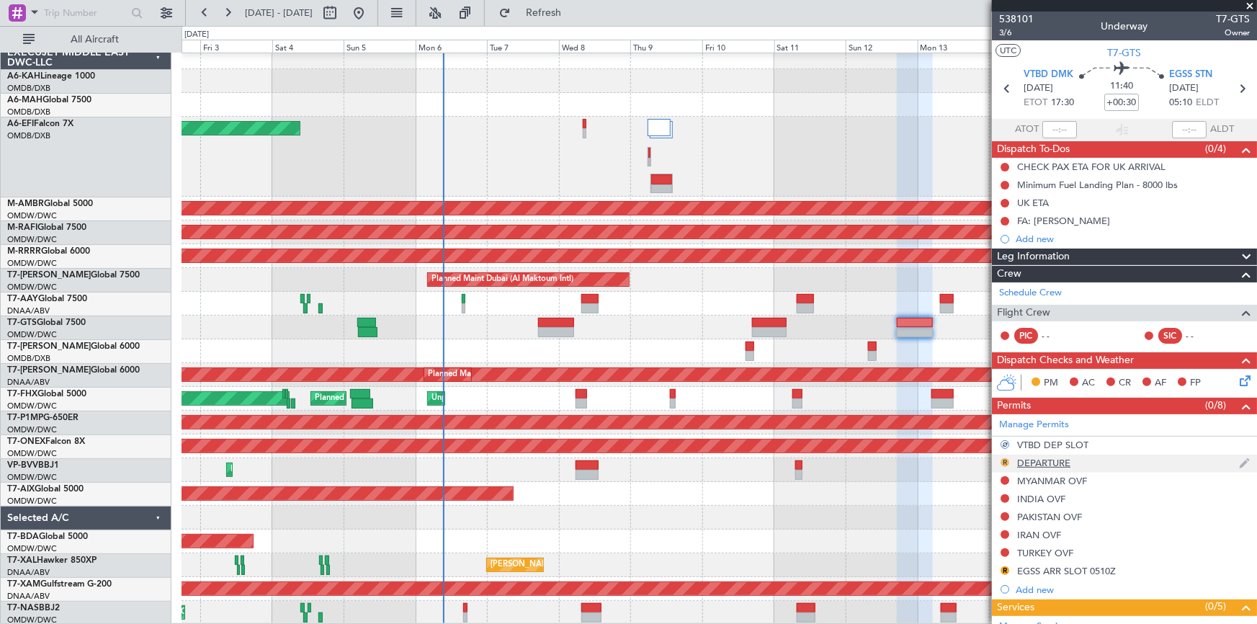
click at [1003, 460] on button "R" at bounding box center [1005, 462] width 9 height 9
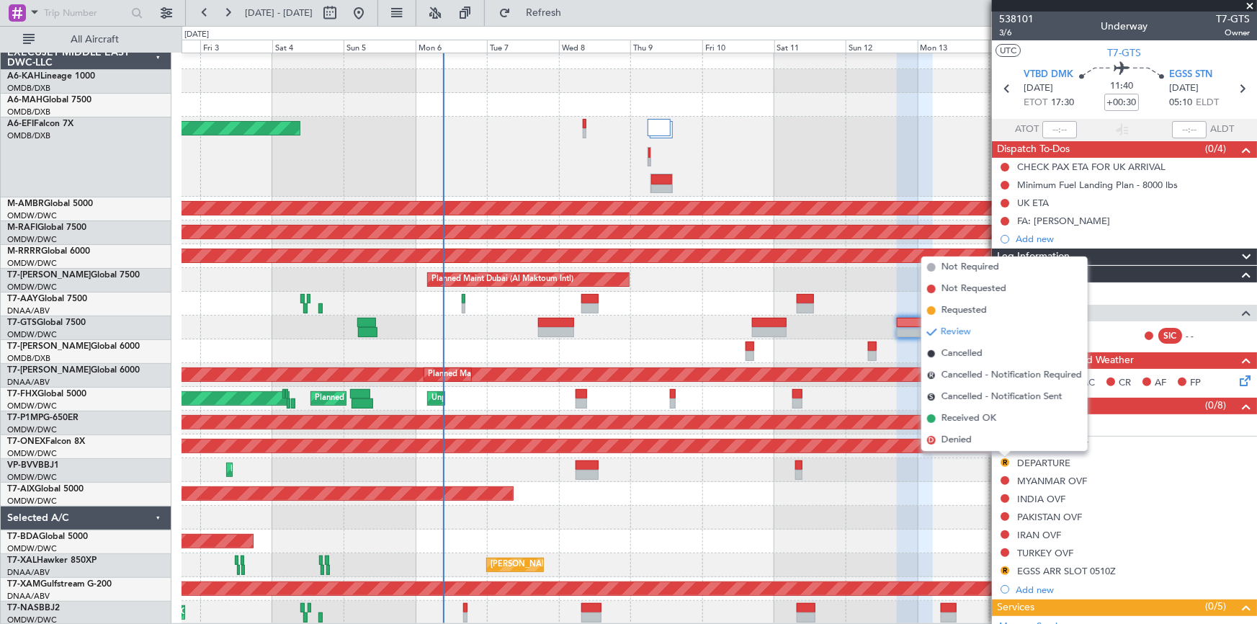
drag, startPoint x: 958, startPoint y: 308, endPoint x: 980, endPoint y: 329, distance: 30.6
click at [963, 310] on span "Requested" at bounding box center [963, 310] width 45 height 14
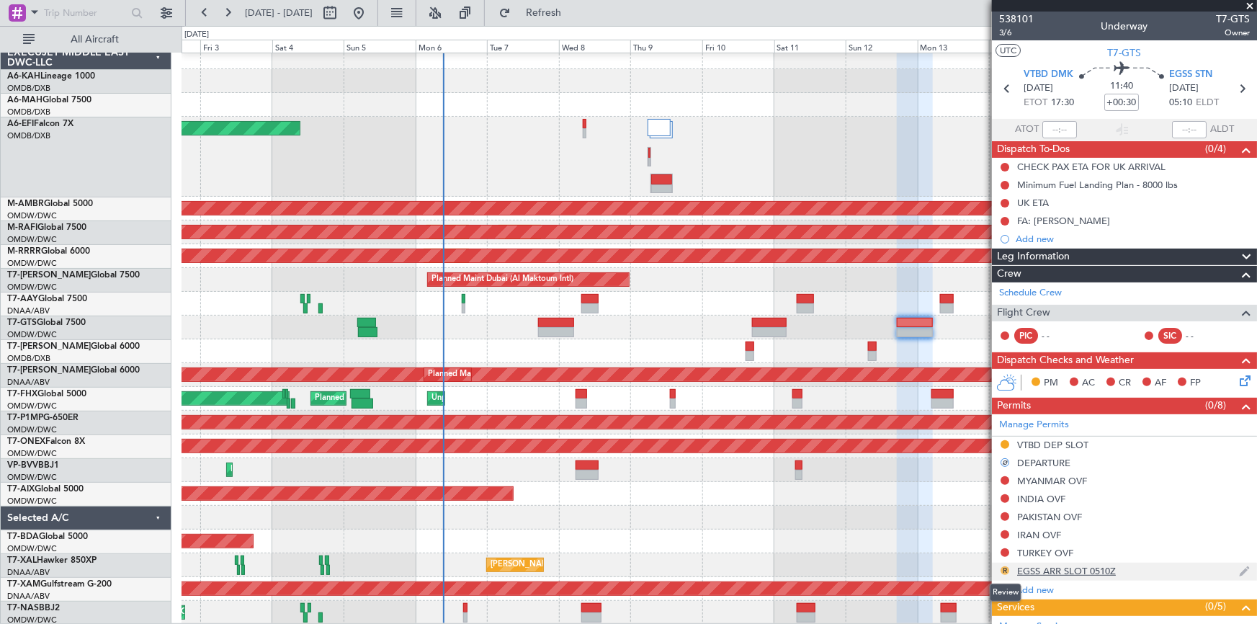
click at [1005, 567] on button "R" at bounding box center [1005, 570] width 9 height 9
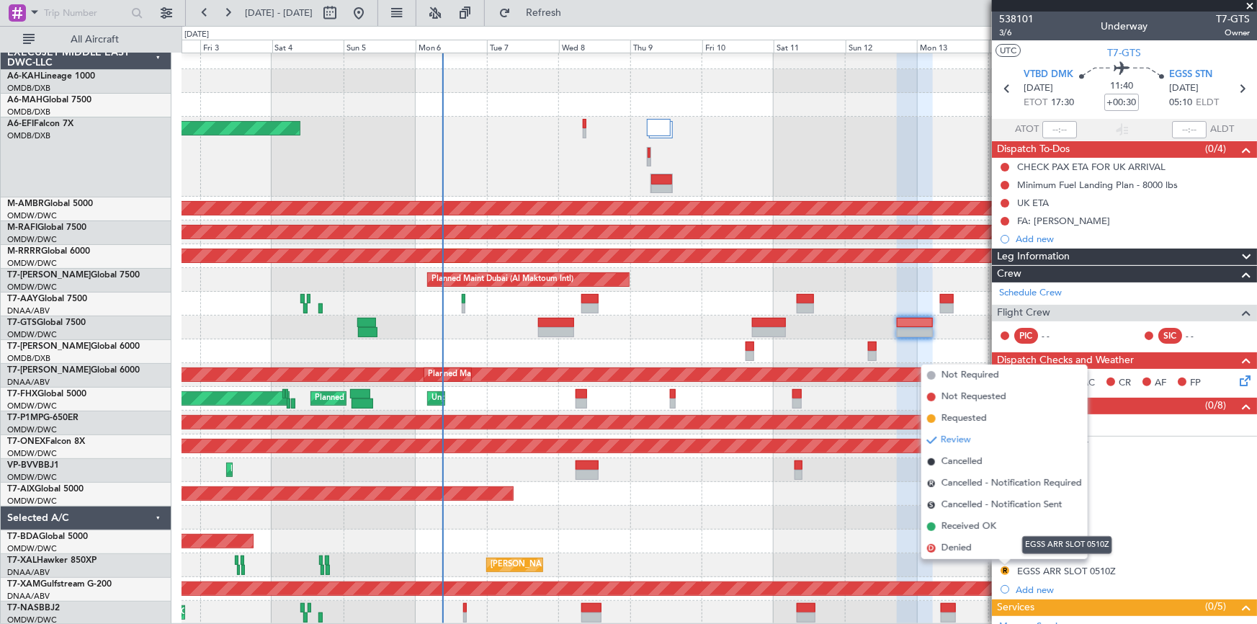
drag, startPoint x: 1087, startPoint y: 569, endPoint x: 1097, endPoint y: 534, distance: 36.7
click at [1087, 569] on div "EGSS ARR SLOT 0510Z" at bounding box center [1066, 571] width 99 height 12
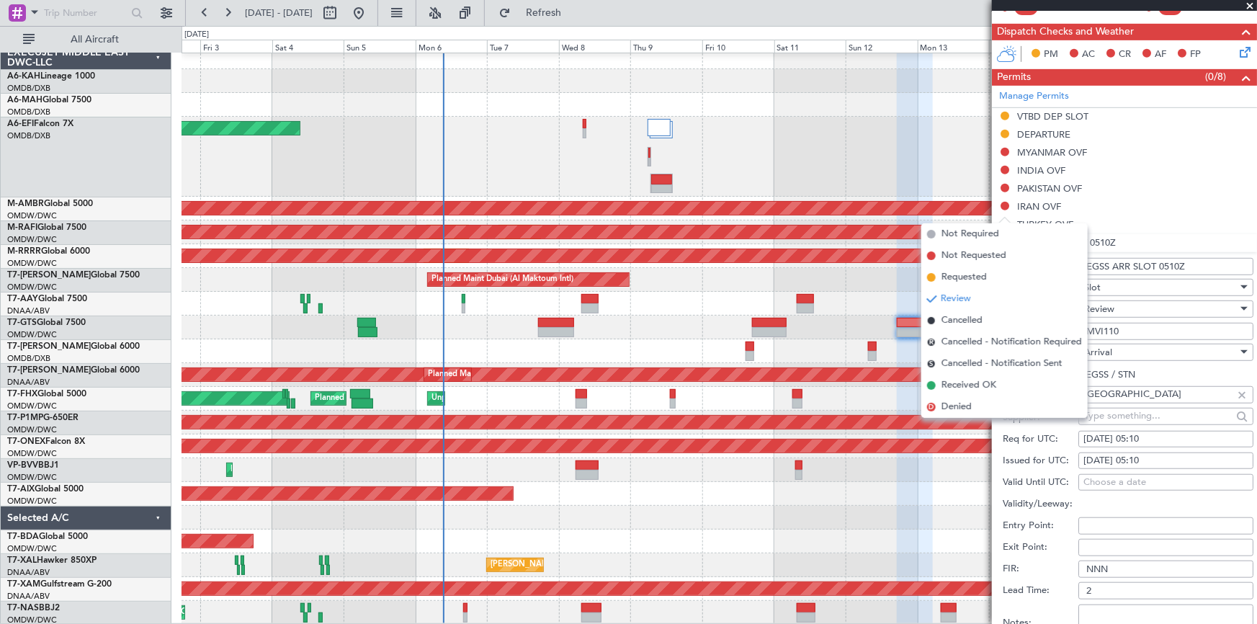
scroll to position [393, 0]
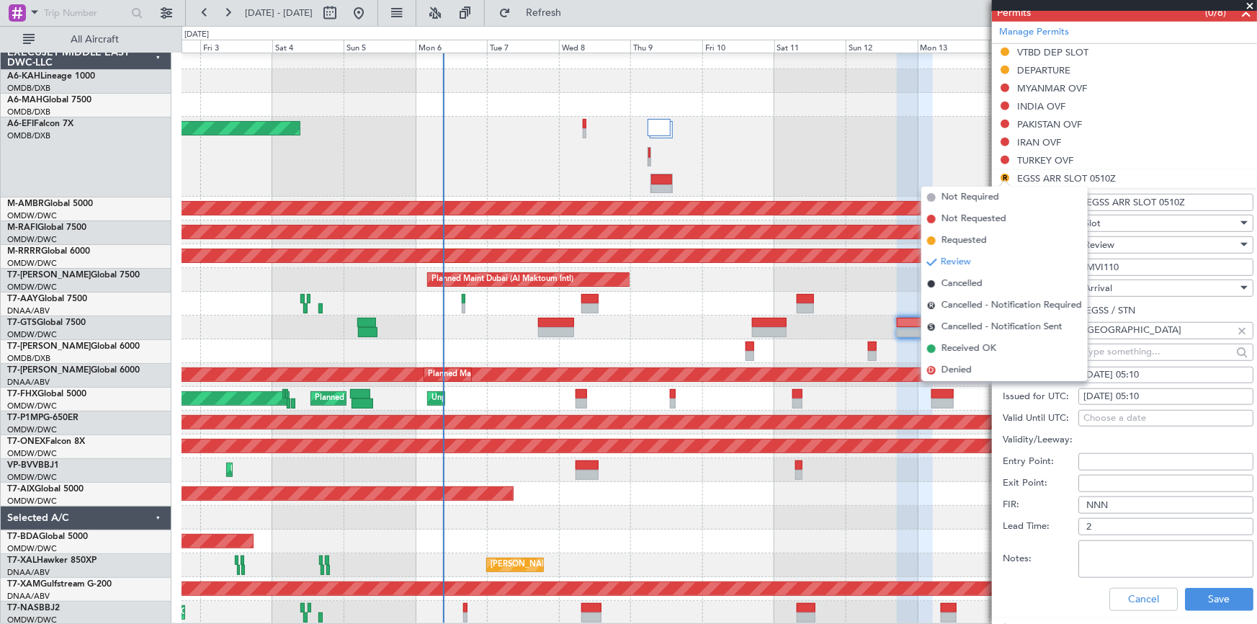
click at [1153, 395] on div "13/10/2025 05:10" at bounding box center [1165, 397] width 165 height 14
select select "10"
select select "2025"
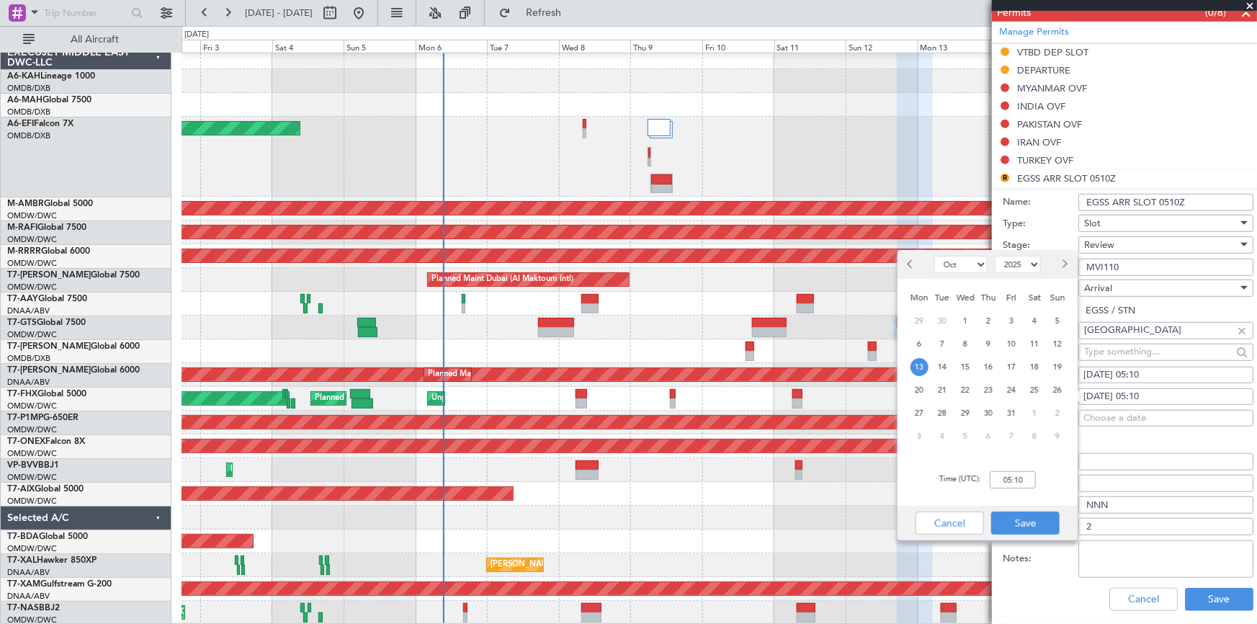
click at [988, 475] on div "Time (UTC): 05:10" at bounding box center [988, 480] width 180 height 52
click at [996, 480] on input "05:10" at bounding box center [1013, 479] width 46 height 17
type input "05:20"
click at [1032, 522] on button "Save" at bounding box center [1025, 522] width 68 height 23
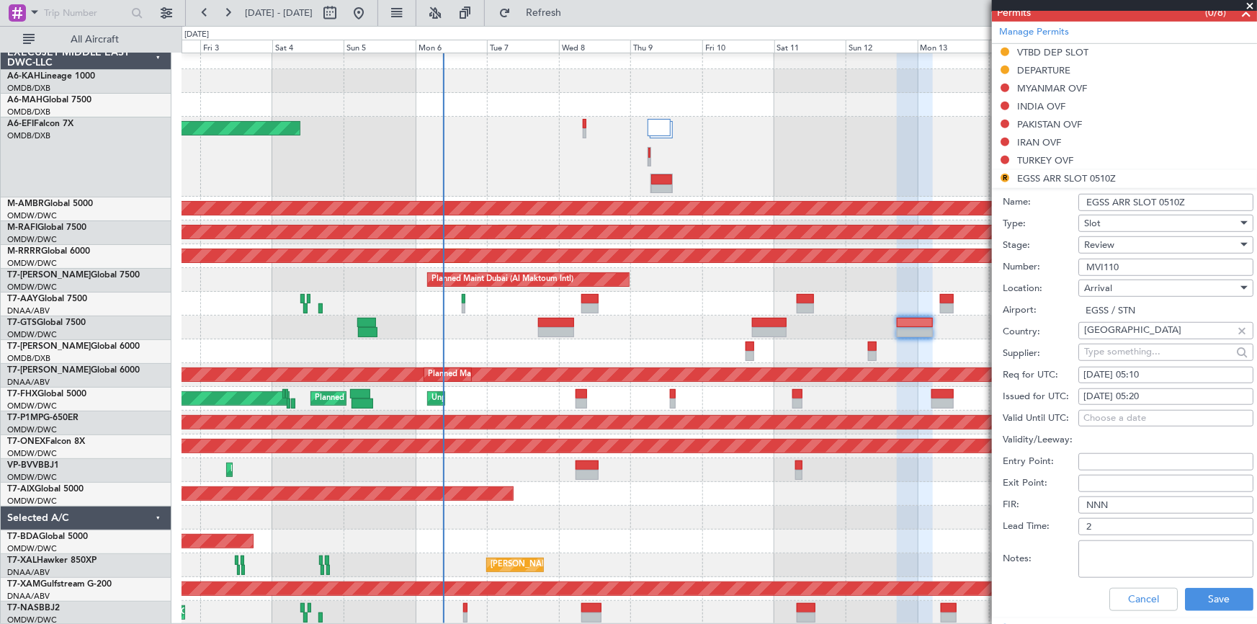
drag, startPoint x: 1170, startPoint y: 198, endPoint x: 1157, endPoint y: 238, distance: 41.7
click at [1170, 202] on input "EGSS ARR SLOT 0510Z" at bounding box center [1165, 202] width 175 height 17
type input "EGSS ARR SLOT 0520Z"
click at [1211, 589] on button "Save" at bounding box center [1219, 599] width 68 height 23
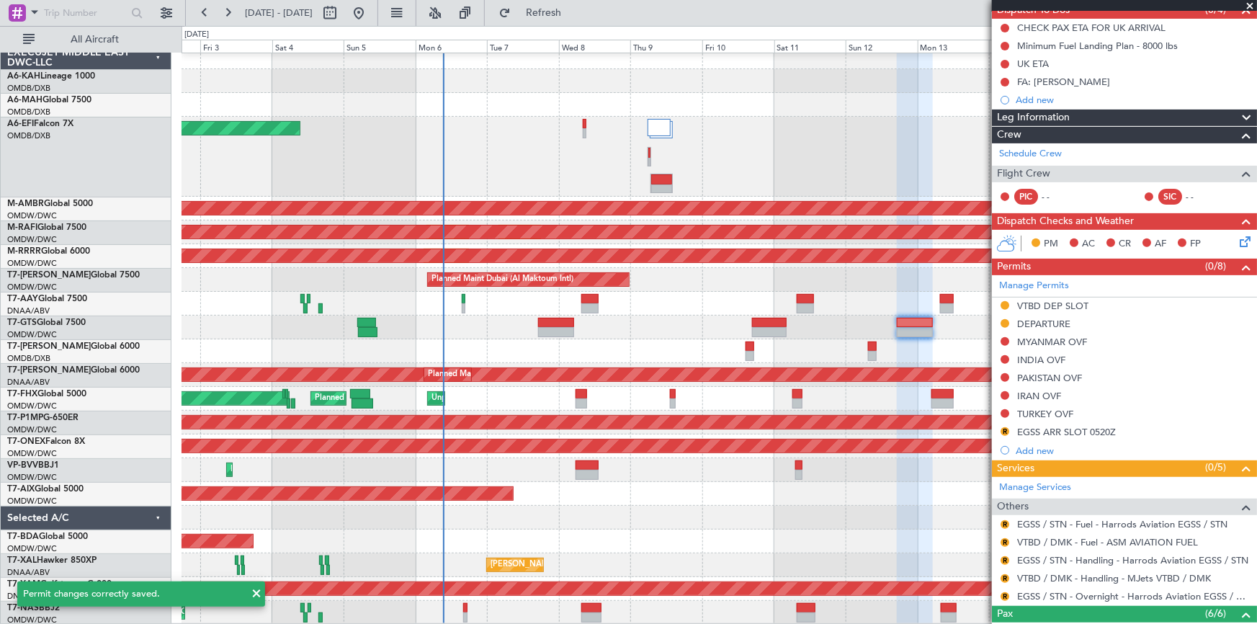
scroll to position [0, 0]
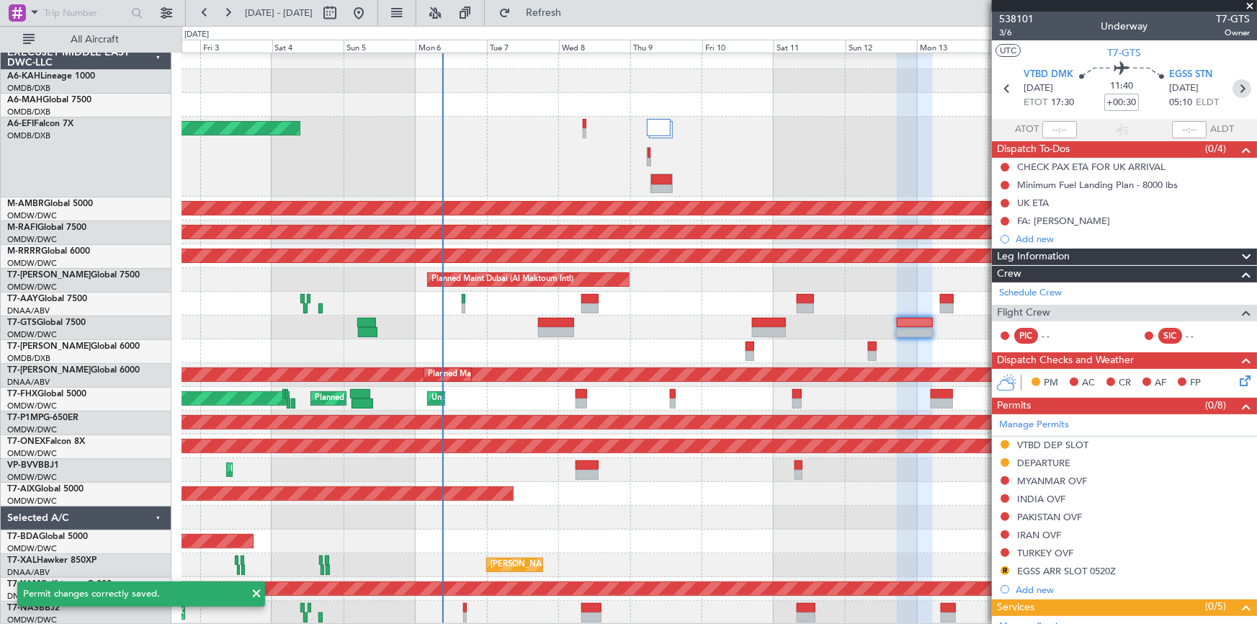
click at [1234, 90] on icon at bounding box center [1241, 88] width 19 height 19
type input "+00:45"
type input "2"
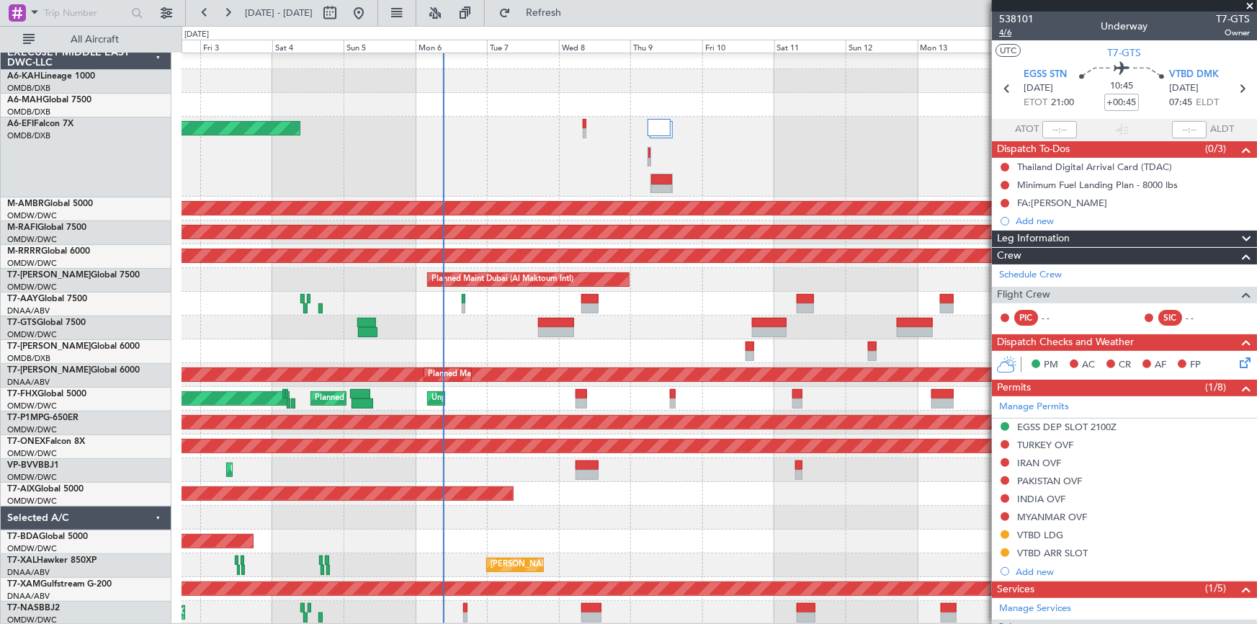
click at [1003, 31] on span "4/6" at bounding box center [1016, 33] width 35 height 12
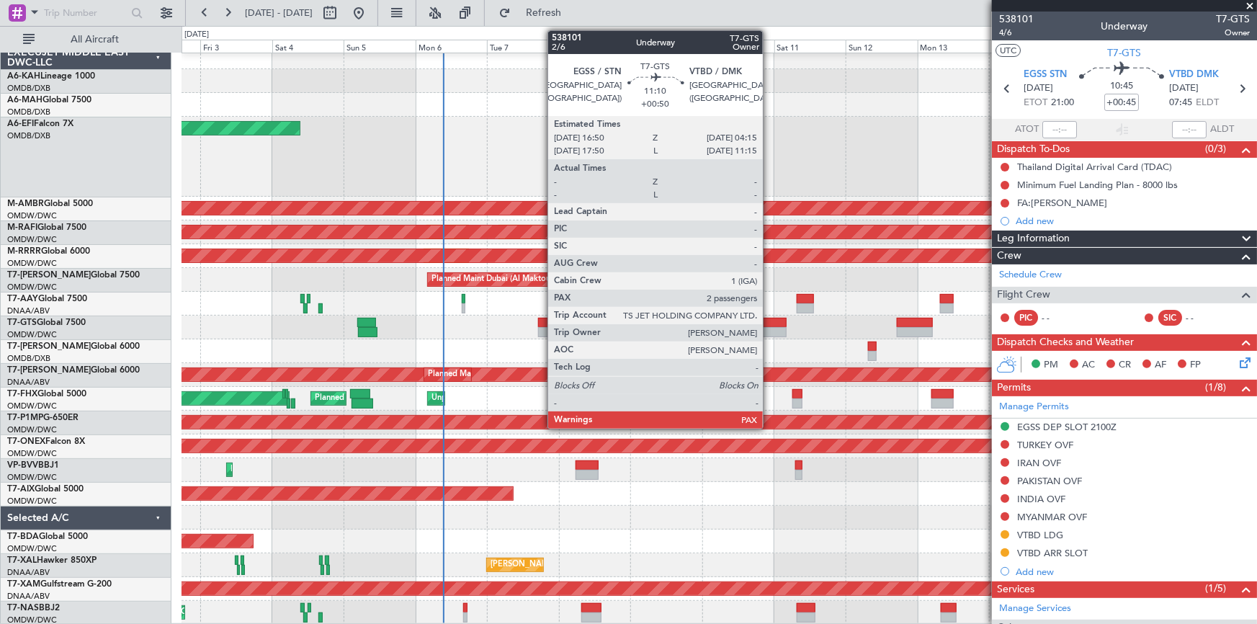
click at [769, 324] on div at bounding box center [769, 323] width 35 height 10
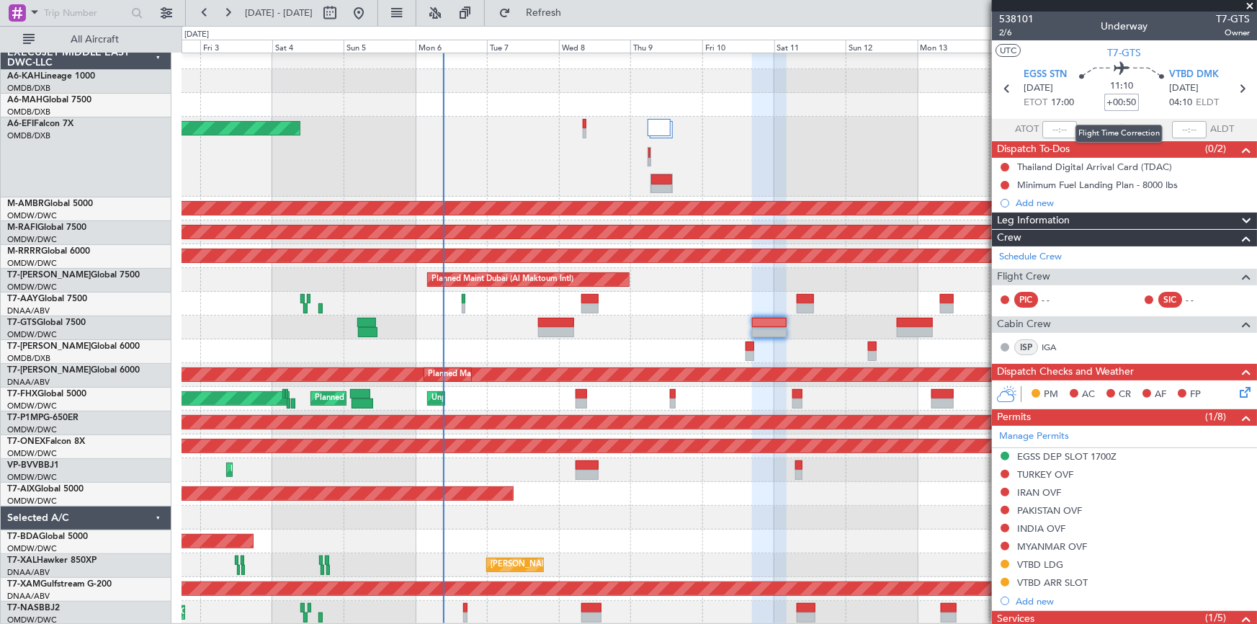
click at [1104, 102] on input "+00:50" at bounding box center [1121, 102] width 35 height 17
type input "-00"
click at [1083, 90] on div "11:10 -00" at bounding box center [1121, 88] width 95 height 53
type input "-00:00"
click at [1114, 102] on input at bounding box center [1121, 102] width 35 height 17
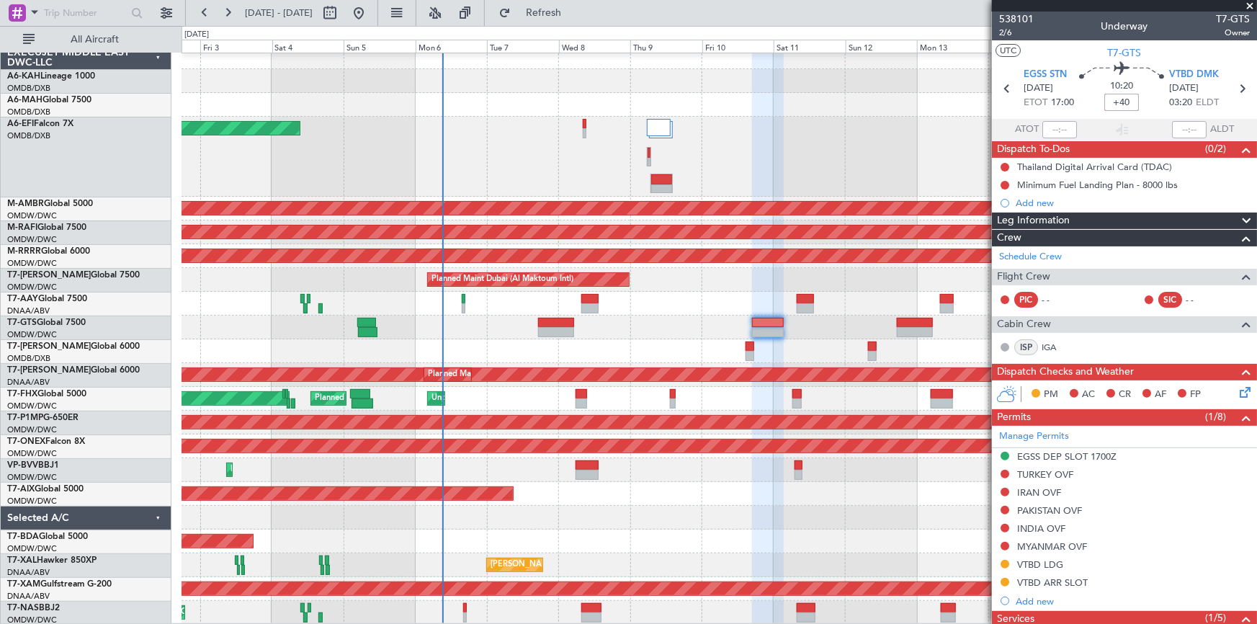
type input "+40"
click at [1088, 127] on section "ATOT ALDT" at bounding box center [1124, 130] width 265 height 22
click at [1099, 116] on section "EGSS STN 10/10/2025 ETOT 17:00 10:20 +00:40 VTBD DMK 11/10/2025 03:20 ELDT" at bounding box center [1124, 90] width 265 height 57
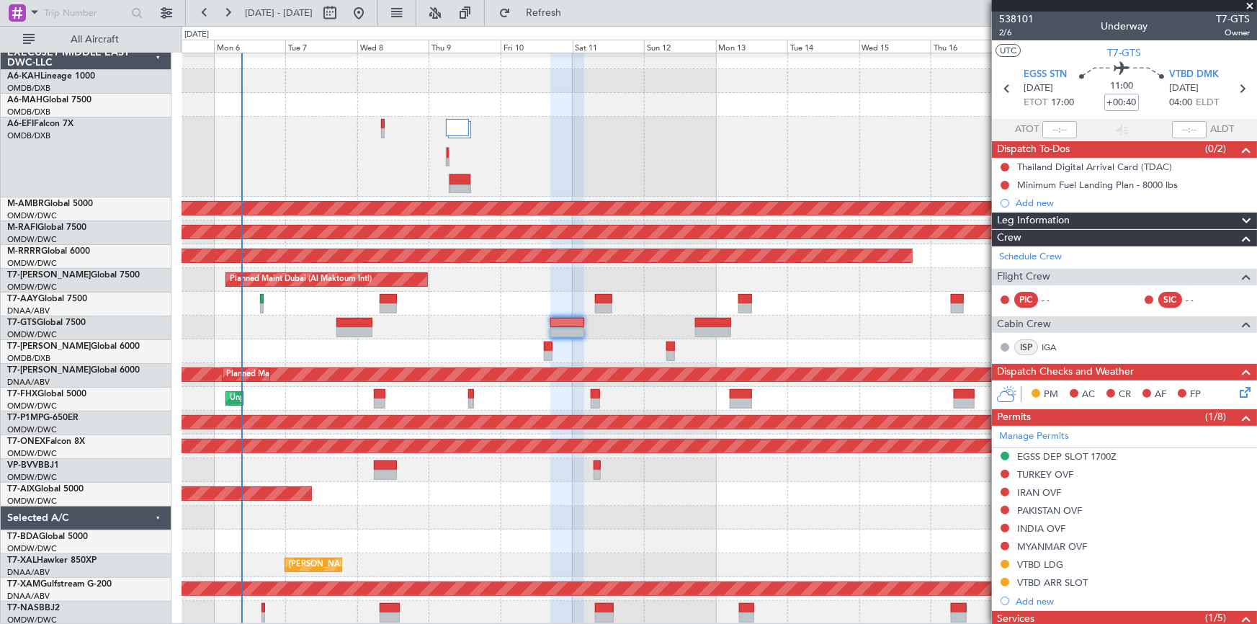
scroll to position [7, 0]
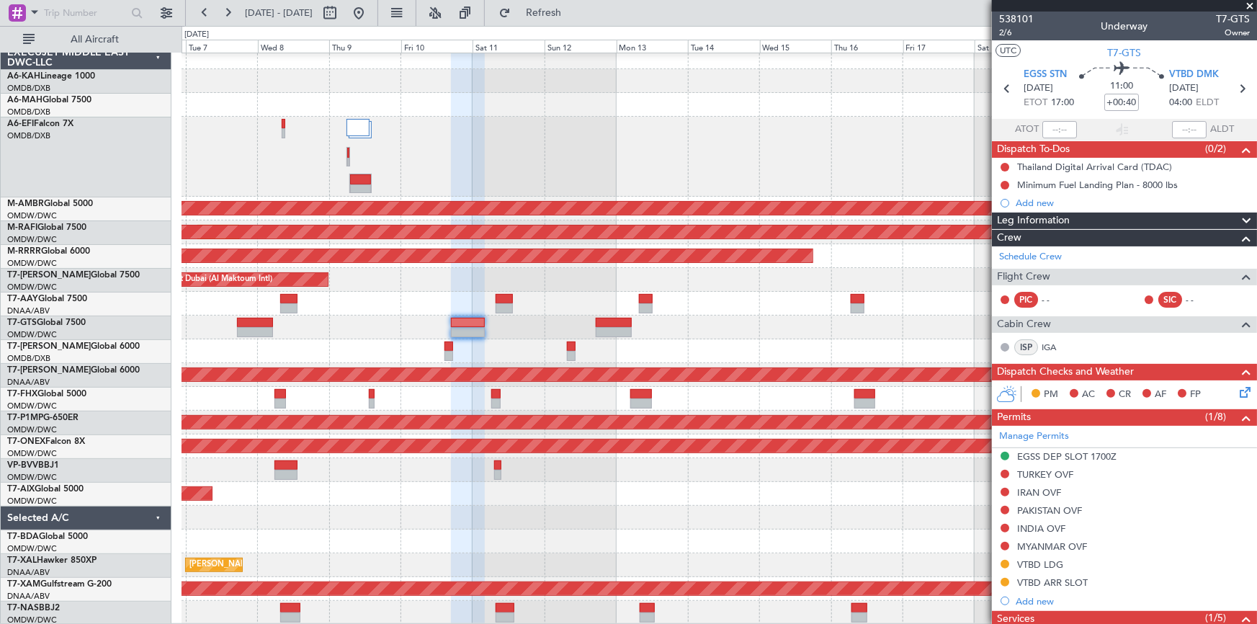
click at [563, 339] on div at bounding box center [719, 351] width 1075 height 24
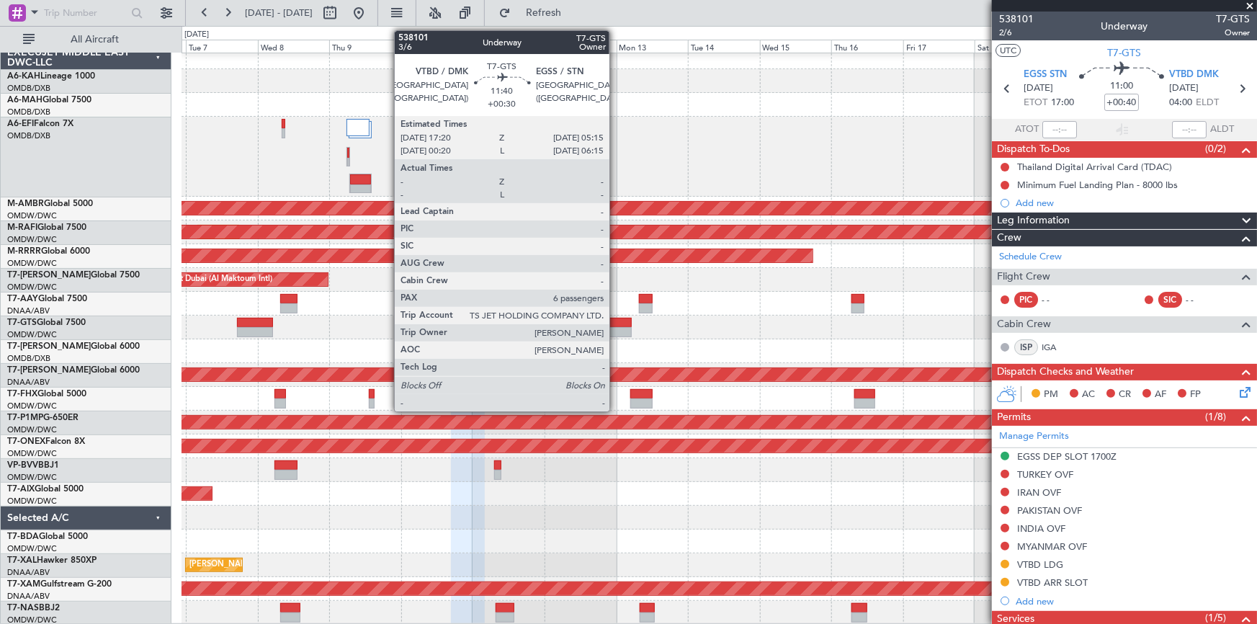
click at [616, 323] on div at bounding box center [614, 323] width 36 height 10
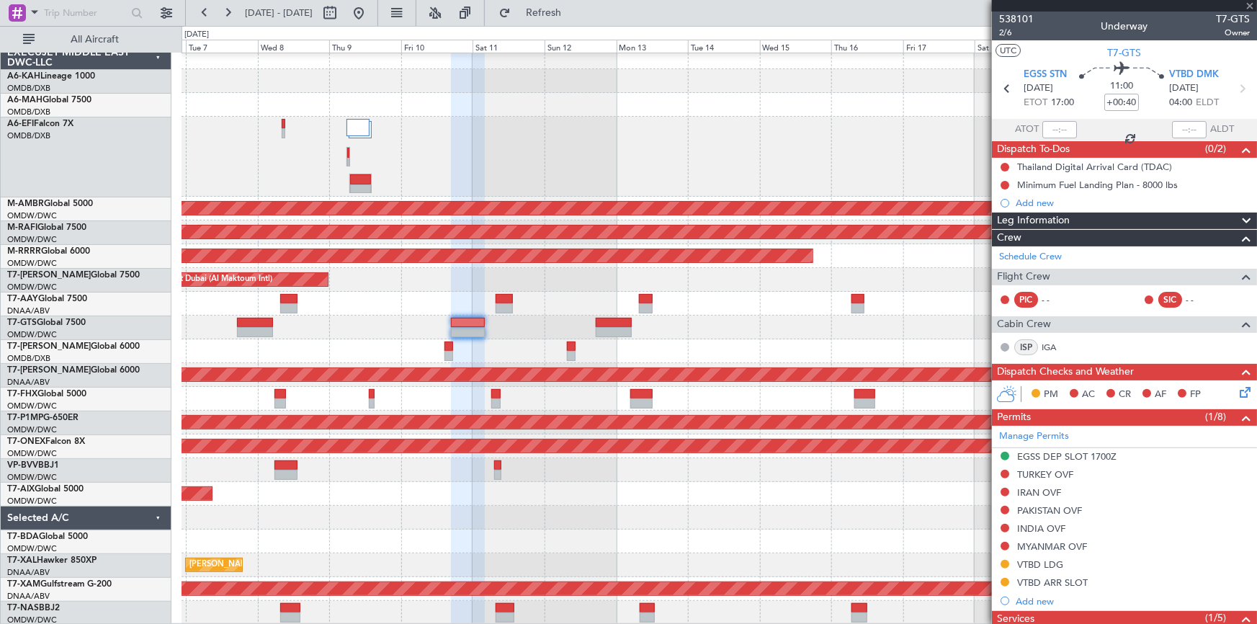
type input "+00:30"
type input "6"
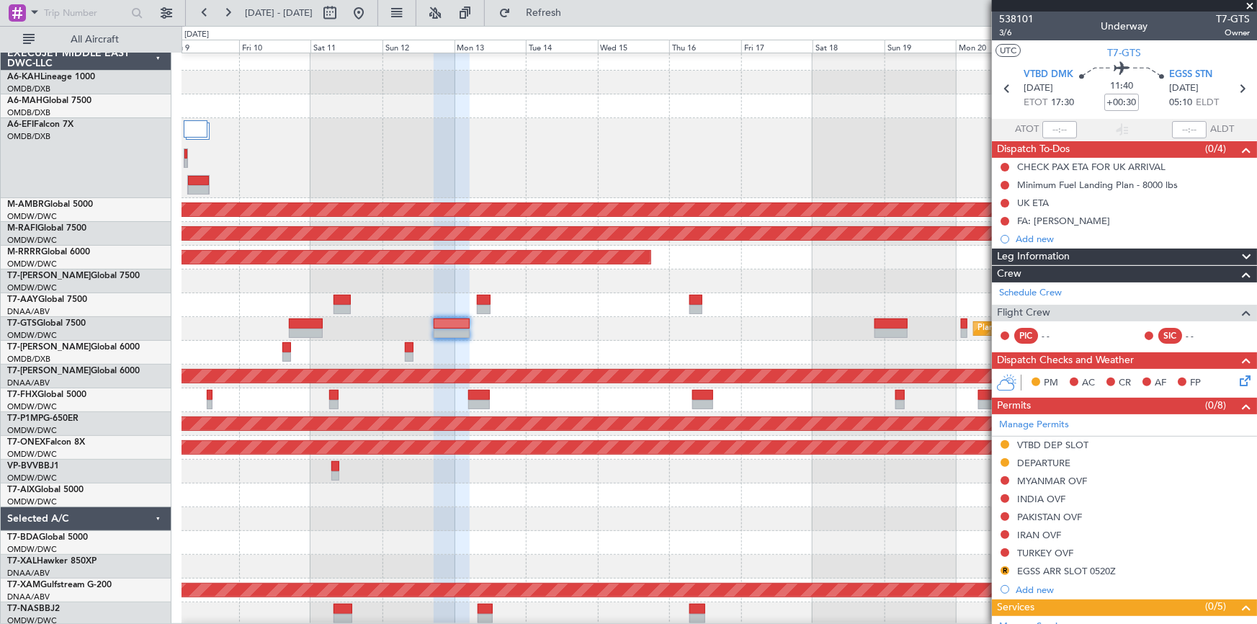
scroll to position [0, 0]
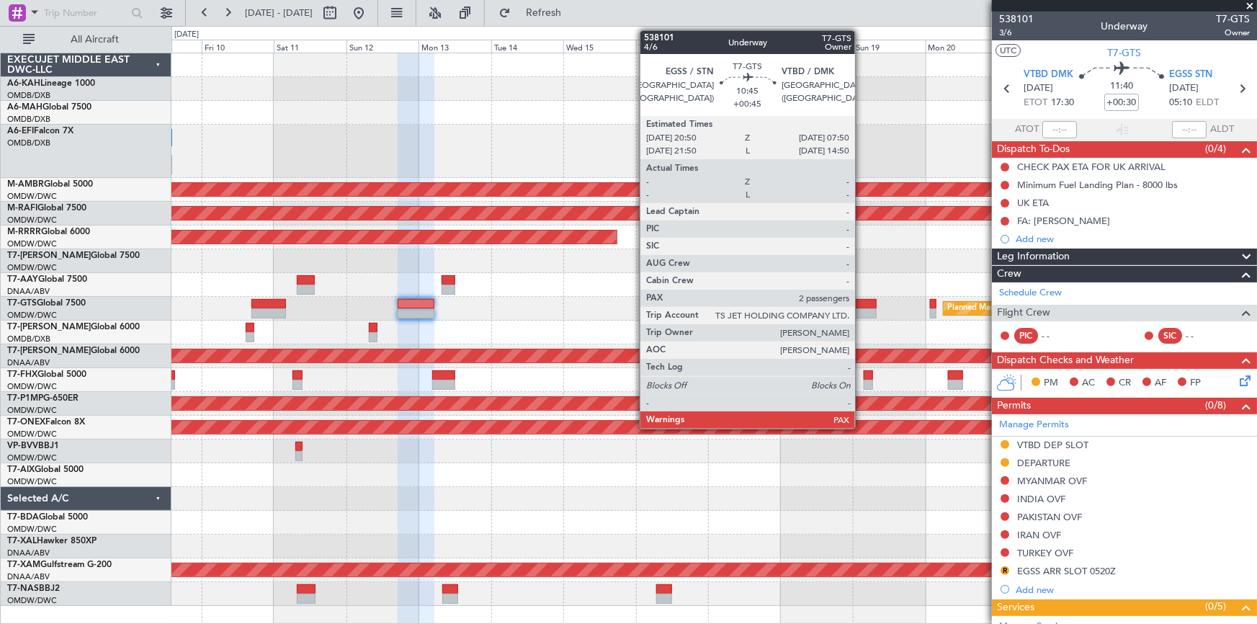
click at [862, 299] on div at bounding box center [860, 304] width 34 height 10
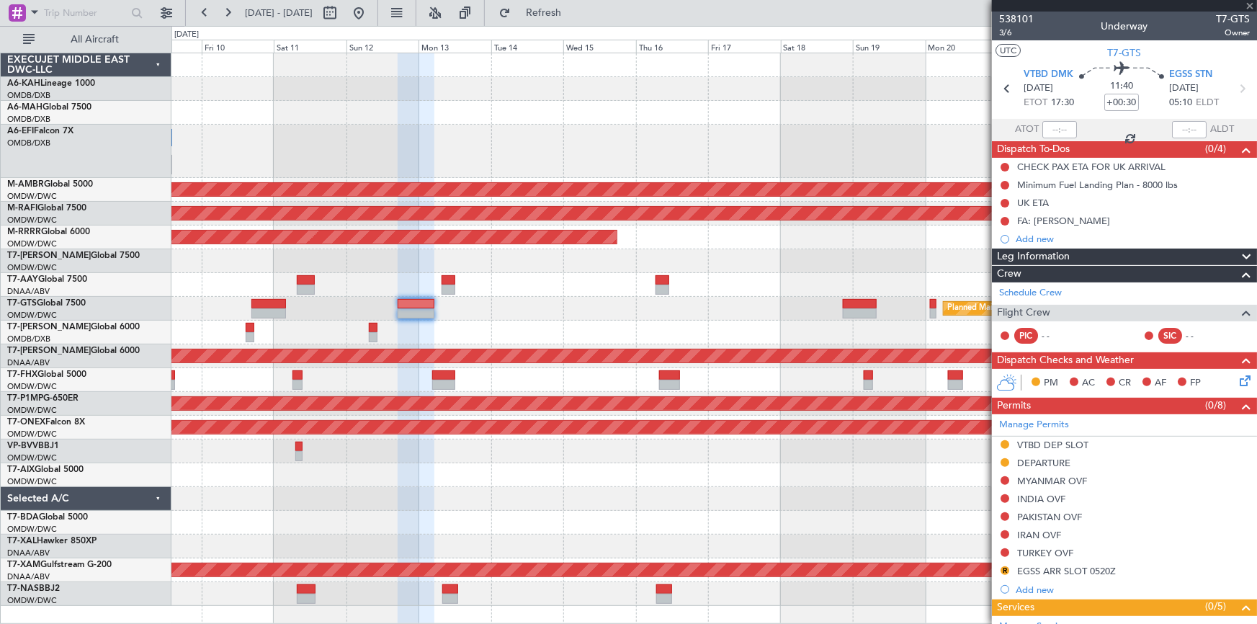
type input "+00:45"
type input "2"
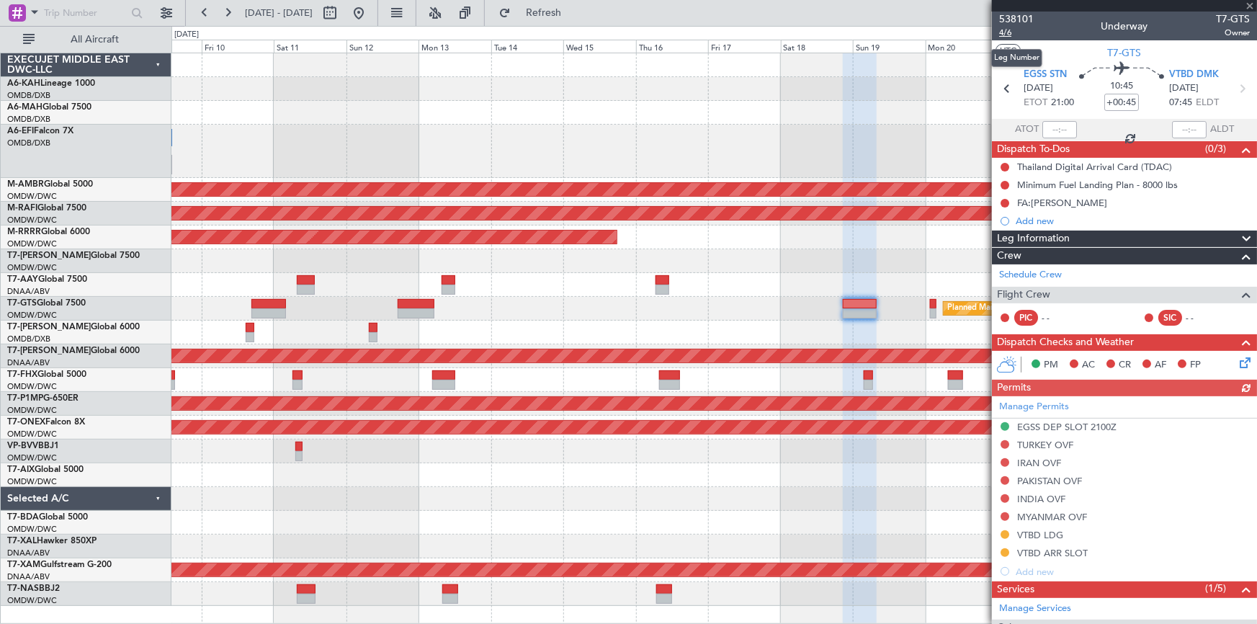
click at [1005, 28] on span "4/6" at bounding box center [1016, 33] width 35 height 12
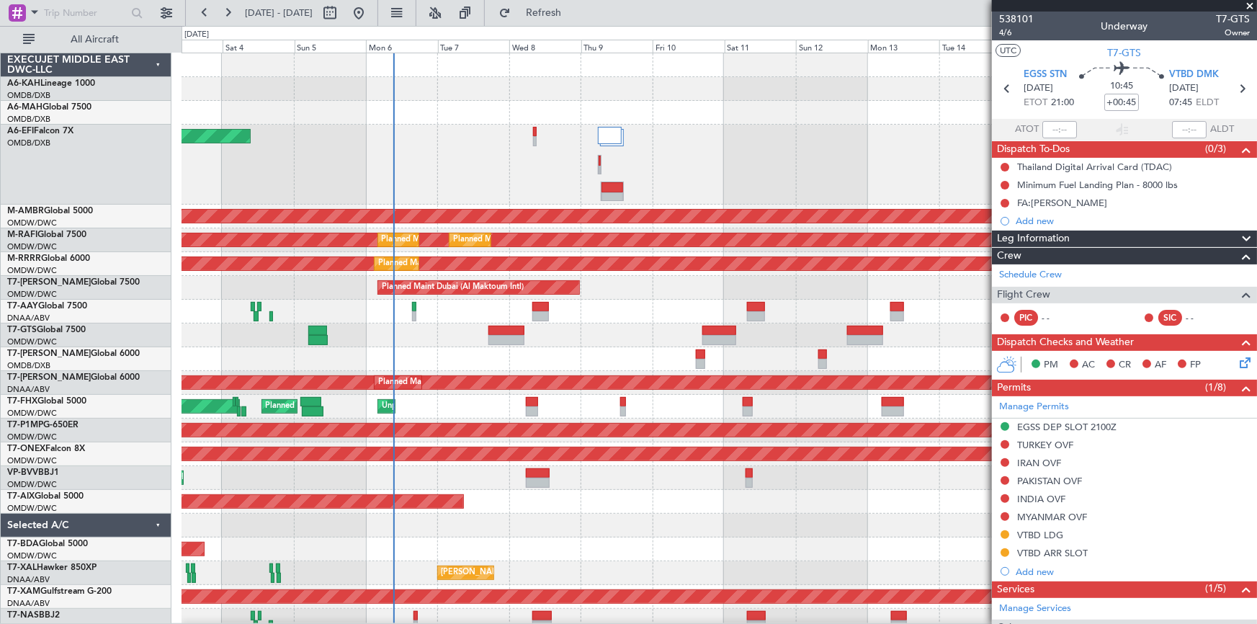
click at [1053, 345] on fb-app "[DATE] - [DATE] Refresh Quick Links All Aircraft Planned Maint [GEOGRAPHIC_DATA…" at bounding box center [628, 317] width 1257 height 613
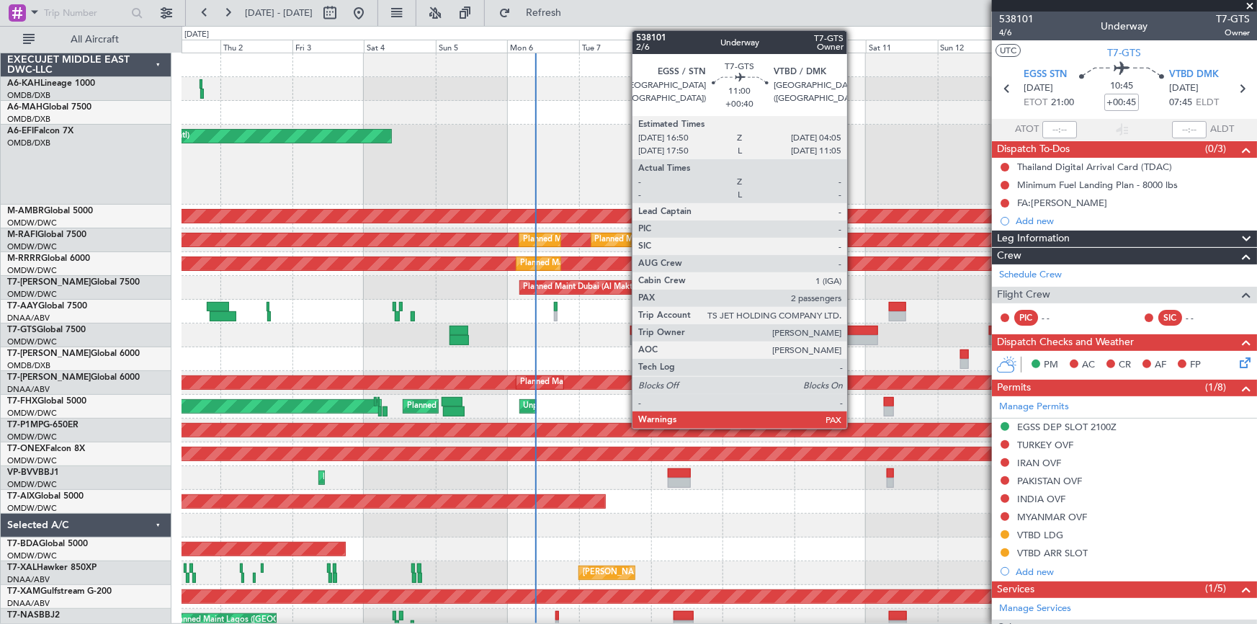
click at [854, 332] on div at bounding box center [861, 331] width 34 height 10
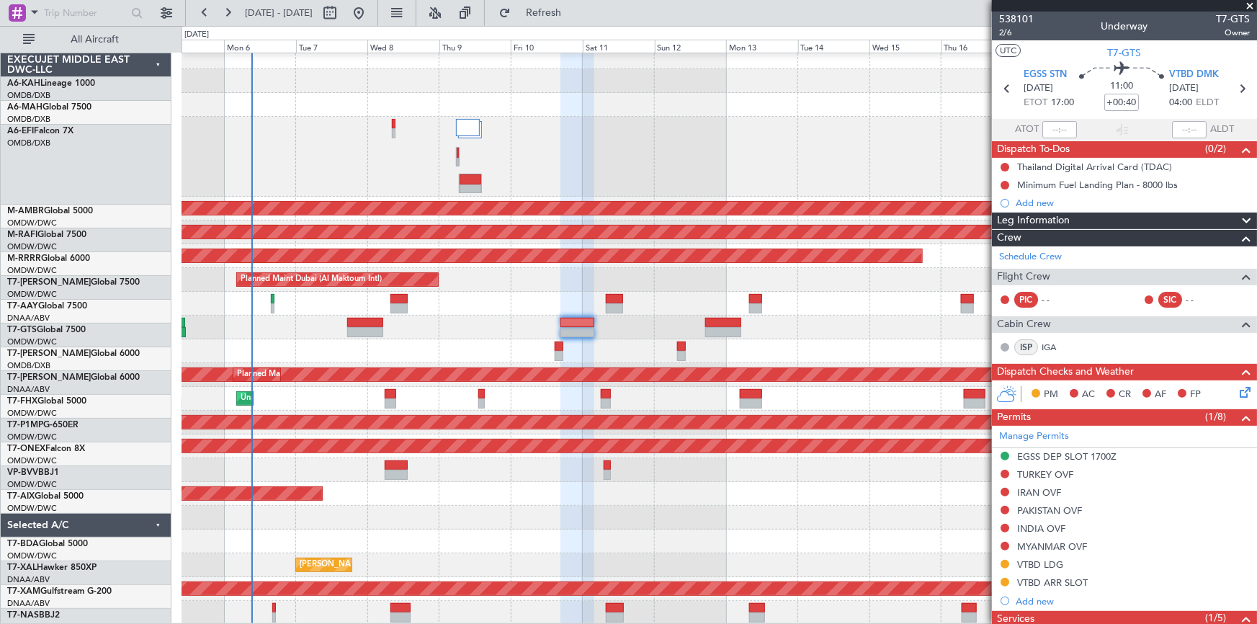
scroll to position [7, 0]
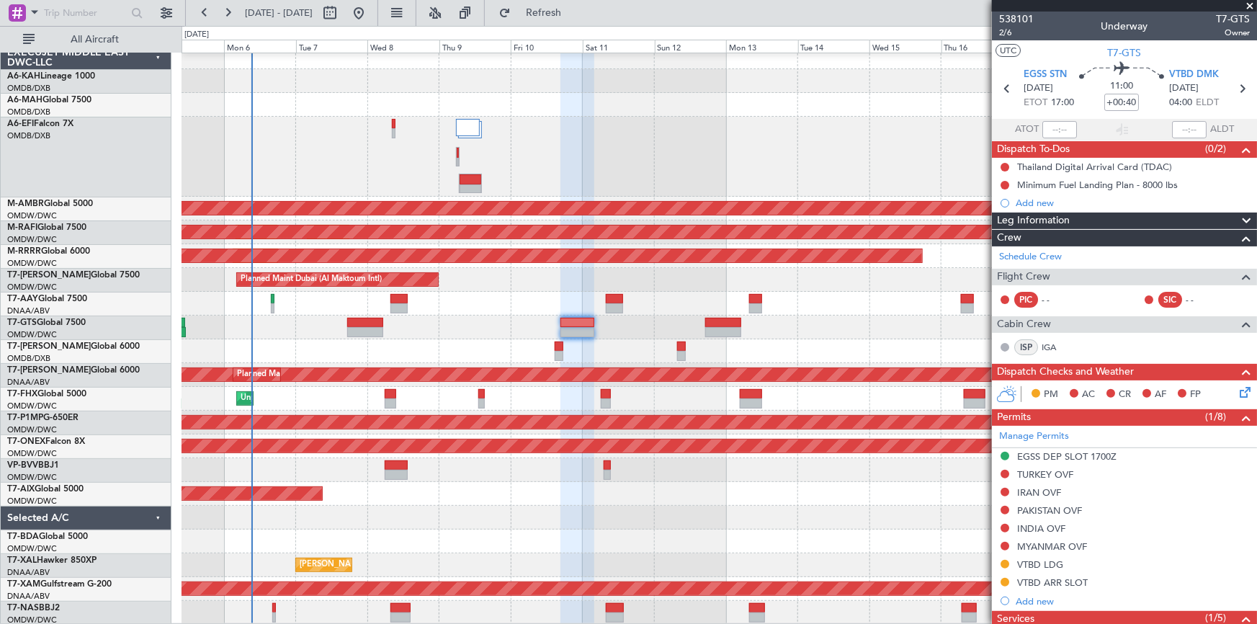
click at [453, 267] on div "AOG Maint [GEOGRAPHIC_DATA] (Dubai Intl) Planned Maint [GEOGRAPHIC_DATA] (Selet…" at bounding box center [719, 334] width 1075 height 579
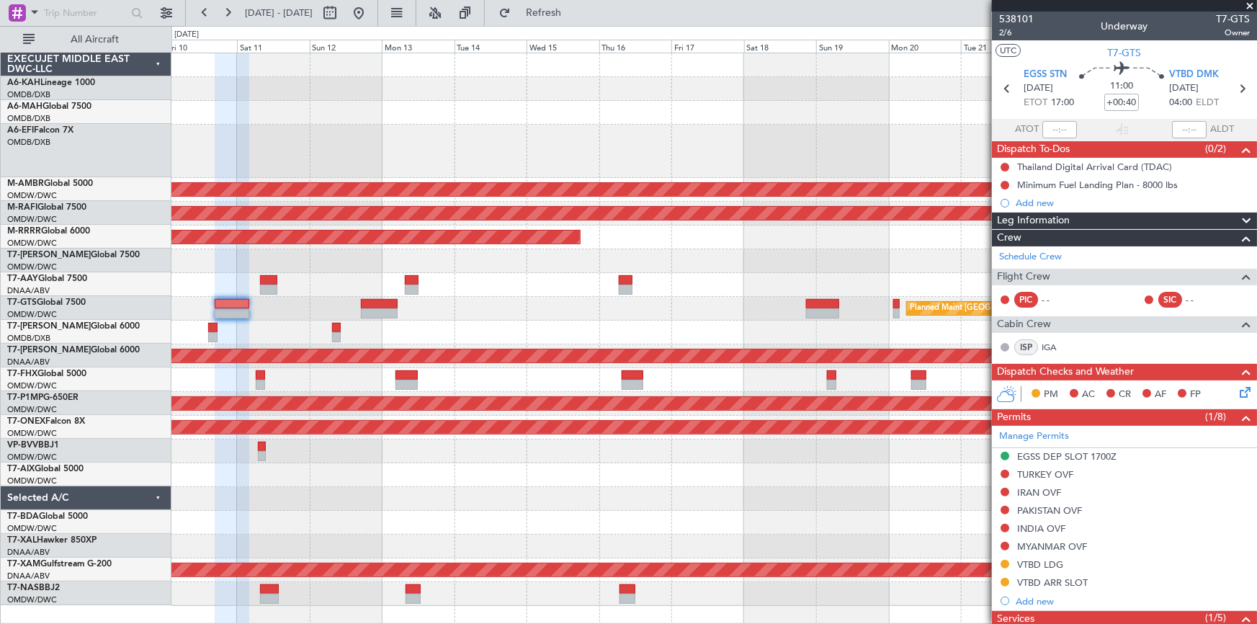
scroll to position [0, 0]
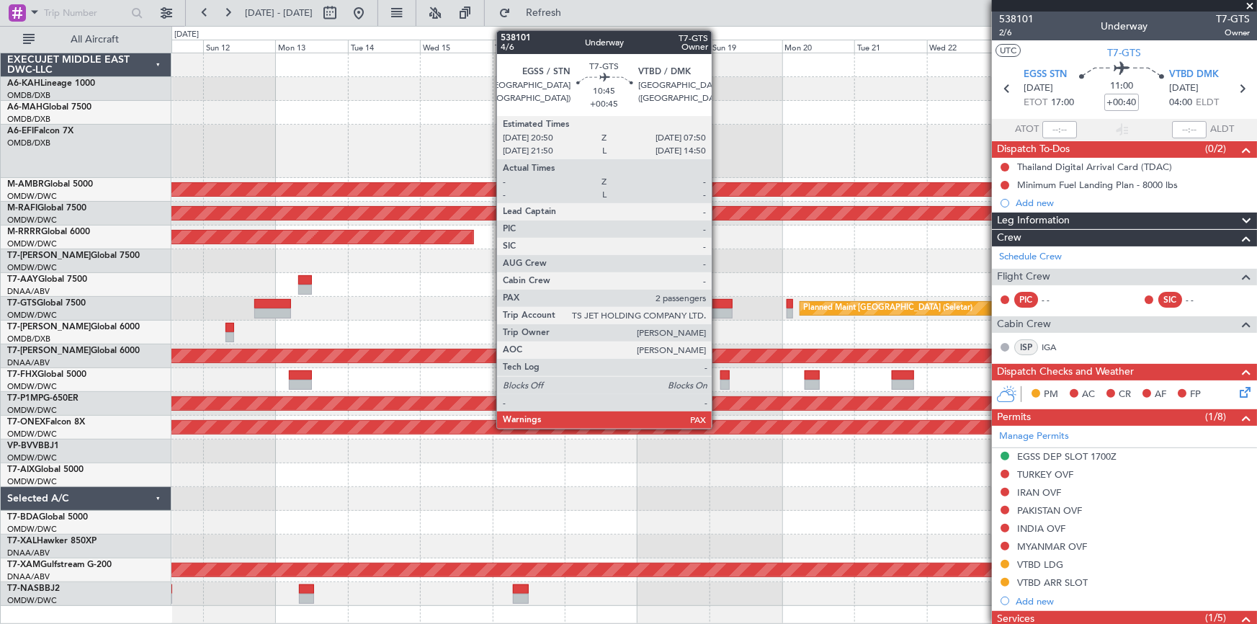
click at [718, 307] on div at bounding box center [716, 304] width 34 height 10
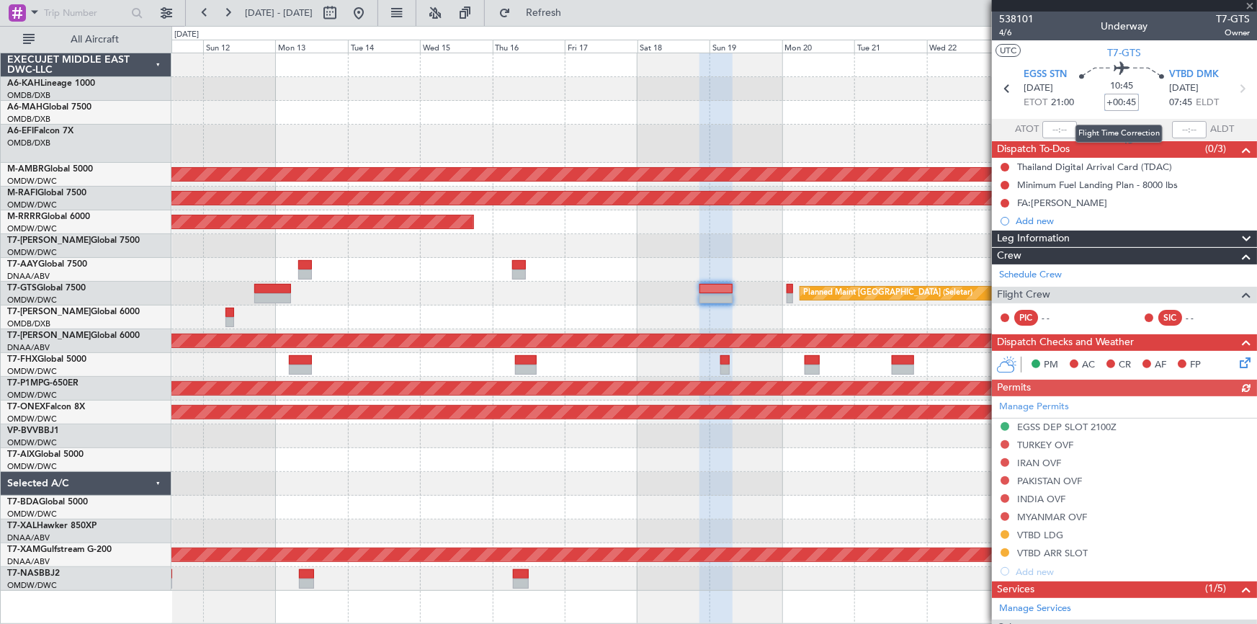
click at [1104, 103] on input "+00:45" at bounding box center [1121, 102] width 35 height 17
type input "-00"
click at [1084, 119] on section "ATOT ALDT" at bounding box center [1124, 130] width 265 height 22
type input "-00:00"
click at [1108, 99] on input at bounding box center [1121, 102] width 35 height 17
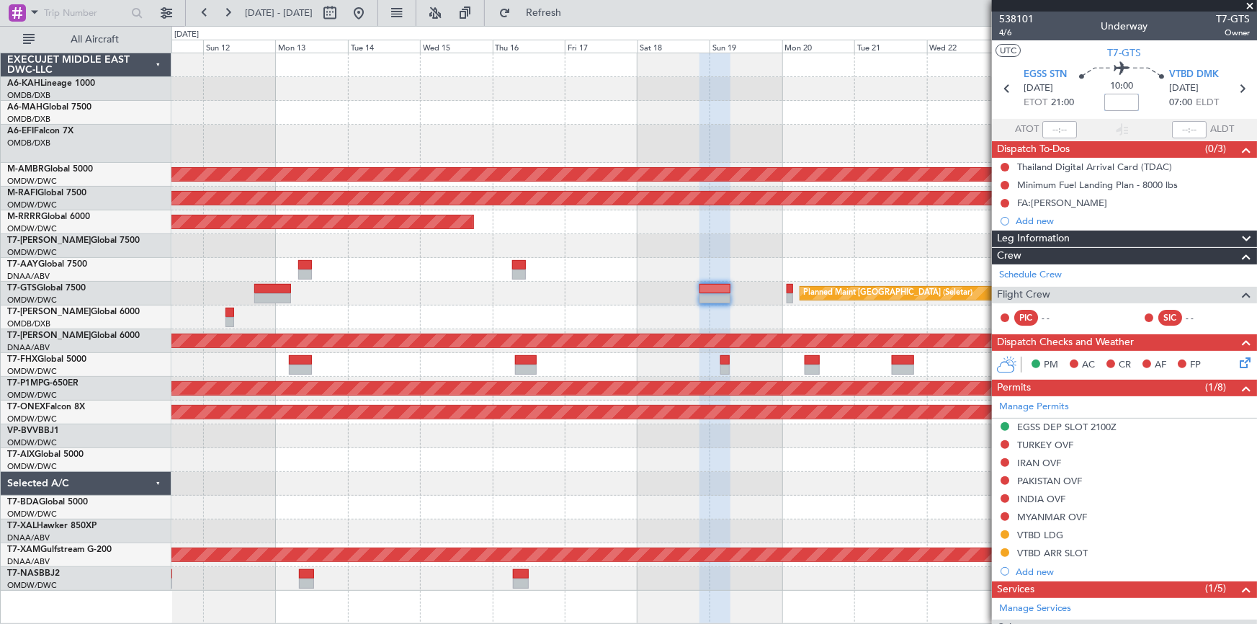
click at [1111, 101] on input at bounding box center [1121, 102] width 35 height 17
type input "+0100"
click at [1089, 130] on section "ATOT ALDT" at bounding box center [1124, 130] width 265 height 22
click at [1008, 30] on span "4/6" at bounding box center [1016, 33] width 35 height 12
click at [329, 310] on div at bounding box center [714, 317] width 1086 height 24
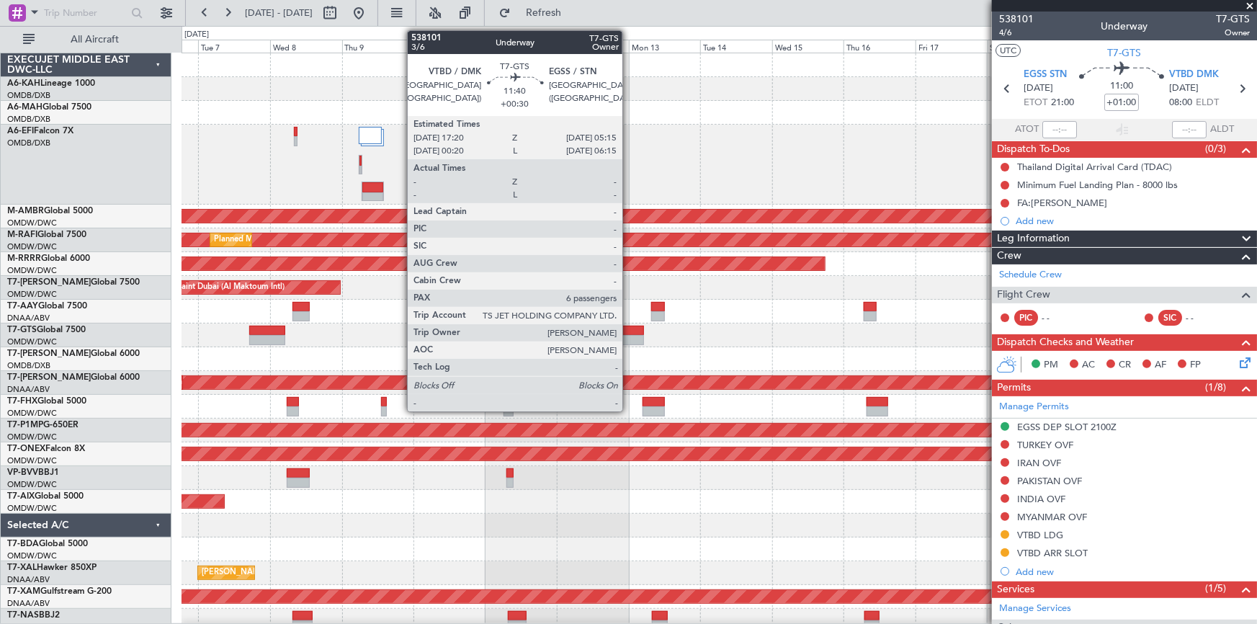
click at [629, 327] on div at bounding box center [626, 331] width 36 height 10
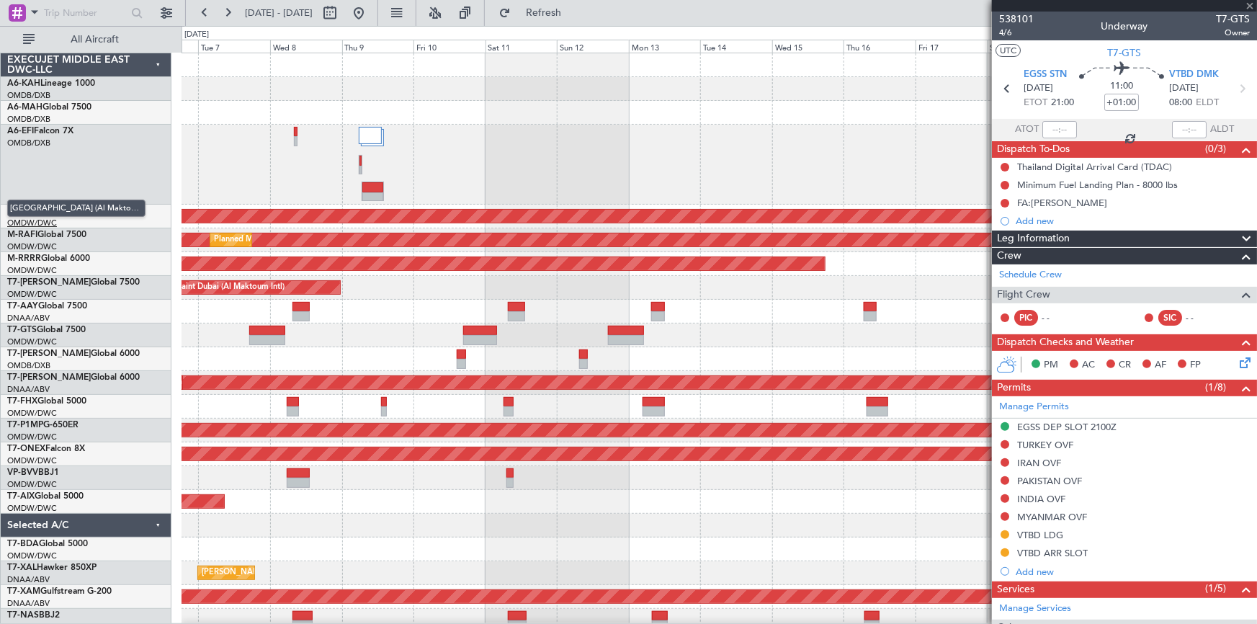
type input "+00:30"
type input "6"
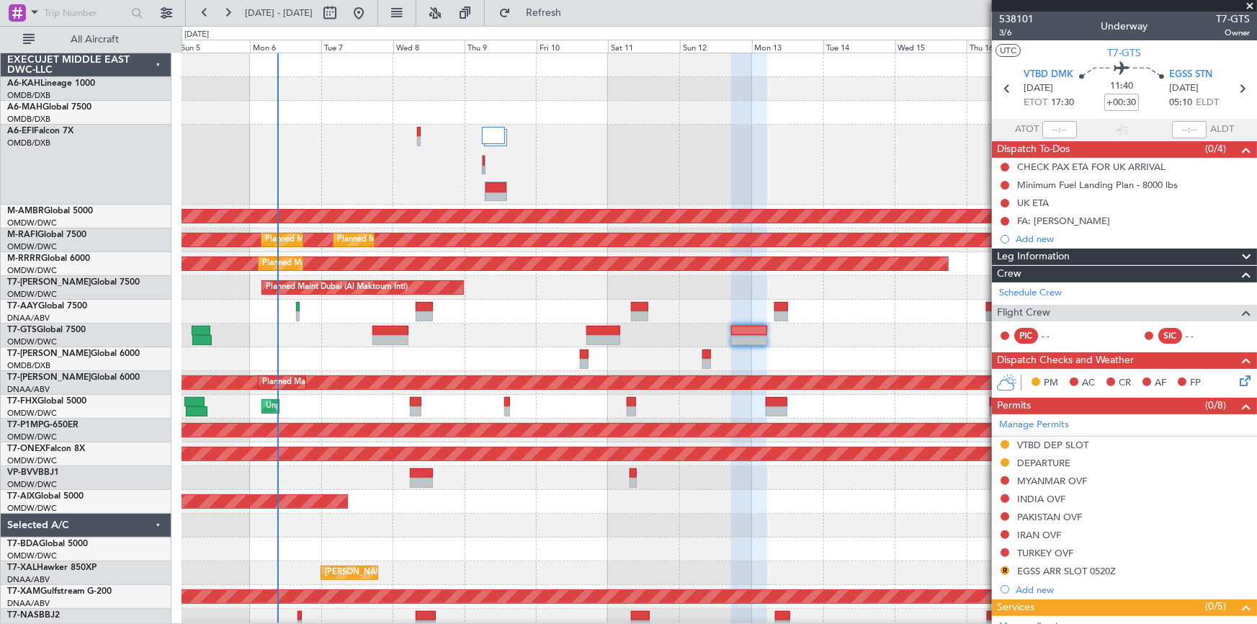
click at [460, 526] on div "AOG Maint [GEOGRAPHIC_DATA] (Dubai Intl) Planned Maint [GEOGRAPHIC_DATA] (Selet…" at bounding box center [719, 342] width 1075 height 579
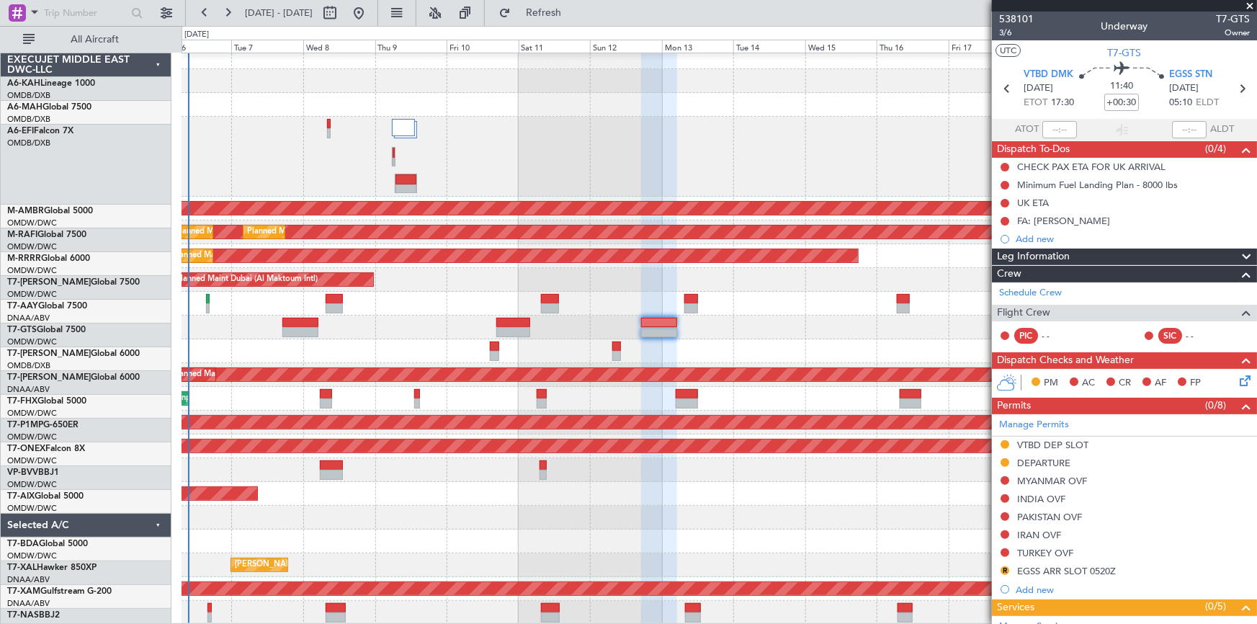
scroll to position [7, 0]
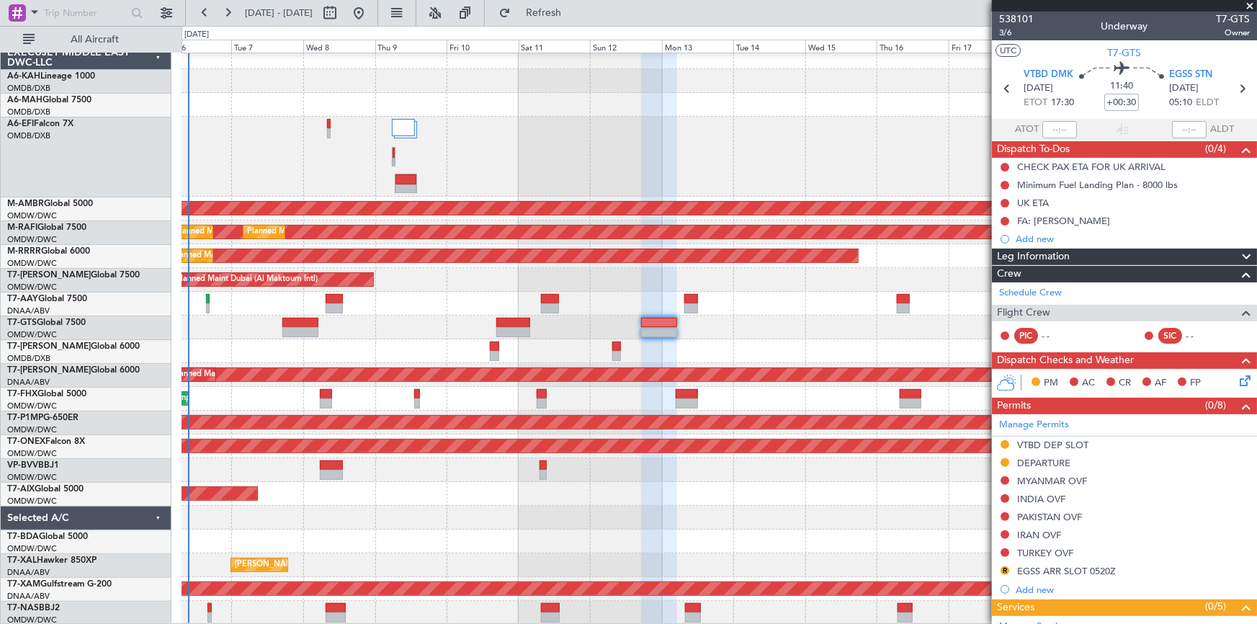
click at [361, 484] on div "Planned Maint Dubai (Al Maktoum Intl)" at bounding box center [719, 494] width 1075 height 24
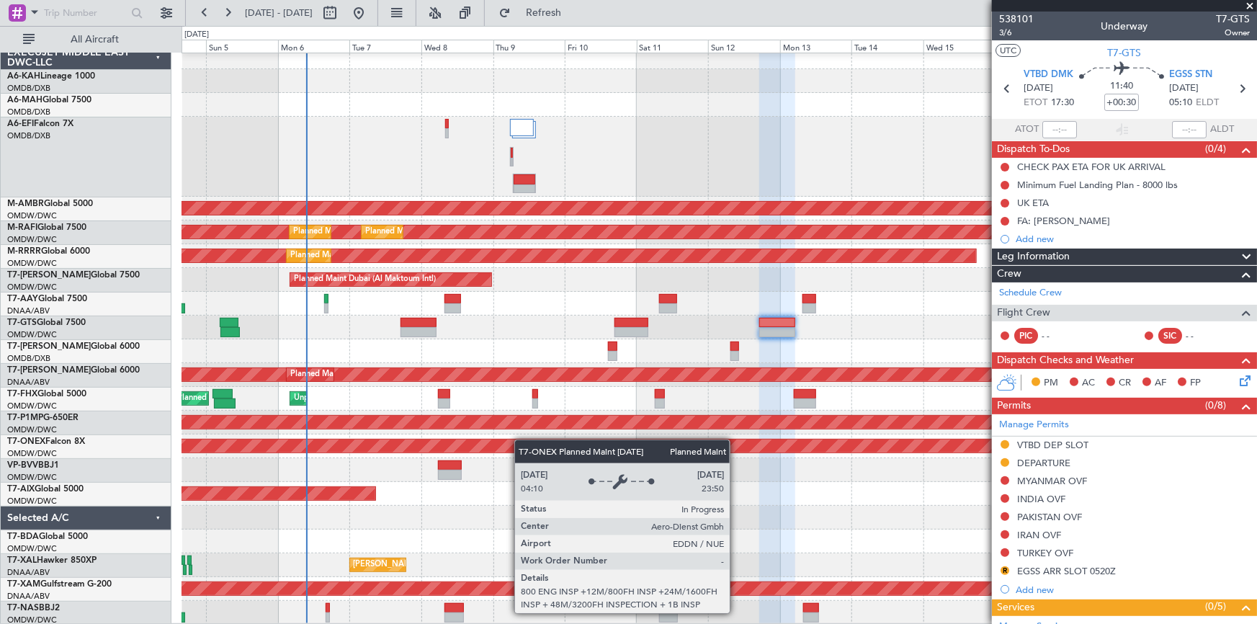
click at [563, 445] on div "Planned Maint [GEOGRAPHIC_DATA] ([GEOGRAPHIC_DATA] Intl) Planned Maint [GEOGRAP…" at bounding box center [719, 334] width 1075 height 579
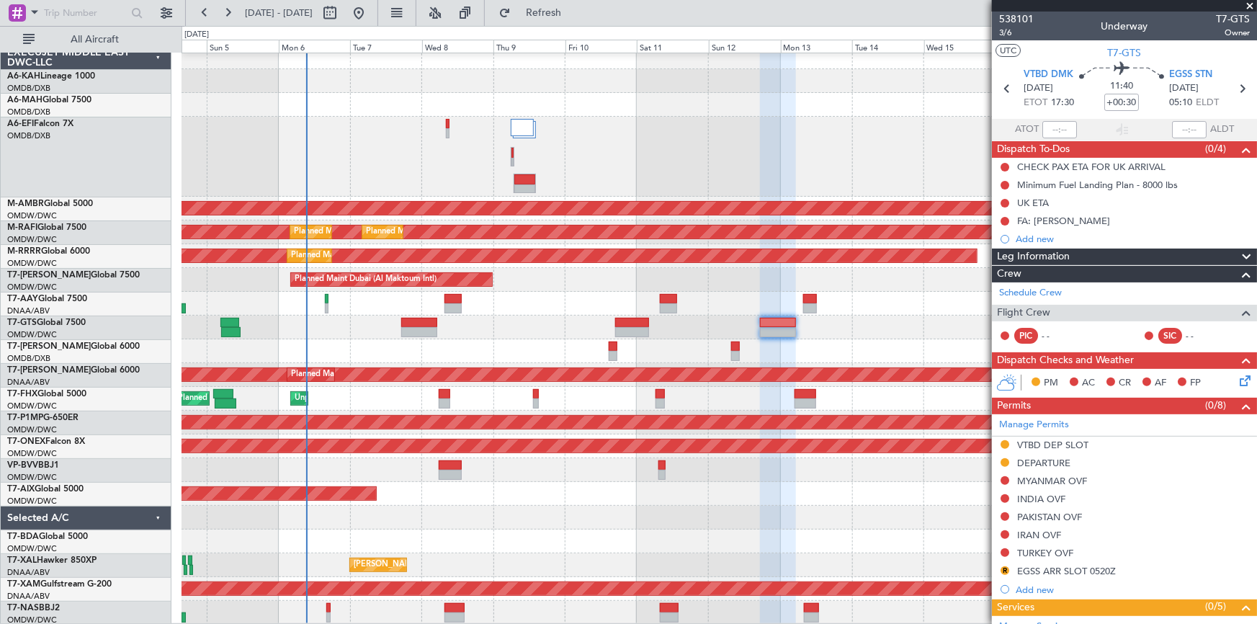
click at [561, 529] on div "AOG Maint Dubai (Al Maktoum Intl)" at bounding box center [719, 541] width 1075 height 24
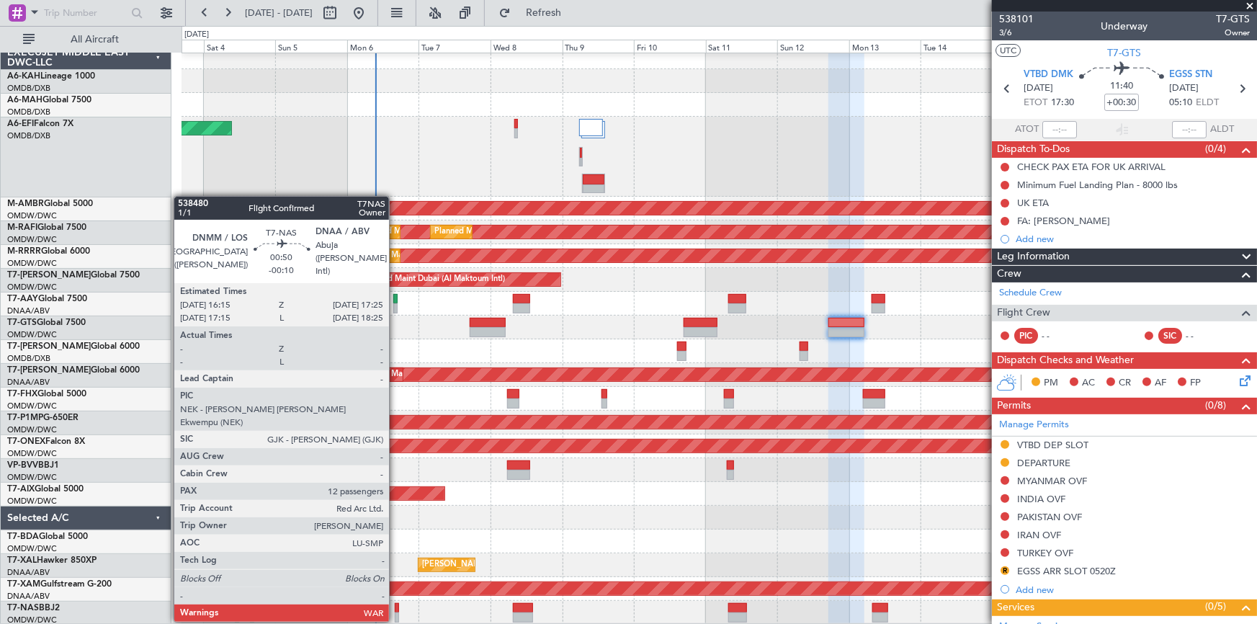
click at [395, 606] on div at bounding box center [397, 608] width 4 height 10
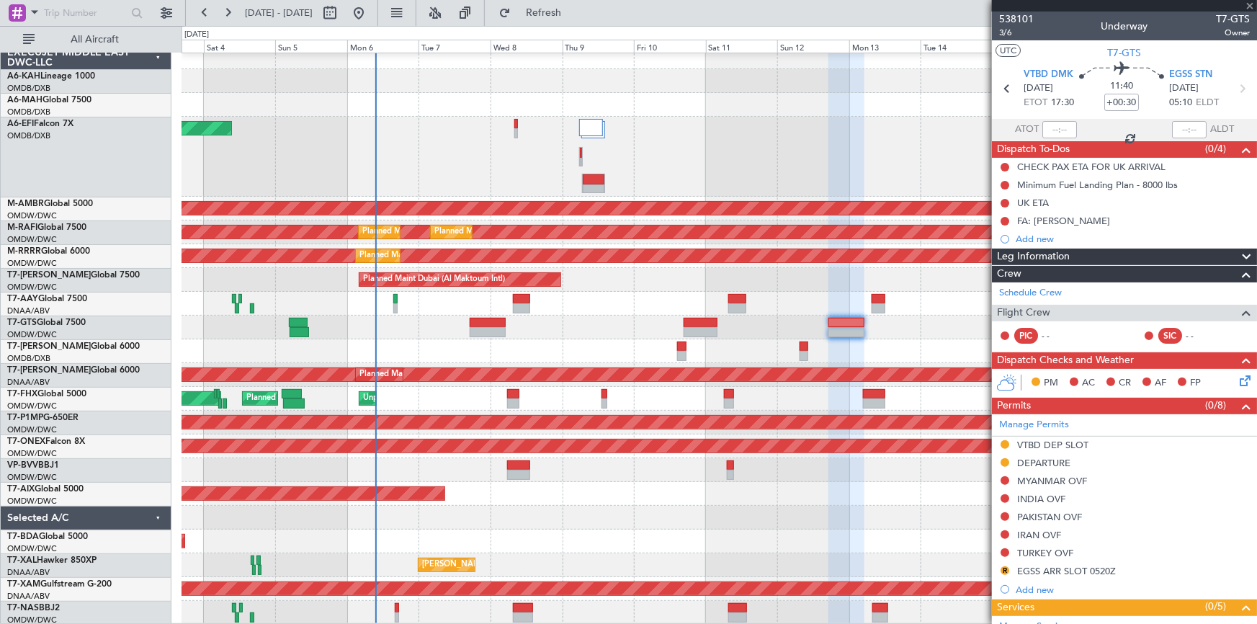
type input "-00:10"
type input "12"
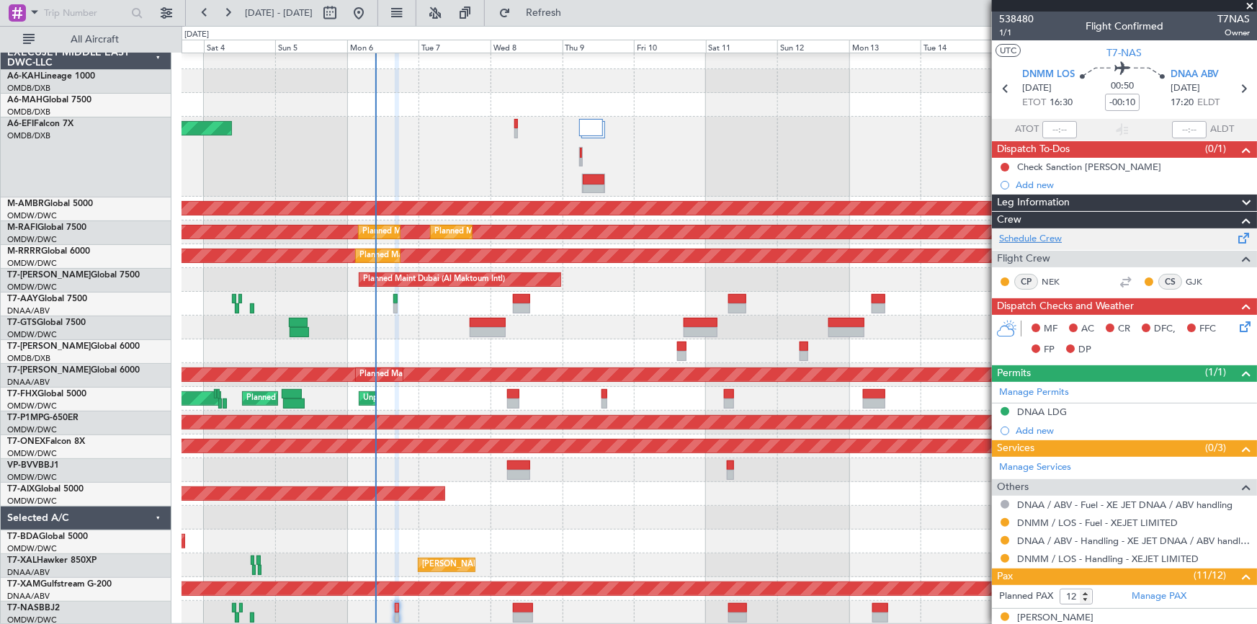
click at [1044, 235] on link "Schedule Crew" at bounding box center [1030, 239] width 63 height 14
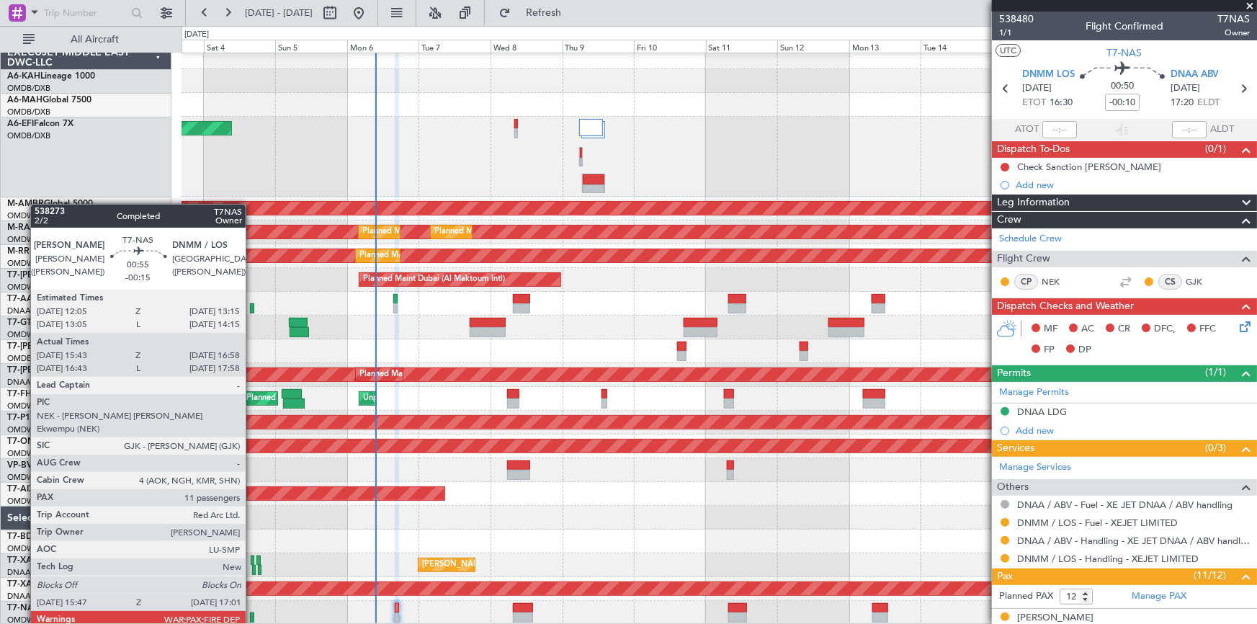
click at [252, 614] on div at bounding box center [252, 617] width 4 height 10
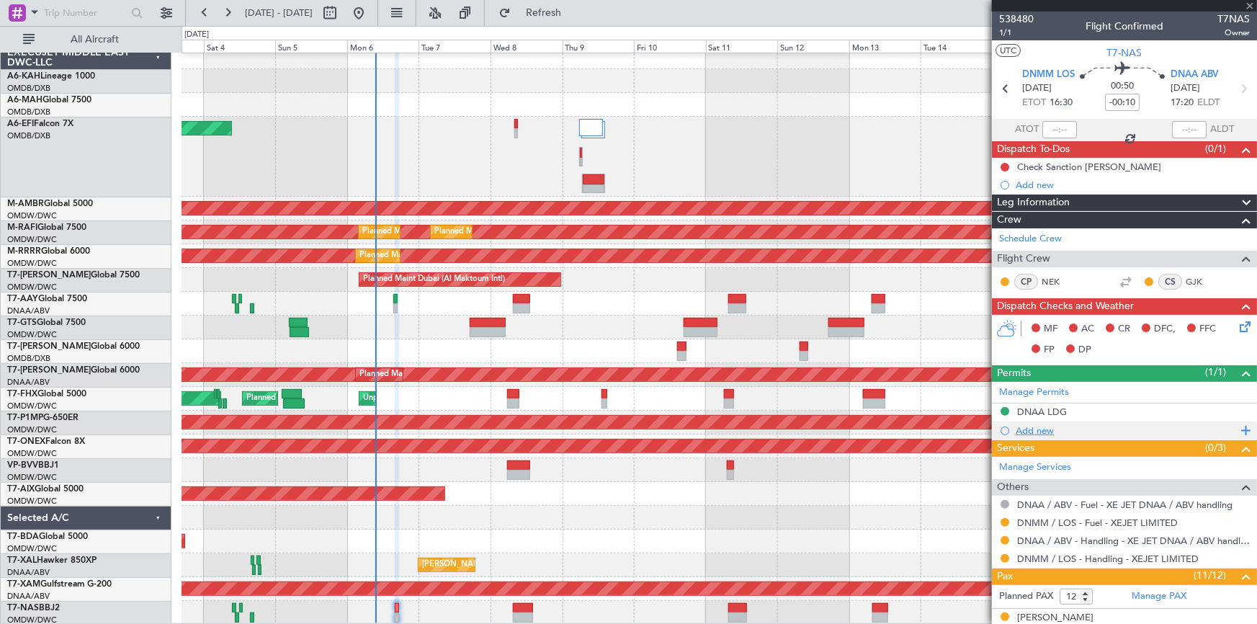
type input "-00:15"
type input "15:53"
type input "16:53"
type input "11"
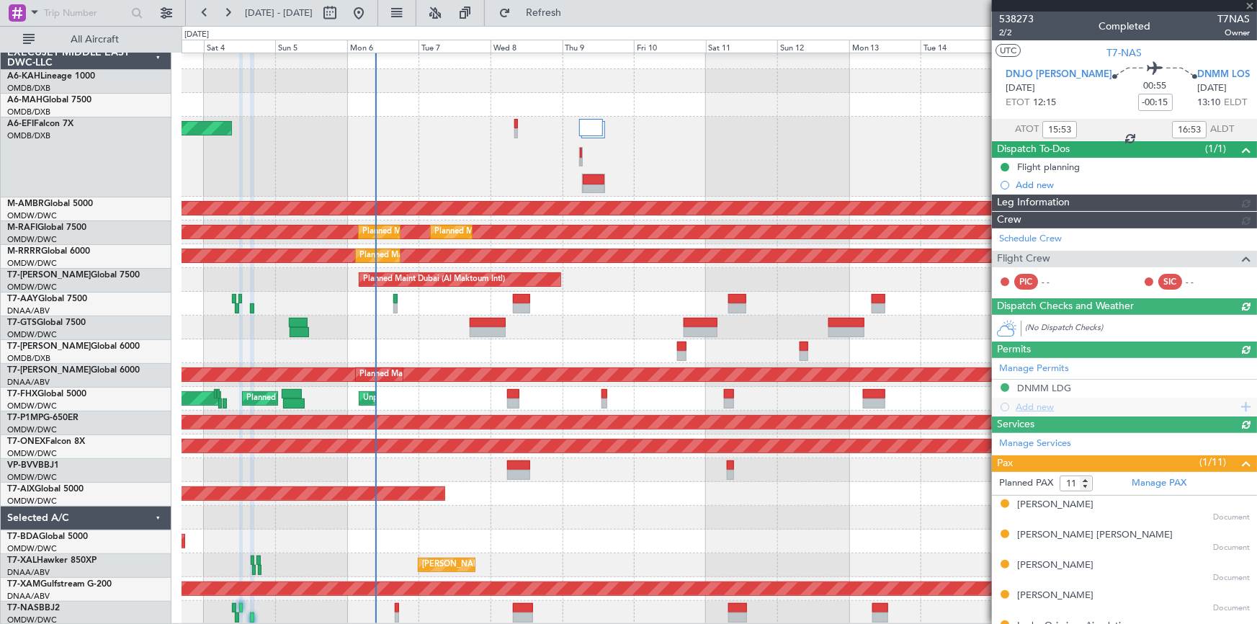
type input "[PERSON_NAME] (ANI)"
type input "7436"
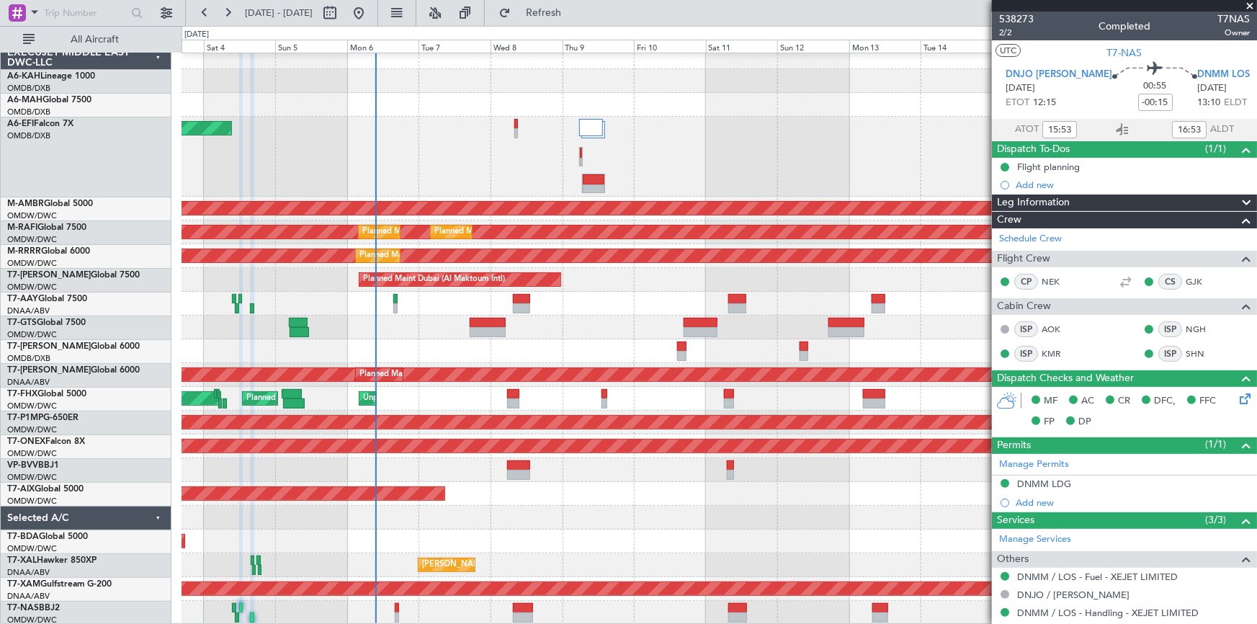
type input "[PERSON_NAME] (ANI)"
type input "7436"
drag, startPoint x: 578, startPoint y: 15, endPoint x: 979, endPoint y: 227, distance: 453.0
click at [574, 17] on span "Refresh" at bounding box center [544, 13] width 61 height 10
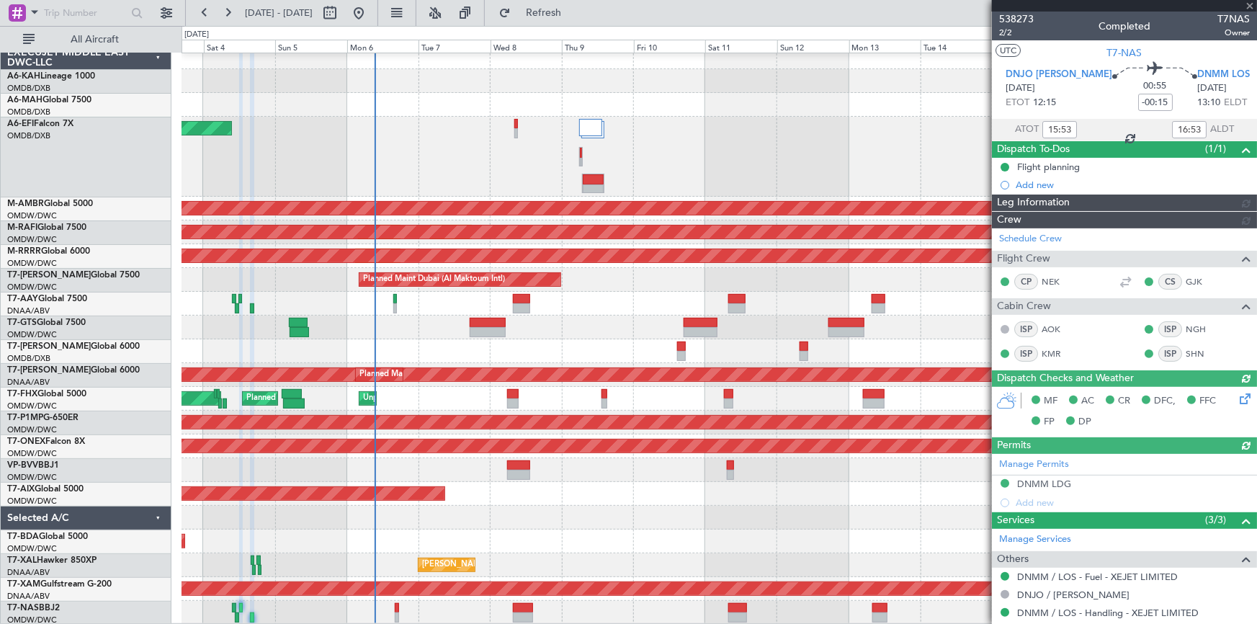
type input "[PERSON_NAME] (ANI)"
type input "7436"
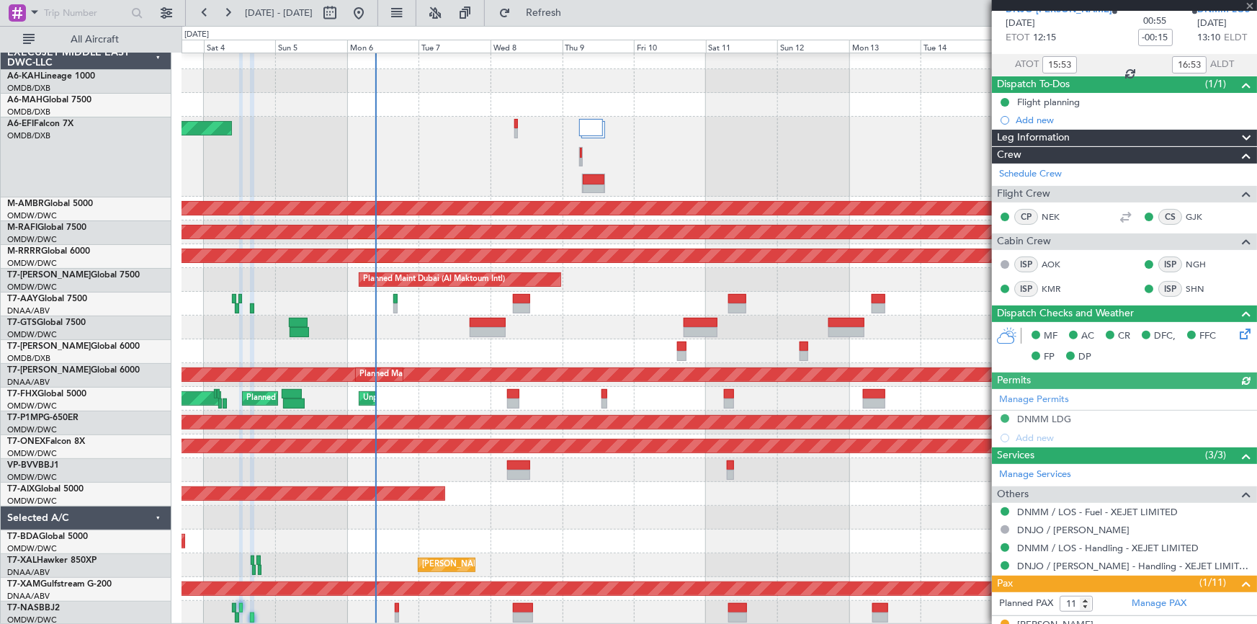
scroll to position [0, 0]
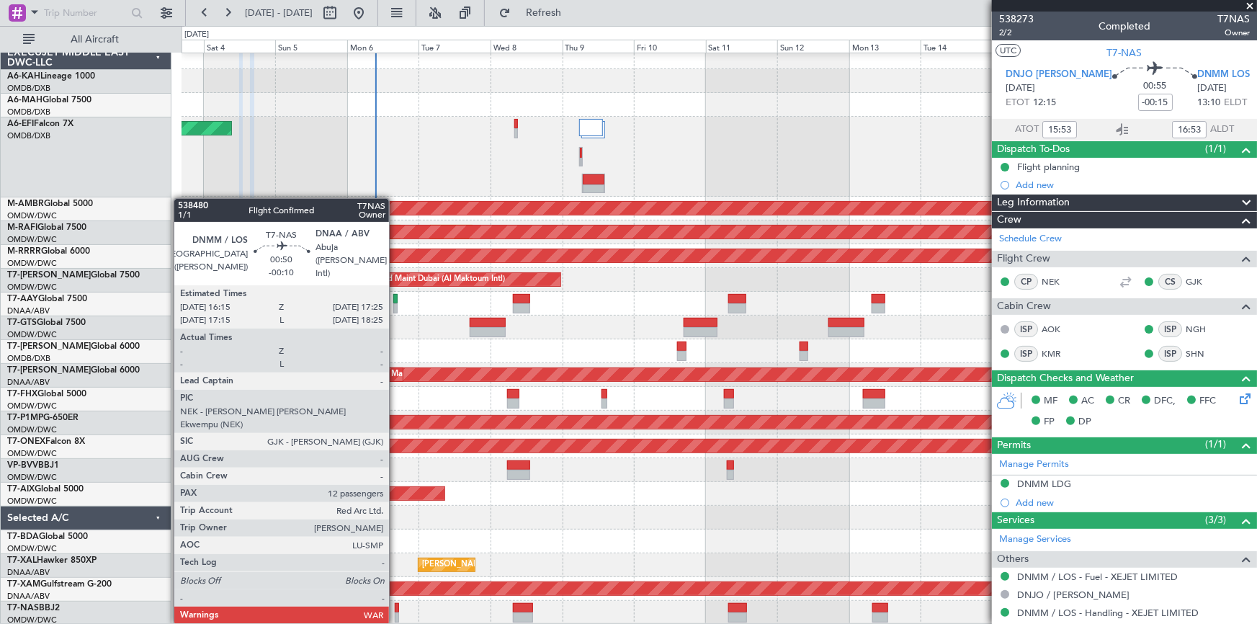
click at [395, 608] on div at bounding box center [397, 608] width 4 height 10
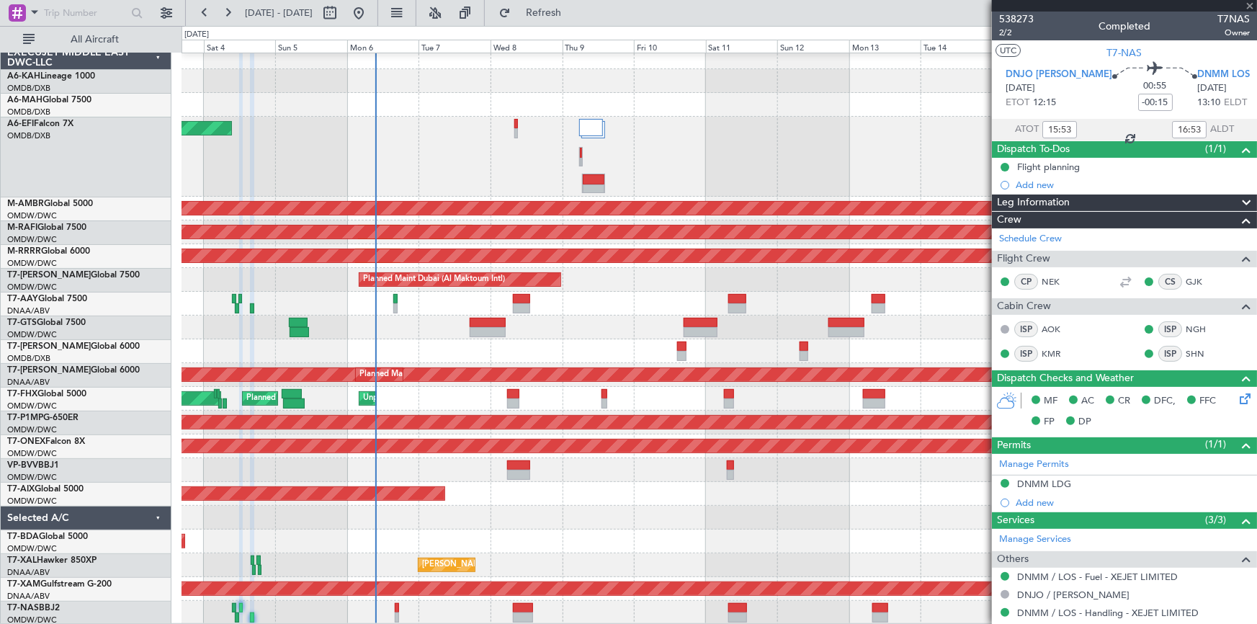
type input "-00:10"
type input "12"
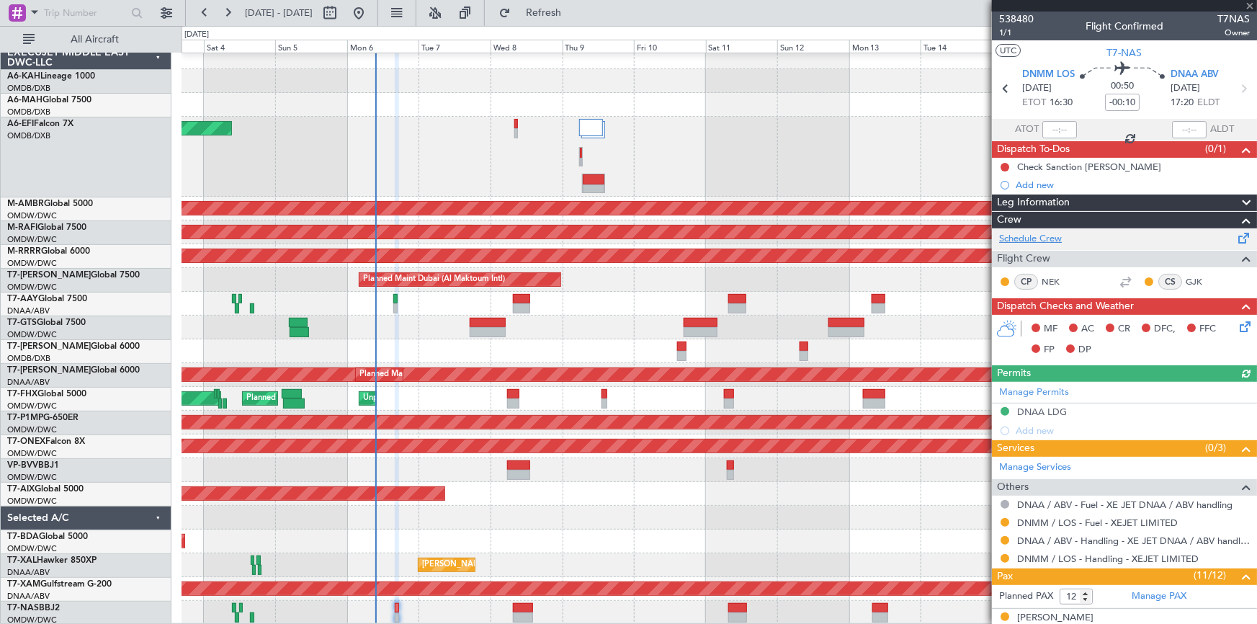
click at [1041, 235] on link "Schedule Crew" at bounding box center [1030, 239] width 63 height 14
click at [1003, 30] on span "1/1" at bounding box center [1016, 33] width 35 height 12
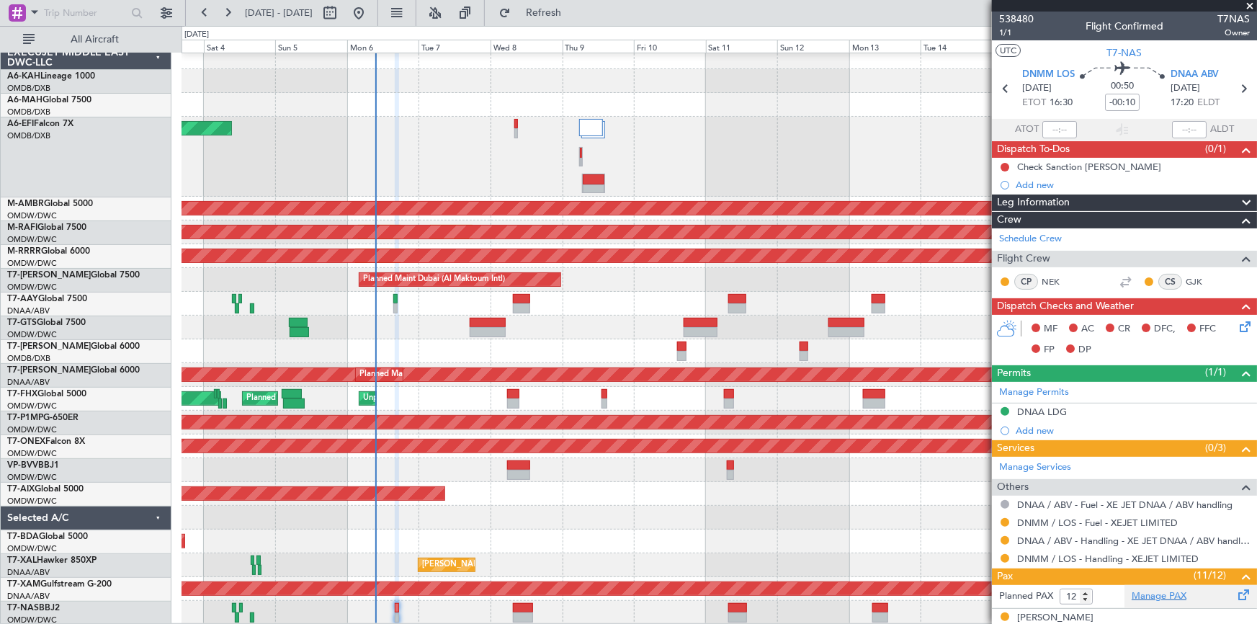
click at [1147, 592] on link "Manage PAX" at bounding box center [1159, 596] width 55 height 14
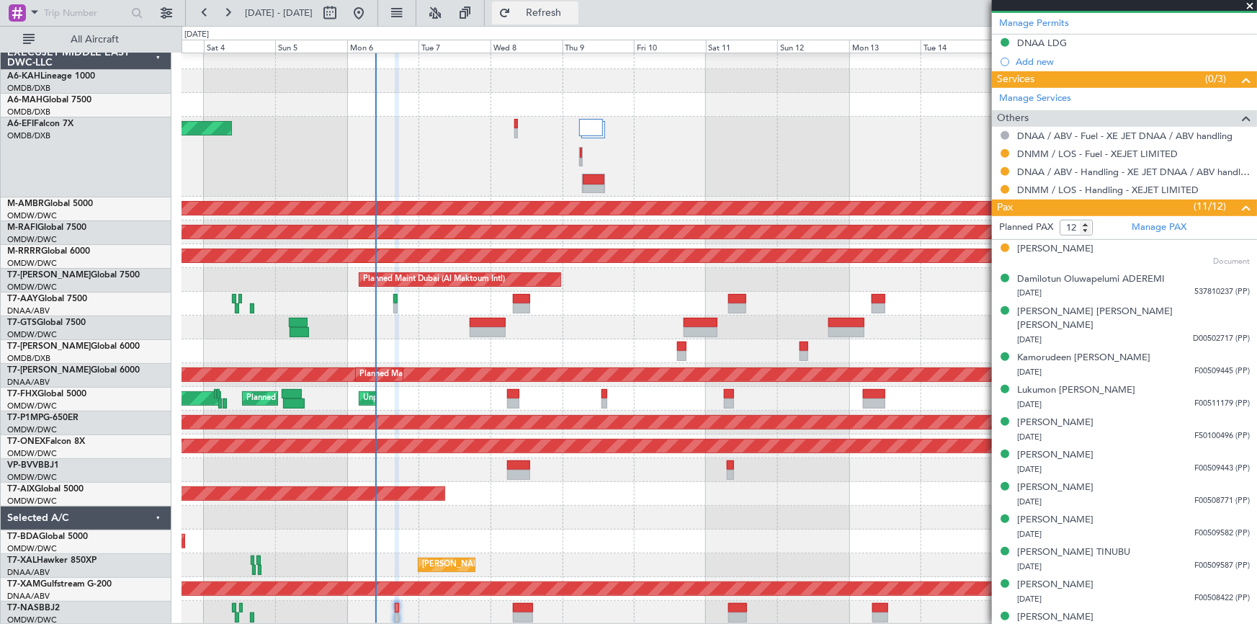
click at [565, 8] on span "Refresh" at bounding box center [544, 13] width 61 height 10
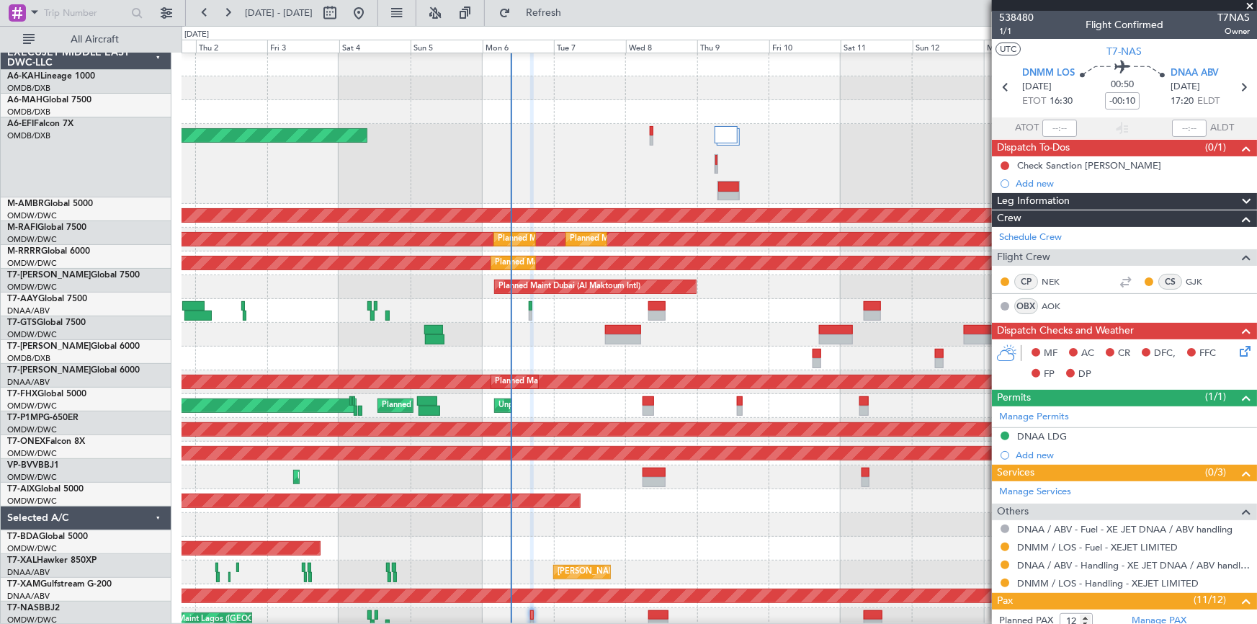
scroll to position [0, 0]
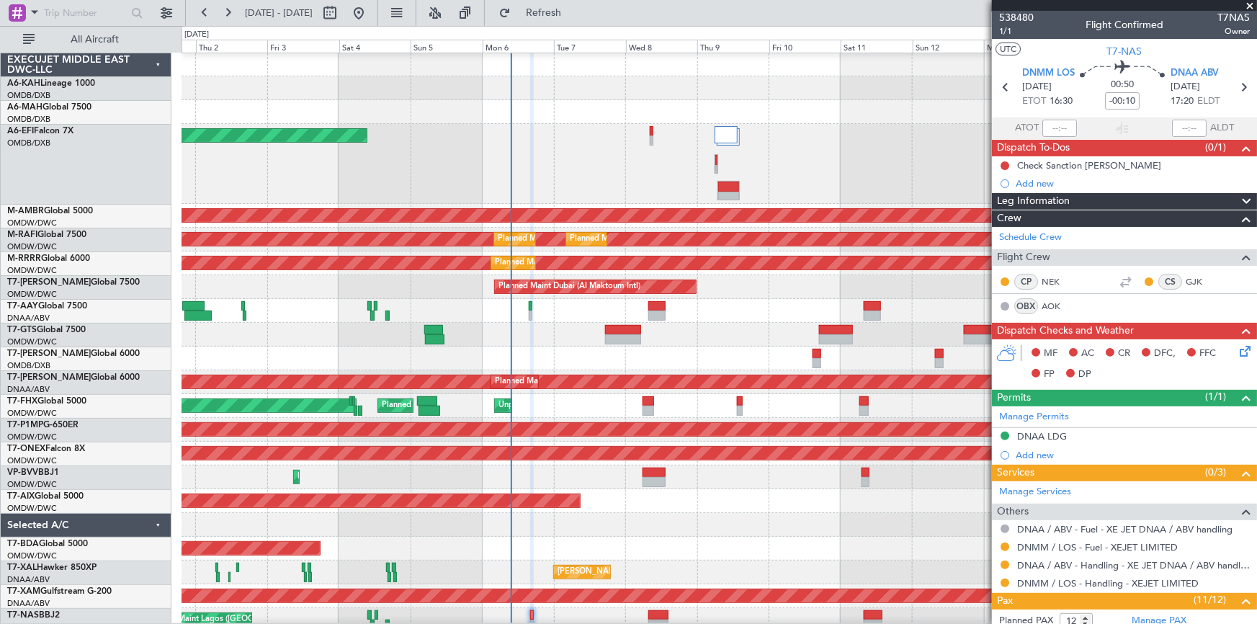
click at [403, 547] on div "AOG Maint Dubai (Al Maktoum Intl)" at bounding box center [719, 549] width 1075 height 24
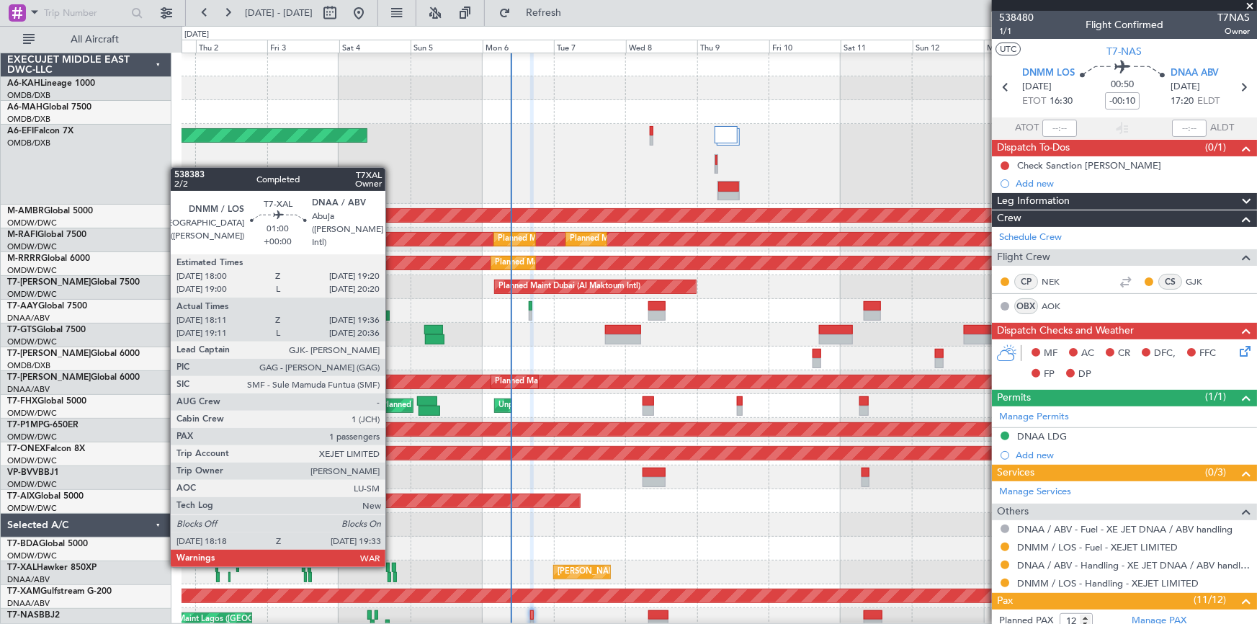
click at [392, 564] on div at bounding box center [394, 568] width 4 height 10
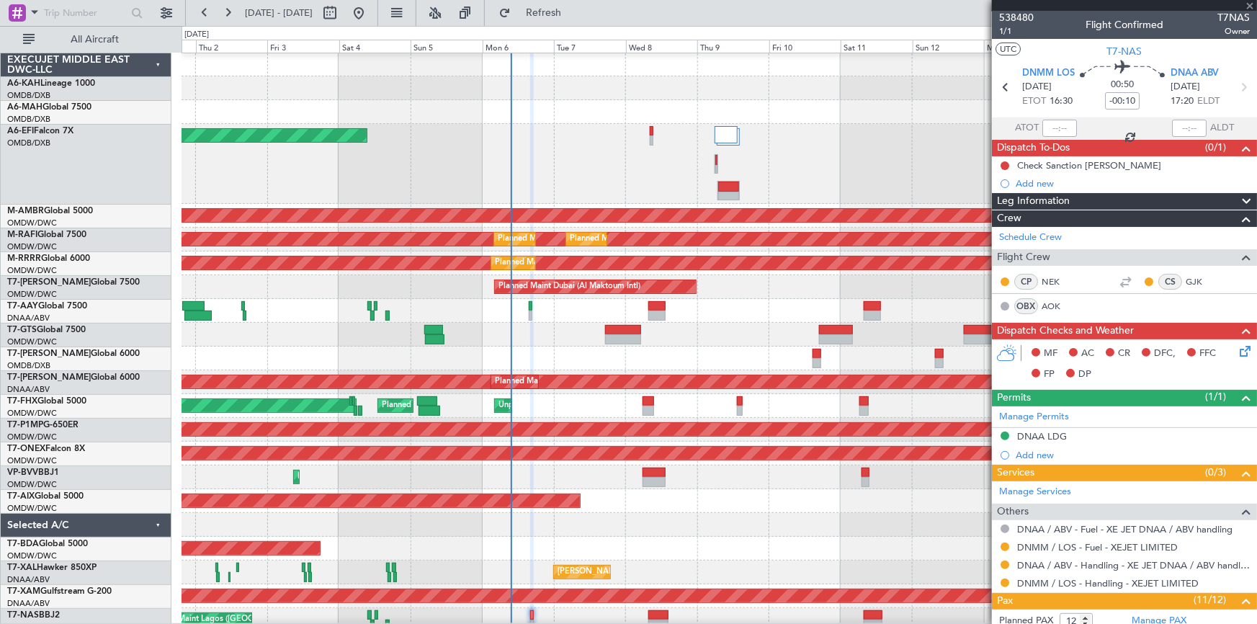
type input "18:26"
type input "19:31"
type input "1"
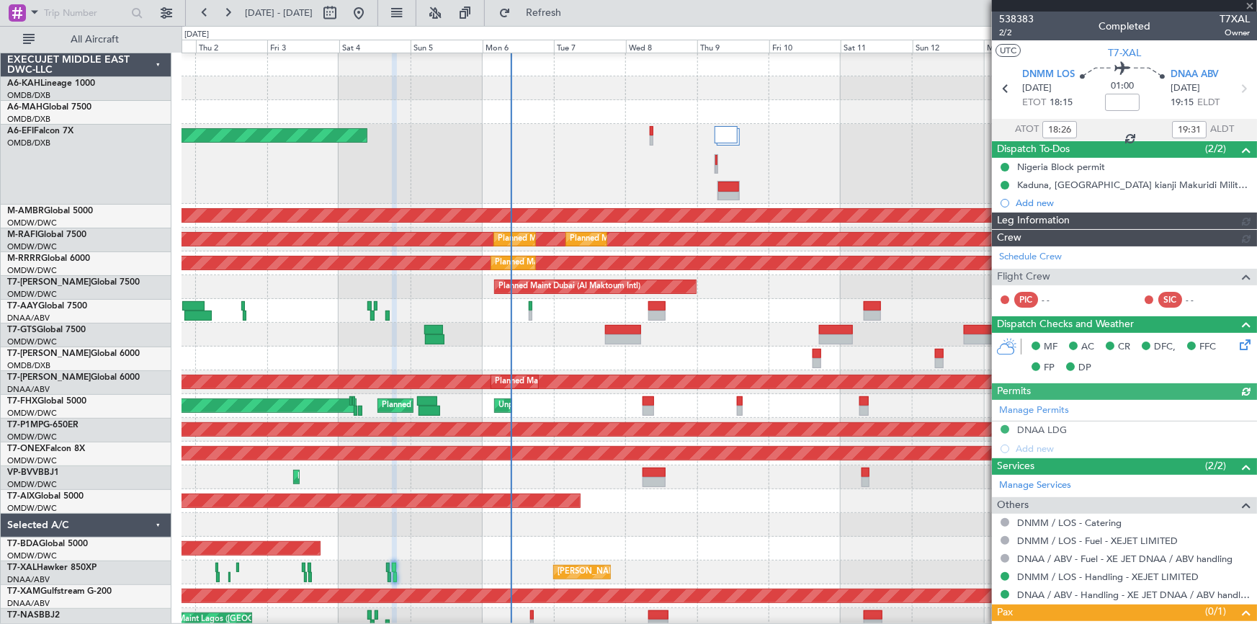
type input "[PERSON_NAME] (ANI)"
type input "7451"
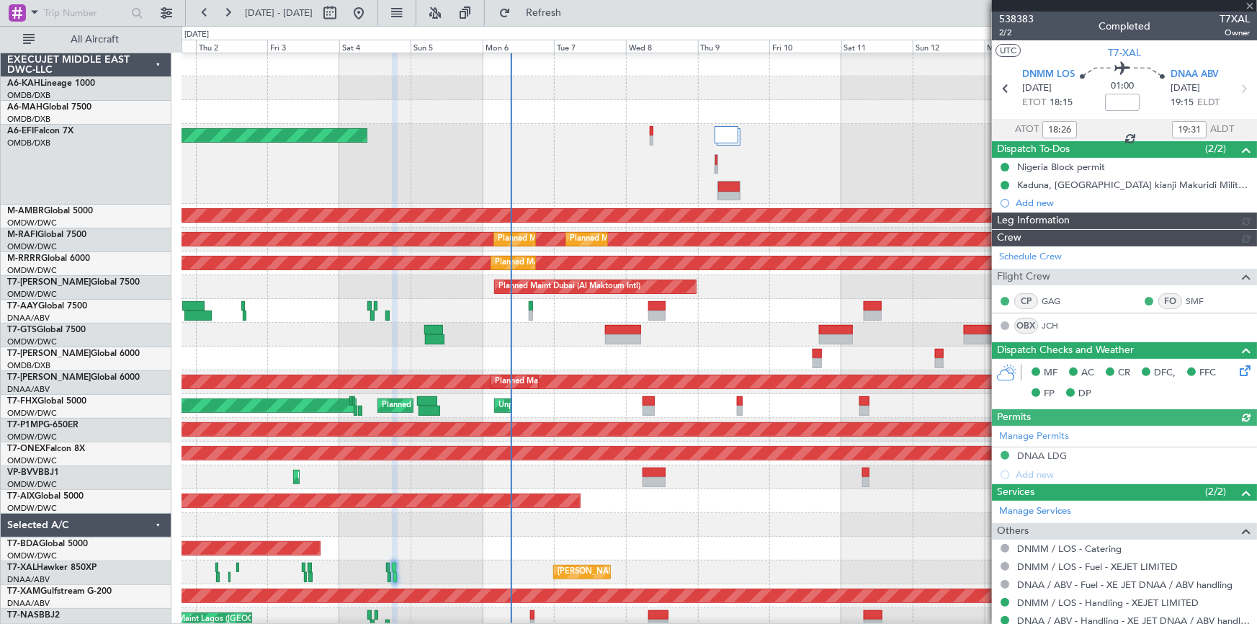
type input "[PERSON_NAME] (ANI)"
type input "7451"
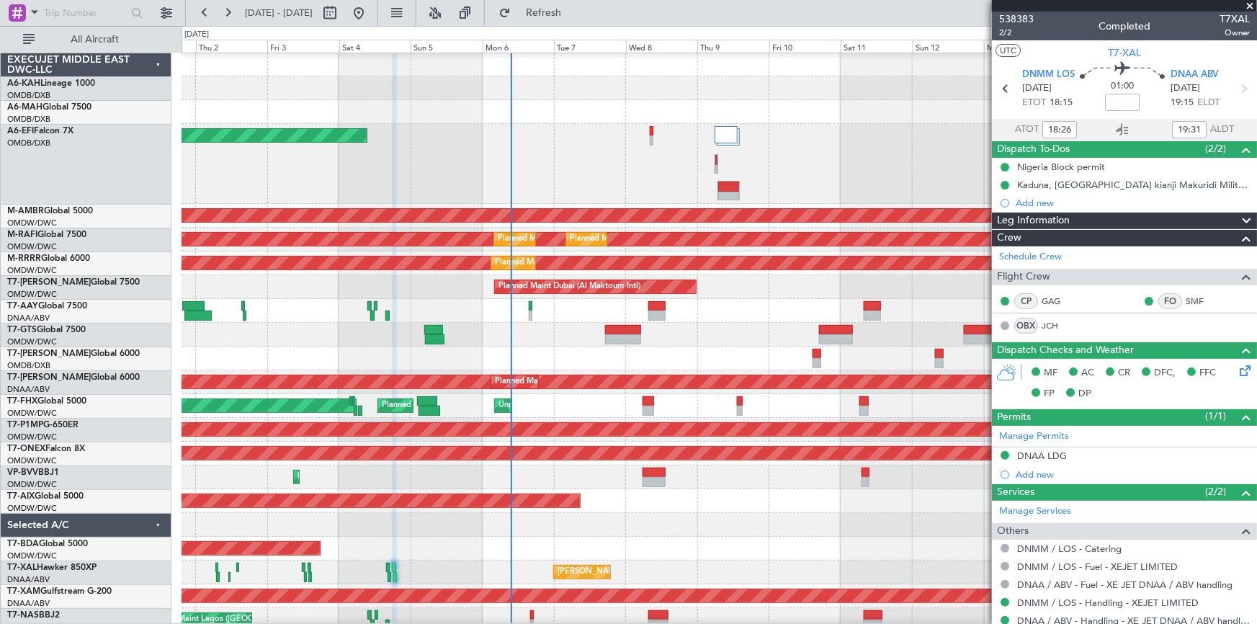
drag, startPoint x: 596, startPoint y: 11, endPoint x: 964, endPoint y: 71, distance: 373.0
click at [574, 10] on span "Refresh" at bounding box center [544, 13] width 61 height 10
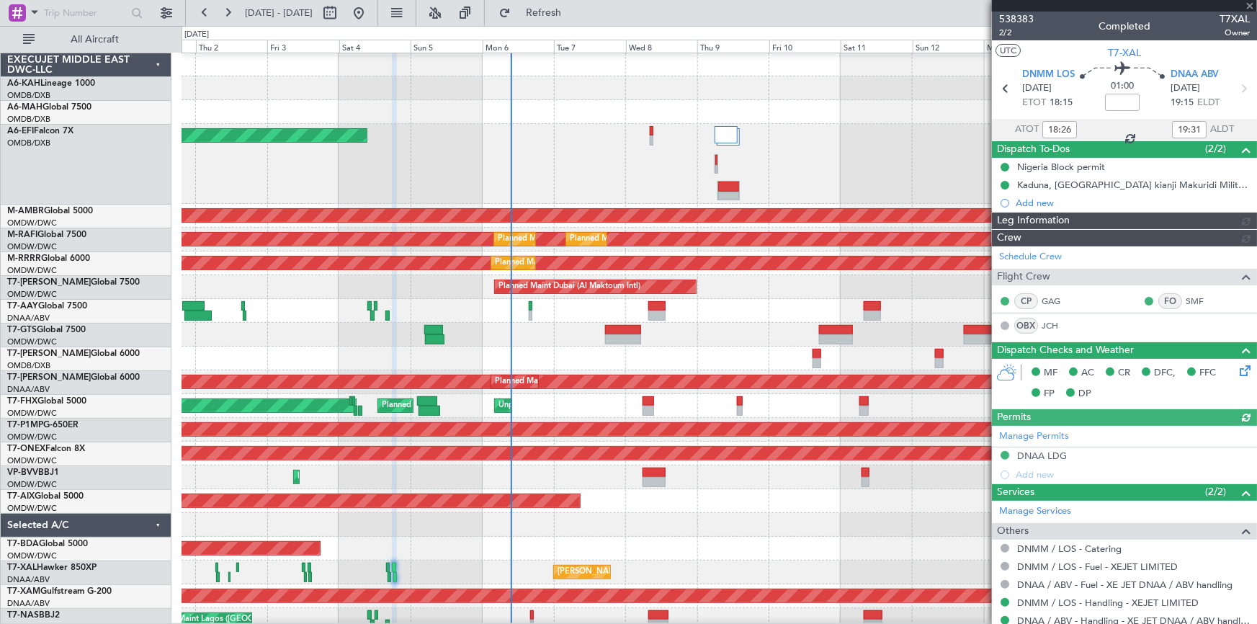
type input "[PERSON_NAME] (ANI)"
type input "7451"
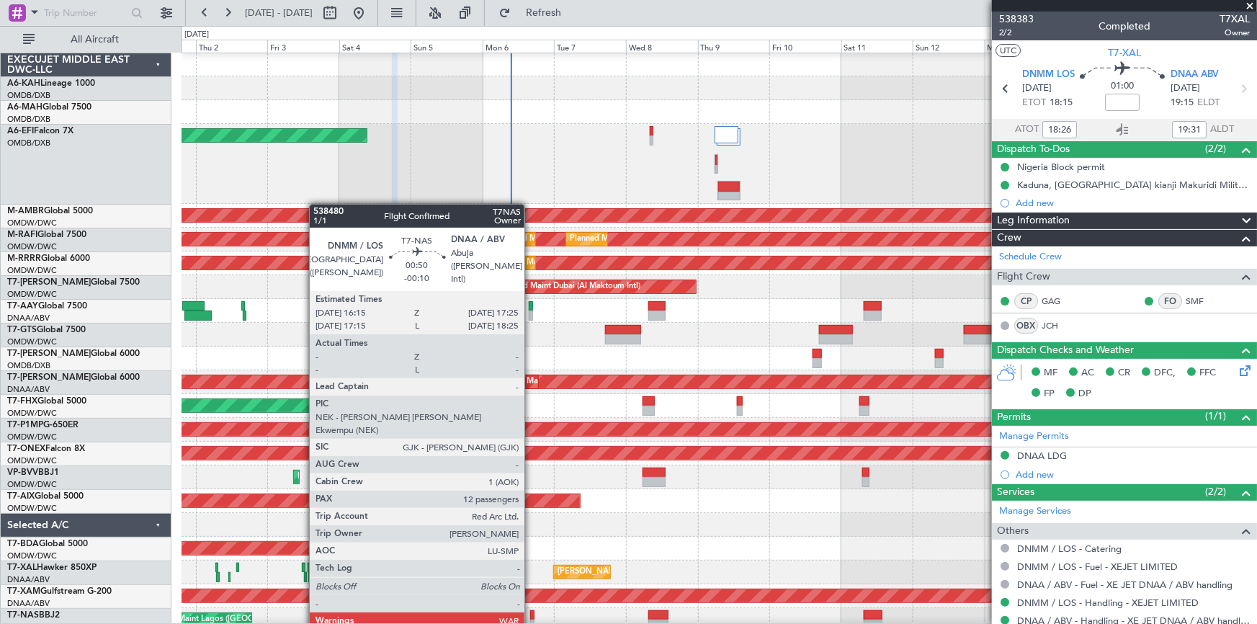
click at [531, 614] on div at bounding box center [532, 615] width 4 height 10
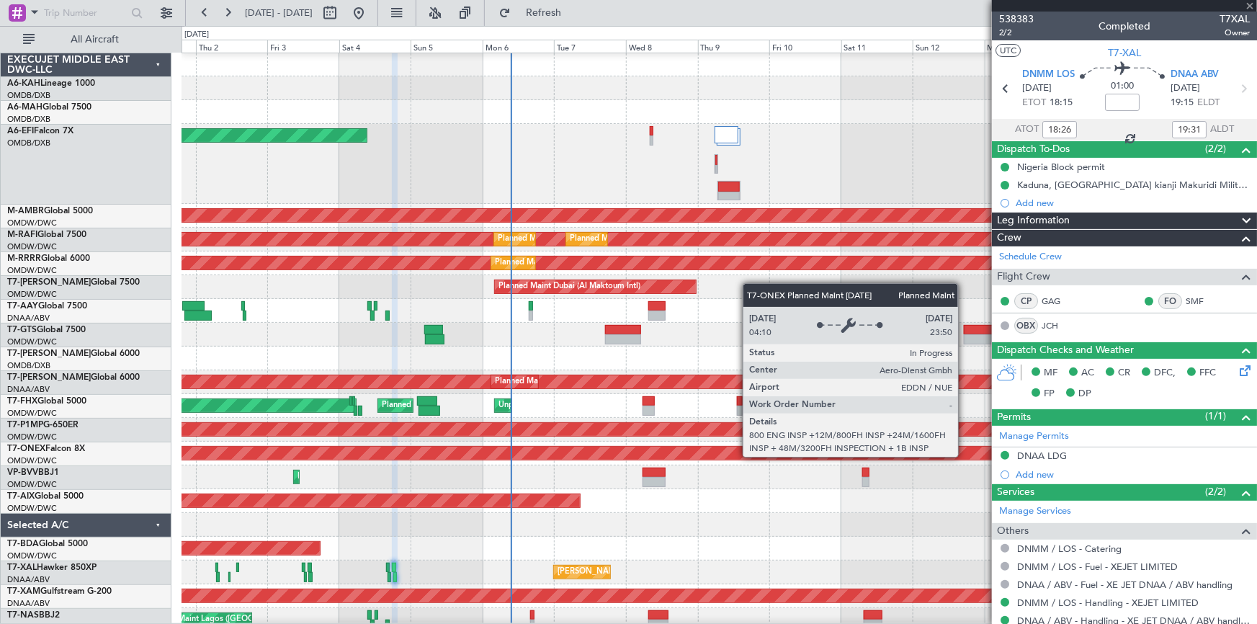
type input "-00:10"
type input "12"
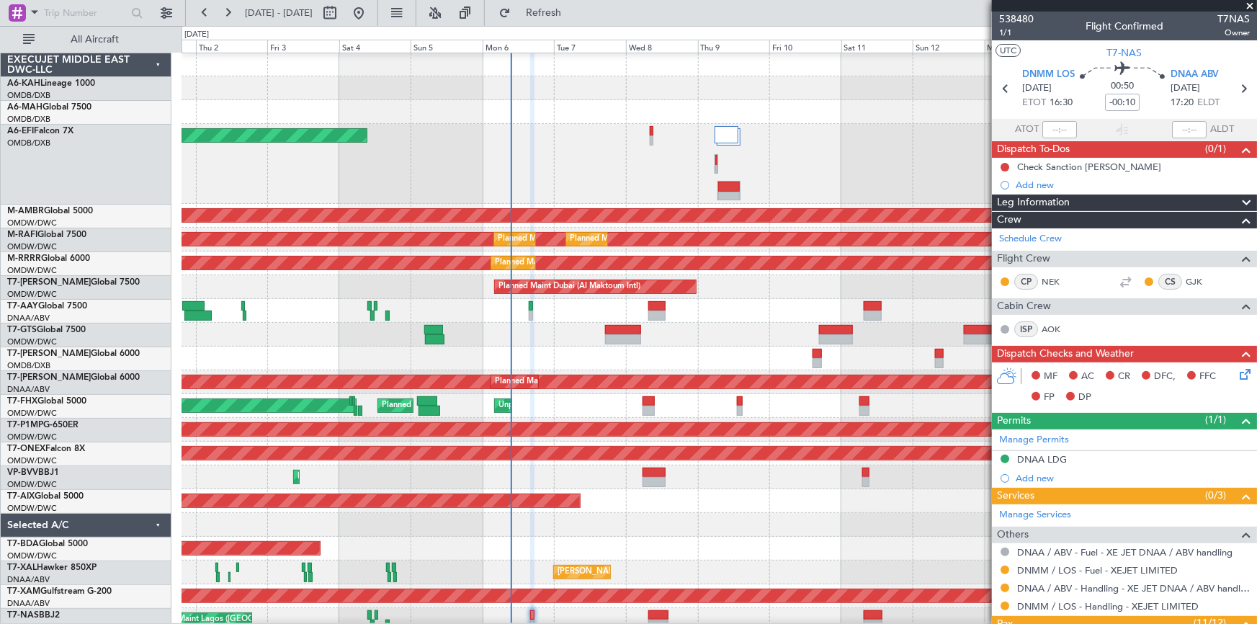
scroll to position [7, 0]
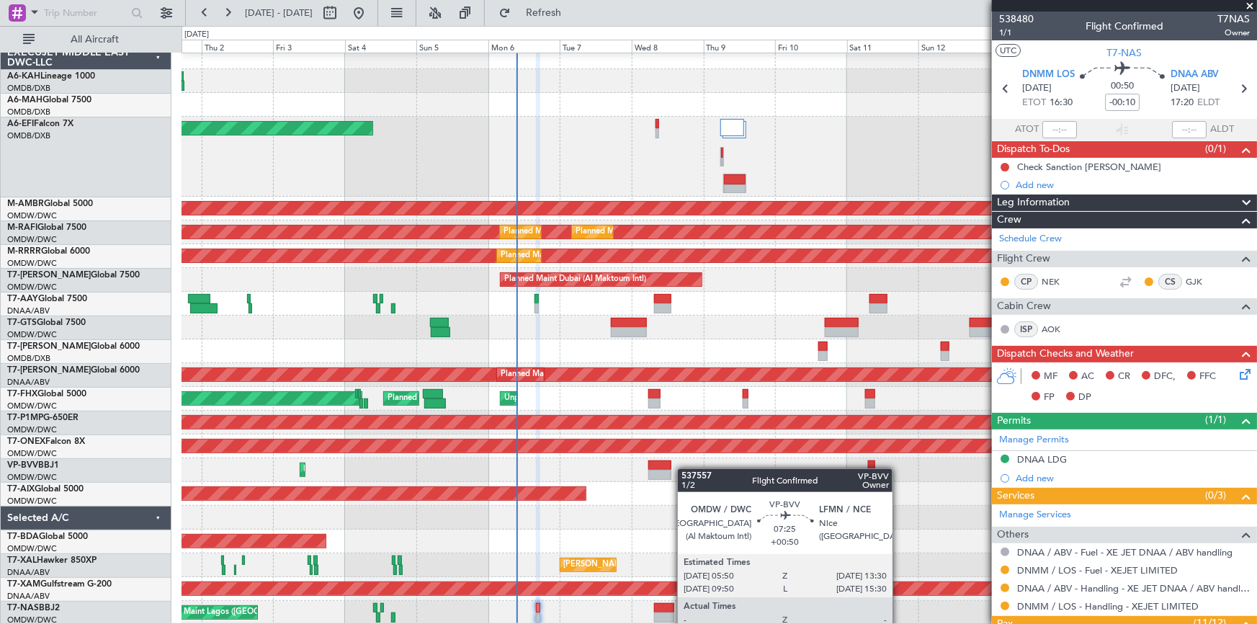
click at [662, 465] on div "Planned Maint [GEOGRAPHIC_DATA] (Al Bateen Executive) Planned Maint [GEOGRAPHIC…" at bounding box center [719, 334] width 1075 height 579
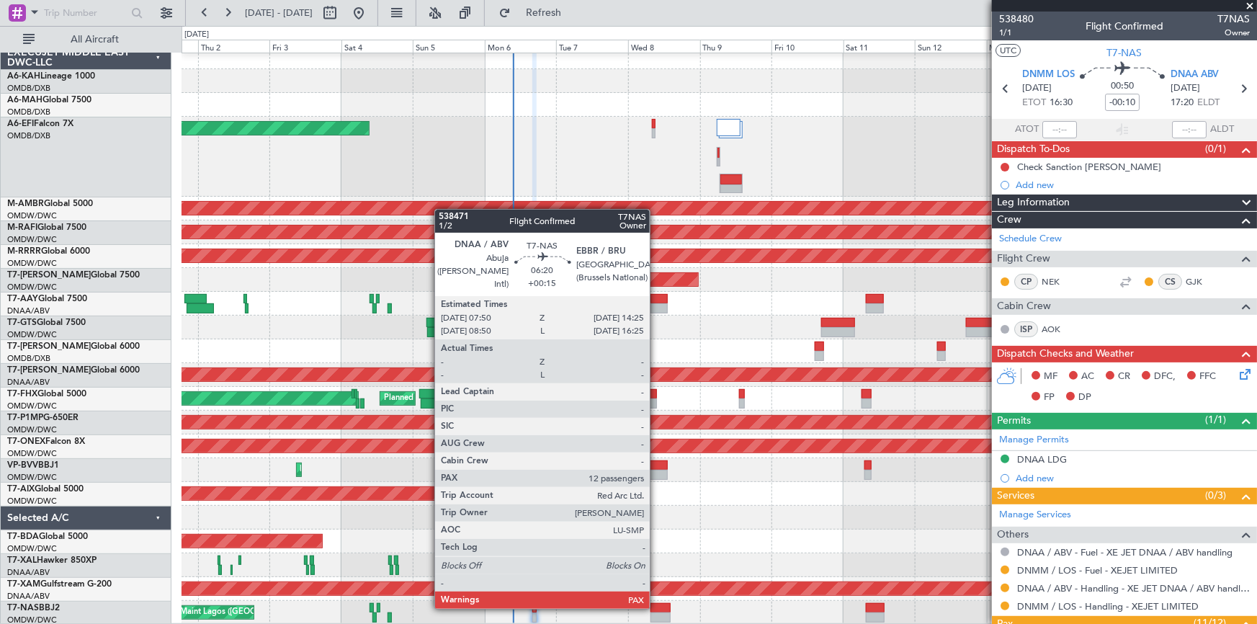
click at [656, 607] on div at bounding box center [660, 608] width 20 height 10
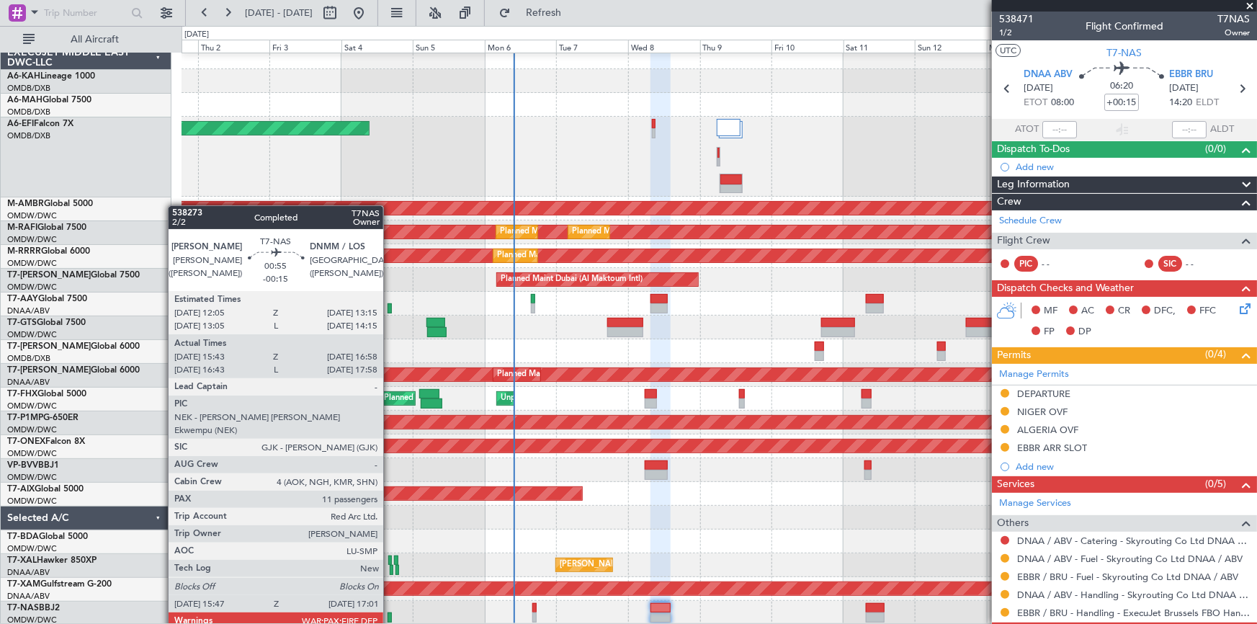
click at [390, 615] on div at bounding box center [390, 617] width 4 height 10
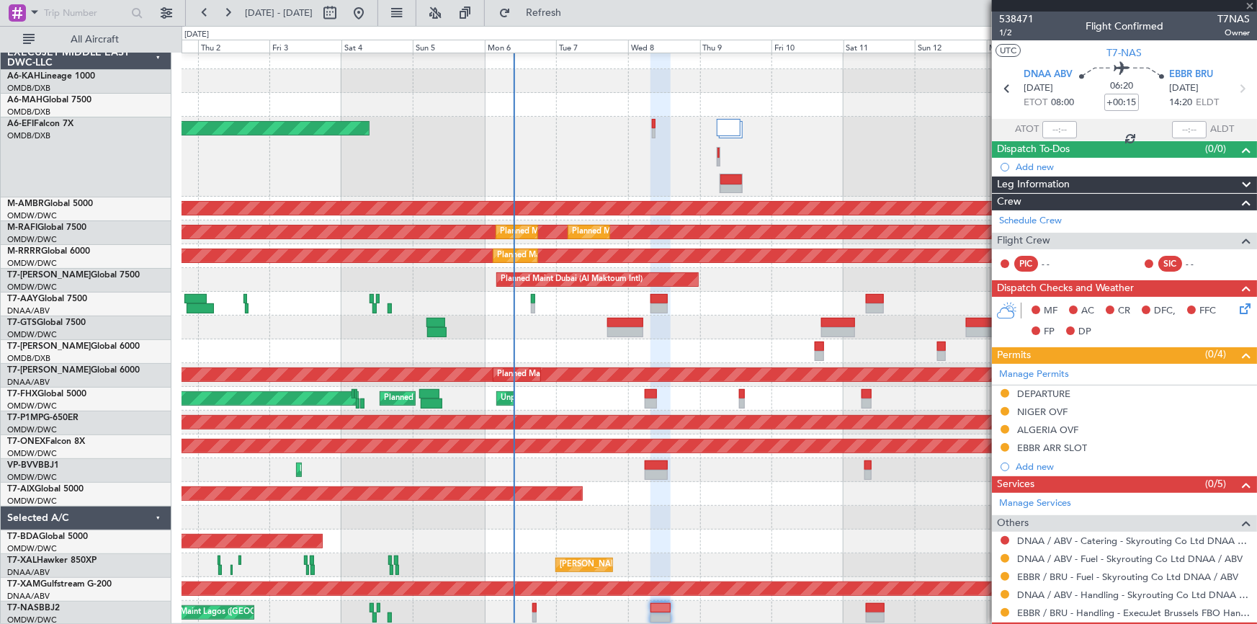
type input "-00:15"
type input "15:53"
type input "16:53"
type input "11"
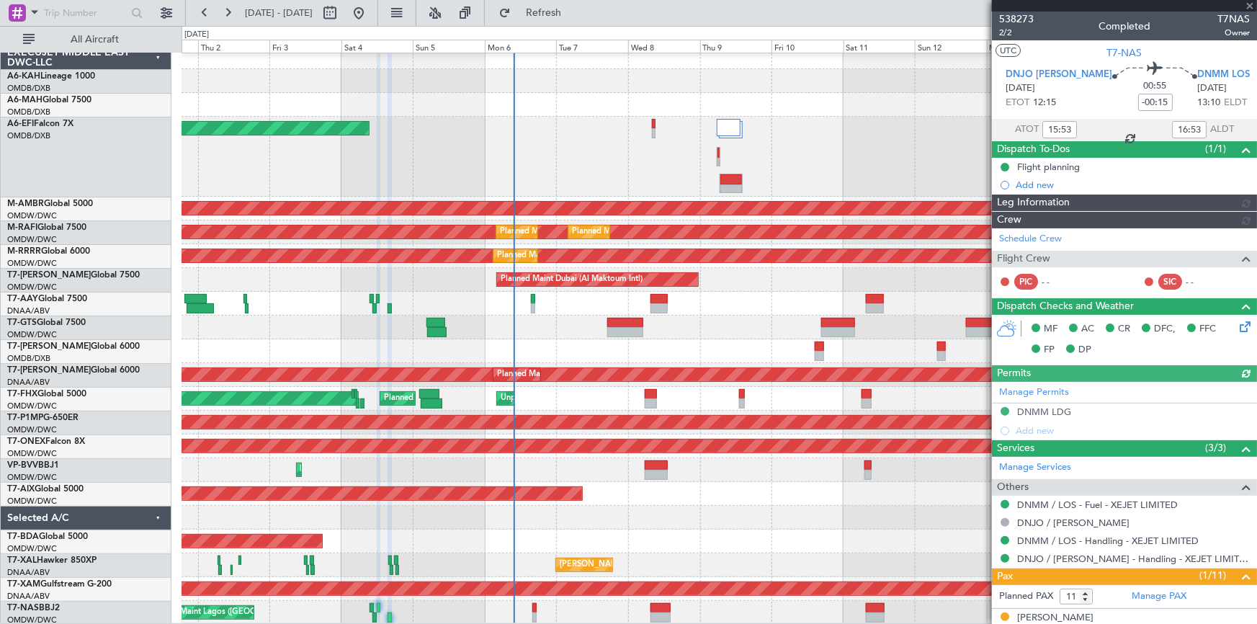
type input "[PERSON_NAME] (ANI)"
type input "7436"
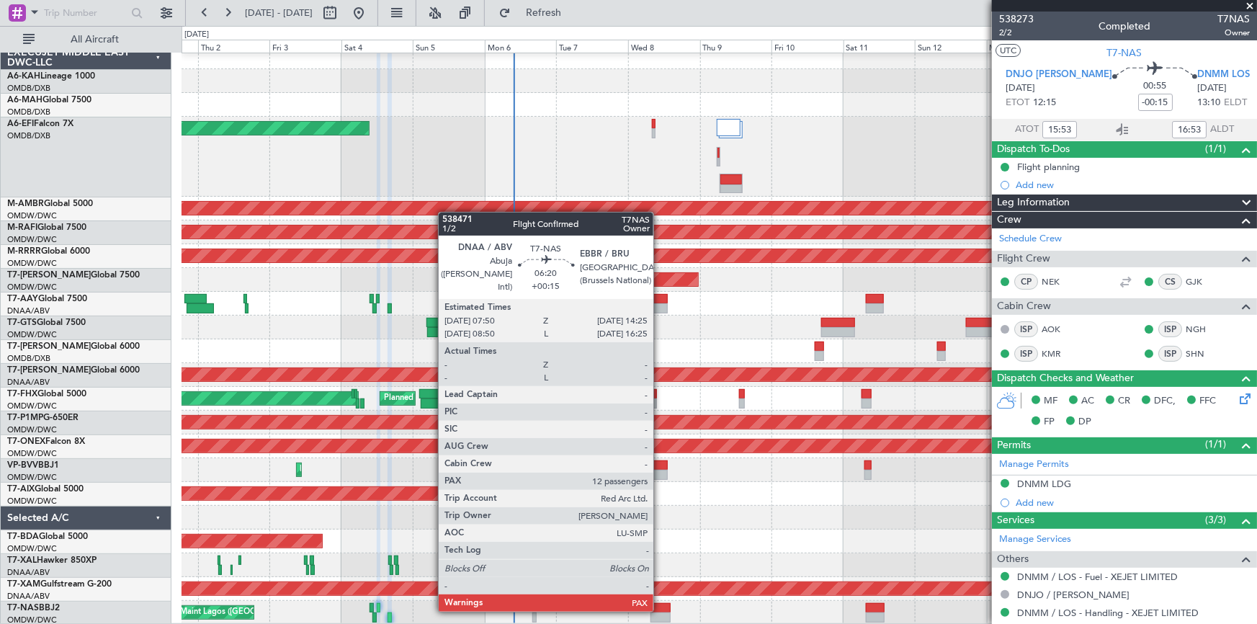
click at [660, 610] on div at bounding box center [660, 608] width 20 height 10
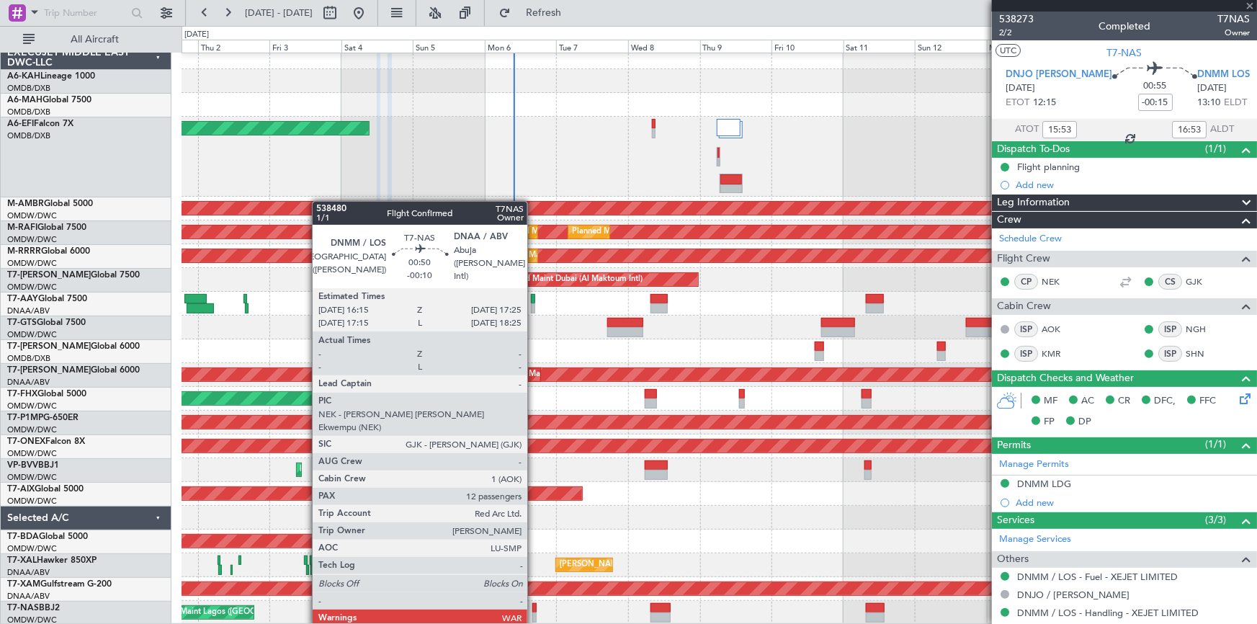
click at [534, 611] on div at bounding box center [534, 608] width 4 height 10
type input "+00:15"
type input "12"
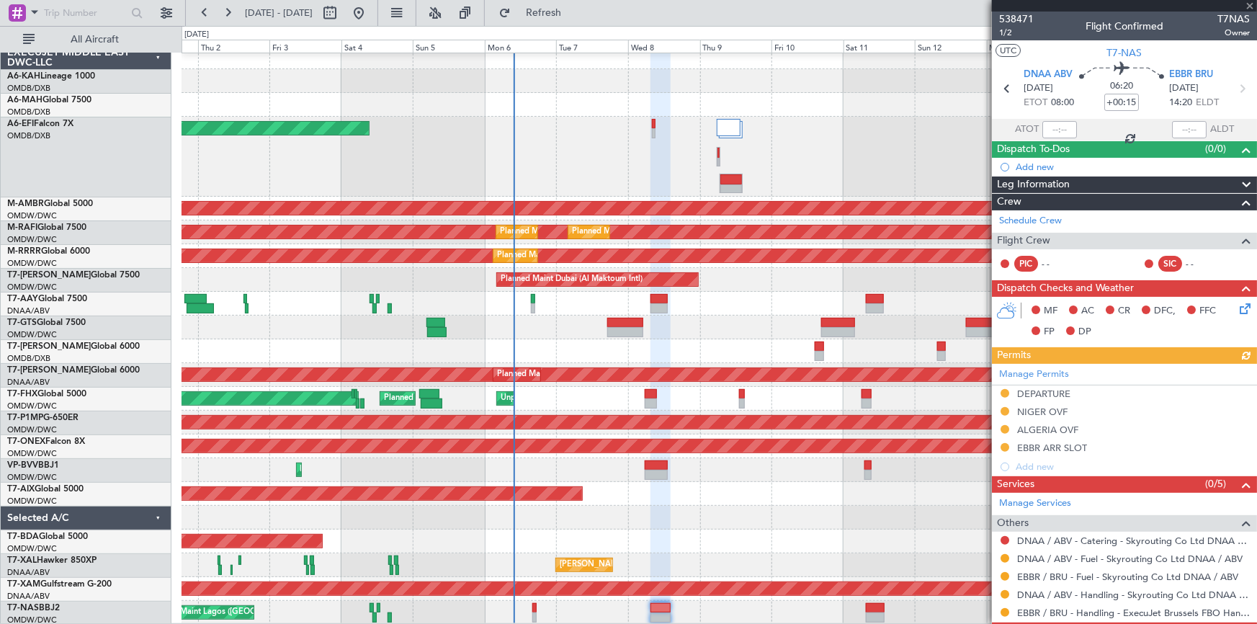
type input "-00:10"
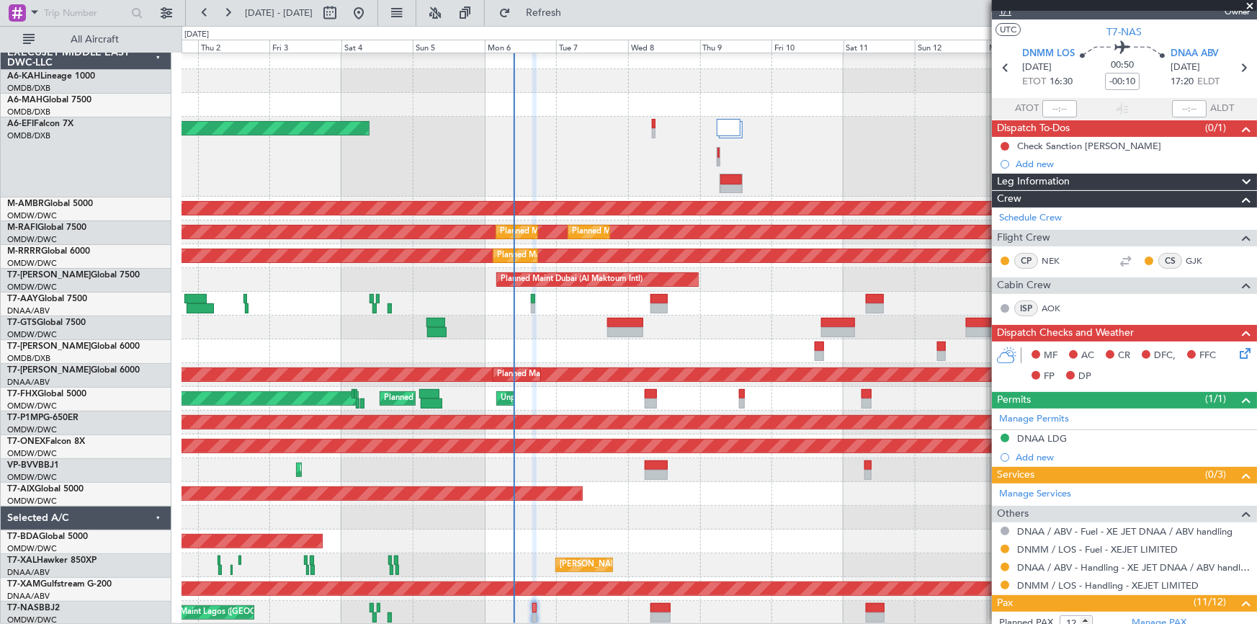
scroll to position [0, 0]
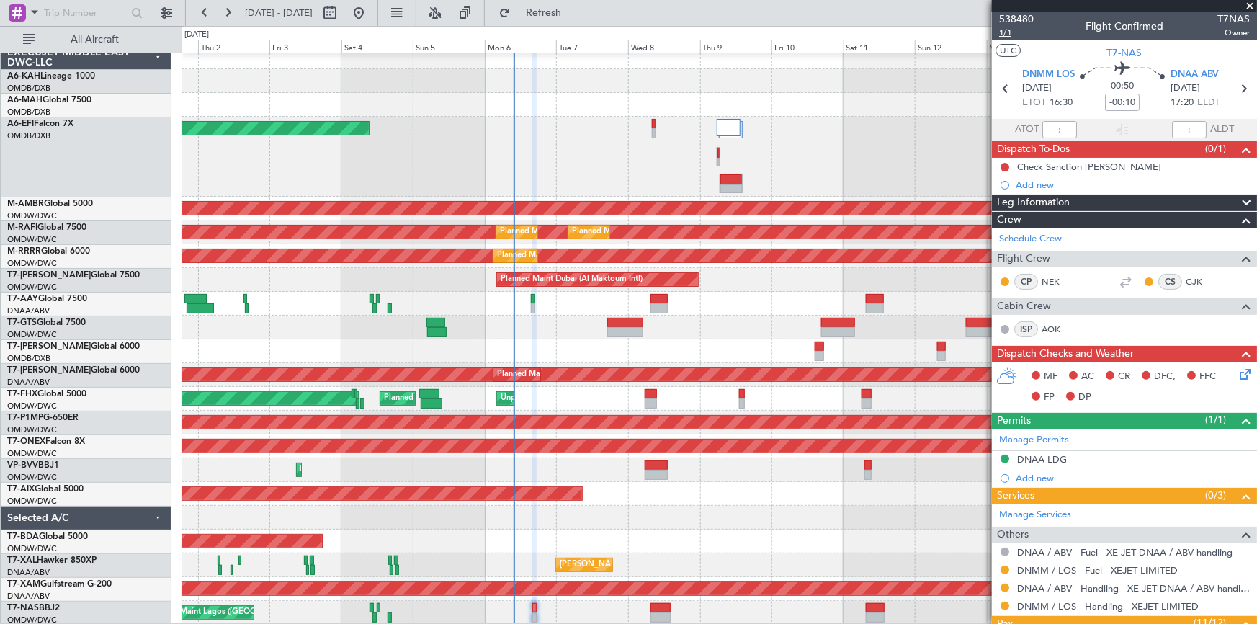
click at [1008, 34] on span "1/1" at bounding box center [1016, 33] width 35 height 12
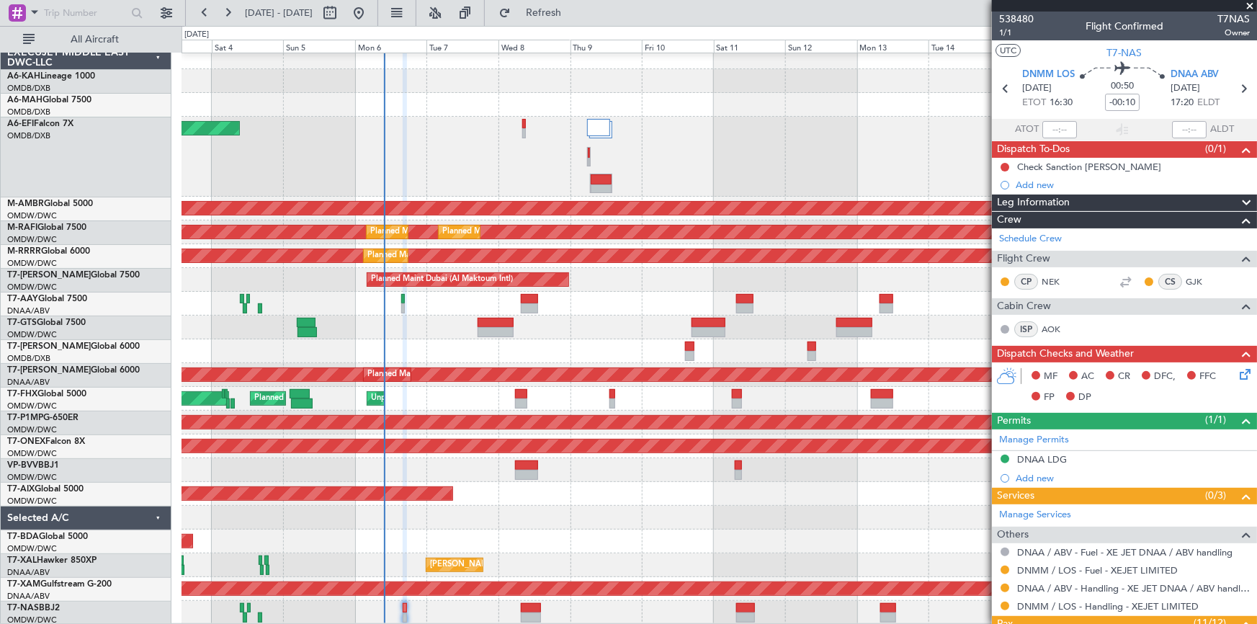
click at [607, 297] on div "Planned Maint [GEOGRAPHIC_DATA] ([GEOGRAPHIC_DATA] Intl) Planned Maint [GEOGRAP…" at bounding box center [719, 334] width 1075 height 579
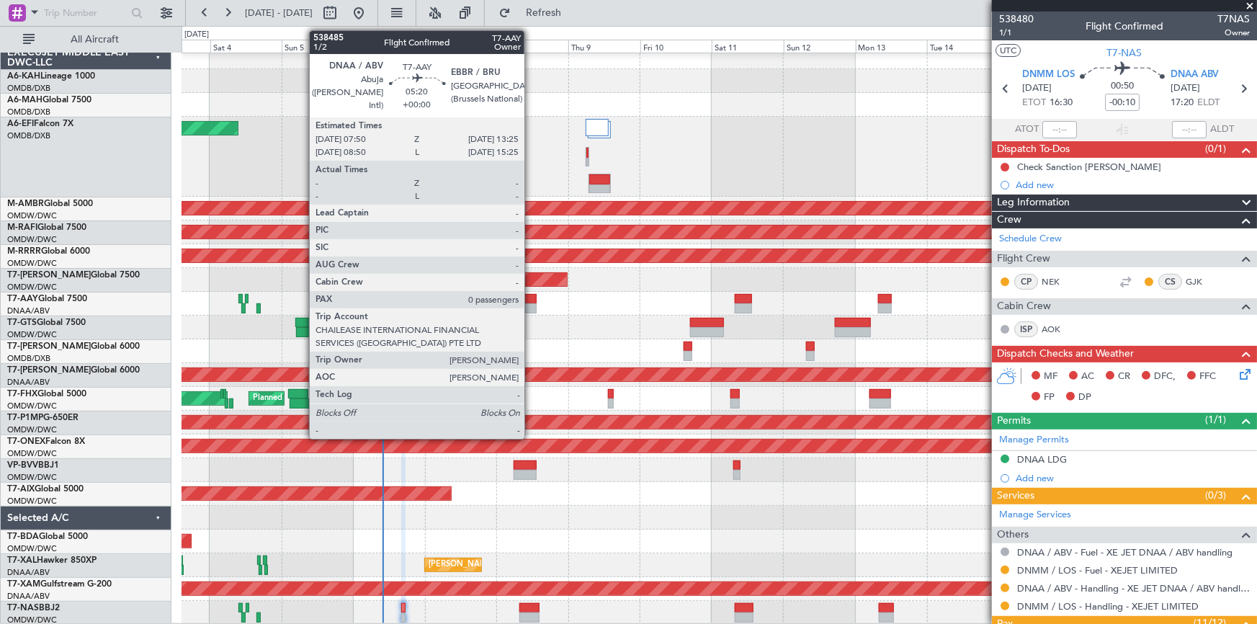
click at [531, 305] on div at bounding box center [527, 308] width 17 height 10
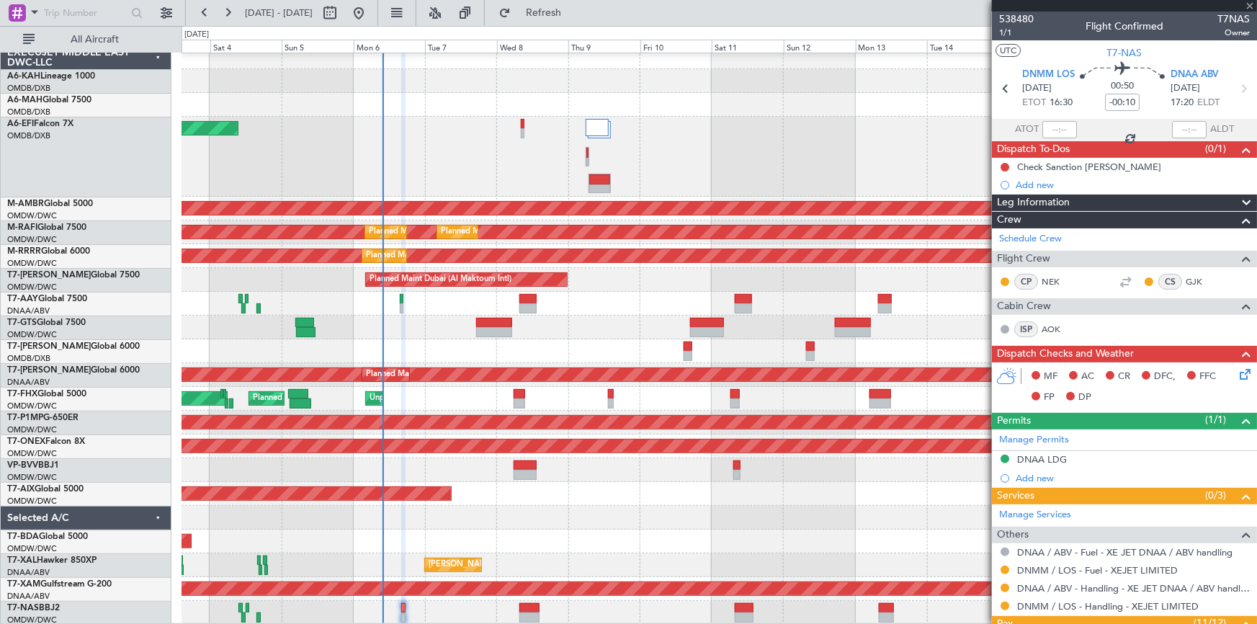
type input "0"
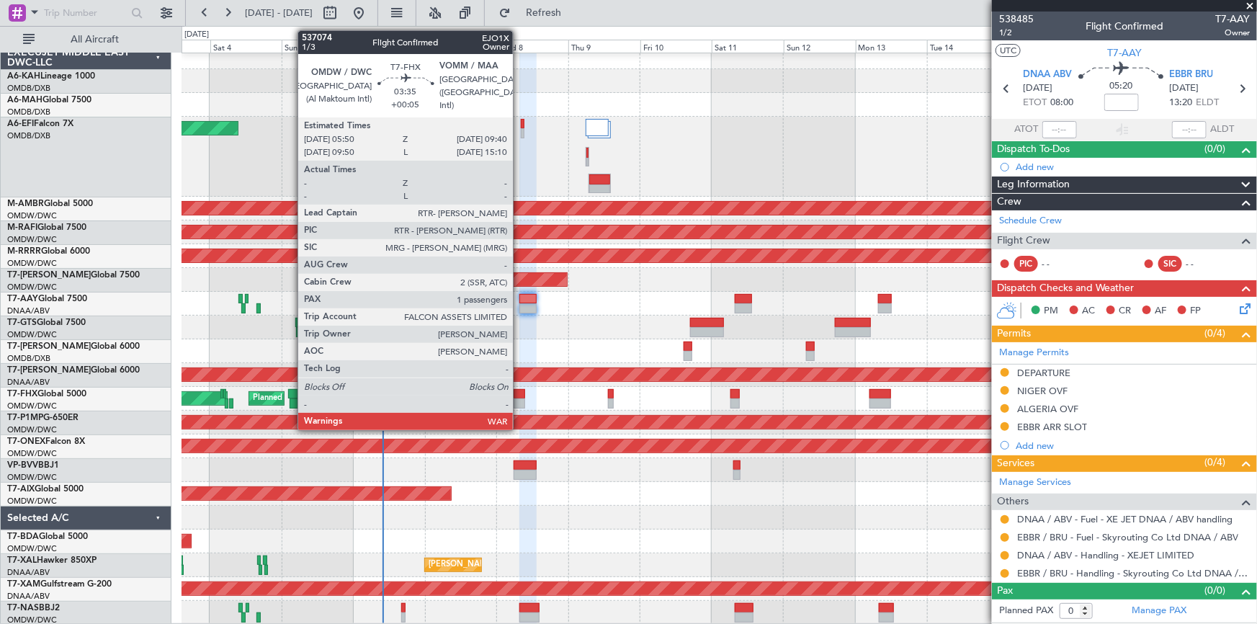
click at [519, 391] on div at bounding box center [520, 394] width 12 height 10
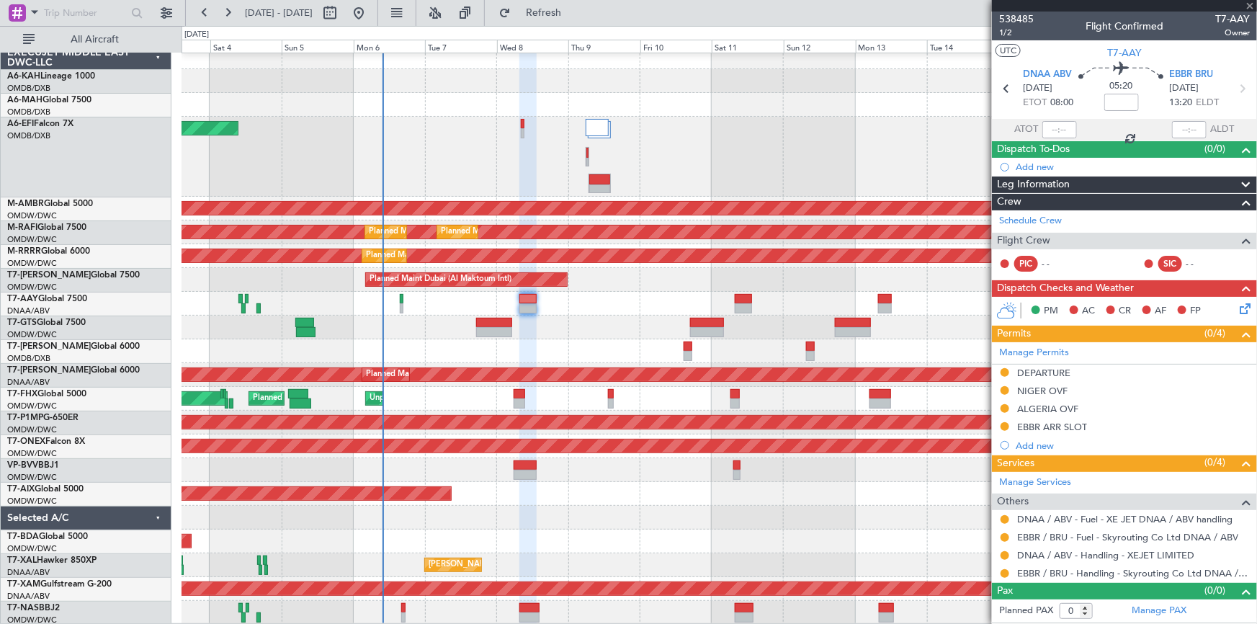
type input "+00:05"
type input "1"
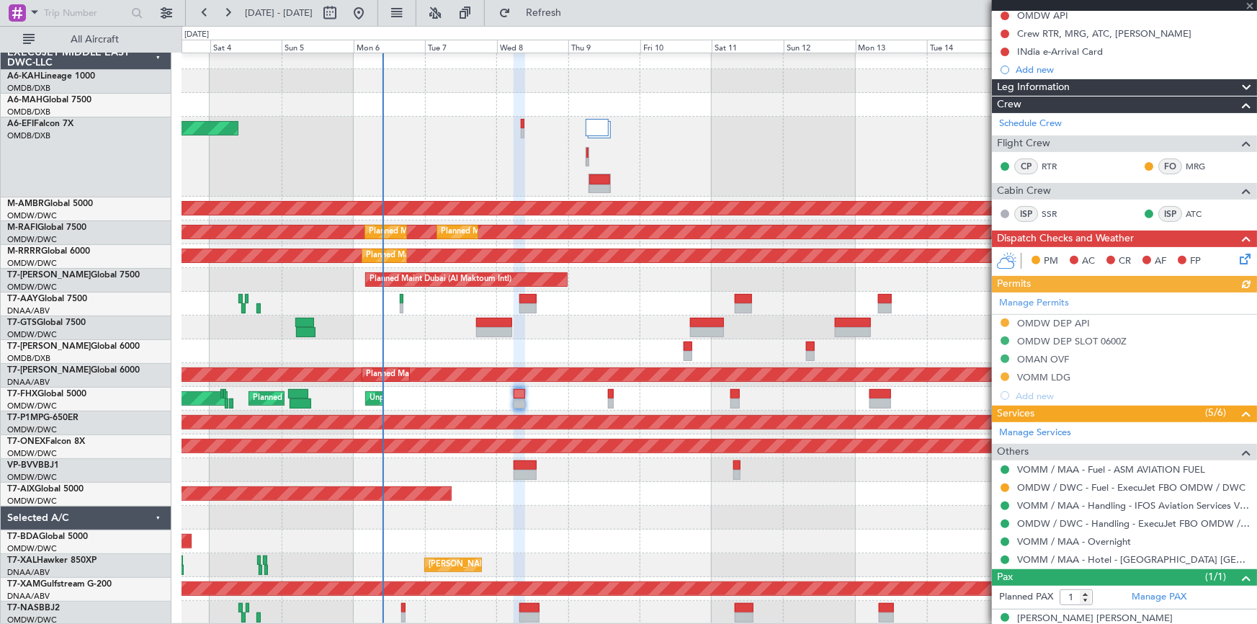
scroll to position [167, 0]
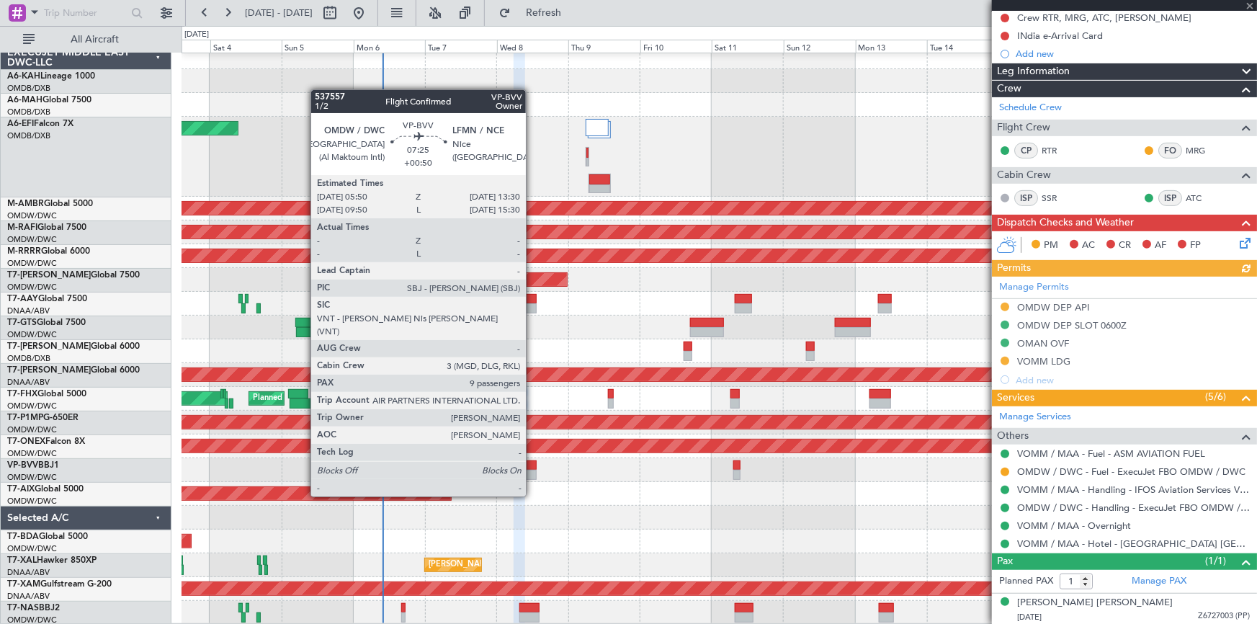
click at [532, 470] on div at bounding box center [525, 475] width 23 height 10
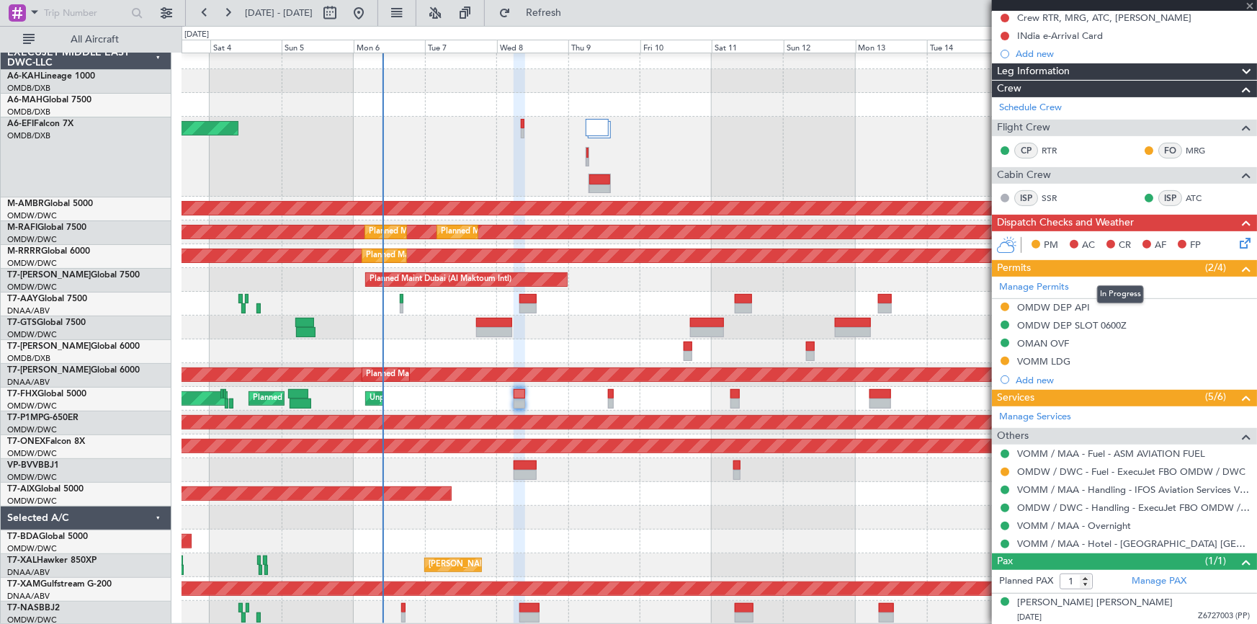
type input "+00:50"
type input "9"
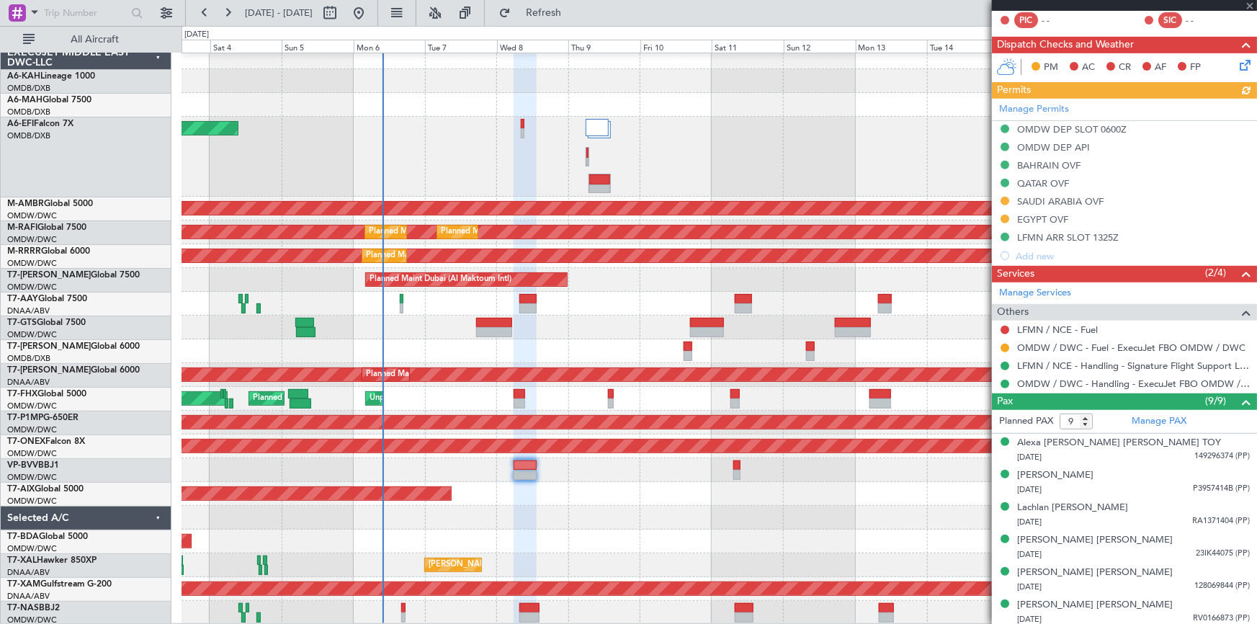
scroll to position [263, 0]
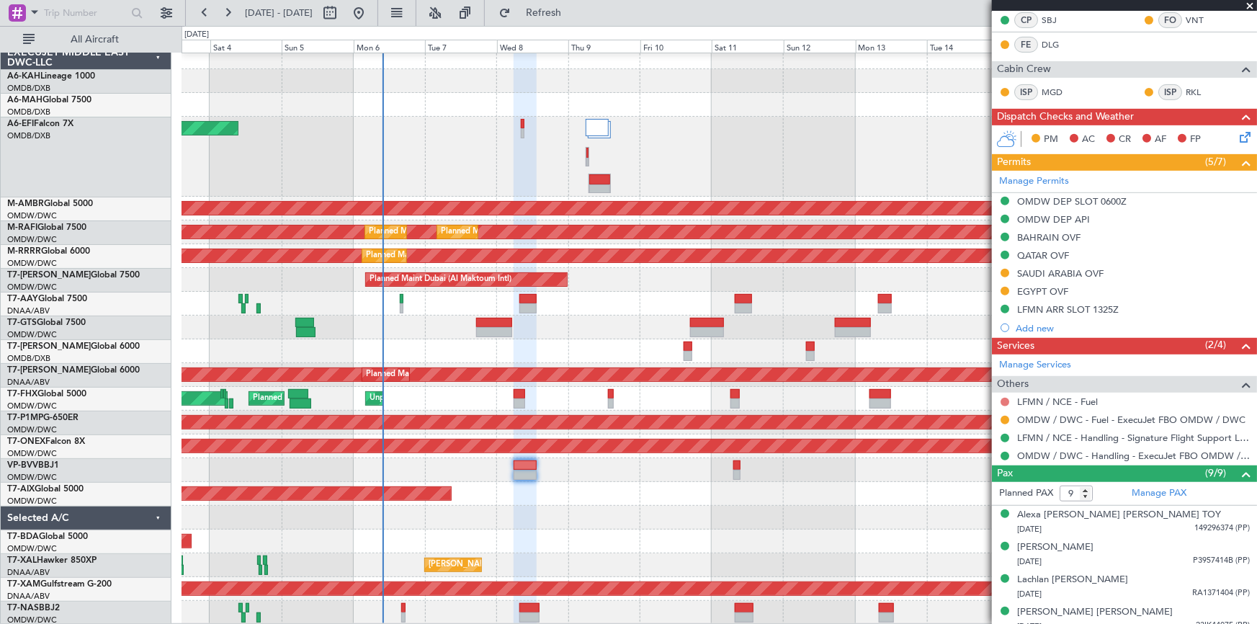
click at [1001, 398] on button at bounding box center [1005, 402] width 9 height 9
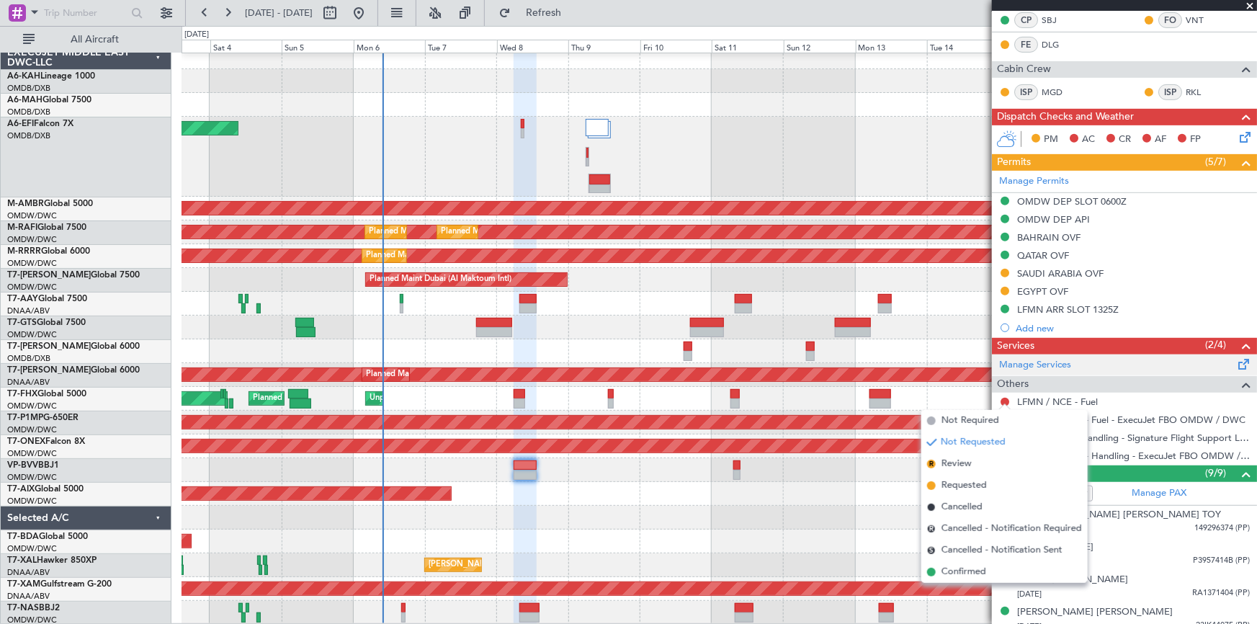
drag, startPoint x: 961, startPoint y: 421, endPoint x: 1125, endPoint y: 370, distance: 172.2
click at [970, 418] on span "Not Required" at bounding box center [970, 420] width 58 height 14
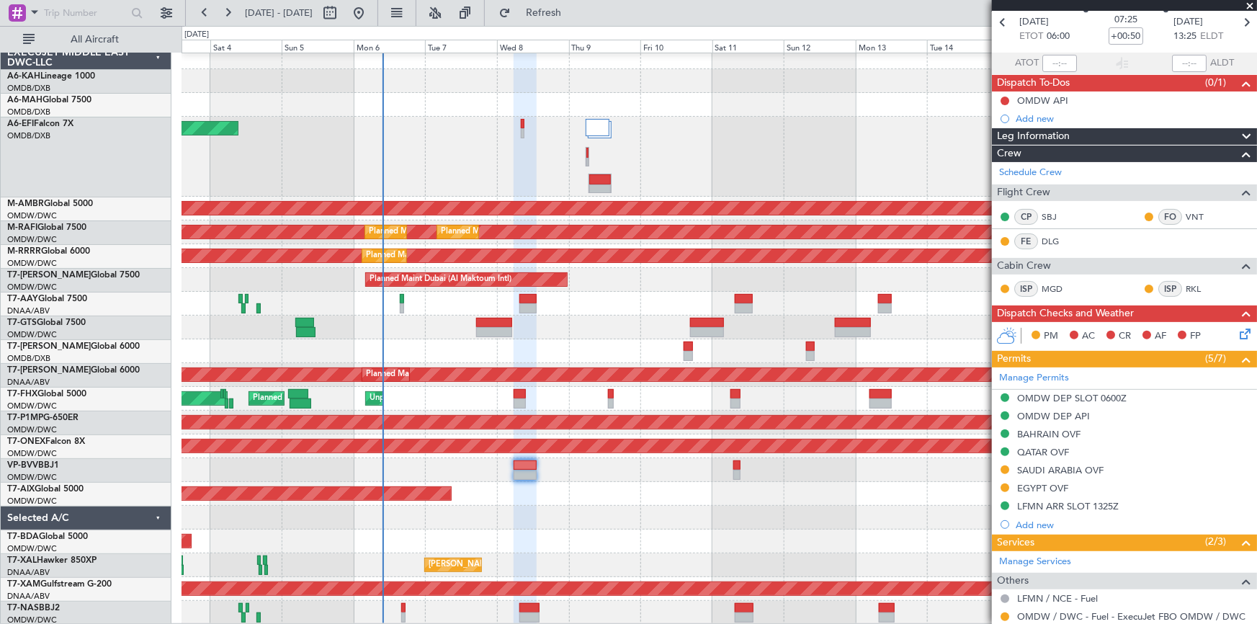
scroll to position [0, 0]
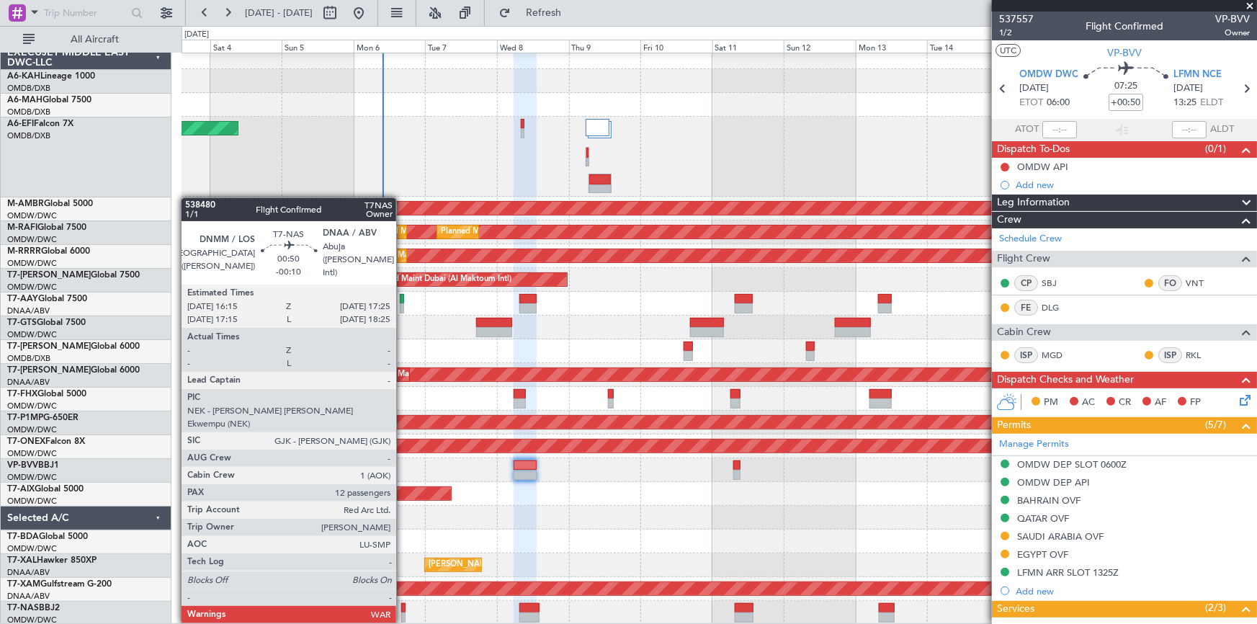
click at [403, 607] on div at bounding box center [403, 608] width 4 height 10
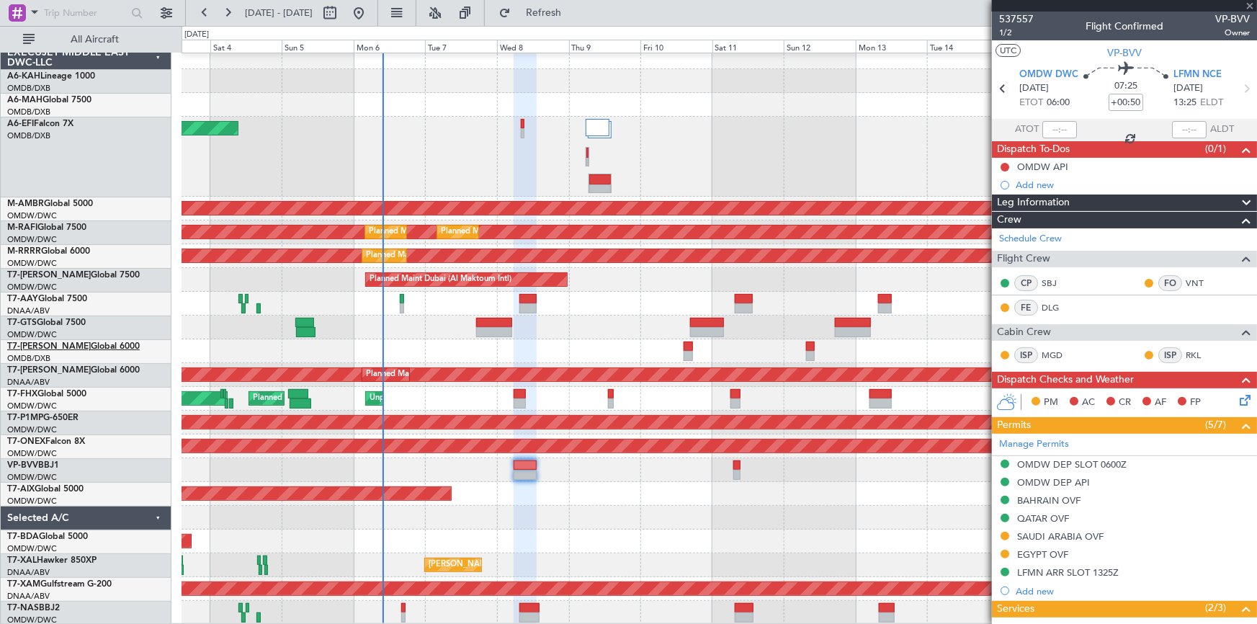
type input "-00:10"
type input "12"
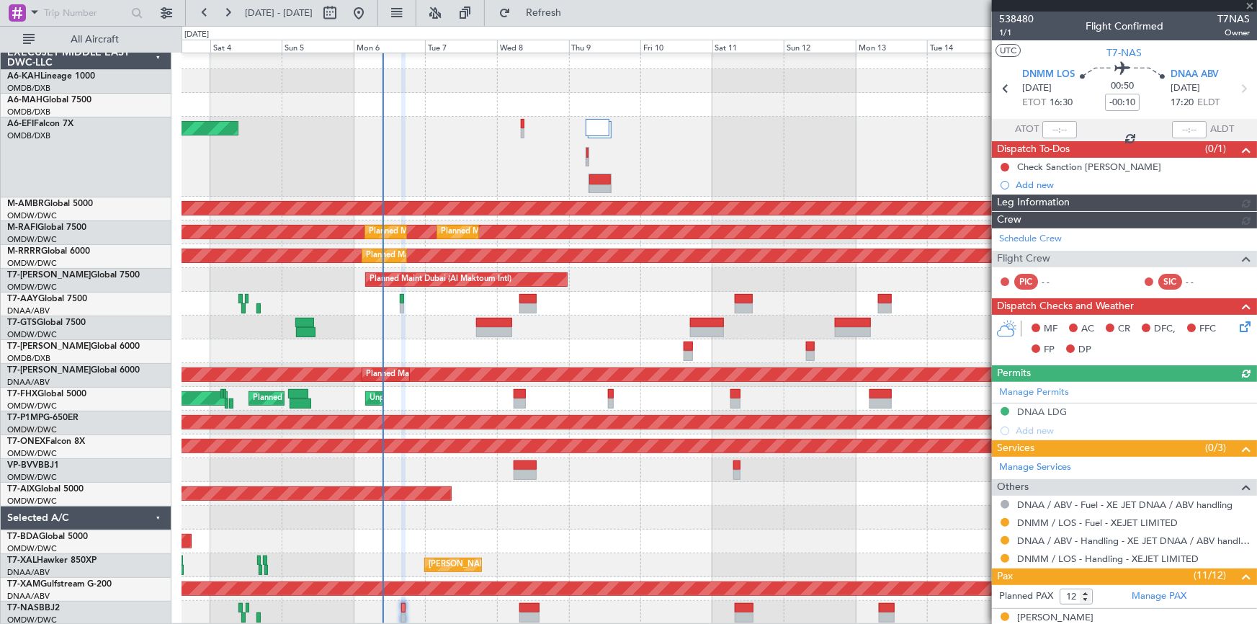
type input "Dherander Fithani (DHF)"
type input "7465"
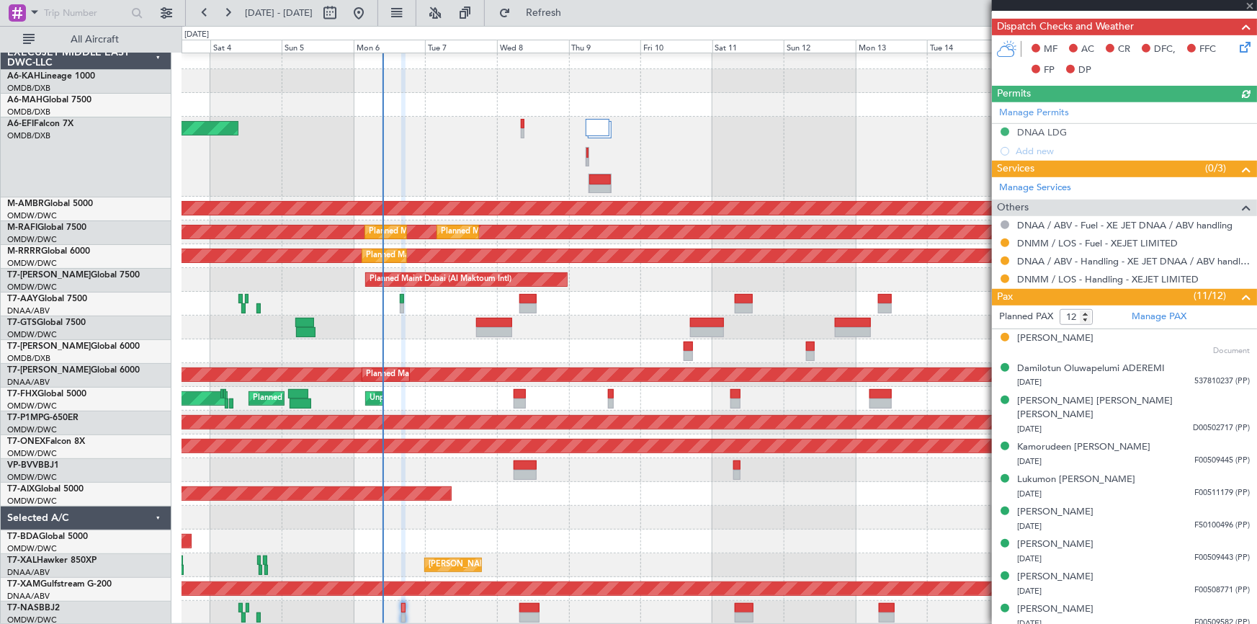
scroll to position [196, 0]
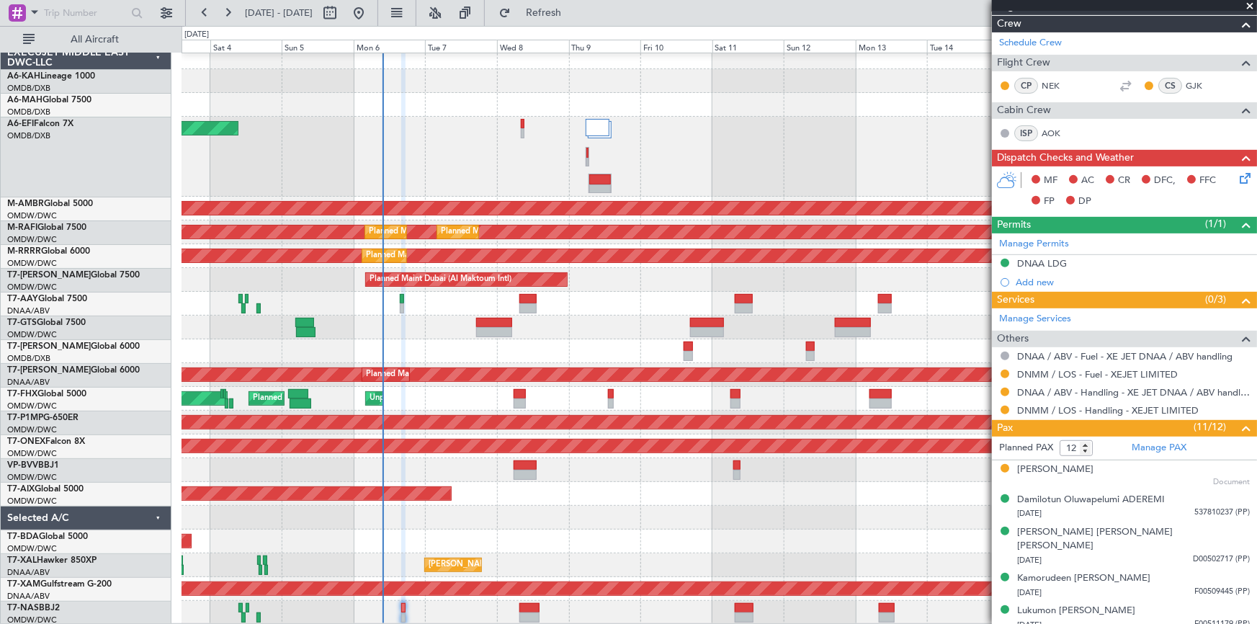
click at [1002, 408] on button at bounding box center [1005, 410] width 9 height 9
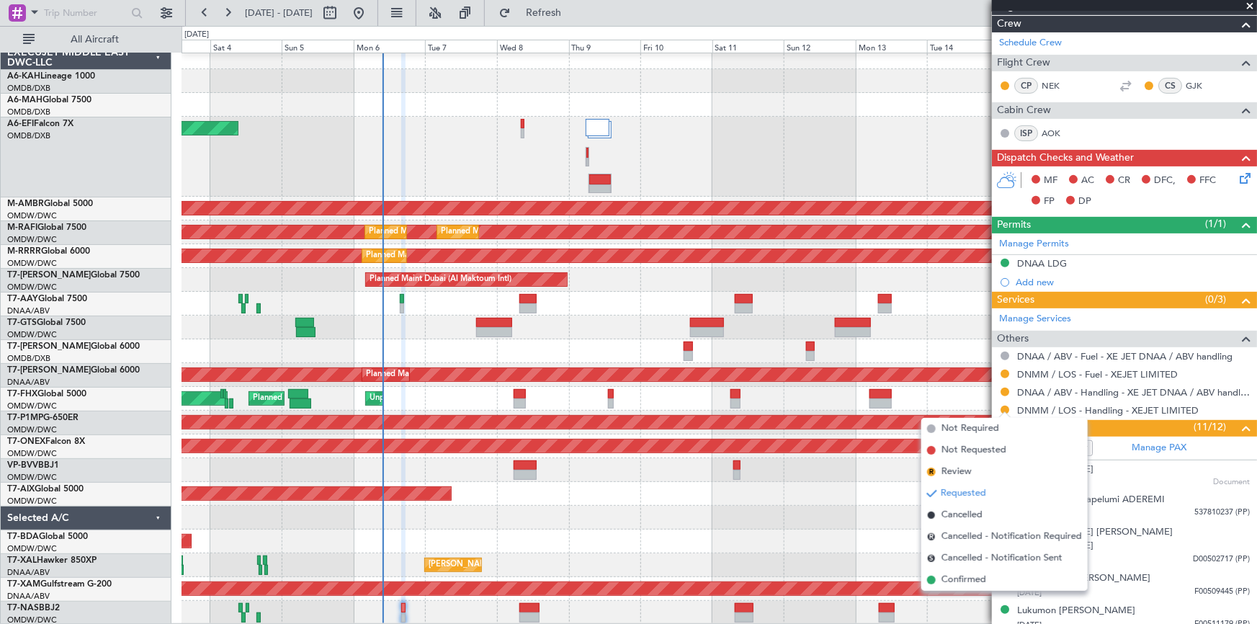
drag, startPoint x: 968, startPoint y: 584, endPoint x: 1014, endPoint y: 470, distance: 122.8
click at [968, 583] on span "Confirmed" at bounding box center [963, 580] width 45 height 14
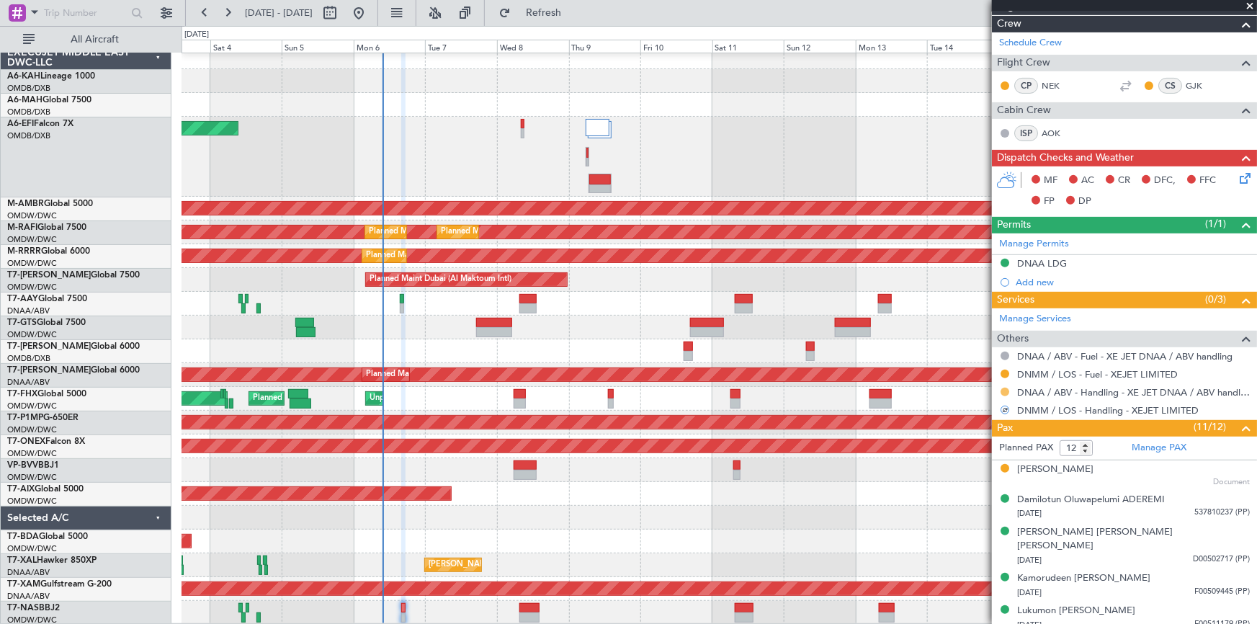
click at [1008, 390] on button at bounding box center [1005, 392] width 9 height 9
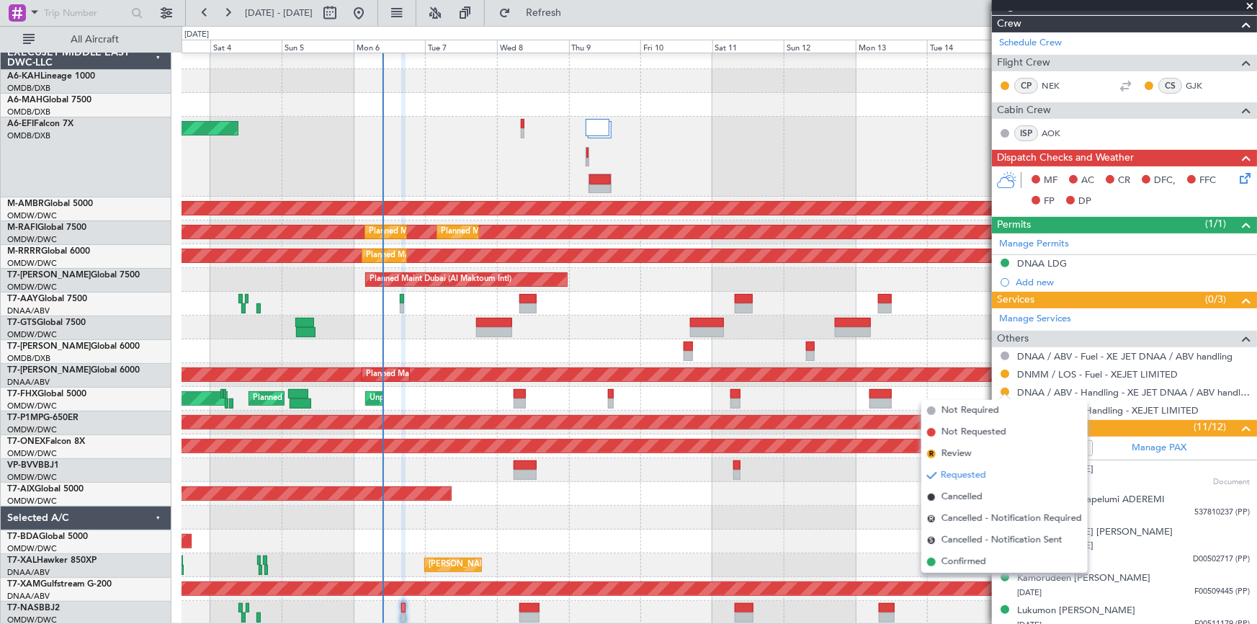
click at [962, 561] on span "Confirmed" at bounding box center [963, 562] width 45 height 14
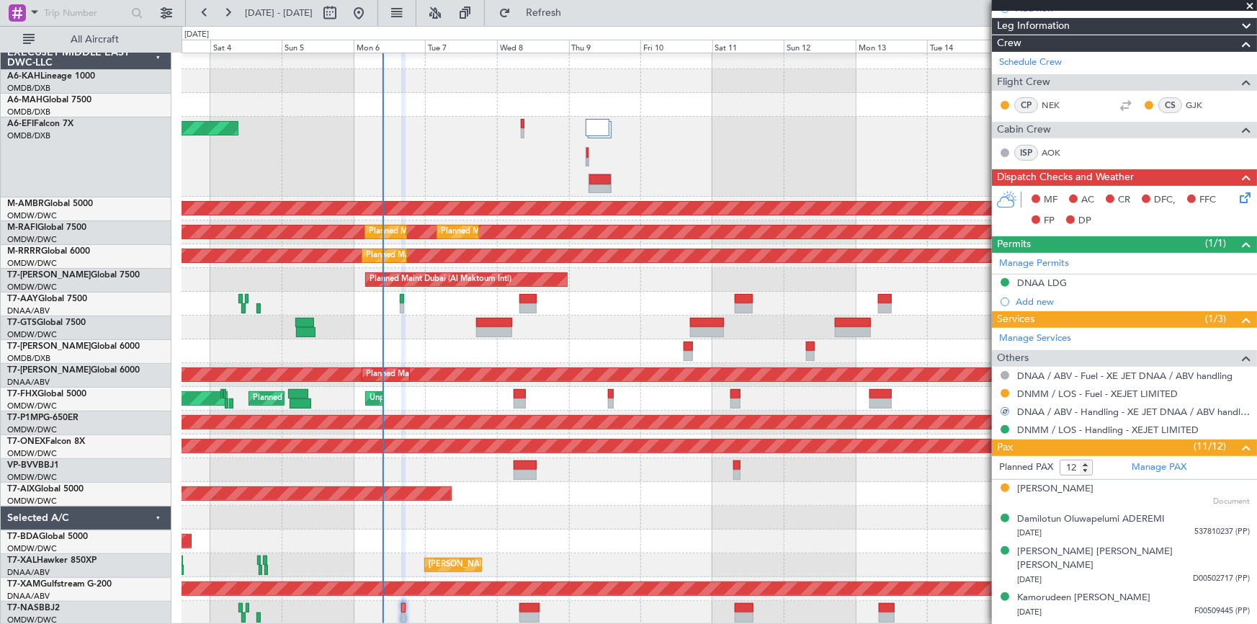
scroll to position [261, 0]
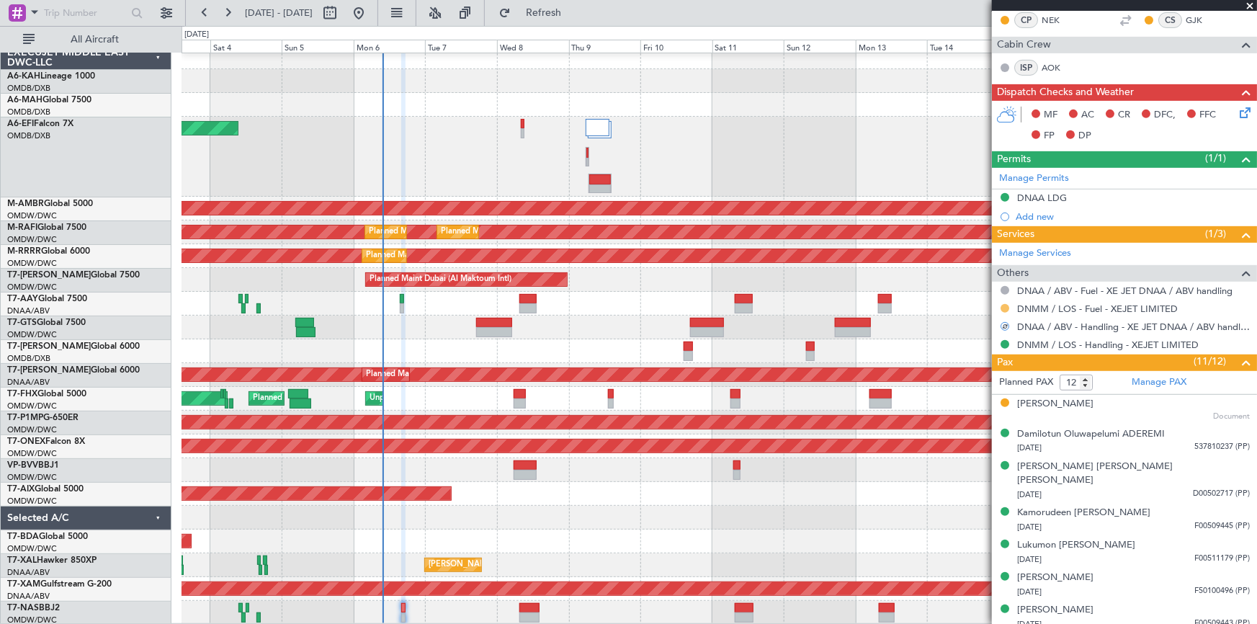
click at [1006, 305] on button at bounding box center [1005, 308] width 9 height 9
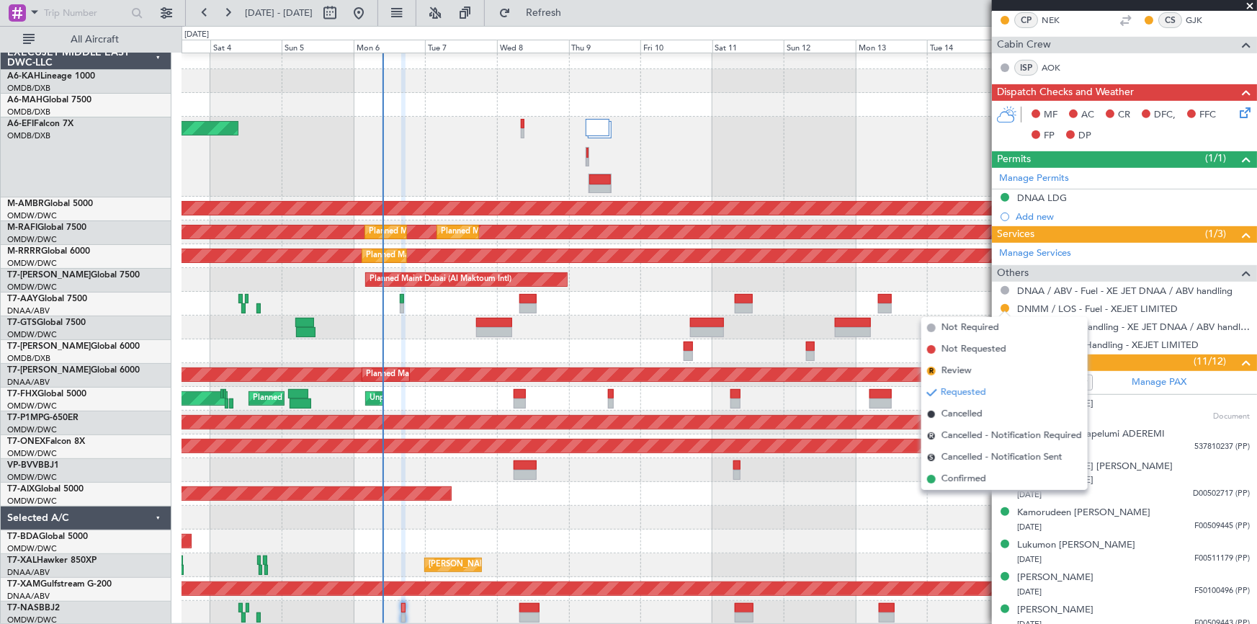
click at [962, 480] on span "Confirmed" at bounding box center [963, 479] width 45 height 14
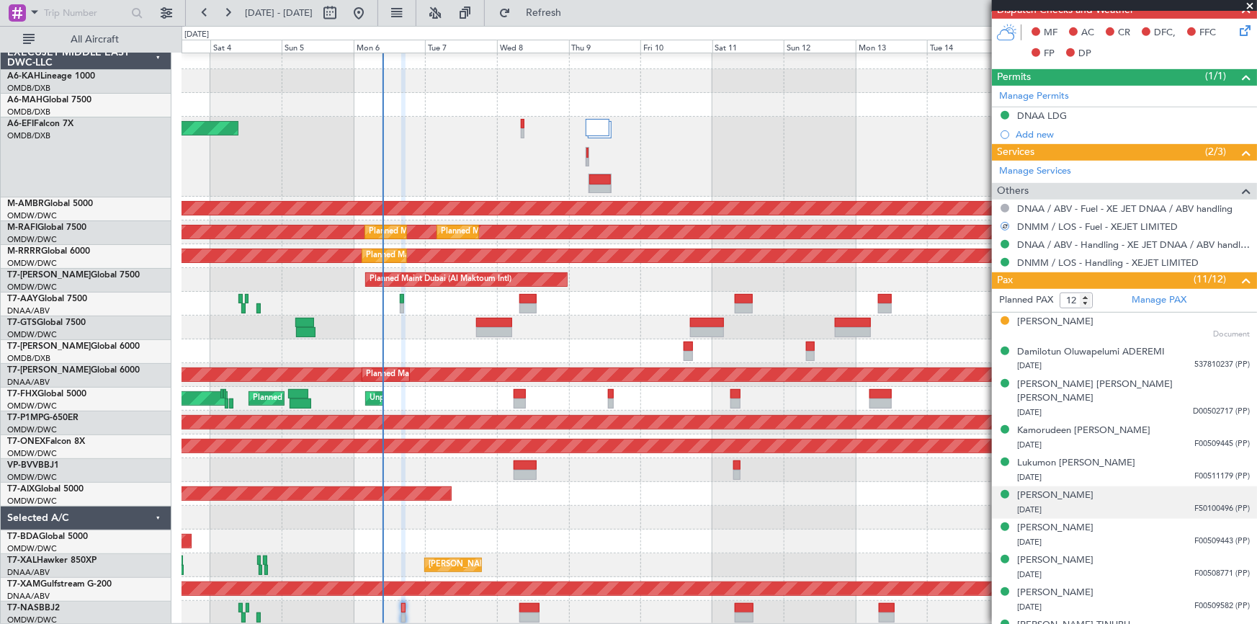
scroll to position [417, 0]
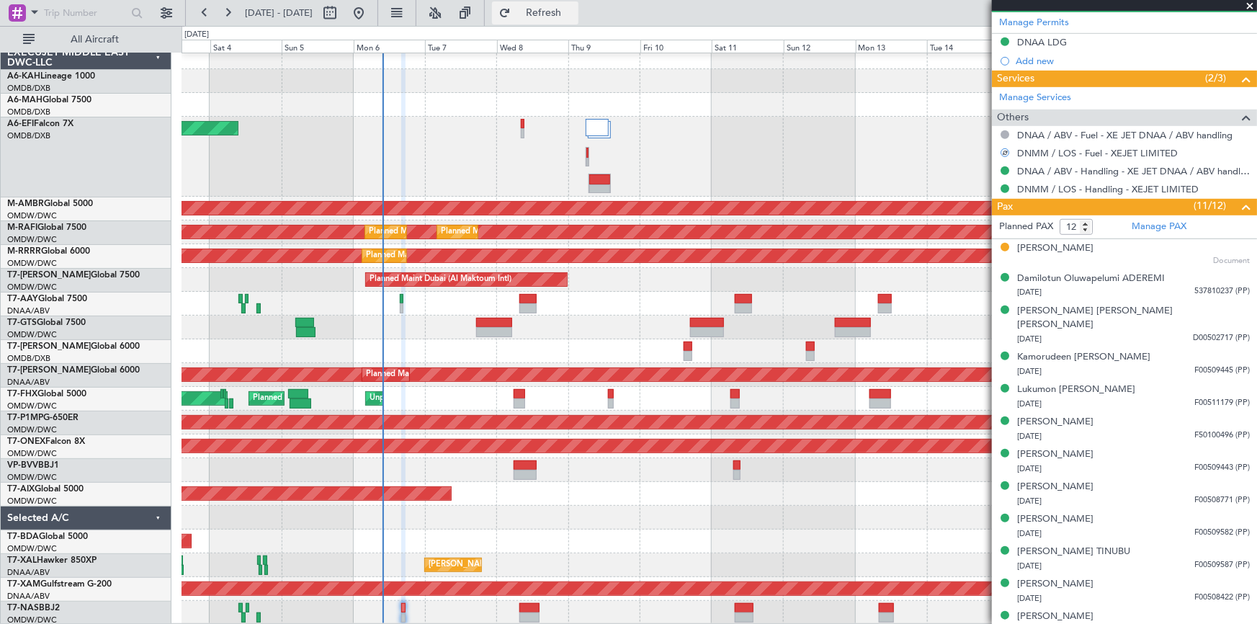
click at [574, 8] on span "Refresh" at bounding box center [544, 13] width 61 height 10
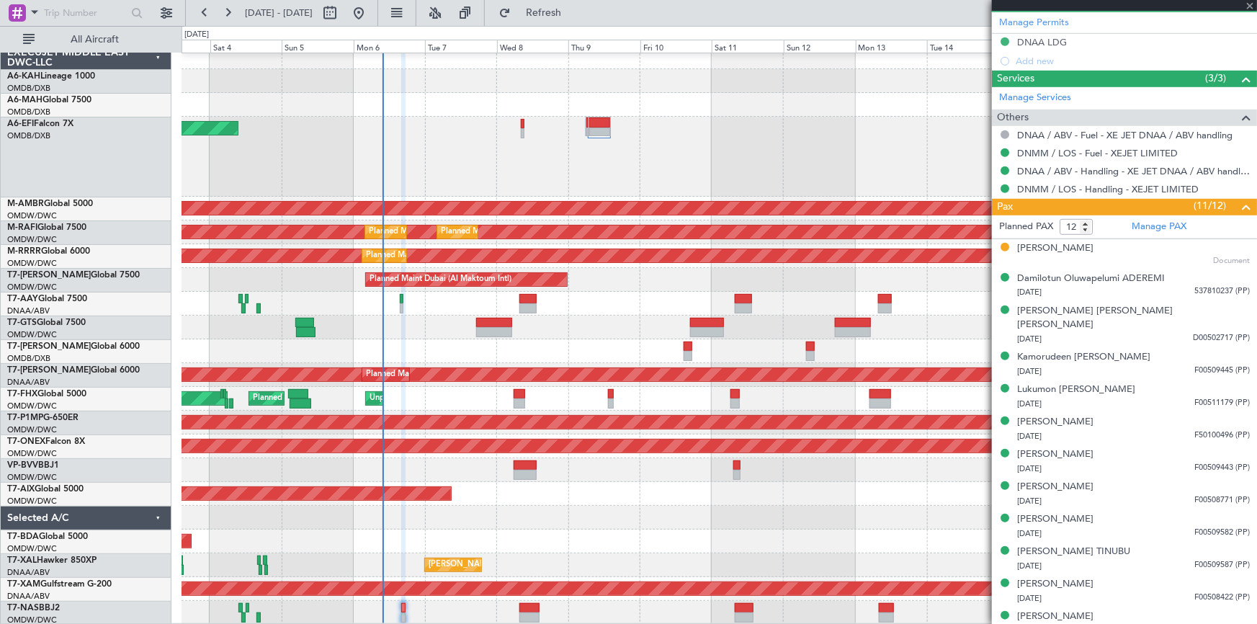
type input "Dherander Fithani (DHF)"
type input "7465"
type input "Dherander Fithani (DHF)"
type input "7465"
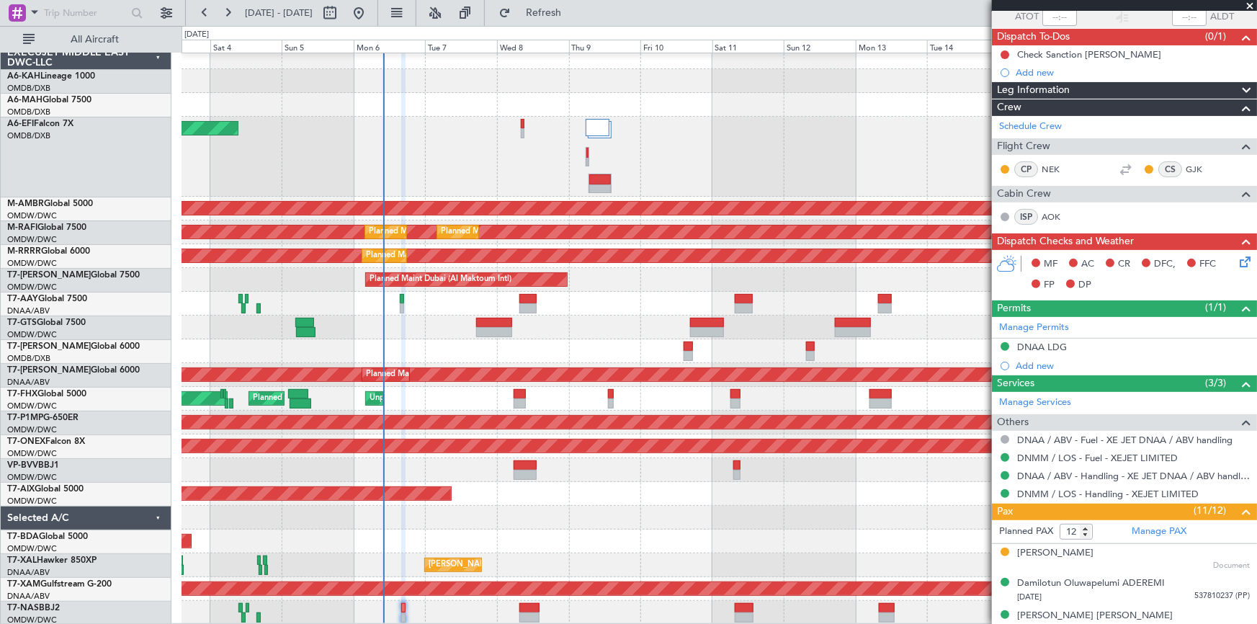
scroll to position [24, 0]
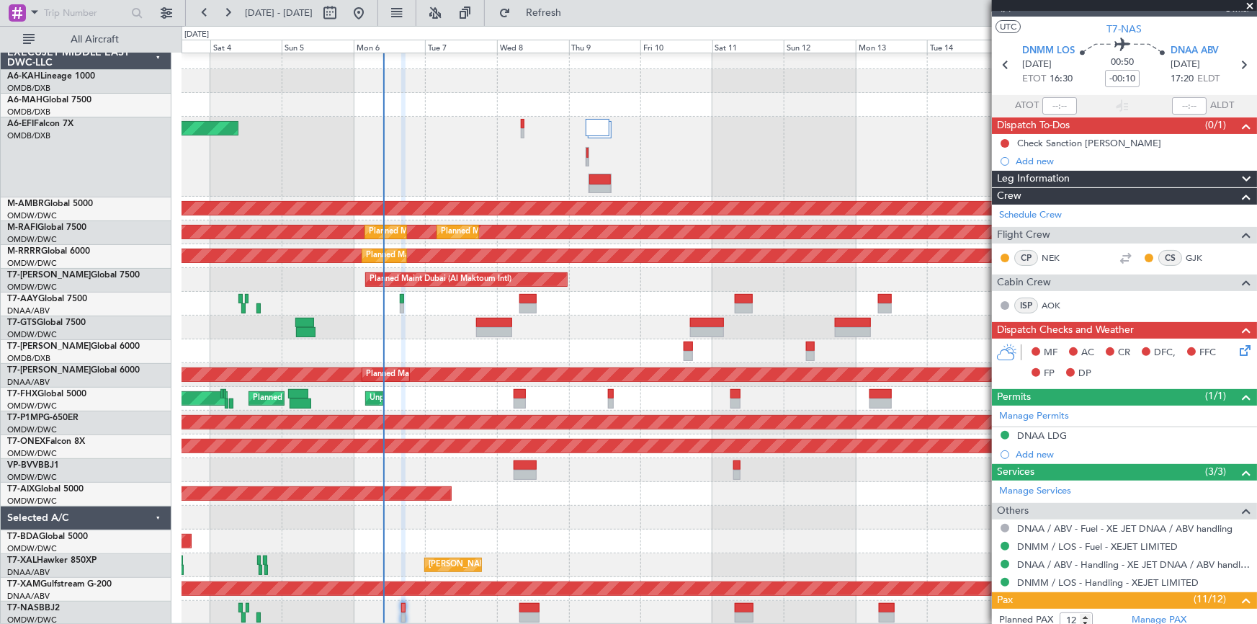
click at [1237, 349] on icon at bounding box center [1243, 348] width 12 height 12
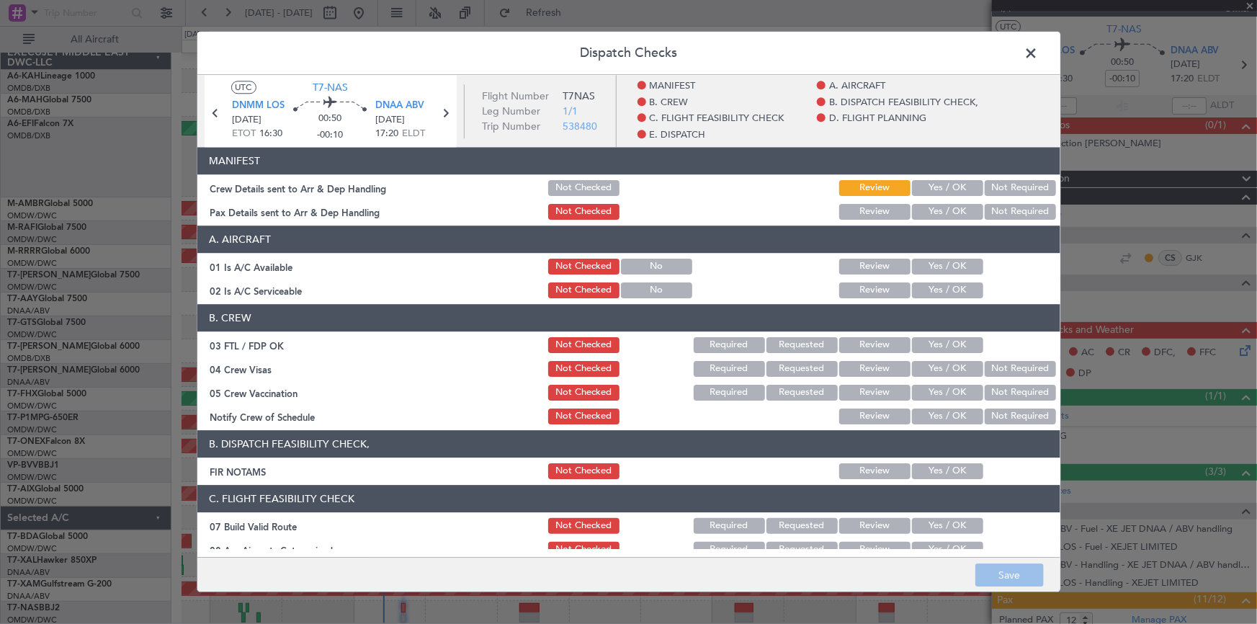
drag, startPoint x: 934, startPoint y: 179, endPoint x: 944, endPoint y: 200, distance: 22.9
click at [934, 179] on div "Yes / OK" at bounding box center [946, 188] width 73 height 20
click at [944, 189] on button "Yes / OK" at bounding box center [947, 188] width 71 height 16
click at [946, 217] on button "Yes / OK" at bounding box center [947, 212] width 71 height 16
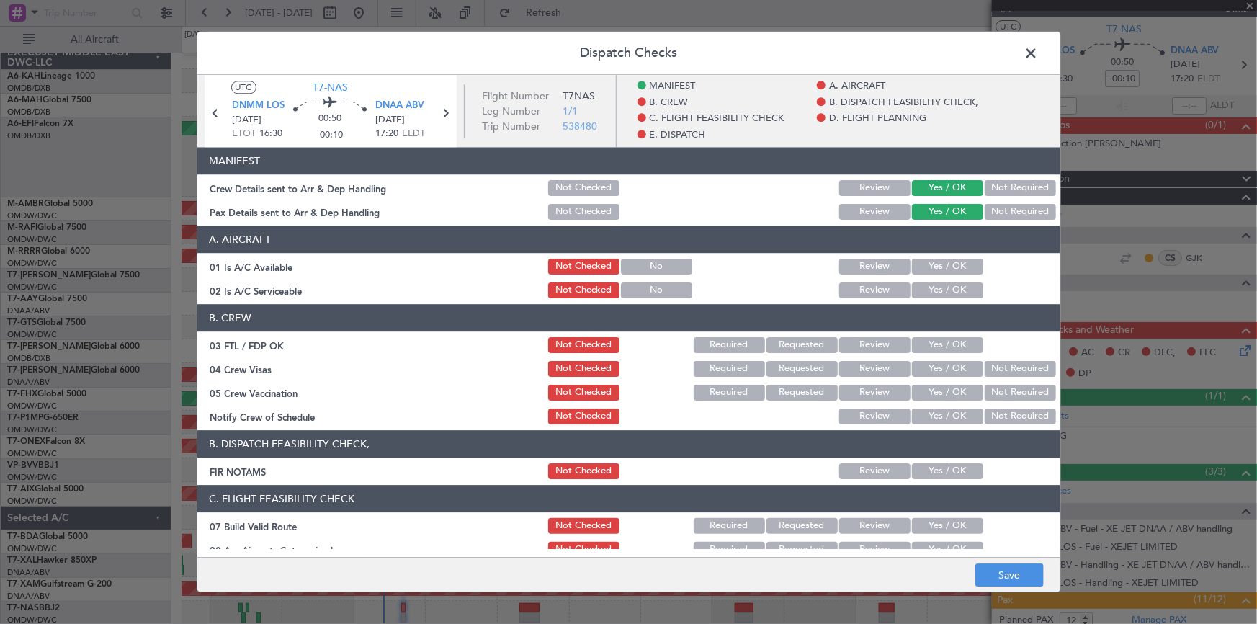
click at [929, 265] on button "Yes / OK" at bounding box center [947, 267] width 71 height 16
click at [939, 292] on button "Yes / OK" at bounding box center [947, 290] width 71 height 16
click at [934, 345] on button "Yes / OK" at bounding box center [947, 345] width 71 height 16
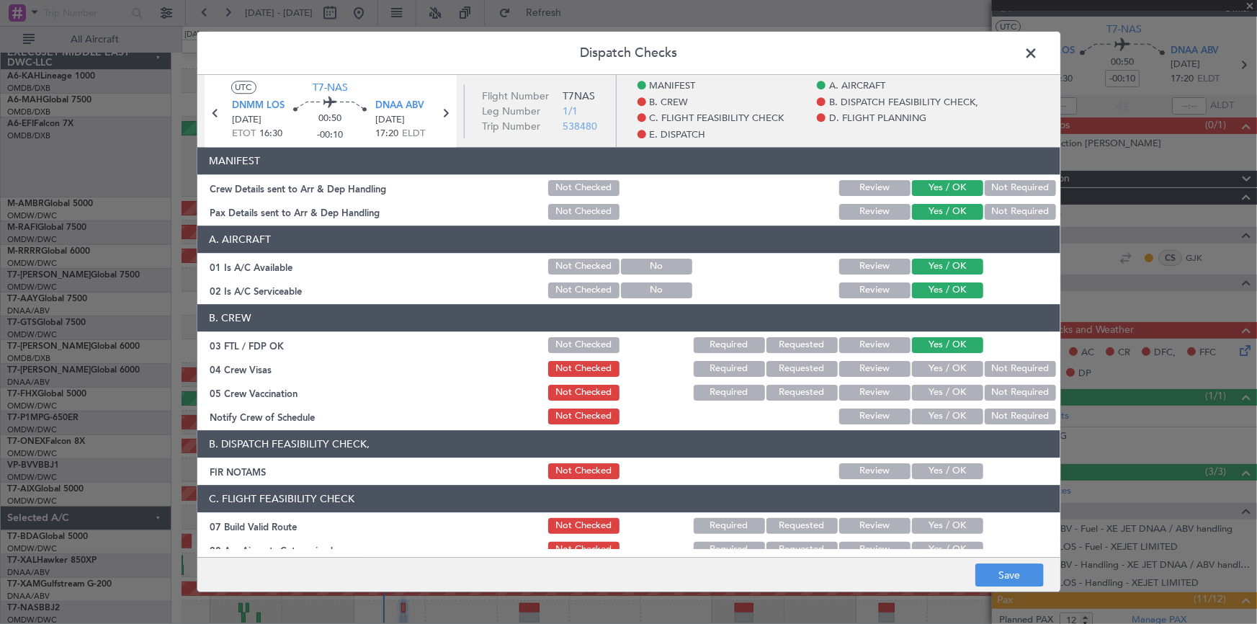
drag, startPoint x: 932, startPoint y: 368, endPoint x: 936, endPoint y: 401, distance: 32.6
click at [934, 375] on button "Yes / OK" at bounding box center [947, 369] width 71 height 16
click at [935, 399] on div "Yes / OK" at bounding box center [946, 392] width 73 height 20
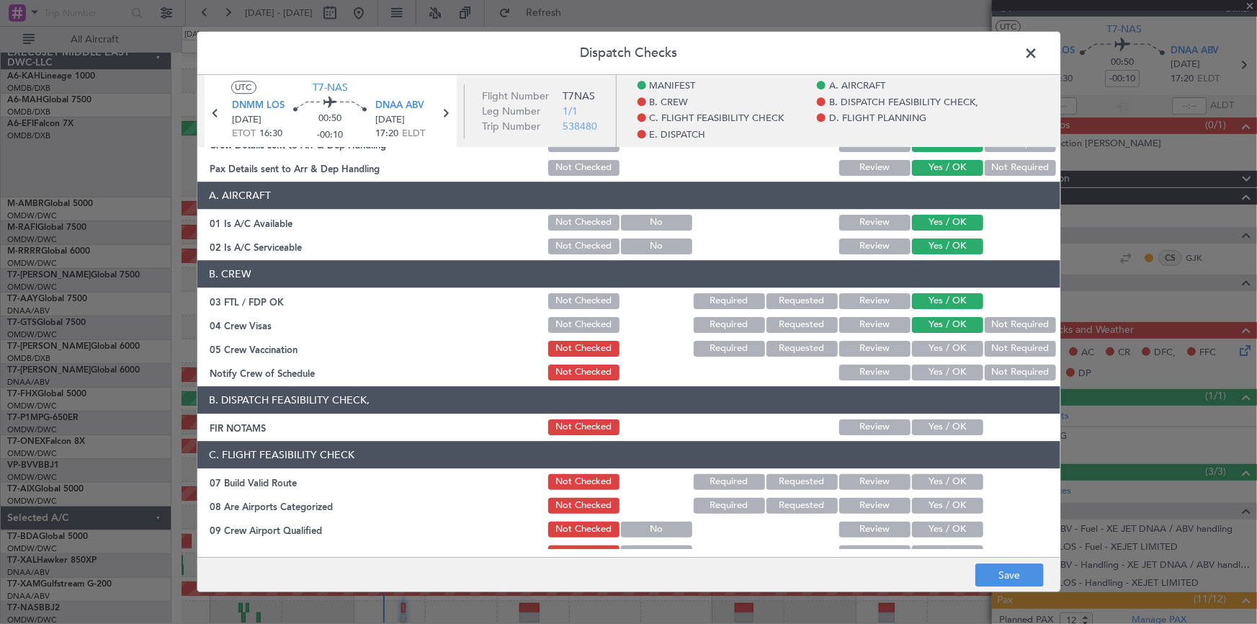
scroll to position [65, 0]
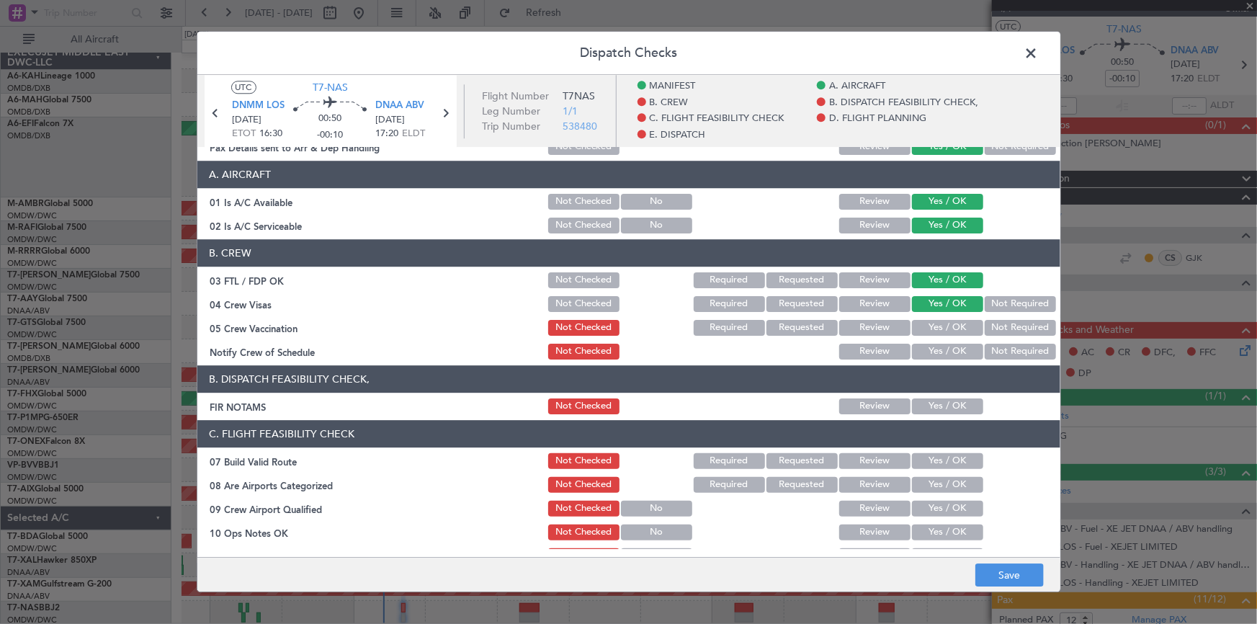
click at [941, 324] on button "Yes / OK" at bounding box center [947, 328] width 71 height 16
click at [937, 351] on button "Yes / OK" at bounding box center [947, 352] width 71 height 16
click at [939, 401] on button "Yes / OK" at bounding box center [947, 406] width 71 height 16
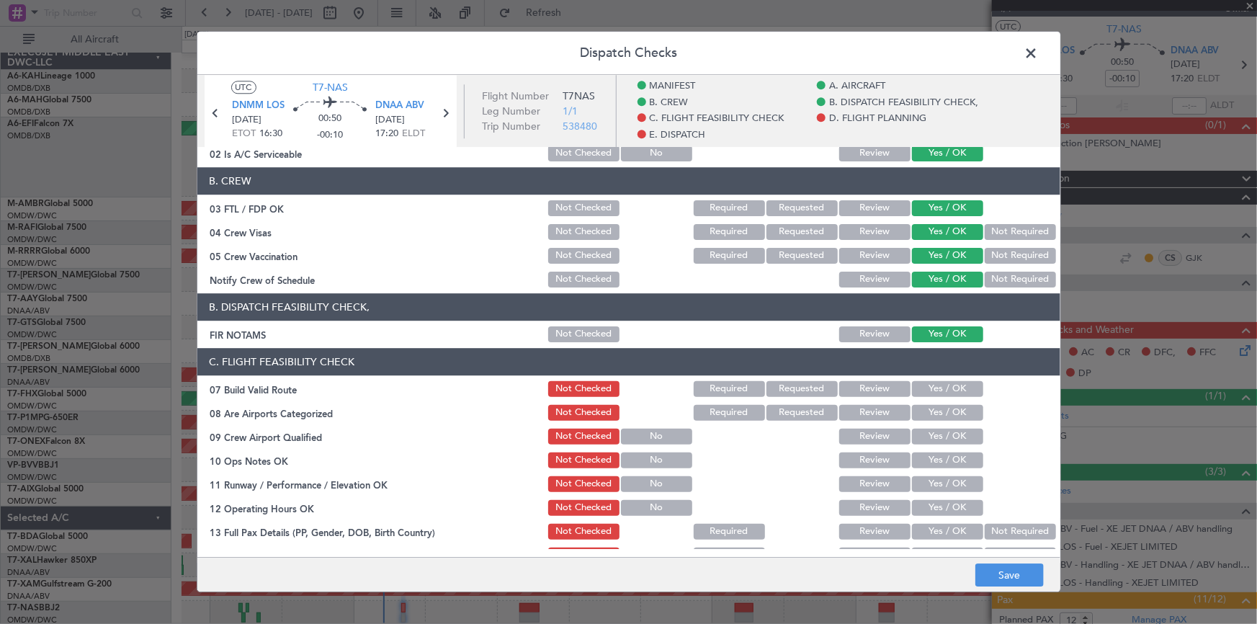
scroll to position [196, 0]
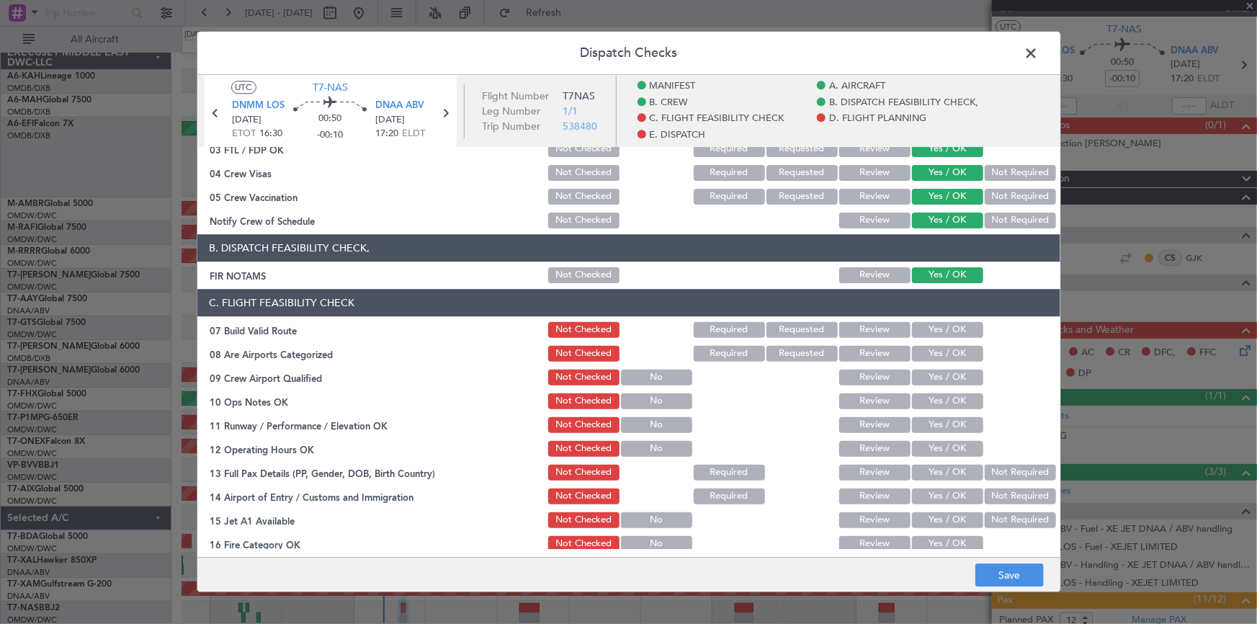
click at [931, 328] on button "Yes / OK" at bounding box center [947, 330] width 71 height 16
click at [941, 352] on button "Yes / OK" at bounding box center [947, 354] width 71 height 16
click at [924, 395] on button "Yes / OK" at bounding box center [947, 401] width 71 height 16
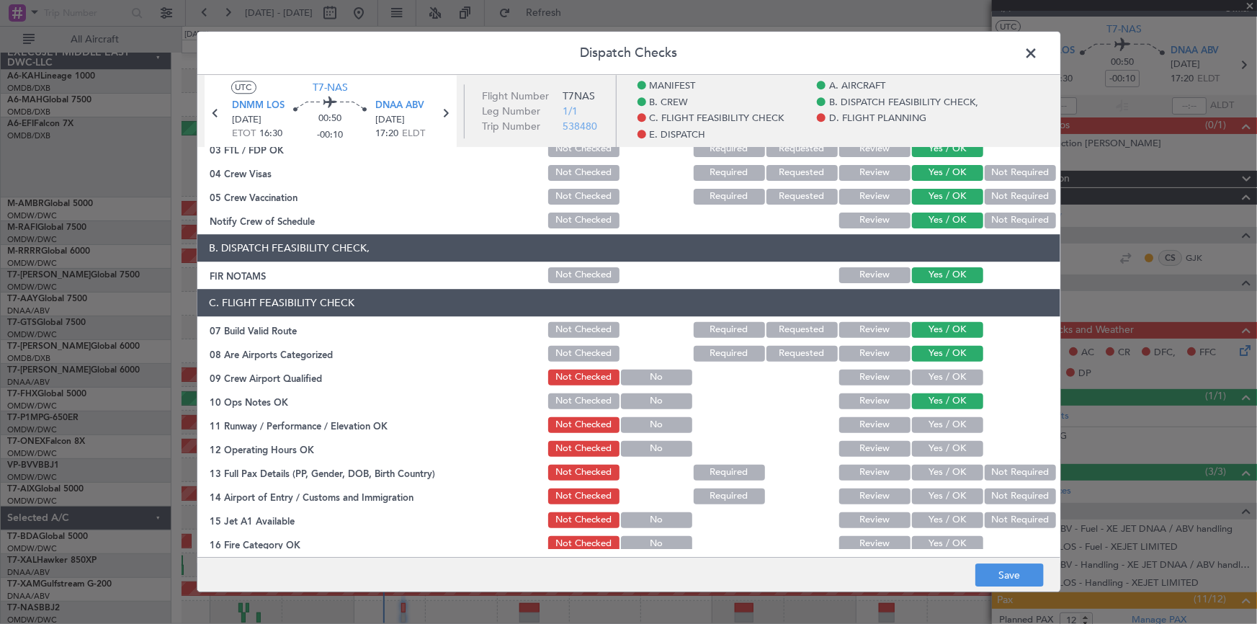
click at [934, 381] on button "Yes / OK" at bounding box center [947, 378] width 71 height 16
click at [928, 423] on button "Yes / OK" at bounding box center [947, 425] width 71 height 16
click at [937, 454] on button "Yes / OK" at bounding box center [947, 449] width 71 height 16
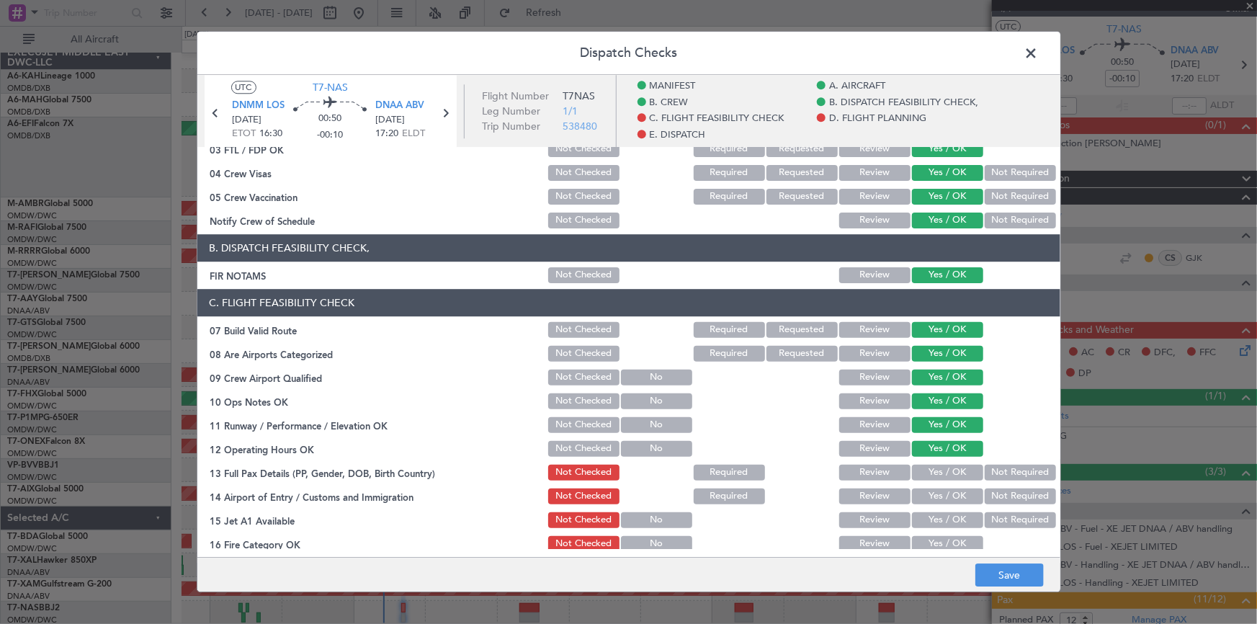
click at [941, 470] on button "Yes / OK" at bounding box center [947, 473] width 71 height 16
click at [936, 491] on button "Yes / OK" at bounding box center [947, 496] width 71 height 16
click at [941, 506] on section "C. FLIGHT FEASIBILITY CHECK 07 Build Valid Route Not Checked Required Requested…" at bounding box center [628, 481] width 863 height 384
click at [1006, 494] on button "Not Required" at bounding box center [1020, 496] width 71 height 16
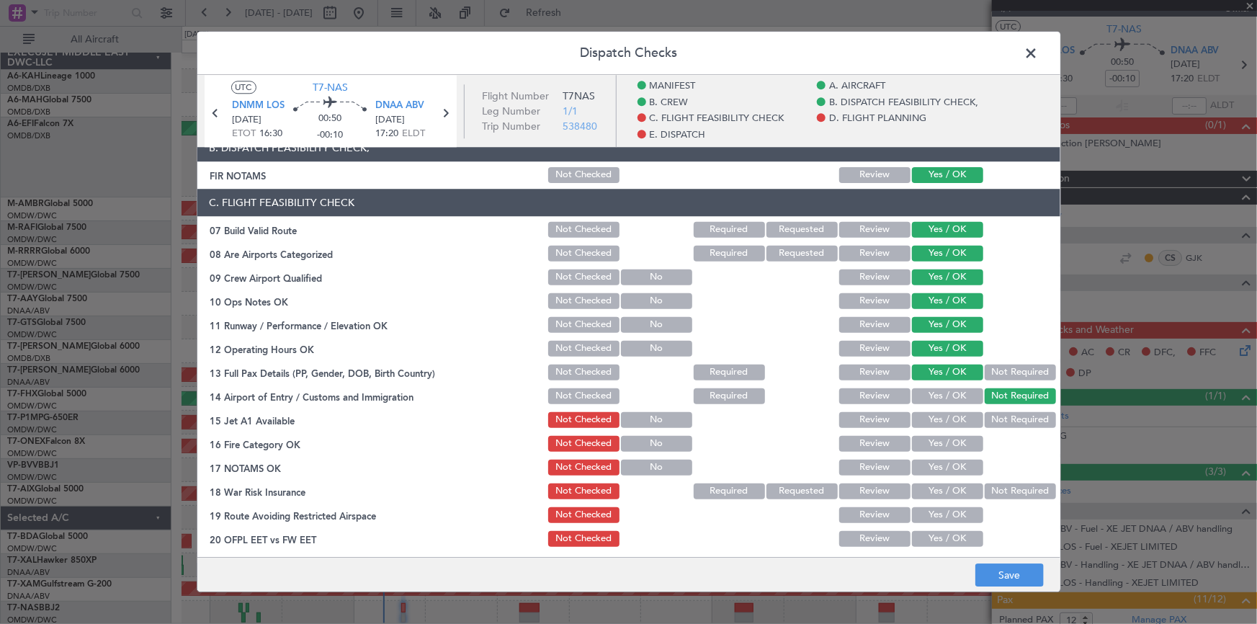
scroll to position [327, 0]
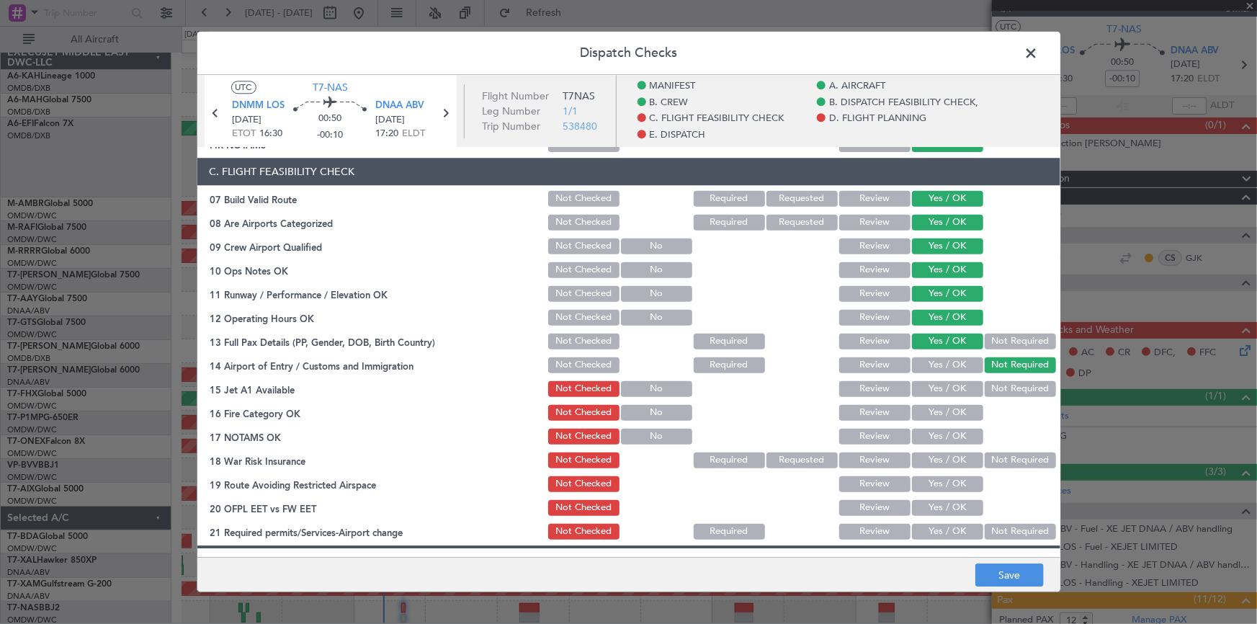
click at [928, 383] on button "Yes / OK" at bounding box center [947, 389] width 71 height 16
click at [940, 411] on button "Yes / OK" at bounding box center [947, 413] width 71 height 16
click at [939, 440] on button "Yes / OK" at bounding box center [947, 437] width 71 height 16
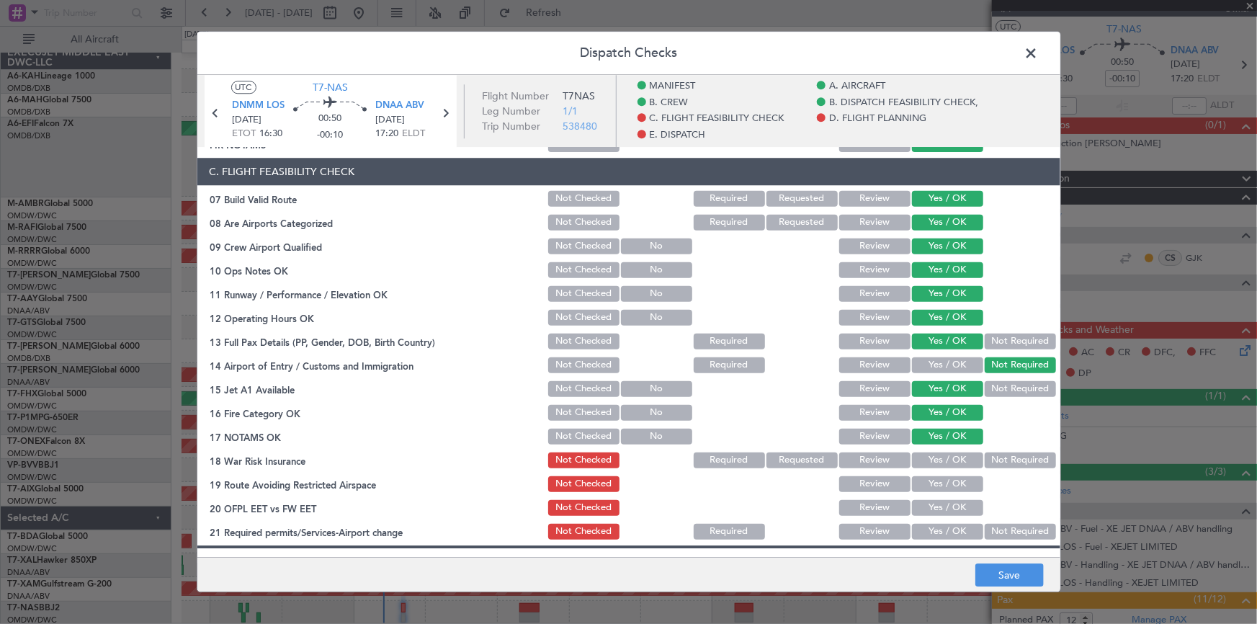
click at [949, 454] on button "Yes / OK" at bounding box center [947, 460] width 71 height 16
click at [943, 475] on div "Yes / OK" at bounding box center [946, 484] width 73 height 20
click at [949, 491] on button "Yes / OK" at bounding box center [947, 484] width 71 height 16
click at [941, 504] on button "Yes / OK" at bounding box center [947, 508] width 71 height 16
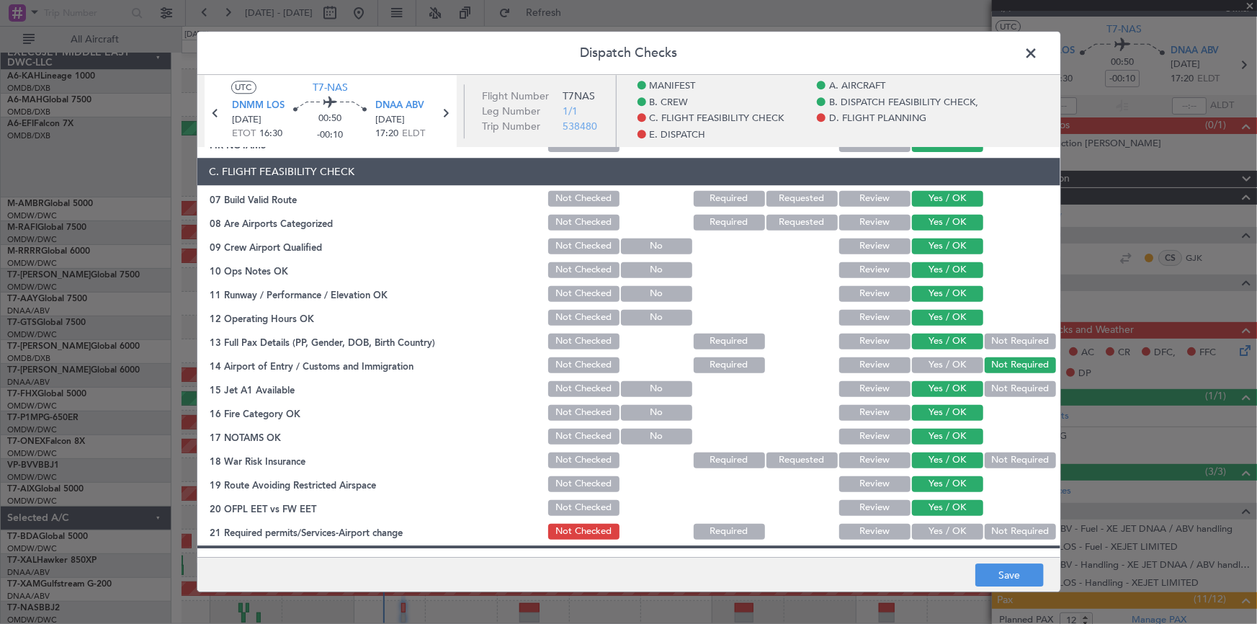
click at [936, 524] on button "Yes / OK" at bounding box center [947, 532] width 71 height 16
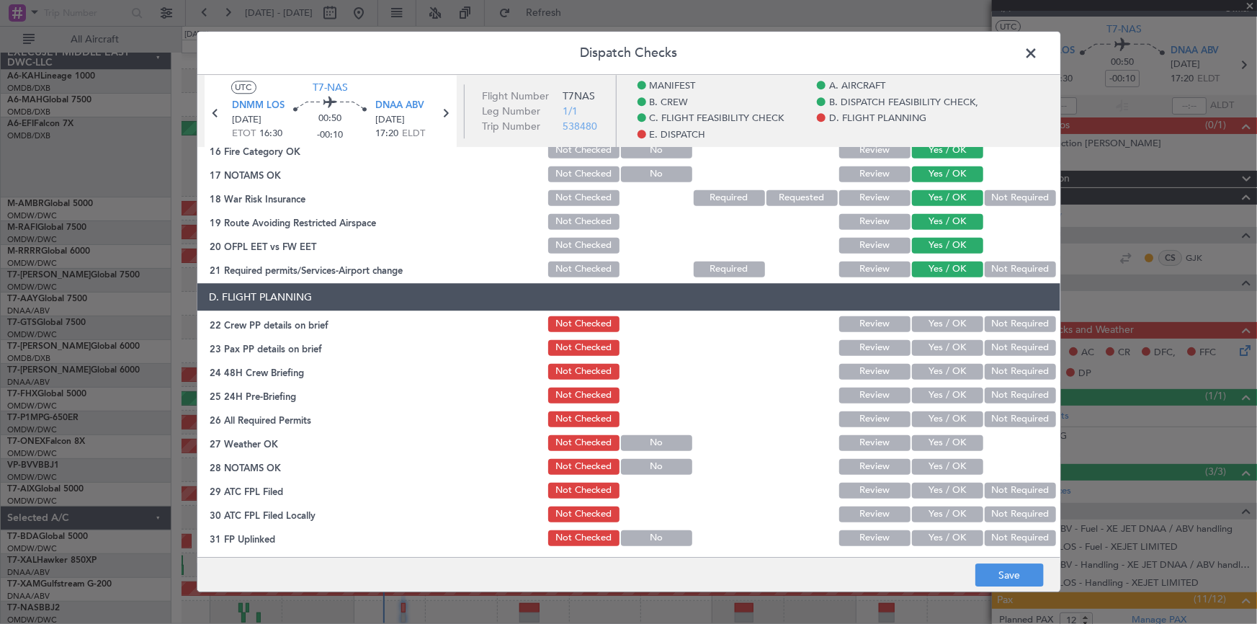
click at [946, 321] on button "Yes / OK" at bounding box center [947, 324] width 71 height 16
click at [936, 348] on button "Yes / OK" at bounding box center [947, 348] width 71 height 16
click at [1011, 346] on button "Not Required" at bounding box center [1020, 348] width 71 height 16
click at [1011, 362] on div "Not Required" at bounding box center [1019, 372] width 73 height 20
click at [1001, 370] on button "Not Required" at bounding box center [1020, 372] width 71 height 16
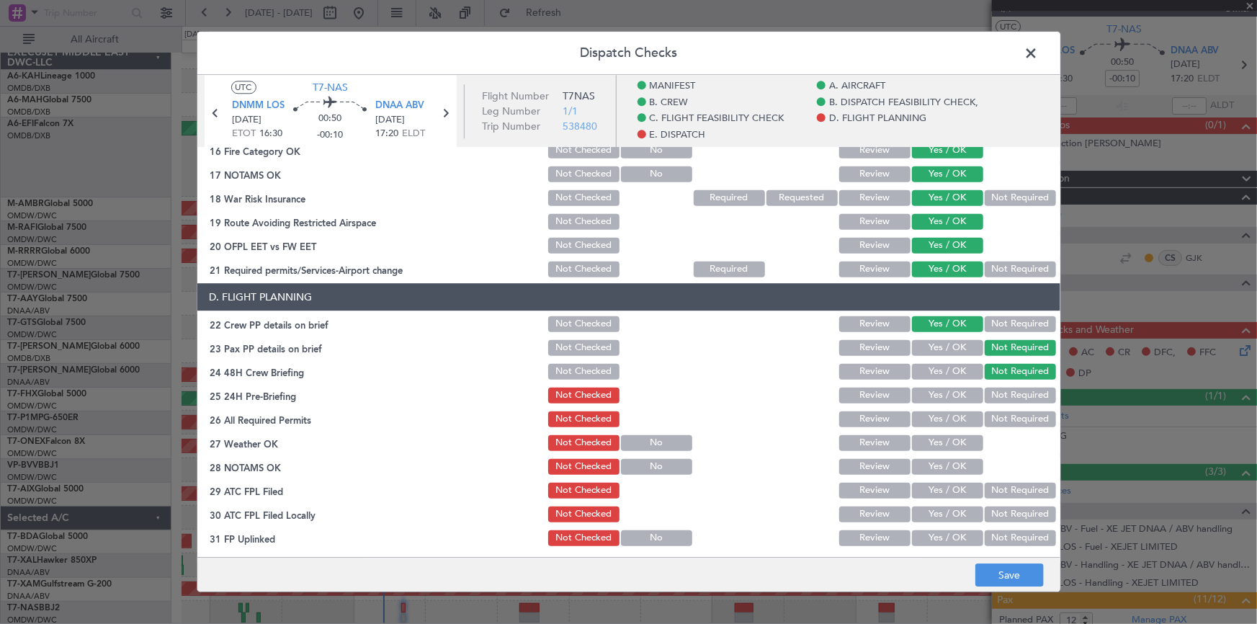
click at [1006, 392] on button "Not Required" at bounding box center [1020, 396] width 71 height 16
click at [934, 415] on button "Yes / OK" at bounding box center [947, 419] width 71 height 16
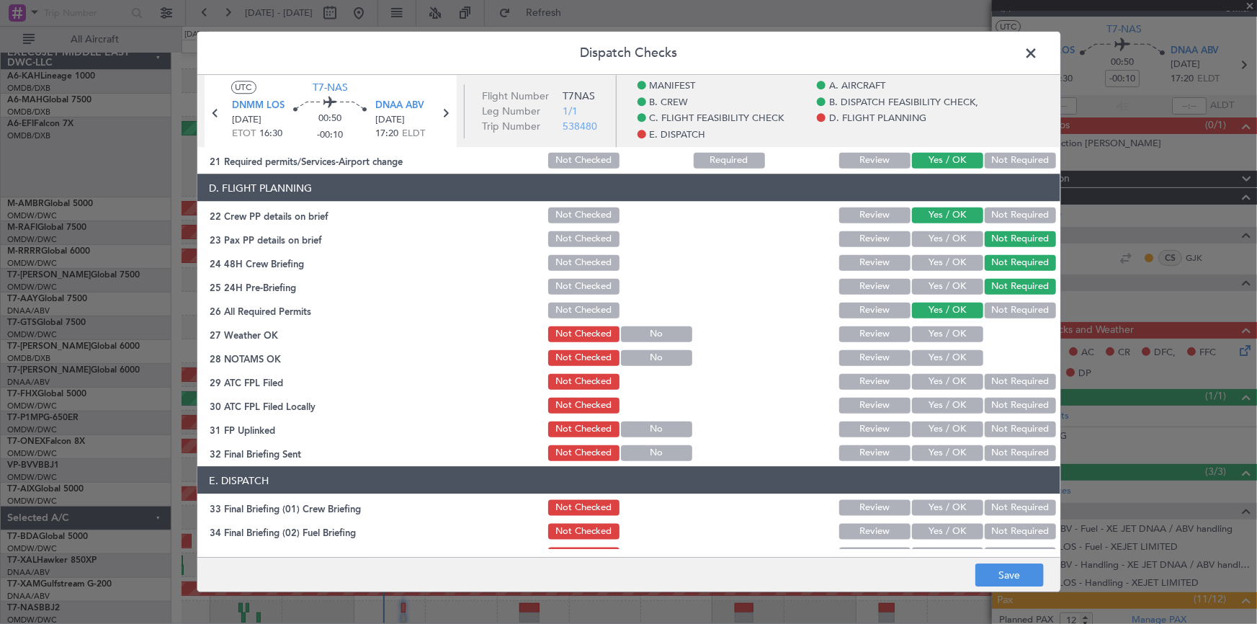
scroll to position [785, 0]
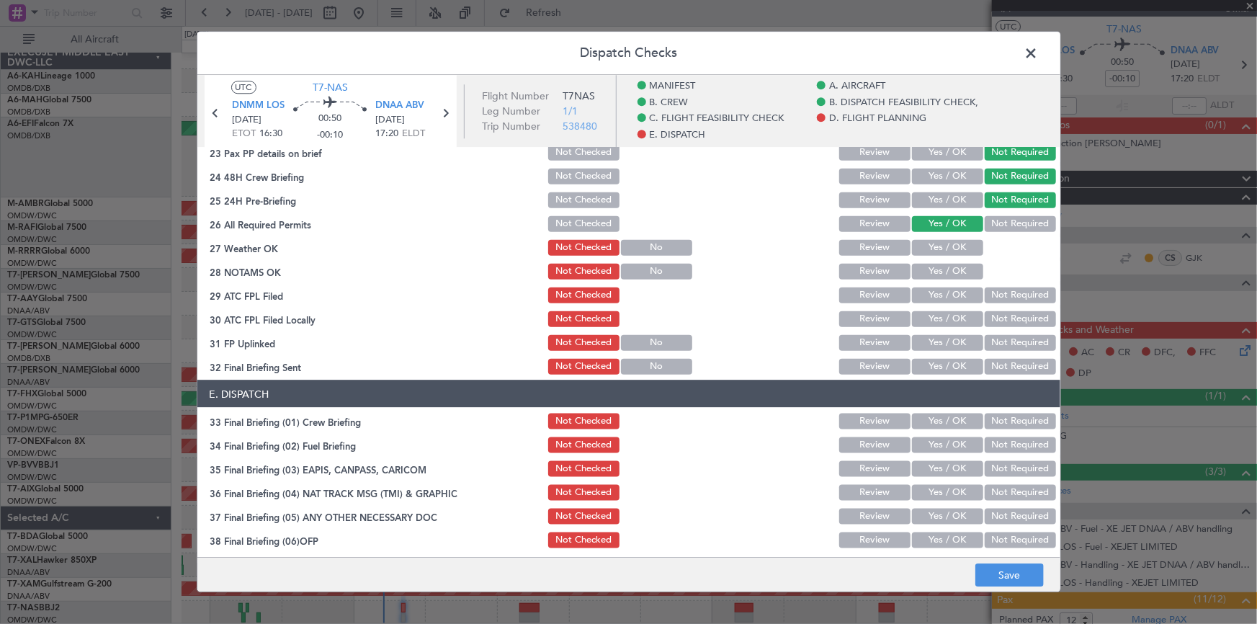
click at [930, 242] on button "Yes / OK" at bounding box center [947, 247] width 71 height 16
click at [929, 261] on div "Yes / OK" at bounding box center [946, 271] width 73 height 20
click at [915, 268] on button "Yes / OK" at bounding box center [947, 271] width 71 height 16
click at [932, 296] on button "Yes / OK" at bounding box center [947, 295] width 71 height 16
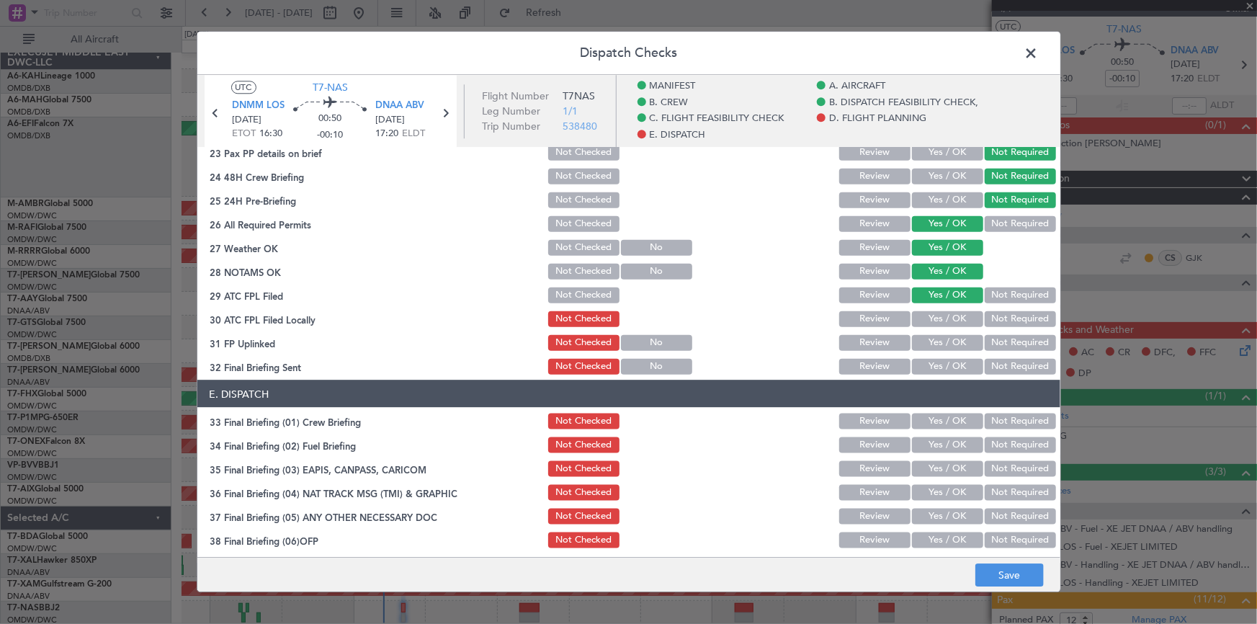
click at [941, 322] on button "Yes / OK" at bounding box center [947, 318] width 71 height 16
click at [939, 341] on button "Yes / OK" at bounding box center [947, 342] width 71 height 16
click at [936, 194] on button "Yes / OK" at bounding box center [947, 200] width 71 height 16
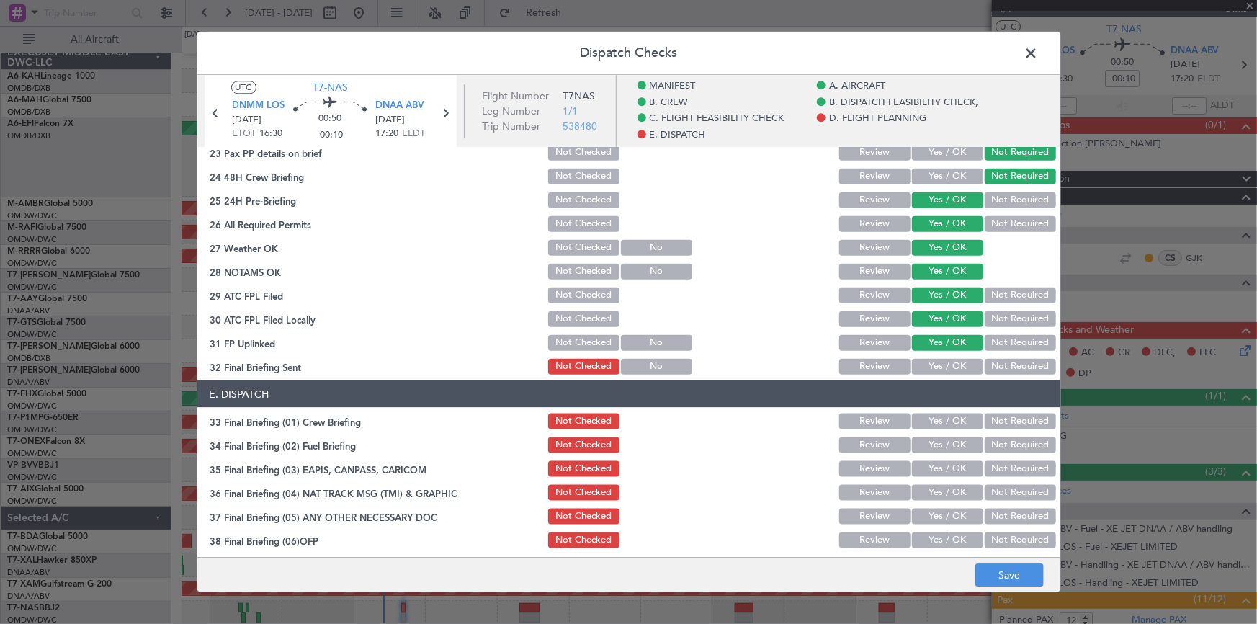
click at [923, 359] on button "Yes / OK" at bounding box center [947, 366] width 71 height 16
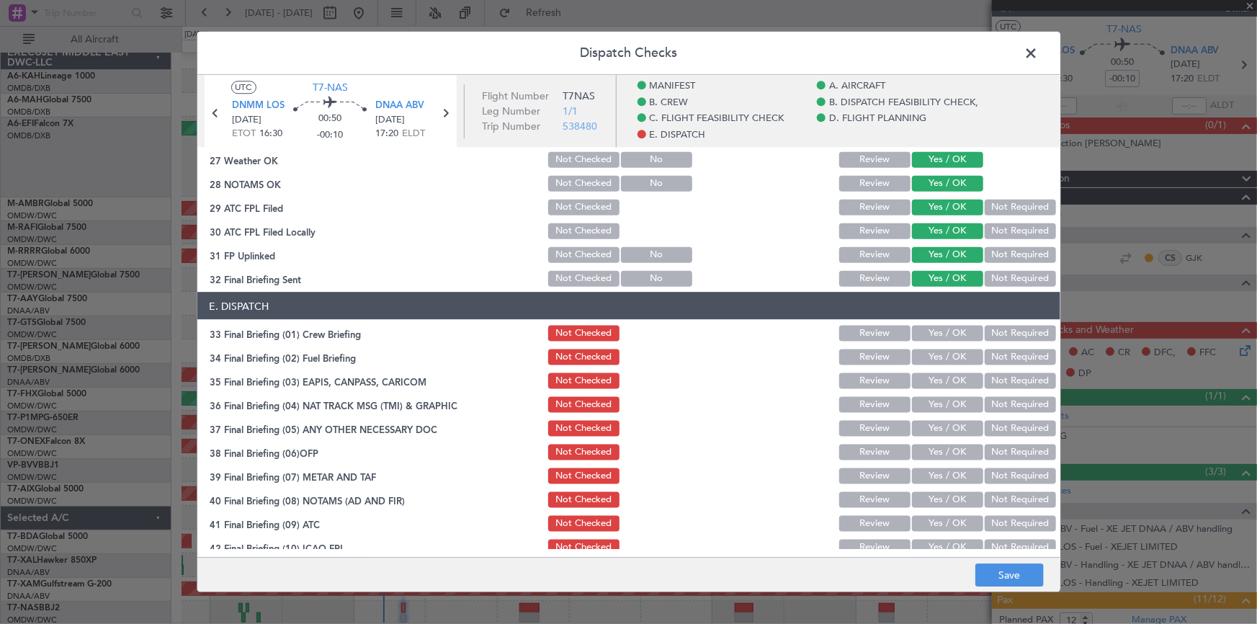
scroll to position [916, 0]
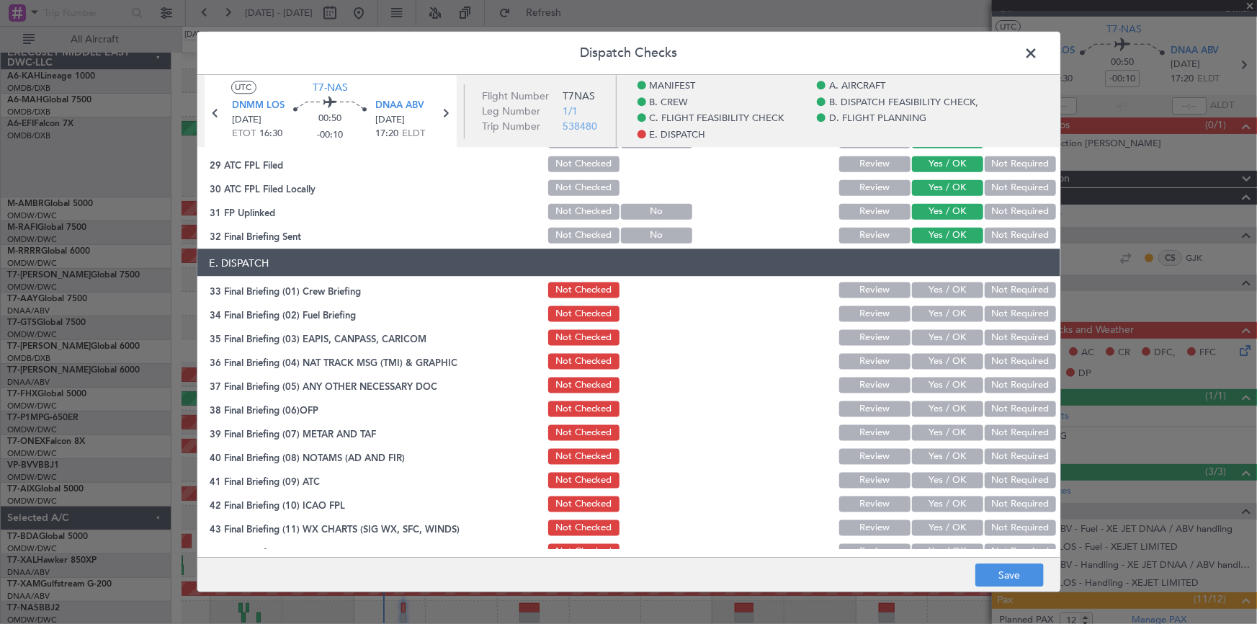
click at [938, 288] on button "Yes / OK" at bounding box center [947, 290] width 71 height 16
click at [1008, 310] on button "Not Required" at bounding box center [1020, 313] width 71 height 16
click at [1011, 341] on button "Not Required" at bounding box center [1020, 337] width 71 height 16
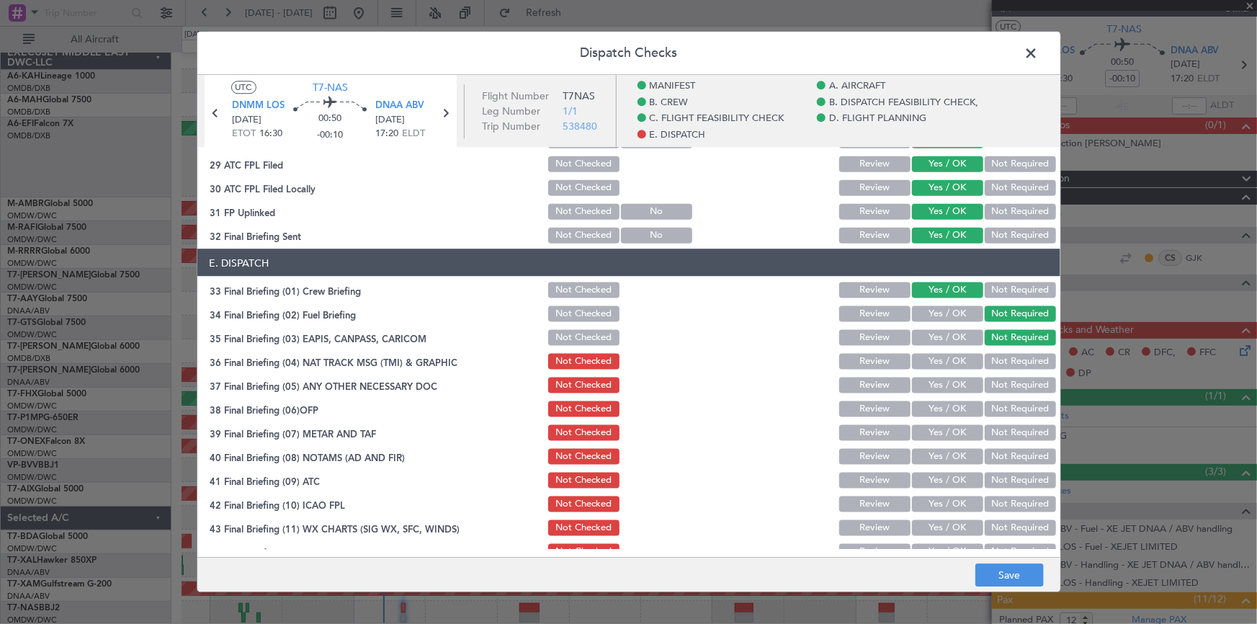
click at [1016, 362] on button "Not Required" at bounding box center [1020, 361] width 71 height 16
click at [1016, 384] on button "Not Required" at bounding box center [1020, 385] width 71 height 16
drag, startPoint x: 944, startPoint y: 407, endPoint x: 946, endPoint y: 425, distance: 18.1
click at [945, 408] on button "Yes / OK" at bounding box center [947, 409] width 71 height 16
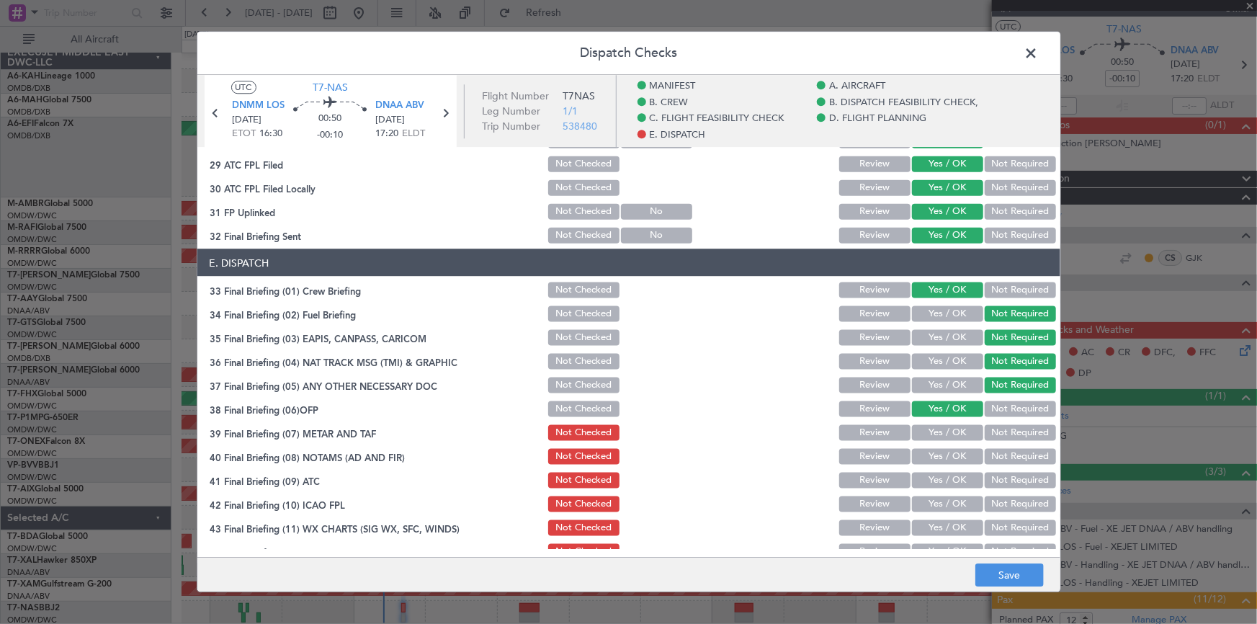
drag, startPoint x: 941, startPoint y: 429, endPoint x: 938, endPoint y: 447, distance: 18.9
click at [944, 431] on button "Yes / OK" at bounding box center [947, 432] width 71 height 16
click at [933, 450] on button "Yes / OK" at bounding box center [947, 456] width 71 height 16
drag, startPoint x: 928, startPoint y: 475, endPoint x: 935, endPoint y: 500, distance: 25.3
click at [929, 477] on button "Yes / OK" at bounding box center [947, 480] width 71 height 16
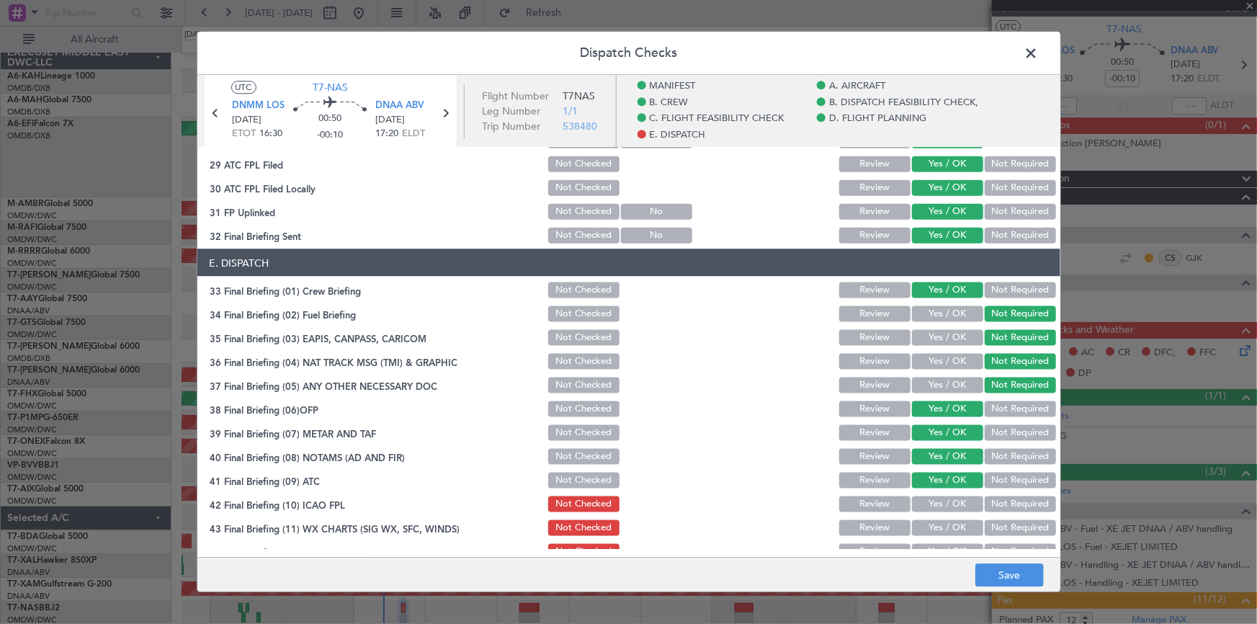
drag, startPoint x: 933, startPoint y: 501, endPoint x: 934, endPoint y: 524, distance: 22.4
click at [934, 504] on button "Yes / OK" at bounding box center [947, 504] width 71 height 16
drag, startPoint x: 934, startPoint y: 524, endPoint x: 937, endPoint y: 532, distance: 7.8
click at [934, 526] on button "Yes / OK" at bounding box center [947, 527] width 71 height 16
click at [939, 543] on button "Yes / OK" at bounding box center [947, 551] width 71 height 16
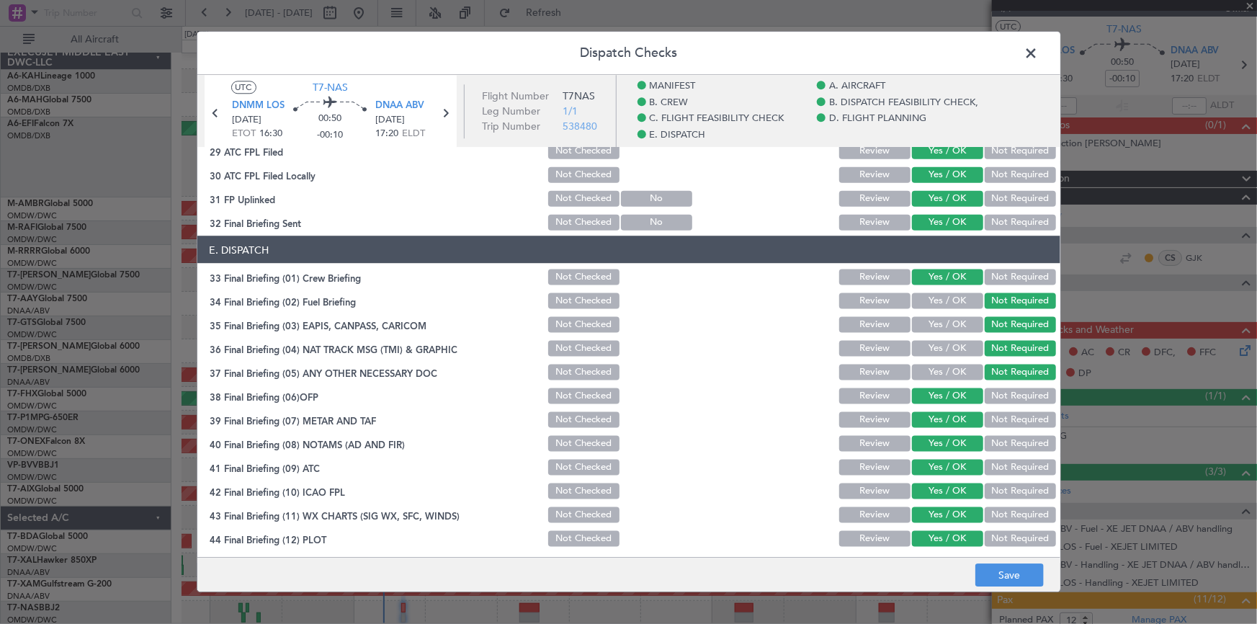
scroll to position [931, 0]
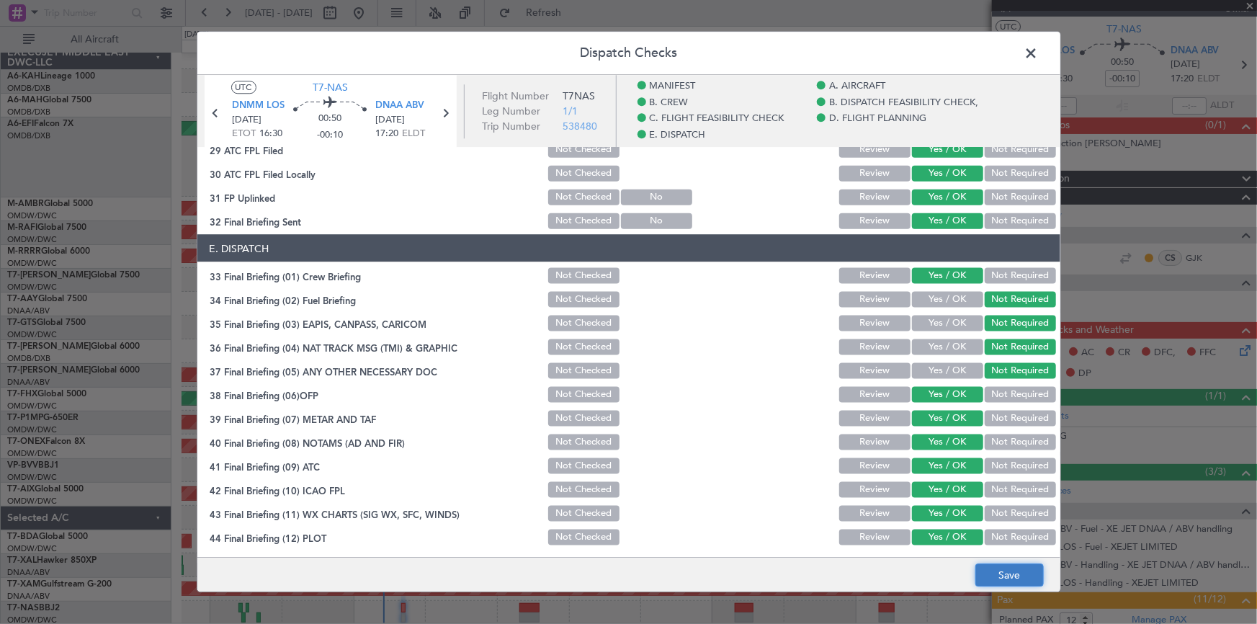
click at [1008, 578] on button "Save" at bounding box center [1009, 575] width 68 height 23
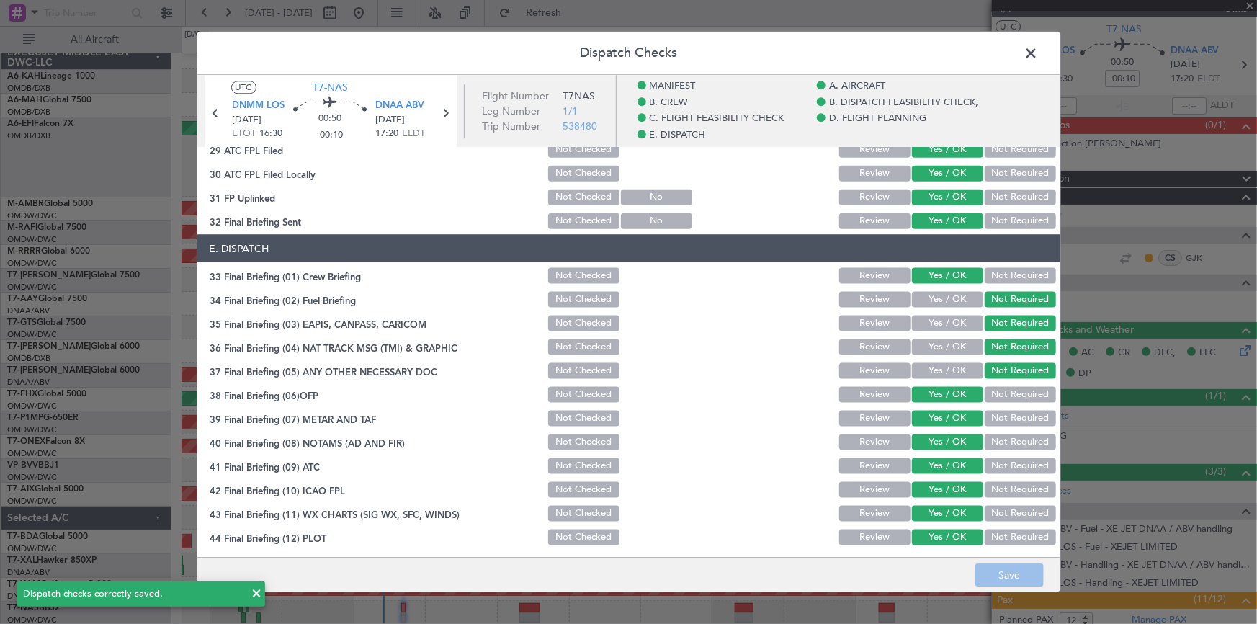
click at [1039, 50] on span at bounding box center [1039, 56] width 0 height 29
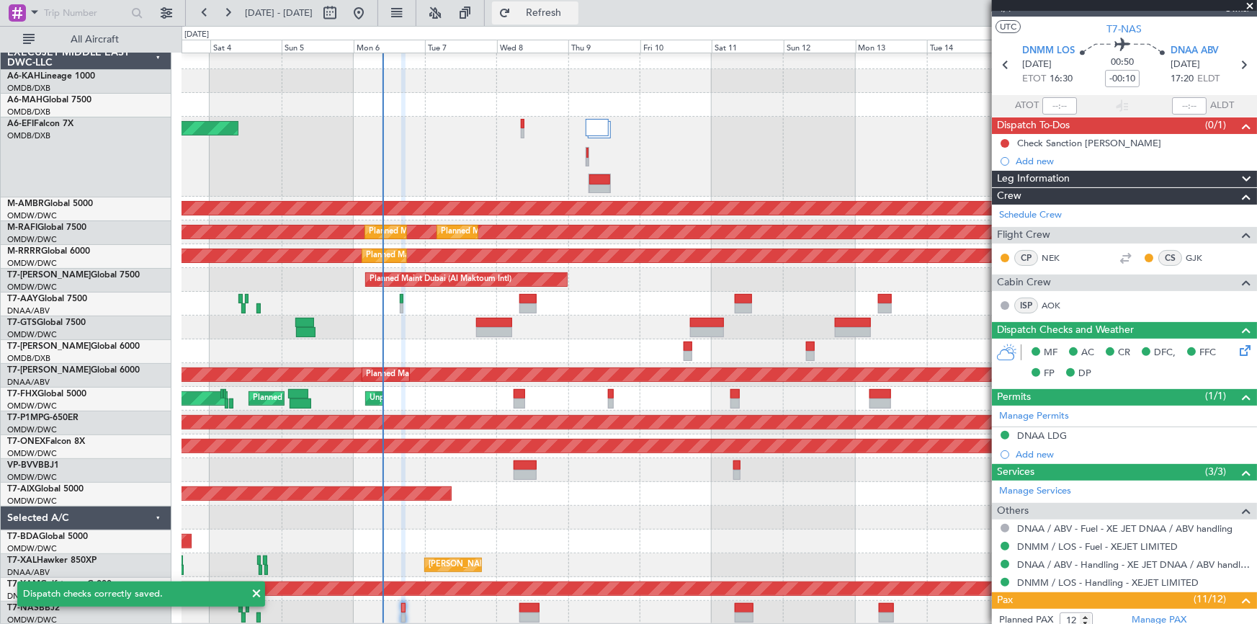
click at [574, 14] on span "Refresh" at bounding box center [544, 13] width 61 height 10
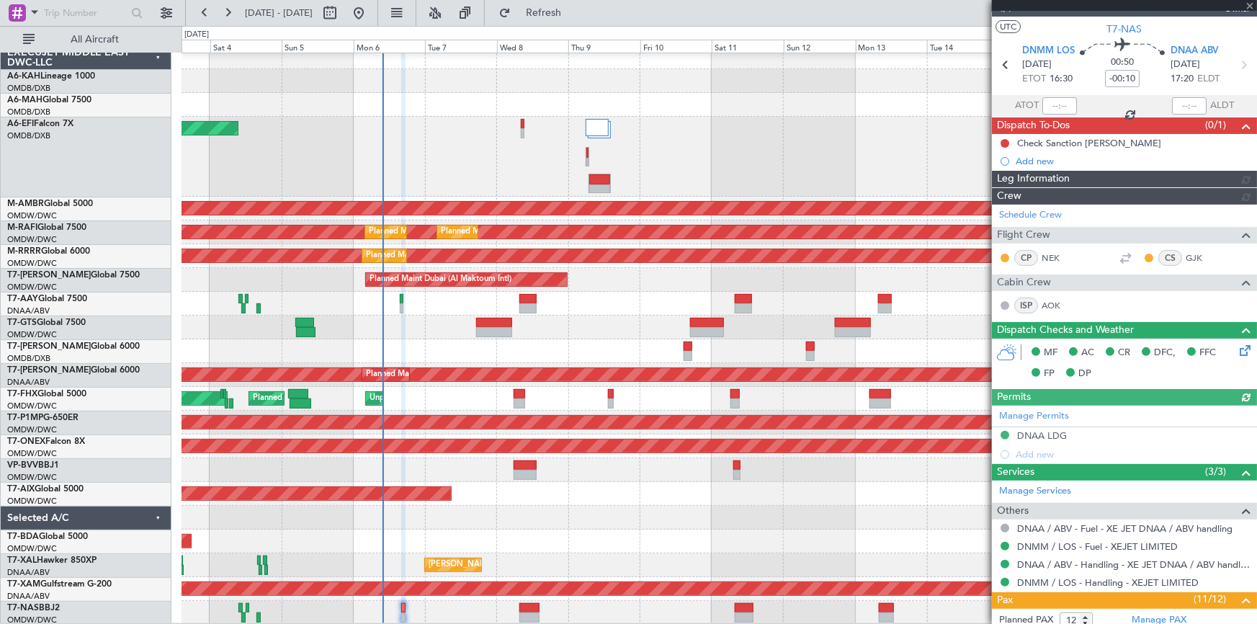
type input "Dherander Fithani (DHF)"
type input "7465"
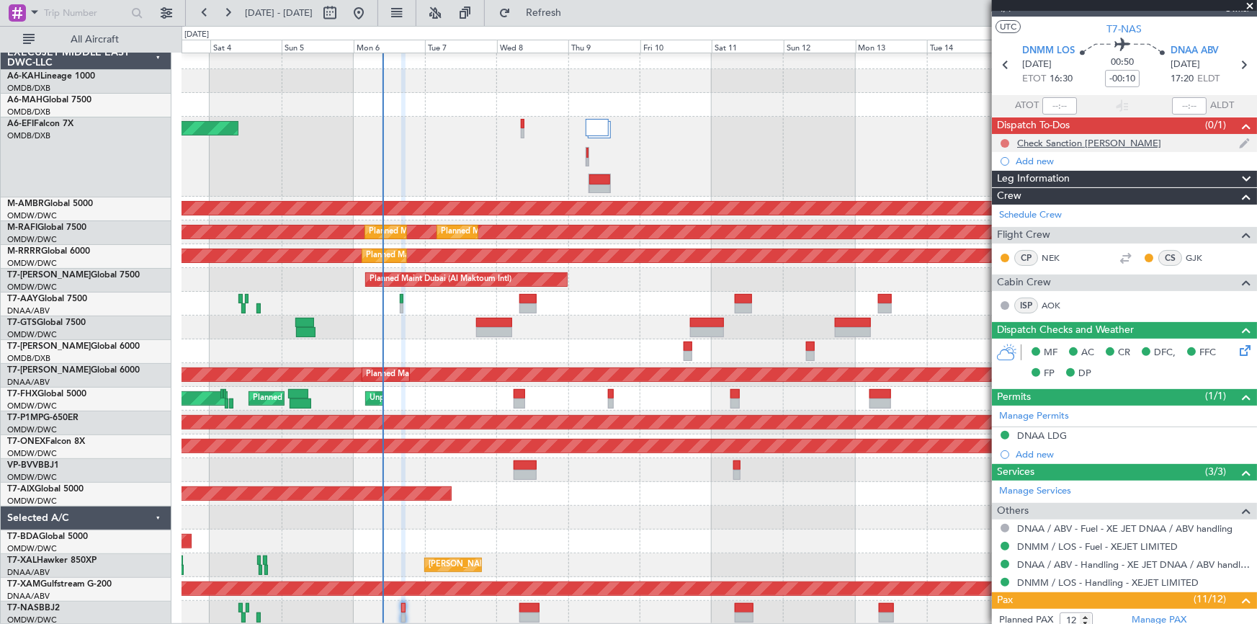
click at [1008, 141] on button at bounding box center [1005, 143] width 9 height 9
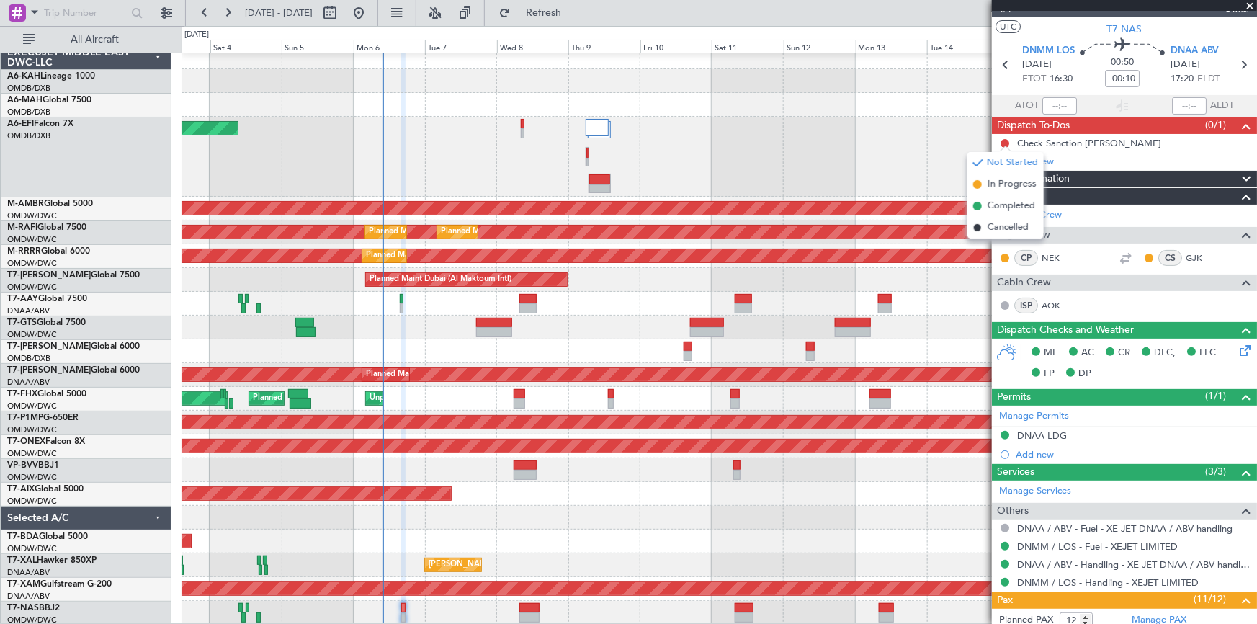
click at [1008, 205] on span "Completed" at bounding box center [1012, 206] width 48 height 14
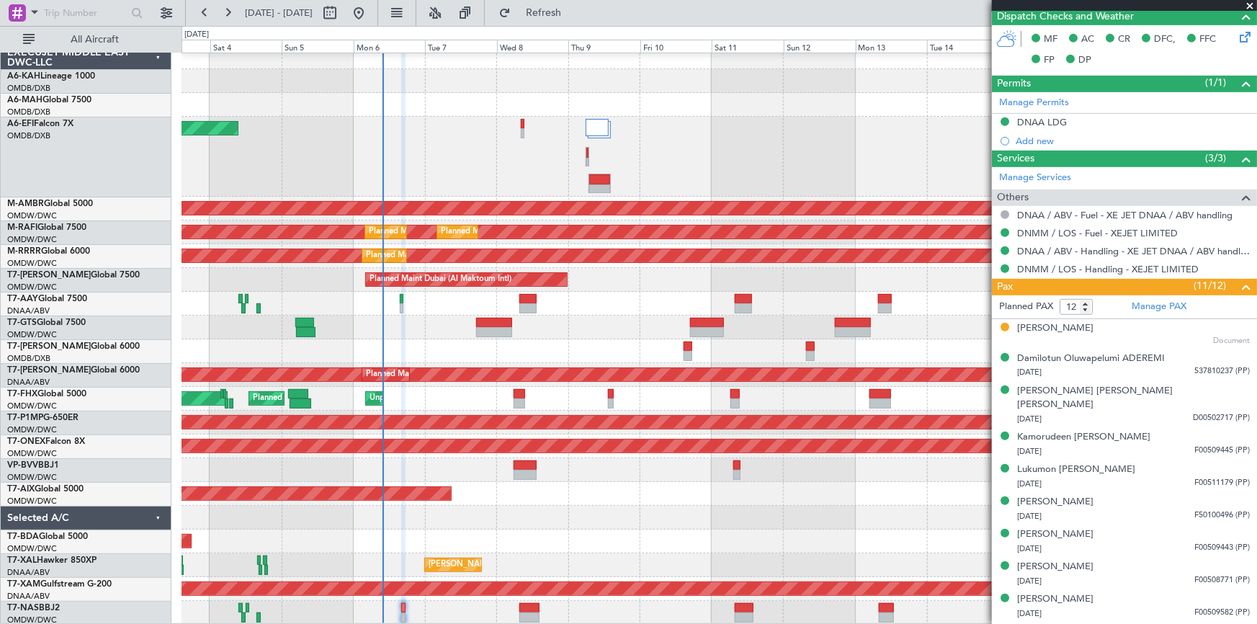
scroll to position [352, 0]
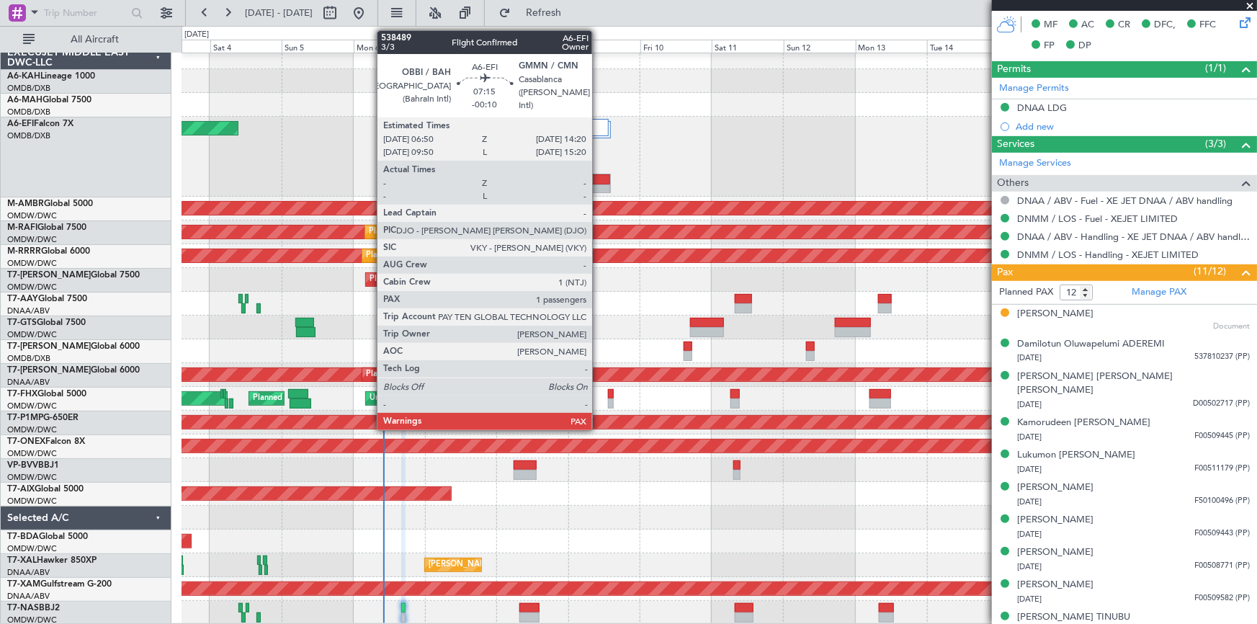
click at [599, 180] on div at bounding box center [600, 179] width 22 height 10
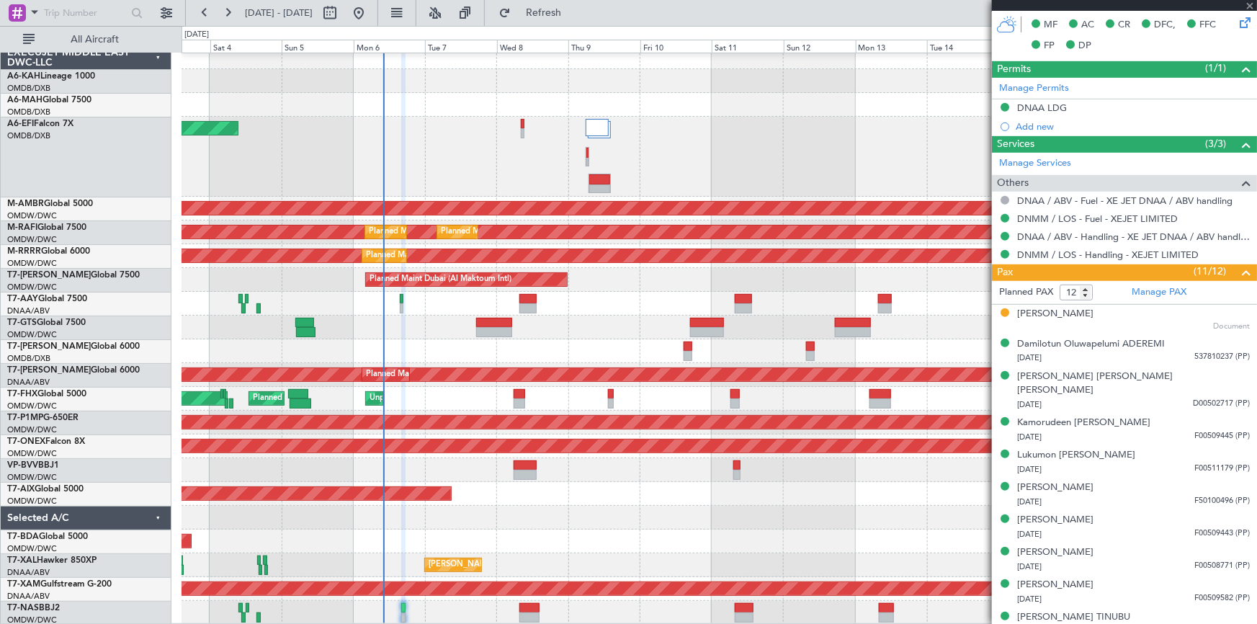
type input "3"
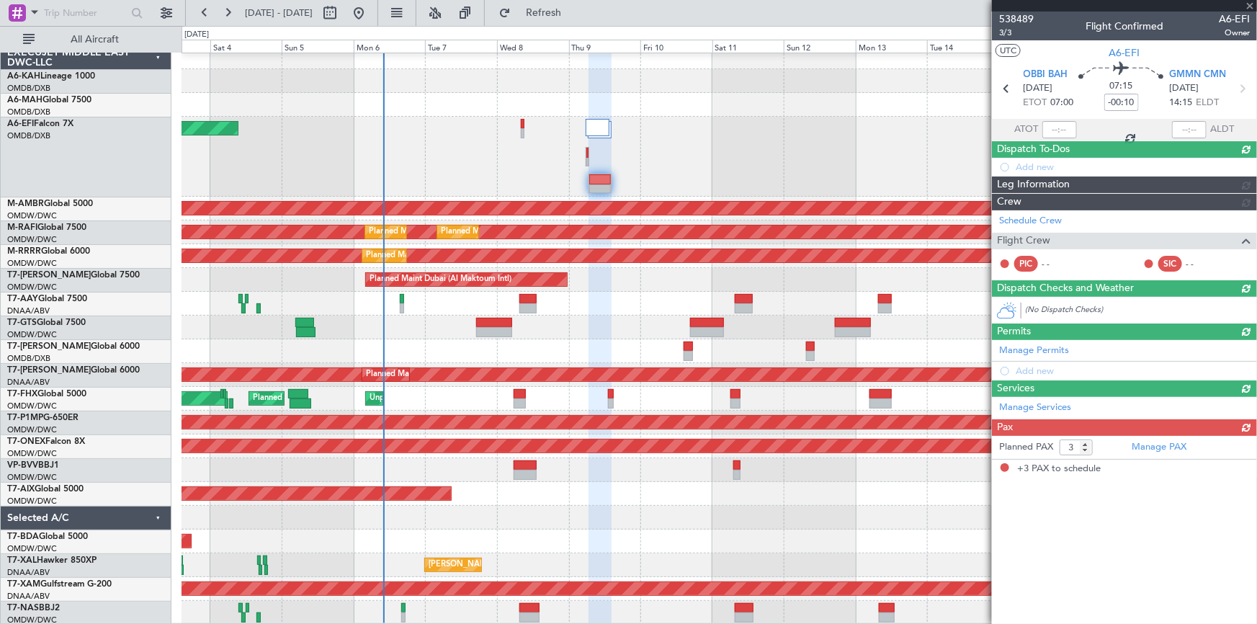
scroll to position [0, 0]
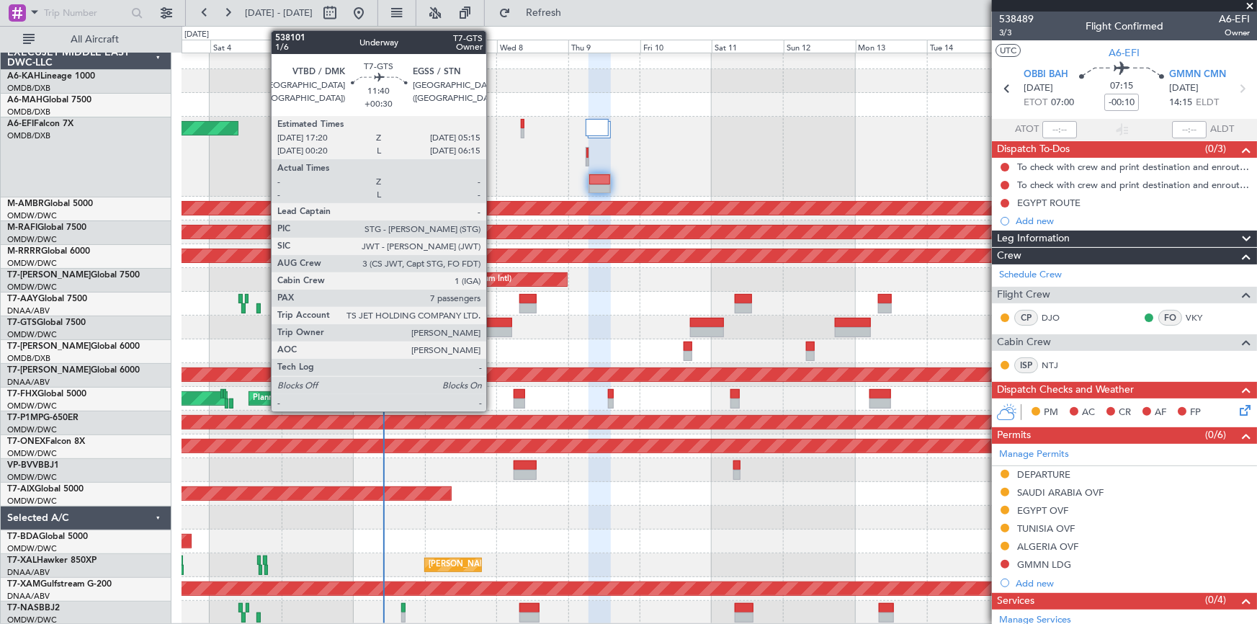
click at [493, 324] on div at bounding box center [494, 323] width 36 height 10
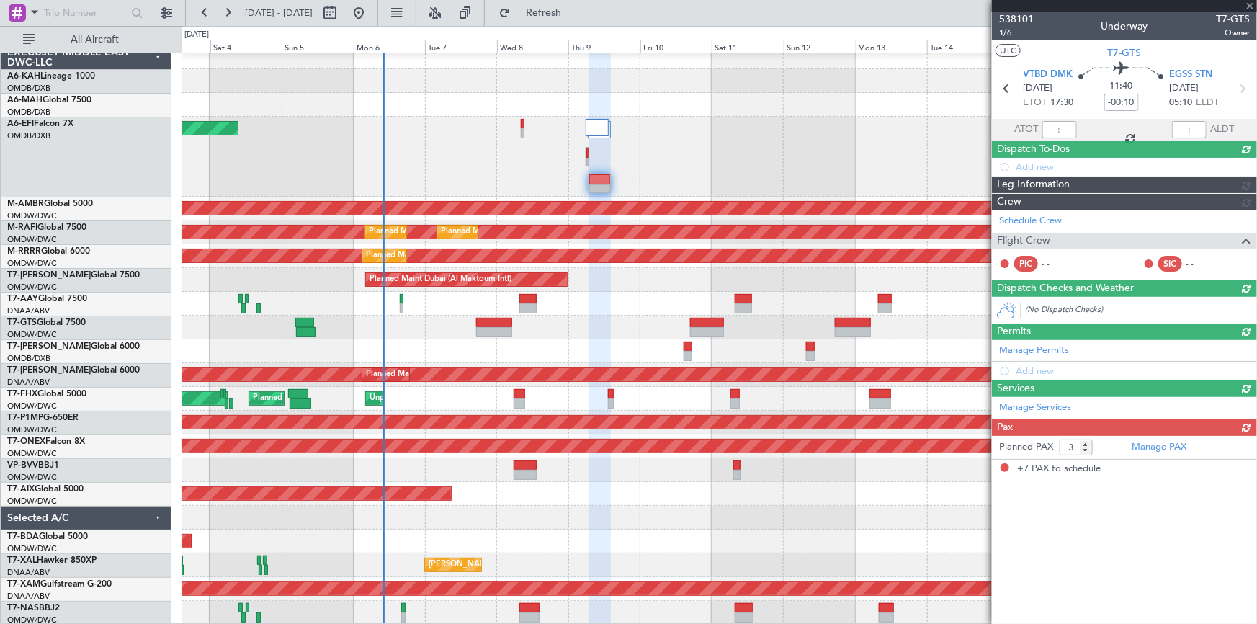
type input "+00:30"
type input "7"
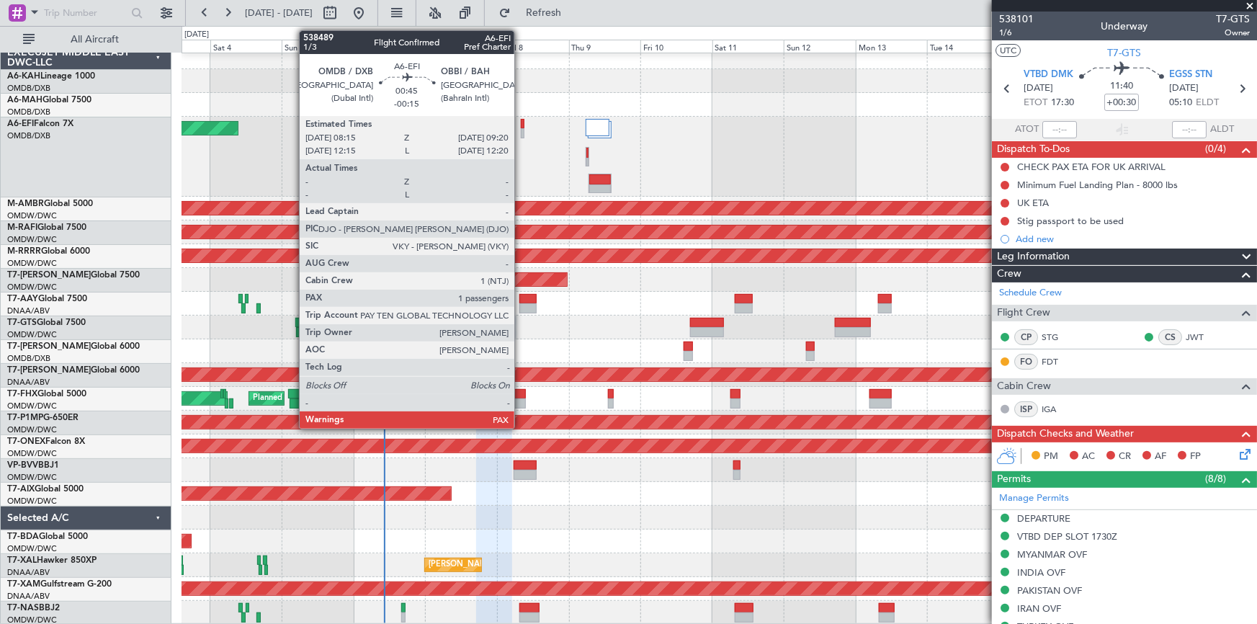
click at [521, 122] on div at bounding box center [523, 124] width 4 height 10
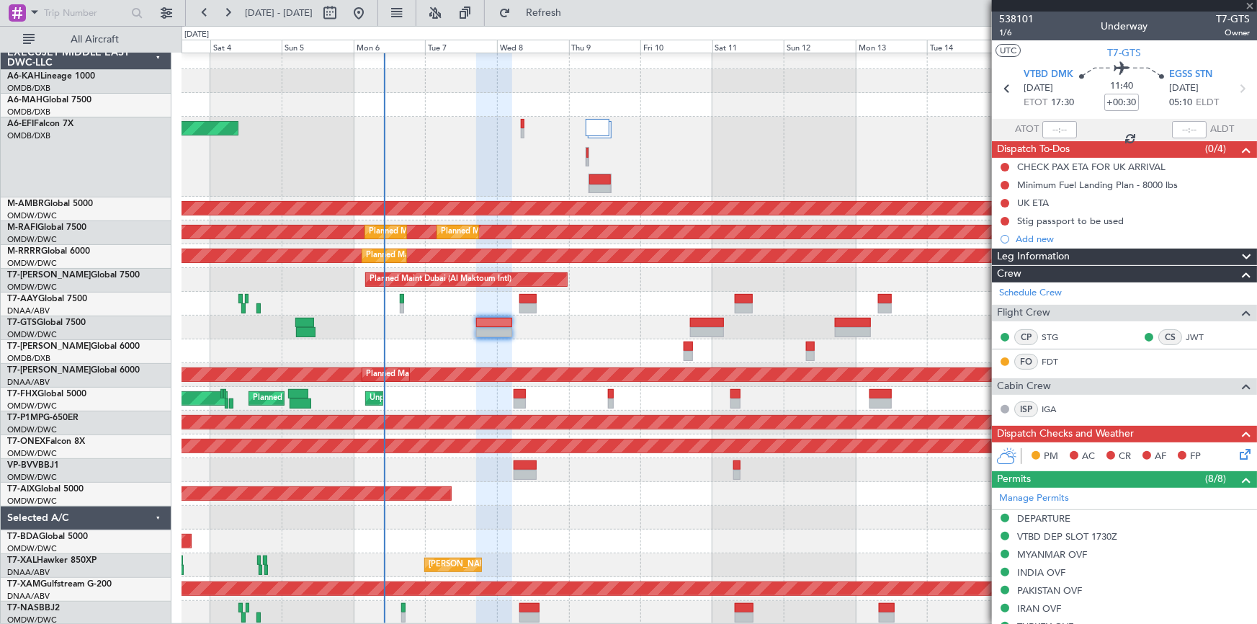
type input "-00:15"
type input "3"
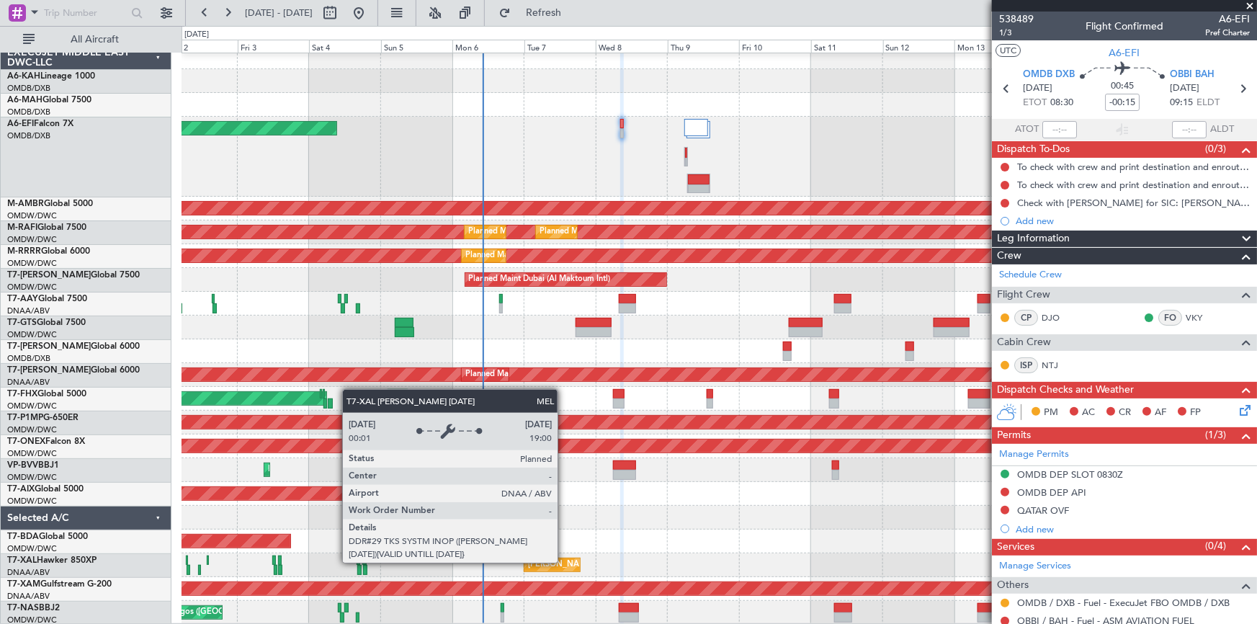
click at [564, 562] on div "[PERSON_NAME] ([PERSON_NAME] Intl)" at bounding box center [603, 565] width 151 height 22
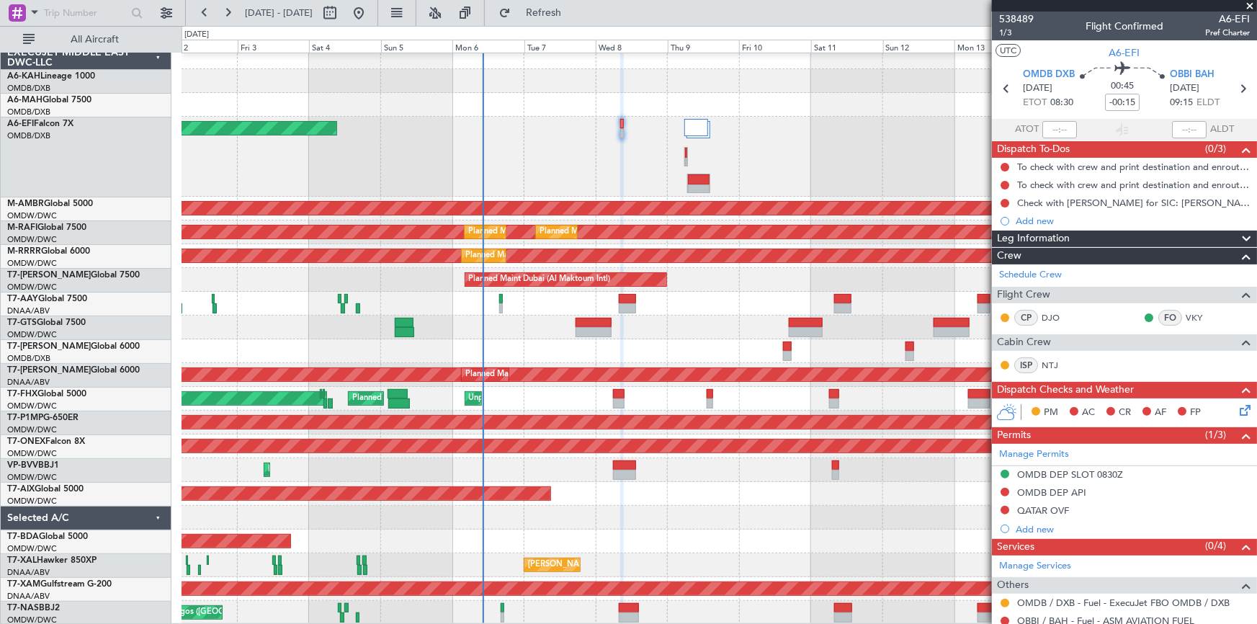
click at [504, 563] on div "[PERSON_NAME] ([PERSON_NAME] Intl)" at bounding box center [719, 565] width 1075 height 24
click at [511, 563] on div "[PERSON_NAME] ([PERSON_NAME] Intl)" at bounding box center [719, 565] width 1075 height 24
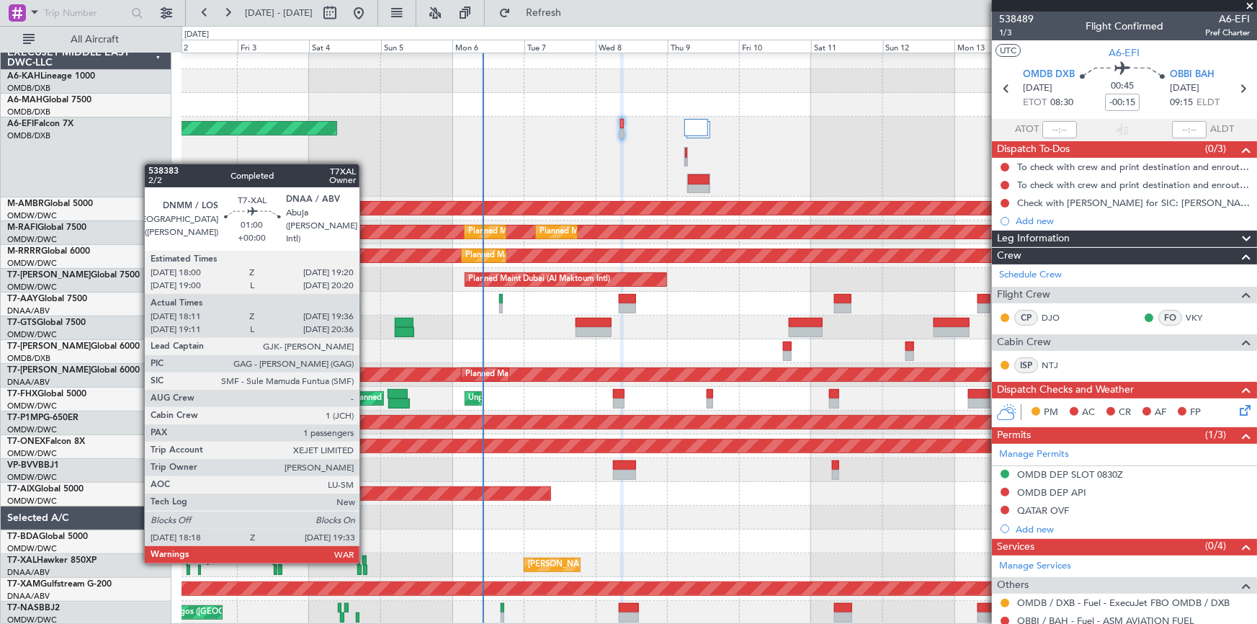
click at [366, 560] on div at bounding box center [364, 560] width 4 height 10
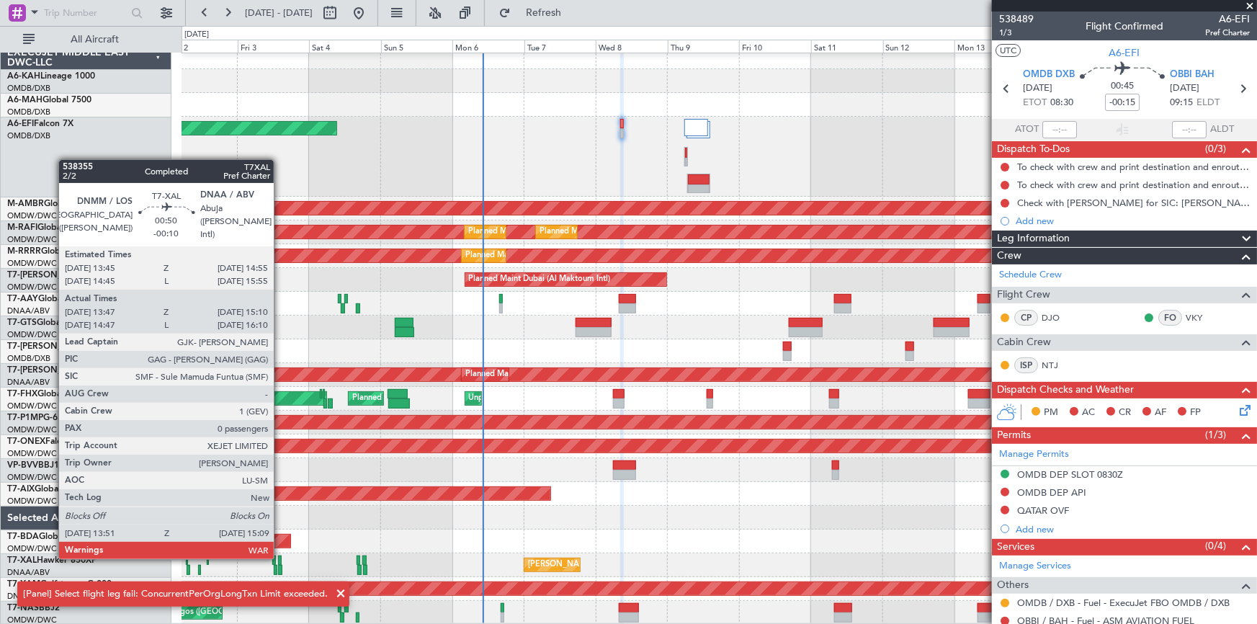
click at [281, 556] on div at bounding box center [280, 560] width 4 height 10
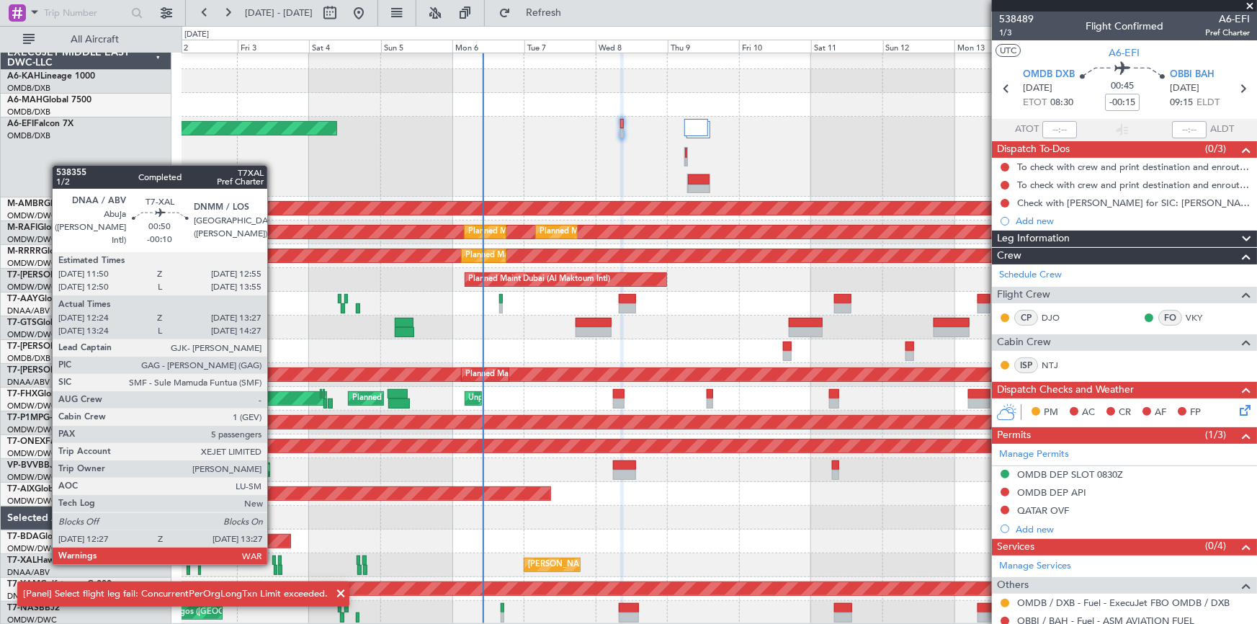
click at [274, 562] on div at bounding box center [274, 560] width 4 height 10
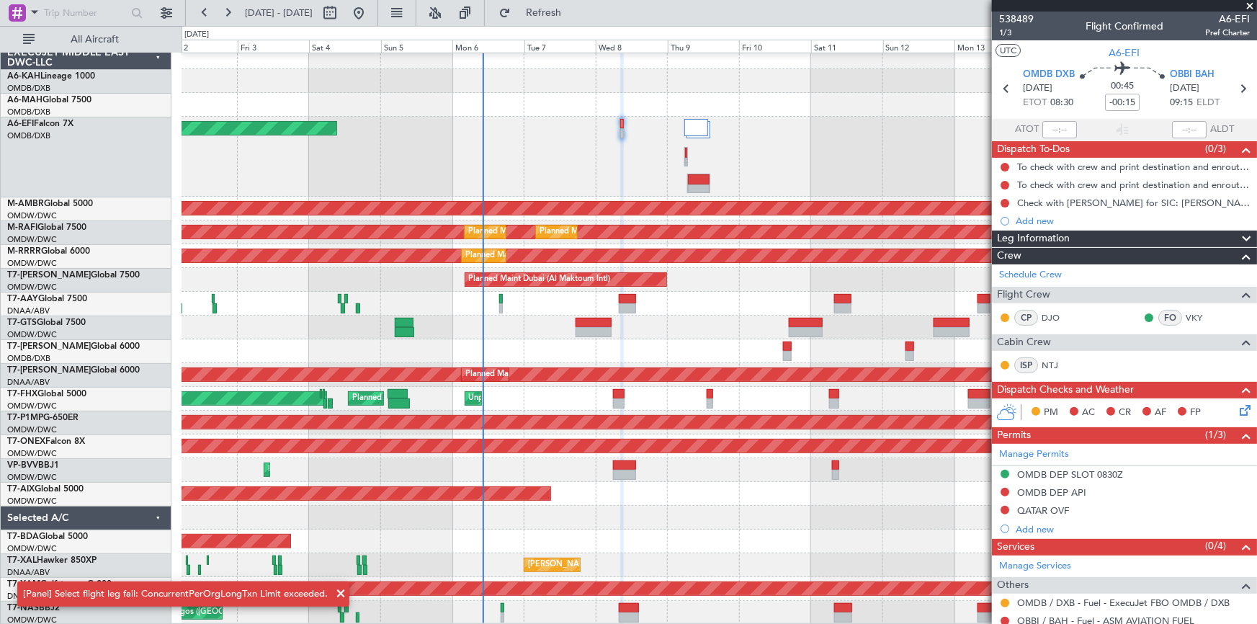
click at [274, 562] on div at bounding box center [274, 560] width 4 height 10
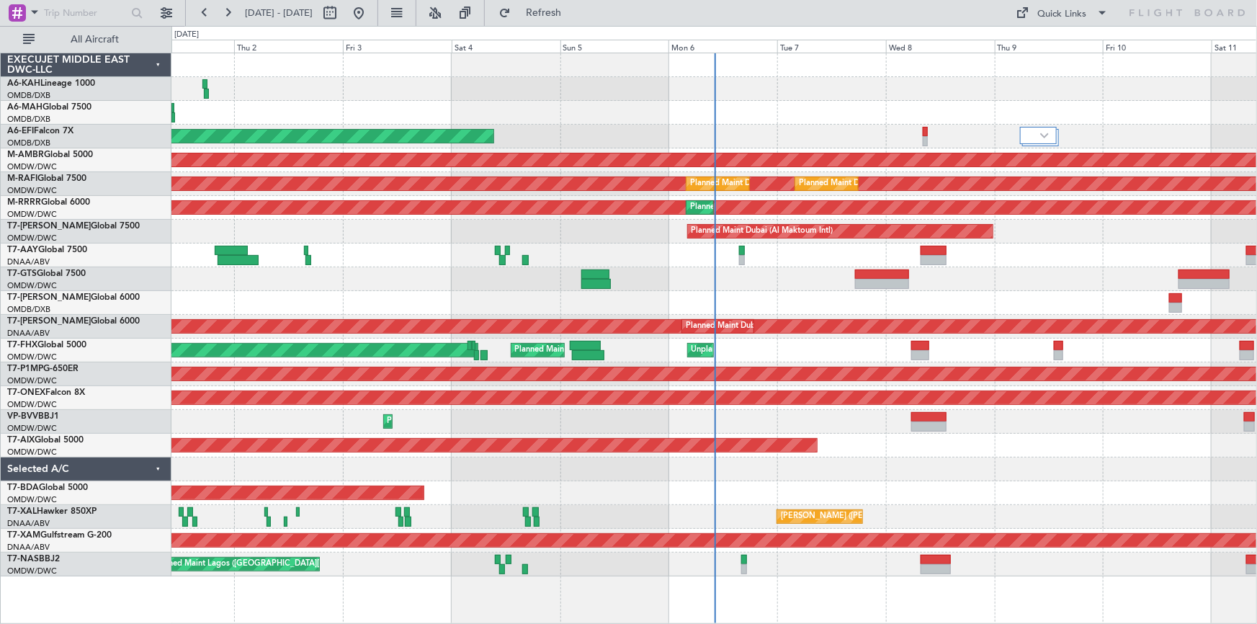
click at [498, 464] on div at bounding box center [714, 469] width 1086 height 24
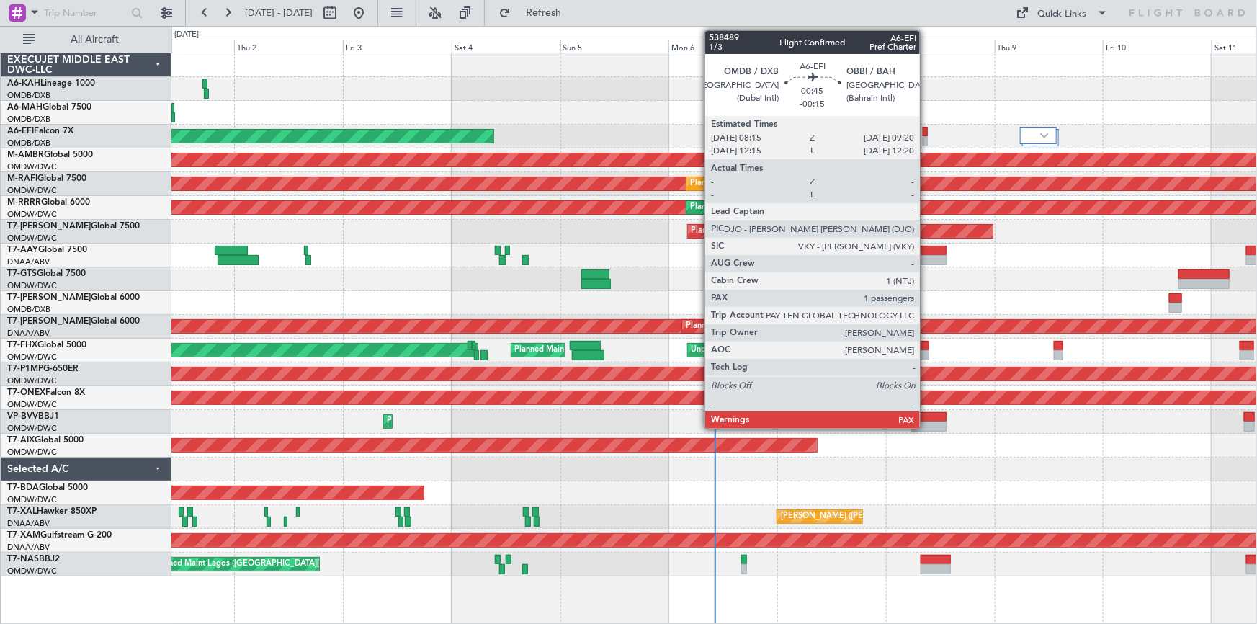
click at [926, 133] on div at bounding box center [925, 132] width 5 height 10
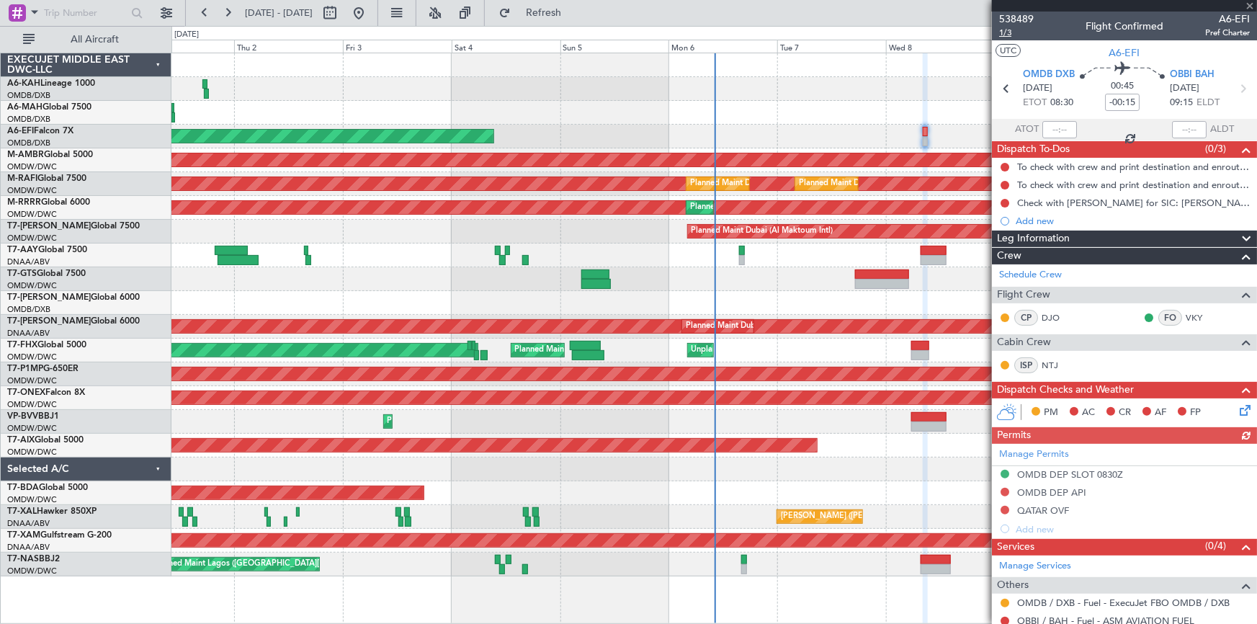
click at [1008, 32] on span "1/3" at bounding box center [1016, 33] width 35 height 12
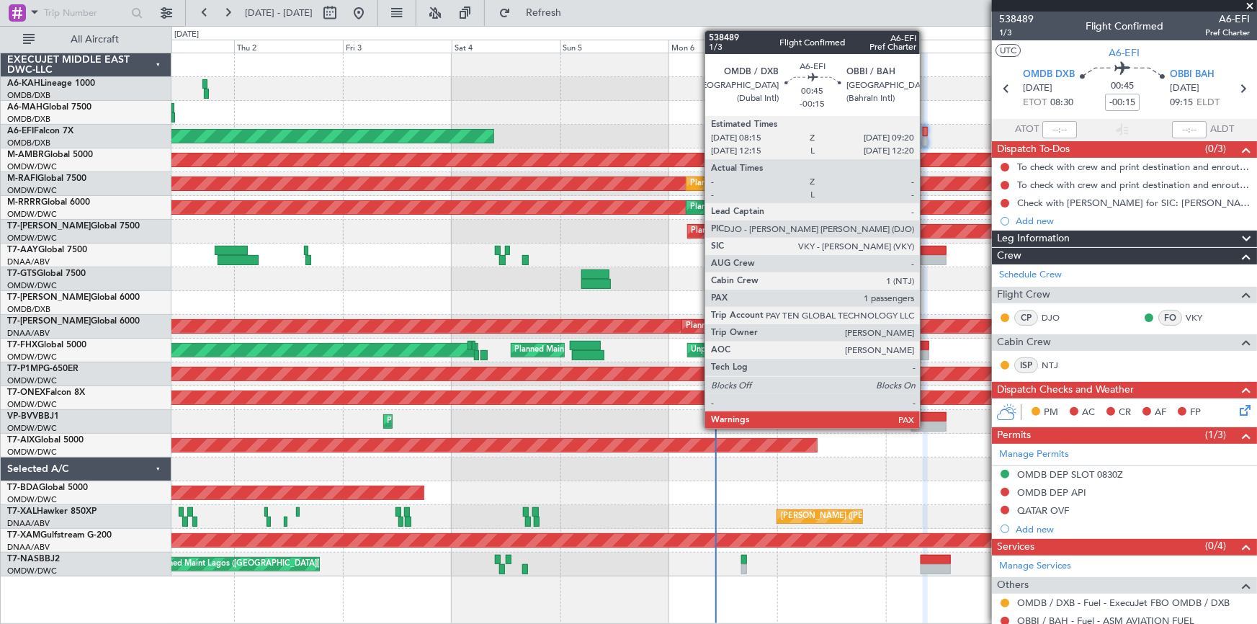
click at [926, 130] on div at bounding box center [925, 132] width 5 height 10
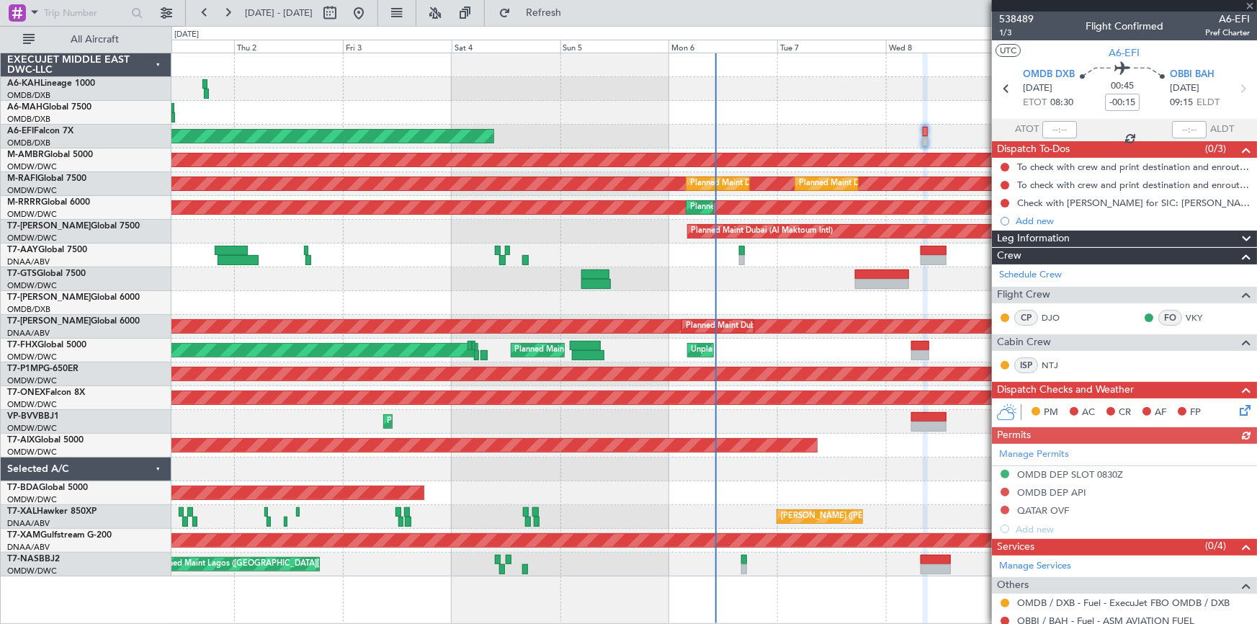
scroll to position [131, 0]
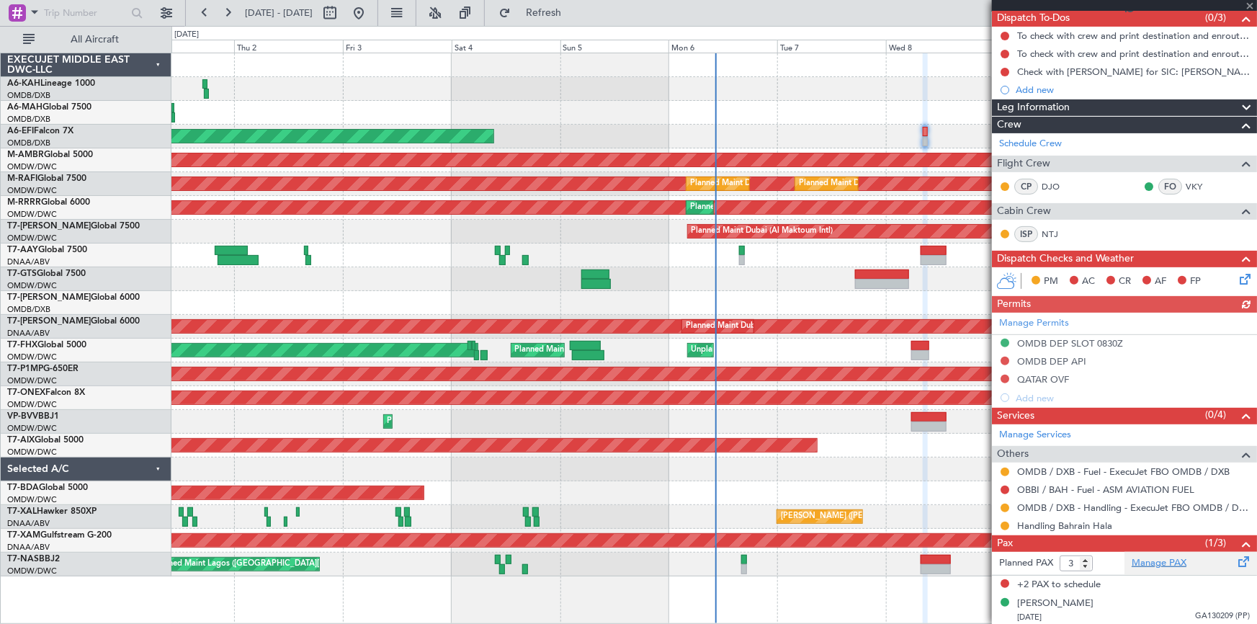
click at [1153, 560] on link "Manage PAX" at bounding box center [1159, 563] width 55 height 14
click at [1158, 561] on link "Manage PAX" at bounding box center [1159, 563] width 55 height 14
click at [574, 24] on fb-flight-board "[DATE] - [DATE] Refresh Quick Links All Aircraft Planned Maint [GEOGRAPHIC_DATA…" at bounding box center [628, 317] width 1257 height 613
click at [574, 11] on span "Refresh" at bounding box center [544, 13] width 61 height 10
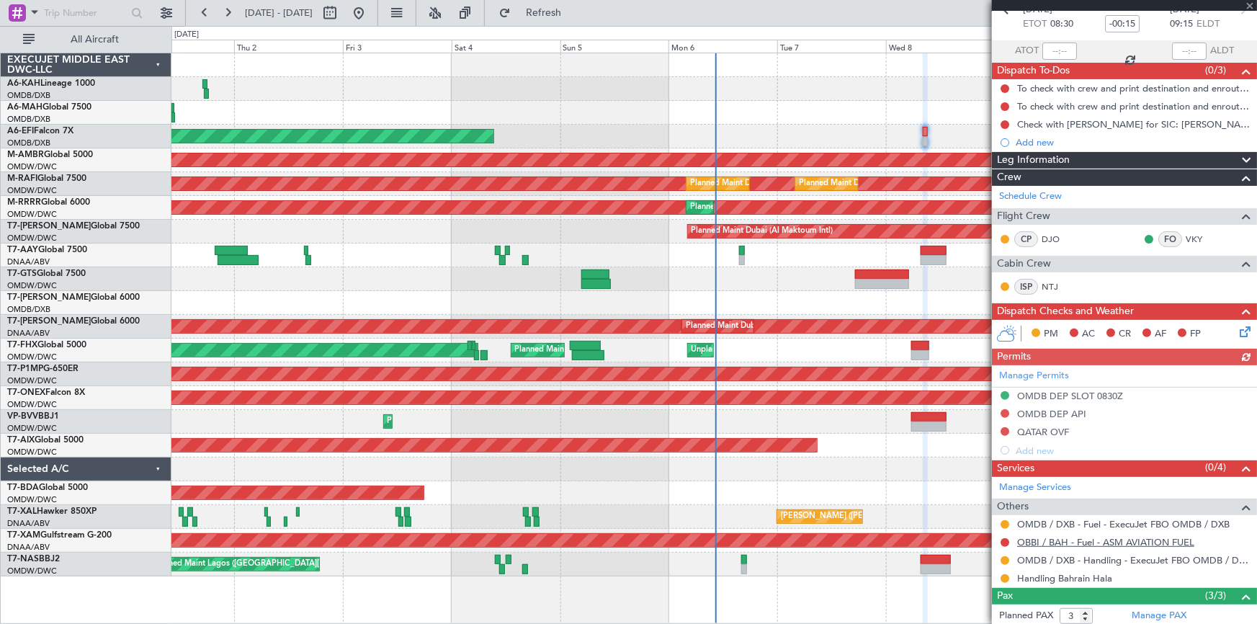
scroll to position [0, 0]
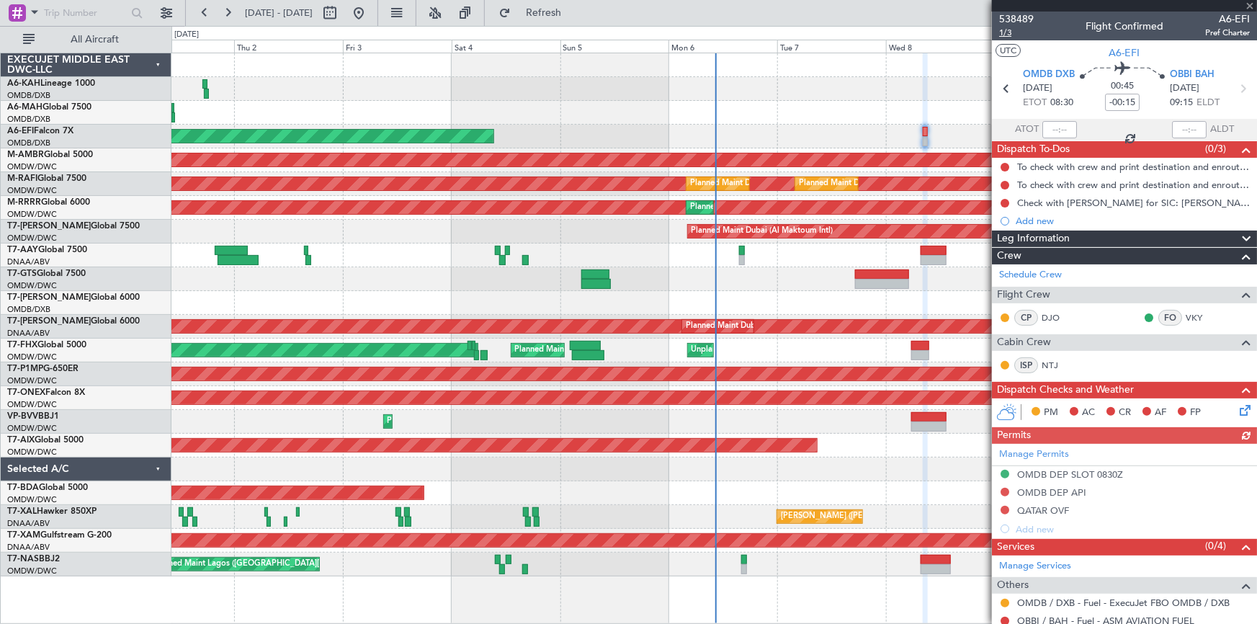
click at [1004, 33] on span "1/3" at bounding box center [1016, 33] width 35 height 12
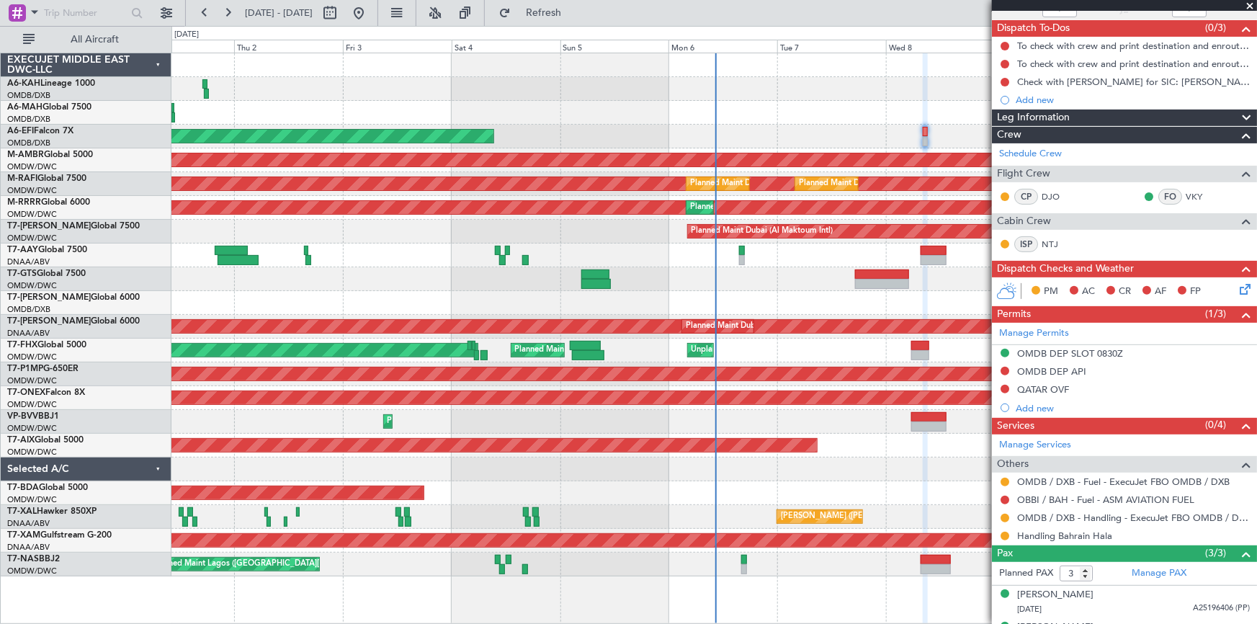
scroll to position [178, 0]
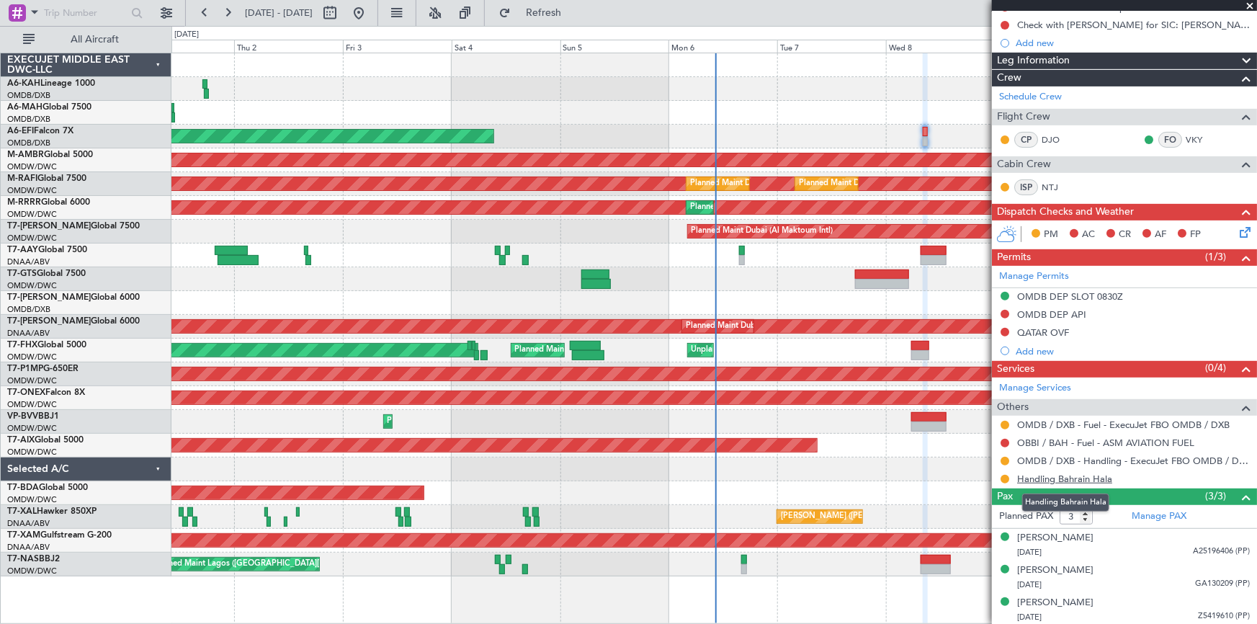
click at [1042, 474] on link "Handling Bahrain Hala" at bounding box center [1064, 479] width 95 height 12
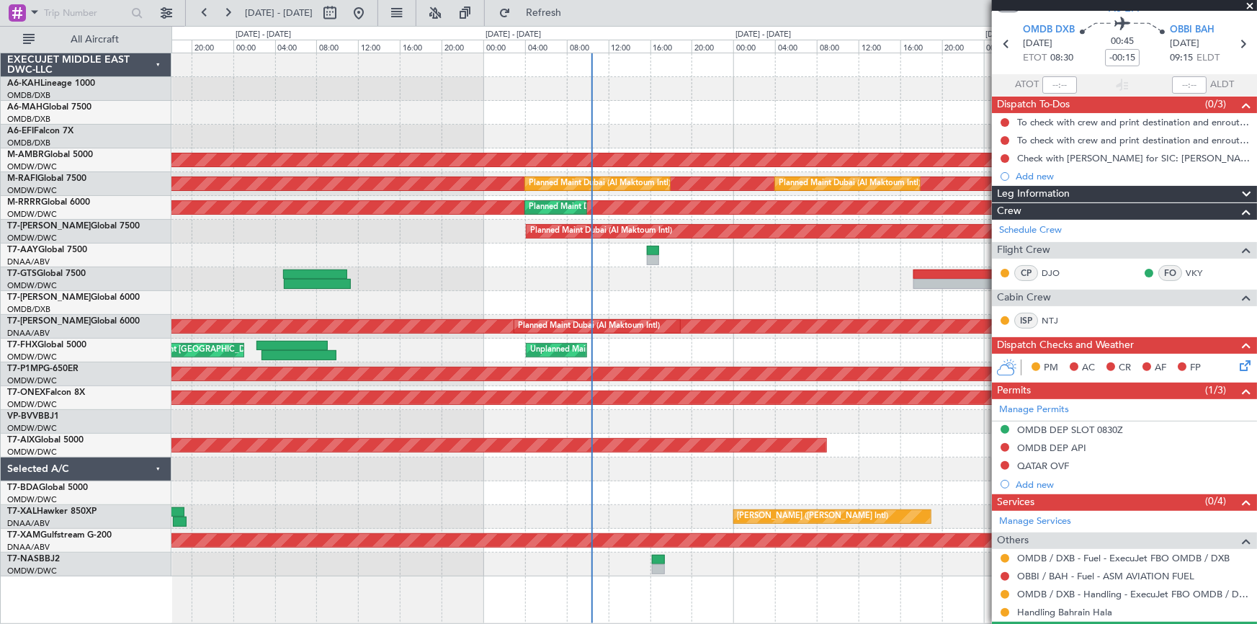
scroll to position [0, 0]
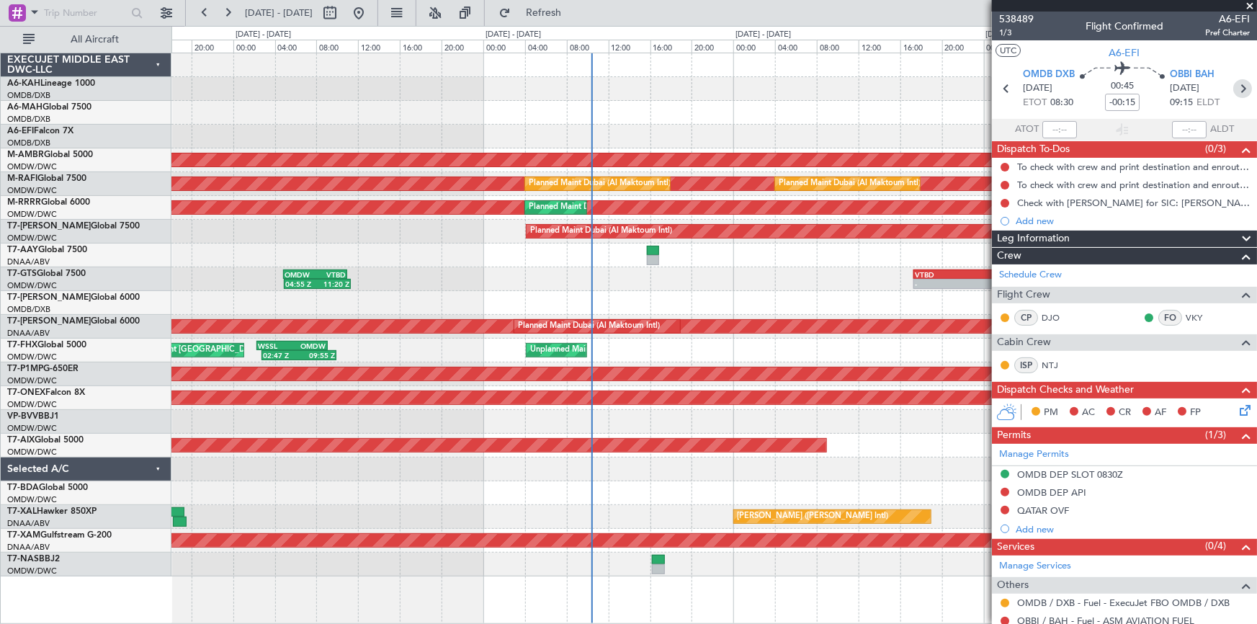
click at [1233, 86] on icon at bounding box center [1242, 88] width 19 height 19
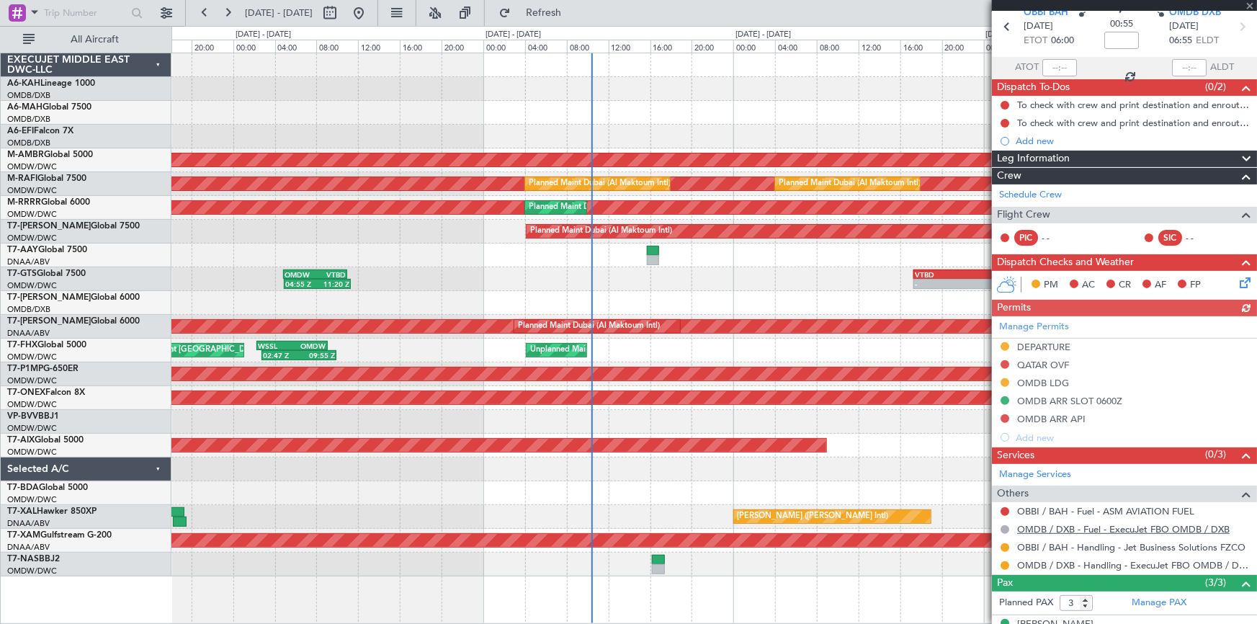
scroll to position [148, 0]
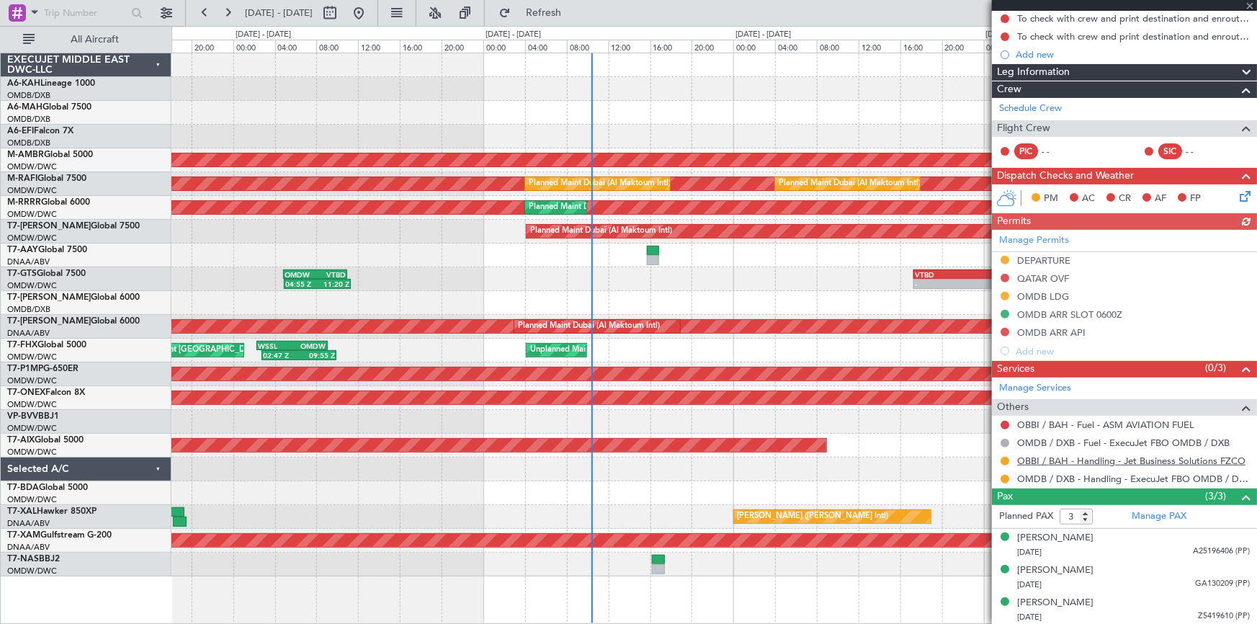
click at [1107, 457] on link "OBBI / BAH - Handling - Jet Business Solutions FZCO" at bounding box center [1131, 461] width 228 height 12
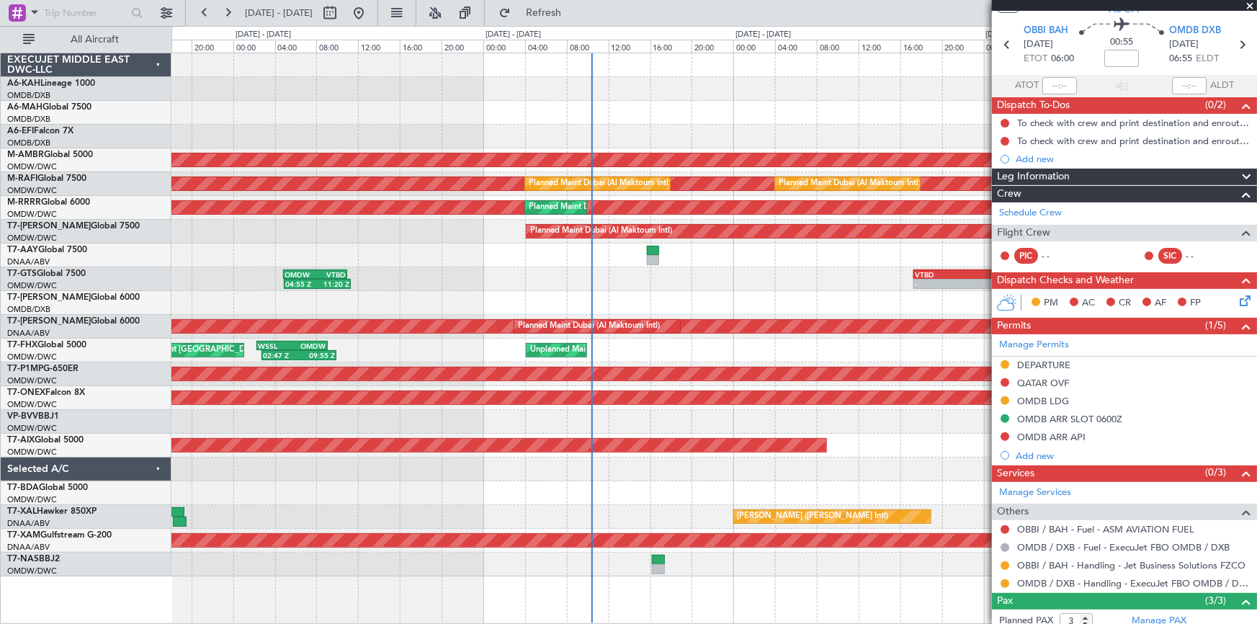
scroll to position [0, 0]
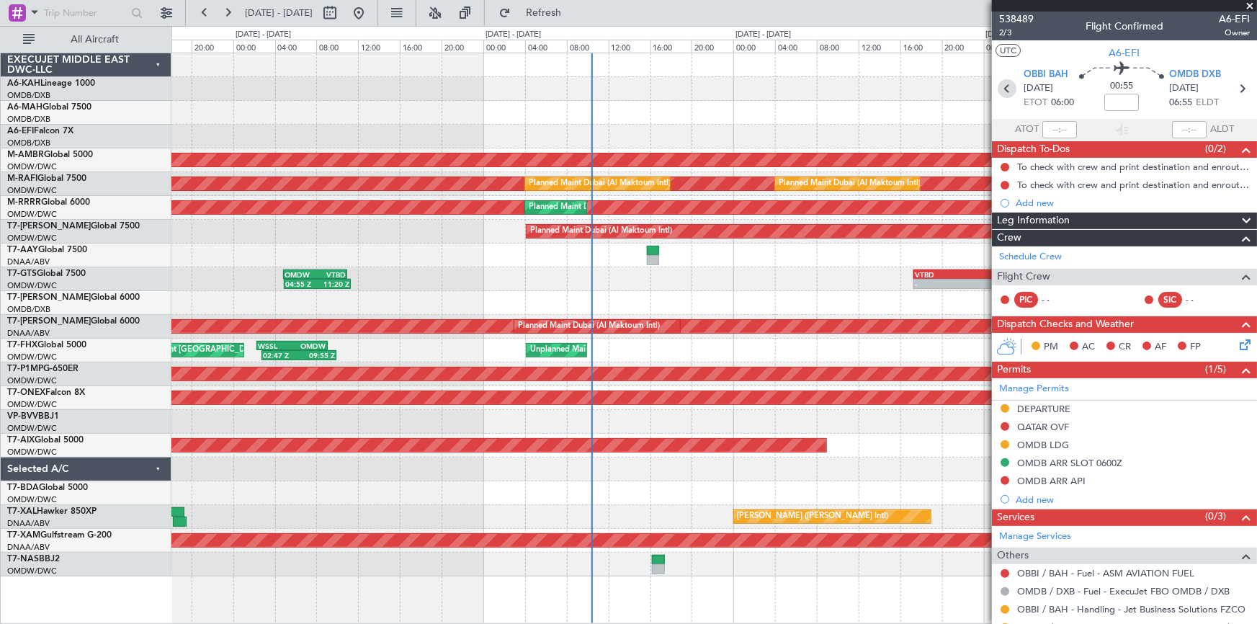
click at [1001, 84] on icon at bounding box center [1007, 88] width 19 height 19
type input "-00:15"
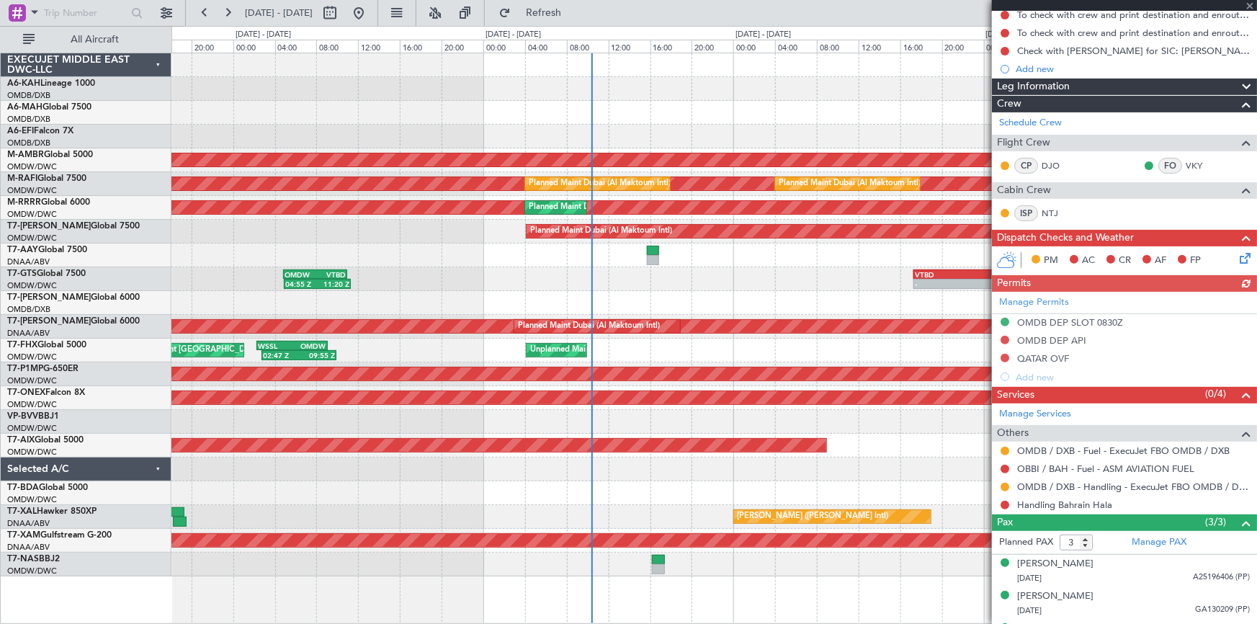
scroll to position [178, 0]
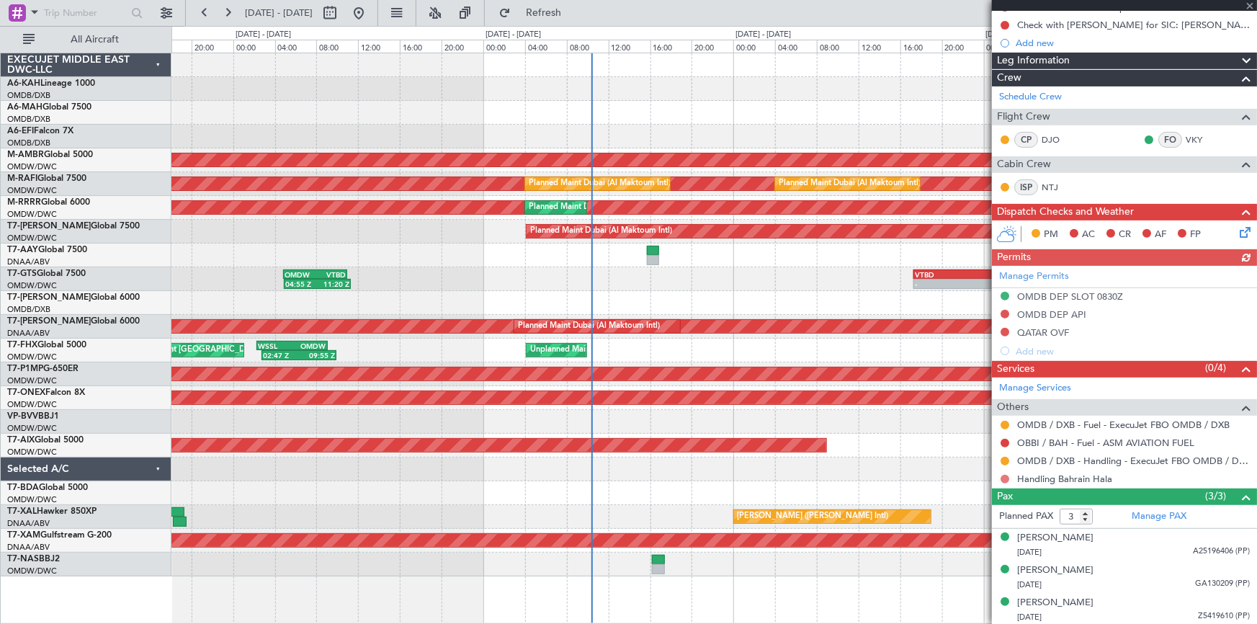
click at [1004, 478] on button at bounding box center [1005, 479] width 9 height 9
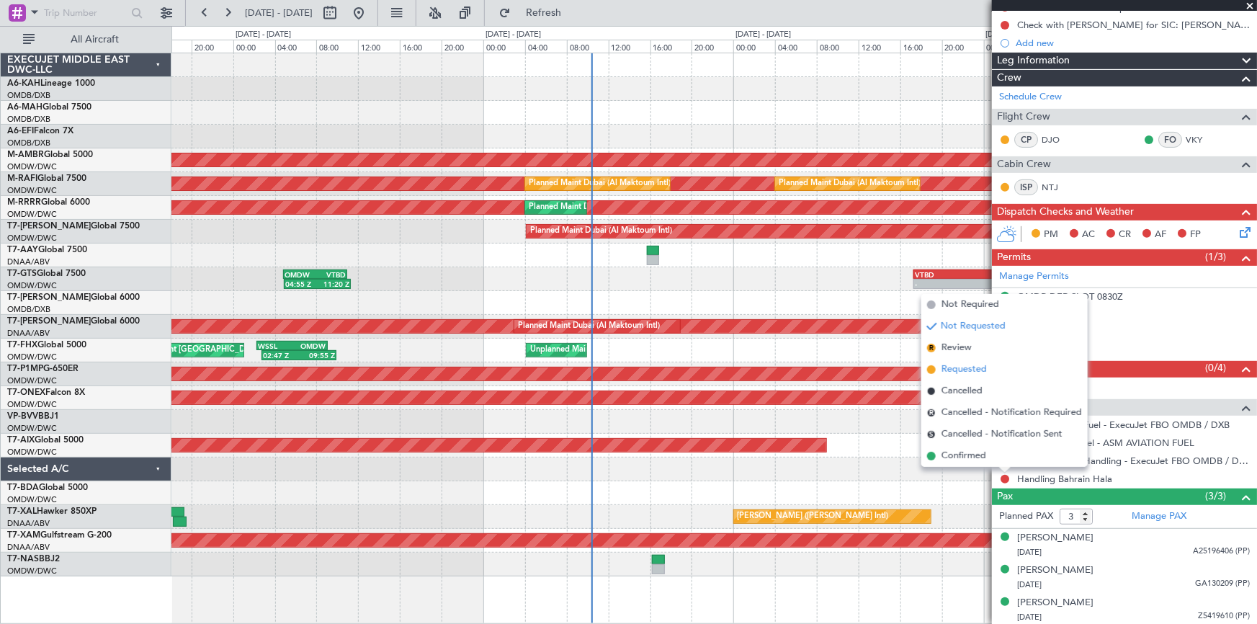
click at [966, 366] on span "Requested" at bounding box center [963, 369] width 45 height 14
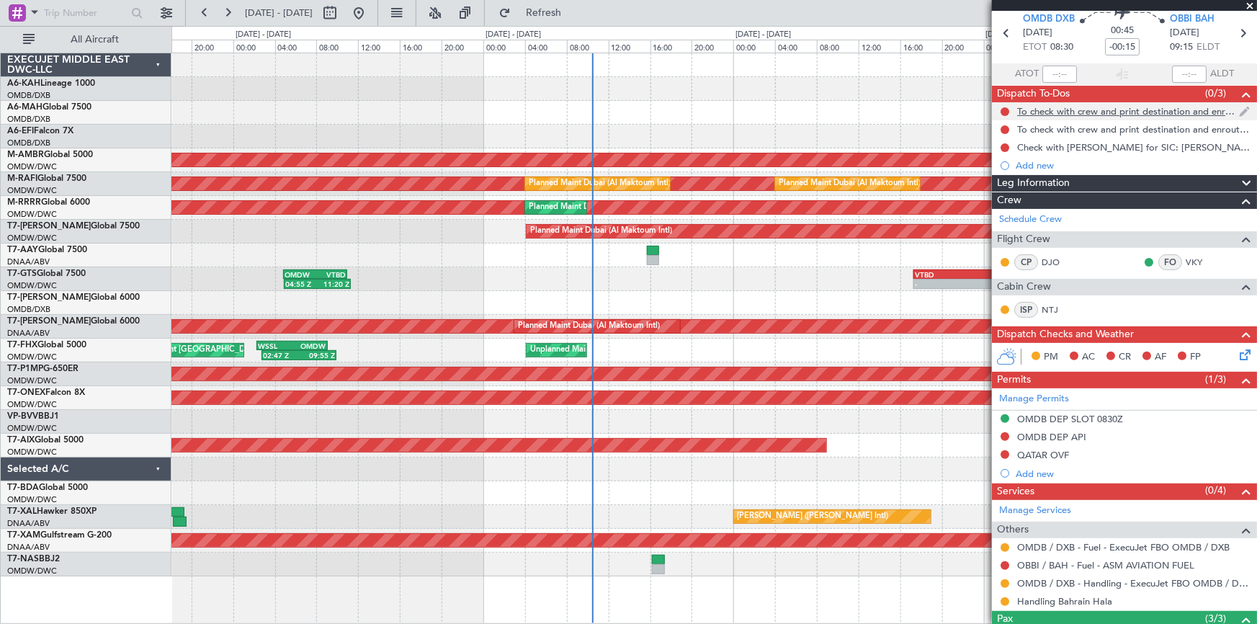
scroll to position [0, 0]
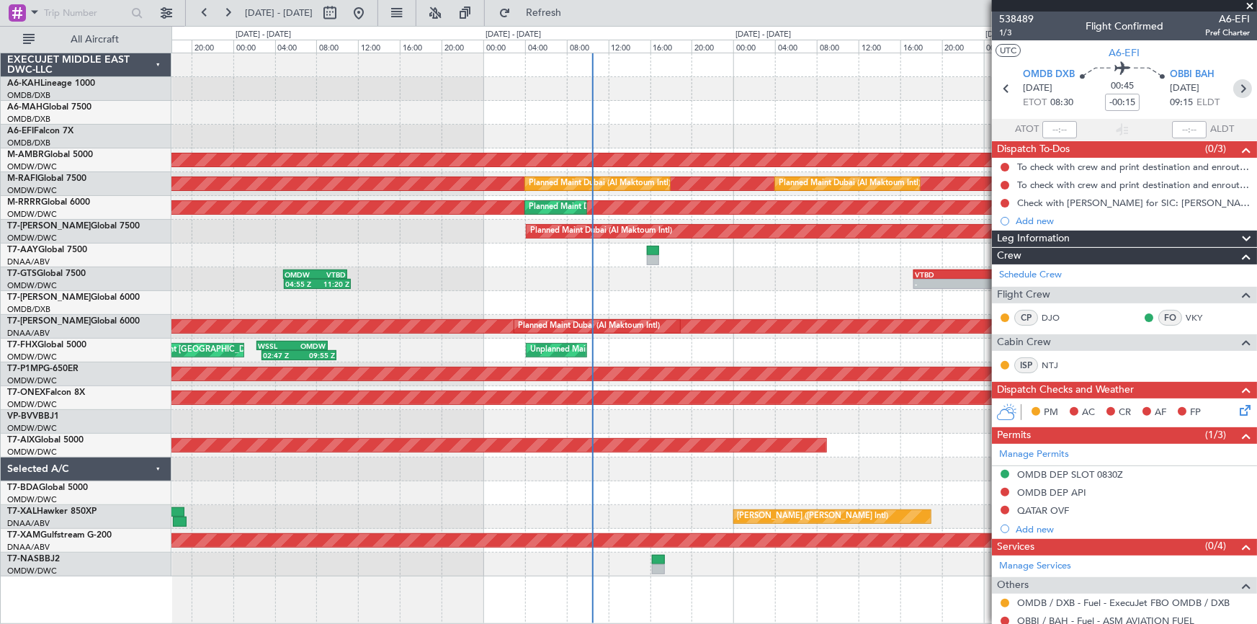
click at [1235, 87] on icon at bounding box center [1242, 88] width 19 height 19
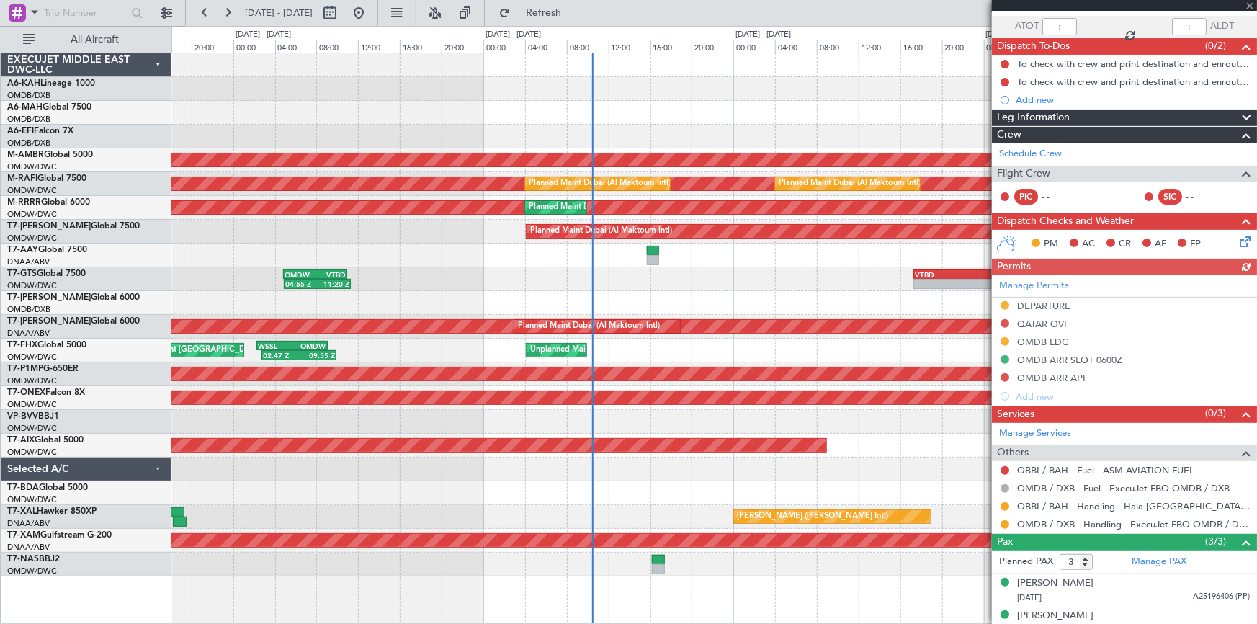
scroll to position [148, 0]
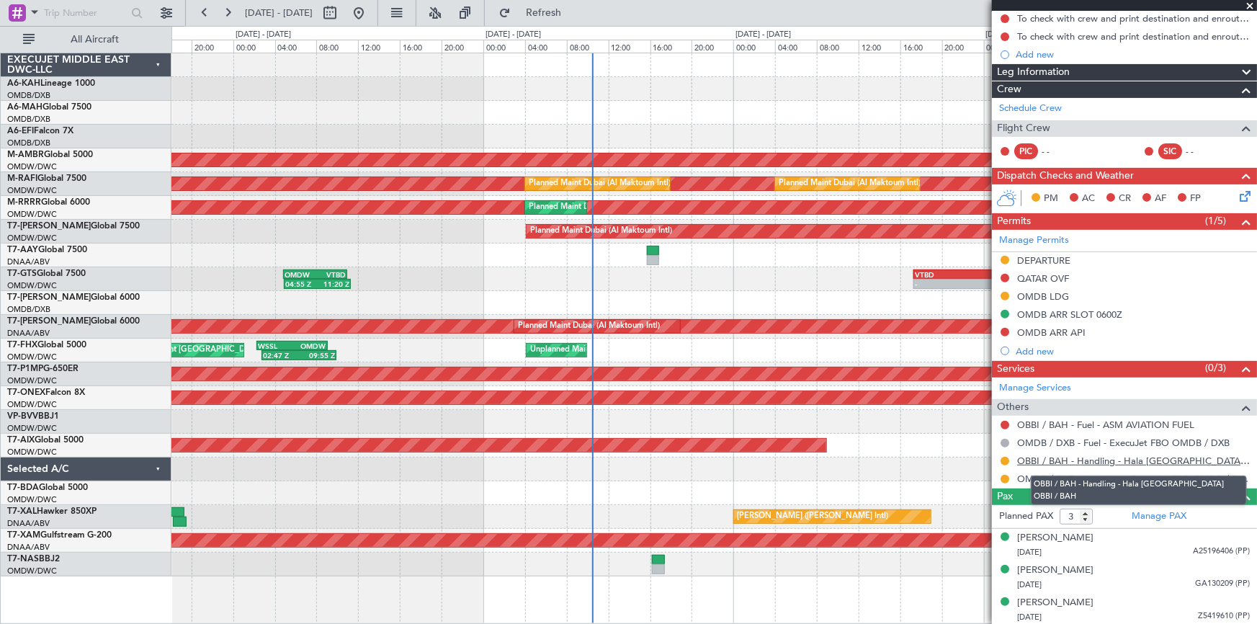
click at [1131, 460] on link "OBBI / BAH - Handling - Hala [GEOGRAPHIC_DATA] OBBI / BAH" at bounding box center [1133, 461] width 233 height 12
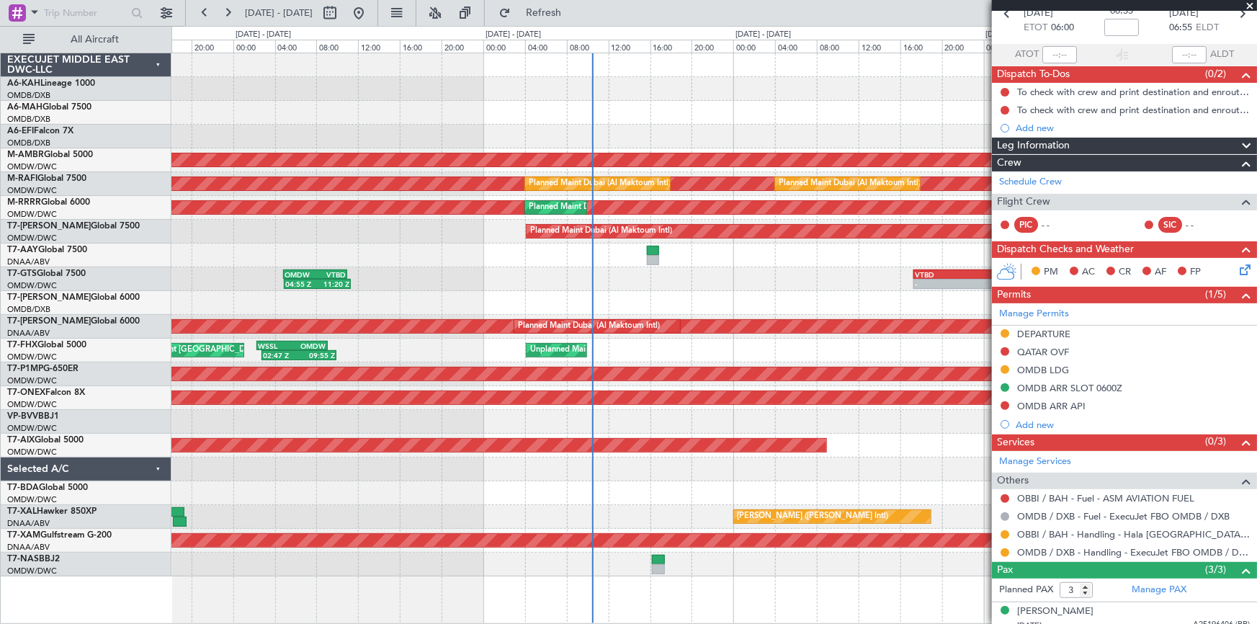
scroll to position [0, 0]
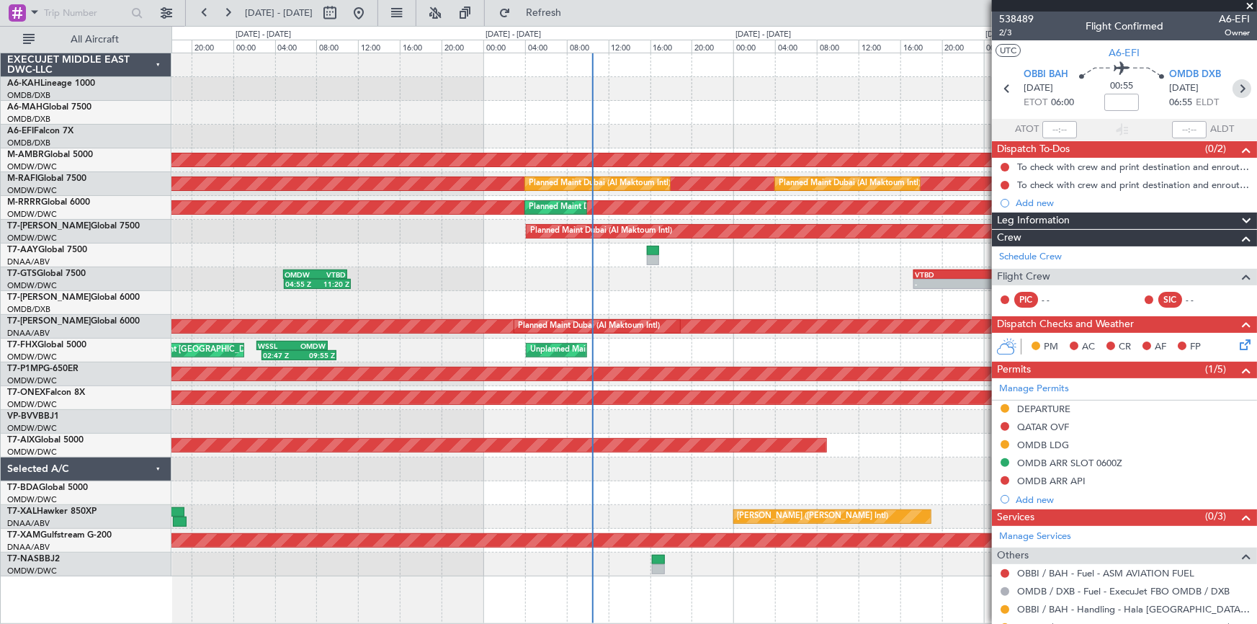
click at [1239, 86] on icon at bounding box center [1241, 88] width 19 height 19
type input "-00:10"
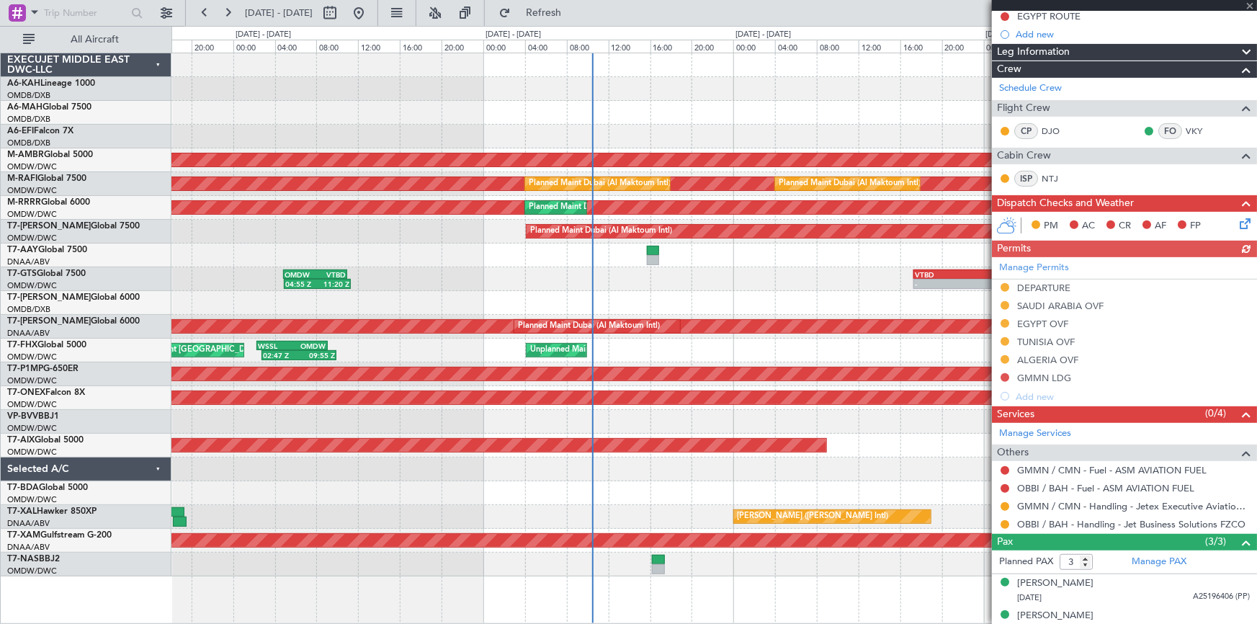
scroll to position [232, 0]
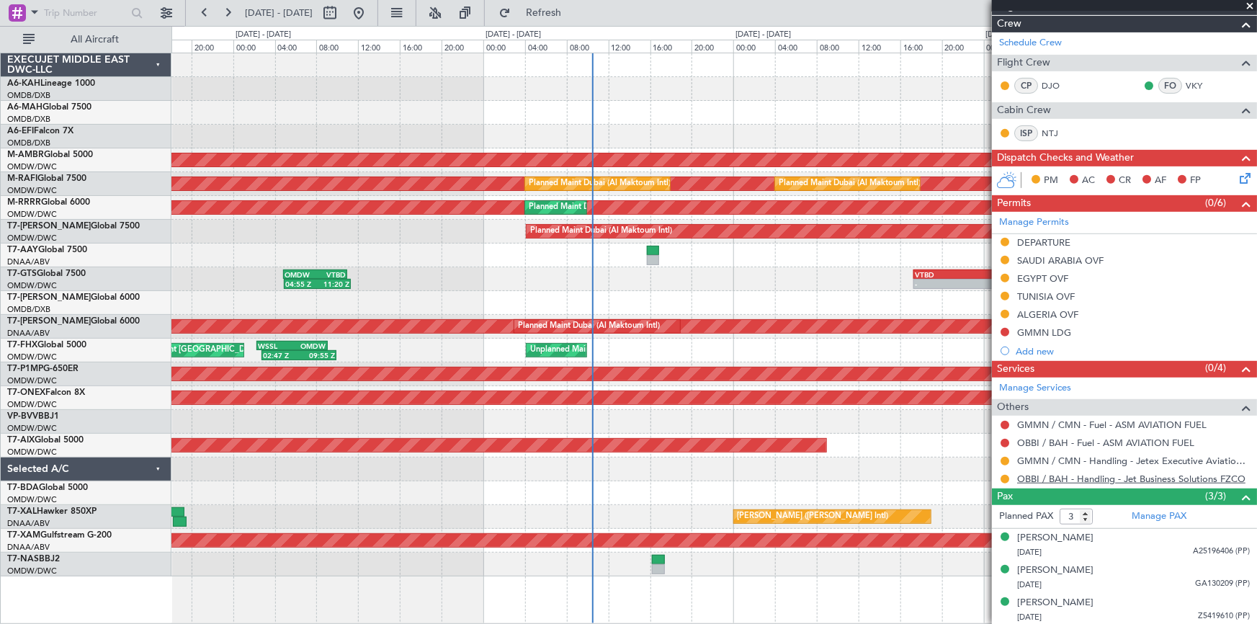
click at [1128, 475] on link "OBBI / BAH - Handling - Jet Business Solutions FZCO" at bounding box center [1131, 479] width 228 height 12
click at [574, 12] on span "Refresh" at bounding box center [544, 13] width 61 height 10
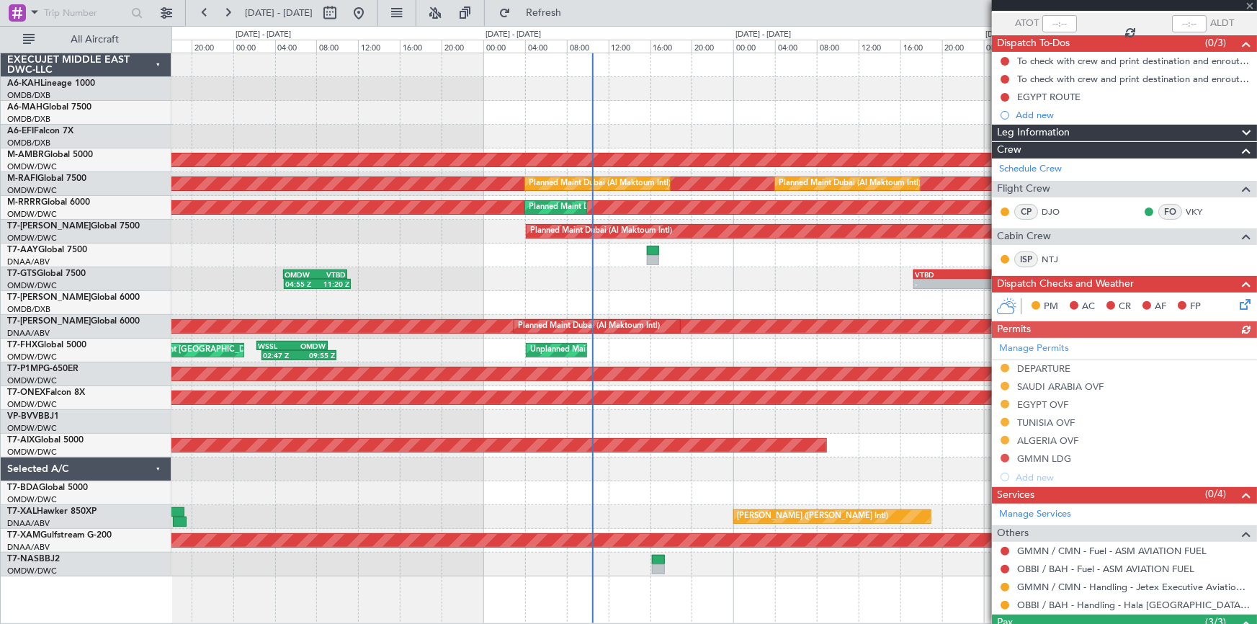
scroll to position [0, 0]
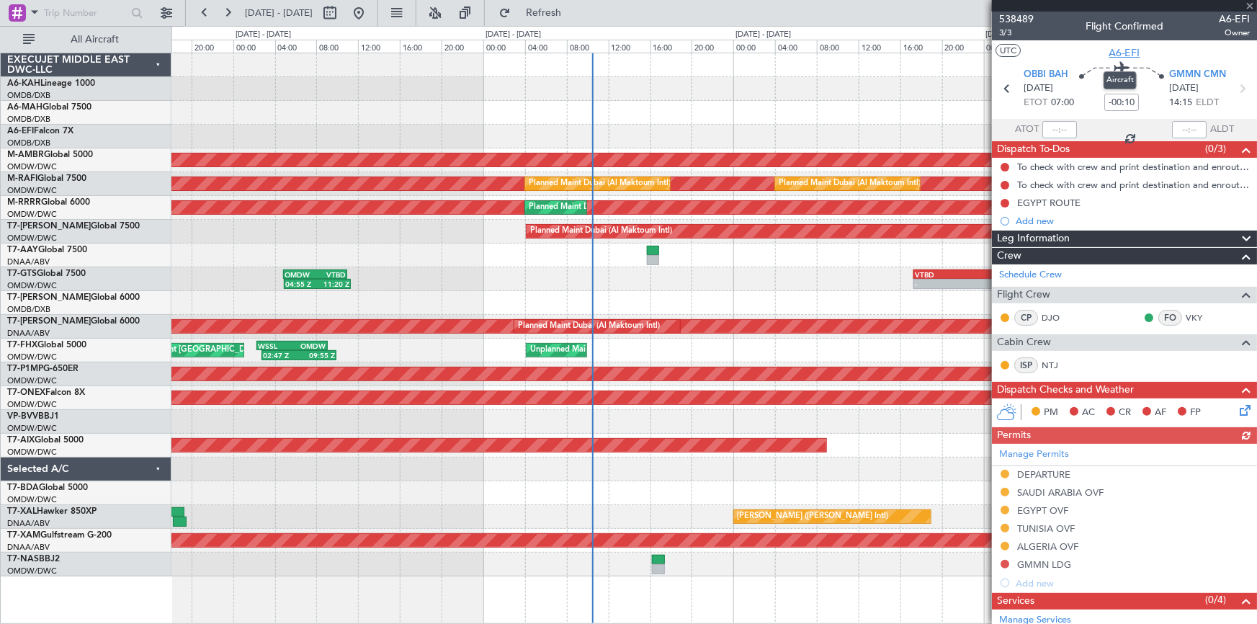
click at [1131, 53] on span "A6-EFI" at bounding box center [1124, 52] width 31 height 15
click at [1008, 560] on button at bounding box center [1005, 564] width 9 height 9
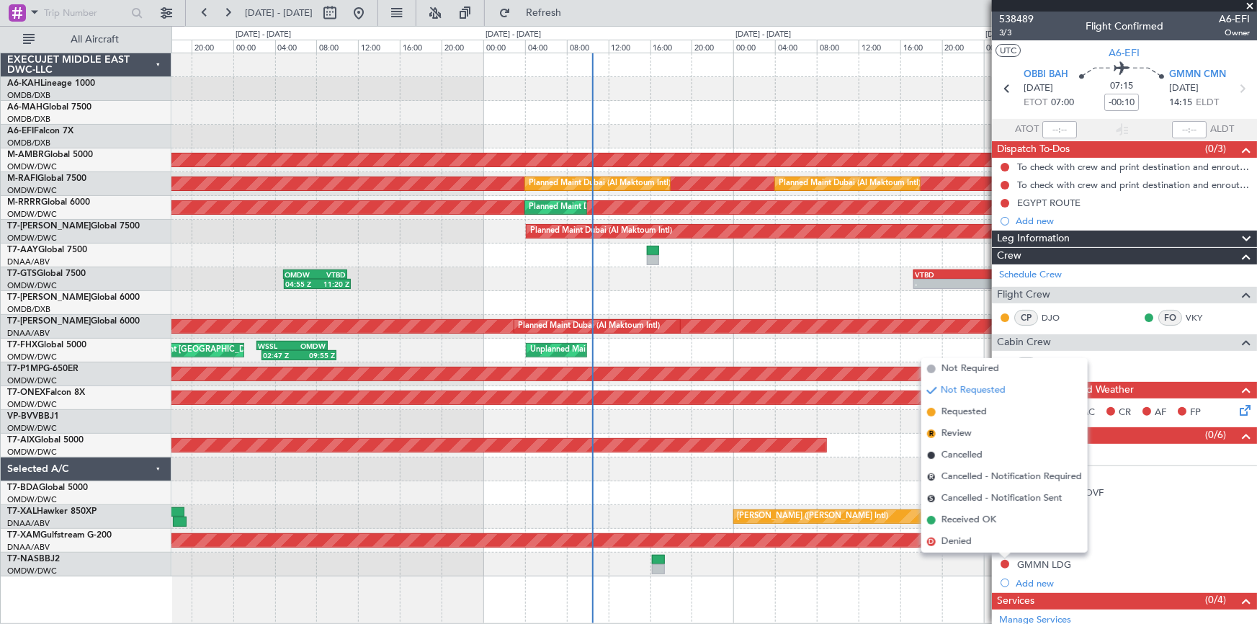
drag, startPoint x: 965, startPoint y: 412, endPoint x: 1044, endPoint y: 336, distance: 109.5
click at [968, 410] on span "Requested" at bounding box center [963, 412] width 45 height 14
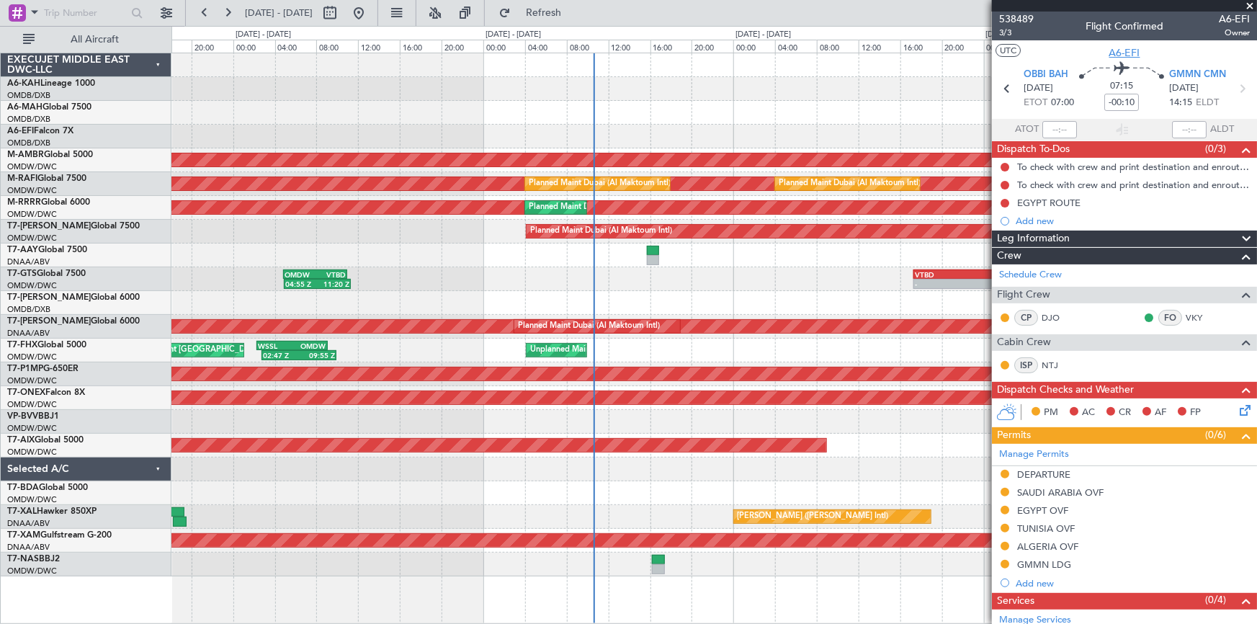
click at [1133, 48] on span "A6-EFI" at bounding box center [1124, 52] width 31 height 15
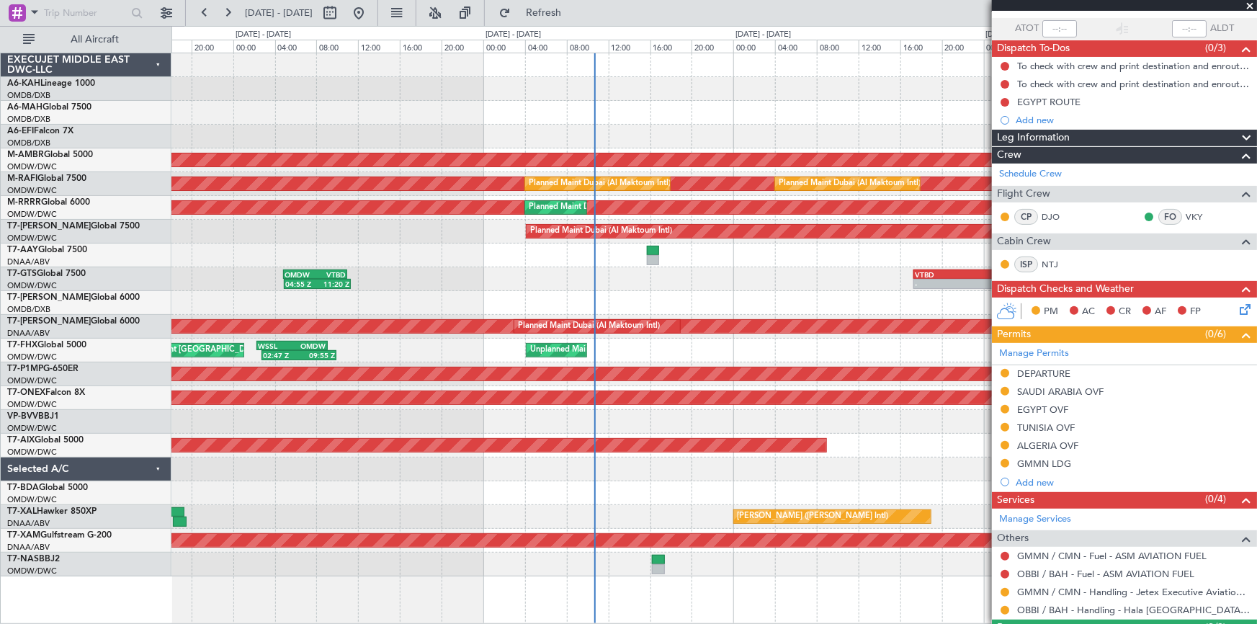
scroll to position [232, 0]
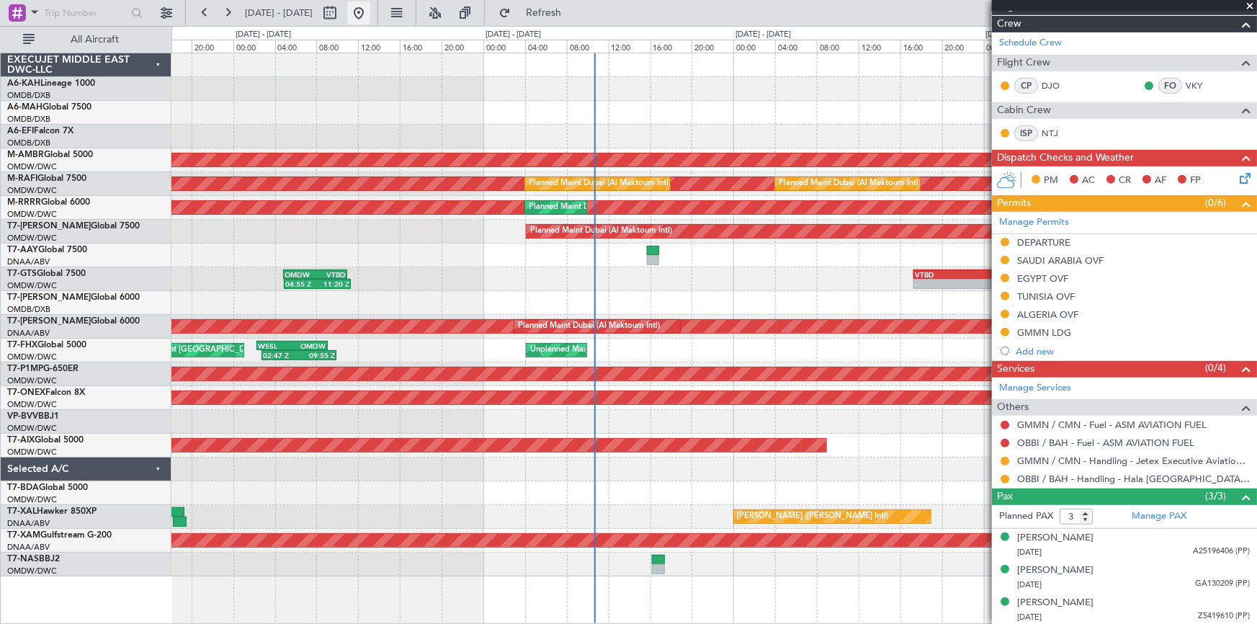
click at [370, 17] on button at bounding box center [358, 12] width 23 height 23
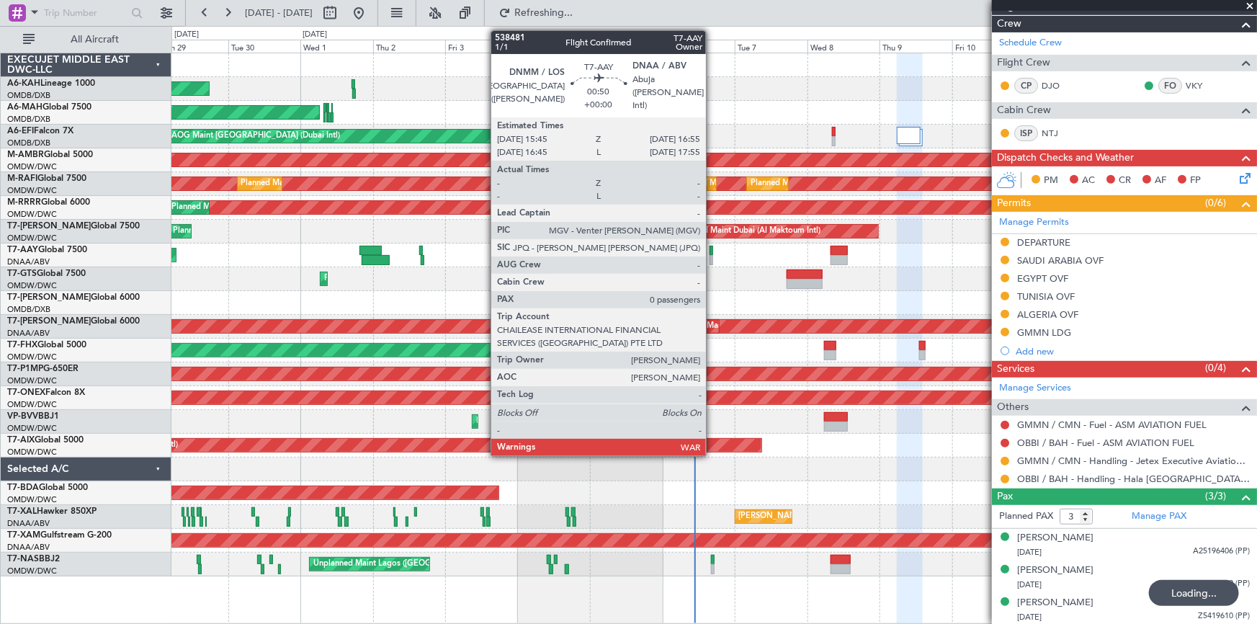
click at [712, 249] on div at bounding box center [712, 251] width 4 height 10
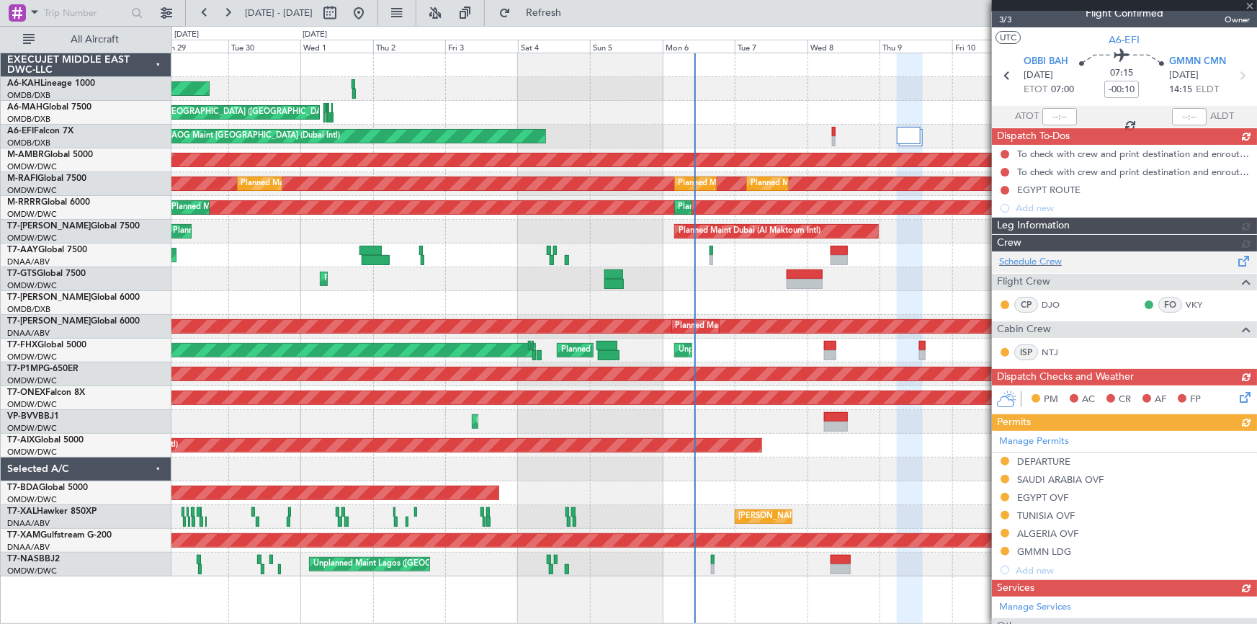
scroll to position [0, 0]
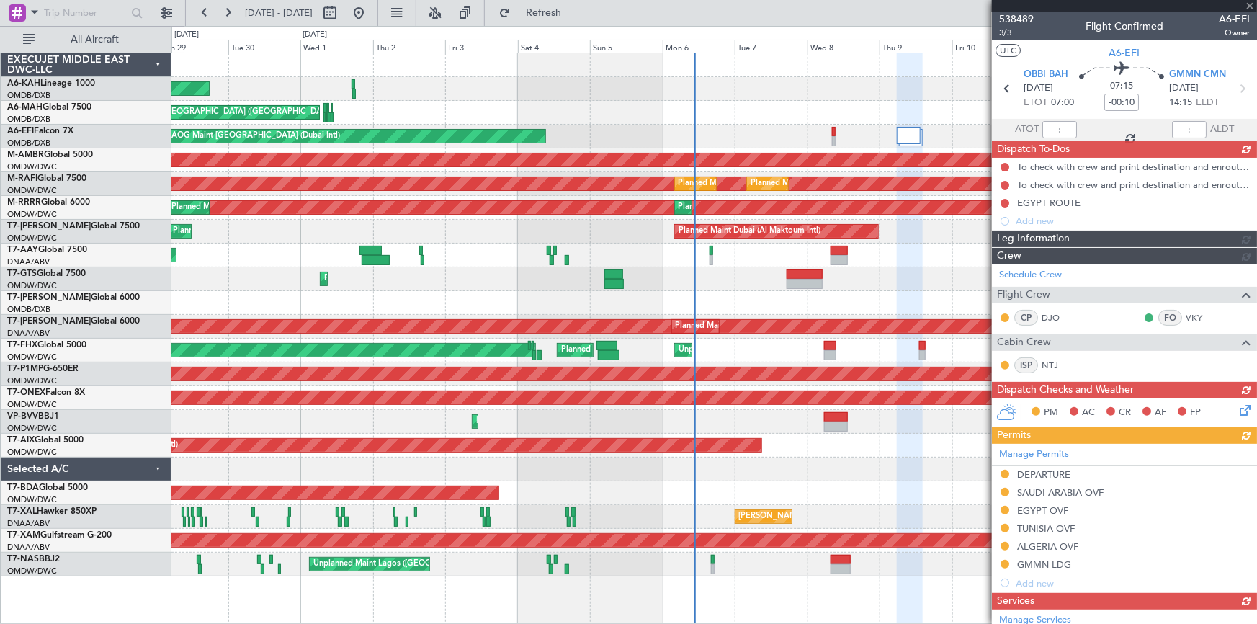
type input "0"
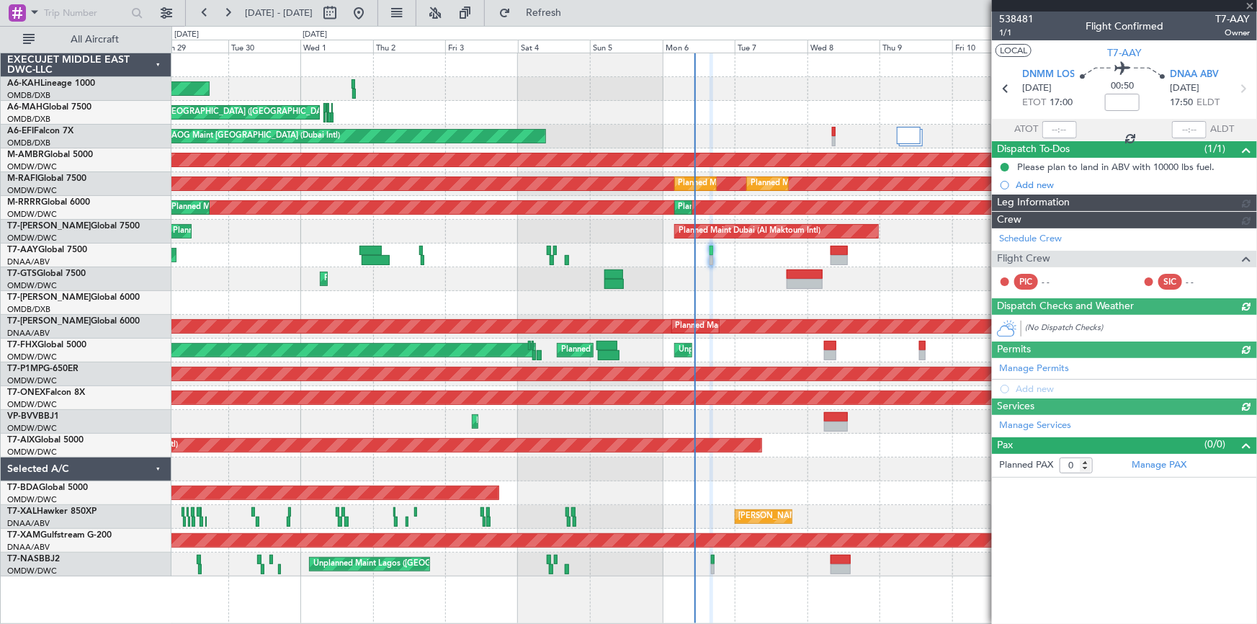
type input "Dherander Fithani (DHF)"
type input "7466"
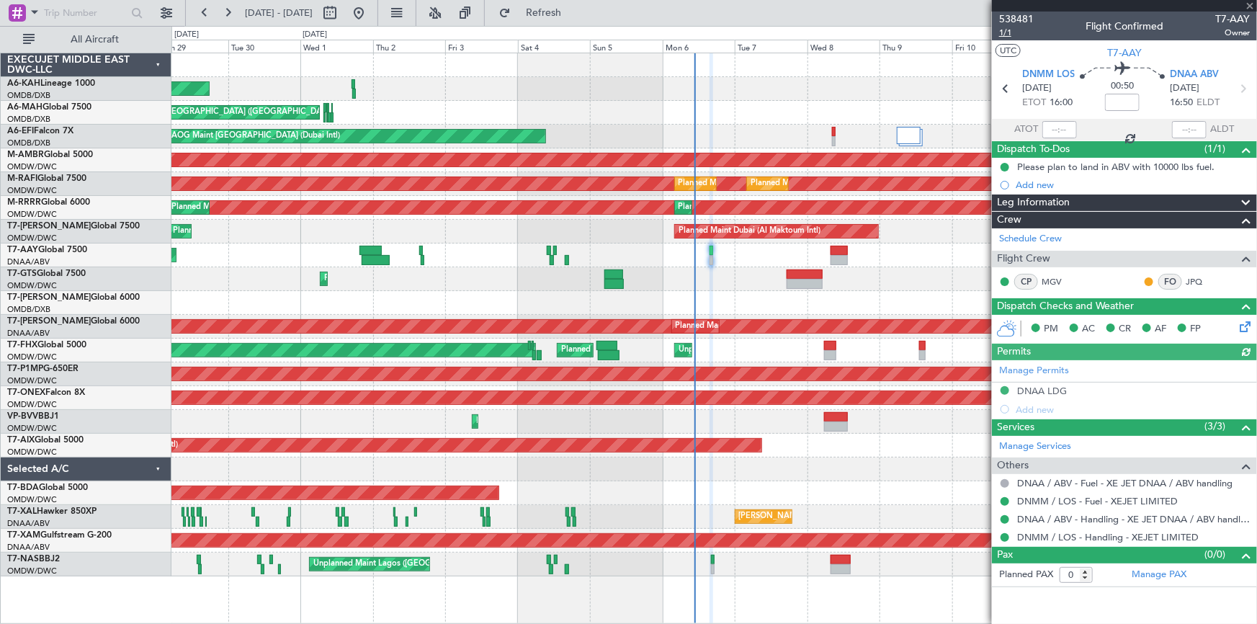
click at [1007, 34] on span "1/1" at bounding box center [1016, 33] width 35 height 12
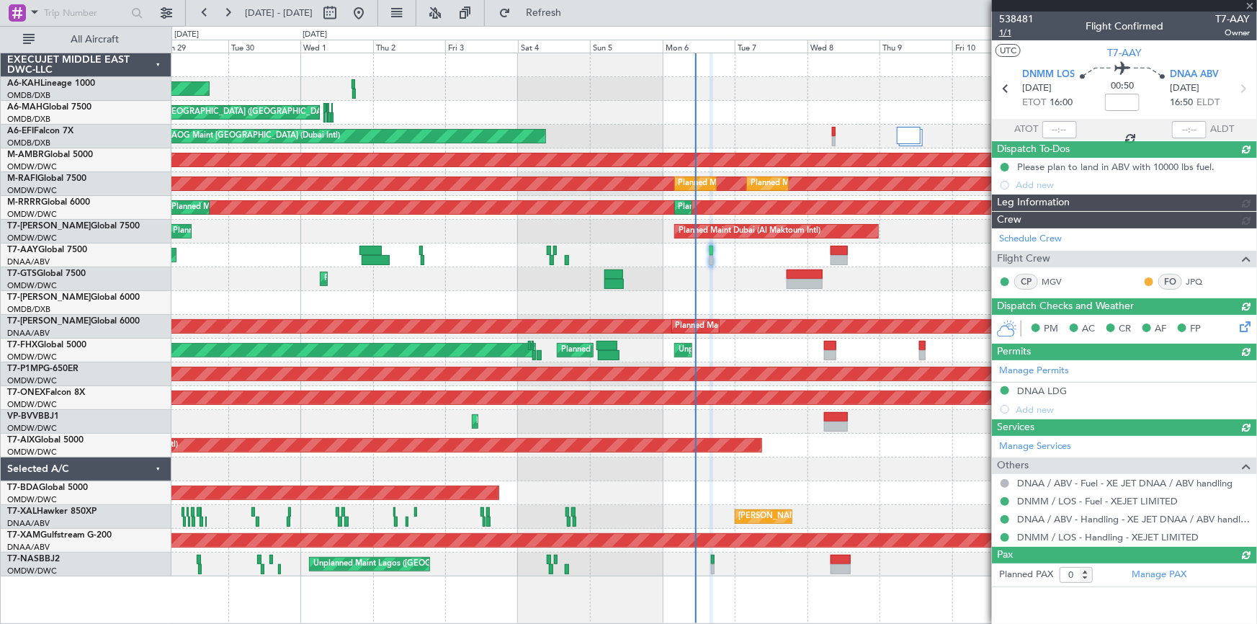
type input "7"
type input "Dherander Fithani (DHF)"
type input "7466"
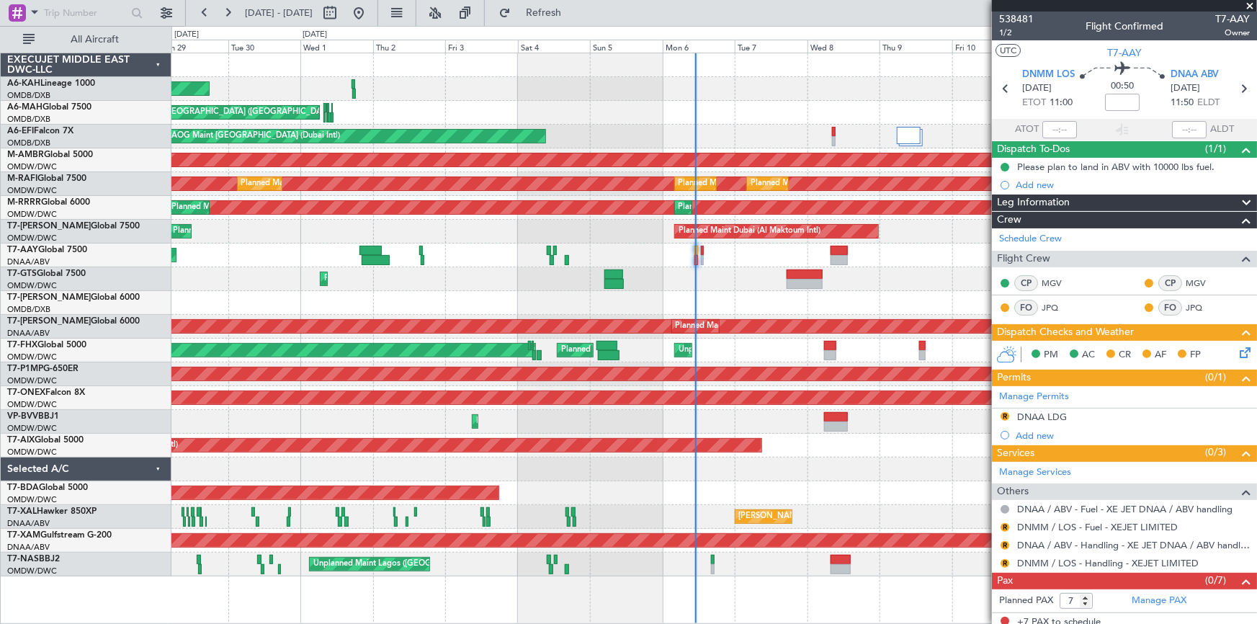
drag, startPoint x: 571, startPoint y: 10, endPoint x: 574, endPoint y: 70, distance: 59.9
click at [574, 17] on span "Refresh" at bounding box center [544, 13] width 61 height 10
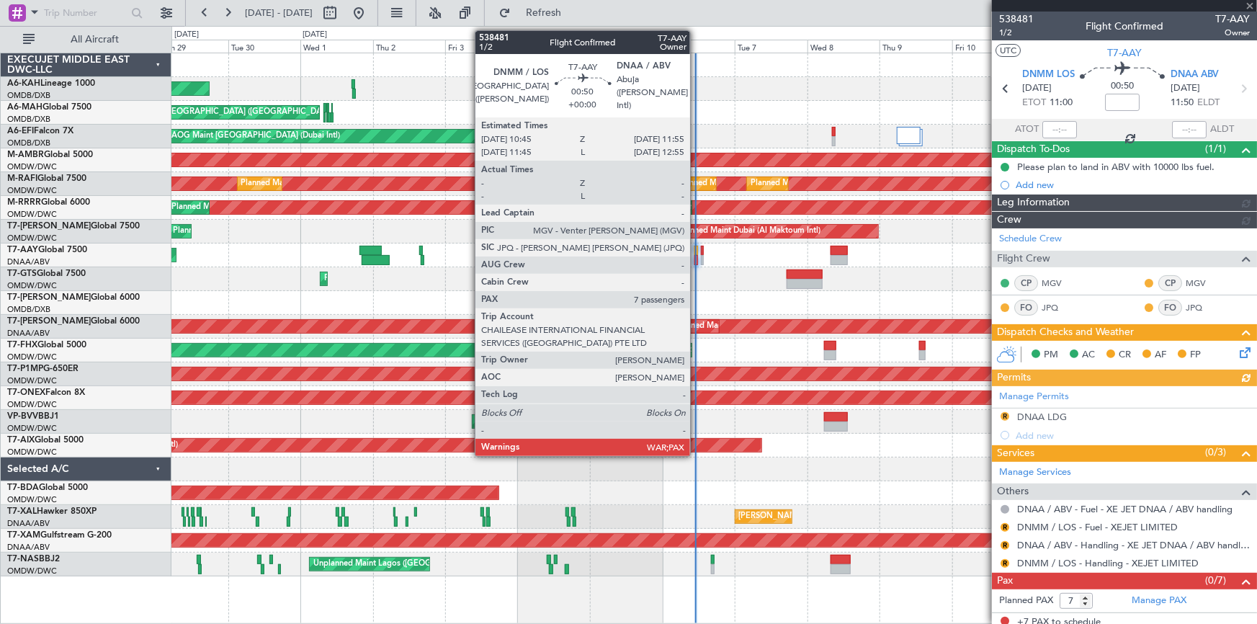
type input "Dherander Fithani (DHF)"
type input "7466"
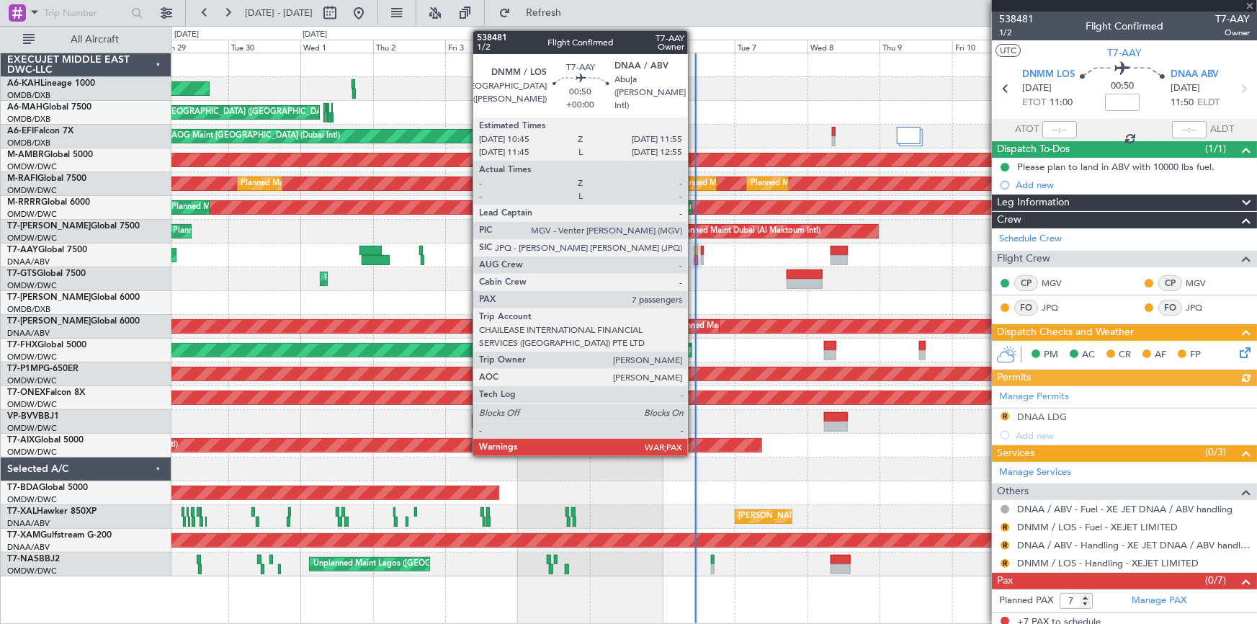
click at [694, 251] on div at bounding box center [696, 251] width 4 height 10
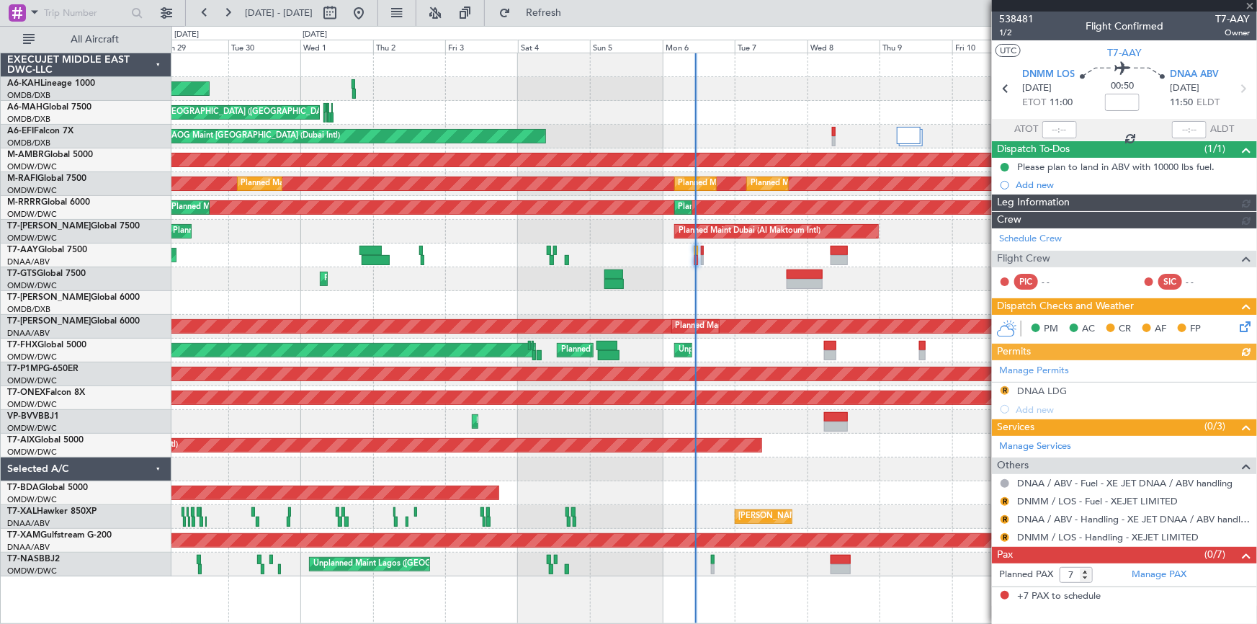
type input "Dherander Fithani (DHF)"
type input "7466"
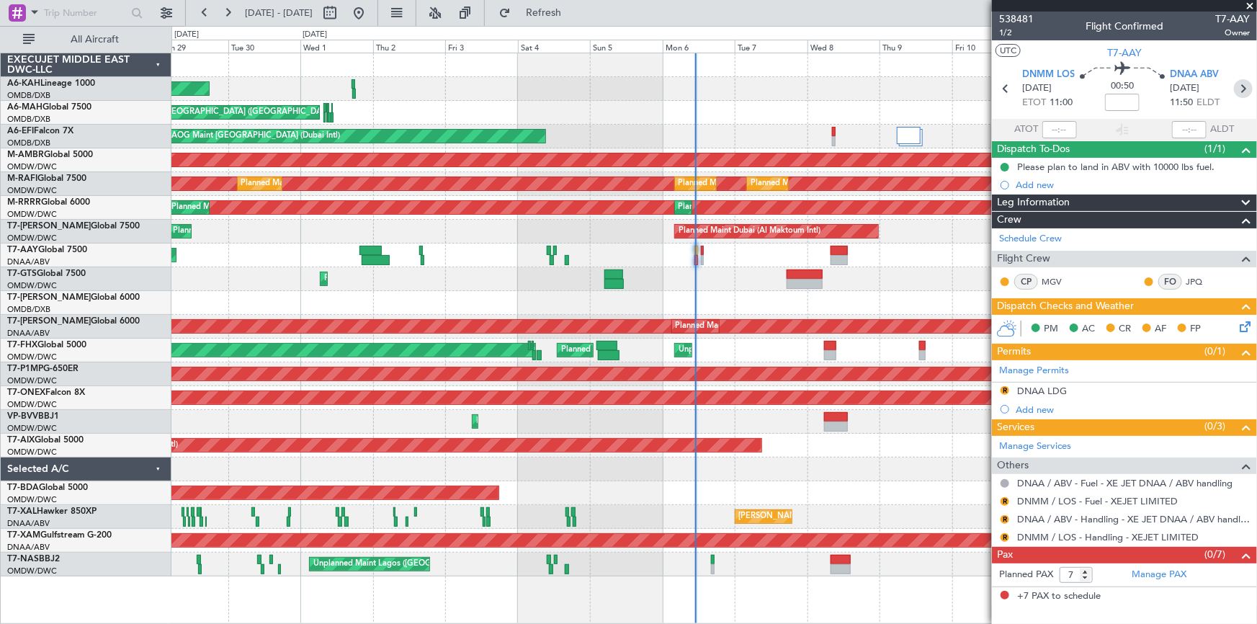
click at [1239, 85] on icon at bounding box center [1243, 88] width 19 height 19
type input "0"
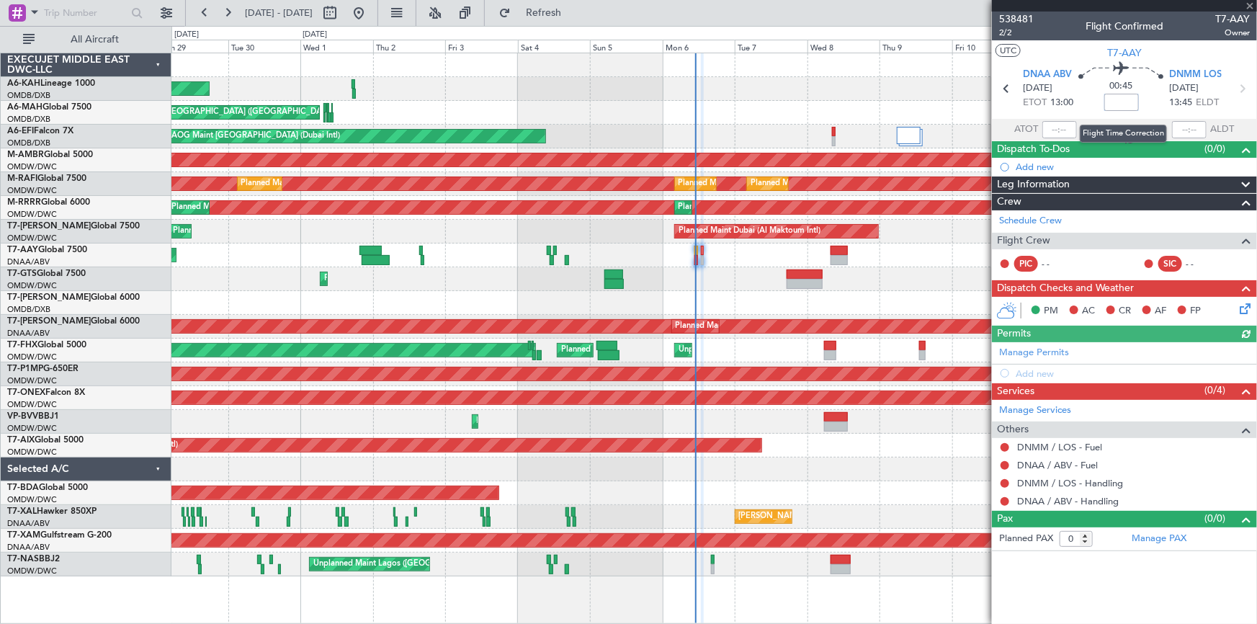
click at [1129, 102] on input at bounding box center [1121, 102] width 35 height 17
type input "+5"
type input "+00:05"
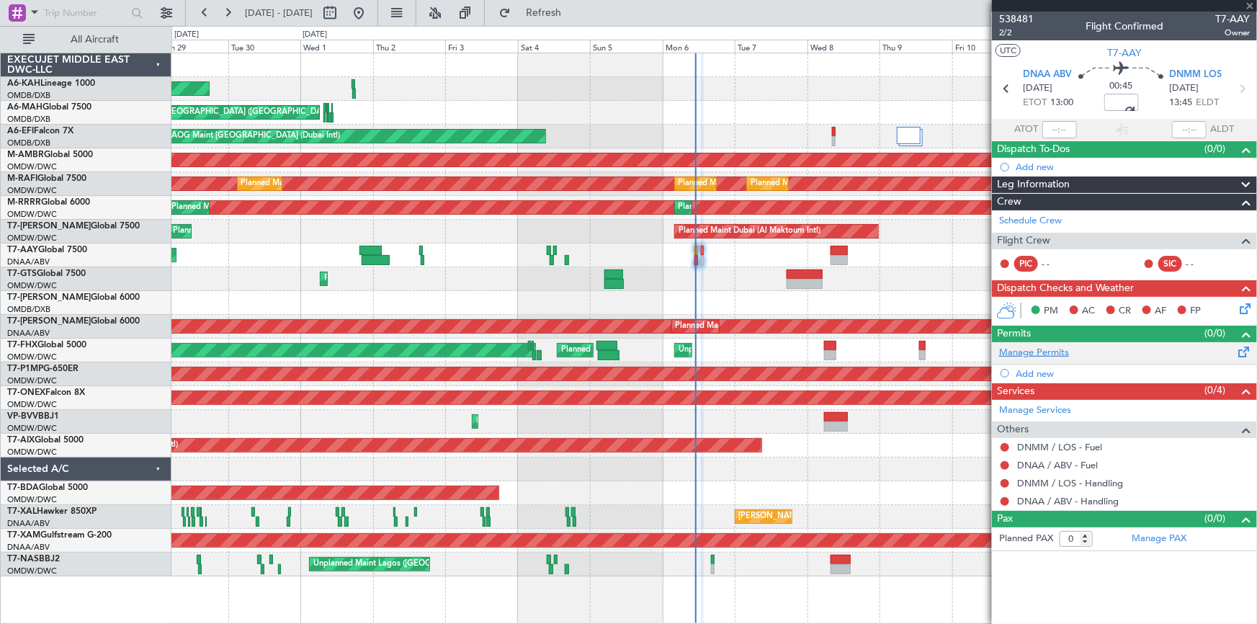
click at [1039, 352] on link "Manage Permits" at bounding box center [1034, 353] width 70 height 14
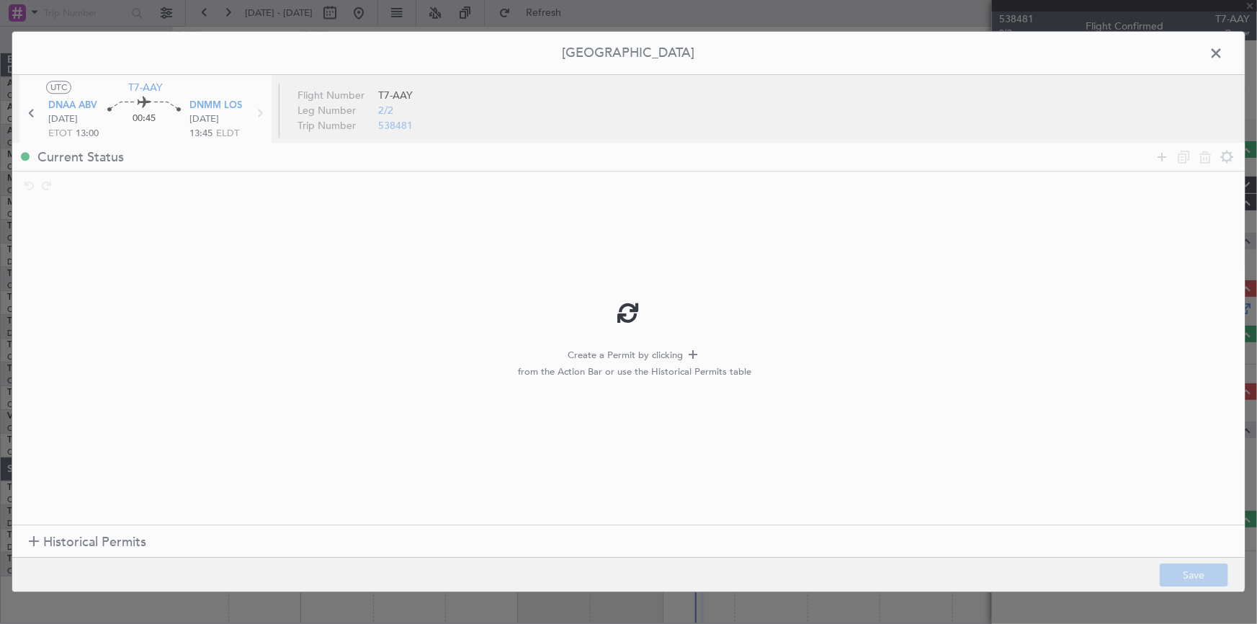
click at [74, 538] on div at bounding box center [628, 312] width 1232 height 560
click at [63, 542] on div at bounding box center [628, 312] width 1232 height 560
click at [64, 545] on div at bounding box center [628, 312] width 1232 height 560
type input "+00:05"
click at [66, 542] on span "Historical Permits" at bounding box center [94, 541] width 103 height 19
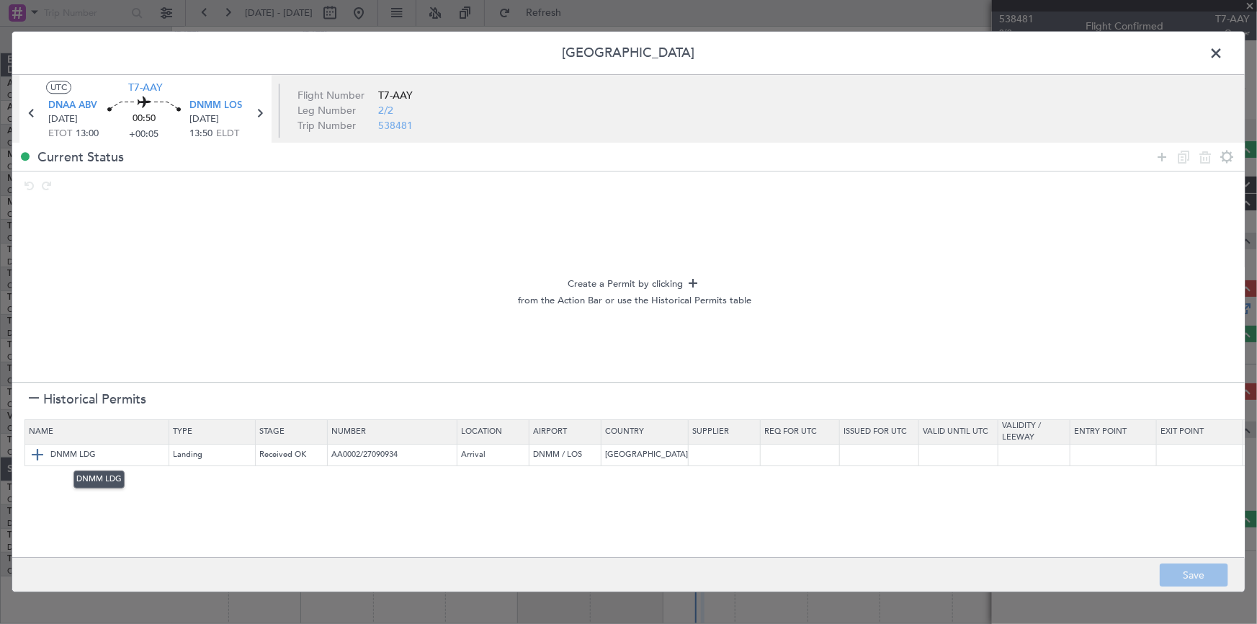
click at [38, 455] on img at bounding box center [37, 454] width 17 height 17
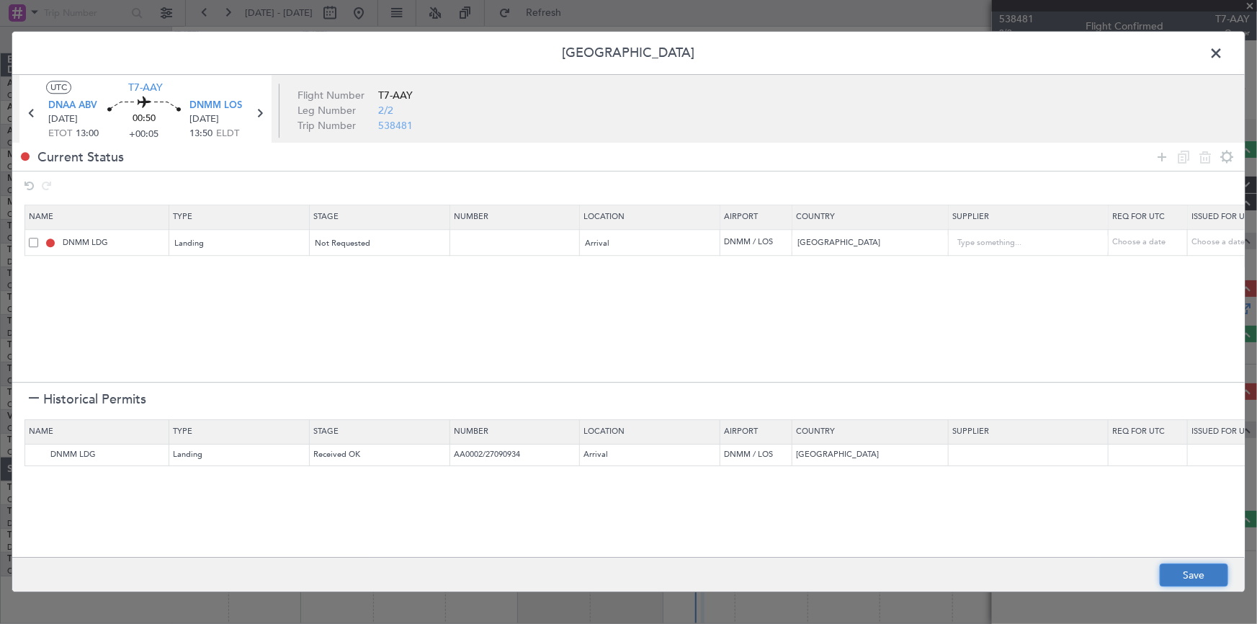
click at [1184, 574] on button "Save" at bounding box center [1194, 575] width 68 height 23
type input "NNN"
drag, startPoint x: 1212, startPoint y: 48, endPoint x: 1047, endPoint y: 212, distance: 232.8
click at [1223, 48] on span at bounding box center [1223, 56] width 0 height 29
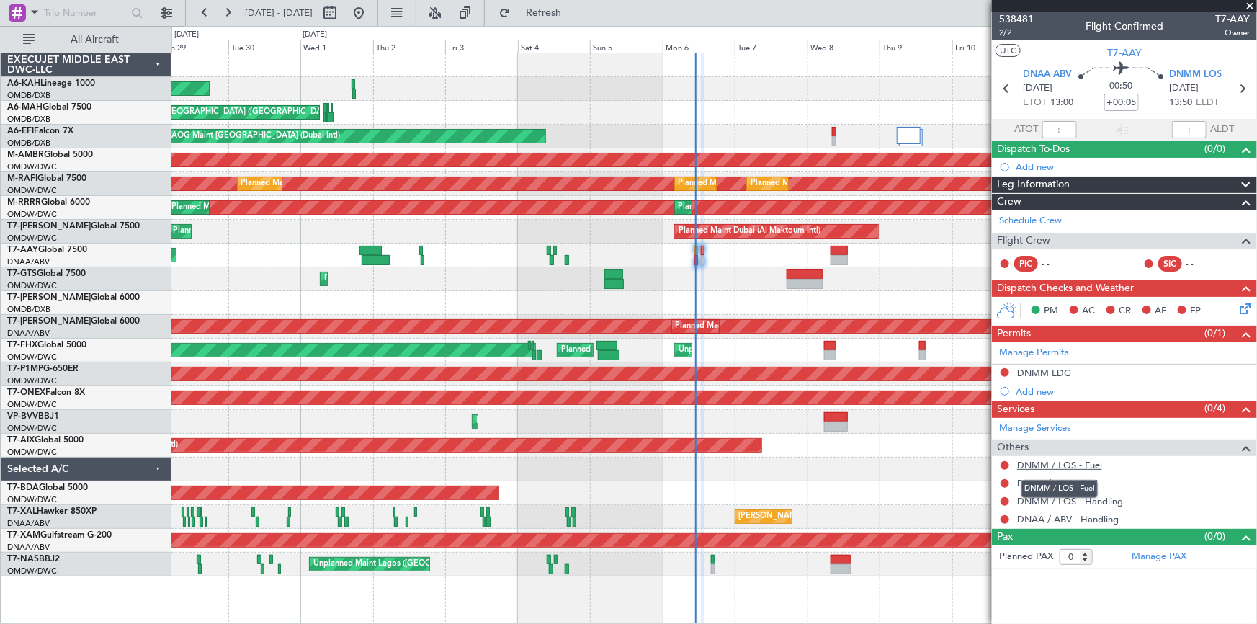
click at [1032, 461] on link "DNMM / LOS - Fuel" at bounding box center [1059, 465] width 85 height 12
click at [1037, 482] on link "DNAA / ABV - Fuel" at bounding box center [1057, 483] width 81 height 12
click at [1065, 504] on link "DNMM / LOS - Handling" at bounding box center [1070, 501] width 106 height 12
click at [1029, 514] on link "DNAA / ABV - Handling" at bounding box center [1068, 519] width 102 height 12
drag, startPoint x: 599, startPoint y: 15, endPoint x: 1087, endPoint y: 282, distance: 556.1
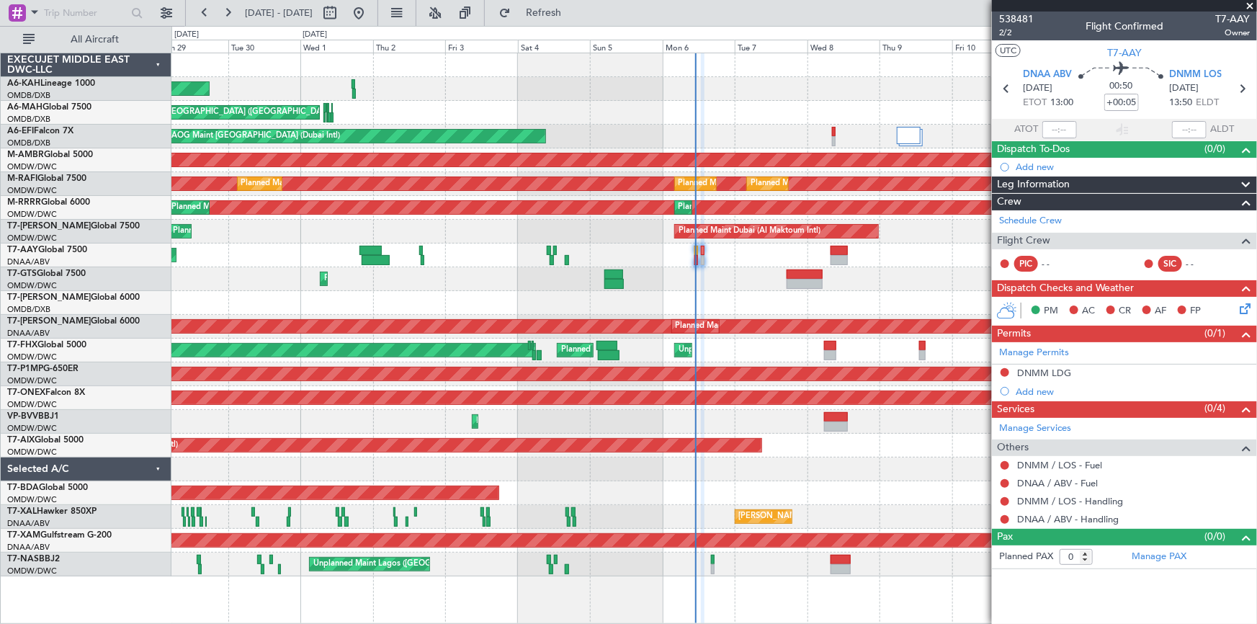
click at [578, 19] on button "Refresh" at bounding box center [535, 12] width 86 height 23
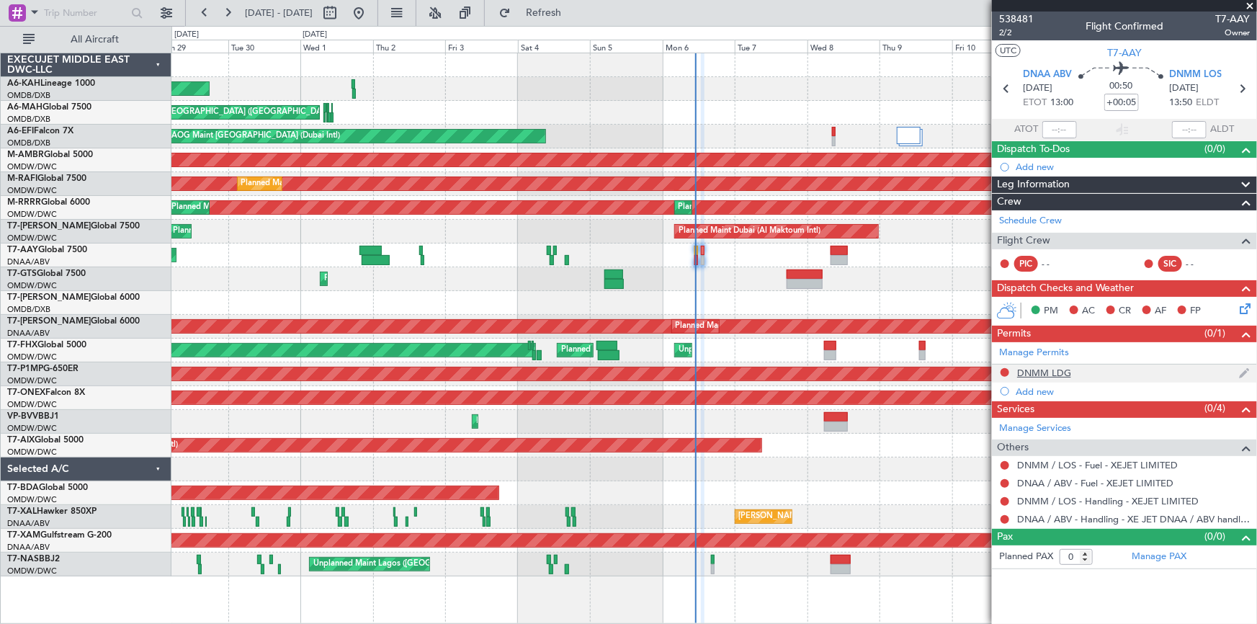
click at [1043, 369] on div "DNMM LDG" at bounding box center [1044, 373] width 54 height 12
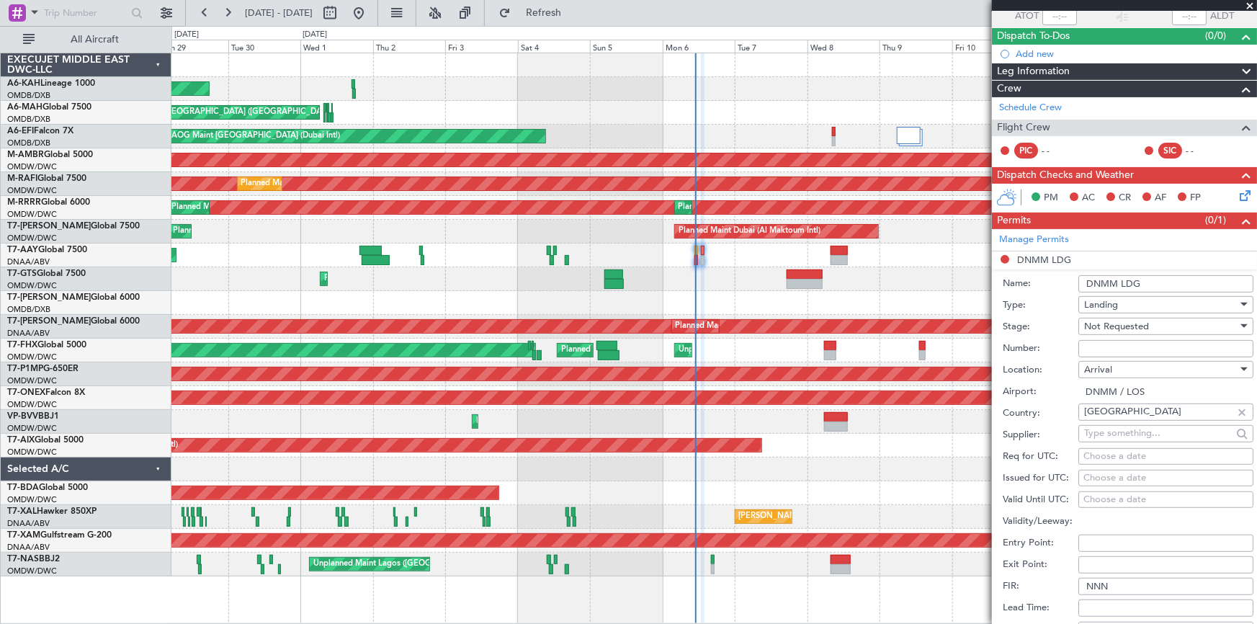
scroll to position [130, 0]
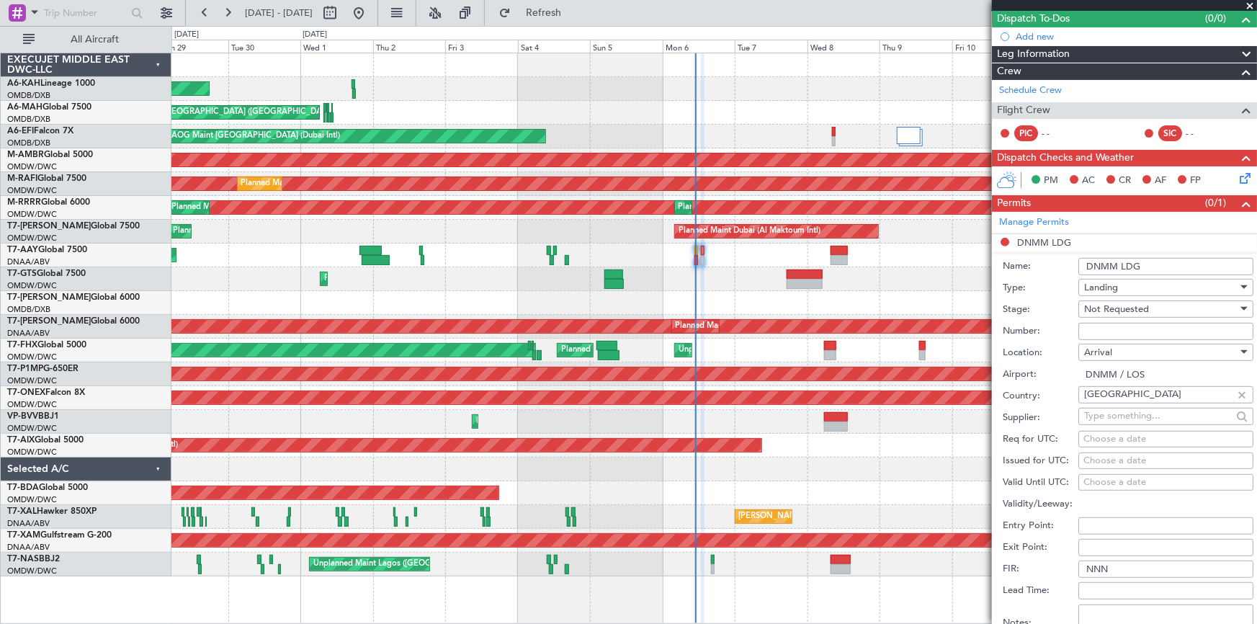
click at [1116, 323] on input "Number:" at bounding box center [1165, 331] width 175 height 17
paste input "AA0032 29091557"
type input "AA0032 29091557"
drag, startPoint x: 1109, startPoint y: 308, endPoint x: 1124, endPoint y: 323, distance: 20.9
click at [1119, 317] on div "Not Requested" at bounding box center [1160, 309] width 153 height 22
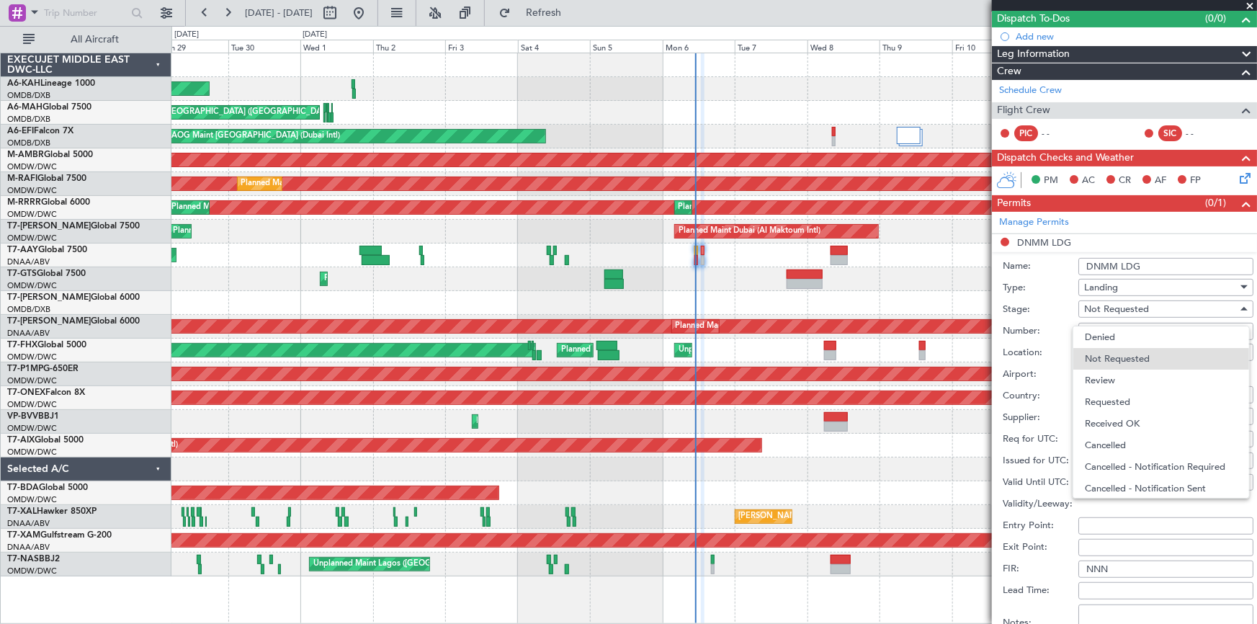
click at [1121, 422] on span "Received OK" at bounding box center [1161, 424] width 153 height 22
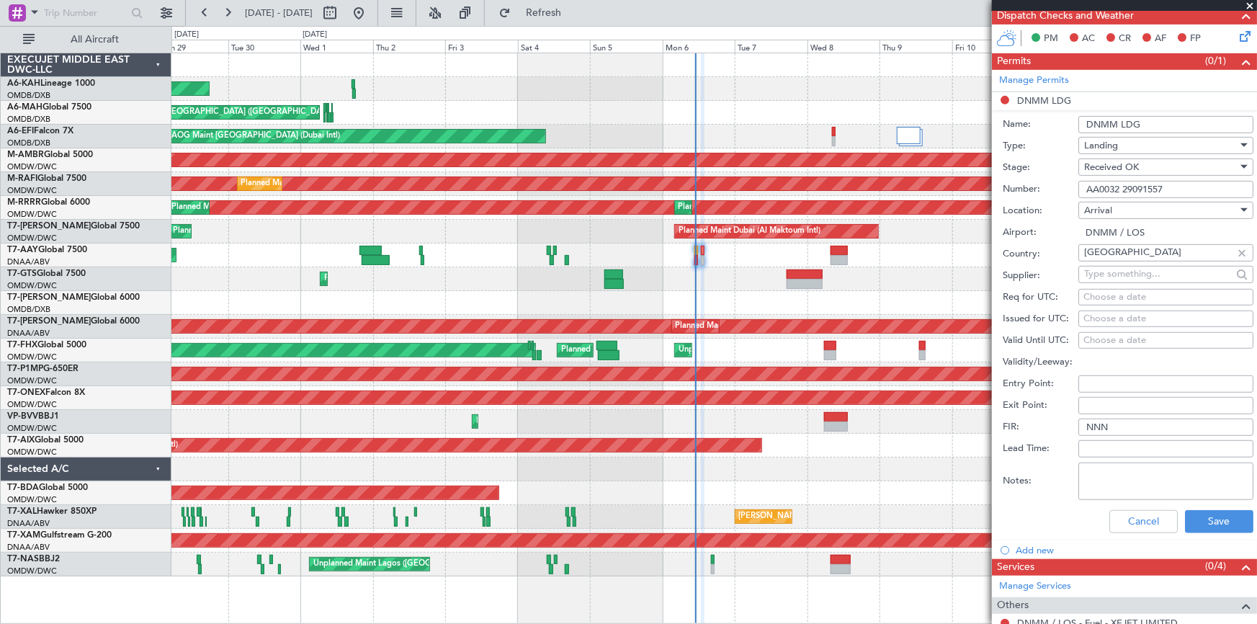
scroll to position [374, 0]
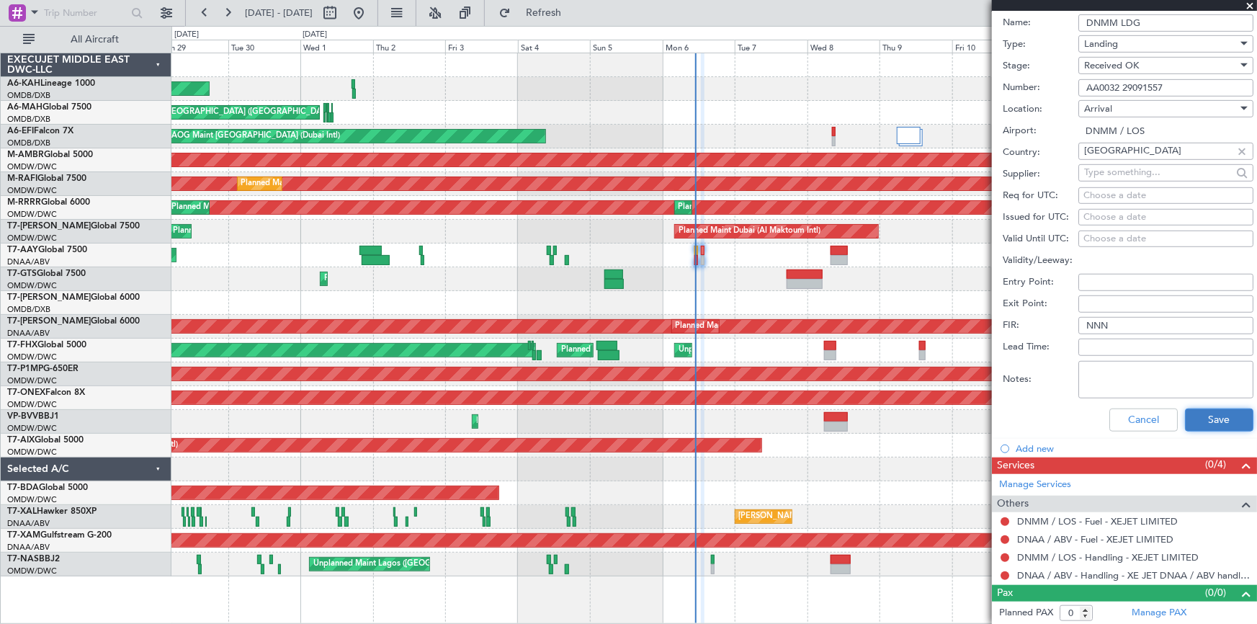
click at [1207, 421] on button "Save" at bounding box center [1219, 419] width 68 height 23
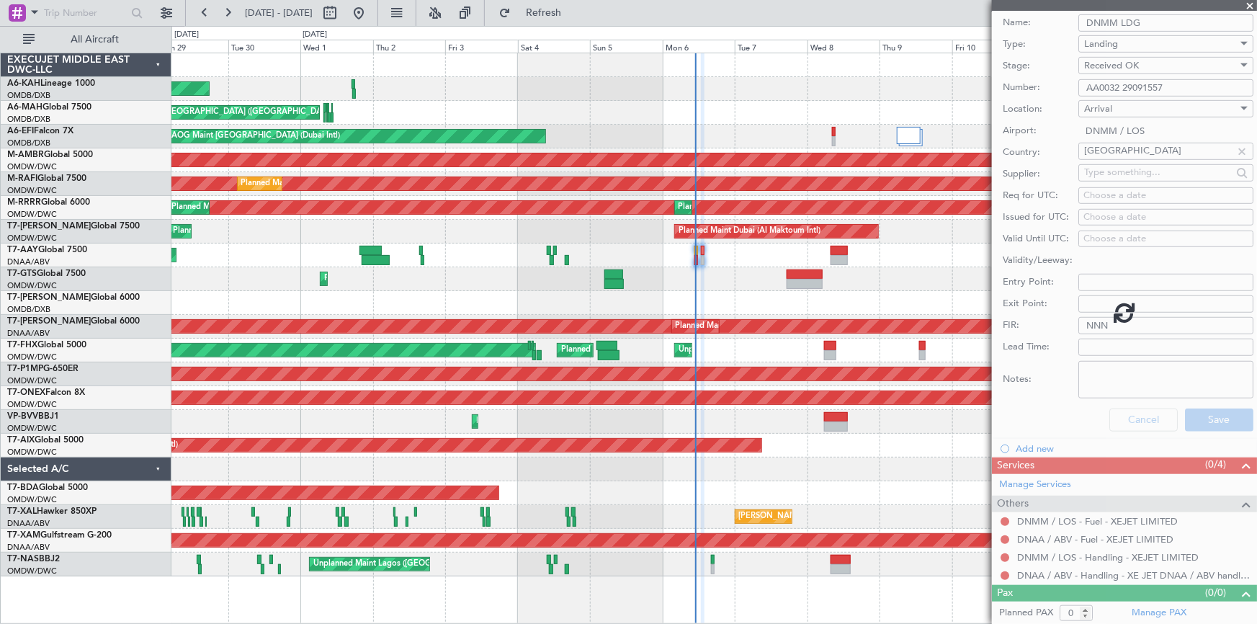
scroll to position [0, 0]
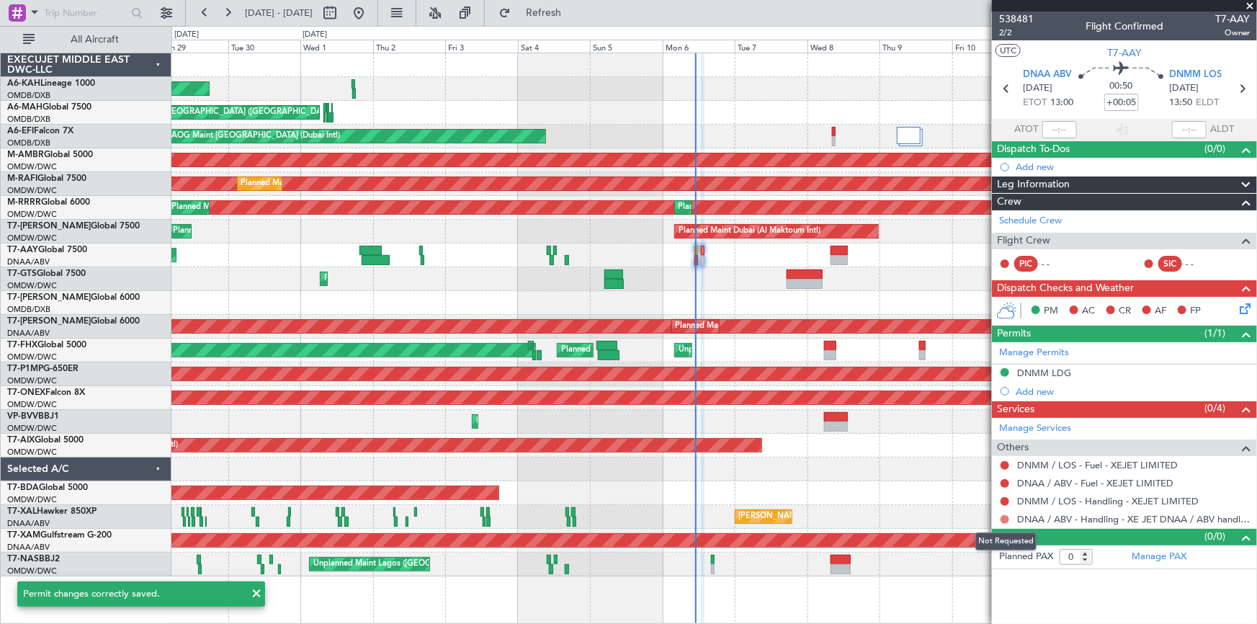
click at [1004, 515] on button at bounding box center [1005, 519] width 9 height 9
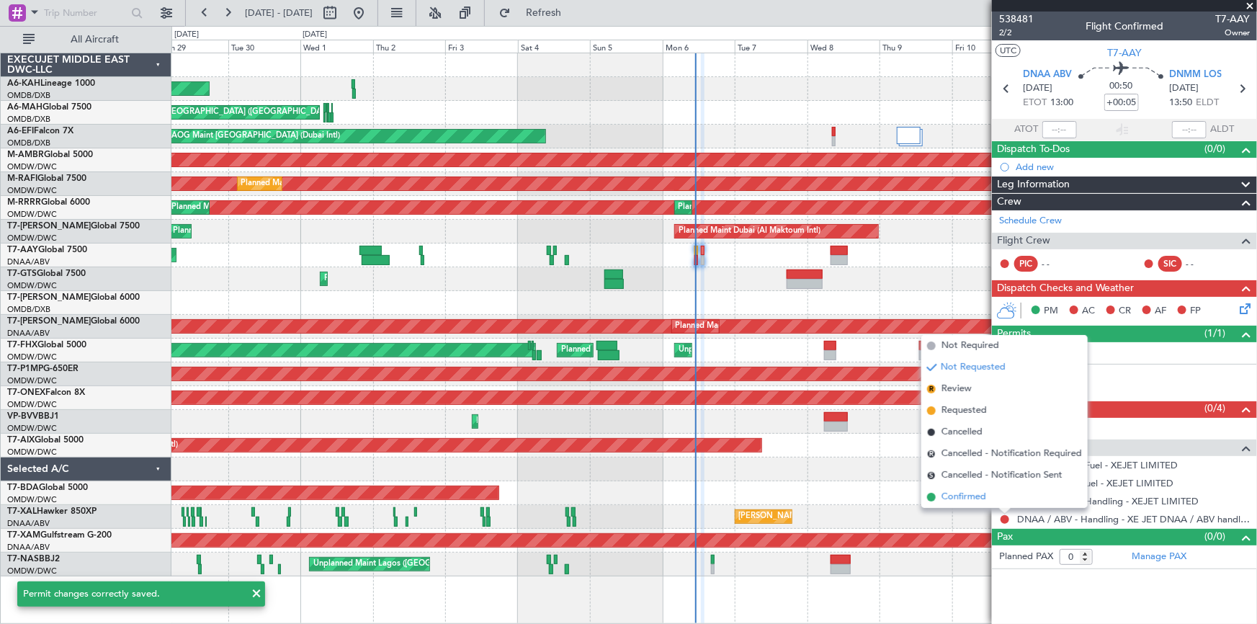
click at [965, 498] on span "Confirmed" at bounding box center [963, 497] width 45 height 14
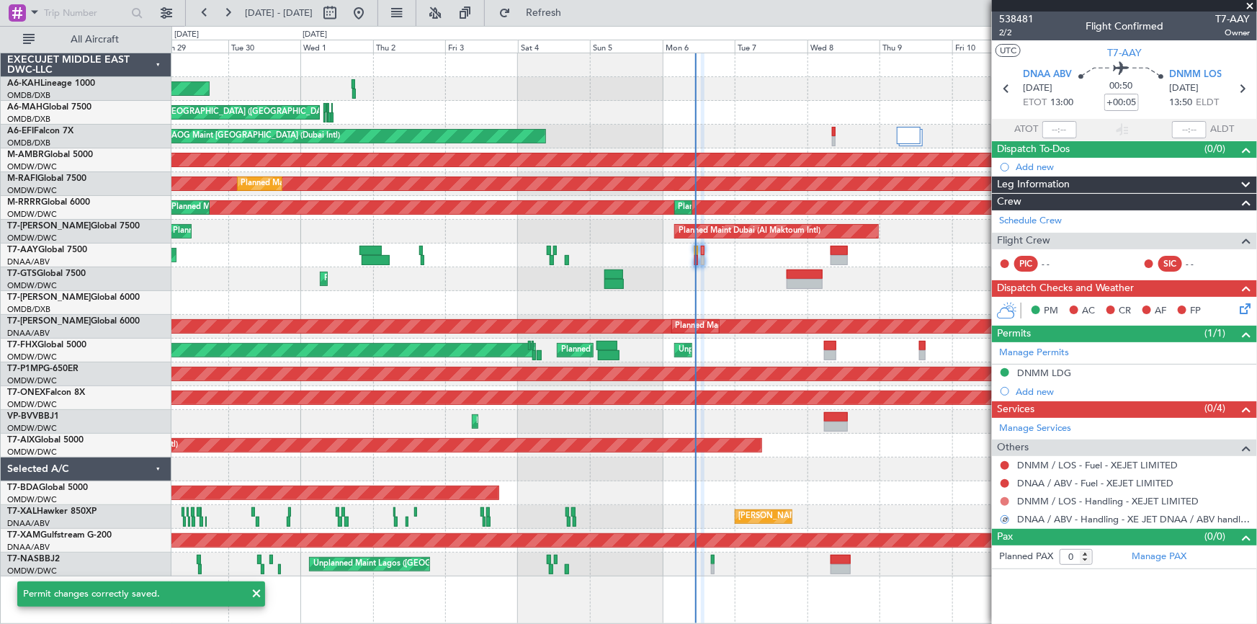
click at [1001, 499] on button at bounding box center [1005, 501] width 9 height 9
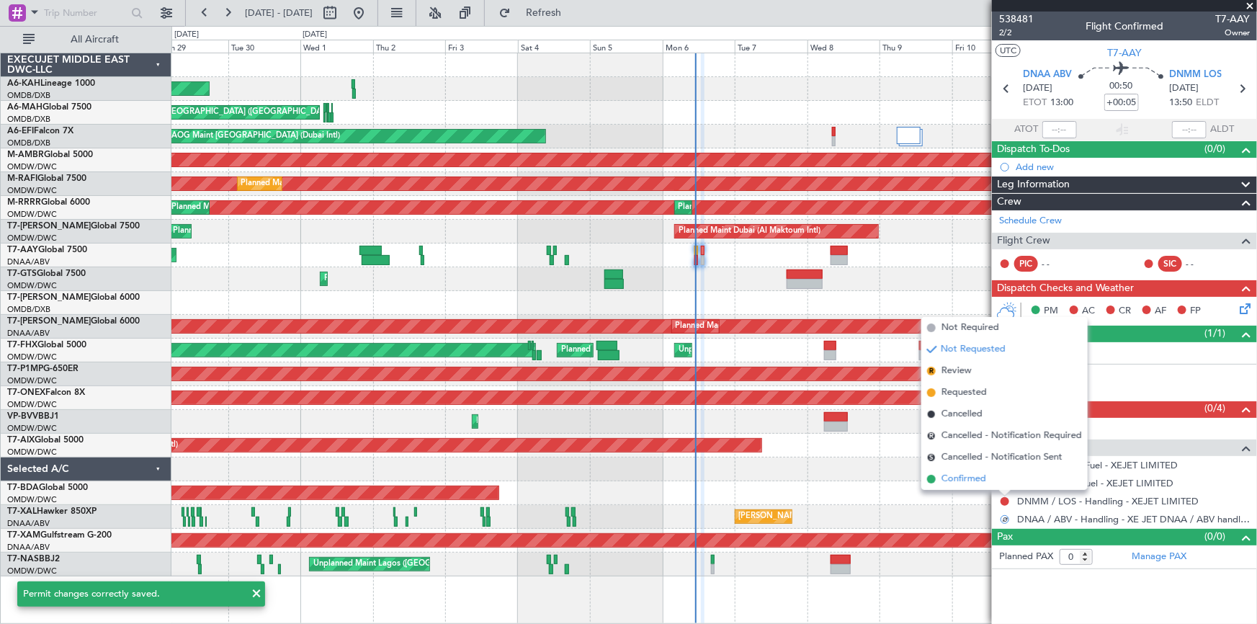
click at [970, 480] on span "Confirmed" at bounding box center [963, 479] width 45 height 14
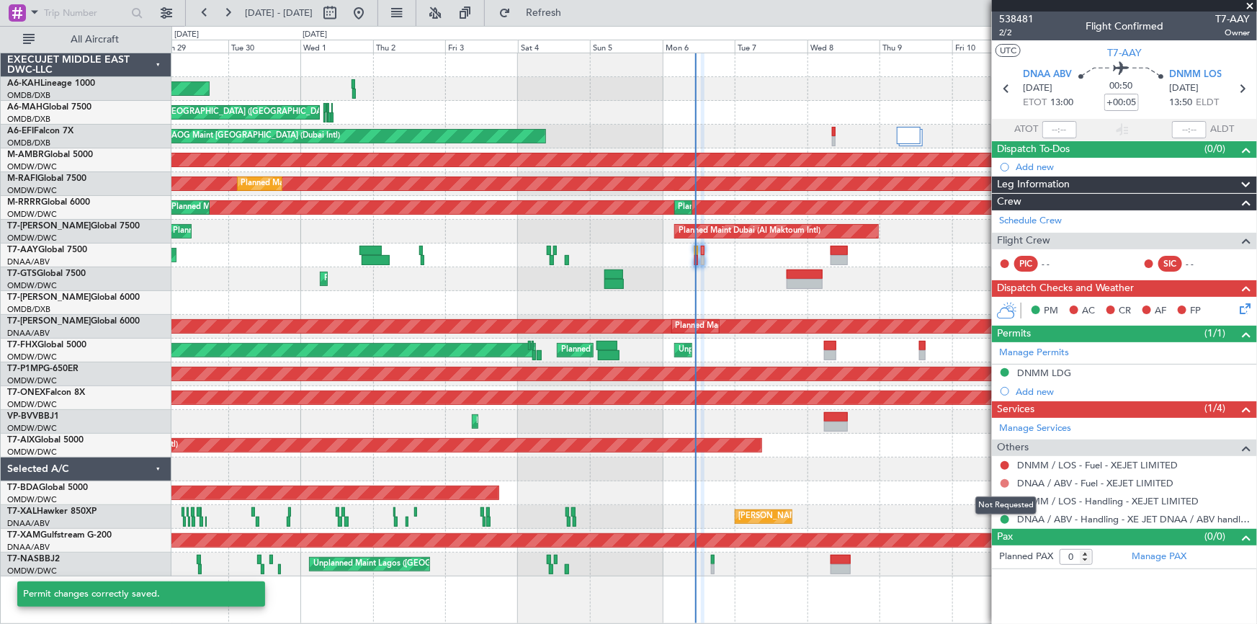
click at [1003, 479] on button at bounding box center [1005, 483] width 9 height 9
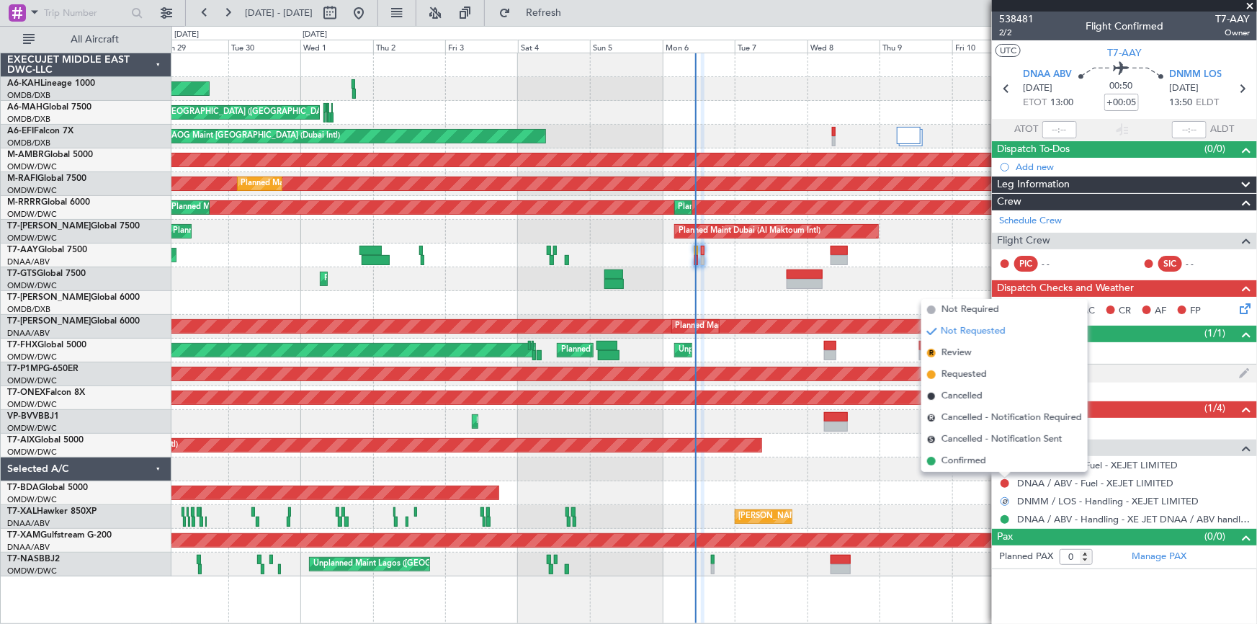
drag, startPoint x: 976, startPoint y: 308, endPoint x: 1016, endPoint y: 377, distance: 79.4
click at [980, 312] on span "Not Required" at bounding box center [970, 310] width 58 height 14
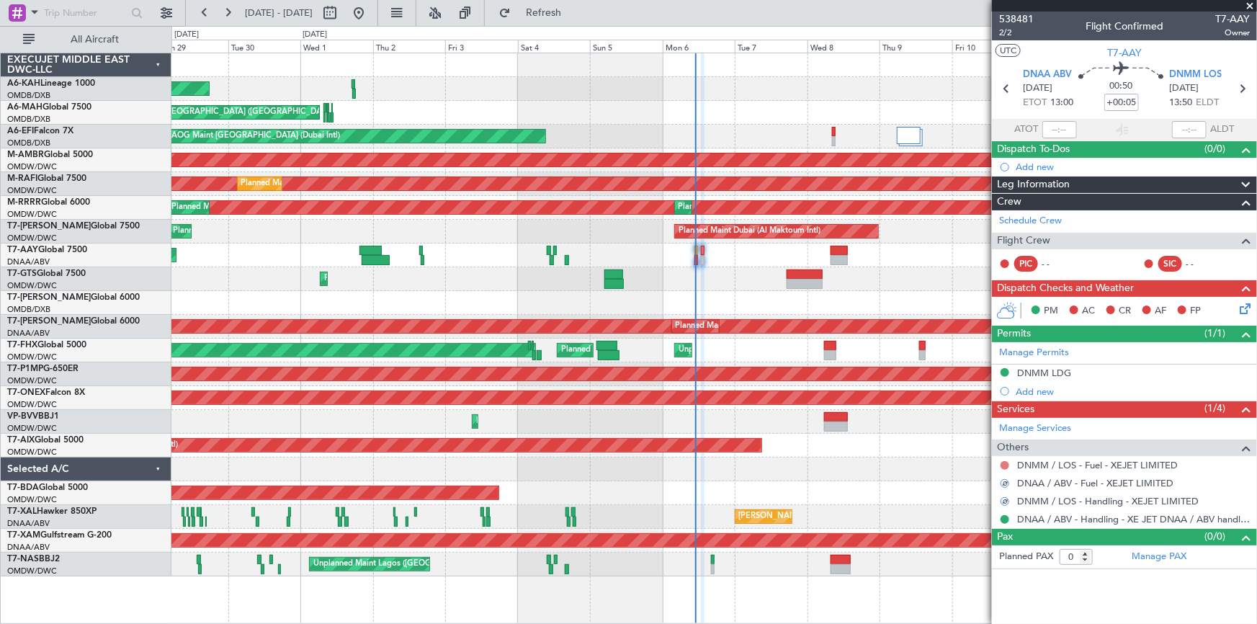
click at [1005, 462] on button at bounding box center [1005, 465] width 9 height 9
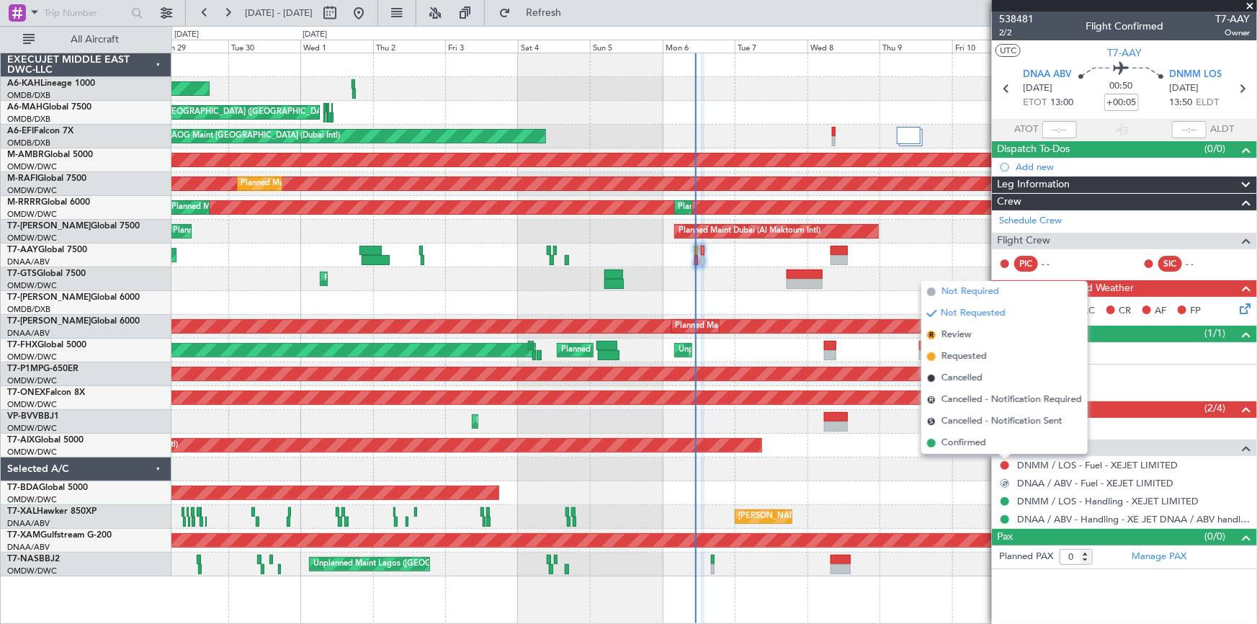
click at [964, 290] on span "Not Required" at bounding box center [970, 292] width 58 height 14
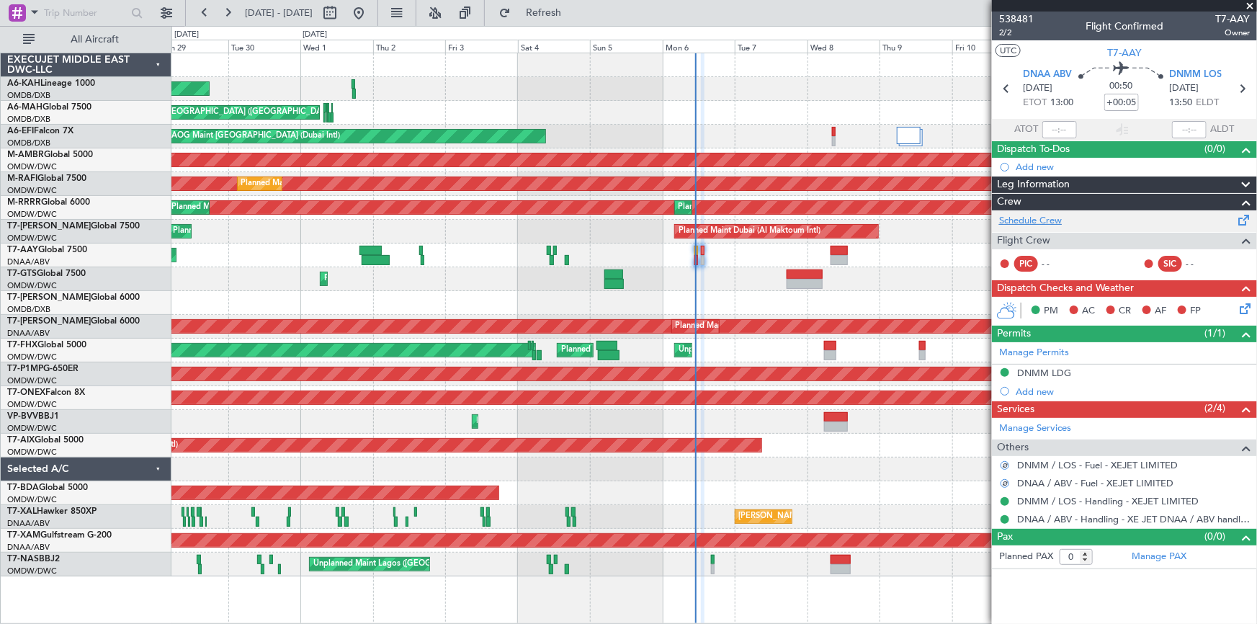
click at [1036, 219] on link "Schedule Crew" at bounding box center [1030, 221] width 63 height 14
click at [1011, 87] on icon at bounding box center [1007, 88] width 19 height 19
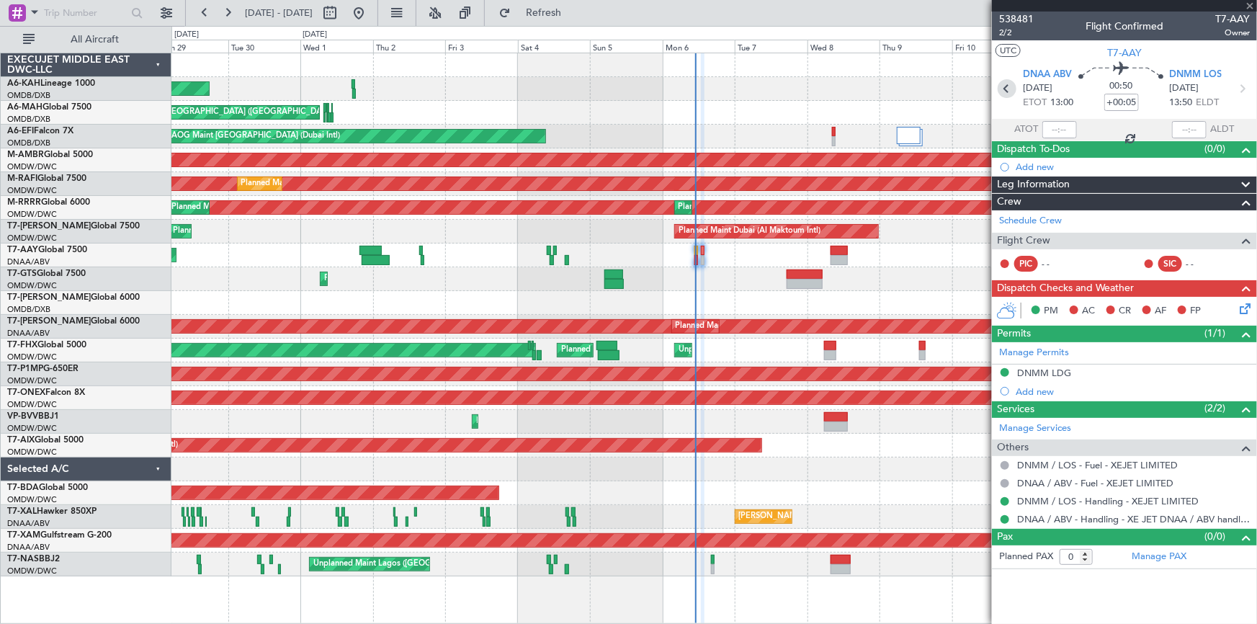
type input "7"
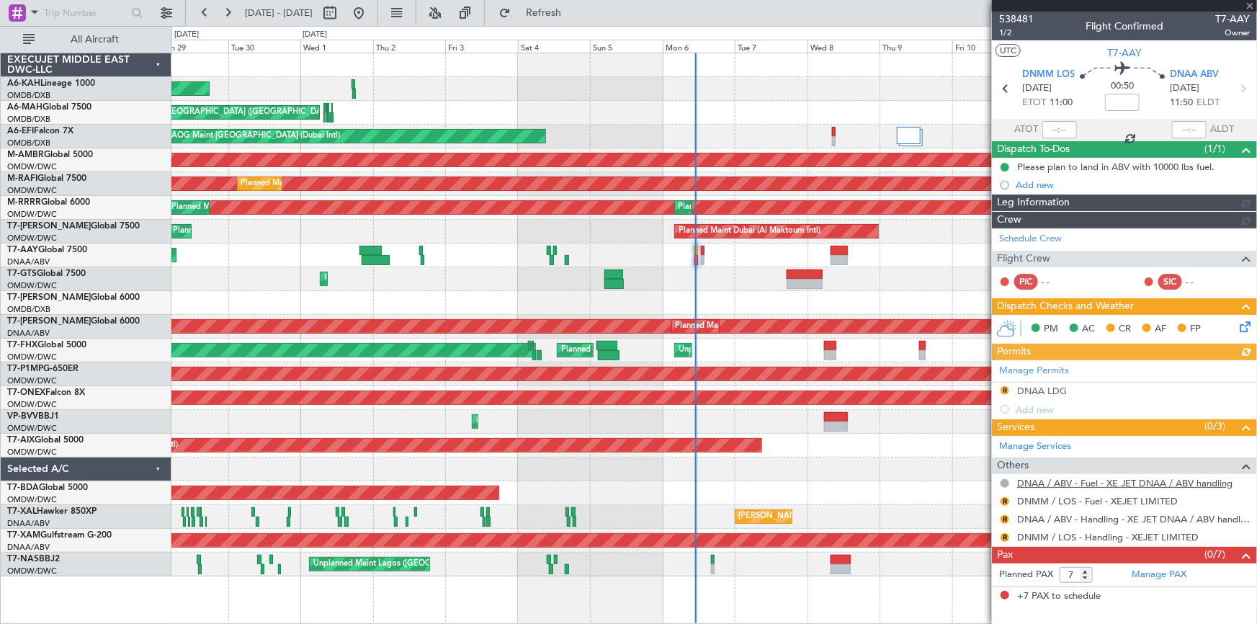
type input "Dherander Fithani (DHF)"
type input "7466"
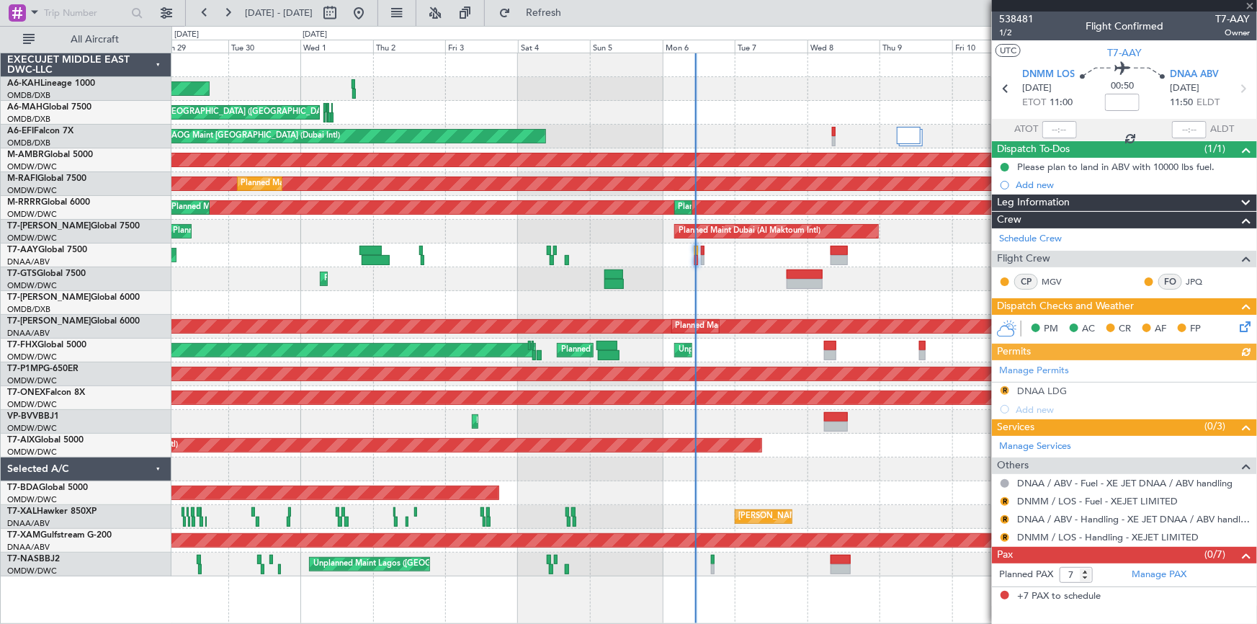
click at [1006, 390] on div "Manage Permits R DNAA LDG Add new" at bounding box center [1124, 389] width 265 height 58
click at [1005, 388] on div "Manage Permits R DNAA LDG Add new" at bounding box center [1124, 389] width 265 height 58
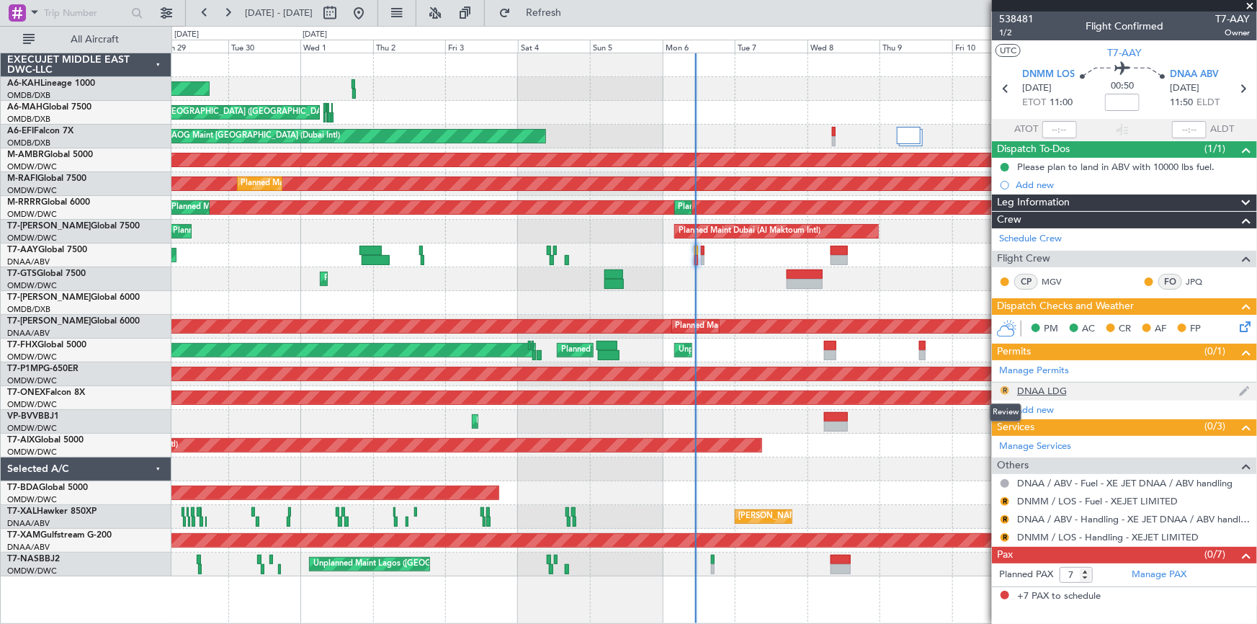
click at [1001, 388] on button "R" at bounding box center [1005, 390] width 9 height 9
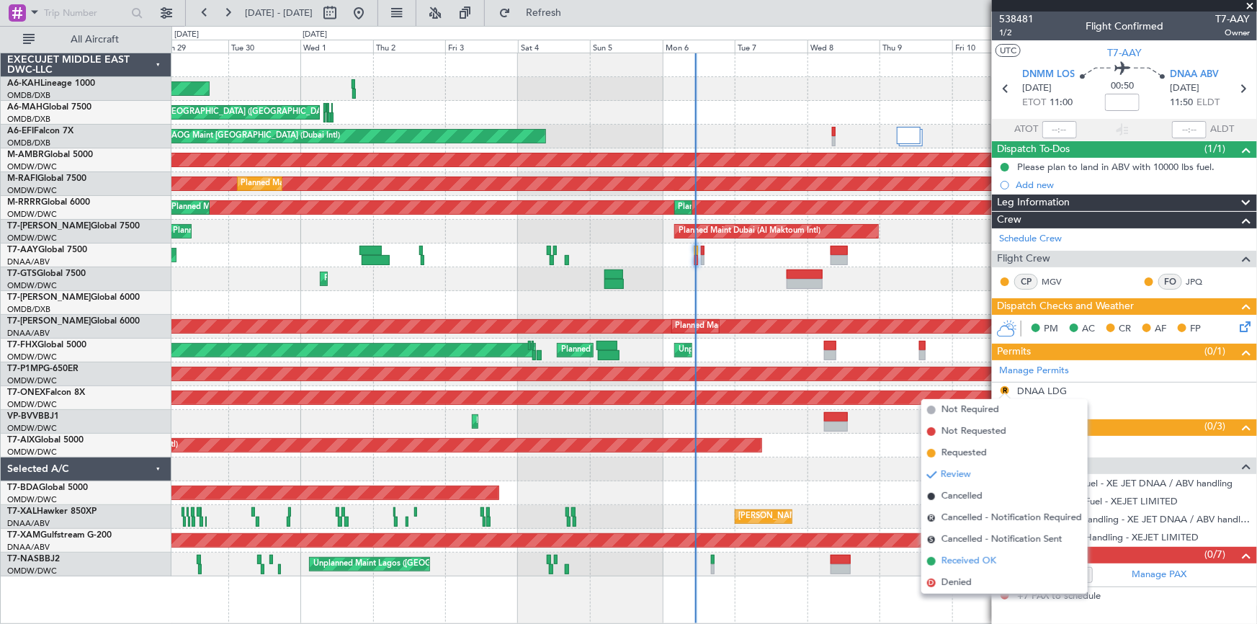
click at [961, 560] on span "Received OK" at bounding box center [968, 561] width 55 height 14
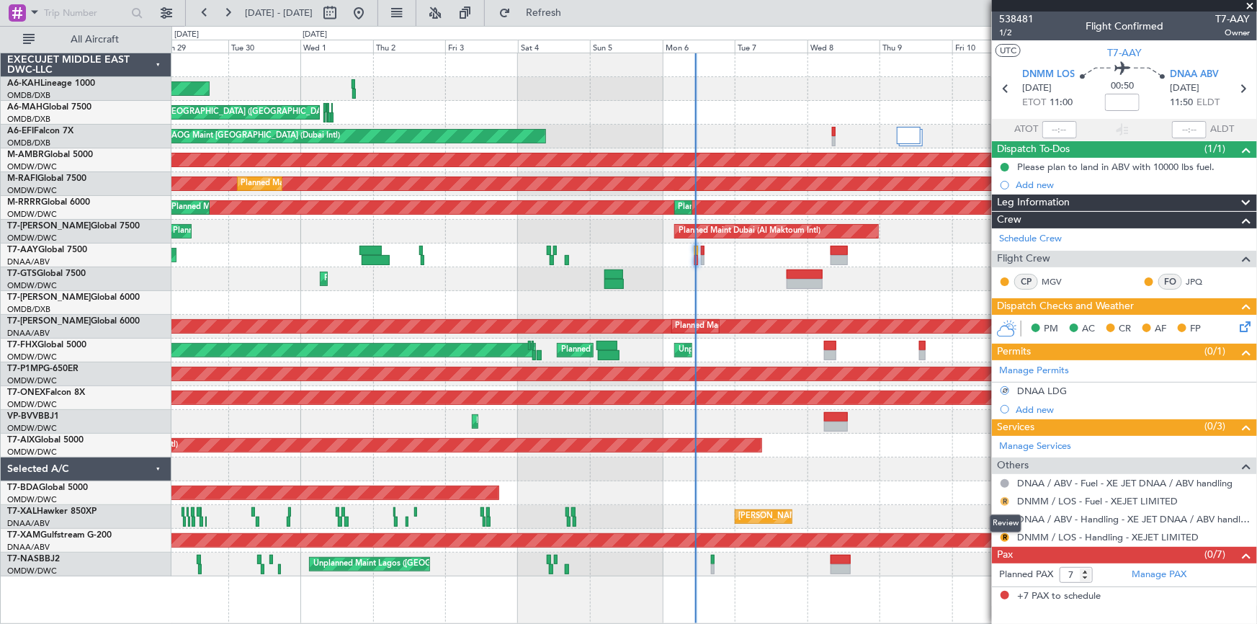
click at [1002, 498] on button "R" at bounding box center [1005, 501] width 9 height 9
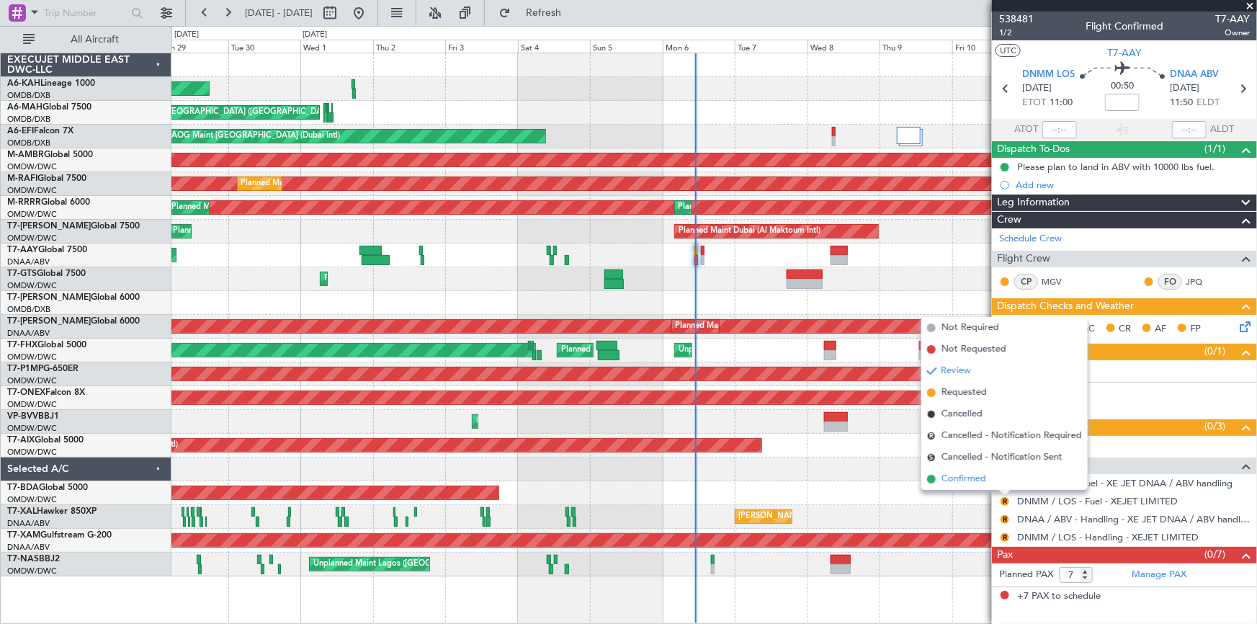
click at [967, 477] on span "Confirmed" at bounding box center [963, 479] width 45 height 14
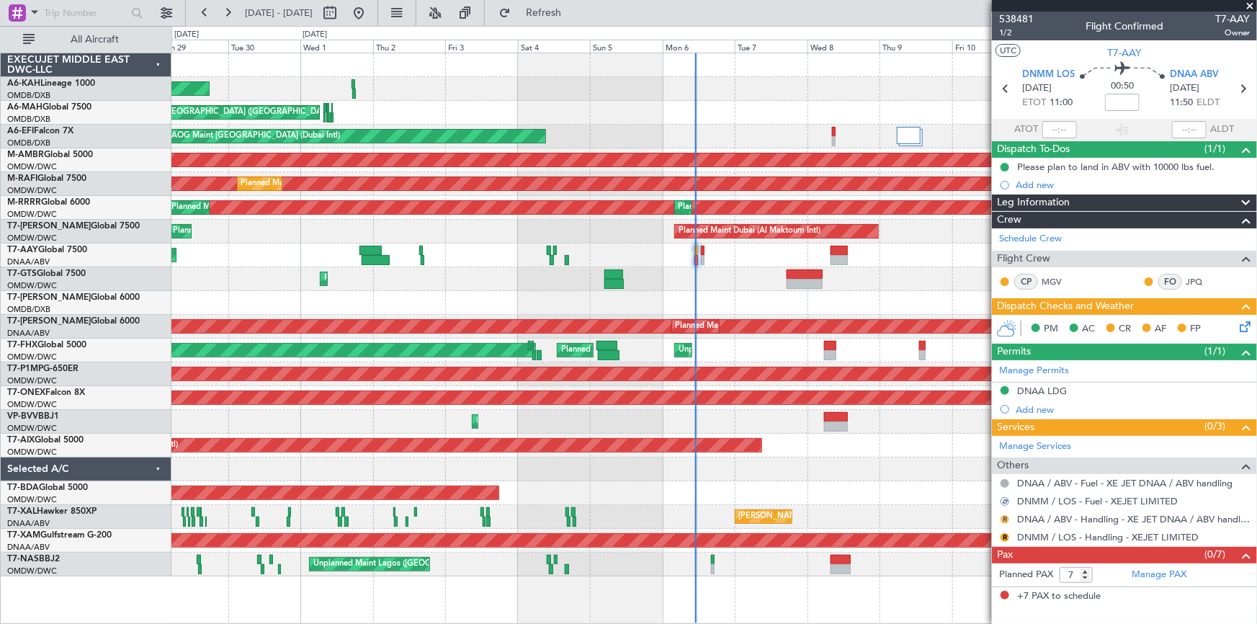
click at [1001, 517] on button "R" at bounding box center [1005, 519] width 9 height 9
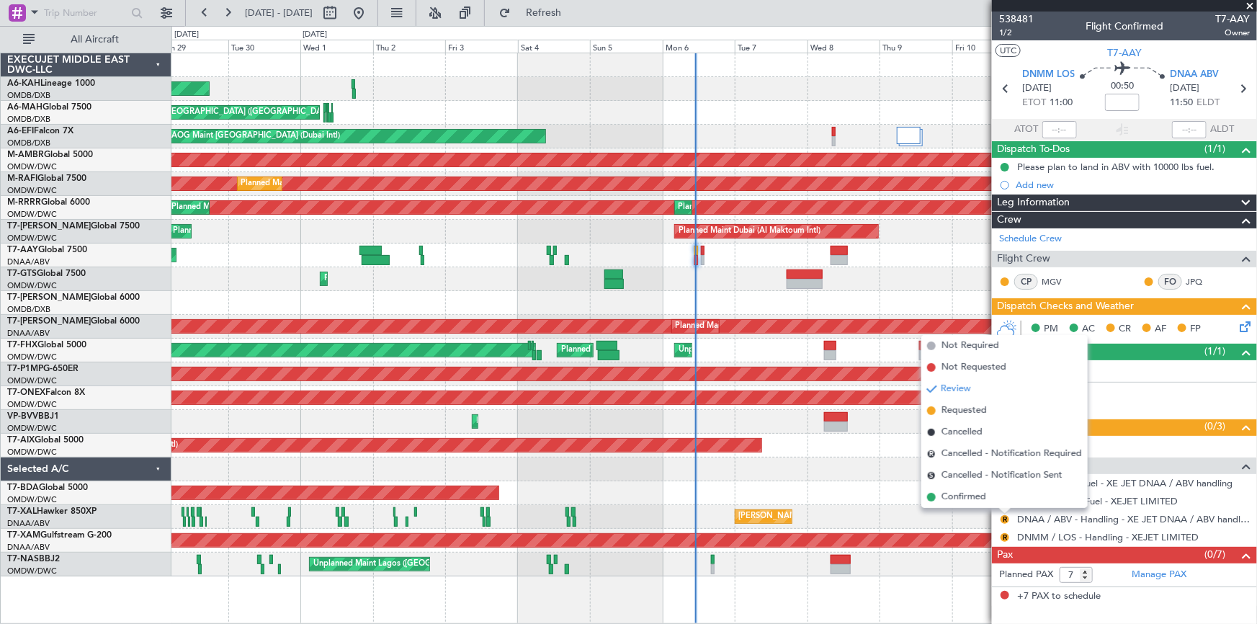
drag, startPoint x: 959, startPoint y: 495, endPoint x: 998, endPoint y: 526, distance: 49.7
click at [966, 499] on span "Confirmed" at bounding box center [963, 497] width 45 height 14
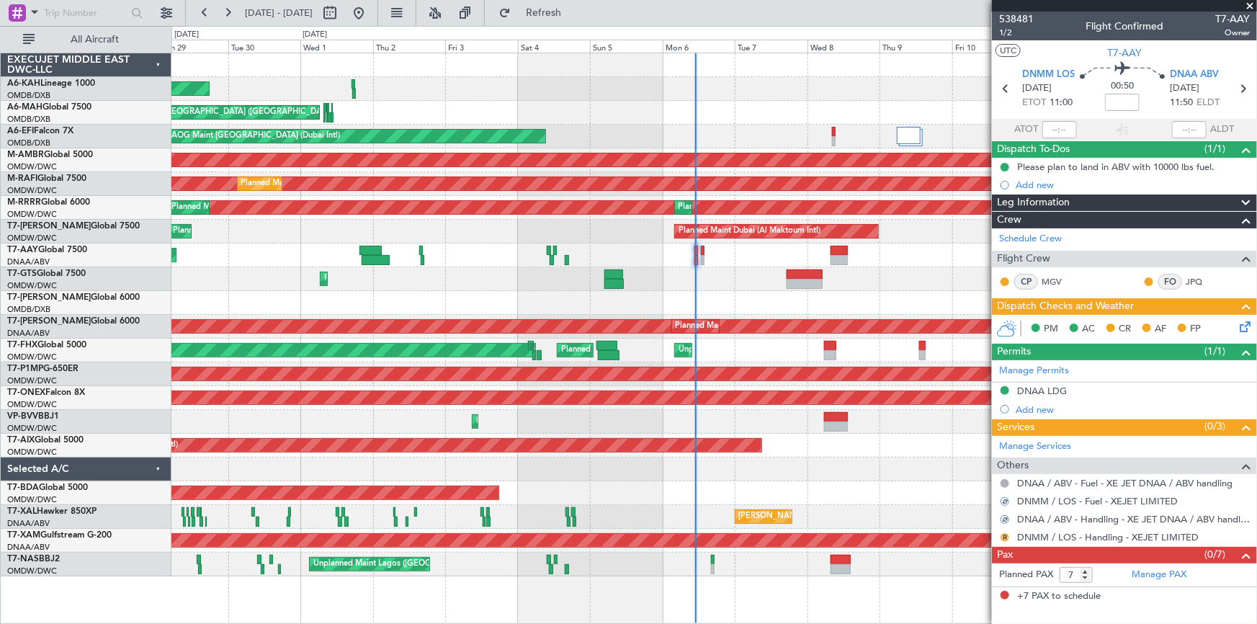
click at [1002, 533] on button "R" at bounding box center [1005, 537] width 9 height 9
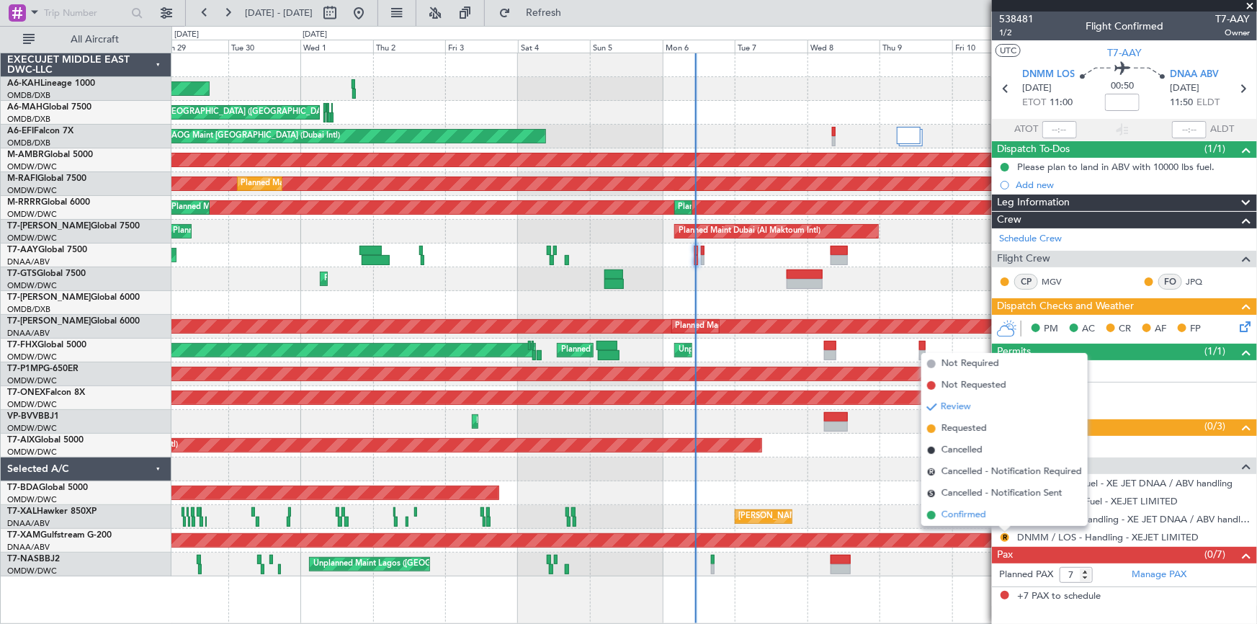
click at [960, 511] on span "Confirmed" at bounding box center [963, 515] width 45 height 14
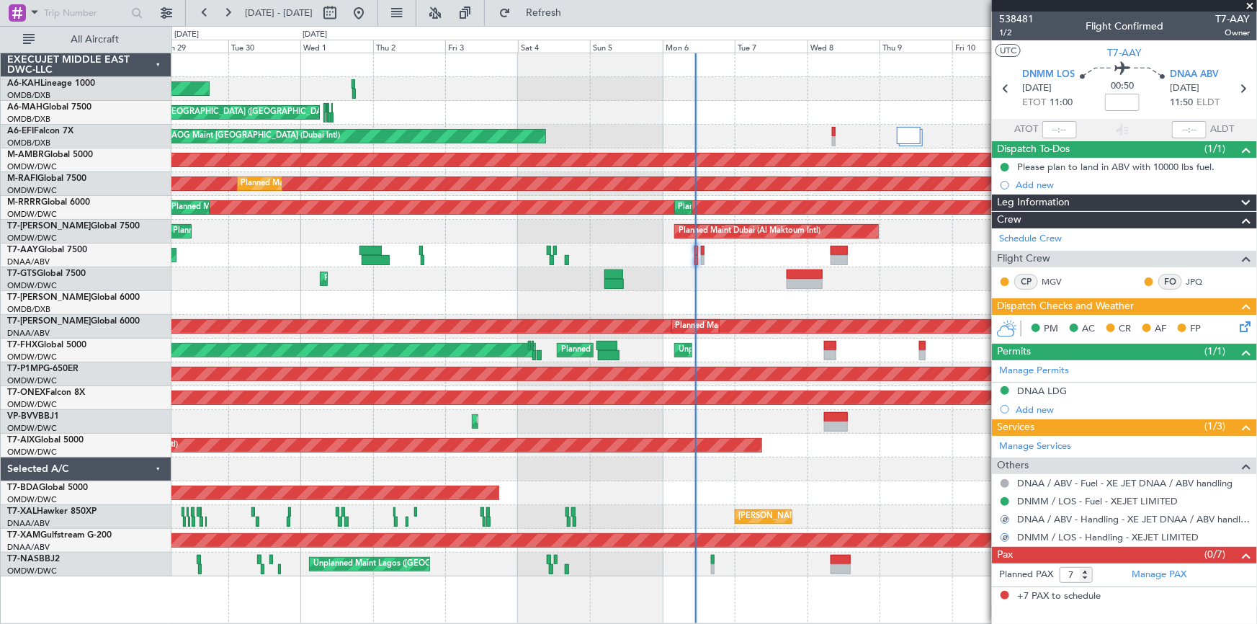
click at [1121, 598] on div "+7 PAX to schedule" at bounding box center [1124, 596] width 265 height 19
click at [1245, 323] on icon at bounding box center [1243, 324] width 12 height 12
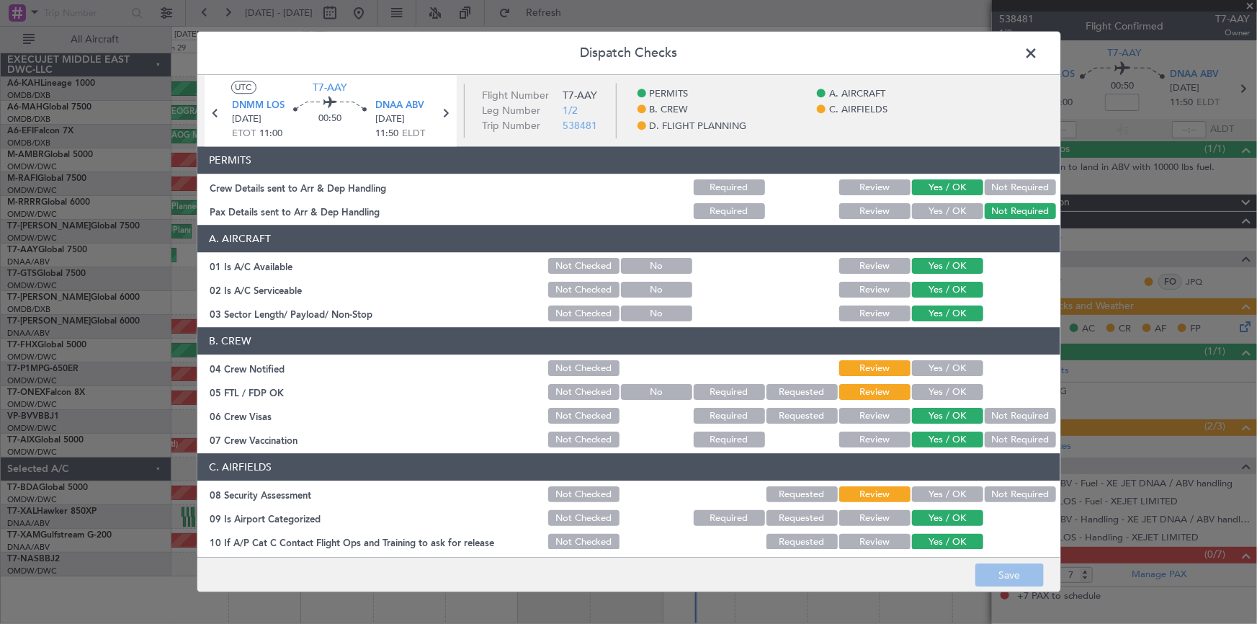
drag, startPoint x: 923, startPoint y: 366, endPoint x: 934, endPoint y: 376, distance: 14.8
click at [929, 371] on button "Yes / OK" at bounding box center [947, 369] width 71 height 16
drag, startPoint x: 932, startPoint y: 382, endPoint x: 936, endPoint y: 389, distance: 7.8
click at [935, 387] on div "Yes / OK" at bounding box center [946, 392] width 73 height 20
drag, startPoint x: 936, startPoint y: 389, endPoint x: 946, endPoint y: 465, distance: 76.9
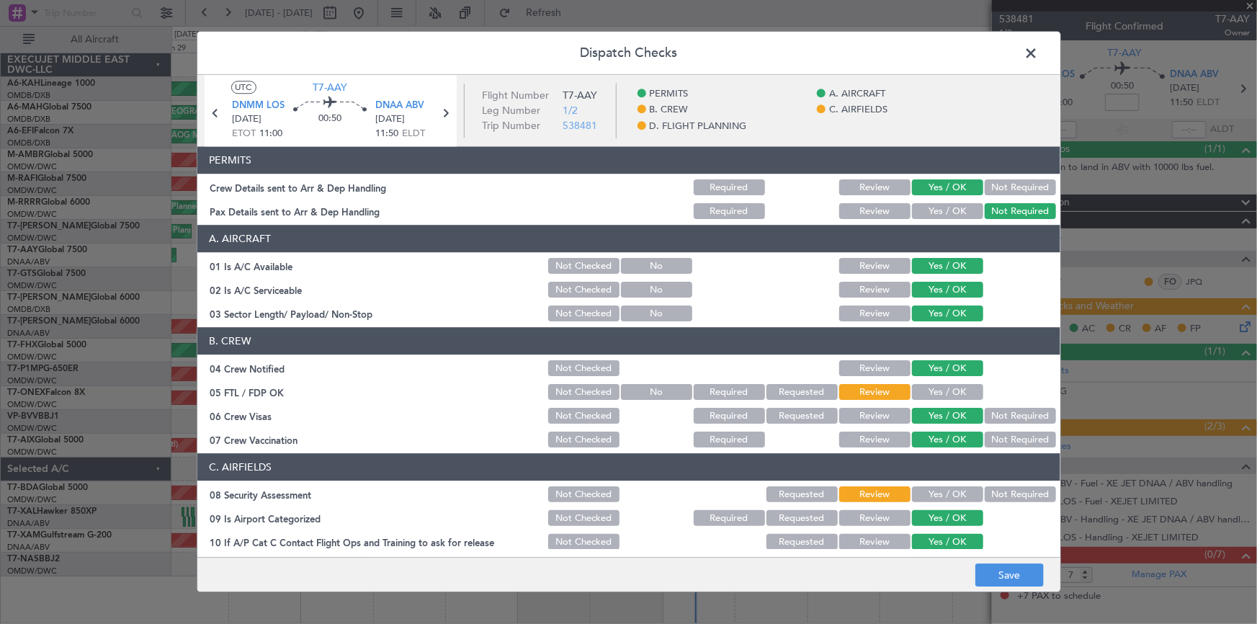
click at [936, 389] on button "Yes / OK" at bounding box center [947, 393] width 71 height 16
click at [938, 487] on button "Yes / OK" at bounding box center [947, 495] width 71 height 16
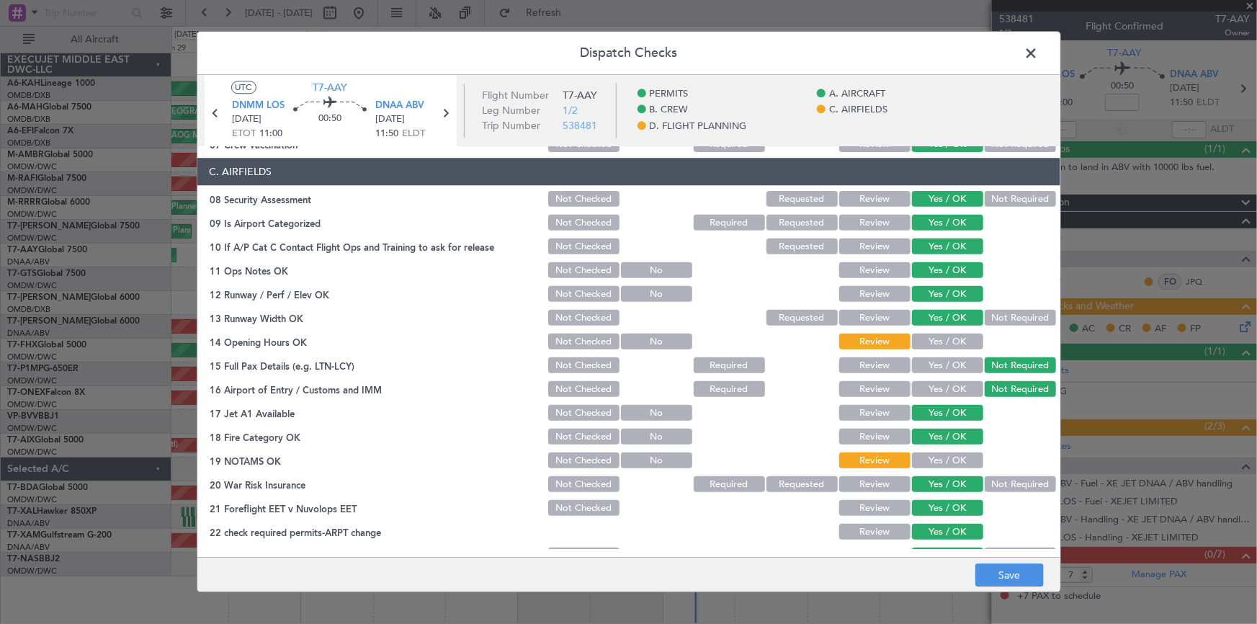
scroll to position [327, 0]
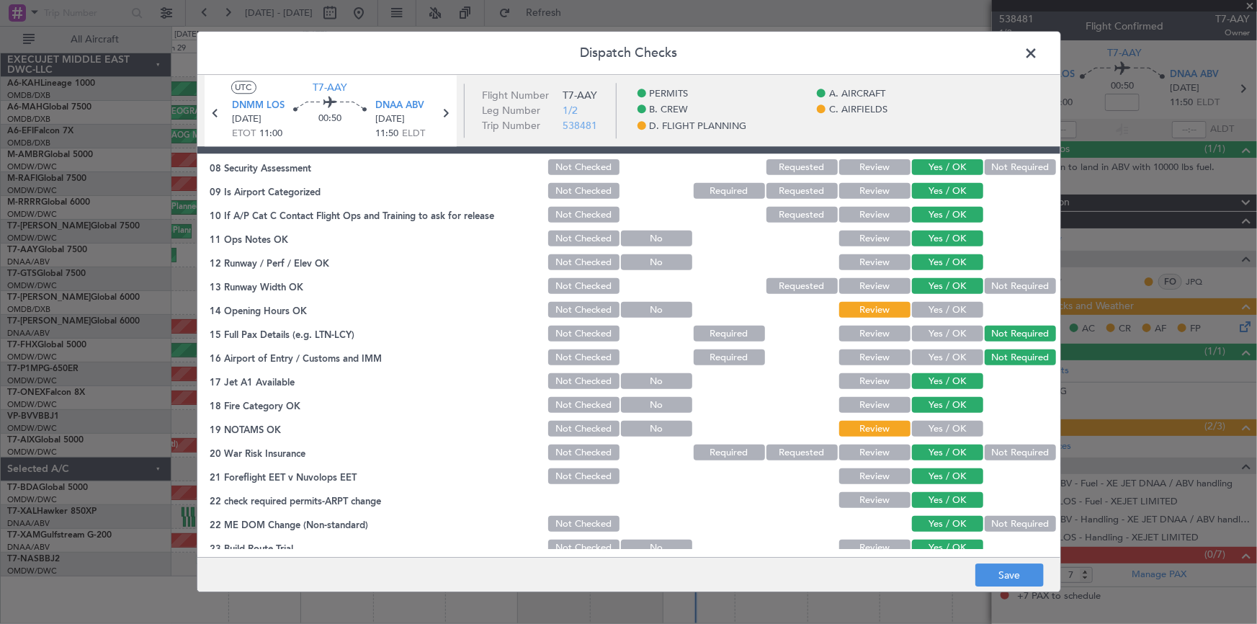
drag, startPoint x: 929, startPoint y: 305, endPoint x: 946, endPoint y: 423, distance: 119.3
click at [931, 306] on button "Yes / OK" at bounding box center [947, 311] width 71 height 16
click at [935, 432] on button "Yes / OK" at bounding box center [947, 429] width 71 height 16
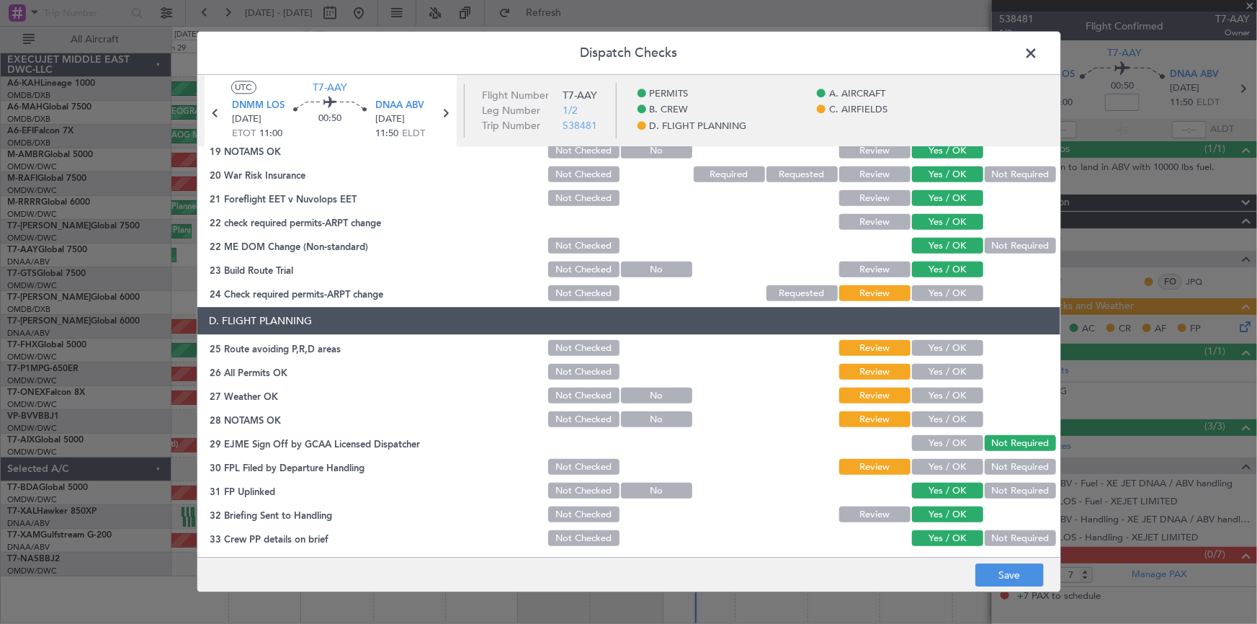
scroll to position [655, 0]
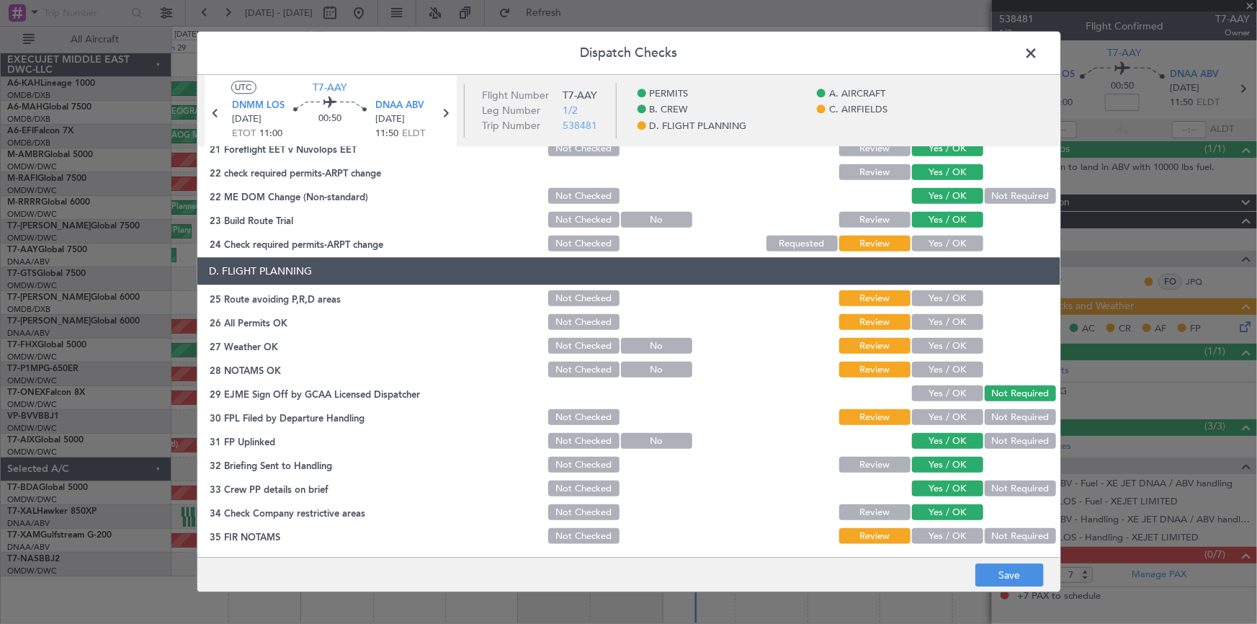
click at [934, 236] on button "Yes / OK" at bounding box center [947, 244] width 71 height 16
click at [934, 291] on button "Yes / OK" at bounding box center [947, 299] width 71 height 16
drag, startPoint x: 934, startPoint y: 323, endPoint x: 944, endPoint y: 328, distance: 11.6
click at [942, 326] on button "Yes / OK" at bounding box center [947, 323] width 71 height 16
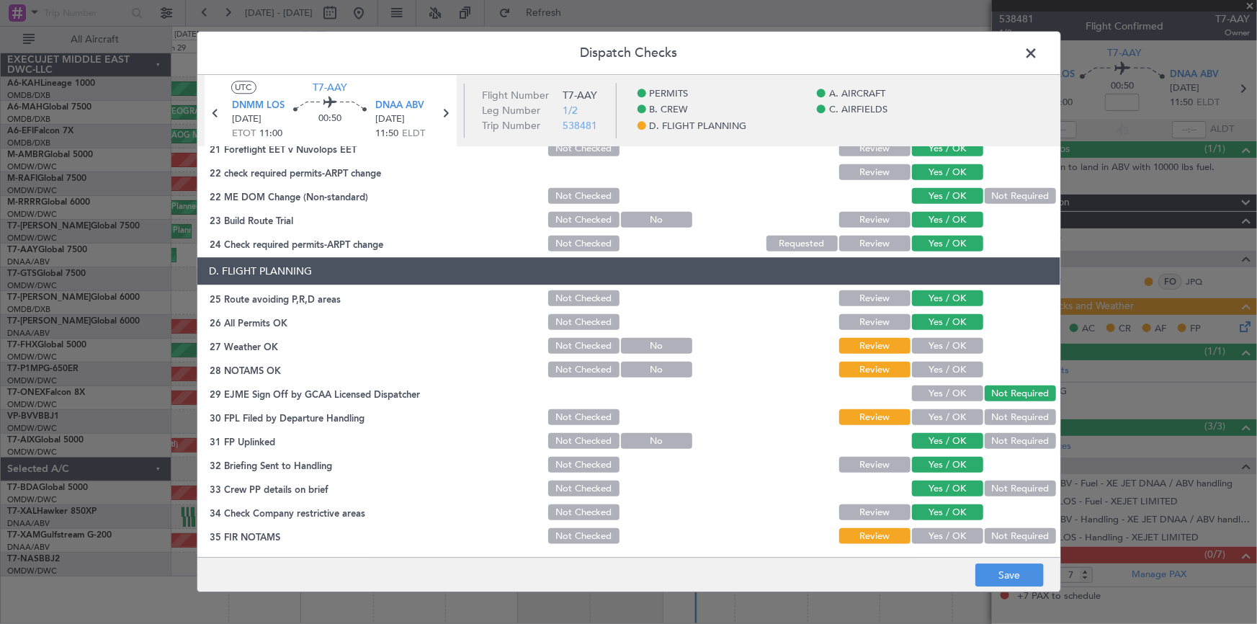
drag, startPoint x: 941, startPoint y: 349, endPoint x: 944, endPoint y: 375, distance: 26.0
click at [943, 352] on button "Yes / OK" at bounding box center [947, 347] width 71 height 16
drag, startPoint x: 941, startPoint y: 367, endPoint x: 945, endPoint y: 412, distance: 44.9
click at [944, 375] on button "Yes / OK" at bounding box center [947, 370] width 71 height 16
click at [944, 411] on div "Yes / OK" at bounding box center [946, 418] width 73 height 20
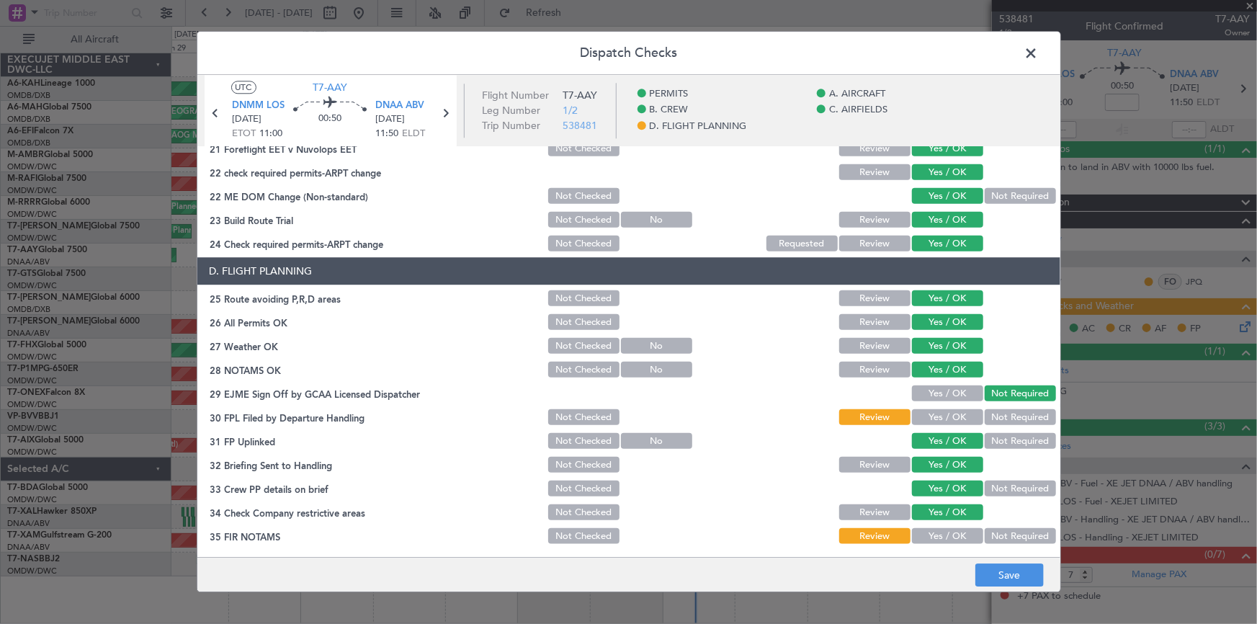
click at [938, 416] on button "Yes / OK" at bounding box center [947, 418] width 71 height 16
drag, startPoint x: 921, startPoint y: 525, endPoint x: 943, endPoint y: 537, distance: 24.8
click at [922, 526] on div "Yes / OK" at bounding box center [946, 536] width 73 height 20
click at [941, 539] on button "Yes / OK" at bounding box center [947, 536] width 71 height 16
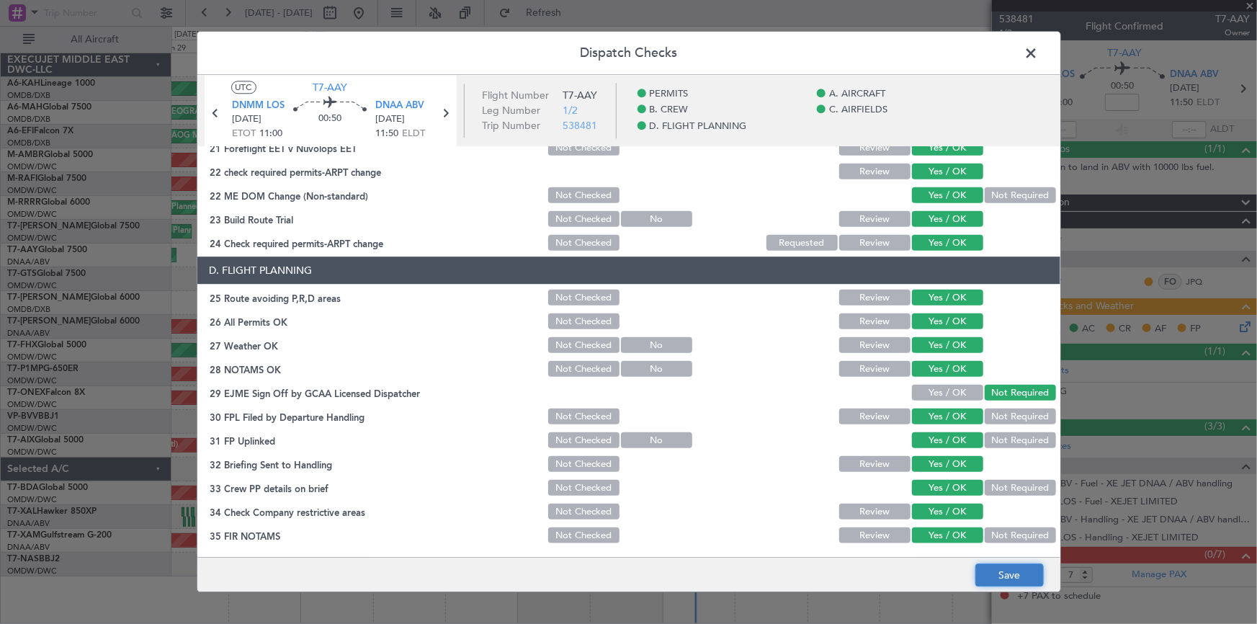
click at [1003, 569] on button "Save" at bounding box center [1009, 575] width 68 height 23
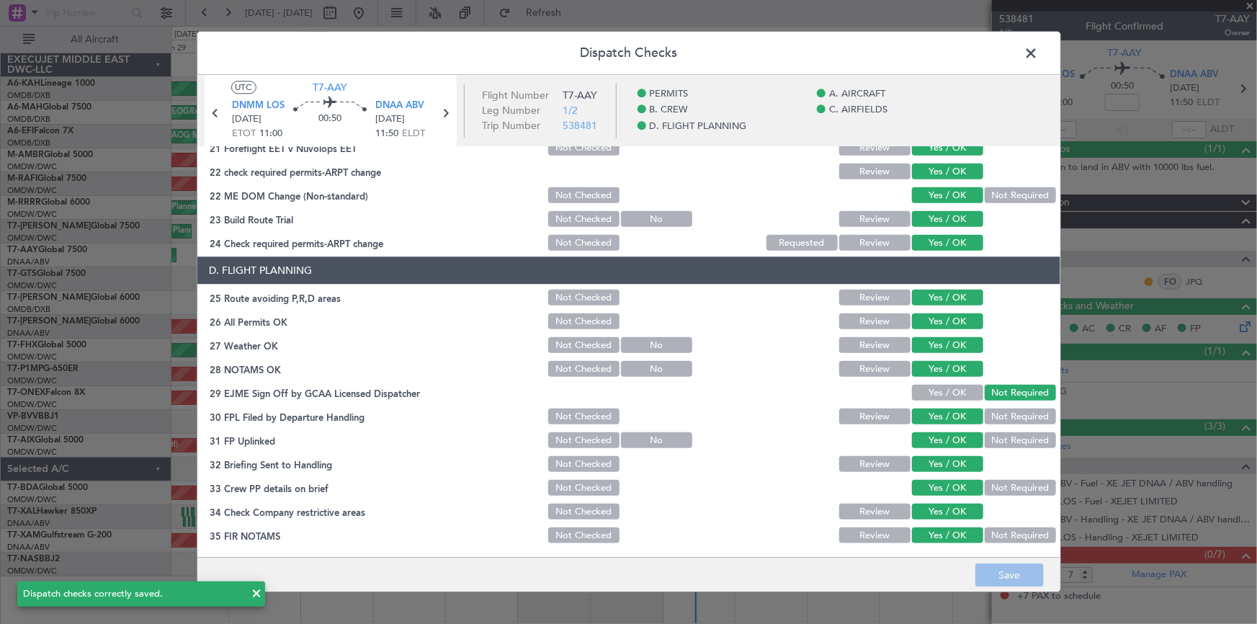
click at [1039, 56] on span at bounding box center [1039, 56] width 0 height 29
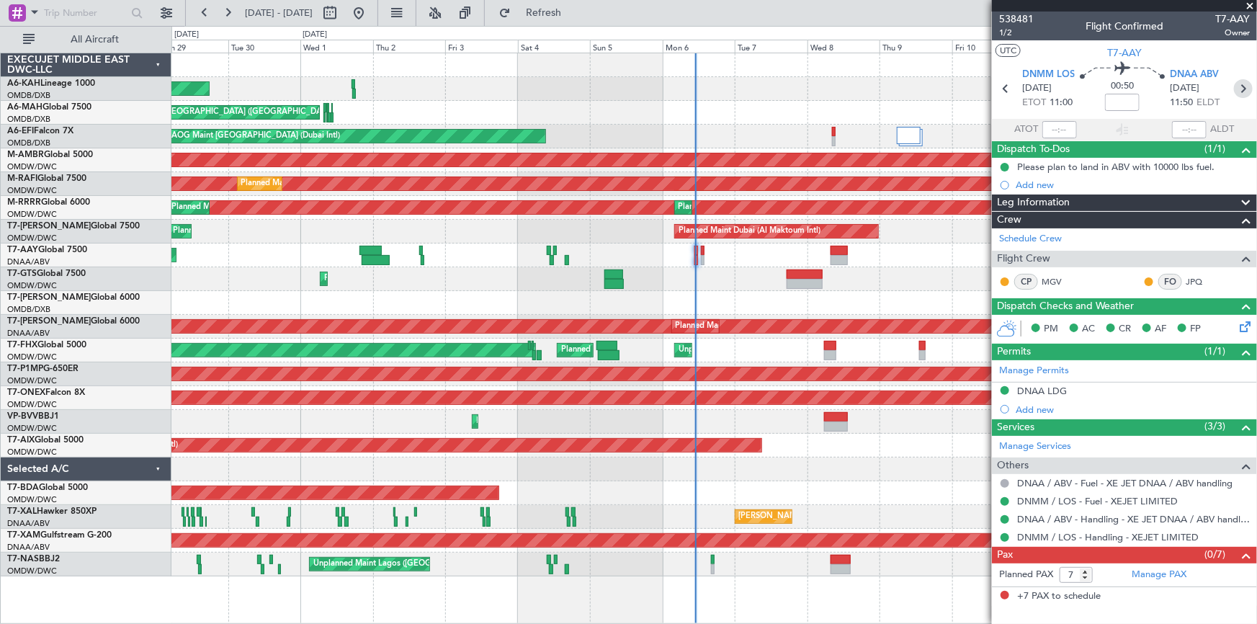
click at [1240, 87] on icon at bounding box center [1243, 88] width 19 height 19
type input "+00:05"
type input "0"
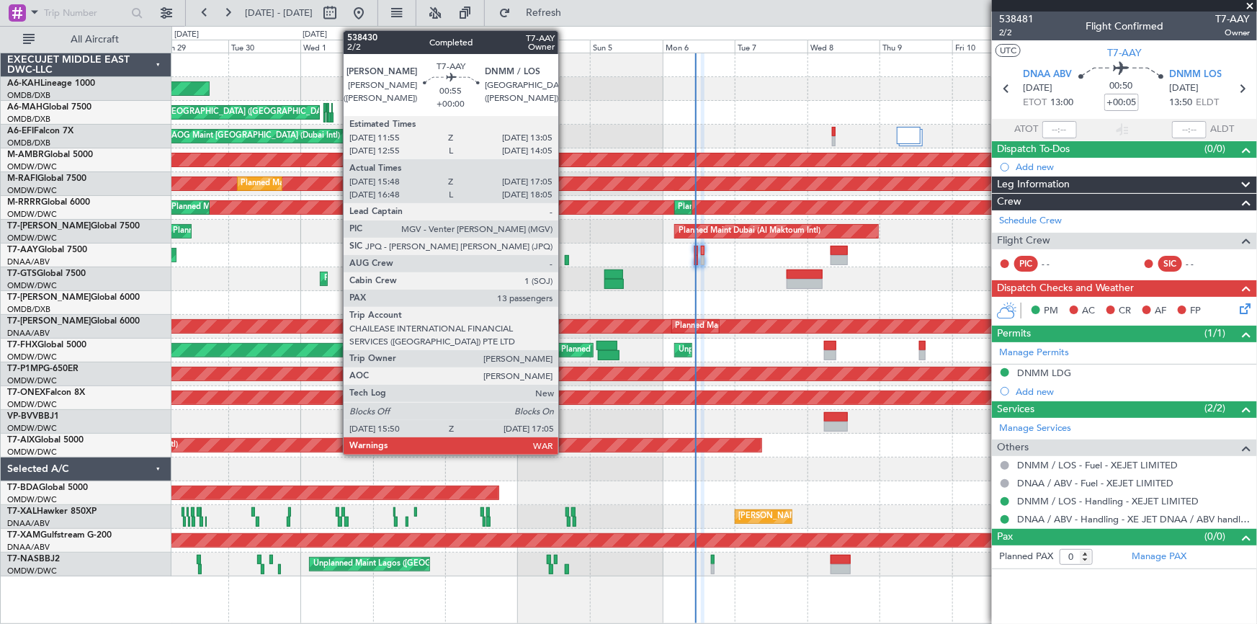
click at [565, 259] on div at bounding box center [567, 260] width 4 height 10
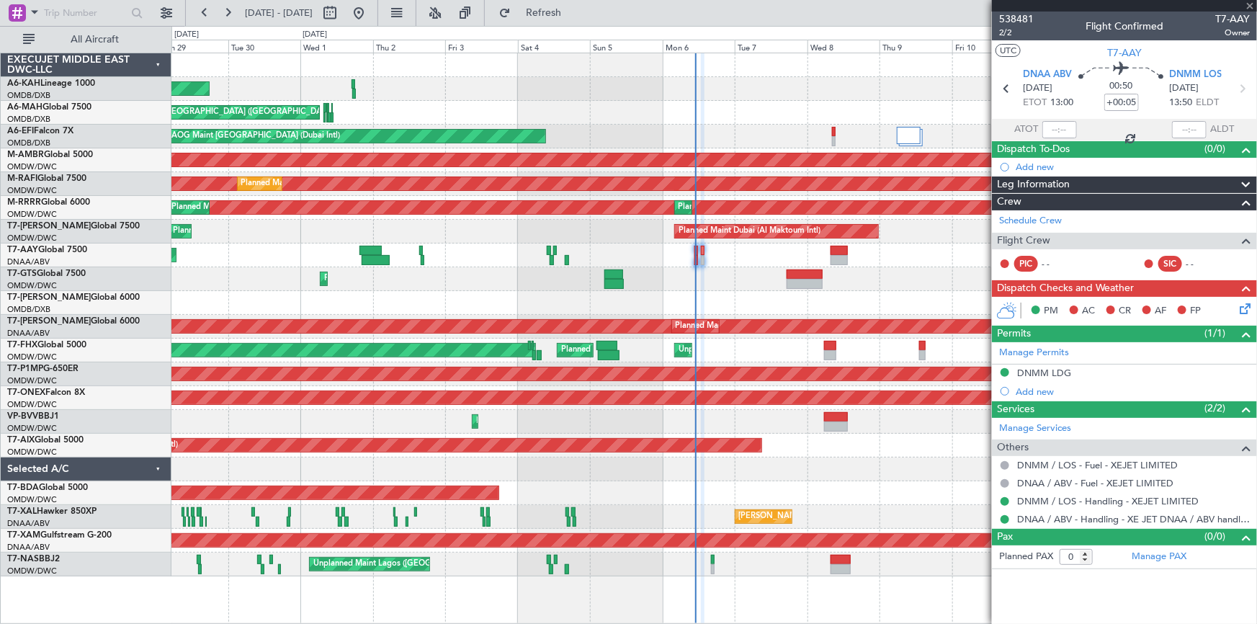
type input "15:58"
type input "17:00"
type input "13"
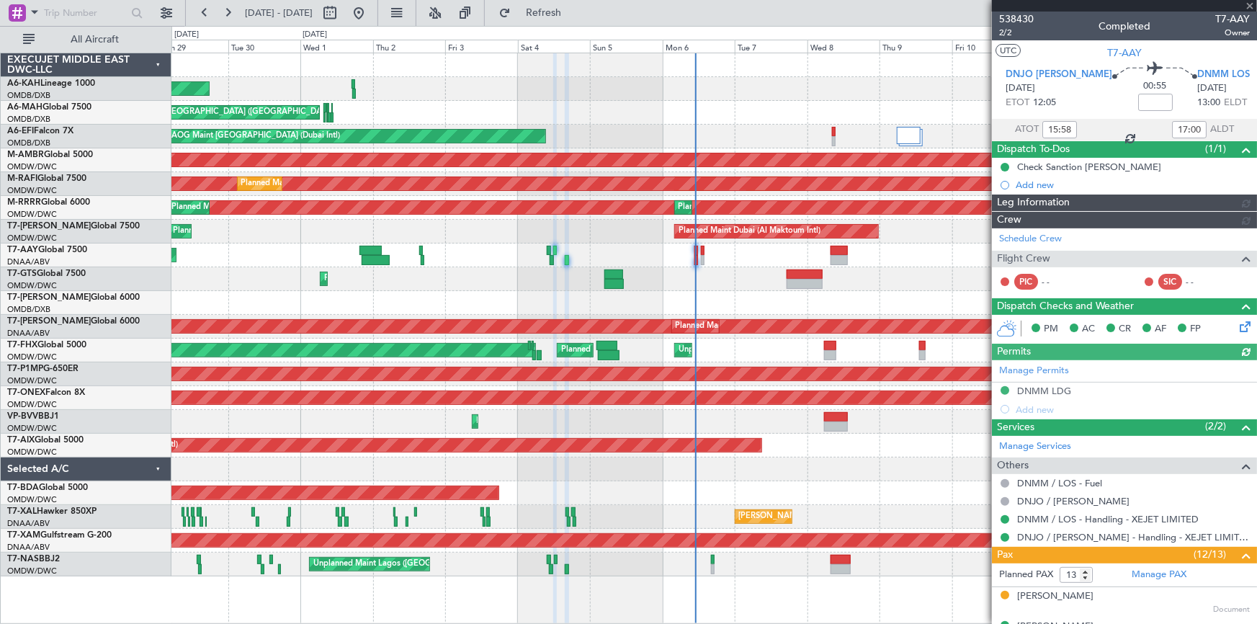
type input "Anita Mani (ANI)"
type input "7453"
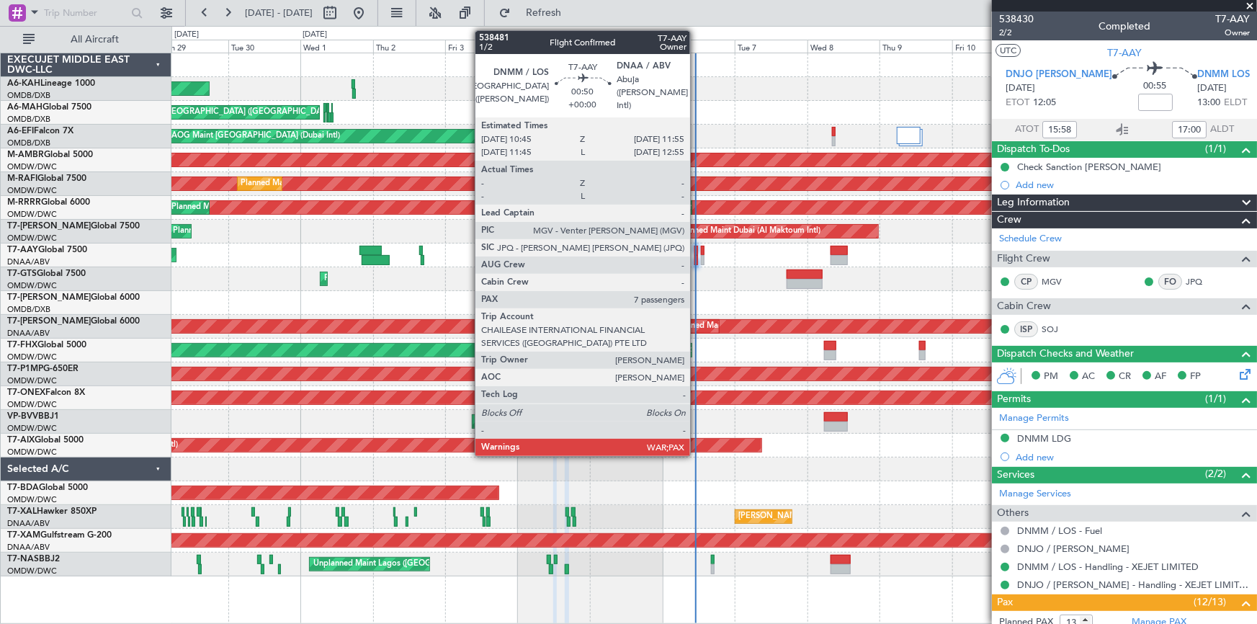
click at [697, 249] on div at bounding box center [696, 251] width 4 height 10
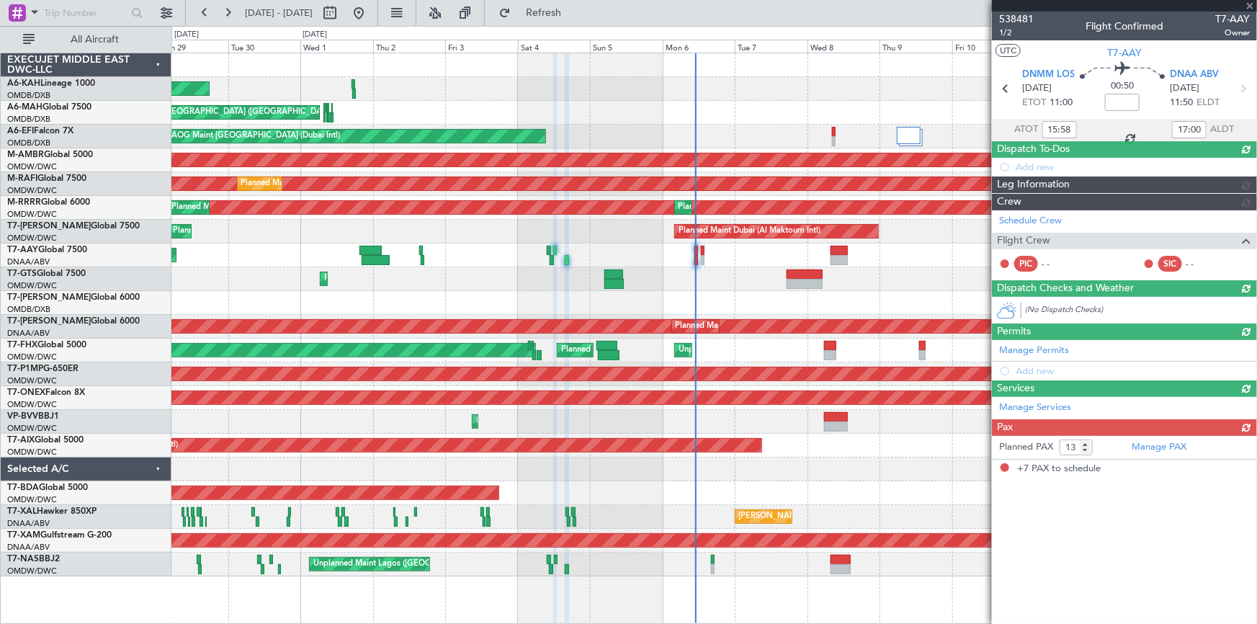
type input "7"
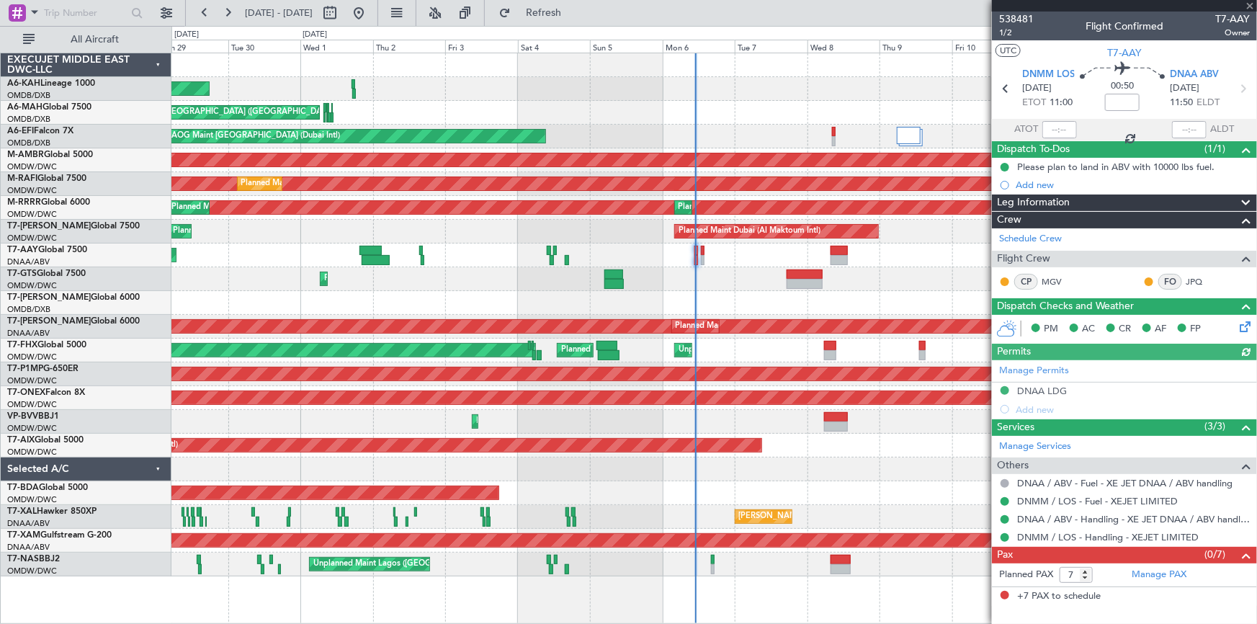
type input "Dherander Fithani (DHF)"
type input "7466"
click at [574, 14] on span "Refresh" at bounding box center [544, 13] width 61 height 10
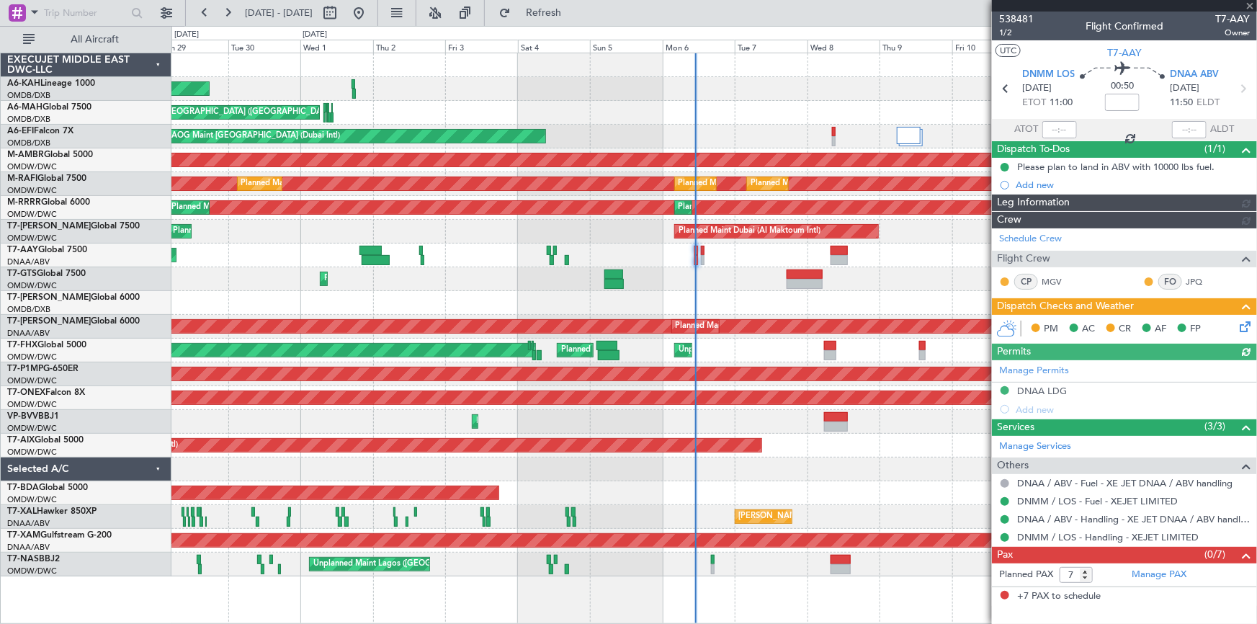
type input "Dherander Fithani (DHF)"
type input "7466"
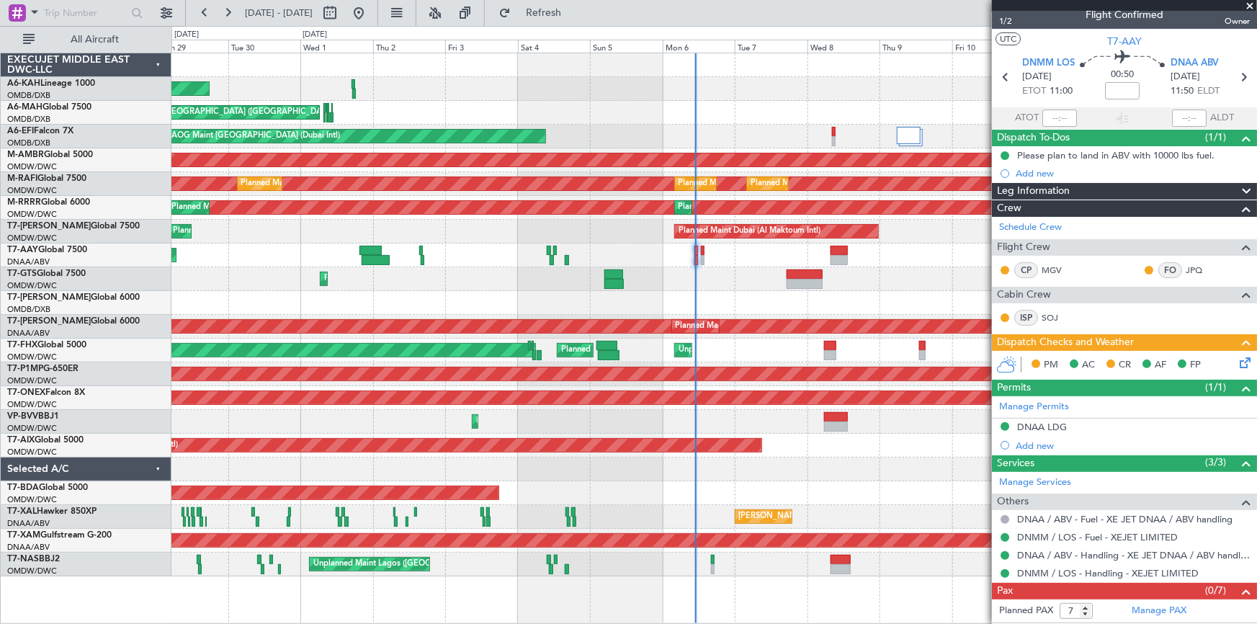
scroll to position [27, 0]
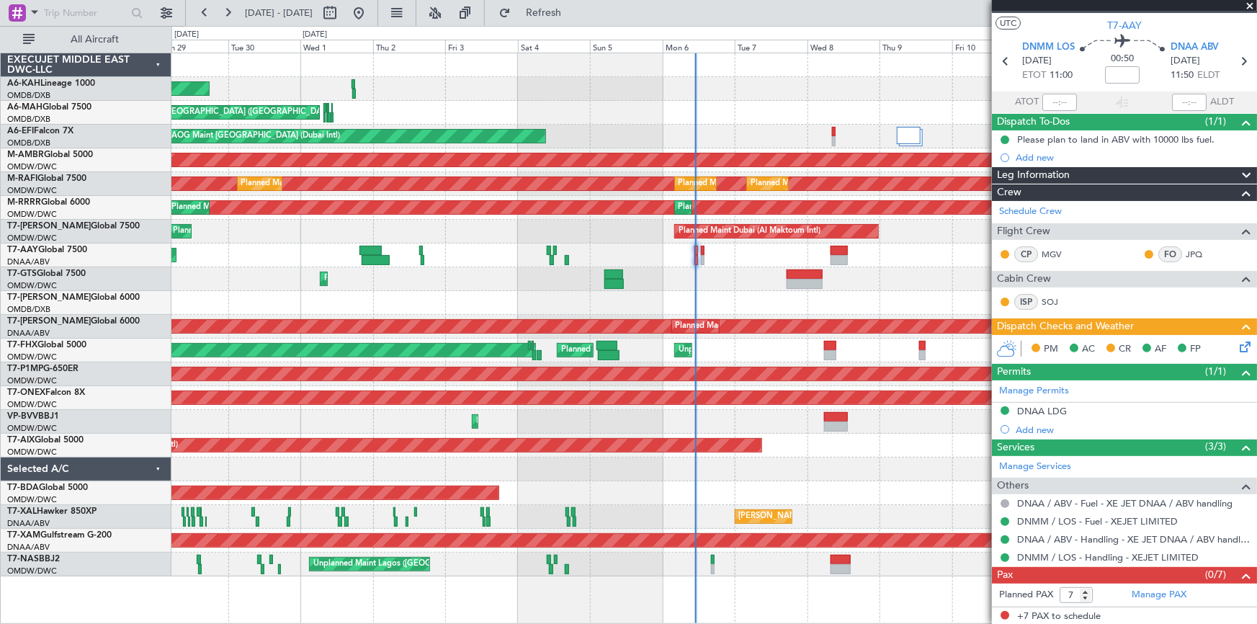
click at [1237, 343] on icon at bounding box center [1243, 345] width 12 height 12
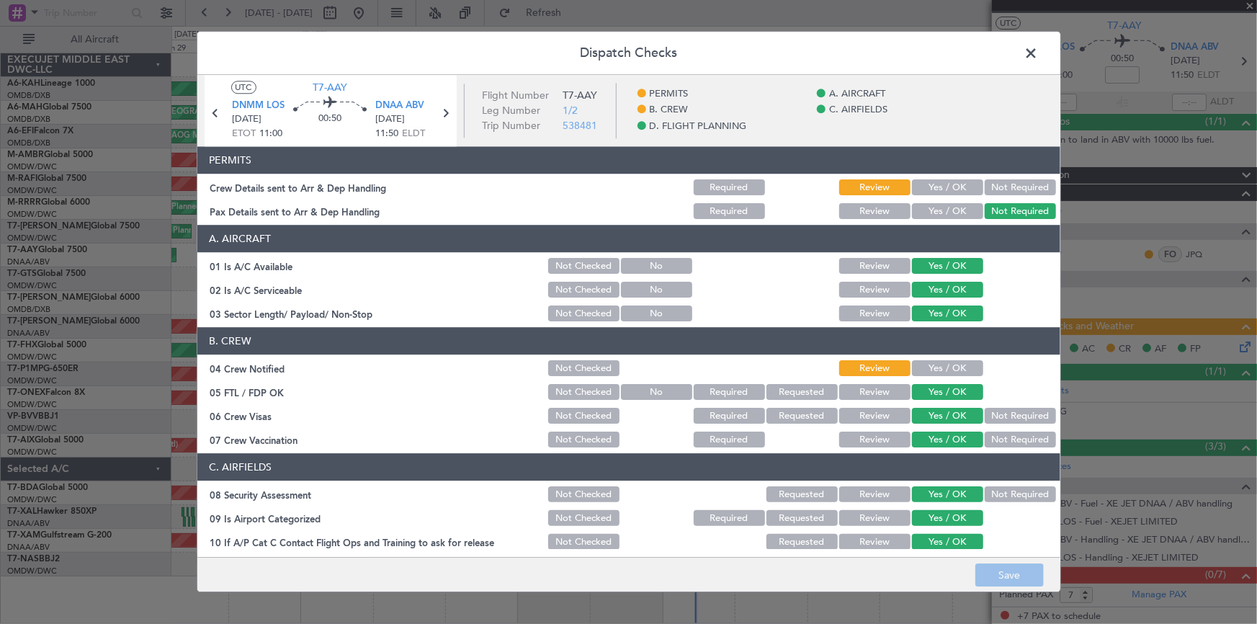
click at [1039, 51] on span at bounding box center [1039, 56] width 0 height 29
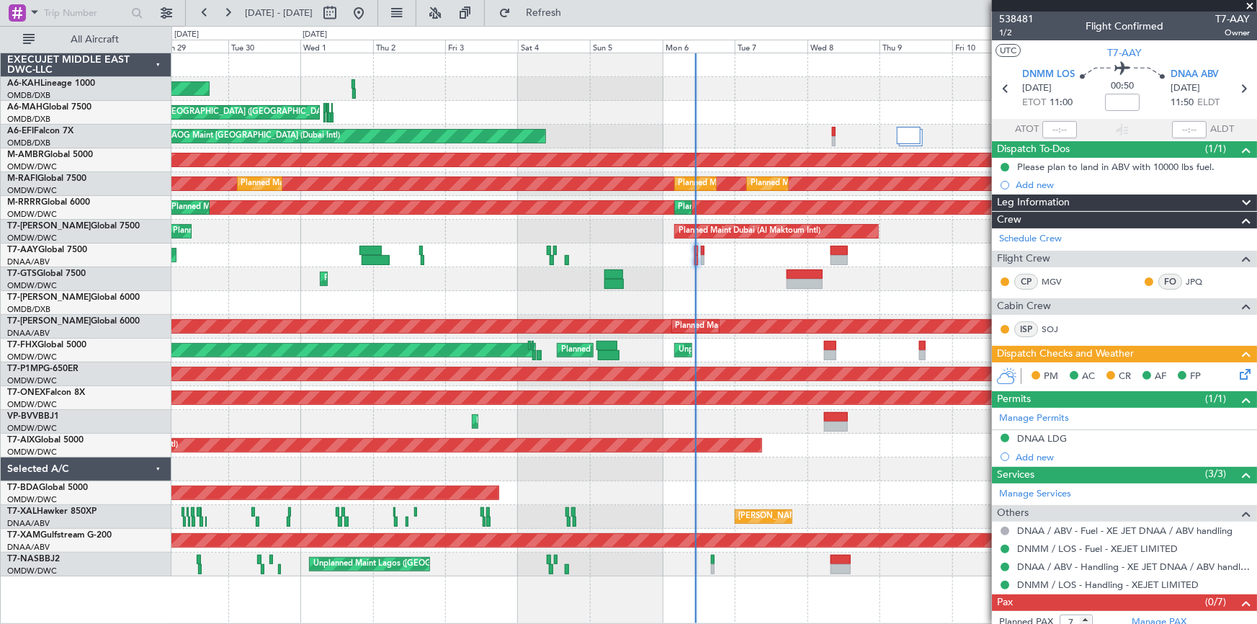
scroll to position [0, 0]
click at [1012, 31] on span "1/2" at bounding box center [1016, 33] width 35 height 12
click at [1129, 51] on span "T7-AAY" at bounding box center [1124, 52] width 35 height 15
click at [1008, 34] on span "1/2" at bounding box center [1016, 33] width 35 height 12
type input "Dherander Fithani (DHF)"
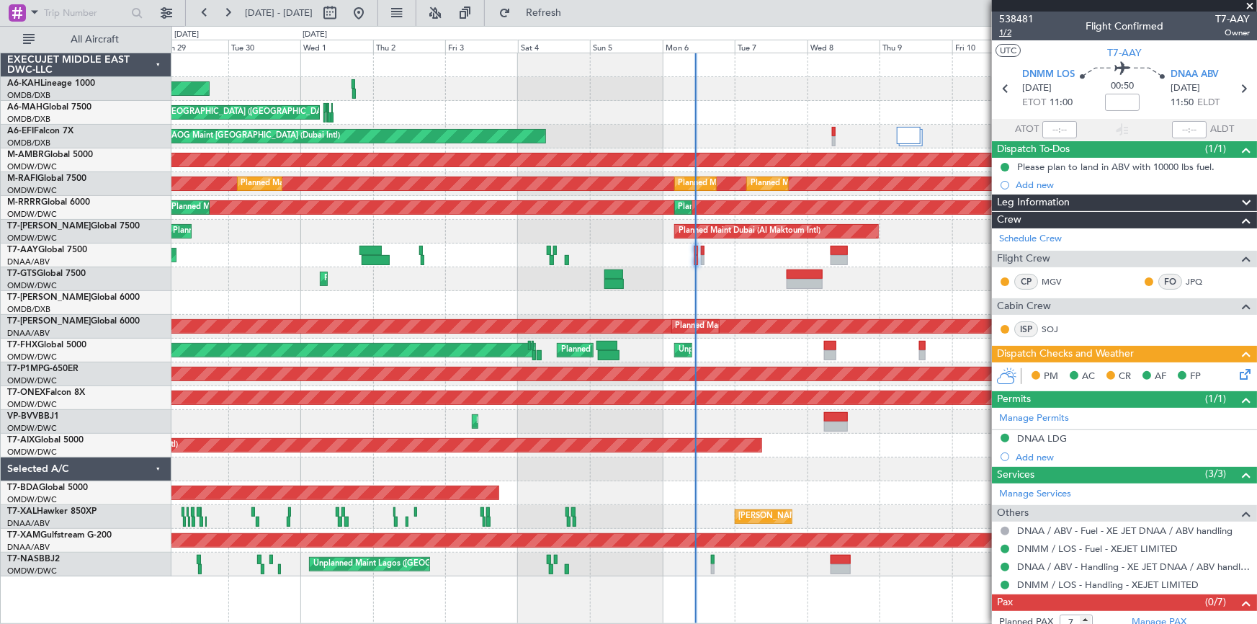
type input "7472"
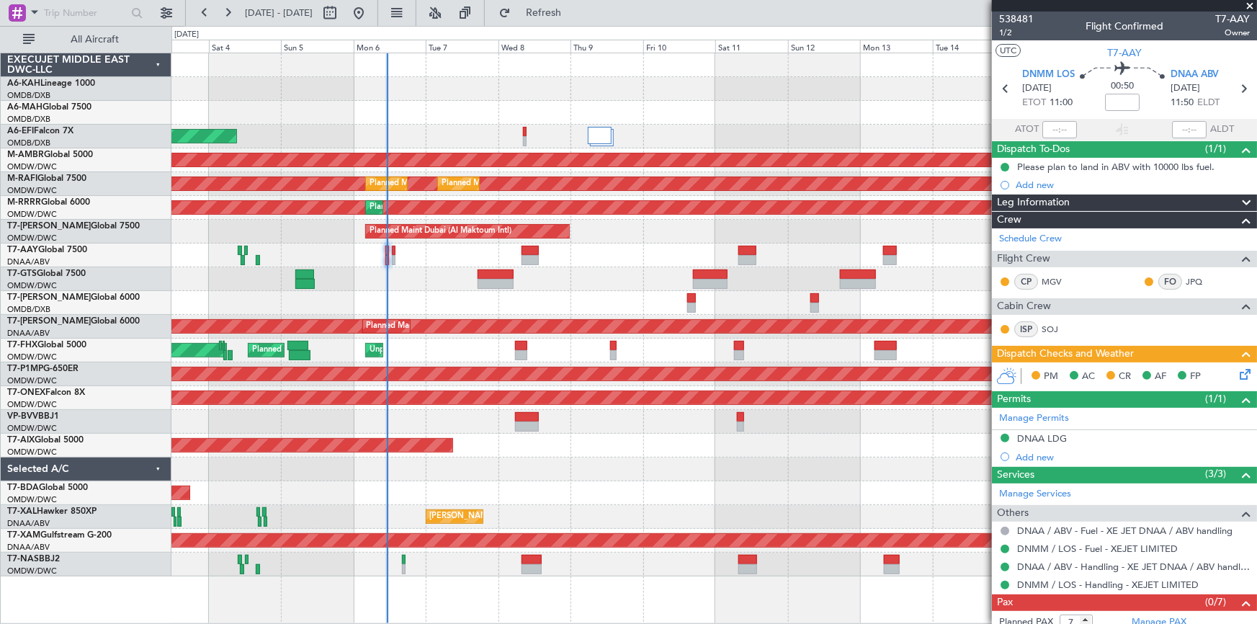
click at [480, 295] on div "Planned Maint Abu Dhabi (Al Bateen Executive) Planned Maint Dubai (Dubai Intl) …" at bounding box center [714, 314] width 1086 height 523
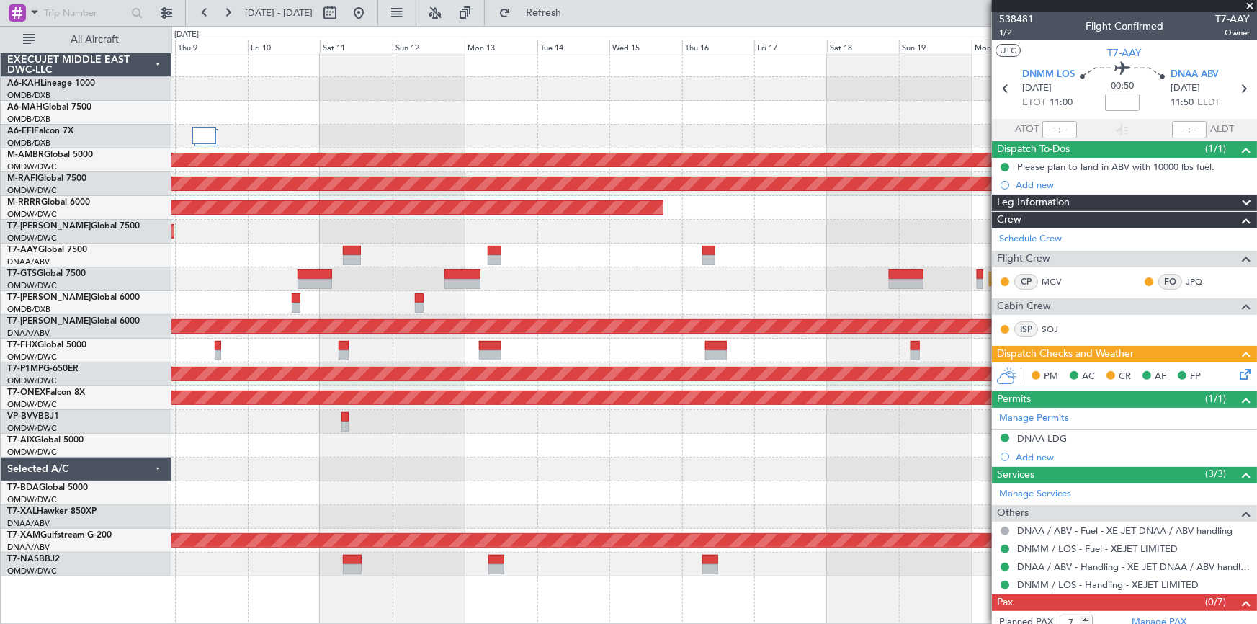
click at [367, 231] on div "Planned Maint Singapore (Seletar) Planned Maint Dubai (Al Maktoum Intl) Planned…" at bounding box center [714, 314] width 1086 height 523
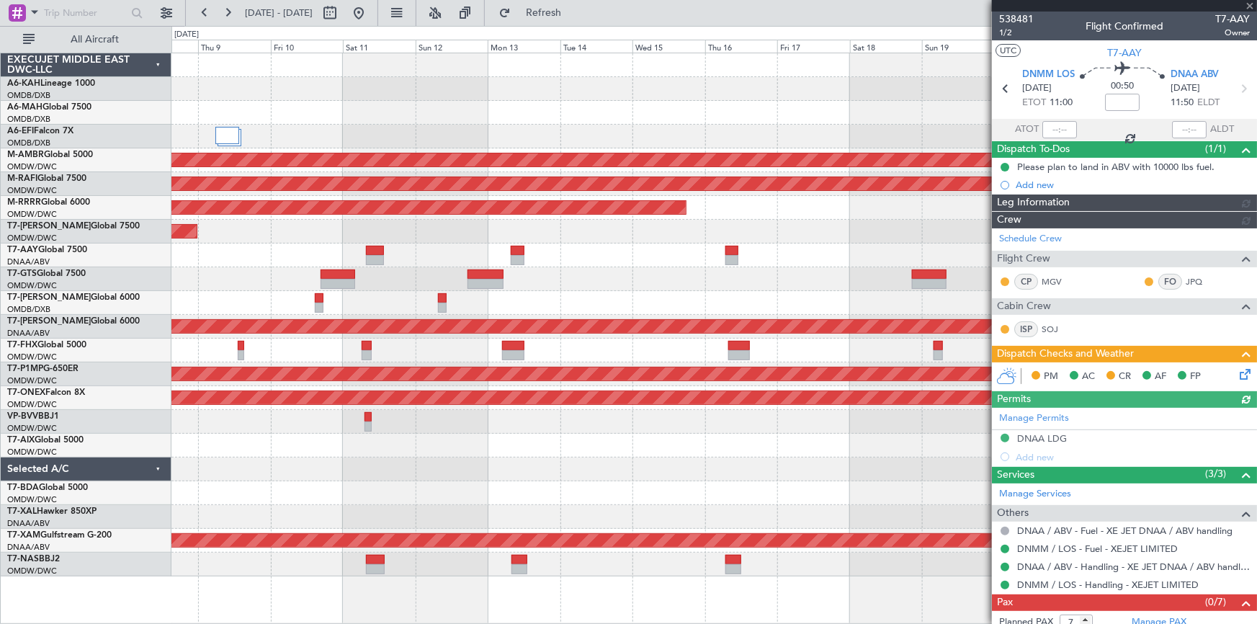
type input "Dherander Fithani (DHF)"
type input "7472"
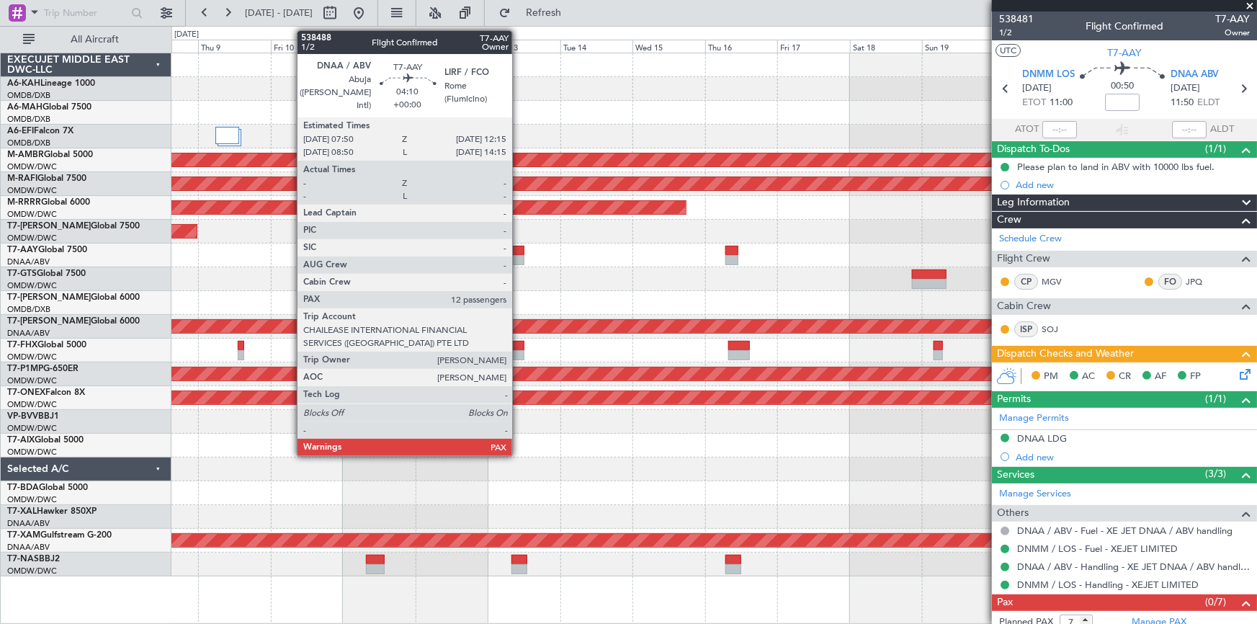
click at [519, 249] on div at bounding box center [518, 251] width 14 height 10
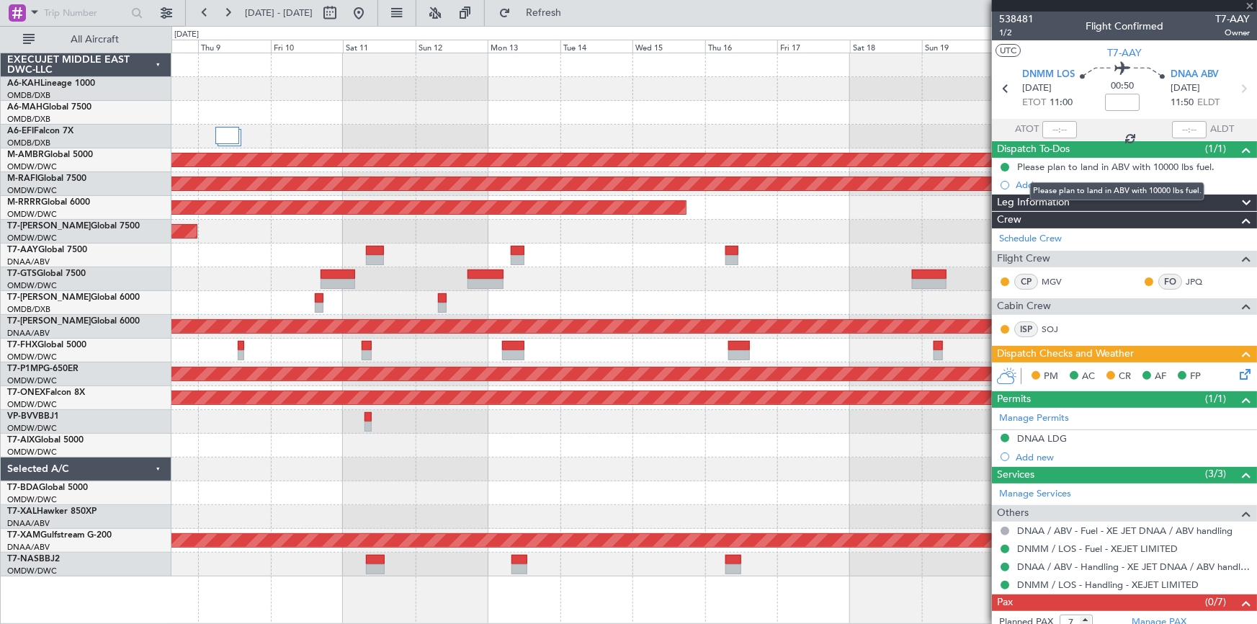
type input "12"
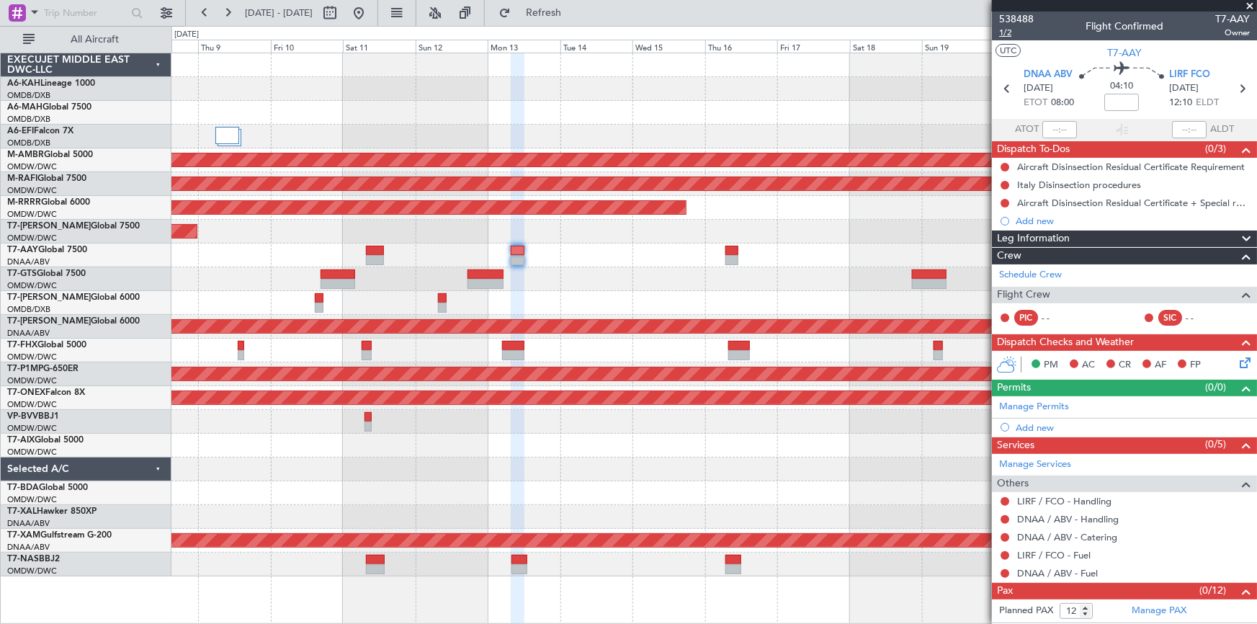
click at [1001, 34] on span "1/2" at bounding box center [1016, 33] width 35 height 12
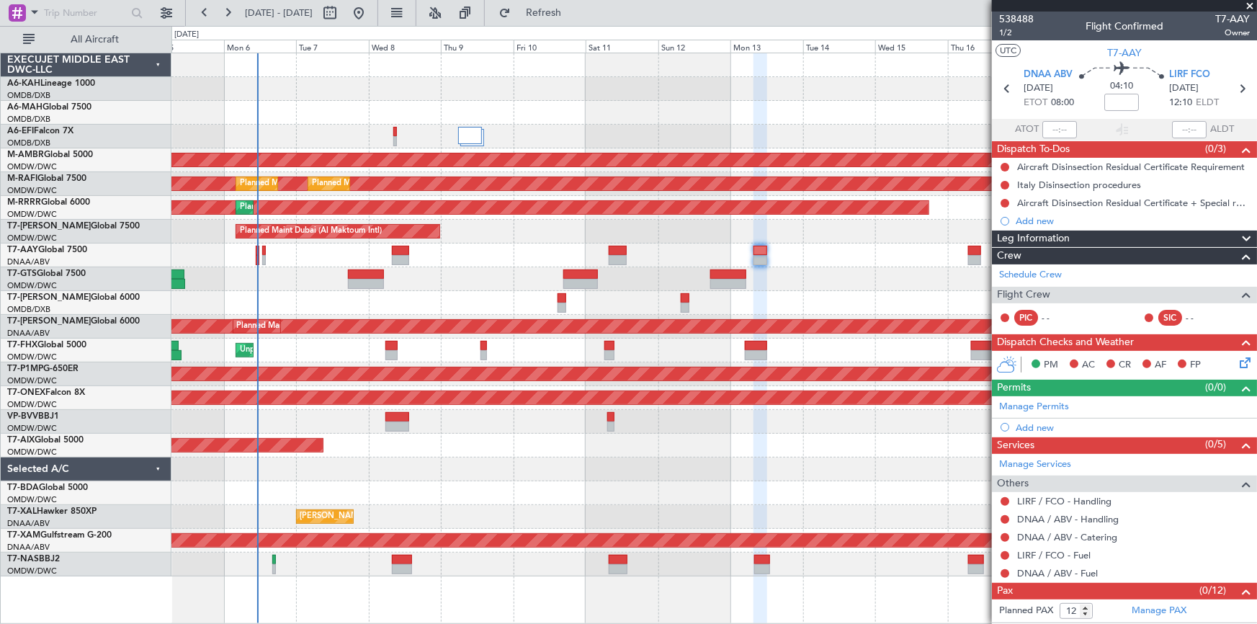
click at [683, 231] on div "AOG Maint Dubai (Dubai Intl) Planned Maint Singapore (Seletar) Planned Maint Du…" at bounding box center [714, 314] width 1086 height 523
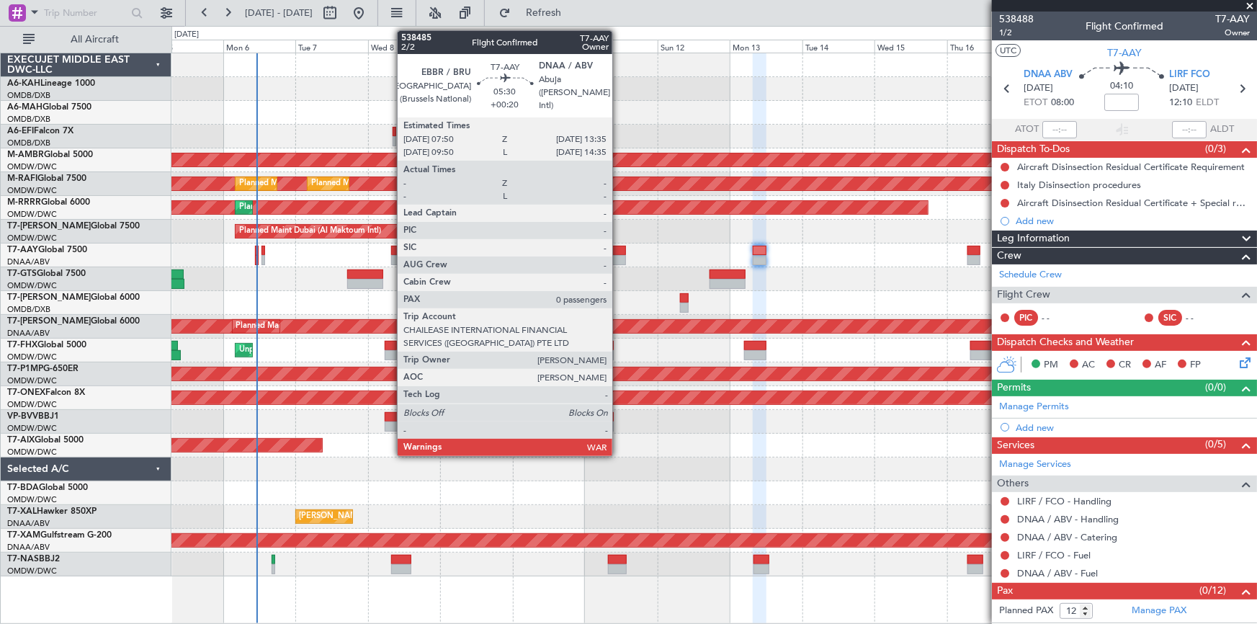
click at [619, 251] on div at bounding box center [617, 251] width 18 height 10
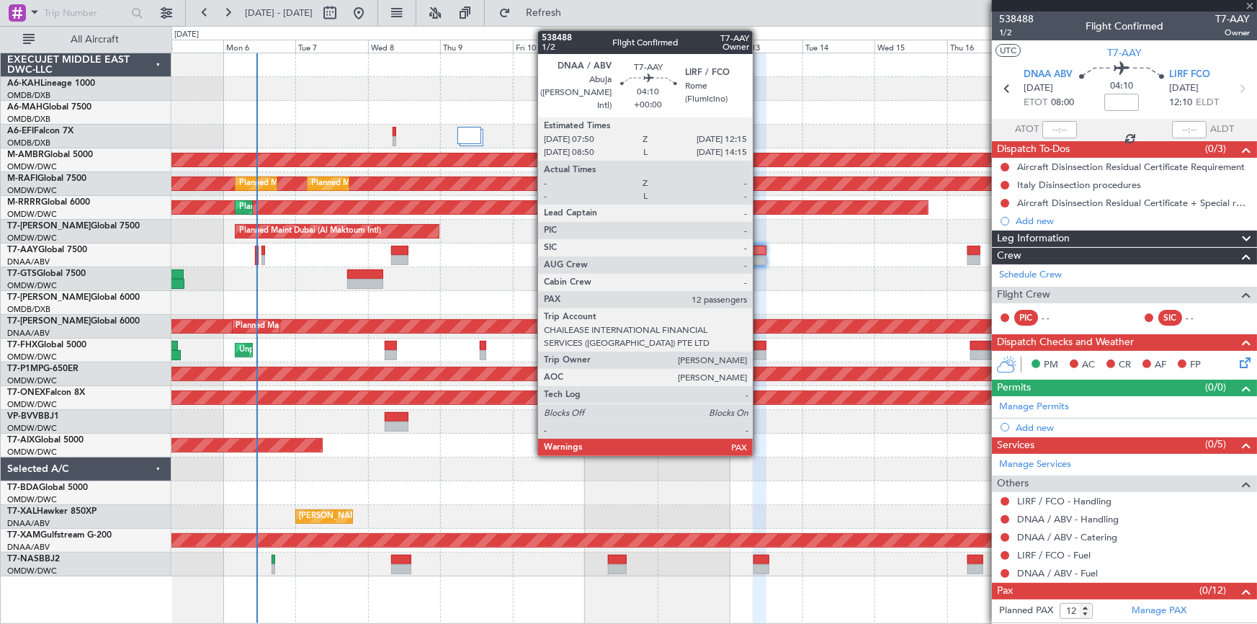
type input "+00:20"
type input "0"
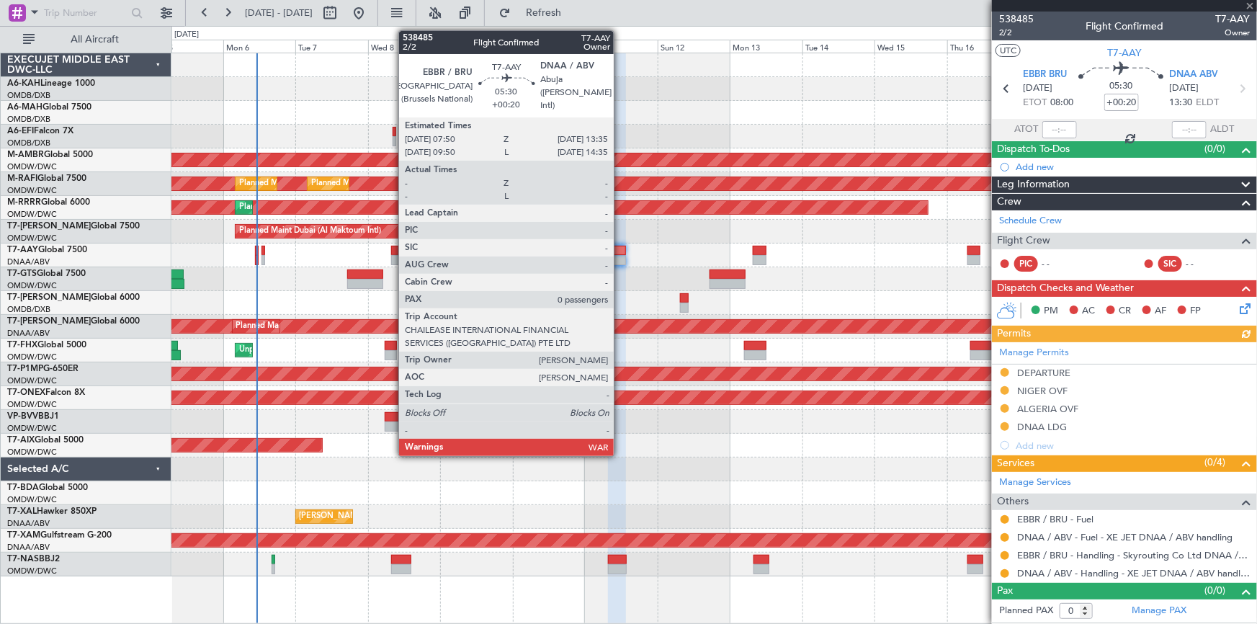
click at [620, 247] on div at bounding box center [617, 251] width 18 height 10
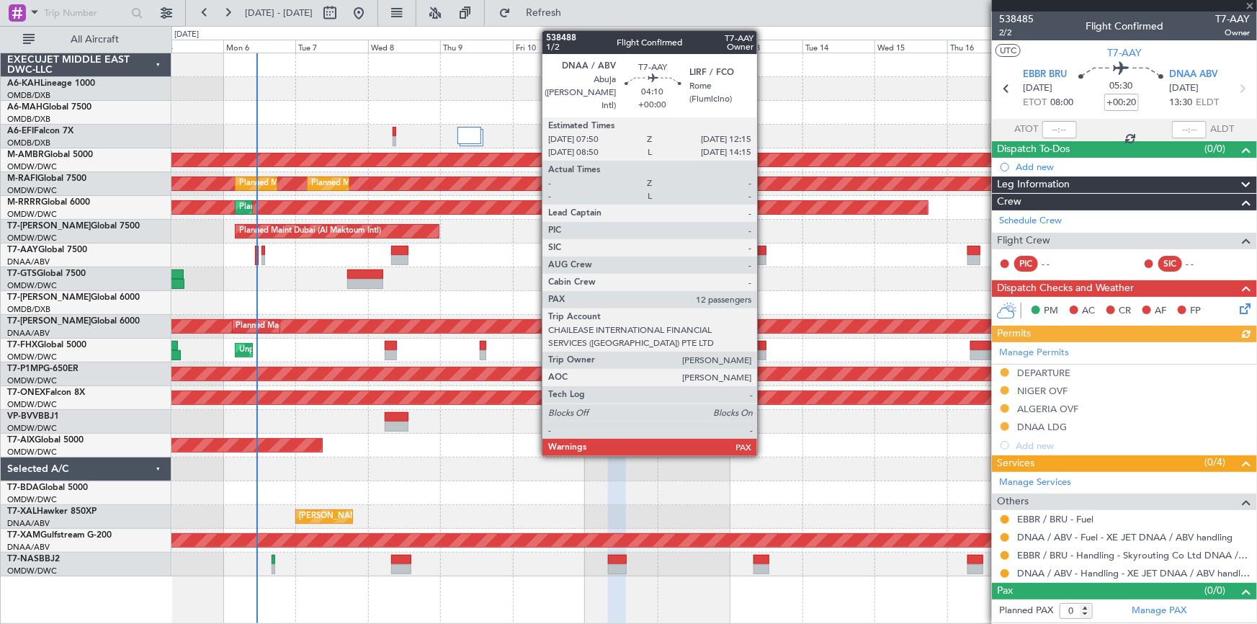
click at [764, 250] on div at bounding box center [760, 251] width 14 height 10
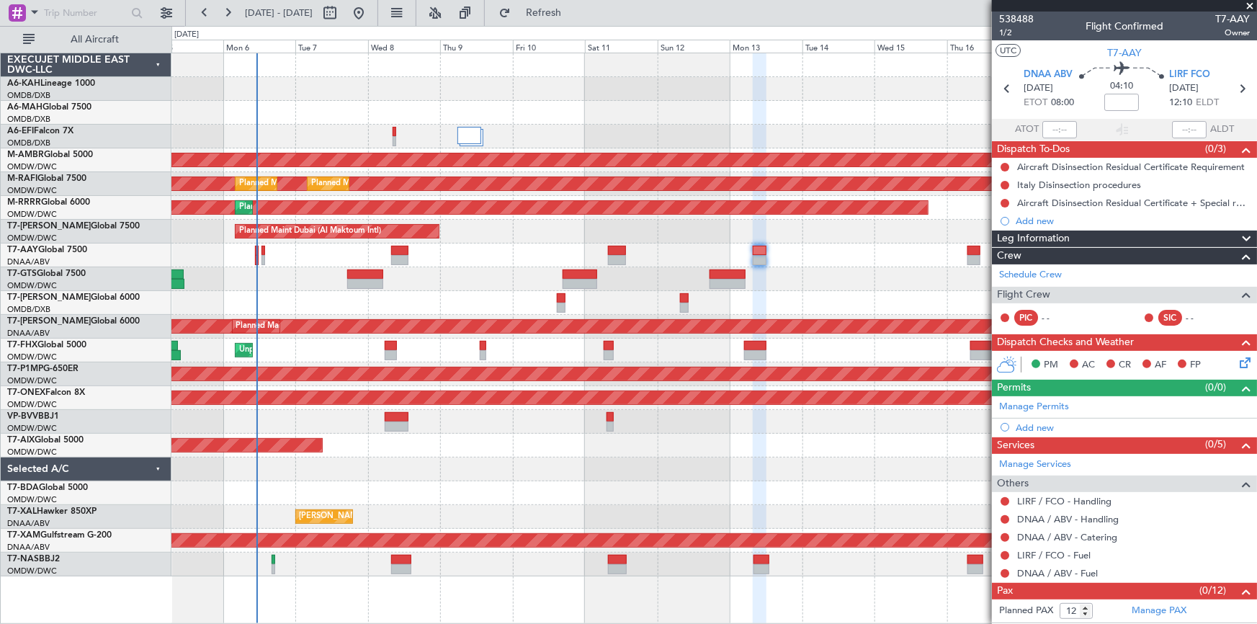
drag, startPoint x: 1249, startPoint y: 3, endPoint x: 1255, endPoint y: 14, distance: 12.2
click at [1252, 9] on span at bounding box center [1250, 6] width 14 height 13
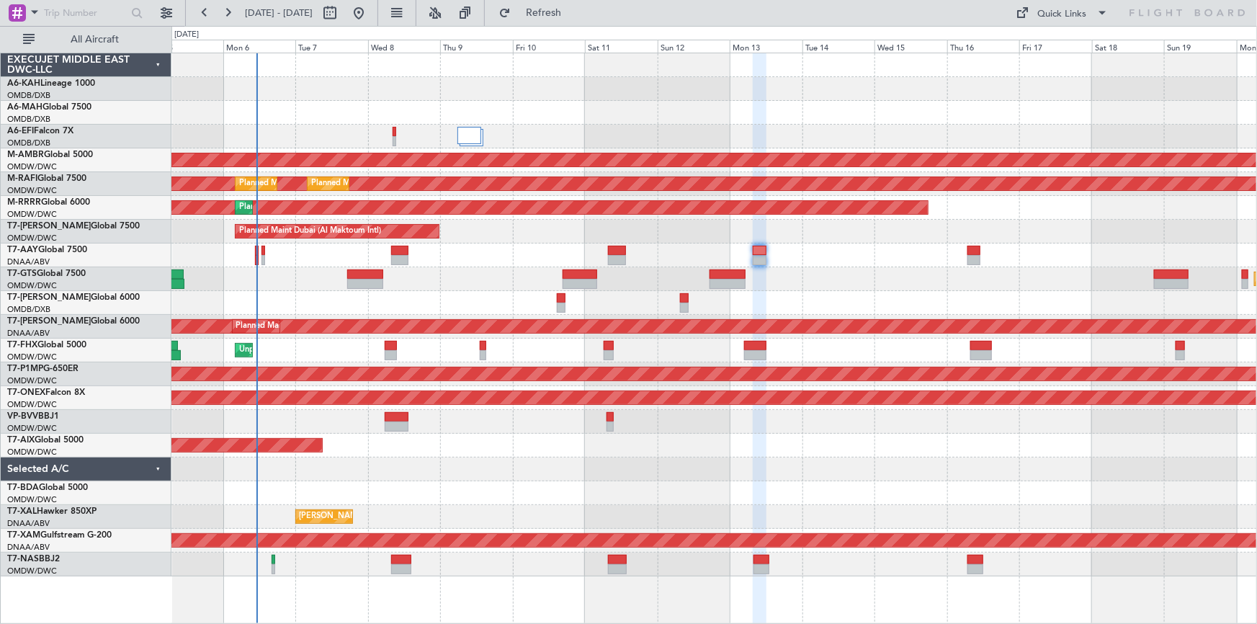
type input "0"
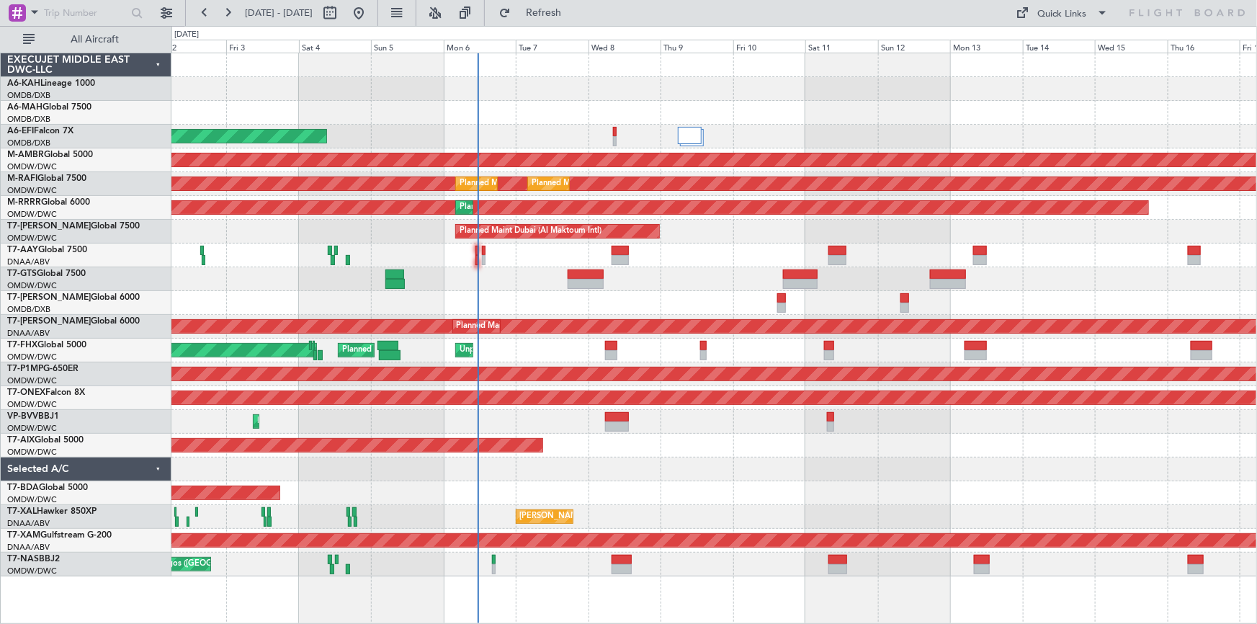
click at [504, 288] on div "Planned Maint Dubai (Al Maktoum Intl) Planned Maint Singapore (Seletar)" at bounding box center [714, 279] width 1086 height 24
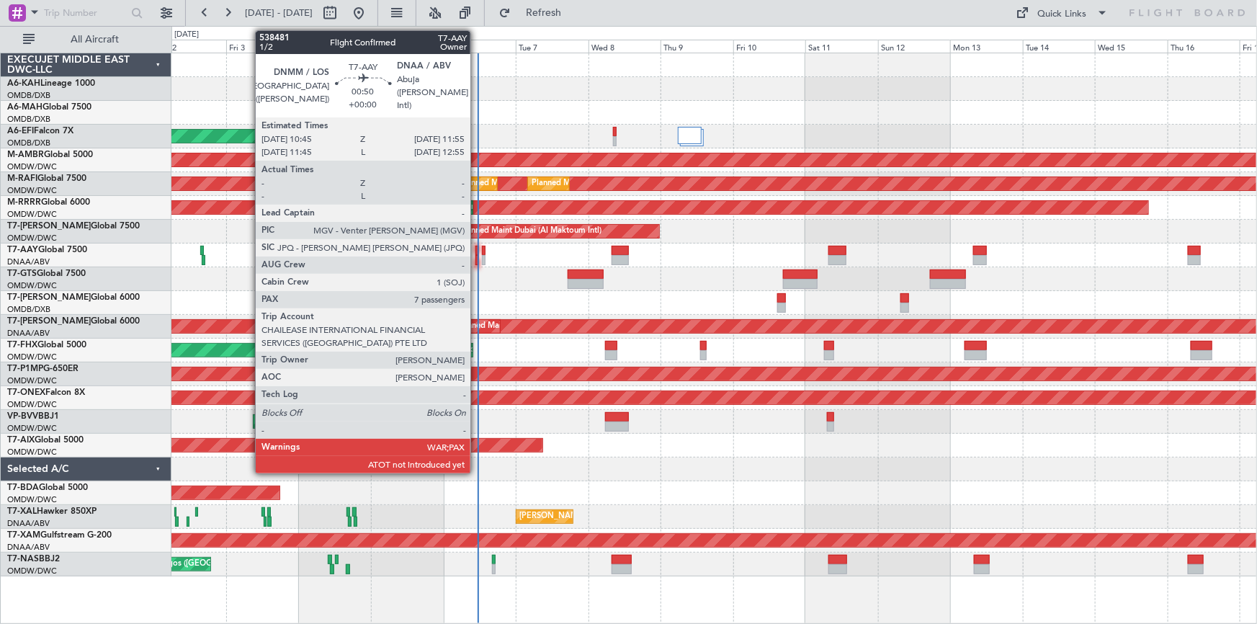
click at [477, 247] on div at bounding box center [477, 251] width 4 height 10
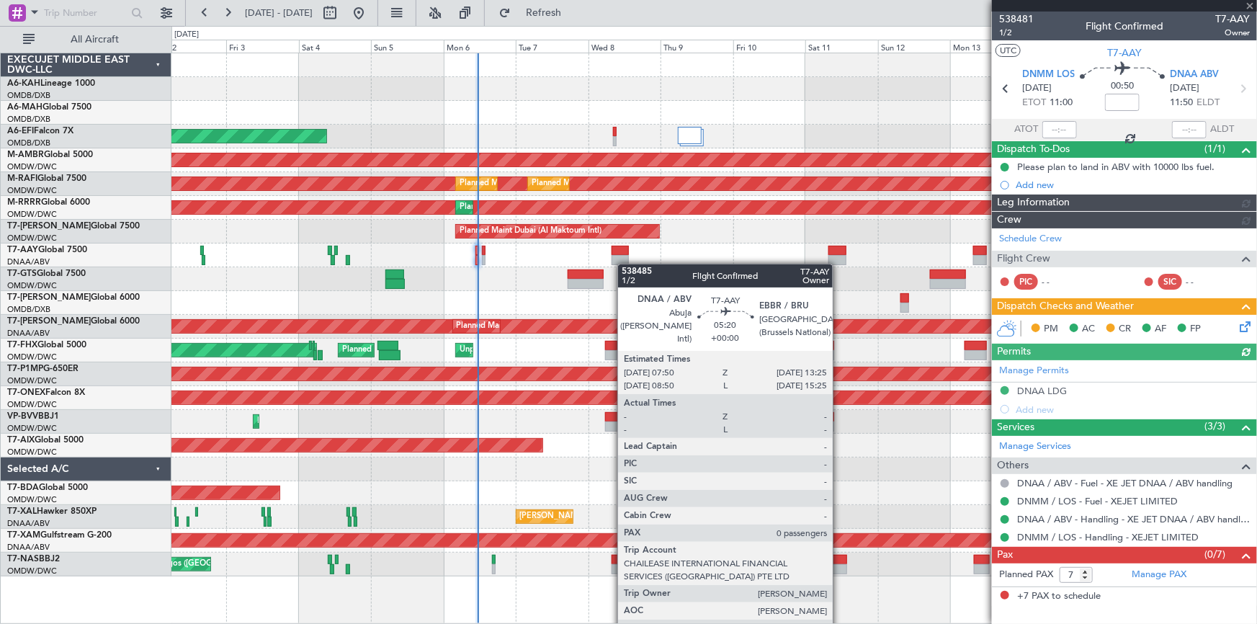
type input "Dherander Fithani (DHF)"
type input "7472"
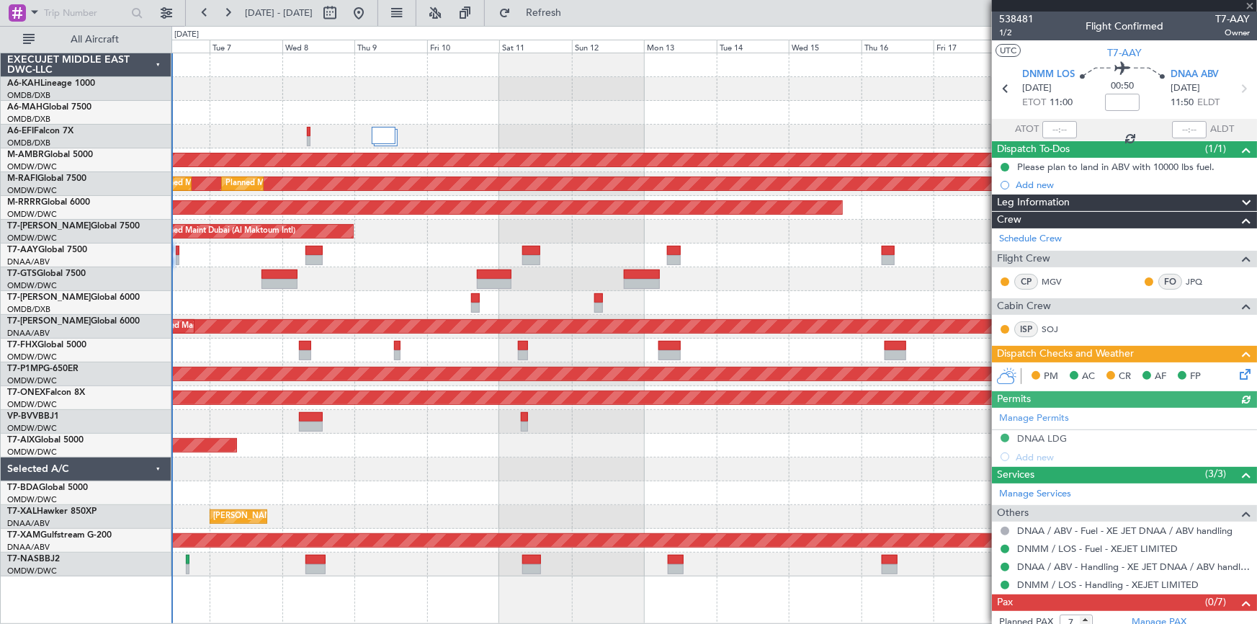
click at [494, 242] on div "Planned Maint Dubai (Al Maktoum Intl)" at bounding box center [714, 232] width 1086 height 24
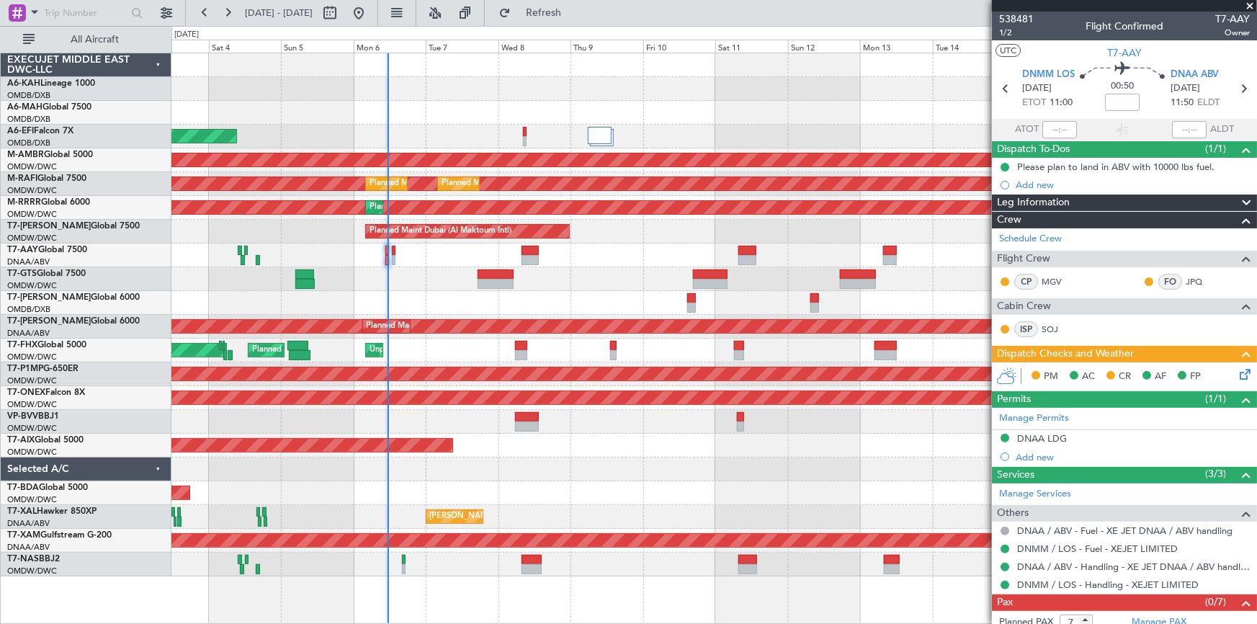
click at [591, 220] on div "Planned Maint Dubai (Al Maktoum Intl)" at bounding box center [714, 232] width 1086 height 24
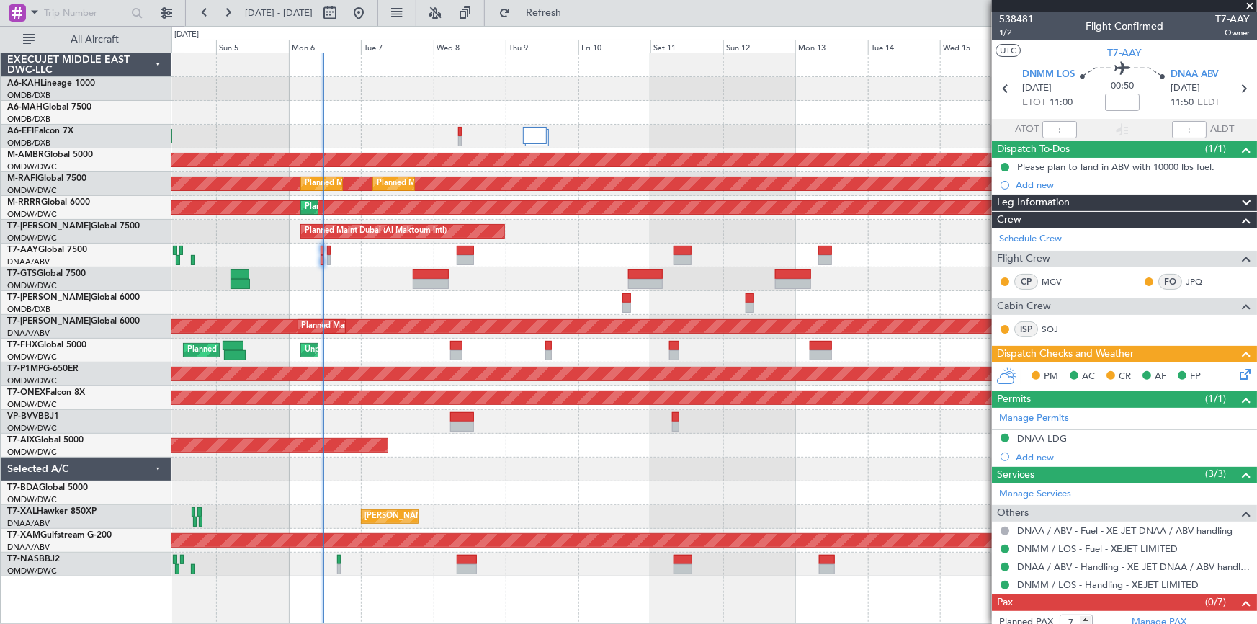
click at [359, 221] on div "Planned Maint Dubai (Al Maktoum Intl)" at bounding box center [714, 232] width 1086 height 24
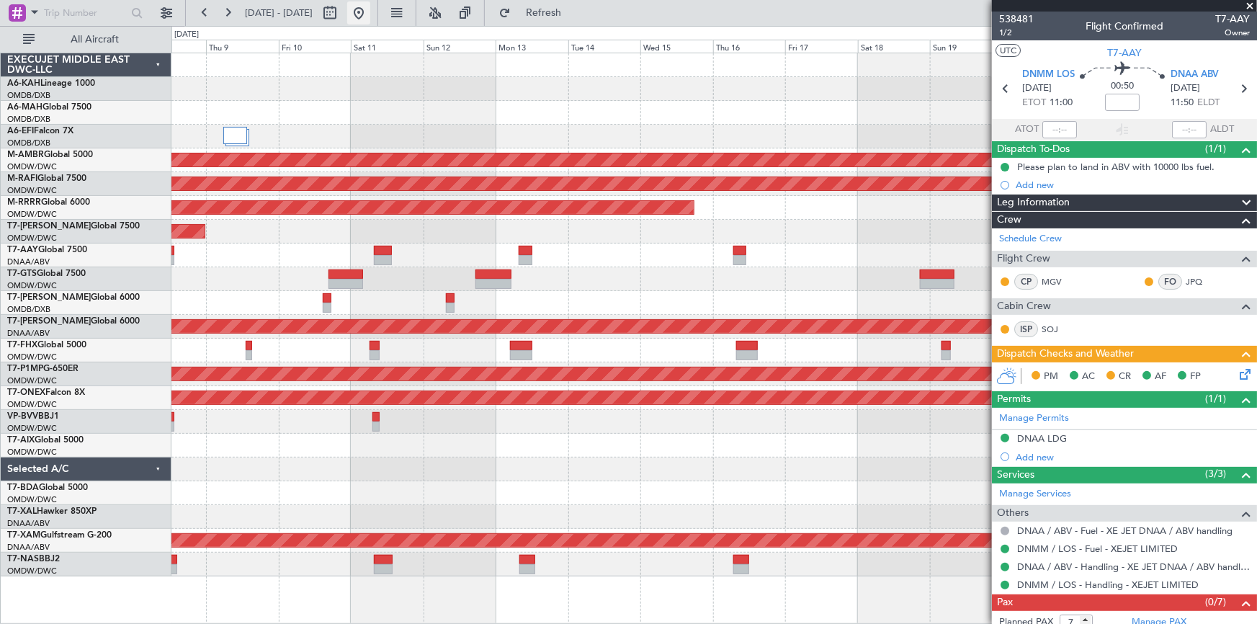
click at [370, 15] on button at bounding box center [358, 12] width 23 height 23
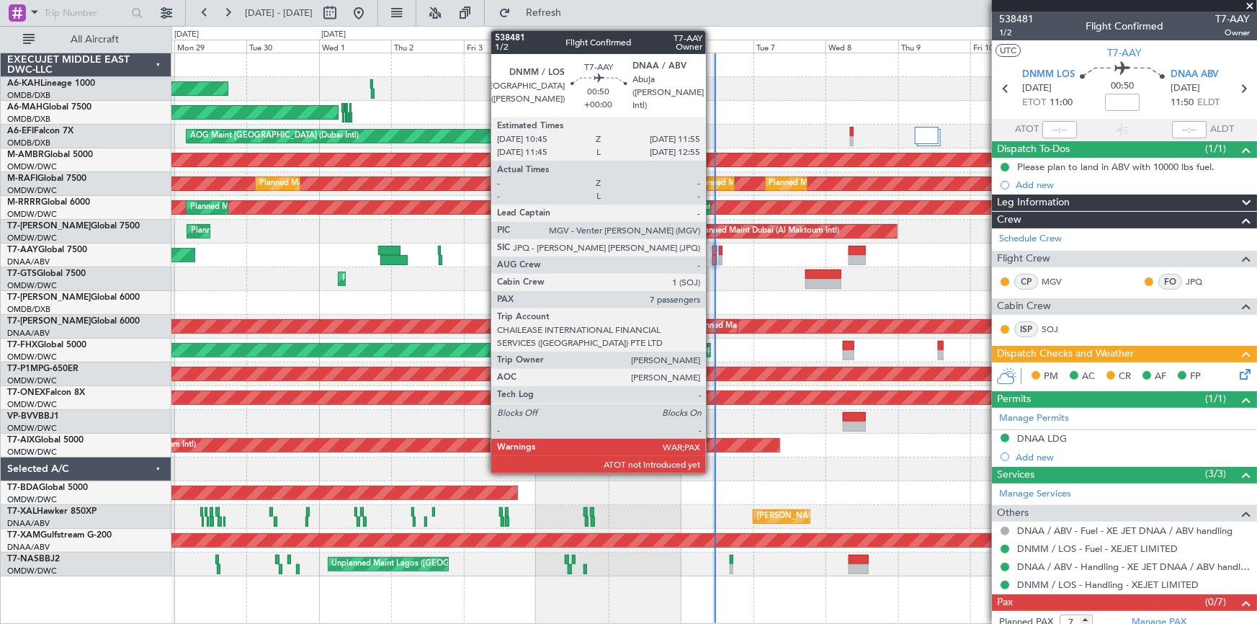
click at [712, 250] on div at bounding box center [714, 251] width 4 height 10
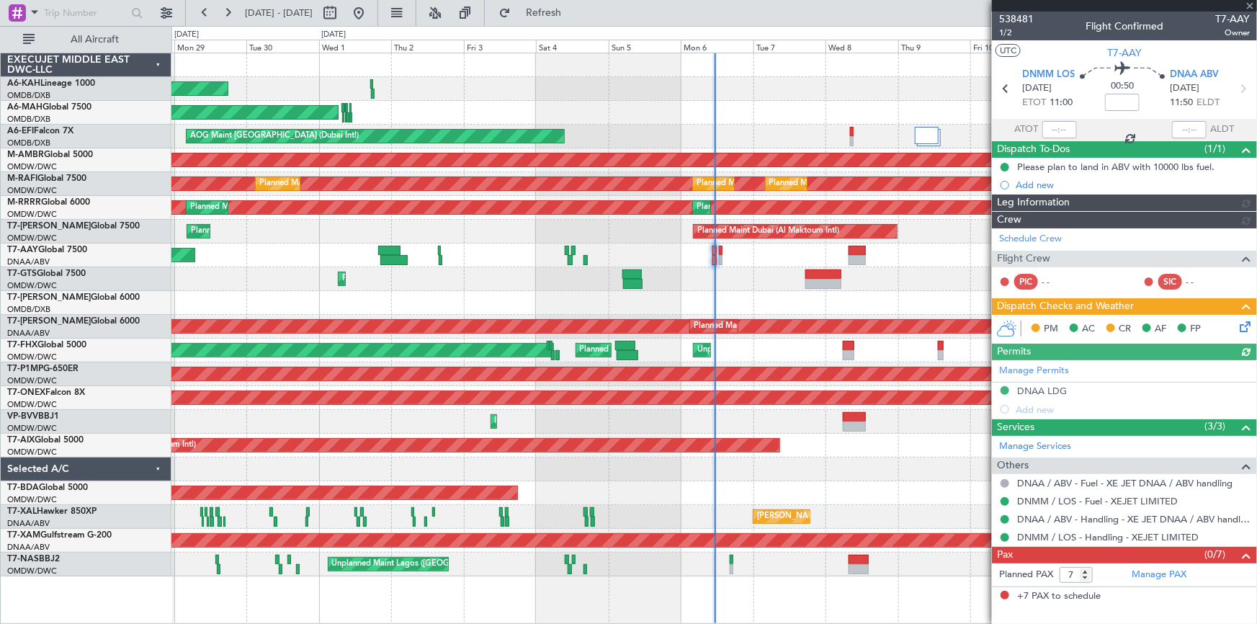
type input "Dherander Fithani (DHF)"
type input "7472"
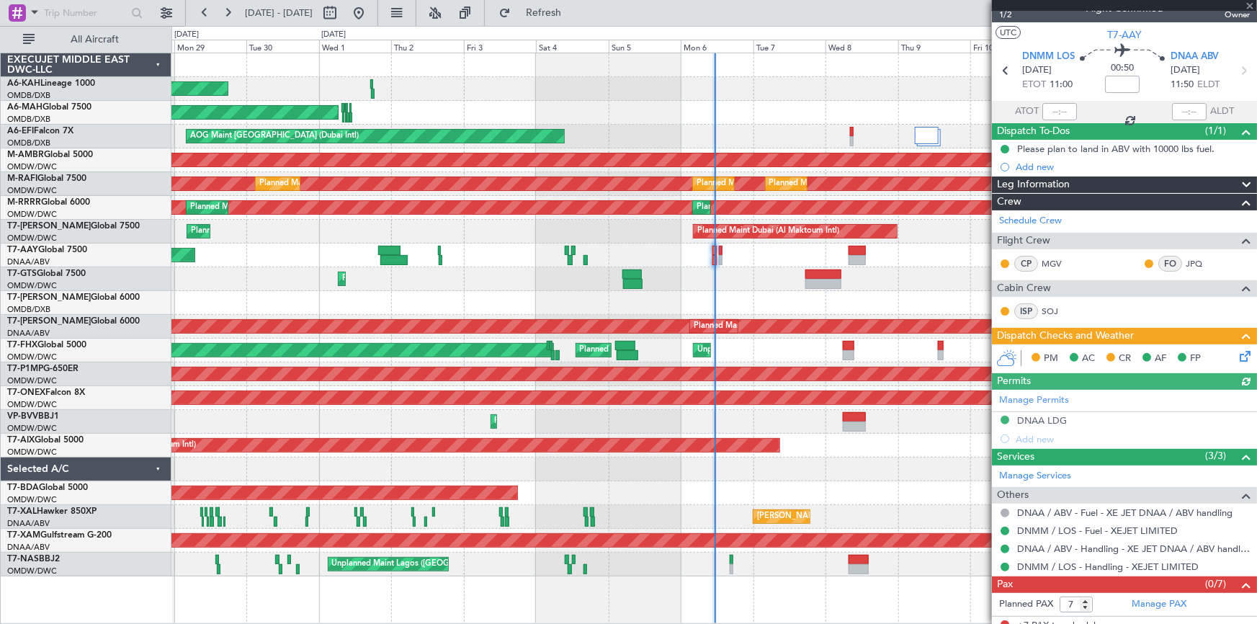
scroll to position [27, 0]
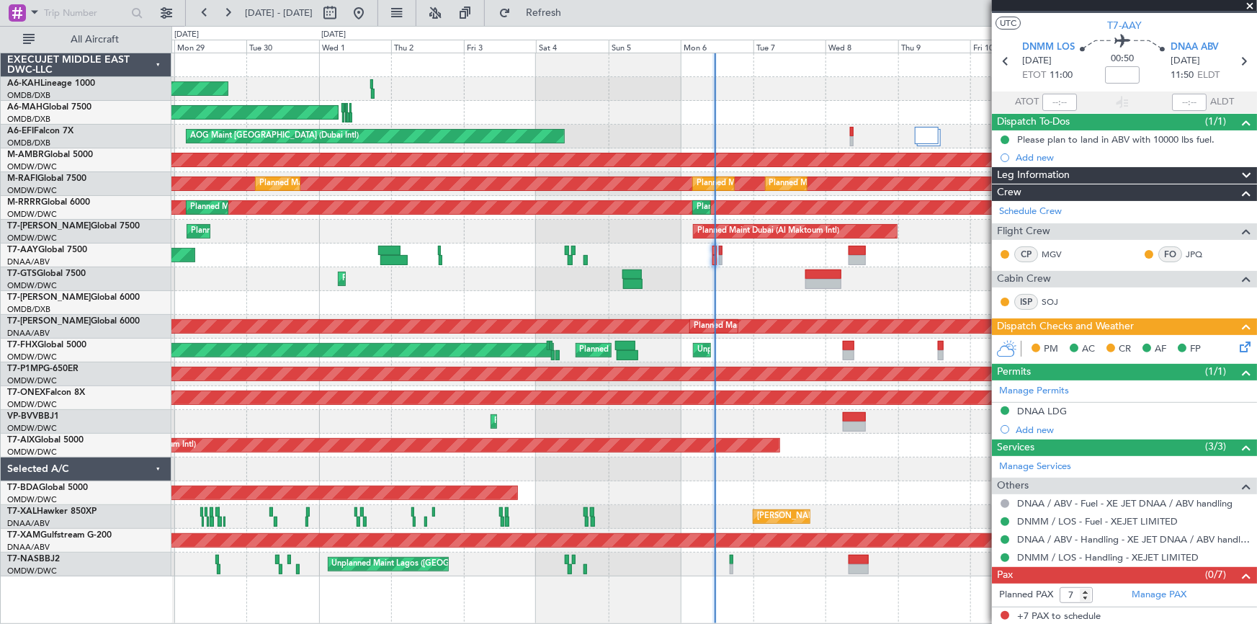
click at [1237, 349] on icon at bounding box center [1243, 345] width 12 height 12
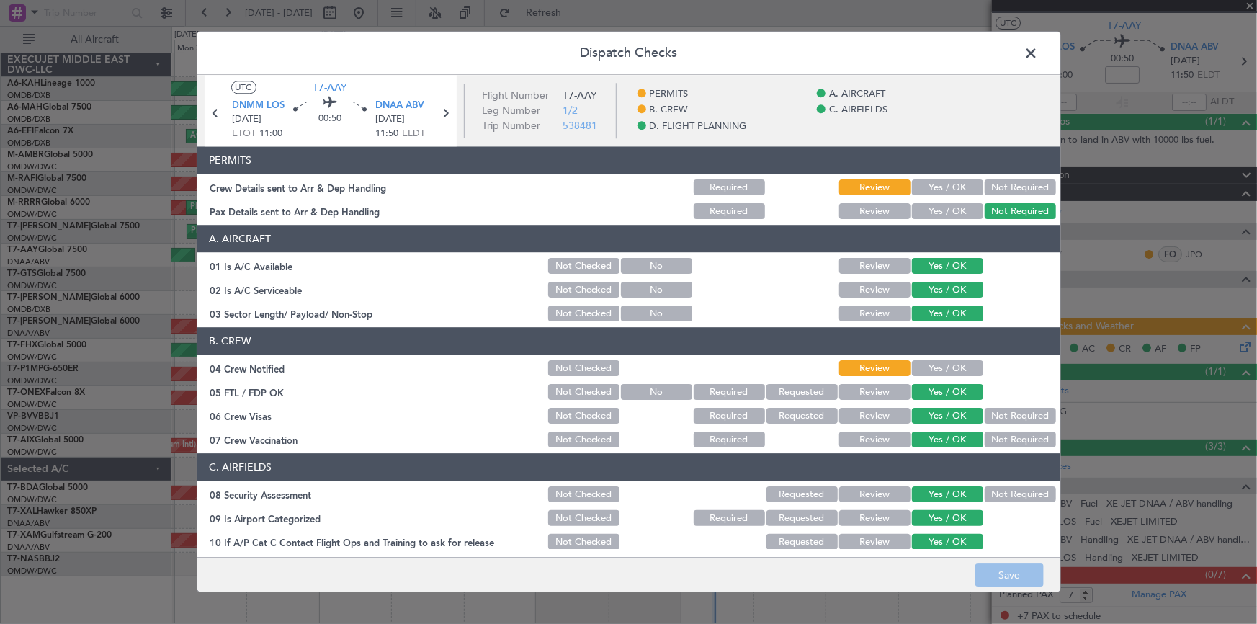
click at [943, 187] on button "Yes / OK" at bounding box center [947, 188] width 71 height 16
click at [936, 363] on button "Yes / OK" at bounding box center [947, 369] width 71 height 16
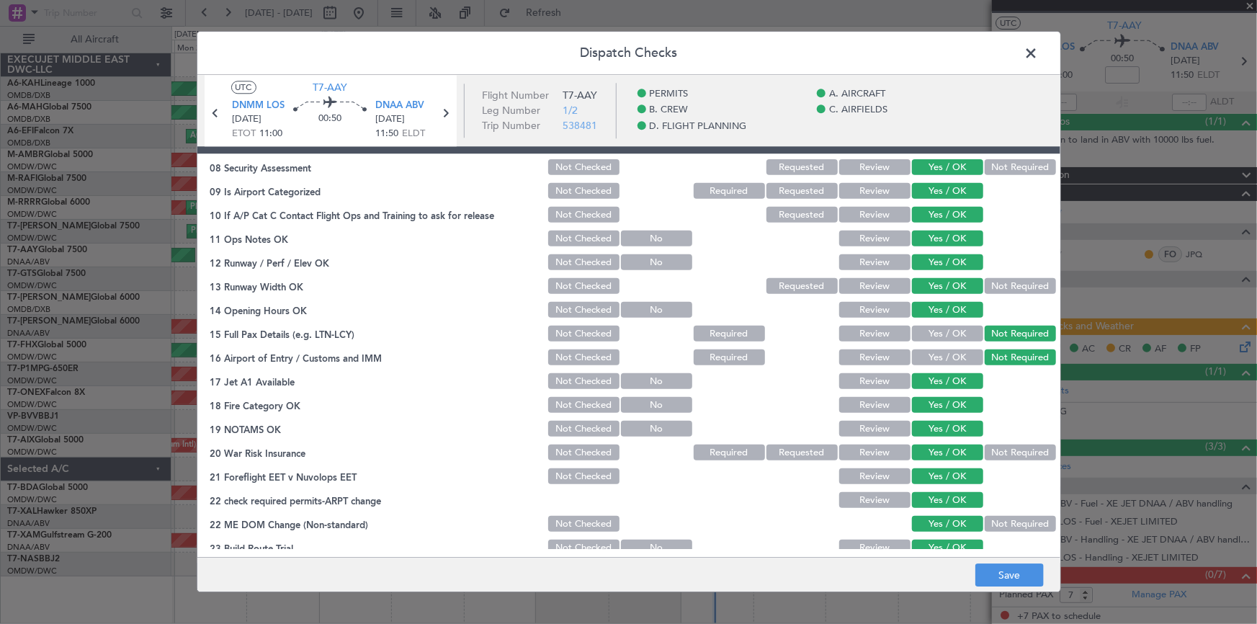
scroll to position [655, 0]
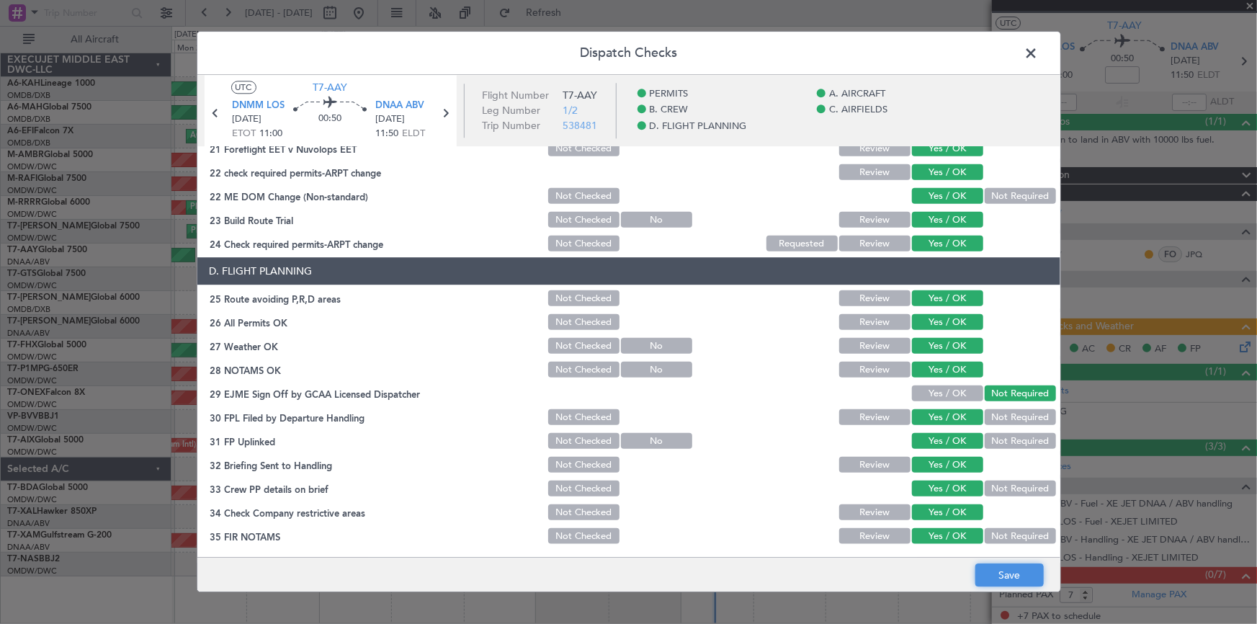
click at [1023, 575] on button "Save" at bounding box center [1009, 575] width 68 height 23
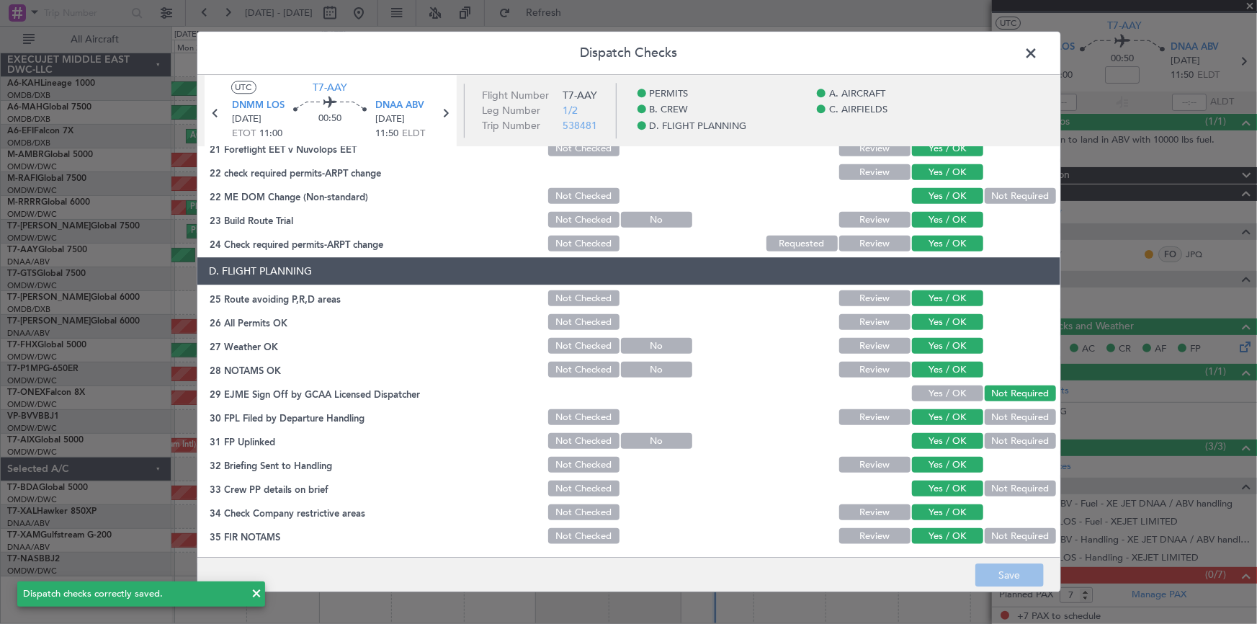
click at [1039, 50] on span at bounding box center [1039, 56] width 0 height 29
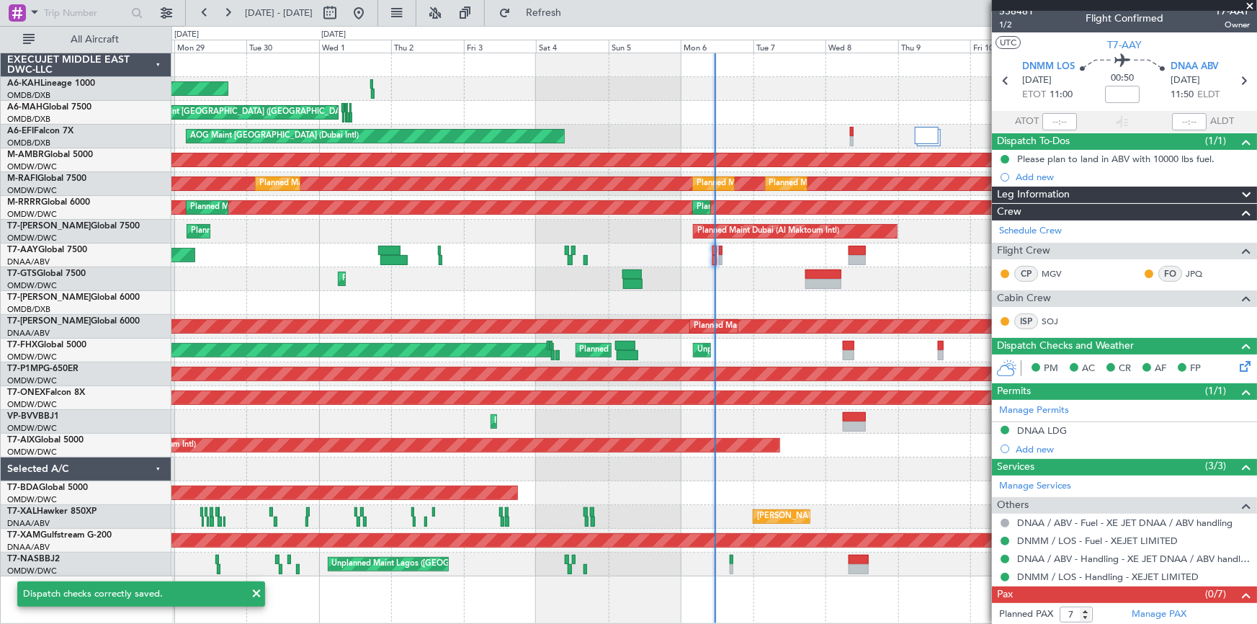
scroll to position [0, 0]
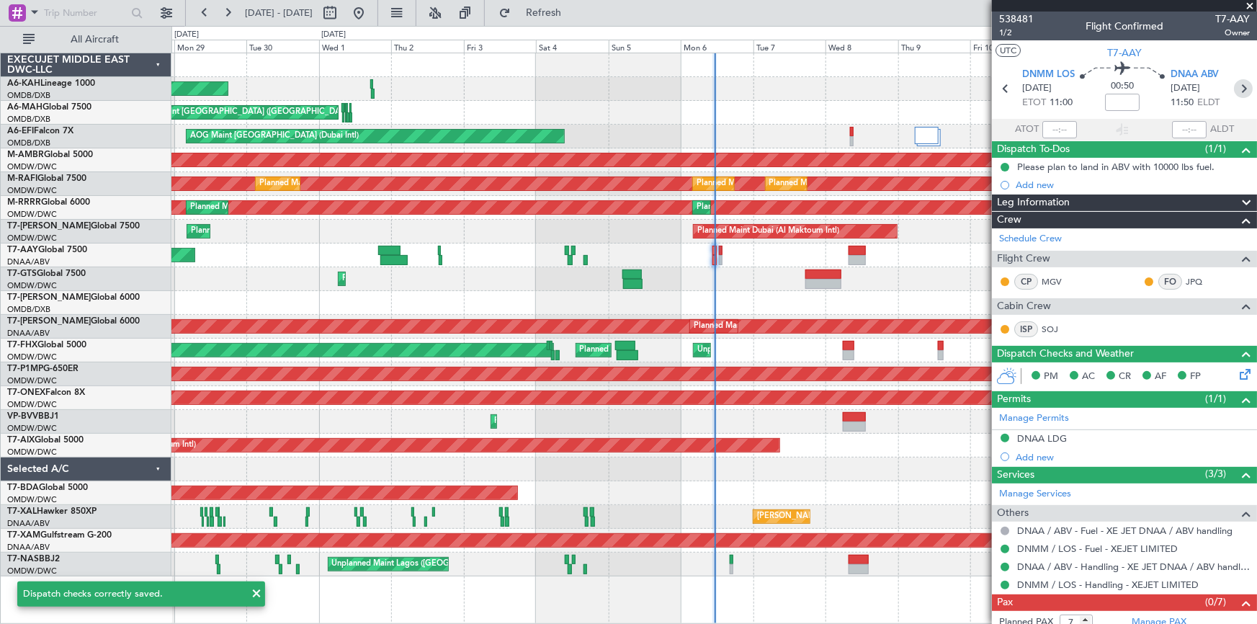
click at [1240, 87] on icon at bounding box center [1243, 88] width 19 height 19
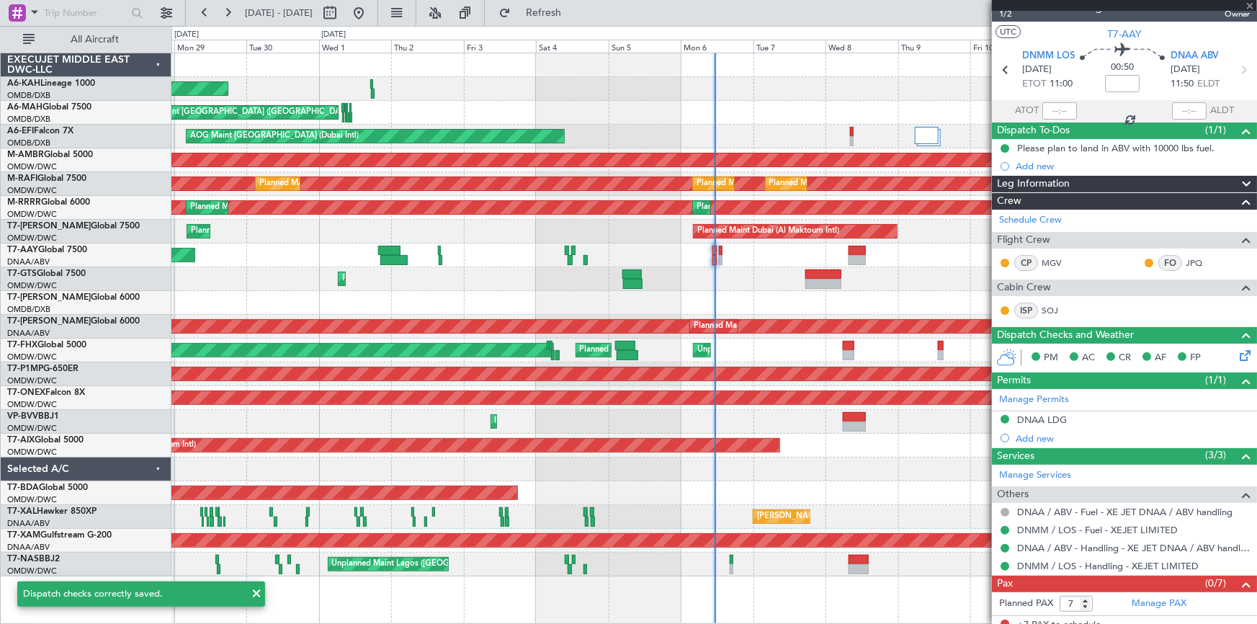
scroll to position [27, 0]
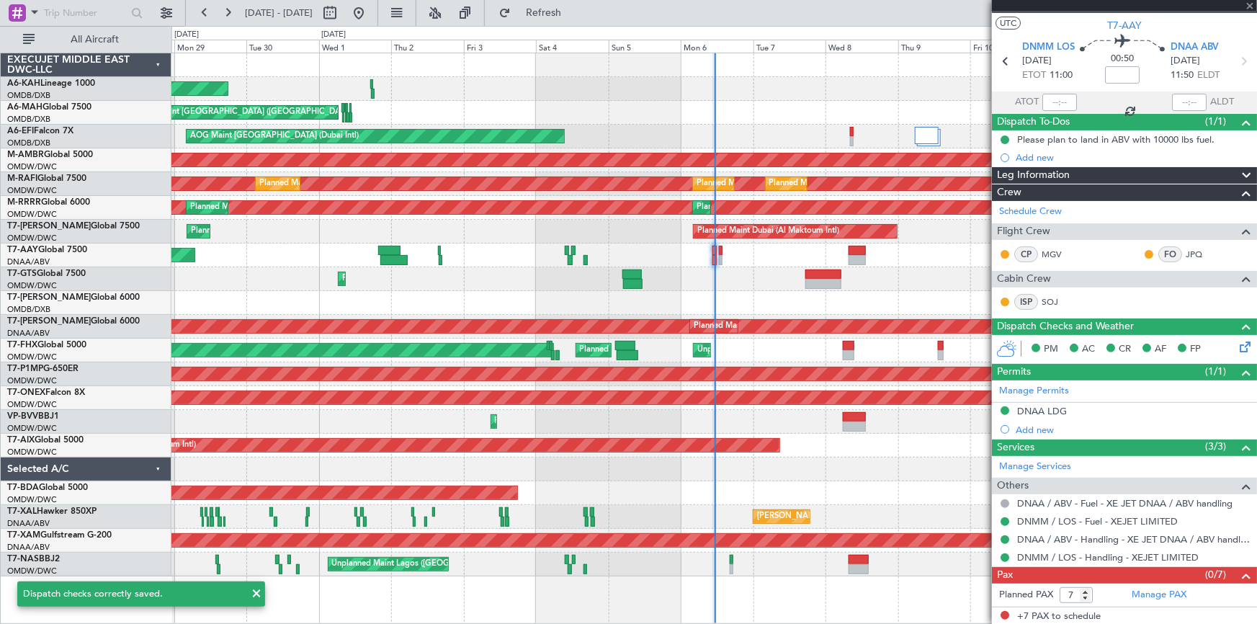
type input "+00:05"
type input "0"
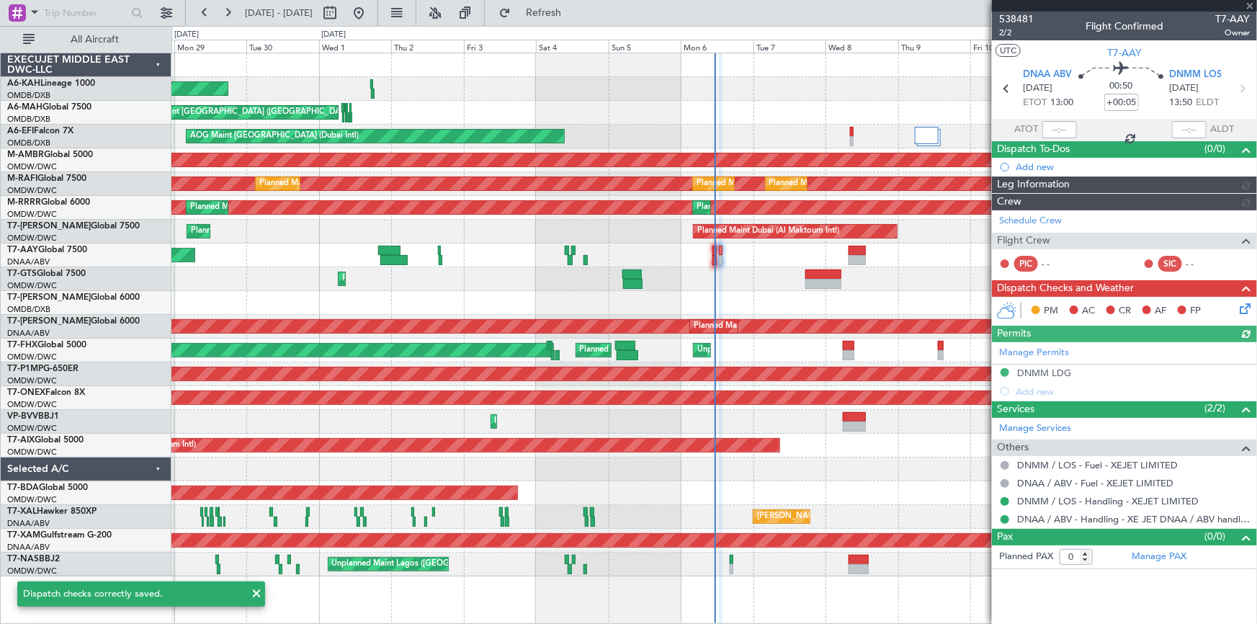
type input "Dherander Fithani (DHF)"
type input "7473"
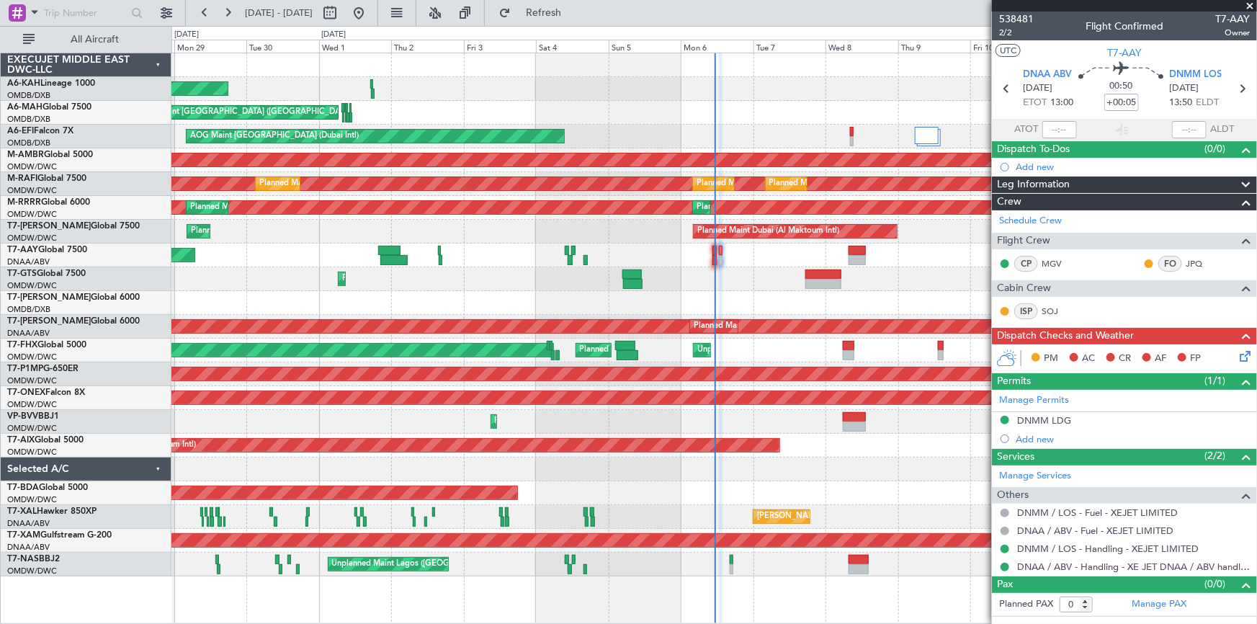
click at [1240, 353] on icon at bounding box center [1243, 354] width 12 height 12
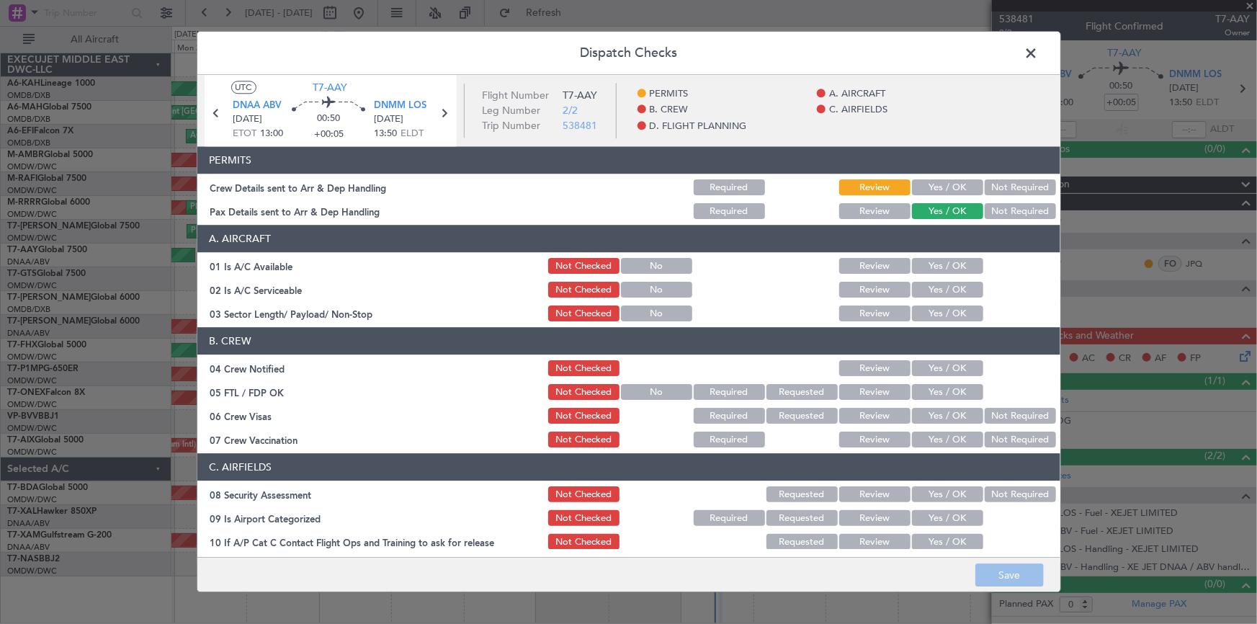
click at [951, 178] on div "Yes / OK" at bounding box center [946, 188] width 73 height 20
click at [940, 184] on button "Yes / OK" at bounding box center [947, 188] width 71 height 16
click at [1024, 210] on button "Not Required" at bounding box center [1020, 212] width 71 height 16
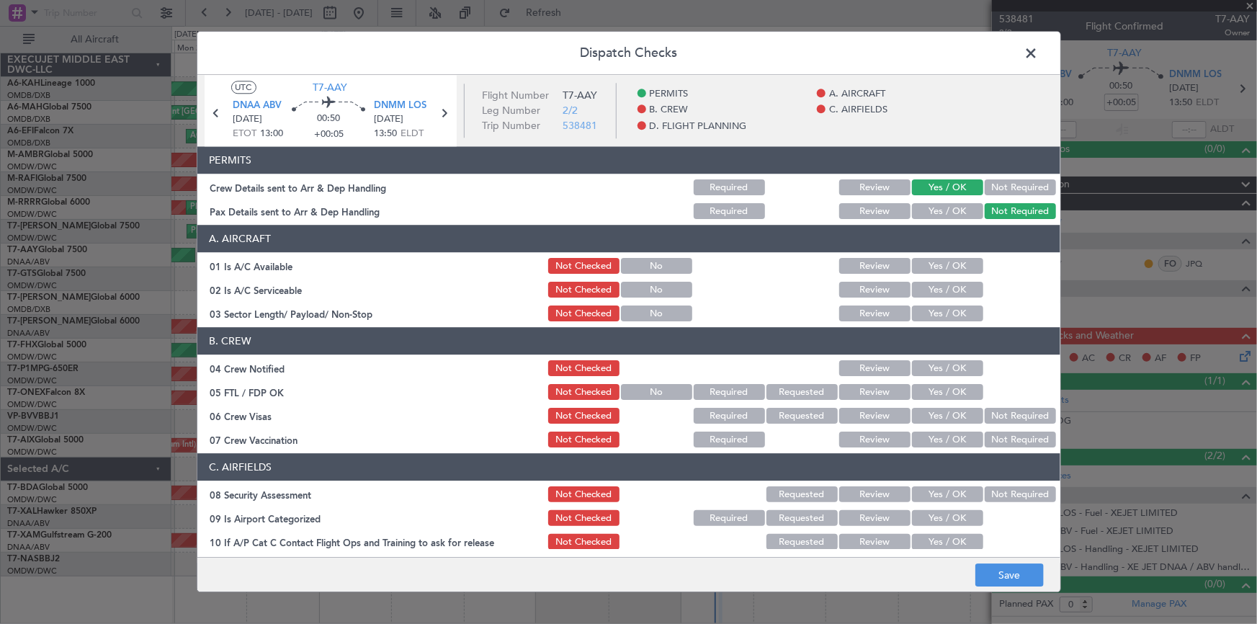
click at [944, 265] on button "Yes / OK" at bounding box center [947, 267] width 71 height 16
click at [941, 295] on button "Yes / OK" at bounding box center [947, 290] width 71 height 16
click at [939, 312] on button "Yes / OK" at bounding box center [947, 314] width 71 height 16
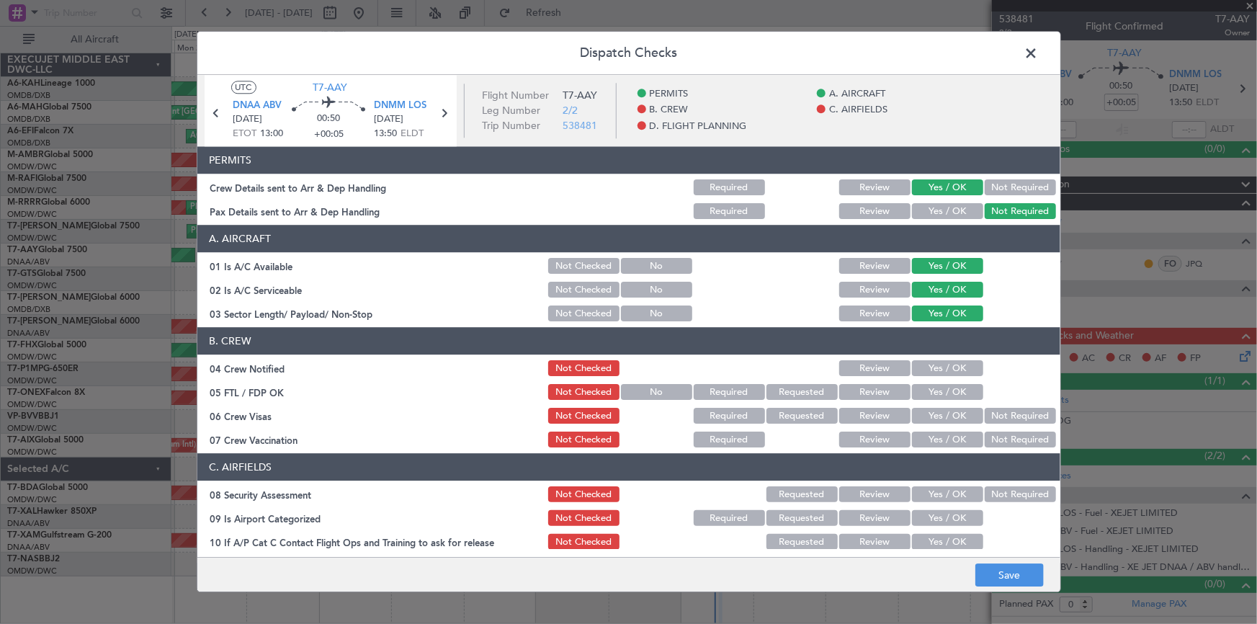
click at [929, 371] on button "Yes / OK" at bounding box center [947, 369] width 71 height 16
drag, startPoint x: 929, startPoint y: 393, endPoint x: 936, endPoint y: 416, distance: 24.1
click at [932, 398] on button "Yes / OK" at bounding box center [947, 393] width 71 height 16
click at [931, 424] on div "Yes / OK" at bounding box center [946, 416] width 73 height 20
drag, startPoint x: 936, startPoint y: 437, endPoint x: 936, endPoint y: 416, distance: 20.2
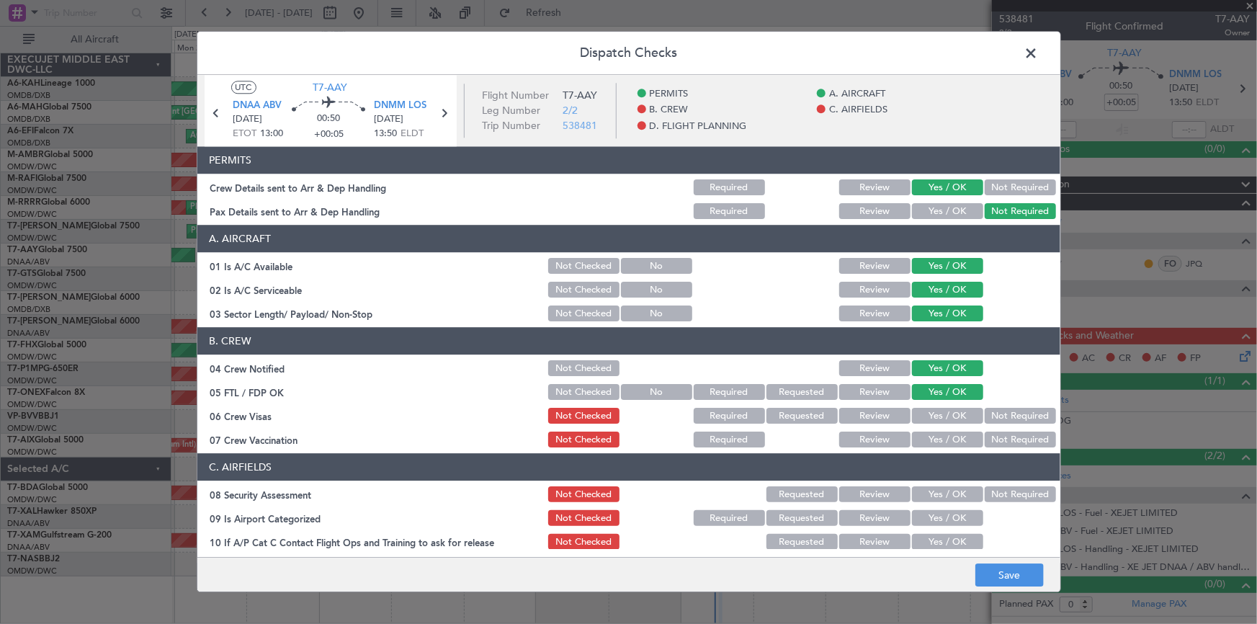
click at [936, 432] on button "Yes / OK" at bounding box center [947, 440] width 71 height 16
click at [936, 416] on button "Yes / OK" at bounding box center [947, 416] width 71 height 16
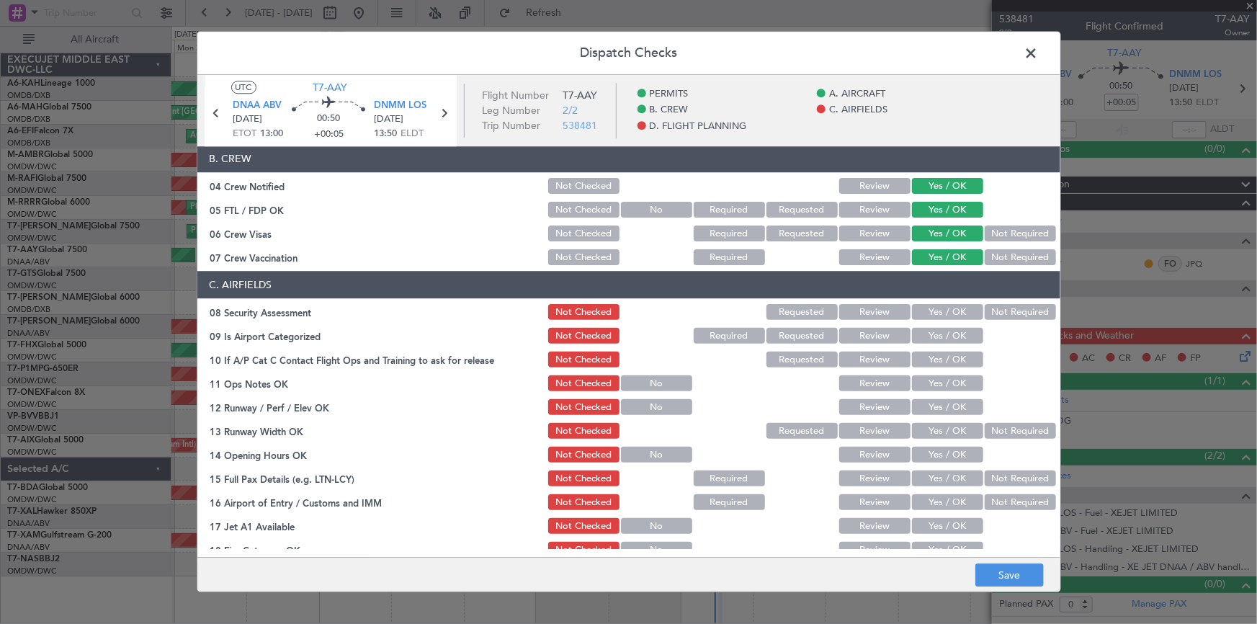
scroll to position [261, 0]
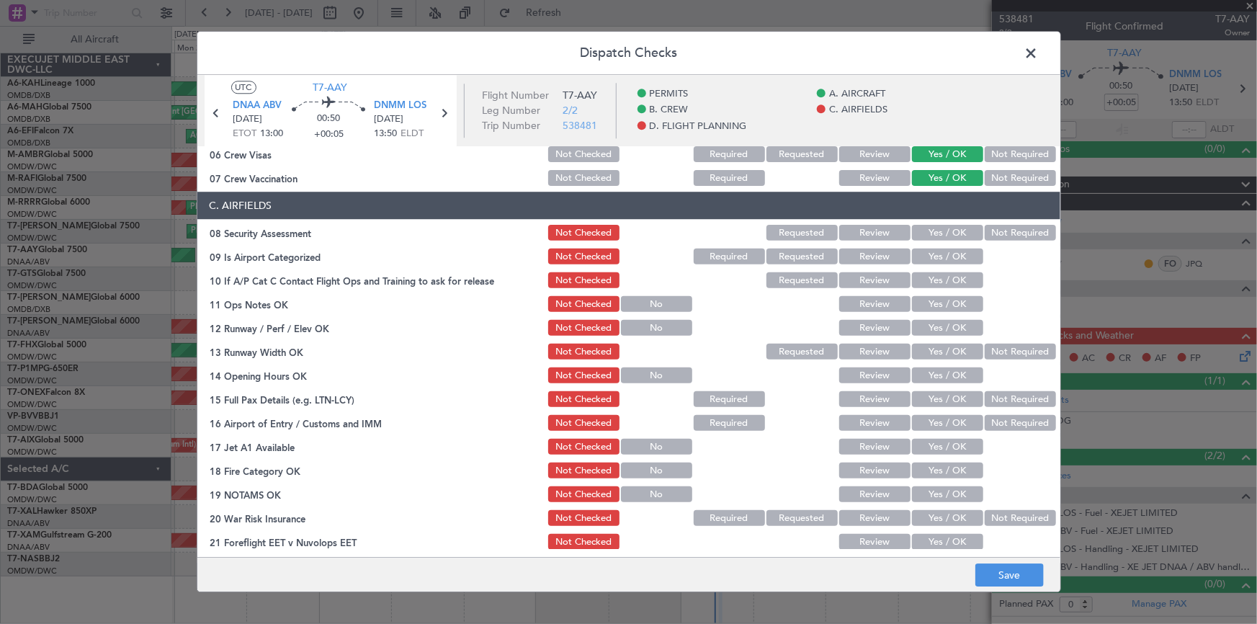
click at [936, 231] on button "Yes / OK" at bounding box center [947, 233] width 71 height 16
click at [931, 250] on button "Yes / OK" at bounding box center [947, 257] width 71 height 16
click at [941, 279] on button "Yes / OK" at bounding box center [947, 281] width 71 height 16
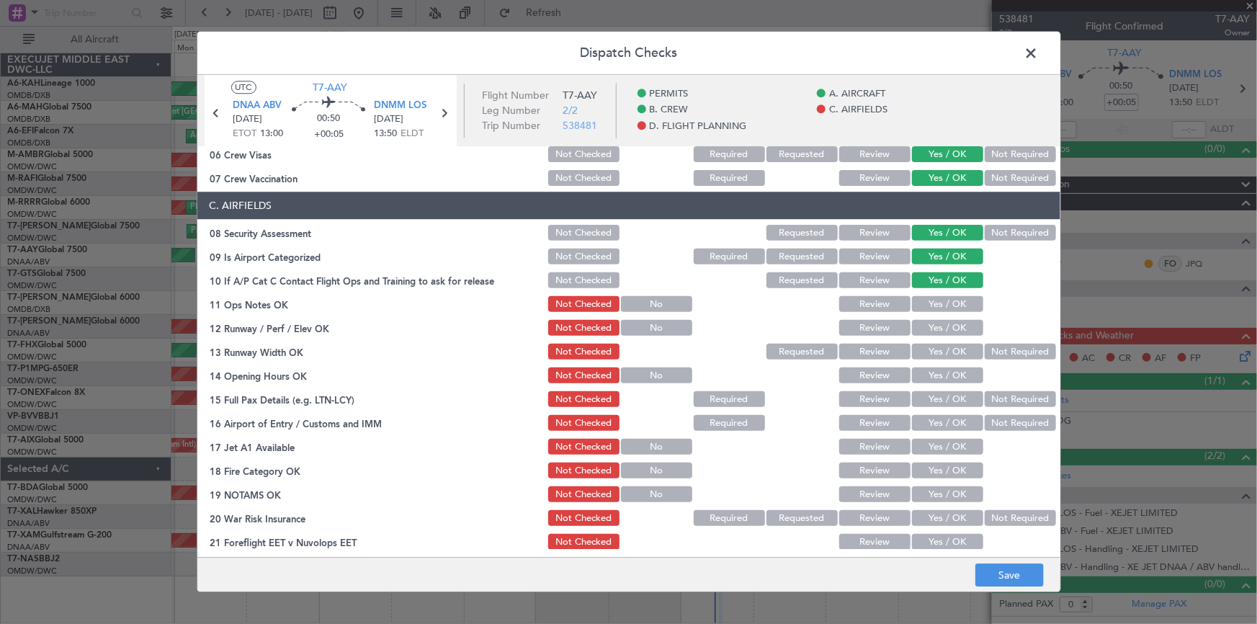
click at [942, 308] on button "Yes / OK" at bounding box center [947, 305] width 71 height 16
click at [934, 327] on button "Yes / OK" at bounding box center [947, 329] width 71 height 16
drag, startPoint x: 926, startPoint y: 345, endPoint x: 952, endPoint y: 375, distance: 39.3
click at [928, 346] on button "Yes / OK" at bounding box center [947, 352] width 71 height 16
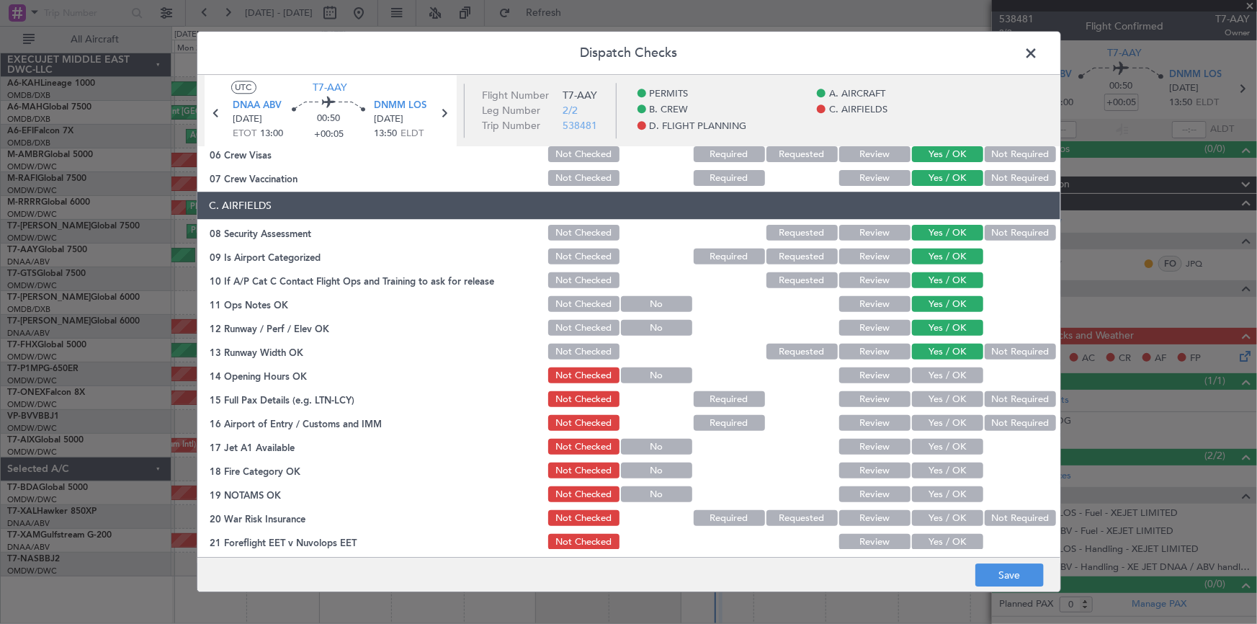
drag, startPoint x: 941, startPoint y: 377, endPoint x: 947, endPoint y: 392, distance: 16.5
click at [941, 376] on button "Yes / OK" at bounding box center [947, 376] width 71 height 16
drag, startPoint x: 1003, startPoint y: 396, endPoint x: 976, endPoint y: 406, distance: 28.5
click at [1003, 396] on button "Not Required" at bounding box center [1020, 400] width 71 height 16
click at [1007, 416] on button "Not Required" at bounding box center [1020, 424] width 71 height 16
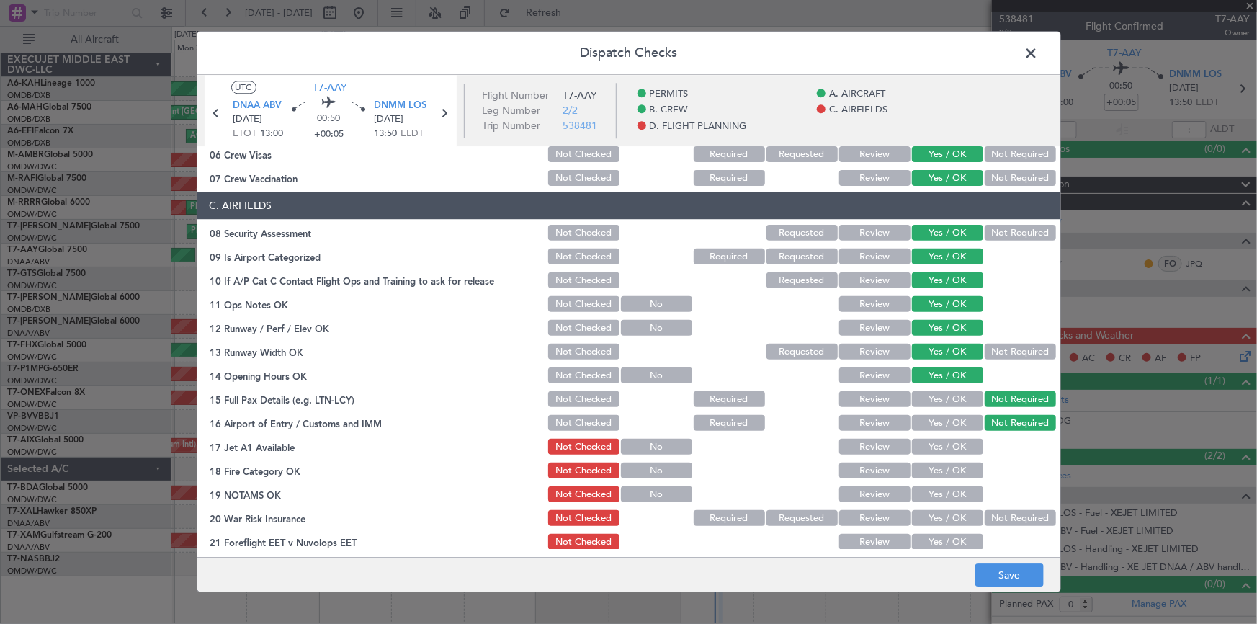
click at [934, 443] on button "Yes / OK" at bounding box center [947, 447] width 71 height 16
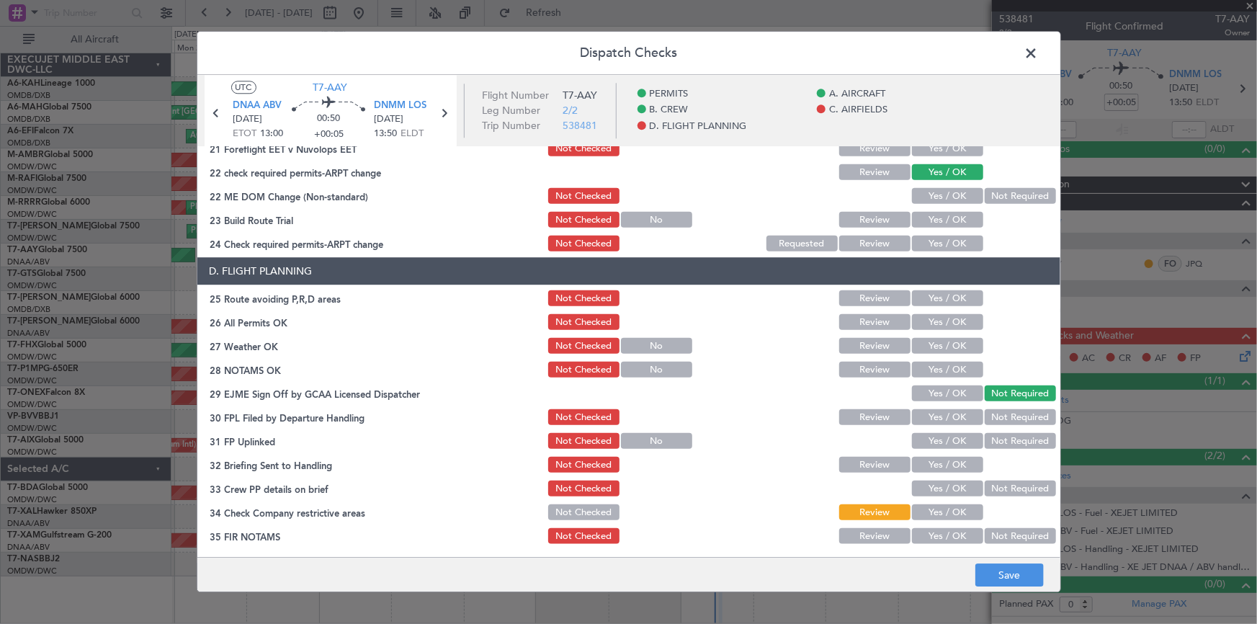
scroll to position [589, 0]
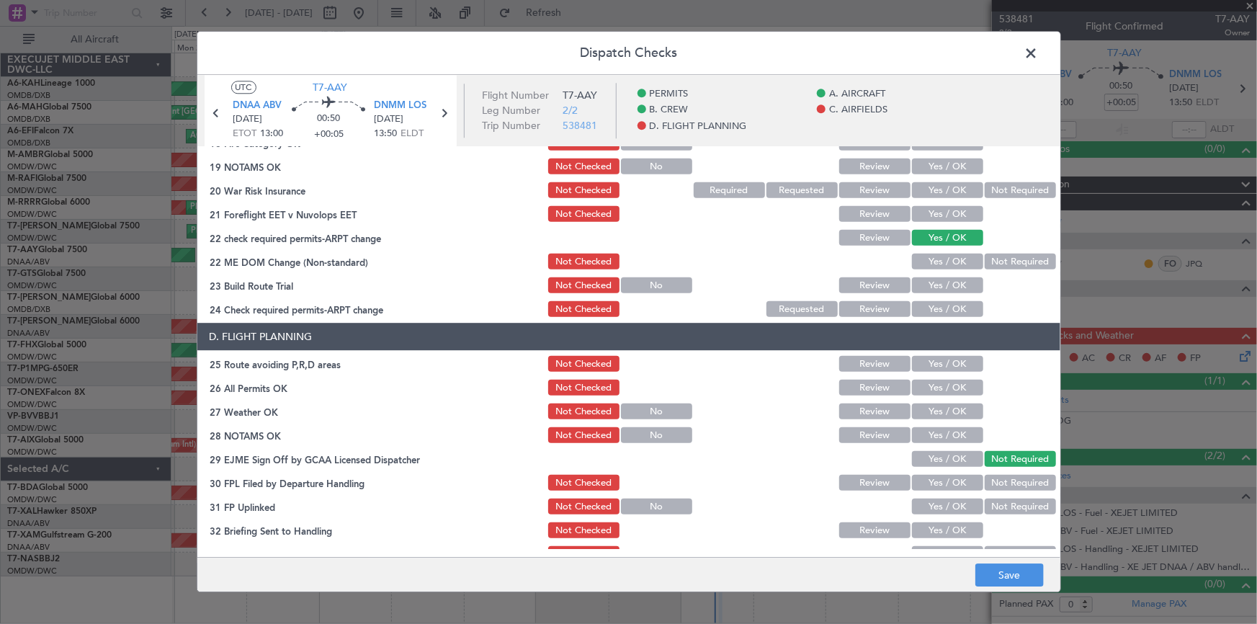
click at [932, 265] on button "Yes / OK" at bounding box center [947, 262] width 71 height 16
click at [926, 281] on button "Yes / OK" at bounding box center [947, 286] width 71 height 16
drag, startPoint x: 931, startPoint y: 299, endPoint x: 936, endPoint y: 332, distance: 33.5
click at [935, 303] on div "Yes / OK" at bounding box center [946, 310] width 73 height 20
drag, startPoint x: 941, startPoint y: 307, endPoint x: 951, endPoint y: 326, distance: 21.6
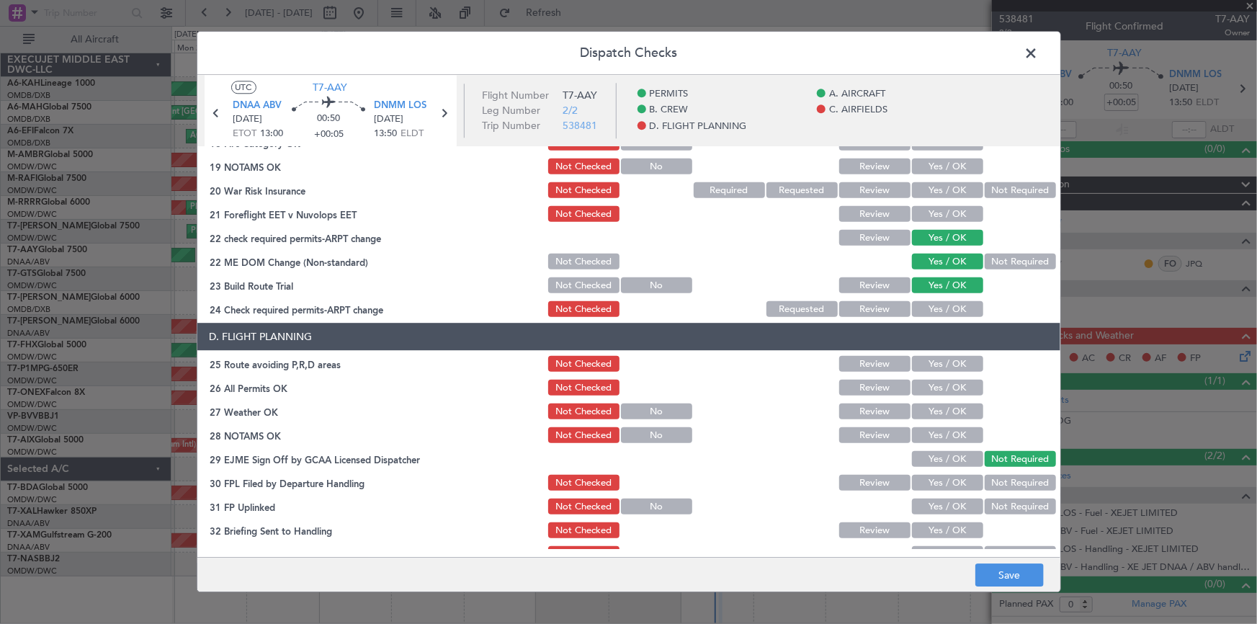
click at [943, 310] on button "Yes / OK" at bounding box center [947, 310] width 71 height 16
click at [942, 364] on button "Yes / OK" at bounding box center [947, 365] width 71 height 16
click at [940, 394] on button "Yes / OK" at bounding box center [947, 388] width 71 height 16
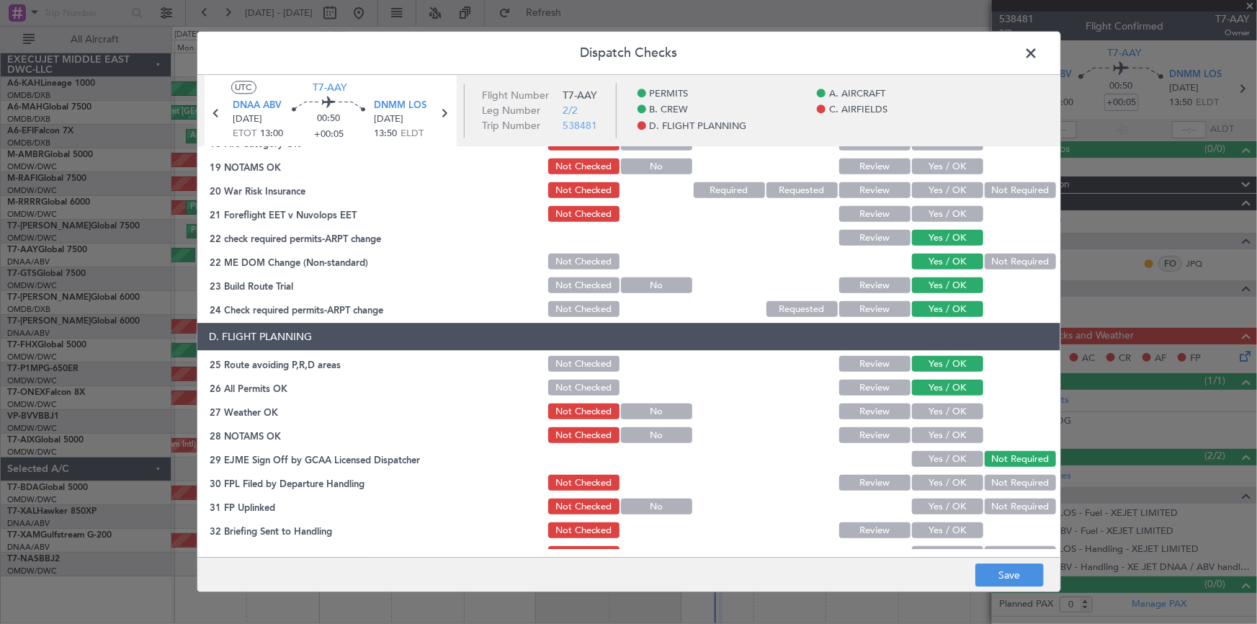
click at [941, 414] on button "Yes / OK" at bounding box center [947, 412] width 71 height 16
click at [941, 436] on button "Yes / OK" at bounding box center [947, 436] width 71 height 16
click at [934, 479] on button "Yes / OK" at bounding box center [947, 483] width 71 height 16
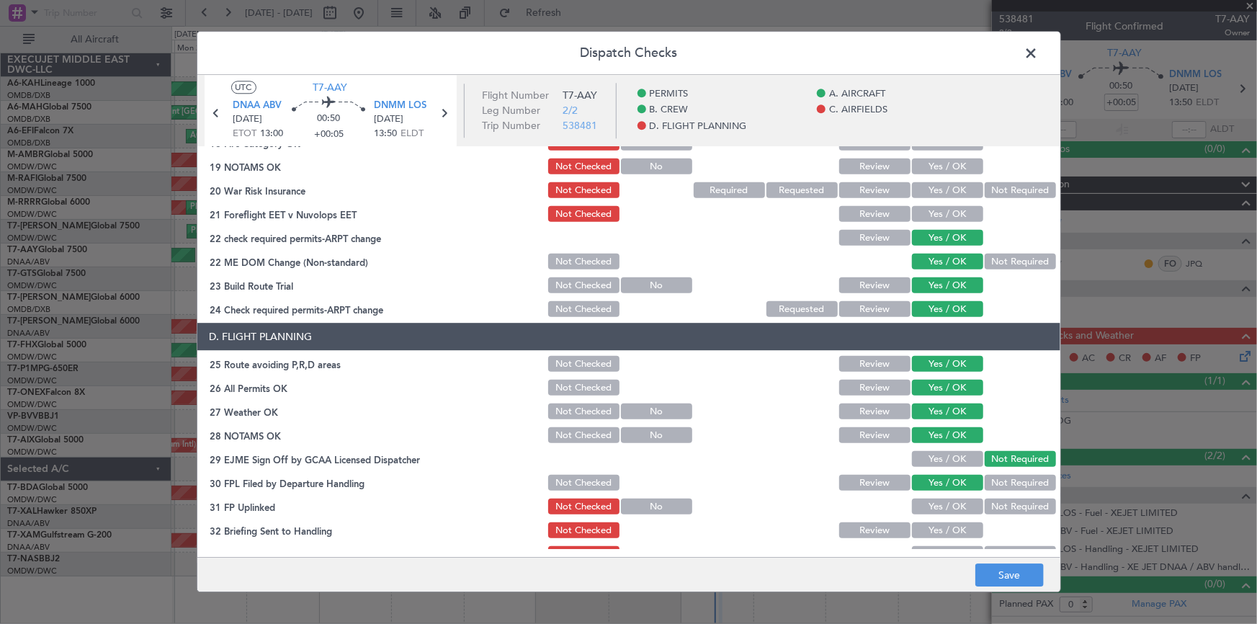
drag, startPoint x: 936, startPoint y: 503, endPoint x: 951, endPoint y: 533, distance: 33.8
click at [936, 503] on button "Yes / OK" at bounding box center [947, 507] width 71 height 16
click at [944, 527] on button "Yes / OK" at bounding box center [947, 531] width 71 height 16
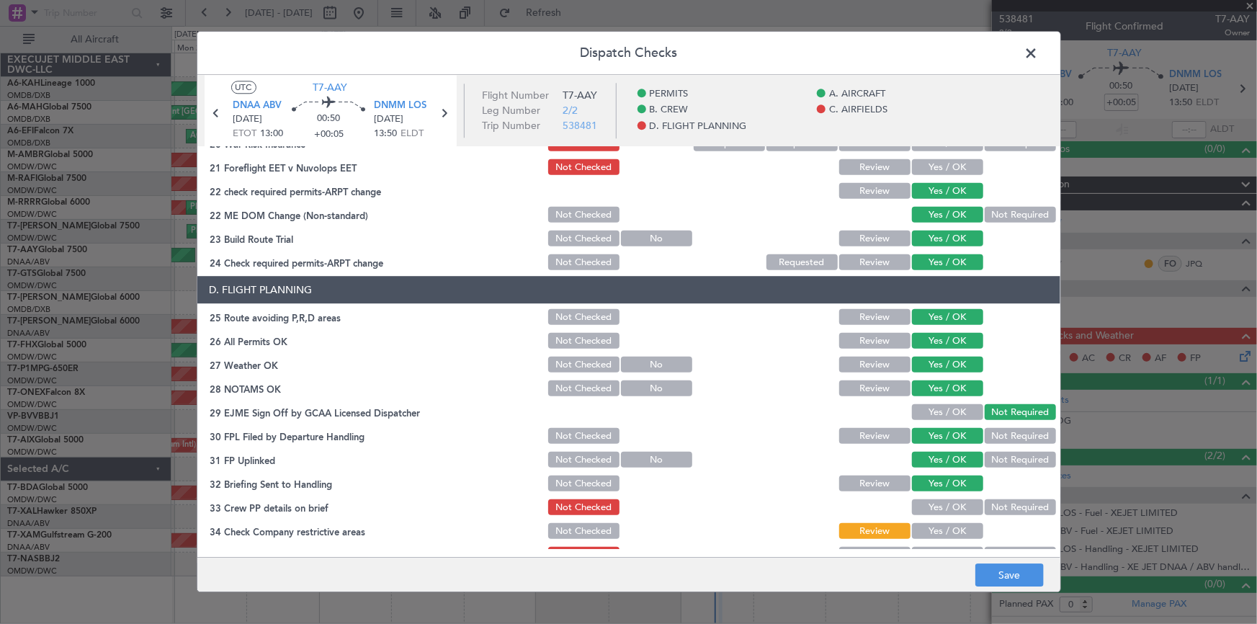
scroll to position [655, 0]
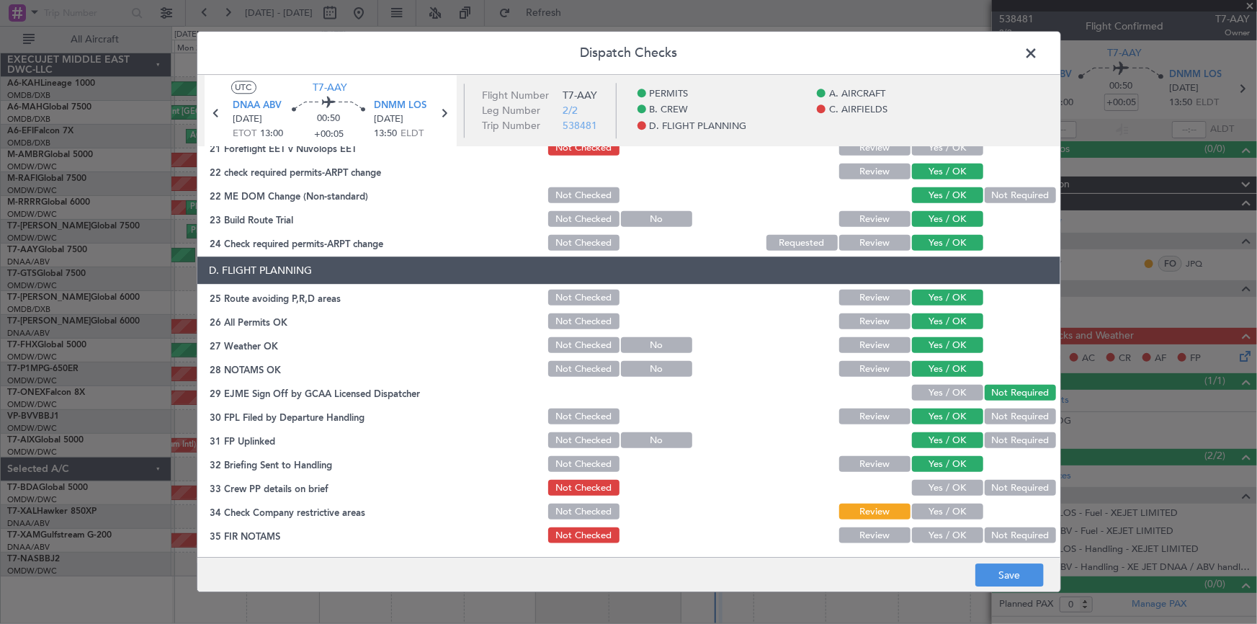
click at [941, 481] on button "Yes / OK" at bounding box center [947, 488] width 71 height 16
click at [939, 510] on button "Yes / OK" at bounding box center [947, 512] width 71 height 16
drag, startPoint x: 936, startPoint y: 535, endPoint x: 992, endPoint y: 562, distance: 61.5
click at [937, 535] on button "Yes / OK" at bounding box center [947, 536] width 71 height 16
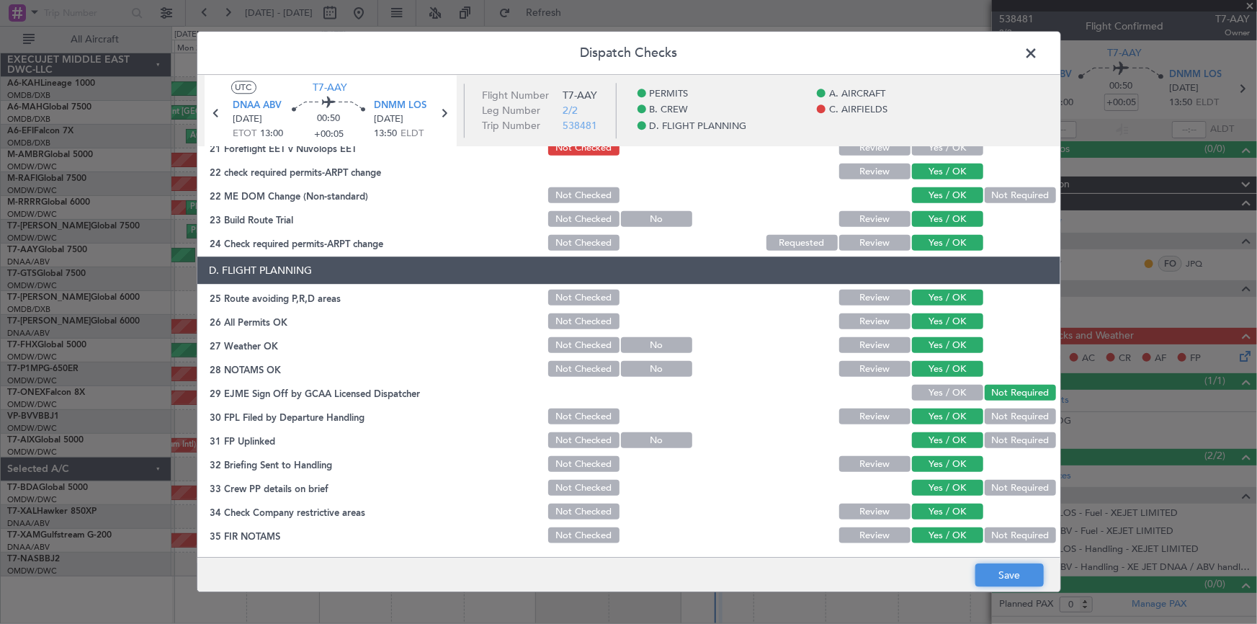
click at [1000, 572] on button "Save" at bounding box center [1009, 575] width 68 height 23
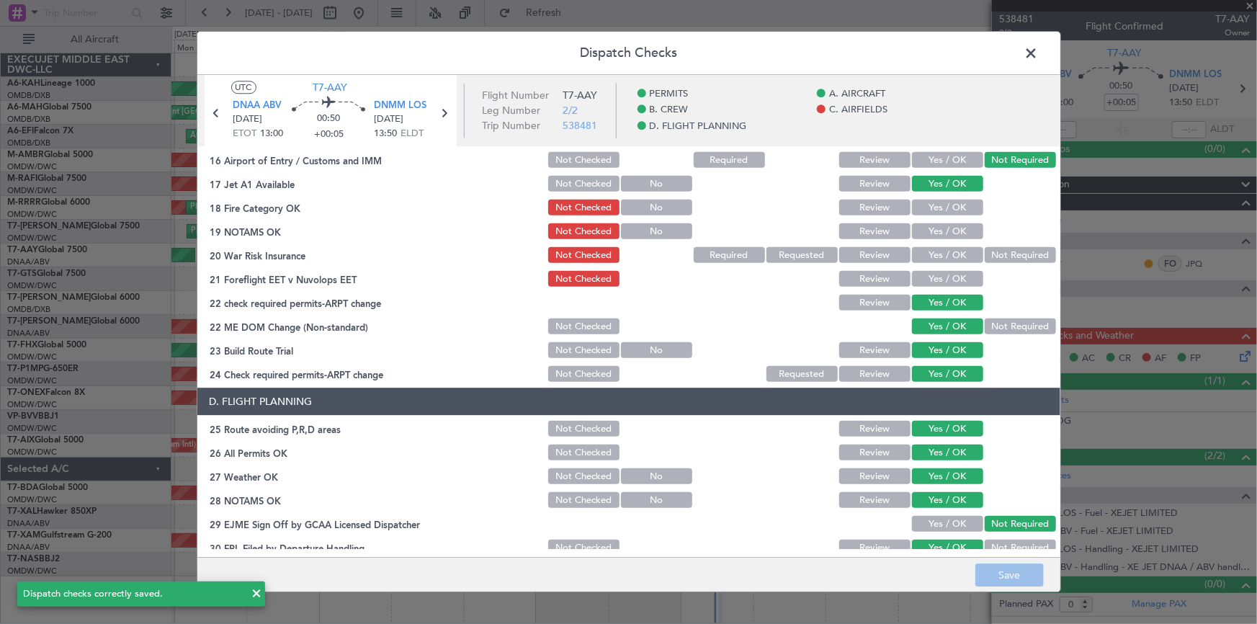
scroll to position [459, 0]
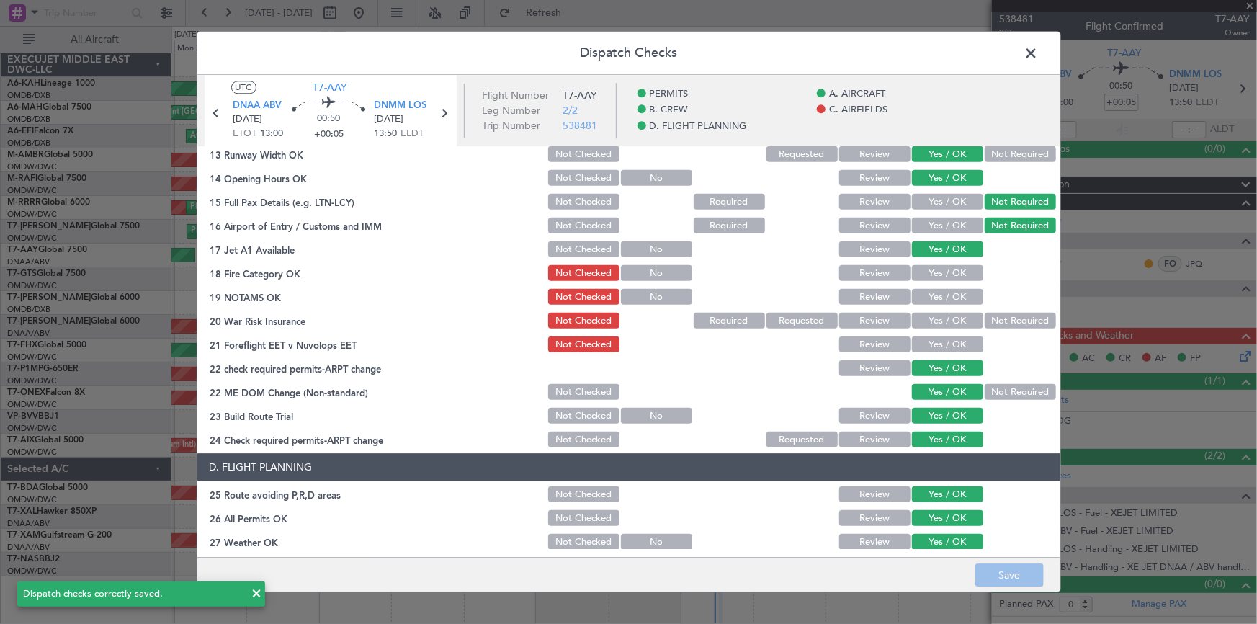
click at [949, 272] on button "Yes / OK" at bounding box center [947, 274] width 71 height 16
click at [937, 290] on button "Yes / OK" at bounding box center [947, 298] width 71 height 16
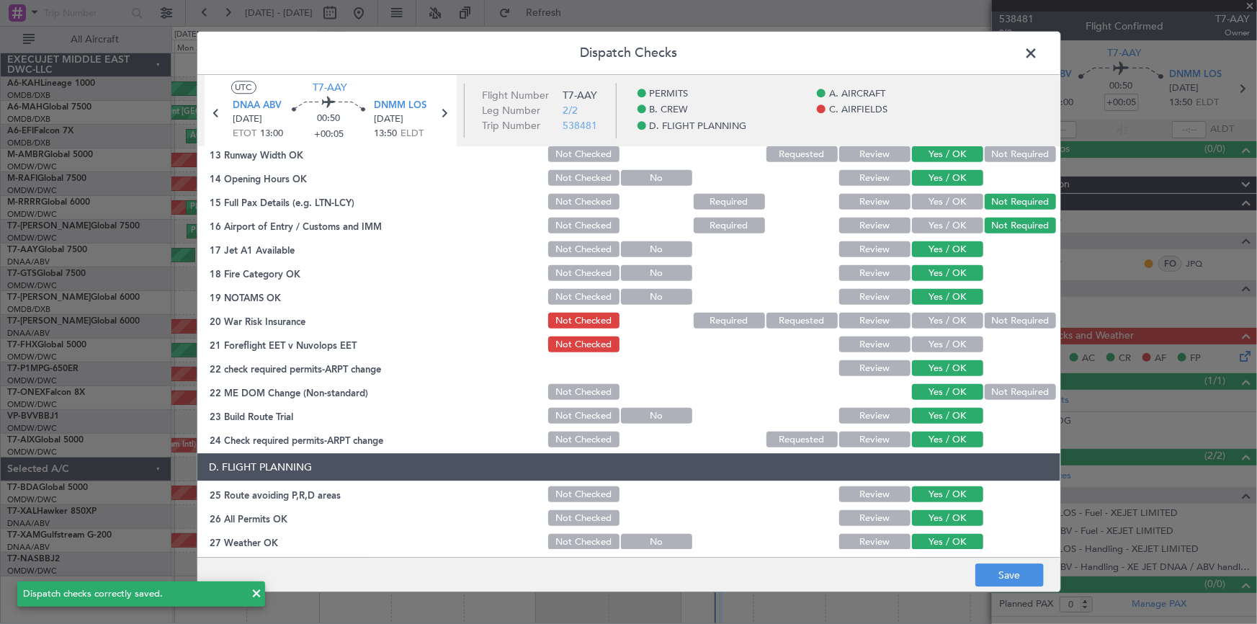
drag, startPoint x: 933, startPoint y: 318, endPoint x: 953, endPoint y: 339, distance: 28.5
click at [936, 317] on button "Yes / OK" at bounding box center [947, 321] width 71 height 16
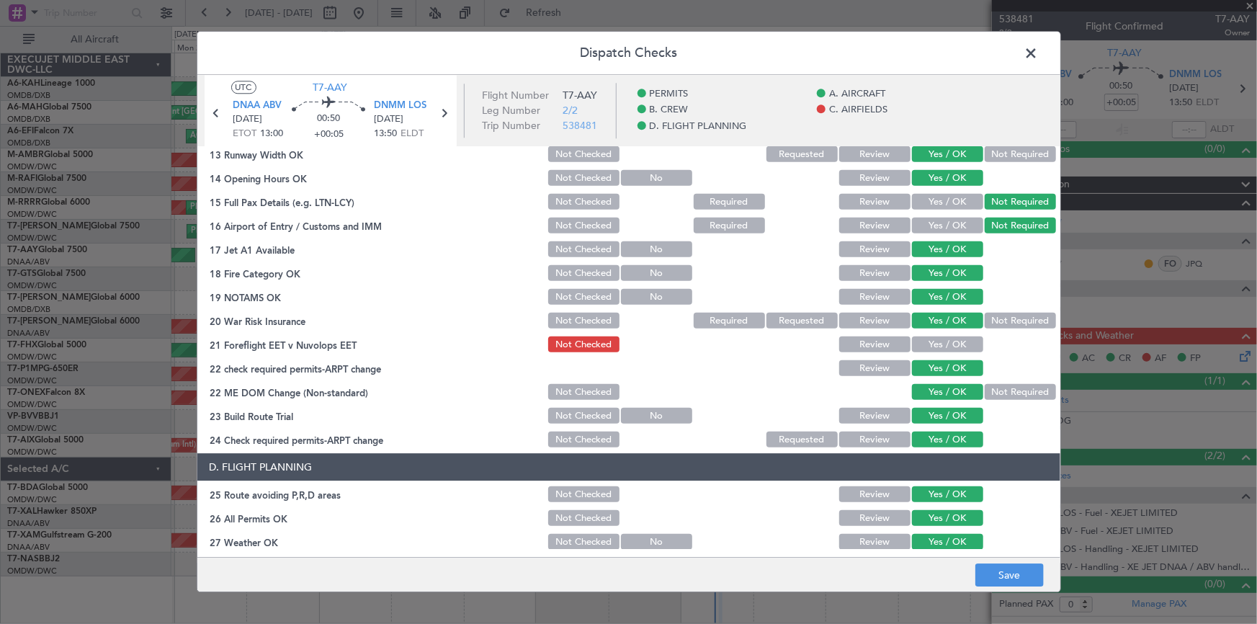
click at [944, 343] on button "Yes / OK" at bounding box center [947, 345] width 71 height 16
click at [1012, 562] on footer "Save" at bounding box center [628, 575] width 863 height 35
click at [1016, 570] on button "Save" at bounding box center [1009, 575] width 68 height 23
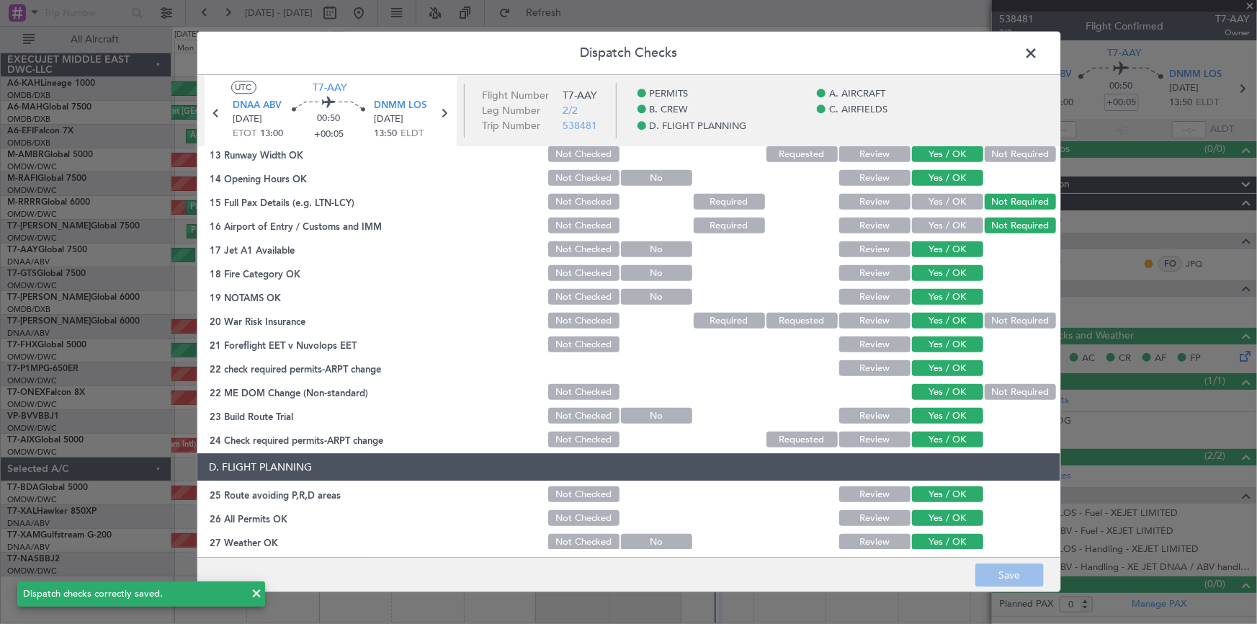
click at [1039, 52] on span at bounding box center [1039, 56] width 0 height 29
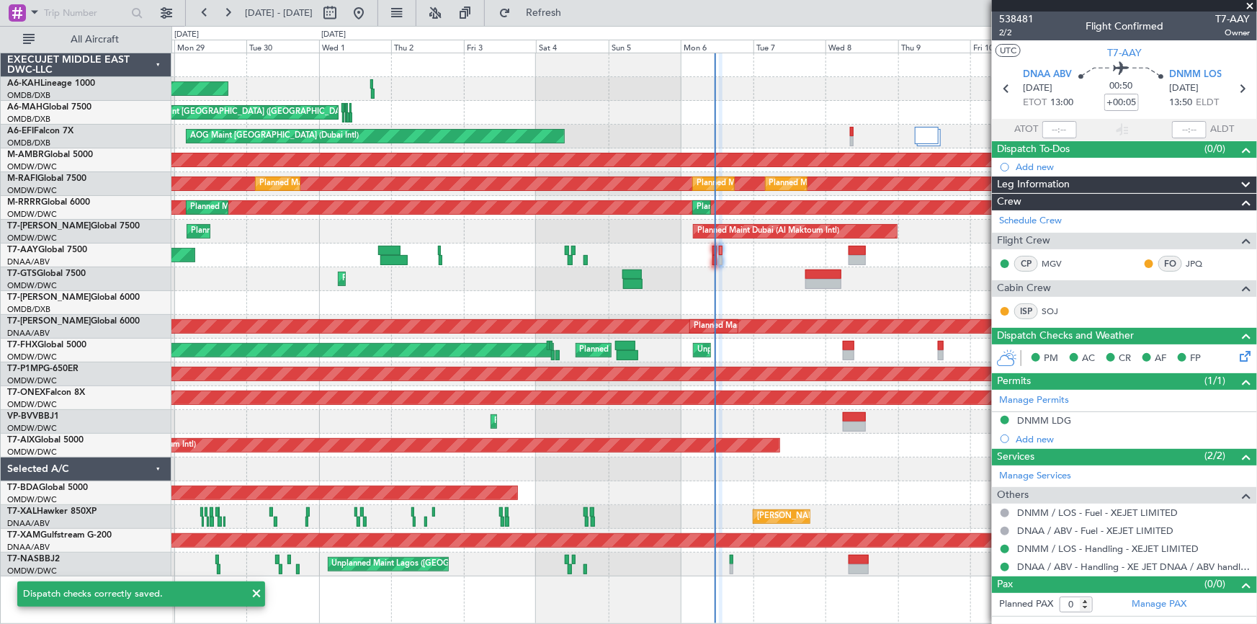
drag, startPoint x: 578, startPoint y: 7, endPoint x: 755, endPoint y: 189, distance: 253.7
click at [574, 8] on span "Refresh" at bounding box center [544, 13] width 61 height 10
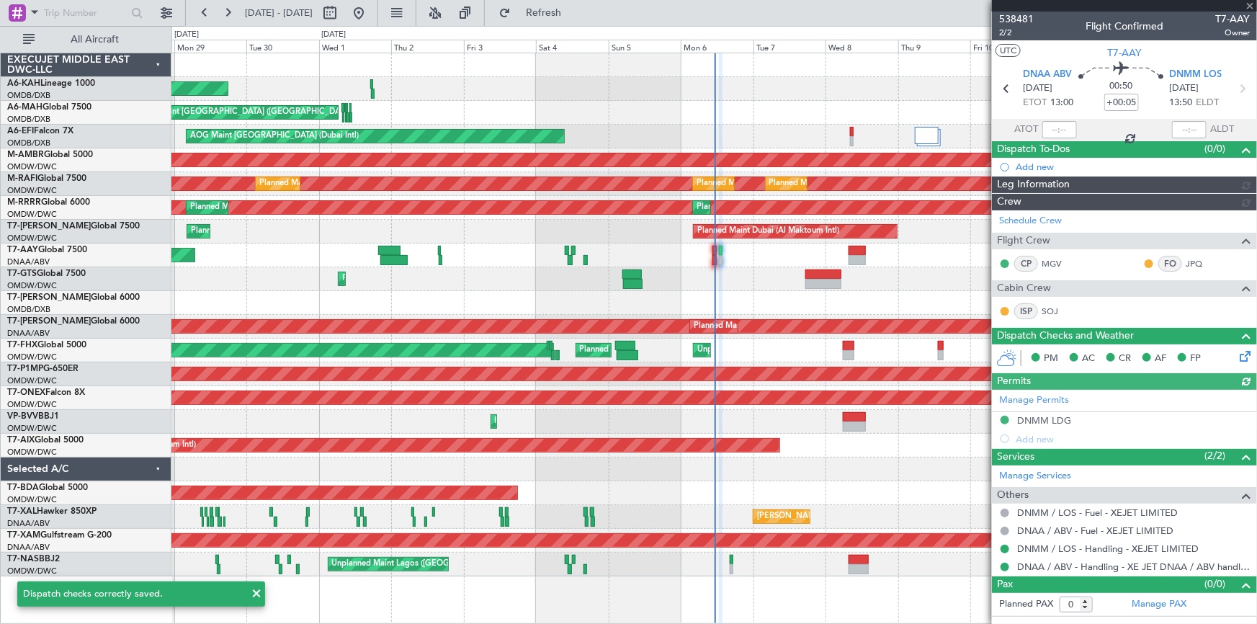
type input "Dherander Fithani (DHF)"
type input "7473"
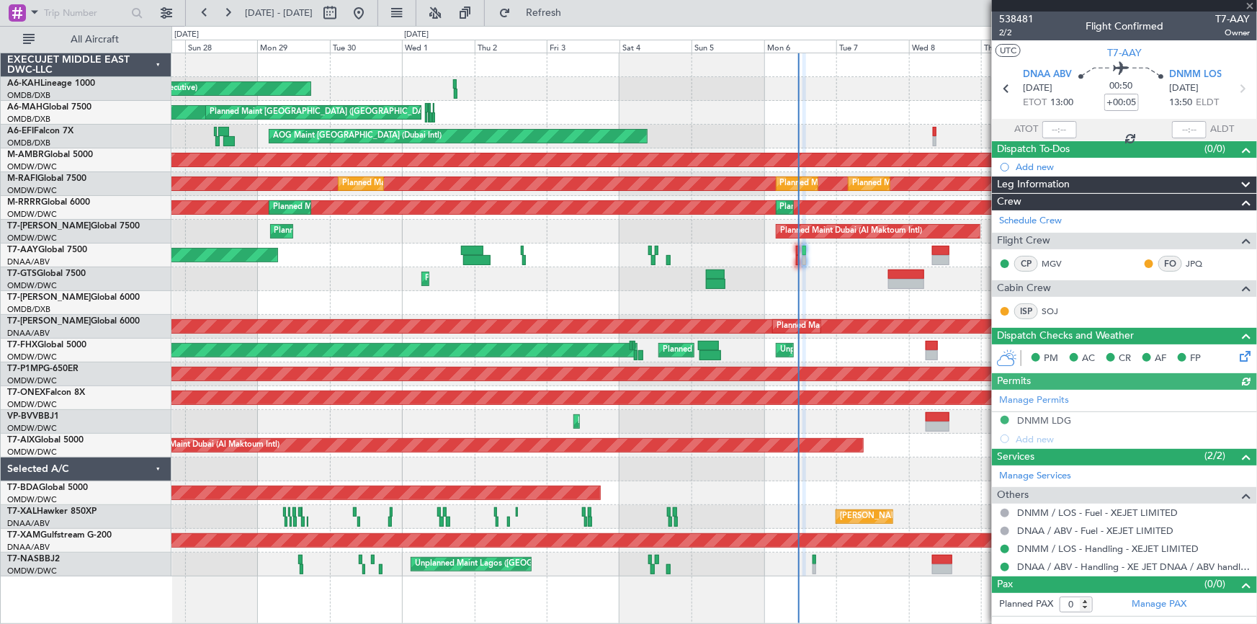
type input "Dherander Fithani (DHF)"
type input "7473"
click at [370, 16] on button at bounding box center [358, 12] width 23 height 23
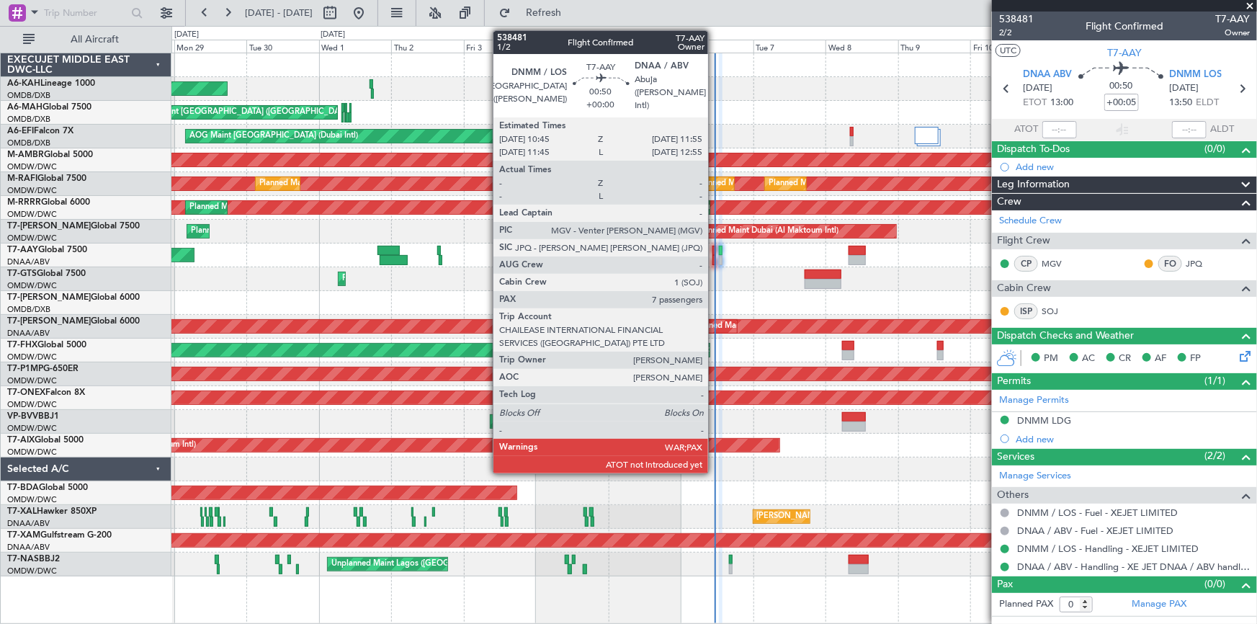
click at [715, 249] on div at bounding box center [714, 251] width 4 height 10
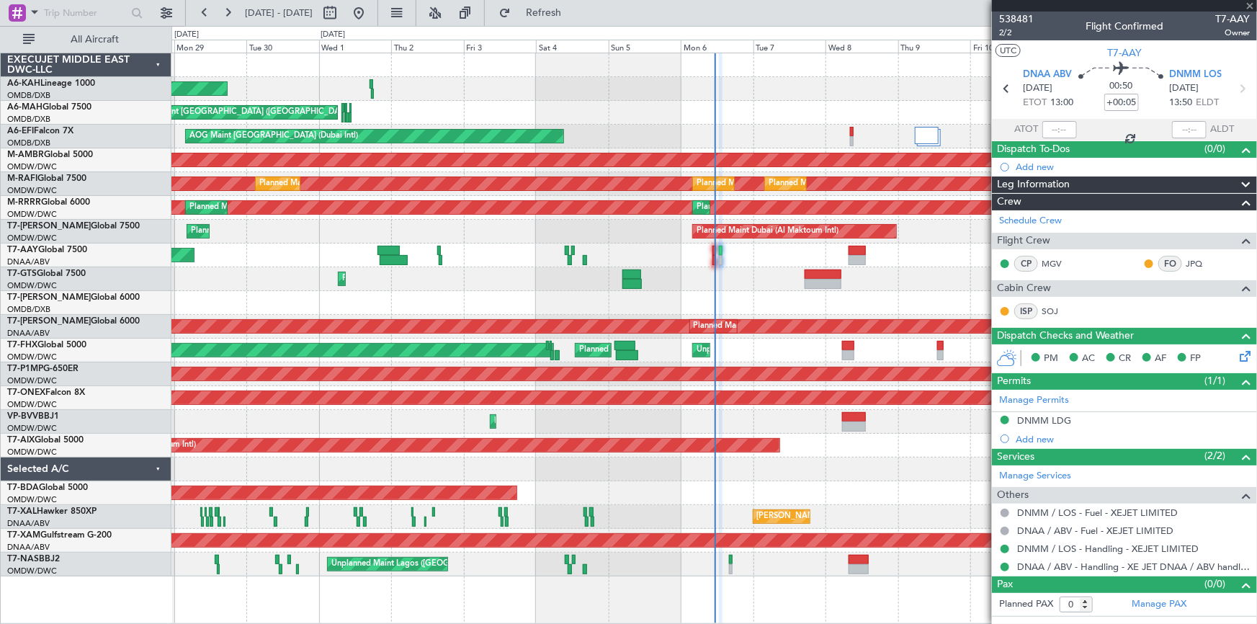
type input "7"
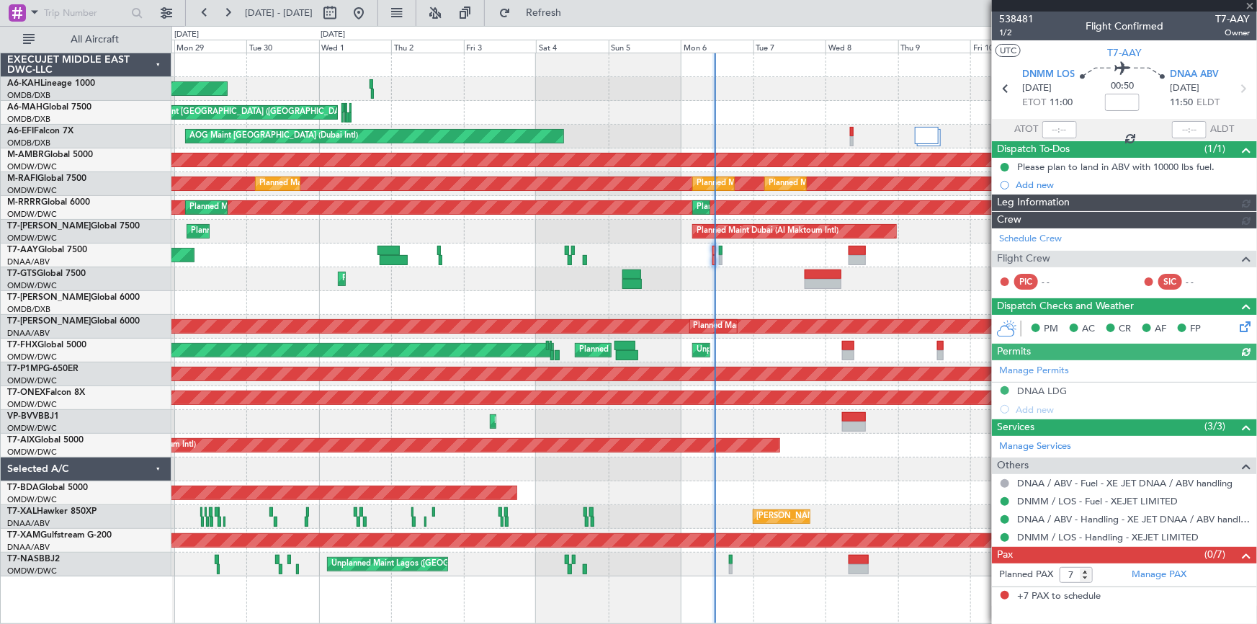
type input "Dherander Fithani (DHF)"
type input "7472"
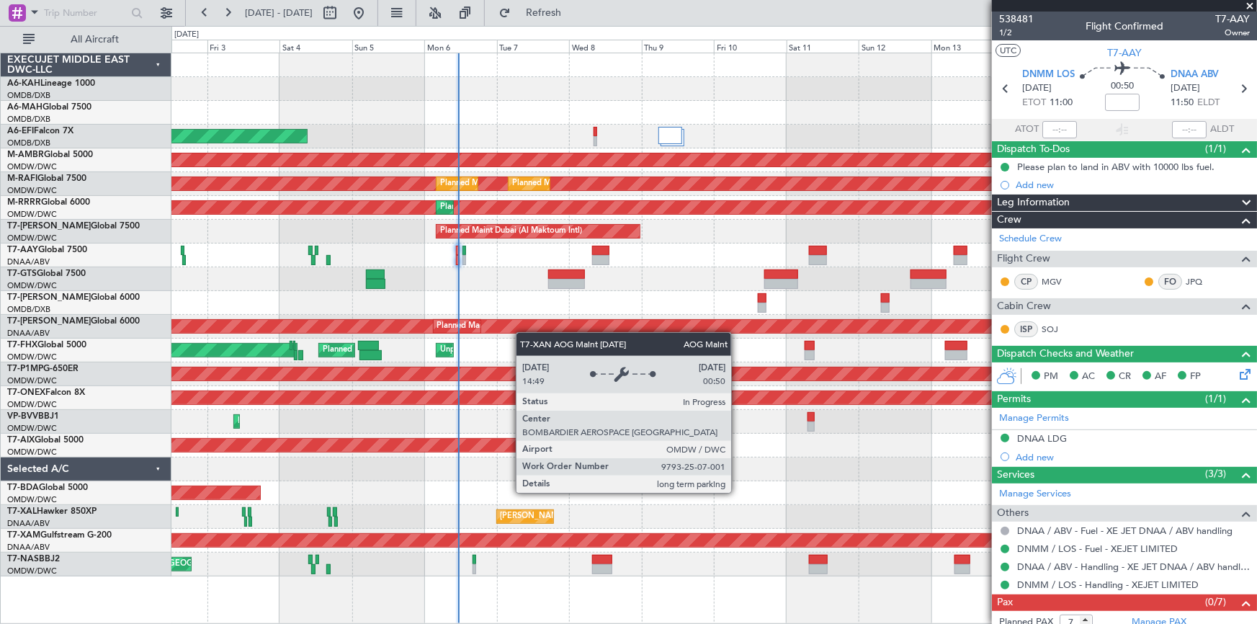
click at [510, 327] on div "AOG Maint Dubai (Al Maktoum Intl) Planned Maint [GEOGRAPHIC_DATA] (Al Maktoum I…" at bounding box center [714, 327] width 1086 height 24
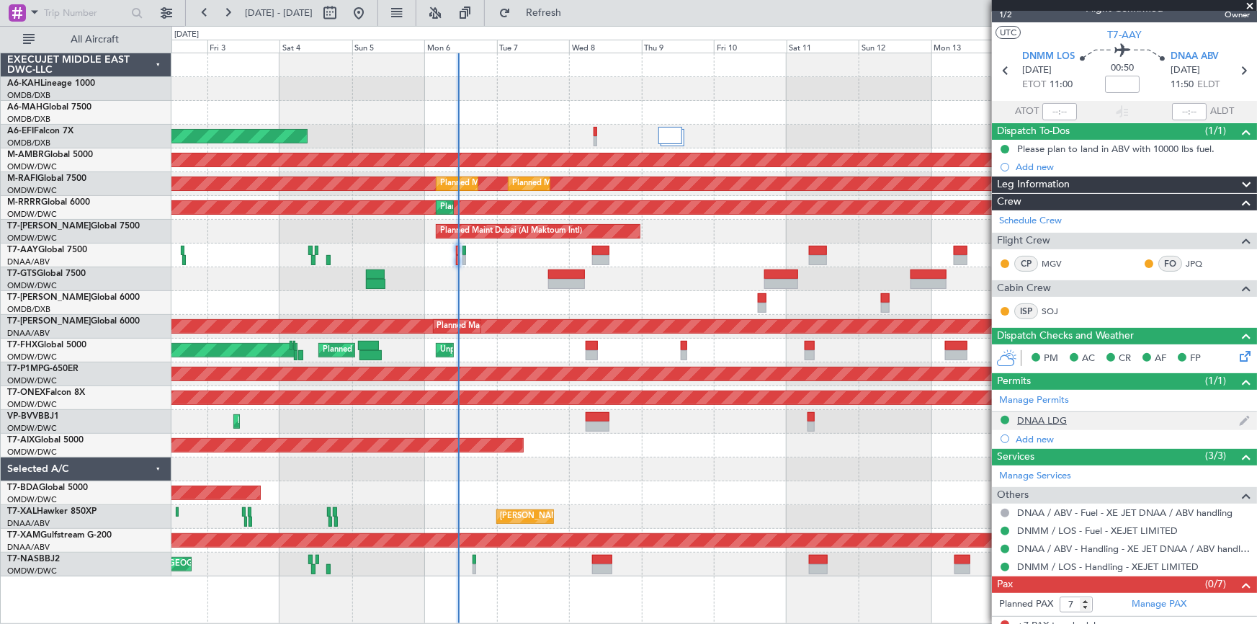
scroll to position [27, 0]
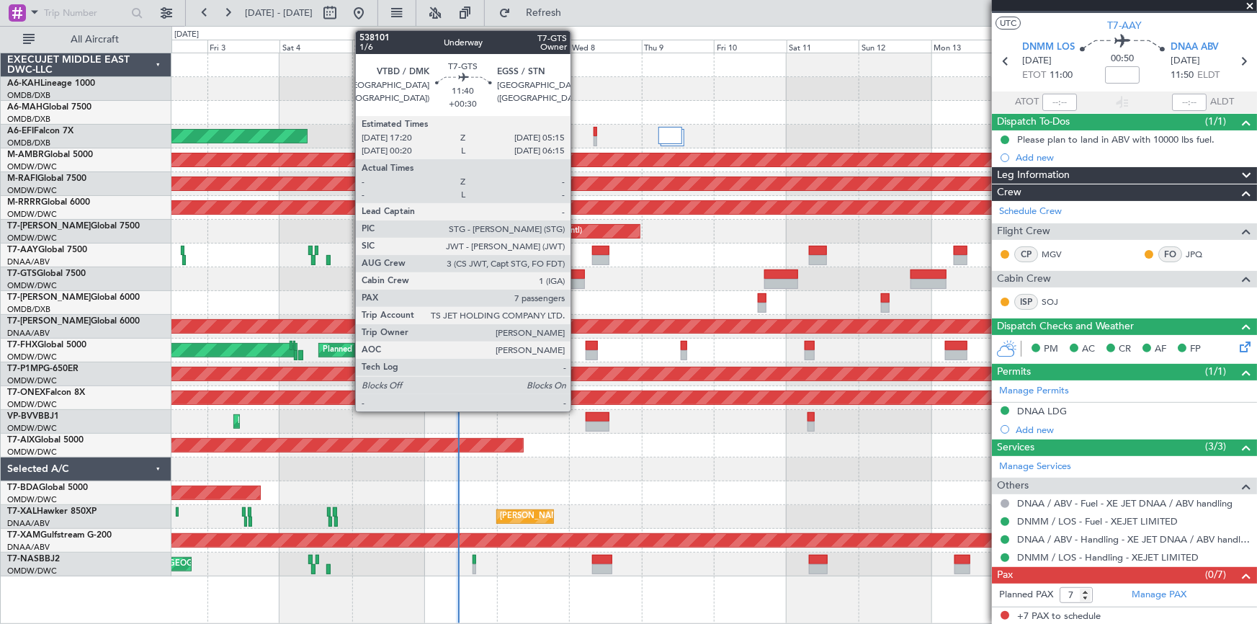
click at [577, 274] on div at bounding box center [566, 274] width 36 height 10
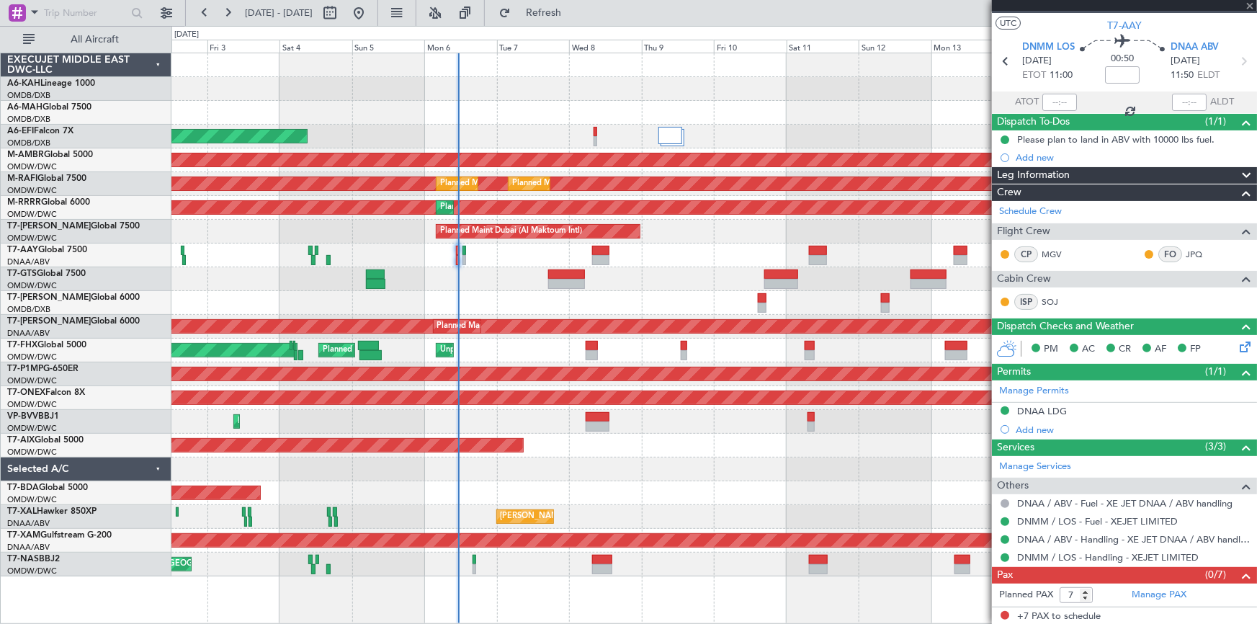
type input "+00:30"
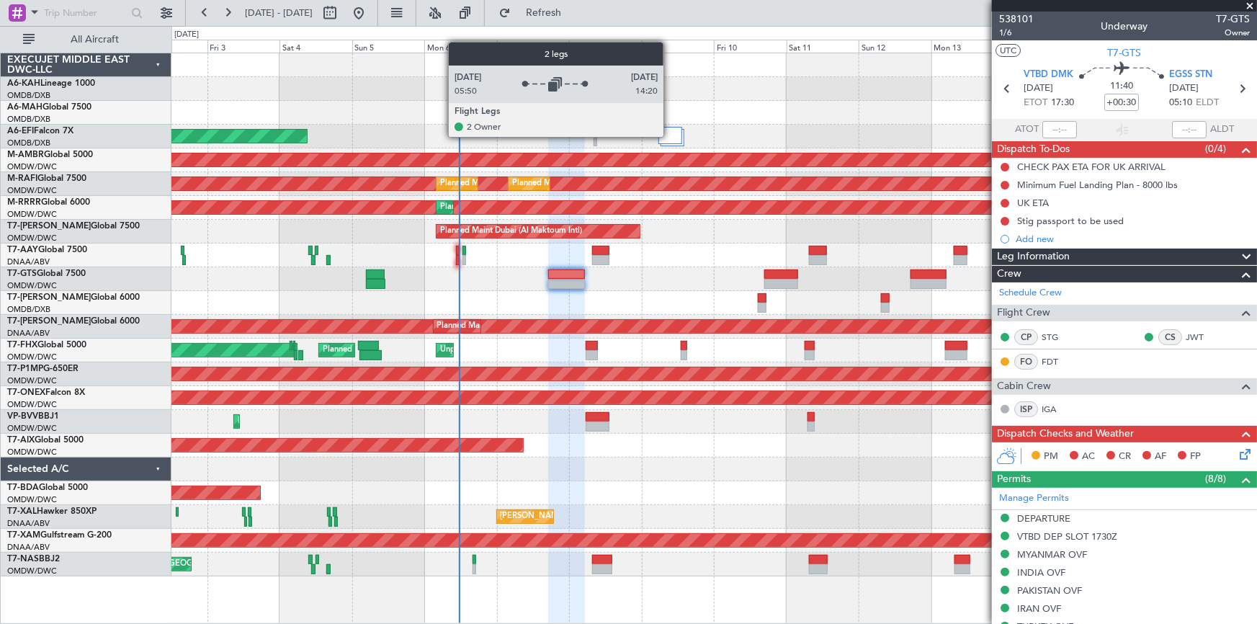
click at [670, 136] on div at bounding box center [670, 135] width 24 height 17
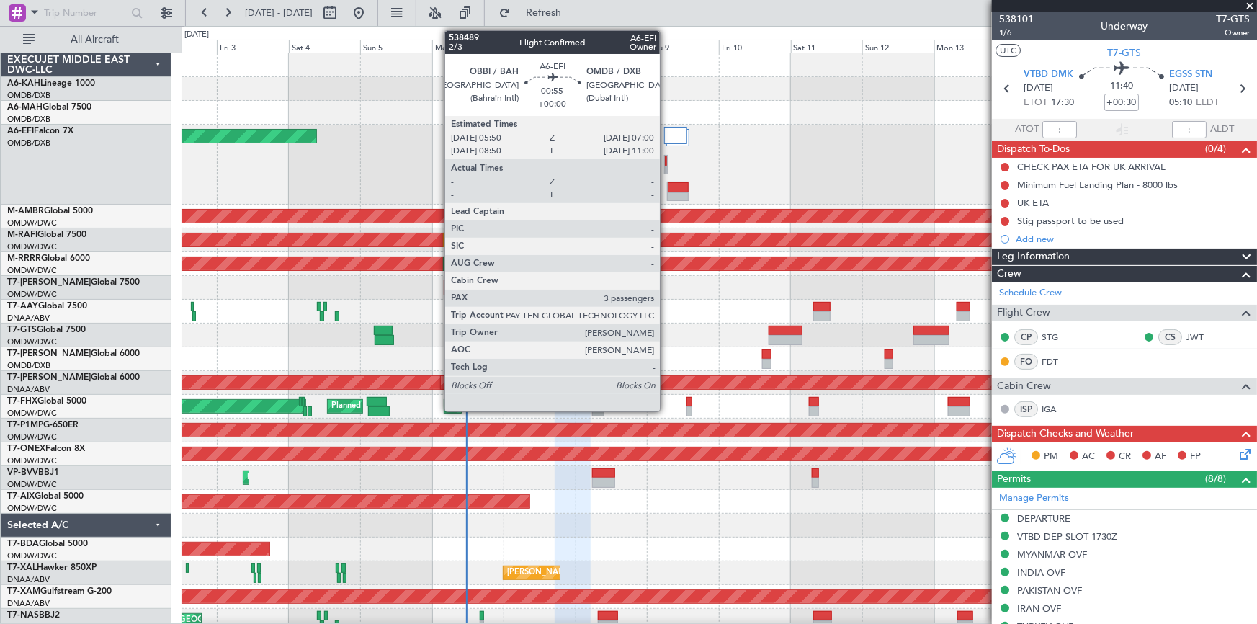
click at [666, 161] on div at bounding box center [666, 161] width 2 height 10
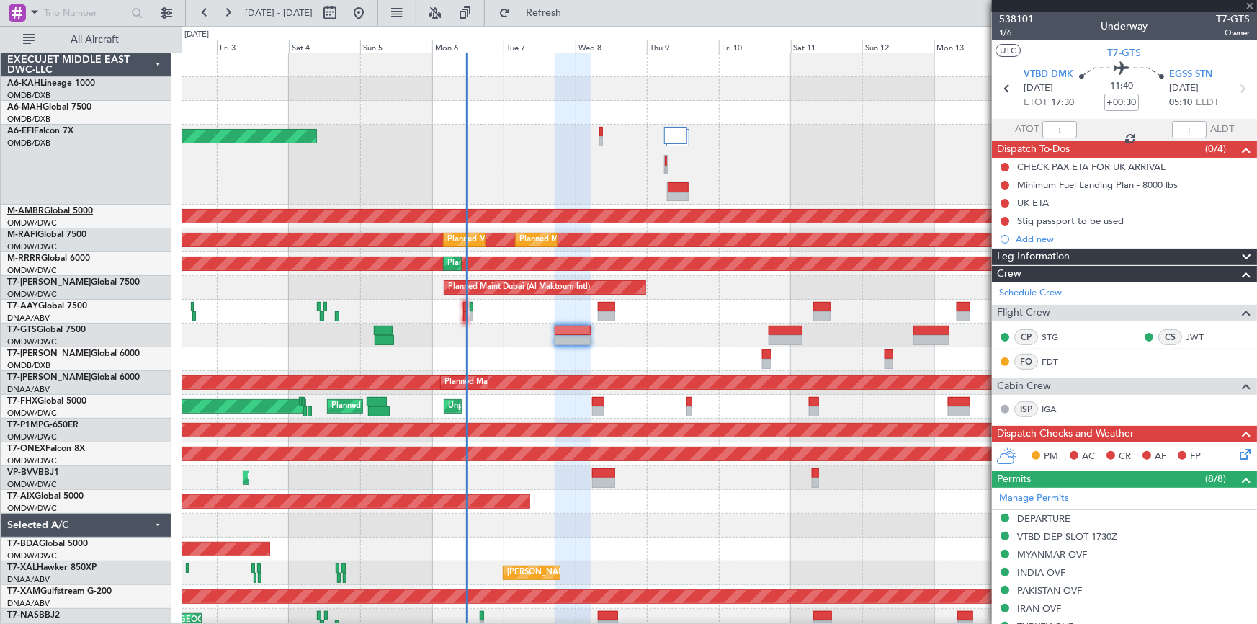
type input "3"
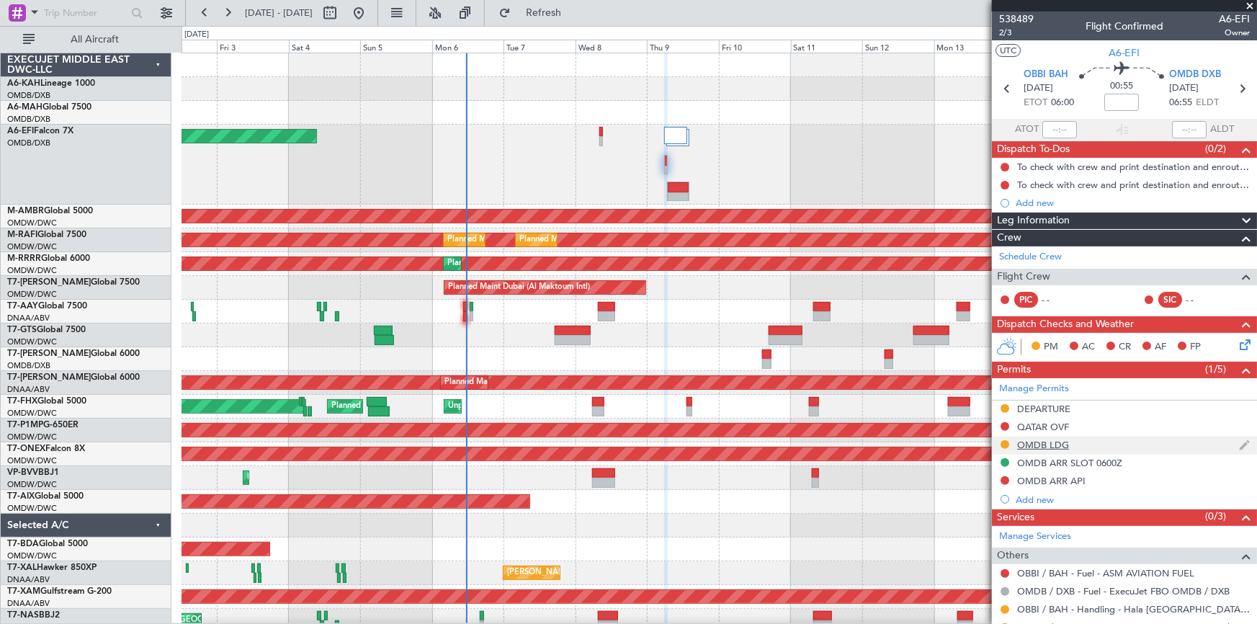
click at [1050, 442] on div "OMDB LDG" at bounding box center [1043, 445] width 52 height 12
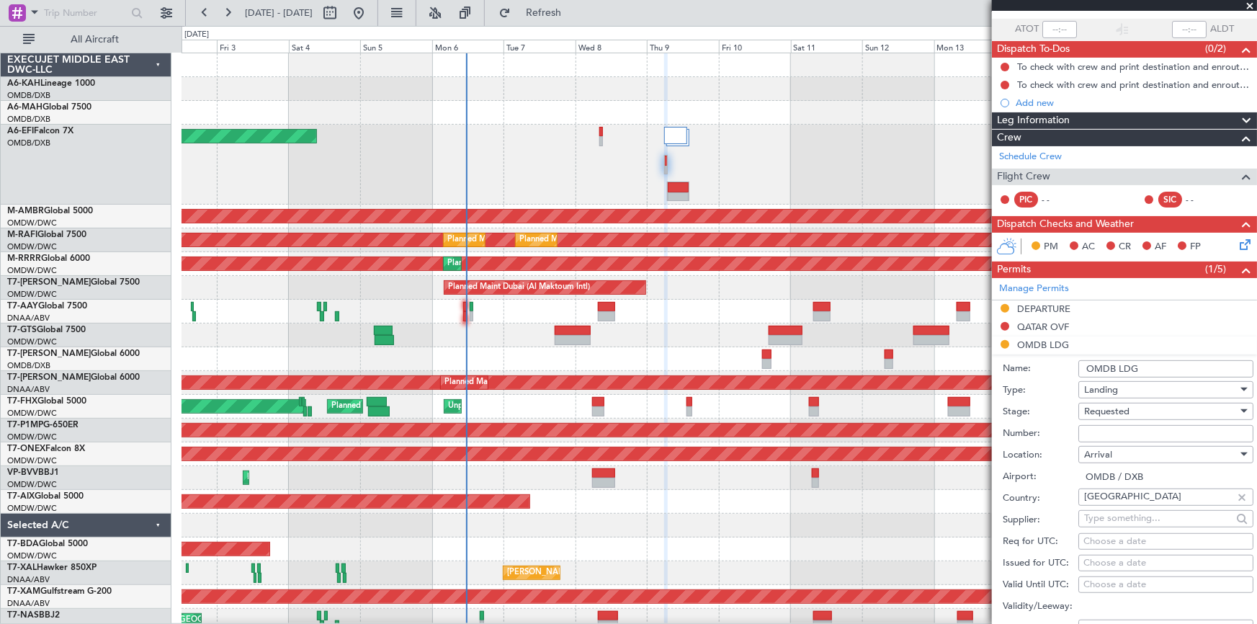
scroll to position [130, 0]
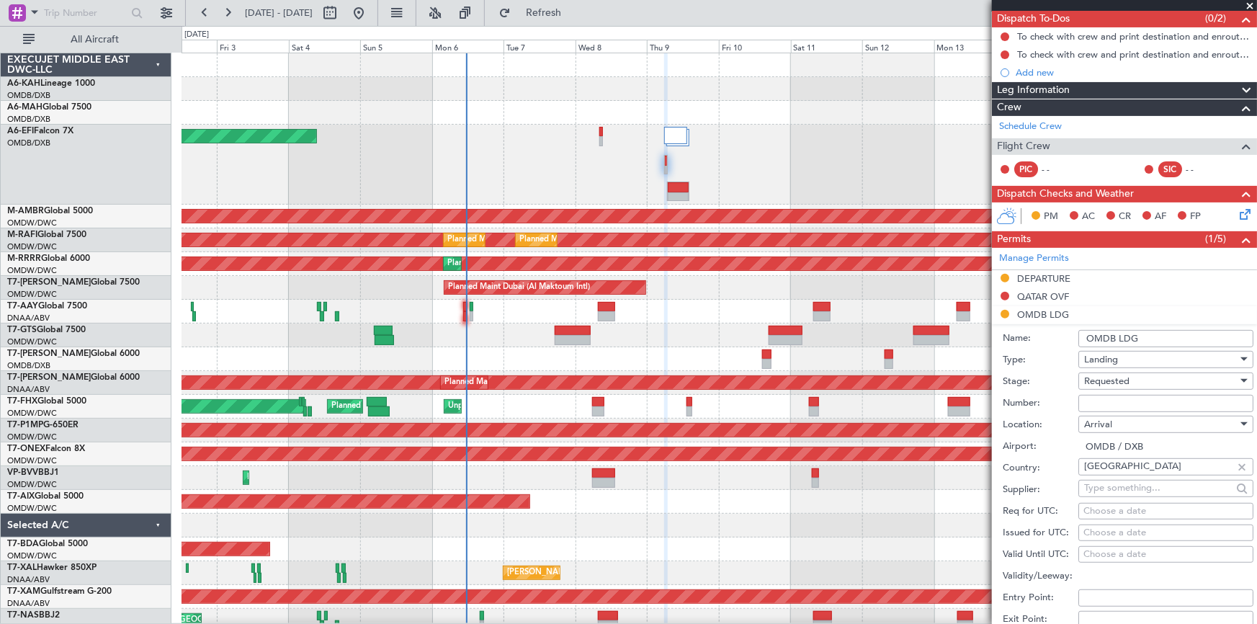
click at [1131, 399] on input "Number:" at bounding box center [1165, 403] width 175 height 17
paste input "LP/2025/13677"
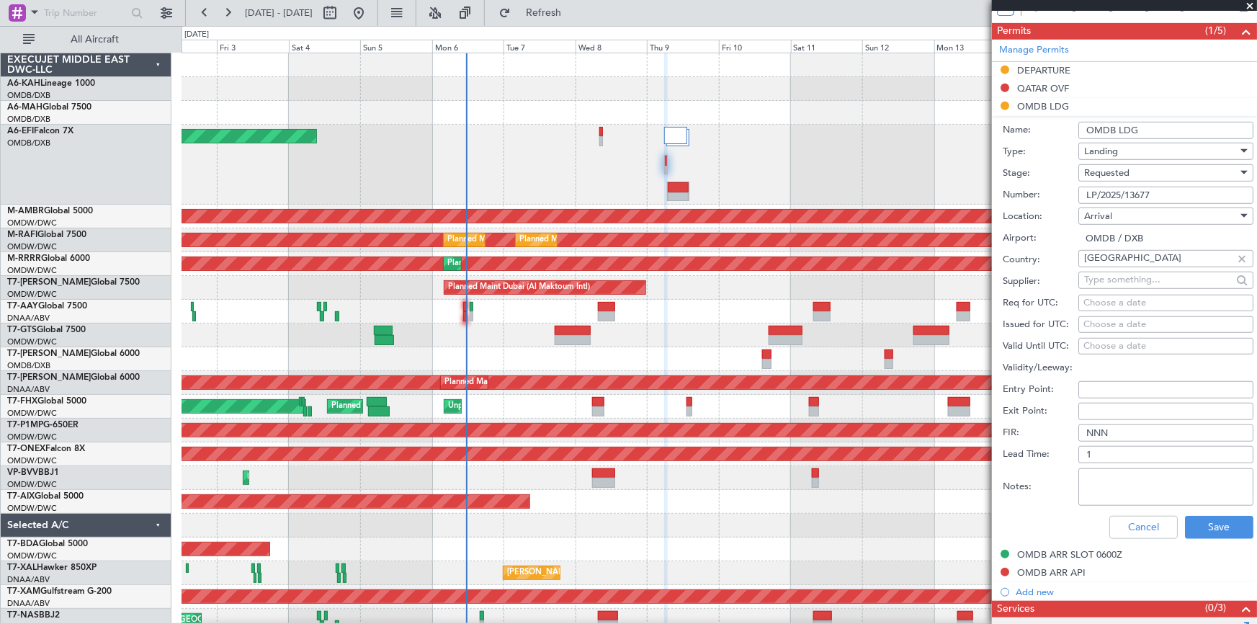
scroll to position [458, 0]
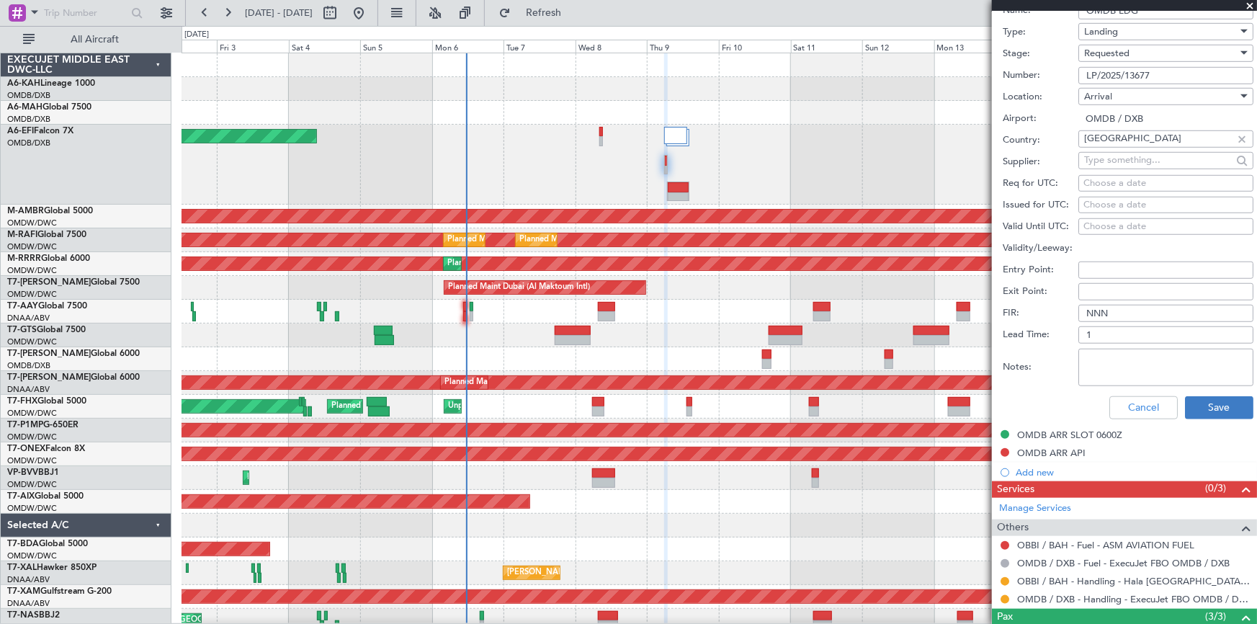
type input "LP/2025/13677"
click at [1207, 407] on button "Save" at bounding box center [1219, 407] width 68 height 23
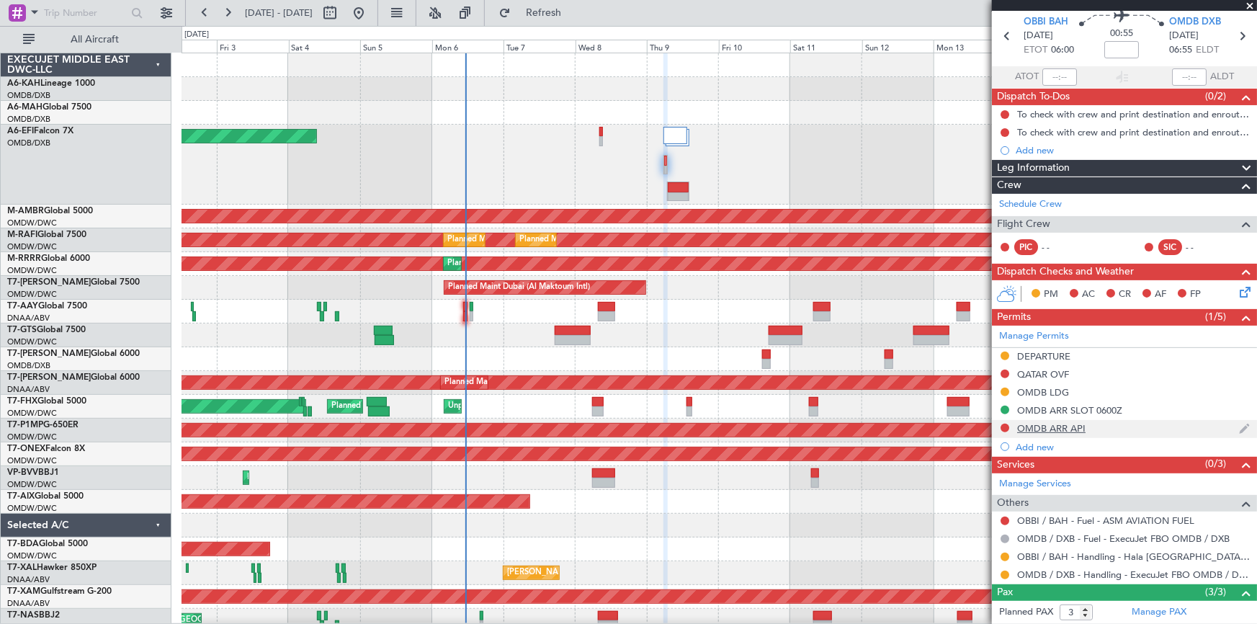
scroll to position [148, 0]
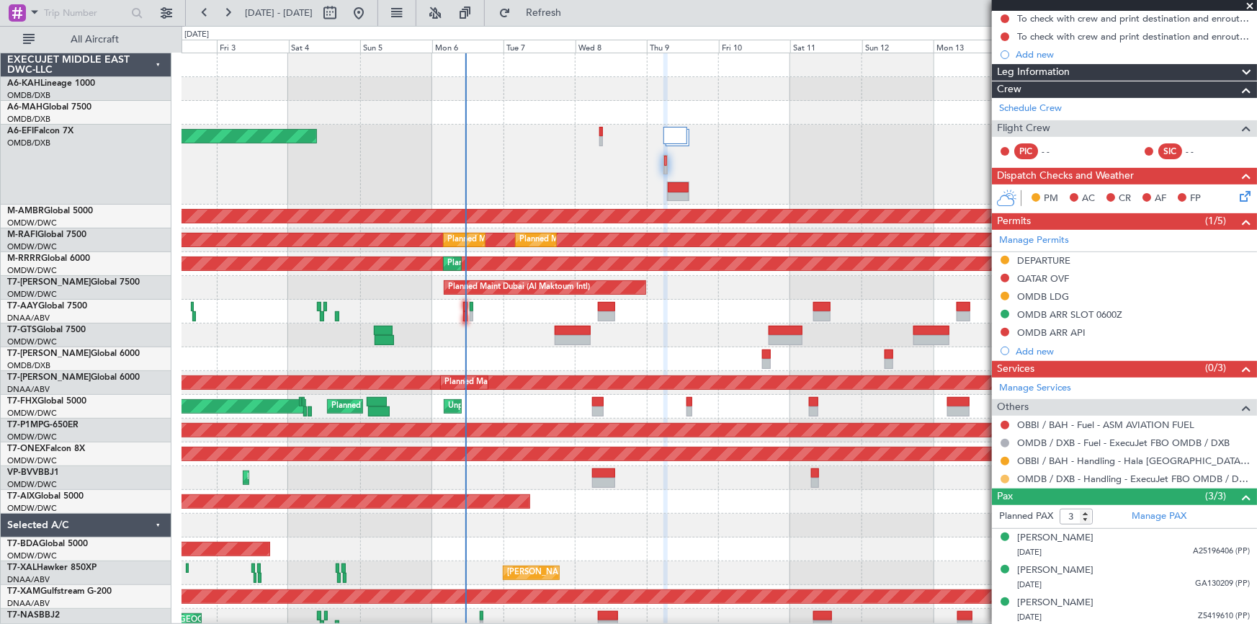
click at [1006, 479] on button at bounding box center [1005, 479] width 9 height 9
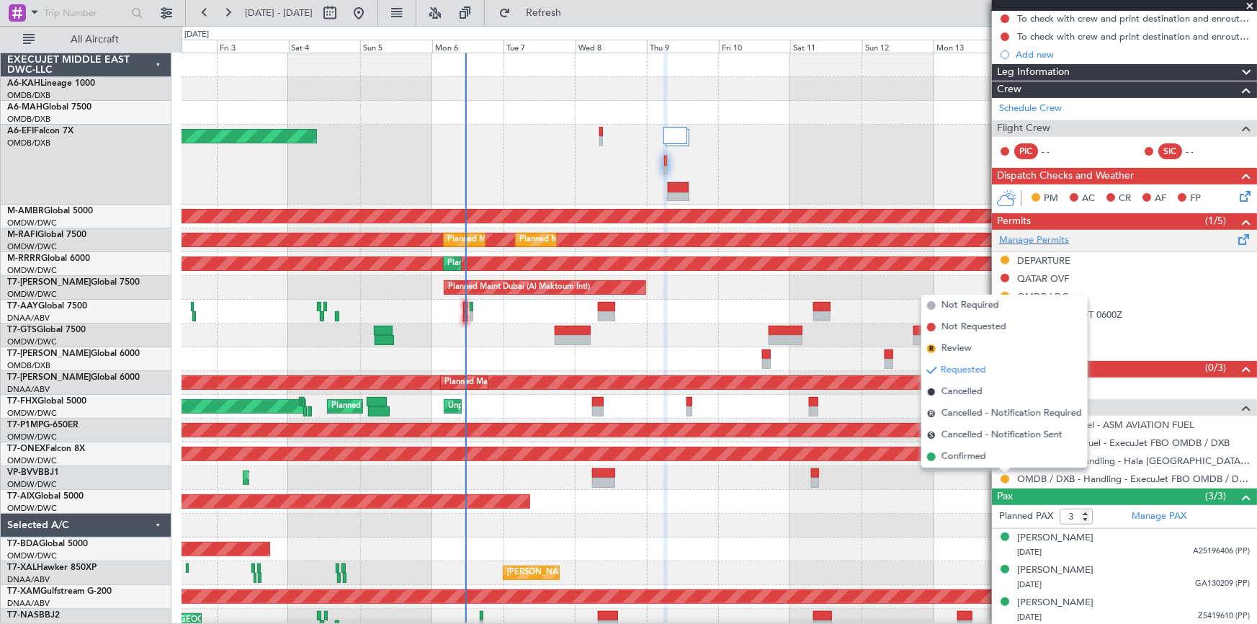
drag, startPoint x: 958, startPoint y: 454, endPoint x: 1073, endPoint y: 239, distance: 243.6
click at [959, 454] on span "Confirmed" at bounding box center [963, 456] width 45 height 14
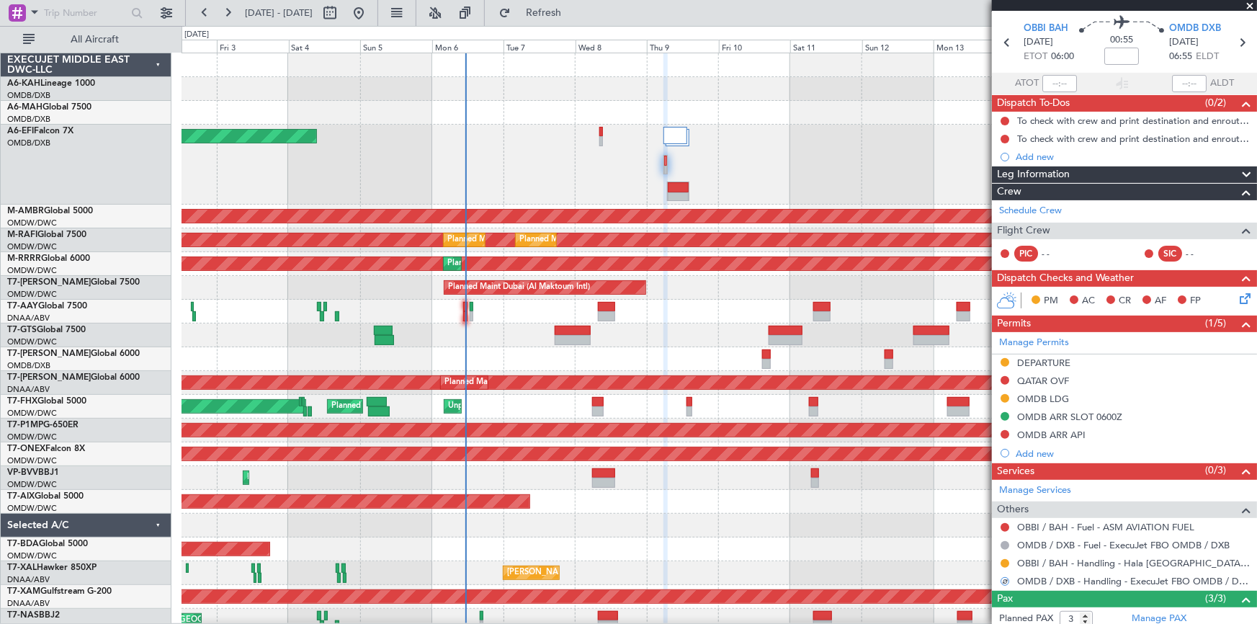
scroll to position [0, 0]
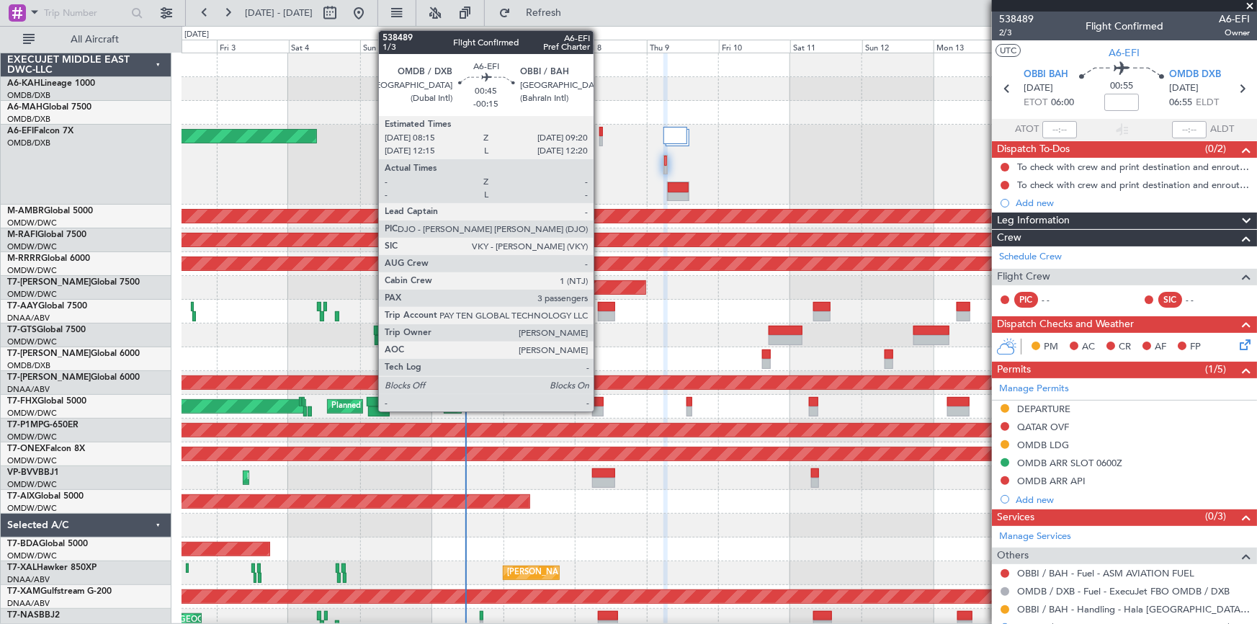
click at [600, 133] on div at bounding box center [601, 132] width 4 height 10
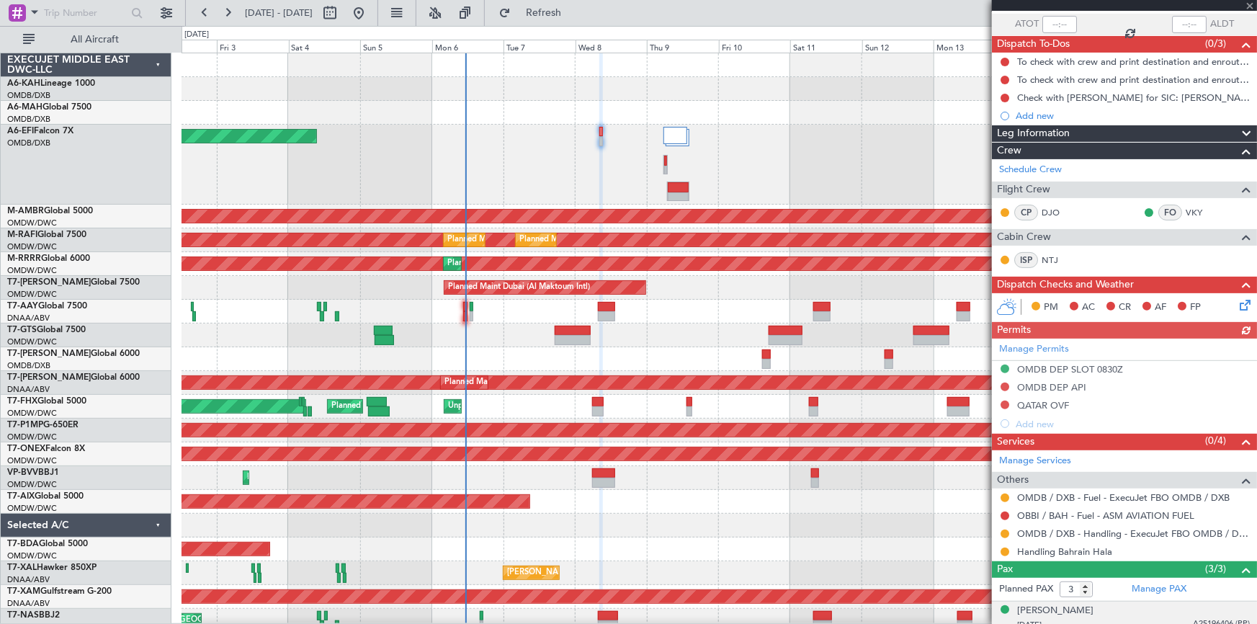
scroll to position [178, 0]
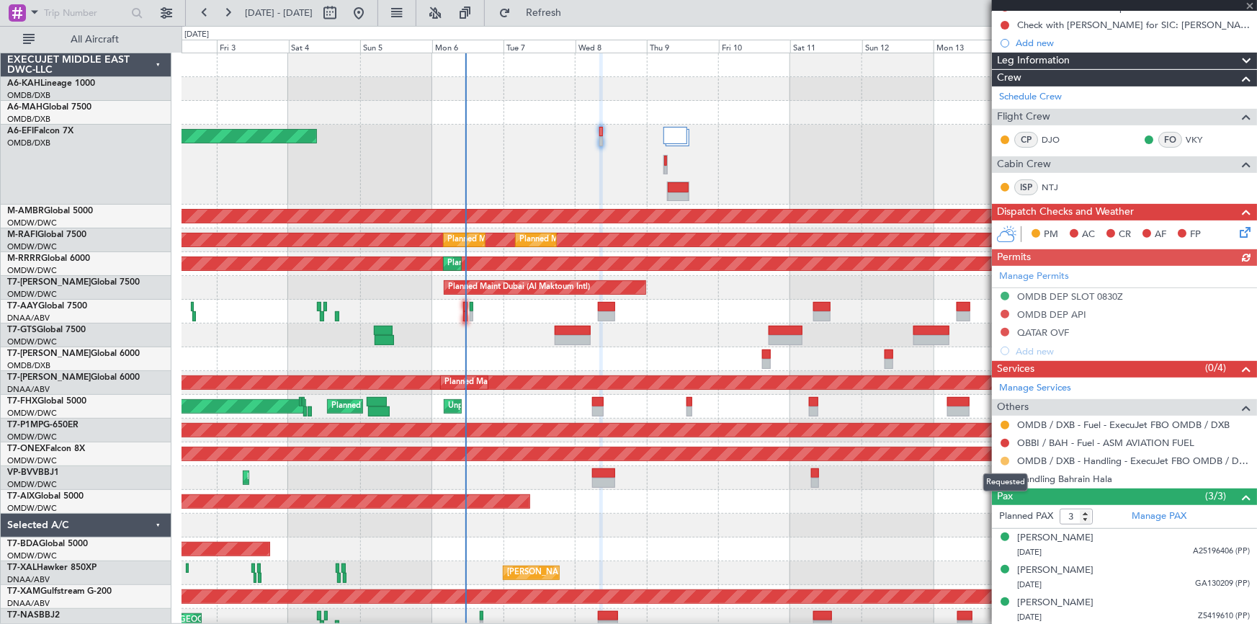
click at [1002, 460] on button at bounding box center [1005, 461] width 9 height 9
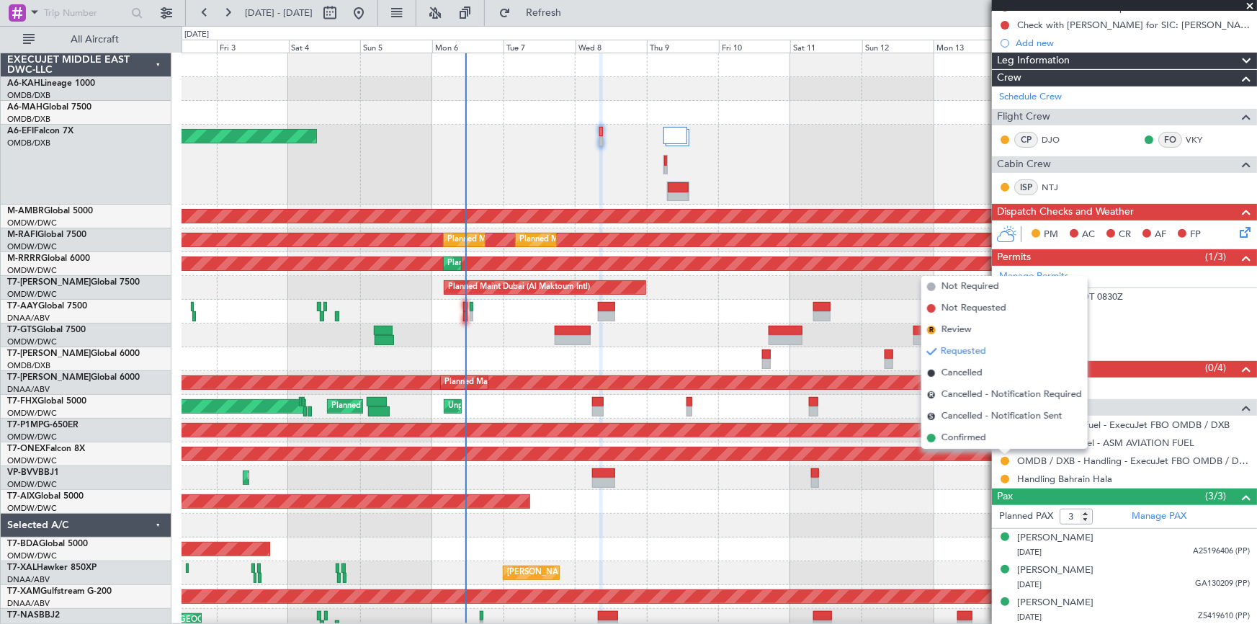
drag, startPoint x: 958, startPoint y: 439, endPoint x: 1138, endPoint y: 403, distance: 183.8
click at [962, 439] on span "Confirmed" at bounding box center [963, 438] width 45 height 14
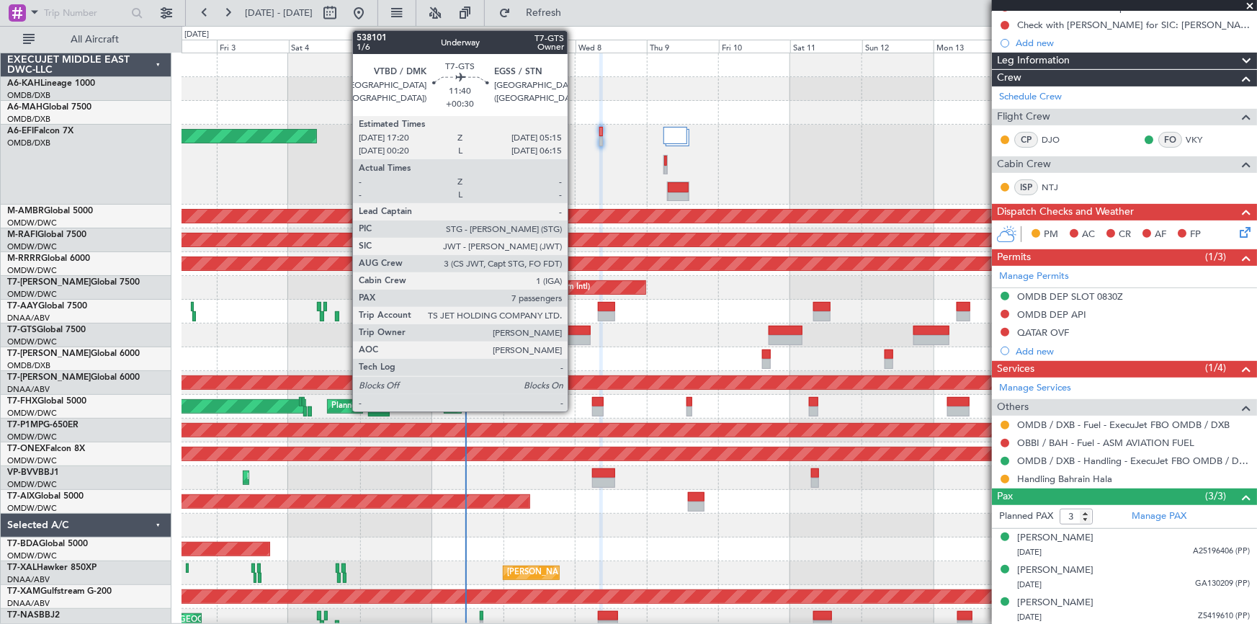
click at [574, 330] on div at bounding box center [573, 331] width 36 height 10
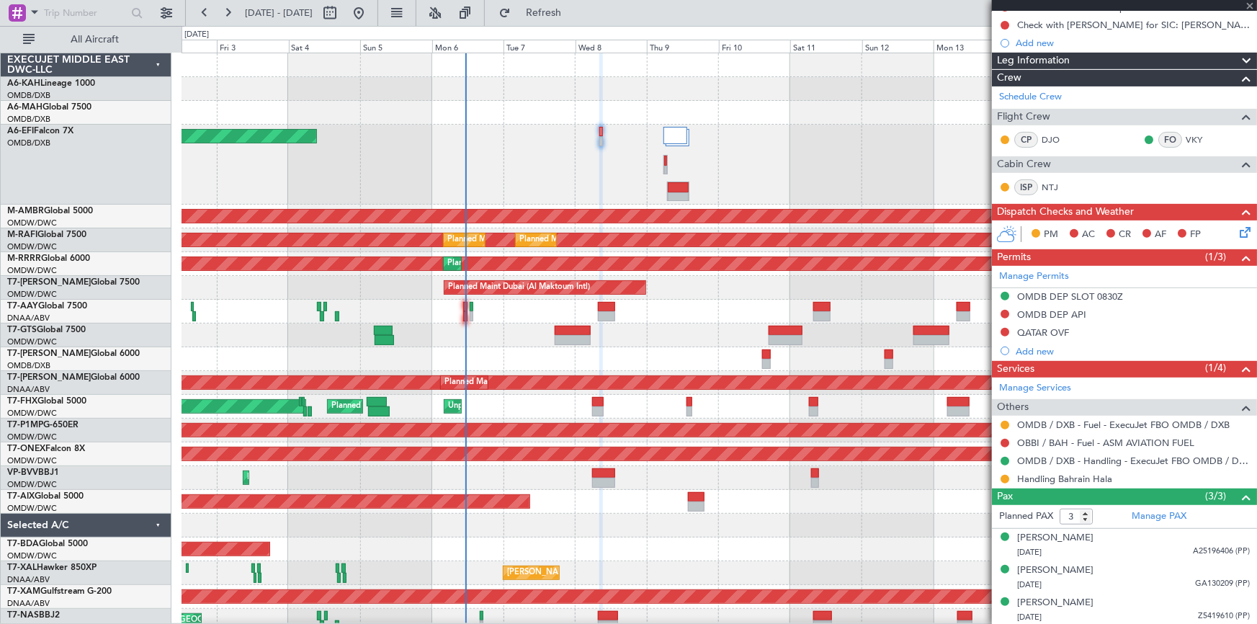
type input "+00:30"
type input "7"
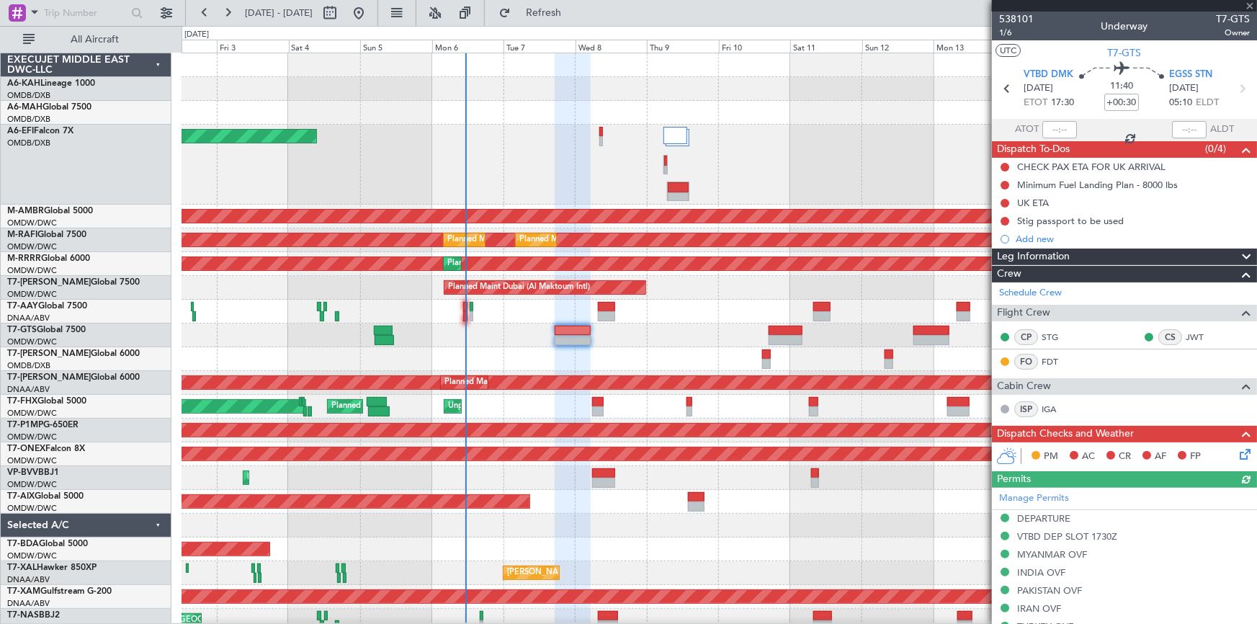
click at [1061, 223] on div "Stig passport to be used" at bounding box center [1070, 221] width 107 height 12
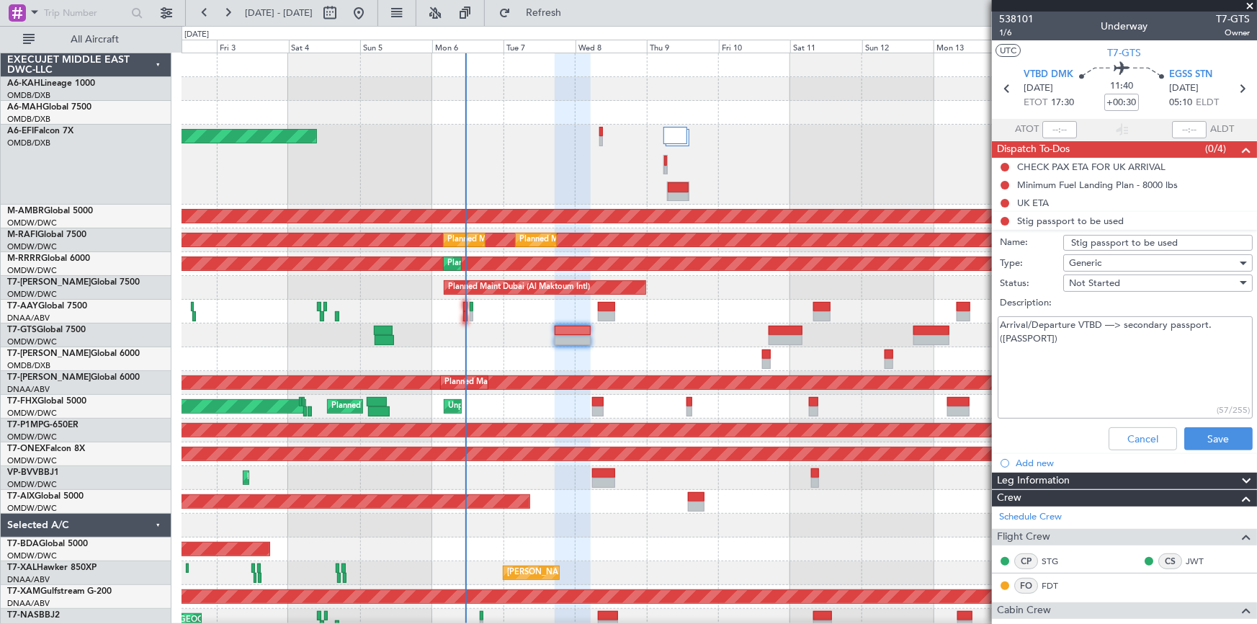
click at [1073, 341] on textarea "Arrival/Departure VTBD —> secondary passport. ([PASSPORT])" at bounding box center [1125, 367] width 255 height 103
paste textarea "entry UK please use my primary passport ending 5056."
type textarea "Arrival/Departure VTBD —> secondary passport. ([PASSPORT]) entry UK please use …"
click at [1203, 433] on button "Save" at bounding box center [1218, 438] width 68 height 23
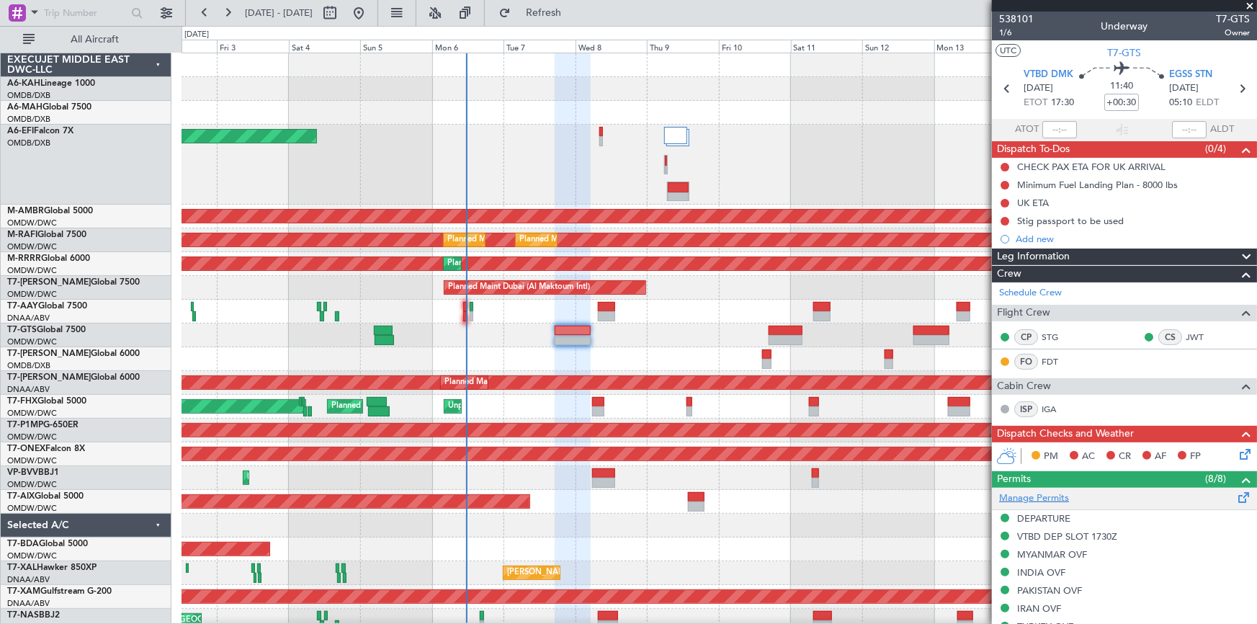
click at [1037, 491] on link "Manage Permits" at bounding box center [1034, 498] width 70 height 14
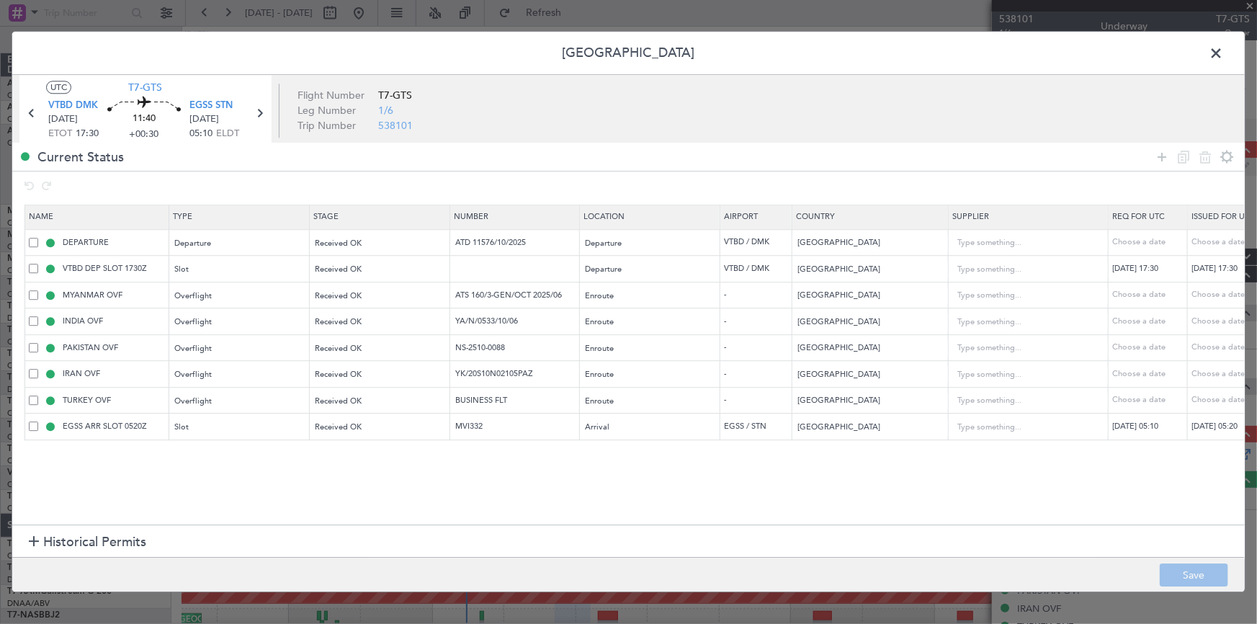
drag, startPoint x: 1218, startPoint y: 48, endPoint x: 1186, endPoint y: 164, distance: 120.2
click at [1223, 48] on span at bounding box center [1223, 56] width 0 height 29
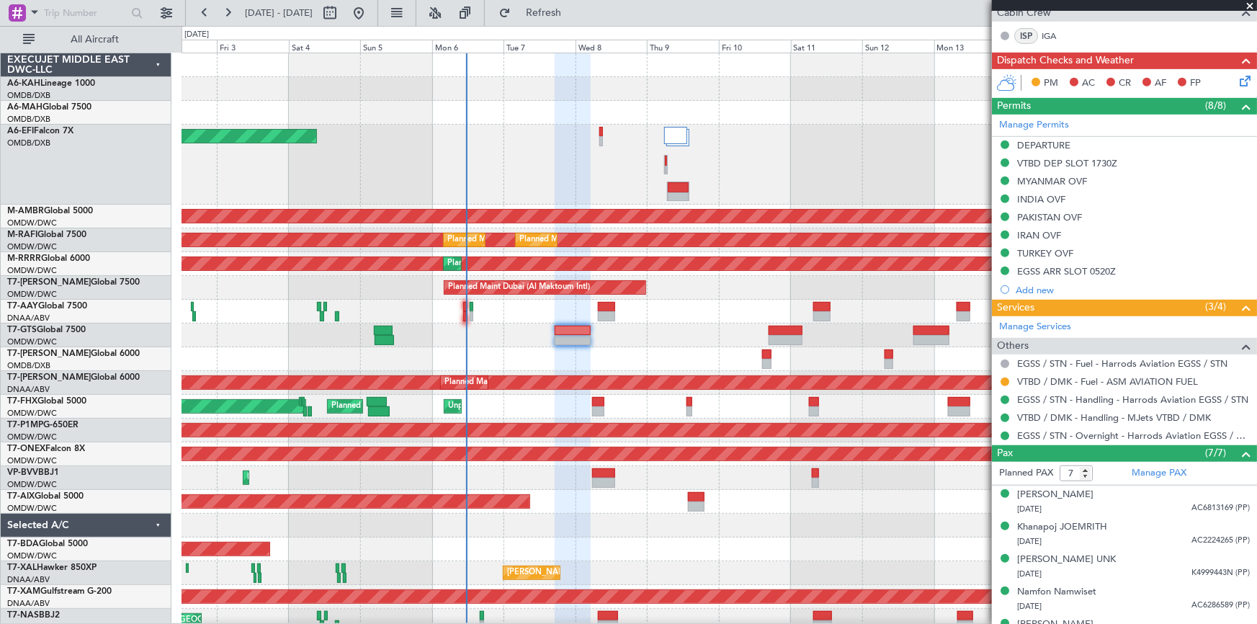
scroll to position [393, 0]
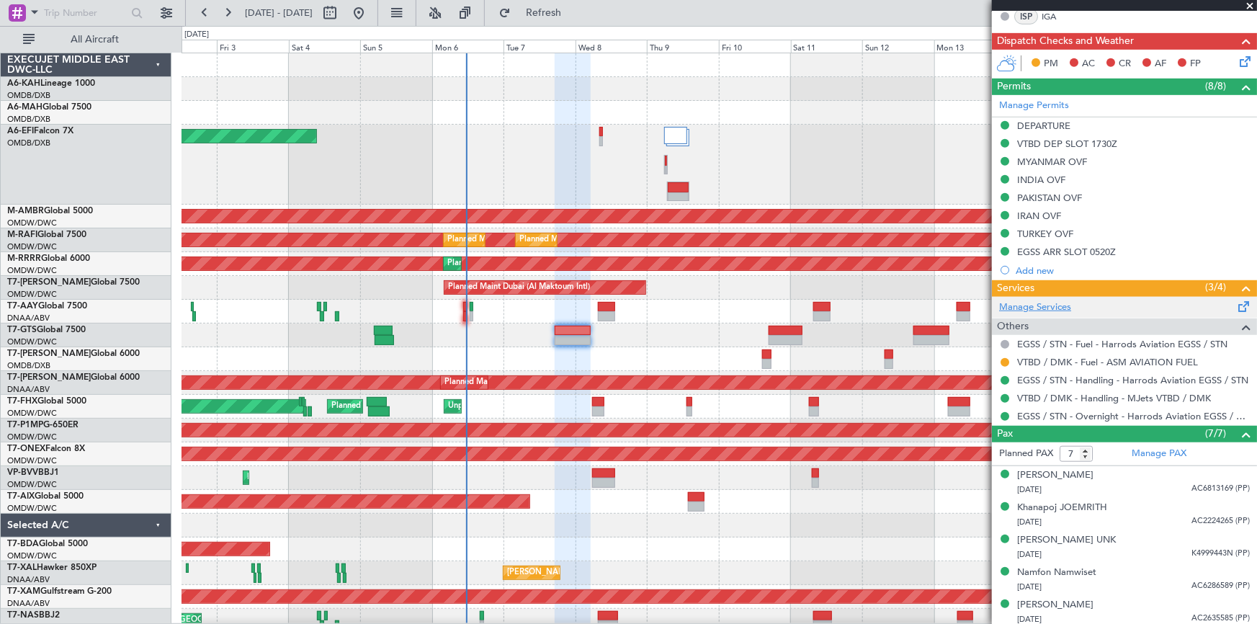
click at [1041, 304] on link "Manage Services" at bounding box center [1035, 307] width 72 height 14
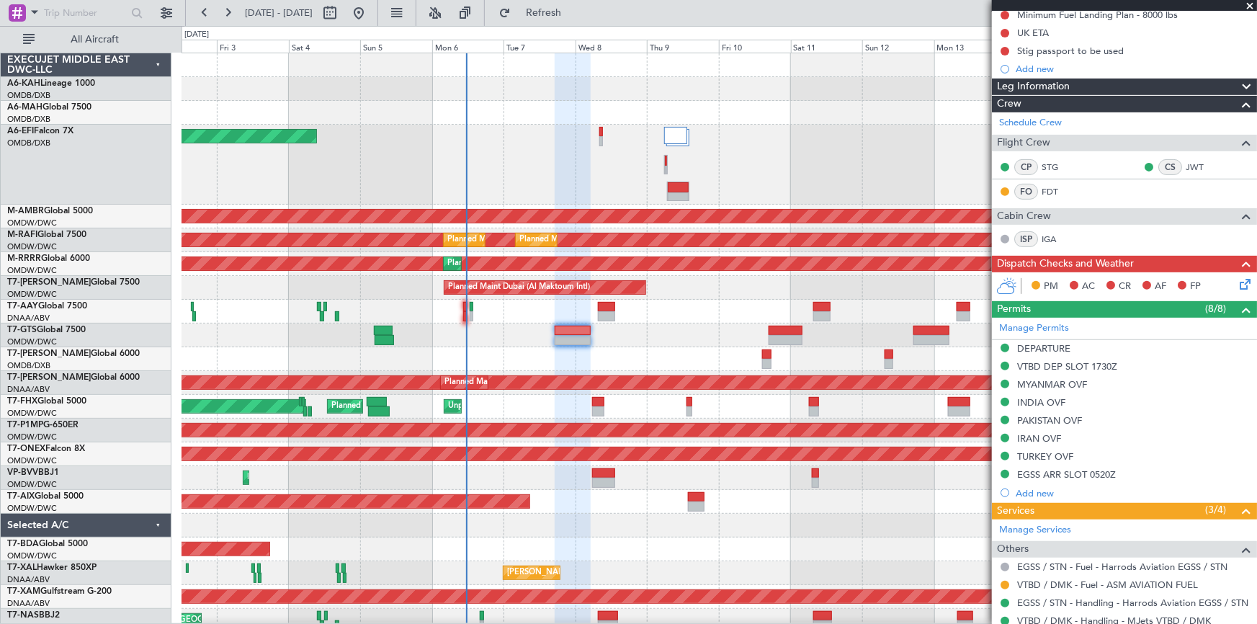
scroll to position [0, 0]
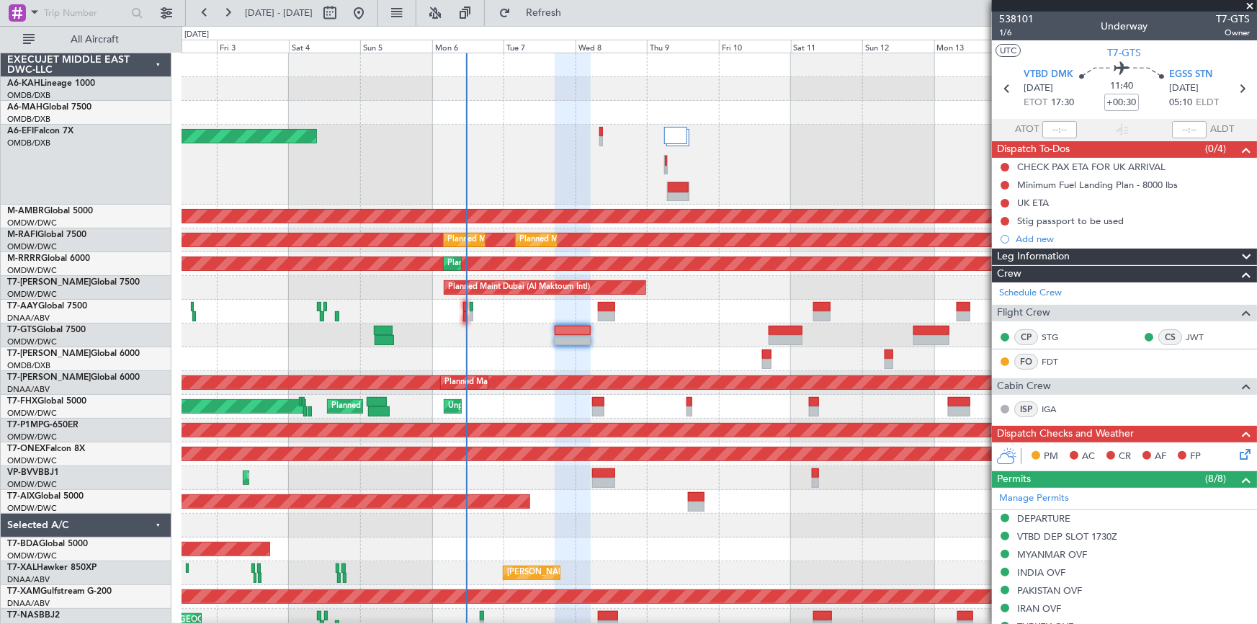
click at [1248, 1] on span at bounding box center [1250, 6] width 14 height 13
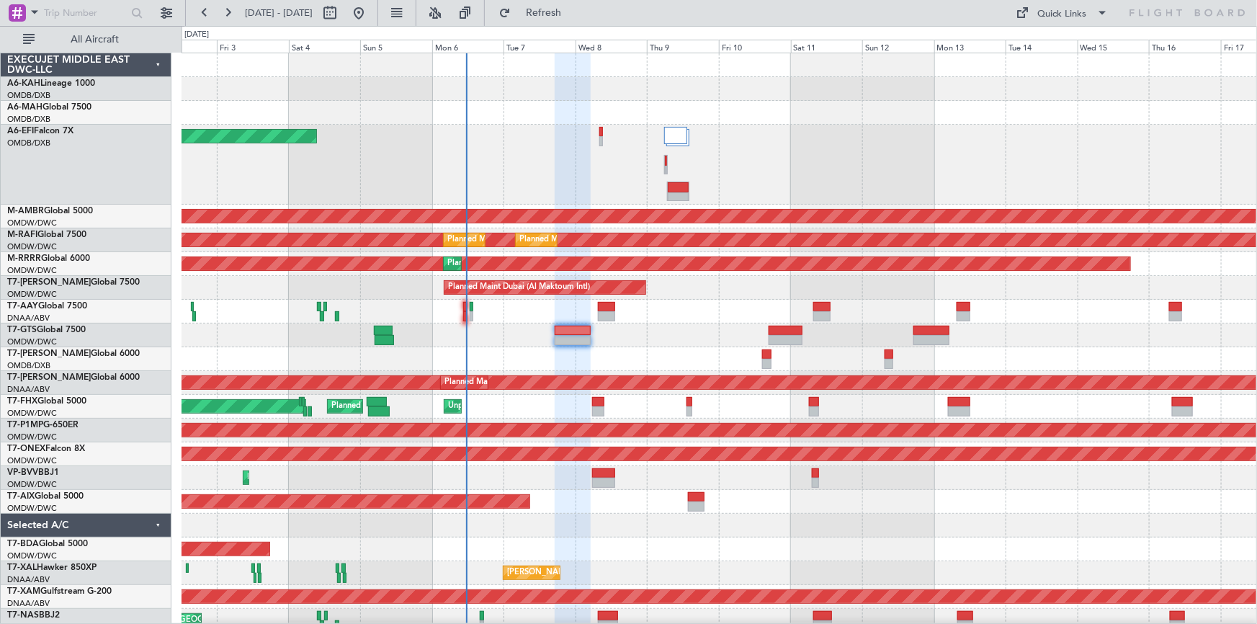
type input "0"
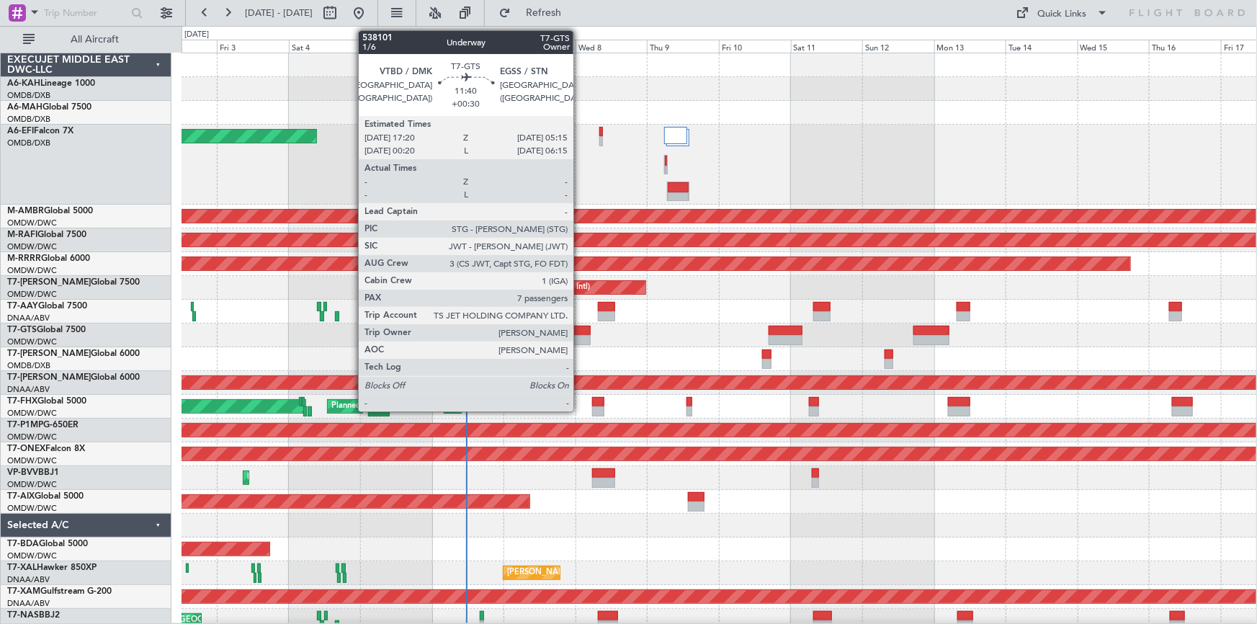
click at [578, 328] on div at bounding box center [573, 331] width 36 height 10
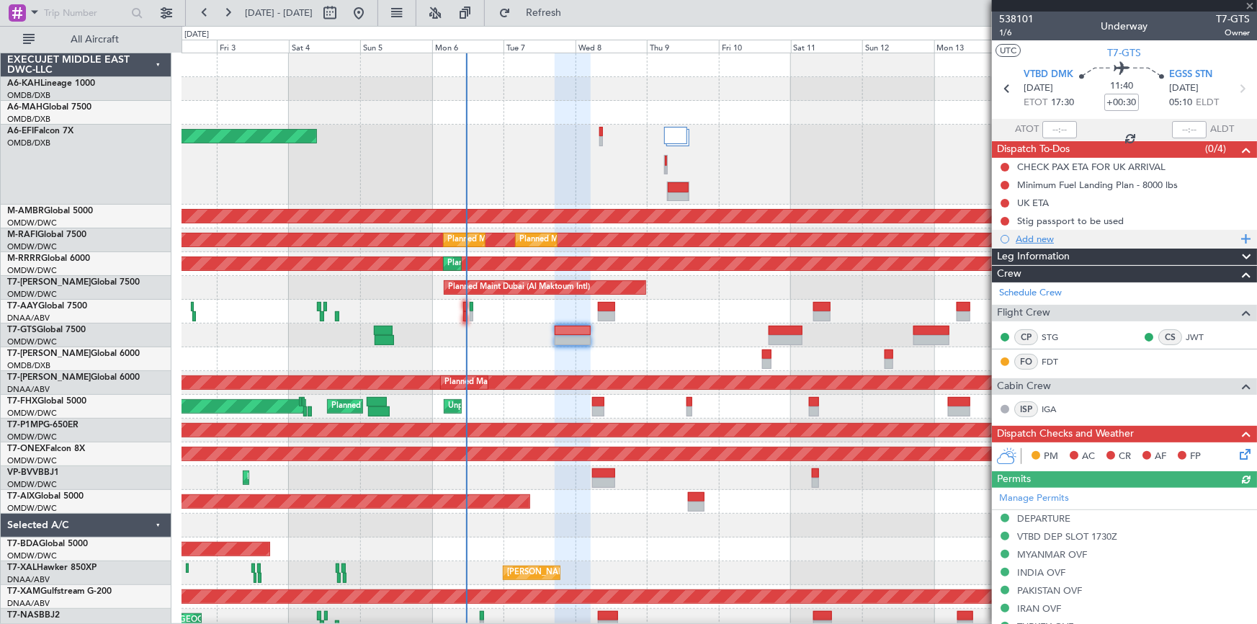
click at [1029, 236] on div "Add new" at bounding box center [1126, 239] width 221 height 12
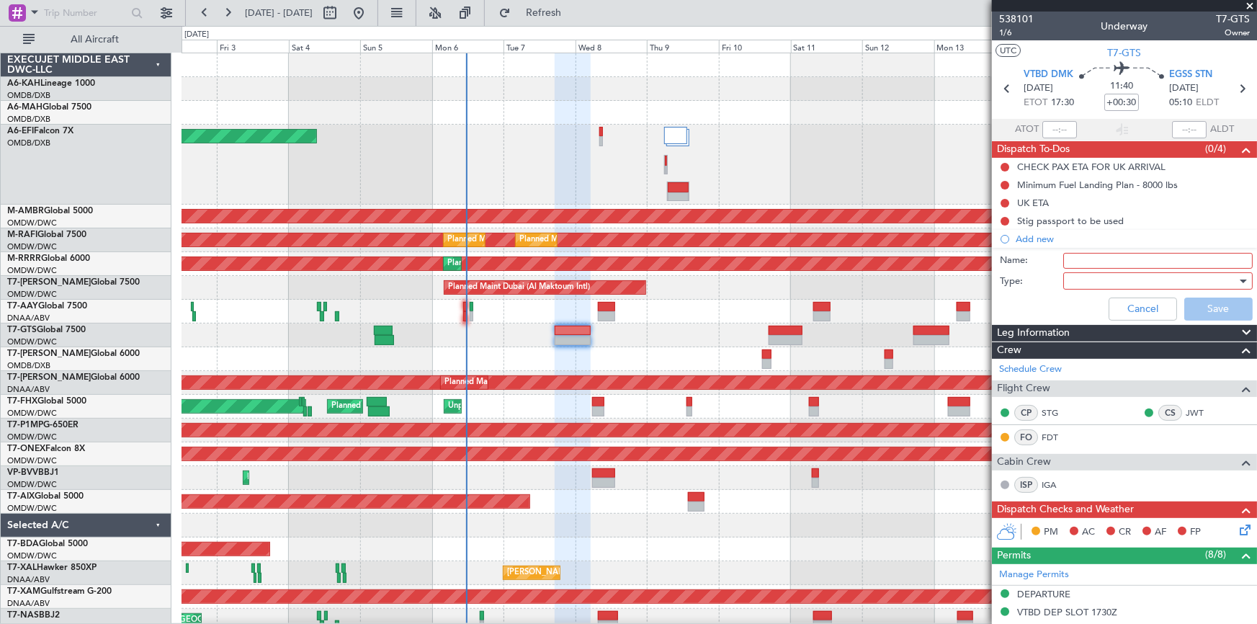
click at [1091, 262] on input "Name:" at bounding box center [1157, 261] width 189 height 16
click at [1100, 274] on div at bounding box center [1153, 281] width 168 height 22
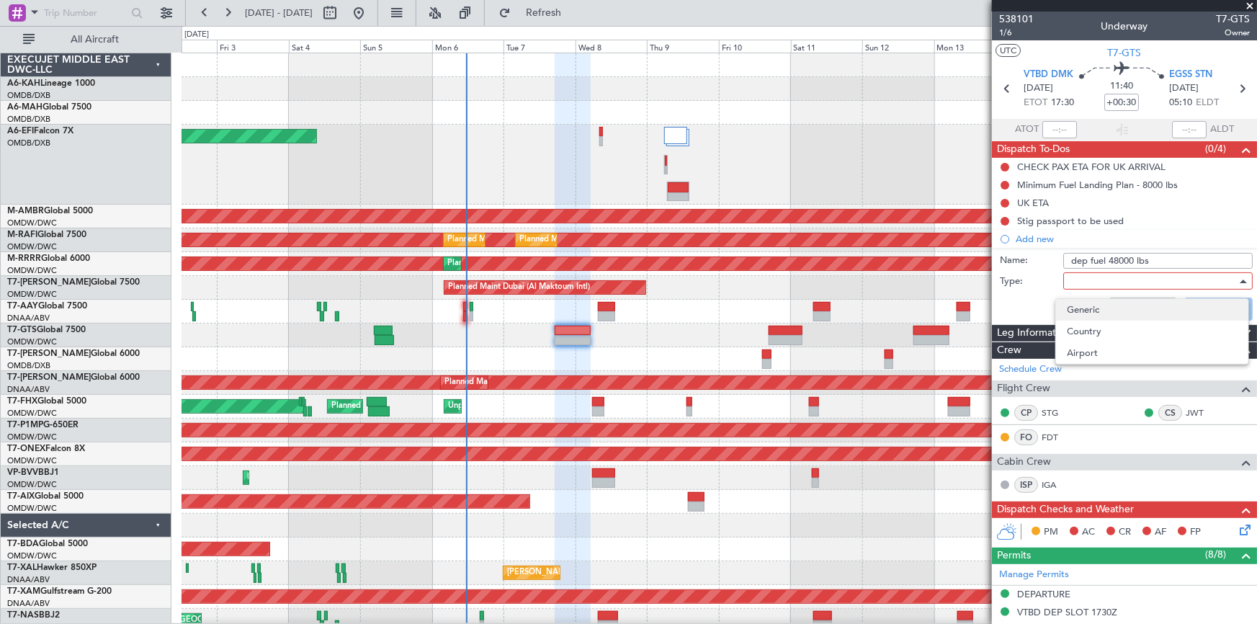
click at [1092, 299] on span "Generic" at bounding box center [1152, 310] width 169 height 22
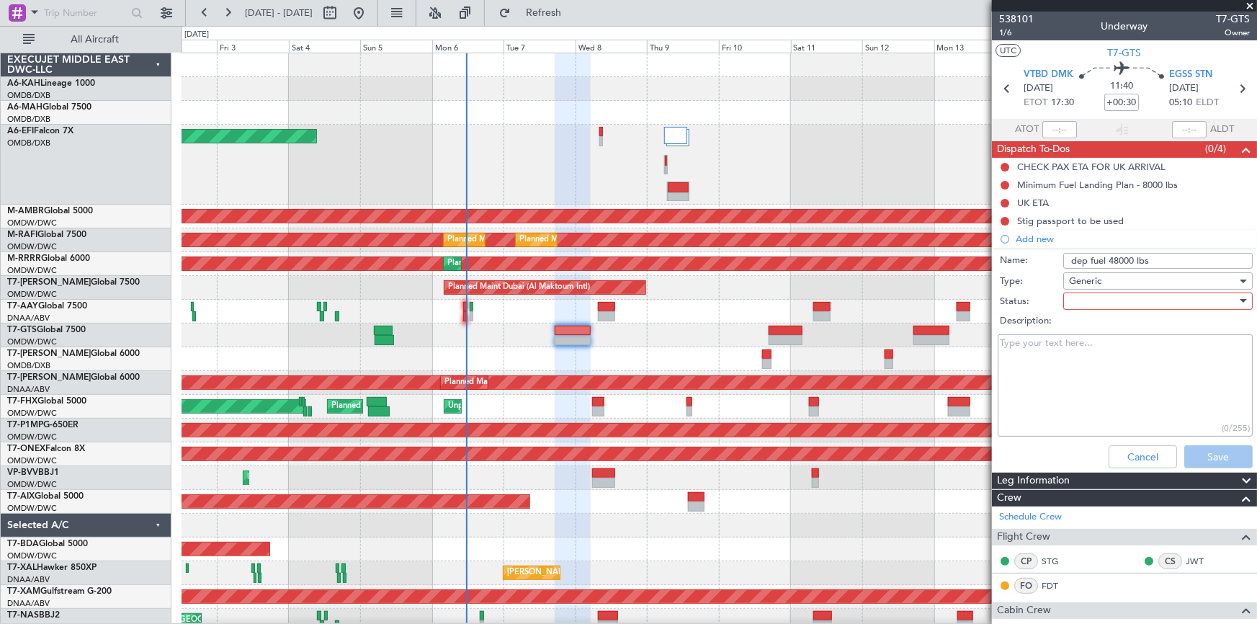
click at [1096, 298] on div at bounding box center [1153, 301] width 168 height 22
click at [1096, 323] on span "Not Started" at bounding box center [1152, 330] width 169 height 22
drag, startPoint x: 1072, startPoint y: 260, endPoint x: 1050, endPoint y: 291, distance: 38.2
click at [1071, 268] on div "Name: dep fuel 48000 lbs" at bounding box center [1124, 261] width 279 height 22
type input "Dep fuel 48000 lbs"
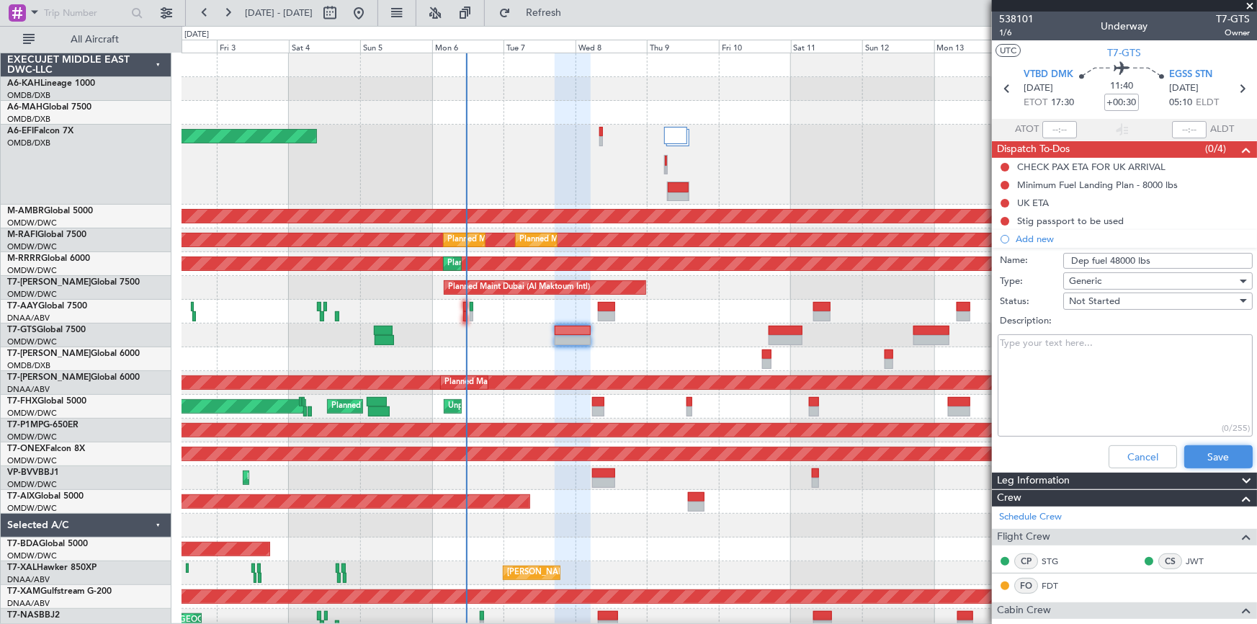
drag, startPoint x: 1210, startPoint y: 453, endPoint x: 1205, endPoint y: 461, distance: 9.4
click at [1208, 458] on button "Save" at bounding box center [1218, 456] width 68 height 23
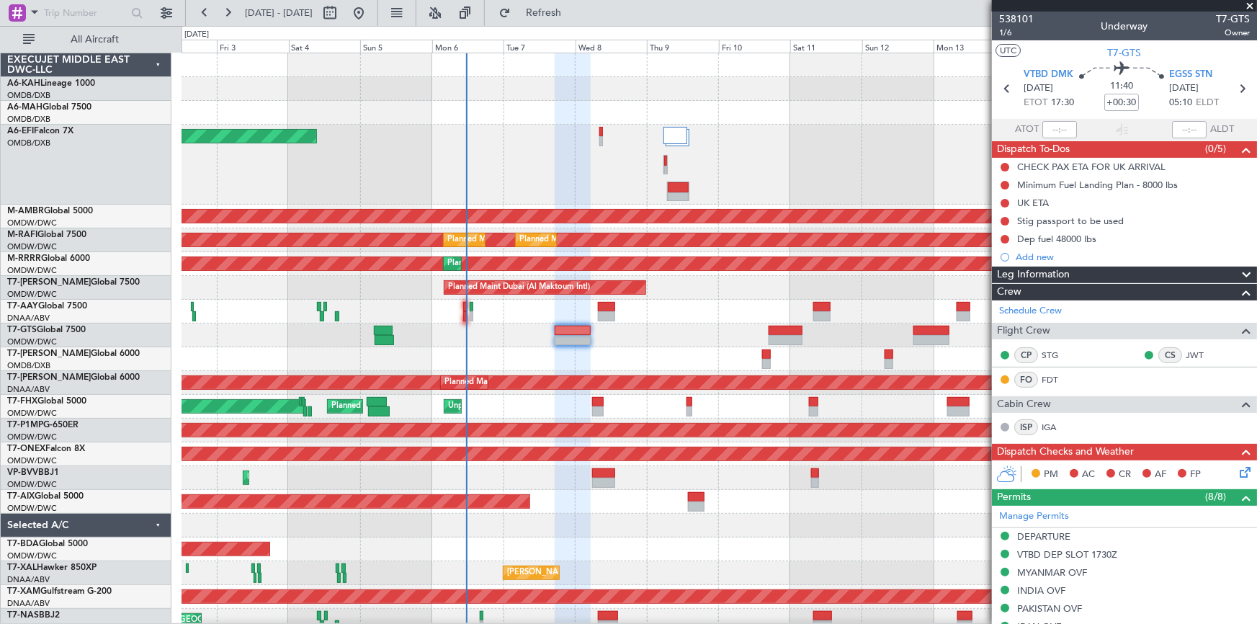
drag, startPoint x: 1047, startPoint y: 255, endPoint x: 1066, endPoint y: 262, distance: 20.1
click at [1047, 255] on div "Add new" at bounding box center [1133, 257] width 234 height 12
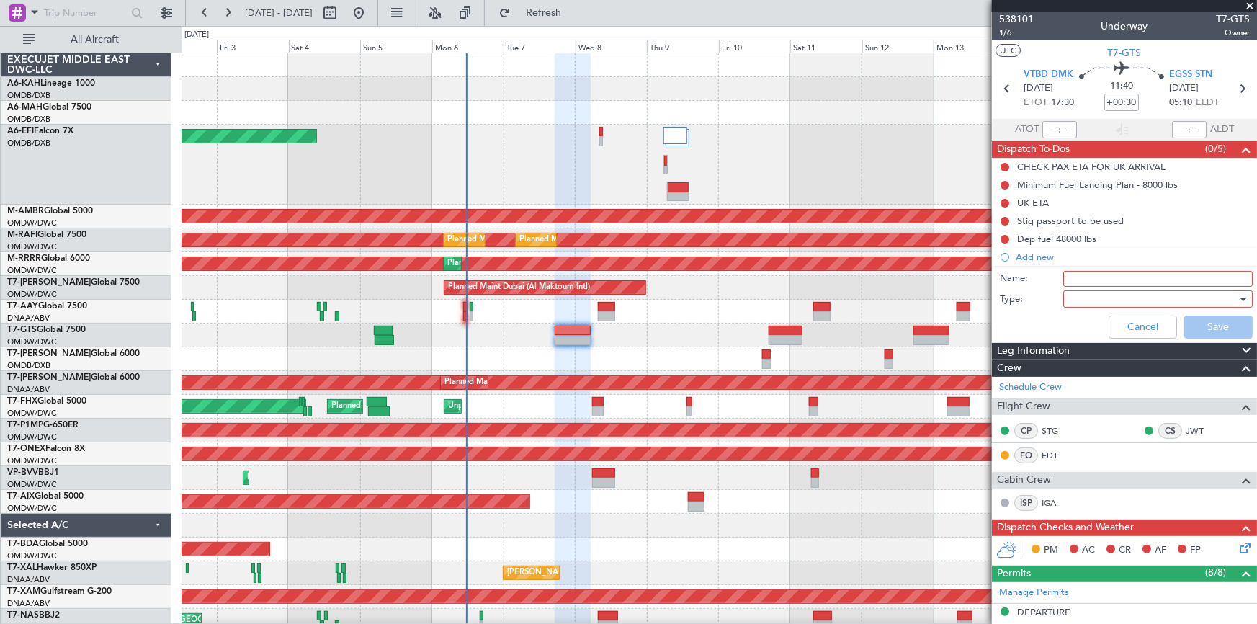
click at [1106, 282] on input "Name:" at bounding box center [1157, 279] width 189 height 16
type input "h"
type input "j"
type input "H"
type input "Jehan Passport to be used"
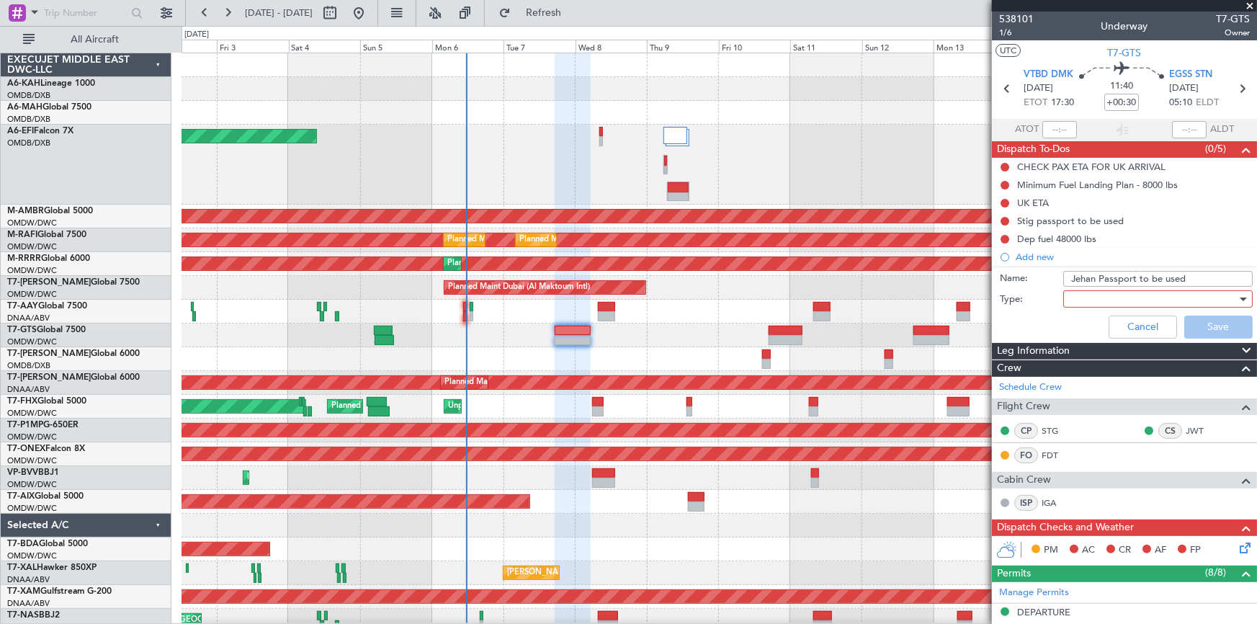
click at [1102, 299] on div at bounding box center [1153, 299] width 168 height 22
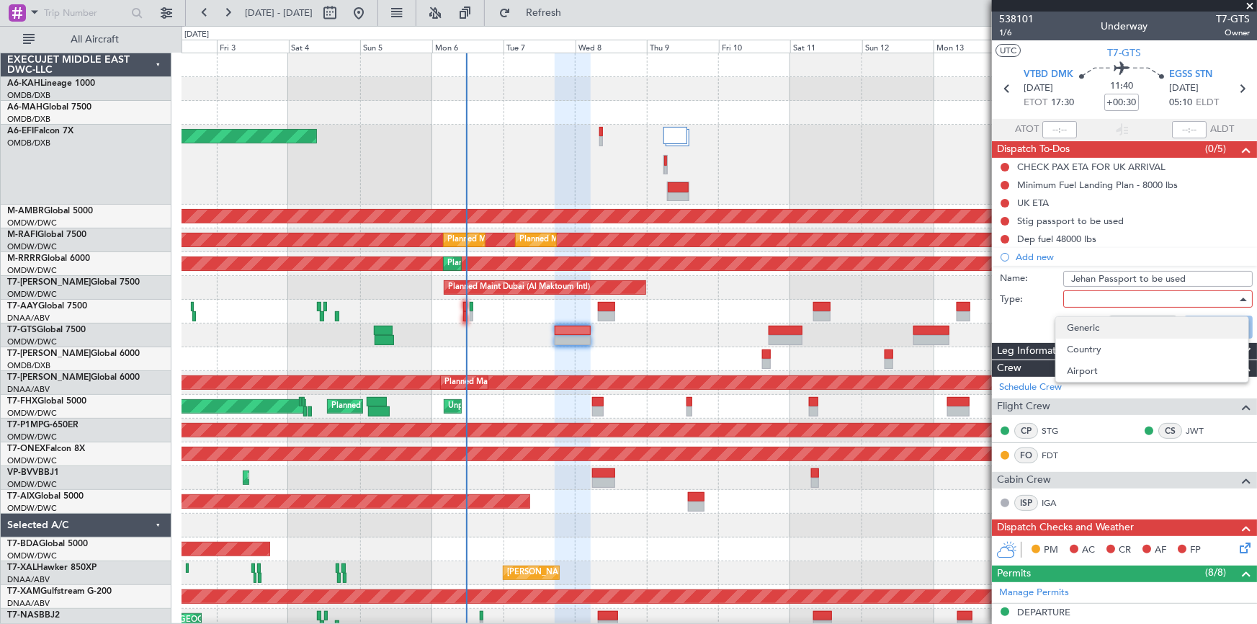
click at [1098, 323] on span "Generic" at bounding box center [1152, 328] width 169 height 22
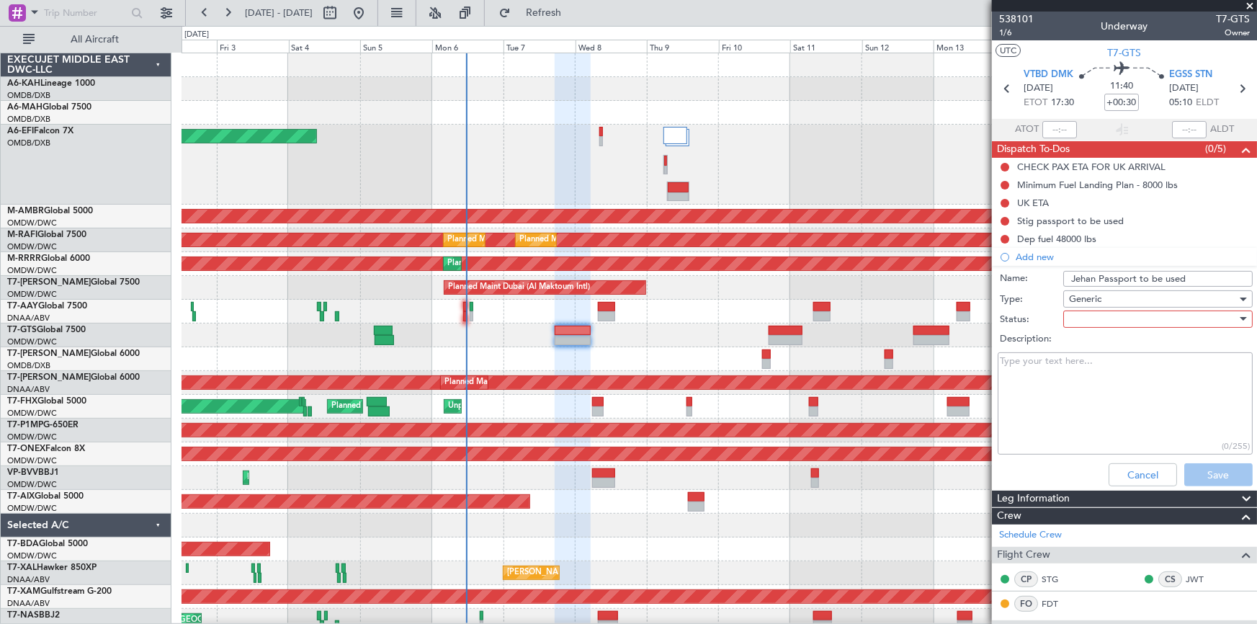
click at [1095, 323] on div at bounding box center [1153, 319] width 168 height 22
drag, startPoint x: 1093, startPoint y: 345, endPoint x: 1069, endPoint y: 391, distance: 51.9
click at [1095, 352] on span "Not Started" at bounding box center [1152, 348] width 169 height 22
click at [1068, 390] on textarea "Description:" at bounding box center [1125, 403] width 255 height 103
paste textarea "Please use my passport [PASSPORT] for departure and arrival."
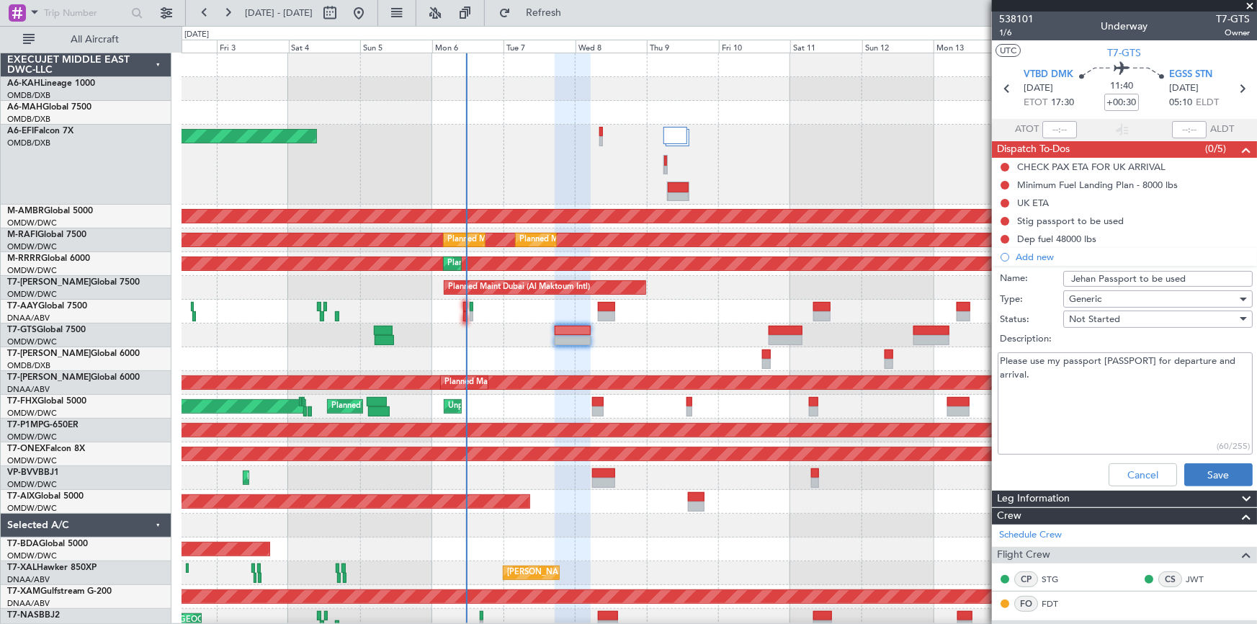
type textarea "Please use my passport [PASSPORT] for departure and arrival."
drag, startPoint x: 1196, startPoint y: 466, endPoint x: 699, endPoint y: 444, distance: 497.5
click at [1196, 465] on button "Save" at bounding box center [1218, 474] width 68 height 23
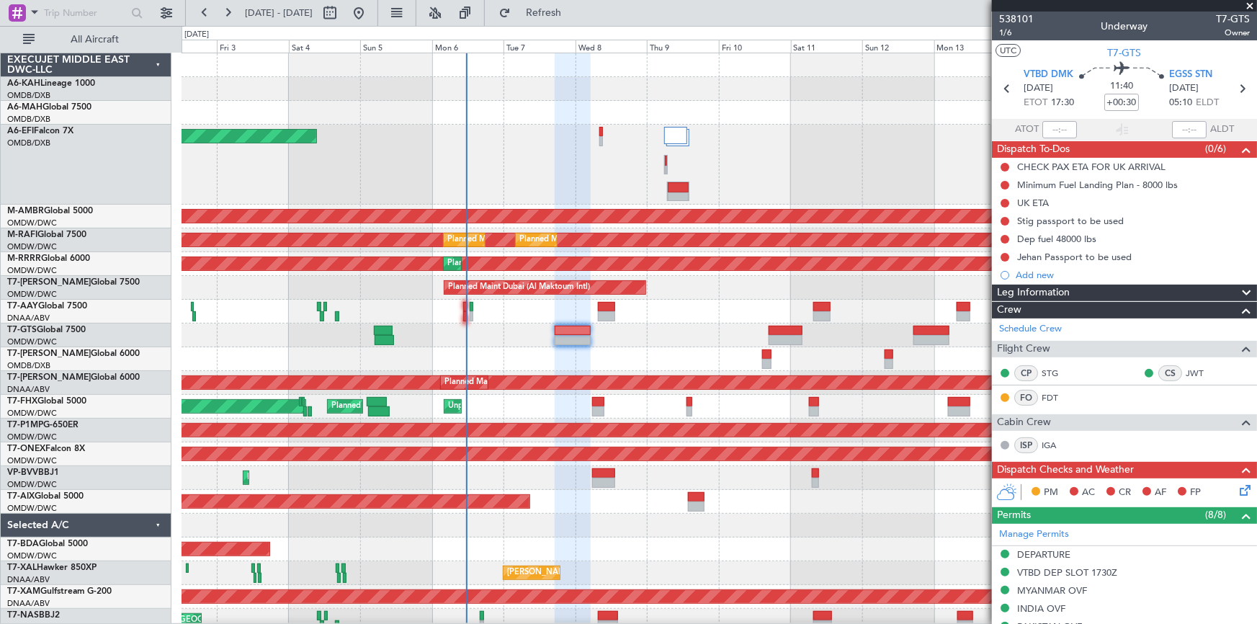
scroll to position [327, 0]
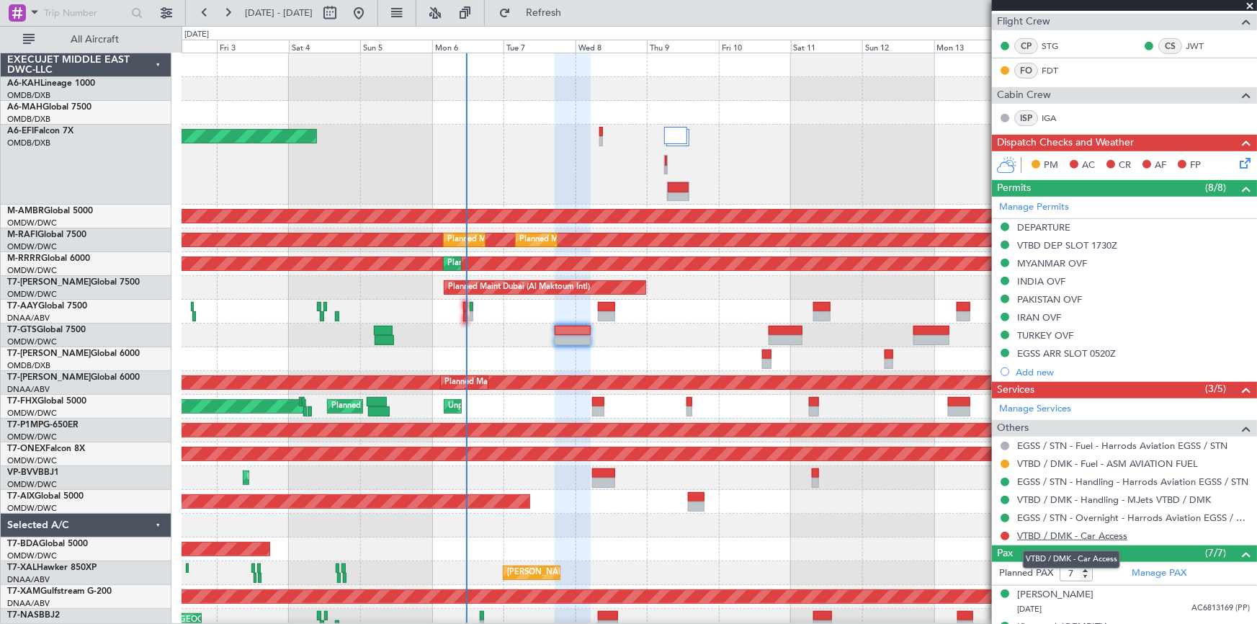
click at [1084, 529] on link "VTBD / DMK - Car Access" at bounding box center [1072, 535] width 110 height 12
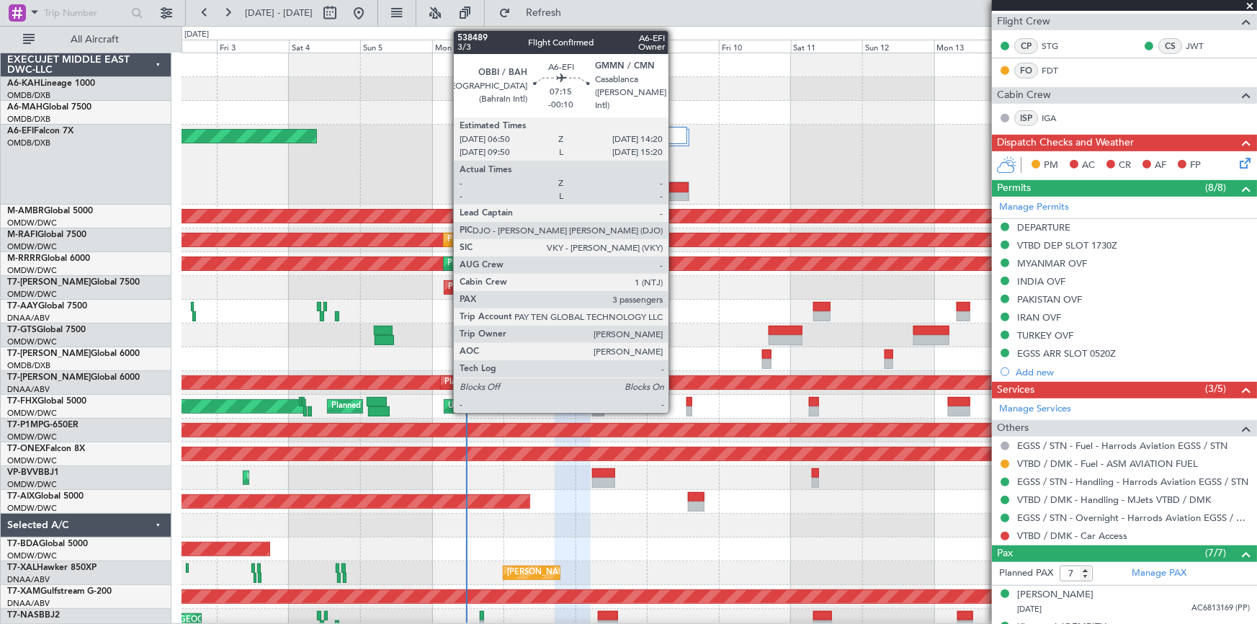
click at [675, 192] on div at bounding box center [679, 197] width 22 height 10
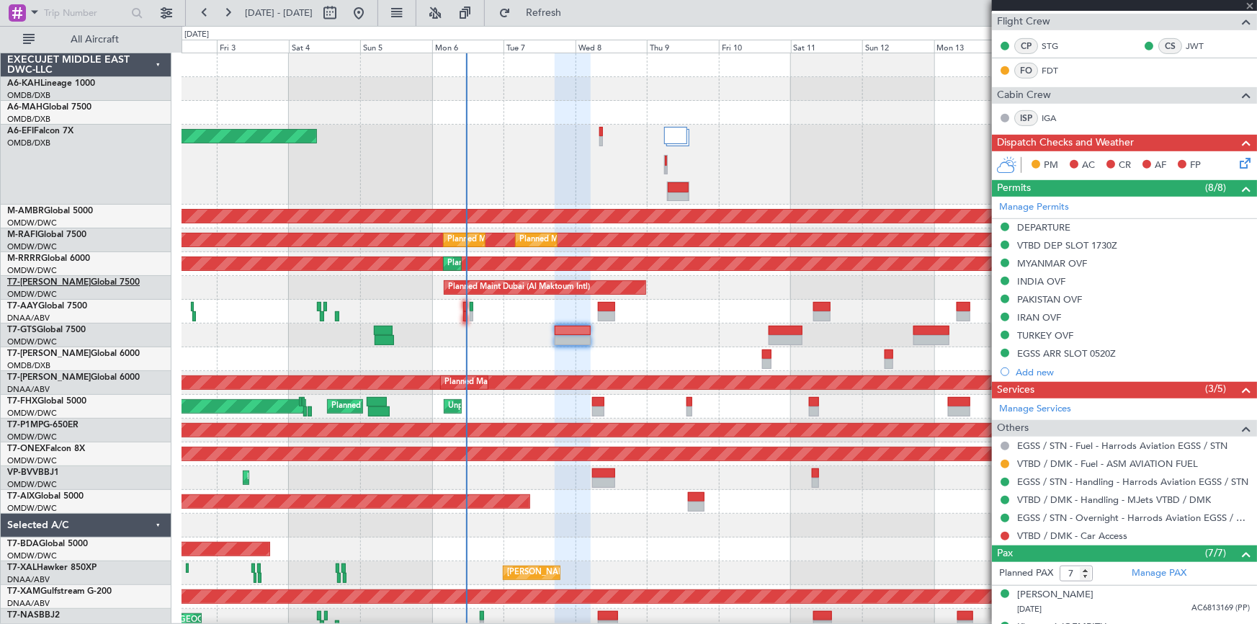
type input "-00:10"
type input "3"
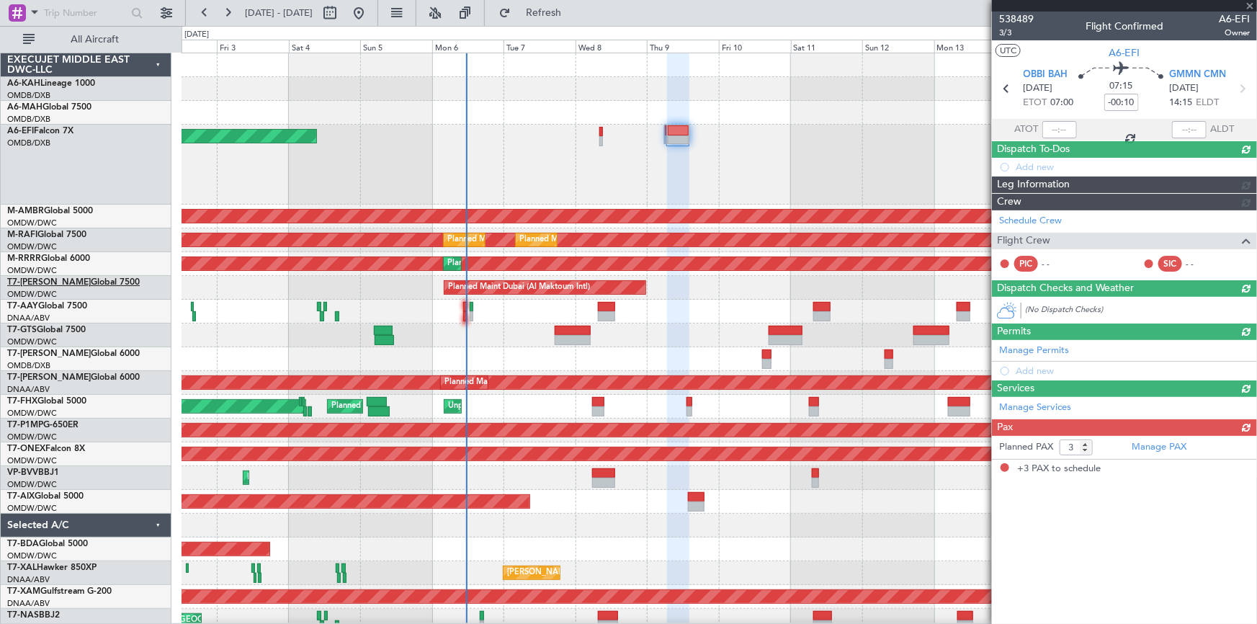
scroll to position [0, 0]
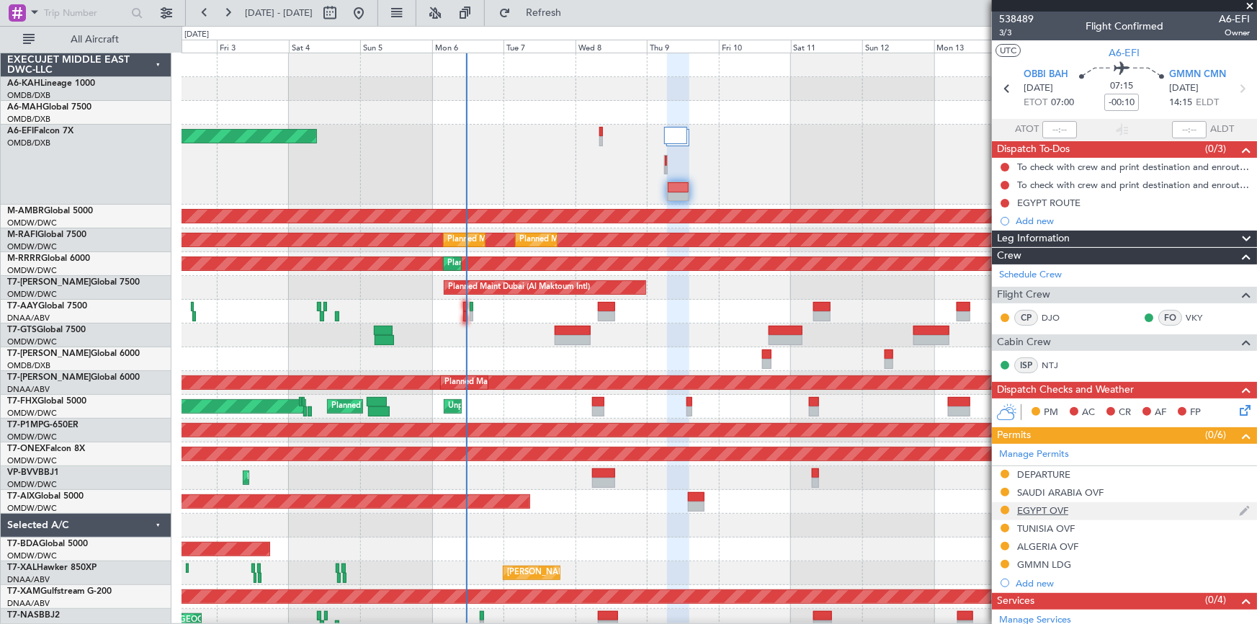
click at [1046, 510] on div "EGYPT OVF" at bounding box center [1042, 510] width 51 height 12
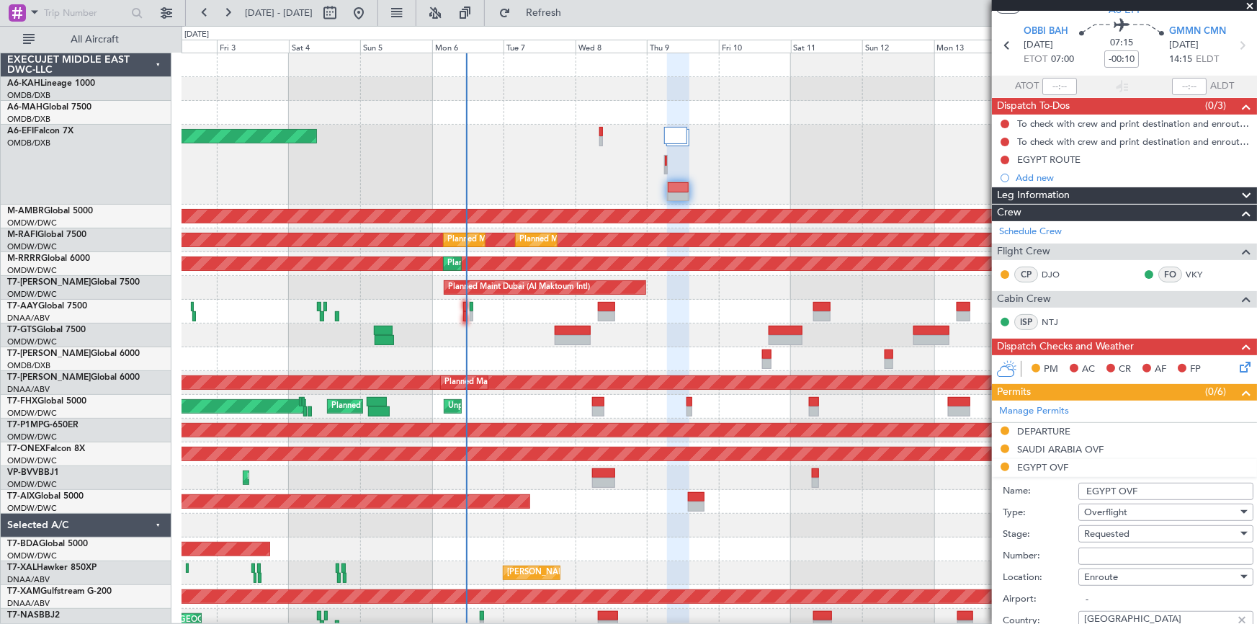
scroll to position [65, 0]
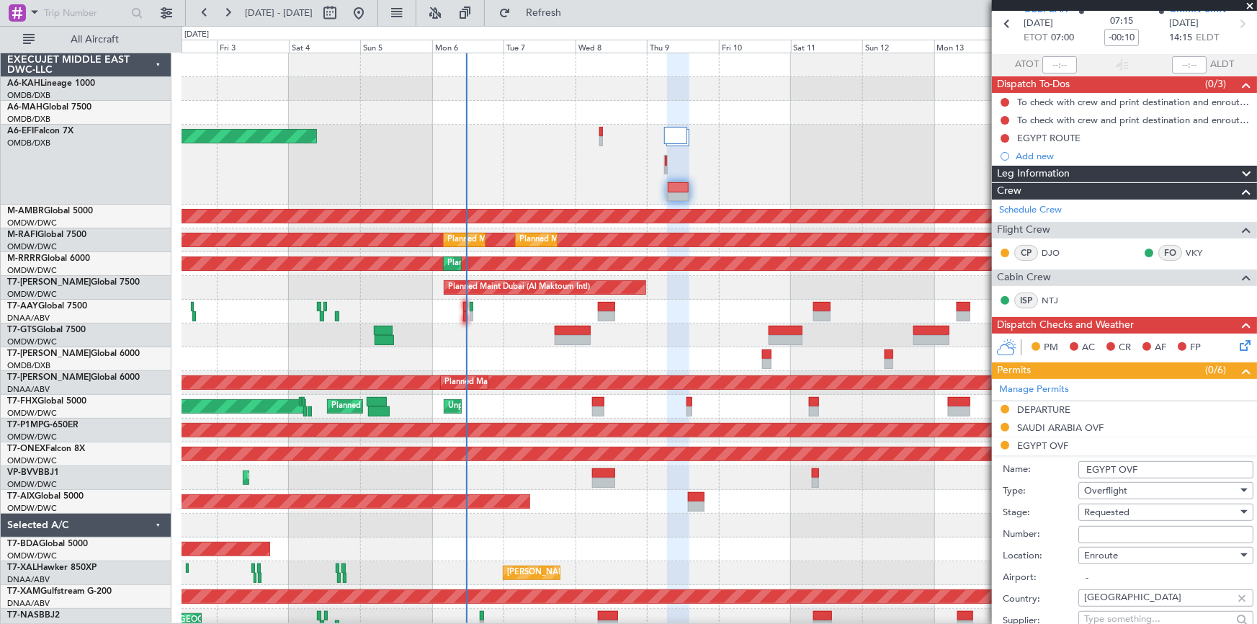
click at [1112, 530] on input "Number:" at bounding box center [1165, 534] width 175 height 17
paste input "CAA13788"
type input "CAA13788"
drag, startPoint x: 1102, startPoint y: 511, endPoint x: 1124, endPoint y: 526, distance: 27.0
click at [1104, 511] on span "Requested" at bounding box center [1106, 512] width 45 height 13
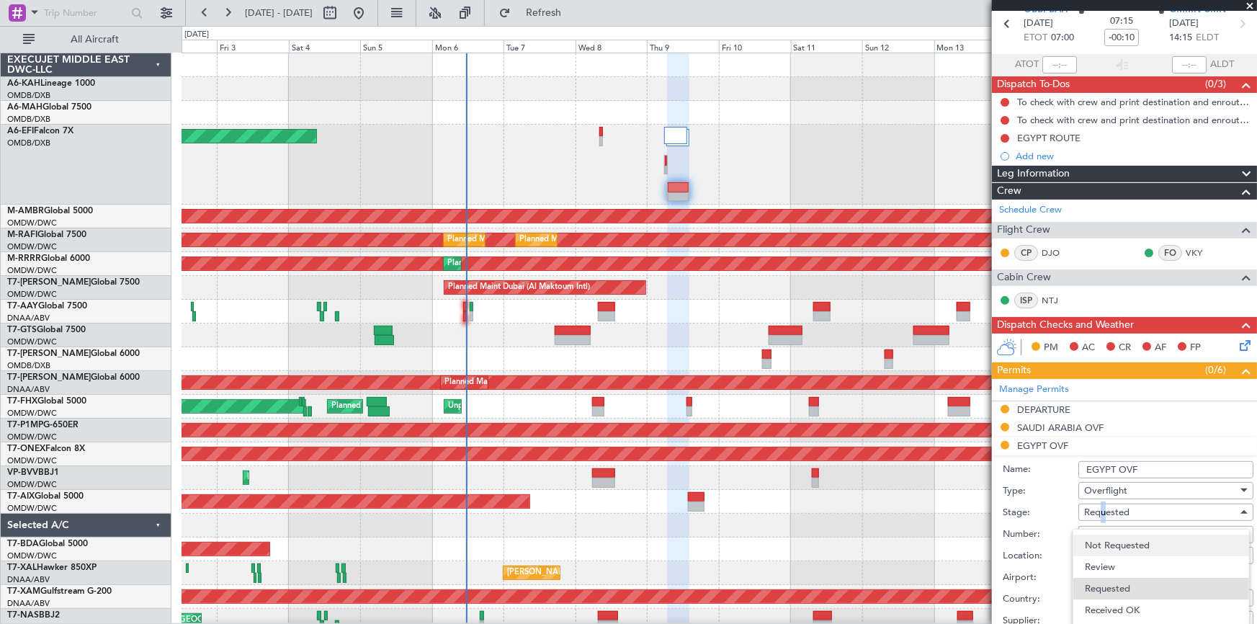
scroll to position [22, 0]
click at [1122, 601] on span "Received OK" at bounding box center [1161, 605] width 153 height 22
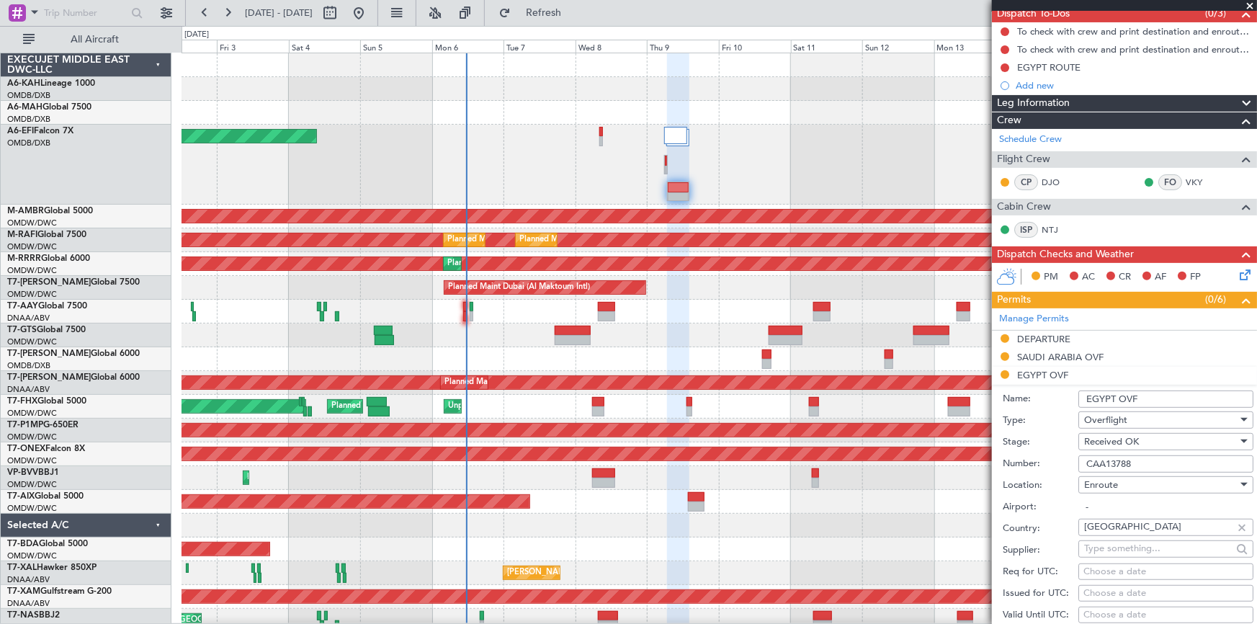
scroll to position [327, 0]
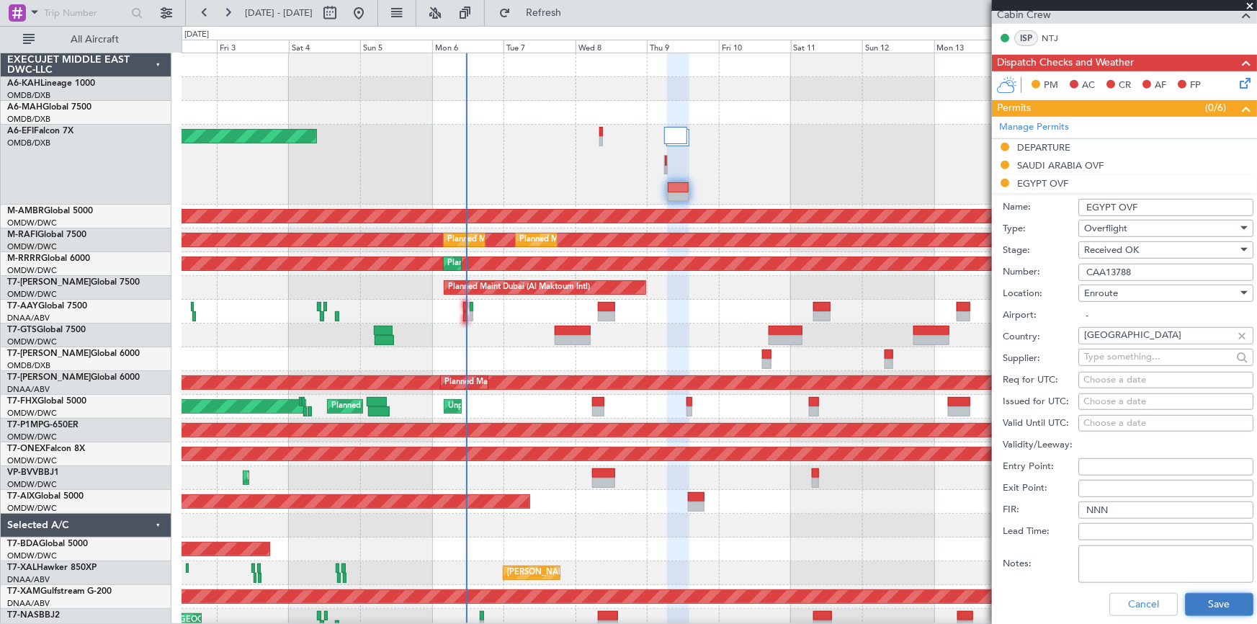
click at [1208, 603] on button "Save" at bounding box center [1219, 604] width 68 height 23
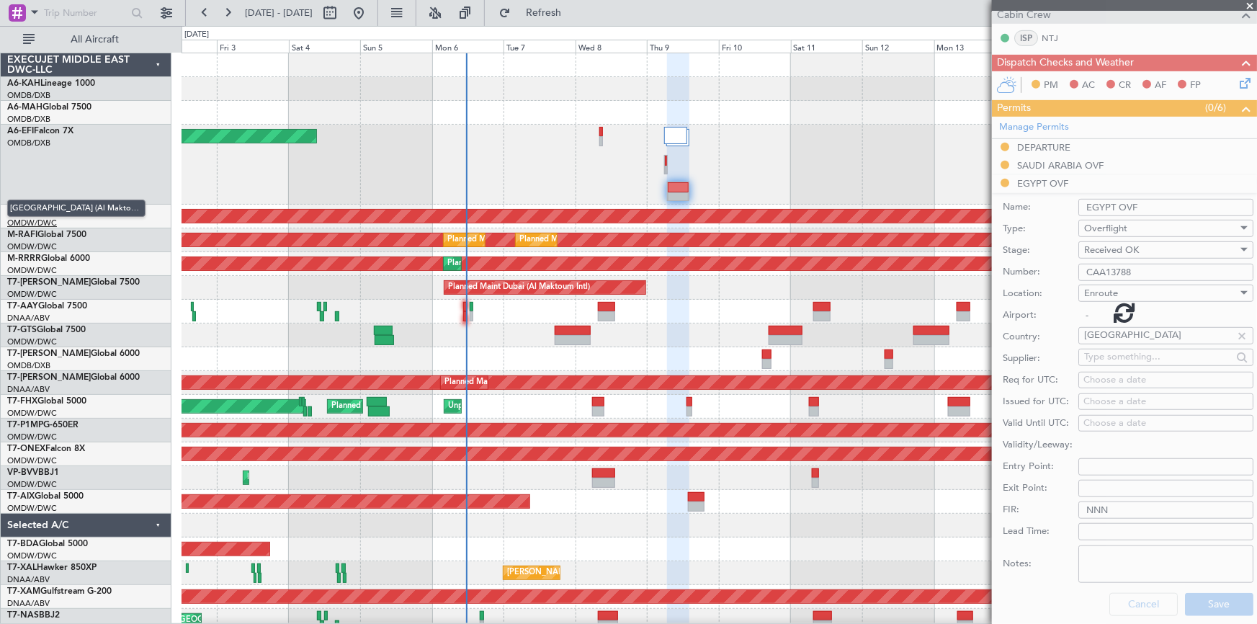
scroll to position [232, 0]
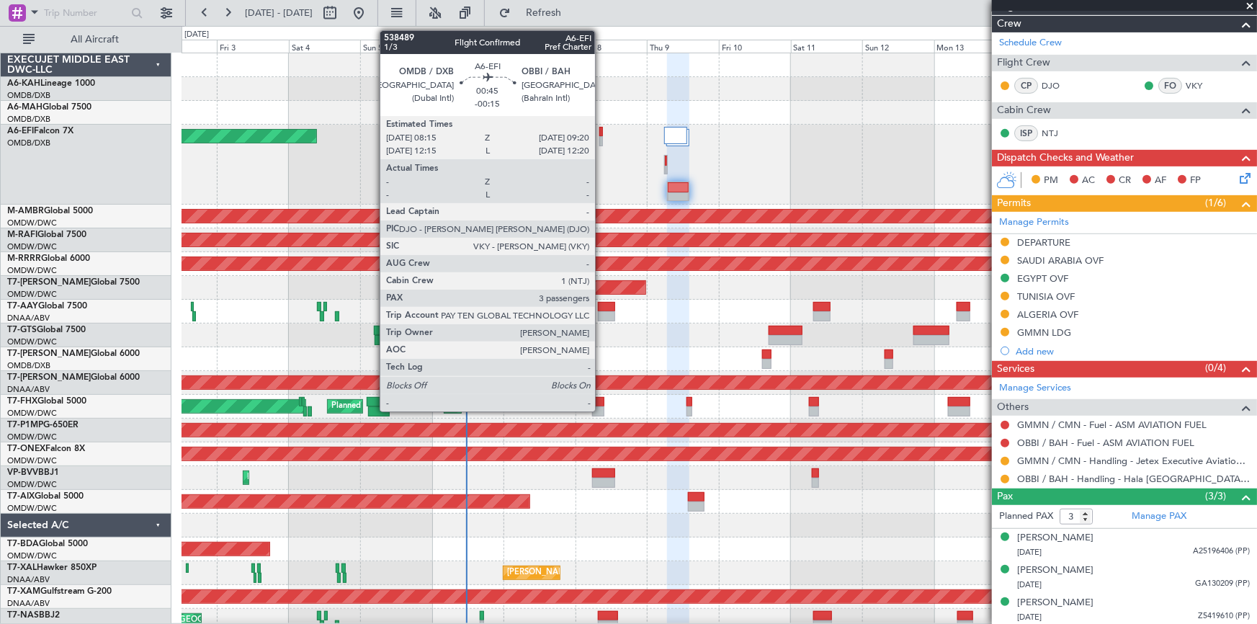
click at [601, 134] on div at bounding box center [601, 132] width 4 height 10
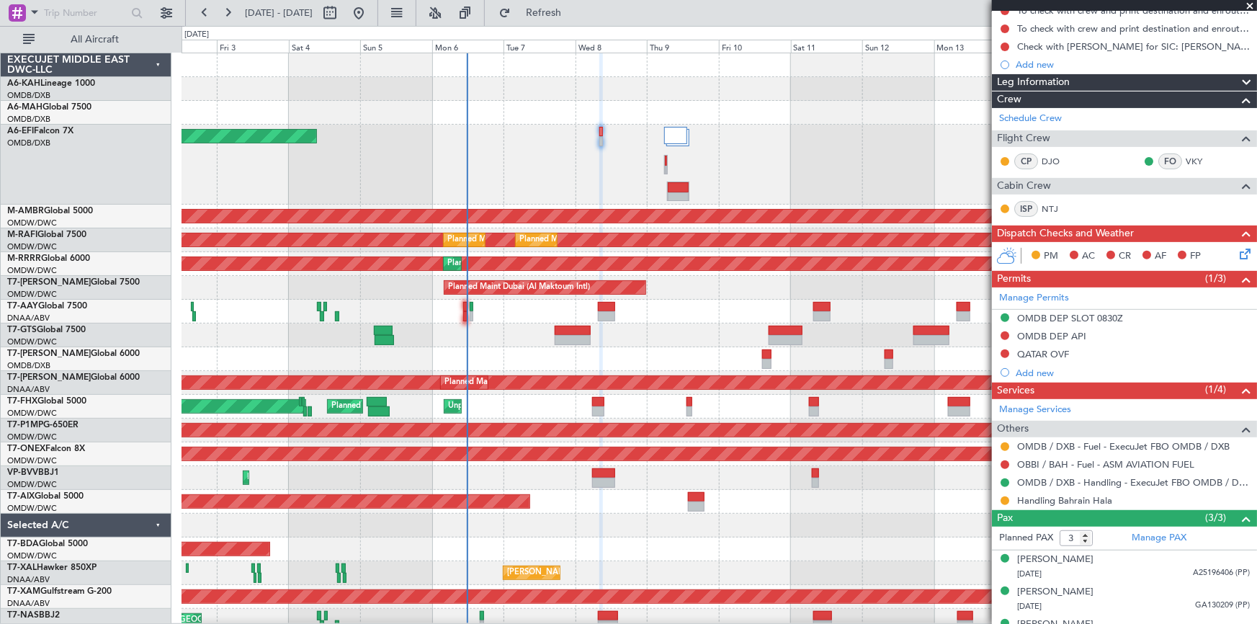
scroll to position [178, 0]
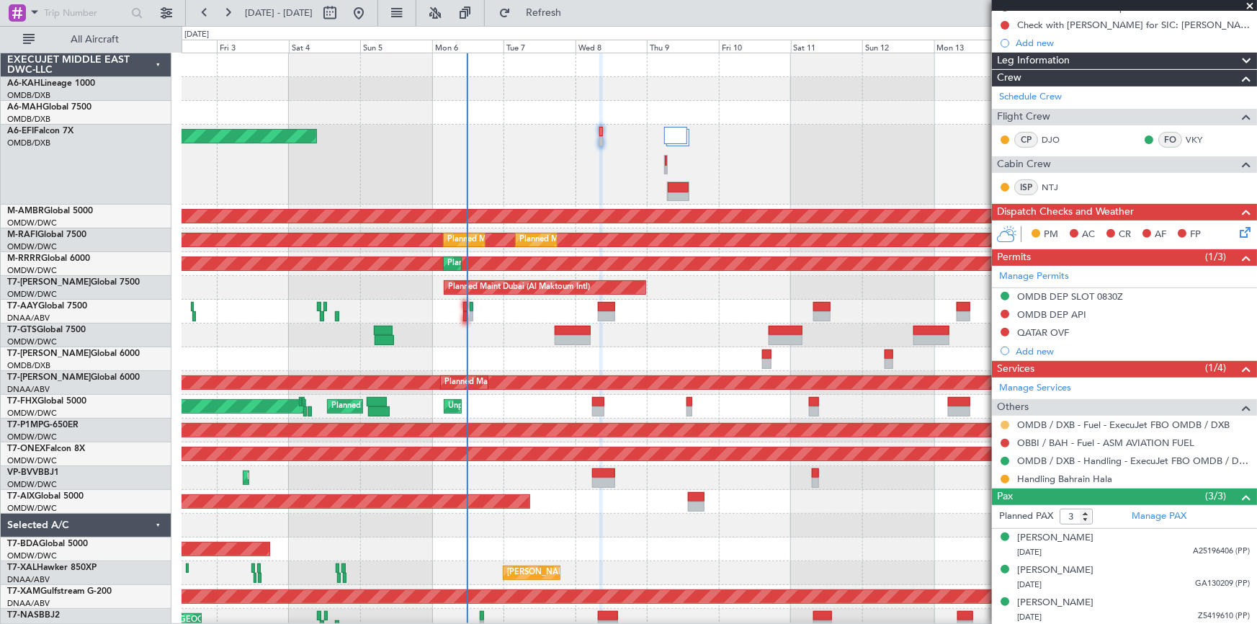
click at [1003, 421] on button at bounding box center [1005, 425] width 9 height 9
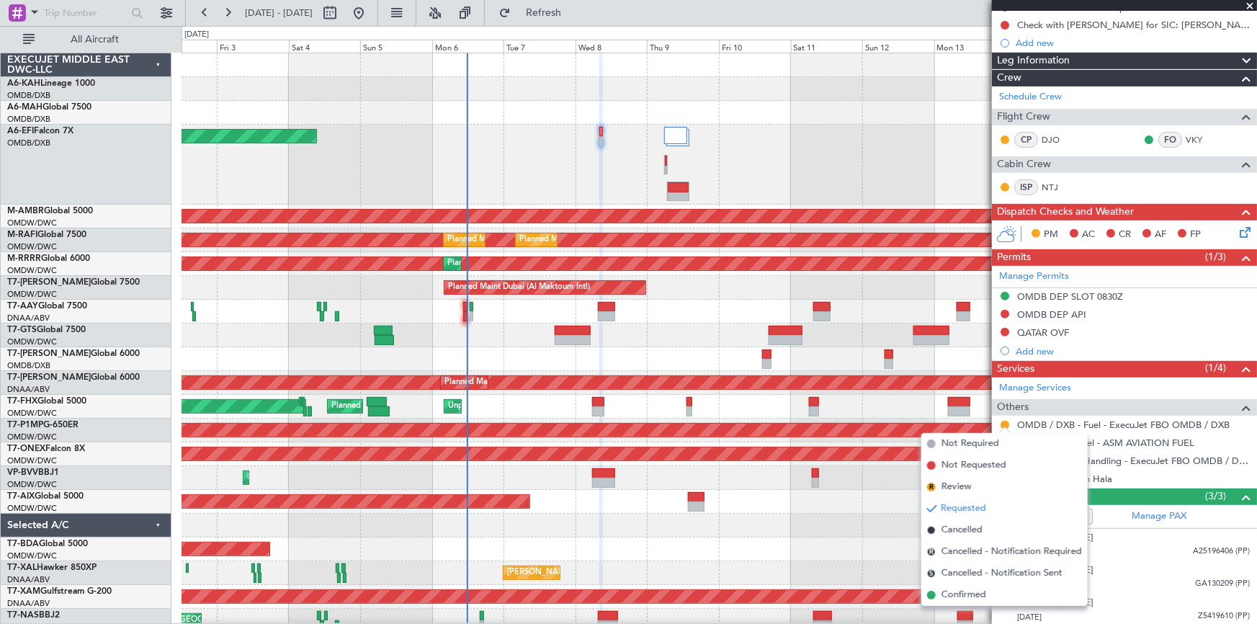
click at [962, 594] on span "Confirmed" at bounding box center [963, 595] width 45 height 14
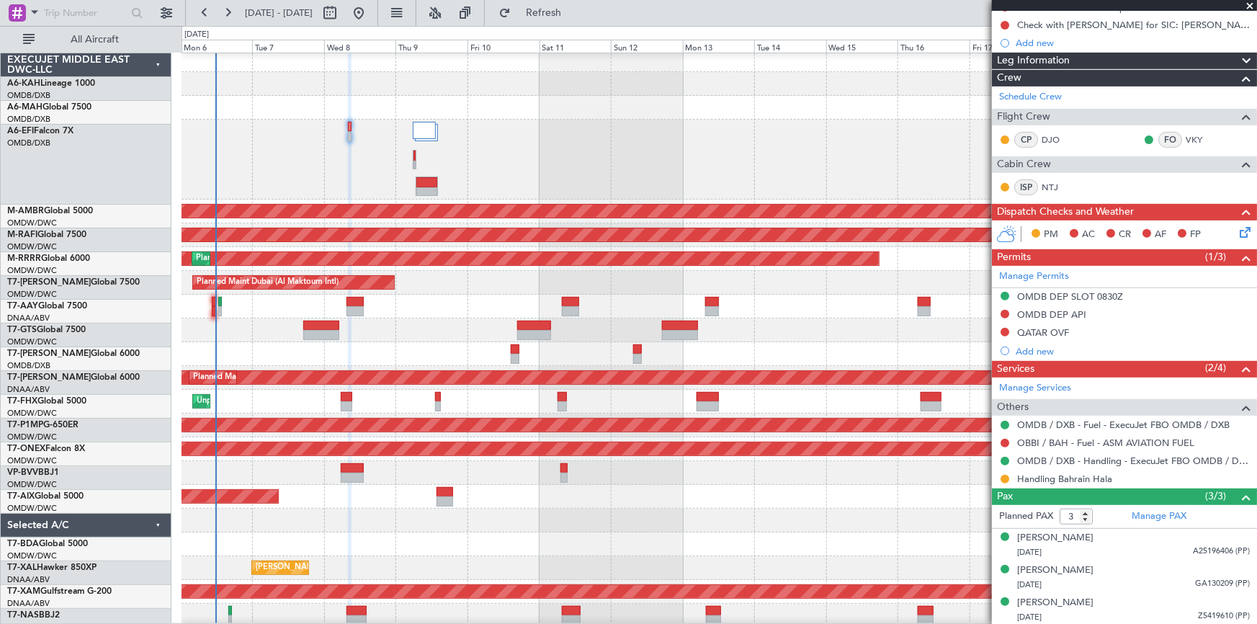
scroll to position [7, 0]
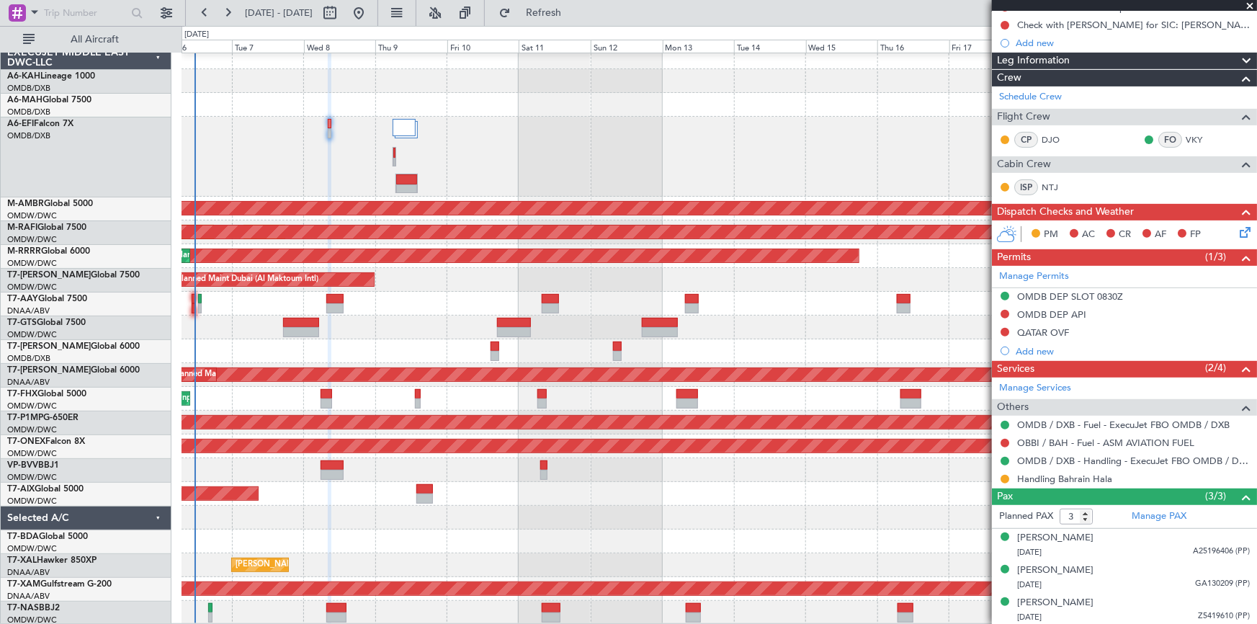
click at [502, 154] on div "AOG Maint [GEOGRAPHIC_DATA] (Dubai Intl)" at bounding box center [719, 157] width 1075 height 80
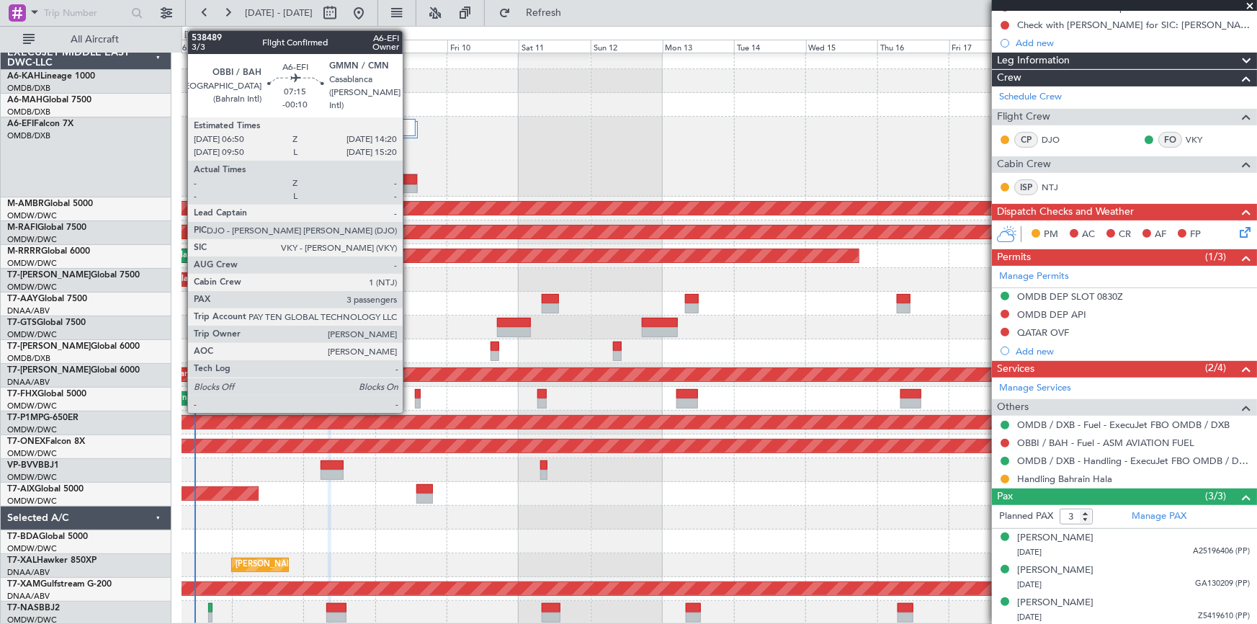
click at [409, 180] on div at bounding box center [407, 179] width 22 height 10
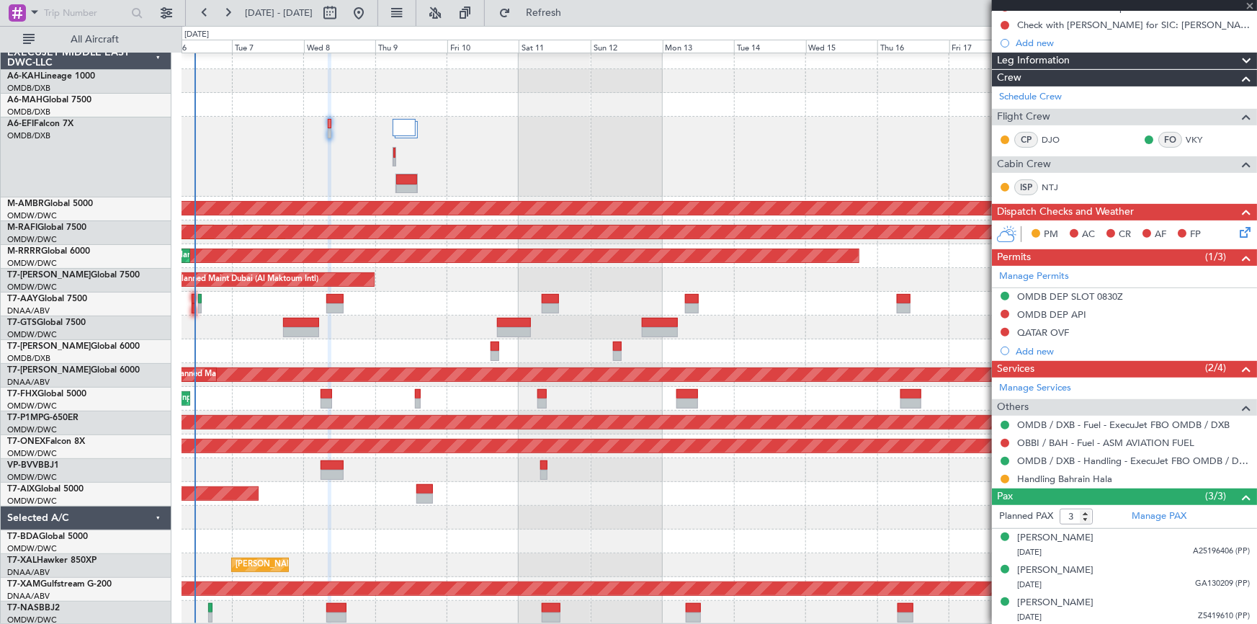
type input "-00:10"
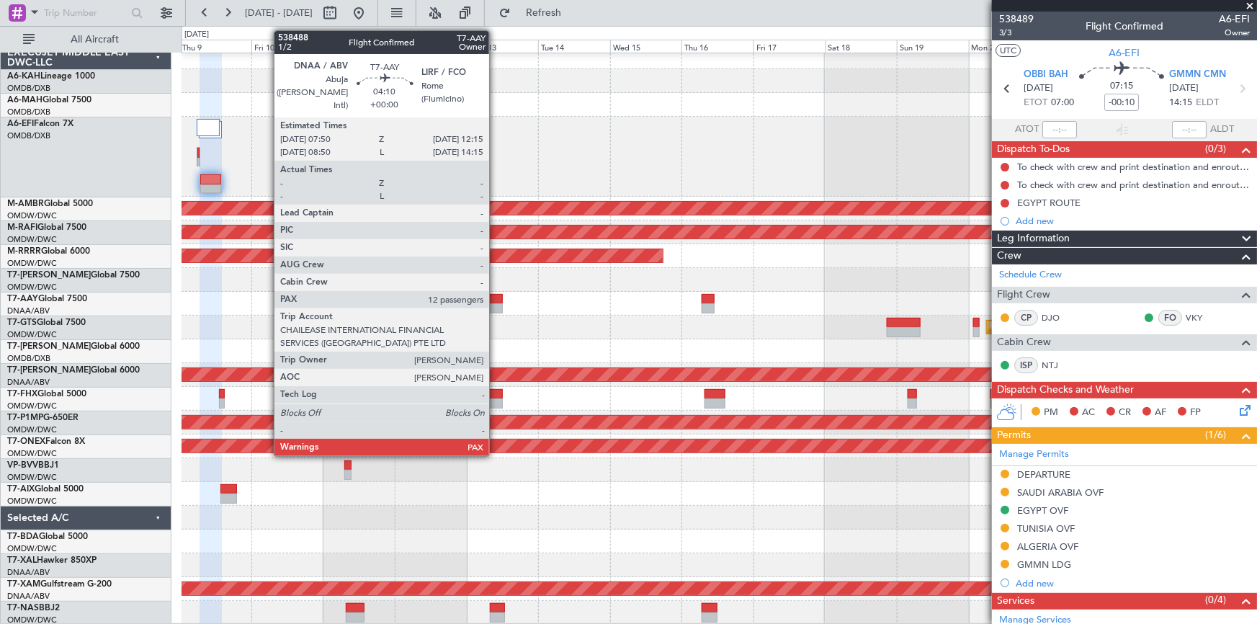
click at [495, 301] on div at bounding box center [496, 299] width 14 height 10
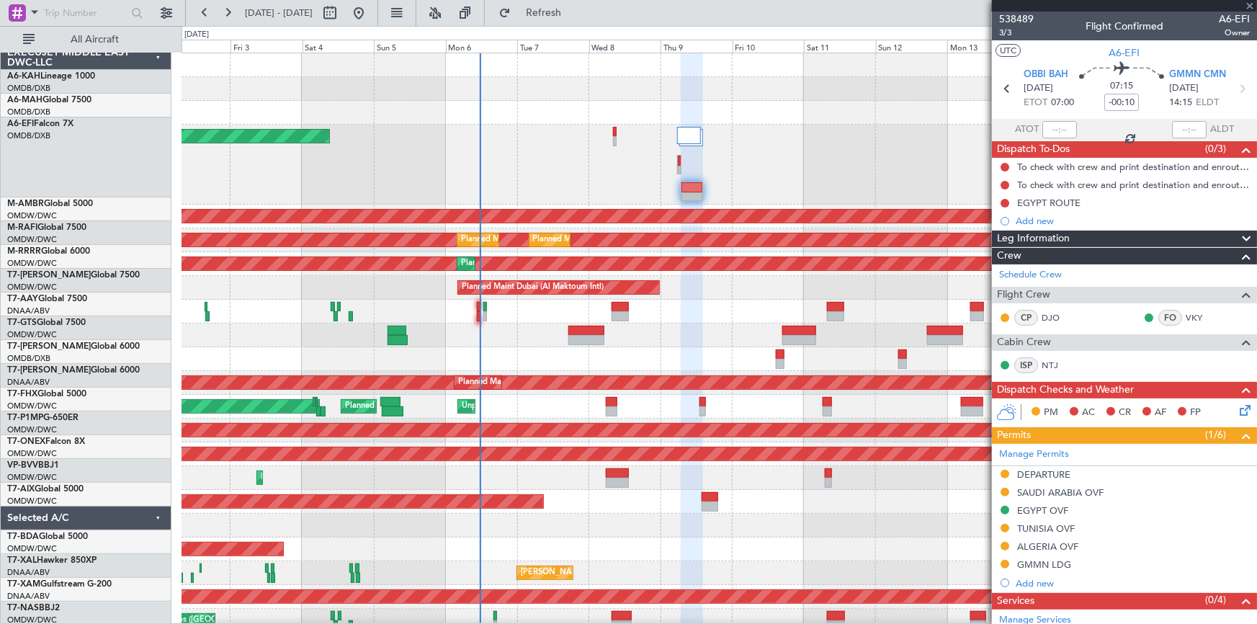
scroll to position [0, 0]
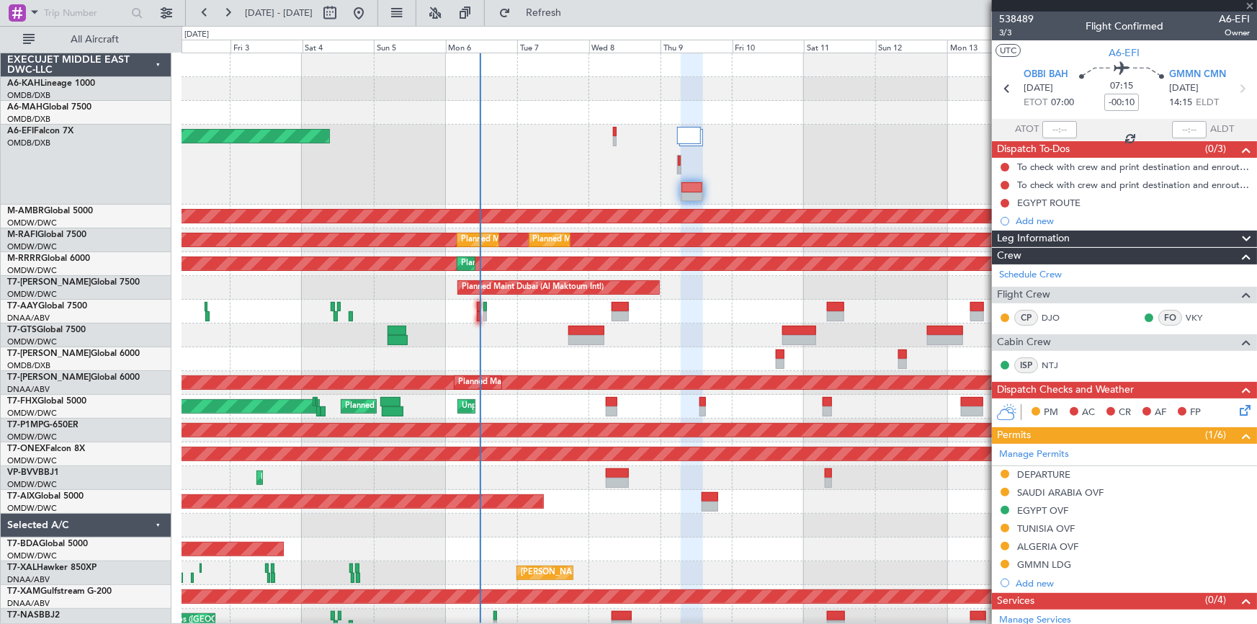
click at [874, 146] on div "AOG Maint [GEOGRAPHIC_DATA] (Dubai Intl)" at bounding box center [719, 165] width 1075 height 80
type input "12"
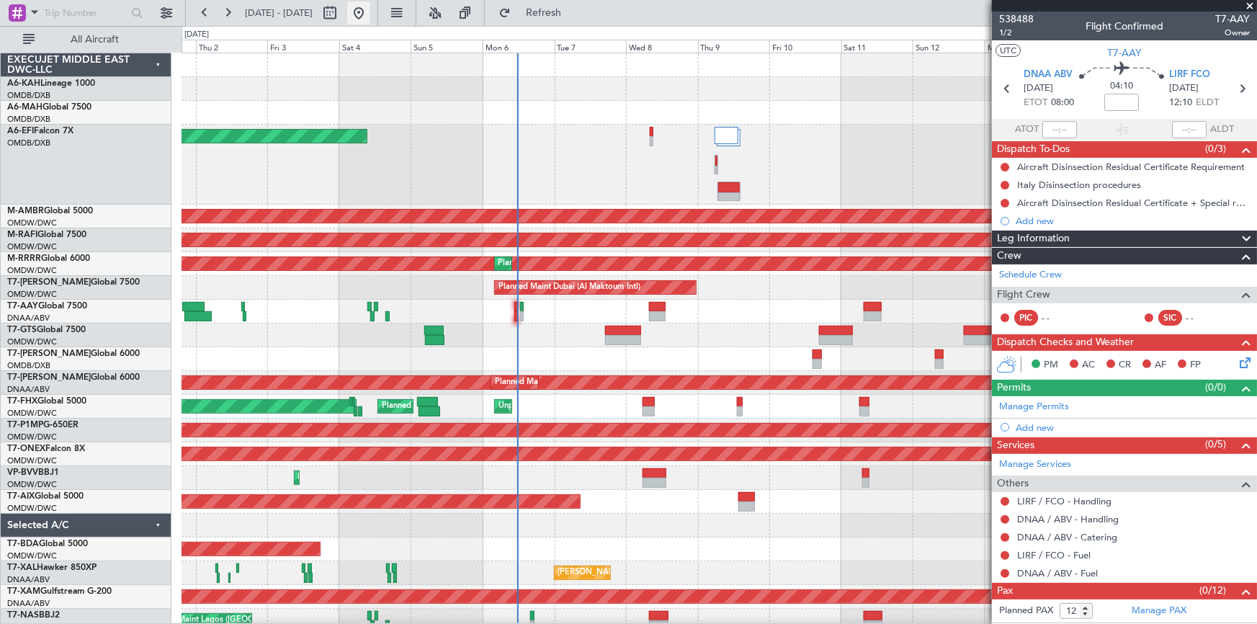
click at [370, 11] on button at bounding box center [358, 12] width 23 height 23
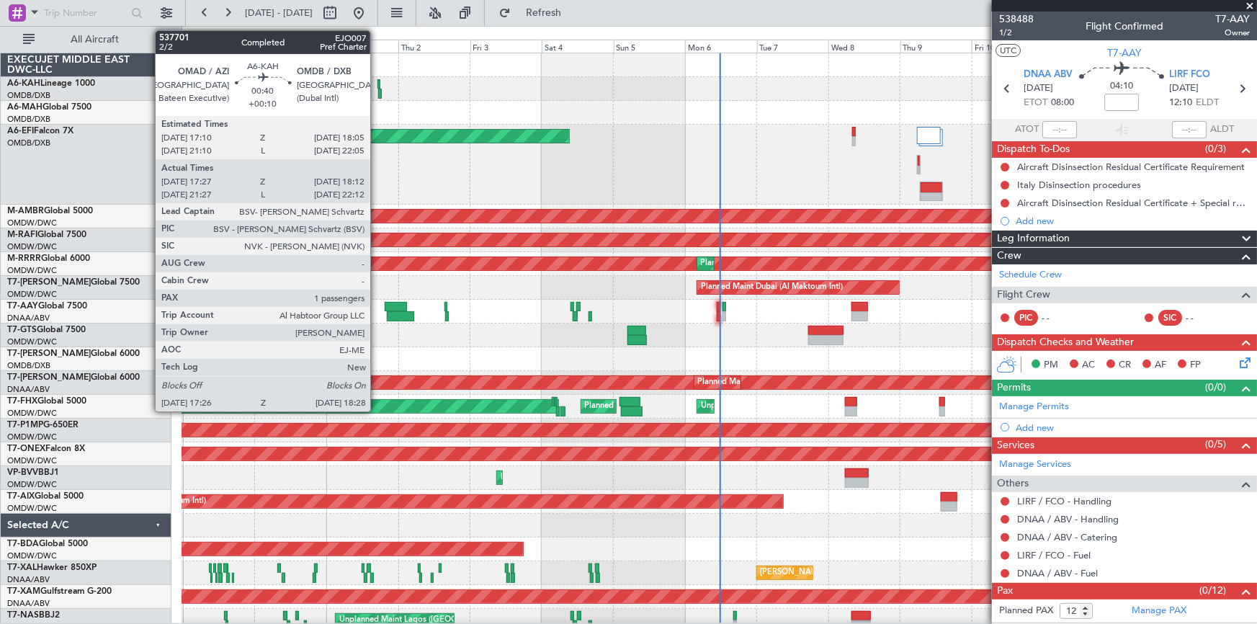
click at [377, 88] on div at bounding box center [378, 84] width 3 height 10
type input "+00:10"
type input "17:37"
type input "18:07"
type input "1"
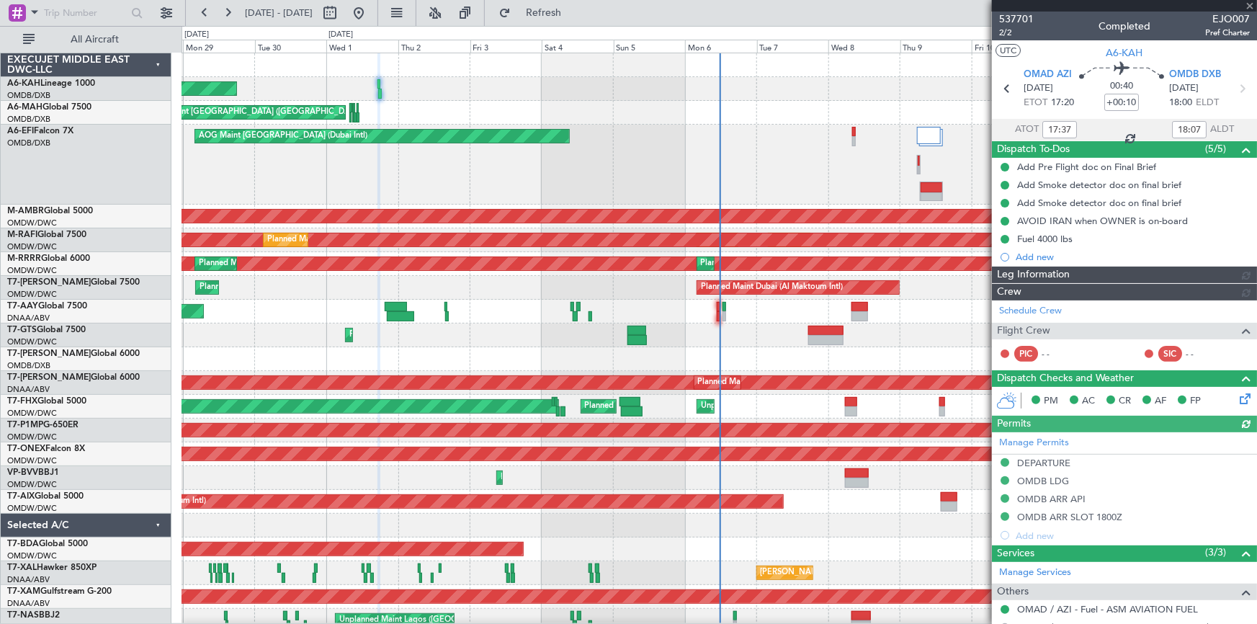
type input "Rohit Roy (ROY)"
type input "7399"
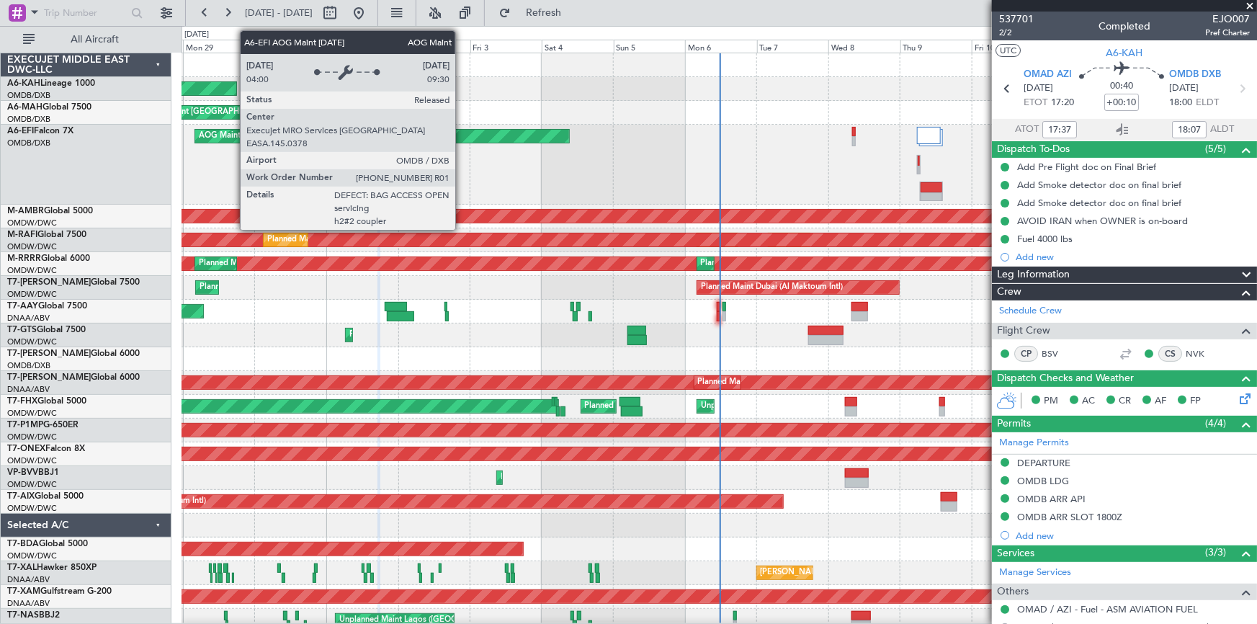
click at [462, 135] on div "AOG Maint [GEOGRAPHIC_DATA] (Dubai Intl)" at bounding box center [382, 136] width 374 height 13
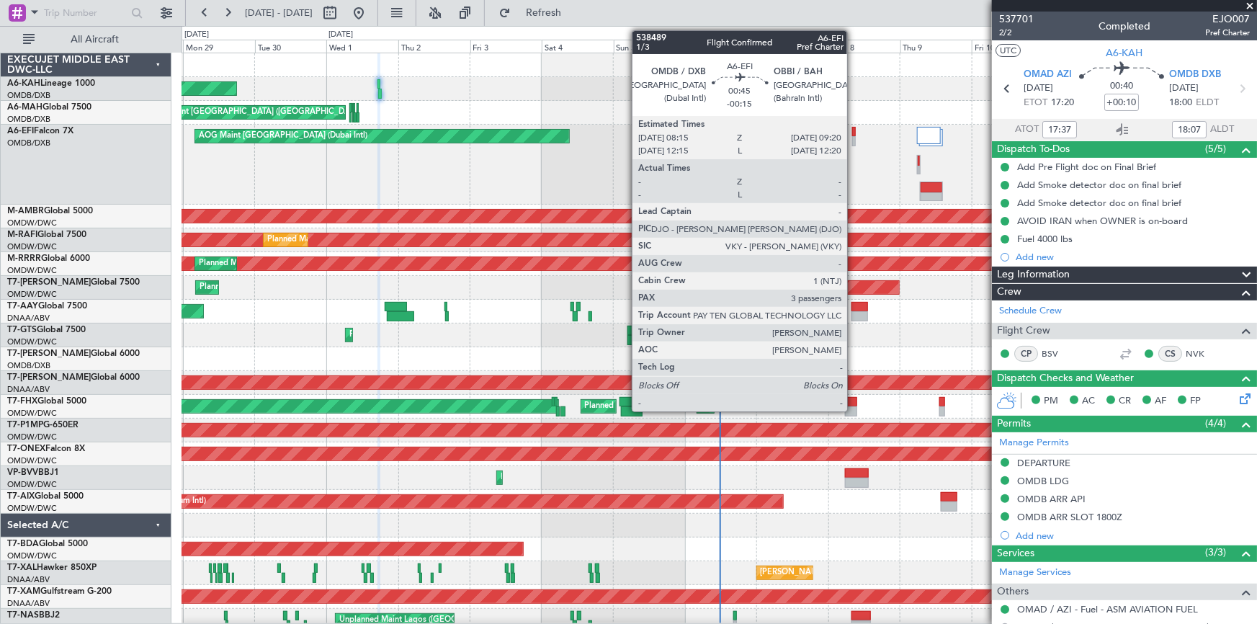
click at [854, 130] on div at bounding box center [854, 132] width 4 height 10
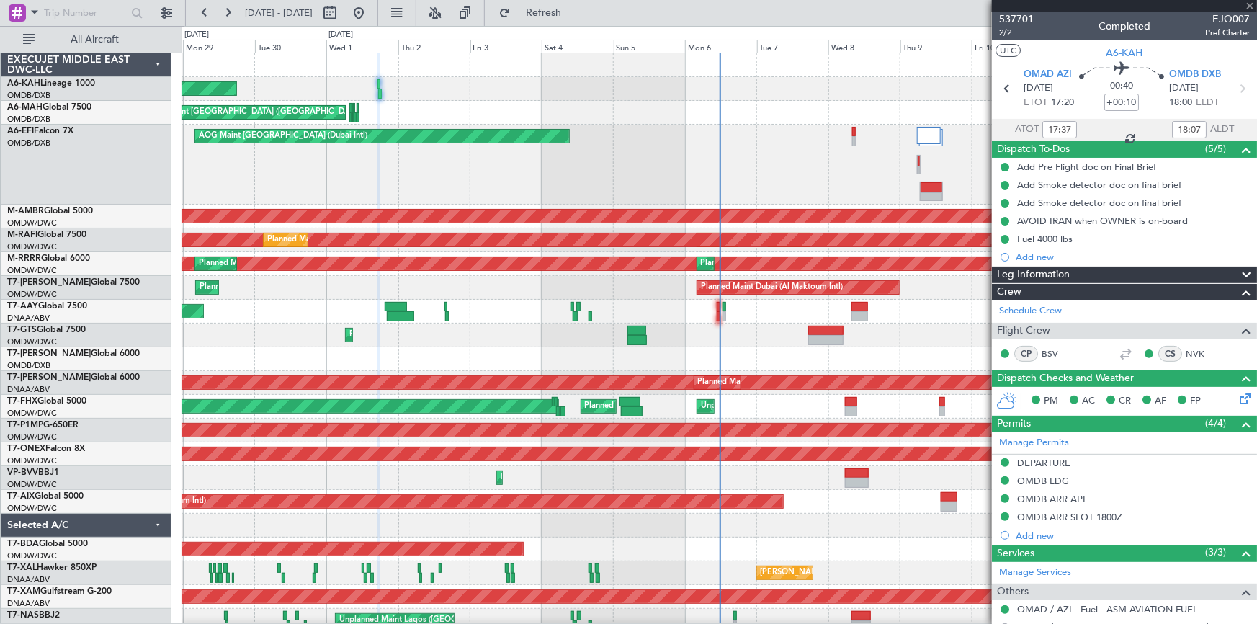
type input "-00:15"
type input "3"
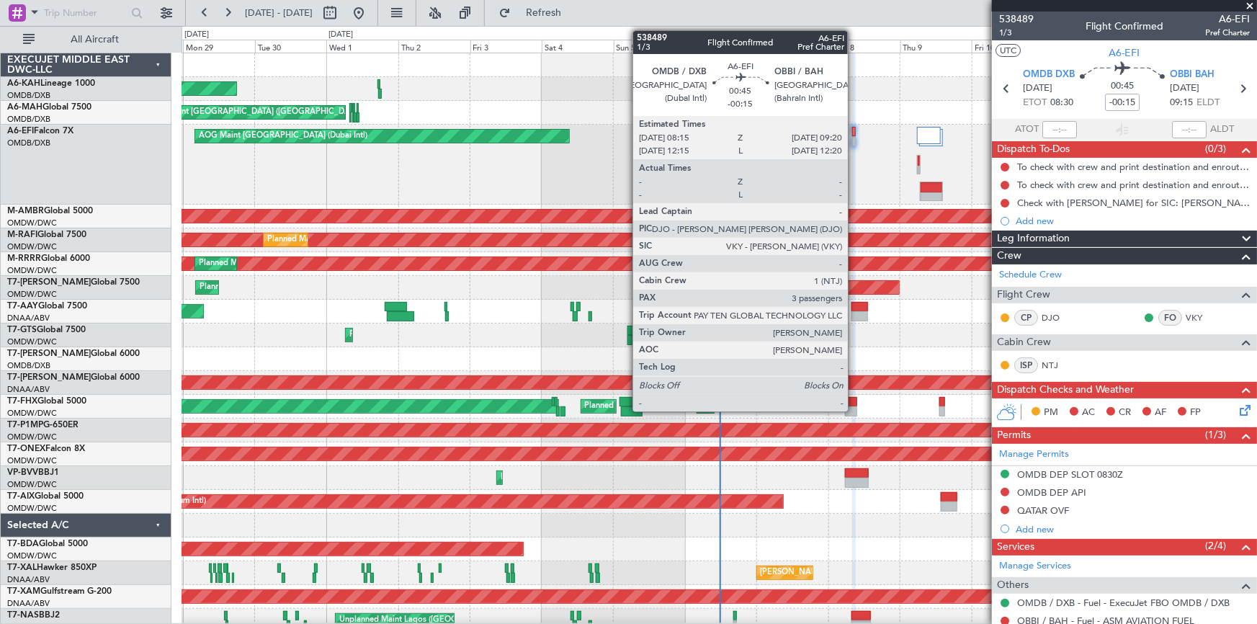
click at [854, 133] on div at bounding box center [854, 132] width 4 height 10
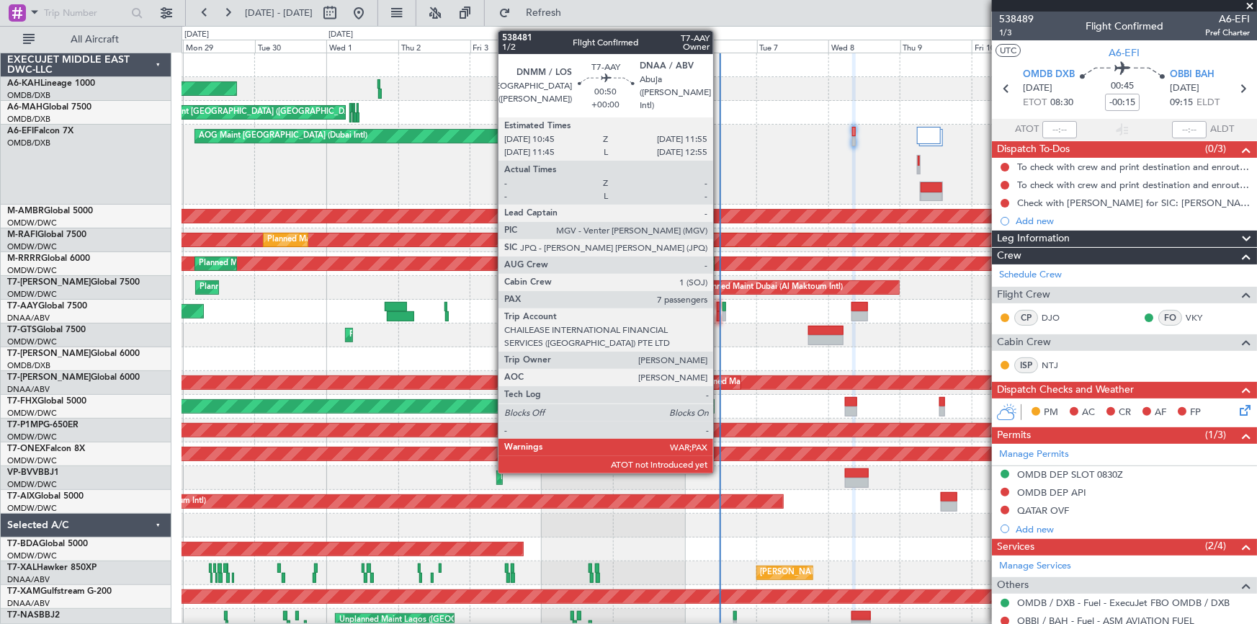
click at [720, 308] on div at bounding box center [719, 307] width 4 height 10
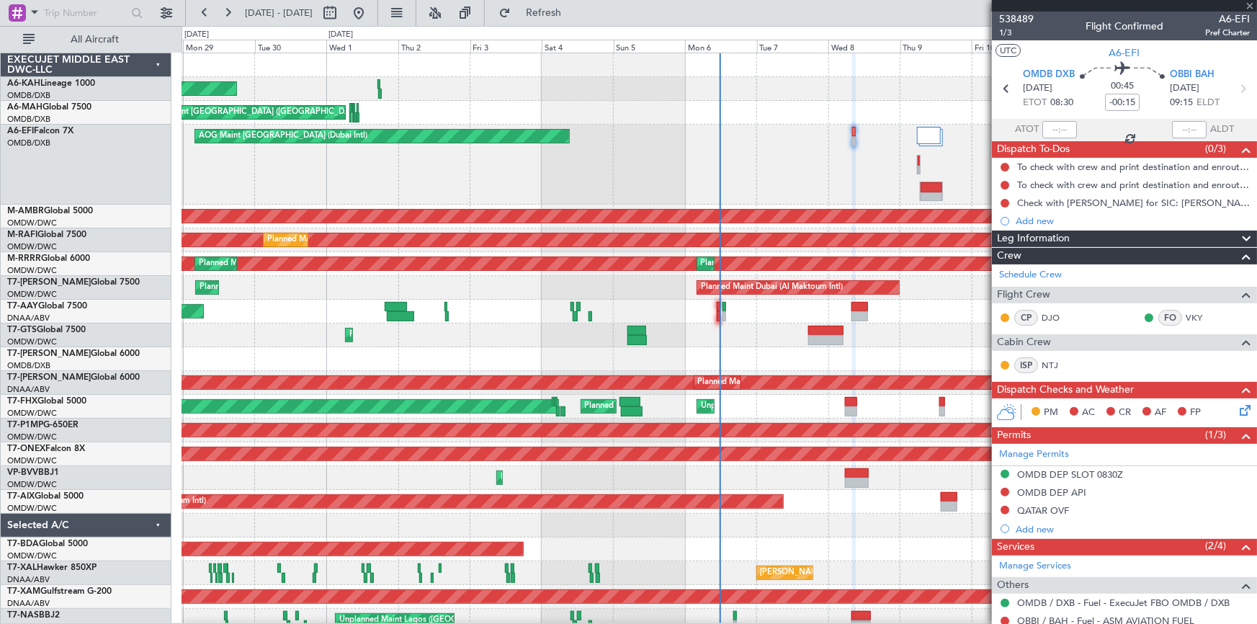
type input "7"
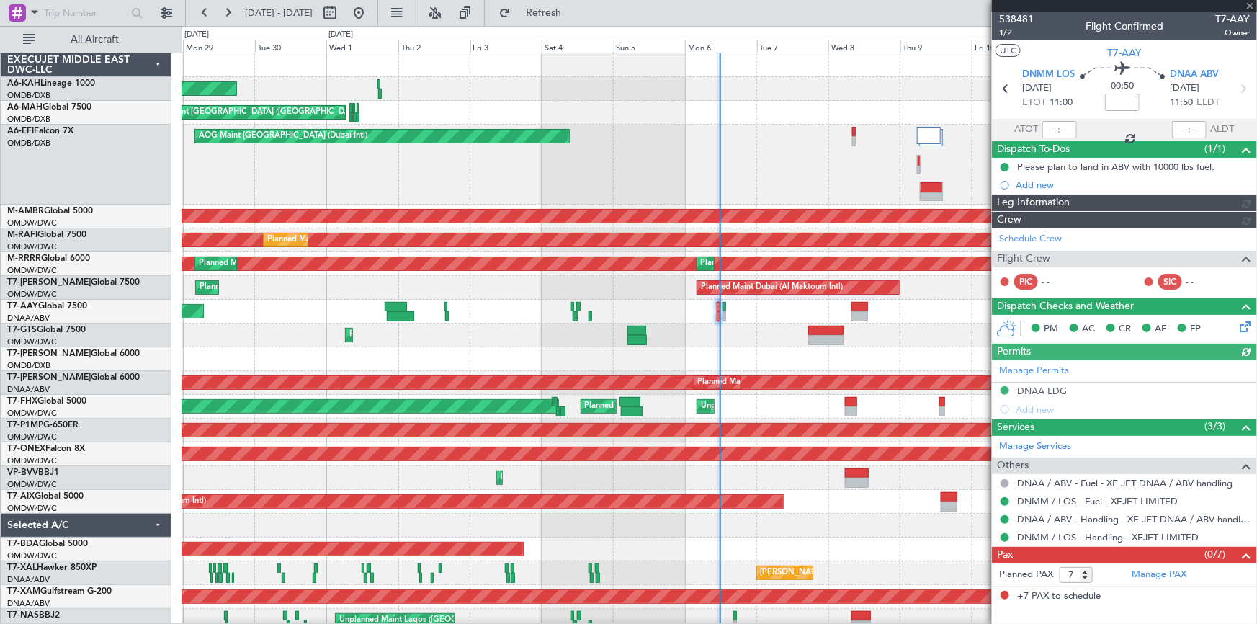
type input "Dherander Fithani (DHF)"
type input "7472"
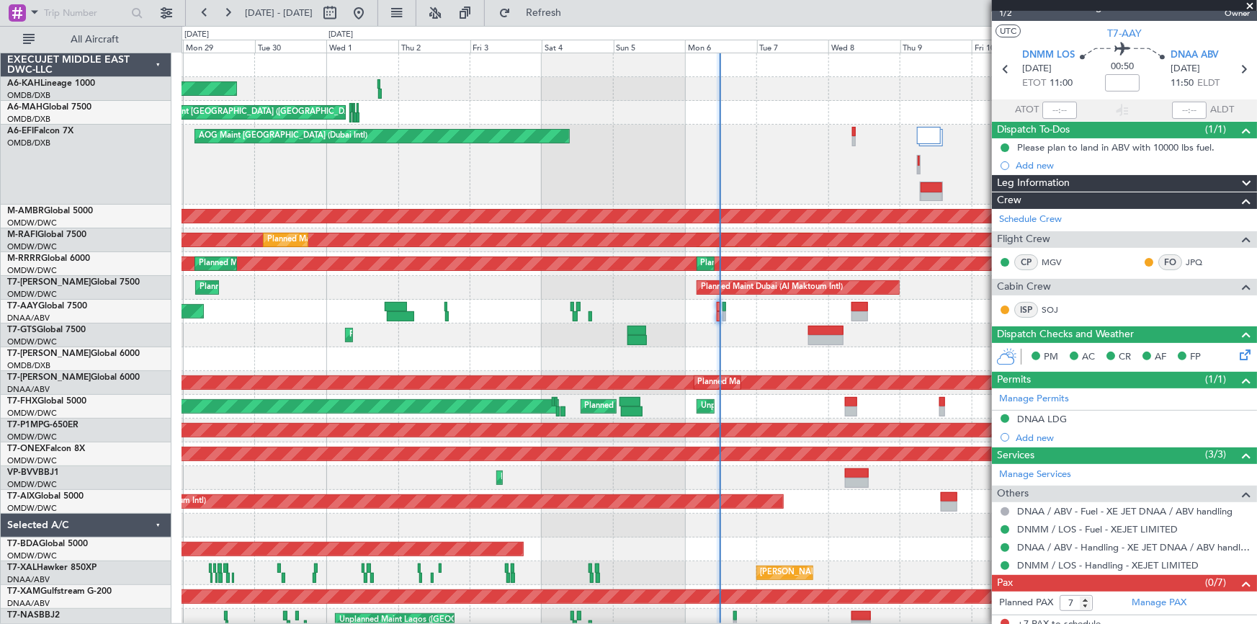
scroll to position [27, 0]
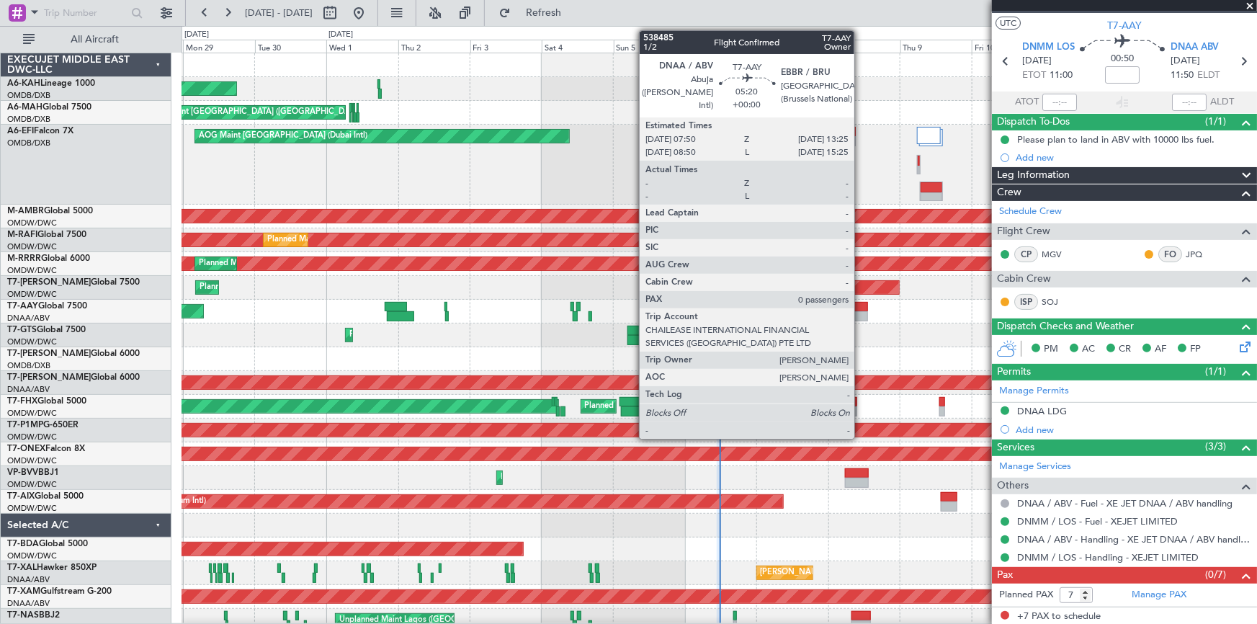
click at [861, 306] on div at bounding box center [859, 307] width 17 height 10
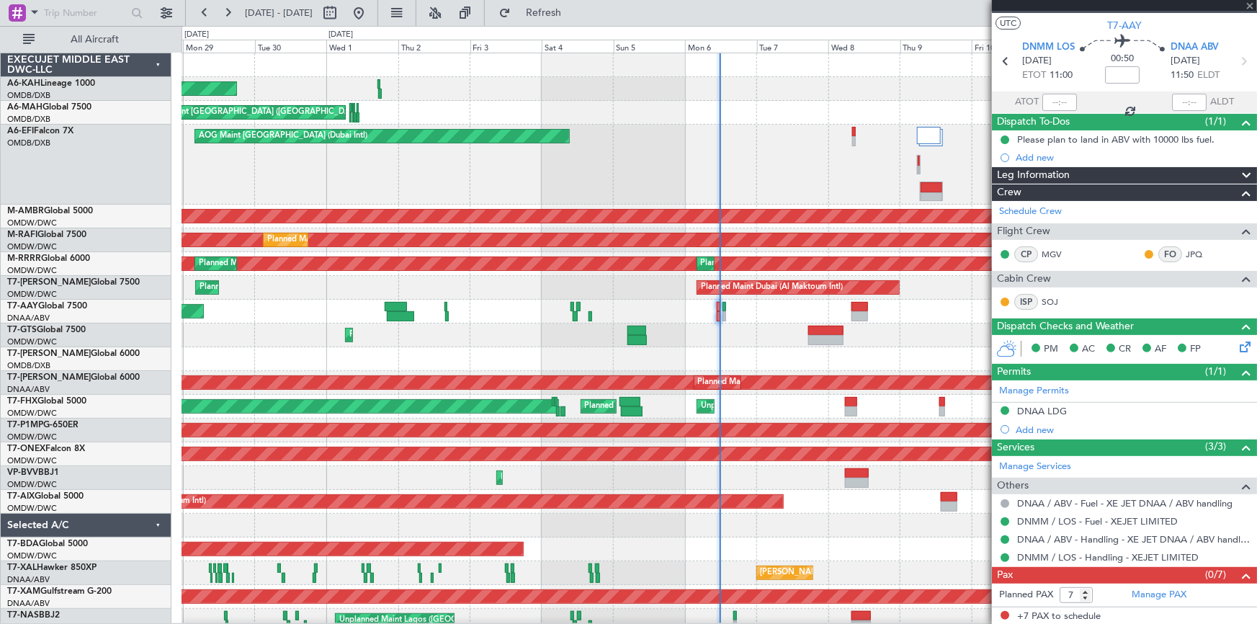
type input "0"
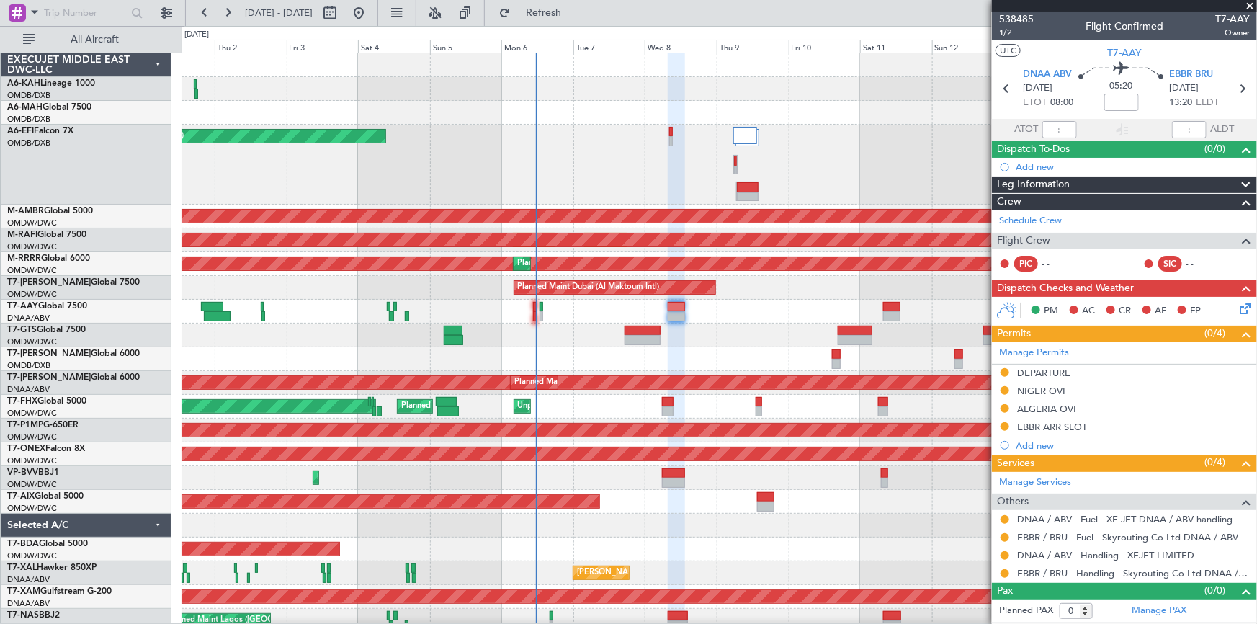
click at [578, 323] on div "Planned Maint Abu Dhabi (Al Bateen Executive) Planned Maint Dubai (Dubai Intl) …" at bounding box center [719, 342] width 1075 height 579
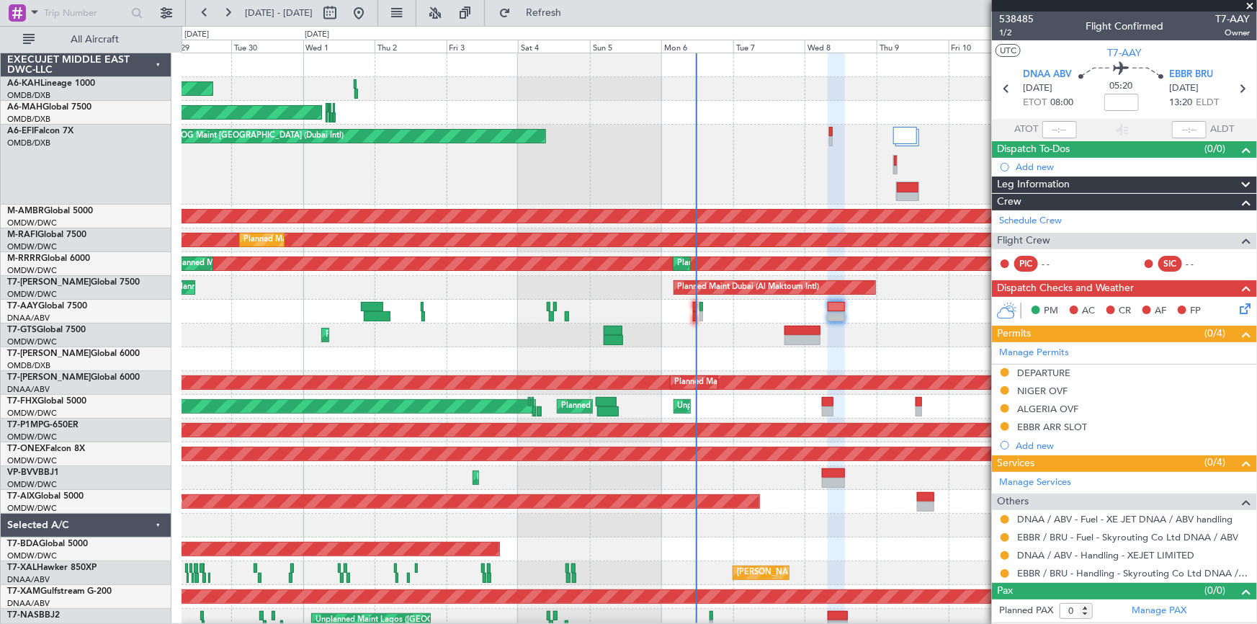
scroll to position [6, 0]
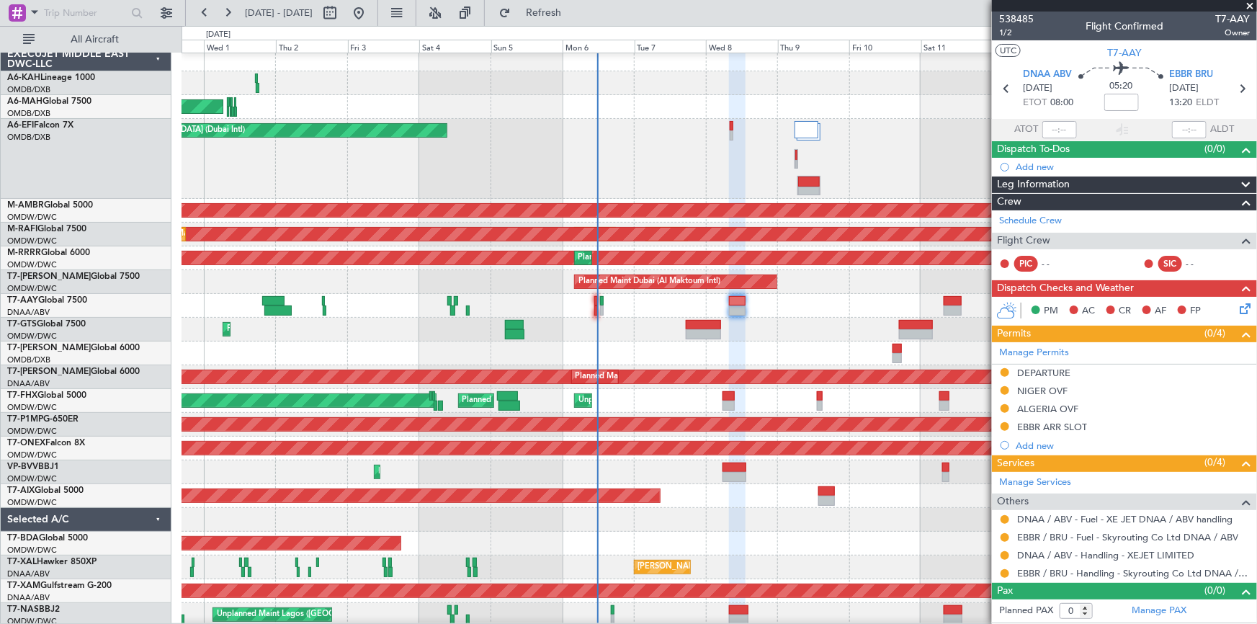
click at [441, 341] on div at bounding box center [719, 353] width 1075 height 24
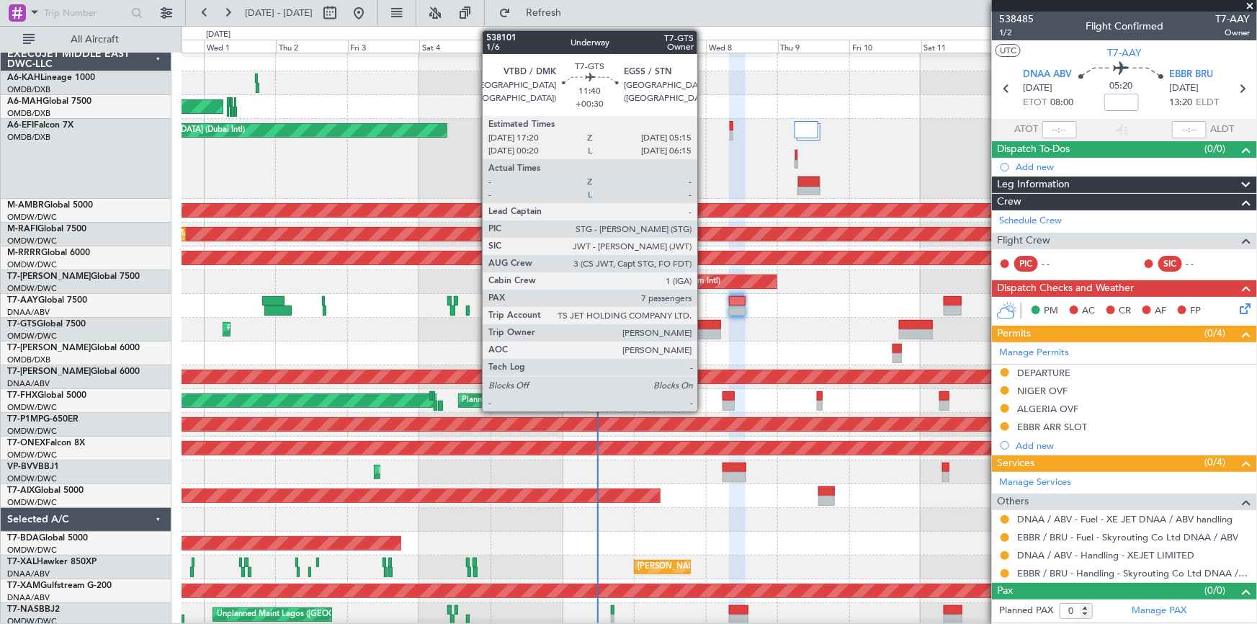
click at [704, 322] on div at bounding box center [704, 325] width 36 height 10
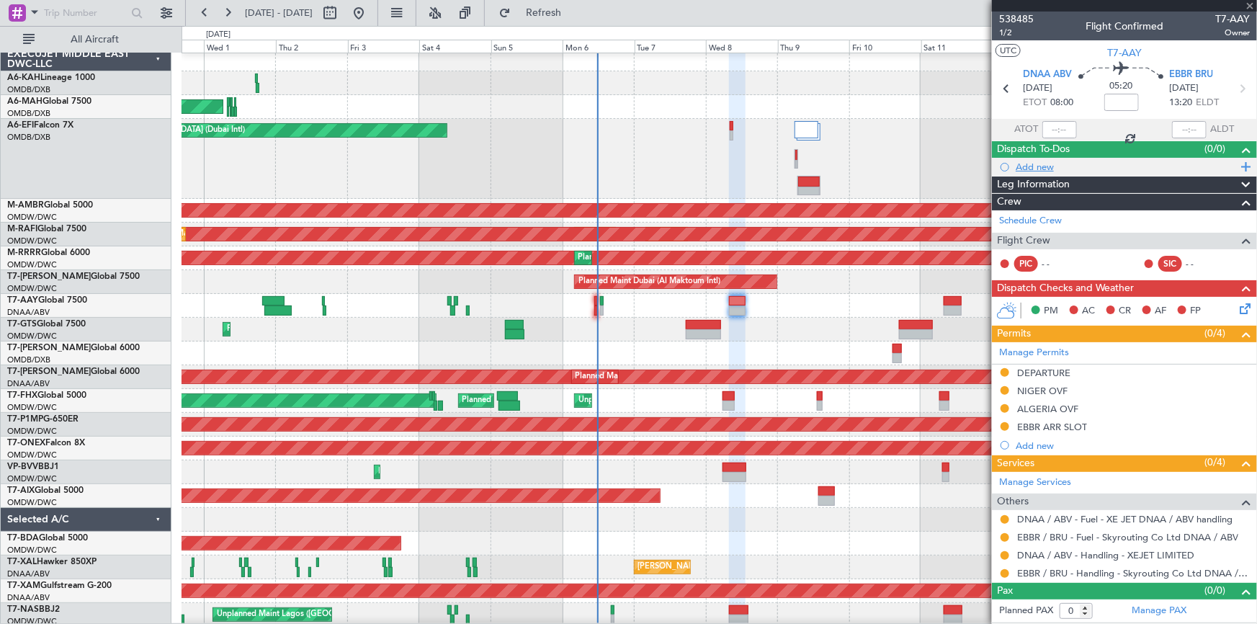
type input "+00:30"
type input "7"
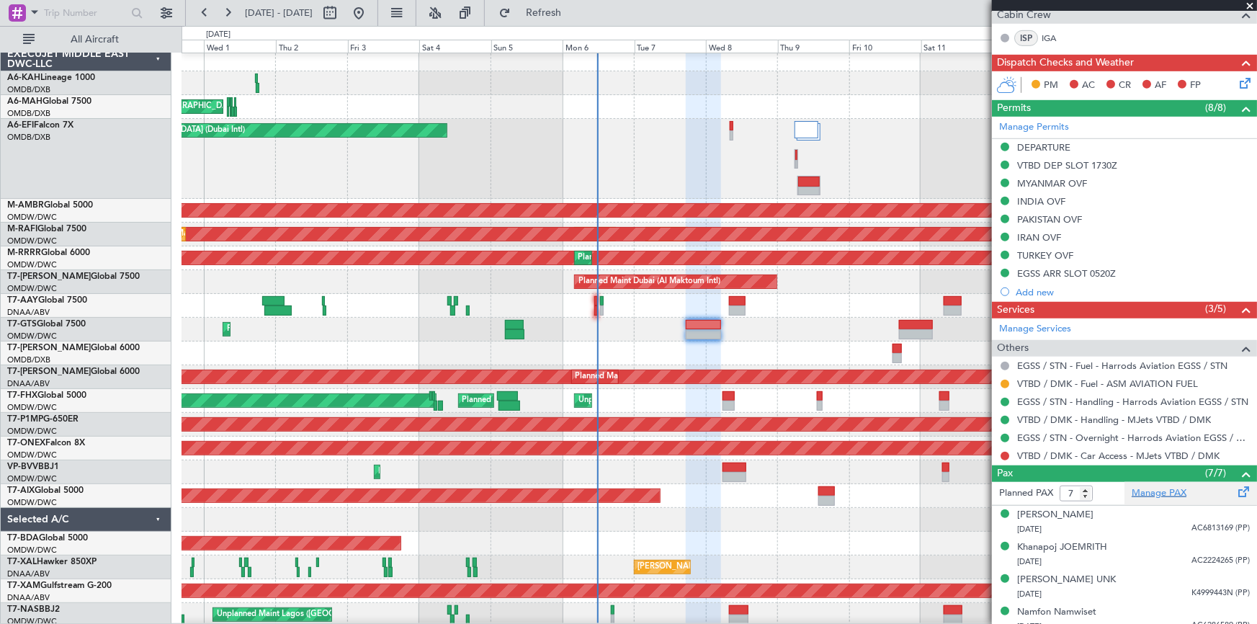
scroll to position [514, 0]
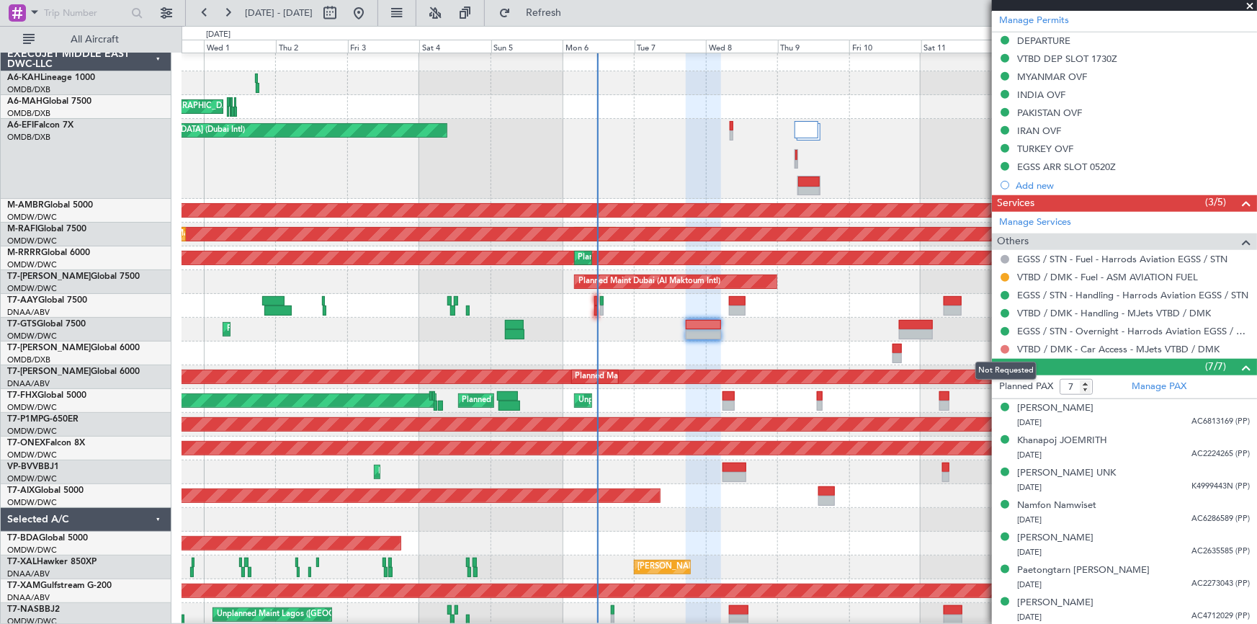
click at [1005, 345] on button at bounding box center [1005, 349] width 9 height 9
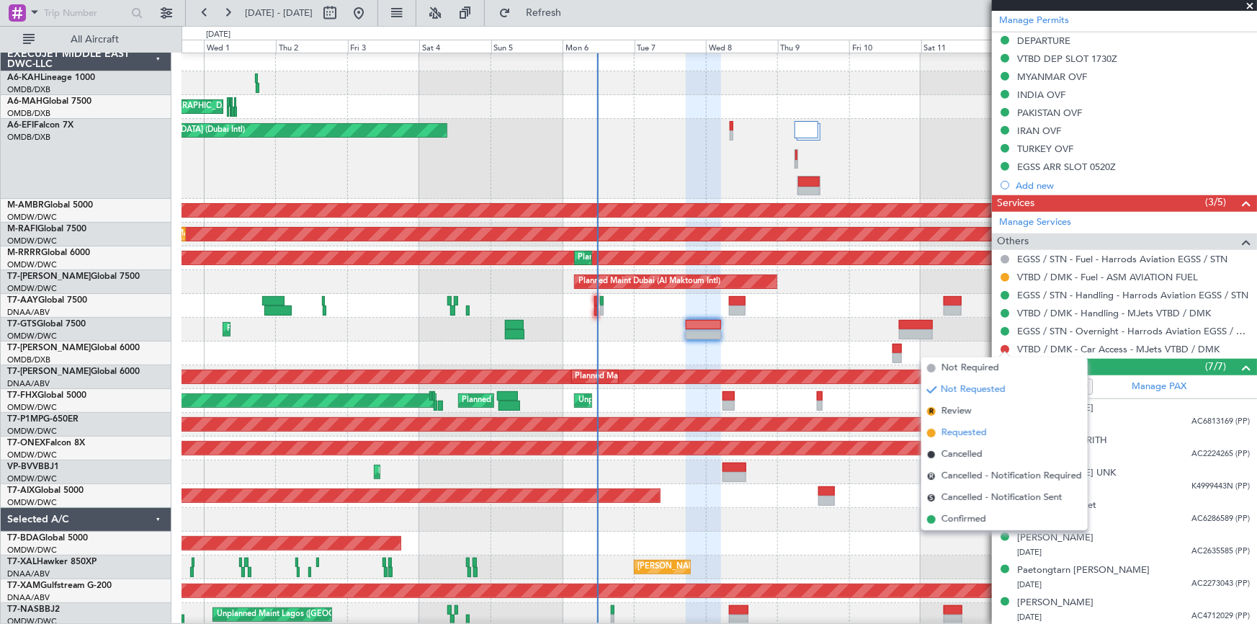
click at [967, 433] on span "Requested" at bounding box center [963, 433] width 45 height 14
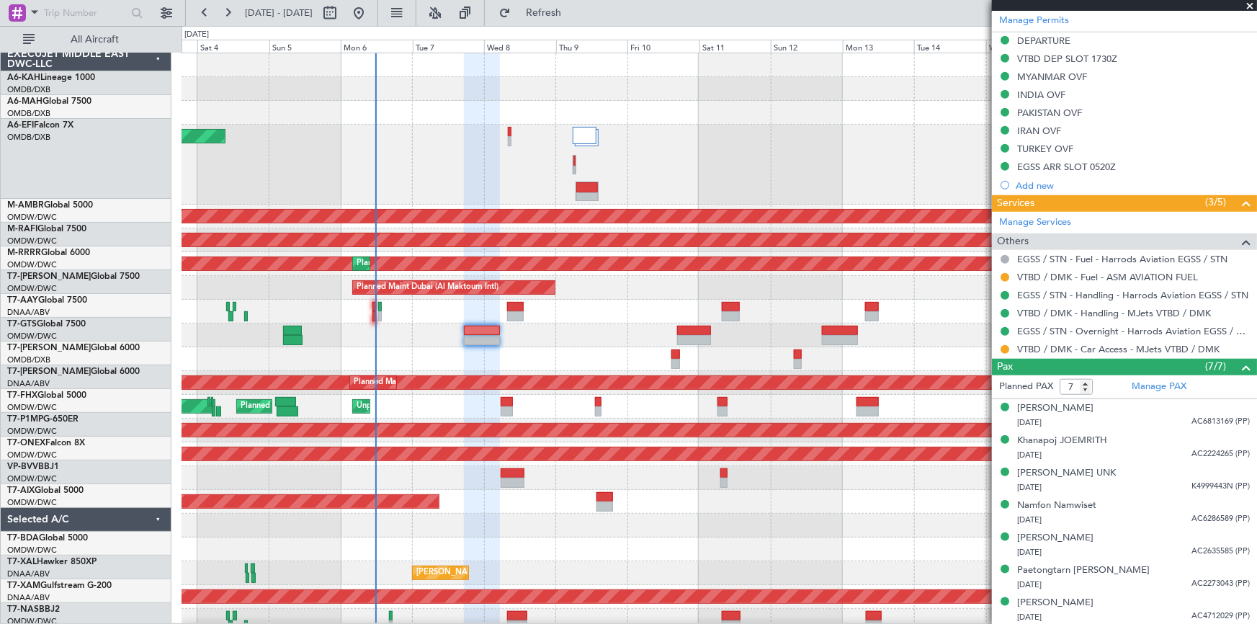
scroll to position [0, 0]
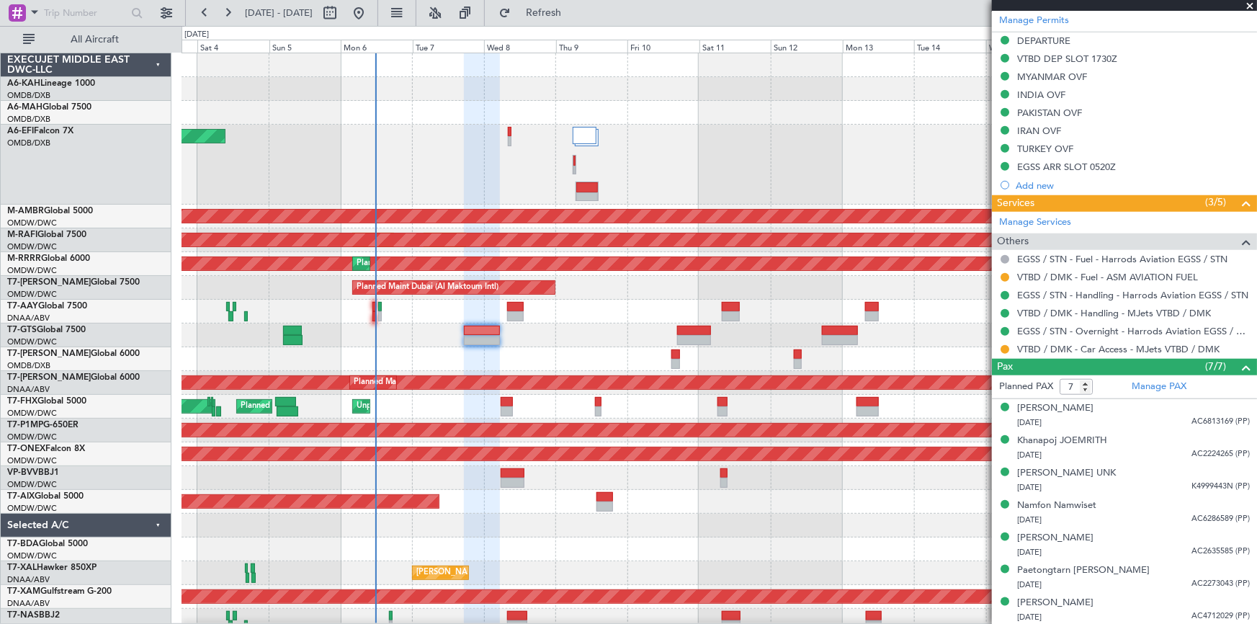
click at [632, 345] on div "Planned Maint Dubai (Al Maktoum Intl) Planned Maint Singapore (Seletar)" at bounding box center [719, 335] width 1075 height 24
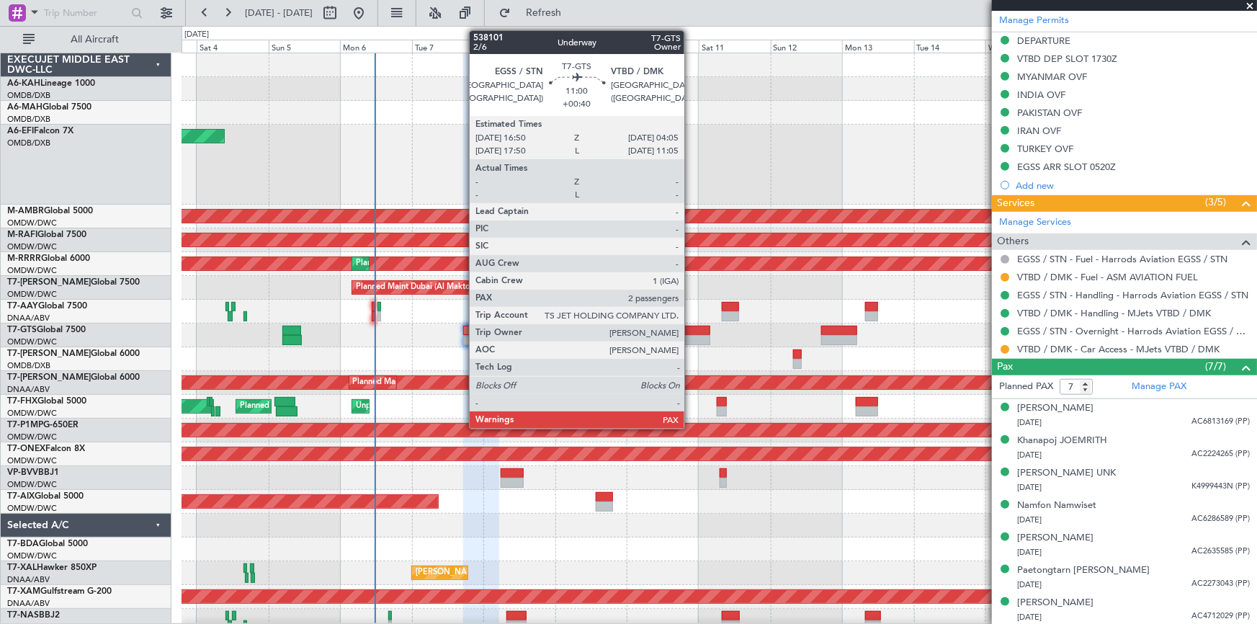
click at [691, 326] on div at bounding box center [693, 331] width 34 height 10
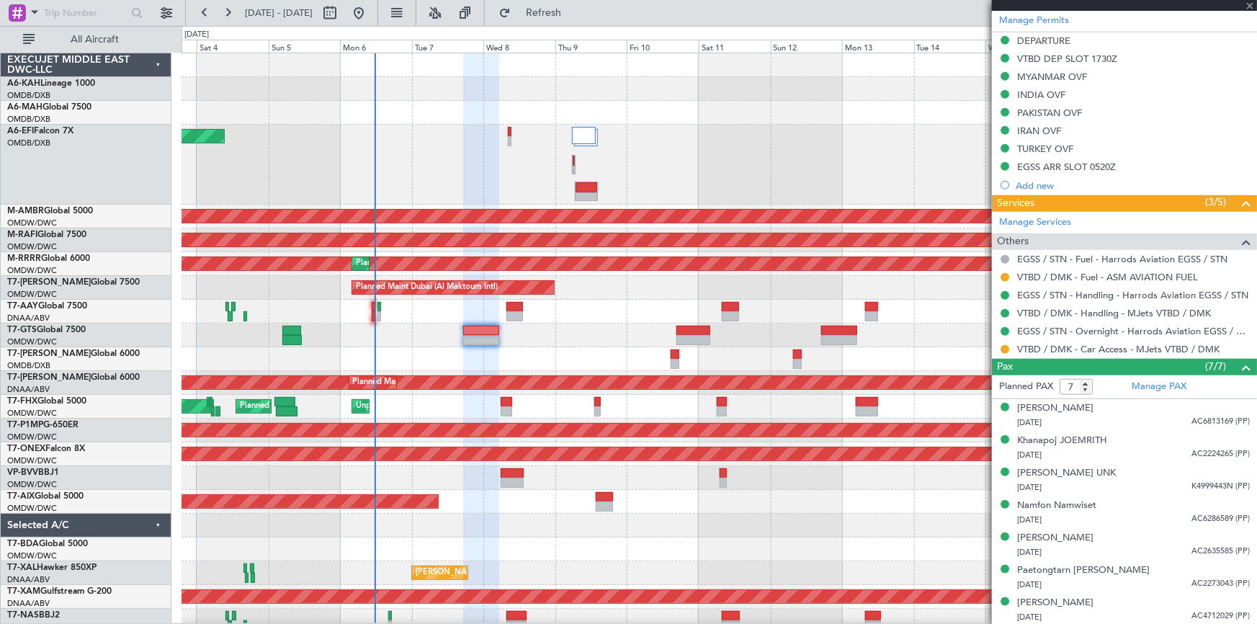
type input "+00:40"
type input "2"
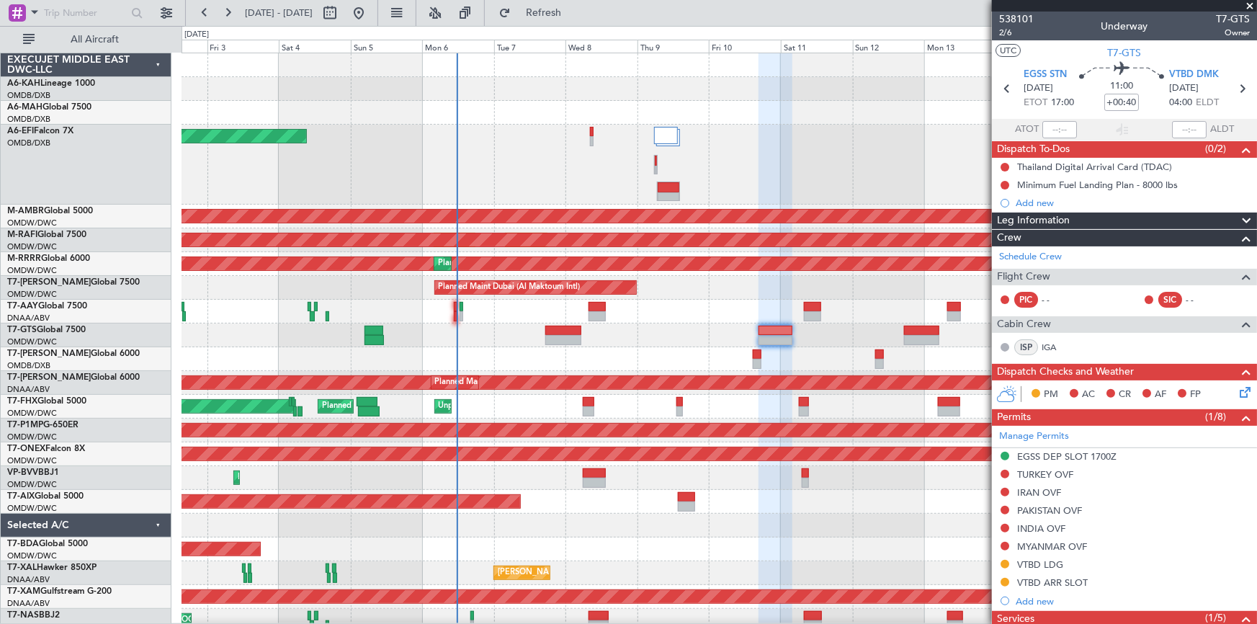
click at [639, 333] on div "Planned Maint Dubai (Al Maktoum Intl) Planned Maint Singapore (Seletar)" at bounding box center [719, 335] width 1075 height 24
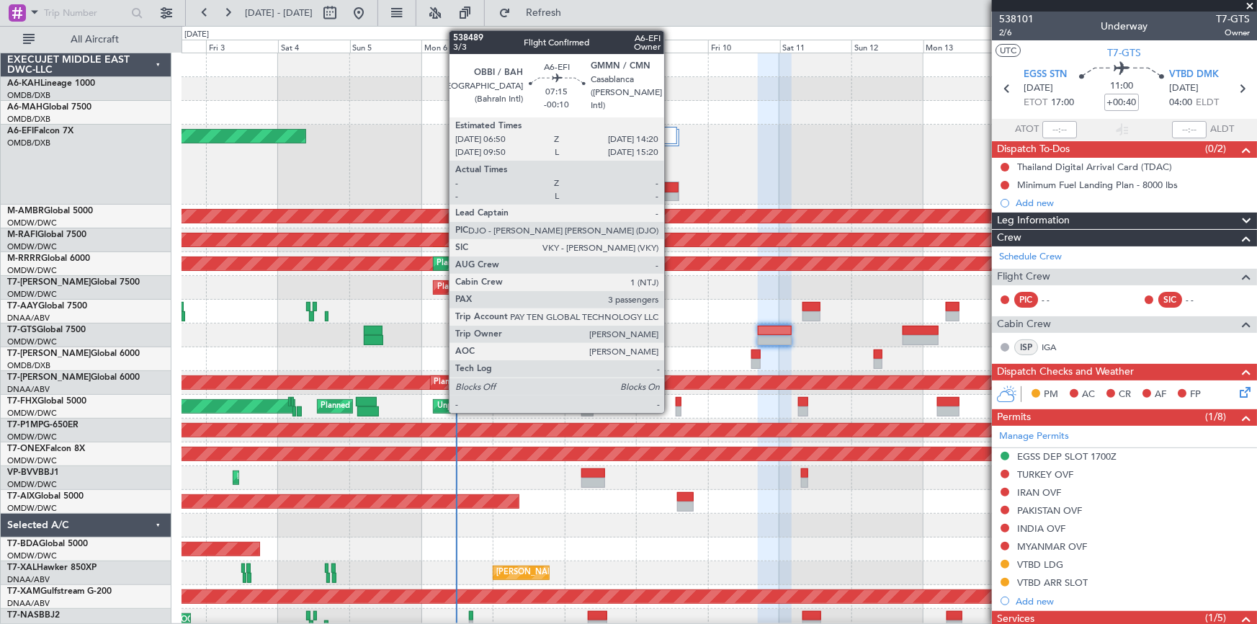
click at [671, 192] on div at bounding box center [668, 197] width 22 height 10
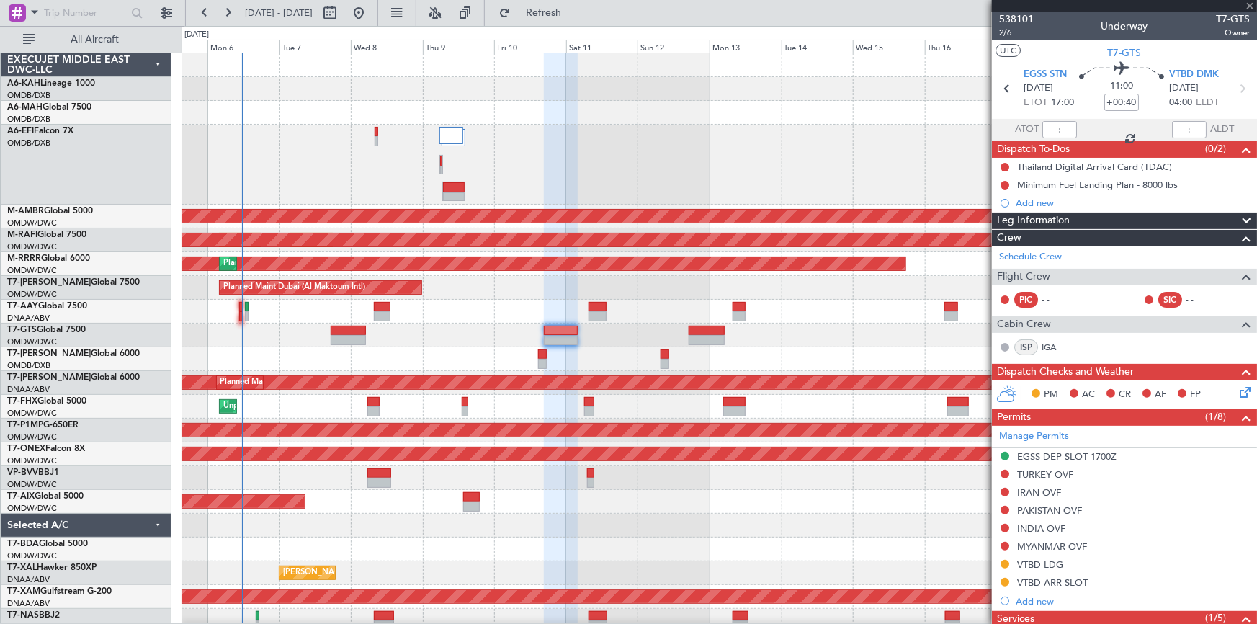
type input "-00:10"
type input "3"
click at [562, 169] on div "AOG Maint [GEOGRAPHIC_DATA] (Dubai Intl)" at bounding box center [719, 165] width 1075 height 80
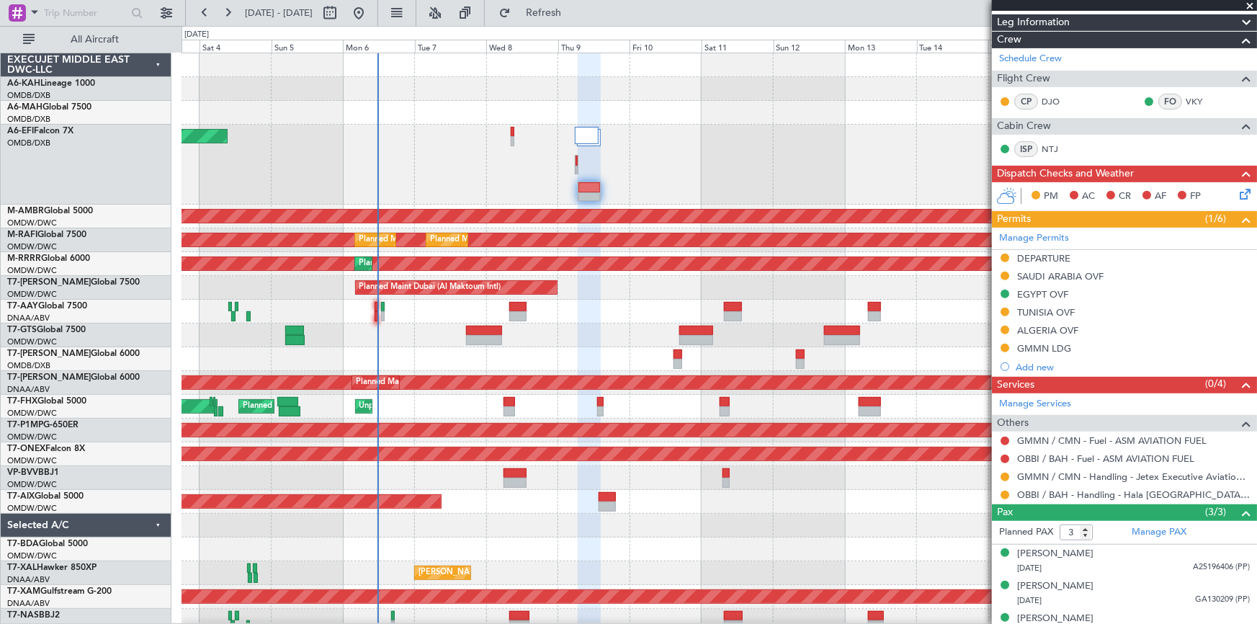
scroll to position [232, 0]
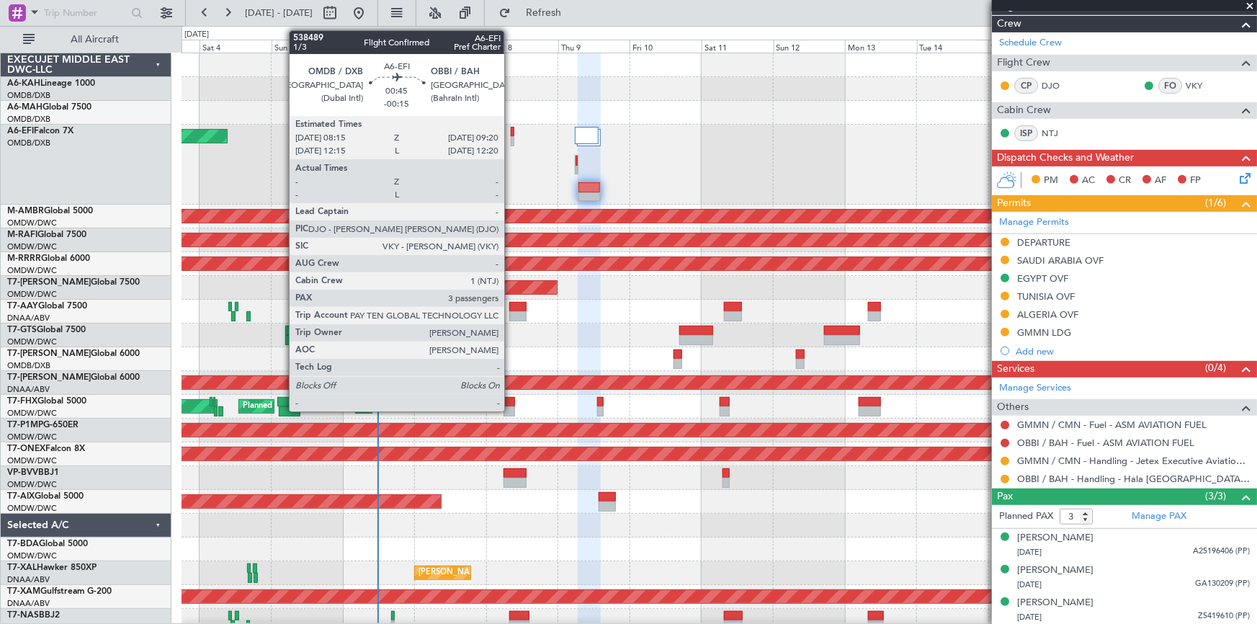
click at [511, 131] on div at bounding box center [513, 132] width 4 height 10
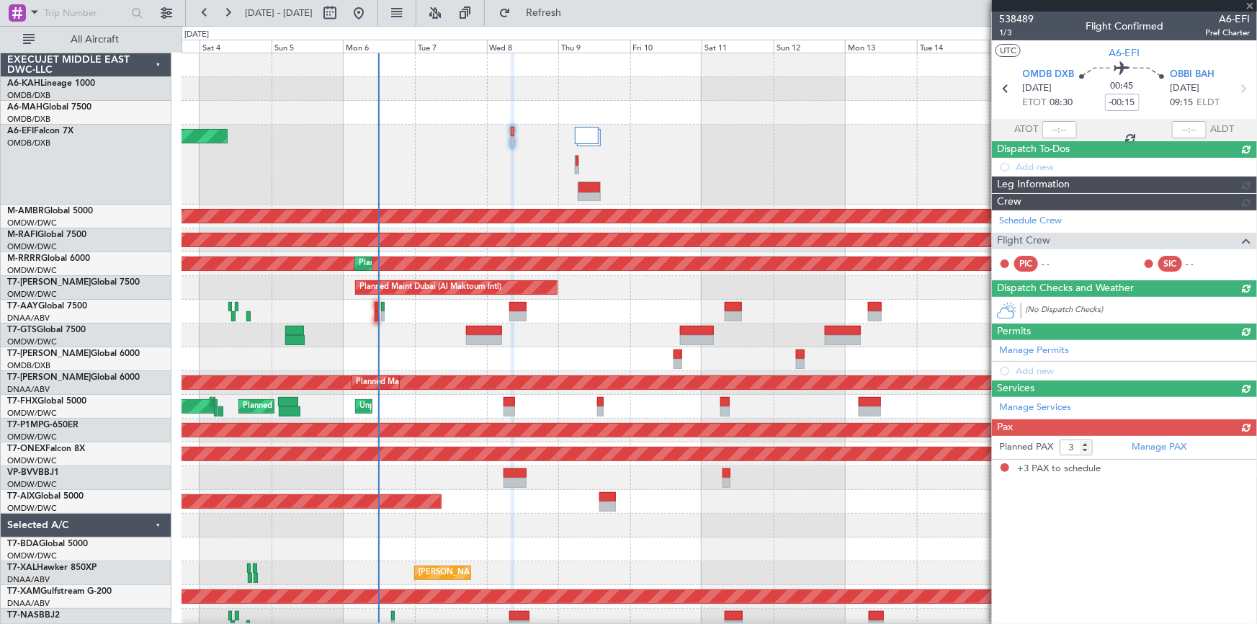
scroll to position [0, 0]
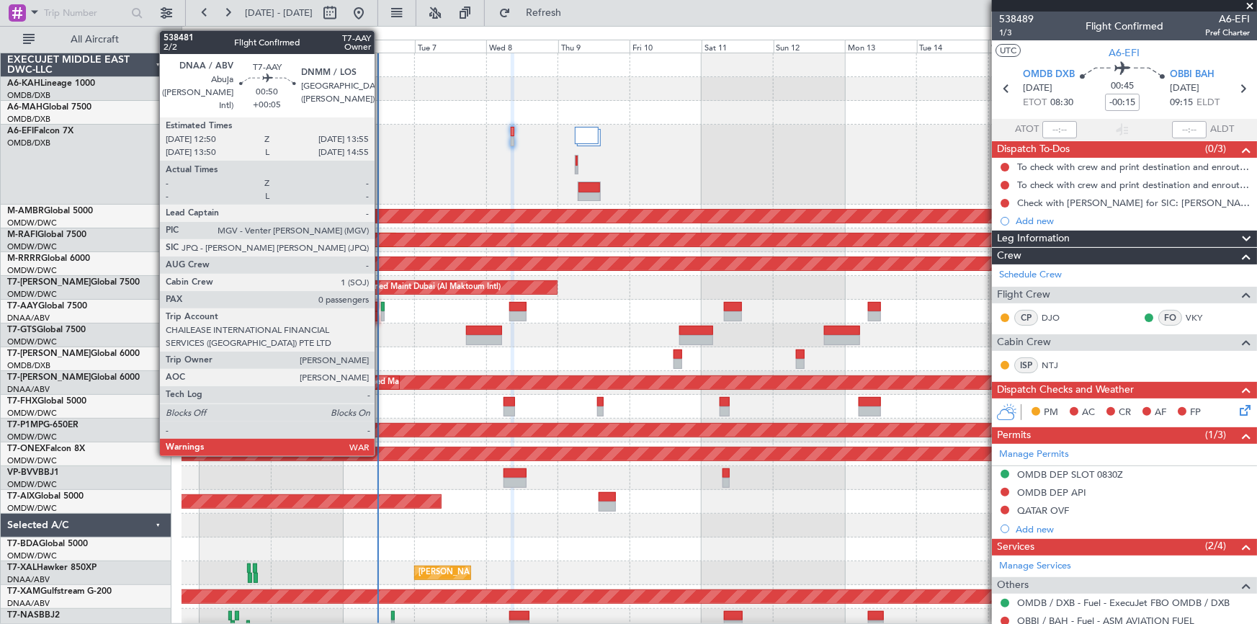
click at [381, 307] on div at bounding box center [383, 307] width 4 height 10
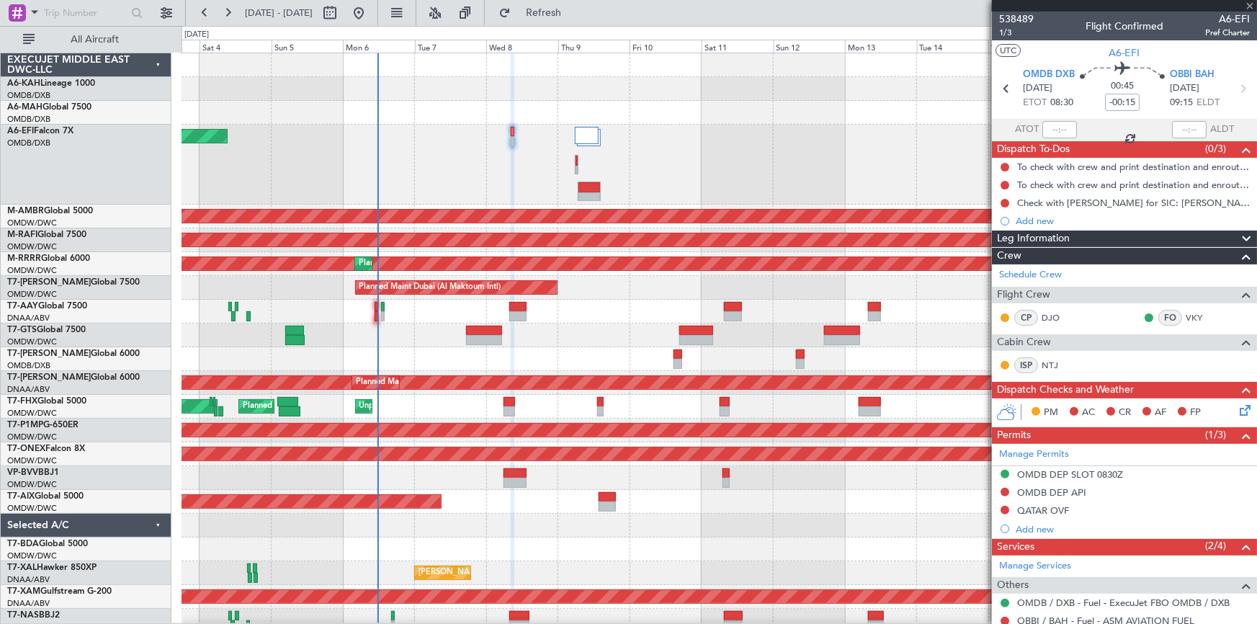
type input "+00:05"
type input "0"
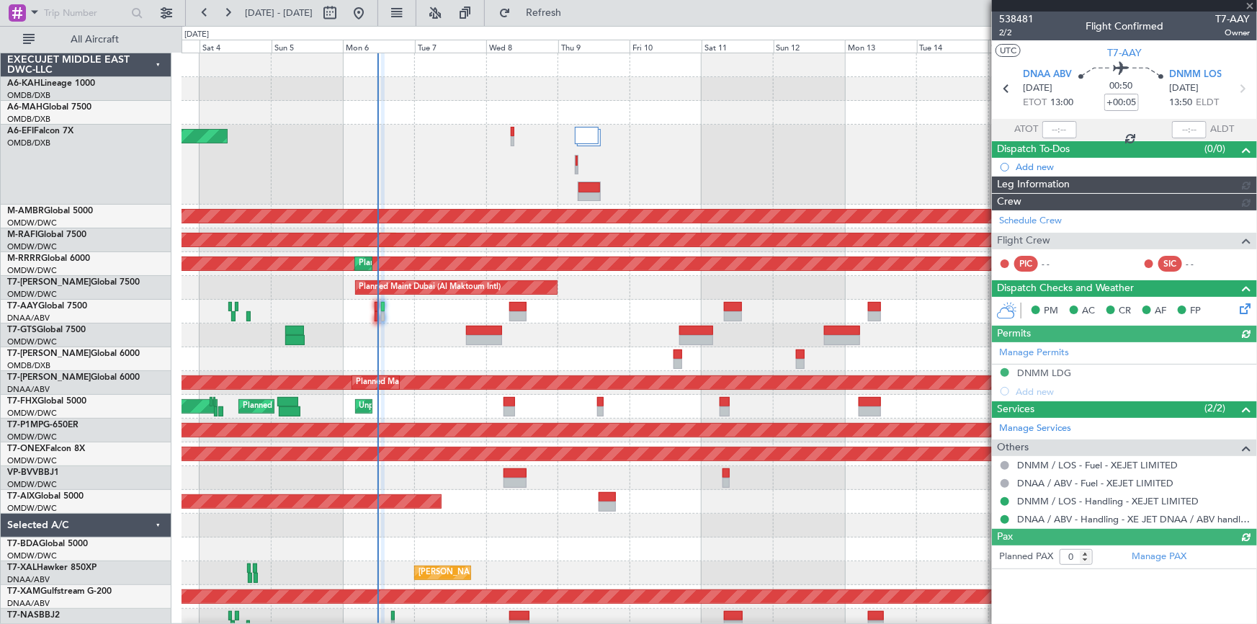
type input "Dherander Fithani (DHF)"
type input "7473"
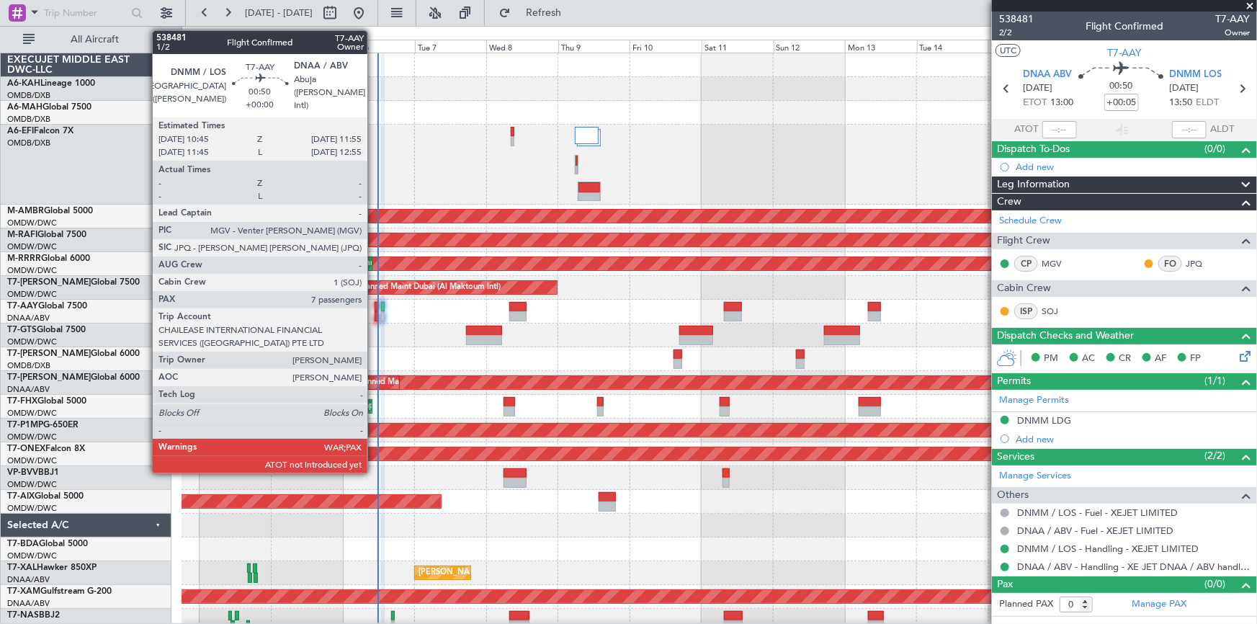
click at [375, 308] on div at bounding box center [377, 307] width 4 height 10
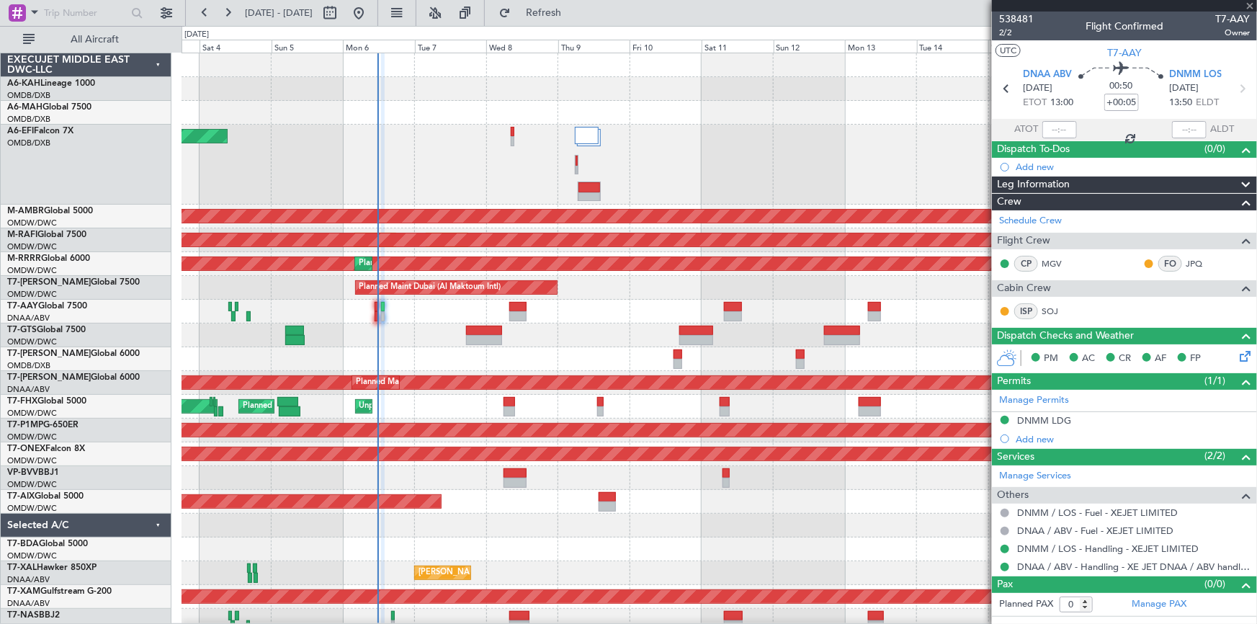
type input "7"
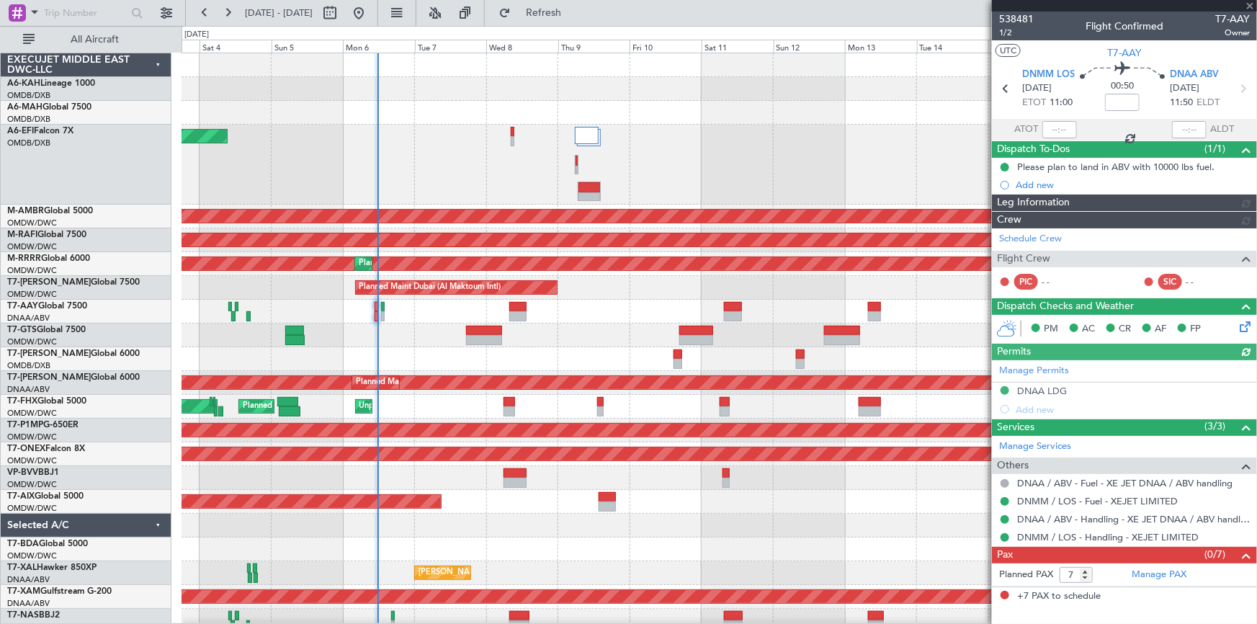
type input "Dherander Fithani (DHF)"
type input "7472"
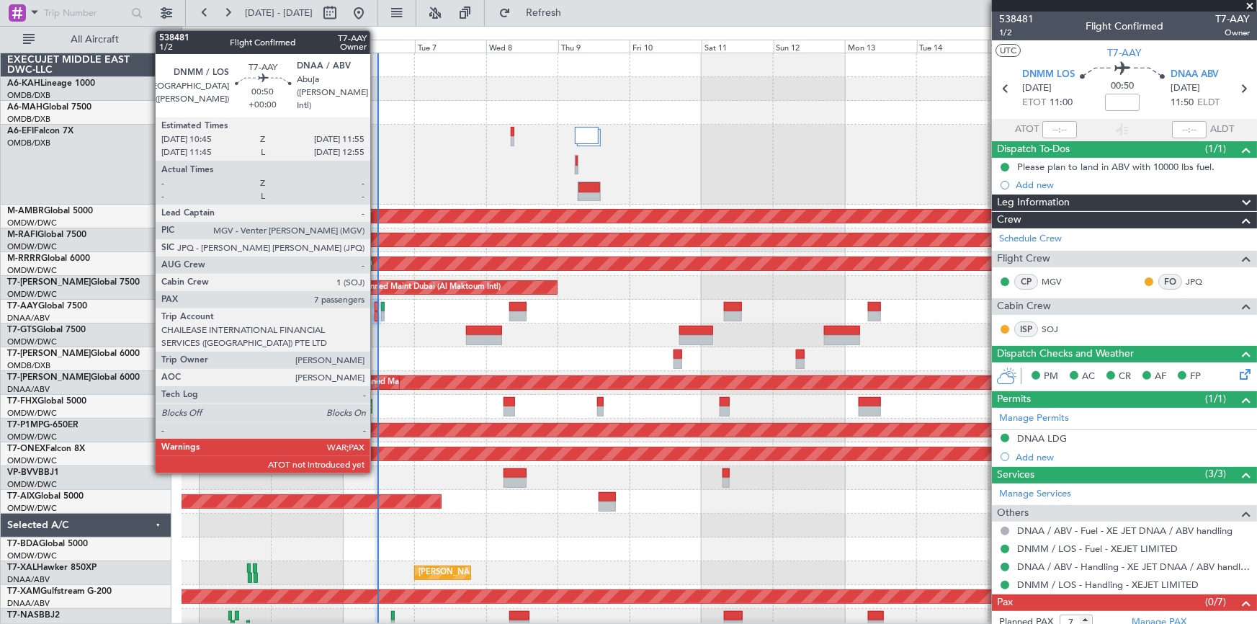
click at [377, 307] on div at bounding box center [377, 307] width 4 height 10
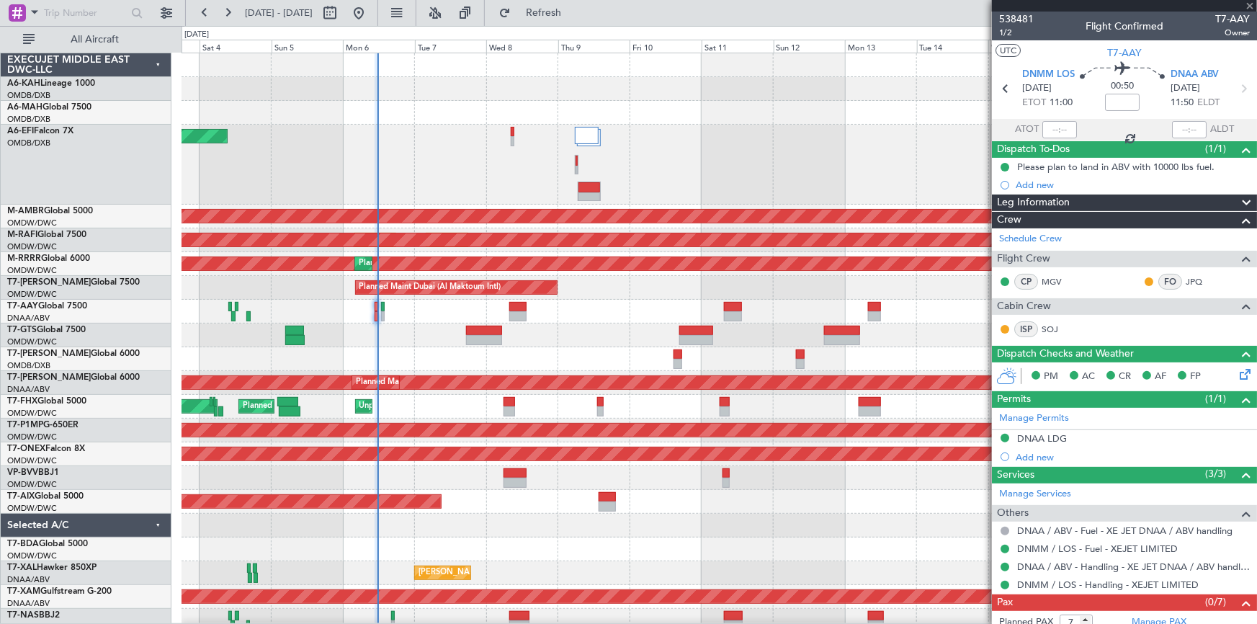
click at [379, 306] on div at bounding box center [719, 312] width 1075 height 24
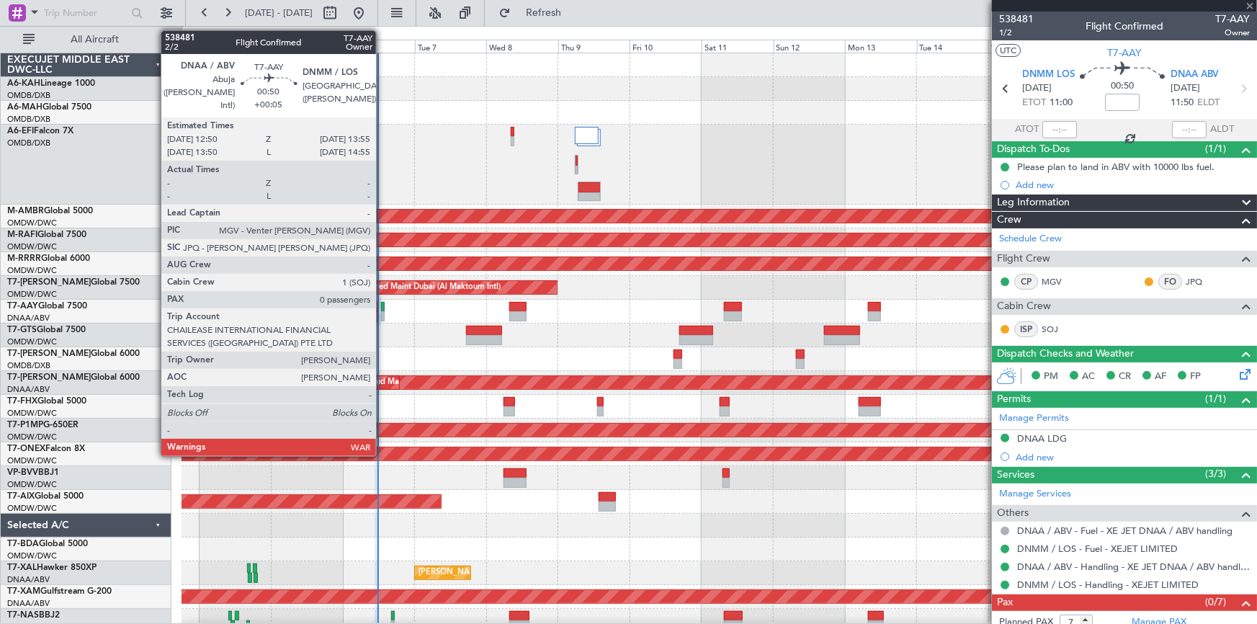
click at [382, 306] on div at bounding box center [383, 307] width 4 height 10
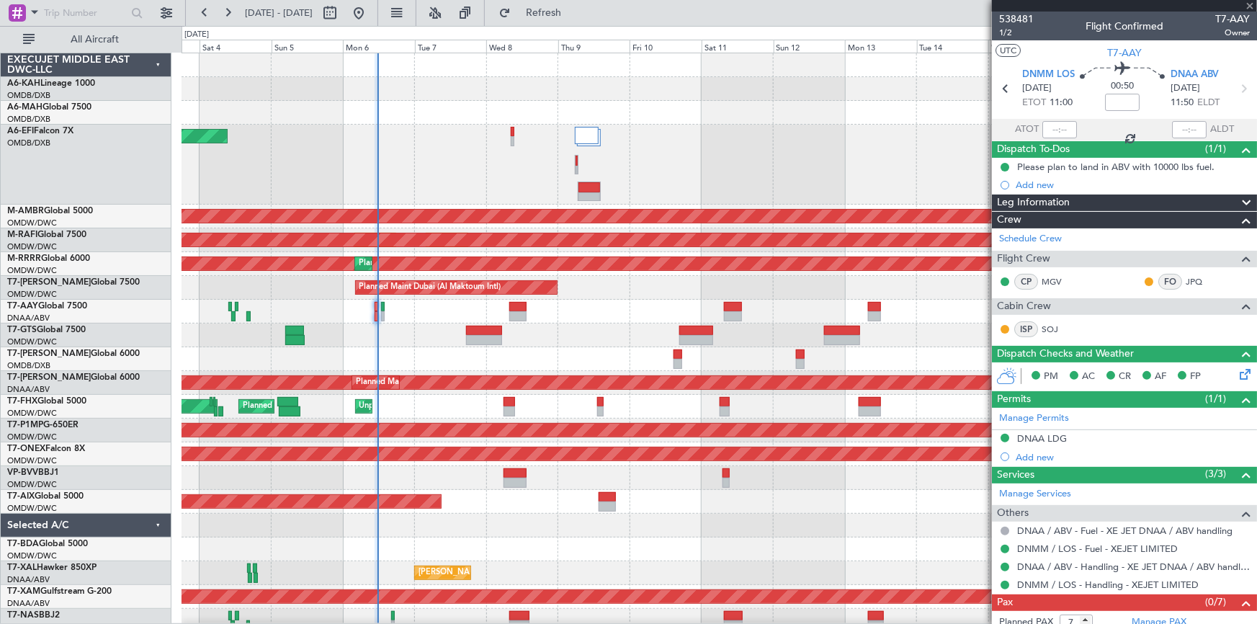
type input "+00:05"
type input "0"
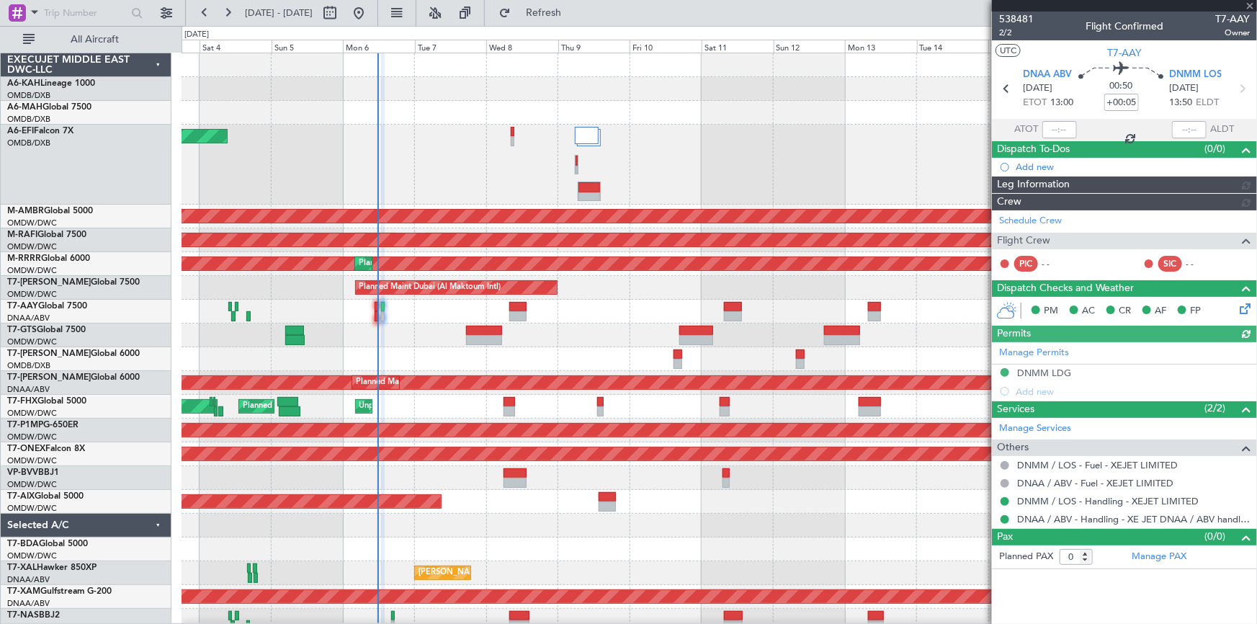
type input "Dherander Fithani (DHF)"
type input "7473"
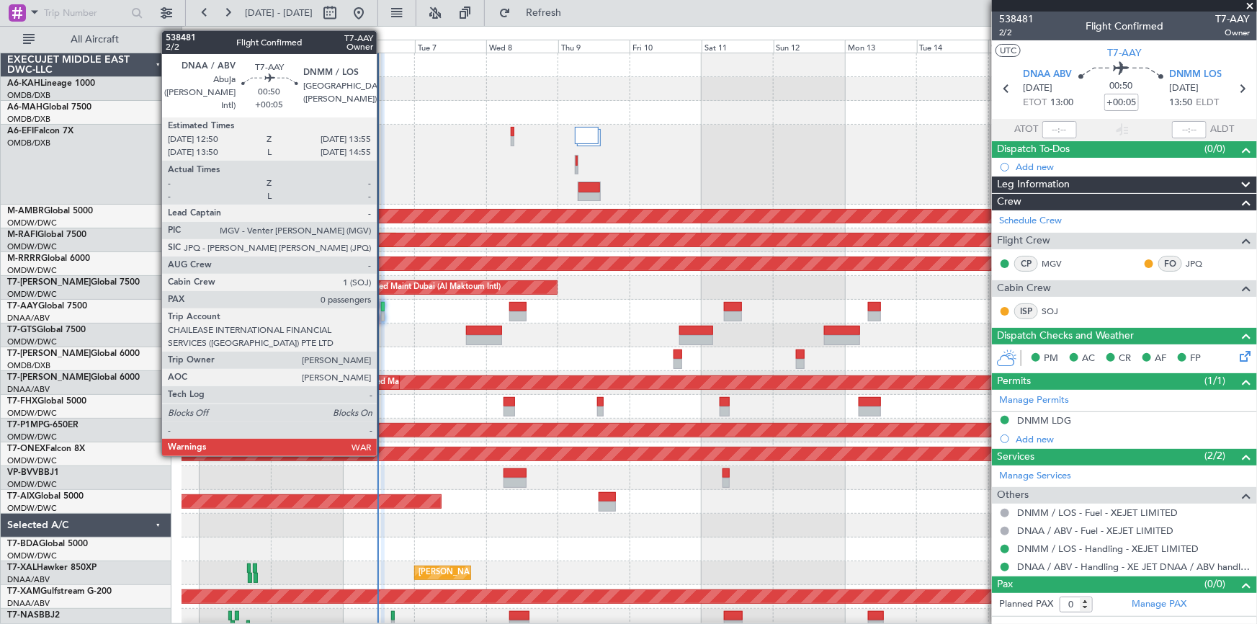
click at [382, 304] on div at bounding box center [383, 307] width 4 height 10
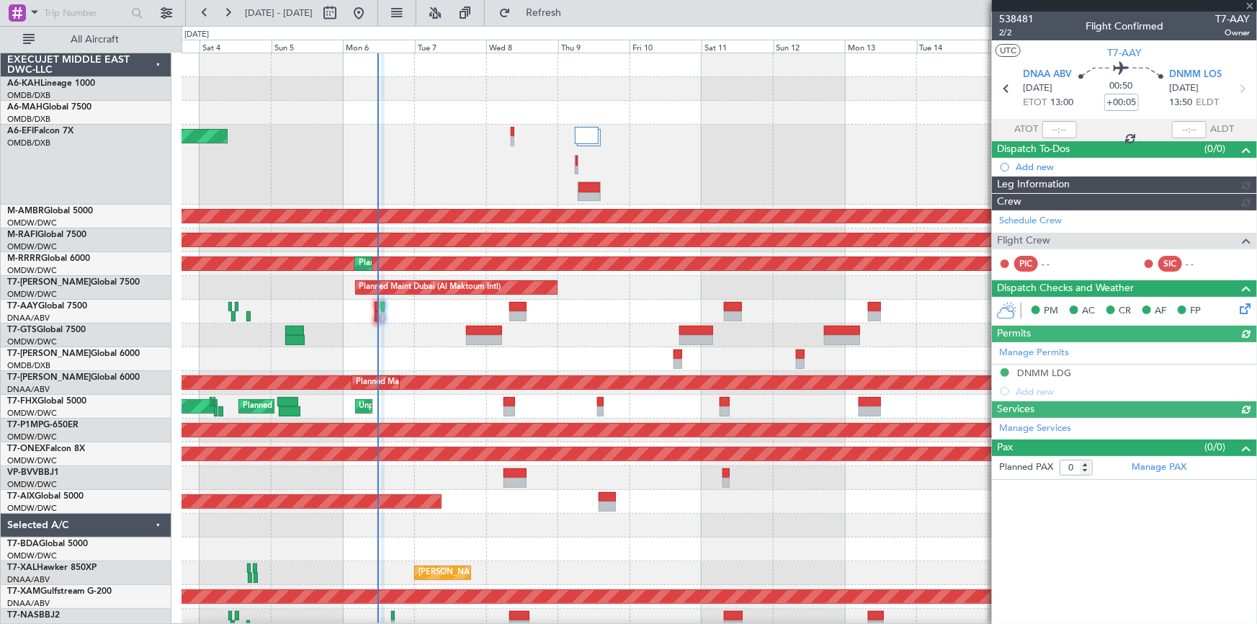
type input "Dherander Fithani (DHF)"
type input "7473"
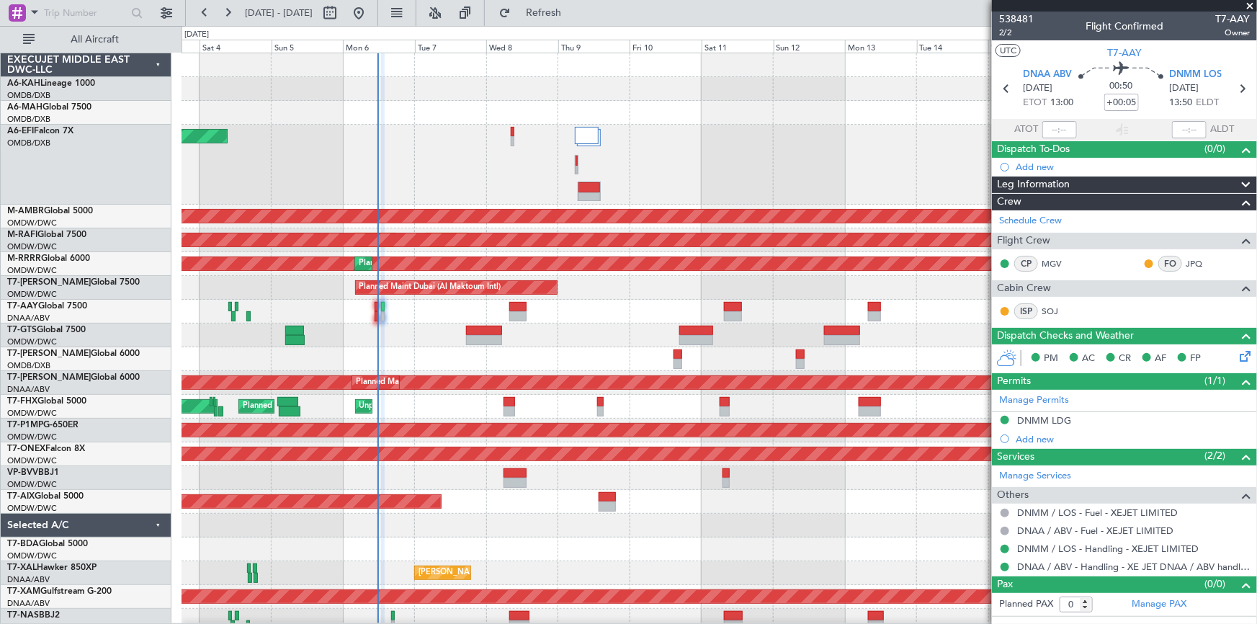
click at [378, 305] on div at bounding box center [719, 312] width 1075 height 24
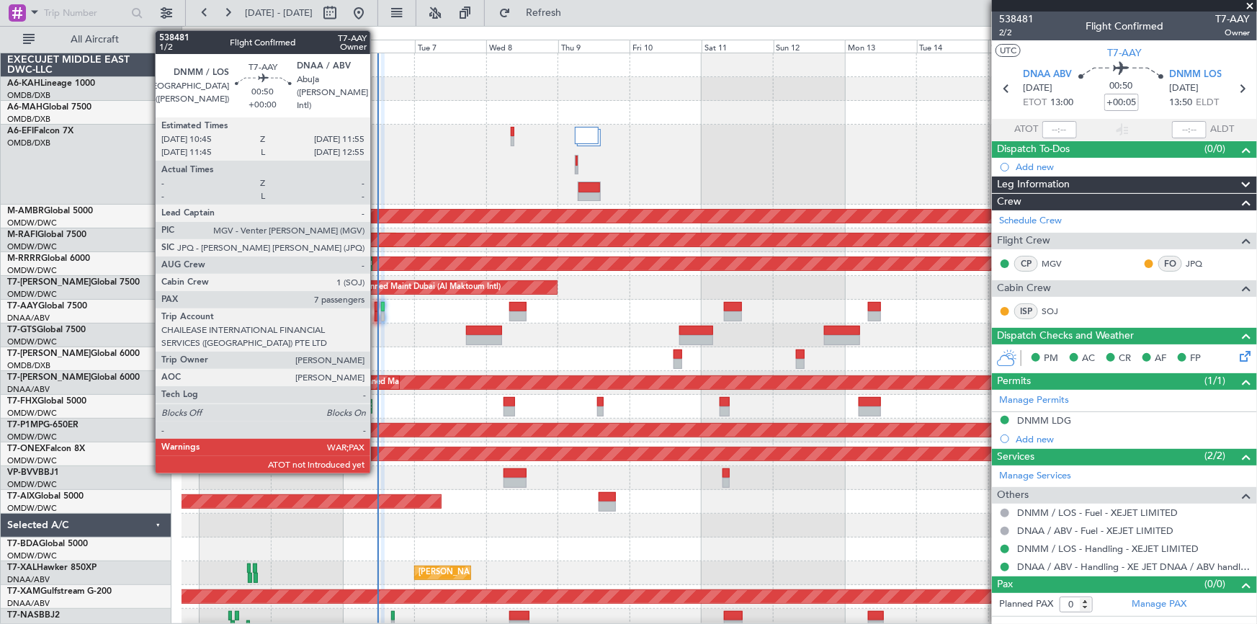
click at [377, 305] on div at bounding box center [377, 307] width 4 height 10
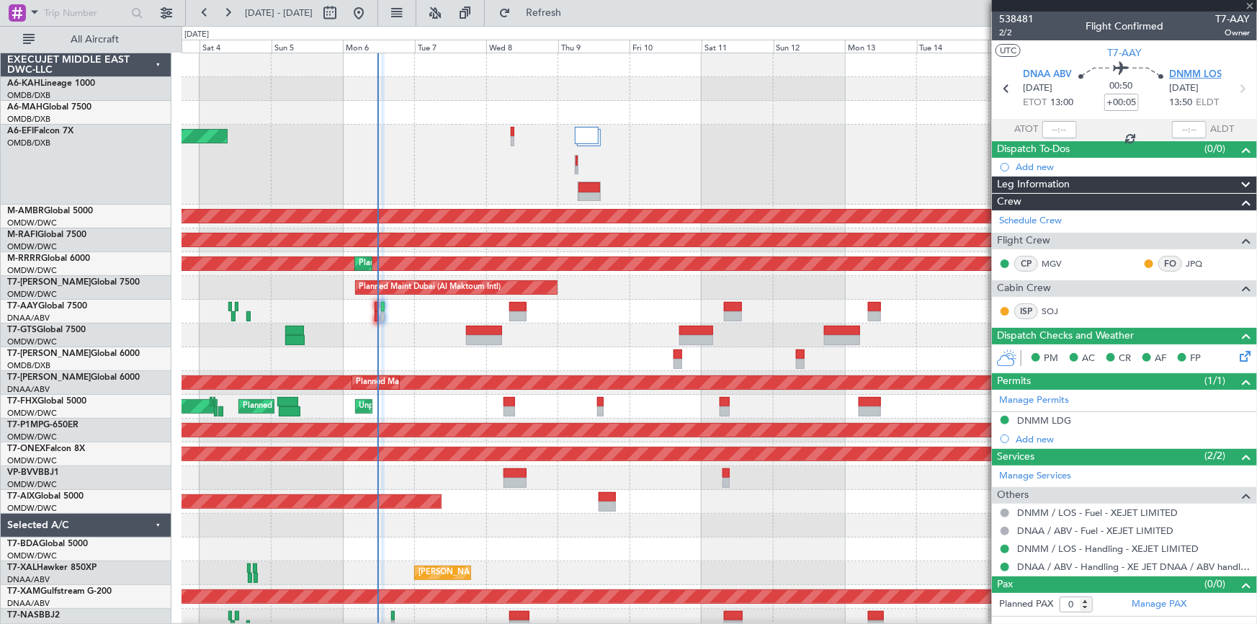
type input "7"
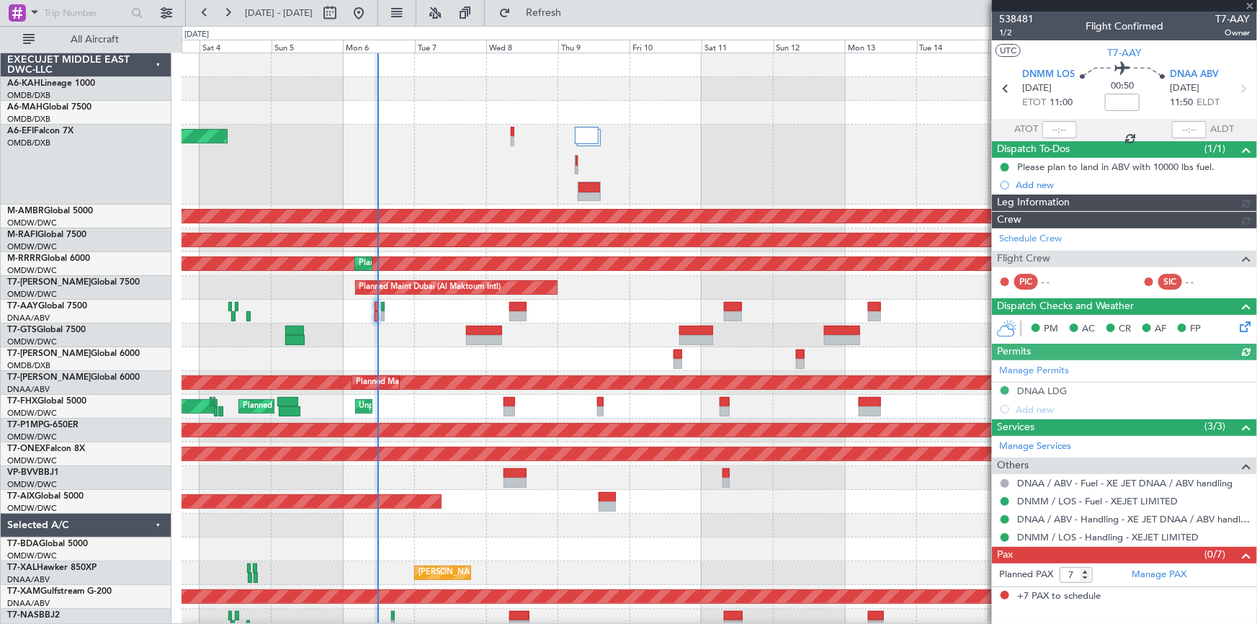
type input "Dherander Fithani (DHF)"
type input "7472"
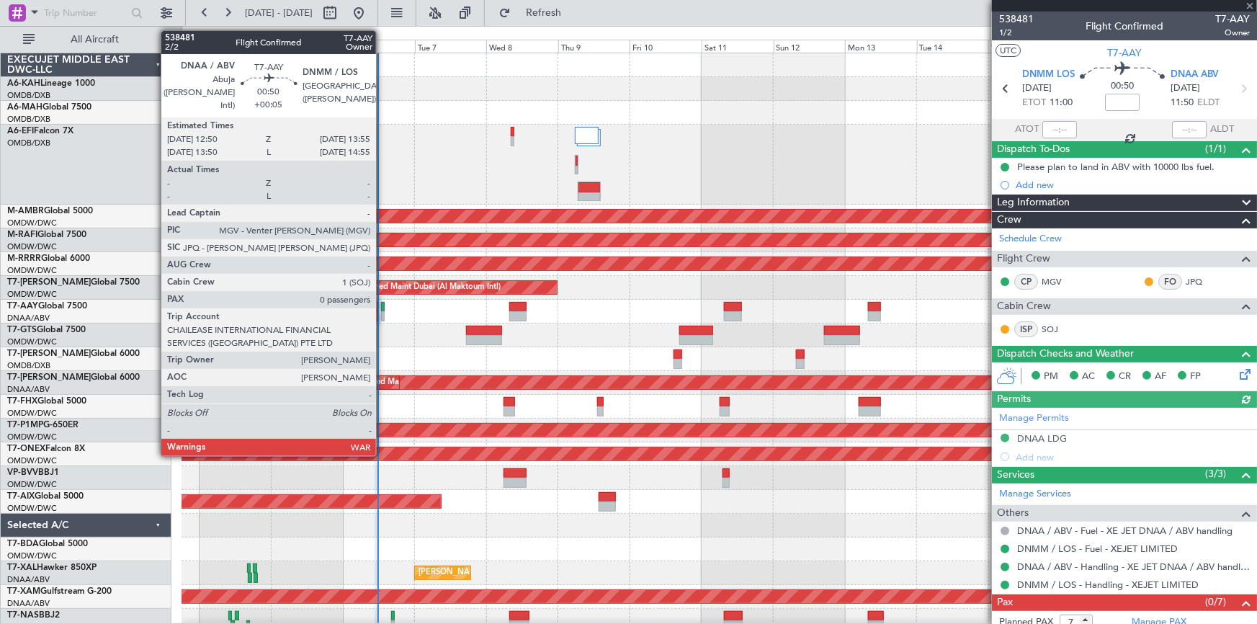
click at [382, 305] on div at bounding box center [383, 307] width 4 height 10
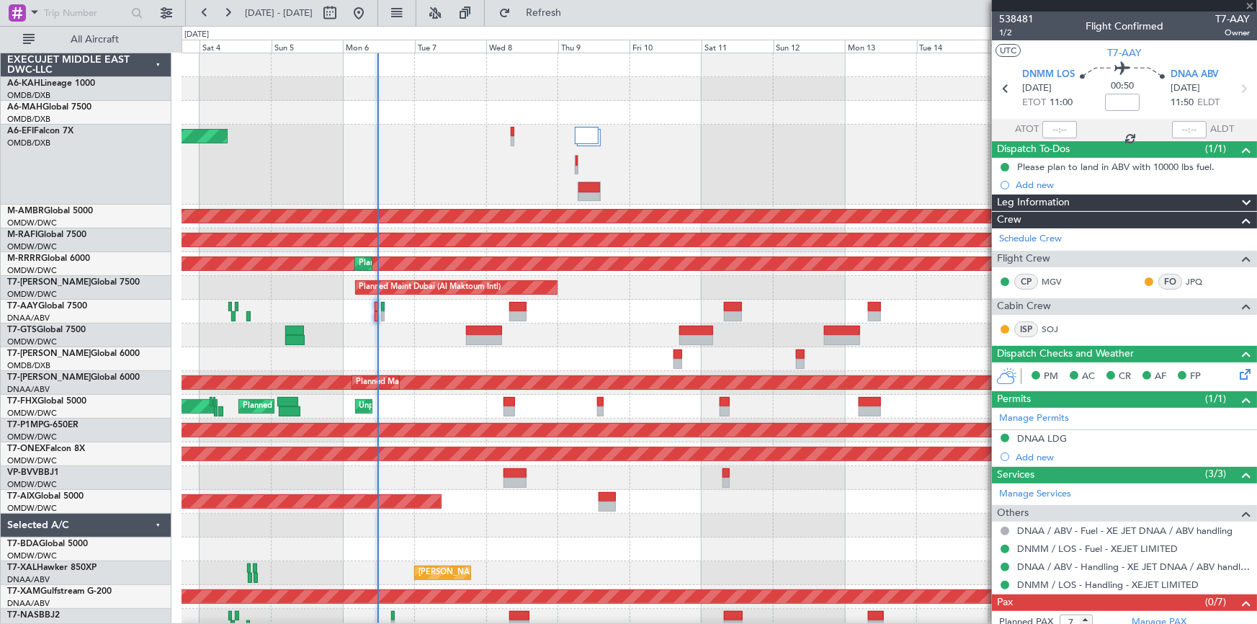
type input "+00:05"
type input "0"
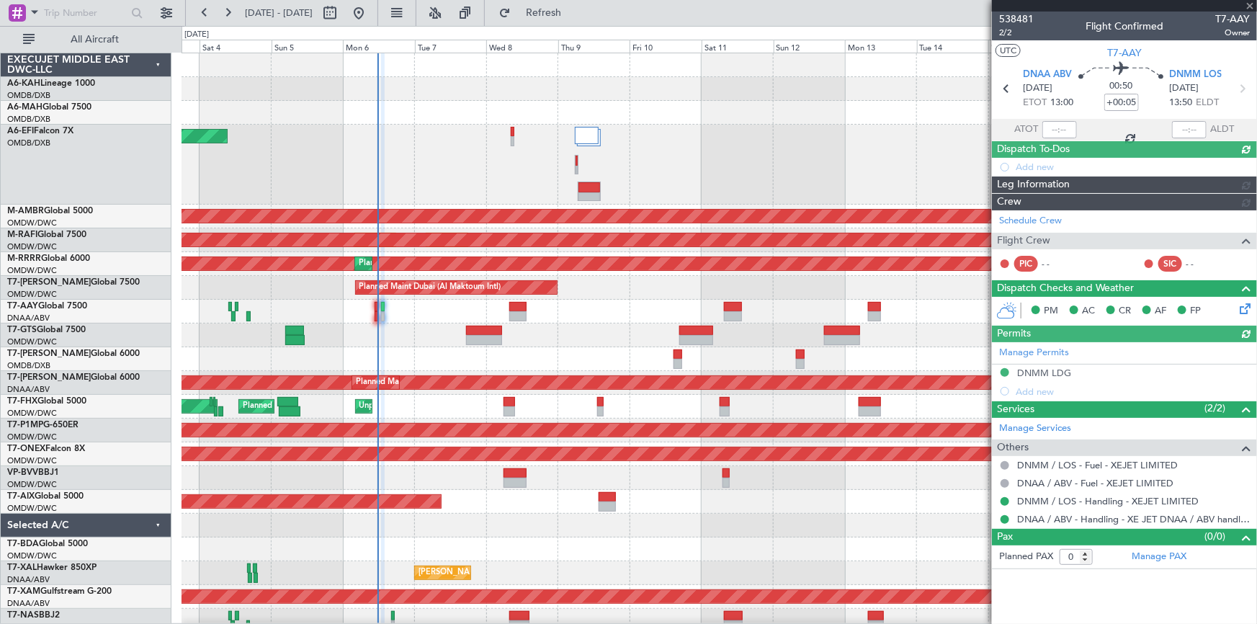
type input "Dherander Fithani (DHF)"
type input "7473"
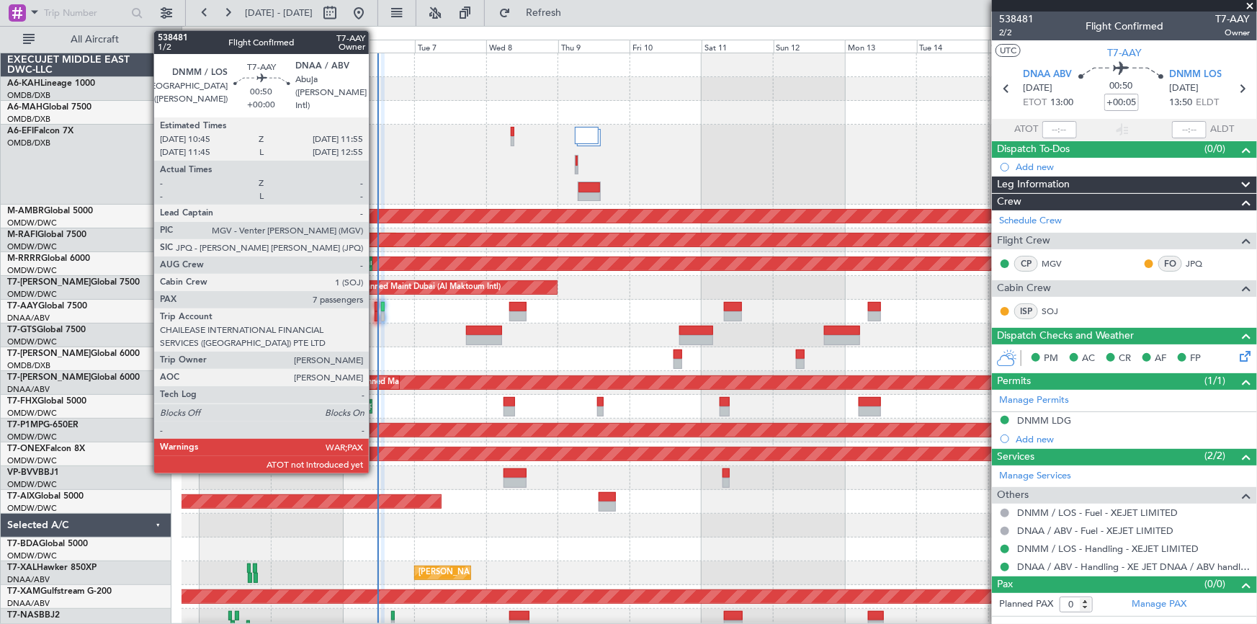
click at [375, 309] on div at bounding box center [377, 307] width 4 height 10
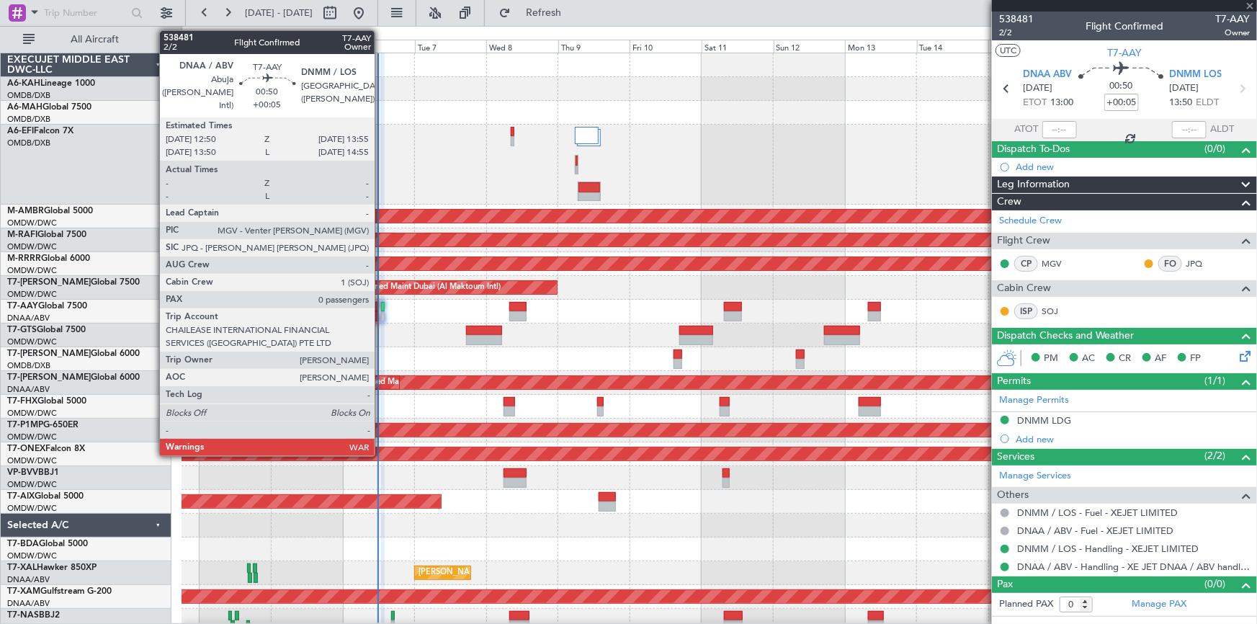
type input "7"
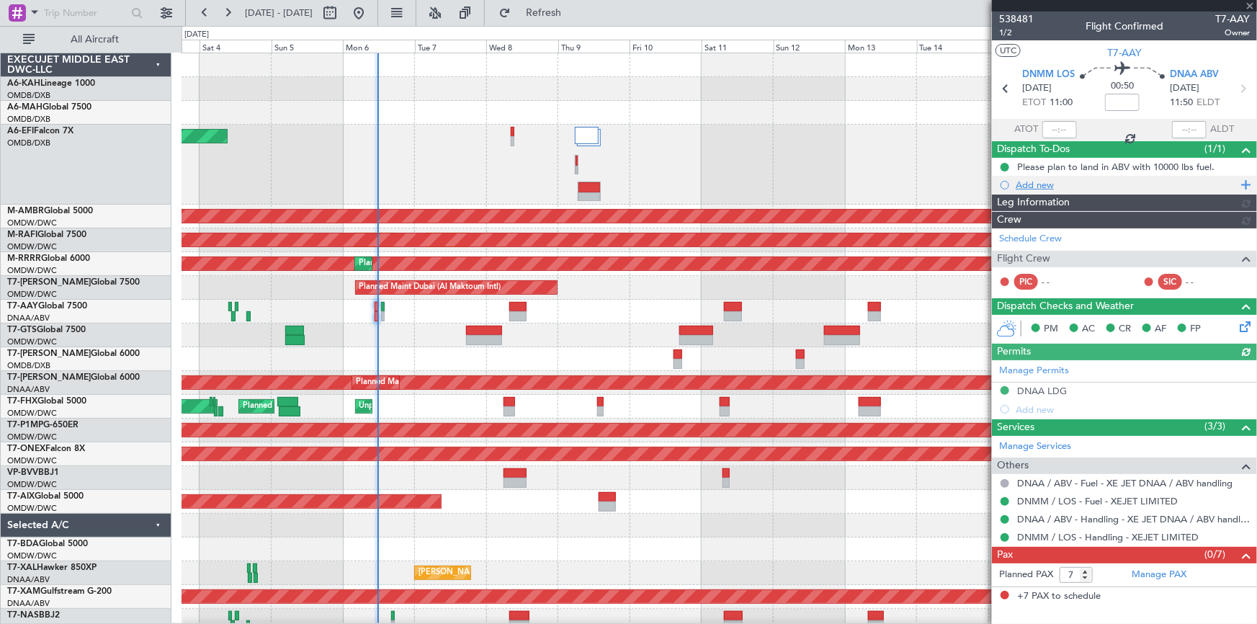
type input "Dherander Fithani (DHF)"
type input "7472"
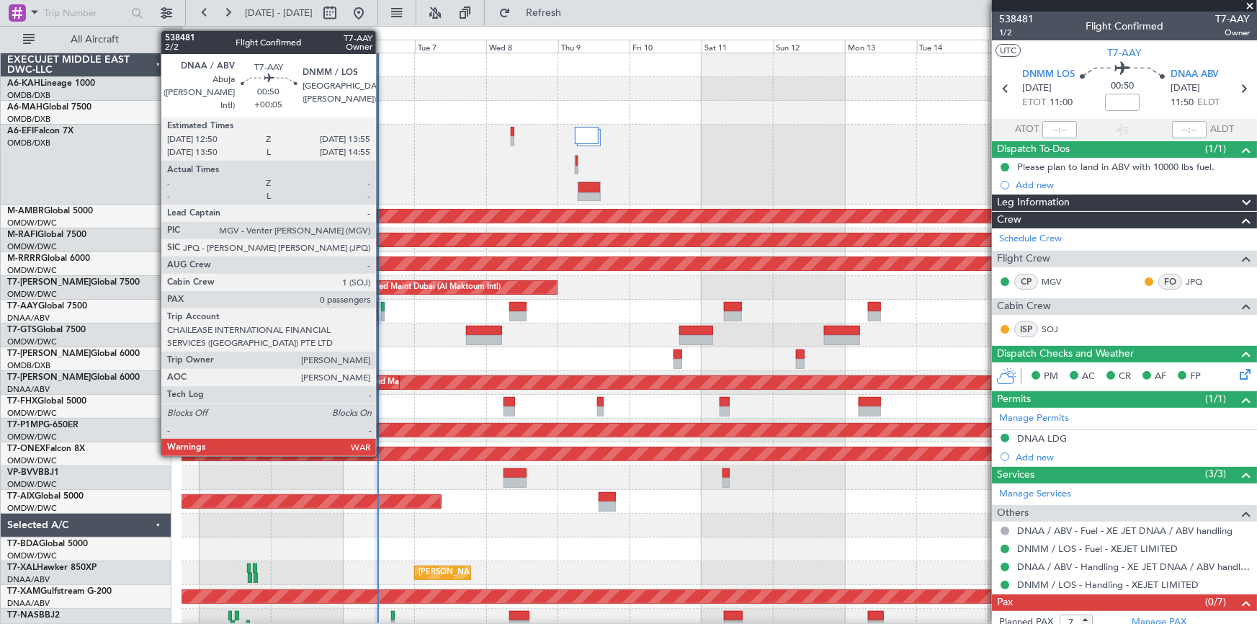
click at [382, 308] on div at bounding box center [383, 307] width 4 height 10
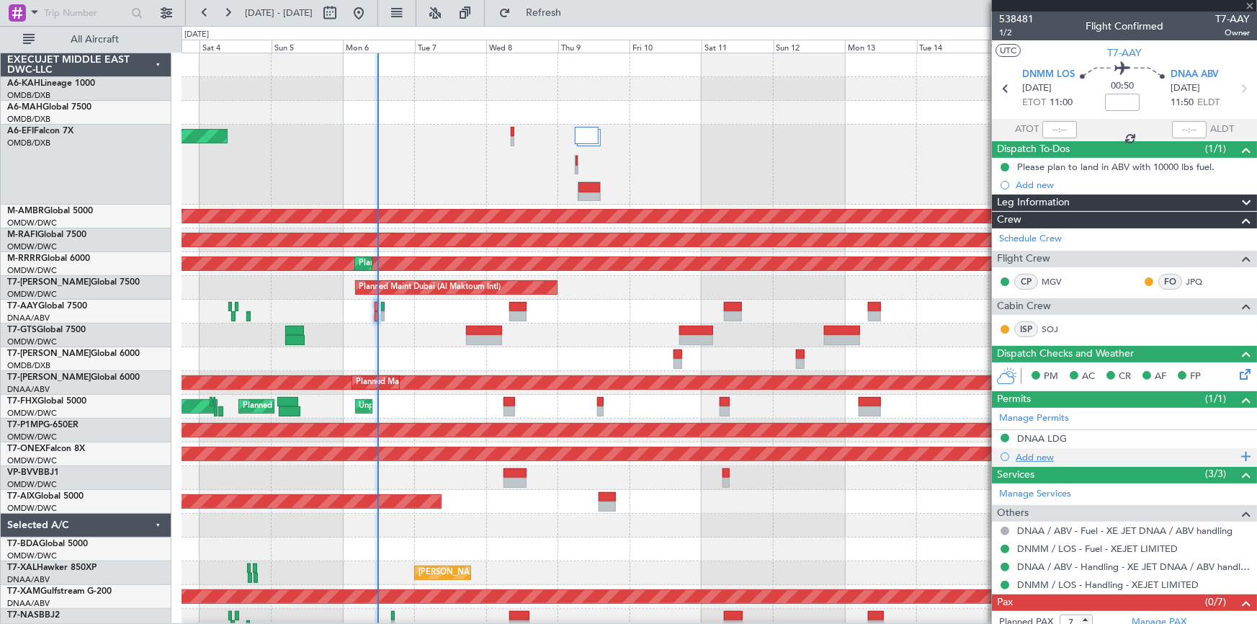
type input "+00:05"
type input "0"
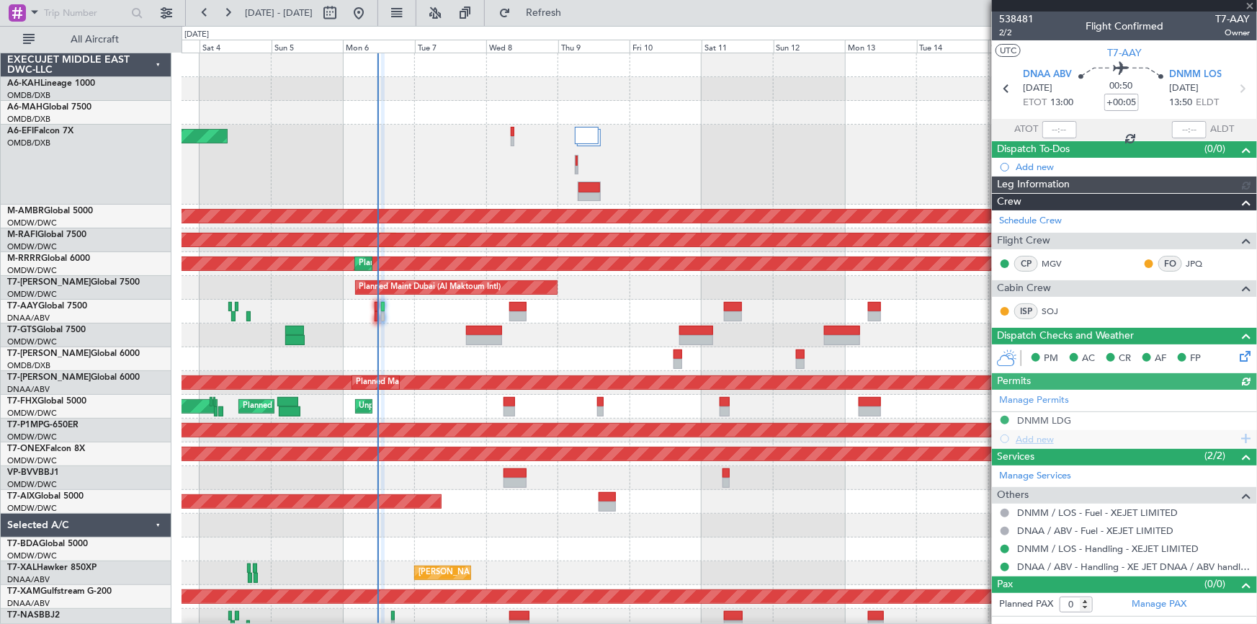
type input "Dherander Fithani (DHF)"
type input "7473"
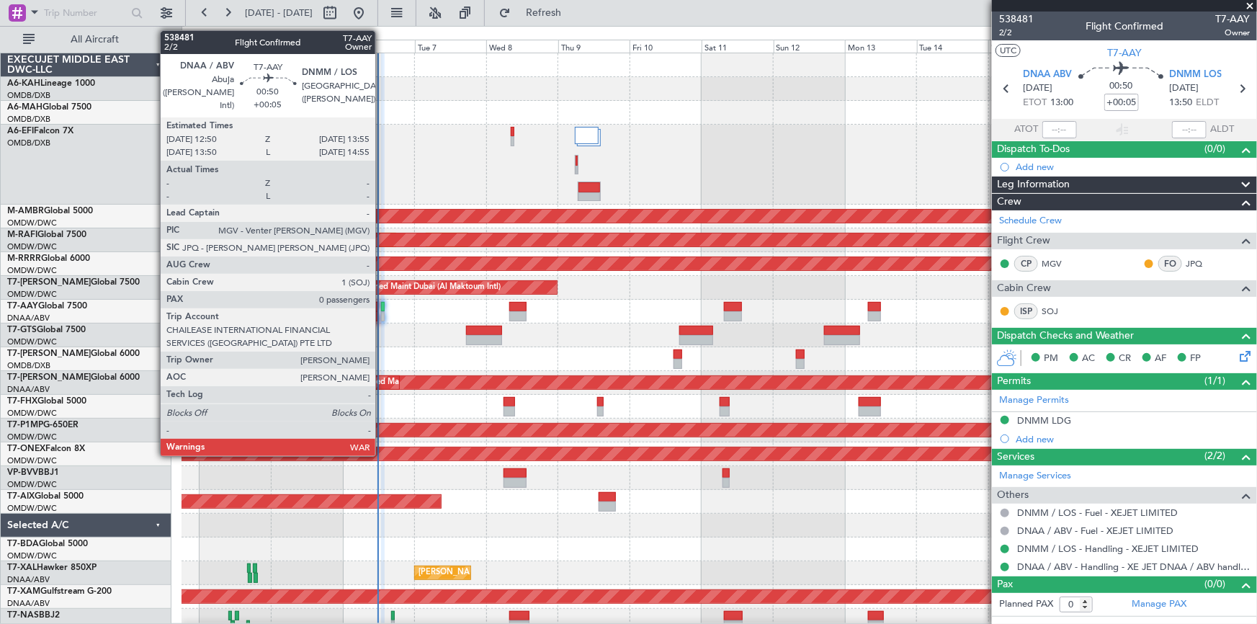
click at [382, 308] on div at bounding box center [383, 307] width 4 height 10
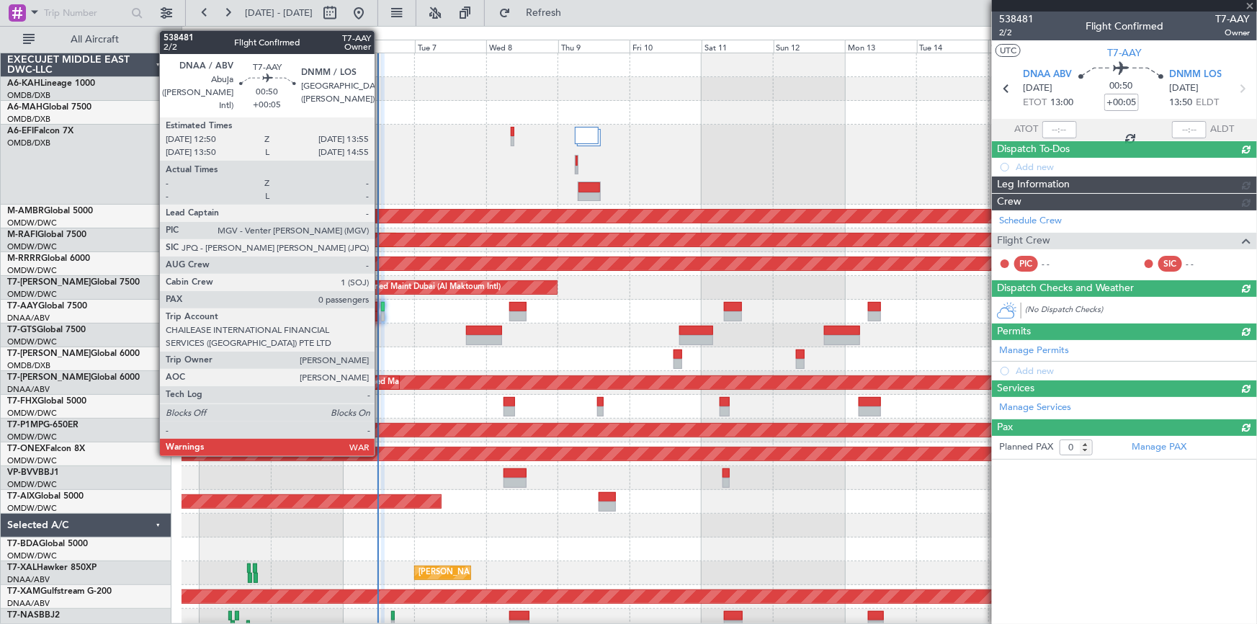
click at [382, 305] on div at bounding box center [383, 307] width 4 height 10
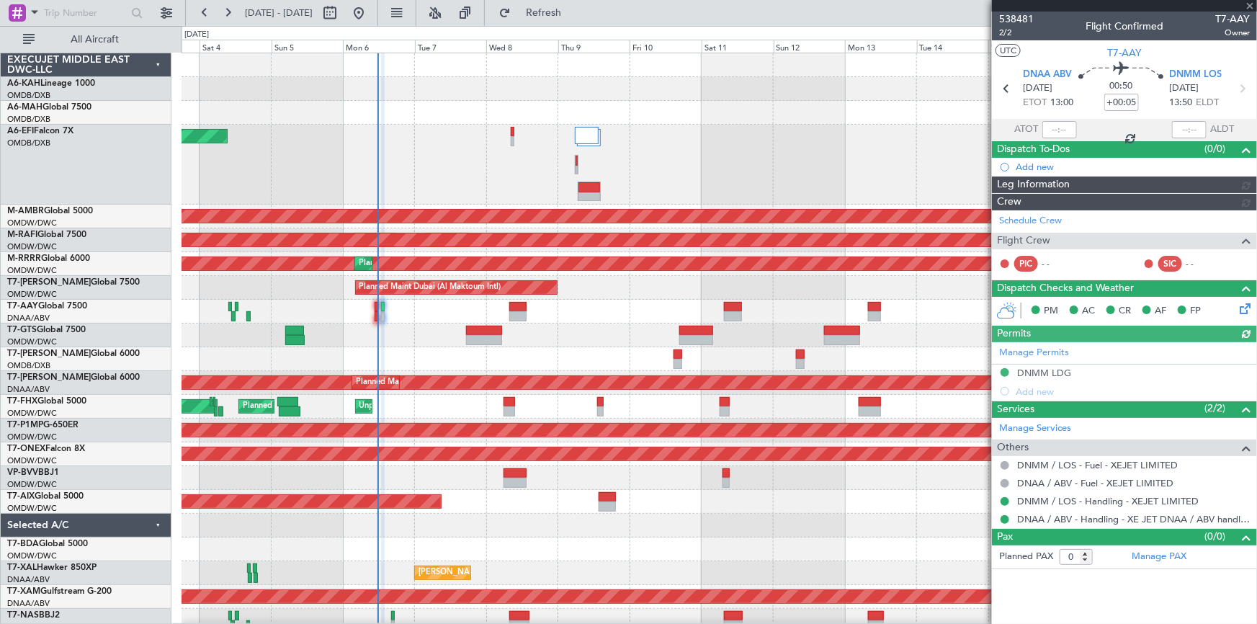
type input "Dherander Fithani (DHF)"
type input "7473"
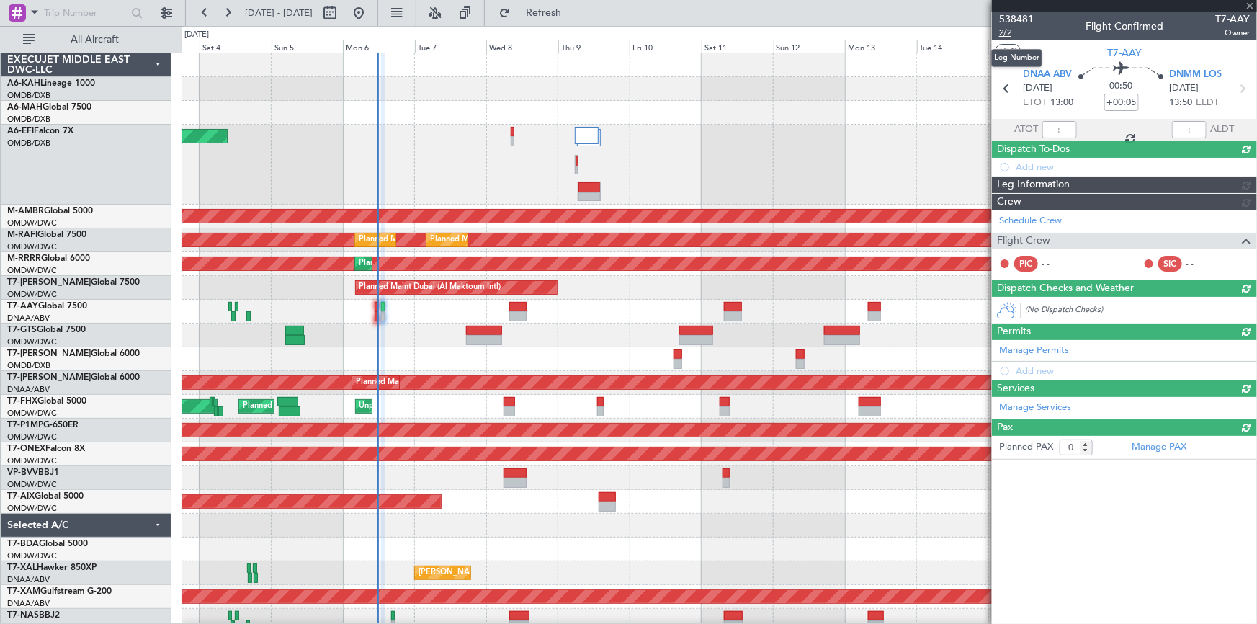
click at [1005, 30] on span "2/2" at bounding box center [1016, 33] width 35 height 12
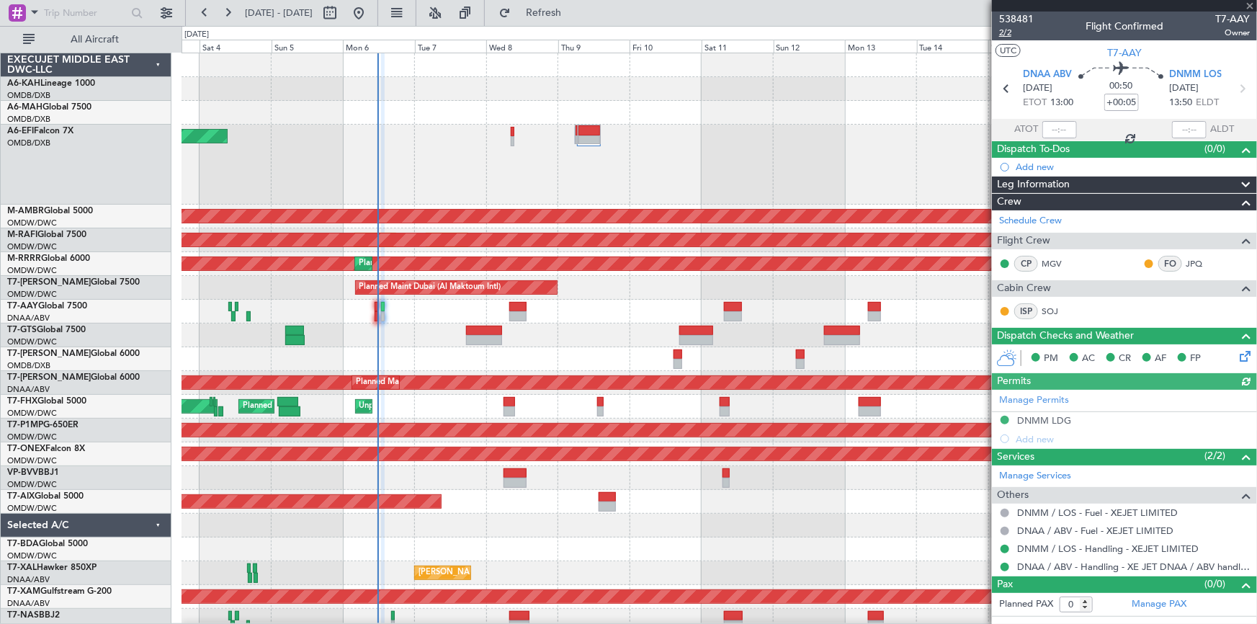
type input "Dherander Fithani (DHF)"
type input "7473"
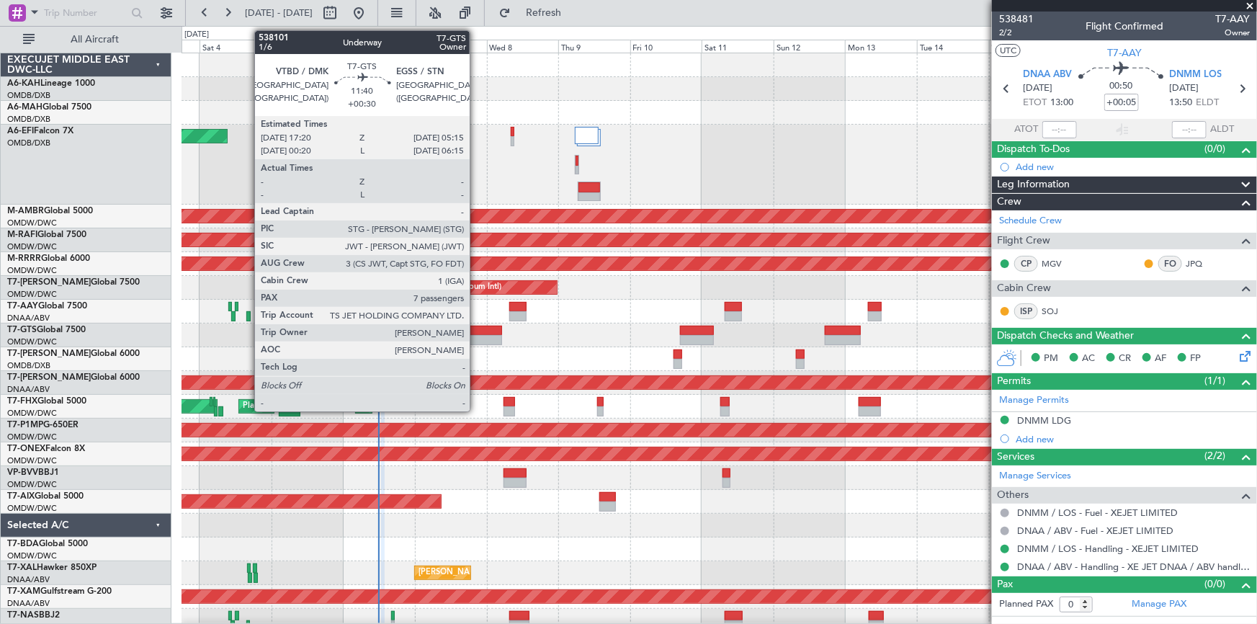
click at [476, 327] on div at bounding box center [484, 331] width 36 height 10
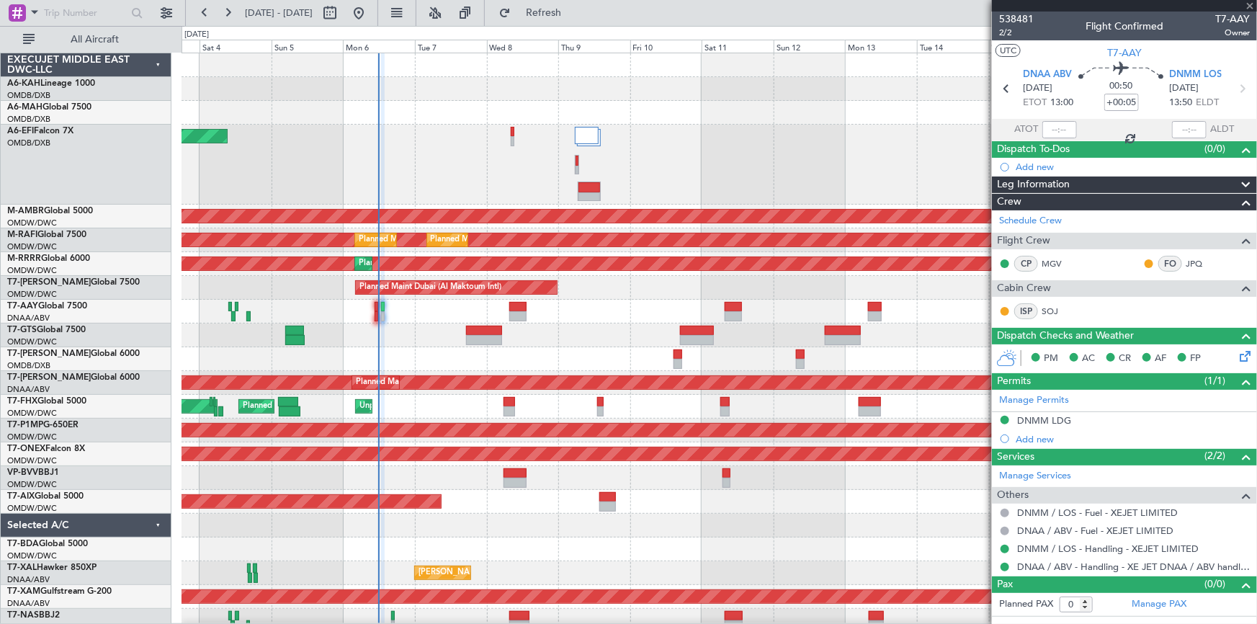
type input "+00:30"
type input "7"
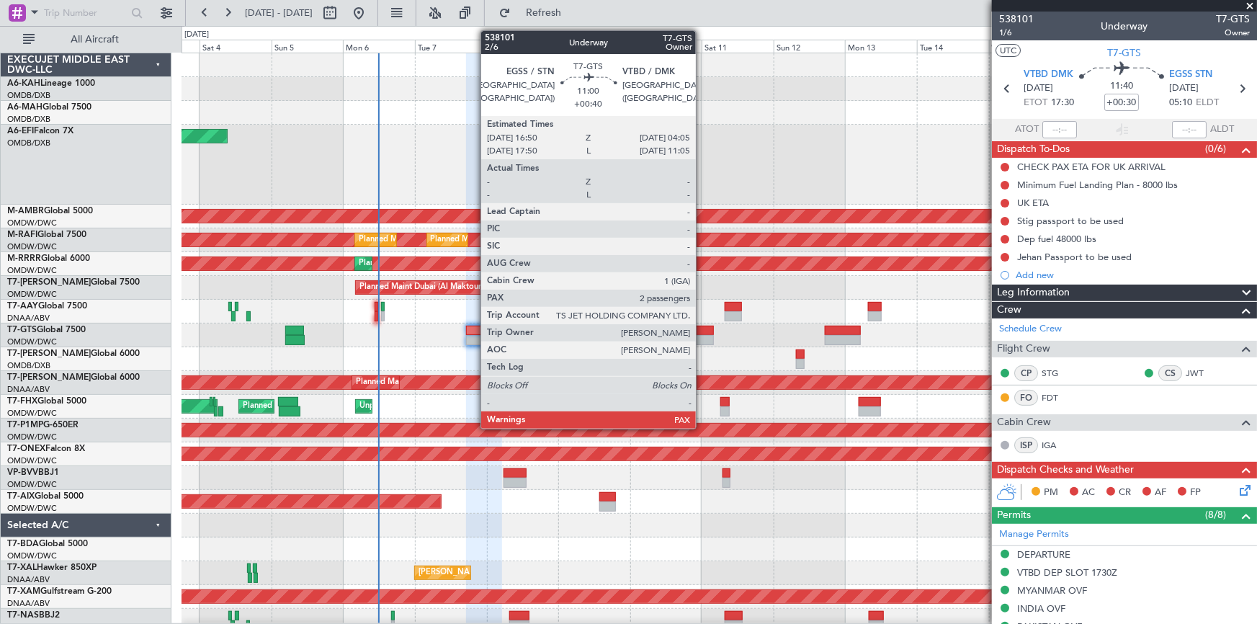
click at [702, 326] on div at bounding box center [697, 331] width 34 height 10
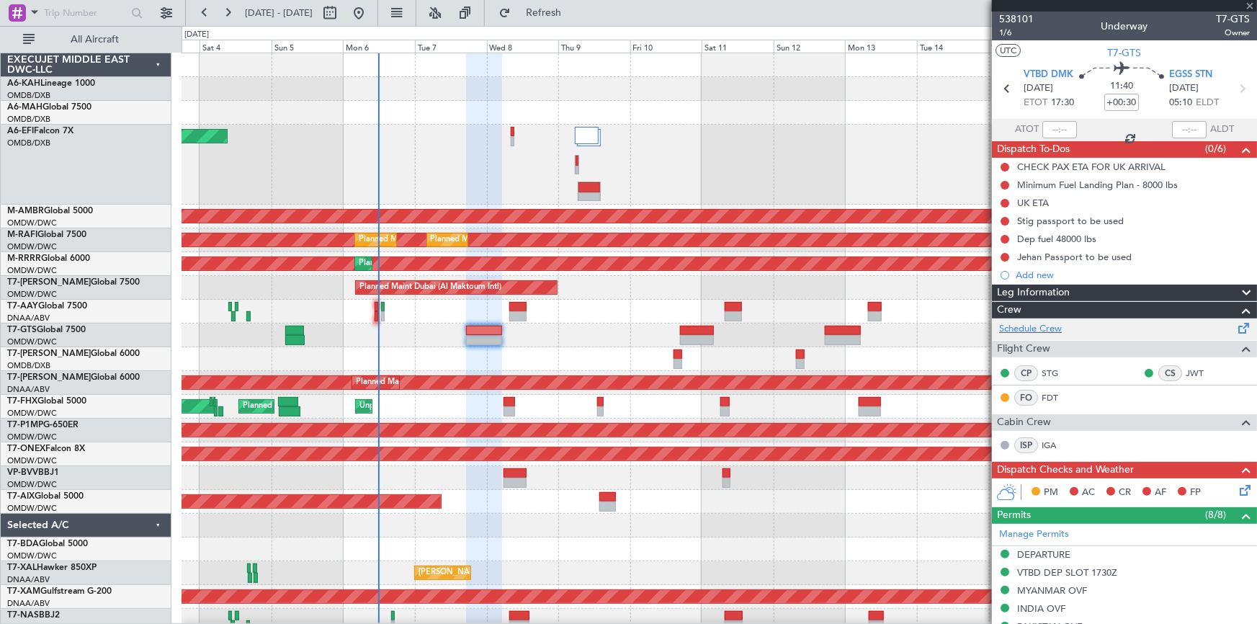
type input "+00:40"
type input "2"
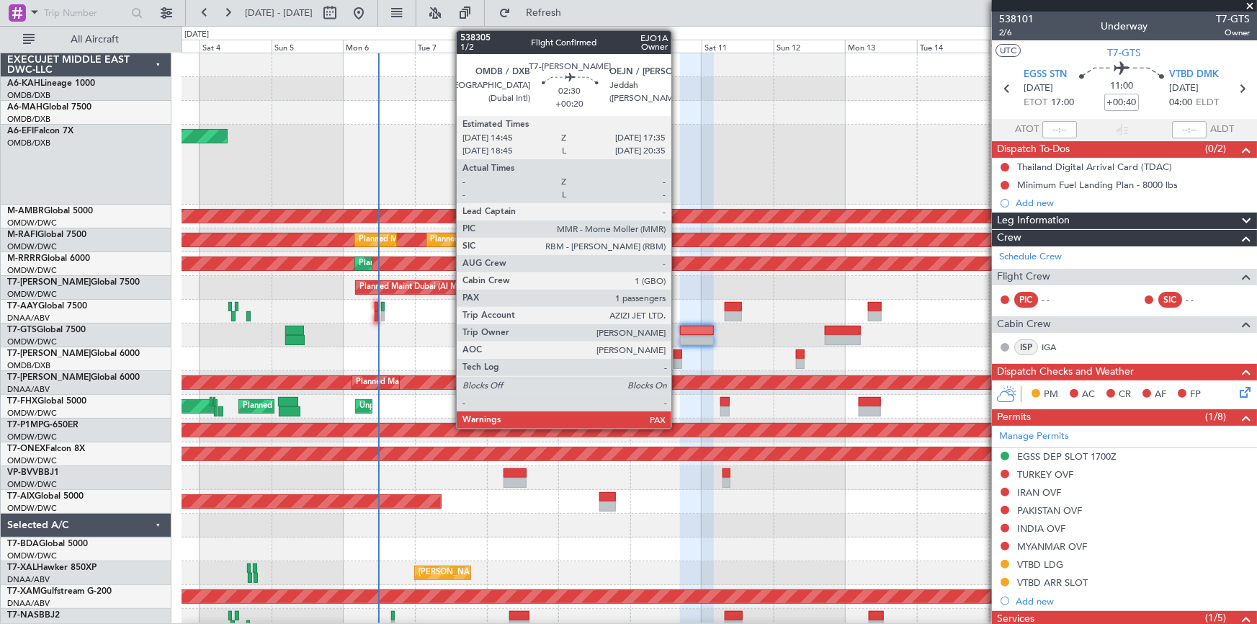
click at [678, 356] on div at bounding box center [678, 354] width 9 height 10
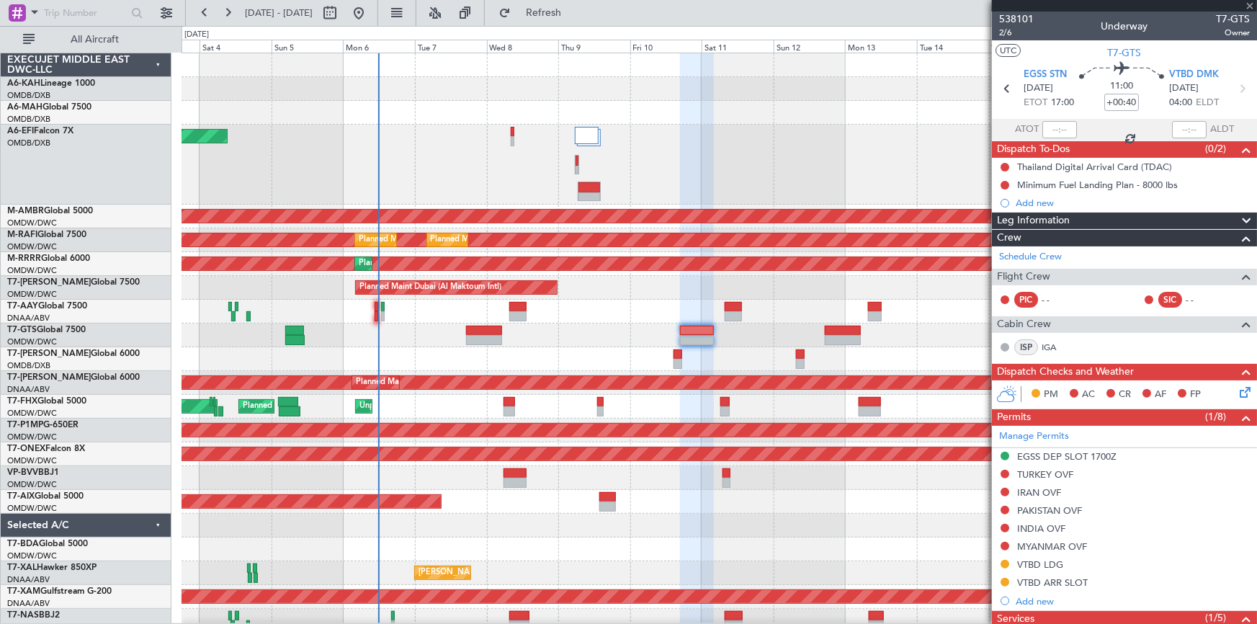
type input "+00:20"
type input "1"
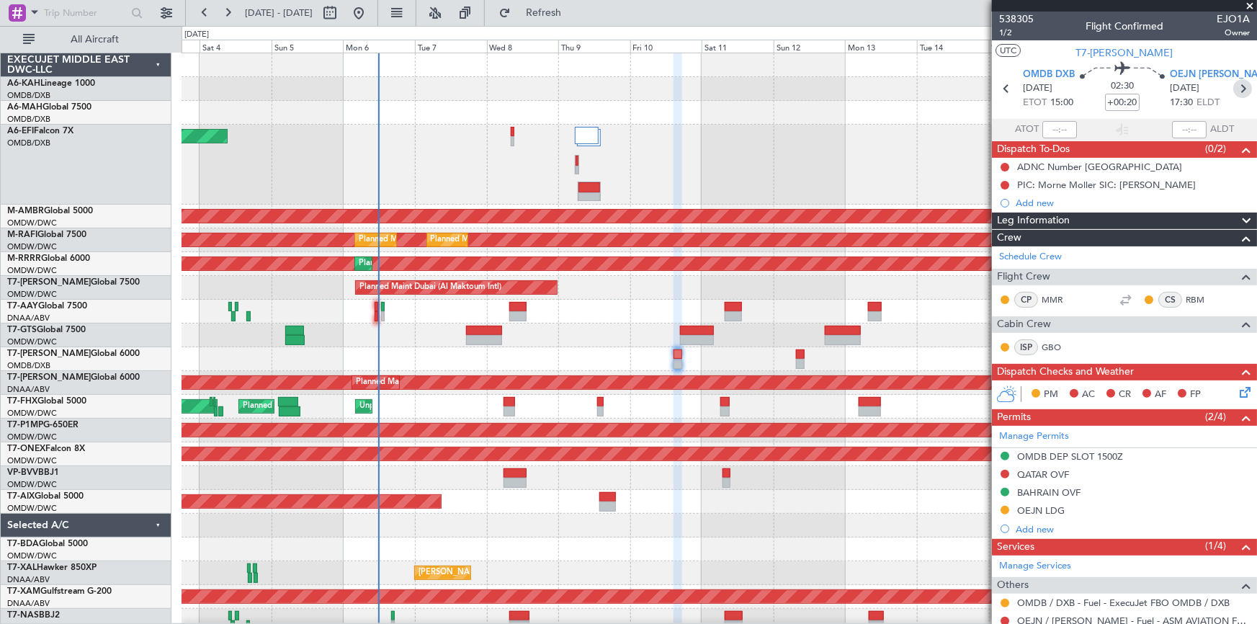
click at [1241, 86] on icon at bounding box center [1242, 88] width 19 height 19
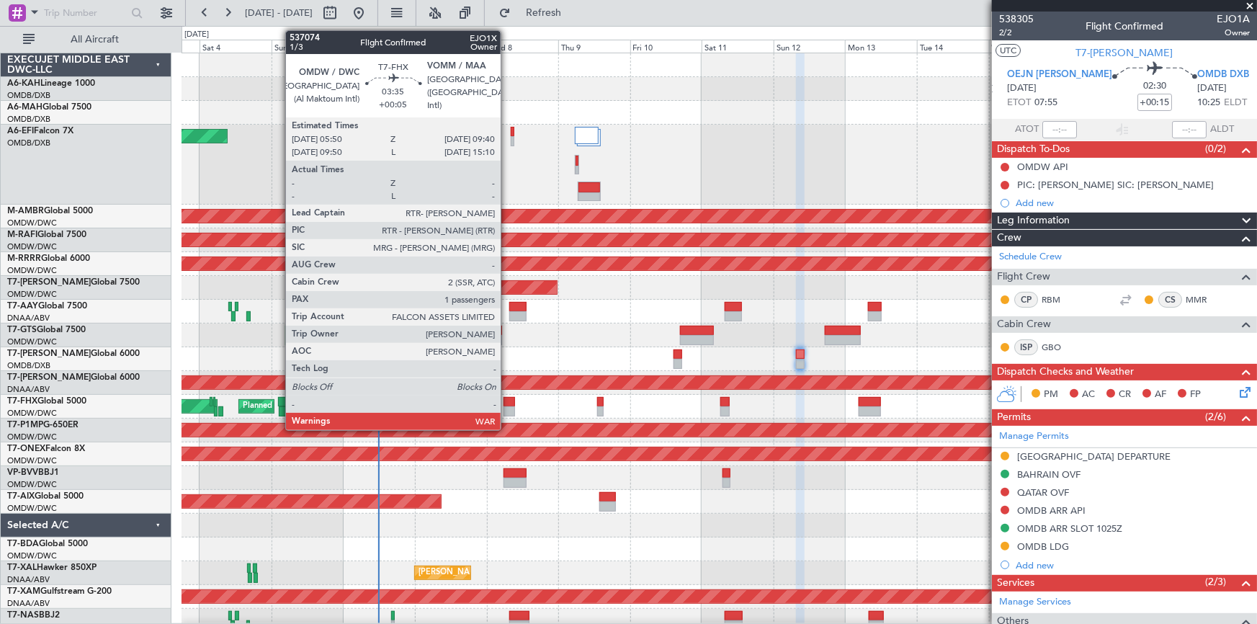
click at [507, 405] on div at bounding box center [510, 402] width 12 height 10
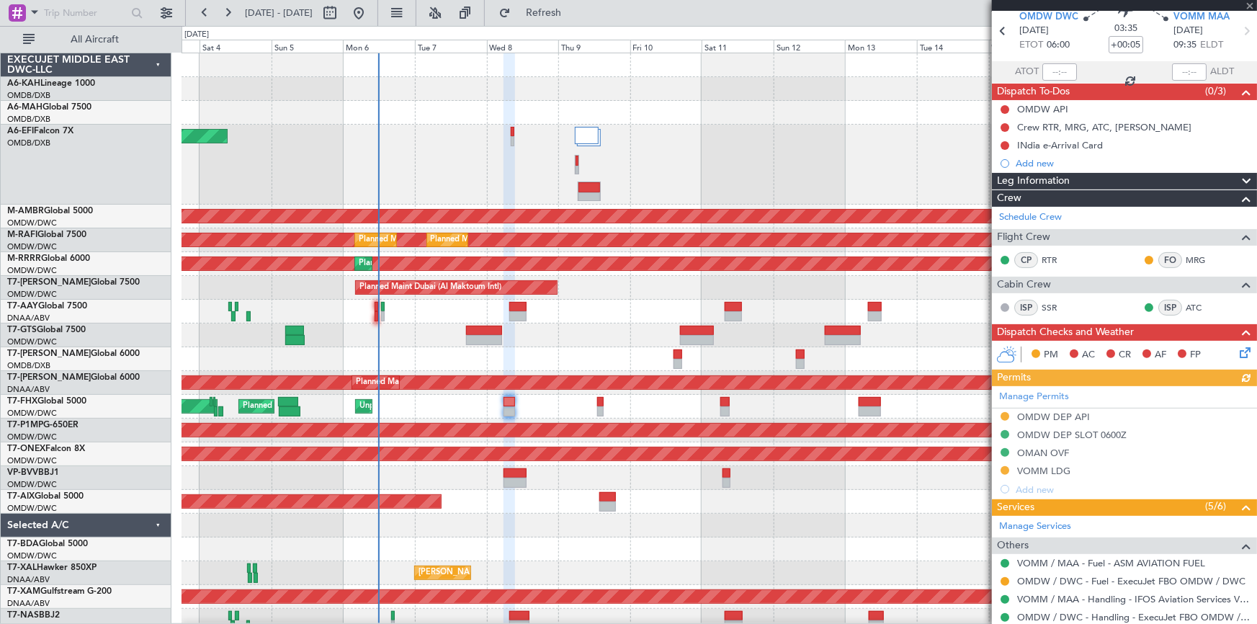
scroll to position [167, 0]
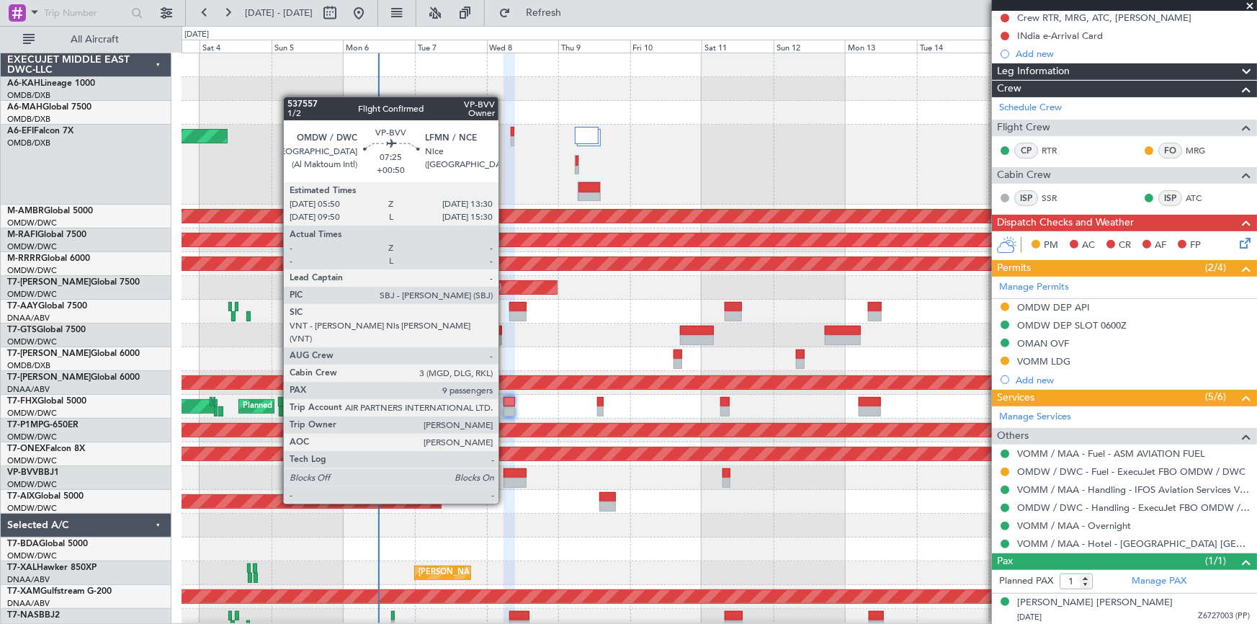
click at [505, 476] on div at bounding box center [515, 473] width 23 height 10
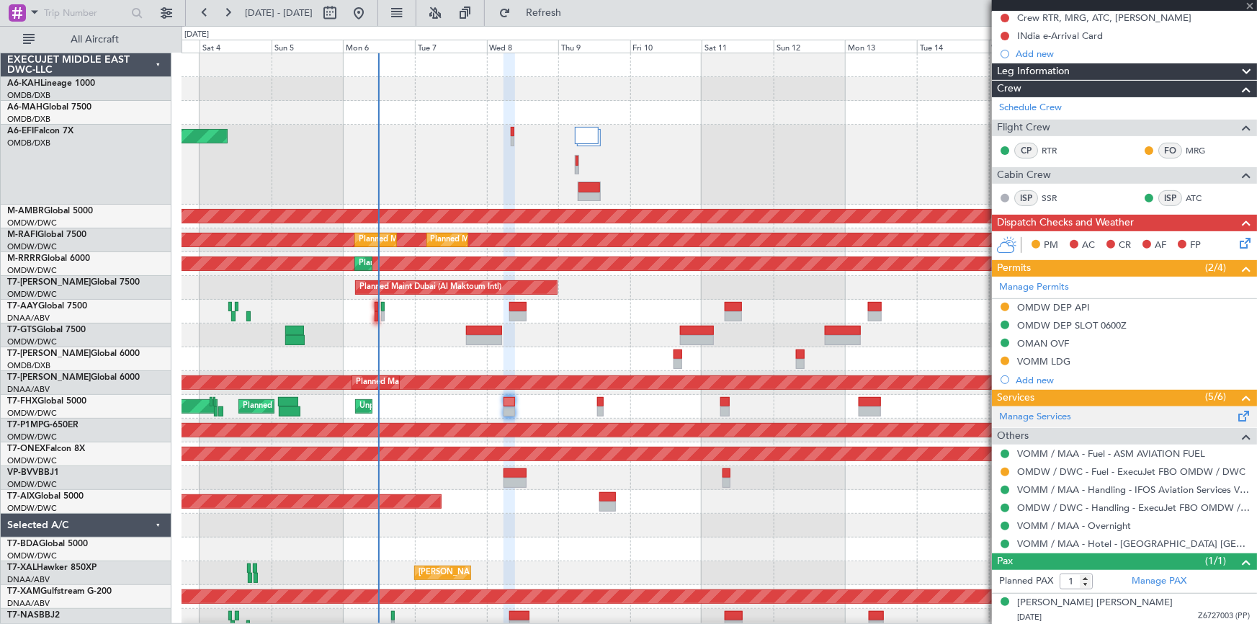
type input "+00:50"
type input "9"
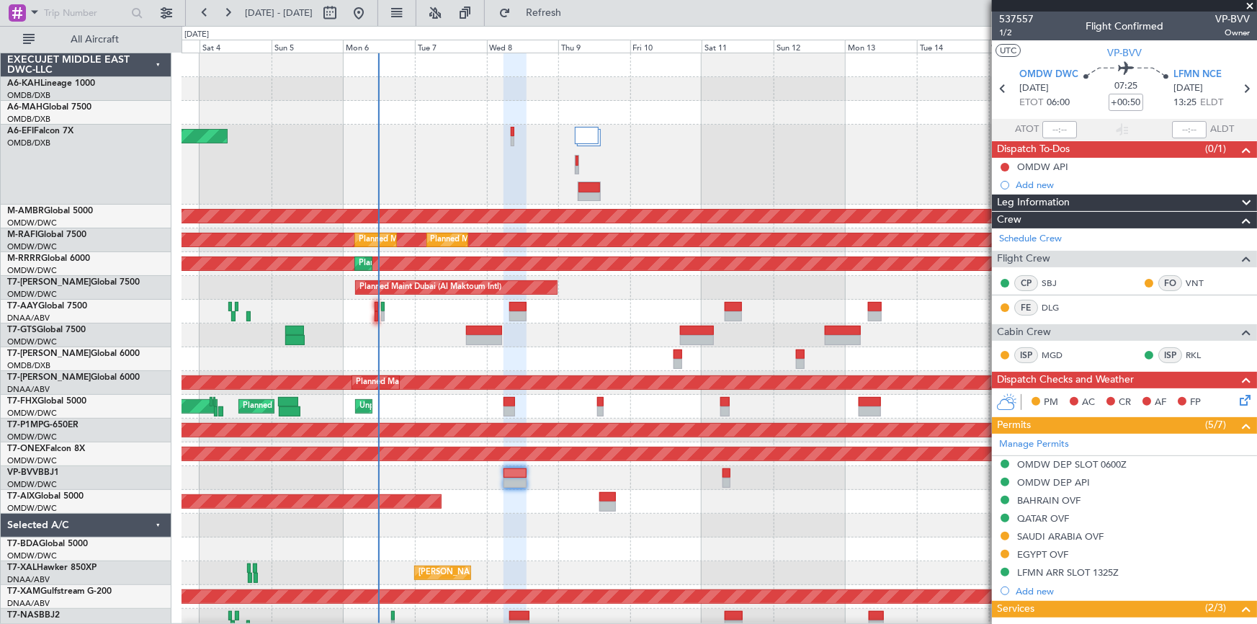
click at [559, 510] on div "Planned Maint Dubai (Al Maktoum Intl)" at bounding box center [719, 502] width 1075 height 24
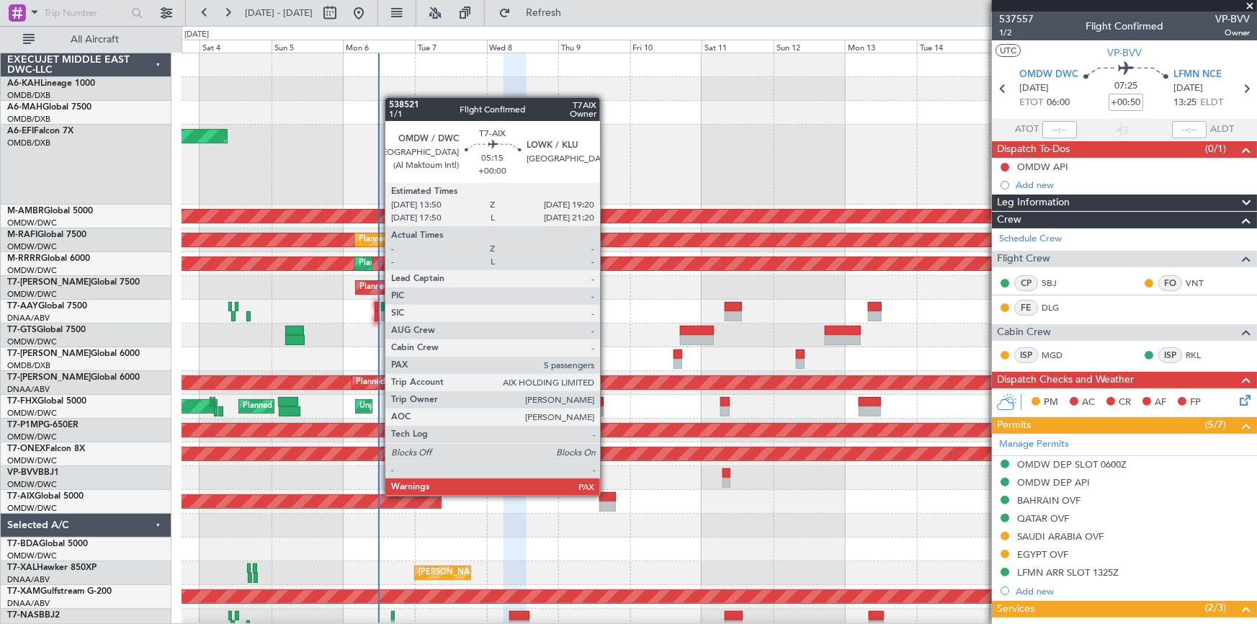
click at [607, 494] on div at bounding box center [607, 497] width 17 height 10
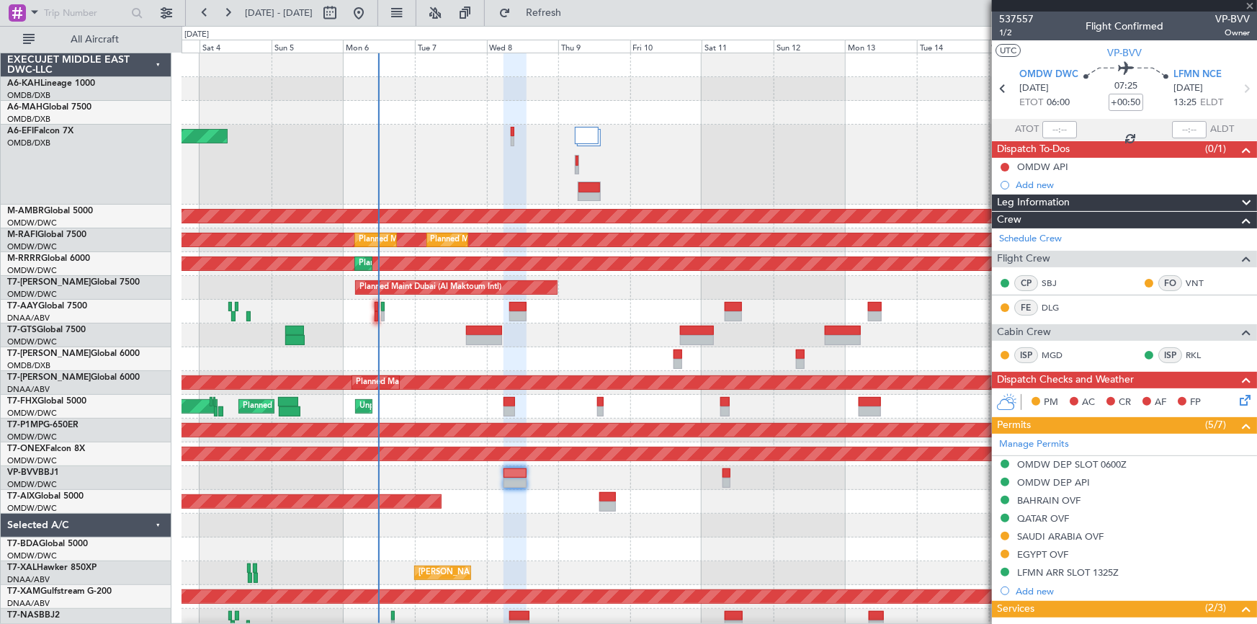
type input "5"
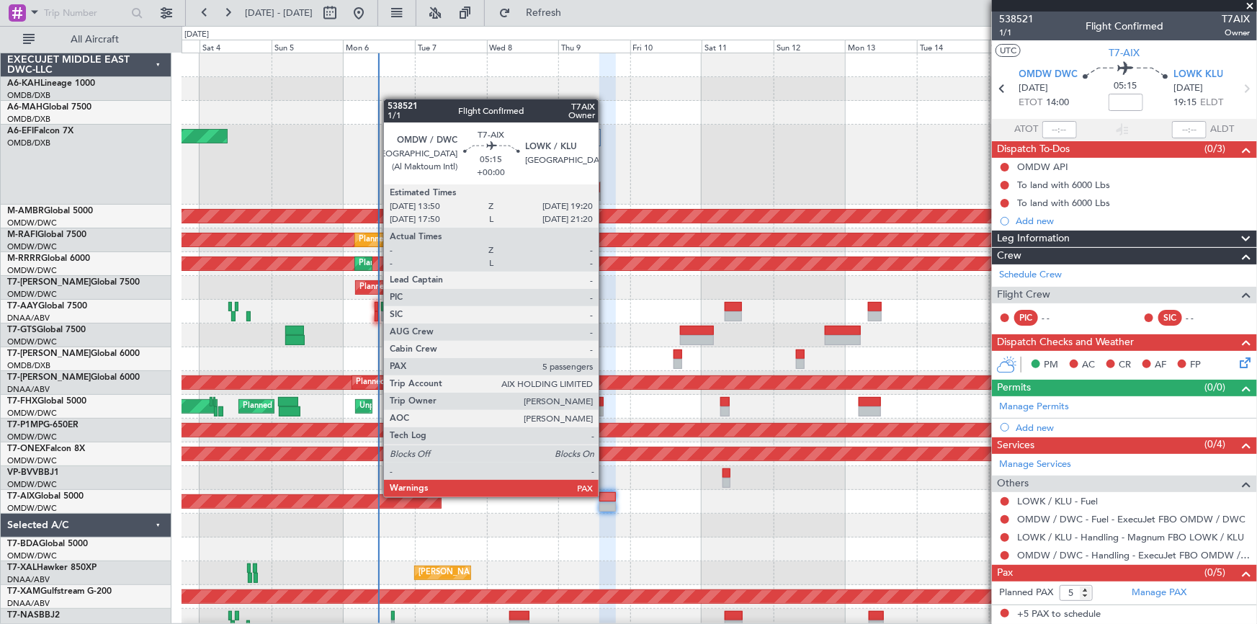
click at [605, 496] on div at bounding box center [607, 497] width 17 height 10
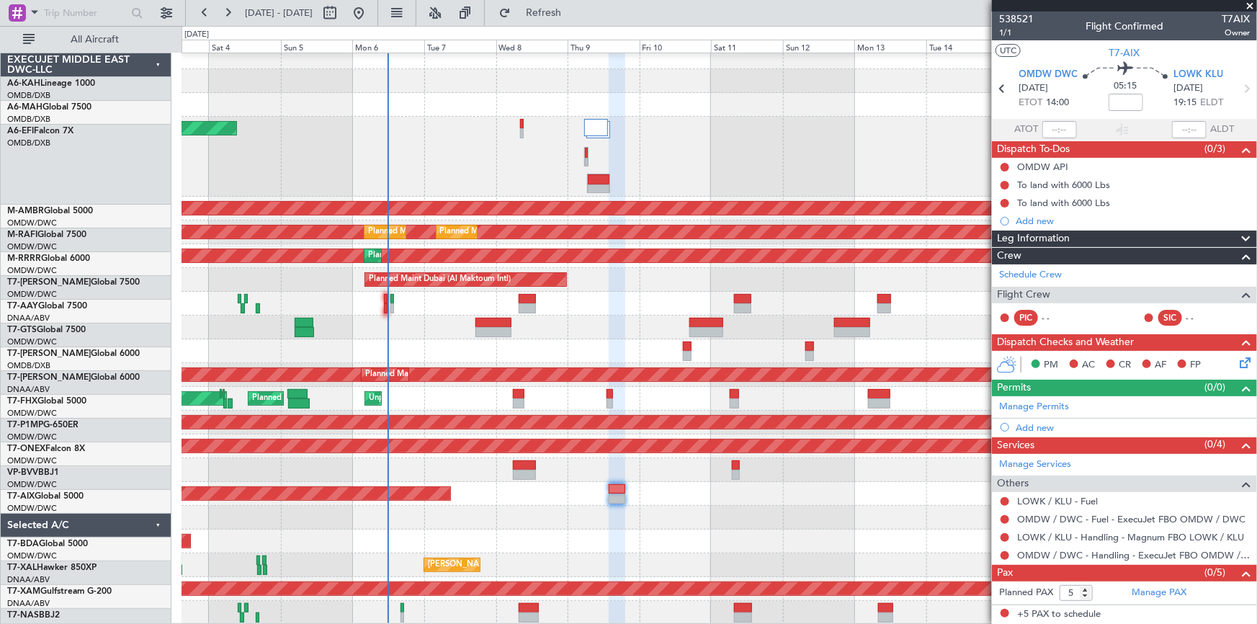
scroll to position [7, 0]
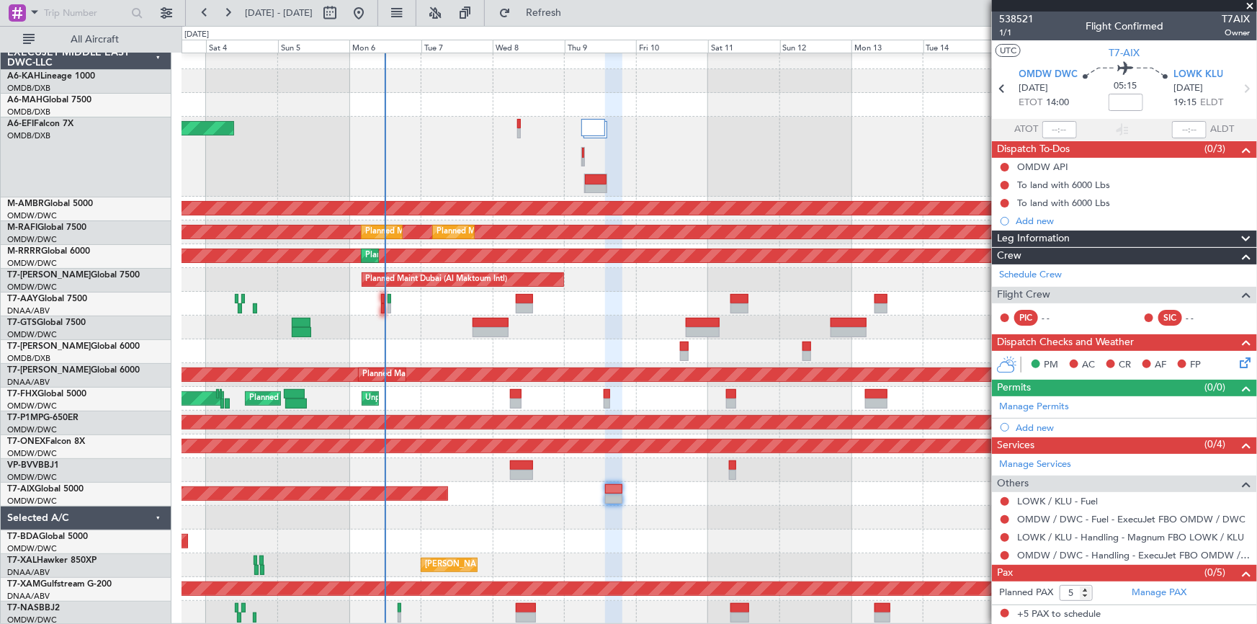
click at [532, 495] on div "Planned Maint Dubai (Dubai Intl) Planned Maint Dubai (Dubai Intl) AOG Maint Dub…" at bounding box center [719, 334] width 1075 height 579
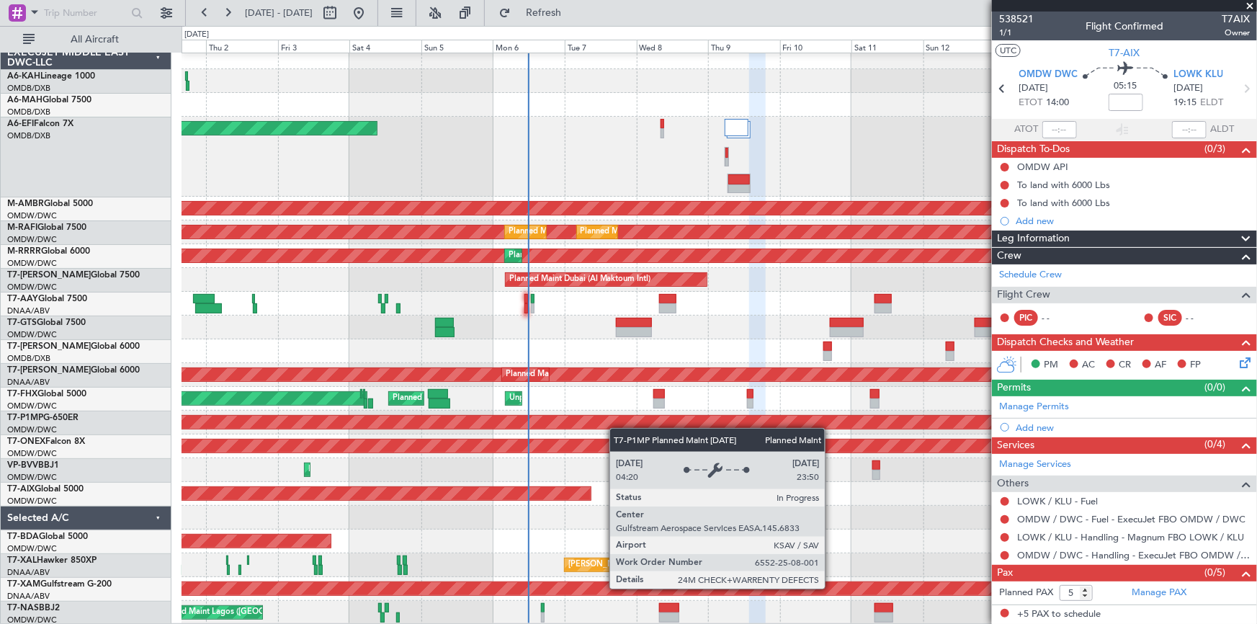
click at [615, 435] on div "Planned Maint Abu Dhabi (Al Bateen Executive) Planned Maint Dubai (Dubai Intl) …" at bounding box center [719, 334] width 1075 height 579
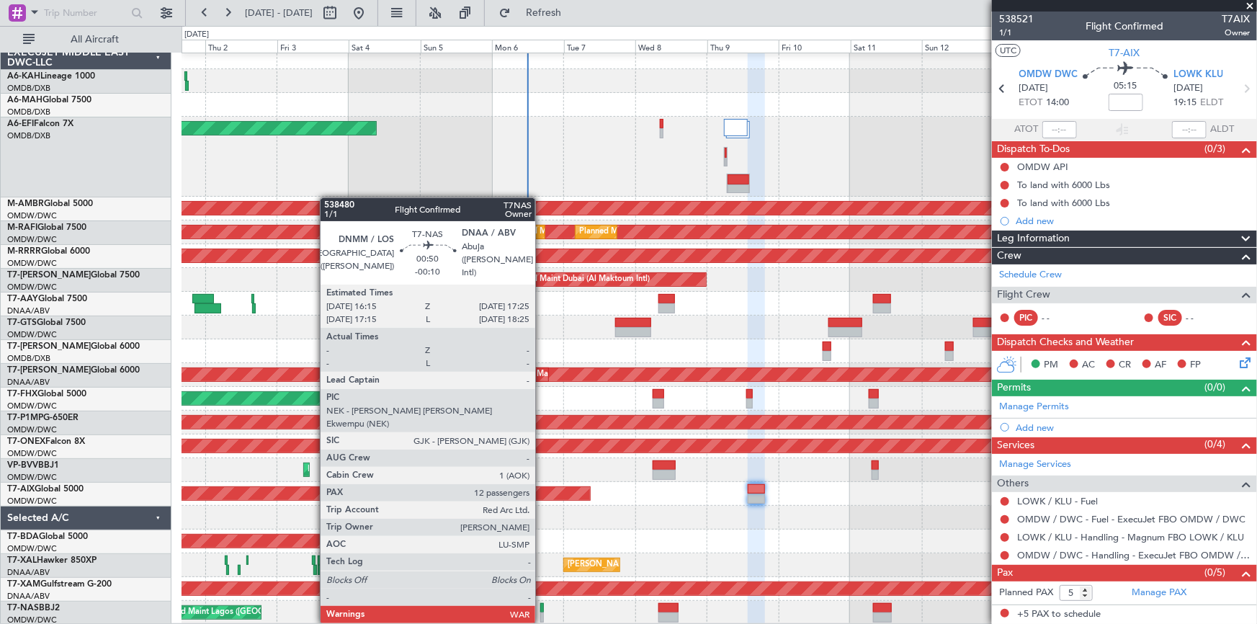
click at [542, 607] on div at bounding box center [542, 608] width 4 height 10
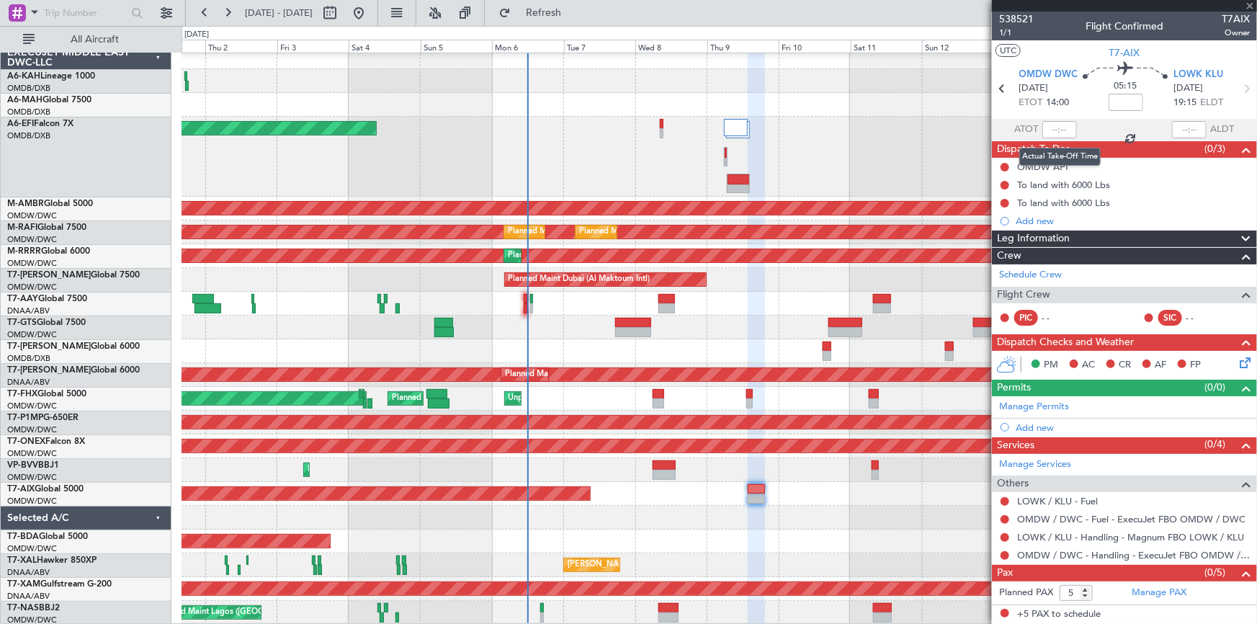
type input "-00:10"
type input "12"
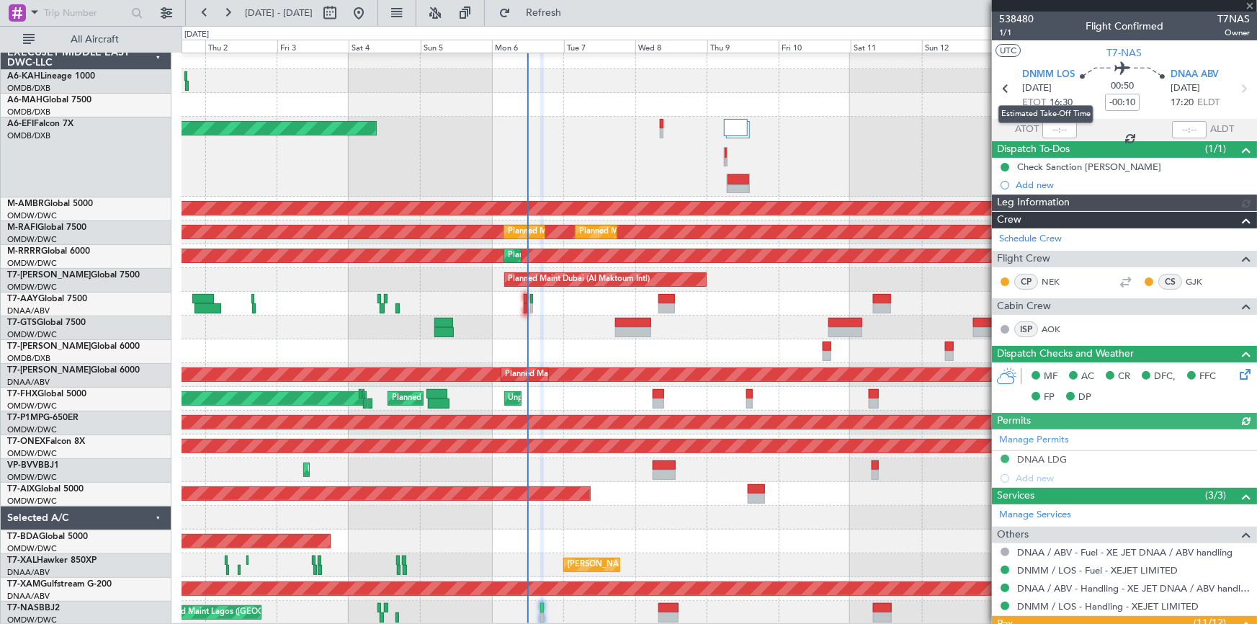
type input "Dherander Fithani (DHF)"
type input "7465"
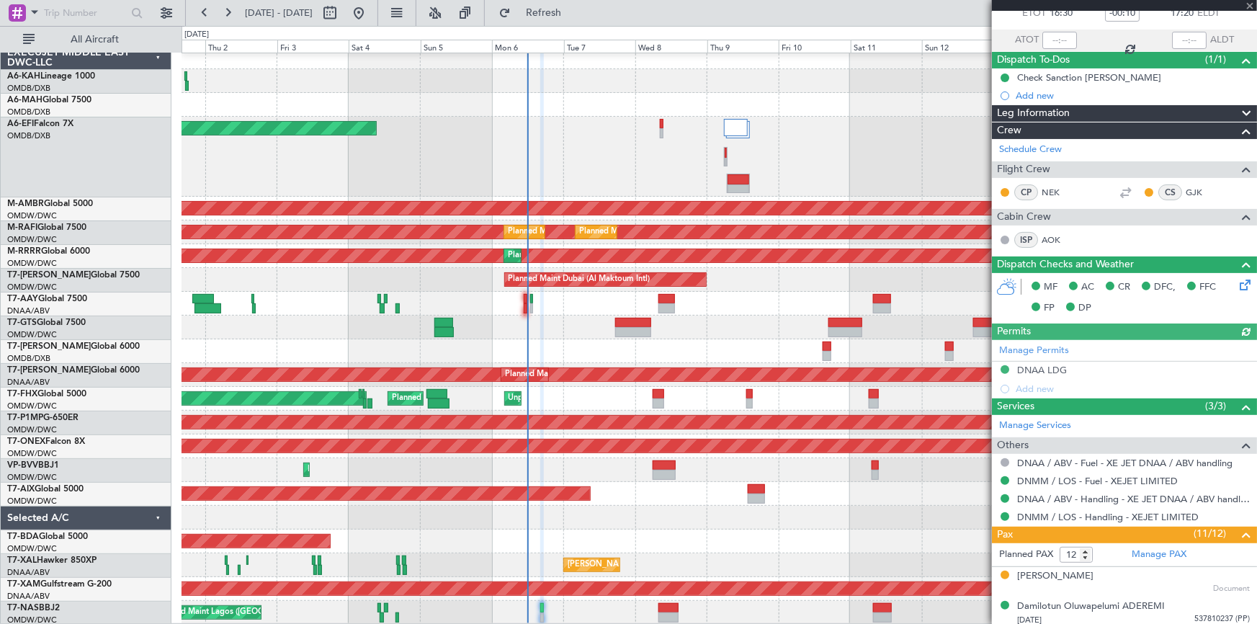
scroll to position [0, 0]
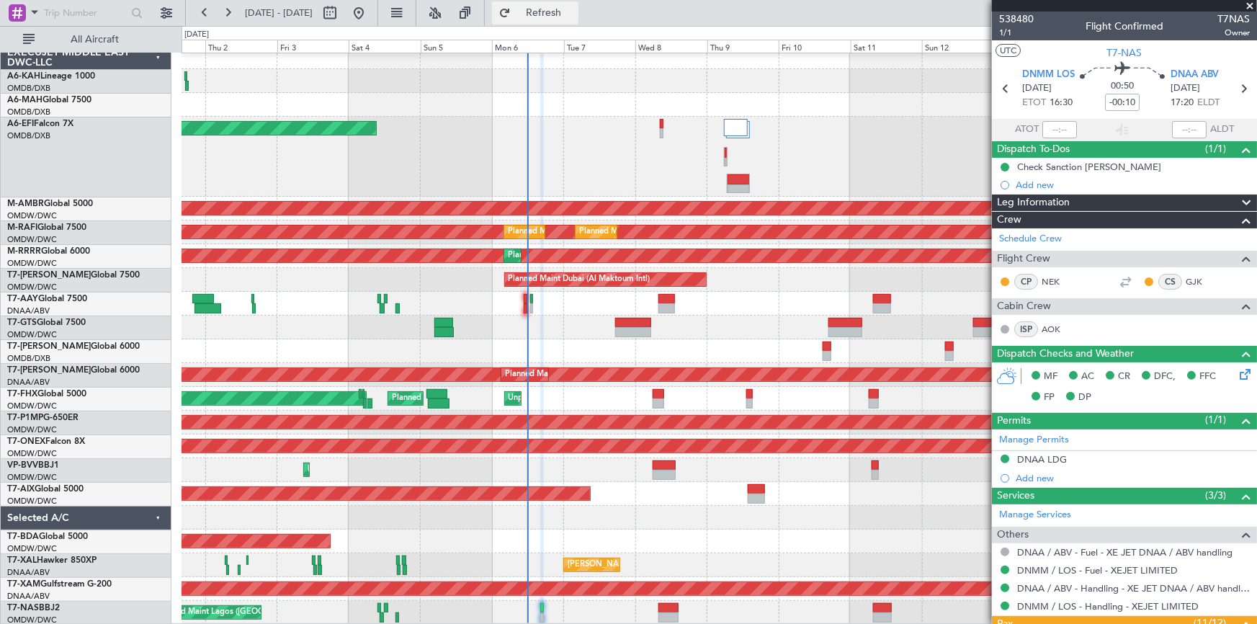
click at [578, 1] on button "Refresh" at bounding box center [535, 12] width 86 height 23
type input "Dherander Fithani (DHF)"
type input "7465"
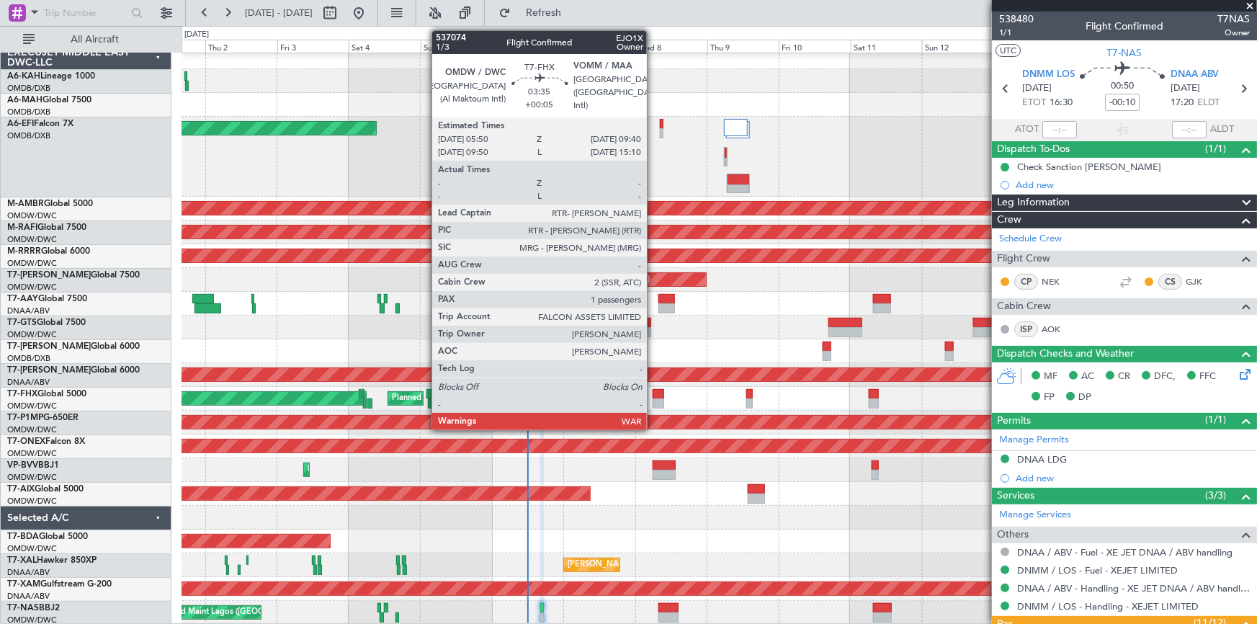
click at [653, 396] on div at bounding box center [659, 394] width 12 height 10
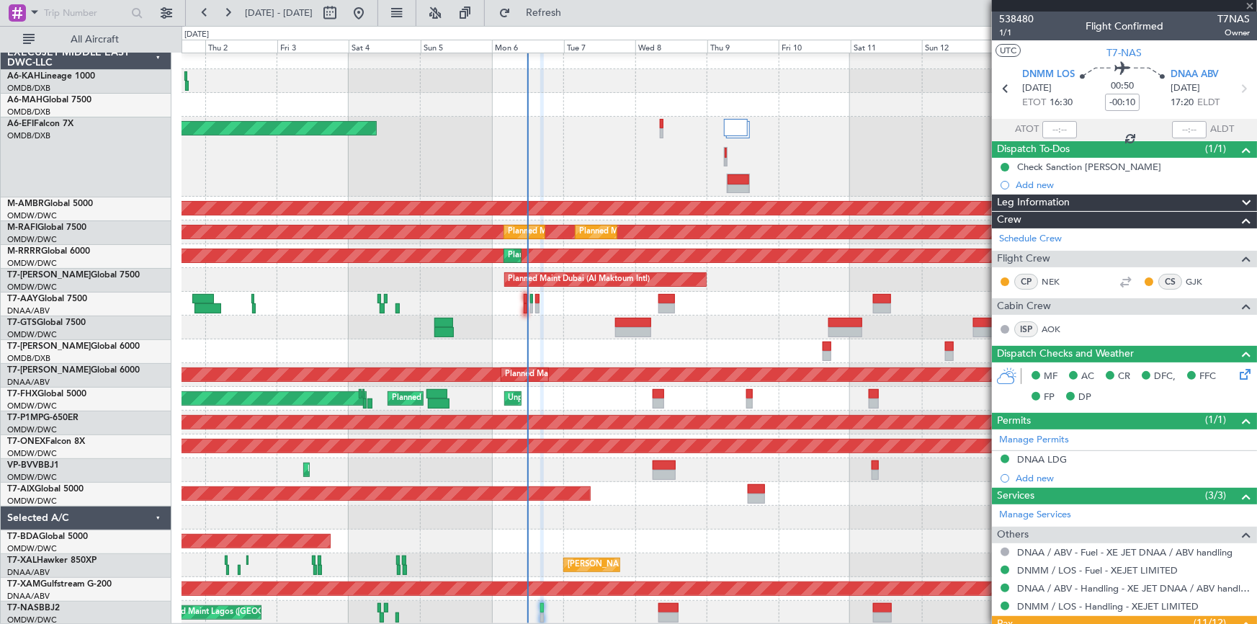
type input "+00:05"
type input "1"
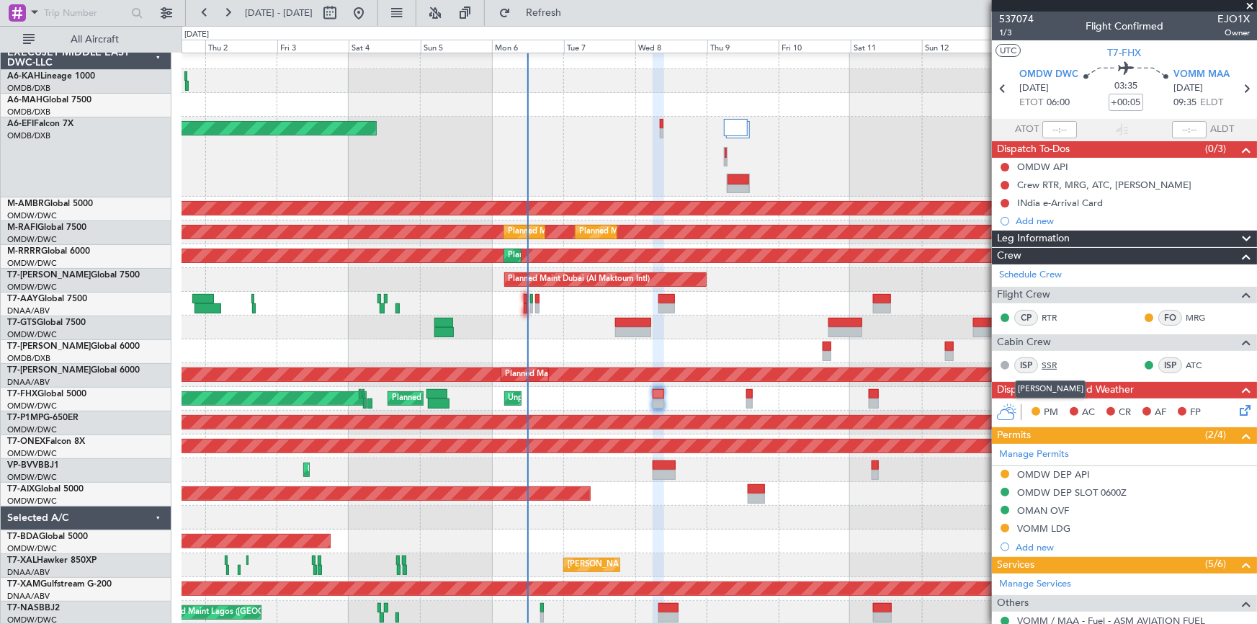
click at [1046, 362] on link "SSR" at bounding box center [1058, 365] width 32 height 13
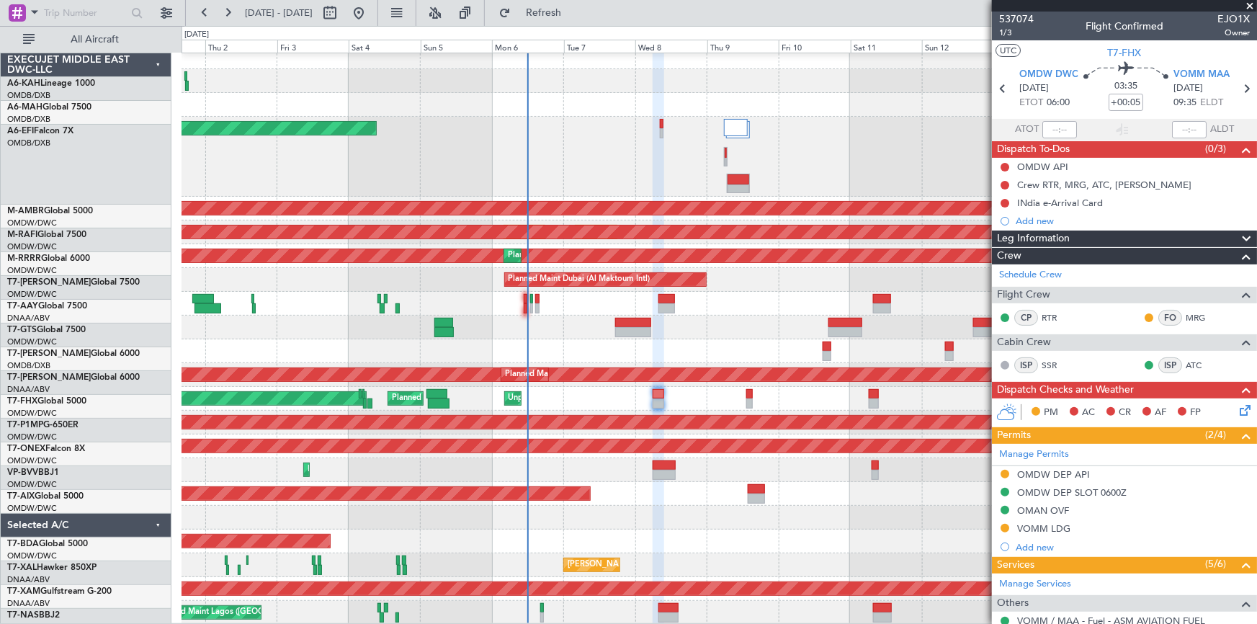
scroll to position [7, 0]
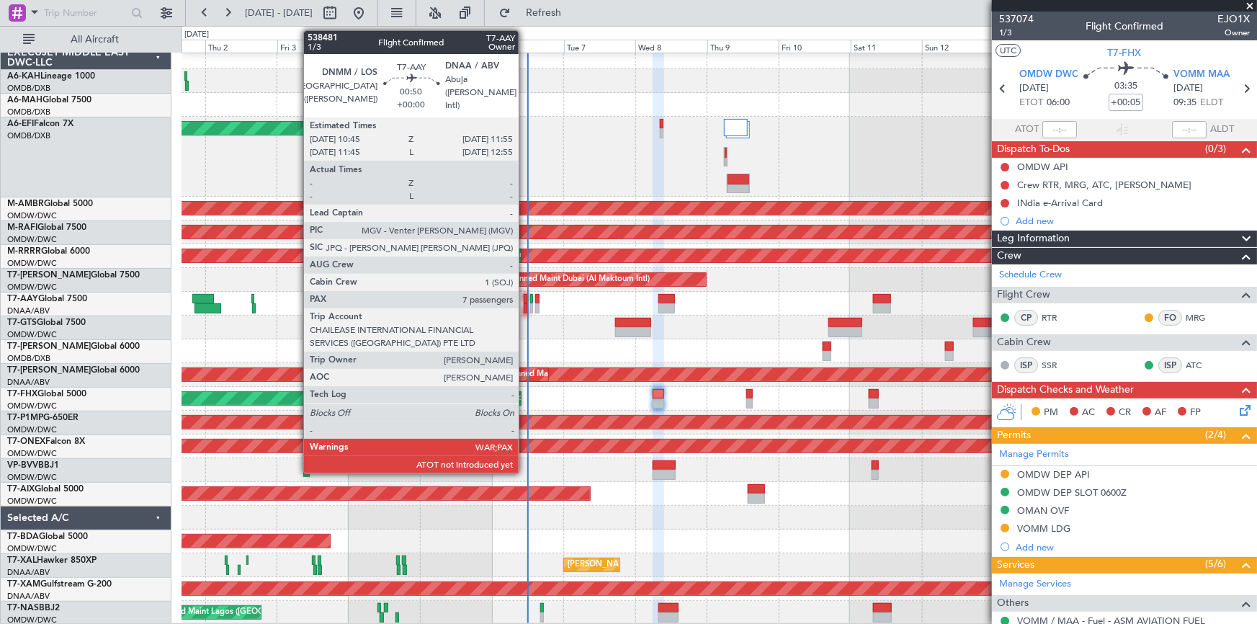
click at [525, 300] on div at bounding box center [526, 299] width 4 height 10
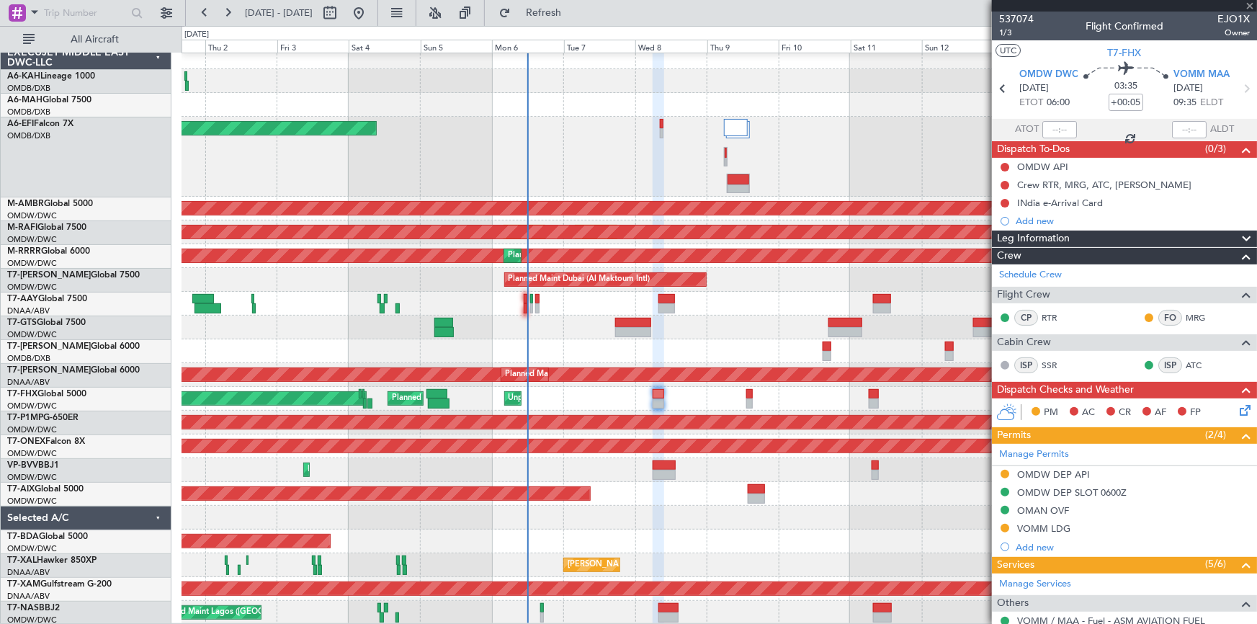
type input "7"
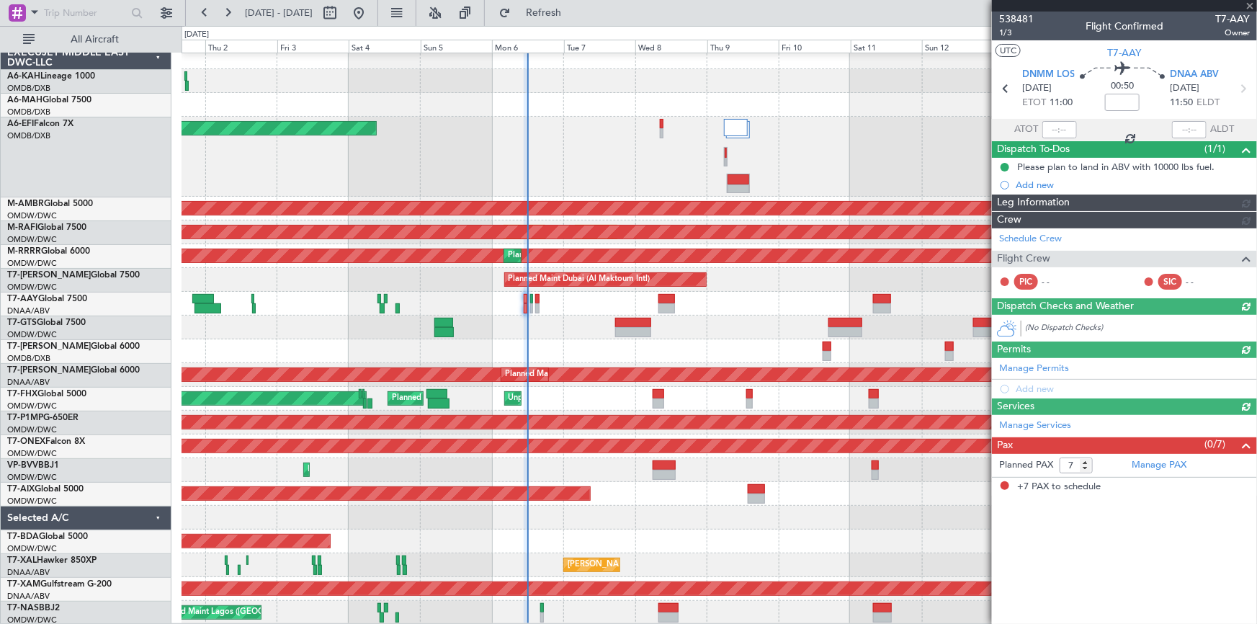
type input "Dherander Fithani (DHF)"
type input "7472"
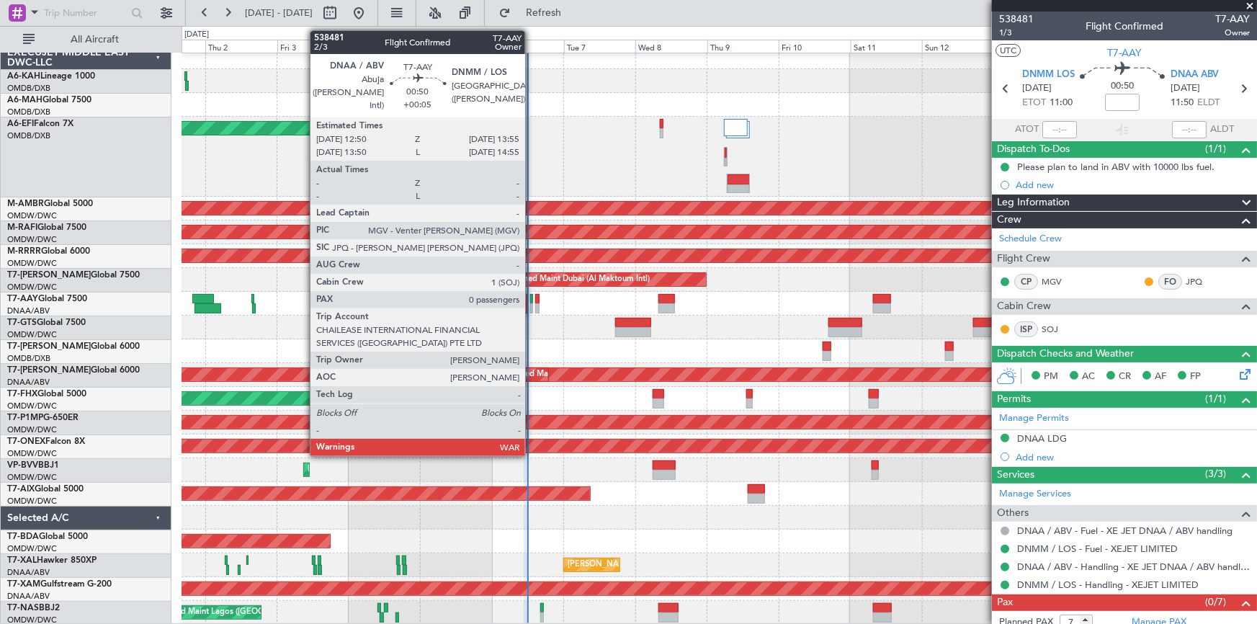
click at [532, 297] on div at bounding box center [532, 299] width 4 height 10
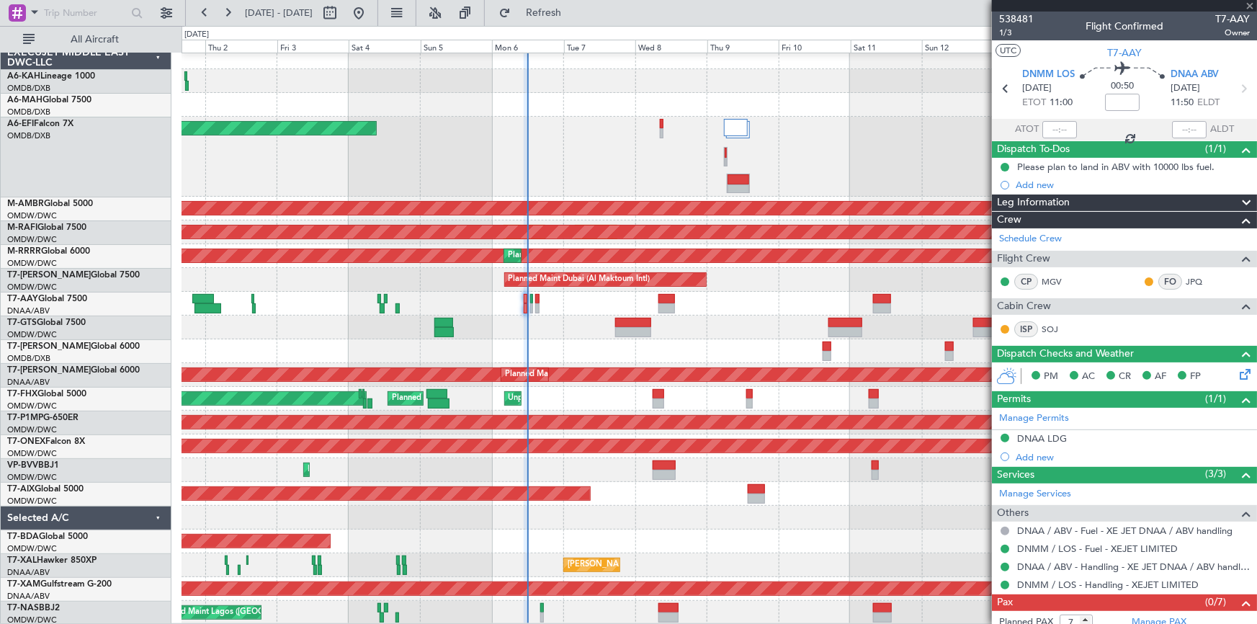
type input "+00:05"
type input "0"
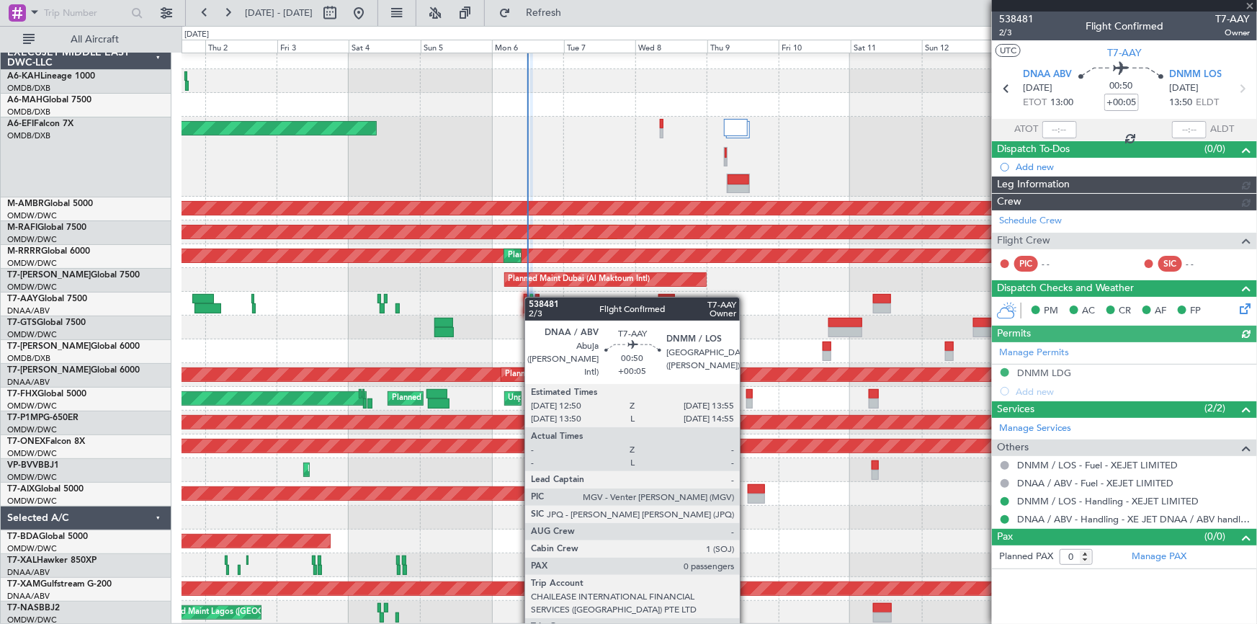
type input "Dherander Fithani (DHF)"
type input "7473"
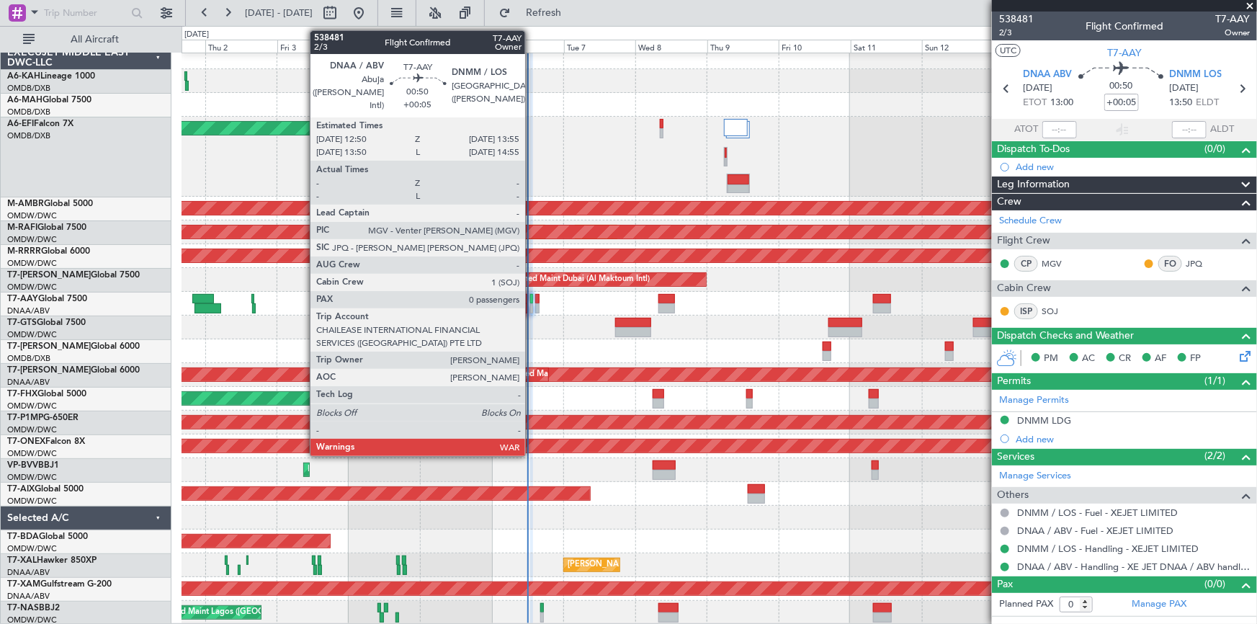
click at [532, 303] on div at bounding box center [532, 308] width 4 height 10
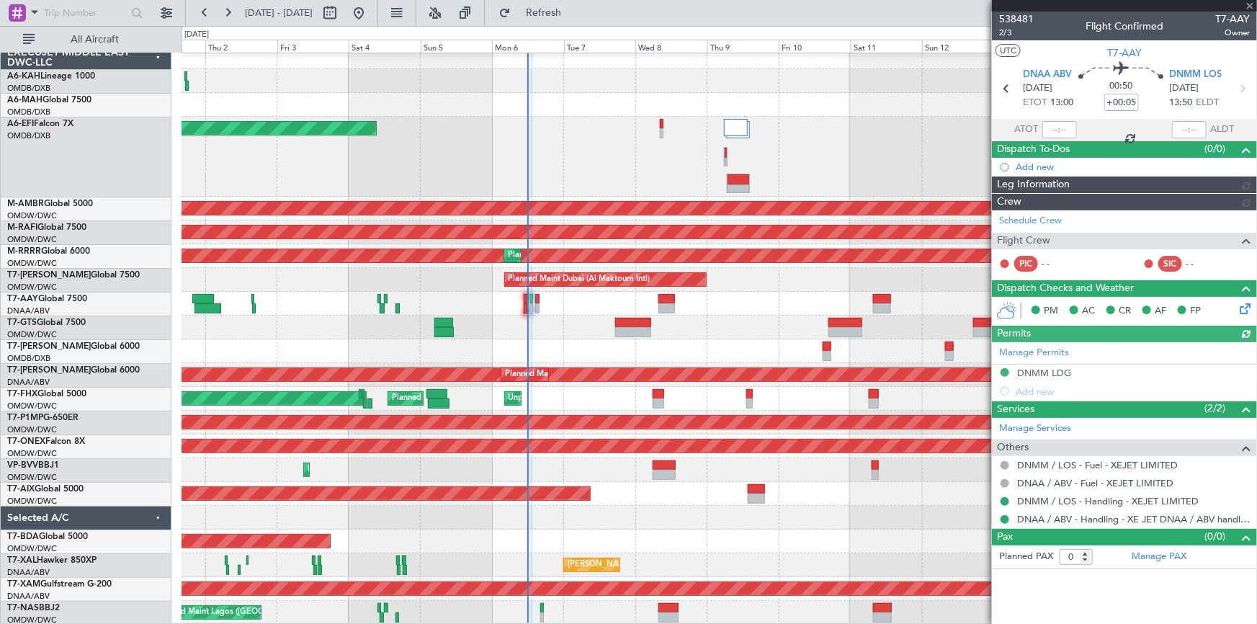
type input "Dherander Fithani (DHF)"
type input "7473"
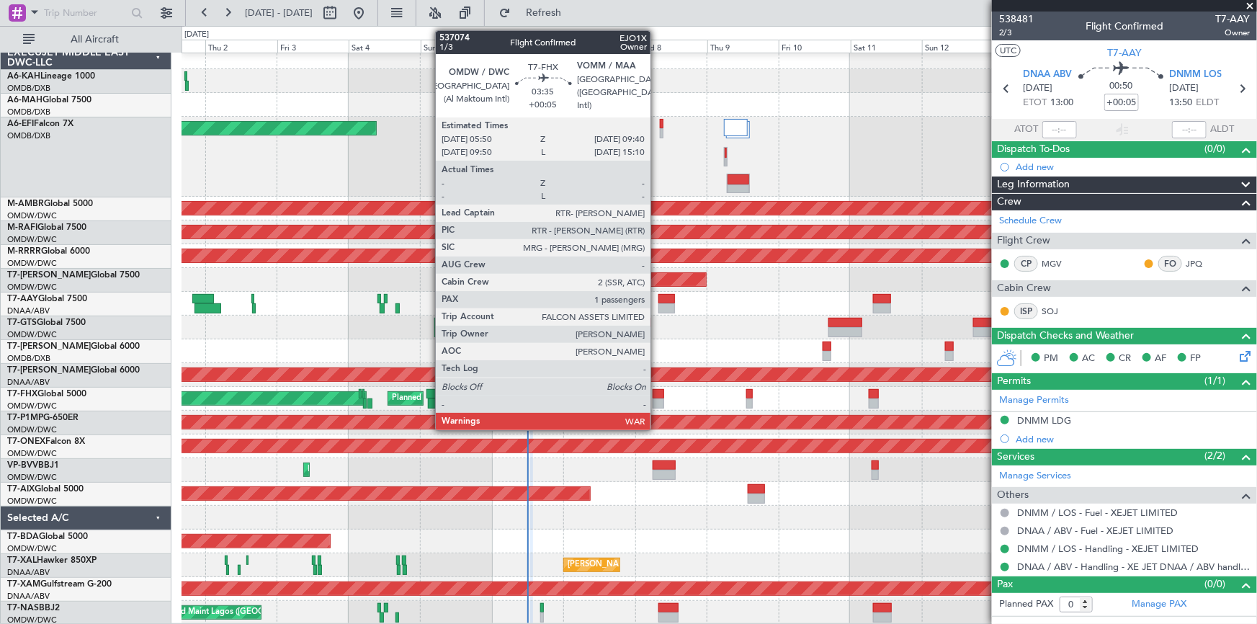
click at [658, 399] on div at bounding box center [659, 403] width 12 height 10
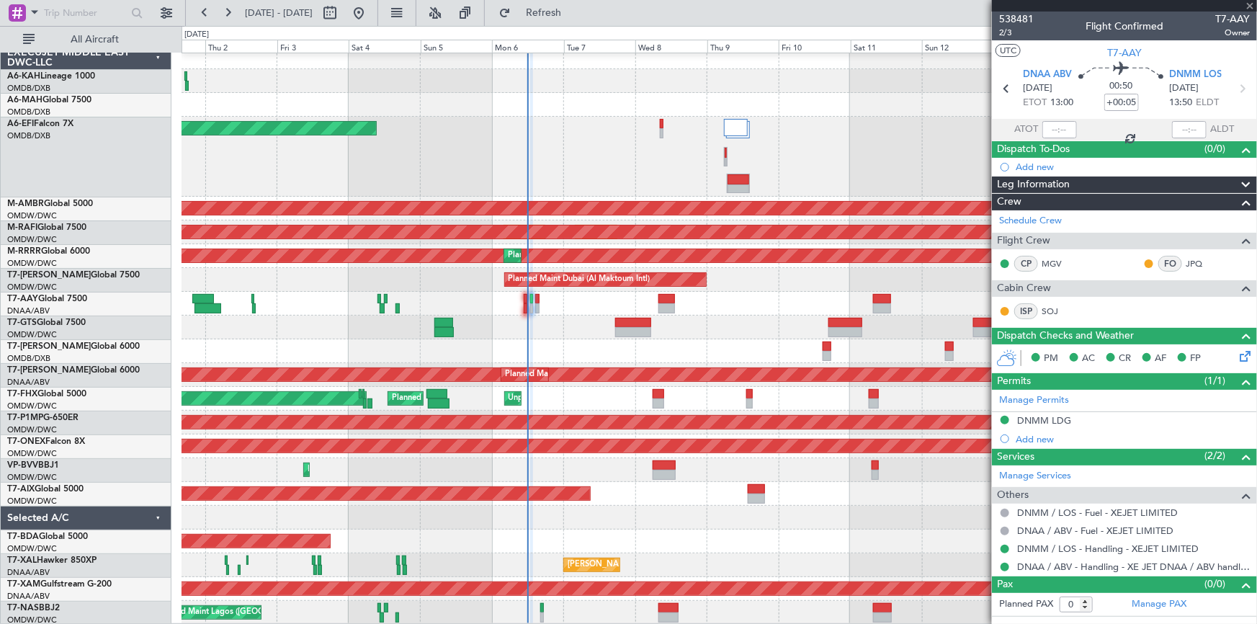
type input "1"
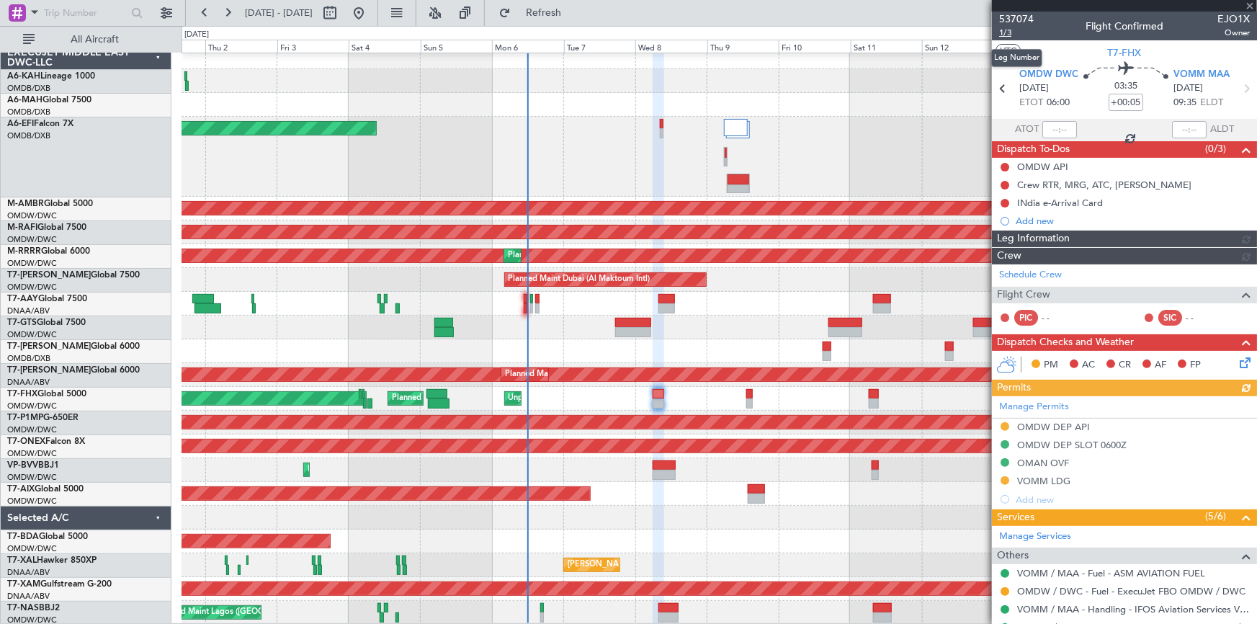
click at [1010, 31] on span "1/3" at bounding box center [1016, 33] width 35 height 12
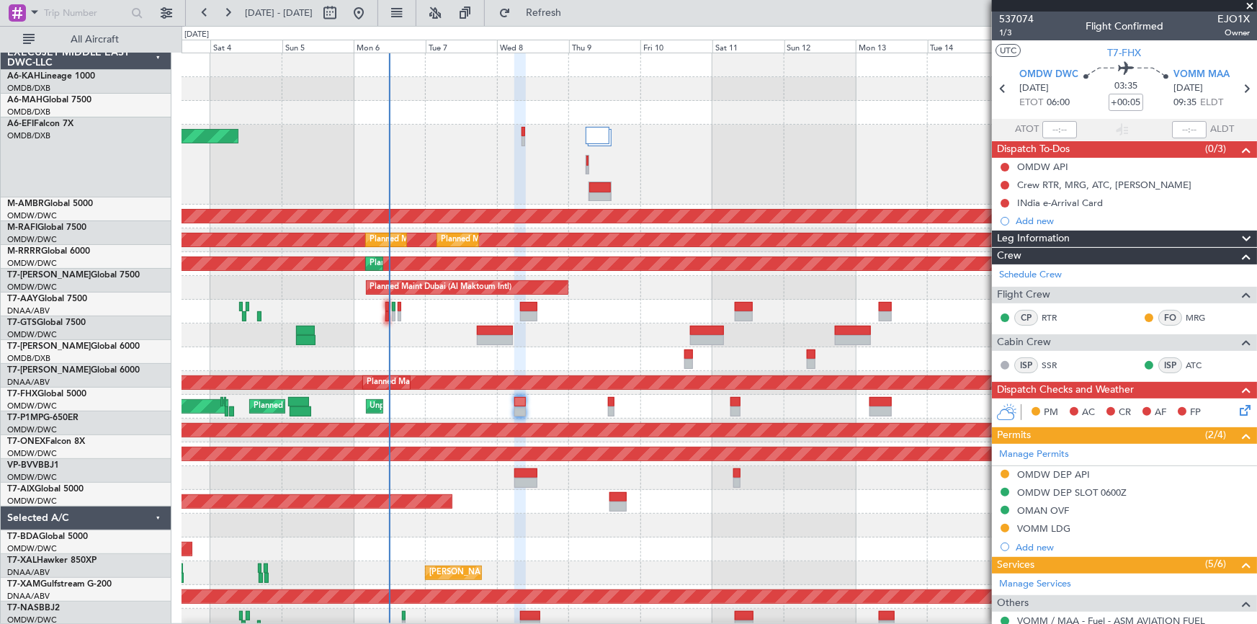
scroll to position [0, 0]
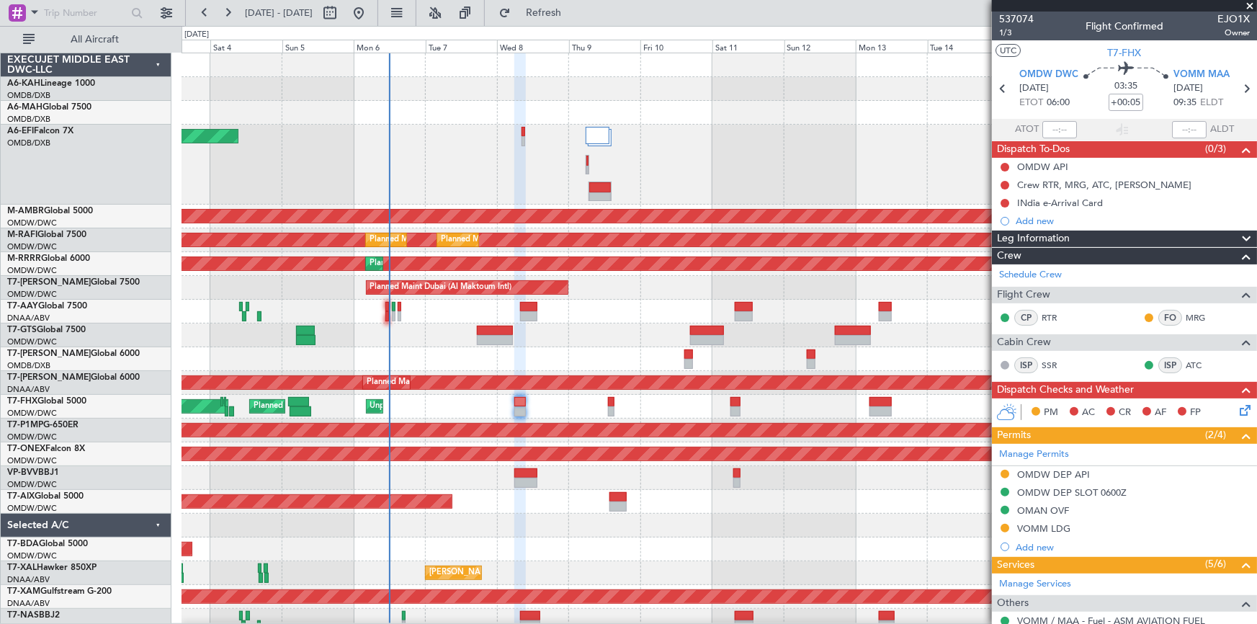
click at [699, 179] on div "AOG Maint [GEOGRAPHIC_DATA] (Dubai Intl)" at bounding box center [719, 165] width 1075 height 80
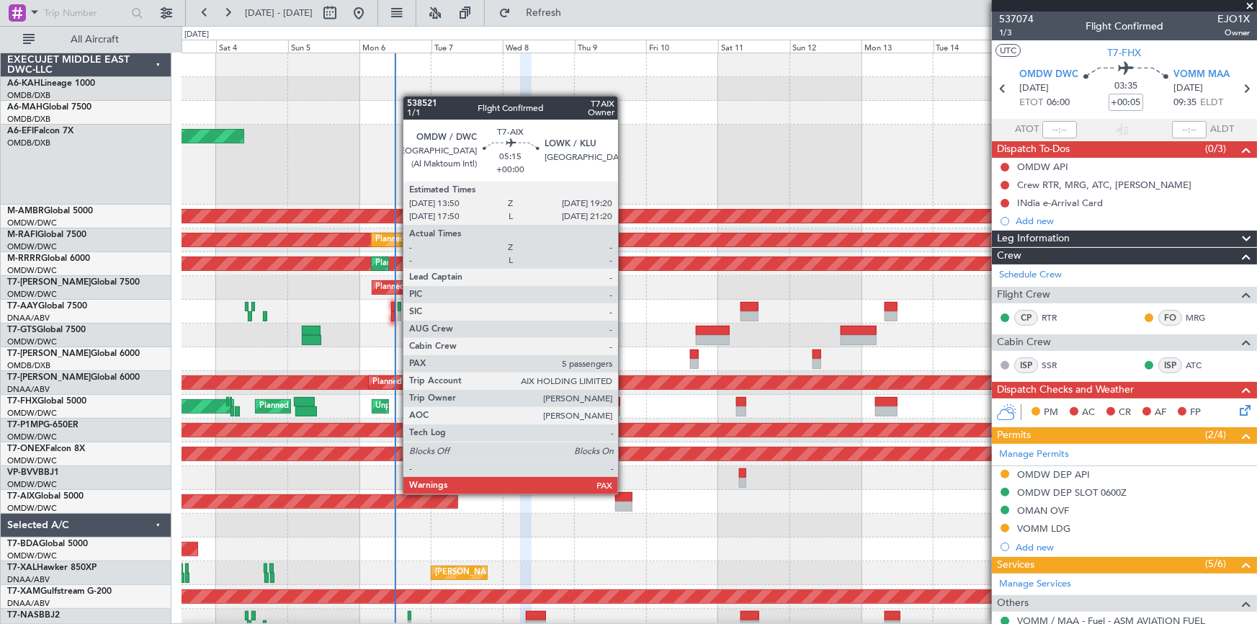
click at [625, 493] on div at bounding box center [623, 497] width 17 height 10
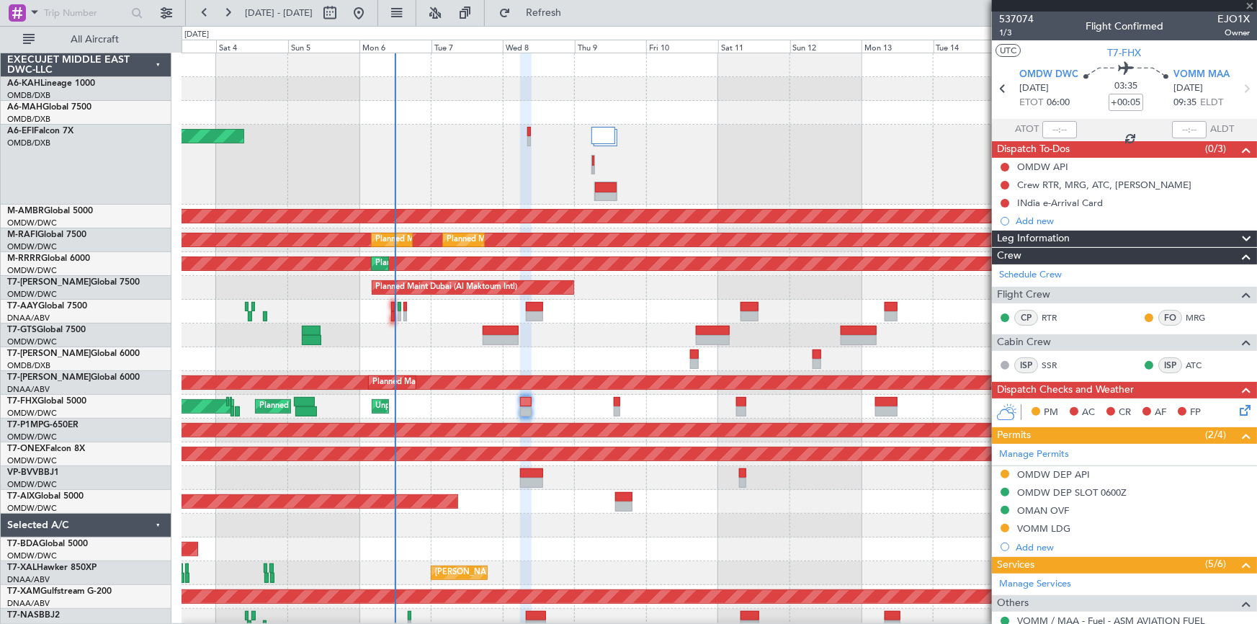
type input "5"
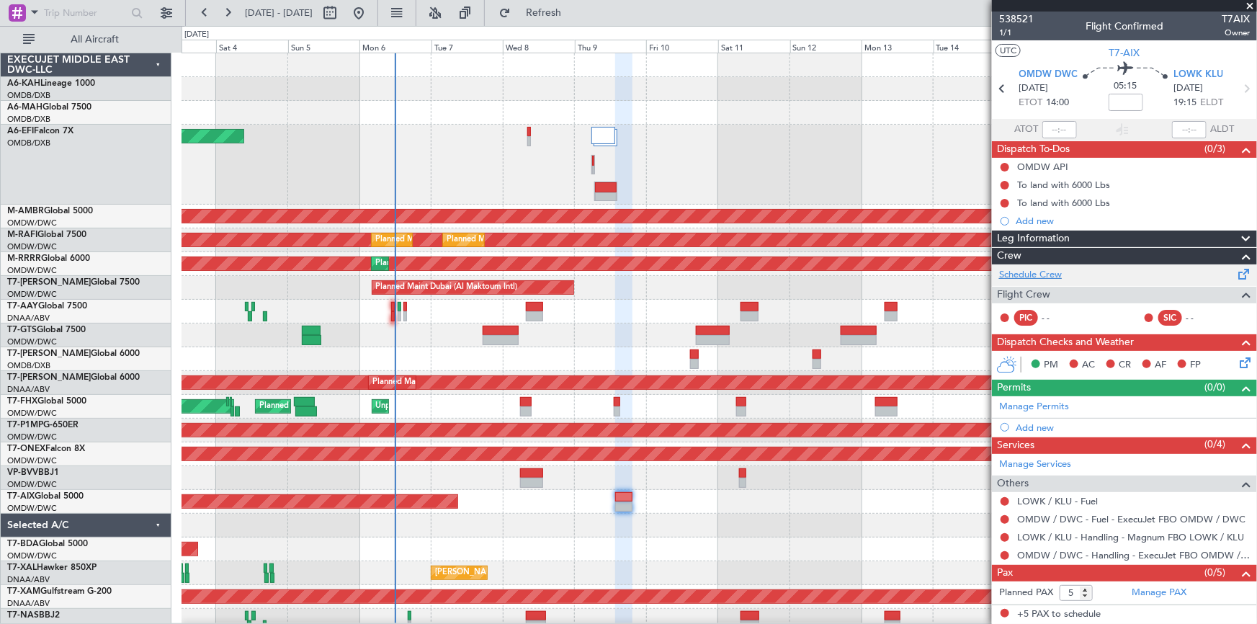
click at [1039, 275] on link "Schedule Crew" at bounding box center [1030, 275] width 63 height 14
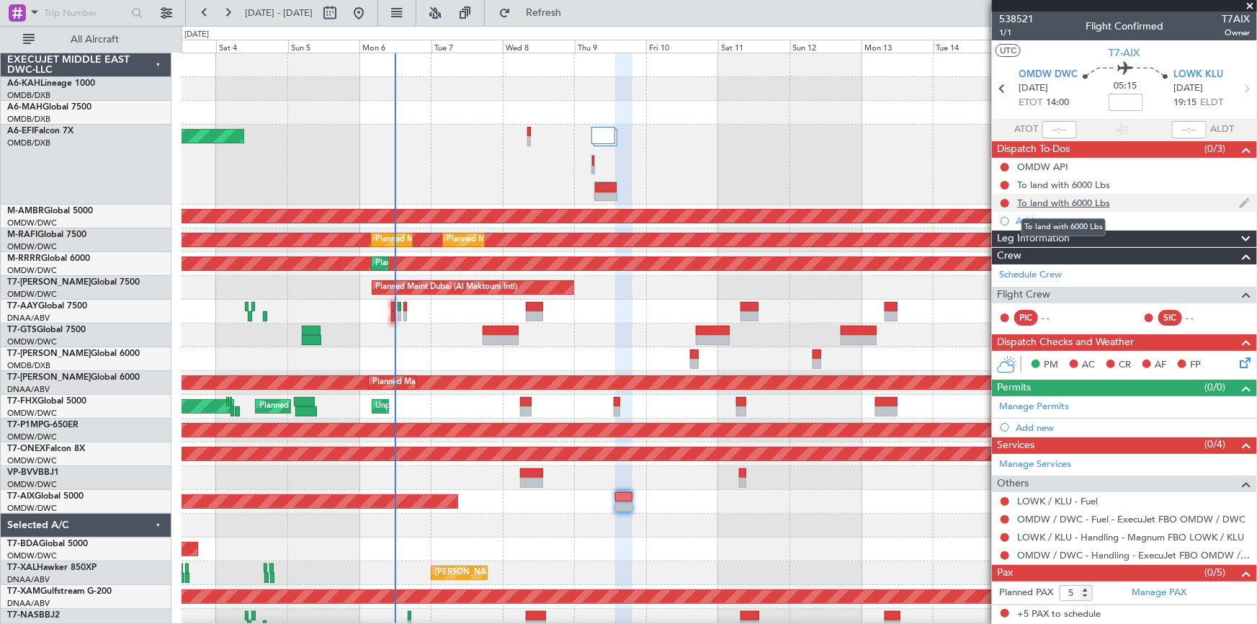
click at [1044, 200] on div "To land with 6000 Lbs" at bounding box center [1063, 203] width 93 height 12
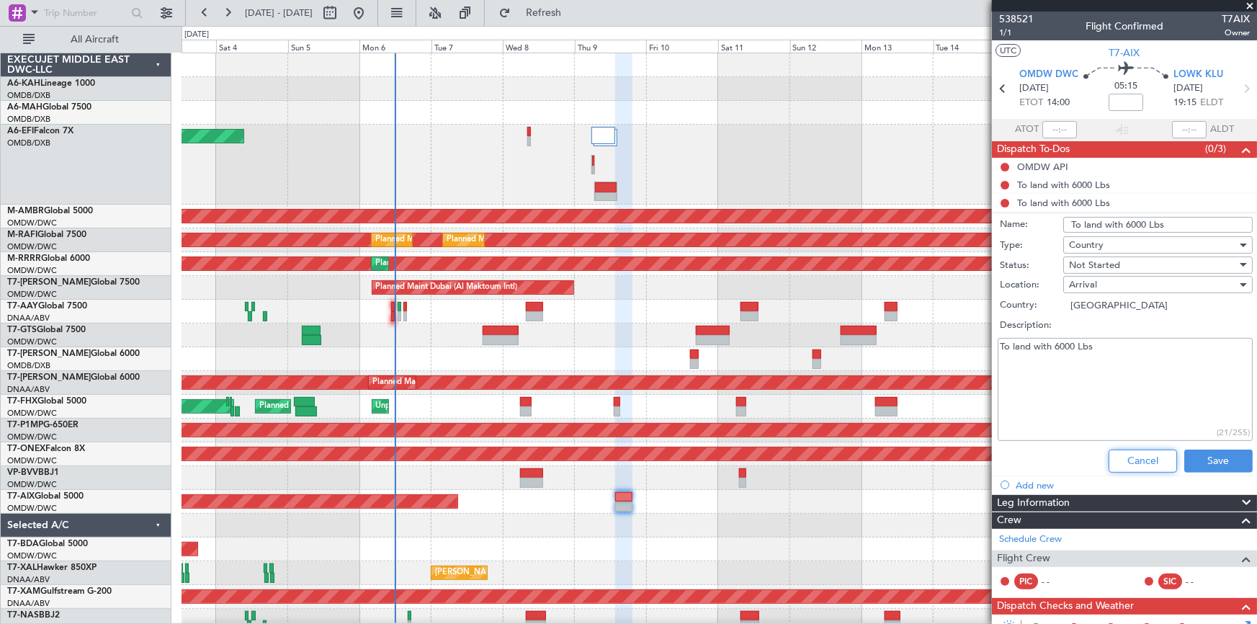
drag, startPoint x: 1131, startPoint y: 463, endPoint x: 1110, endPoint y: 424, distance: 44.2
click at [1131, 462] on button "Cancel" at bounding box center [1143, 460] width 68 height 23
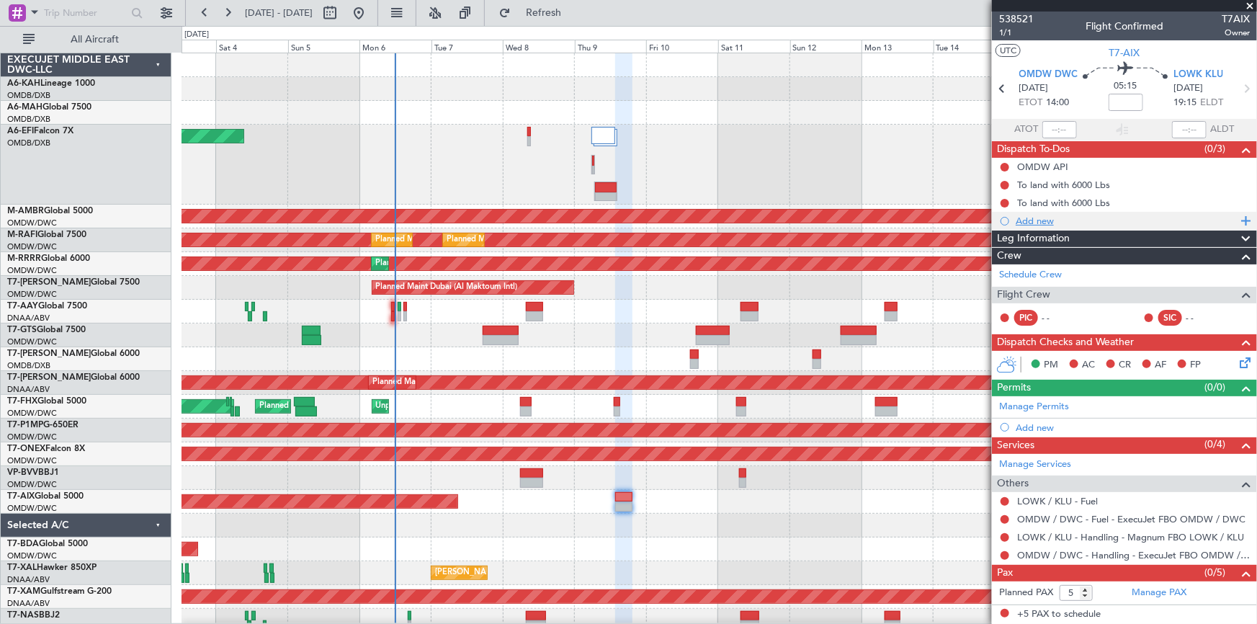
click at [1037, 219] on div "Add new" at bounding box center [1126, 221] width 221 height 12
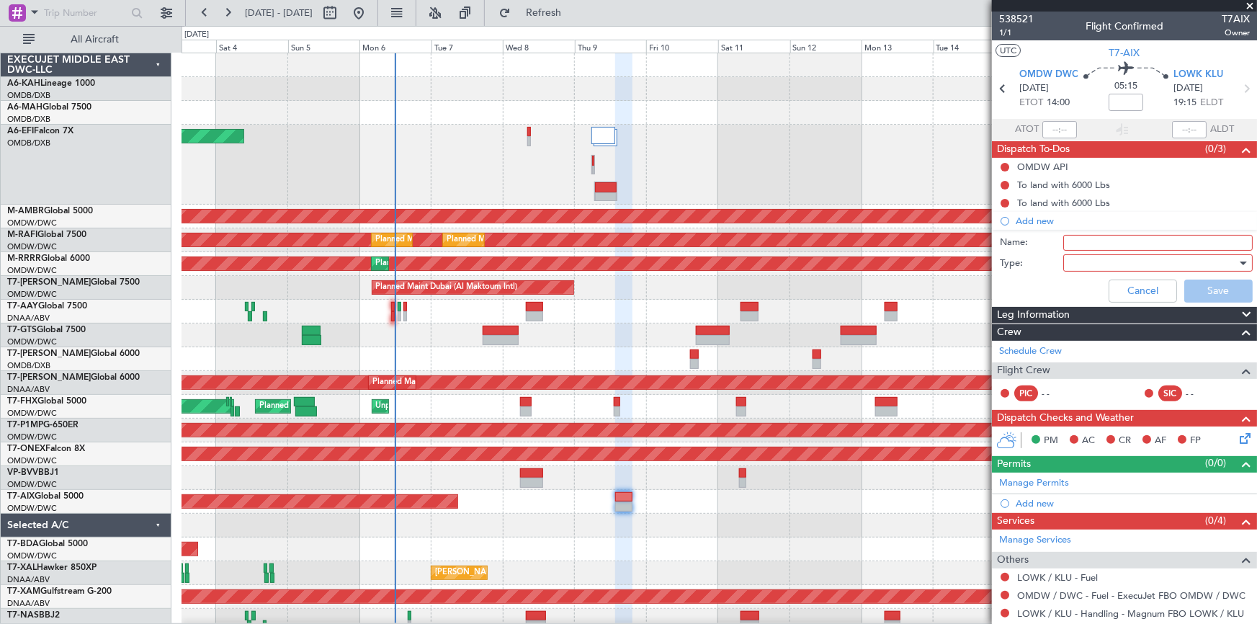
click at [1083, 242] on input "Name:" at bounding box center [1157, 243] width 189 height 16
click at [1106, 264] on div at bounding box center [1153, 263] width 168 height 22
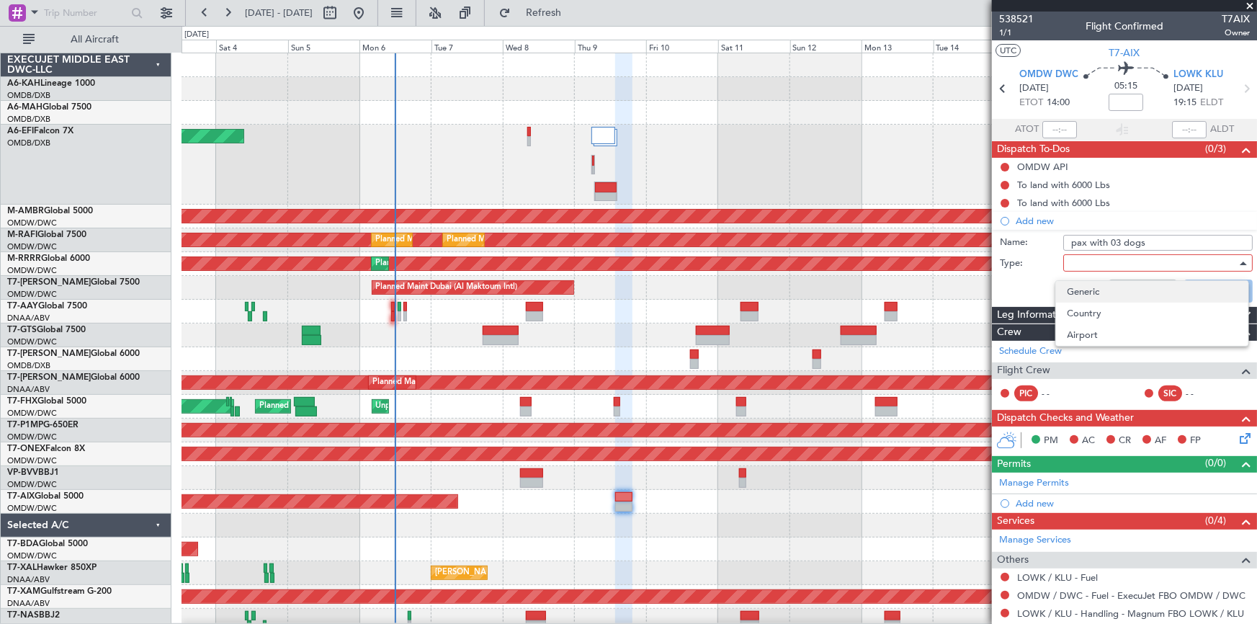
click at [1096, 286] on span "Generic" at bounding box center [1152, 292] width 169 height 22
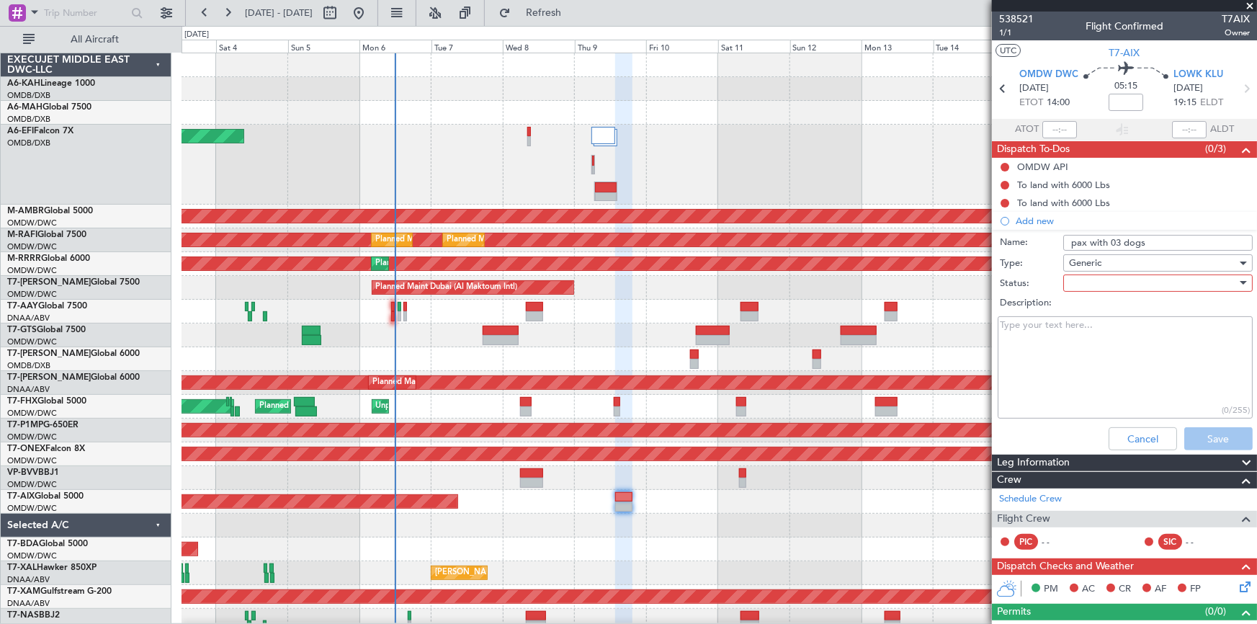
click at [1146, 241] on input "pax with 03 dogs" at bounding box center [1157, 243] width 189 height 16
type input "pax with 03 dogs(to be confirmed)"
click at [1095, 284] on div at bounding box center [1153, 283] width 168 height 22
drag, startPoint x: 1073, startPoint y: 309, endPoint x: 1242, endPoint y: 413, distance: 198.5
click at [1088, 314] on span "Not Started" at bounding box center [1152, 312] width 169 height 22
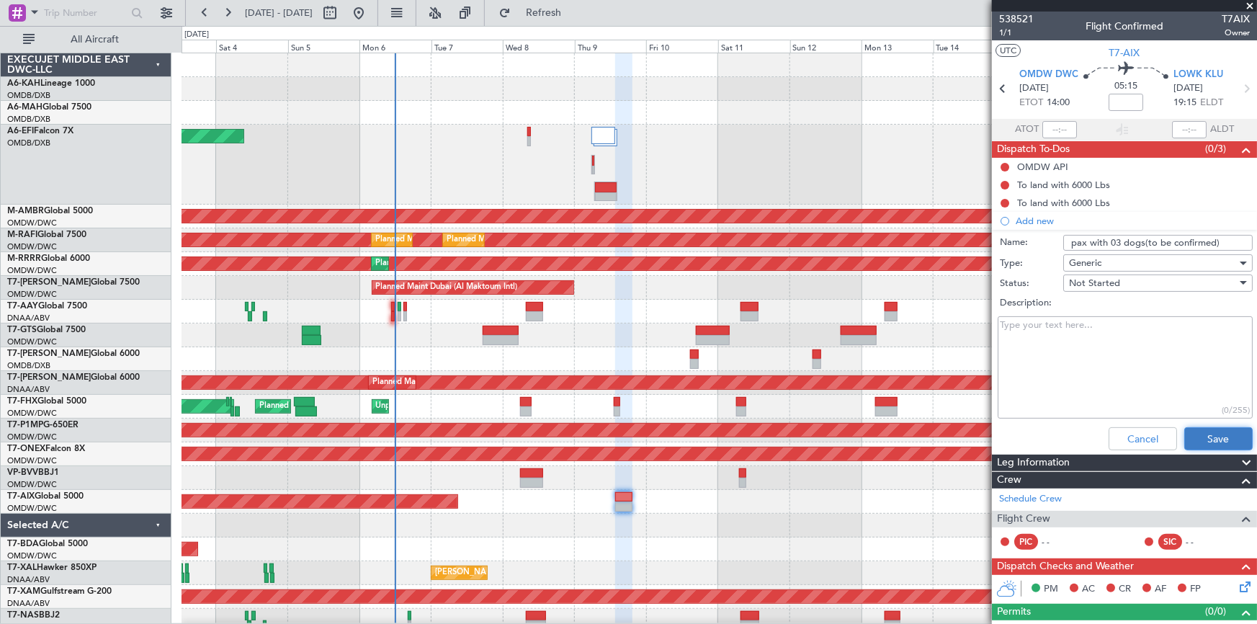
click at [1220, 439] on button "Save" at bounding box center [1218, 438] width 68 height 23
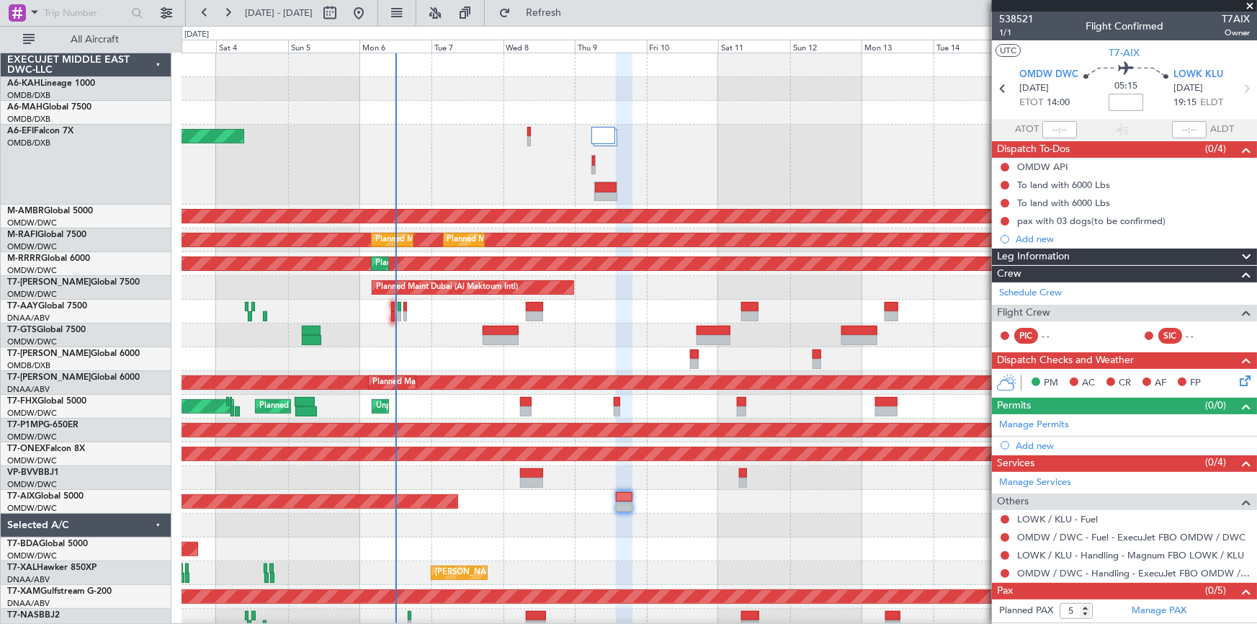
click at [1127, 99] on input at bounding box center [1126, 102] width 35 height 17
type input "+00:15"
click at [1026, 424] on link "Manage Permits" at bounding box center [1034, 425] width 70 height 14
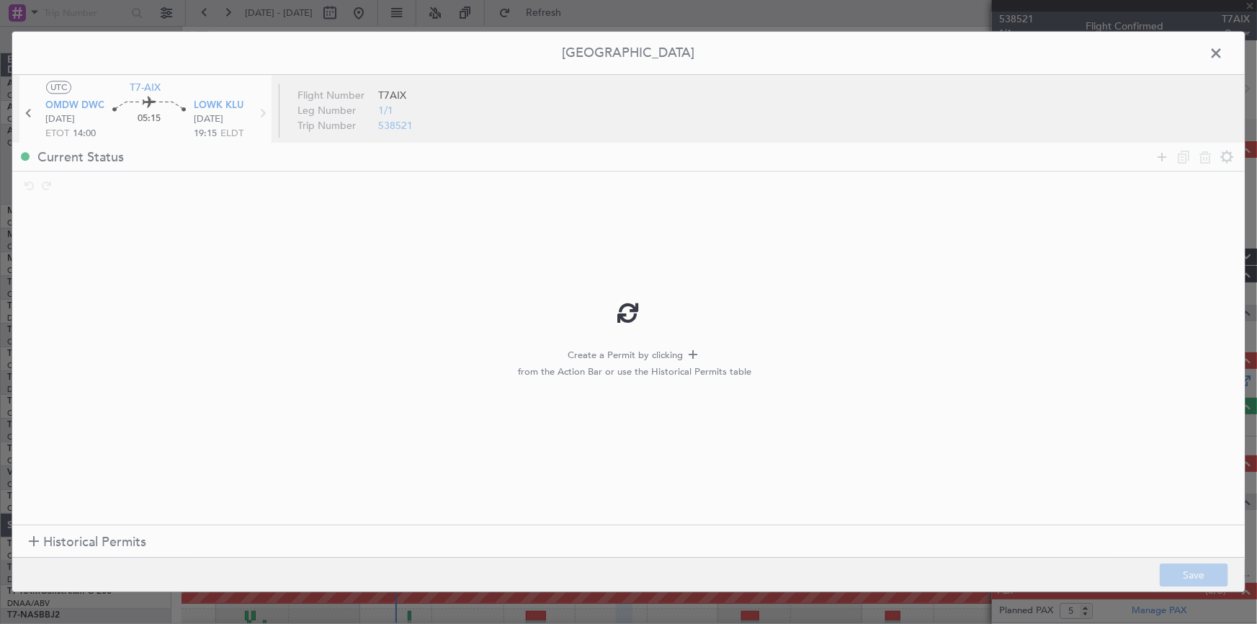
click at [125, 540] on div at bounding box center [628, 312] width 1232 height 560
click at [93, 542] on div at bounding box center [628, 312] width 1232 height 560
type input "+00:15"
click at [80, 542] on span "Historical Permits" at bounding box center [94, 541] width 103 height 19
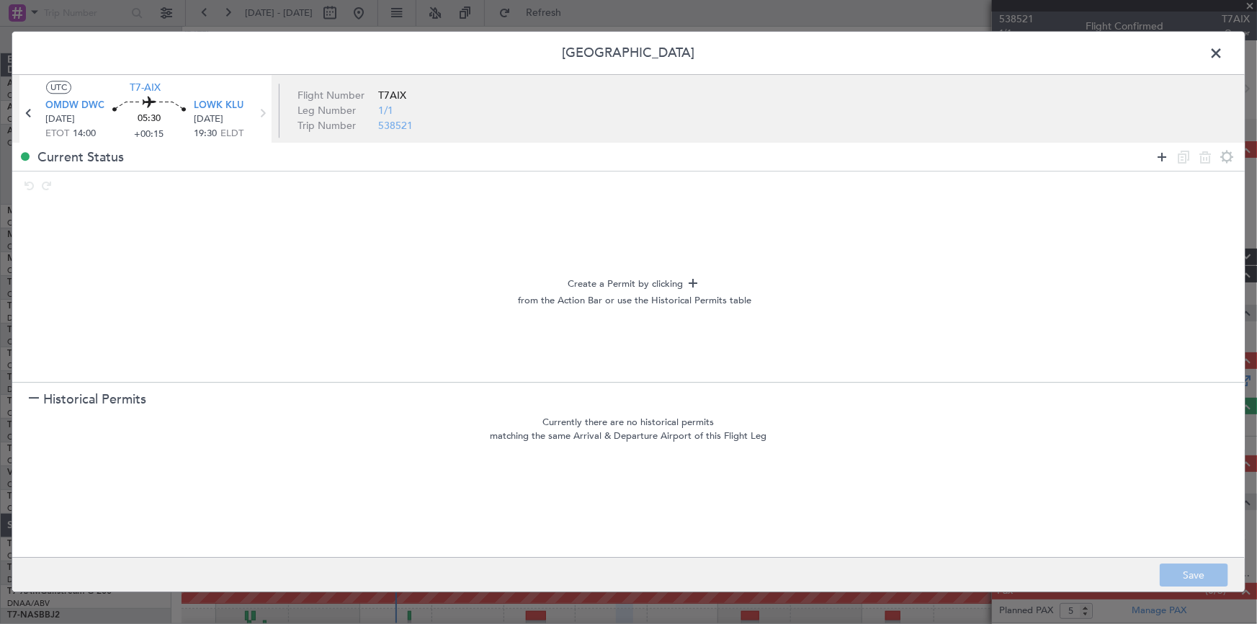
click at [1162, 152] on icon at bounding box center [1161, 156] width 17 height 17
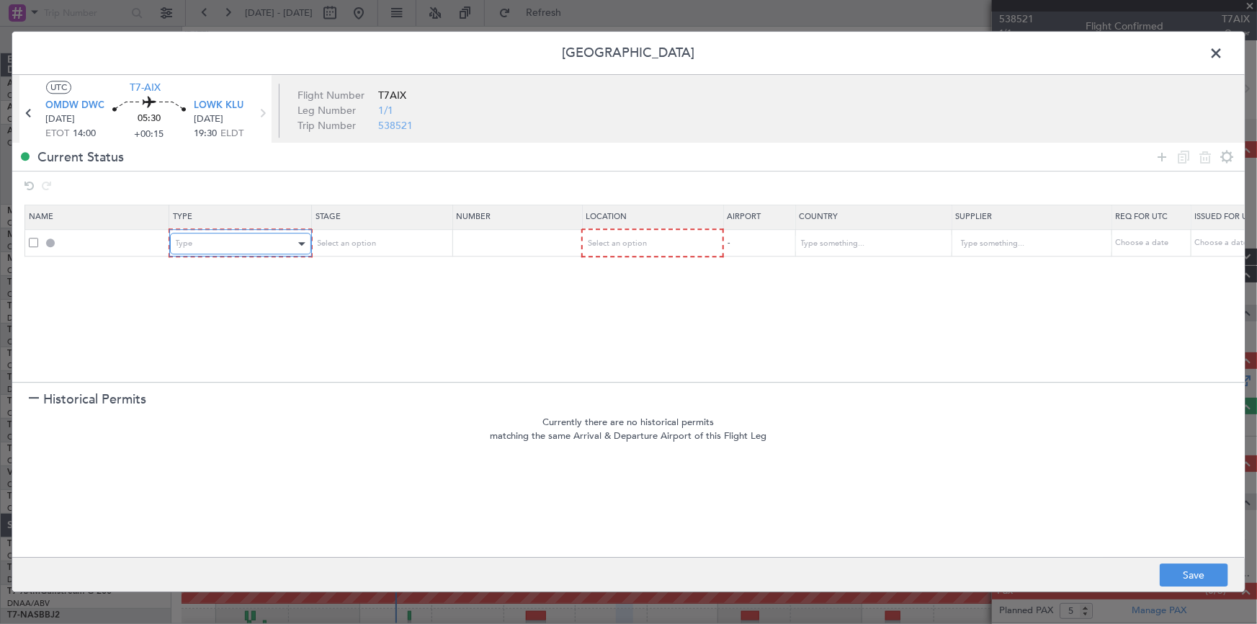
click at [266, 241] on div "Type" at bounding box center [236, 244] width 120 height 22
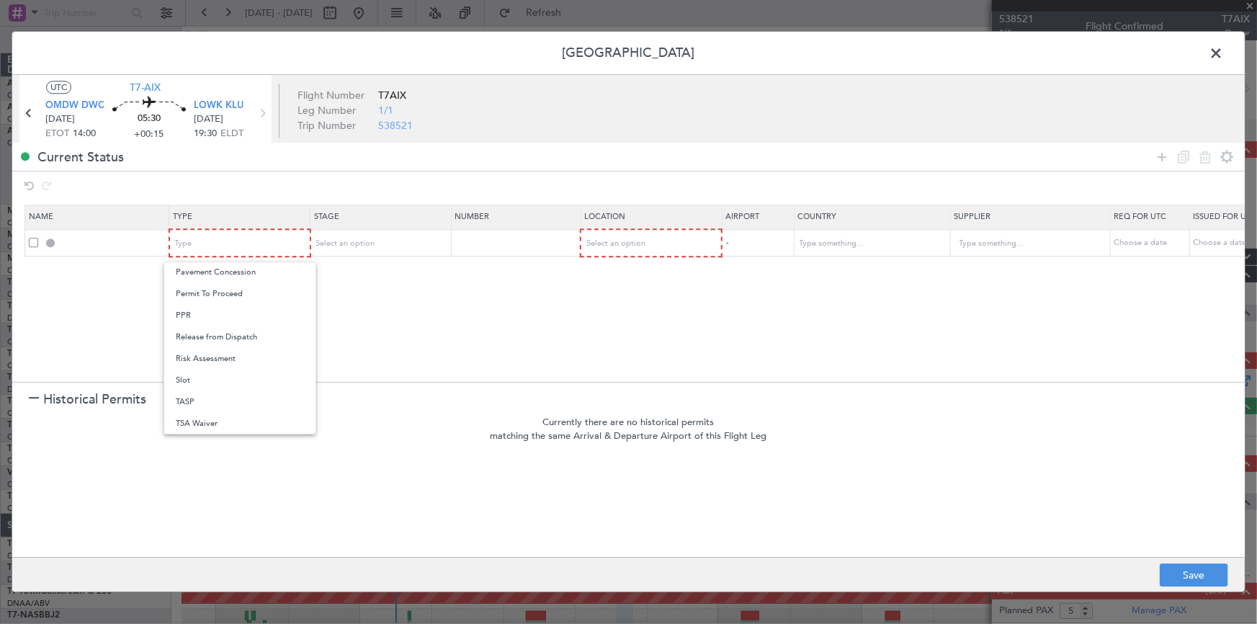
drag, startPoint x: 197, startPoint y: 385, endPoint x: 339, endPoint y: 352, distance: 145.0
click at [205, 385] on span "Slot" at bounding box center [240, 381] width 128 height 22
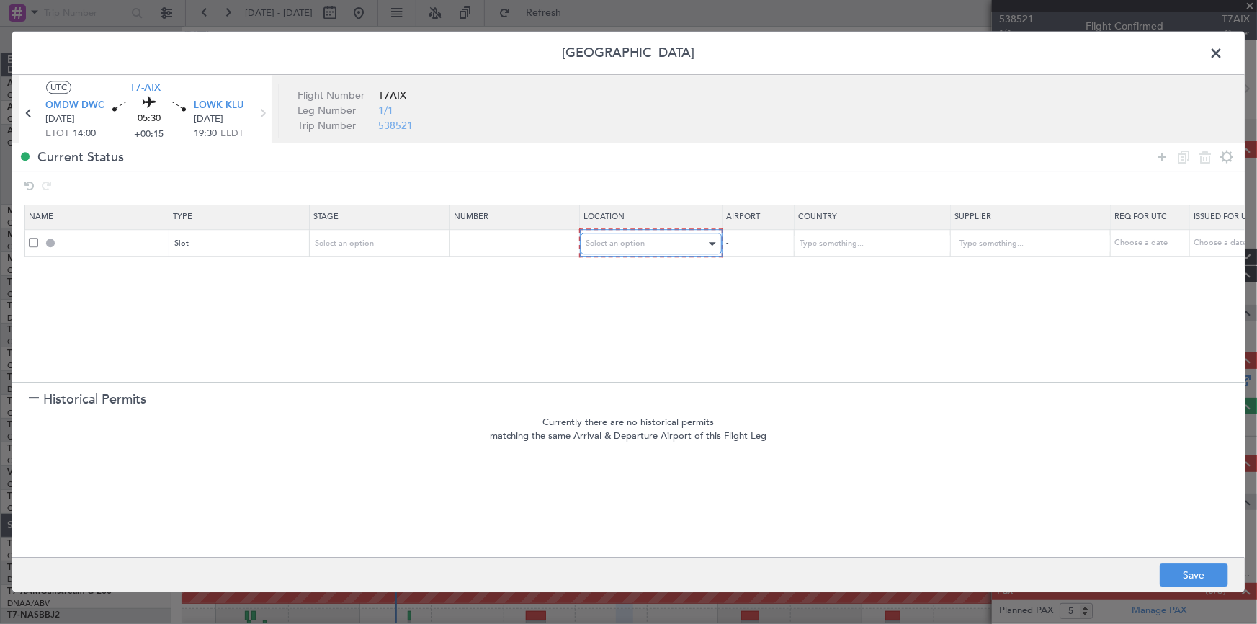
click at [652, 235] on div "Select an option" at bounding box center [646, 244] width 120 height 22
drag, startPoint x: 623, startPoint y: 270, endPoint x: 658, endPoint y: 269, distance: 34.6
click at [640, 269] on span "Departure" at bounding box center [650, 273] width 128 height 22
click at [1160, 153] on icon at bounding box center [1161, 156] width 17 height 17
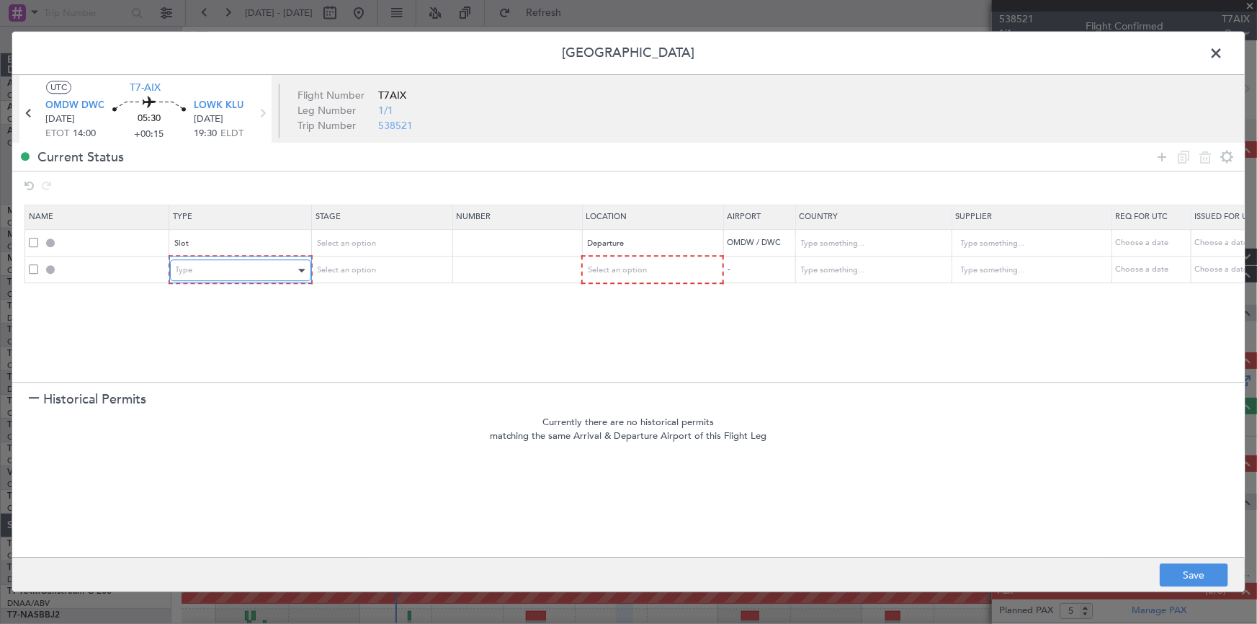
click at [202, 274] on div "Type" at bounding box center [236, 271] width 120 height 22
drag, startPoint x: 193, startPoint y: 338, endPoint x: 572, endPoint y: 267, distance: 385.4
click at [213, 341] on span "API" at bounding box center [240, 343] width 128 height 22
click at [624, 260] on div "Select an option" at bounding box center [651, 270] width 140 height 22
click at [648, 274] on div "Select an option" at bounding box center [646, 271] width 120 height 22
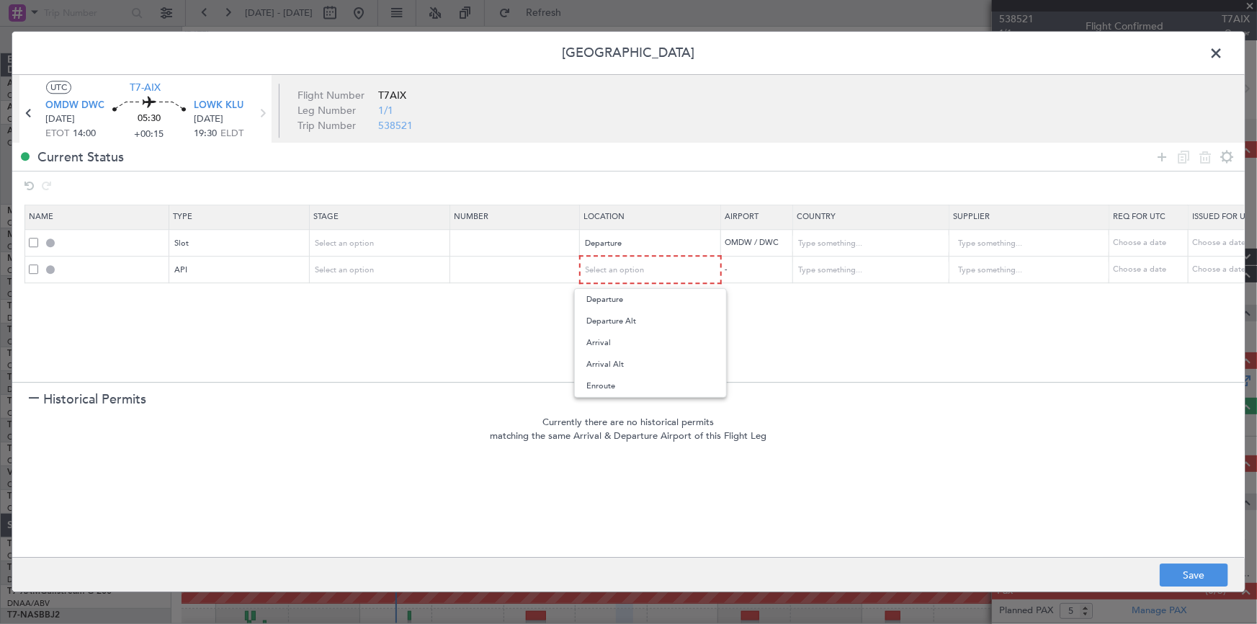
drag, startPoint x: 607, startPoint y: 297, endPoint x: 999, endPoint y: 223, distance: 398.8
click at [620, 300] on span "Departure" at bounding box center [650, 300] width 128 height 22
click at [1160, 158] on icon at bounding box center [1161, 156] width 17 height 17
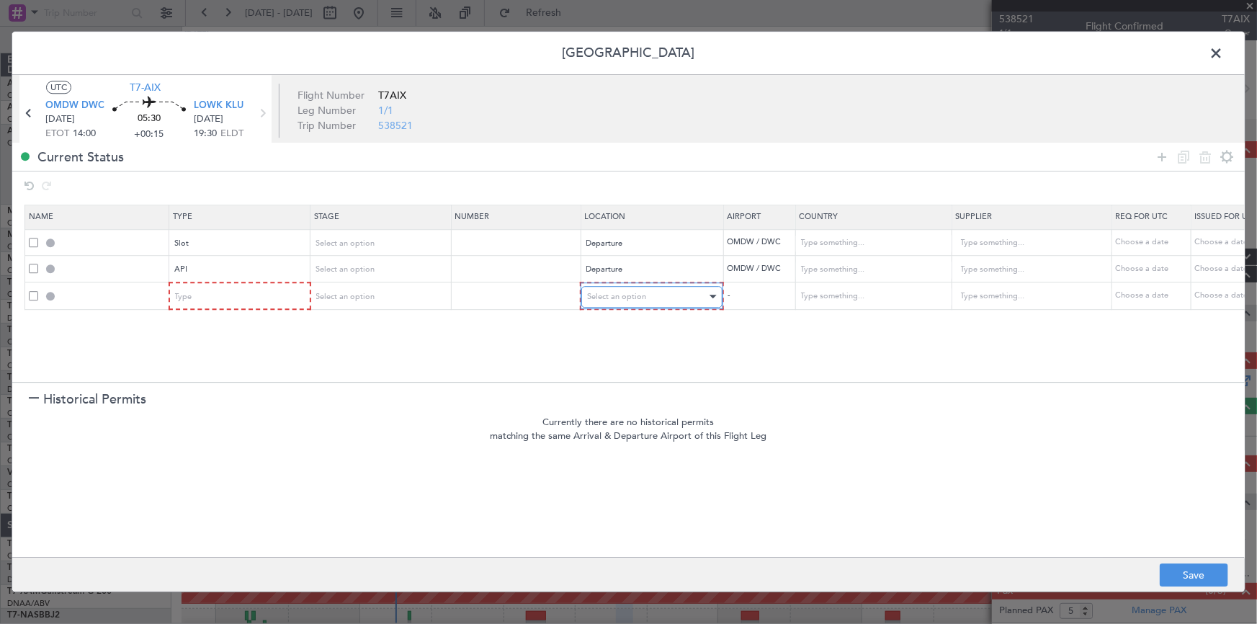
click at [634, 303] on div "Select an option" at bounding box center [647, 297] width 120 height 22
drag, startPoint x: 627, startPoint y: 412, endPoint x: 813, endPoint y: 323, distance: 206.5
click at [633, 411] on span "Enroute" at bounding box center [651, 413] width 128 height 22
click at [834, 300] on input "text" at bounding box center [865, 297] width 130 height 22
click at [824, 324] on span "[GEOGRAPHIC_DATA]" at bounding box center [872, 319] width 134 height 22
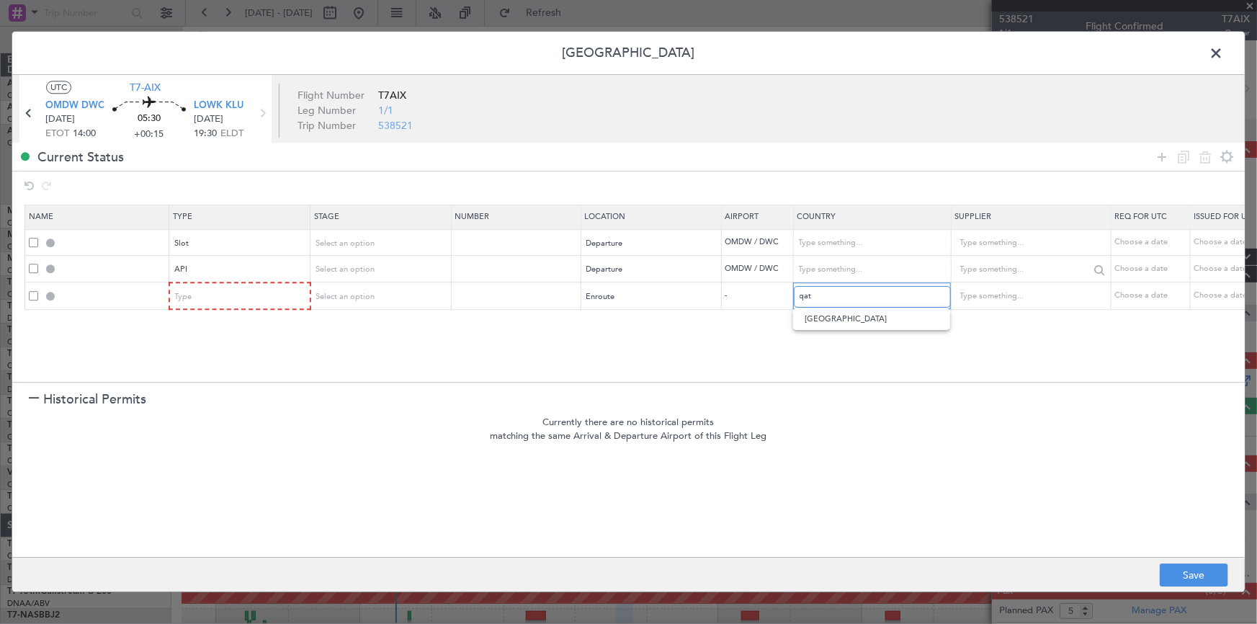
type input "[GEOGRAPHIC_DATA]"
drag, startPoint x: 1160, startPoint y: 157, endPoint x: 786, endPoint y: 279, distance: 393.4
click at [1153, 161] on div at bounding box center [1194, 156] width 86 height 21
drag, startPoint x: 1162, startPoint y: 154, endPoint x: 797, endPoint y: 290, distance: 389.5
click at [1160, 156] on icon at bounding box center [1161, 156] width 17 height 17
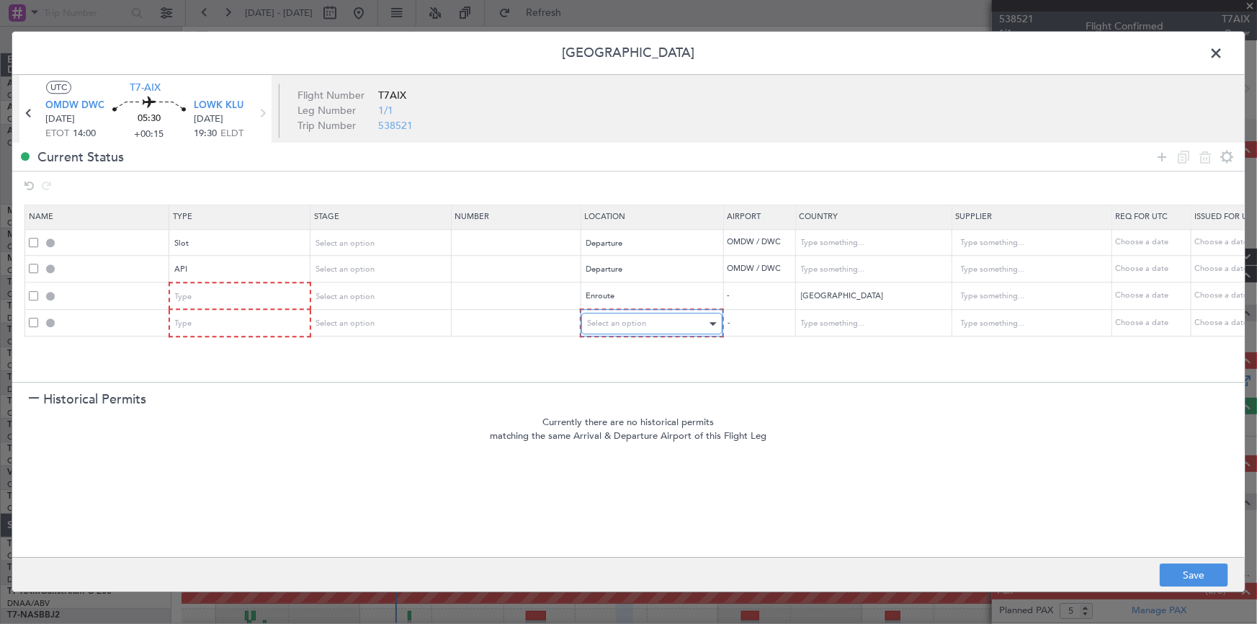
click at [636, 327] on span "Select an option" at bounding box center [616, 323] width 59 height 11
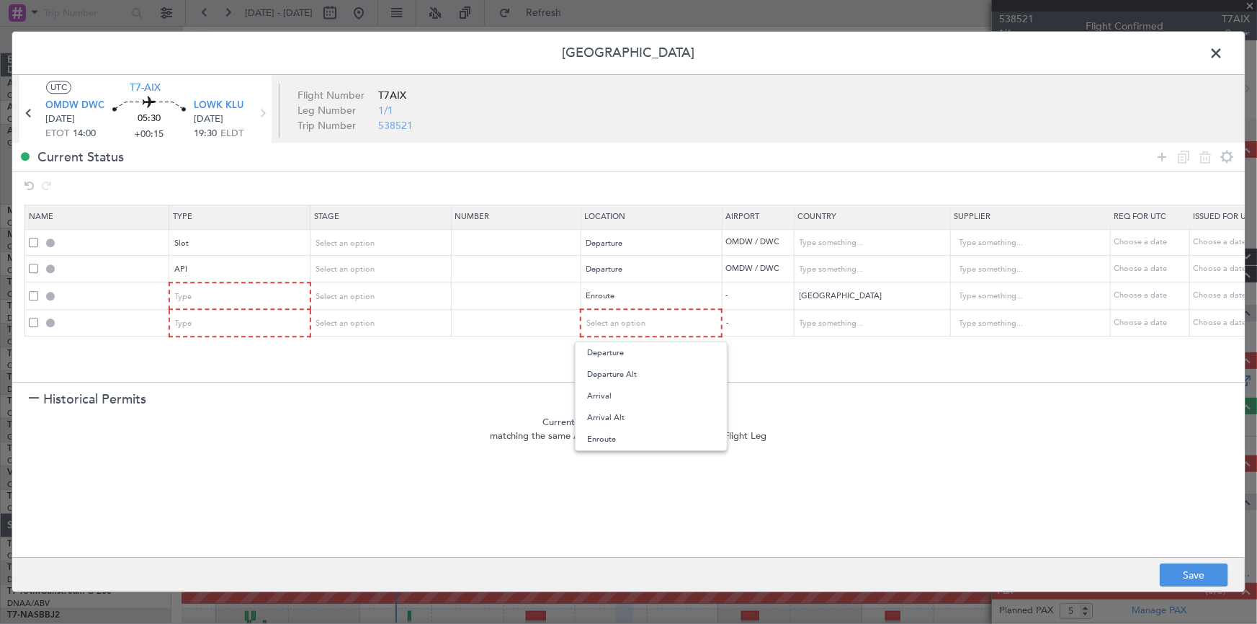
drag, startPoint x: 599, startPoint y: 437, endPoint x: 715, endPoint y: 401, distance: 121.4
click at [604, 437] on span "Enroute" at bounding box center [651, 440] width 128 height 22
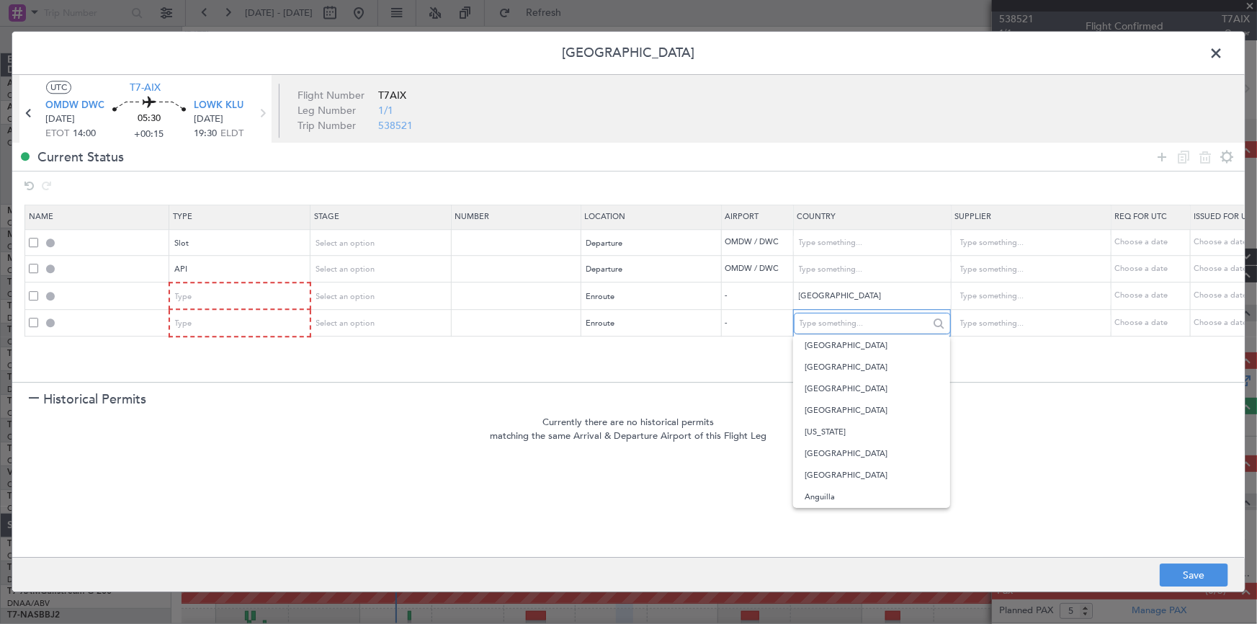
click at [838, 323] on input "text" at bounding box center [865, 324] width 130 height 22
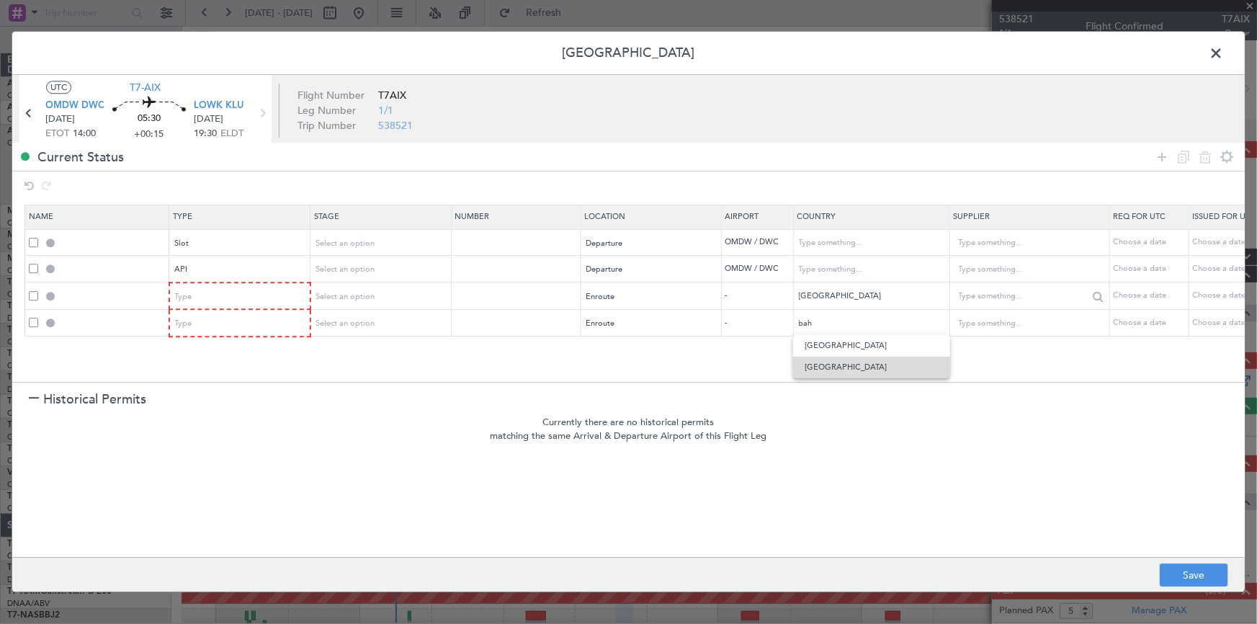
drag, startPoint x: 826, startPoint y: 365, endPoint x: 1003, endPoint y: 303, distance: 188.0
click at [828, 365] on span "[GEOGRAPHIC_DATA]" at bounding box center [872, 368] width 134 height 22
type input "[GEOGRAPHIC_DATA]"
click at [1163, 152] on icon at bounding box center [1161, 156] width 17 height 17
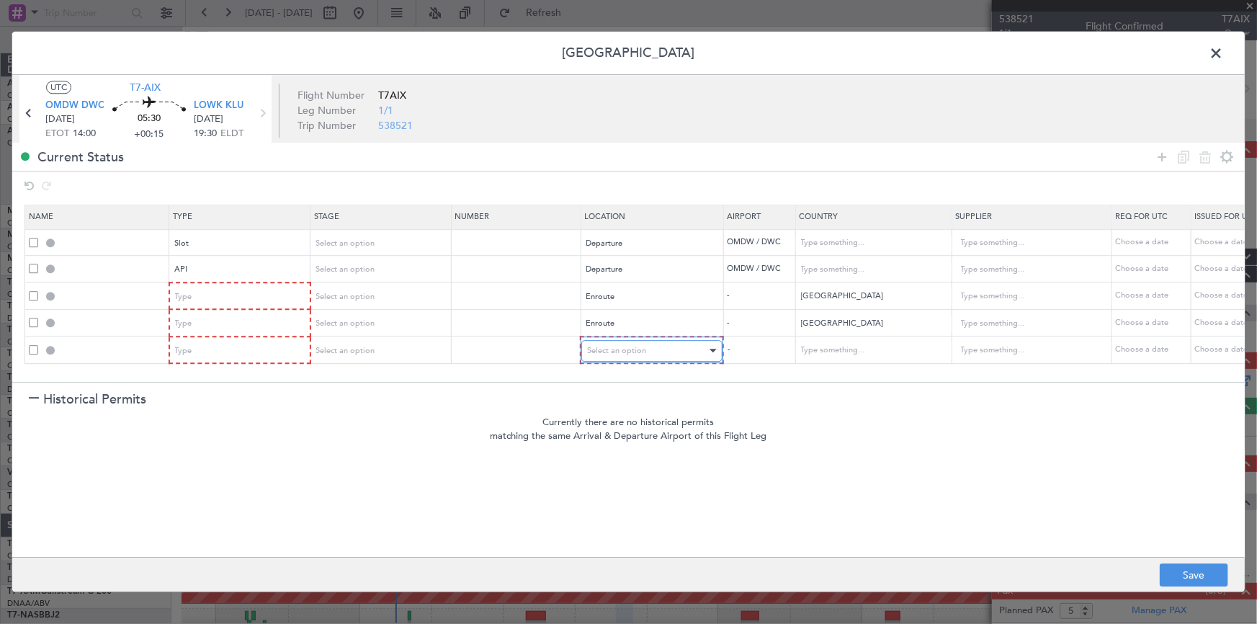
click at [686, 352] on div "Select an option" at bounding box center [647, 351] width 120 height 22
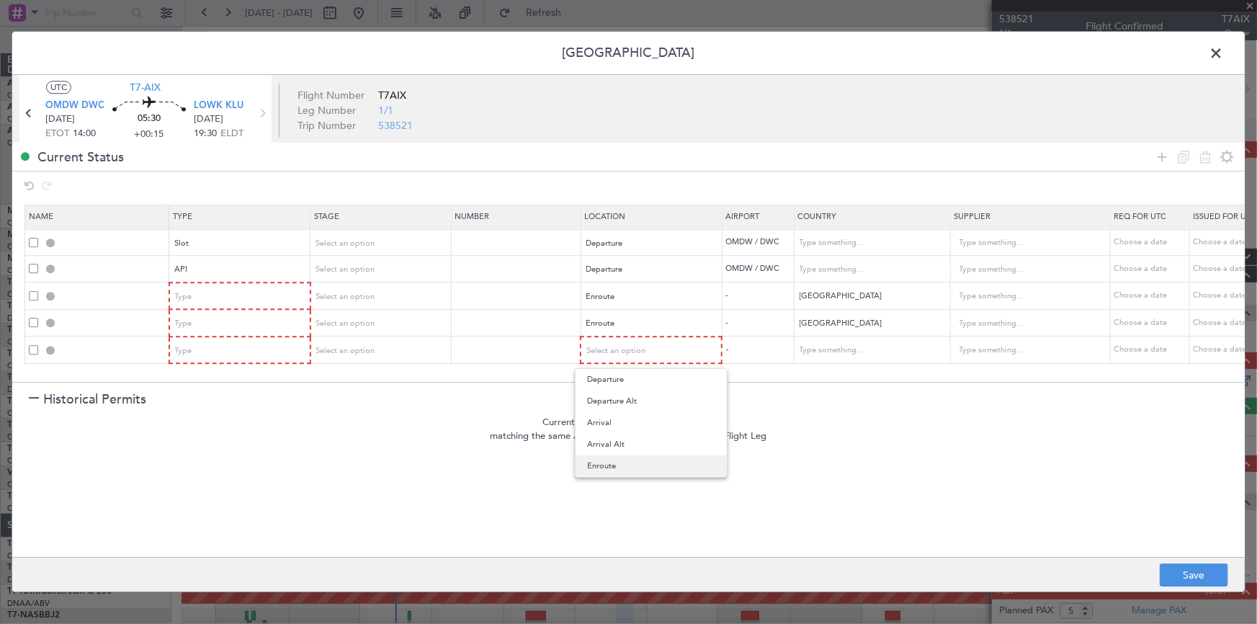
click at [629, 469] on span "Enroute" at bounding box center [651, 466] width 128 height 22
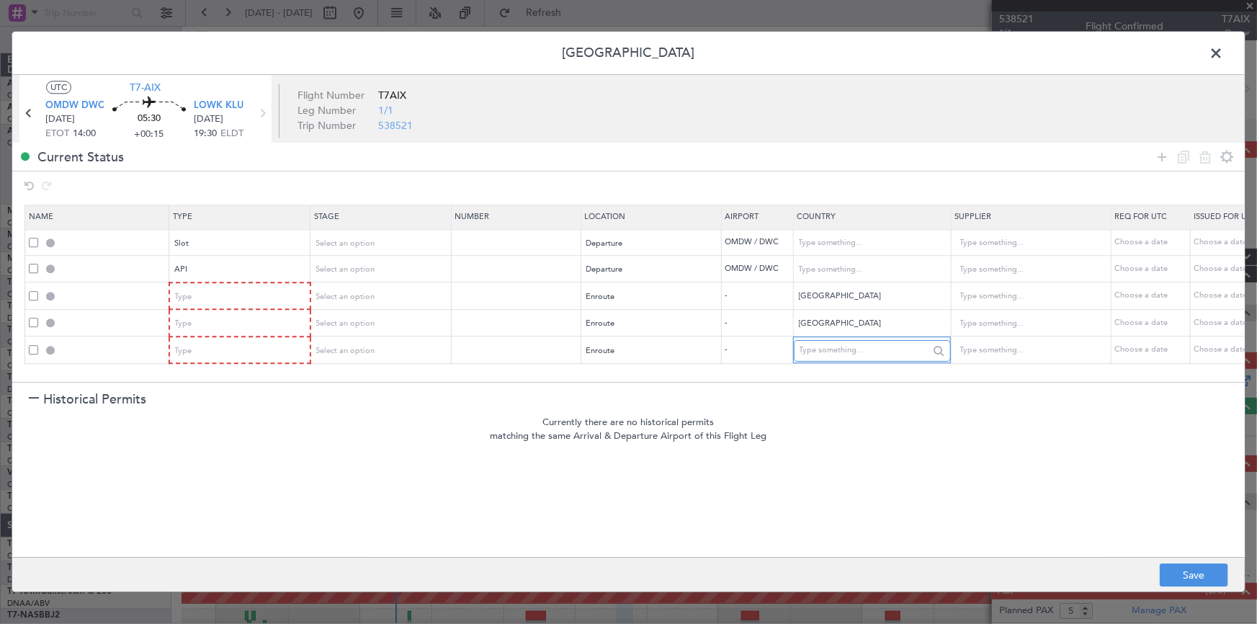
click at [871, 352] on input "text" at bounding box center [865, 351] width 130 height 22
click at [828, 375] on span "[GEOGRAPHIC_DATA]" at bounding box center [872, 373] width 134 height 22
type input "[GEOGRAPHIC_DATA]"
click at [1160, 159] on icon at bounding box center [1161, 156] width 17 height 17
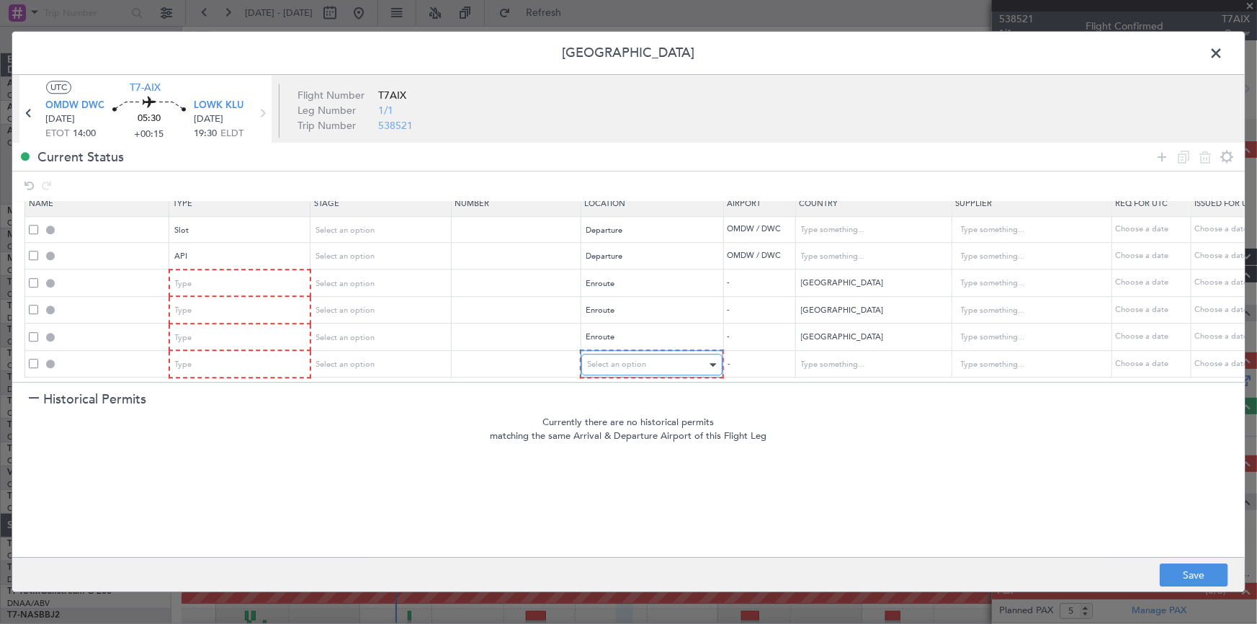
click at [667, 354] on div "Select an option" at bounding box center [647, 365] width 120 height 22
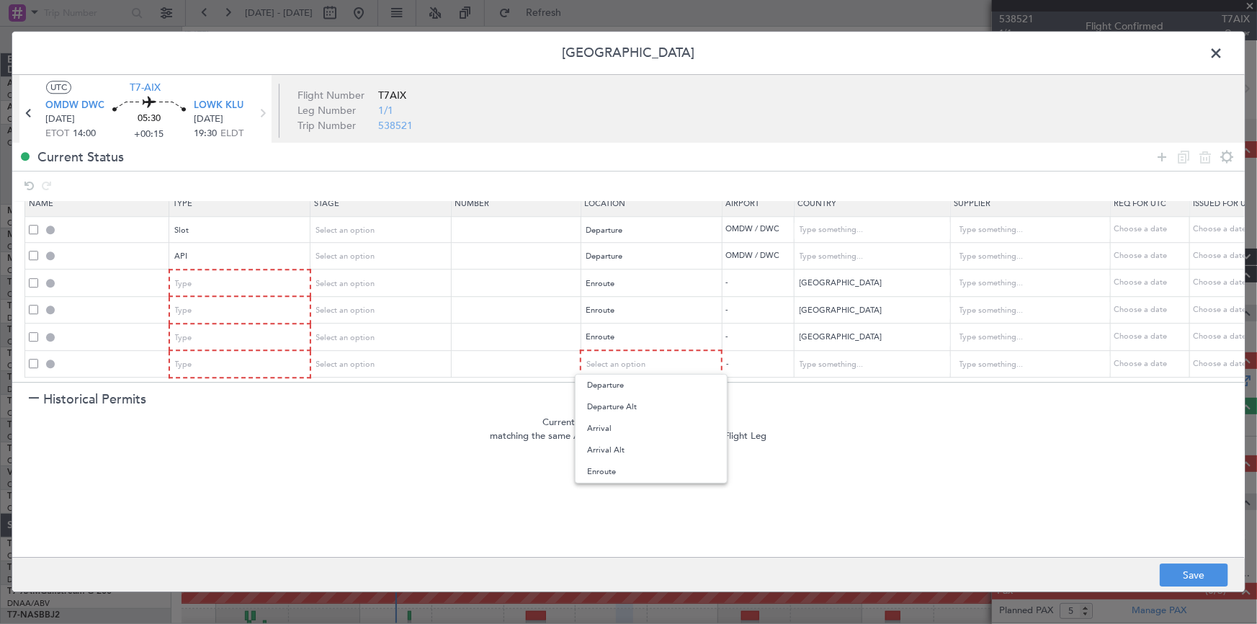
drag, startPoint x: 624, startPoint y: 472, endPoint x: 797, endPoint y: 438, distance: 176.9
click at [626, 472] on span "Enroute" at bounding box center [651, 472] width 128 height 22
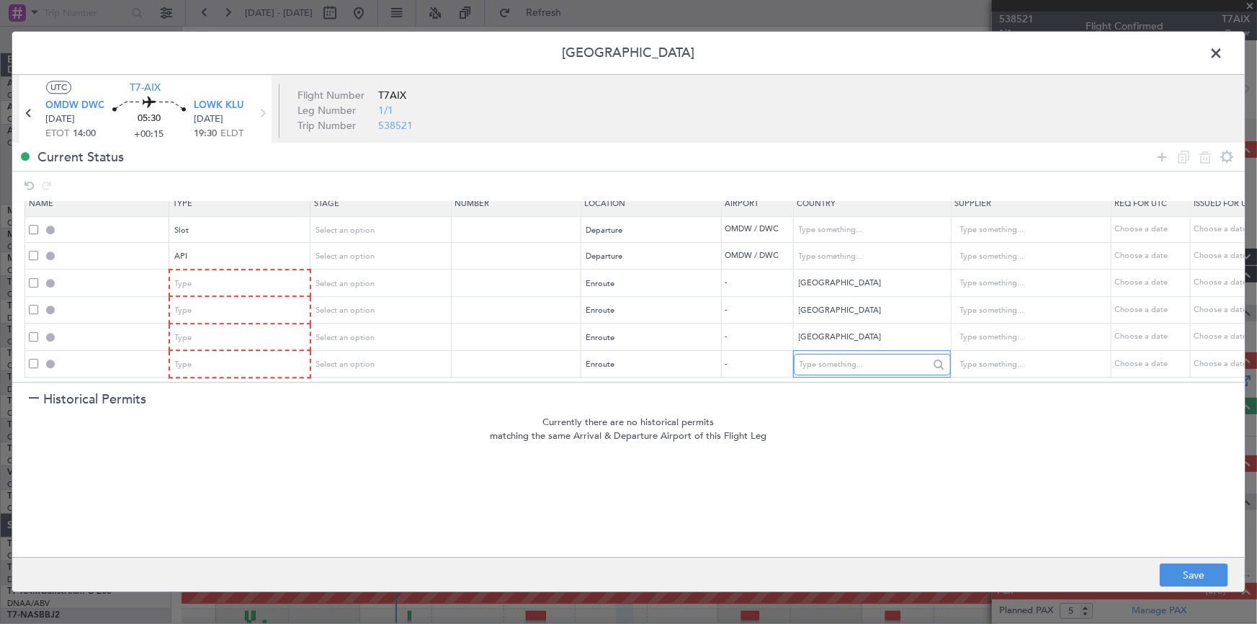
click at [870, 354] on input "text" at bounding box center [865, 365] width 130 height 22
click at [825, 370] on span "[GEOGRAPHIC_DATA]" at bounding box center [872, 378] width 134 height 22
type input "[GEOGRAPHIC_DATA]"
click at [1163, 153] on icon at bounding box center [1161, 156] width 17 height 17
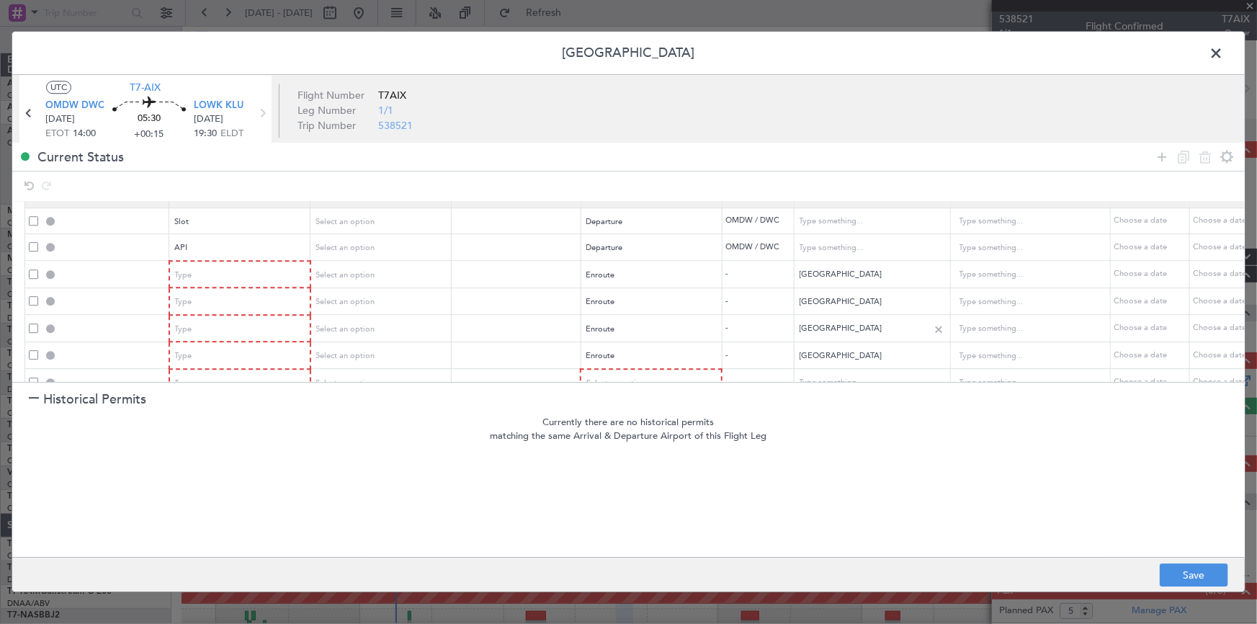
scroll to position [49, 0]
click at [628, 359] on span "Select an option" at bounding box center [616, 364] width 59 height 11
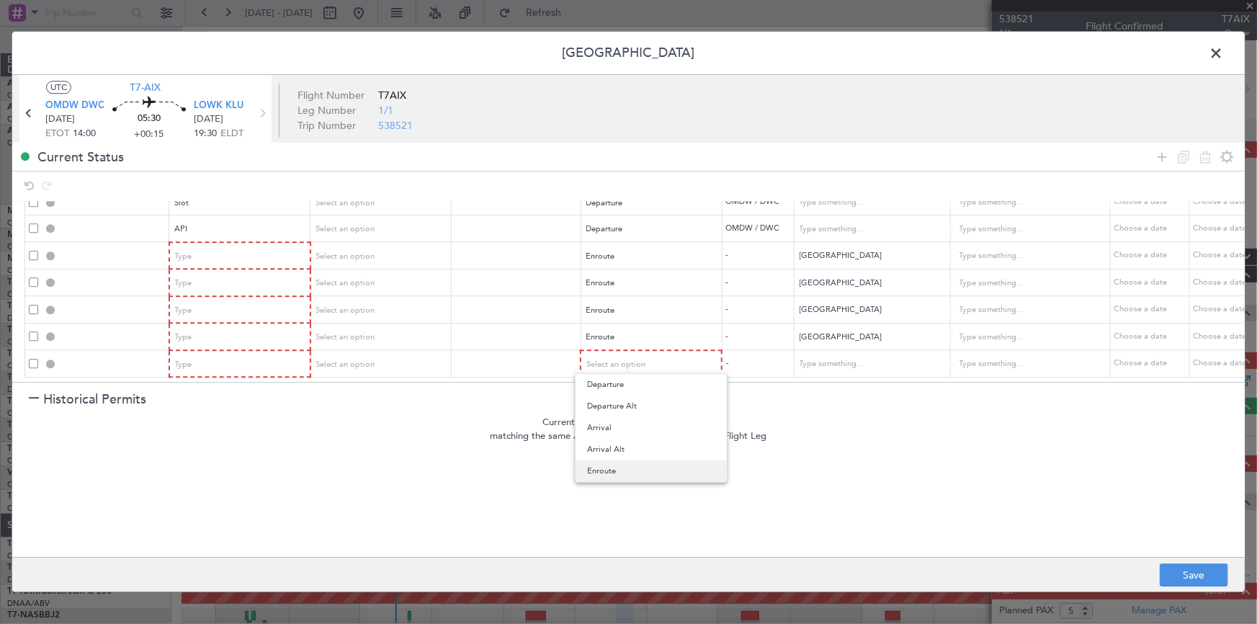
click at [605, 464] on span "Enroute" at bounding box center [651, 471] width 128 height 22
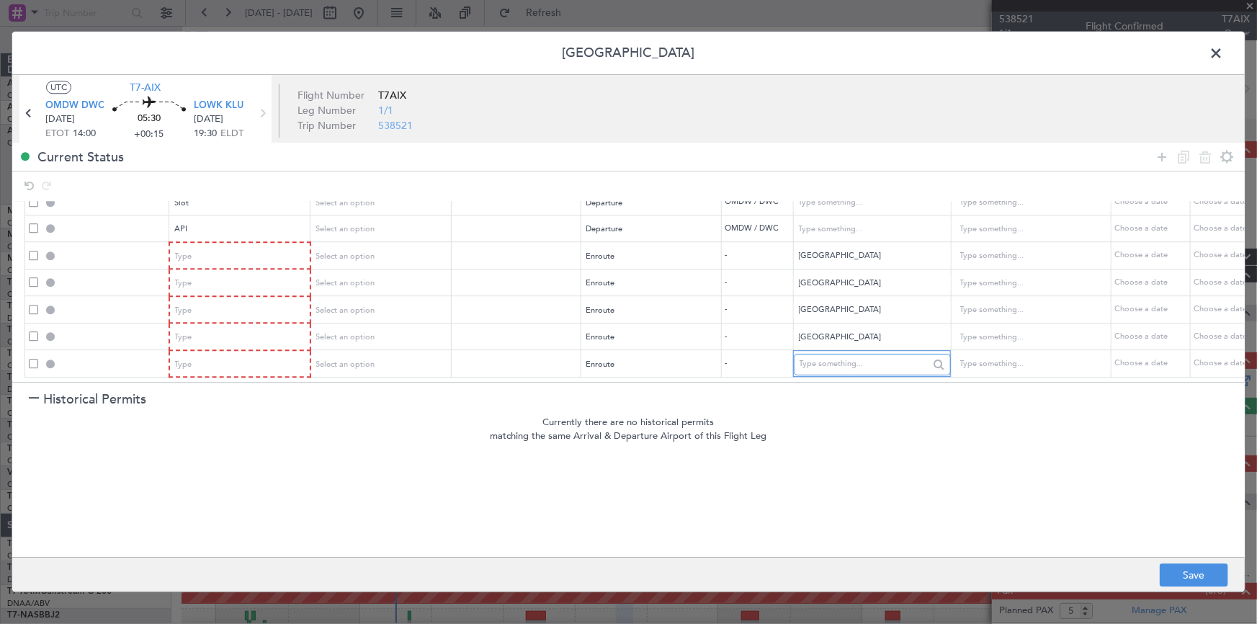
click at [845, 364] on input "text" at bounding box center [865, 365] width 130 height 22
click at [823, 370] on span "[GEOGRAPHIC_DATA]" at bounding box center [872, 378] width 134 height 22
type input "[GEOGRAPHIC_DATA]"
click at [1160, 155] on icon at bounding box center [1161, 156] width 17 height 17
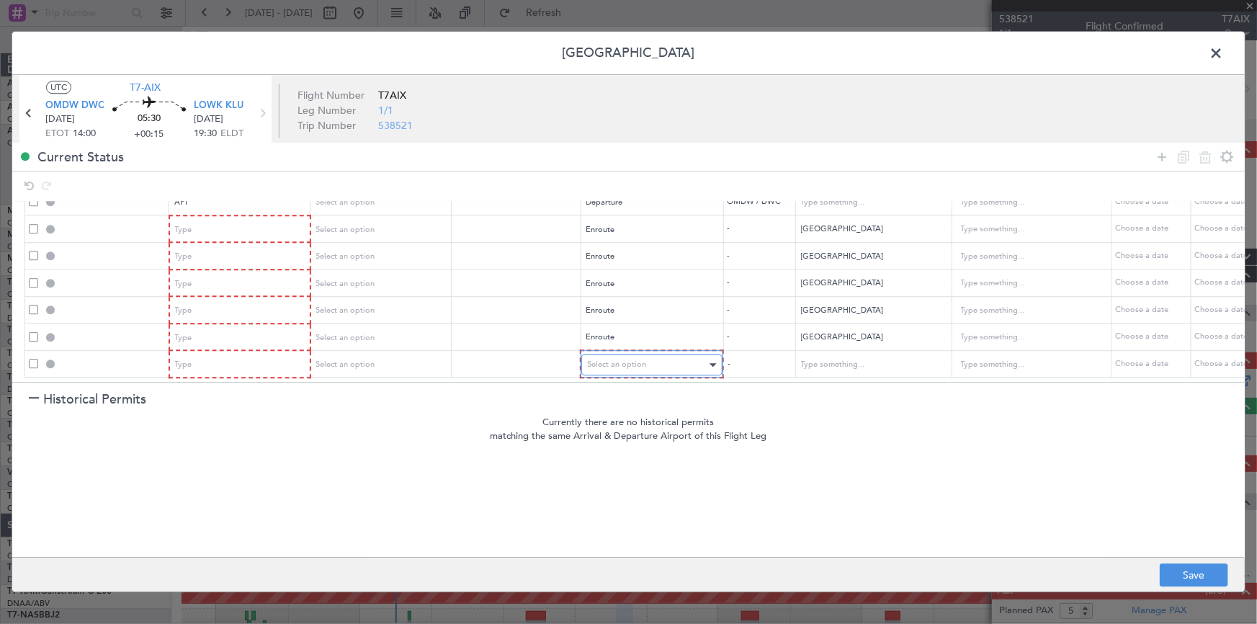
click at [617, 359] on span "Select an option" at bounding box center [616, 364] width 59 height 11
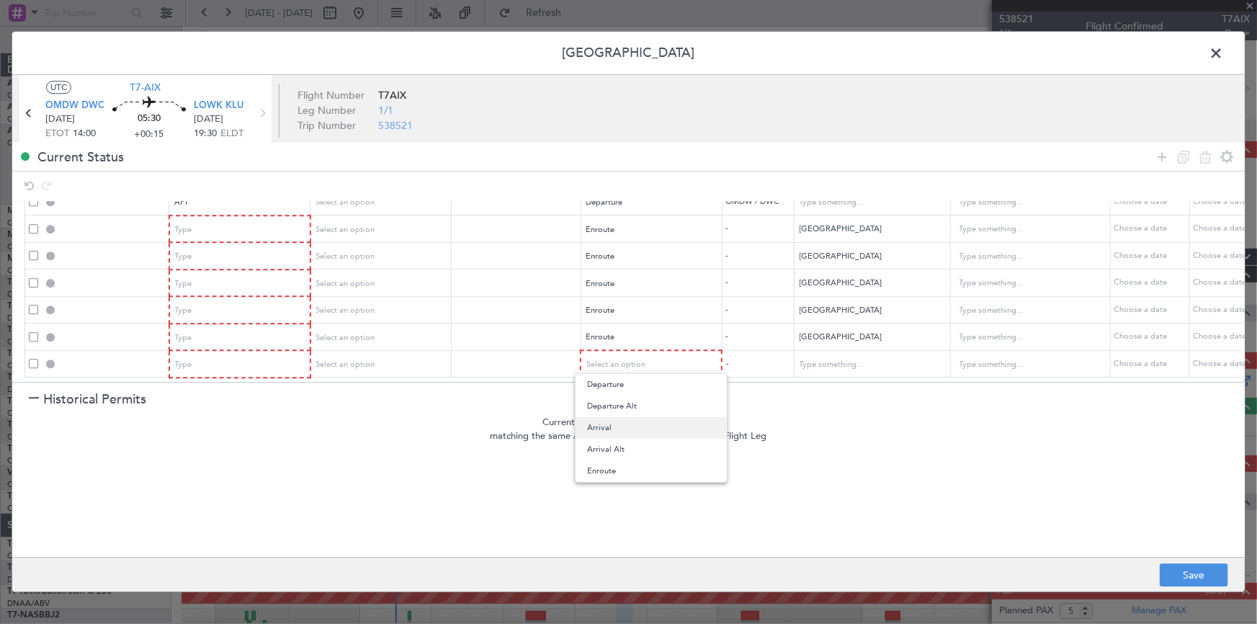
click at [616, 432] on span "Arrival" at bounding box center [651, 428] width 128 height 22
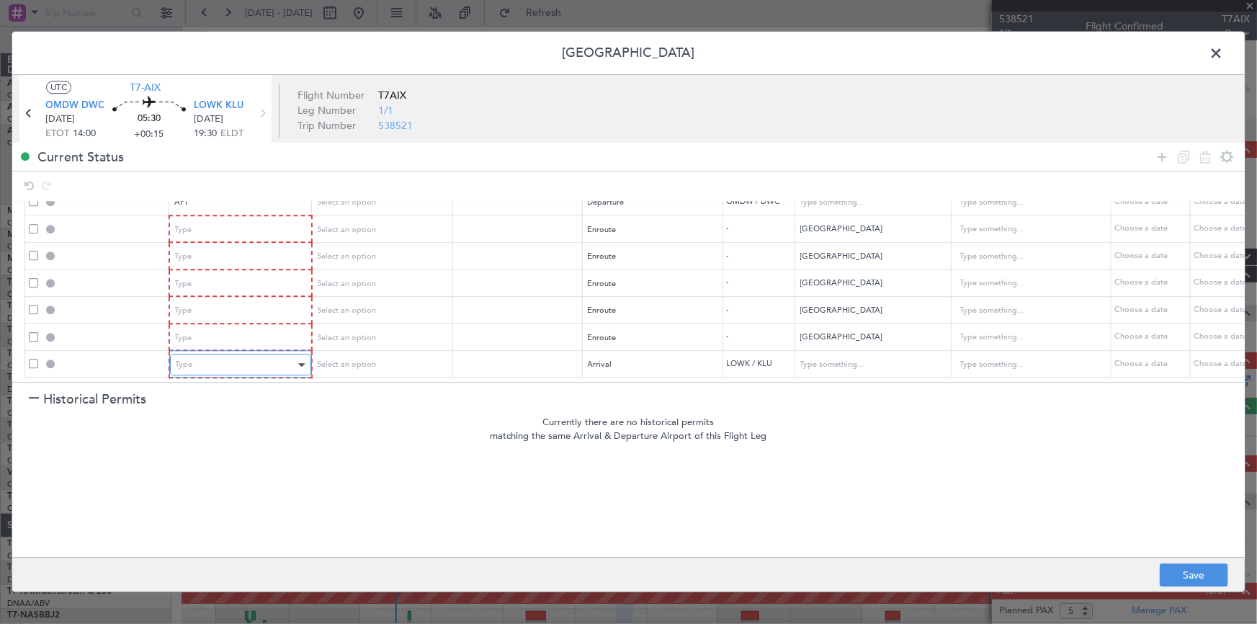
click at [251, 357] on div "Type" at bounding box center [236, 365] width 120 height 22
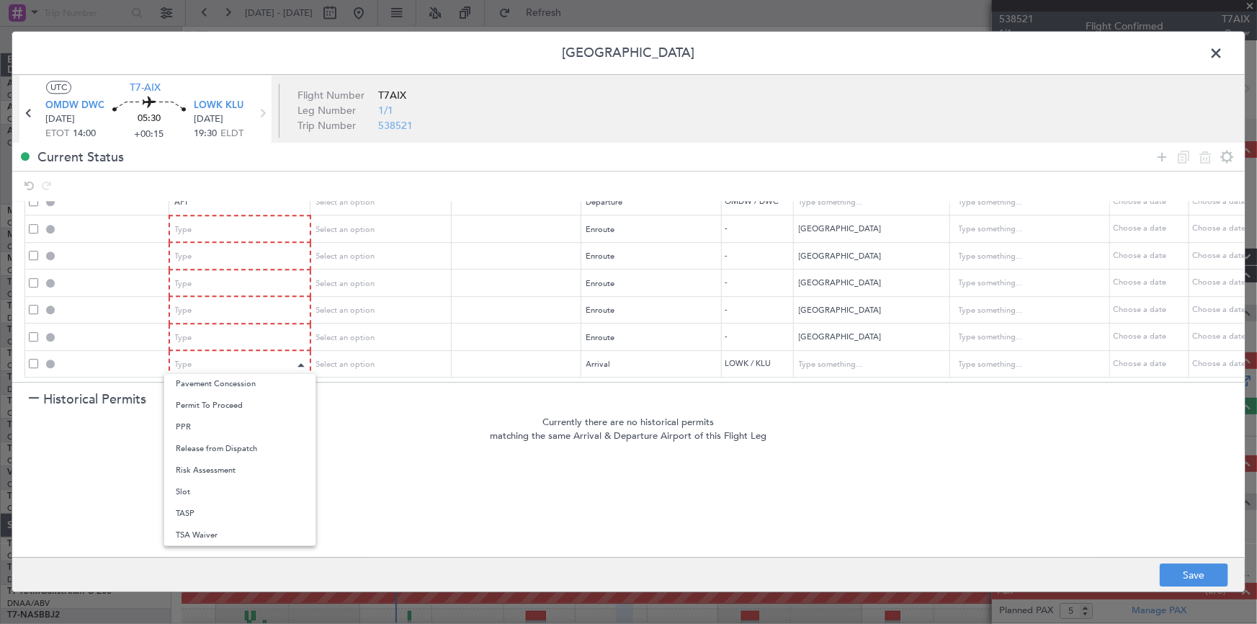
drag, startPoint x: 209, startPoint y: 490, endPoint x: 246, endPoint y: 346, distance: 148.9
click at [210, 488] on span "Slot" at bounding box center [240, 492] width 128 height 22
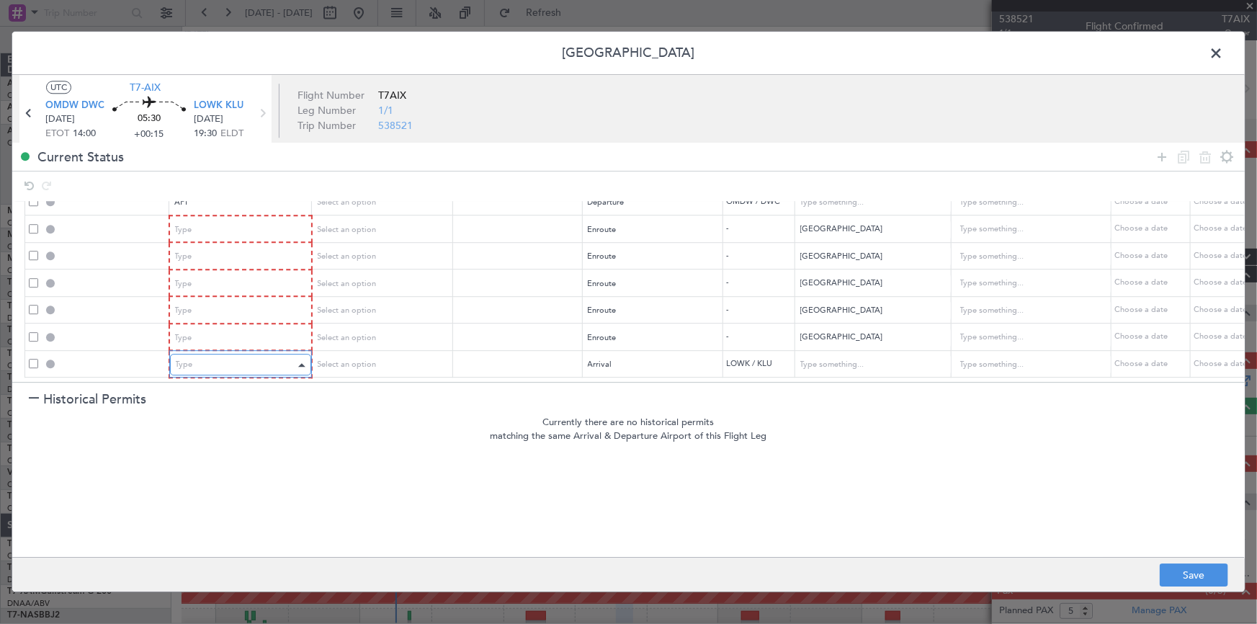
scroll to position [75, 0]
click at [240, 330] on div "Type" at bounding box center [236, 339] width 120 height 22
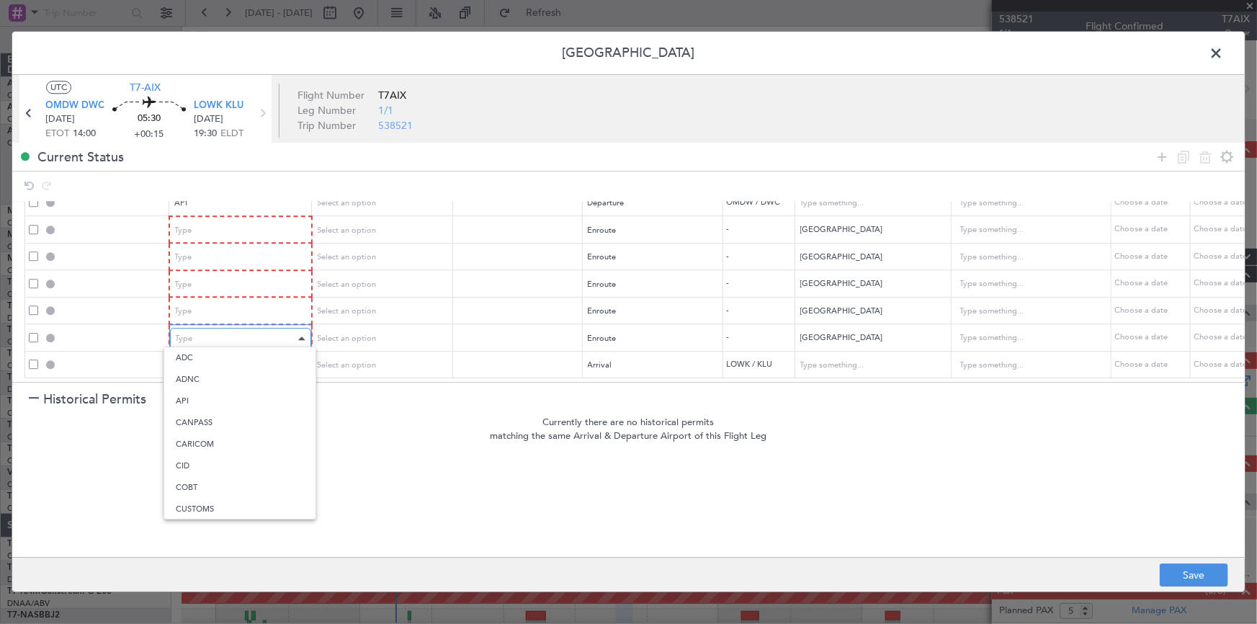
scroll to position [267, 0]
drag, startPoint x: 204, startPoint y: 480, endPoint x: 203, endPoint y: 467, distance: 13.7
click at [204, 478] on span "Overflight" at bounding box center [240, 481] width 128 height 22
click at [216, 303] on div "Type" at bounding box center [236, 313] width 120 height 22
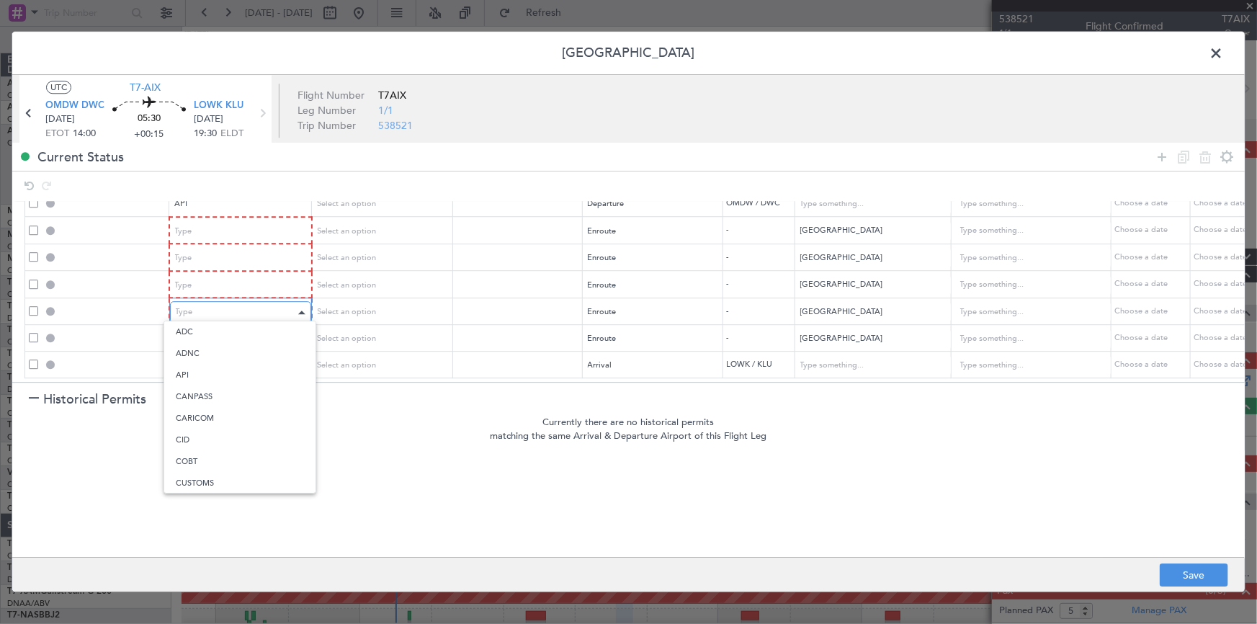
scroll to position [267, 0]
drag, startPoint x: 213, startPoint y: 455, endPoint x: 217, endPoint y: 417, distance: 38.3
click at [213, 455] on span "Overflight" at bounding box center [240, 455] width 128 height 22
click at [231, 275] on div "Type" at bounding box center [236, 286] width 120 height 22
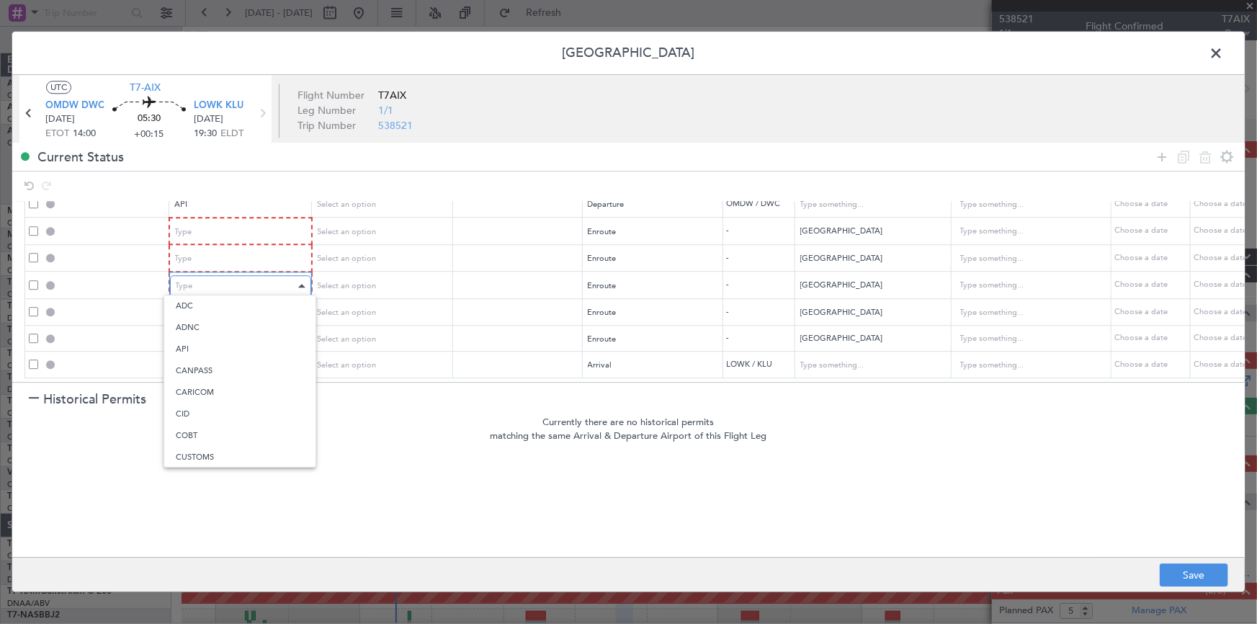
scroll to position [267, 0]
drag, startPoint x: 208, startPoint y: 429, endPoint x: 236, endPoint y: 359, distance: 74.6
click at [213, 422] on span "Overflight" at bounding box center [240, 429] width 128 height 22
click at [233, 249] on div "Type" at bounding box center [236, 260] width 120 height 22
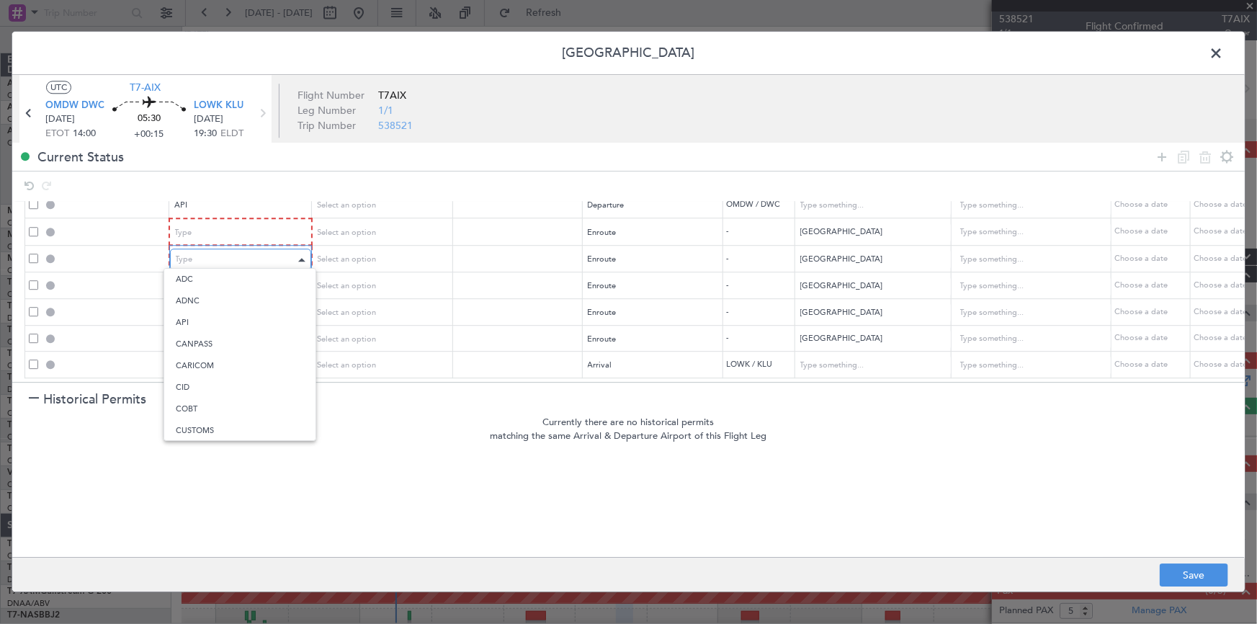
scroll to position [267, 0]
drag, startPoint x: 220, startPoint y: 401, endPoint x: 239, endPoint y: 297, distance: 104.7
click at [221, 396] on span "Overflight" at bounding box center [240, 402] width 128 height 22
click at [239, 223] on div "Type" at bounding box center [236, 234] width 120 height 22
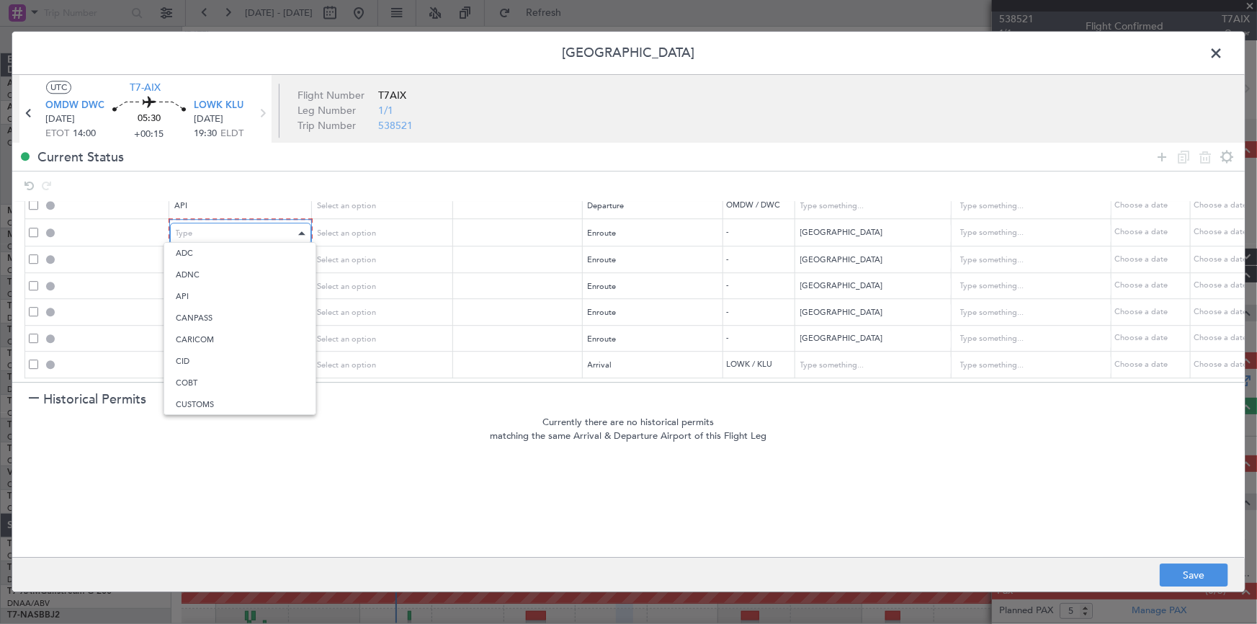
scroll to position [267, 0]
drag, startPoint x: 193, startPoint y: 373, endPoint x: 202, endPoint y: 373, distance: 8.6
click at [201, 373] on span "Overflight" at bounding box center [240, 376] width 128 height 22
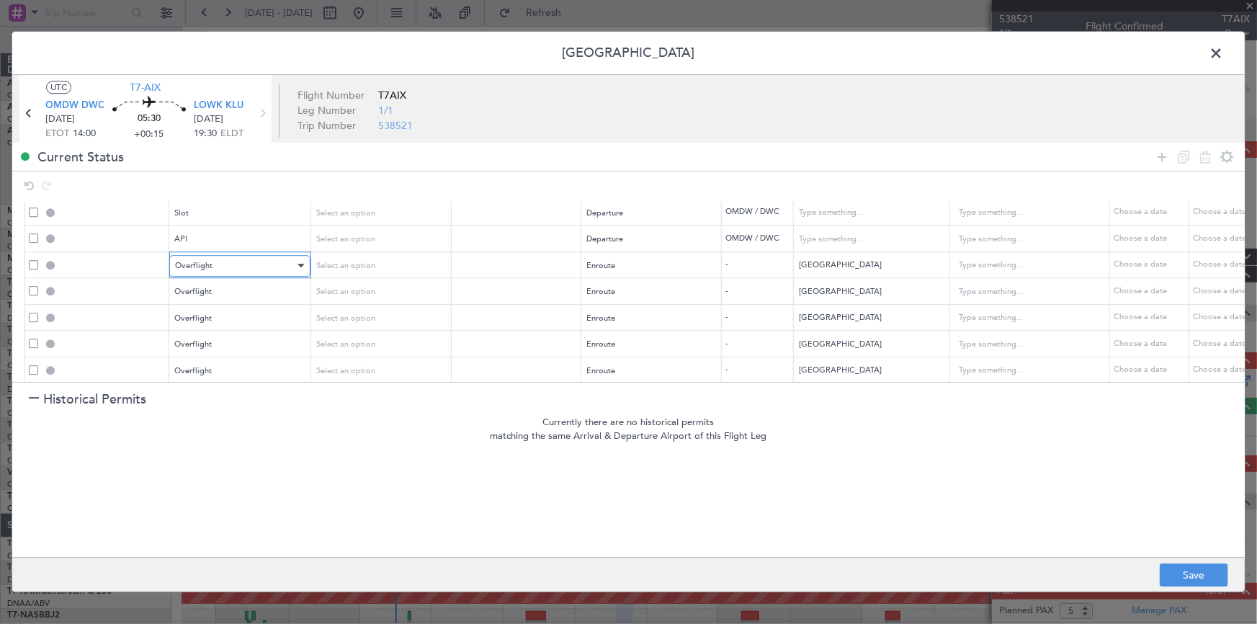
scroll to position [0, 0]
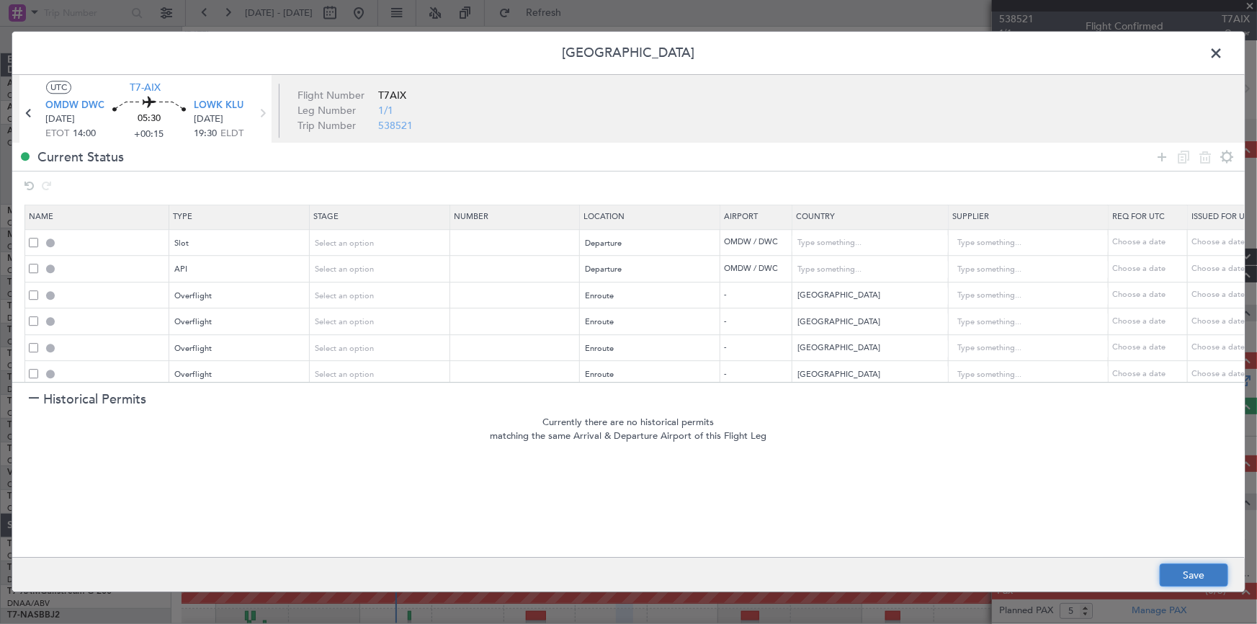
click at [1189, 569] on button "Save" at bounding box center [1194, 575] width 68 height 23
type input "OMDW DEP SLOT"
type input "[GEOGRAPHIC_DATA]"
type input "NNN"
type input "1"
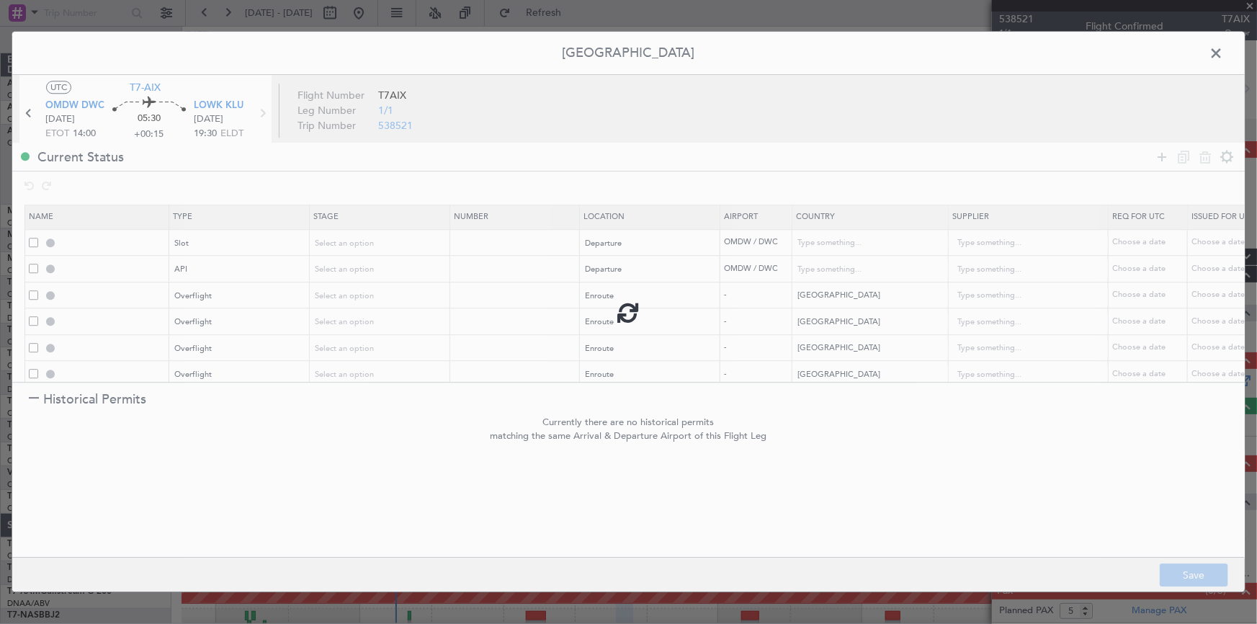
type input "OMDW DEP API"
type input "[GEOGRAPHIC_DATA]"
type input "NNN"
type input "1"
type input "QATAR OVF"
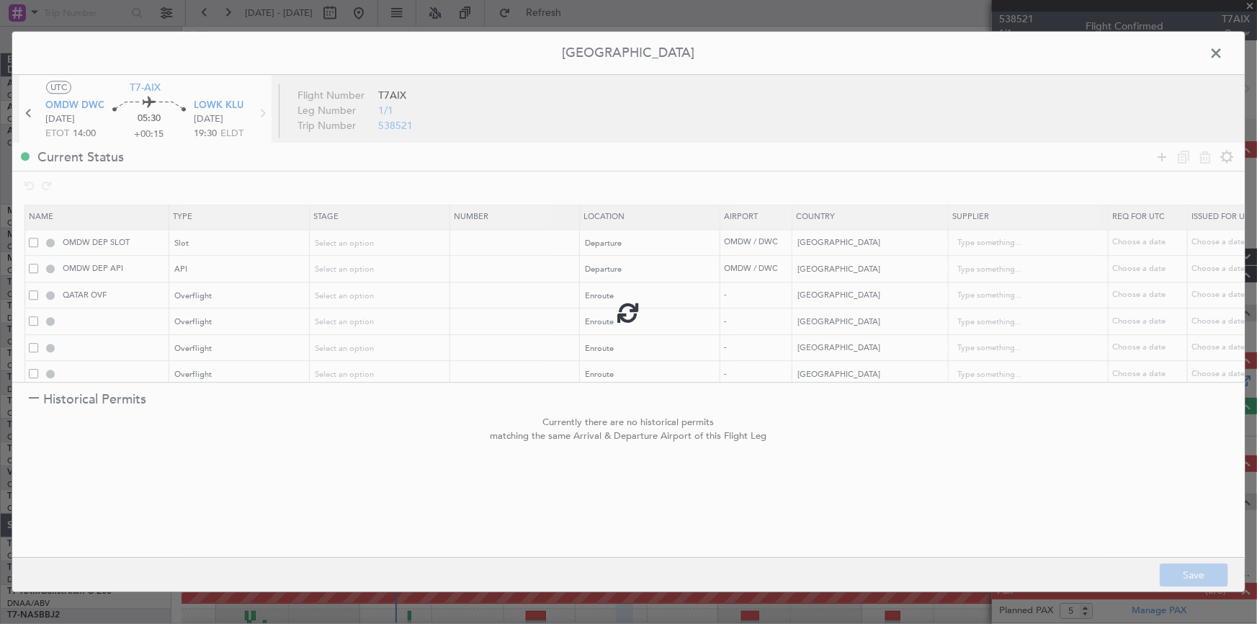
type input "NNN"
type input "2"
type input "BAHRAIN OVF"
type input "NNN"
type input "KUWAIT OVF"
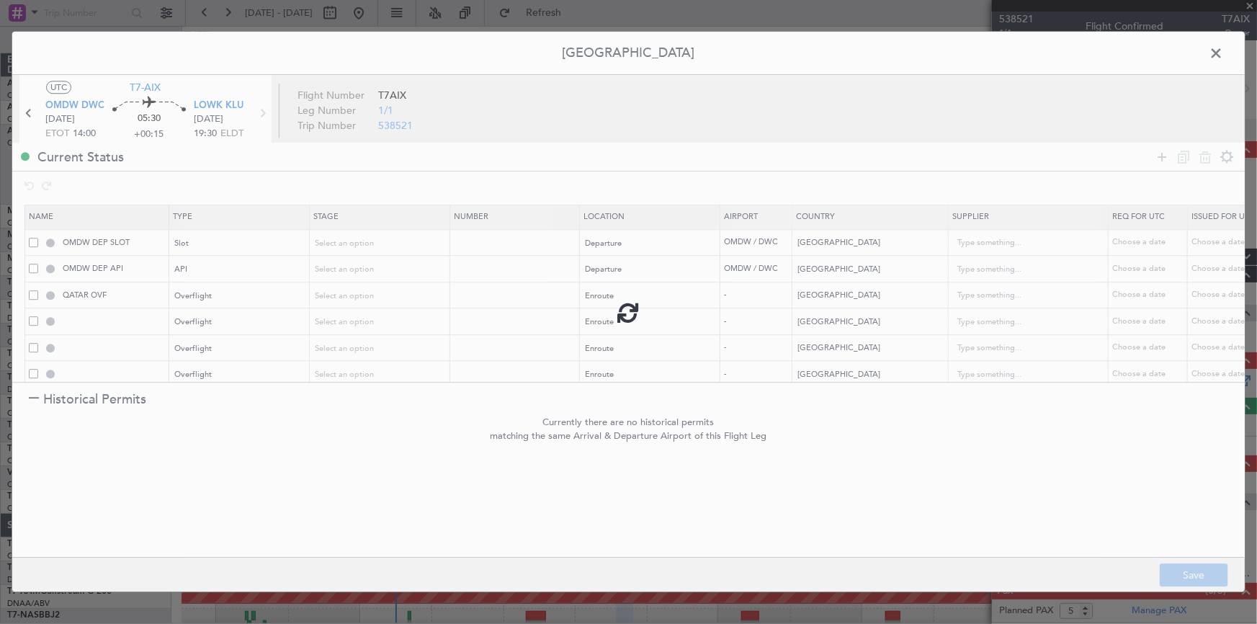
type input "NNN"
type input "IRAQ OVF"
type input "NNN"
type input "1"
type input "TURKEY OVF"
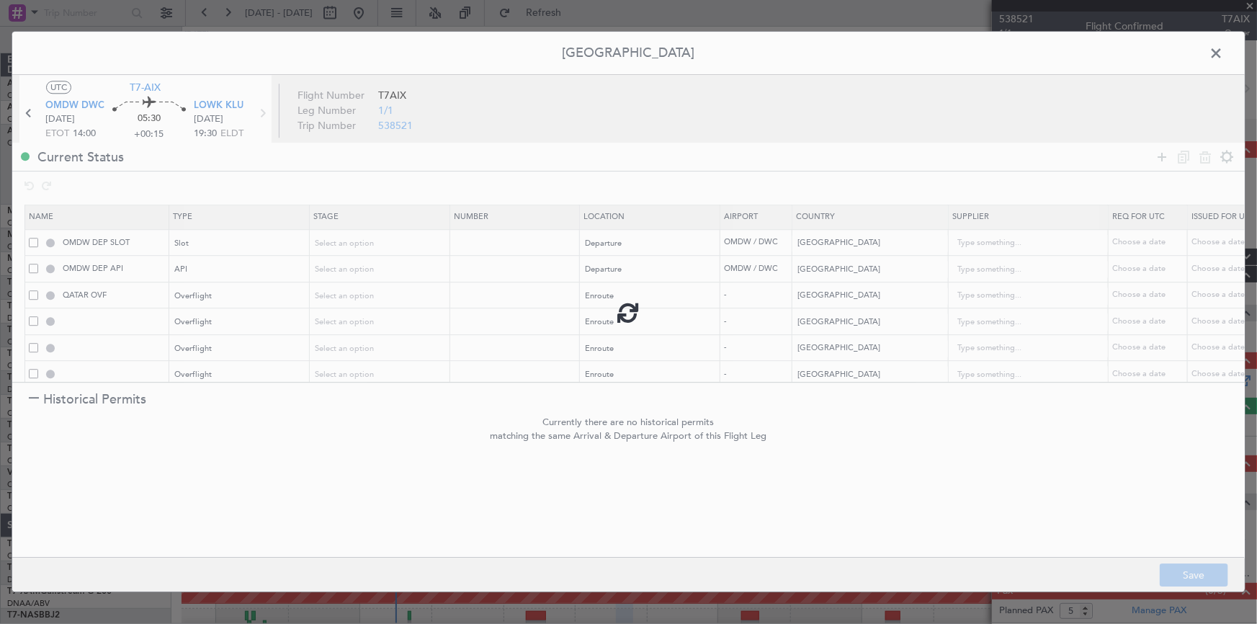
type input "NNN"
type input "LOWK ARR SLOT"
type input "[GEOGRAPHIC_DATA]"
type input "NNN"
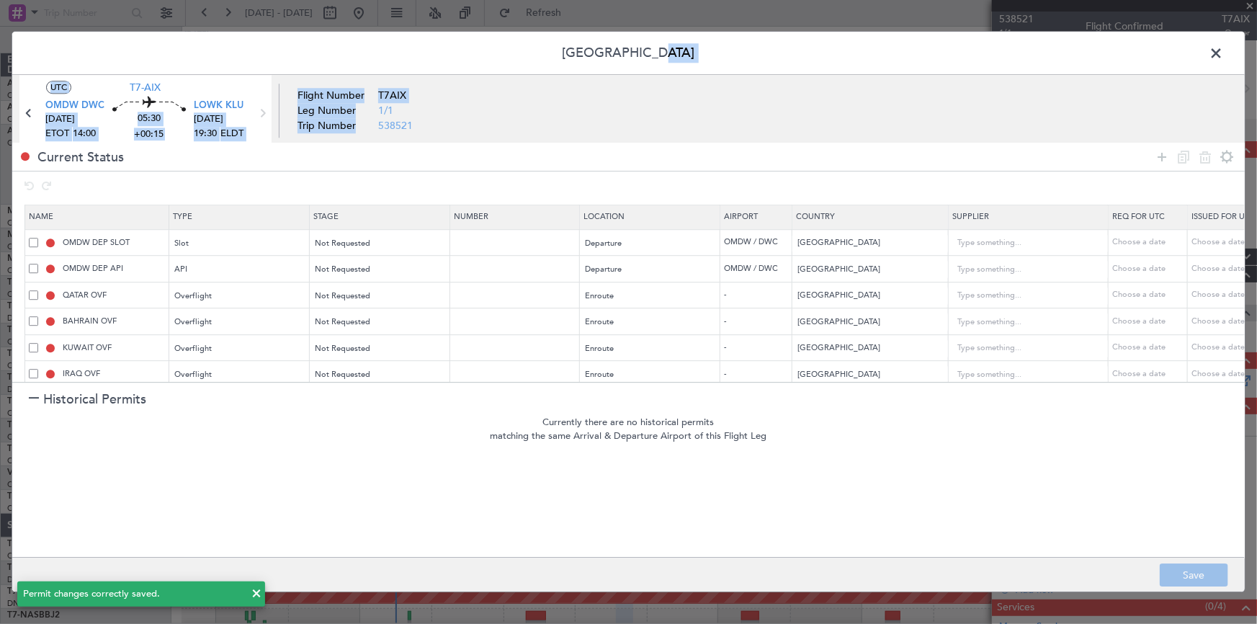
drag, startPoint x: 1217, startPoint y: 52, endPoint x: 1073, endPoint y: 66, distance: 145.5
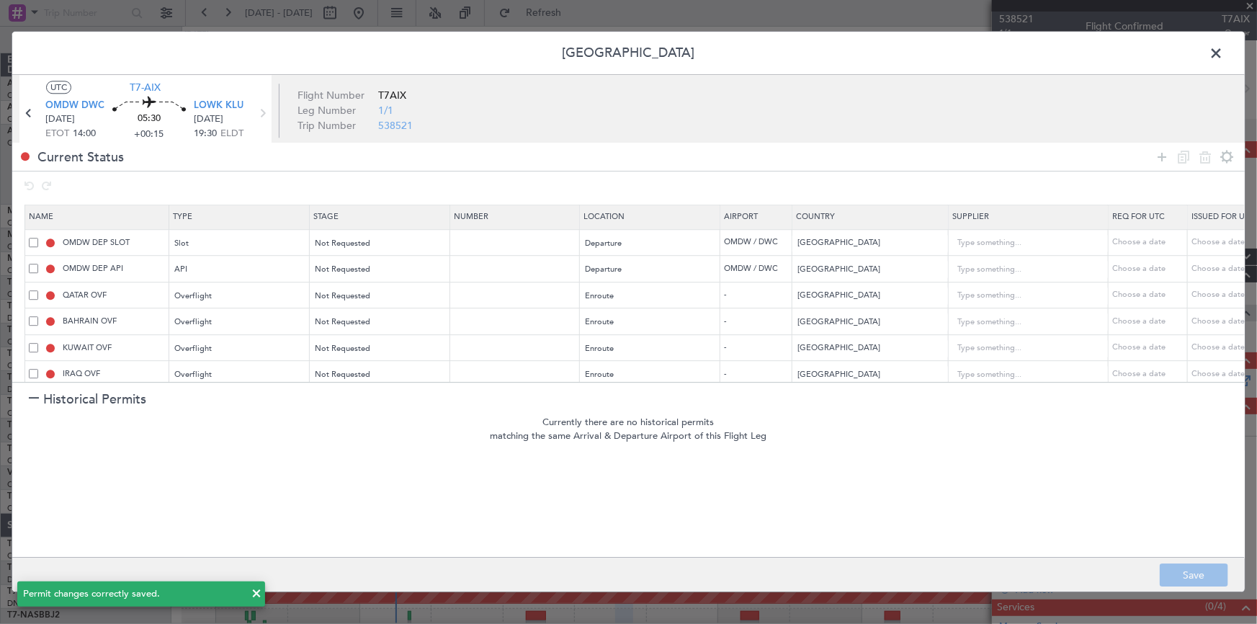
click at [1223, 53] on span at bounding box center [1223, 56] width 0 height 29
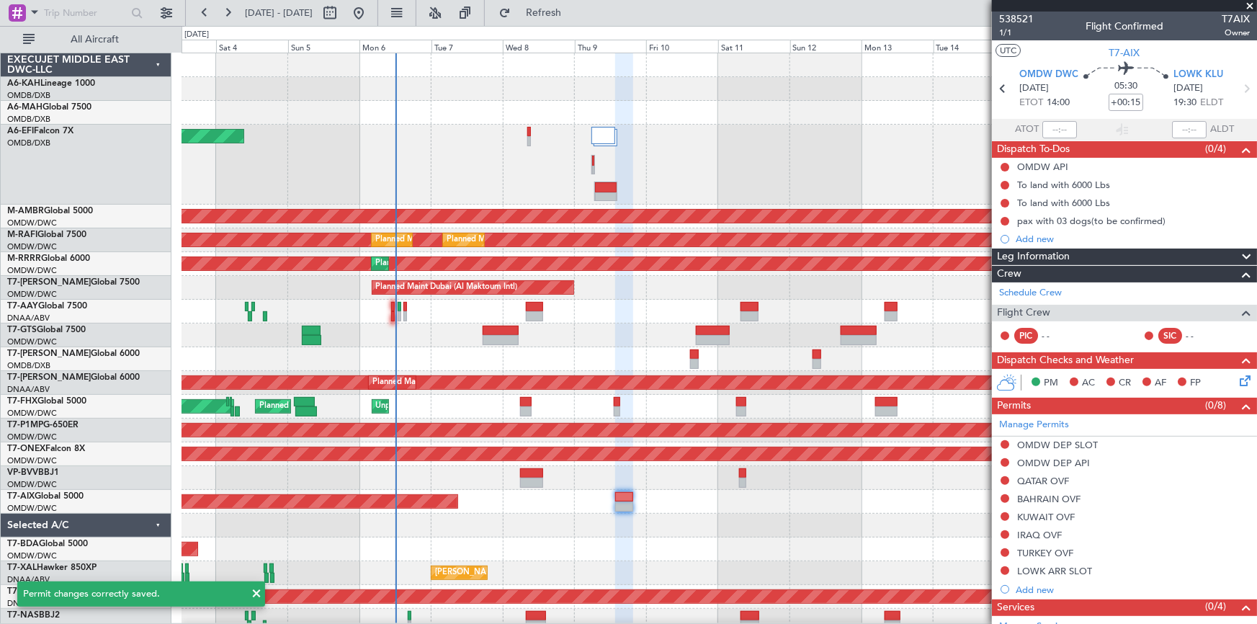
drag, startPoint x: 574, startPoint y: 8, endPoint x: 625, endPoint y: 32, distance: 56.4
click at [574, 13] on span "Refresh" at bounding box center [544, 13] width 61 height 10
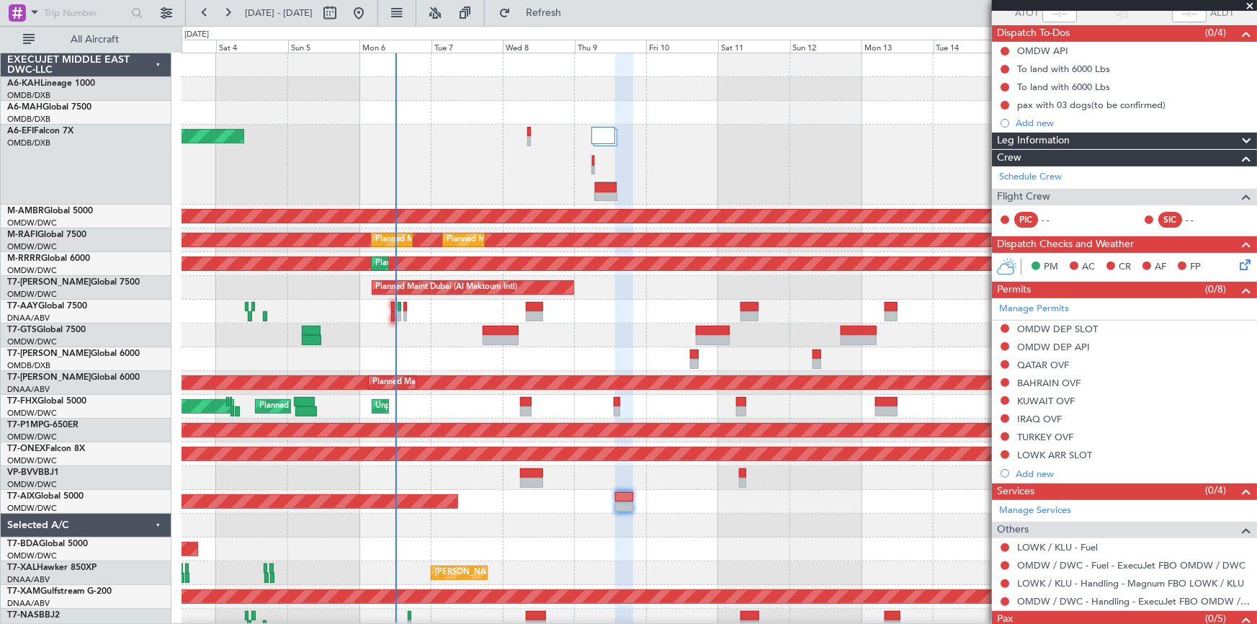
scroll to position [160, 0]
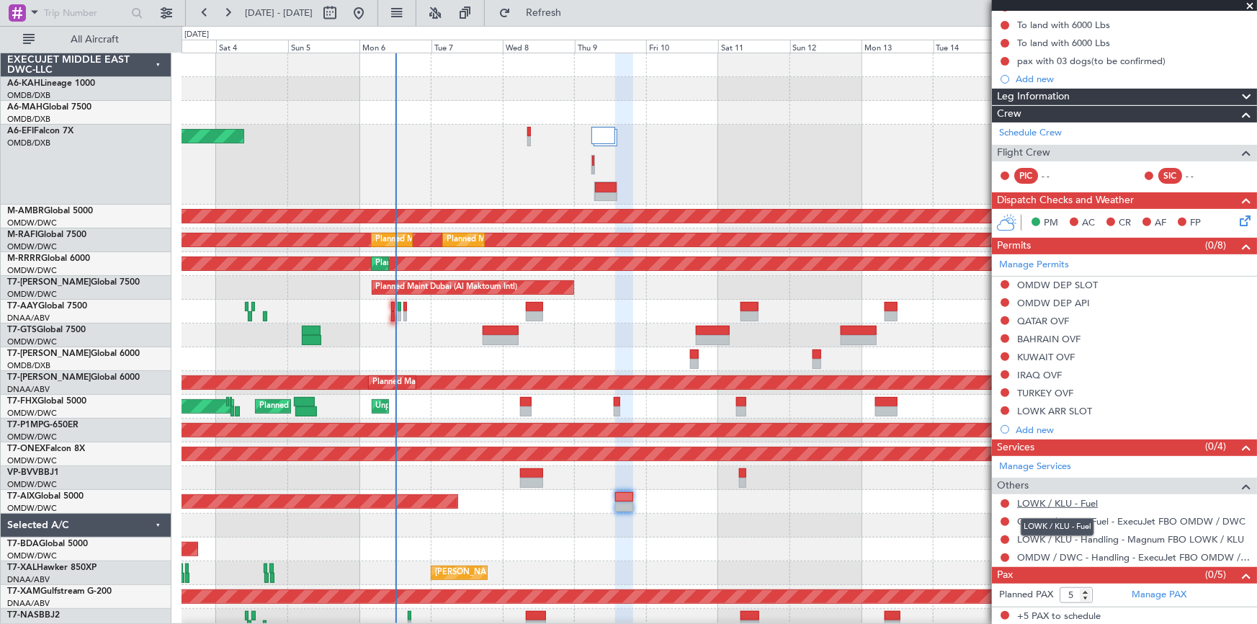
click at [1052, 498] on link "LOWK / KLU - Fuel" at bounding box center [1057, 503] width 81 height 12
drag, startPoint x: 569, startPoint y: 14, endPoint x: 630, endPoint y: 46, distance: 68.9
click at [578, 19] on button "Refresh" at bounding box center [535, 12] width 86 height 23
click at [1150, 589] on link "Manage PAX" at bounding box center [1159, 595] width 55 height 14
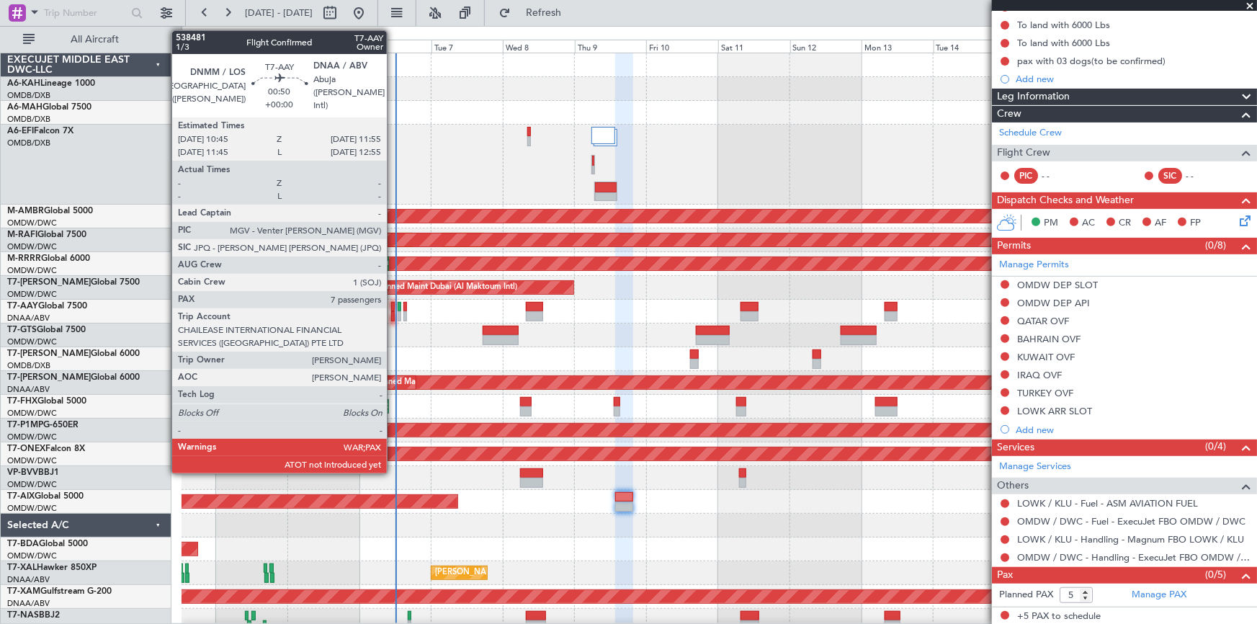
click at [393, 309] on div at bounding box center [393, 307] width 4 height 10
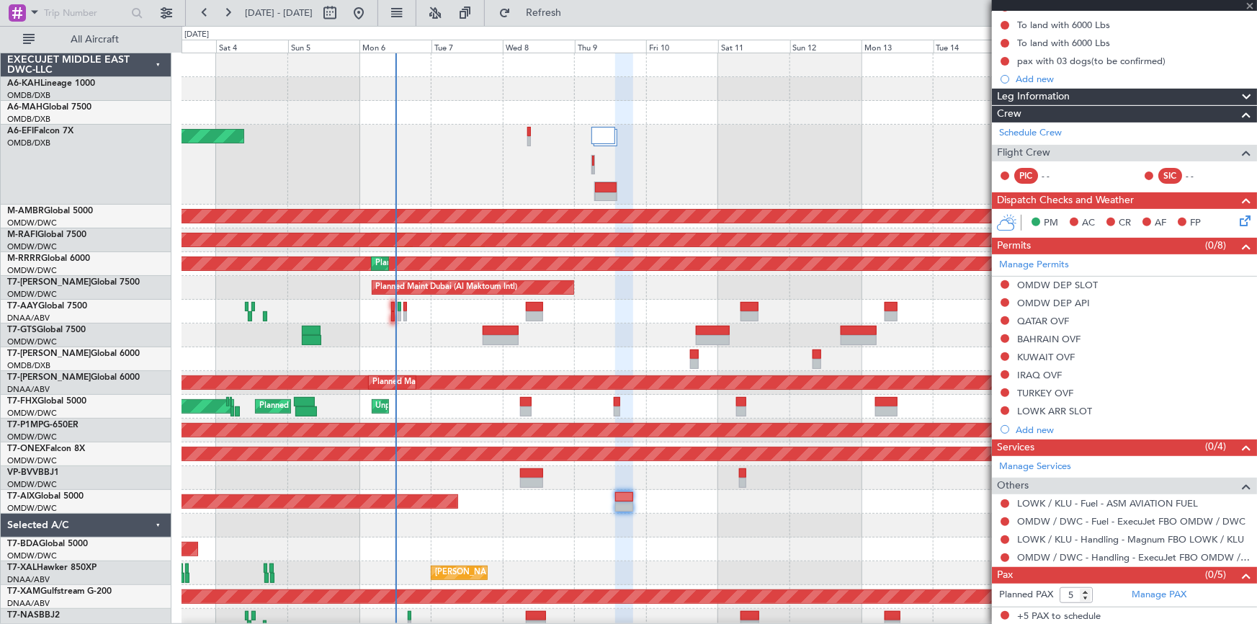
type input "7"
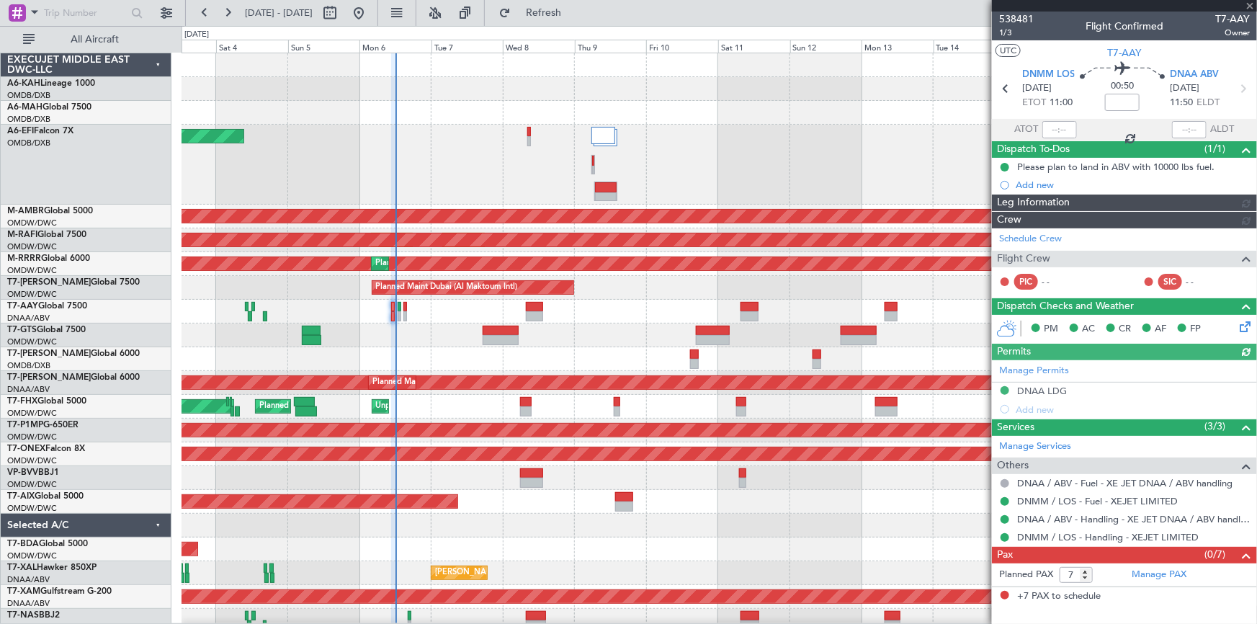
type input "Dherander Fithani (DHF)"
type input "7472"
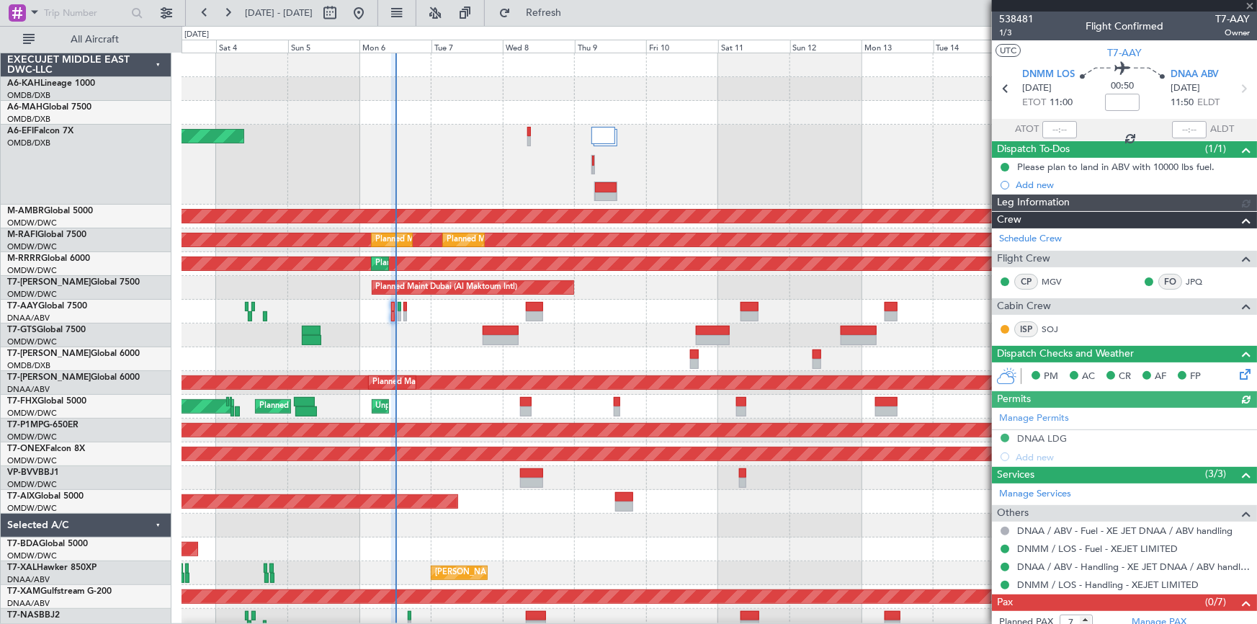
type input "Dherander Fithani (DHF)"
type input "7472"
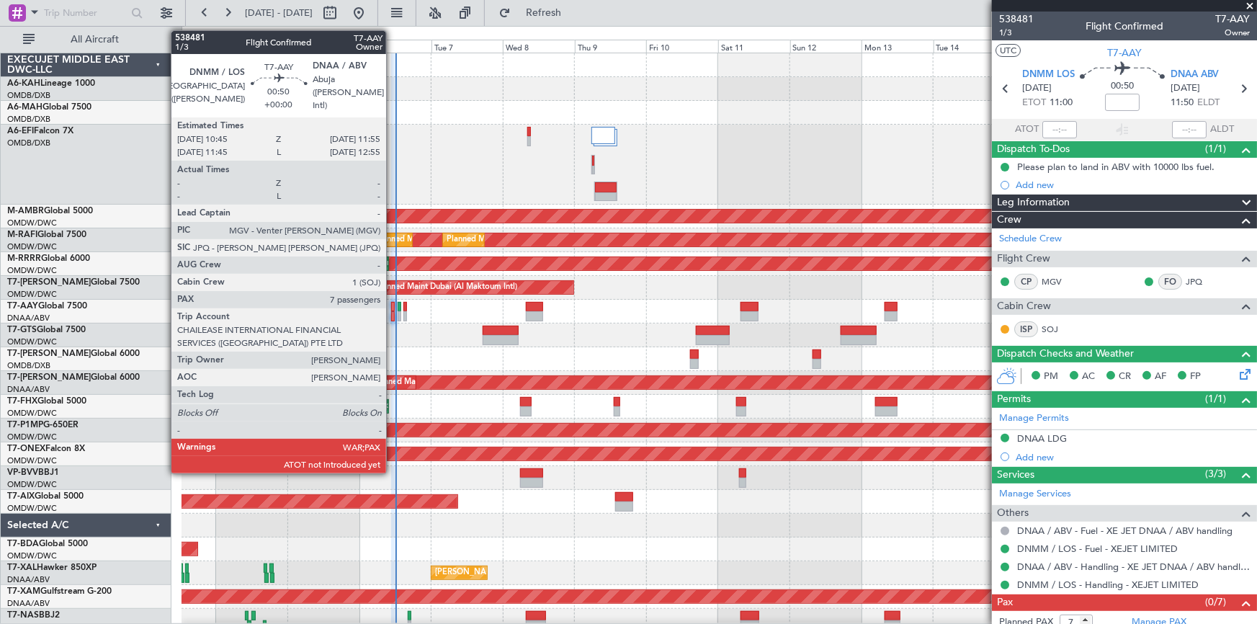
click at [393, 307] on div at bounding box center [393, 307] width 4 height 10
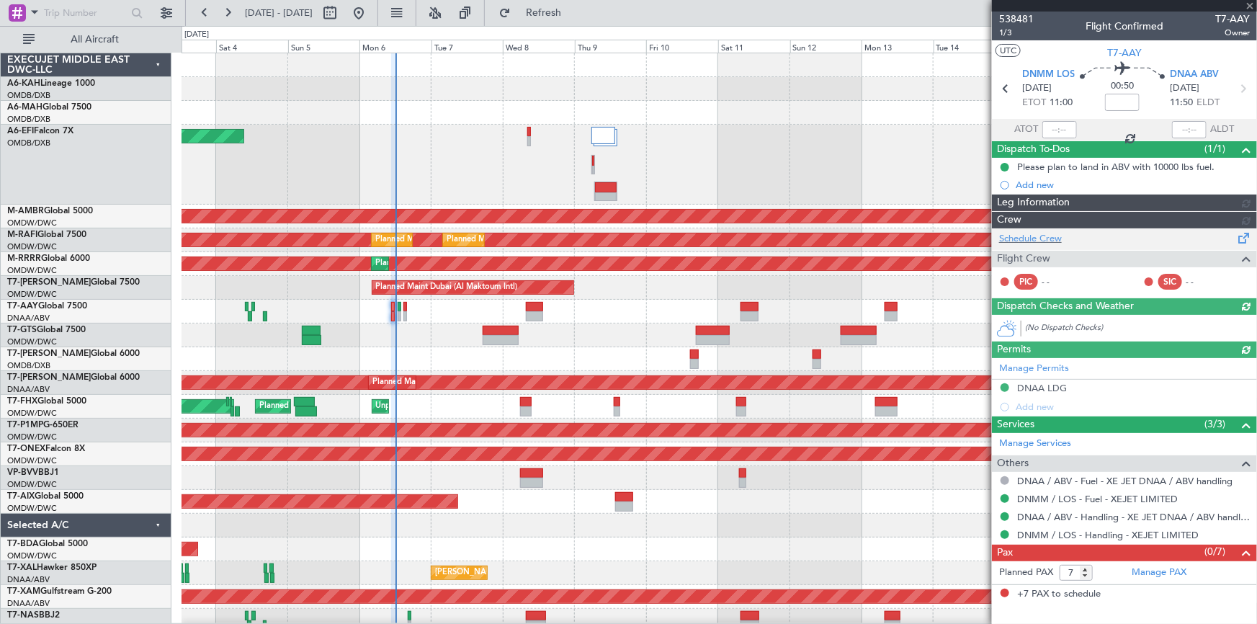
type input "Dherander Fithani (DHF)"
type input "7472"
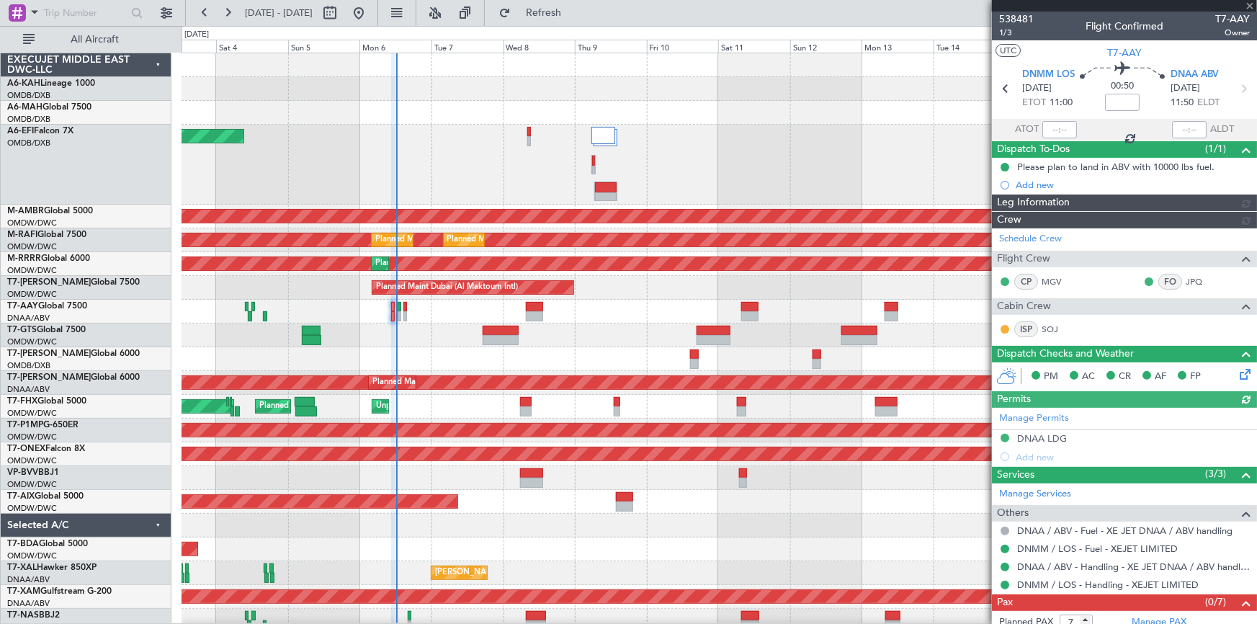
type input "Dherander Fithani (DHF)"
type input "7472"
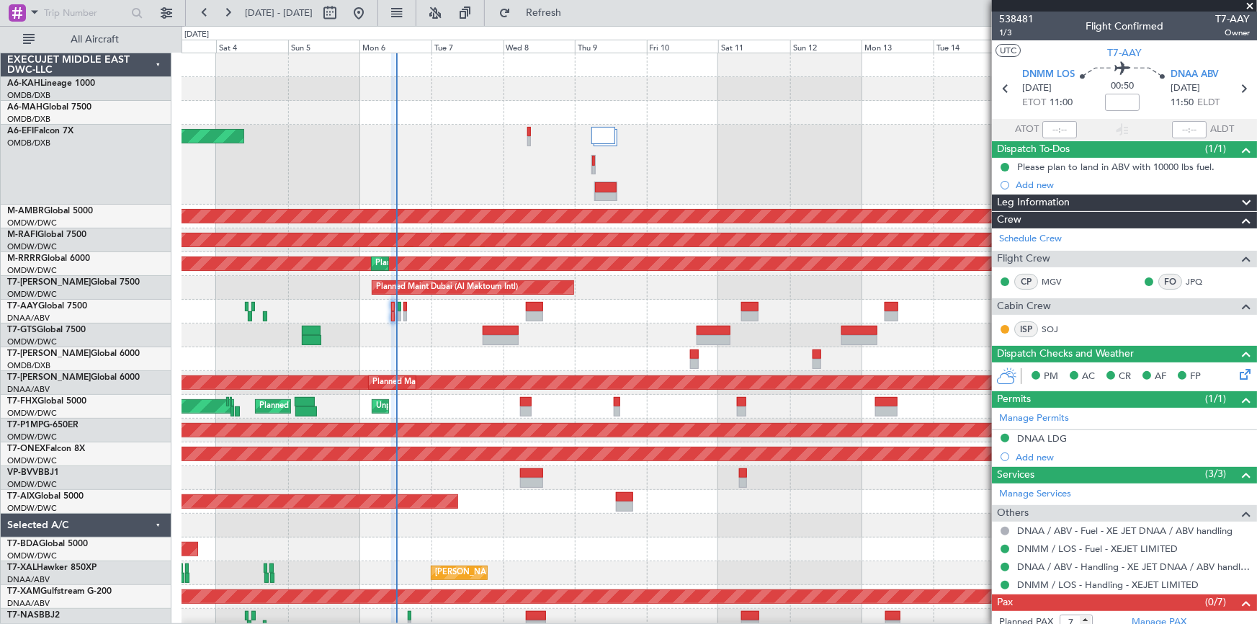
click at [631, 496] on div at bounding box center [624, 497] width 17 height 10
click at [626, 496] on div at bounding box center [624, 497] width 17 height 10
type input "+00:15"
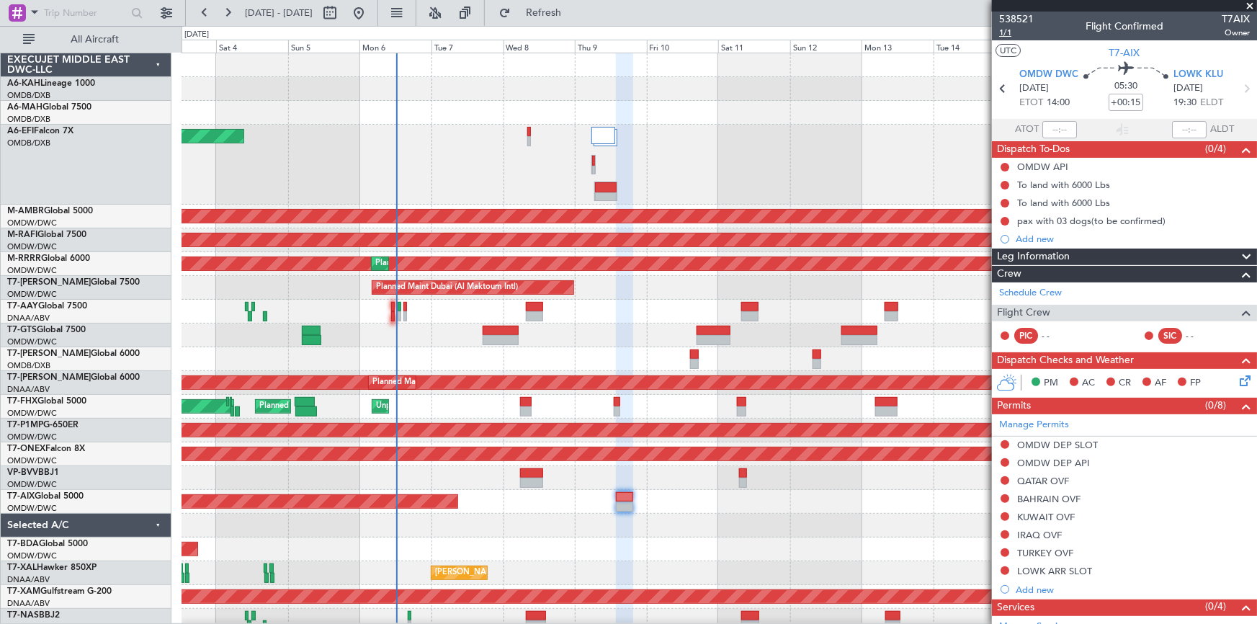
click at [1008, 29] on span "1/1" at bounding box center [1016, 33] width 35 height 12
click at [273, 76] on div at bounding box center [719, 65] width 1075 height 24
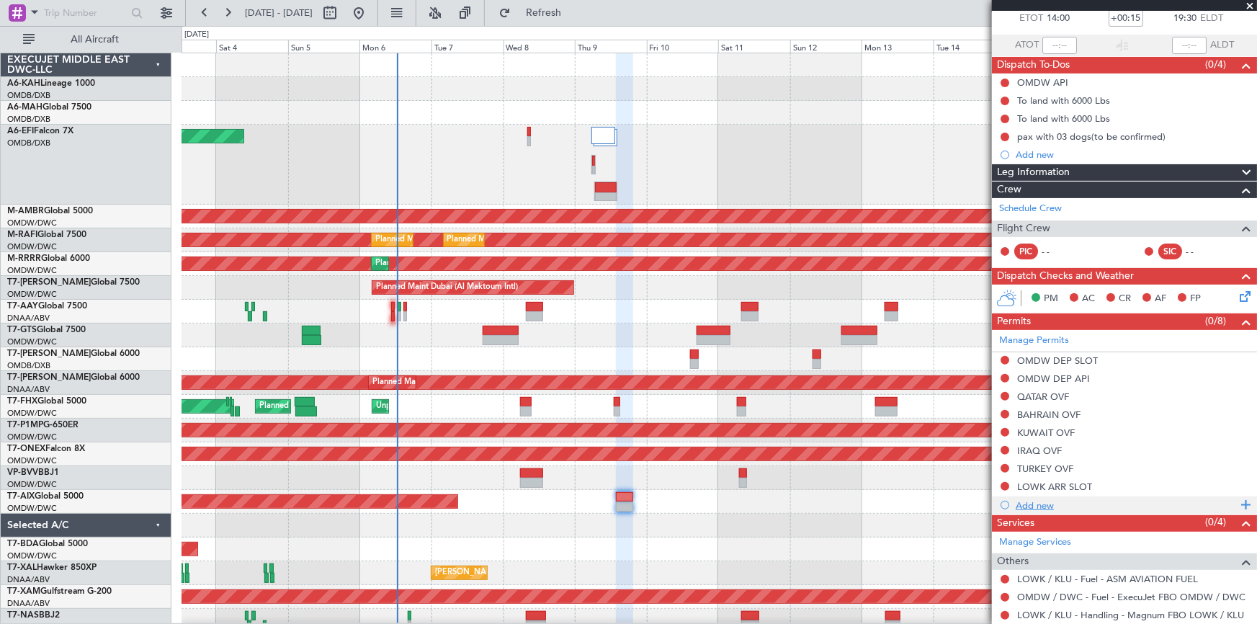
scroll to position [160, 0]
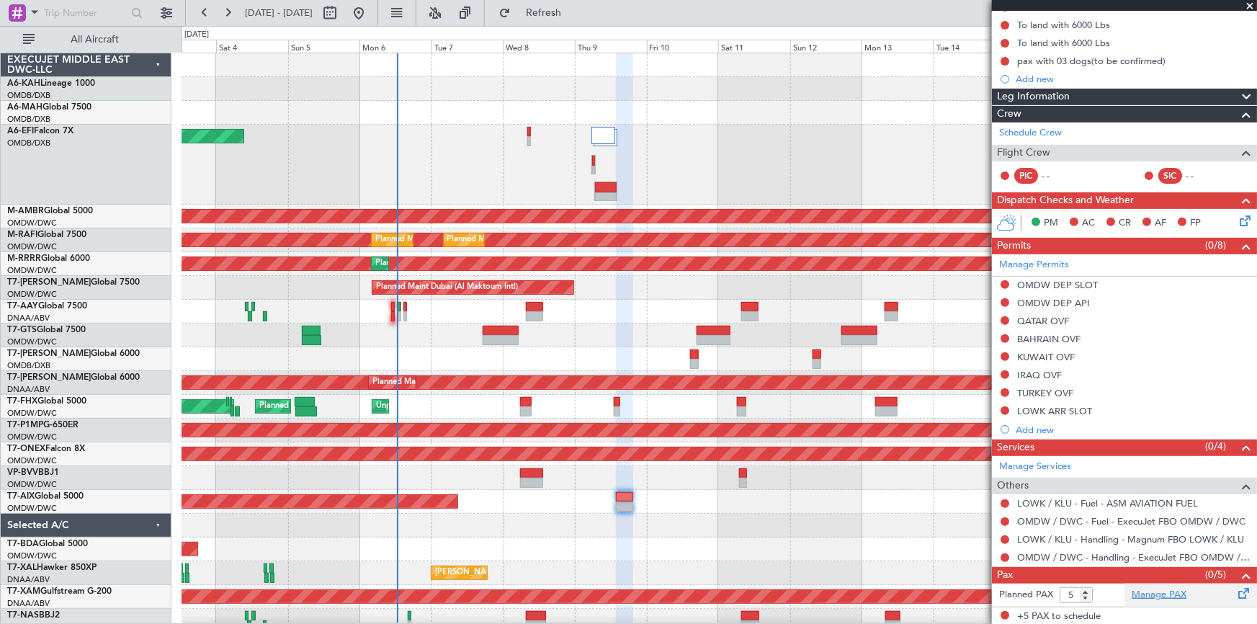
click at [1155, 589] on link "Manage PAX" at bounding box center [1159, 595] width 55 height 14
click at [565, 6] on button "Refresh" at bounding box center [535, 12] width 86 height 23
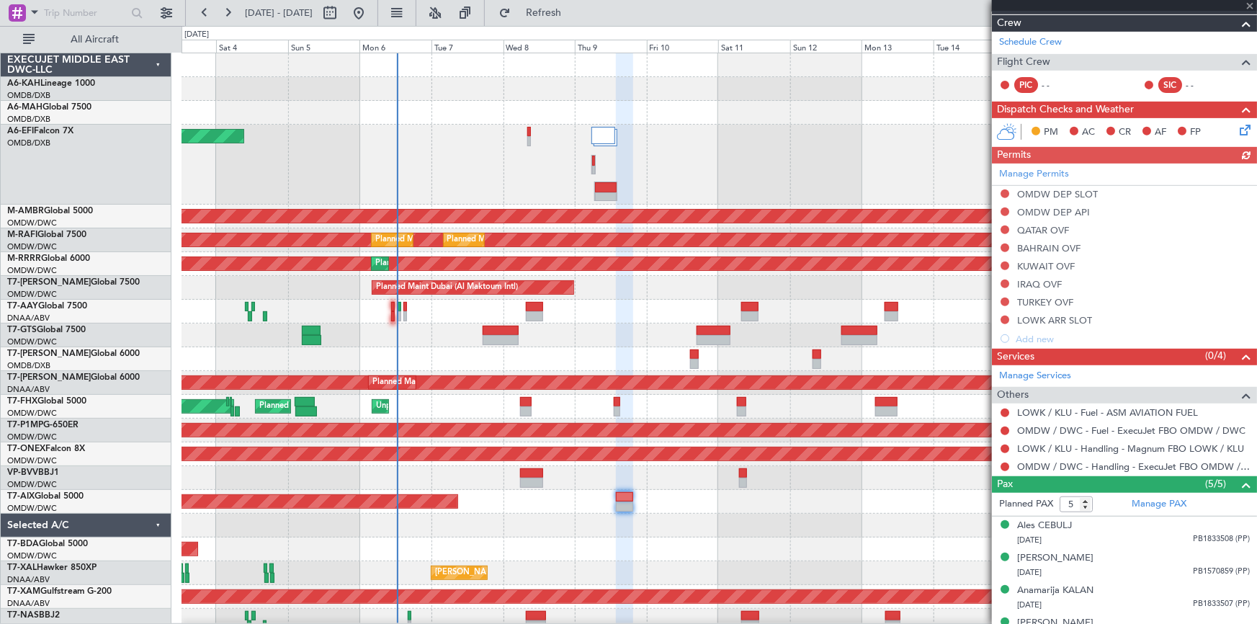
scroll to position [303, 0]
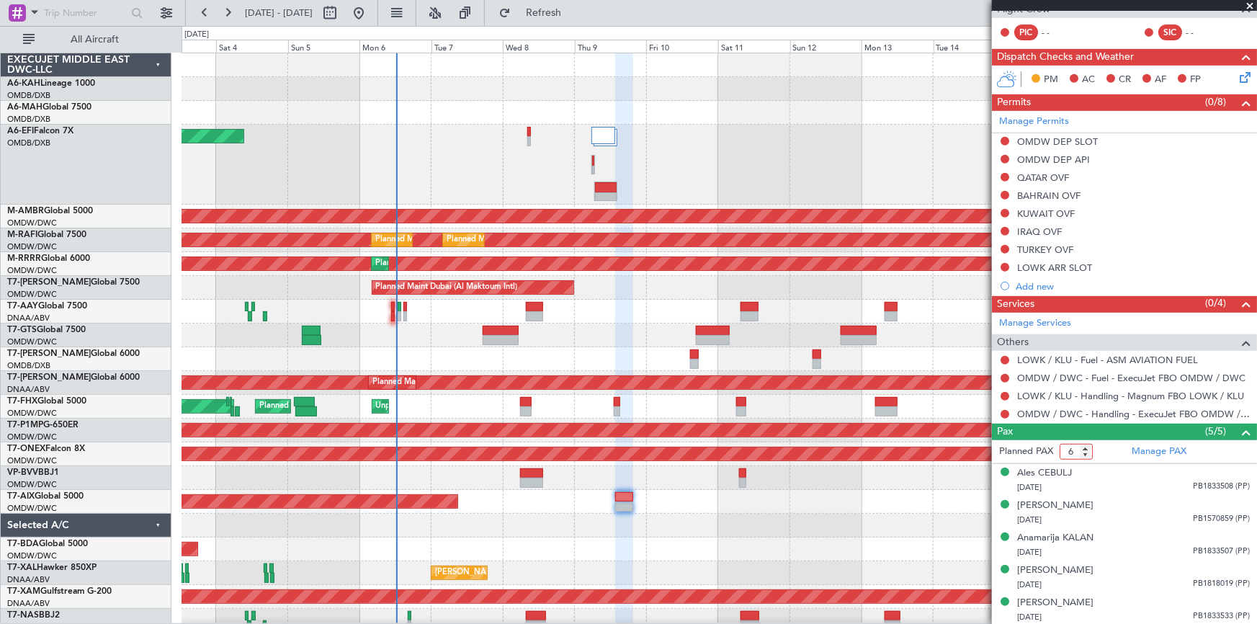
click at [1084, 447] on input "6" at bounding box center [1076, 452] width 33 height 16
click at [1084, 447] on input "7" at bounding box center [1076, 452] width 33 height 16
type input "8"
click at [1084, 447] on input "8" at bounding box center [1076, 452] width 33 height 16
click at [574, 15] on span "Refresh" at bounding box center [544, 13] width 61 height 10
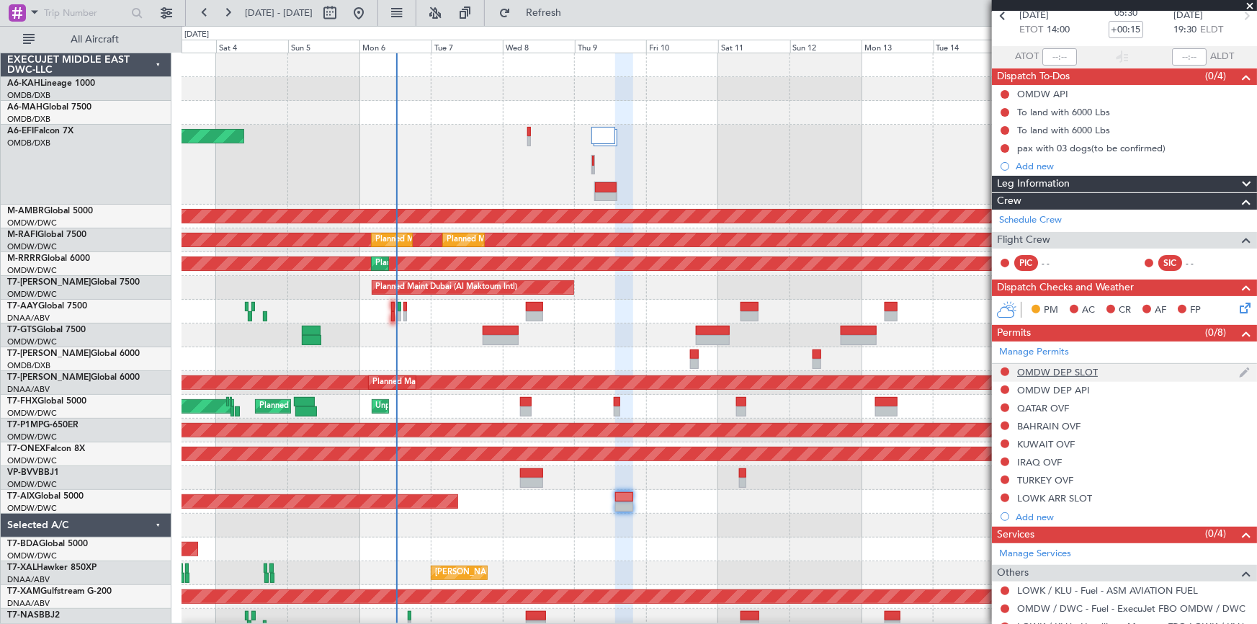
scroll to position [0, 0]
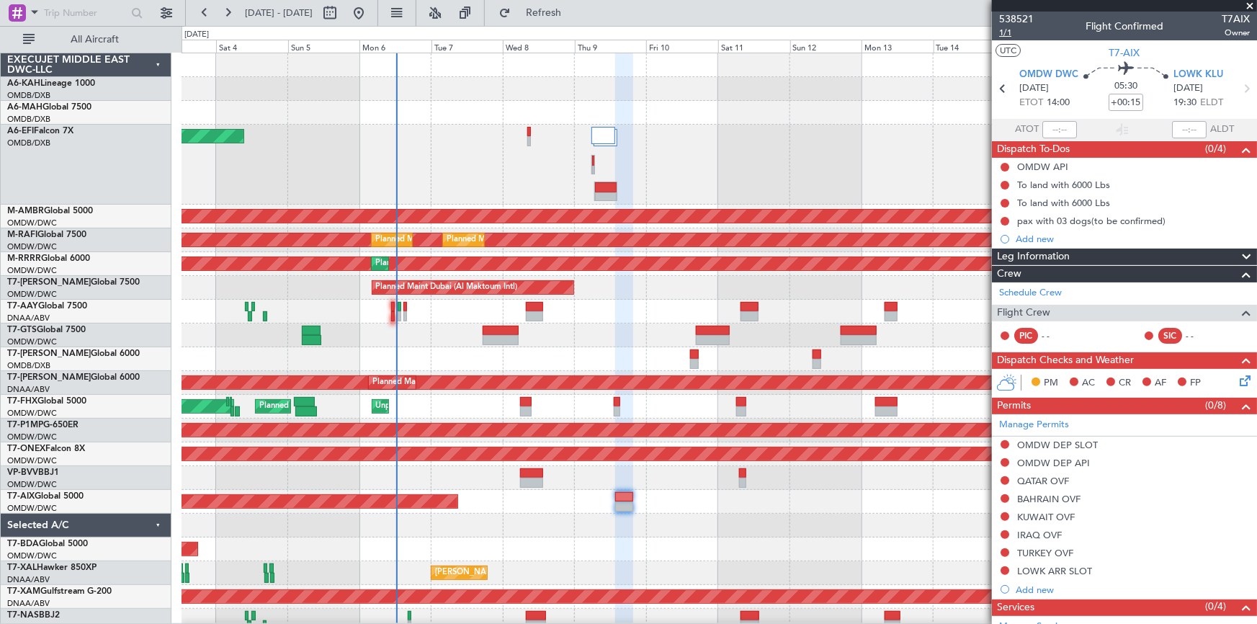
click at [1001, 29] on span "1/1" at bounding box center [1016, 33] width 35 height 12
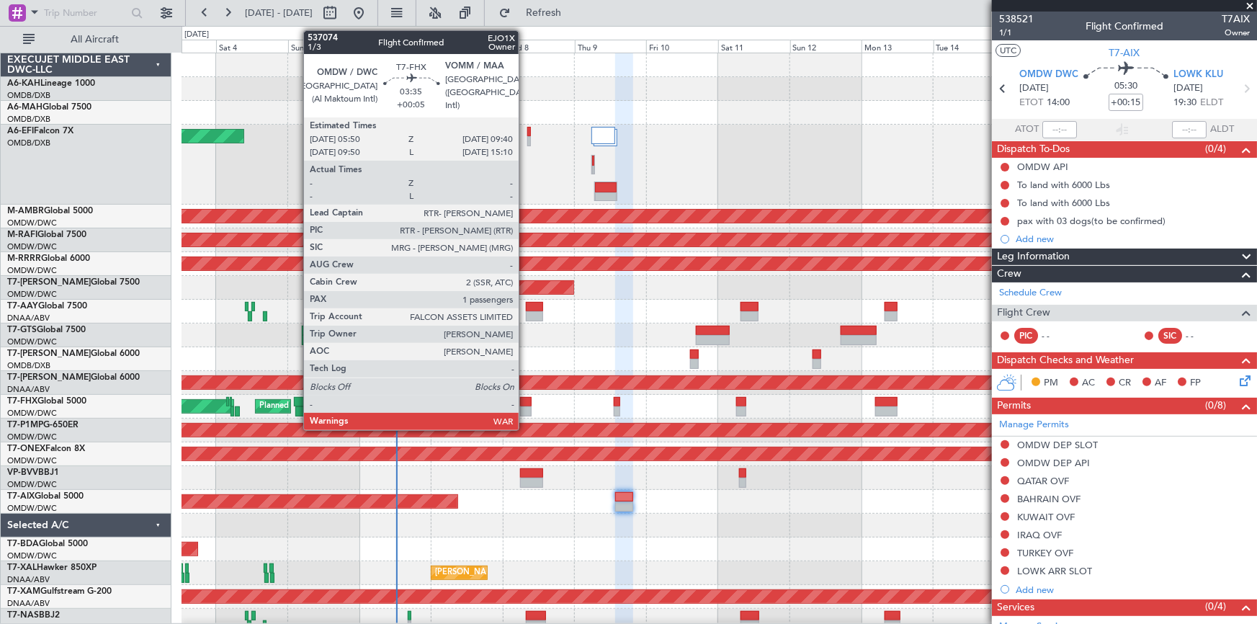
click at [526, 397] on div at bounding box center [526, 402] width 12 height 10
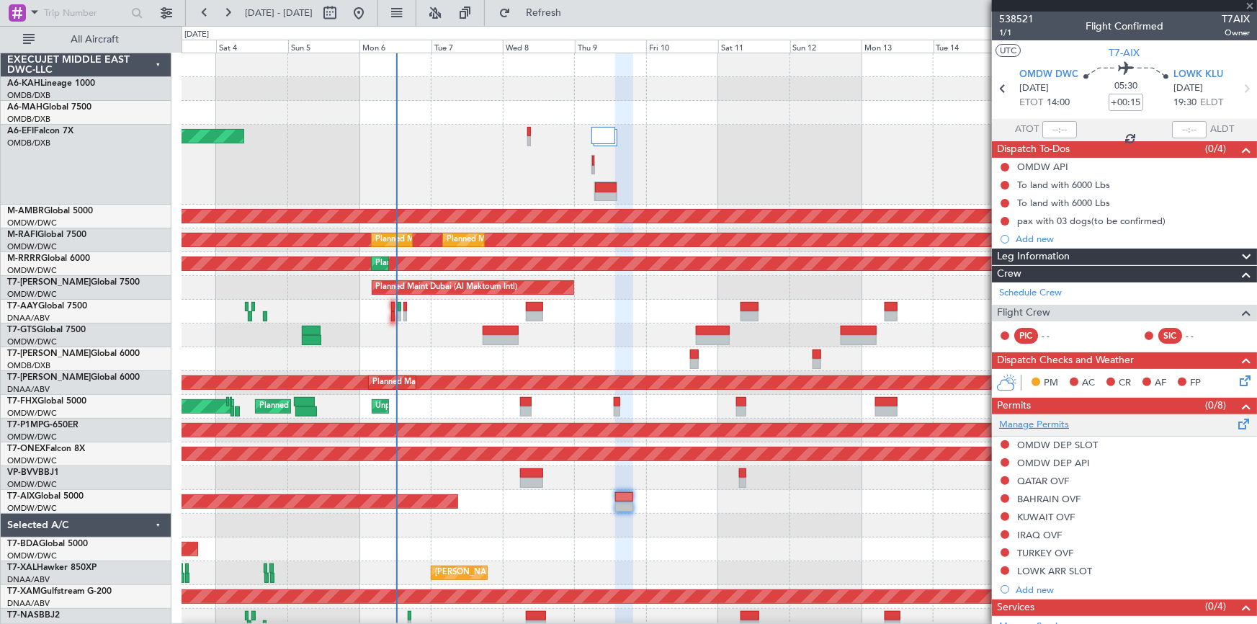
type input "+00:05"
type input "1"
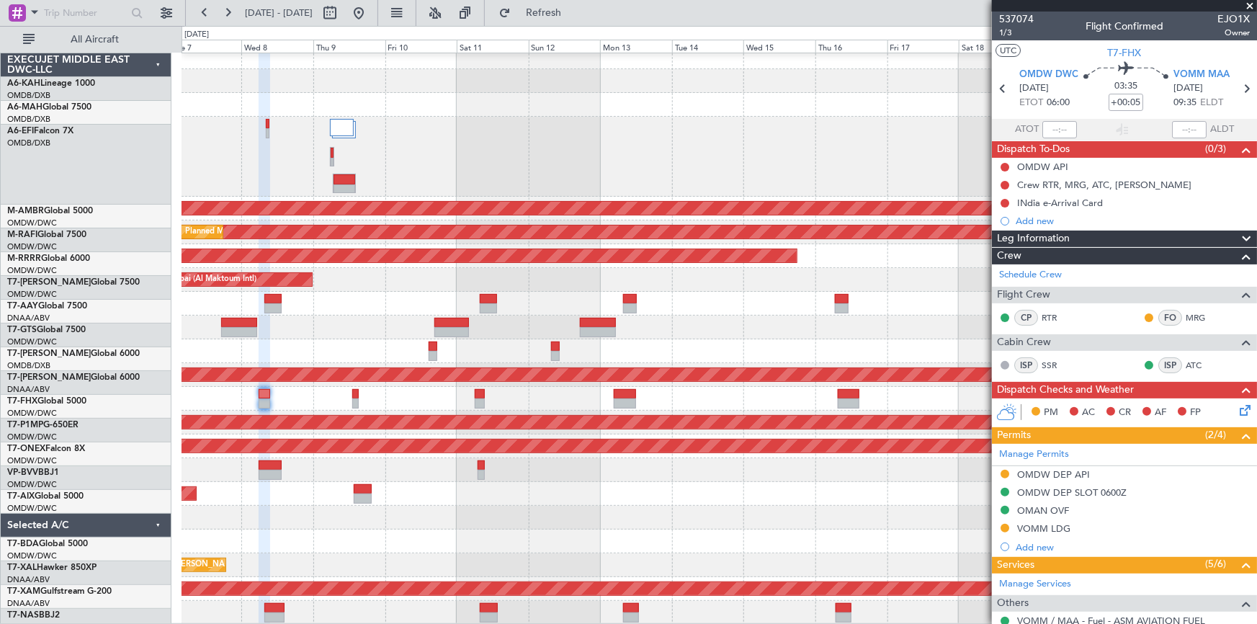
scroll to position [7, 0]
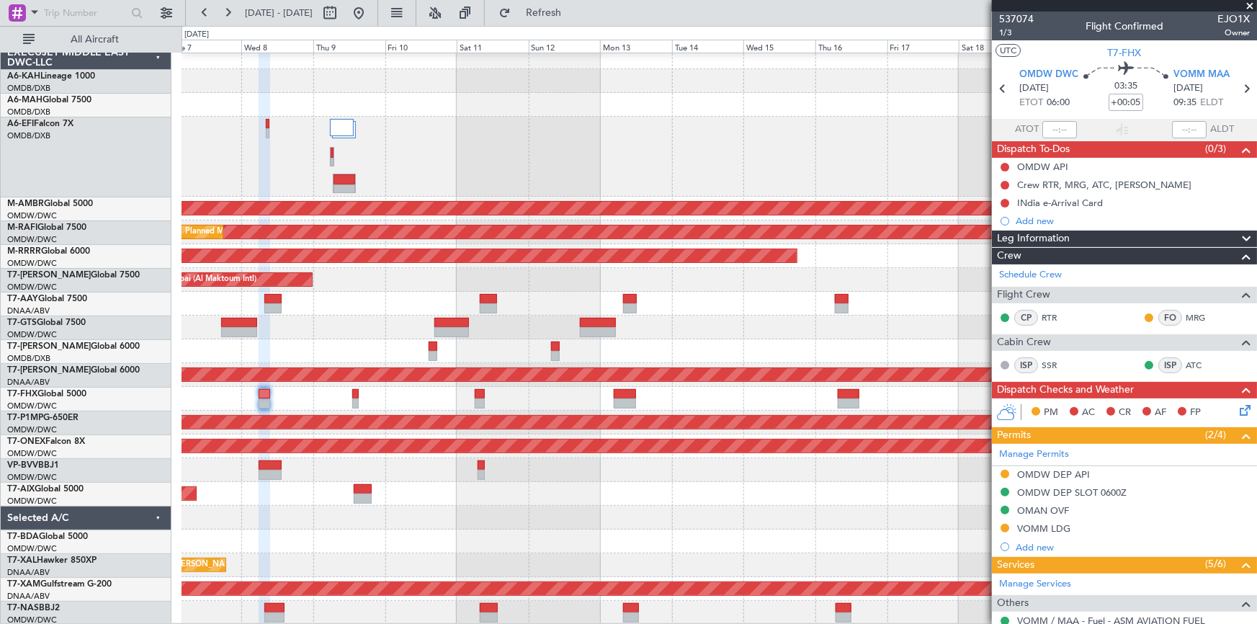
click at [458, 292] on div at bounding box center [719, 304] width 1075 height 24
